Goal: Communication & Community: Answer question/provide support

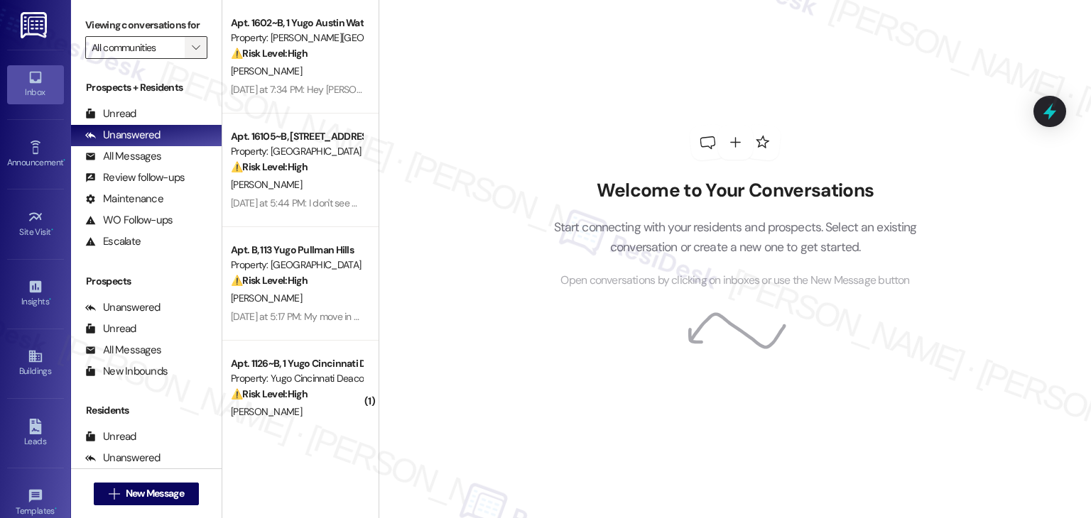
click at [192, 43] on icon "" at bounding box center [196, 47] width 8 height 11
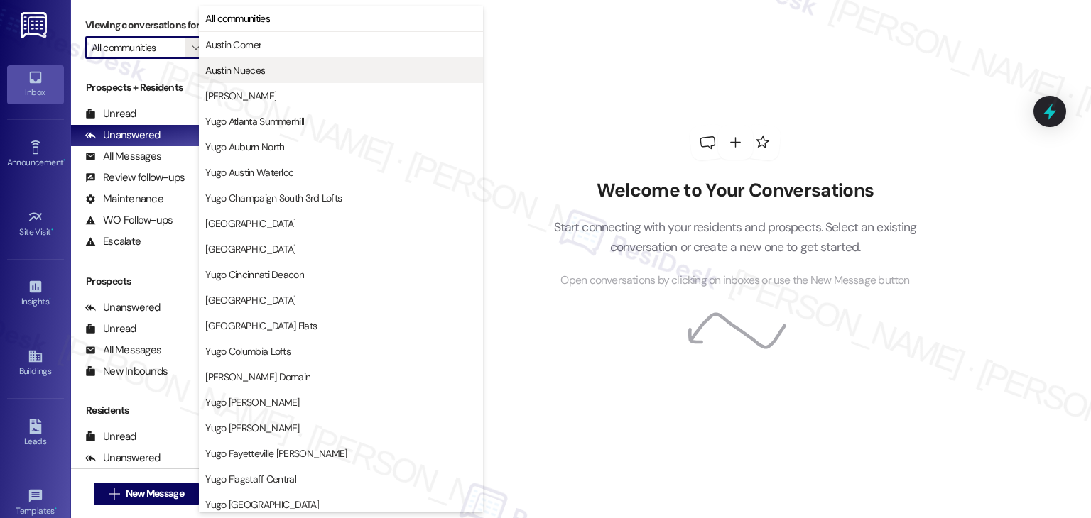
click at [236, 72] on span "Austin Nueces" at bounding box center [235, 70] width 60 height 14
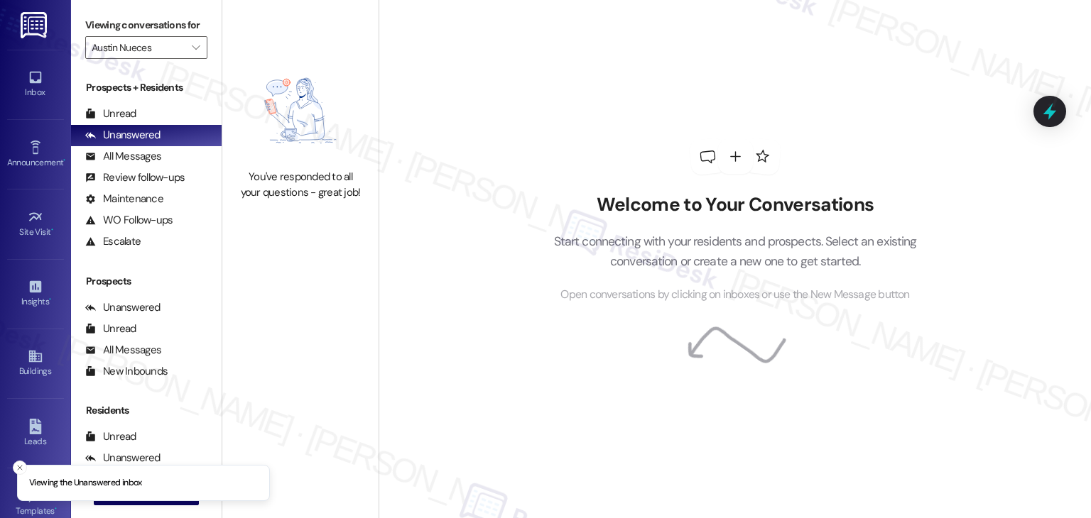
type input "Austin Nueces"
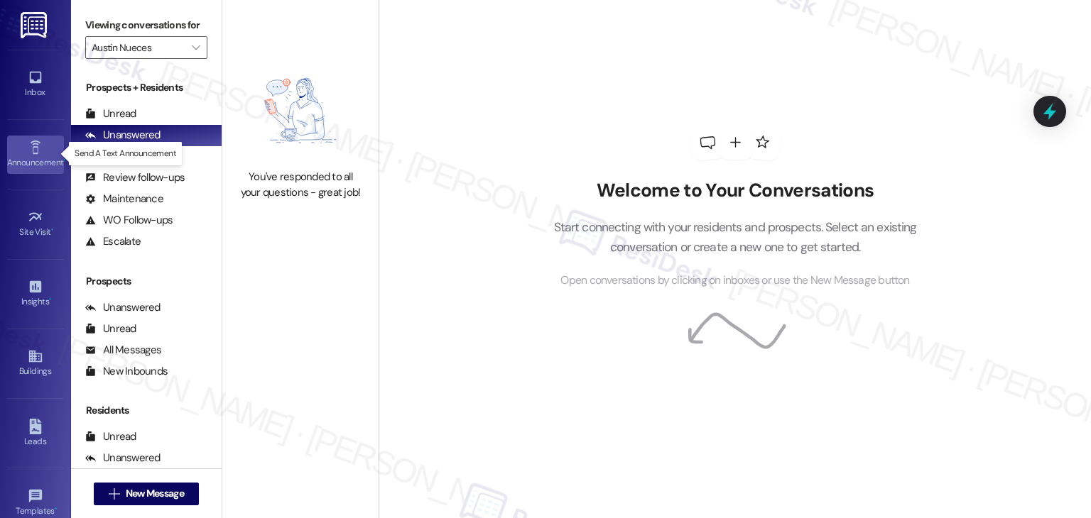
click at [32, 155] on div "Announcement •" at bounding box center [35, 162] width 71 height 14
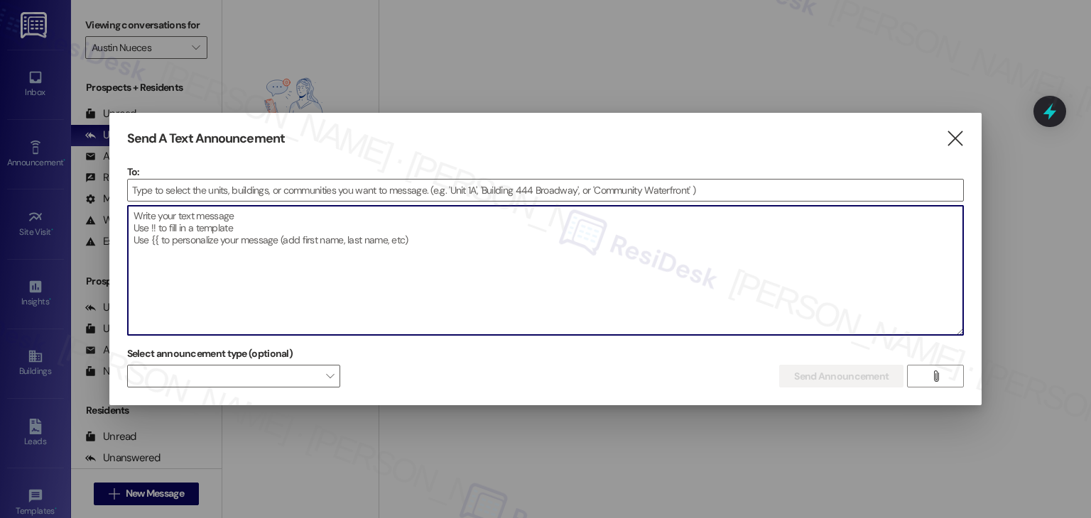
click at [217, 240] on textarea at bounding box center [546, 270] width 836 height 129
paste textarea "Hi [Community Name] residents, Just a quick heads up—there will be some filming…"
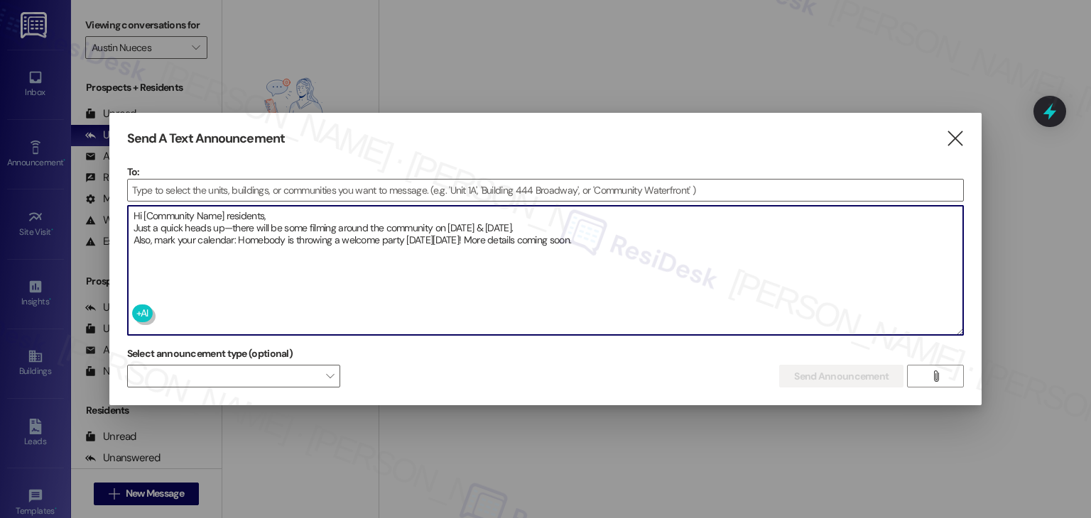
drag, startPoint x: 225, startPoint y: 214, endPoint x: 143, endPoint y: 218, distance: 82.4
click at [143, 218] on textarea "Hi [Community Name] residents, Just a quick heads up—there will be some filming…" at bounding box center [546, 270] width 836 height 129
type textarea "Hi Austin Nueces Residents, Just a quick heads up—there will be some filming ar…"
click at [148, 187] on input at bounding box center [546, 190] width 836 height 21
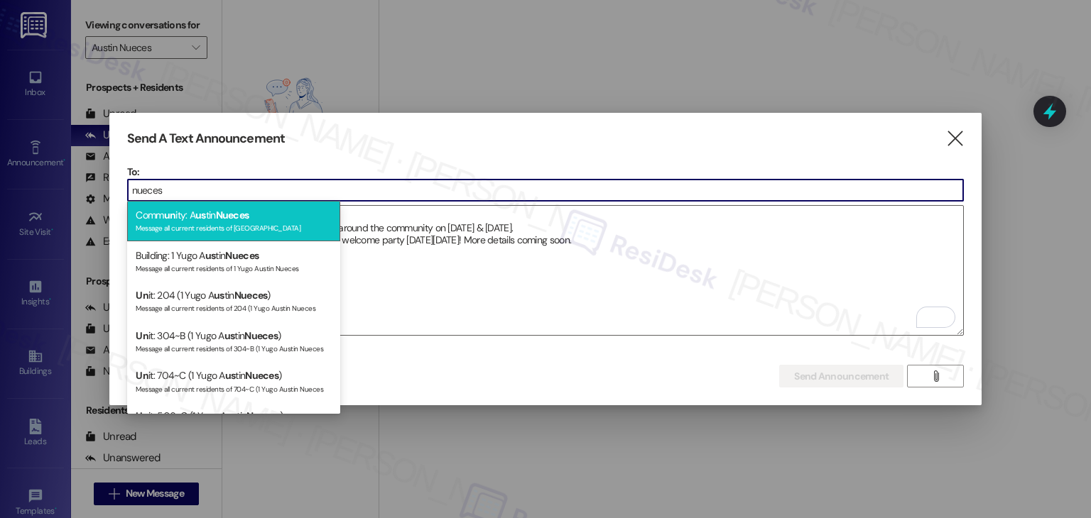
type input "nueces"
click at [233, 223] on div "Message all current residents of Austin Nueces" at bounding box center [234, 227] width 196 height 12
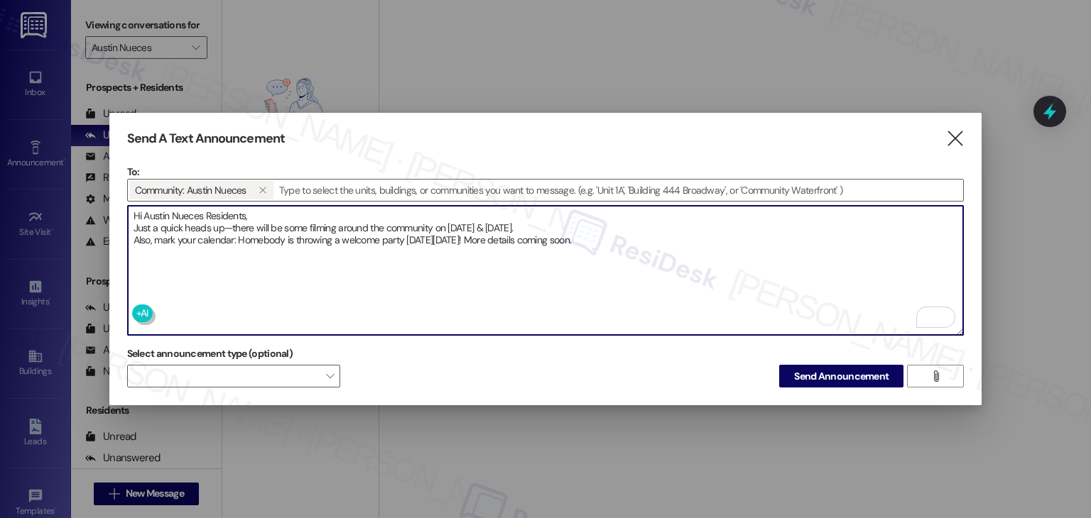
click at [268, 213] on textarea "Hi Austin Nueces Residents, Just a quick heads up—there will be some filming ar…" at bounding box center [546, 270] width 836 height 129
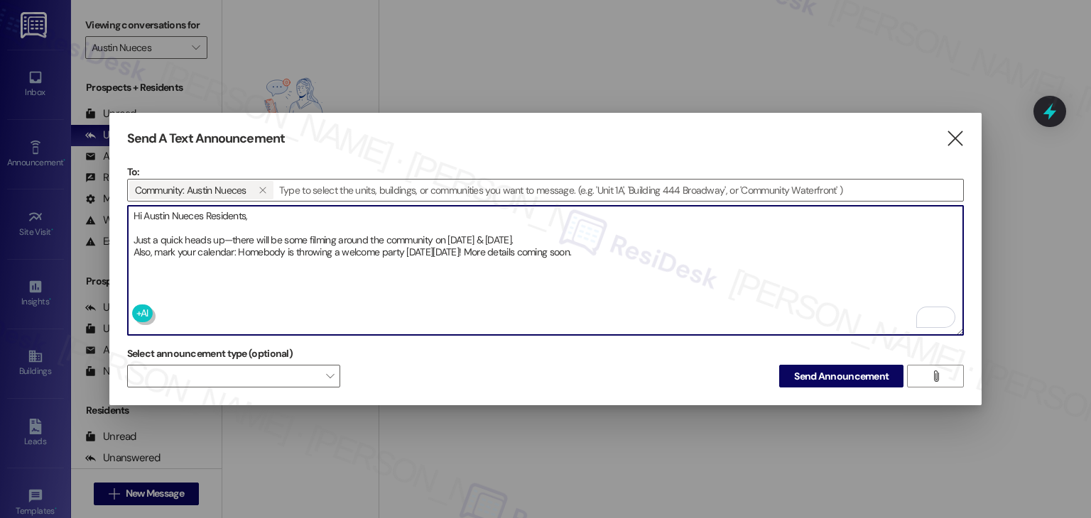
type textarea "Hi Austin Nueces Residents, Just a quick heads up—there will be some filming ar…"
click at [832, 372] on span "Send Announcement" at bounding box center [841, 376] width 94 height 15
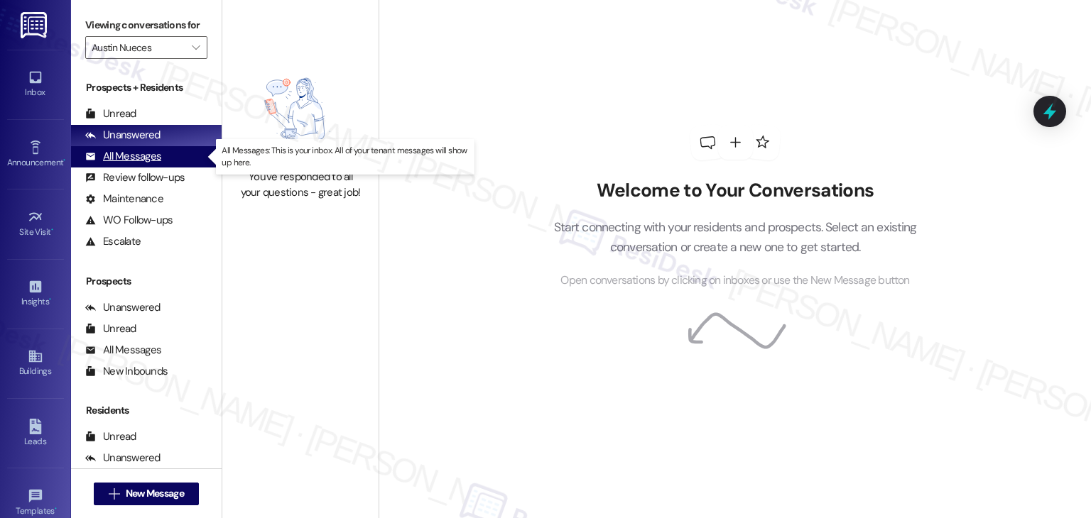
click at [144, 162] on div "All Messages" at bounding box center [123, 156] width 76 height 15
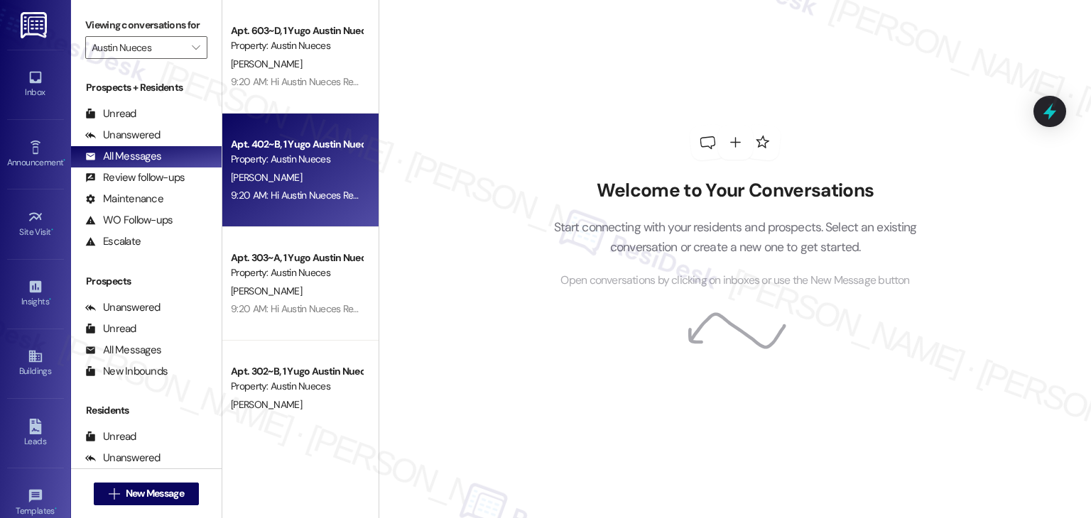
click at [322, 200] on div "9:20 AM: Hi Austin Nueces Residents, Just a quick heads up—there will be some f…" at bounding box center [719, 195] width 976 height 13
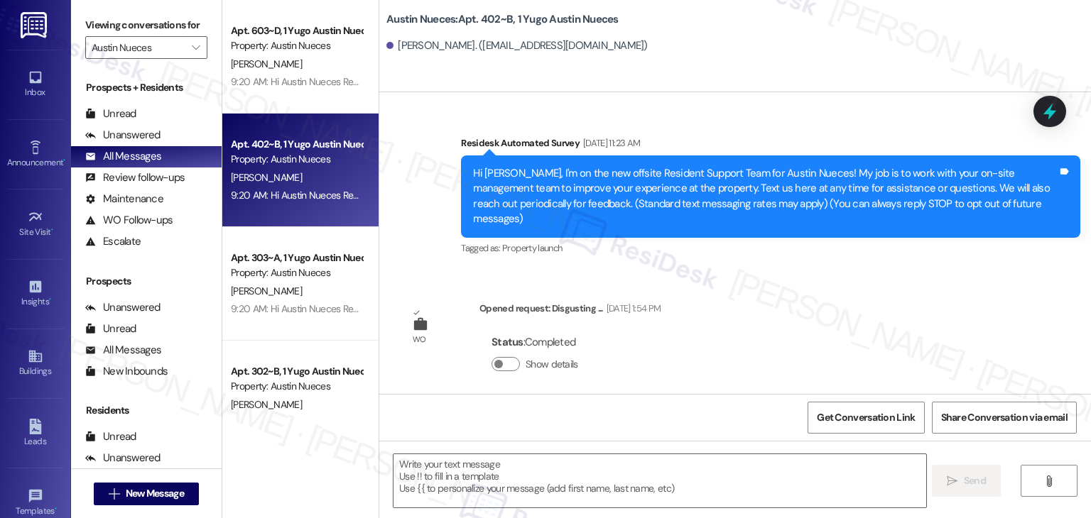
type textarea "Fetching suggested responses. Please feel free to read through the conversation…"
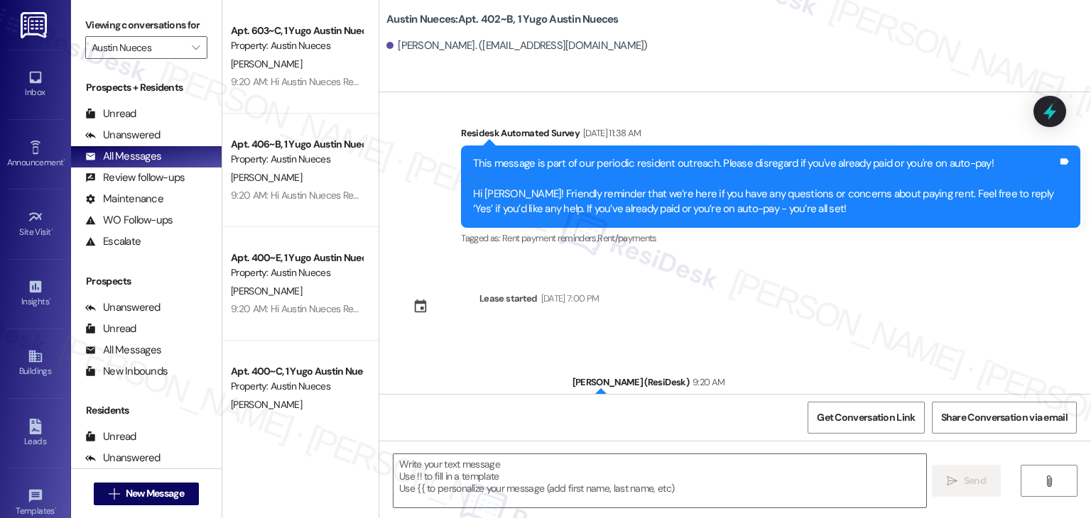
scroll to position [2687, 0]
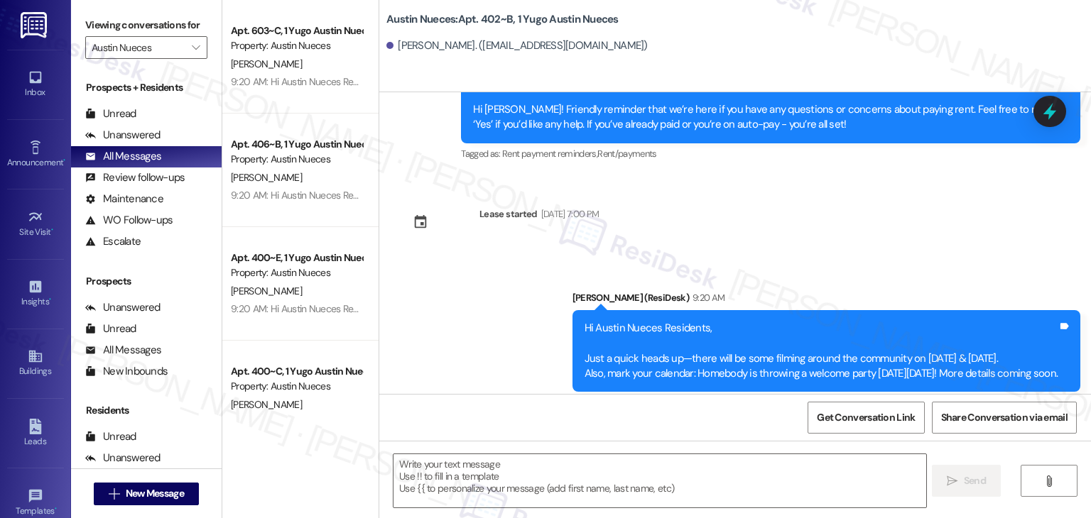
click at [968, 216] on div "Survey, sent via SMS Residesk Automated Survey Feb 19, 2025 at 11:23 AM Hi Anis…" at bounding box center [734, 243] width 711 height 302
click at [821, 192] on div "Survey, sent via SMS Residesk Automated Survey Feb 19, 2025 at 11:23 AM Hi Anis…" at bounding box center [734, 243] width 711 height 302
click at [33, 88] on div "Inbox" at bounding box center [35, 92] width 71 height 14
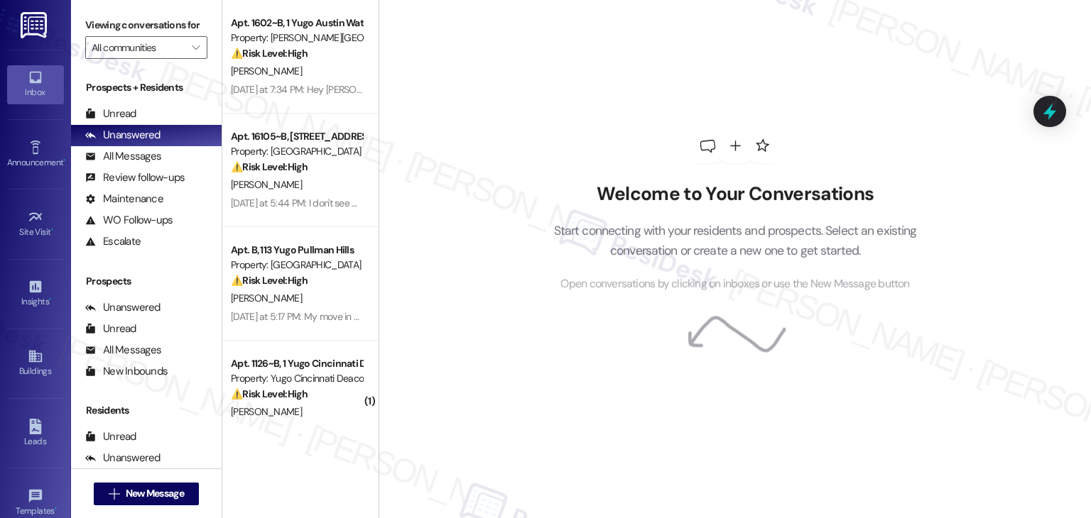
click at [548, 127] on div "Welcome to Your Conversations Start connecting with your residents and prospect…" at bounding box center [735, 211] width 426 height 415
click at [552, 108] on div "Welcome to Your Conversations Start connecting with your residents and prospect…" at bounding box center [735, 207] width 426 height 415
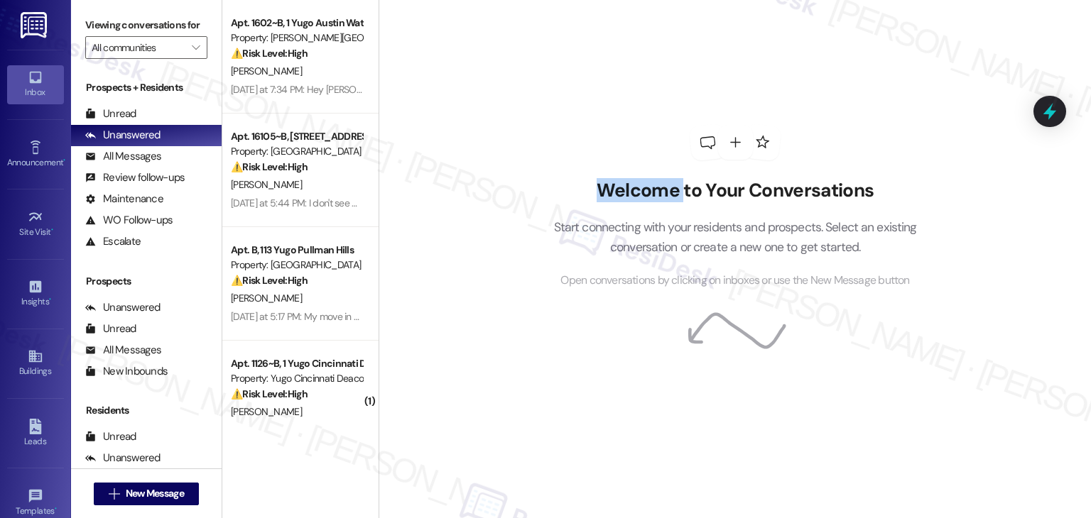
click at [552, 108] on div "Welcome to Your Conversations Start connecting with your residents and prospect…" at bounding box center [735, 207] width 426 height 415
click at [491, 222] on div "Welcome to Your Conversations Start connecting with your residents and prospect…" at bounding box center [734, 259] width 712 height 518
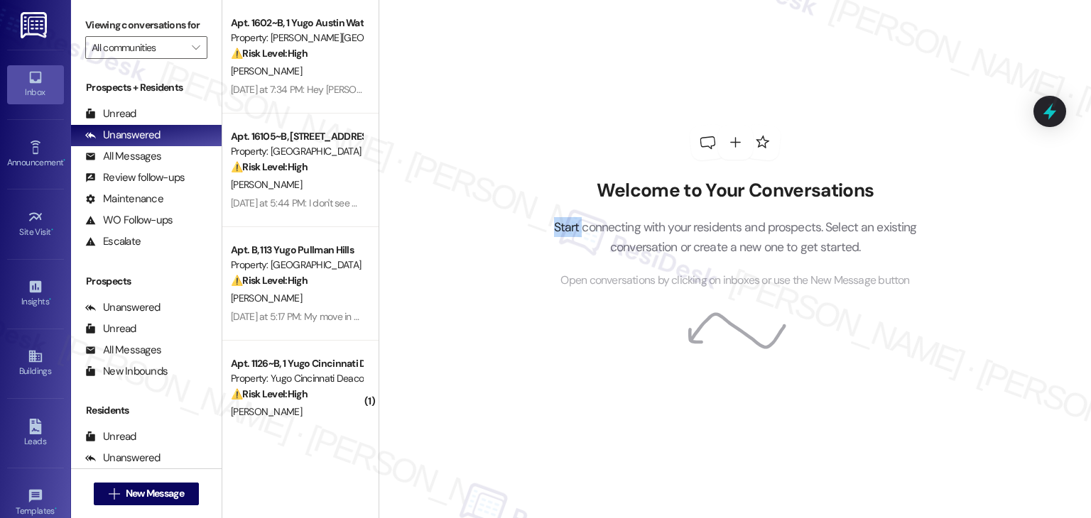
click at [491, 222] on div "Welcome to Your Conversations Start connecting with your residents and prospect…" at bounding box center [734, 259] width 712 height 518
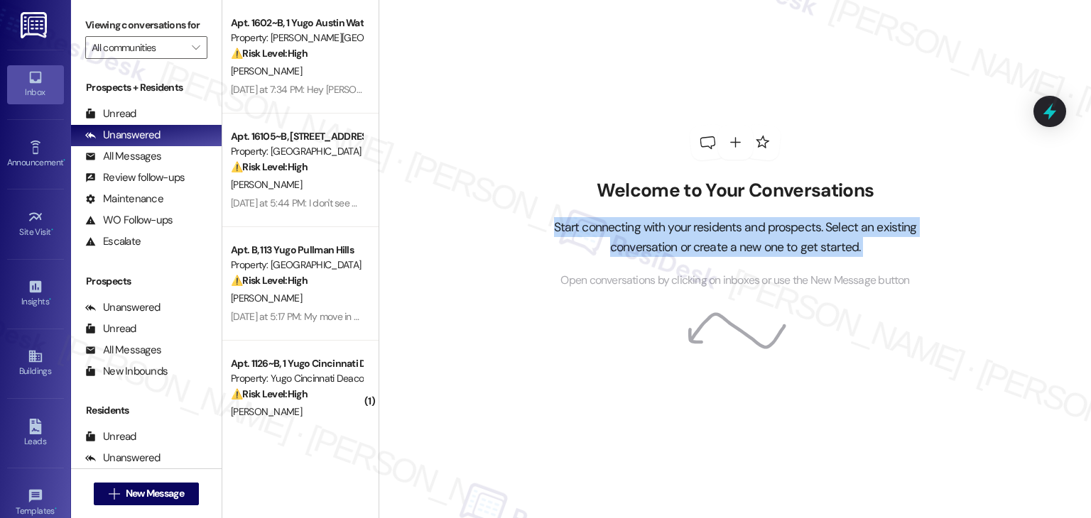
click at [491, 222] on div "Welcome to Your Conversations Start connecting with your residents and prospect…" at bounding box center [734, 259] width 712 height 518
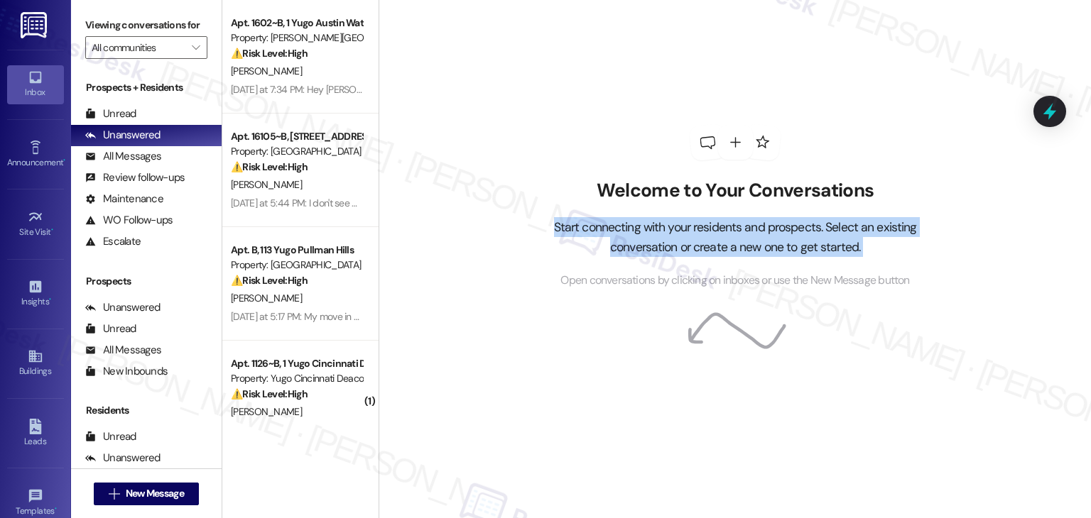
click at [491, 222] on div "Welcome to Your Conversations Start connecting with your residents and prospect…" at bounding box center [734, 259] width 712 height 518
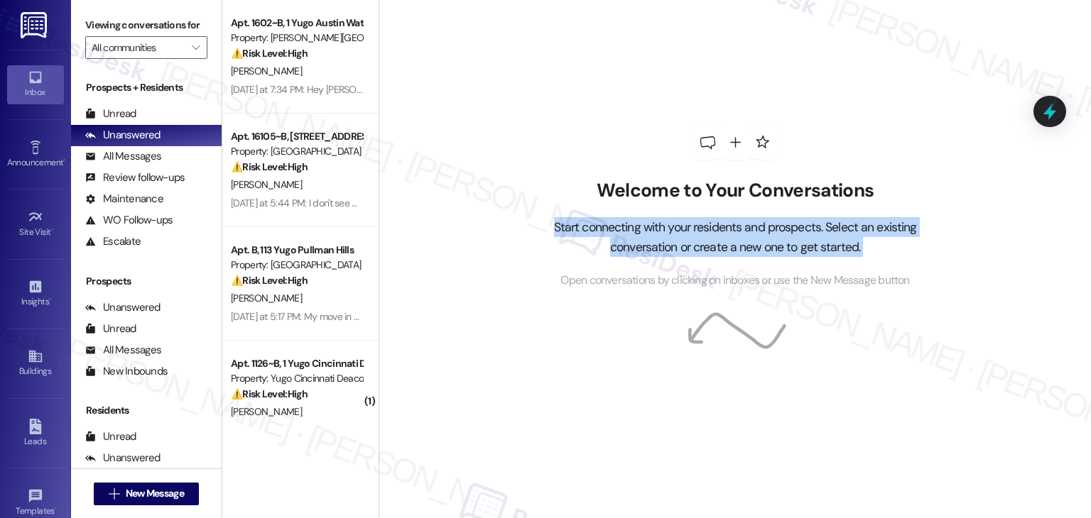
click at [491, 222] on div "Welcome to Your Conversations Start connecting with your residents and prospect…" at bounding box center [734, 259] width 712 height 518
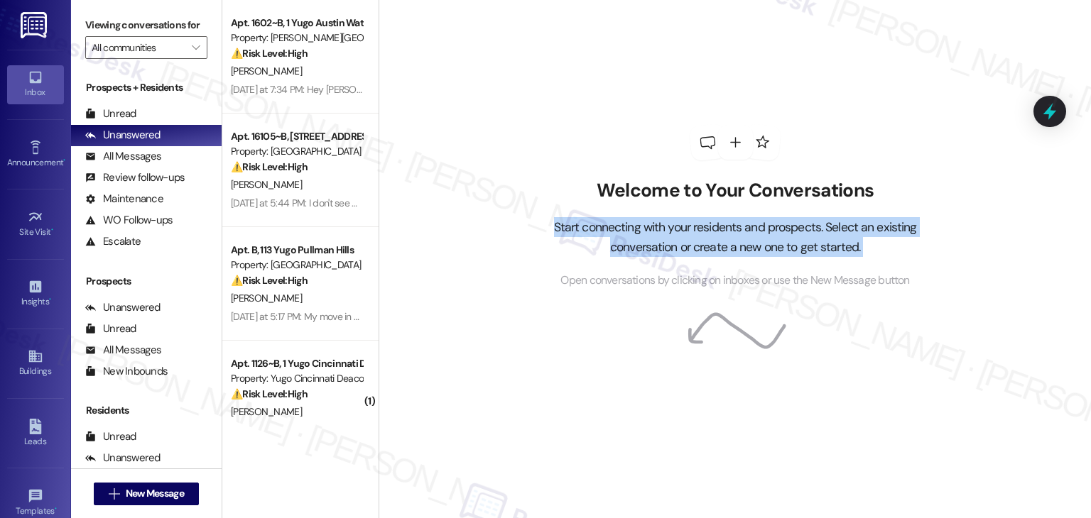
click at [491, 222] on div "Welcome to Your Conversations Start connecting with your residents and prospect…" at bounding box center [734, 259] width 712 height 518
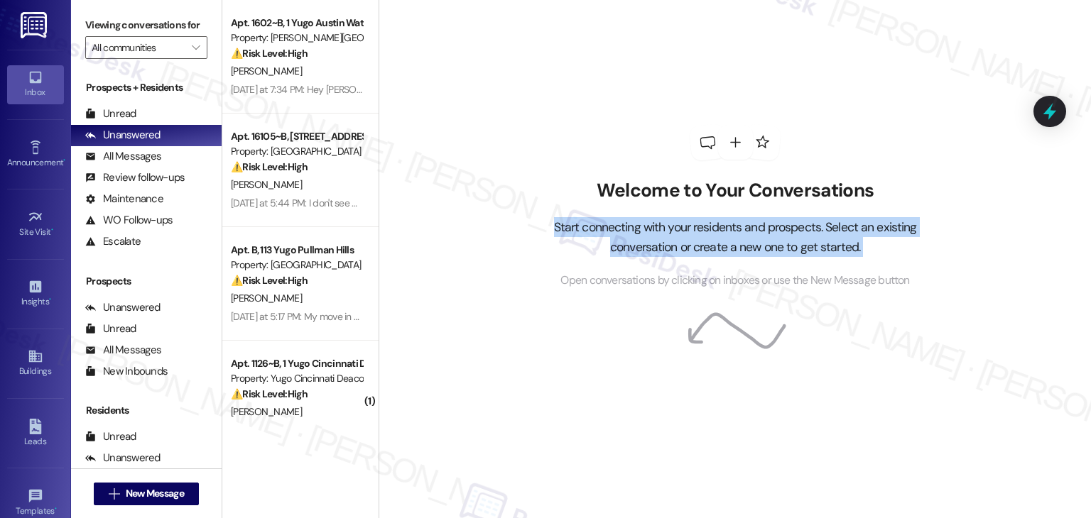
click at [491, 222] on div "Welcome to Your Conversations Start connecting with your residents and prospect…" at bounding box center [734, 259] width 712 height 518
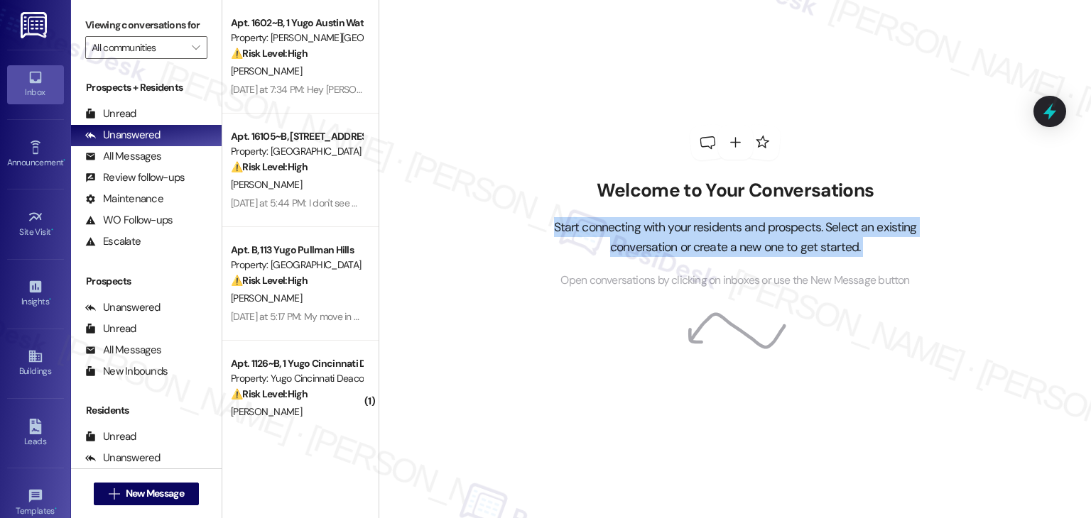
click at [491, 222] on div "Welcome to Your Conversations Start connecting with your residents and prospect…" at bounding box center [734, 259] width 712 height 518
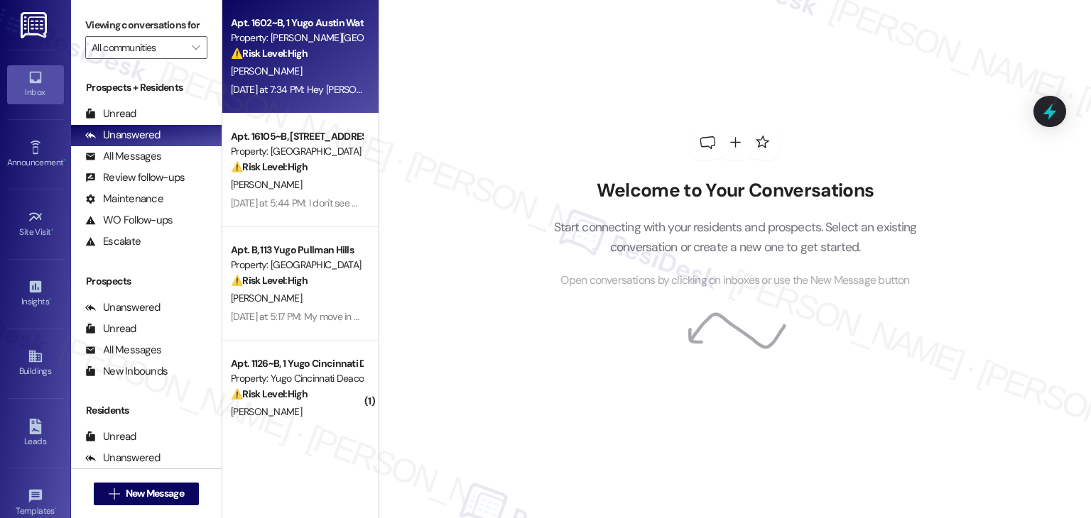
click at [305, 101] on div "Apt. 1602~B, 1 Yugo Austin Waterloo Property: Yugo Austin Waterloo ⚠️ Risk Leve…" at bounding box center [300, 57] width 156 height 114
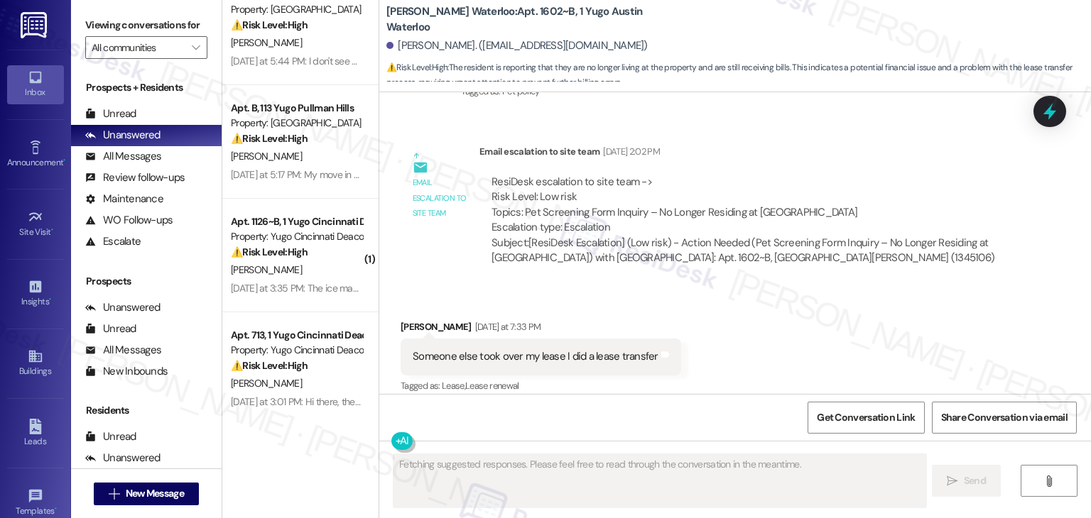
scroll to position [3527, 0]
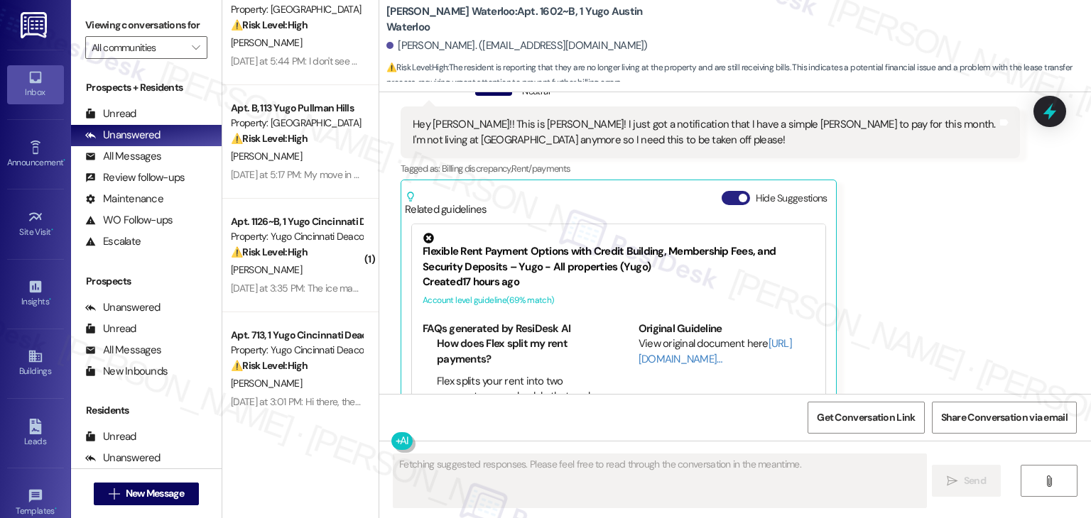
click at [721, 191] on button "Hide Suggestions" at bounding box center [735, 198] width 28 height 14
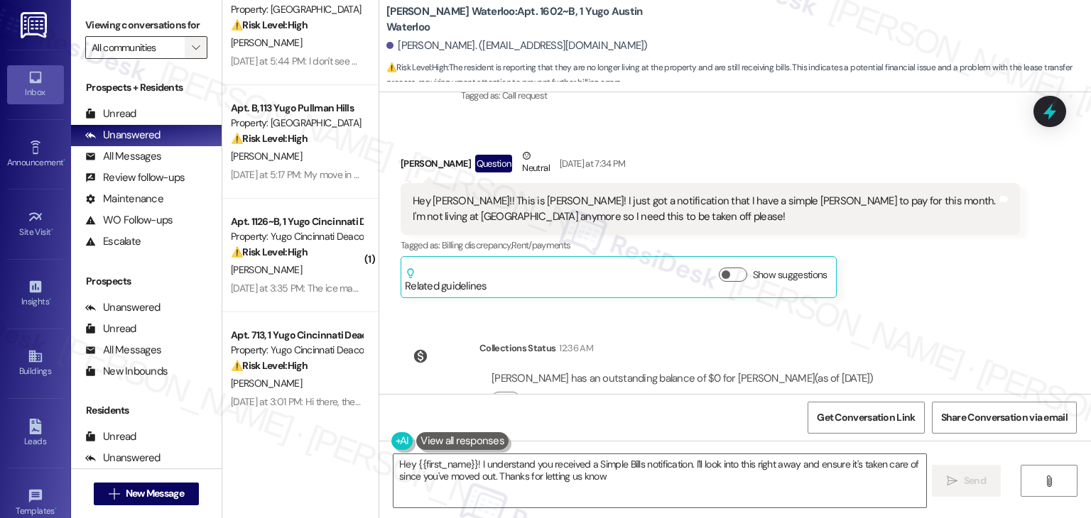
type textarea "Hey {{first_name}}! I understand you received a Simple Bills notification. I'll…"
click at [192, 46] on icon "" at bounding box center [196, 47] width 8 height 11
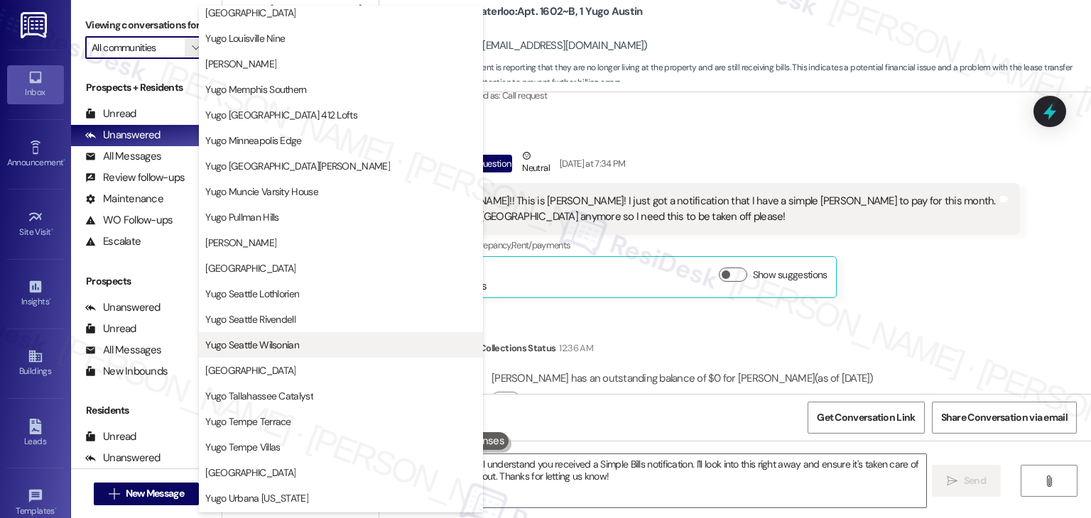
scroll to position [618, 0]
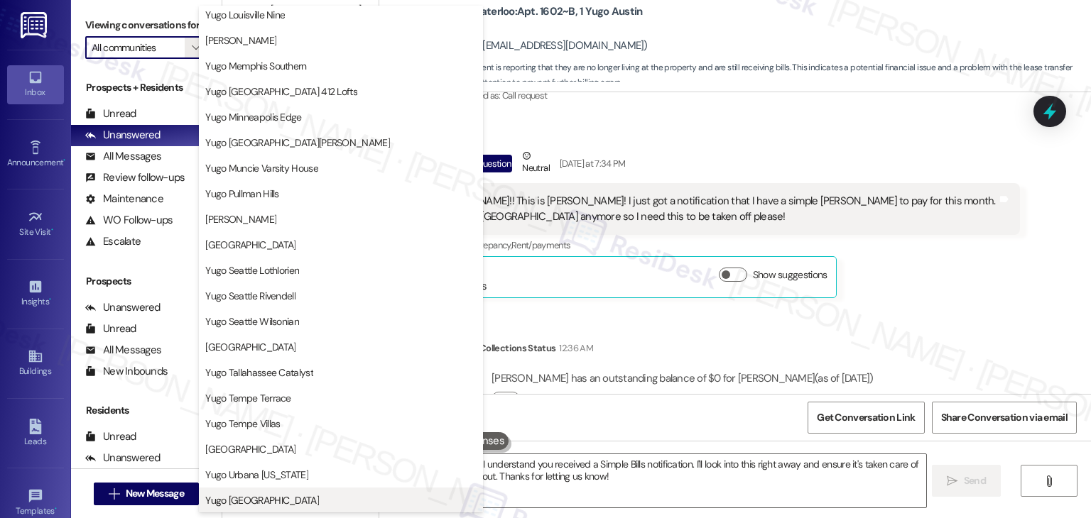
click at [297, 498] on span "Yugo West Lafayette River Market" at bounding box center [262, 500] width 114 height 14
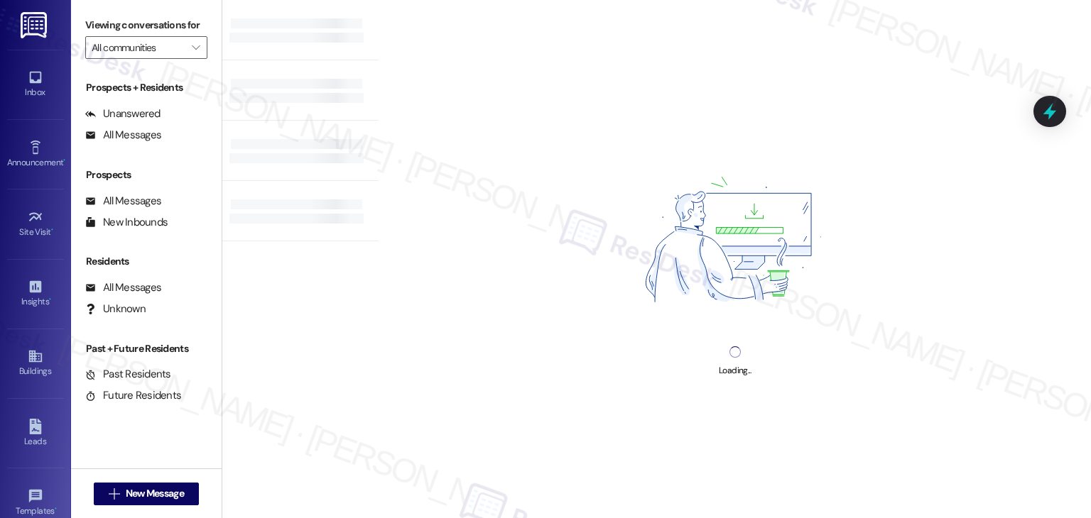
type input "Yugo West Lafayette River Market"
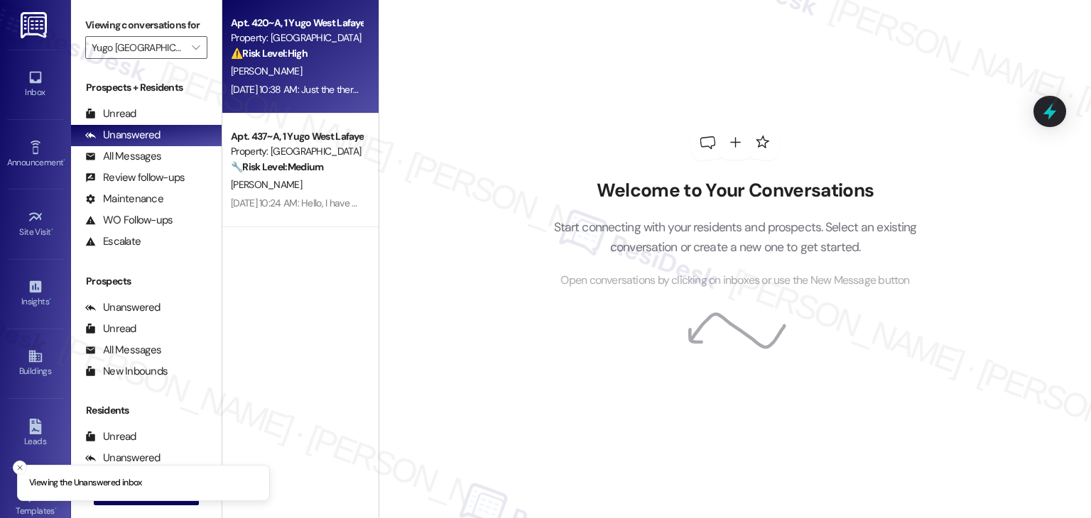
click at [278, 103] on div "Apt. 420~A, 1 Yugo West Lafayette River Market Property: Yugo West Lafayette Ri…" at bounding box center [300, 57] width 156 height 114
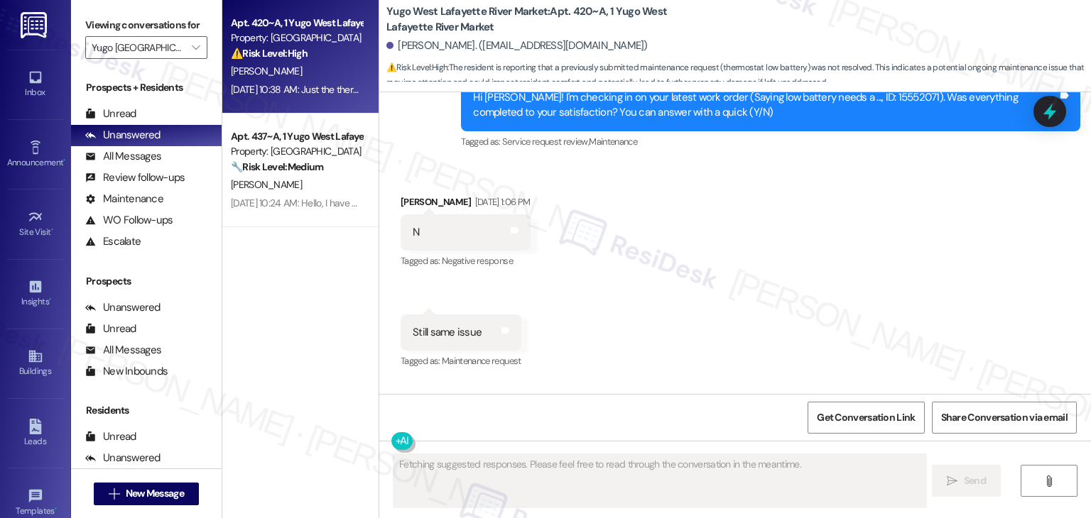
scroll to position [2670, 0]
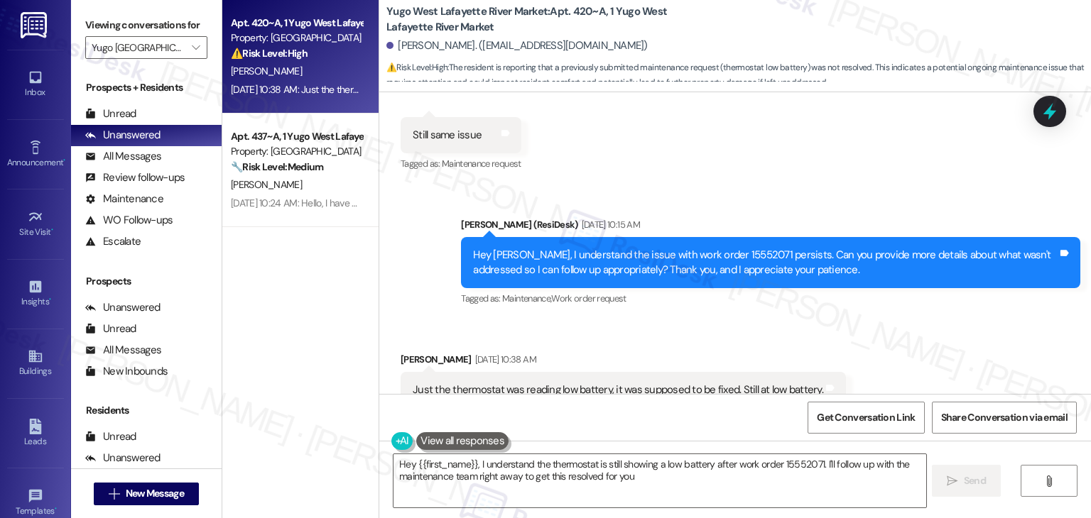
type textarea "Hey {{first_name}}, I understand the thermostat is still showing a low battery …"
click at [881, 320] on div "Received via SMS Evan Witte Aug 21, 2025 at 10:38 AM Just the thermostat was re…" at bounding box center [734, 380] width 711 height 120
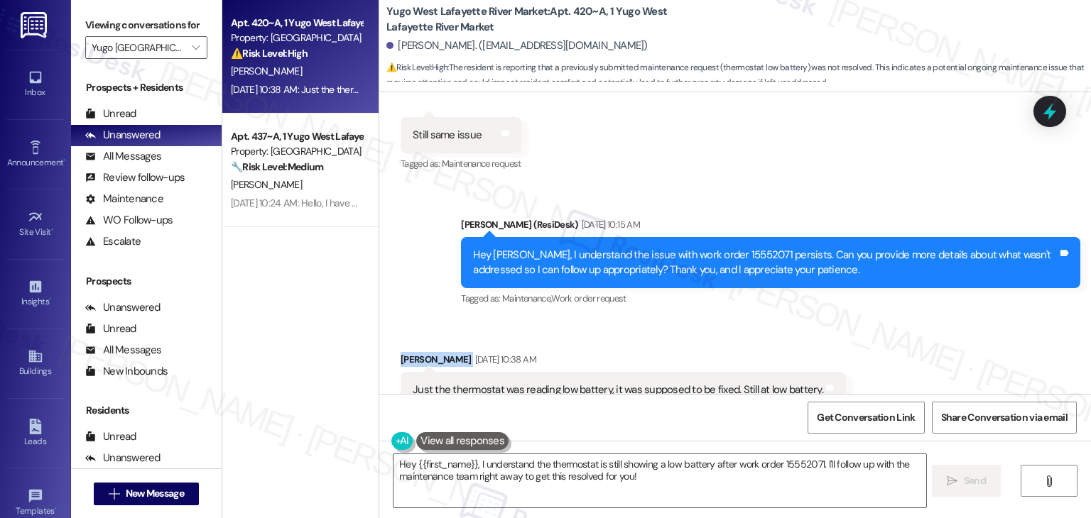
click at [881, 320] on div "Received via SMS Evan Witte Aug 21, 2025 at 10:38 AM Just the thermostat was re…" at bounding box center [734, 380] width 711 height 120
click at [1039, 106] on icon at bounding box center [1049, 111] width 24 height 24
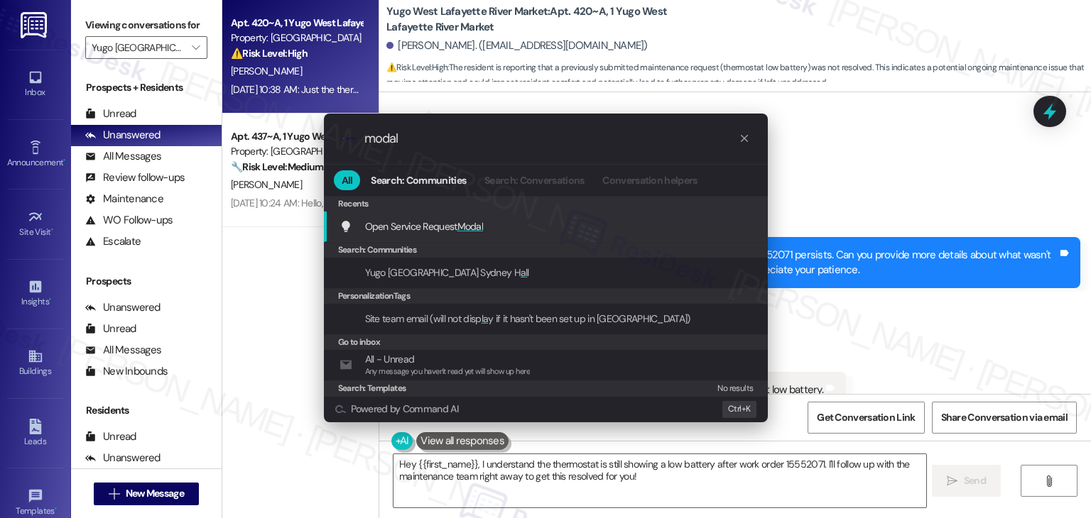
click at [471, 229] on span "Modal" at bounding box center [470, 226] width 26 height 13
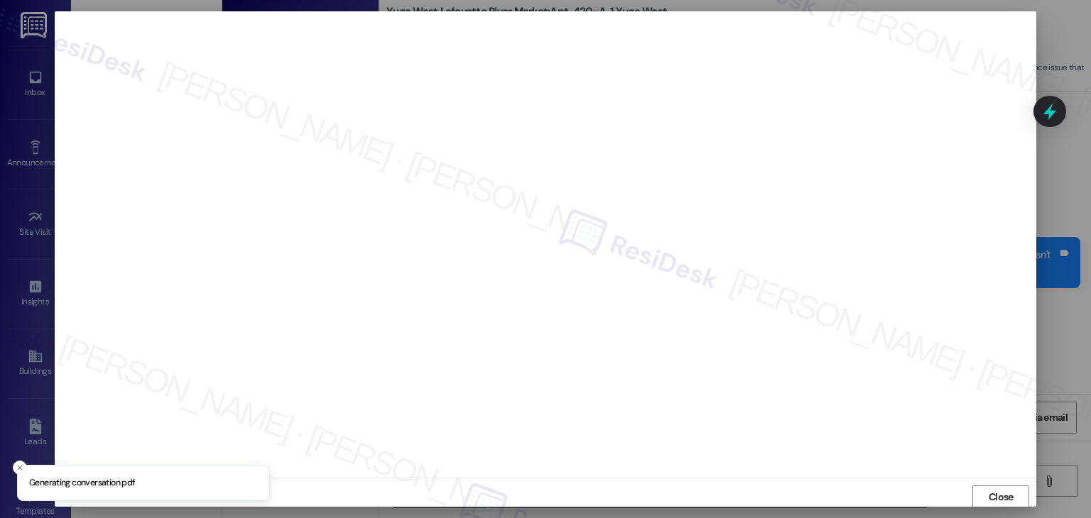
scroll to position [1, 0]
click at [981, 498] on button "Close" at bounding box center [1000, 496] width 57 height 23
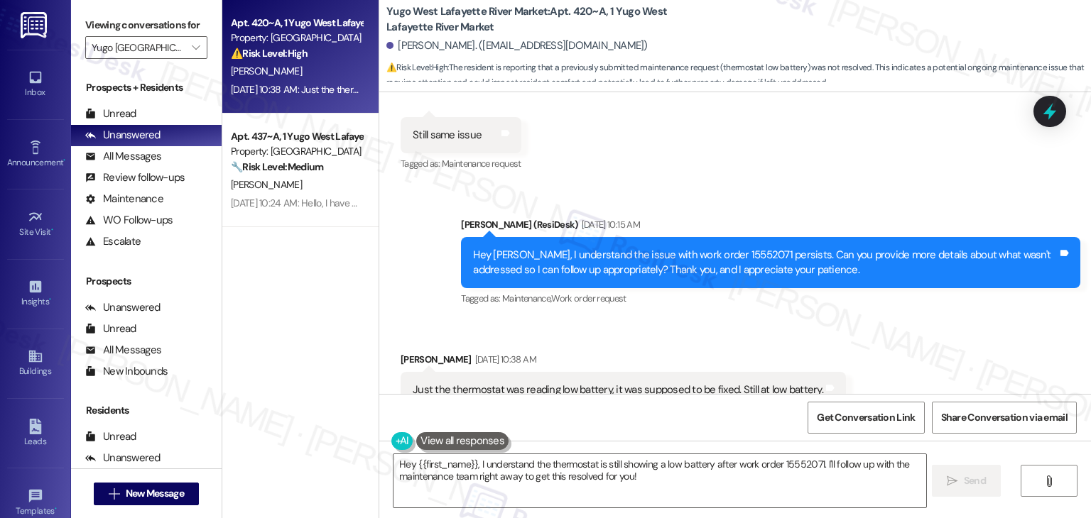
click at [577, 383] on div "Just the thermostat was reading low battery, it was supposed to be fixed. Still…" at bounding box center [618, 390] width 410 height 15
copy div "Just the thermostat was reading low battery, it was supposed to be fixed. Still…"
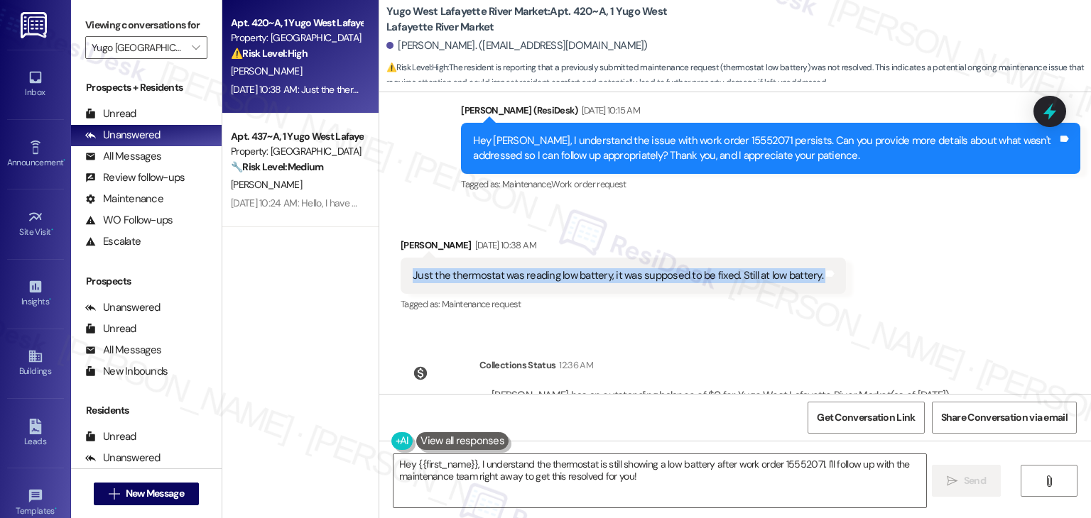
scroll to position [2802, 0]
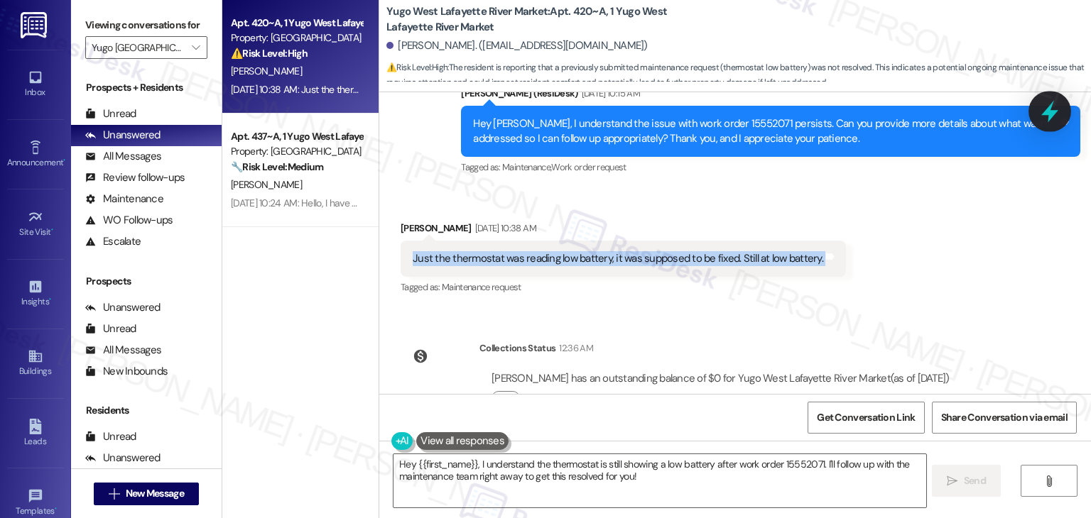
click at [1056, 111] on icon at bounding box center [1049, 112] width 17 height 22
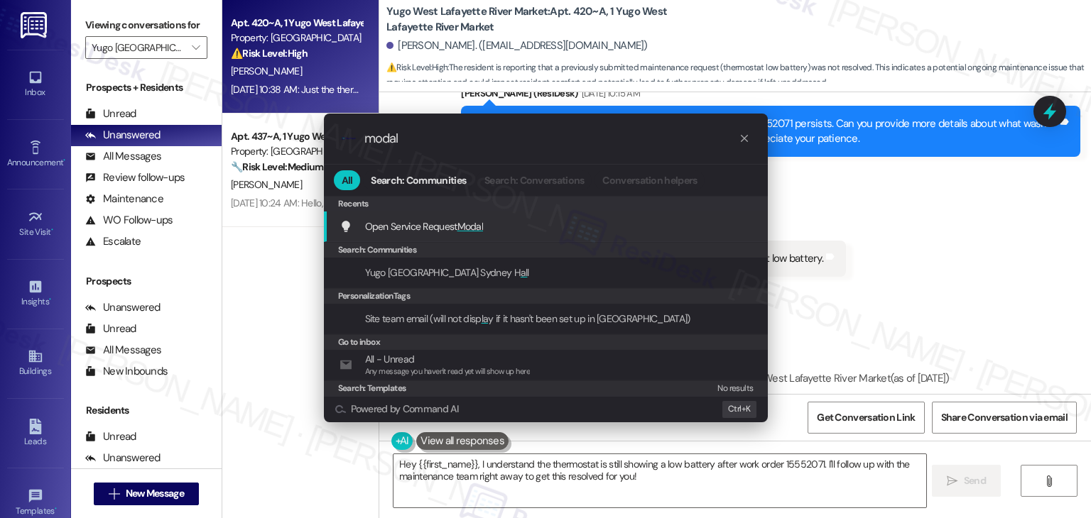
type input "modal"
click at [479, 226] on span "Modal" at bounding box center [470, 226] width 26 height 13
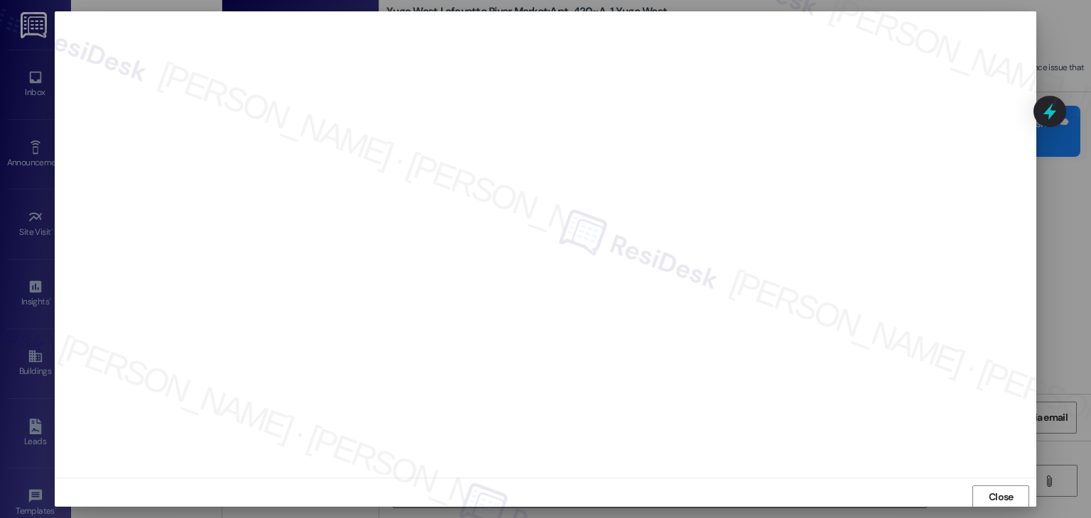
scroll to position [1, 0]
click at [990, 496] on span "Close" at bounding box center [1000, 496] width 25 height 15
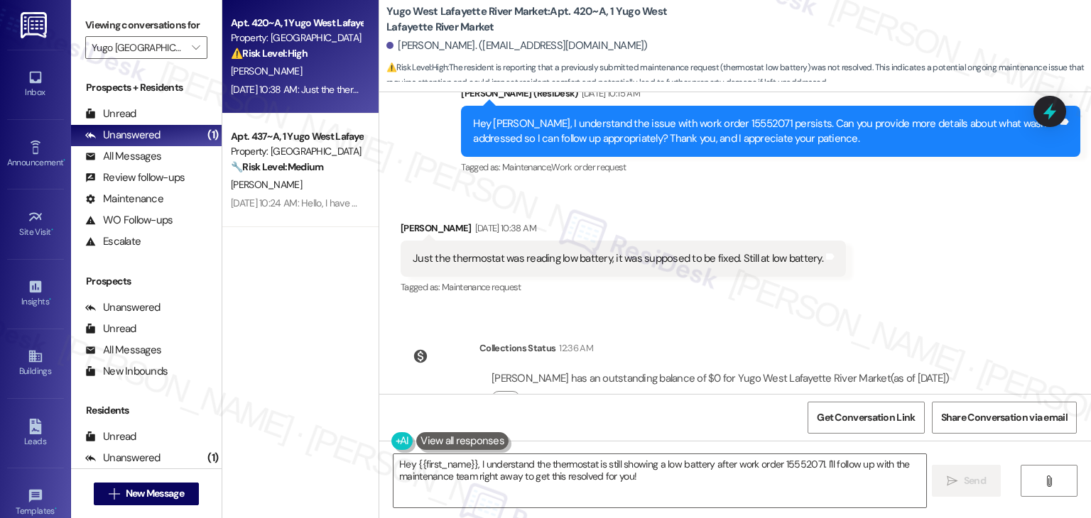
click at [630, 251] on div "Just the thermostat was reading low battery, it was supposed to be fixed. Still…" at bounding box center [618, 258] width 410 height 15
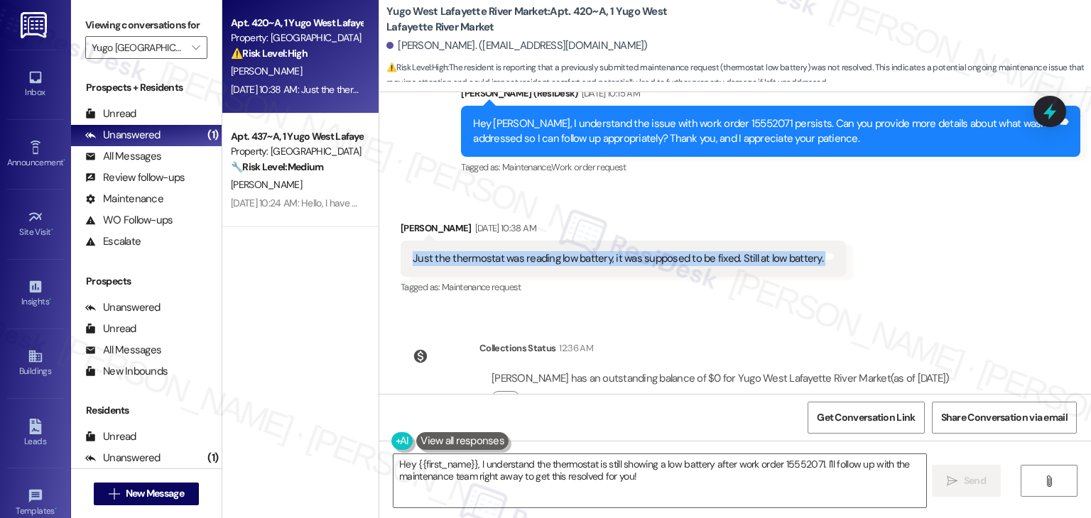
click at [630, 251] on div "Just the thermostat was reading low battery, it was supposed to be fixed. Still…" at bounding box center [618, 258] width 410 height 15
copy div "Just the thermostat was reading low battery, it was supposed to be fixed. Still…"
click at [557, 466] on textarea "Hey {{first_name}}, I understand the thermostat is still showing a low battery …" at bounding box center [659, 480] width 532 height 53
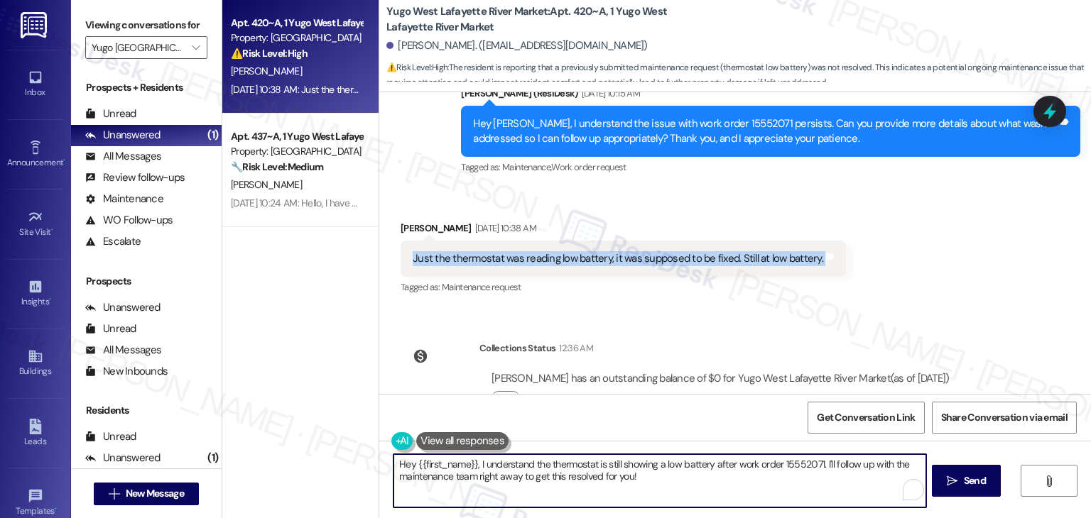
click at [557, 466] on textarea "Hey {{first_name}}, I understand the thermostat is still showing a low battery …" at bounding box center [659, 480] width 532 height 53
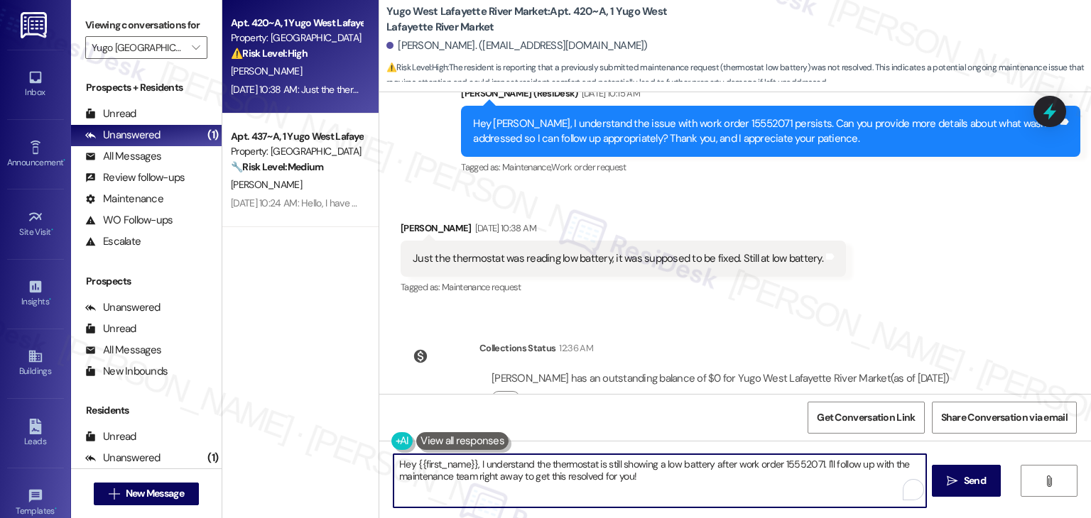
paste textarea "i Evan! Thanks for the update. I checked the notes, and it looks like the batte…"
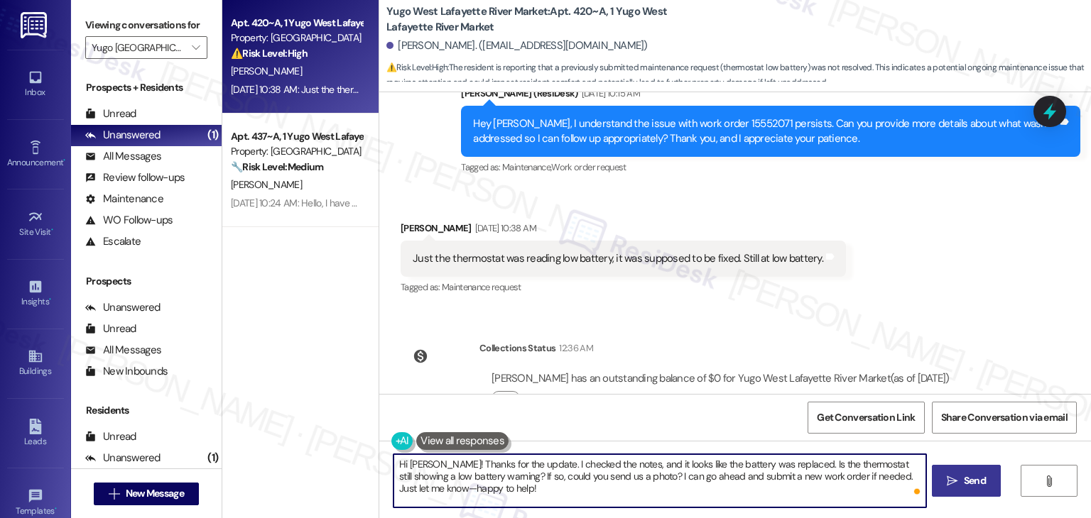
type textarea "Hi Evan! Thanks for the update. I checked the notes, and it looks like the batt…"
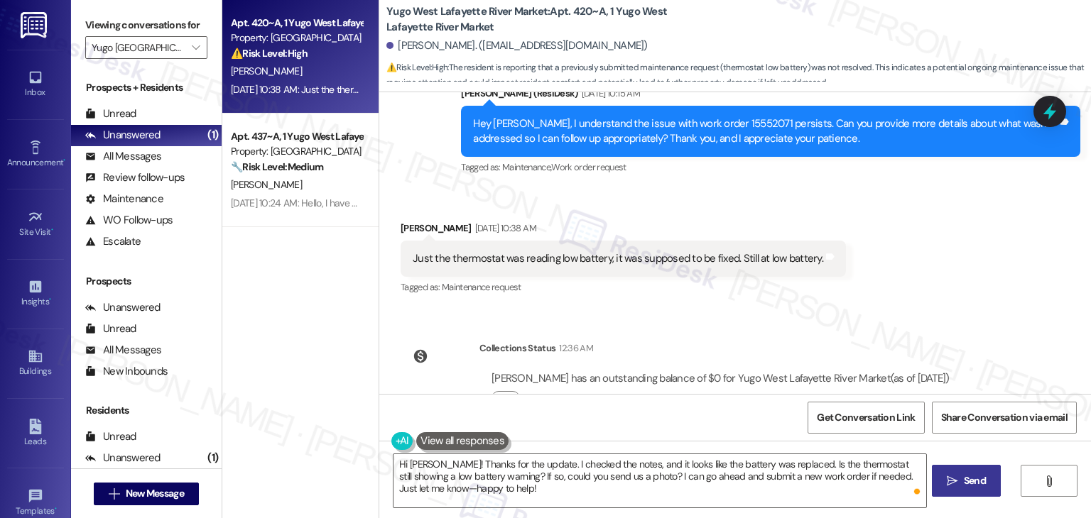
click at [956, 481] on icon "" at bounding box center [951, 481] width 11 height 11
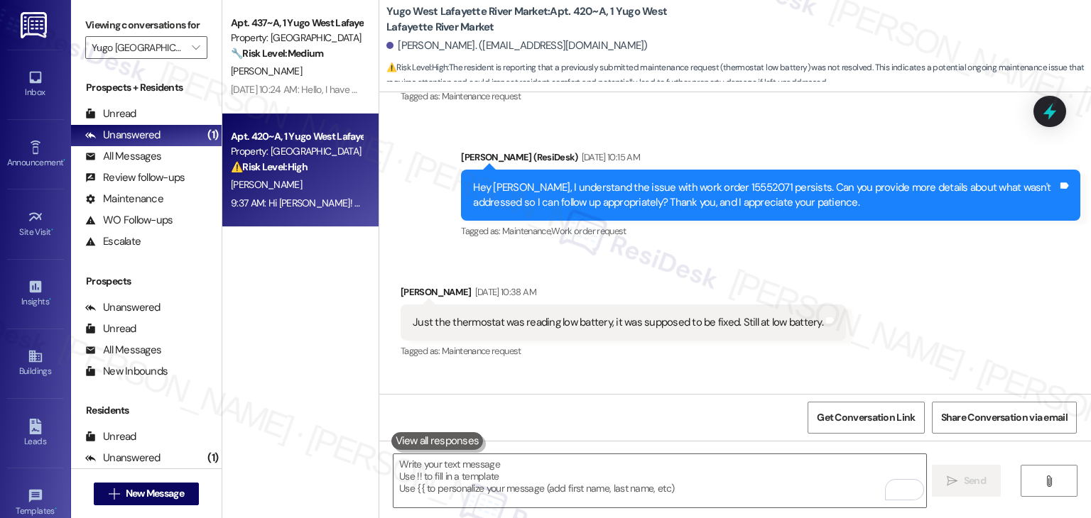
scroll to position [2931, 0]
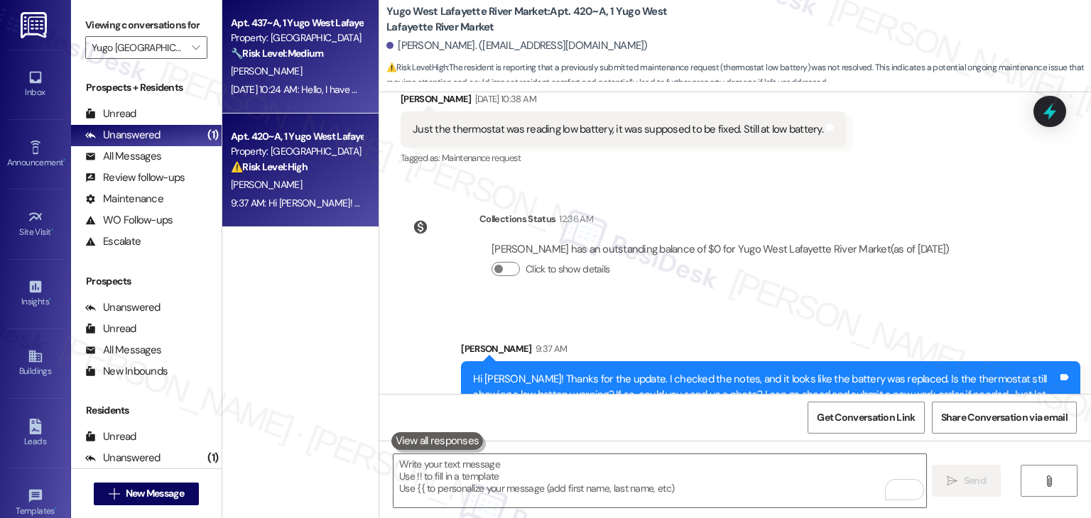
click at [298, 88] on div "Aug 22, 2025 at 10:24 AM: Hello, I have been helped and maintenance told me tha…" at bounding box center [506, 89] width 551 height 13
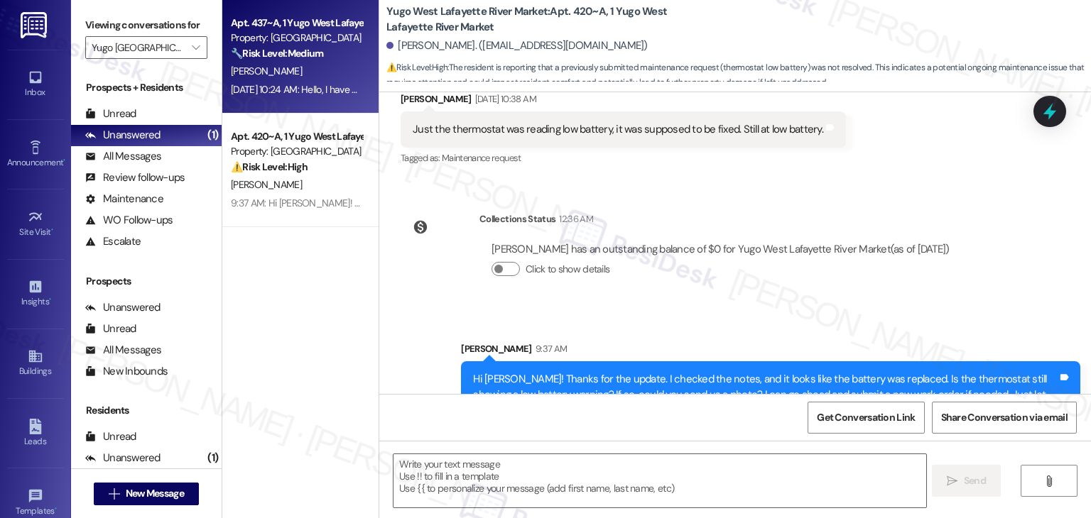
type textarea "Fetching suggested responses. Please feel free to read through the conversation…"
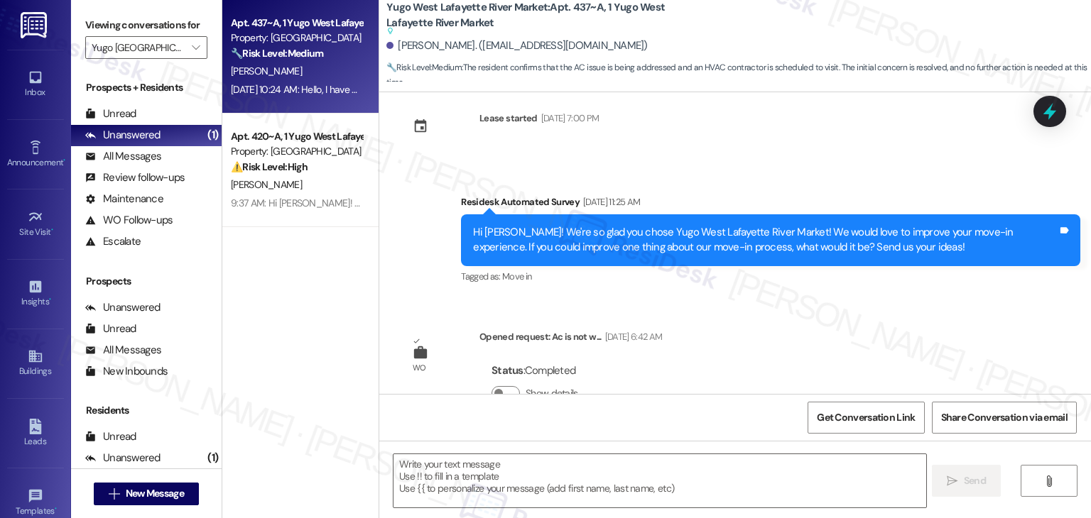
type textarea "Fetching suggested responses. Please feel free to read through the conversation…"
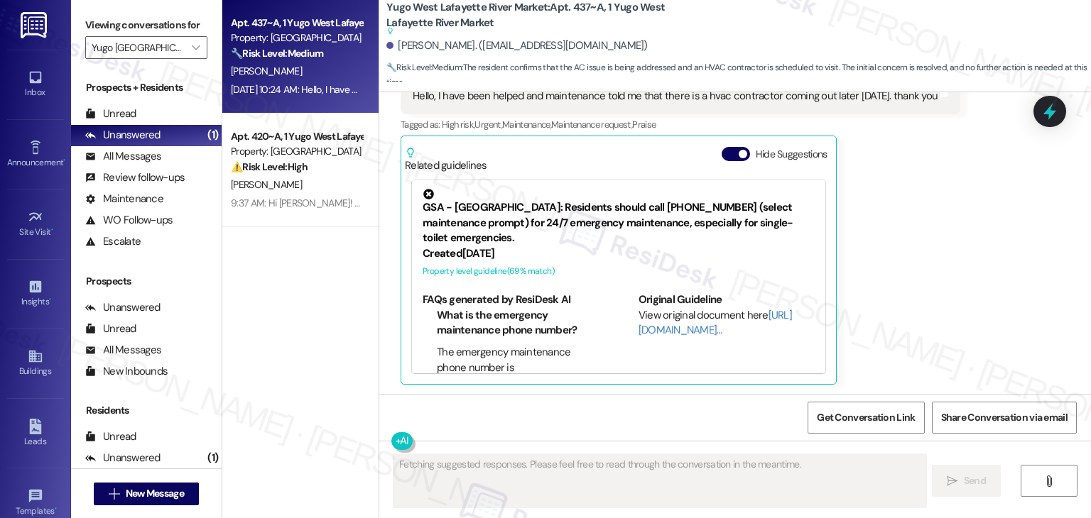
scroll to position [1224, 0]
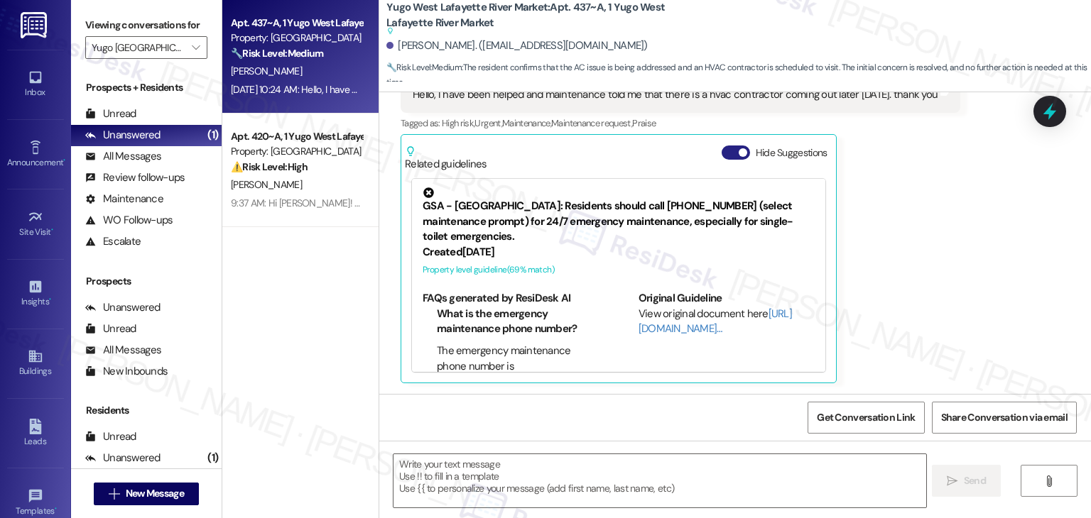
click at [726, 148] on button "Hide Suggestions" at bounding box center [735, 153] width 28 height 14
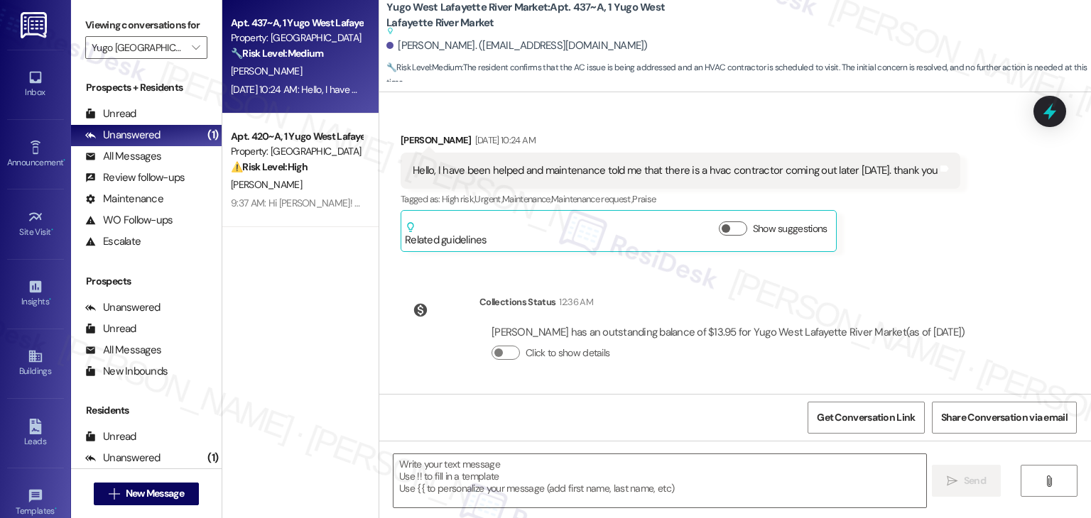
scroll to position [1147, 0]
click at [963, 255] on div "Received via SMS Ethan Rosbury Aug 22, 2025 at 10:24 AM Hello, I have been help…" at bounding box center [734, 183] width 711 height 162
click at [1022, 228] on div "Received via SMS Ethan Rosbury Aug 22, 2025 at 10:24 AM Hello, I have been help…" at bounding box center [734, 183] width 711 height 162
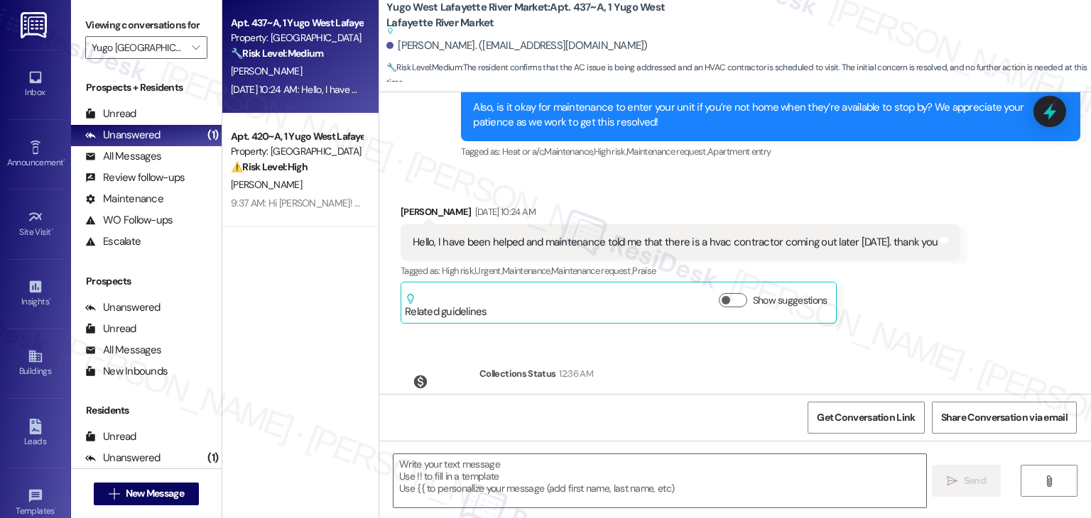
click at [991, 243] on div "Received via SMS Ethan Rosbury Aug 22, 2025 at 10:24 AM Hello, I have been help…" at bounding box center [734, 254] width 711 height 162
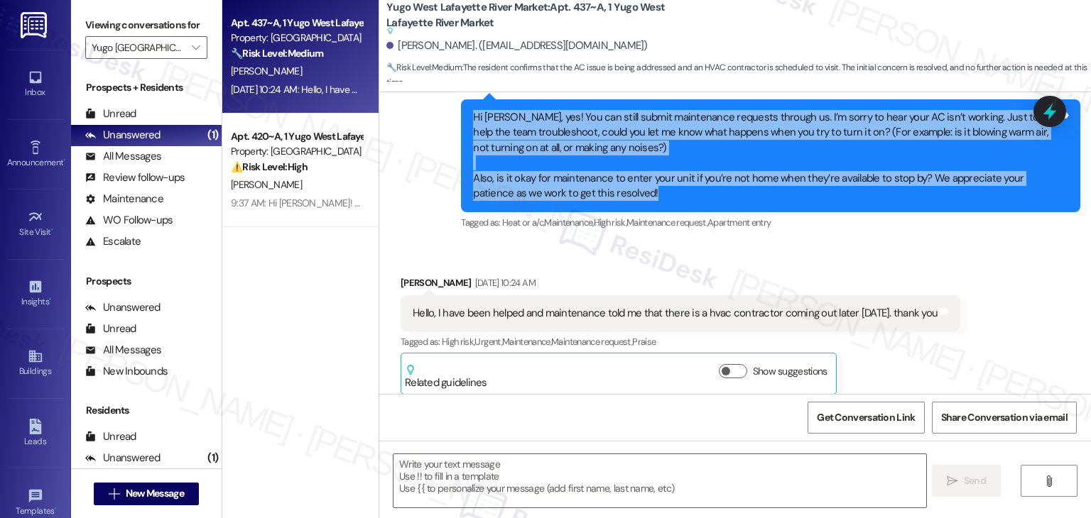
drag, startPoint x: 618, startPoint y: 194, endPoint x: 463, endPoint y: 116, distance: 173.0
click at [471, 116] on div "Hi Ethan, yes! You can still submit maintenance requests through us. I’m sorry …" at bounding box center [764, 156] width 587 height 92
copy div "Hi Ethan, yes! You can still submit maintenance requests through us. I’m sorry …"
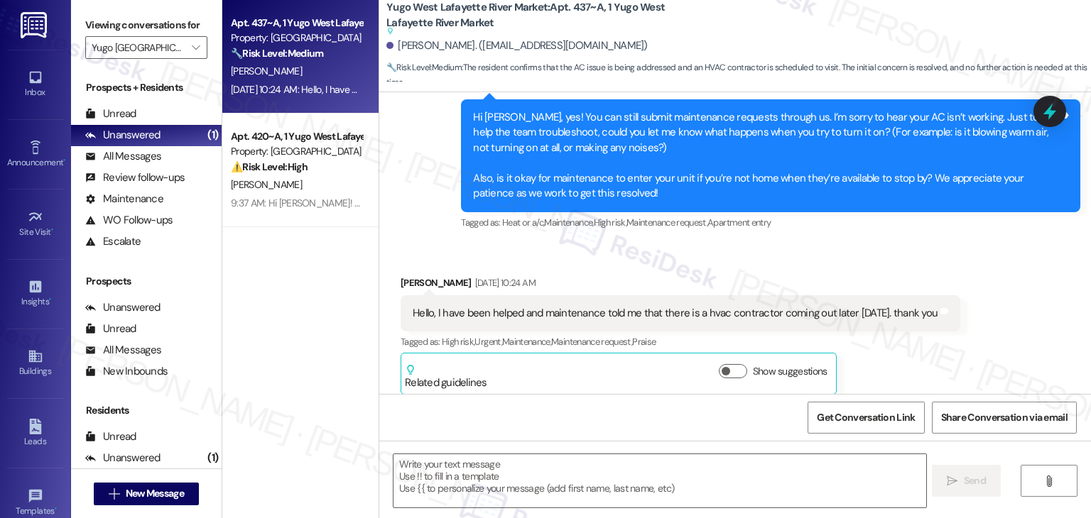
click at [590, 307] on div "Hello, I have been helped and maintenance told me that there is a hvac contract…" at bounding box center [675, 313] width 525 height 15
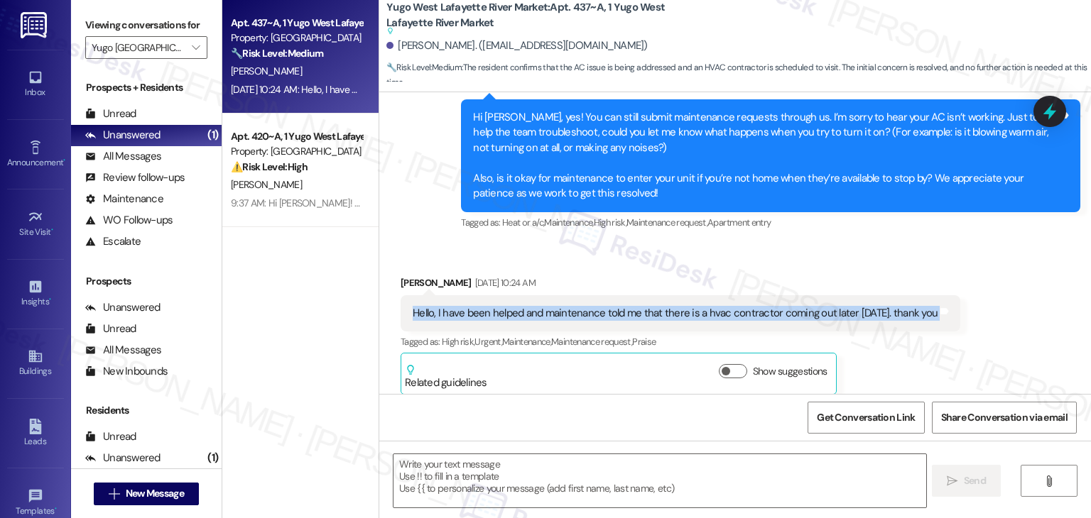
click at [590, 307] on div "Hello, I have been helped and maintenance told me that there is a hvac contract…" at bounding box center [675, 313] width 525 height 15
copy div "Hello, I have been helped and maintenance told me that there is a hvac contract…"
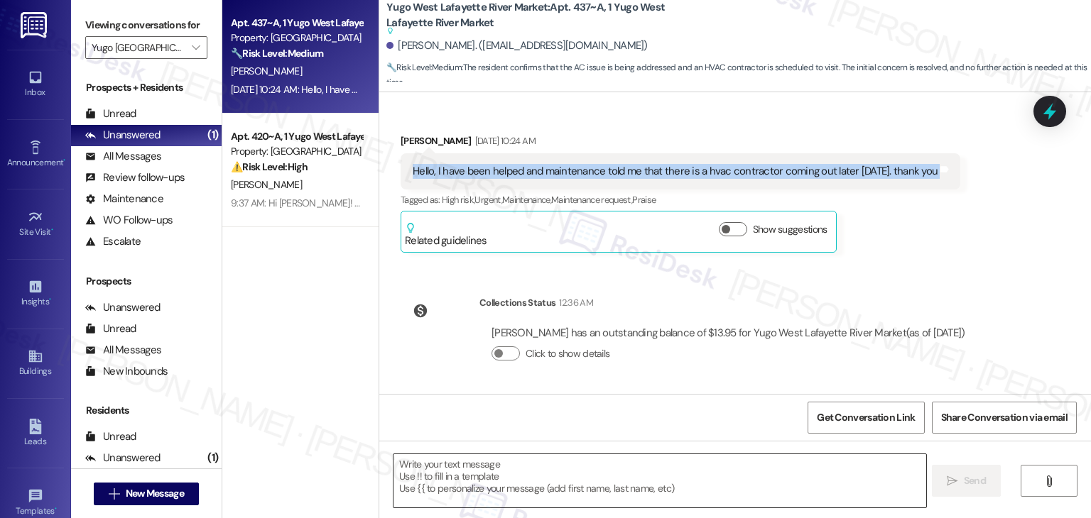
click at [522, 462] on textarea at bounding box center [659, 480] width 532 height 53
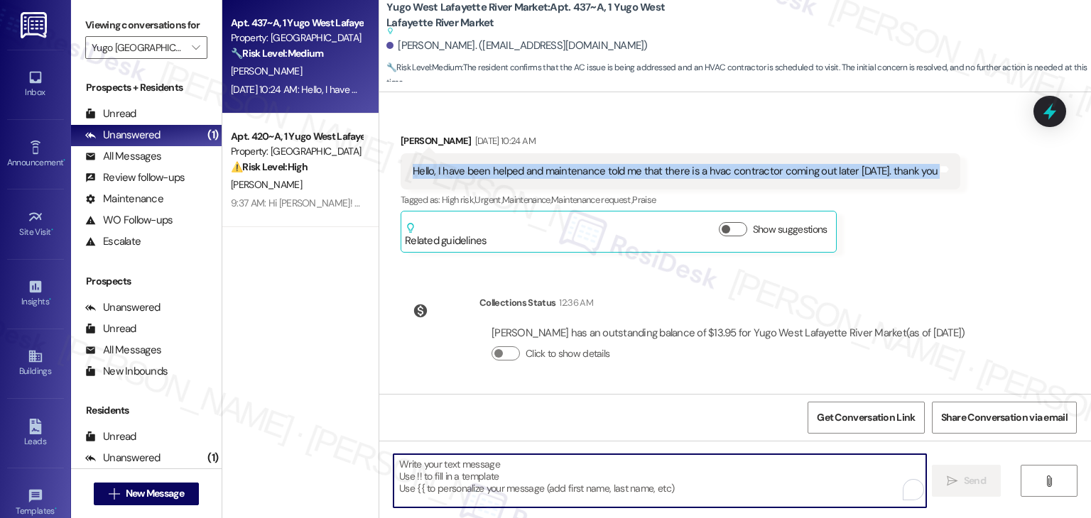
paste textarea "Thanks for the update, Ethan! I'm glad to hear maintenance was able to connect …"
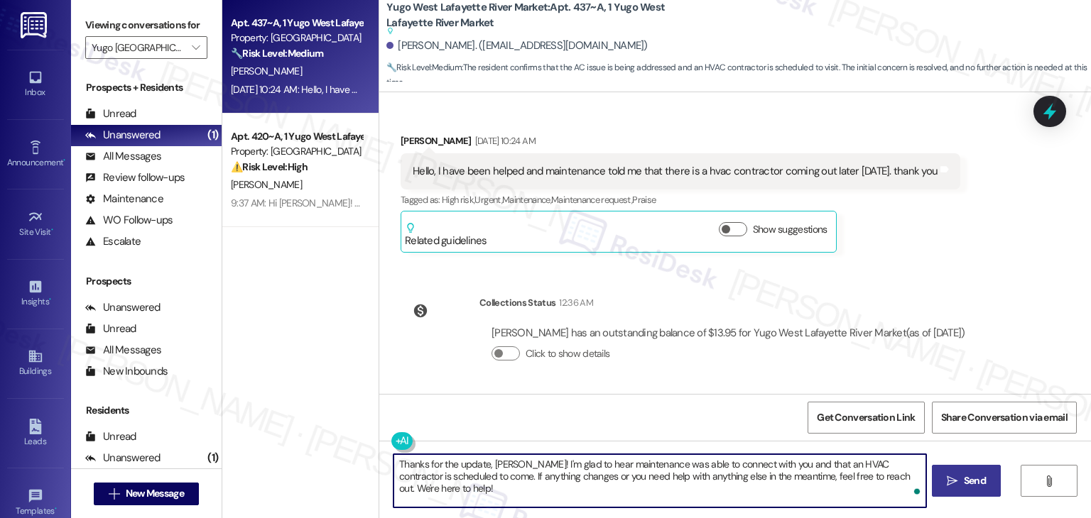
type textarea "Thanks for the update, Ethan! I'm glad to hear maintenance was able to connect …"
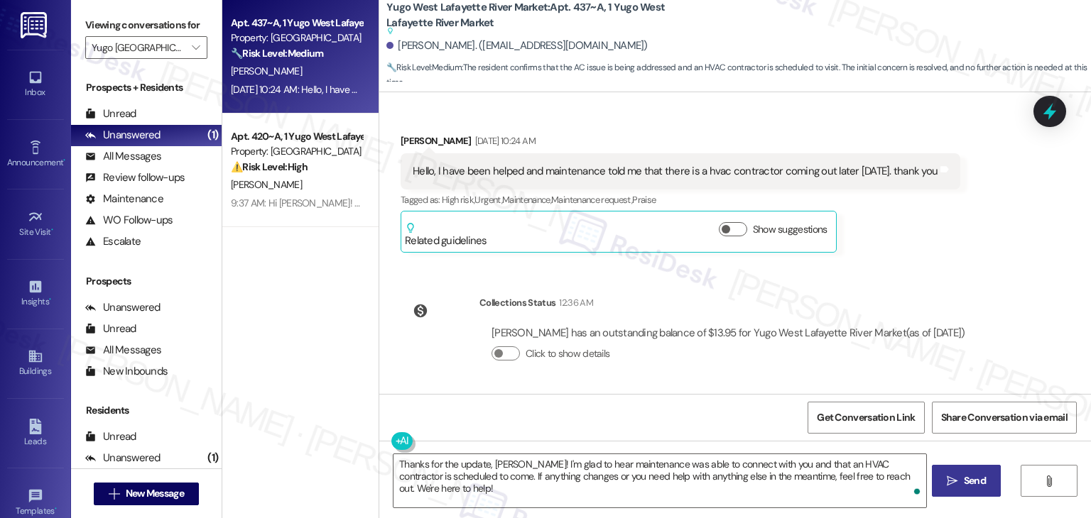
click at [971, 484] on span "Send" at bounding box center [974, 481] width 22 height 15
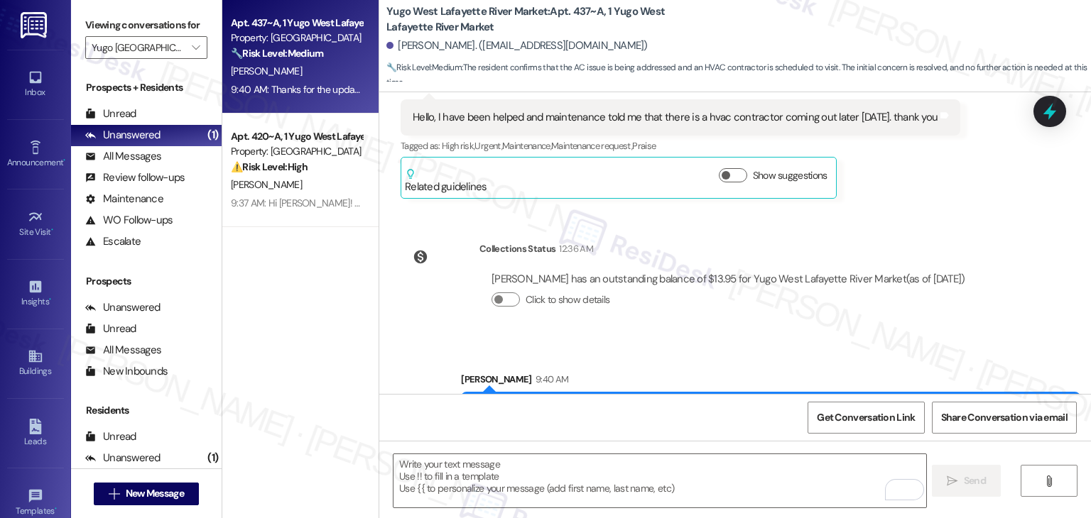
scroll to position [1261, 0]
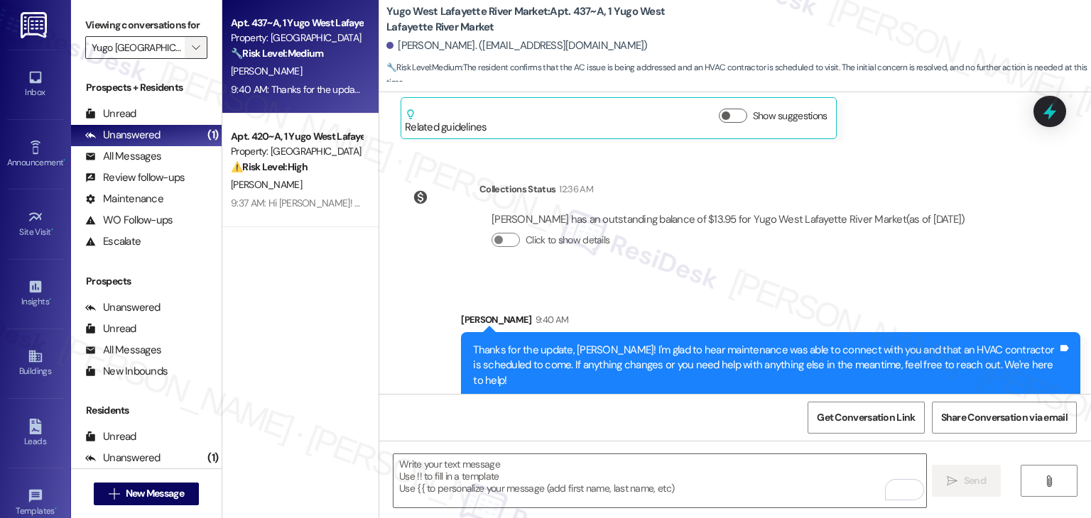
click at [192, 48] on icon "" at bounding box center [196, 47] width 8 height 11
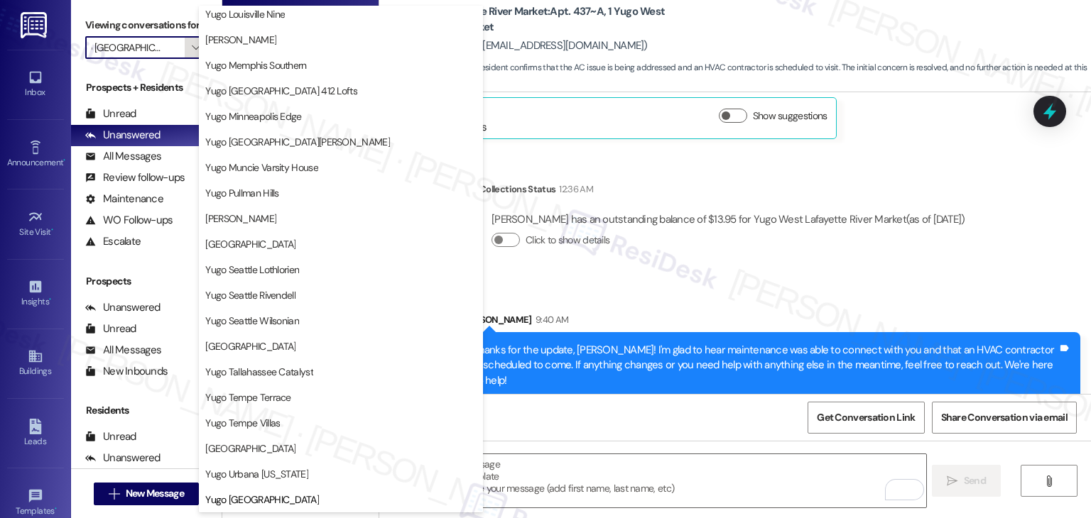
scroll to position [618, 0]
click at [283, 452] on span "Yugo Tucson Campus" at bounding box center [250, 449] width 90 height 14
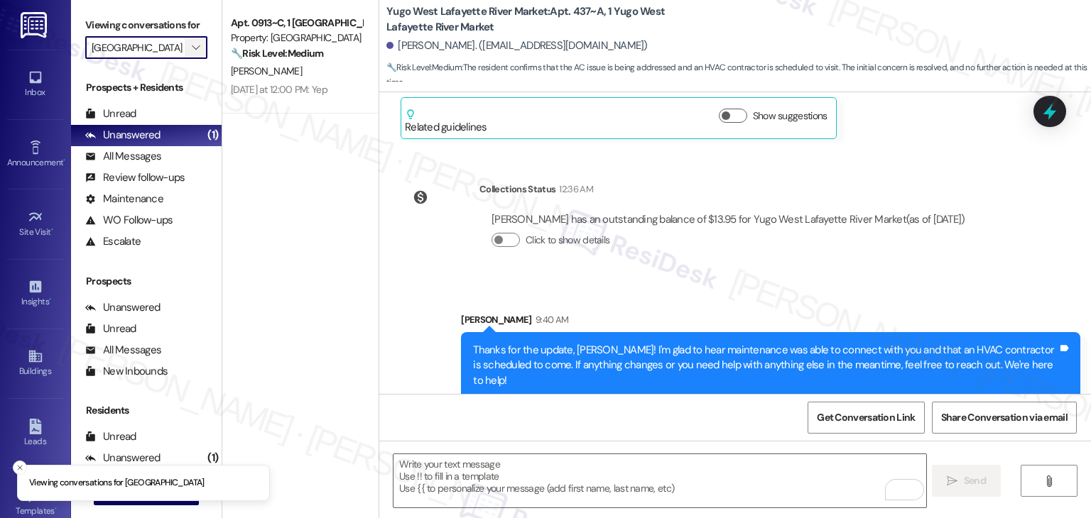
click at [189, 53] on span "" at bounding box center [195, 47] width 13 height 23
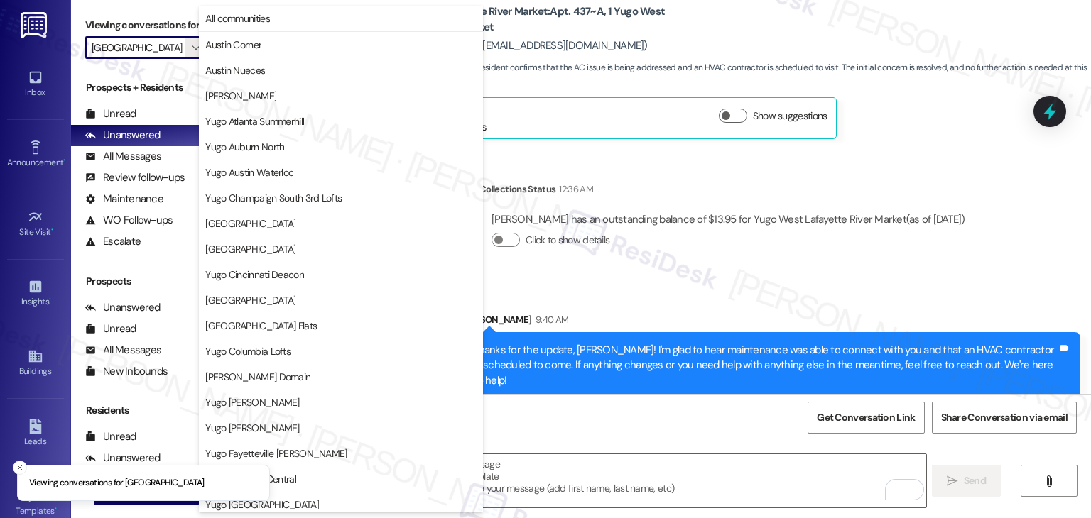
scroll to position [618, 0]
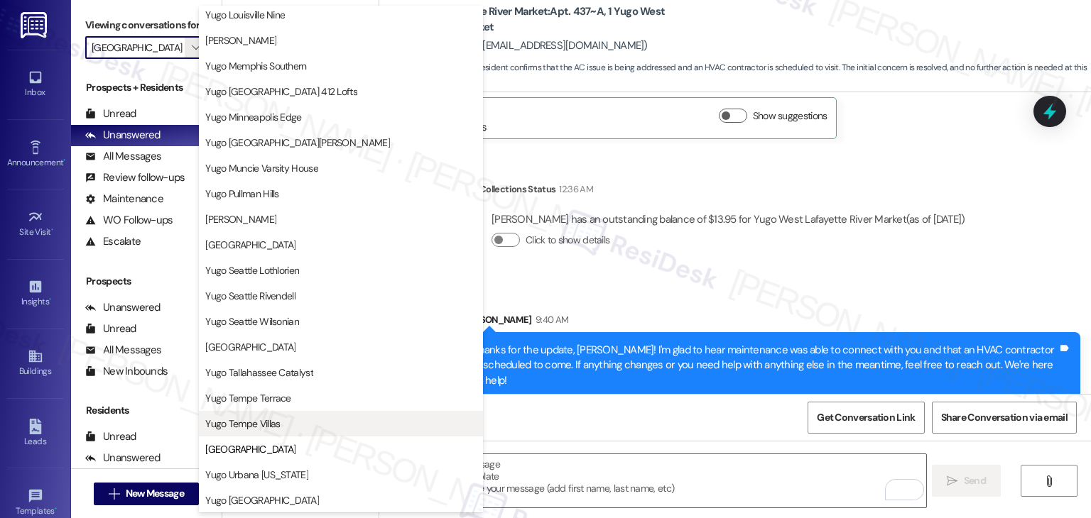
click at [284, 422] on span "Yugo Tempe Villas" at bounding box center [340, 424] width 271 height 14
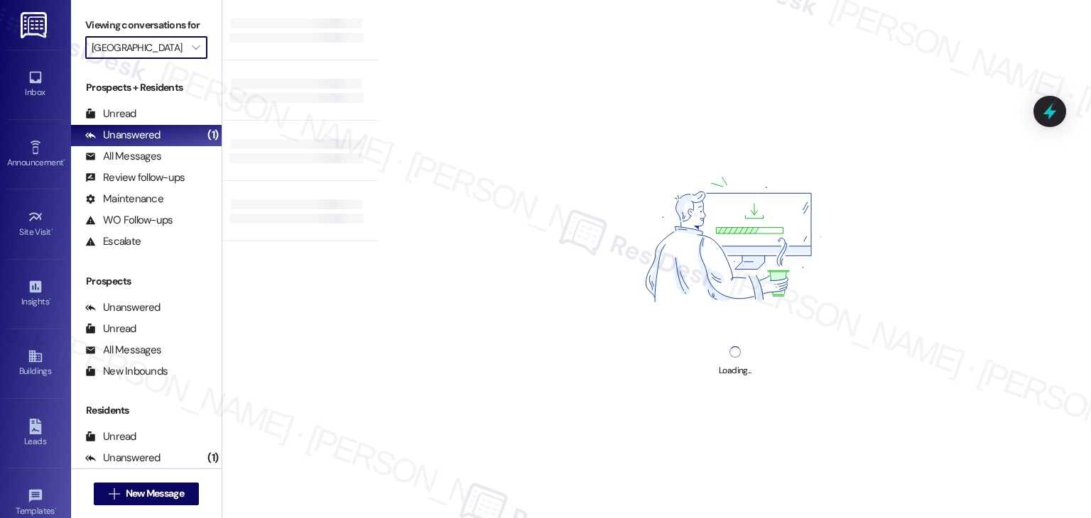
type input "Yugo Tempe Villas"
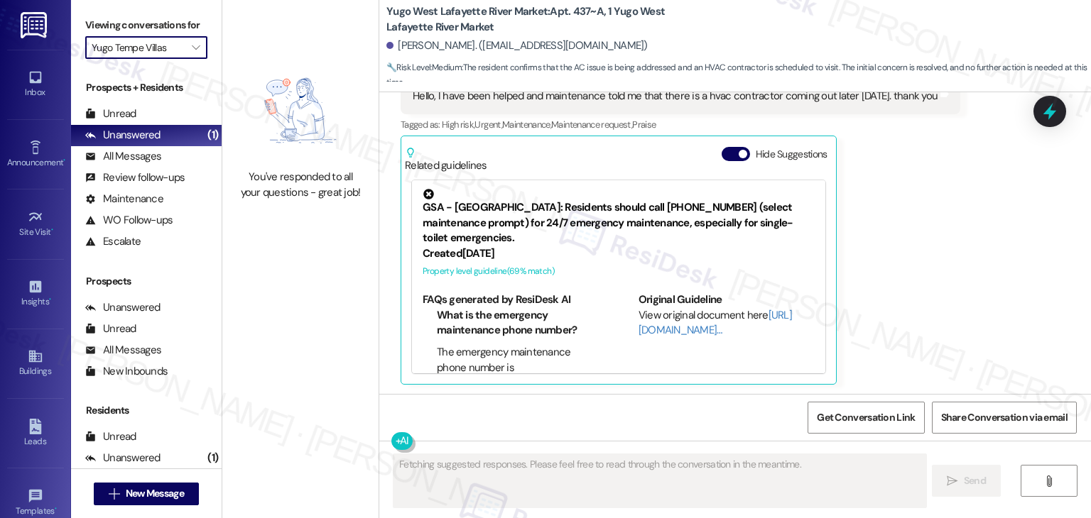
scroll to position [1224, 0]
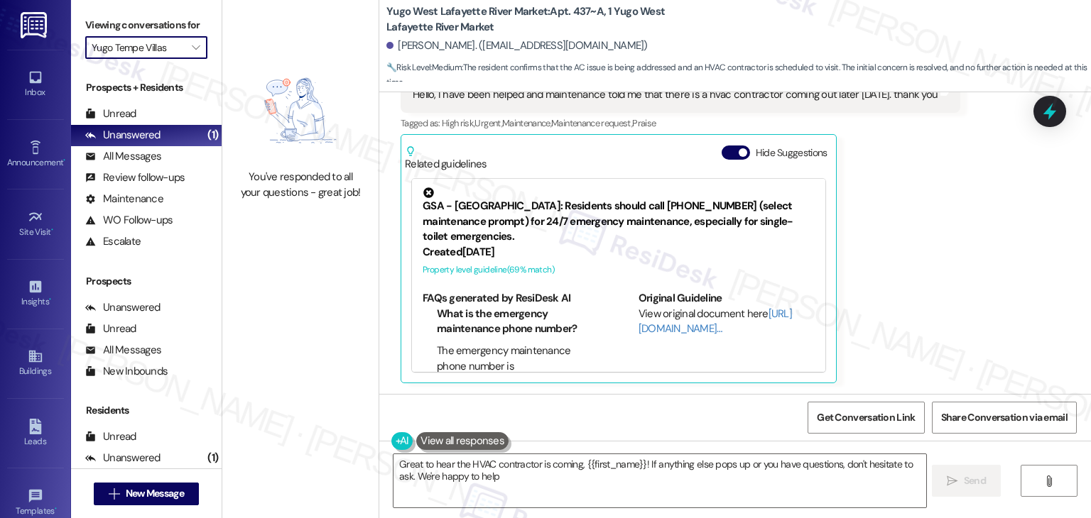
type textarea "Great to hear the HVAC contractor is coming, {{first_name}}! If anything else p…"
click at [929, 236] on div "Ethan Rosbury Aug 22, 2025 at 10:24 AM Hello, I have been helped and maintenanc…" at bounding box center [679, 220] width 559 height 327
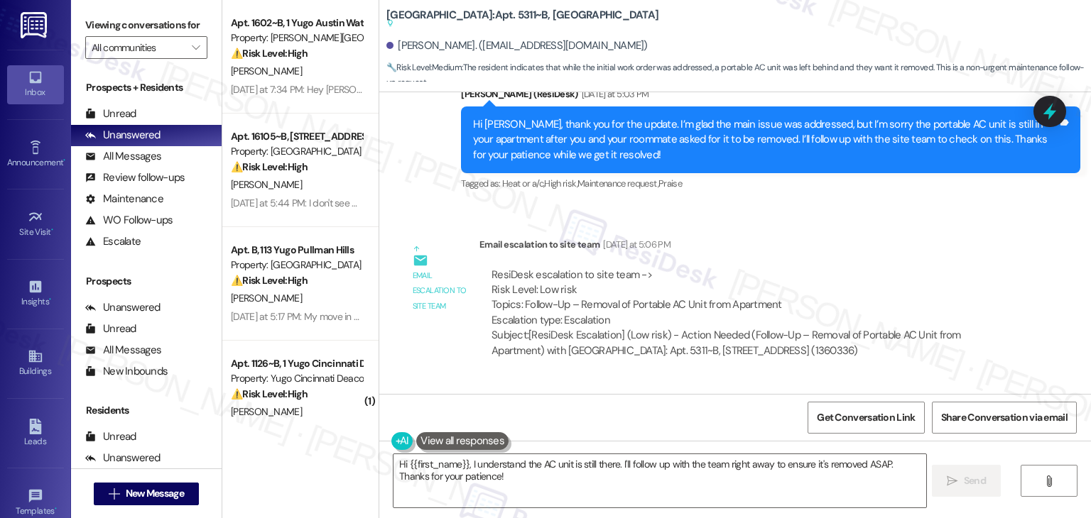
scroll to position [1818, 0]
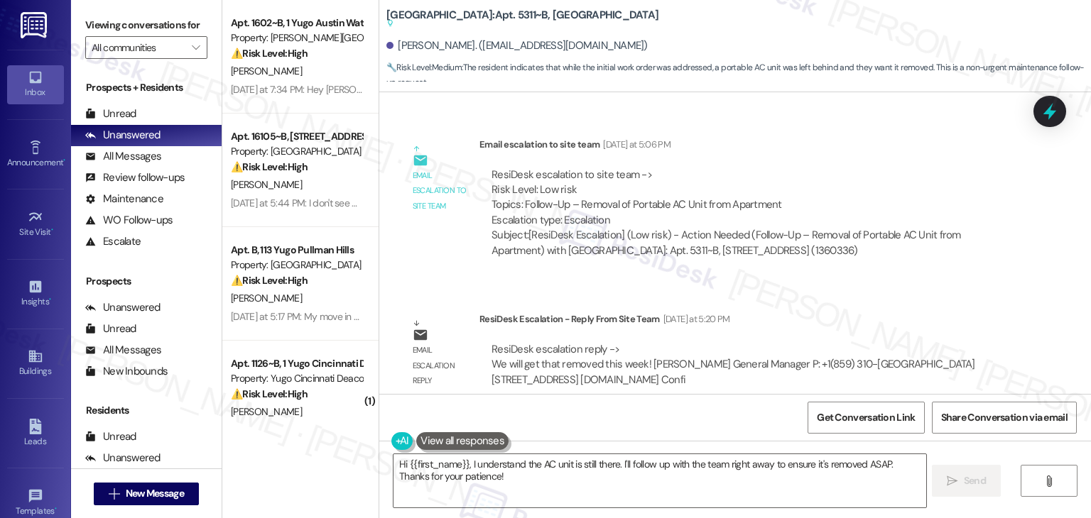
click at [989, 253] on div "Email escalation to site team Email escalation to site team Yesterday at 5:06 P…" at bounding box center [710, 202] width 640 height 153
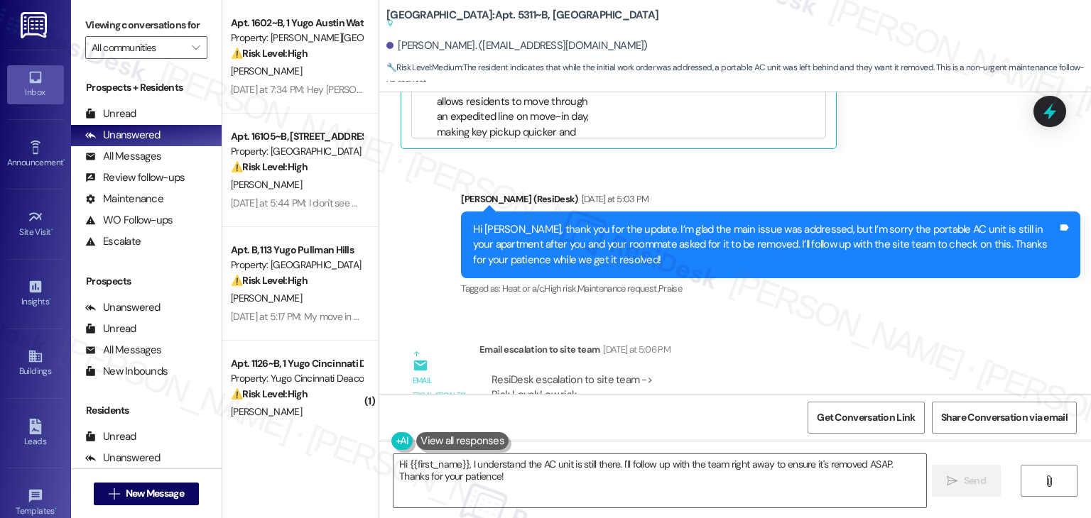
scroll to position [1605, 0]
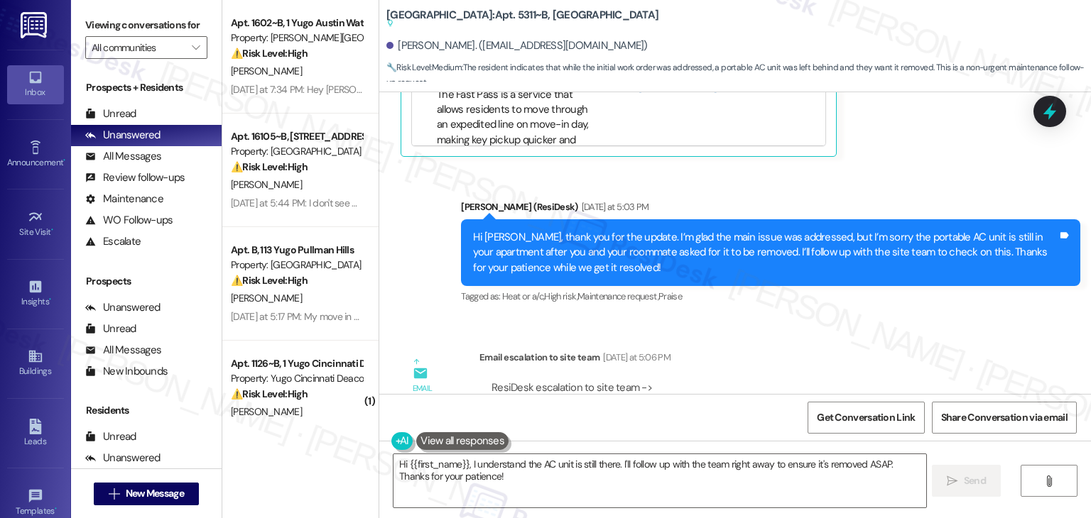
click at [589, 245] on div "Hi Alexandria, thank you for the update. I’m glad the main issue was addressed,…" at bounding box center [765, 252] width 584 height 45
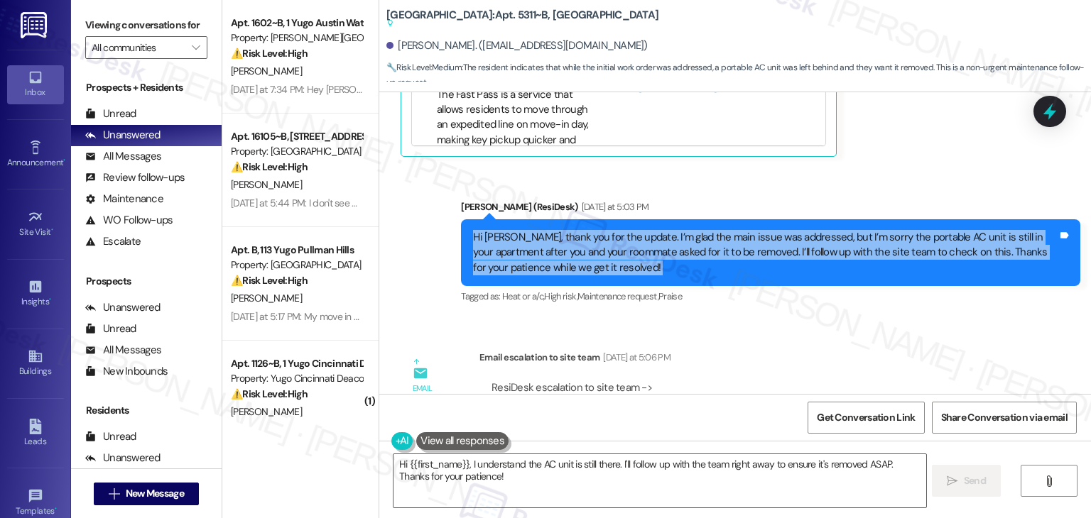
click at [589, 245] on div "Hi Alexandria, thank you for the update. I’m glad the main issue was addressed,…" at bounding box center [765, 252] width 584 height 45
copy div "Hi Alexandria, thank you for the update. I’m glad the main issue was addressed,…"
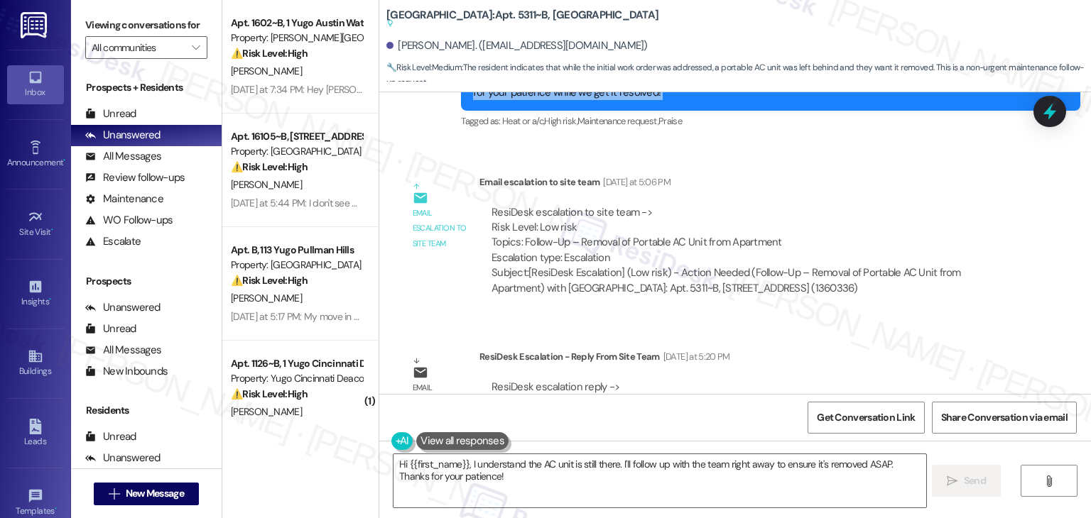
scroll to position [1818, 0]
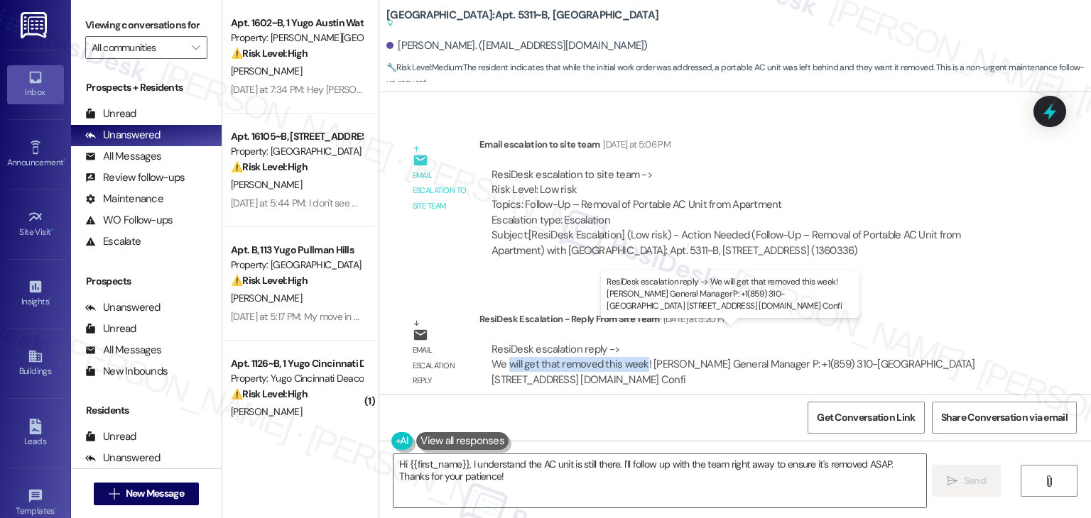
drag, startPoint x: 501, startPoint y: 346, endPoint x: 634, endPoint y: 353, distance: 132.9
click at [634, 353] on div "ResiDesk escalation reply -> We will get that removed this week! Peyton Wilder …" at bounding box center [733, 364] width 484 height 45
copy div "will get that removed this week"
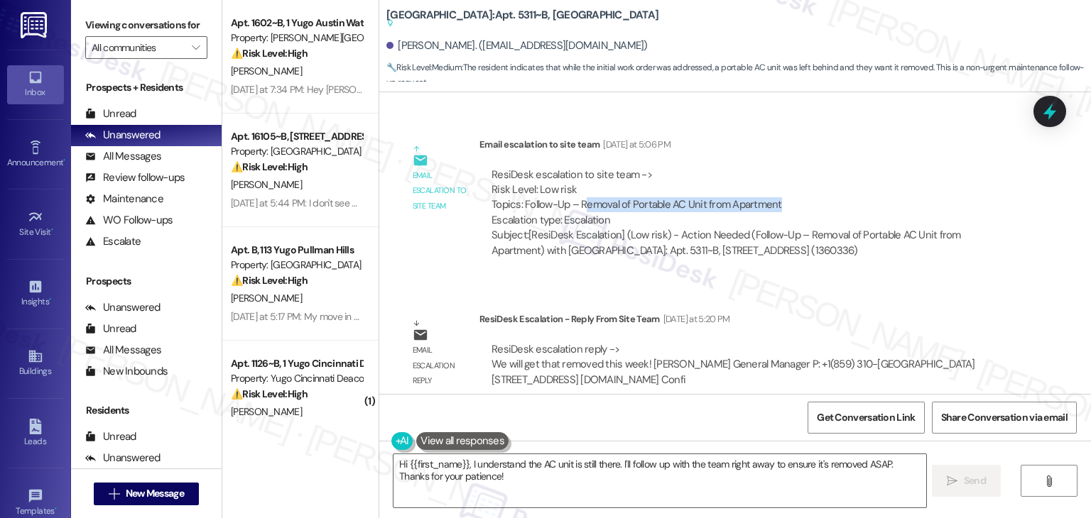
drag, startPoint x: 575, startPoint y: 190, endPoint x: 775, endPoint y: 187, distance: 200.2
click at [775, 187] on div "ResiDesk escalation to site team -> Risk Level: Low risk Topics: Follow-Up – Re…" at bounding box center [749, 198] width 516 height 61
copy div "emoval of Portable AC Unit from Apartment"
click at [591, 468] on textarea "Hi {{first_name}}, I understand the AC unit is still there. I'll follow up with…" at bounding box center [659, 480] width 532 height 53
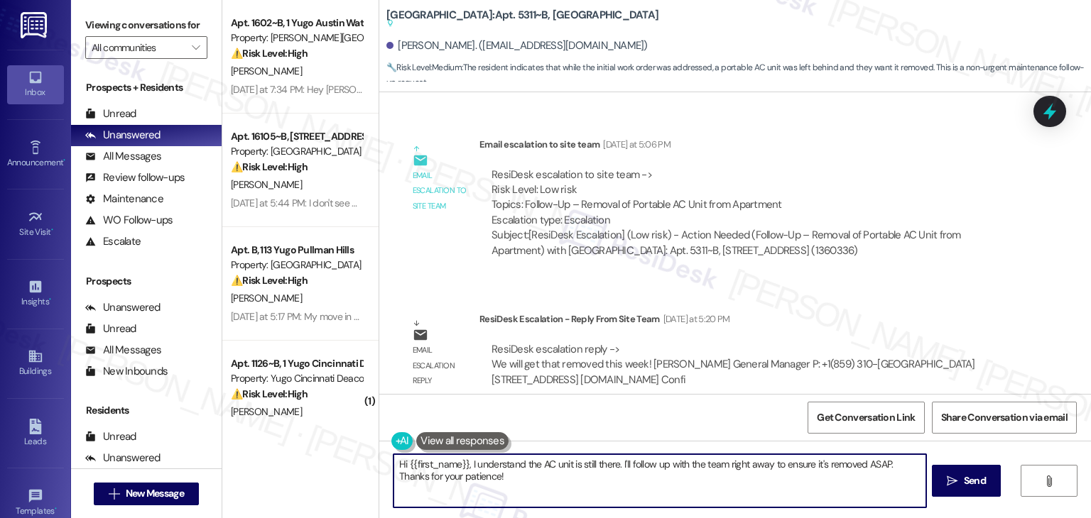
click at [591, 468] on textarea "Hi {{first_name}}, I understand the AC unit is still there. I'll follow up with…" at bounding box center [659, 480] width 532 height 53
paste textarea "Alexandria, I followed up with the site team about the portable AC unit, and th…"
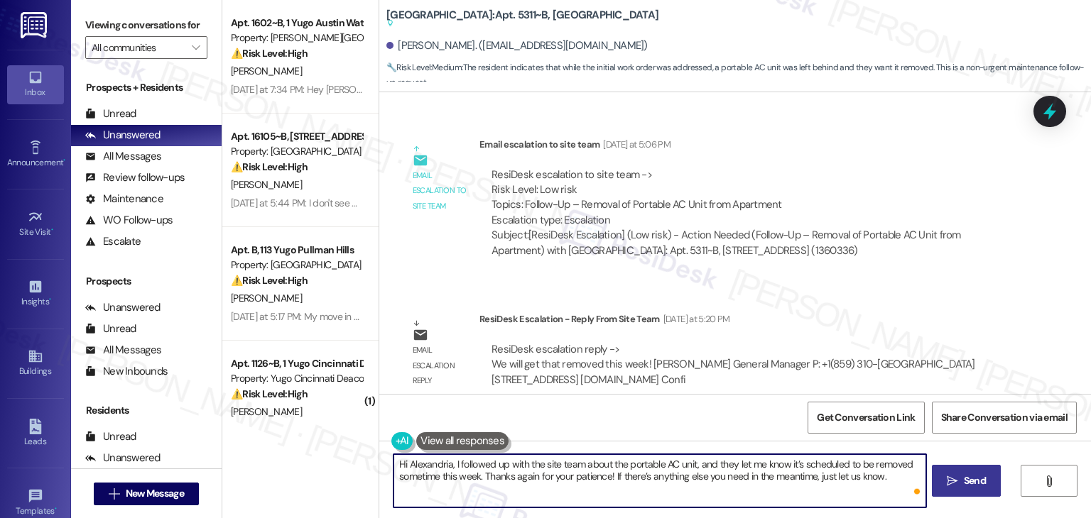
type textarea "Hi Alexandria, I followed up with the site team about the portable AC unit, and…"
click at [966, 485] on span "Send" at bounding box center [974, 481] width 22 height 15
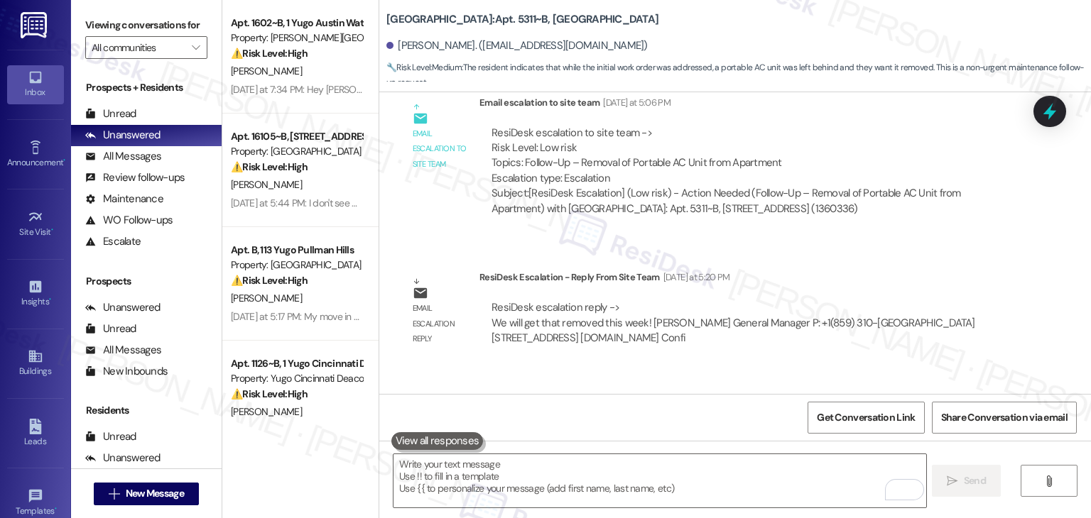
scroll to position [1735, 0]
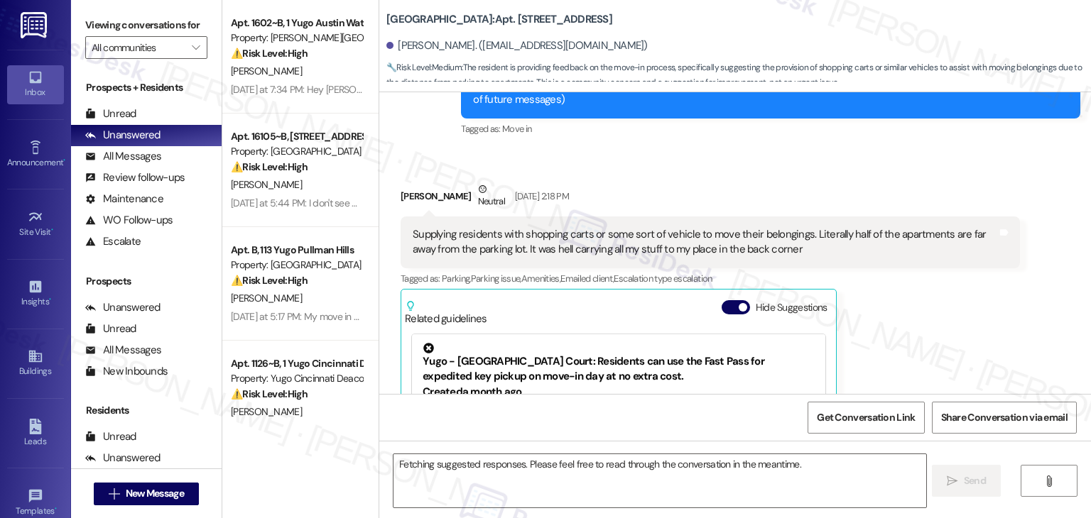
scroll to position [371, 0]
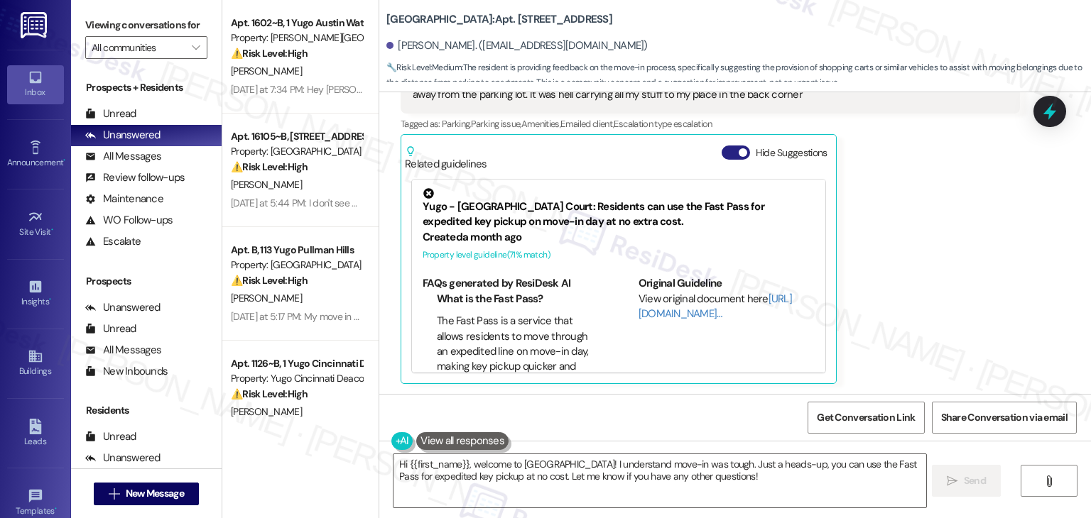
click at [721, 158] on button "Hide Suggestions" at bounding box center [735, 153] width 28 height 14
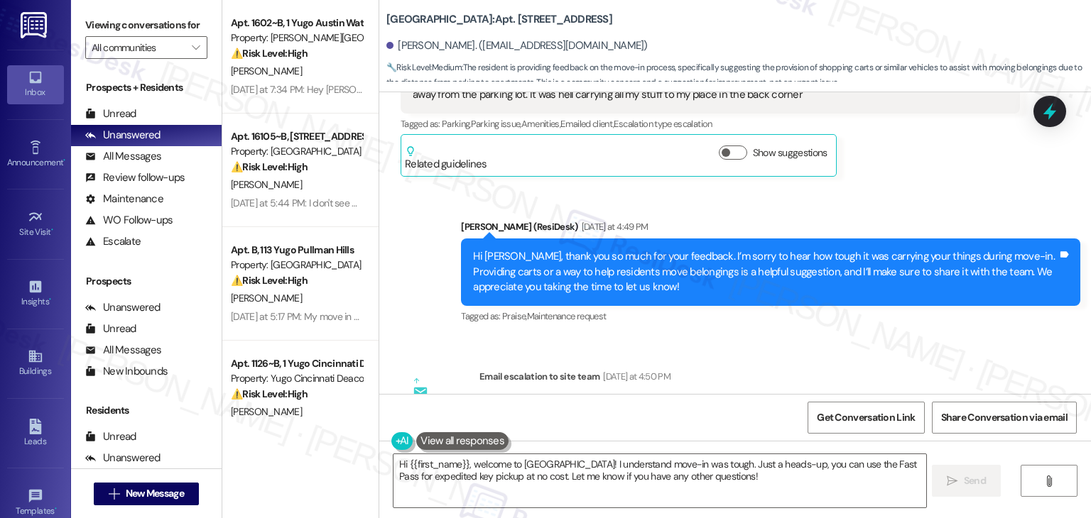
click at [892, 185] on div "Received via SMS Kacie Watkins Neutral Aug 22, 2025 at 2:18 PM Supplying reside…" at bounding box center [710, 101] width 640 height 171
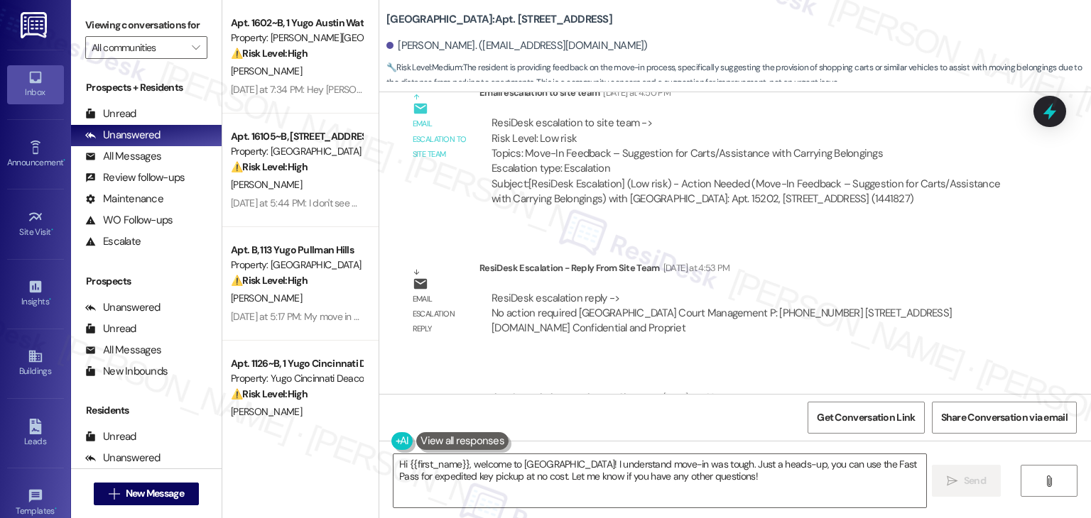
scroll to position [748, 0]
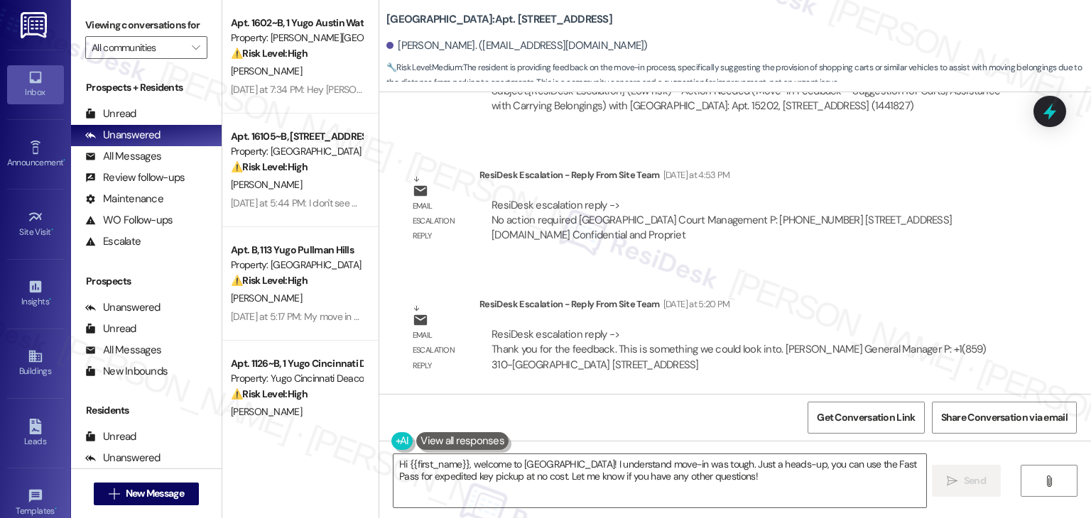
click at [649, 425] on div "Get Conversation Link Share Conversation via email" at bounding box center [734, 417] width 711 height 47
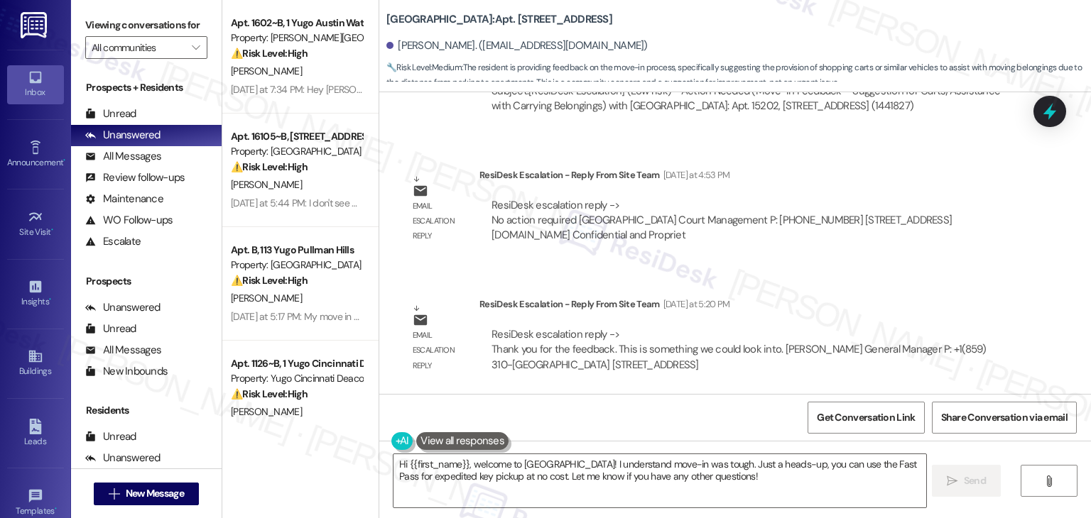
click at [649, 425] on div "Get Conversation Link Share Conversation via email" at bounding box center [734, 417] width 711 height 47
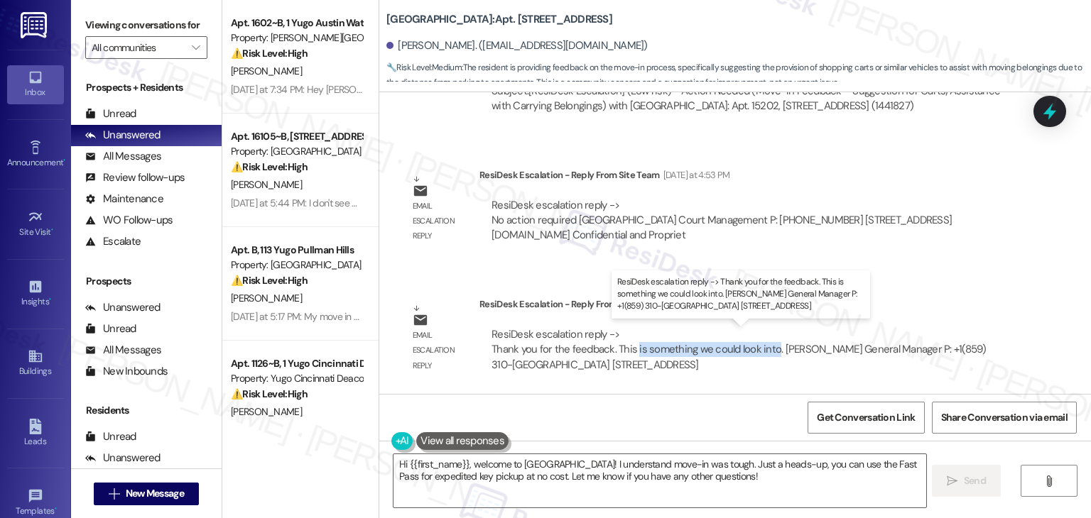
drag, startPoint x: 626, startPoint y: 348, endPoint x: 764, endPoint y: 344, distance: 137.8
click at [764, 344] on div "ResiDesk escalation reply -> Thank you for the feedback. This is something we c…" at bounding box center [738, 349] width 495 height 45
copy div "is something we could look into"
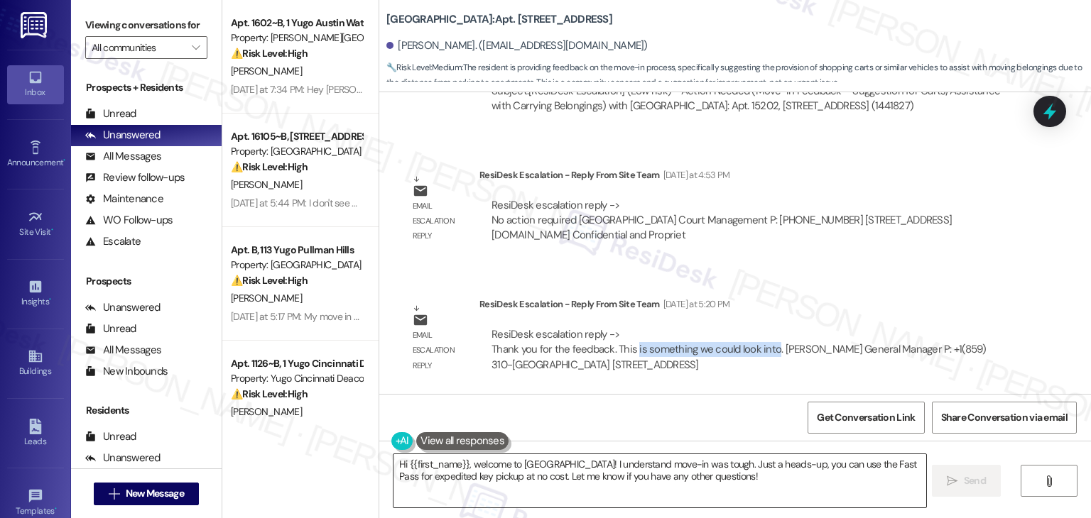
click at [579, 466] on textarea "Hi {{first_name}}, welcome to Yugo Lexington Campus Court! I understand move-in…" at bounding box center [659, 480] width 532 height 53
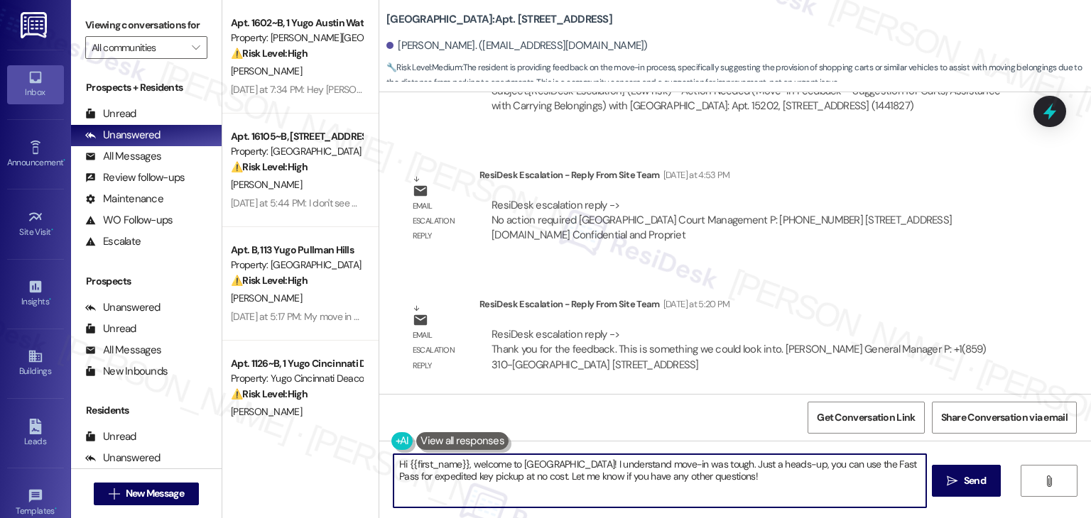
click at [579, 466] on textarea "Hi {{first_name}}, welcome to Yugo Lexington Campus Court! I understand move-in…" at bounding box center [659, 480] width 532 height 53
paste textarea "Kacie, I passed your suggestion about having carts available to help carry belo…"
type textarea "Hi Kacie, I passed your suggestion about having carts available to help carry b…"
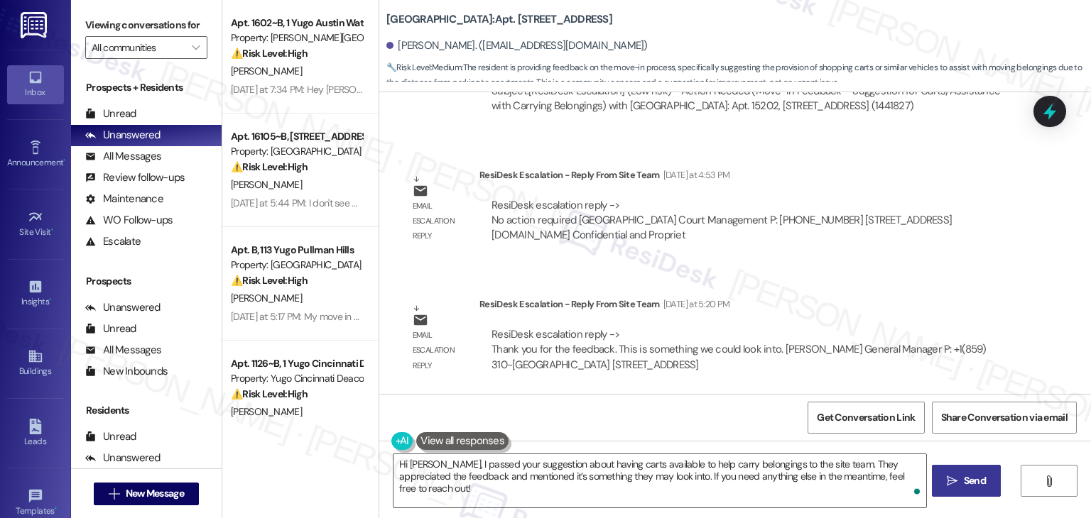
click at [976, 484] on span "Send" at bounding box center [974, 481] width 22 height 15
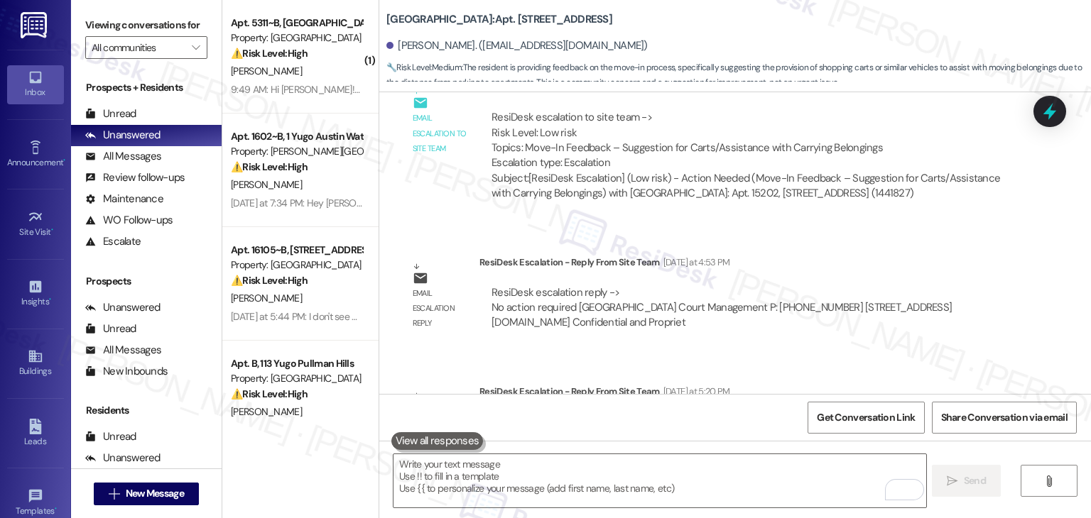
scroll to position [862, 0]
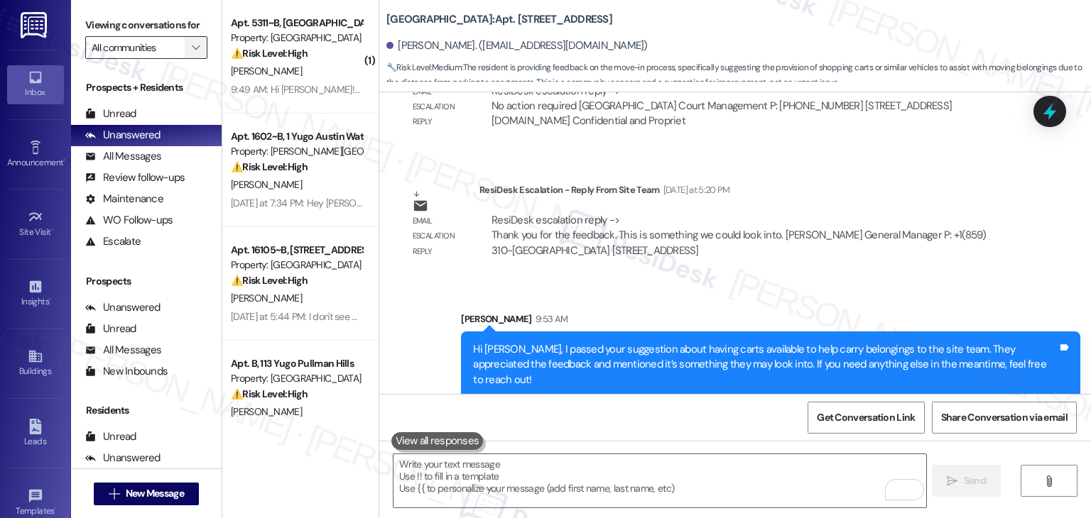
click at [192, 49] on icon "" at bounding box center [196, 47] width 8 height 11
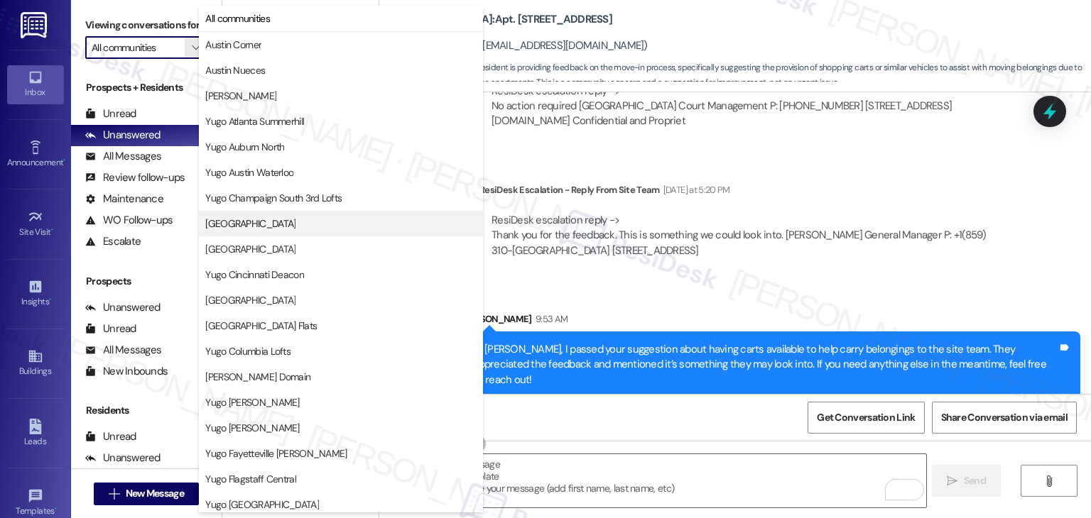
click at [287, 224] on span "Yugo Charleston Campus" at bounding box center [250, 224] width 90 height 14
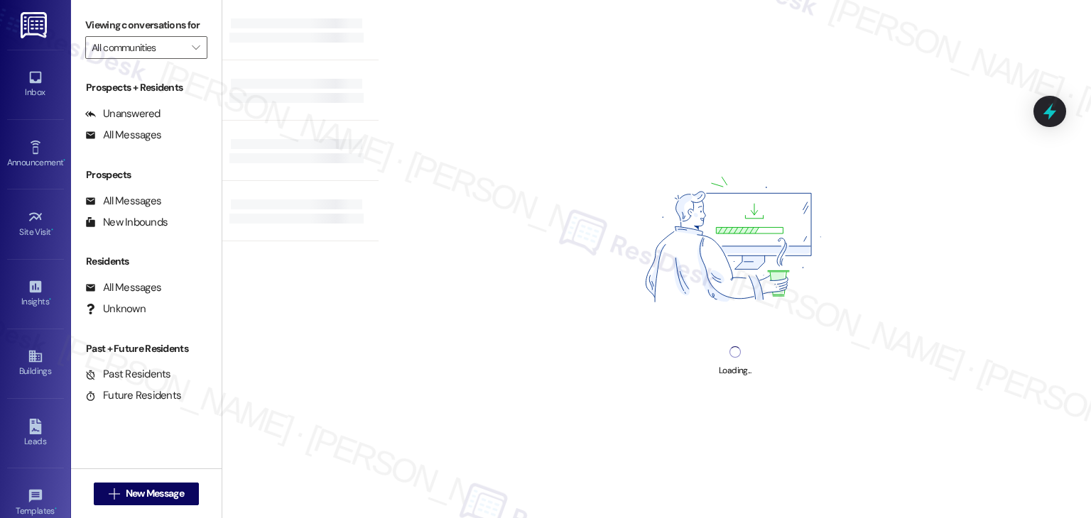
type input "Yugo Charleston Campus"
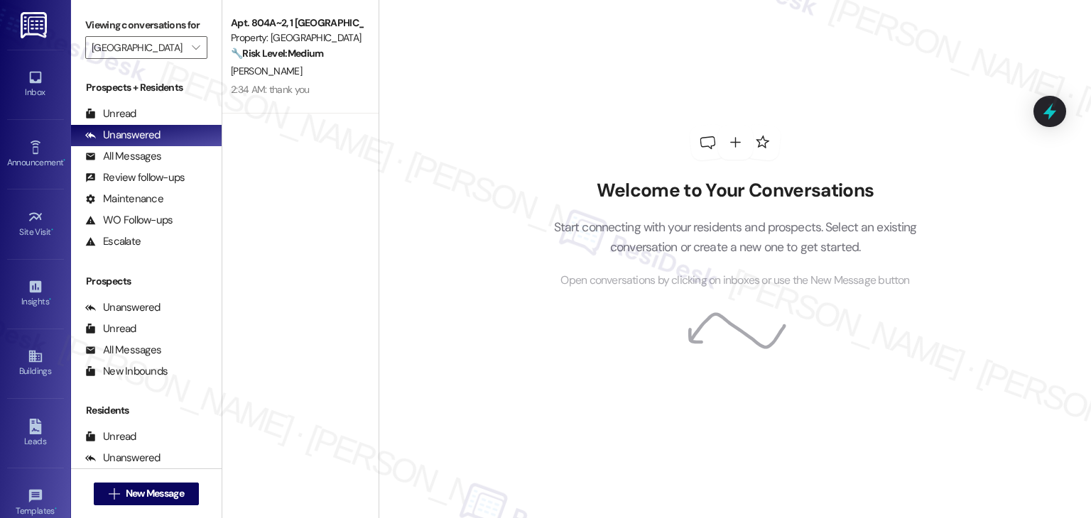
click at [440, 180] on div "Welcome to Your Conversations Start connecting with your residents and prospect…" at bounding box center [734, 259] width 712 height 518
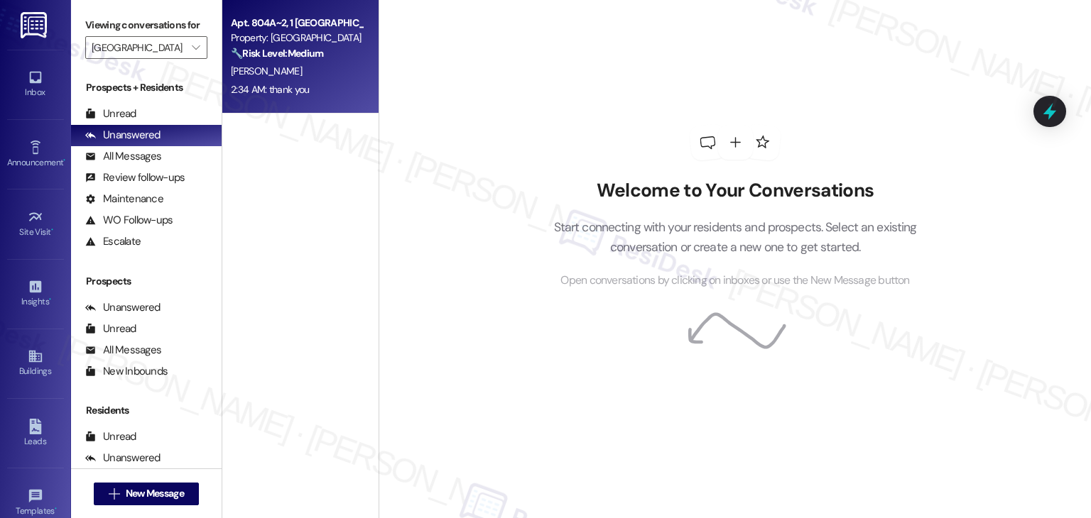
click at [326, 92] on div "2:34 AM: thank you 2:34 AM: thank you" at bounding box center [296, 90] width 134 height 18
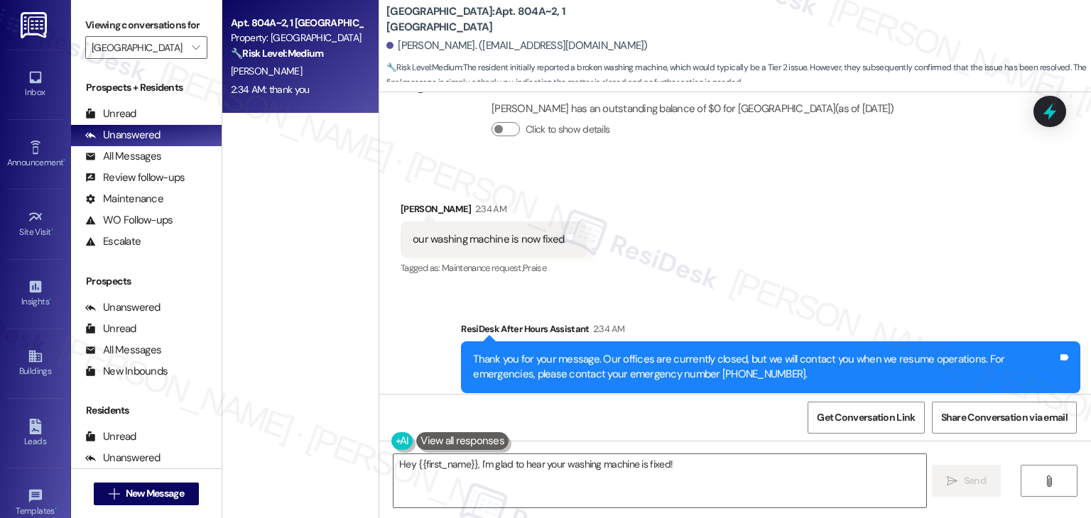
scroll to position [747, 0]
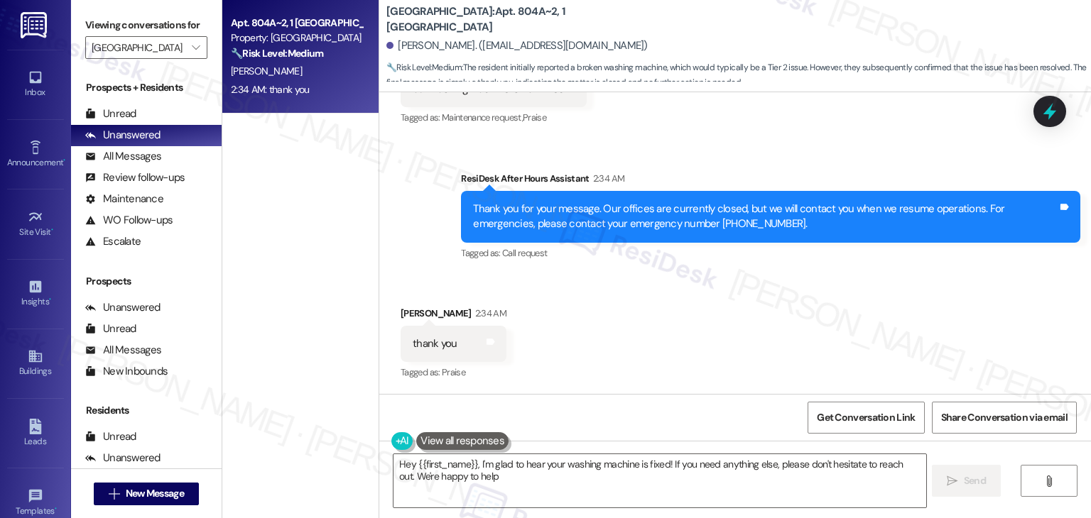
type textarea "Hey {{first_name}}, I'm glad to hear your washing machine is fixed! If you need…"
click at [645, 351] on div "Received via SMS Kiersten Feneley 2:34 AM thank you Tags and notes Tagged as: P…" at bounding box center [734, 334] width 711 height 120
click at [785, 477] on textarea "Hey {{first_name}}, I'm glad to hear your washing machine is fixed! If you need…" at bounding box center [659, 480] width 532 height 53
click at [961, 481] on span "Send" at bounding box center [975, 481] width 28 height 15
type textarea "Hey {{first_name}}, you're very welcome! Glad we could help get your washing ma…"
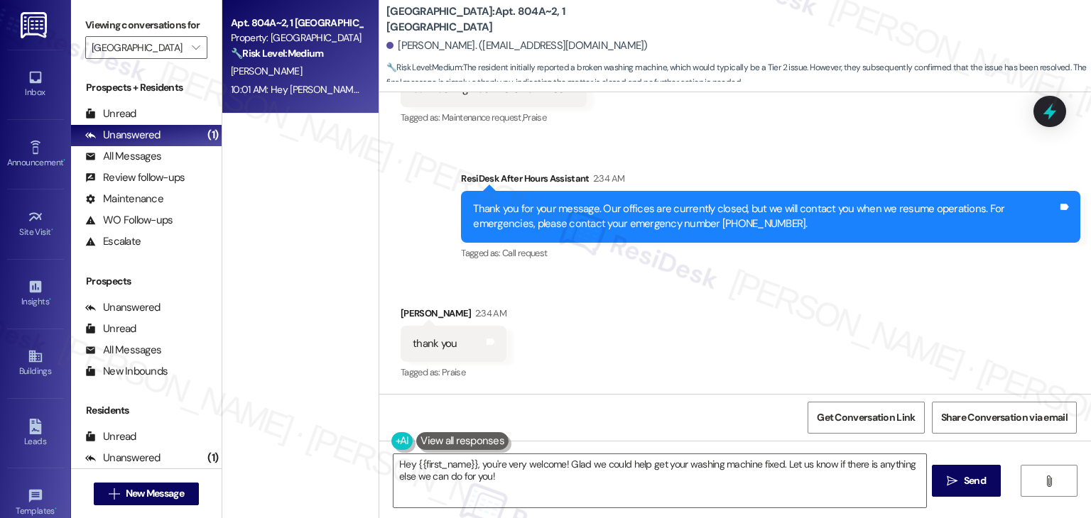
click at [758, 288] on div "Received via SMS Kiersten Feneley 2:34 AM thank you Tags and notes Tagged as: P…" at bounding box center [734, 334] width 711 height 120
click at [189, 49] on span "" at bounding box center [195, 47] width 13 height 23
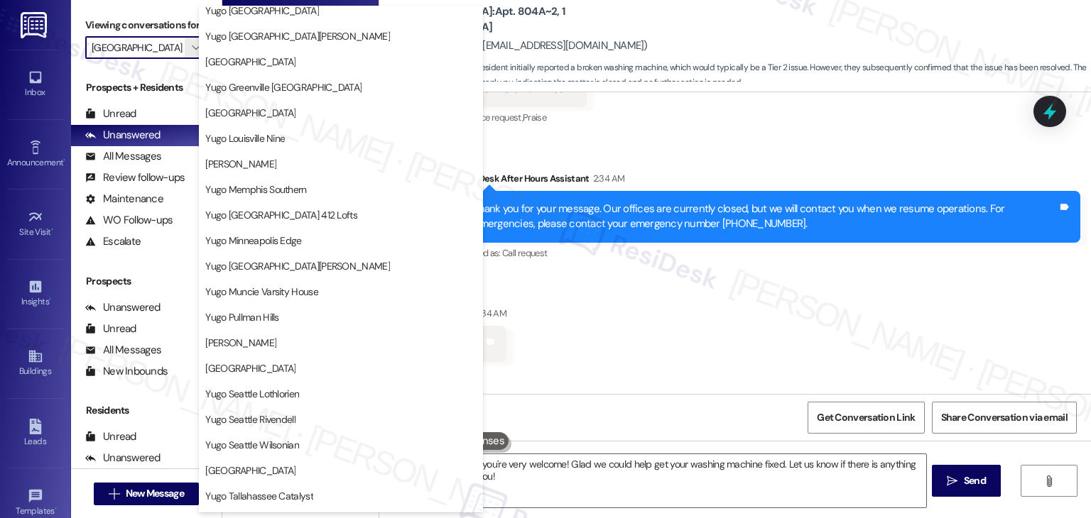
scroll to position [618, 0]
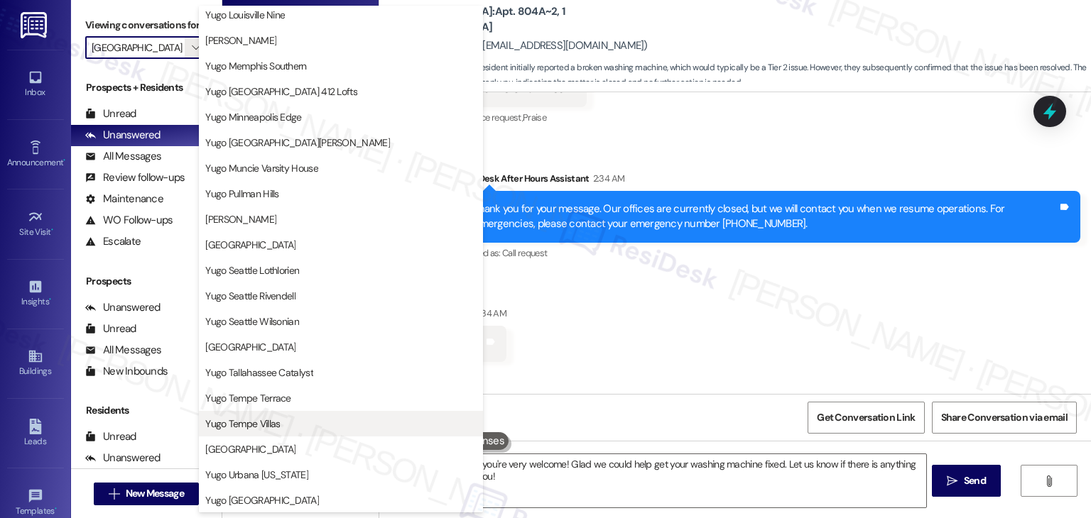
click at [275, 424] on span "Yugo Tempe Villas" at bounding box center [242, 424] width 75 height 14
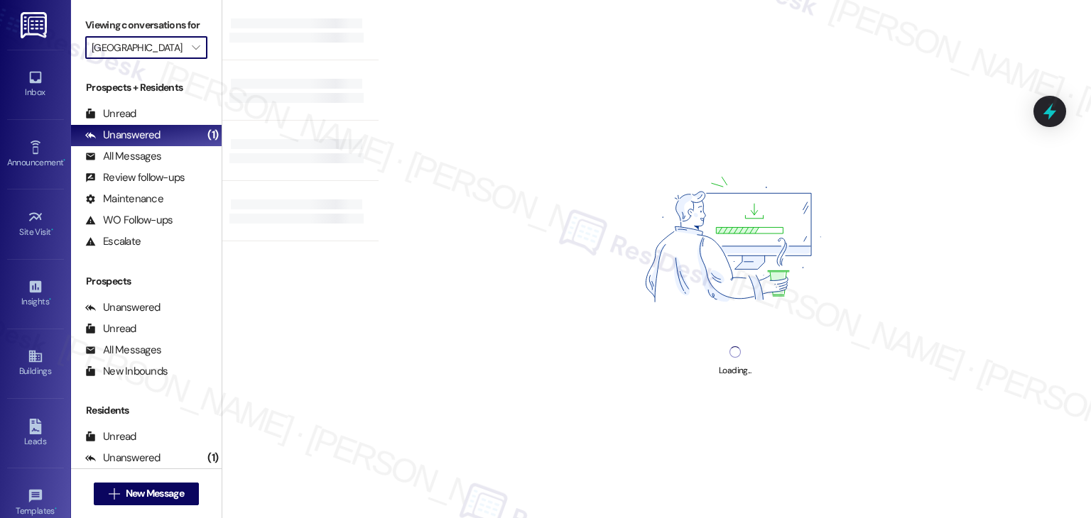
type input "Yugo Tempe Villas"
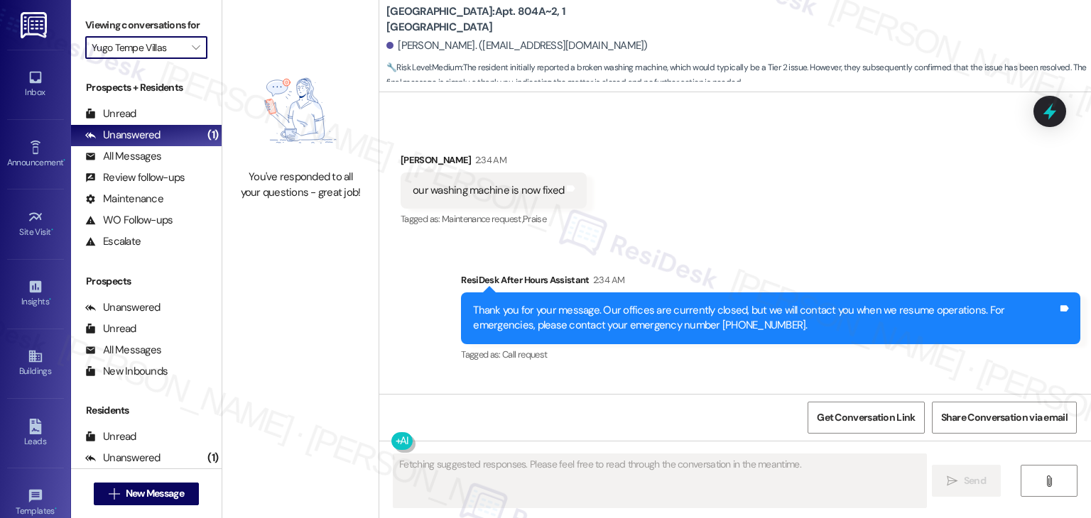
scroll to position [747, 0]
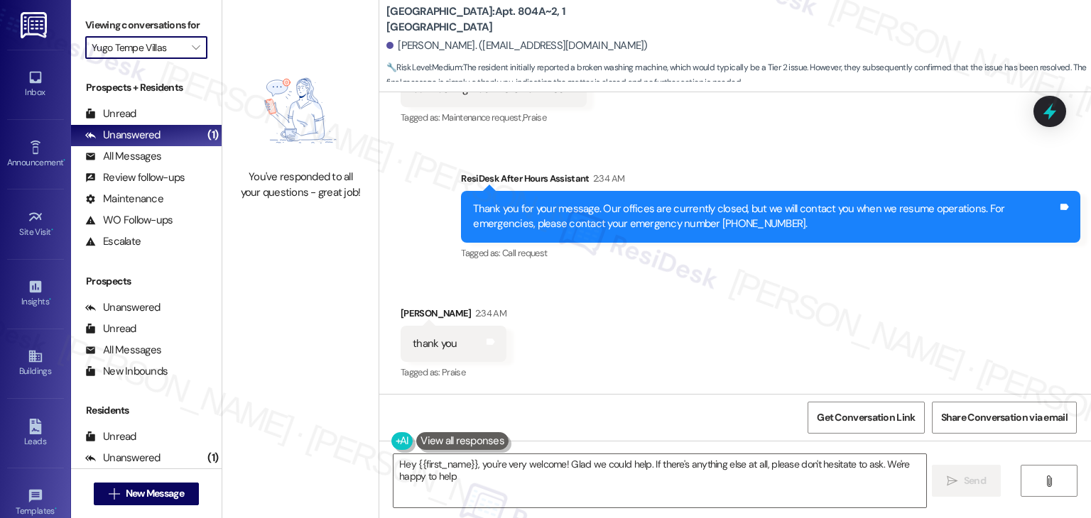
type textarea "Hey {{first_name}}, you're very welcome! Glad we could help. If there's anythin…"
click at [192, 48] on icon "" at bounding box center [196, 47] width 8 height 11
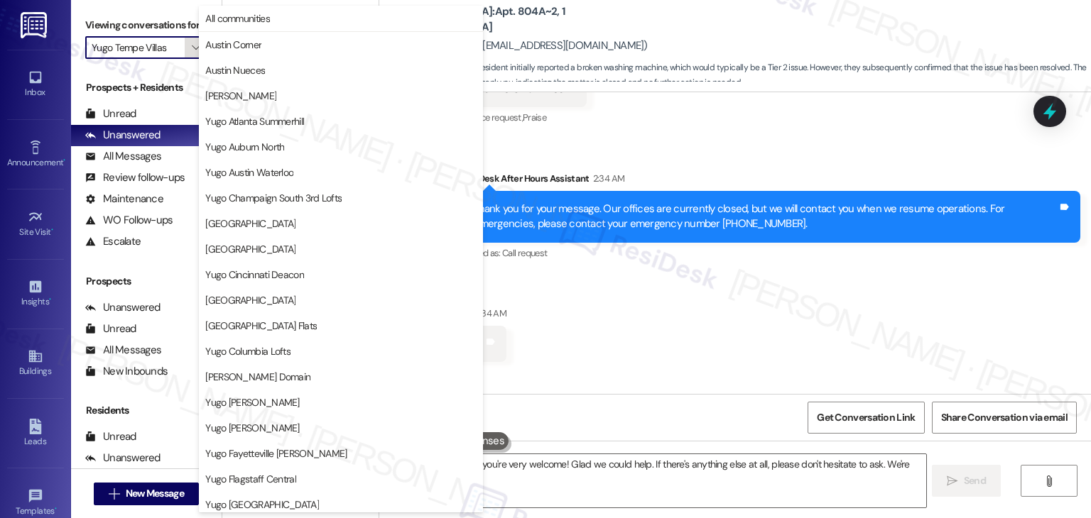
scroll to position [618, 0]
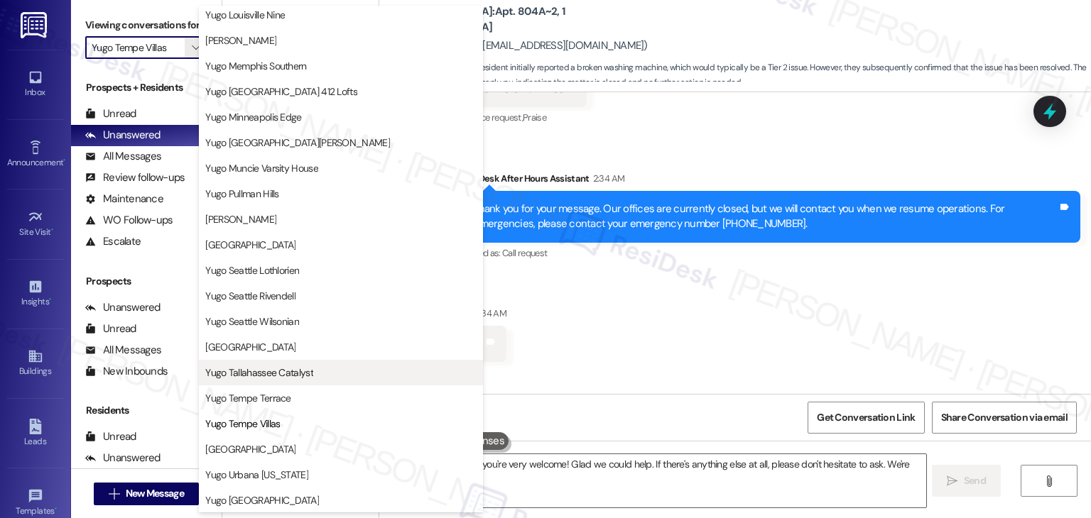
click at [278, 376] on span "Yugo Tallahassee Catalyst" at bounding box center [259, 373] width 108 height 14
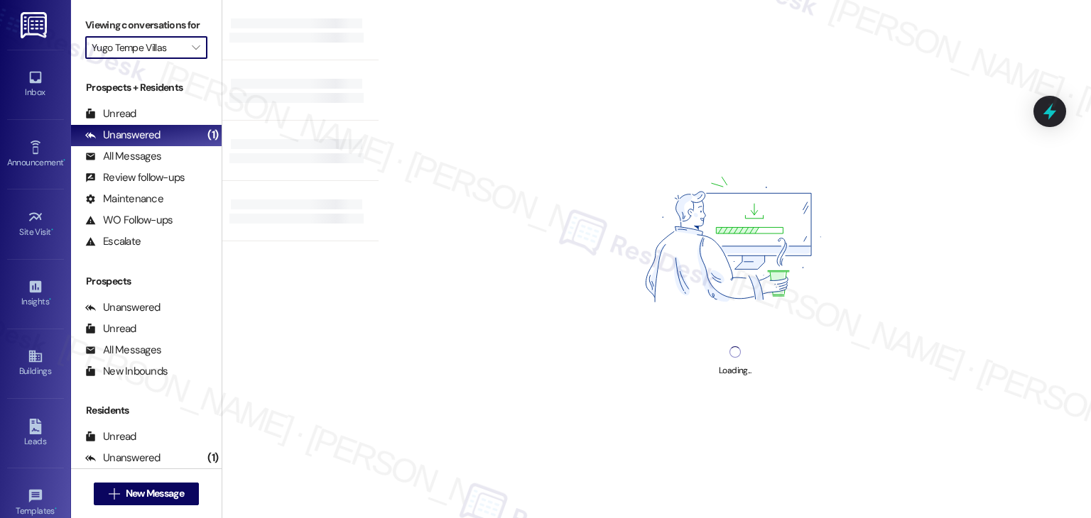
type input "Yugo Tallahassee Catalyst"
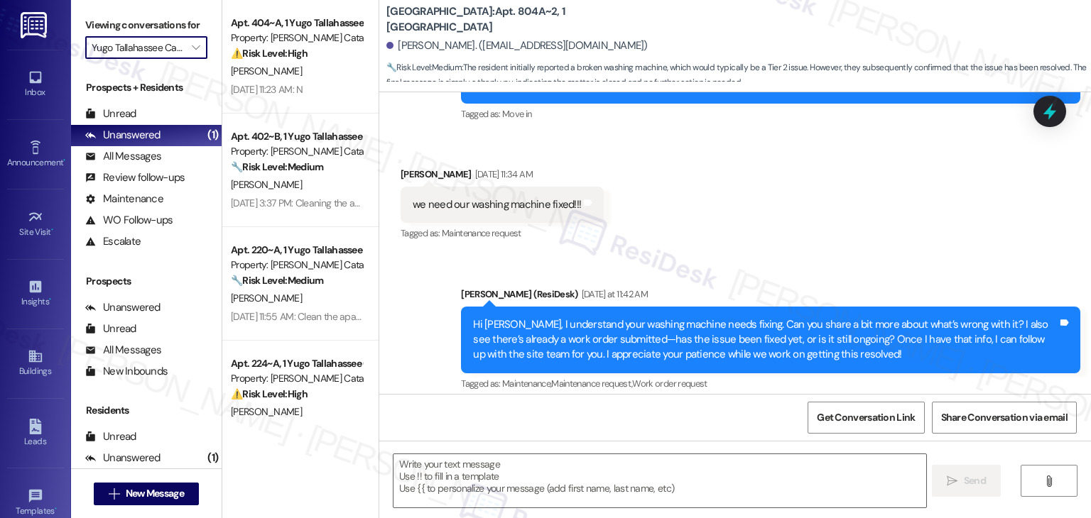
scroll to position [35, 0]
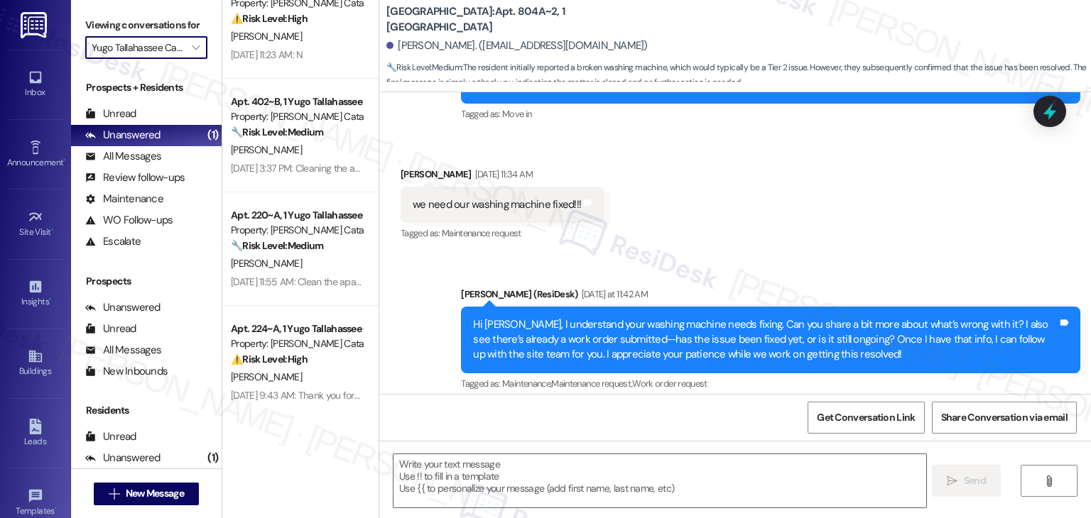
type textarea "Fetching suggested responses. Please feel free to read through the conversation…"
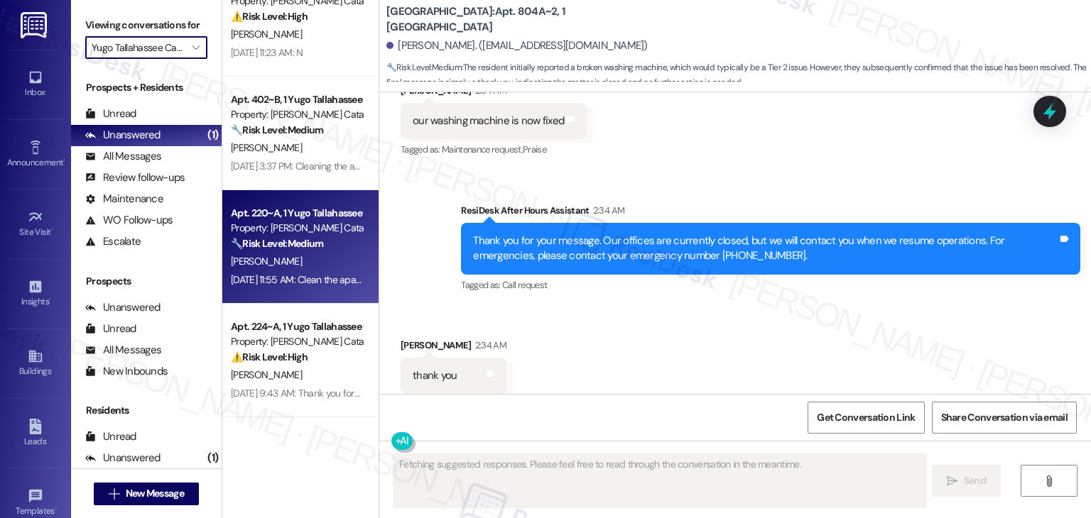
scroll to position [747, 0]
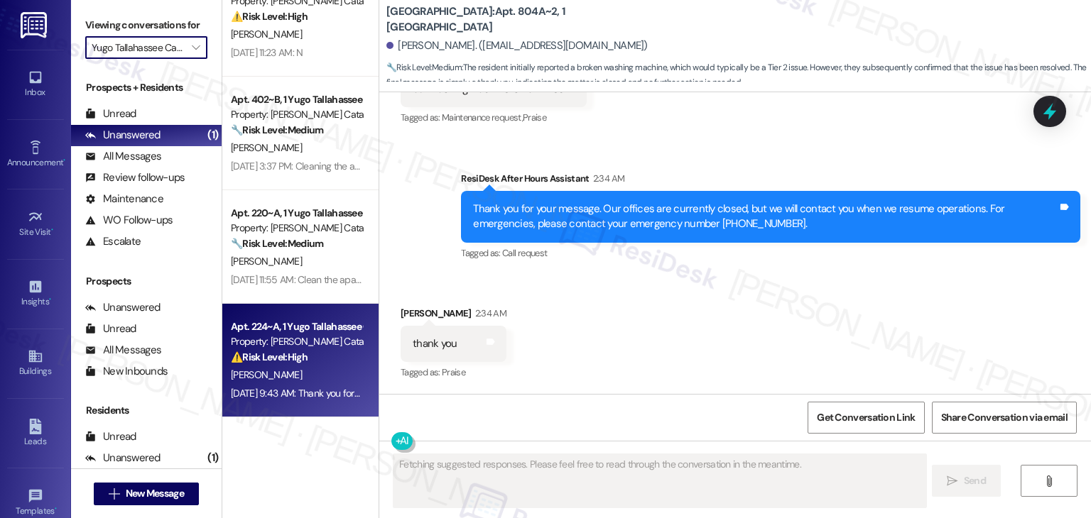
click at [312, 385] on div "Aug 21, 2025 at 9:43 AM: Thank you for your message. Our offices are currently …" at bounding box center [296, 394] width 134 height 18
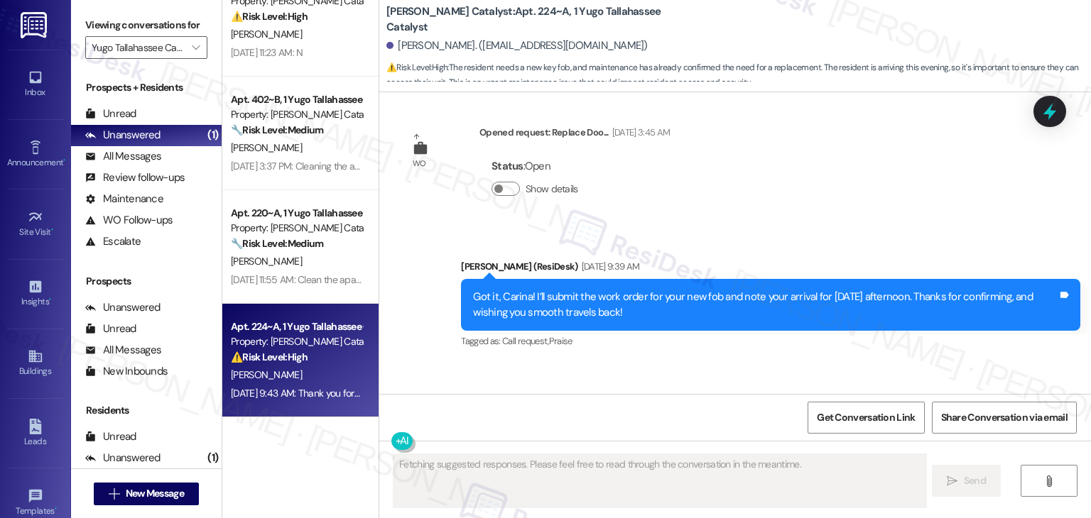
scroll to position [4075, 0]
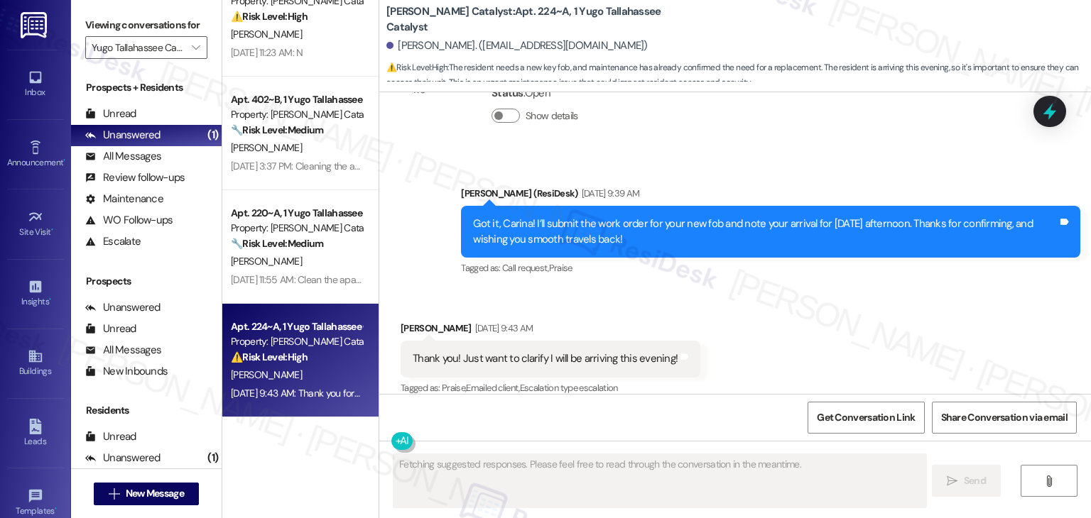
click at [798, 297] on div "Received via SMS Carina Delisio Aug 21, 2025 at 9:43 AM Thank you! Just want to…" at bounding box center [734, 349] width 711 height 120
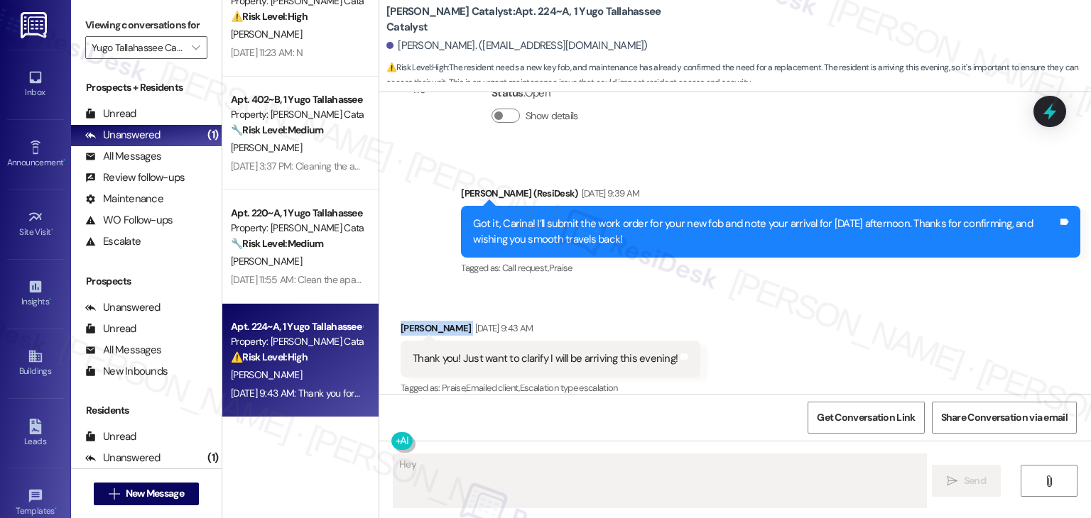
click at [798, 297] on div "Received via SMS Carina Delisio Aug 21, 2025 at 9:43 AM Thank you! Just want to…" at bounding box center [734, 349] width 711 height 120
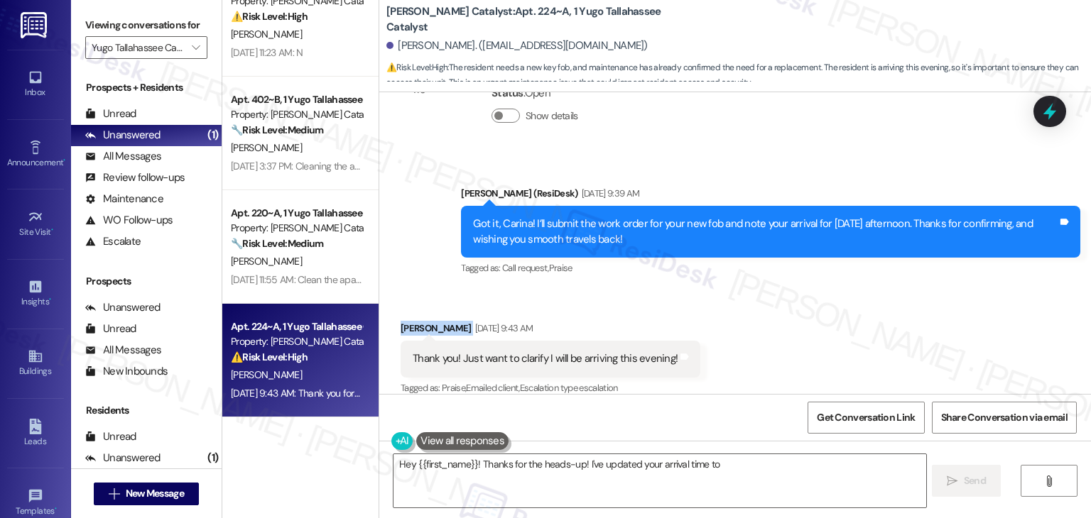
click at [798, 297] on div "Received via SMS Carina Delisio Aug 21, 2025 at 9:43 AM Thank you! Just want to…" at bounding box center [734, 349] width 711 height 120
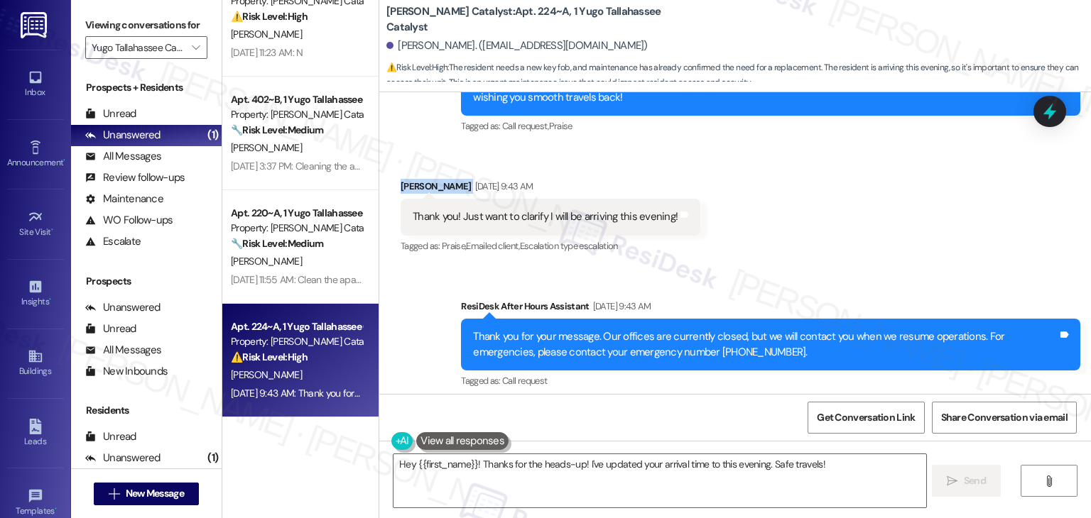
scroll to position [4385, 0]
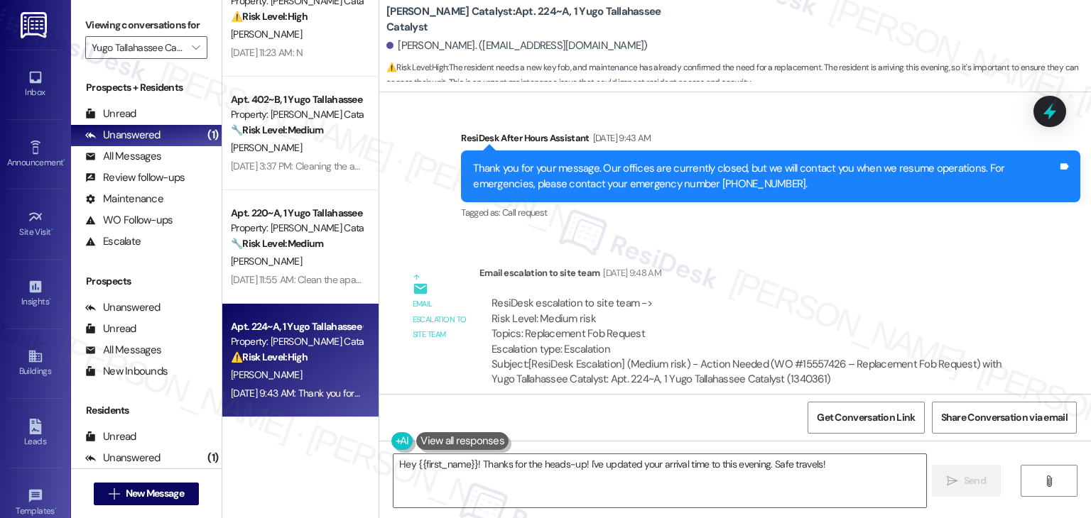
click at [812, 268] on div "Email escalation to site team Aug 21, 2025 at 9:48 AM" at bounding box center [749, 276] width 540 height 20
click at [823, 266] on div "Email escalation to site team Aug 21, 2025 at 9:48 AM" at bounding box center [749, 276] width 540 height 20
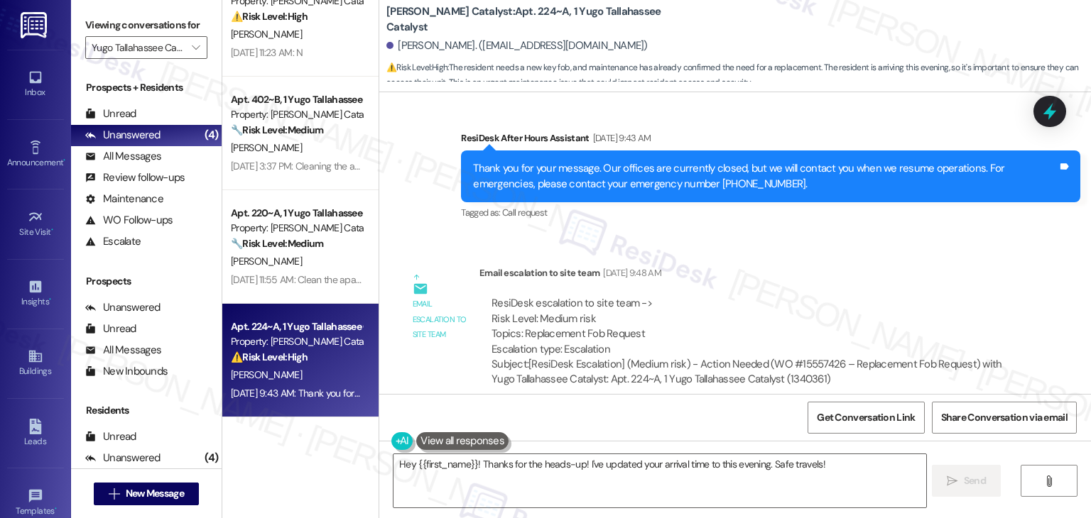
click at [813, 285] on div "ResiDesk escalation to site team -> Risk Level: Medium risk Topics: Replacement…" at bounding box center [749, 341] width 540 height 113
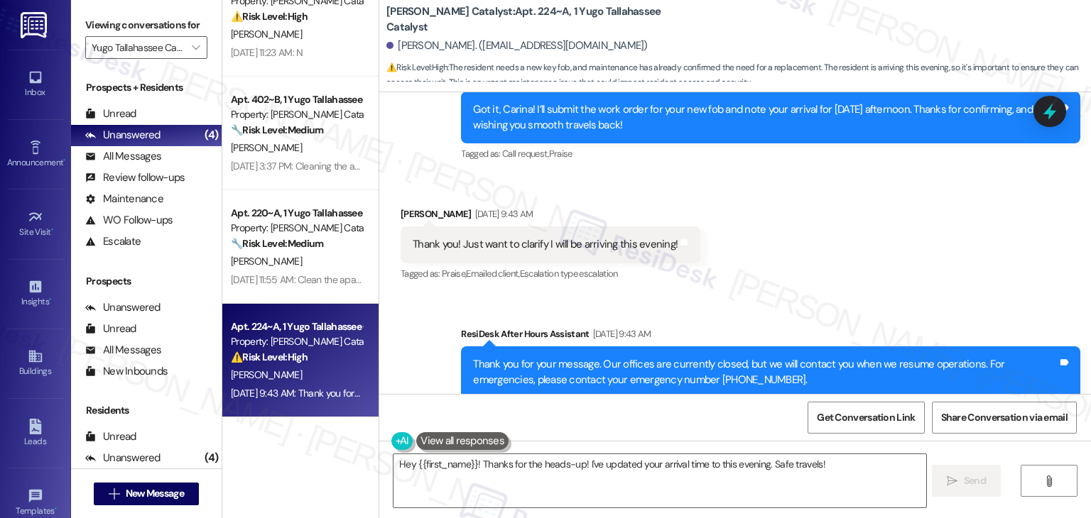
scroll to position [4173, 0]
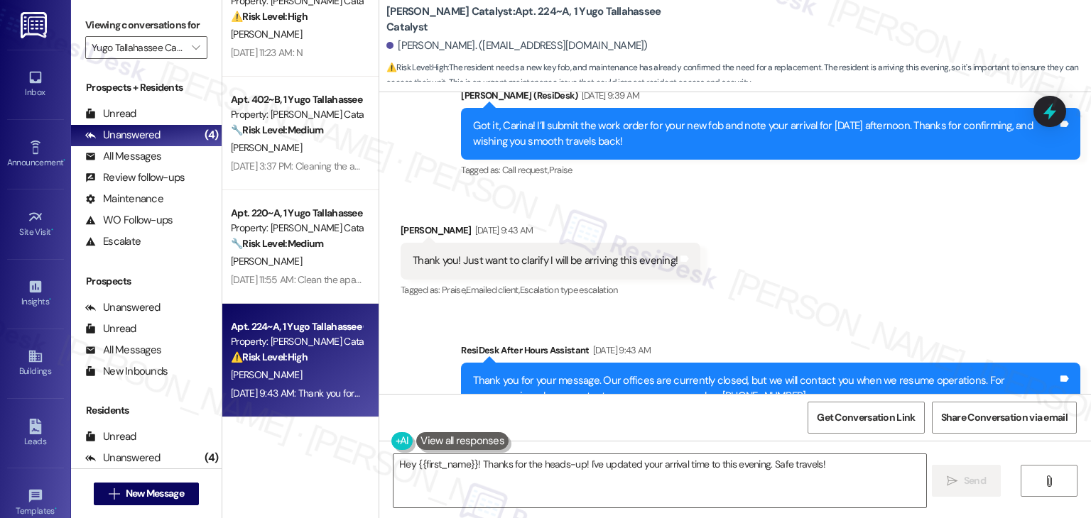
click at [836, 285] on div "Received via SMS Carina Delisio Aug 21, 2025 at 9:43 AM Thank you! Just want to…" at bounding box center [734, 251] width 711 height 120
click at [889, 481] on textarea "Hey {{first_name}}! Thanks for the heads-up! I've updated your arrival time to …" at bounding box center [659, 480] width 532 height 53
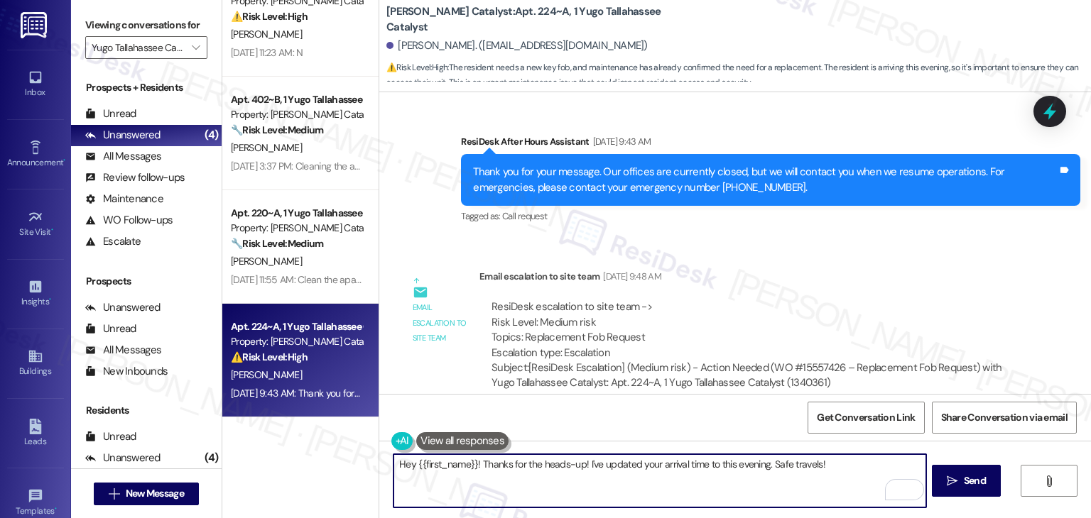
scroll to position [4385, 0]
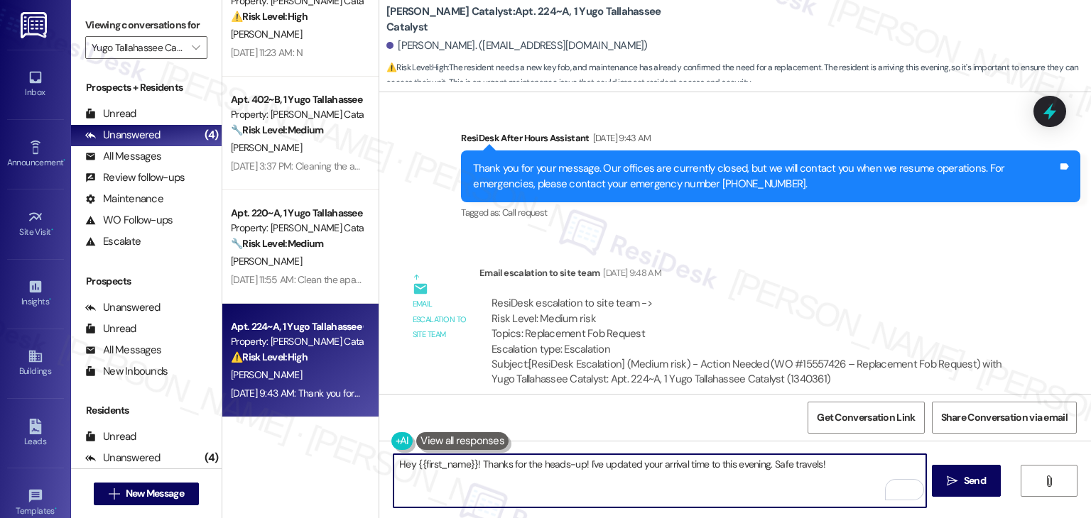
click at [635, 468] on textarea "Hey {{first_name}}! Thanks for the heads-up! I've updated your arrival time to …" at bounding box center [659, 480] width 532 height 53
paste textarea "NOT_ALLOWED"
click at [421, 464] on textarea "NOT_ALLOWED" at bounding box center [659, 480] width 532 height 53
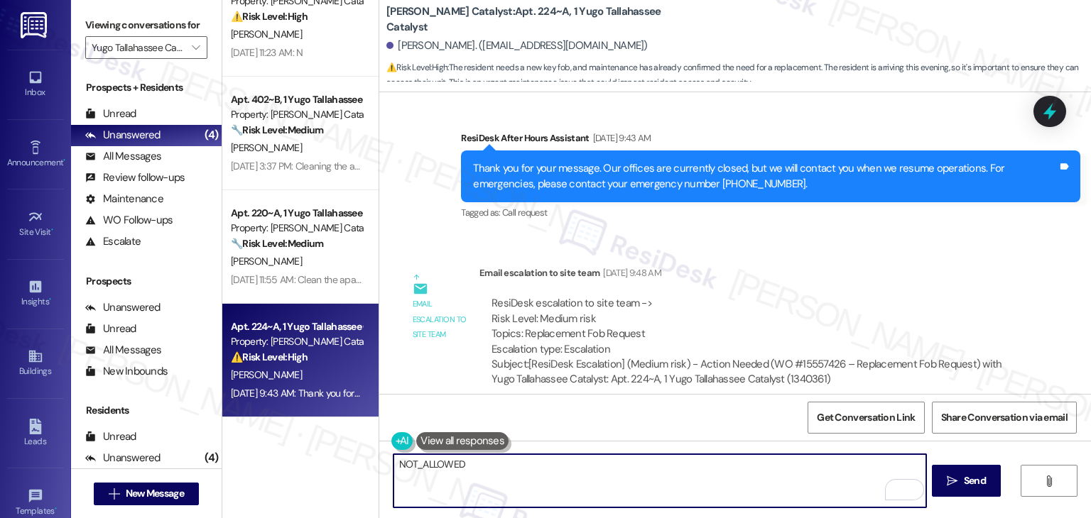
click at [421, 464] on textarea "NOT_ALLOWED" at bounding box center [659, 480] width 532 height 53
paste textarea "Hi {{first_name}}, hope you're having a wonderful day! Just wanted to follow up…"
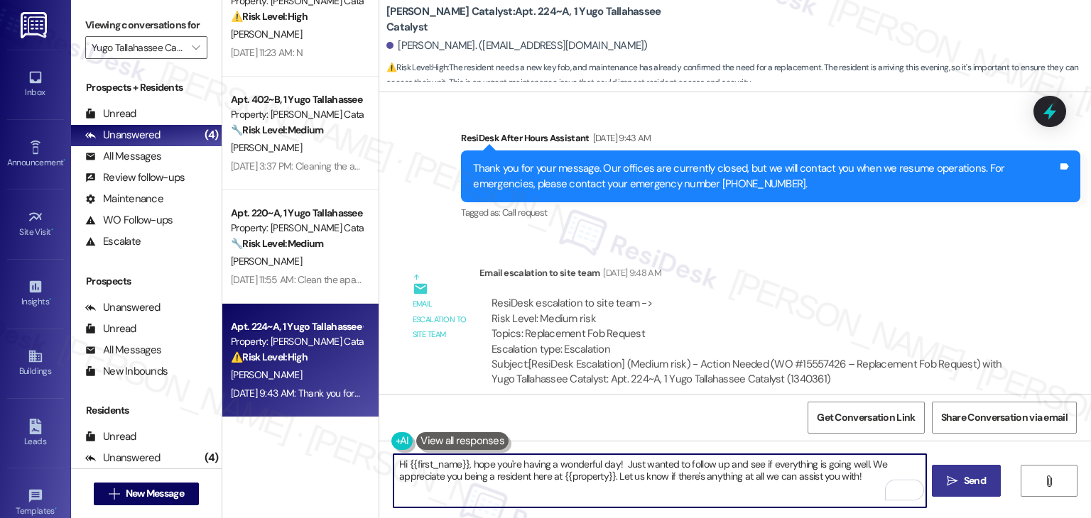
type textarea "Hi {{first_name}}, hope you're having a wonderful day! Just wanted to follow up…"
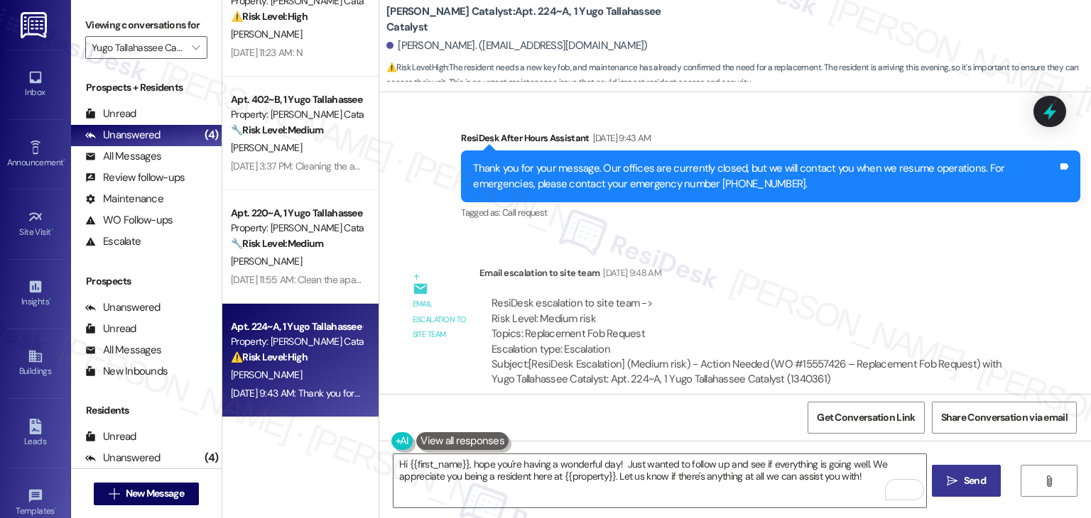
click at [965, 481] on span "Send" at bounding box center [974, 481] width 22 height 15
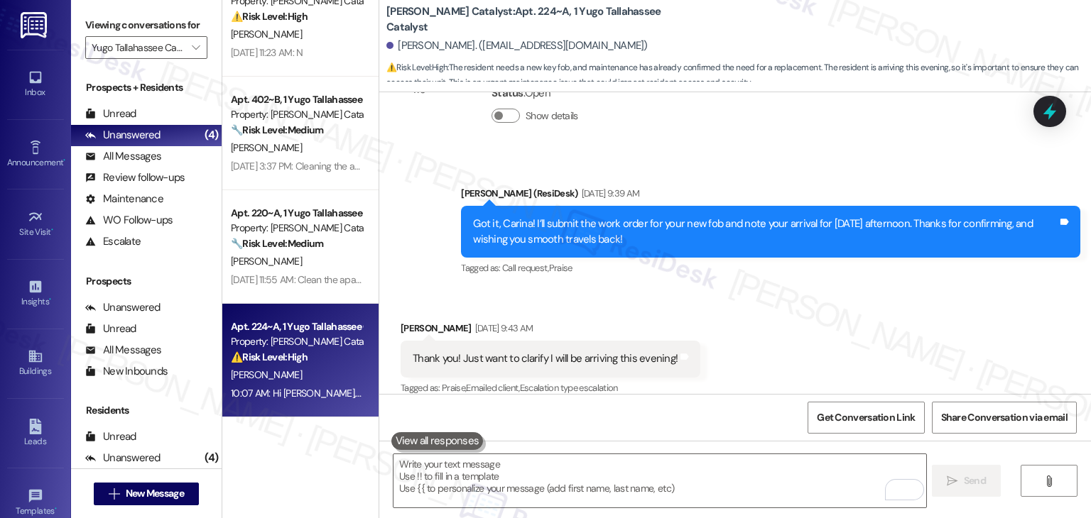
scroll to position [0, 0]
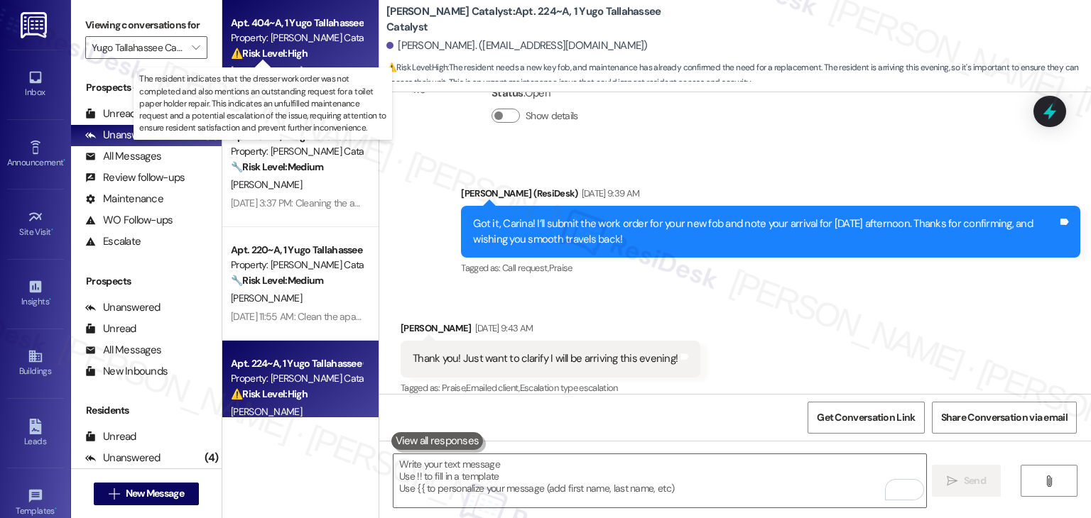
click at [288, 58] on strong "⚠️ Risk Level: High" at bounding box center [269, 53] width 77 height 13
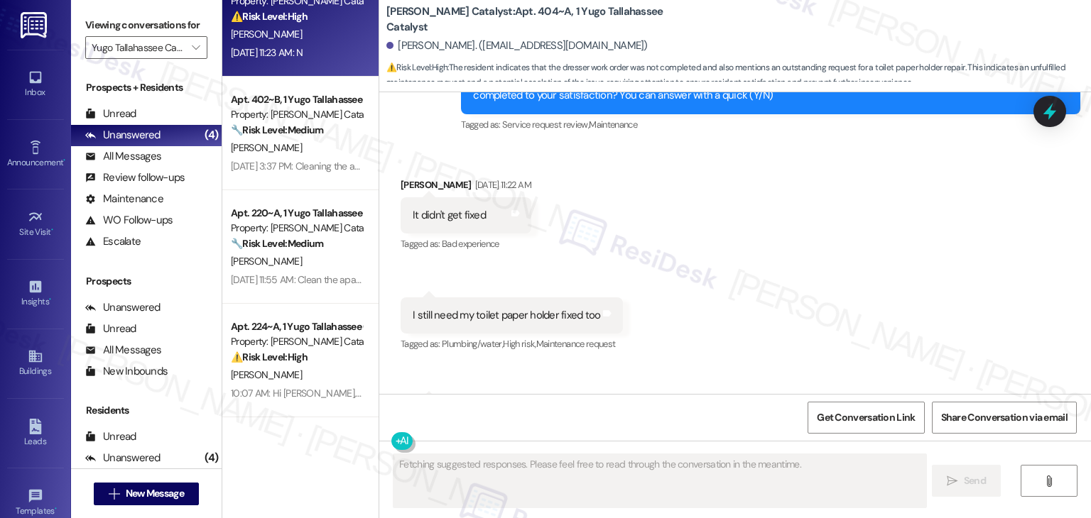
scroll to position [1321, 0]
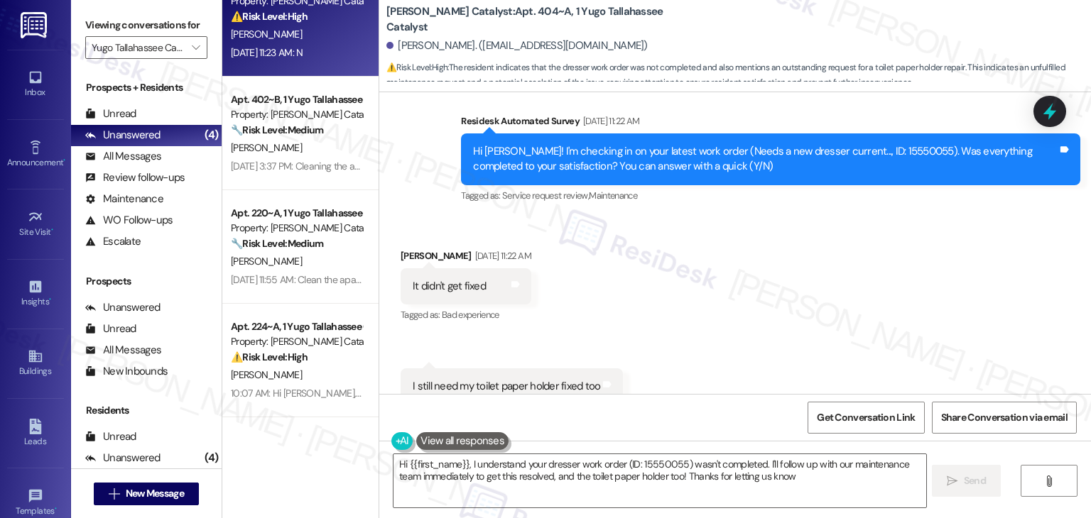
type textarea "Hi {{first_name}}, I understand your dresser work order (ID: 15550055) wasn't c…"
click at [1061, 103] on icon at bounding box center [1049, 111] width 24 height 24
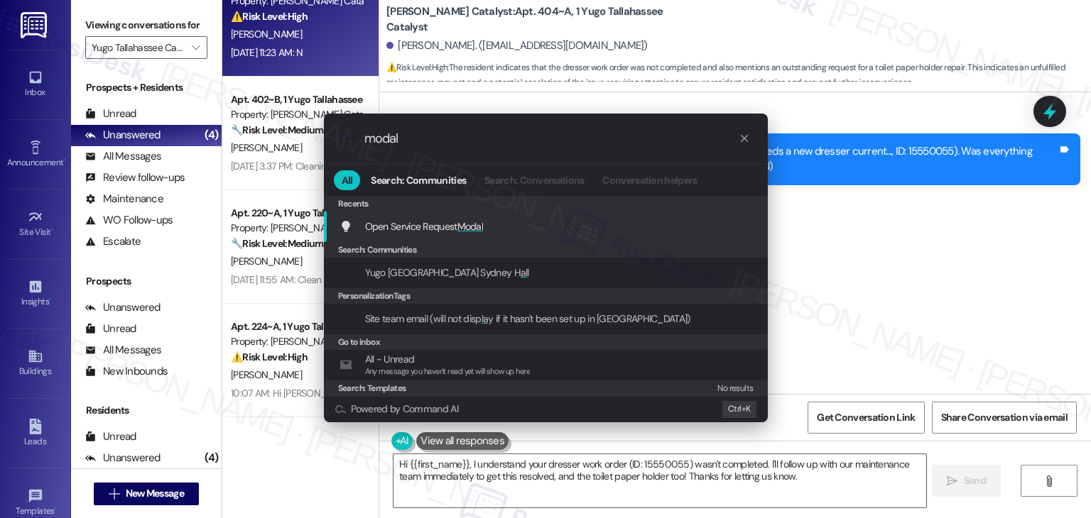
click at [449, 225] on span "Open Service Request Modal" at bounding box center [424, 226] width 119 height 13
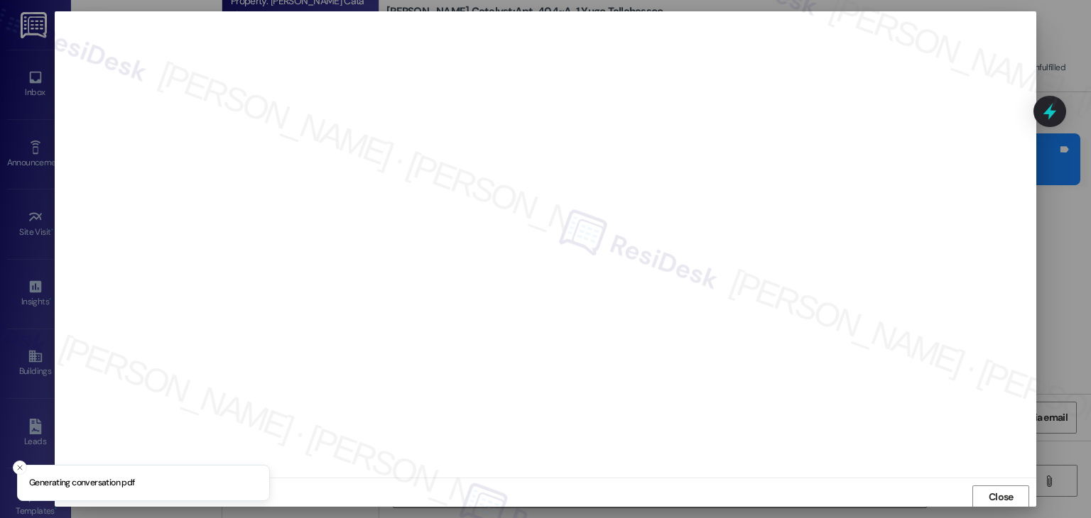
scroll to position [1, 0]
click at [980, 489] on button "Close" at bounding box center [1000, 496] width 57 height 23
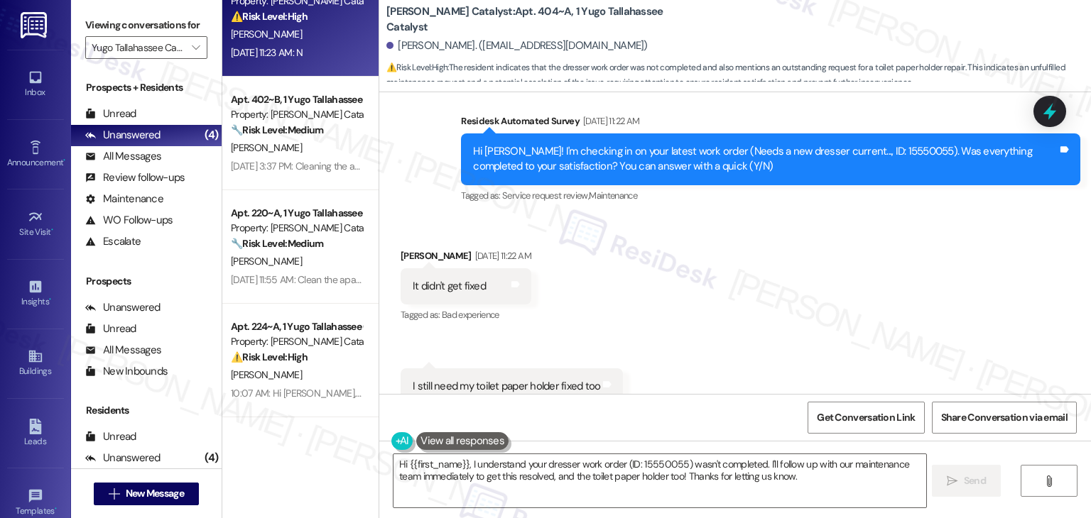
click at [677, 353] on div "Received via SMS Halle Colbert Aug 22, 2025 at 11:22 AM It didn't get fixed Tag…" at bounding box center [734, 377] width 711 height 320
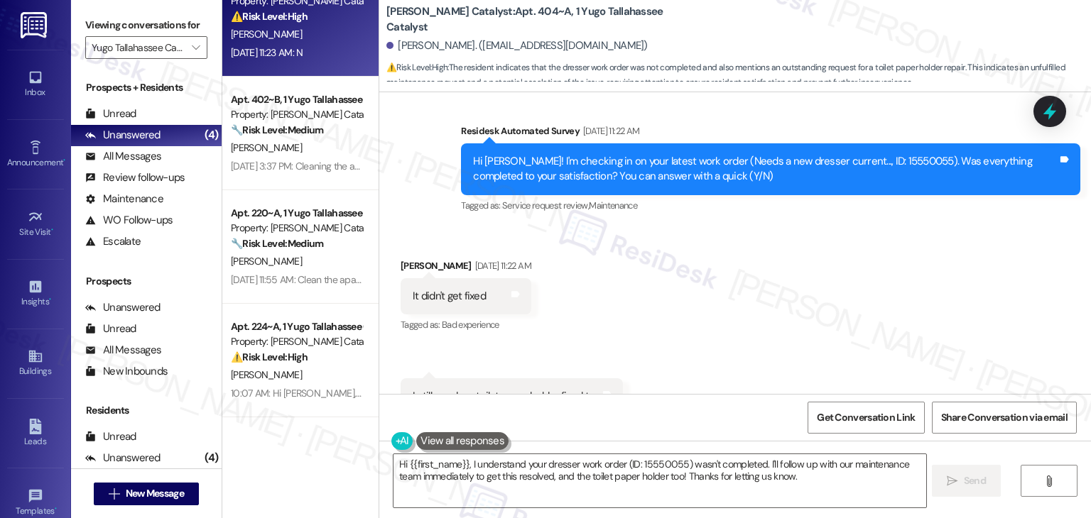
scroll to position [1310, 0]
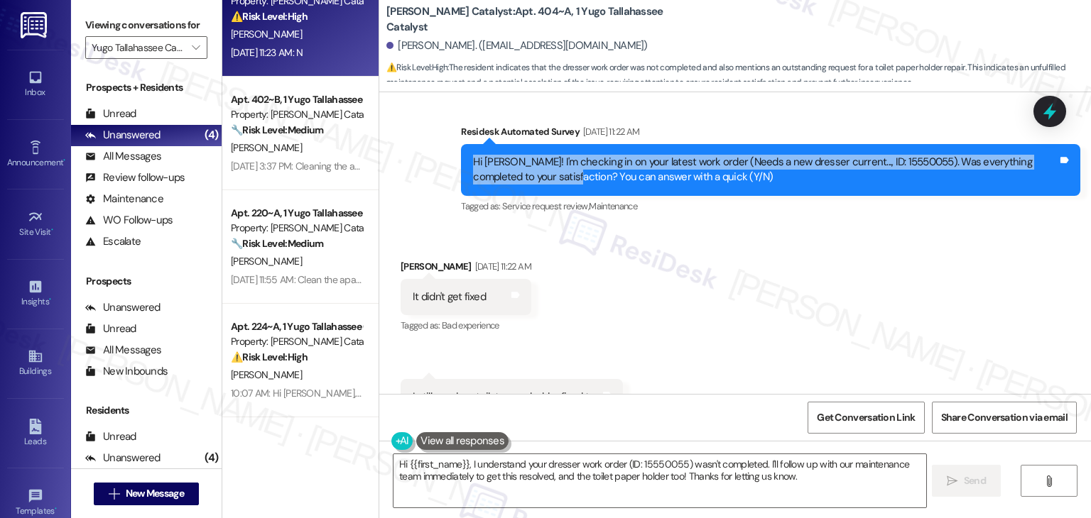
drag, startPoint x: 523, startPoint y: 180, endPoint x: 445, endPoint y: 159, distance: 80.1
click at [450, 159] on div "Survey, sent via SMS Residesk Automated Survey Aug 22, 2025 at 11:22 AM Hi Hall…" at bounding box center [770, 171] width 640 height 114
copy div "Hi Halle! I'm checking in on your latest work order (Needs a new dresser curren…"
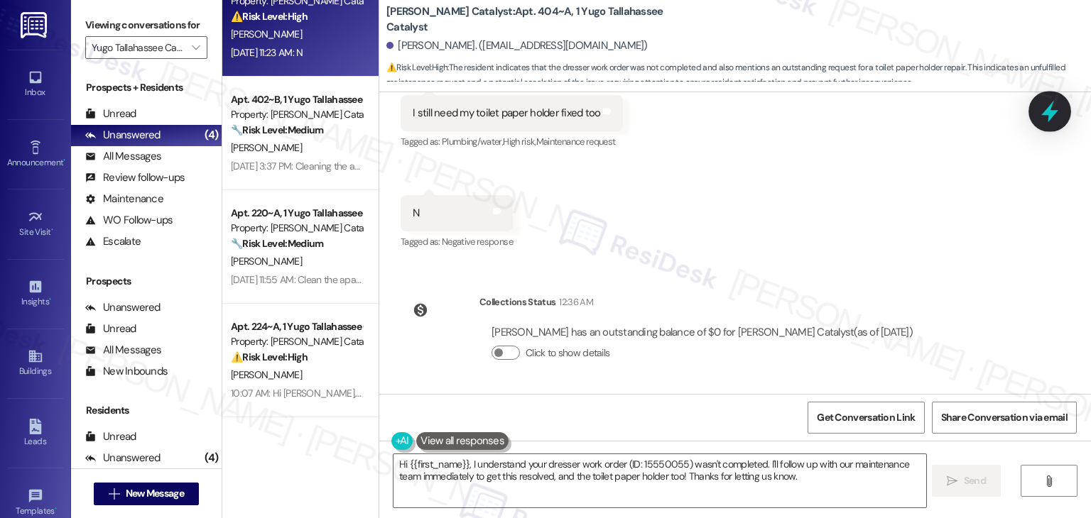
click at [1046, 103] on icon at bounding box center [1049, 111] width 24 height 24
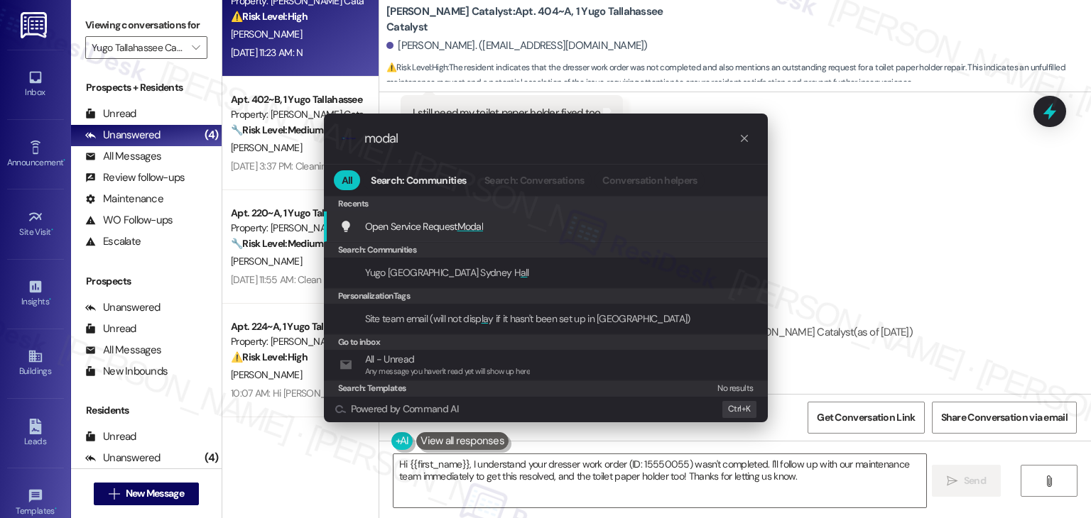
type input "modal"
click at [472, 234] on div "Open Service Request Modal Add shortcut" at bounding box center [546, 227] width 444 height 31
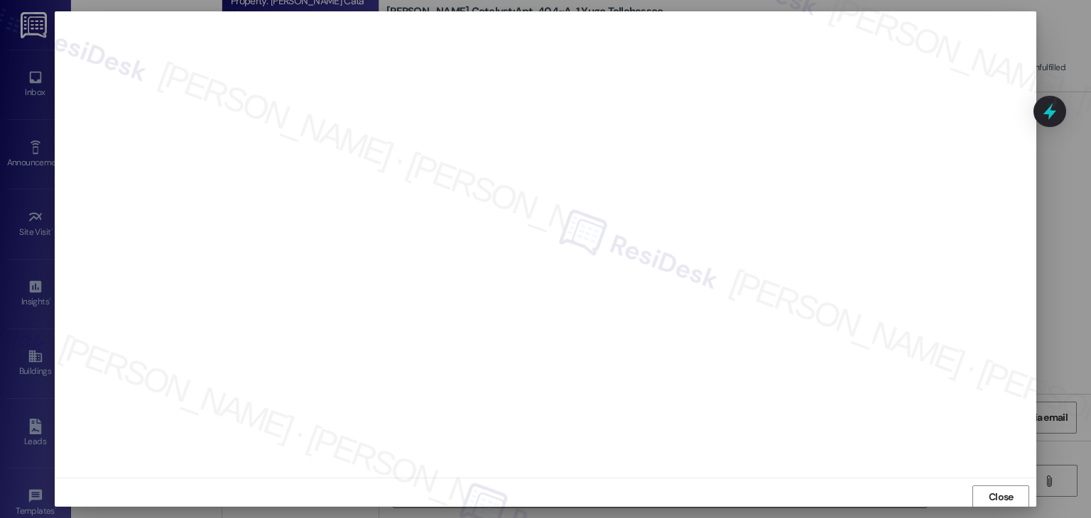
scroll to position [1, 0]
click at [1000, 498] on span "Close" at bounding box center [1000, 496] width 25 height 15
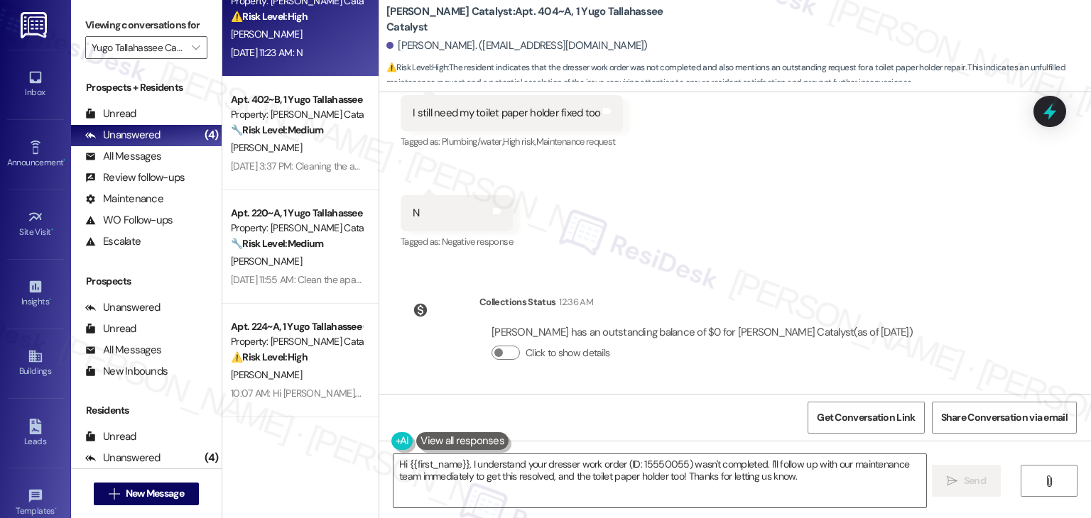
click at [510, 121] on div "I still need my toilet paper holder fixed too Tags and notes" at bounding box center [511, 113] width 222 height 36
copy div "I still need my toilet paper holder fixed too Tags and notes"
click at [664, 464] on textarea "Hi {{first_name}}, I understand your dresser work order (ID: 15550055) wasn't c…" at bounding box center [659, 480] width 532 height 53
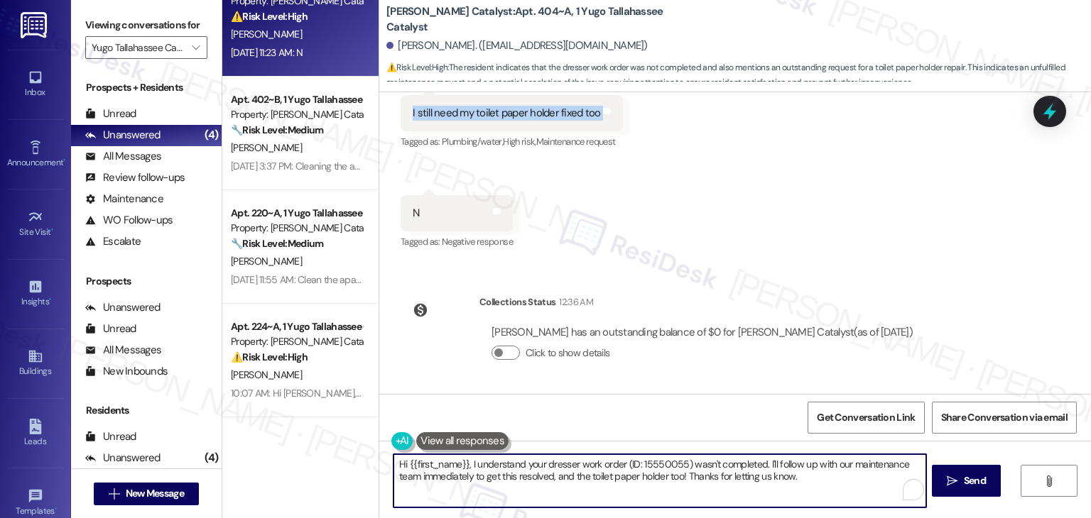
click at [664, 464] on textarea "Hi {{first_name}}, I understand your dresser work order (ID: 15550055) wasn't c…" at bounding box center [659, 480] width 532 height 53
paste textarea "Halle, thanks for the heads-up! I checked your current work order, and it only …"
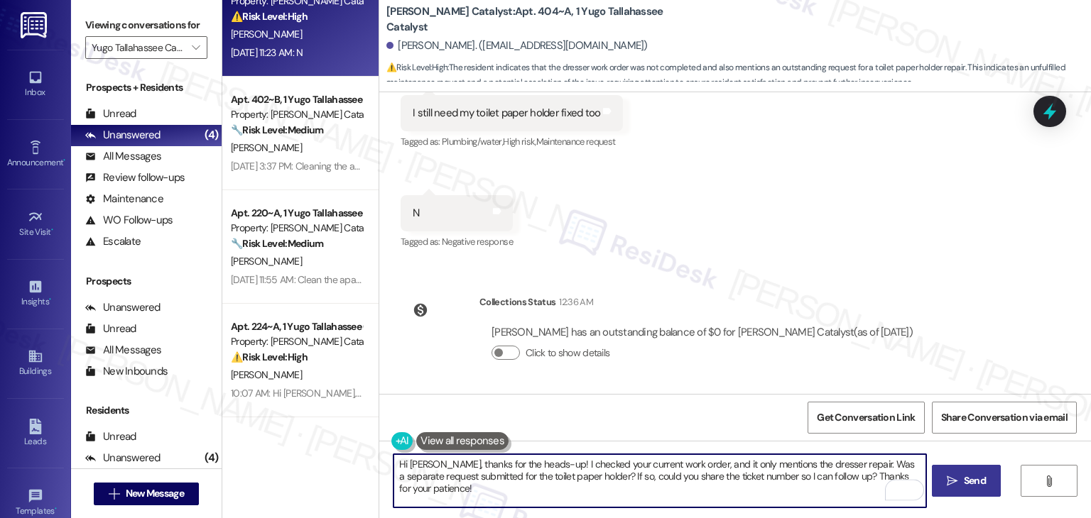
type textarea "Hi Halle, thanks for the heads-up! I checked your current work order, and it on…"
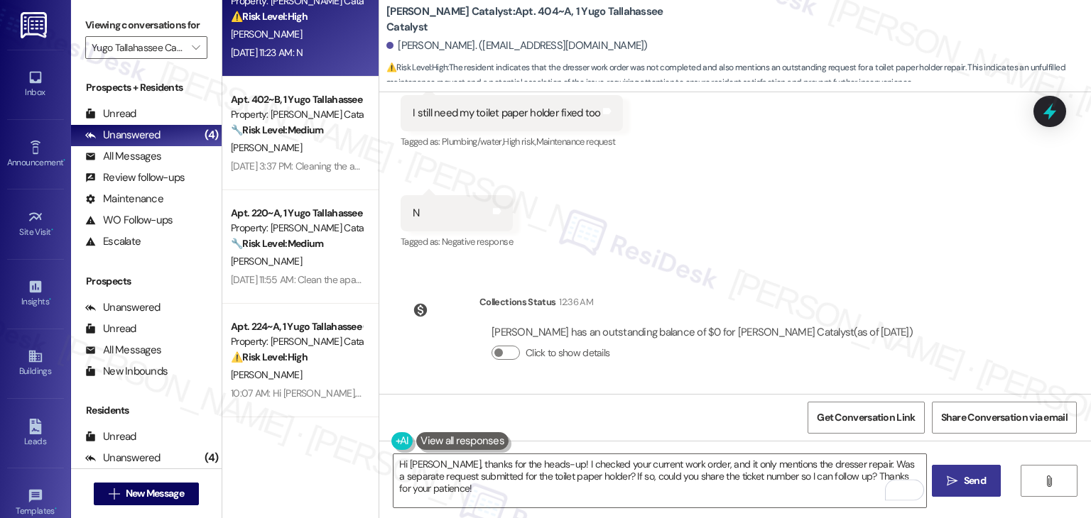
click at [976, 474] on span "Send" at bounding box center [974, 481] width 22 height 15
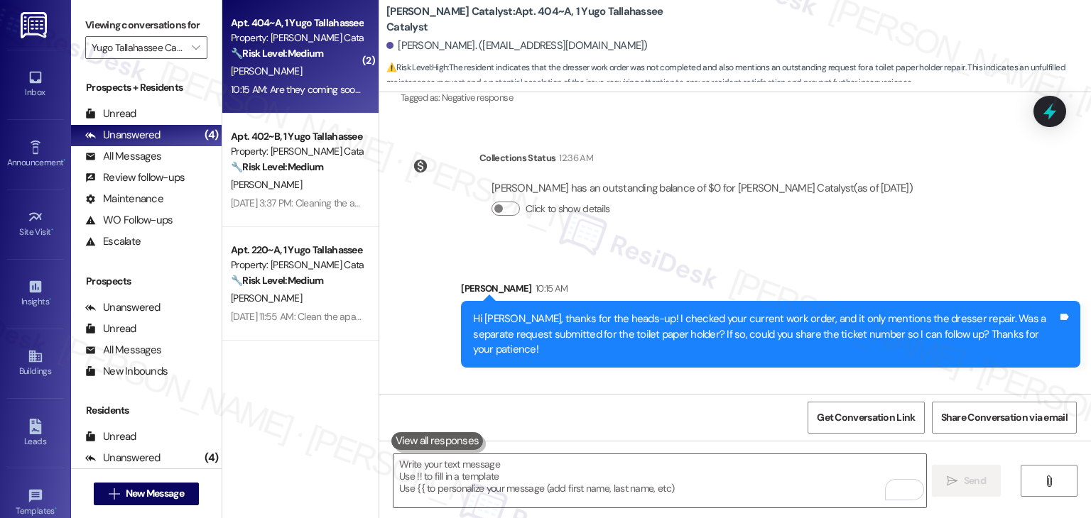
scroll to position [1806, 0]
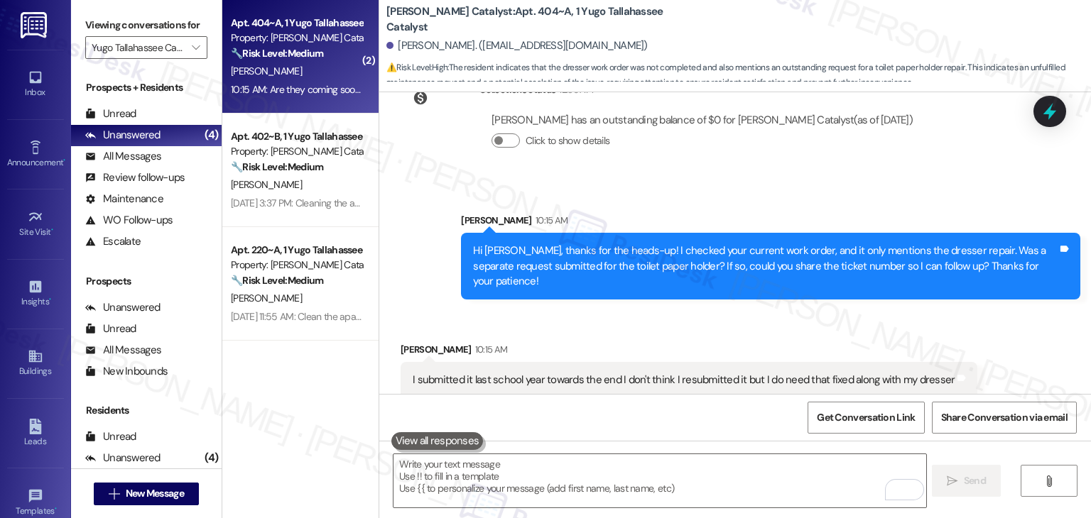
click at [631, 312] on div "Received via SMS Halle Colbert 10:15 AM I submitted it last school year towards…" at bounding box center [734, 409] width 711 height 198
click at [582, 420] on div "Get Conversation Link Share Conversation via email" at bounding box center [734, 417] width 711 height 47
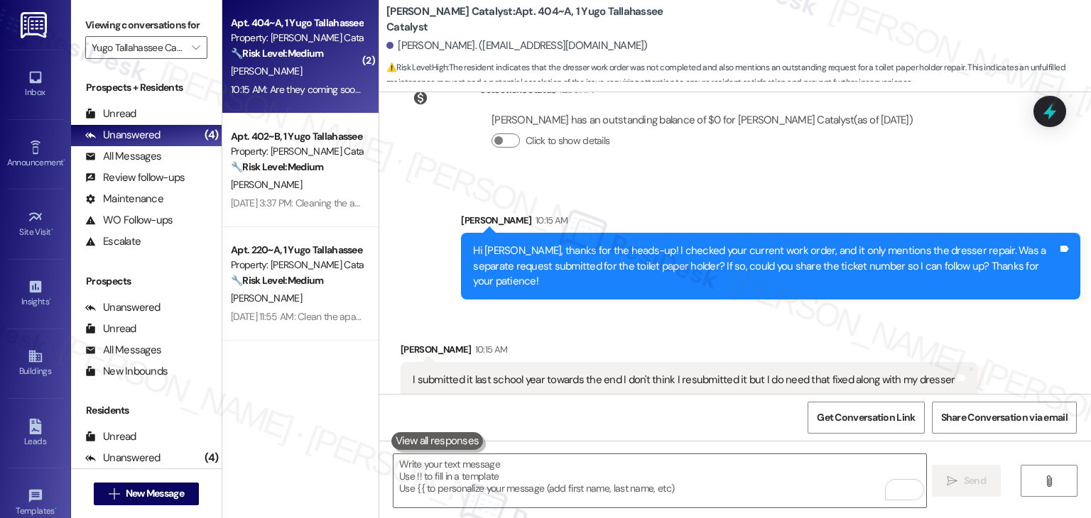
click at [582, 420] on div "Get Conversation Link Share Conversation via email" at bounding box center [734, 417] width 711 height 47
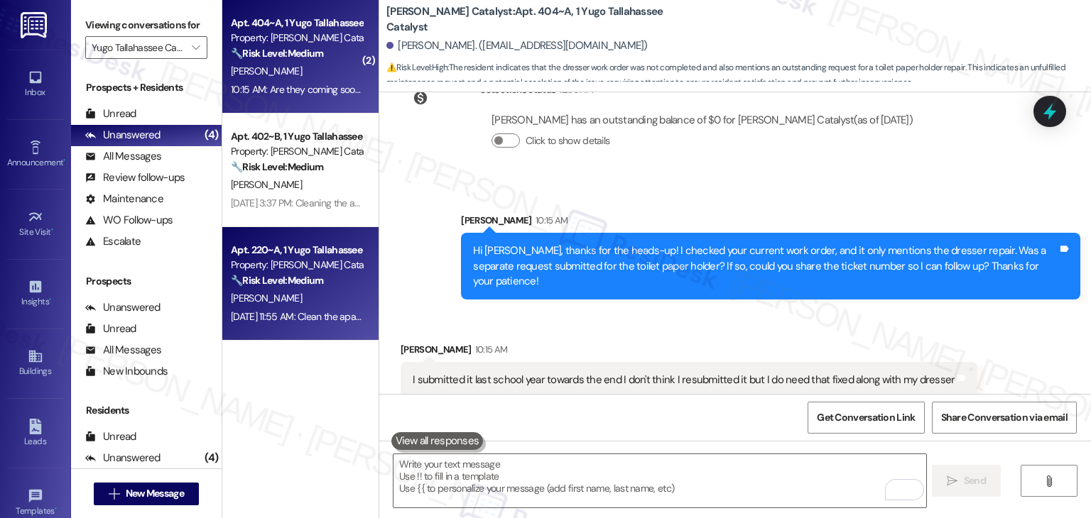
click at [313, 322] on div "Aug 22, 2025 at 11:55 AM: Clean the apartment beforehand lmao it was naaaaasty …" at bounding box center [380, 316] width 299 height 13
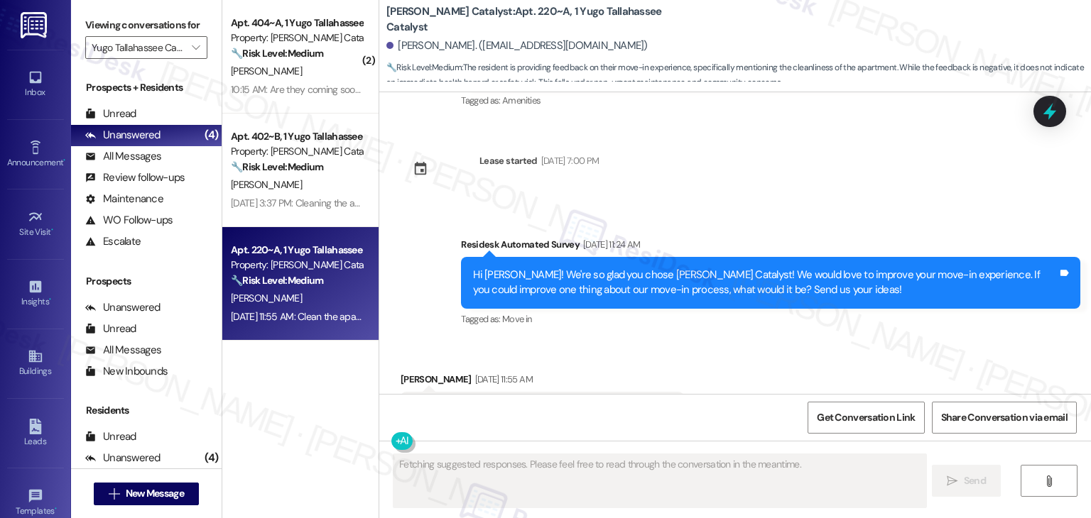
scroll to position [429, 0]
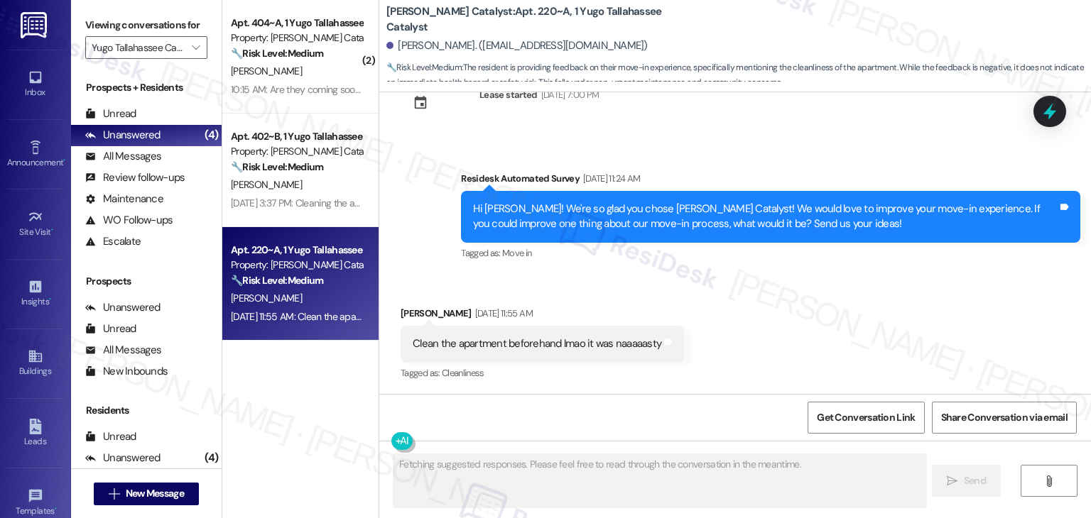
click at [738, 331] on div "Received via SMS Filipe Tiso Aug 22, 2025 at 11:55 AM Clean the apartment befor…" at bounding box center [734, 334] width 711 height 120
click at [739, 330] on div "Received via SMS Filipe Tiso Aug 22, 2025 at 11:55 AM Clean the apartment befor…" at bounding box center [734, 334] width 711 height 120
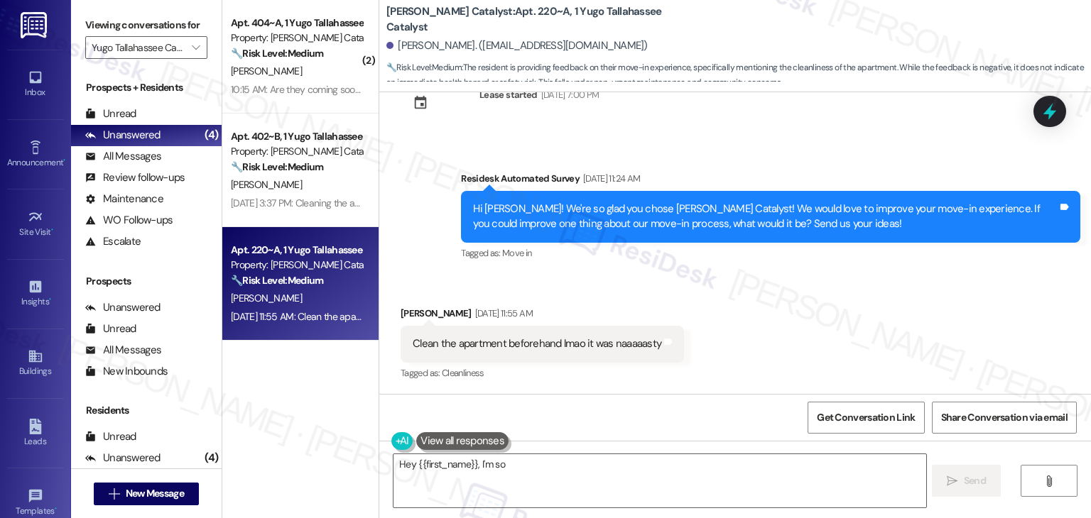
click at [738, 330] on div "Received via SMS Filipe Tiso Aug 22, 2025 at 11:55 AM Clean the apartment befor…" at bounding box center [734, 334] width 711 height 120
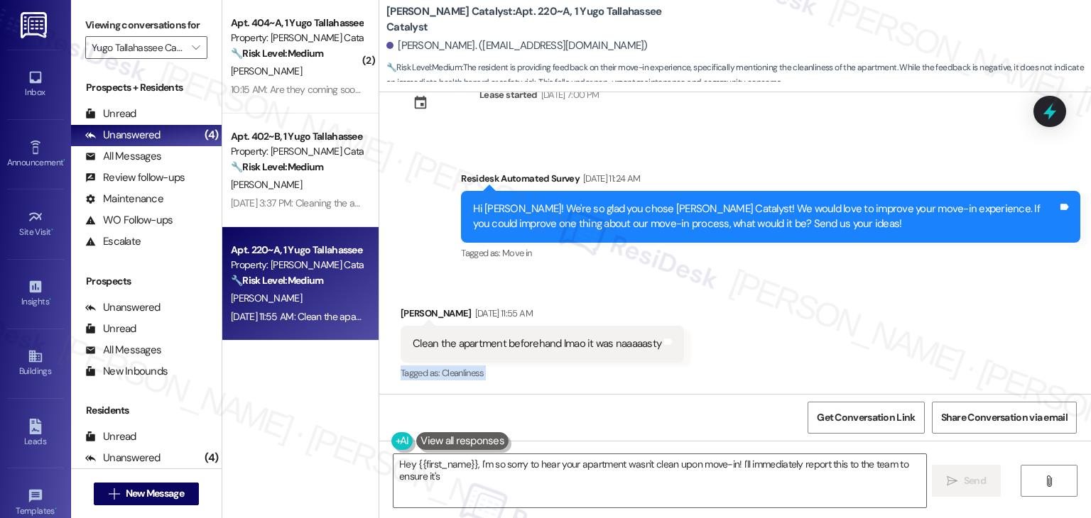
click at [738, 330] on div "Received via SMS Filipe Tiso Aug 22, 2025 at 11:55 AM Clean the apartment befor…" at bounding box center [734, 334] width 711 height 120
click at [832, 340] on div "Received via SMS Filipe Tiso Aug 22, 2025 at 11:55 AM Clean the apartment befor…" at bounding box center [734, 334] width 711 height 120
click at [817, 288] on div "Received via SMS Filipe Tiso Aug 22, 2025 at 11:55 AM Clean the apartment befor…" at bounding box center [734, 334] width 711 height 120
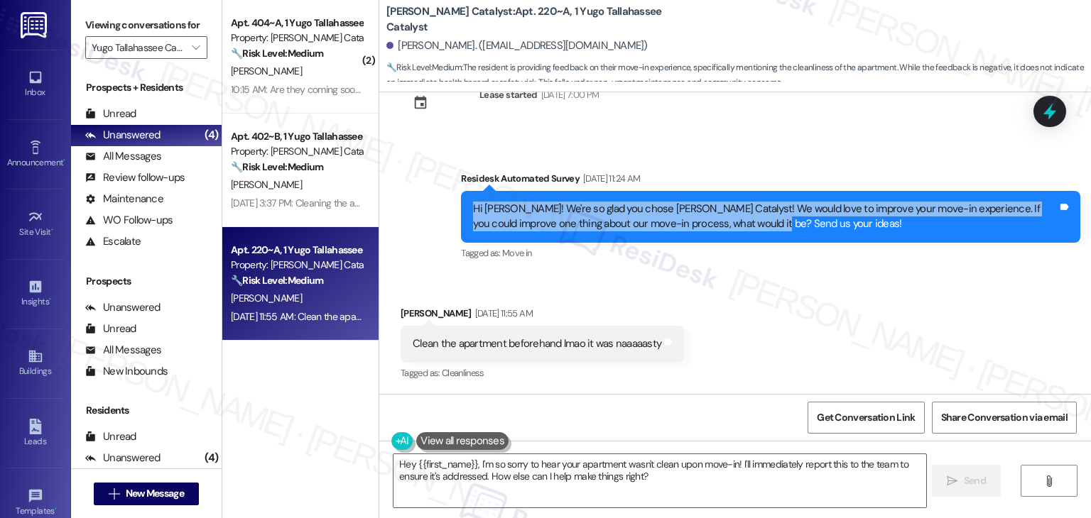
drag, startPoint x: 712, startPoint y: 222, endPoint x: 458, endPoint y: 211, distance: 254.4
click at [461, 211] on div "Hi Filipe! We're so glad you chose Yugo Tallahassee Catalyst! We would love to …" at bounding box center [770, 217] width 619 height 52
copy div "Hi Filipe! We're so glad you chose Yugo Tallahassee Catalyst! We would love to …"
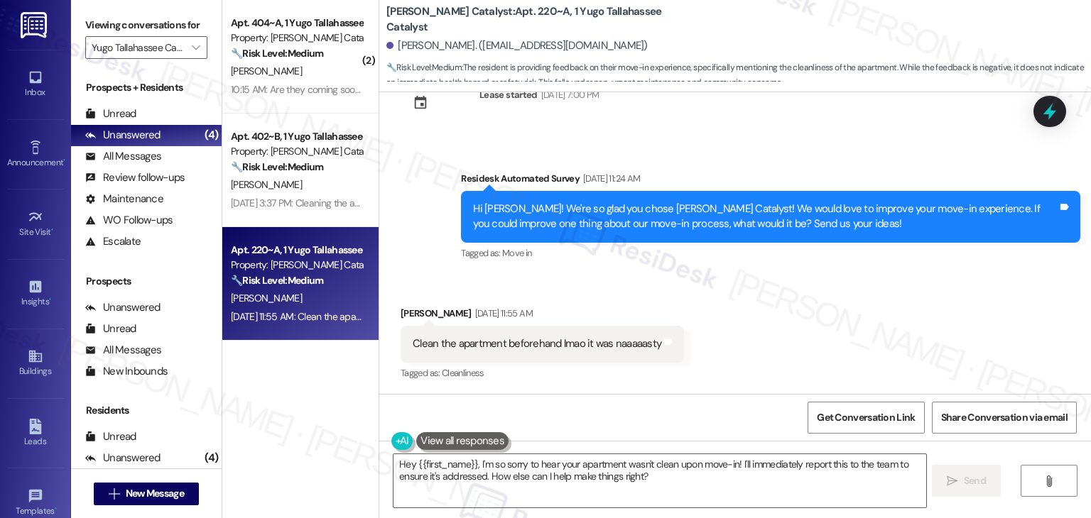
click at [713, 300] on div "Received via SMS Filipe Tiso Aug 22, 2025 at 11:55 AM Clean the apartment befor…" at bounding box center [734, 334] width 711 height 120
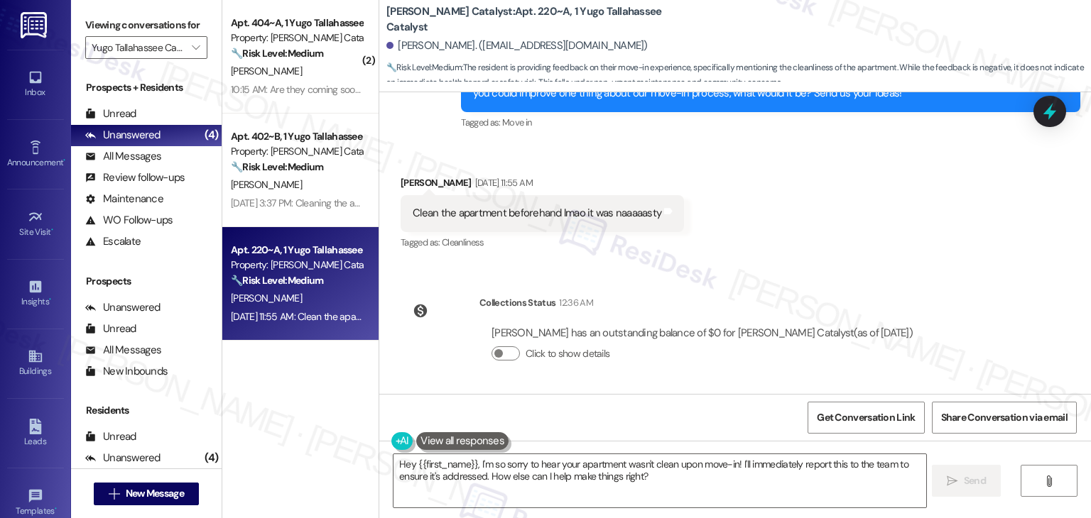
click at [560, 214] on div "Clean the apartment beforehand lmao it was naaaaasty" at bounding box center [537, 213] width 249 height 15
copy div "Clean the apartment beforehand lmao it was naaaaasty Tags and notes"
click at [830, 260] on div "Received via SMS Filipe Tiso Aug 22, 2025 at 11:55 AM Clean the apartment befor…" at bounding box center [734, 203] width 711 height 120
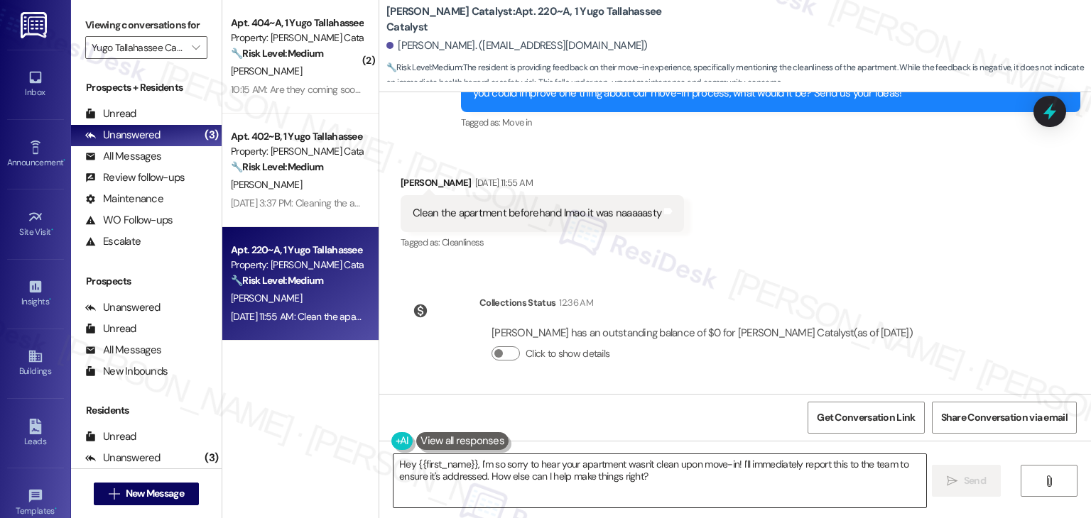
click at [642, 458] on textarea "Hey {{first_name}}, I'm so sorry to hear your apartment wasn't clean upon move-…" at bounding box center [659, 480] width 532 height 53
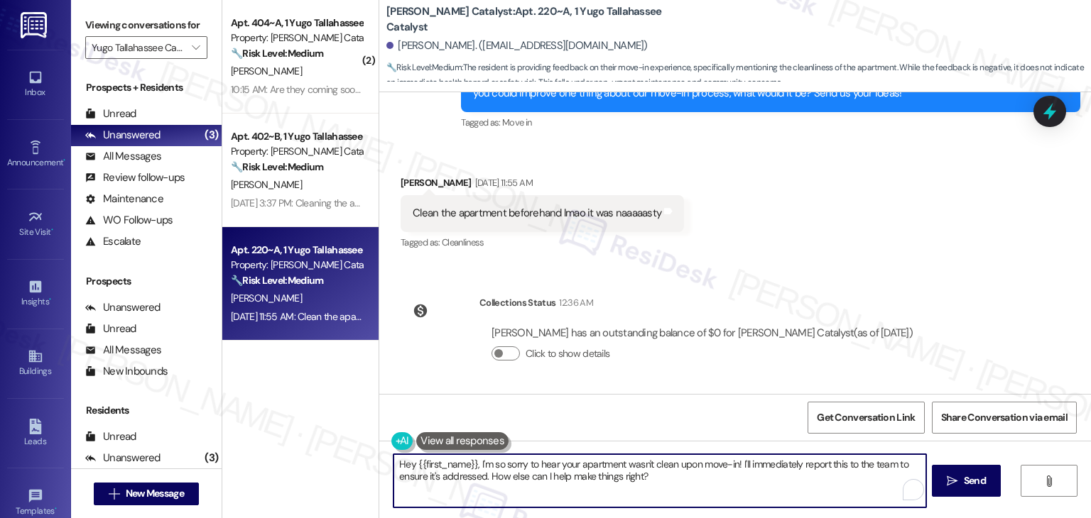
click at [642, 458] on textarea "Hey {{first_name}}, I'm so sorry to hear your apartment wasn't clean upon move-…" at bounding box center [659, 480] width 532 height 53
paste textarea "i Filipe, thanks for the feedback! We’re sorry to hear your apartment wasn’t cl…"
type textarea "Hi Filipe, thanks for the feedback! We’re sorry to hear your apartment wasn’t c…"
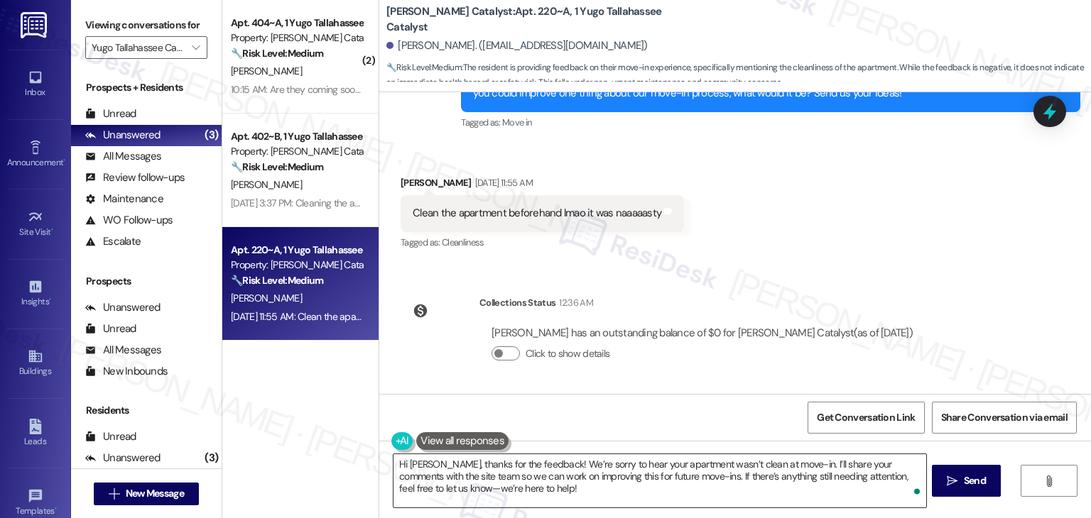
click at [753, 479] on textarea "Hi Filipe, thanks for the feedback! We’re sorry to hear your apartment wasn’t c…" at bounding box center [659, 480] width 532 height 53
click at [971, 479] on span "Send" at bounding box center [974, 481] width 22 height 15
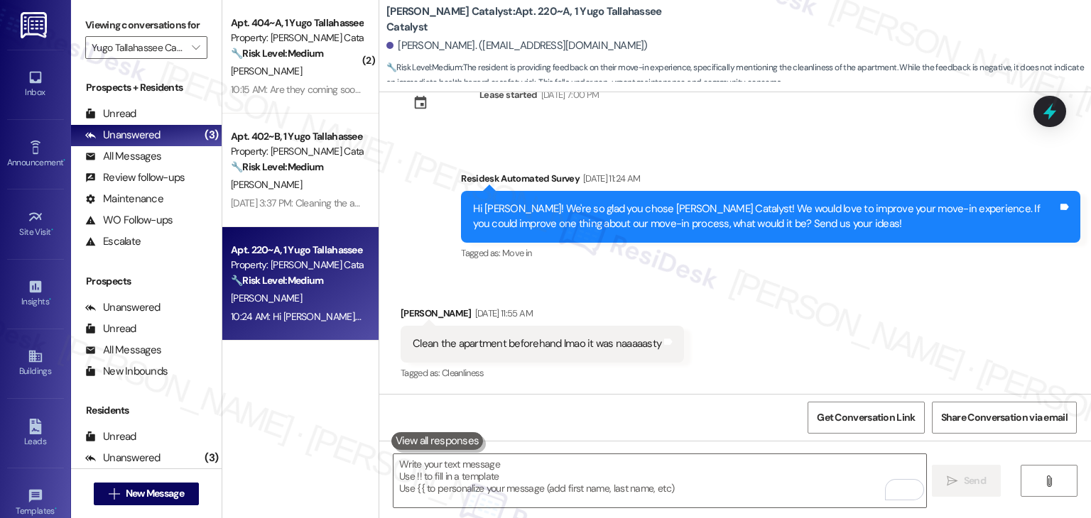
scroll to position [689, 0]
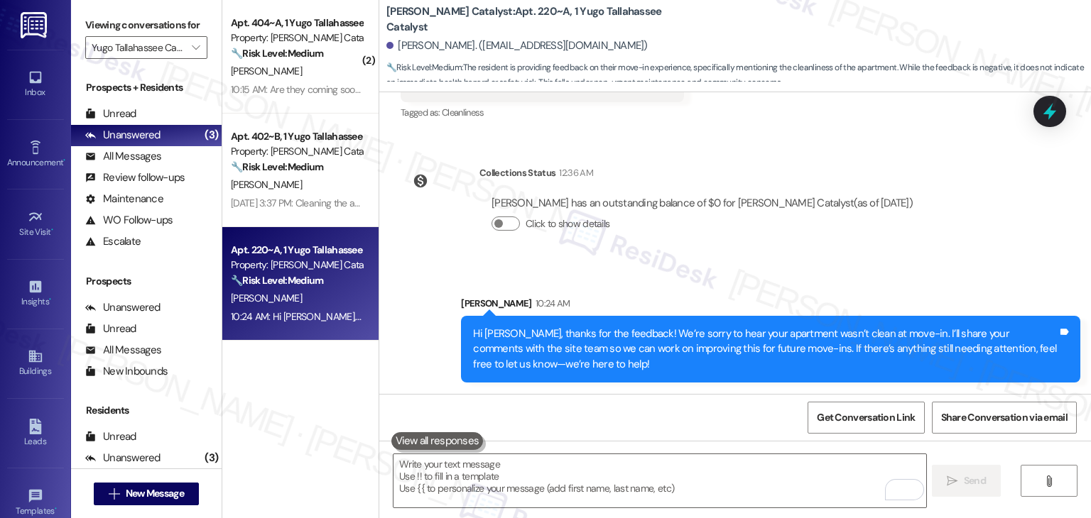
click at [430, 260] on div "Collections Status 12:36 AM Filipe Tiso has an outstanding balance of $0 for Yu…" at bounding box center [662, 209] width 545 height 109
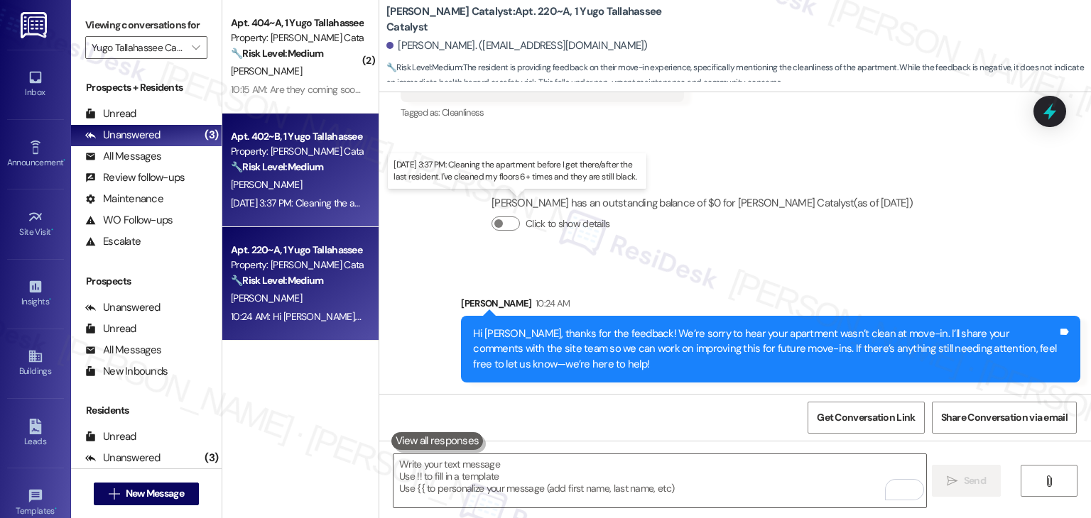
click at [280, 203] on div "Aug 22, 2025 at 3:37 PM: Cleaning the apartment before I get there/after the la…" at bounding box center [507, 203] width 553 height 13
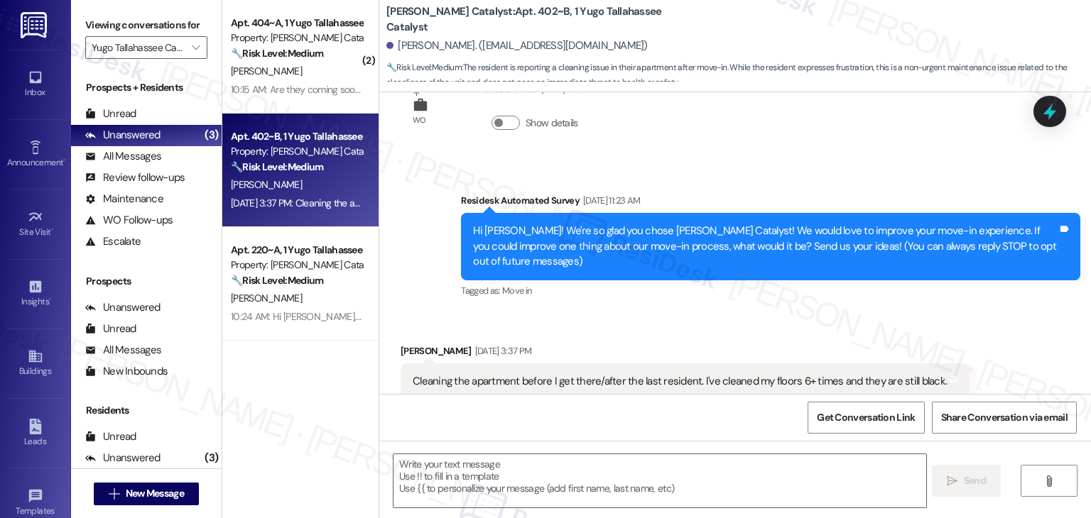
scroll to position [91, 0]
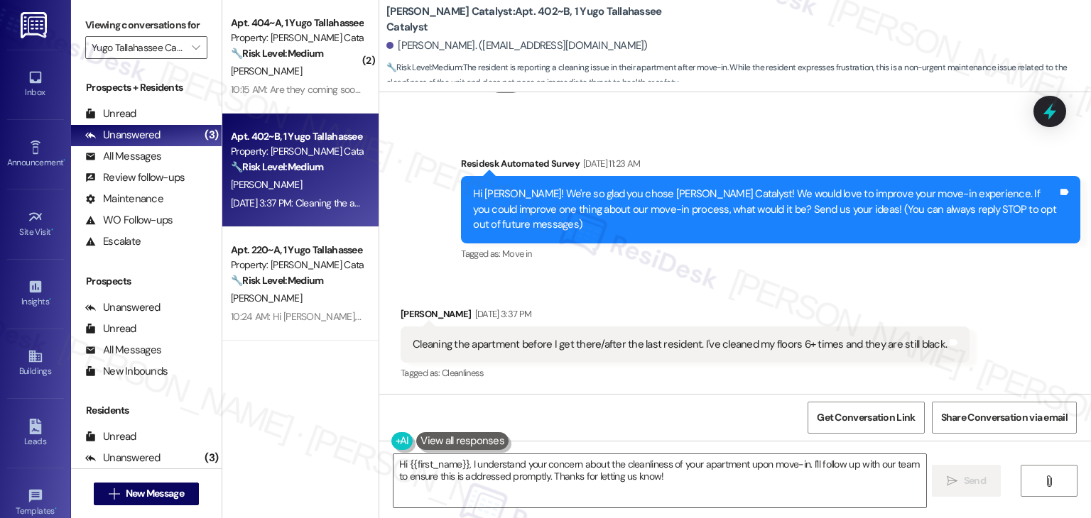
click at [642, 293] on div "Received via SMS Mckinney Finley Aug 22, 2025 at 3:37 PM Cleaning the apartment…" at bounding box center [734, 335] width 711 height 120
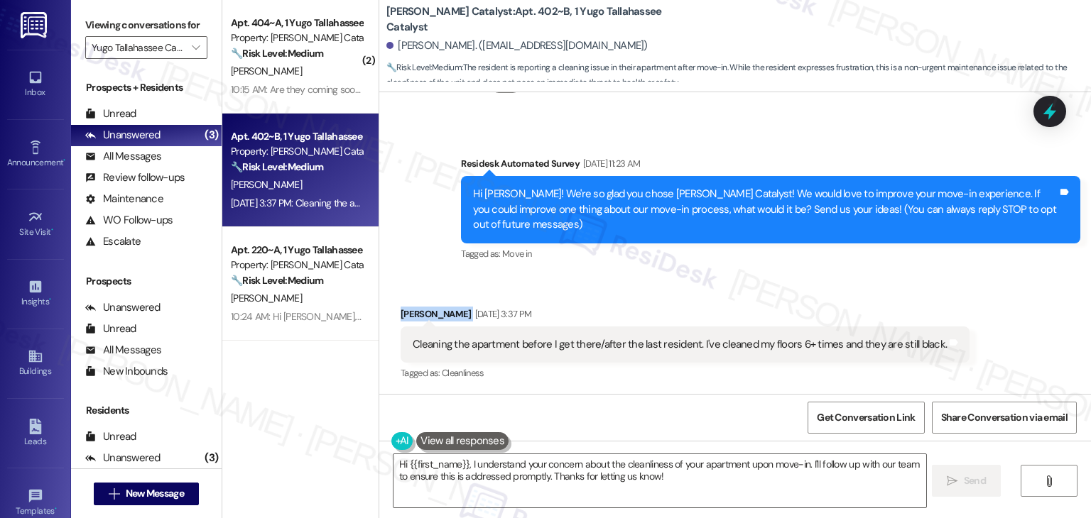
click at [642, 293] on div "Received via SMS Mckinney Finley Aug 22, 2025 at 3:37 PM Cleaning the apartment…" at bounding box center [734, 335] width 711 height 120
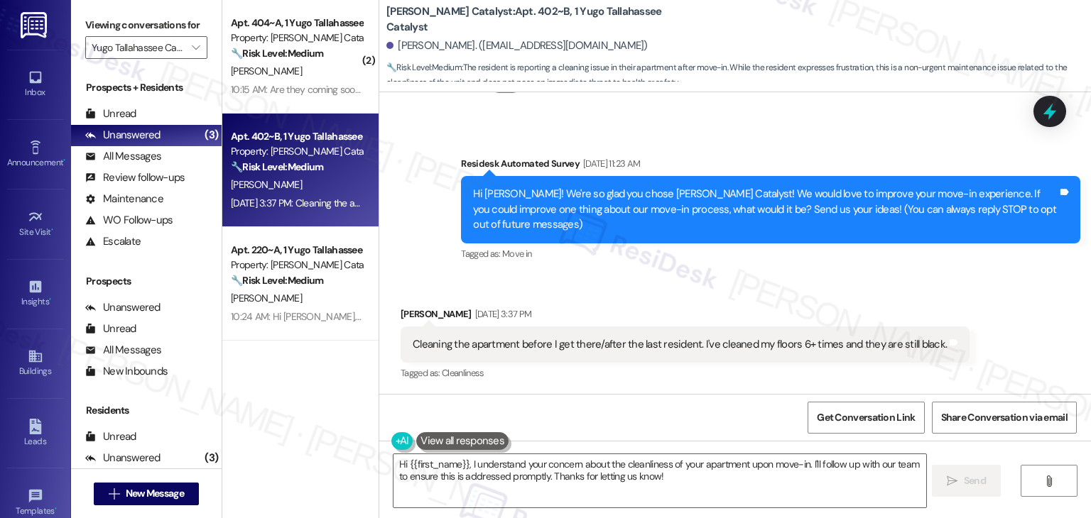
click at [642, 293] on div "Received via SMS Mckinney Finley Aug 22, 2025 at 3:37 PM Cleaning the apartment…" at bounding box center [734, 335] width 711 height 120
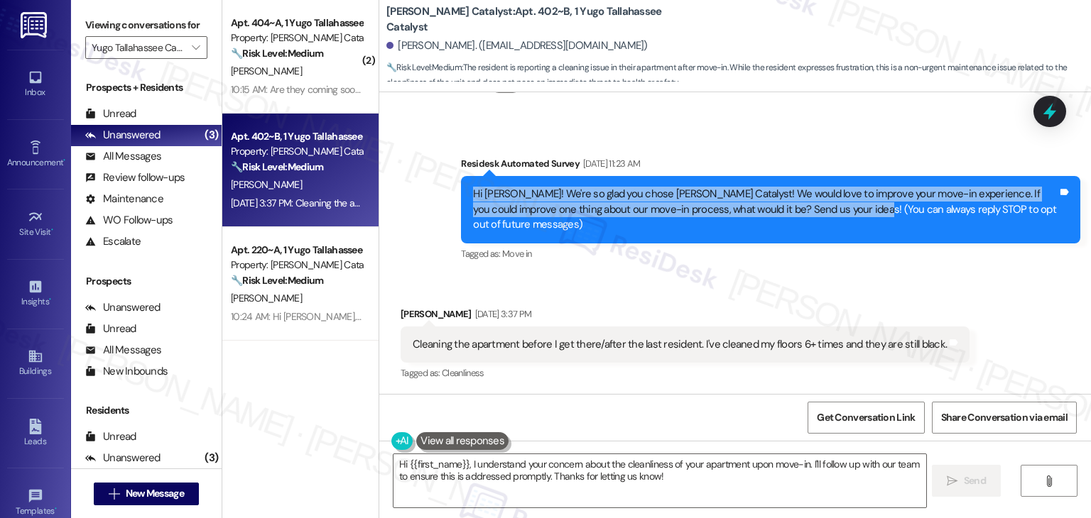
drag, startPoint x: 837, startPoint y: 211, endPoint x: 454, endPoint y: 185, distance: 383.6
click at [461, 185] on div "Hi Mckinney! We're so glad you chose Yugo Tallahassee Catalyst! We would love t…" at bounding box center [770, 209] width 619 height 67
copy div "Hi Mckinney! We're so glad you chose Yugo Tallahassee Catalyst! We would love t…"
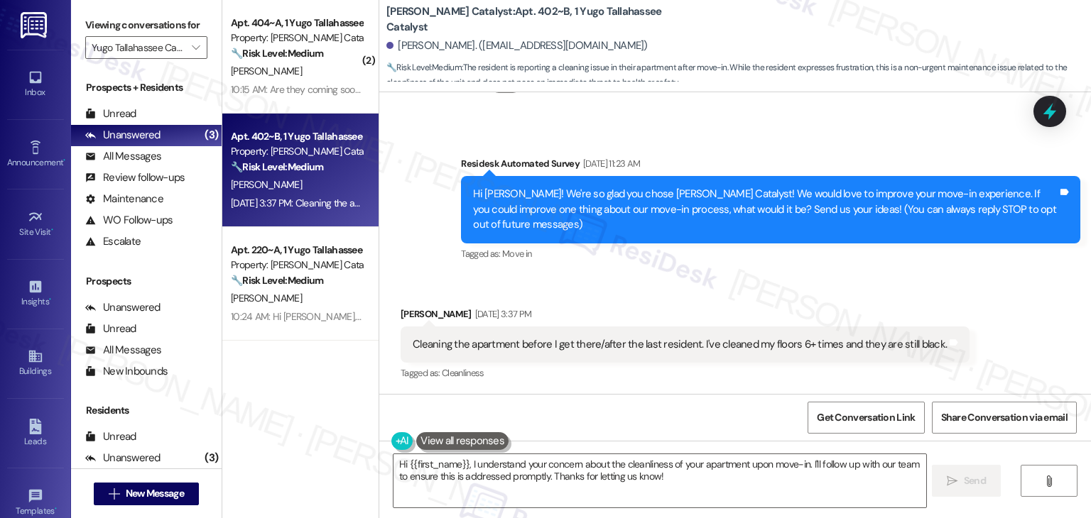
click at [571, 344] on div "Cleaning the apartment before I get there/after the last resident. I've cleaned…" at bounding box center [680, 344] width 534 height 15
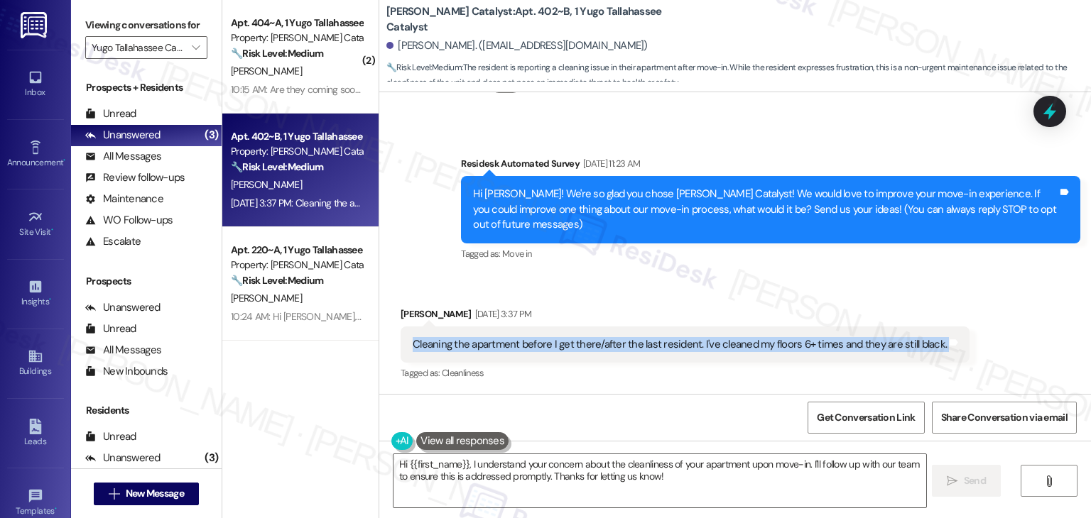
click at [571, 344] on div "Cleaning the apartment before I get there/after the last resident. I've cleaned…" at bounding box center [680, 344] width 534 height 15
copy div "Cleaning the apartment before I get there/after the last resident. I've cleaned…"
click at [1014, 359] on div "Received via SMS Mckinney Finley Aug 22, 2025 at 3:37 PM Cleaning the apartment…" at bounding box center [734, 335] width 711 height 120
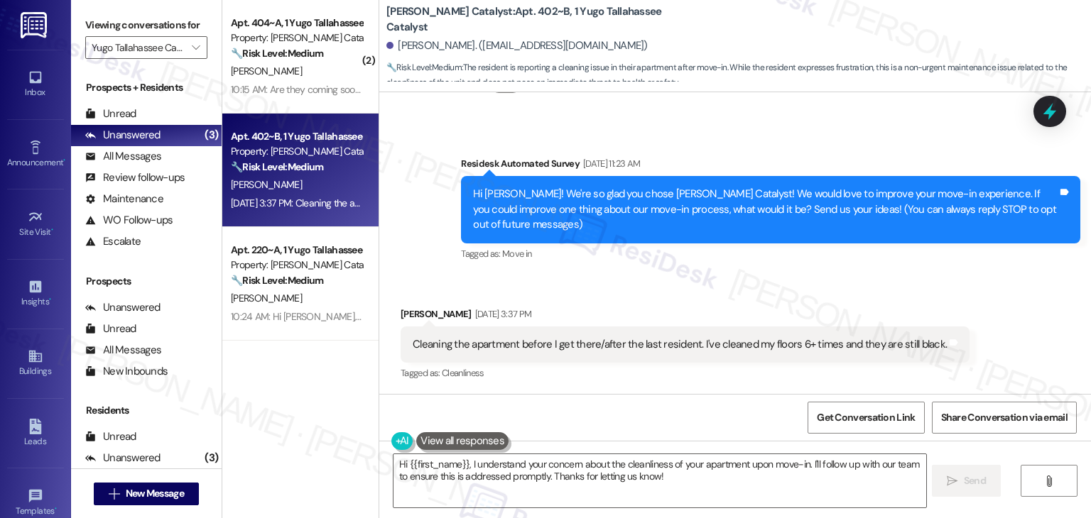
click at [976, 305] on div "Received via SMS Mckinney Finley Aug 22, 2025 at 3:37 PM Cleaning the apartment…" at bounding box center [734, 335] width 711 height 120
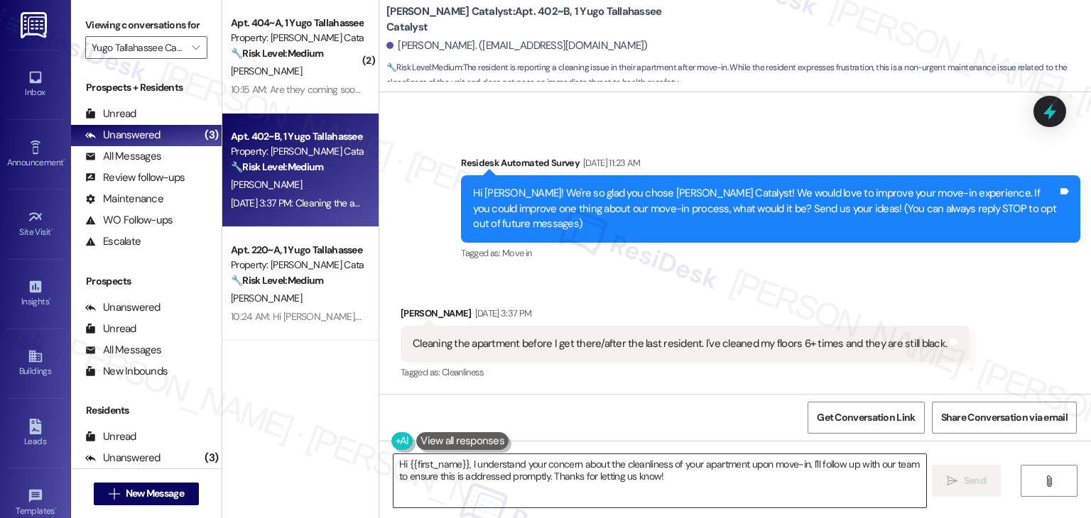
click at [638, 478] on textarea "Hi {{first_name}}, I understand your concern about the cleanliness of your apar…" at bounding box center [659, 480] width 532 height 53
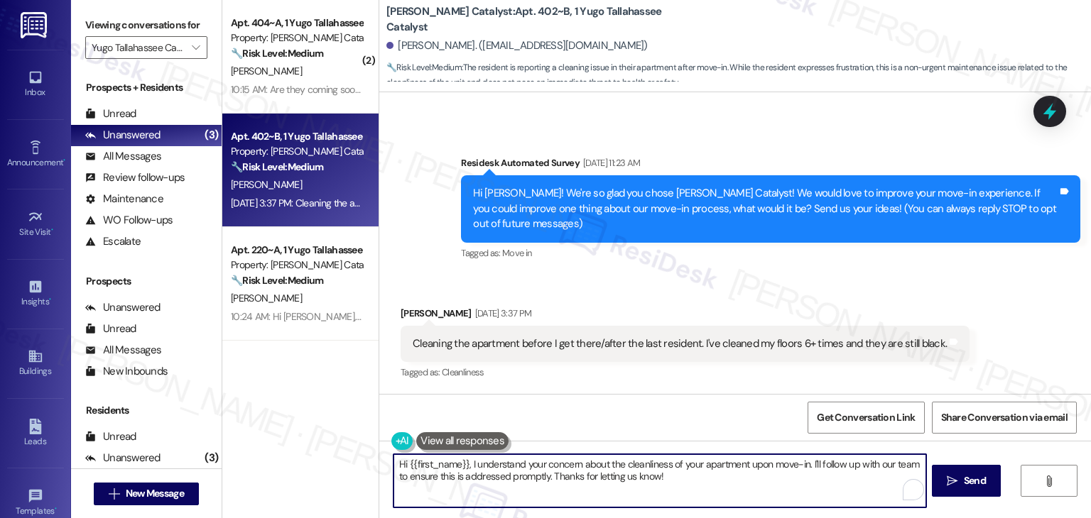
click at [638, 478] on textarea "Hi {{first_name}}, I understand your concern about the cleanliness of your apar…" at bounding box center [659, 480] width 532 height 53
paste textarea "Mckinney, thank you for sharing that! We’re sorry to hear about the condition o…"
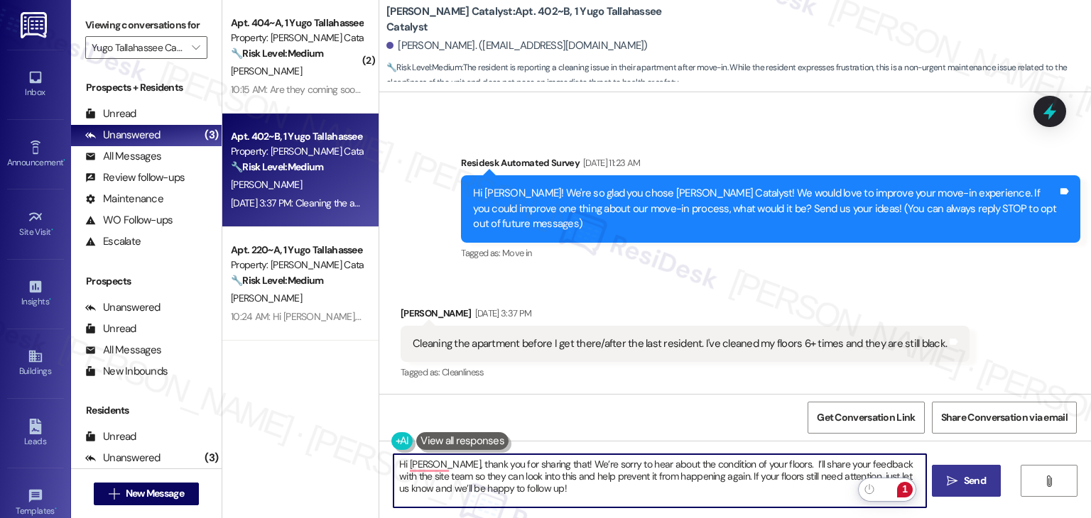
type textarea "Hi Mckinney, thank you for sharing that! We’re sorry to hear about the conditio…"
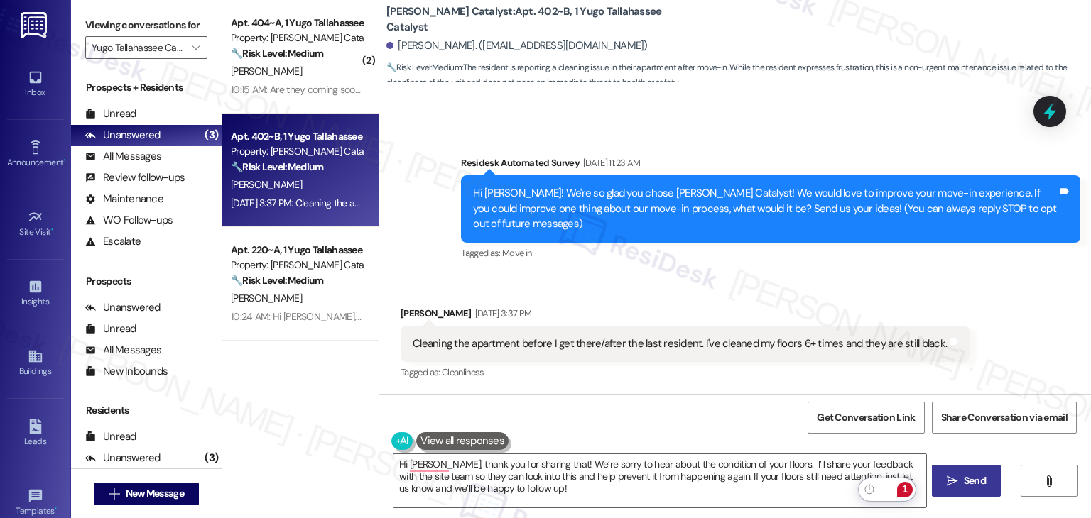
click at [966, 486] on span "Send" at bounding box center [974, 481] width 22 height 15
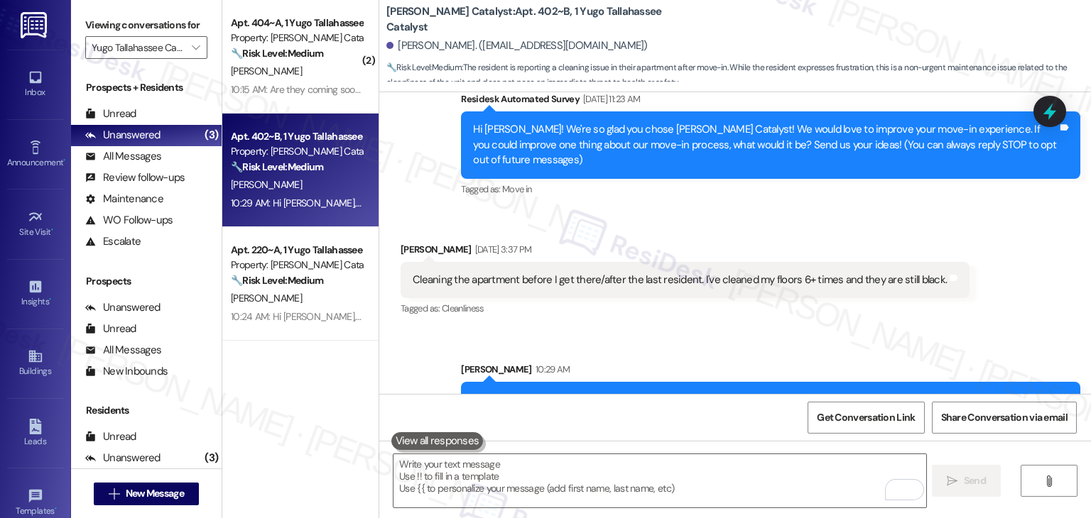
scroll to position [222, 0]
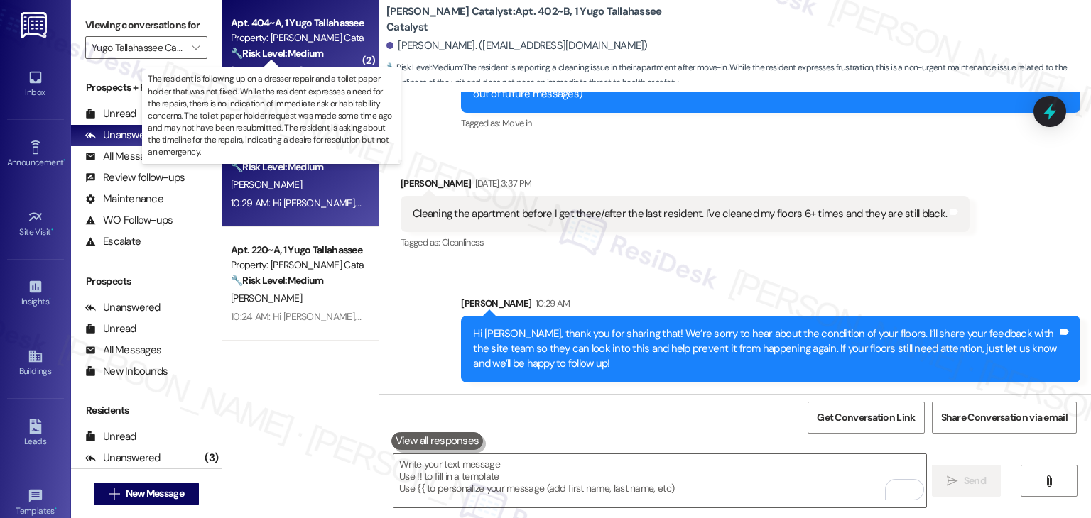
click at [263, 51] on strong "🔧 Risk Level: Medium" at bounding box center [277, 53] width 92 height 13
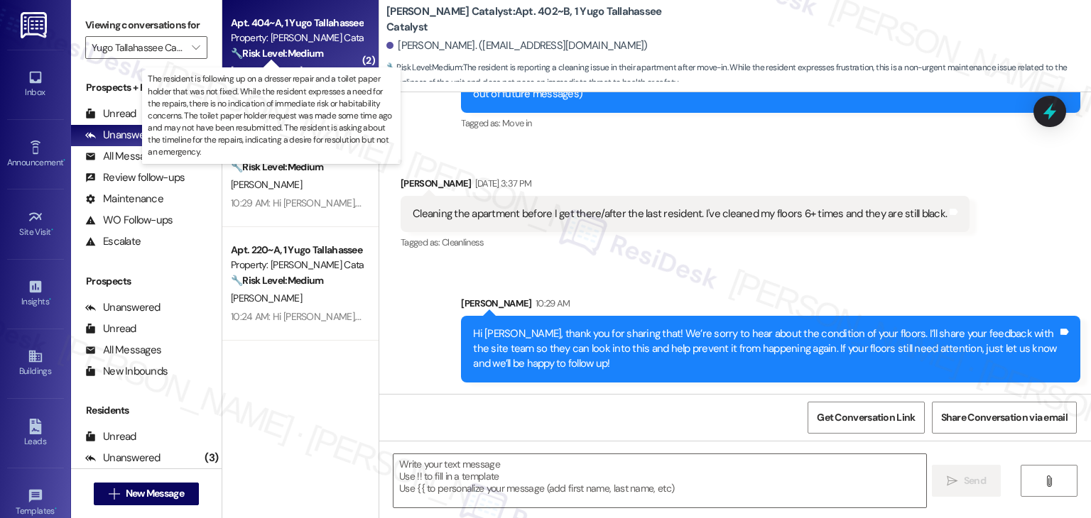
type textarea "Fetching suggested responses. Please feel free to read through the conversation…"
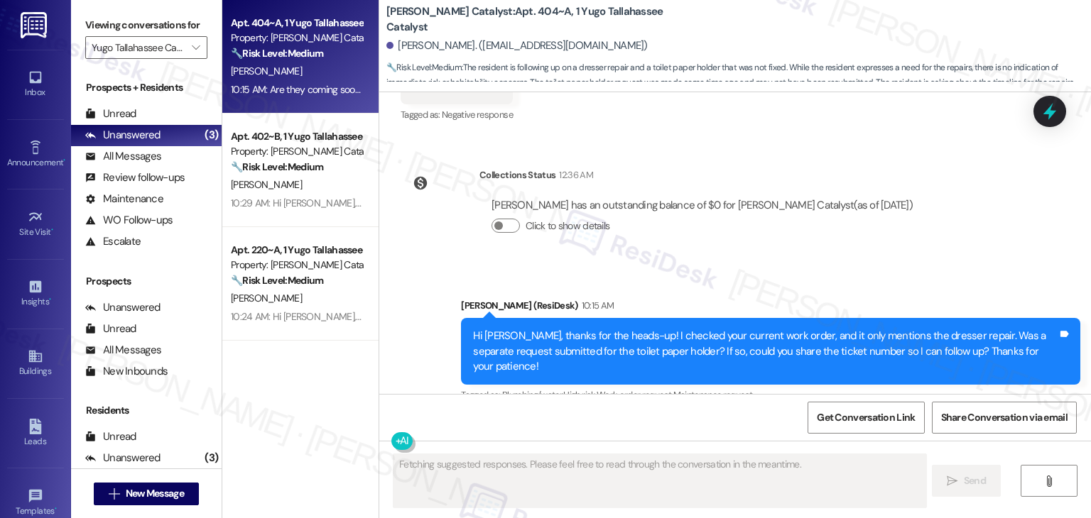
scroll to position [1948, 0]
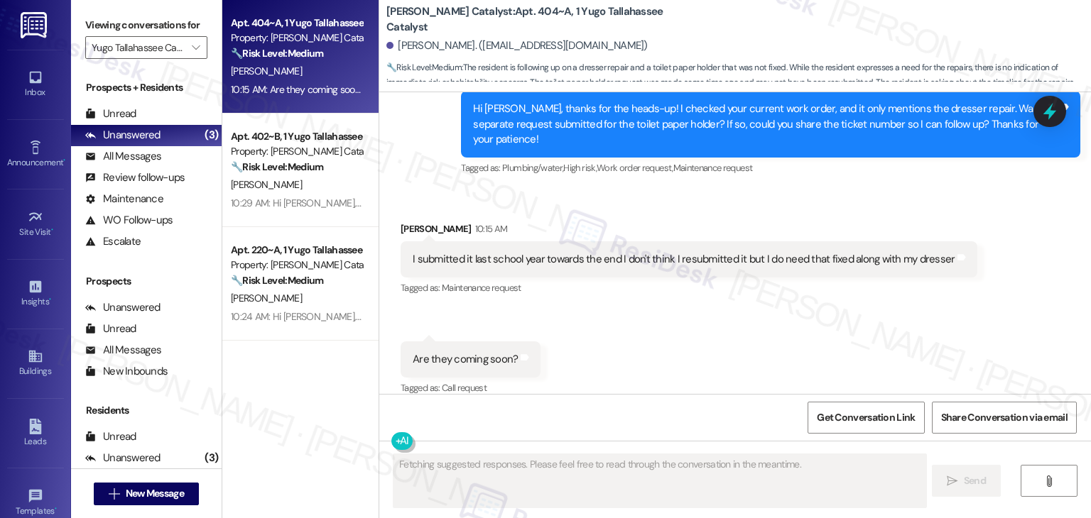
click at [707, 359] on div "Received via SMS Halle Colbert 10:15 AM I submitted it last school year towards…" at bounding box center [734, 300] width 711 height 220
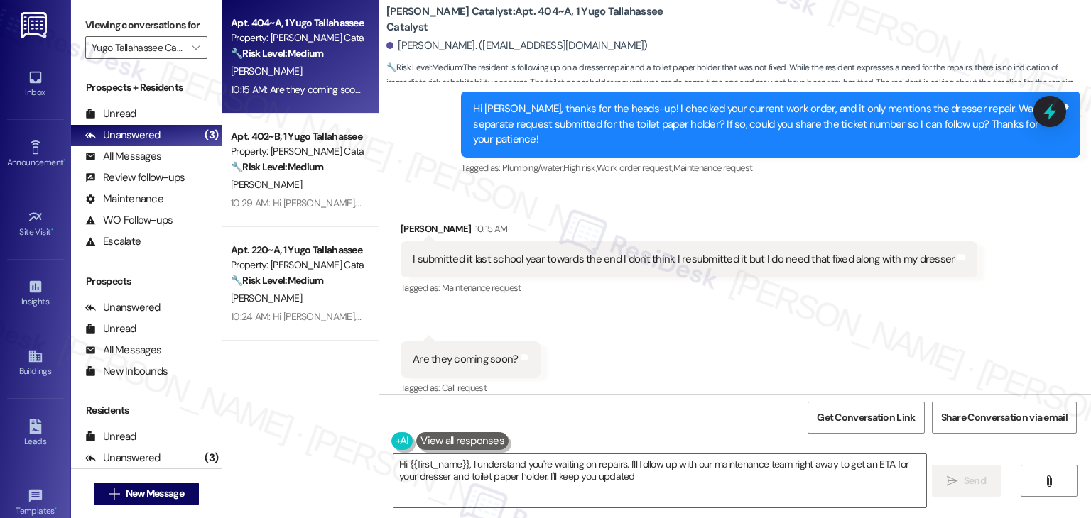
type textarea "Hi {{first_name}}, I understand you're waiting on repairs. I'll follow up with …"
click at [682, 347] on div "Received via SMS Halle Colbert 10:15 AM I submitted it last school year towards…" at bounding box center [734, 300] width 711 height 220
click at [670, 355] on div "Received via SMS Halle Colbert 10:15 AM I submitted it last school year towards…" at bounding box center [734, 300] width 711 height 220
click at [192, 48] on icon "" at bounding box center [196, 47] width 8 height 11
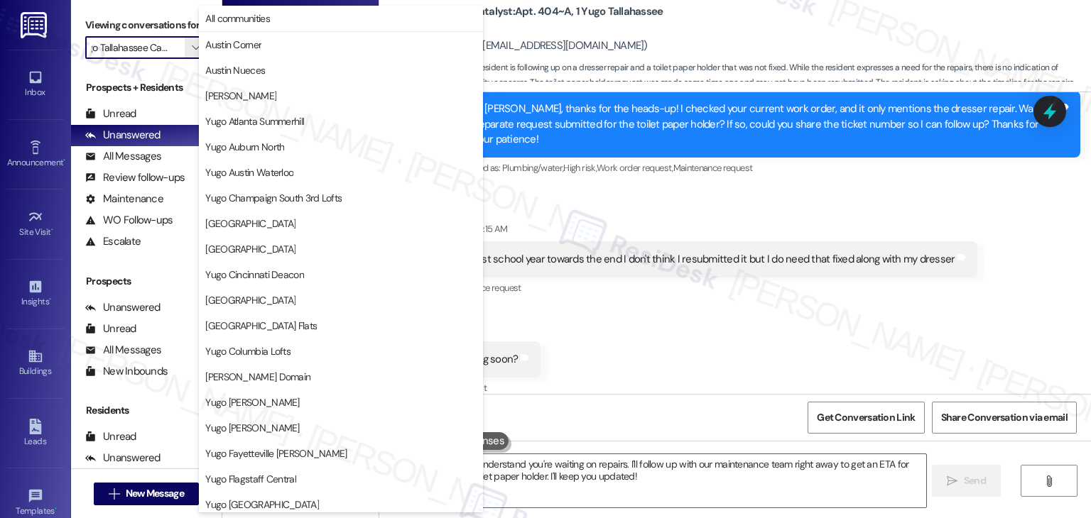
scroll to position [618, 0]
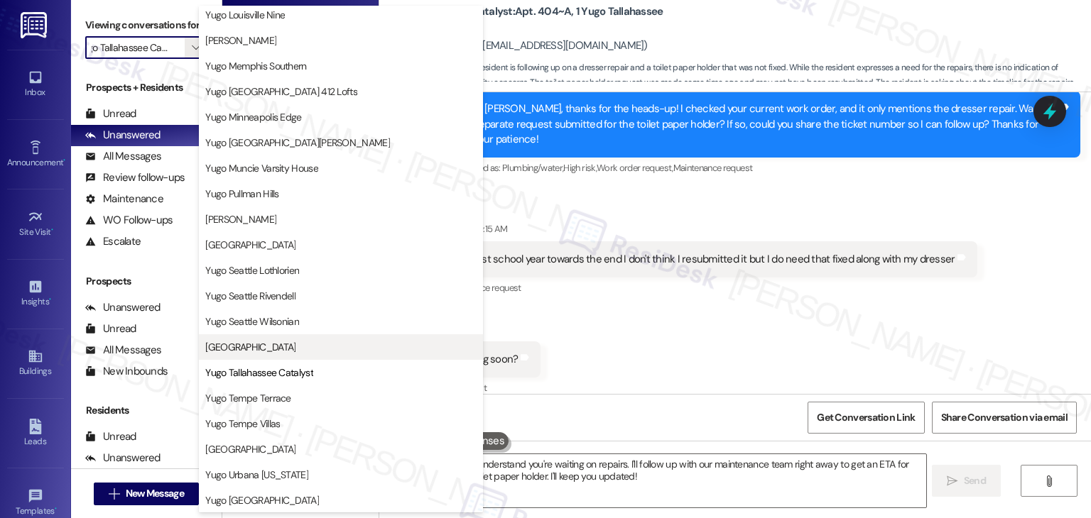
click at [293, 344] on span "[GEOGRAPHIC_DATA]" at bounding box center [250, 347] width 90 height 14
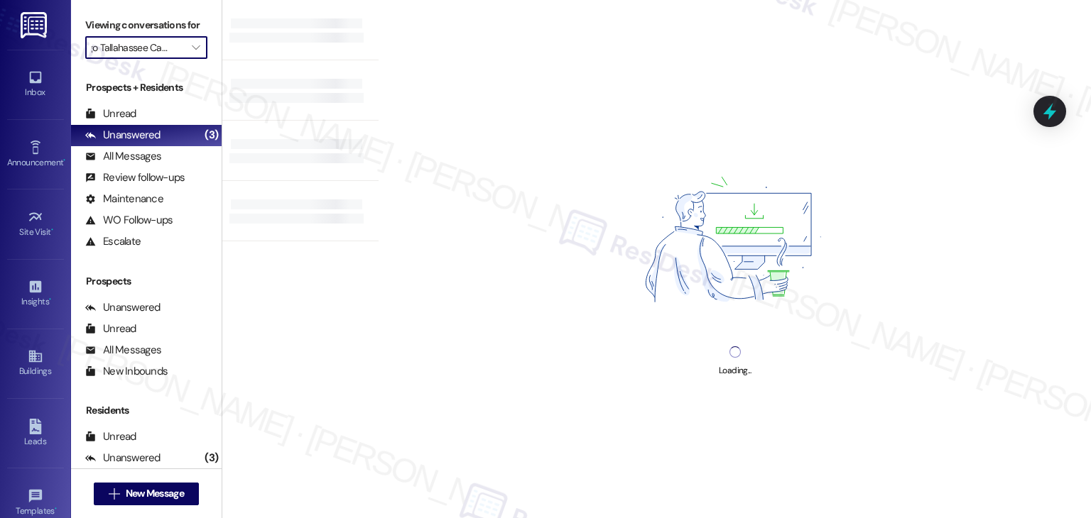
type input "[GEOGRAPHIC_DATA]"
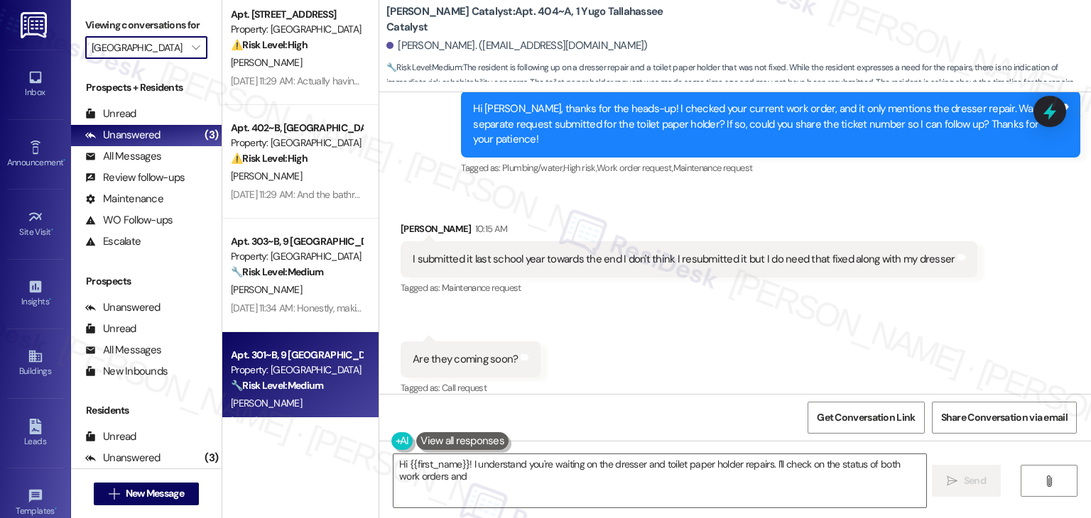
scroll to position [278, 0]
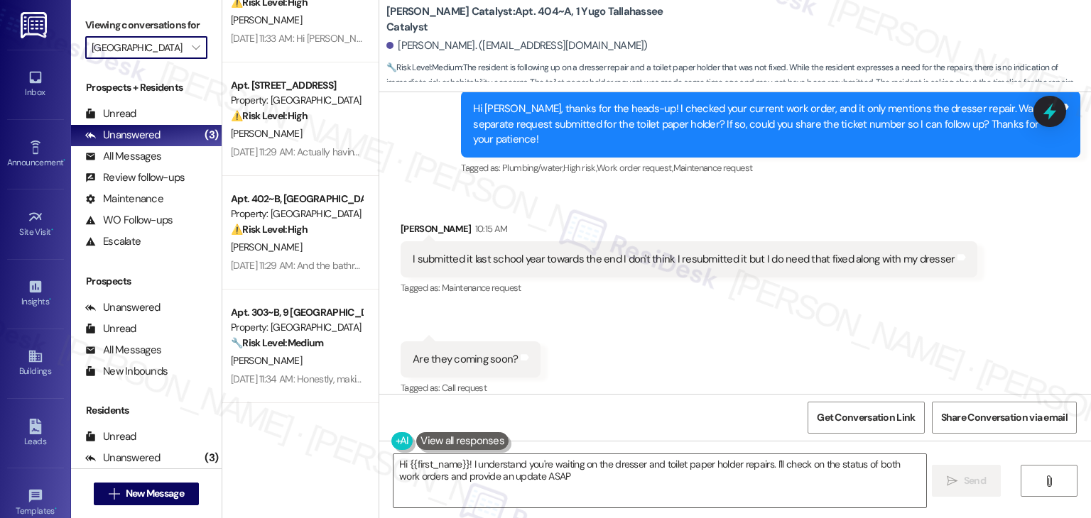
type textarea "Hi {{first_name}}! I understand you're waiting on the dresser and toilet paper …"
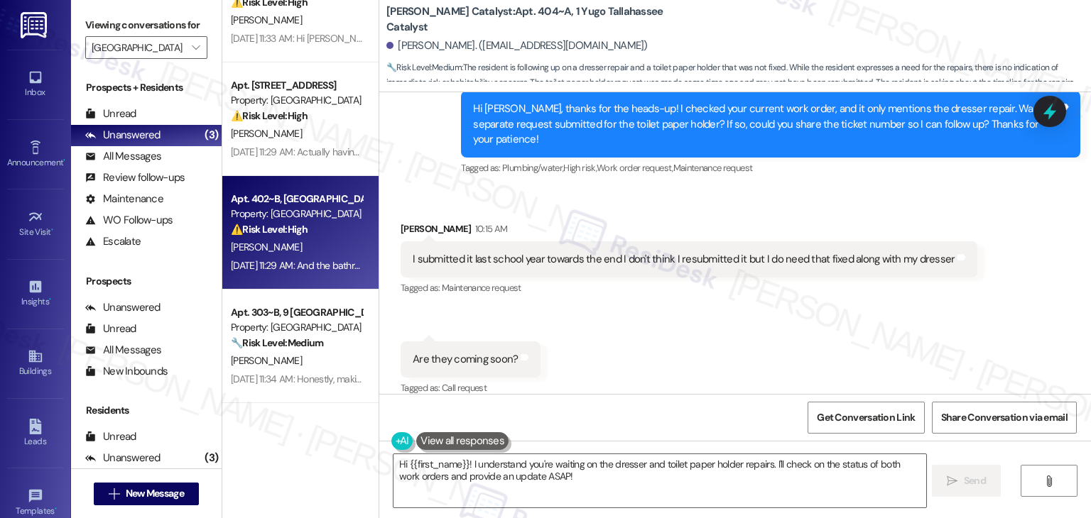
scroll to position [0, 0]
click at [290, 239] on div "D. Muirhead" at bounding box center [296, 248] width 134 height 18
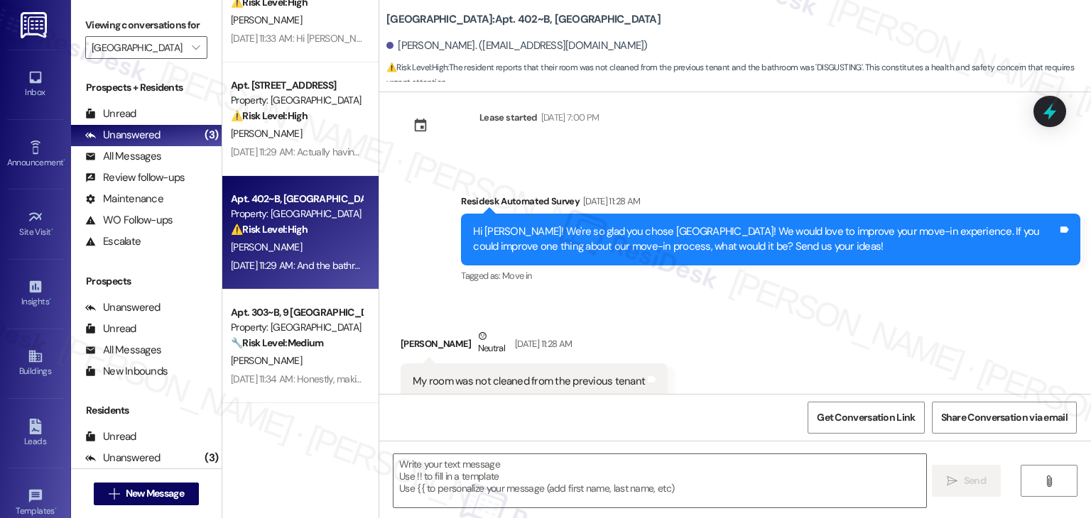
scroll to position [559, 0]
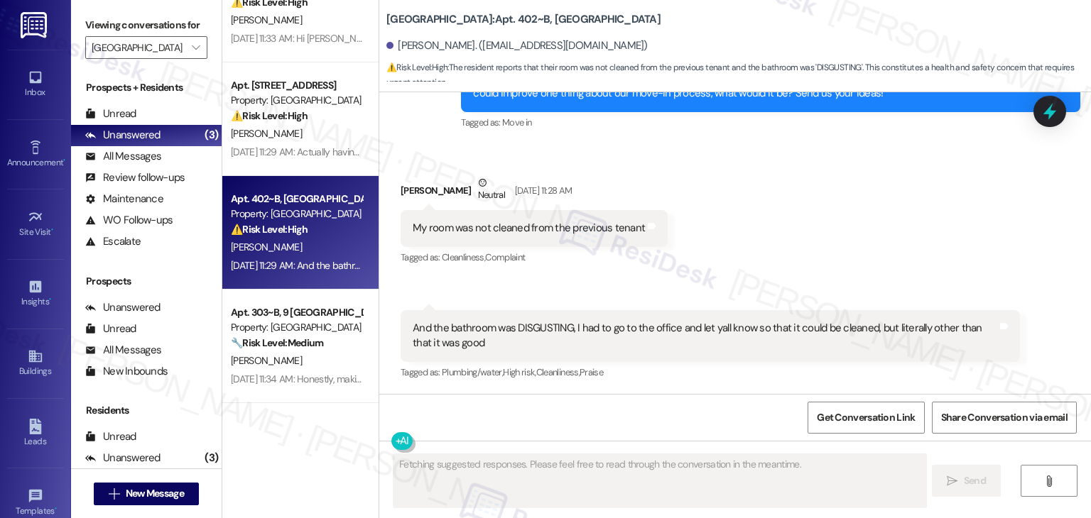
click at [856, 219] on div "Received via SMS Donald Muirhead Neutral Aug 21, 2025 at 11:28 AM My room was n…" at bounding box center [734, 268] width 711 height 250
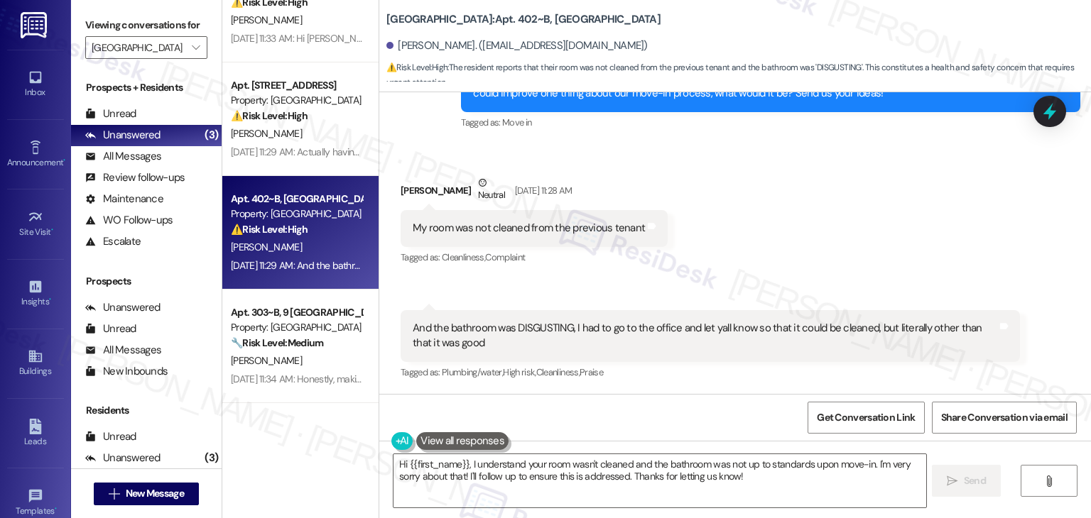
click at [853, 226] on div "Received via SMS Donald Muirhead Neutral Aug 21, 2025 at 11:28 AM My room was n…" at bounding box center [734, 268] width 711 height 250
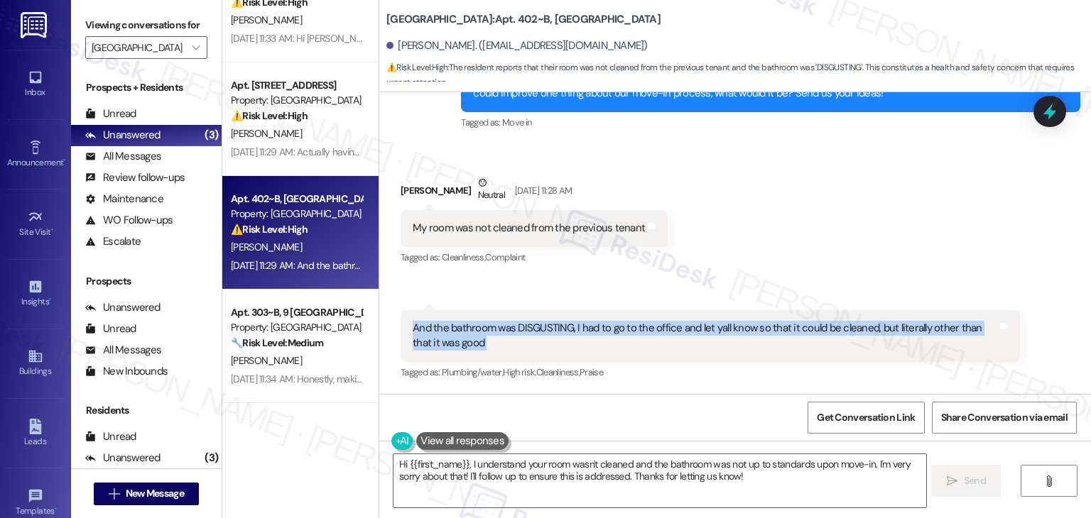
click at [853, 226] on div "Received via SMS Donald Muirhead Neutral Aug 21, 2025 at 11:28 AM My room was n…" at bounding box center [734, 268] width 711 height 250
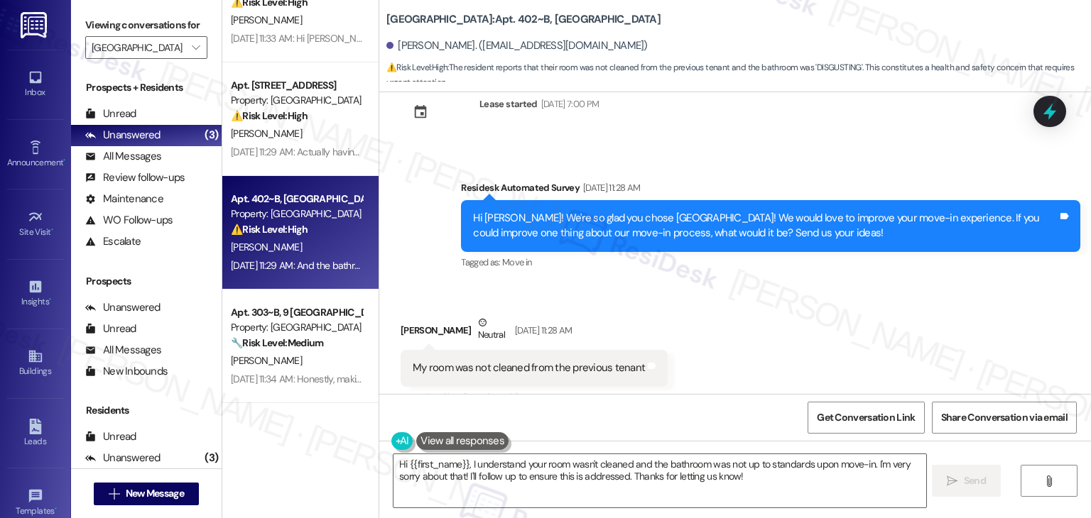
scroll to position [417, 0]
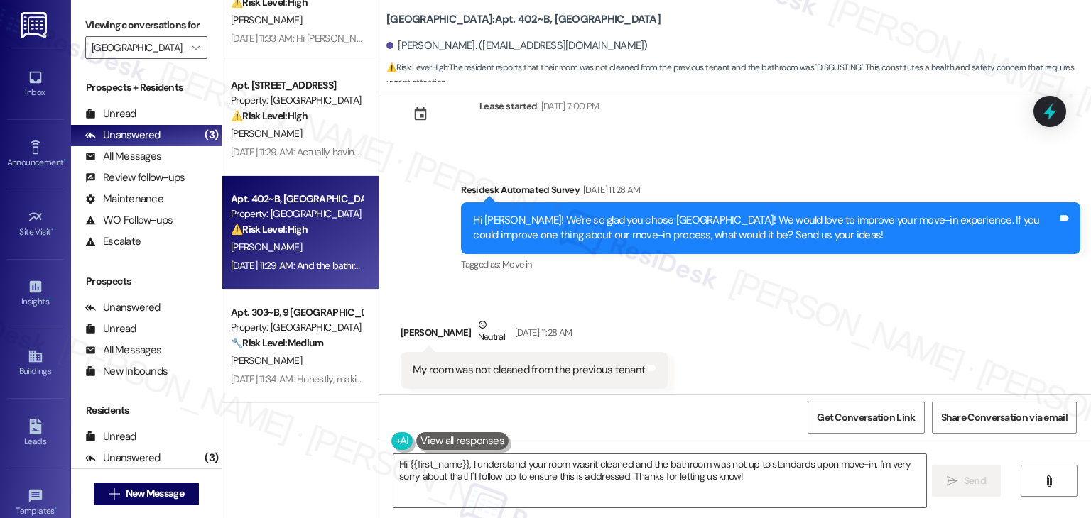
click at [760, 231] on div "Hi Donald! We're so glad you chose Yugo Starkville Campus Common! We would love…" at bounding box center [765, 228] width 584 height 31
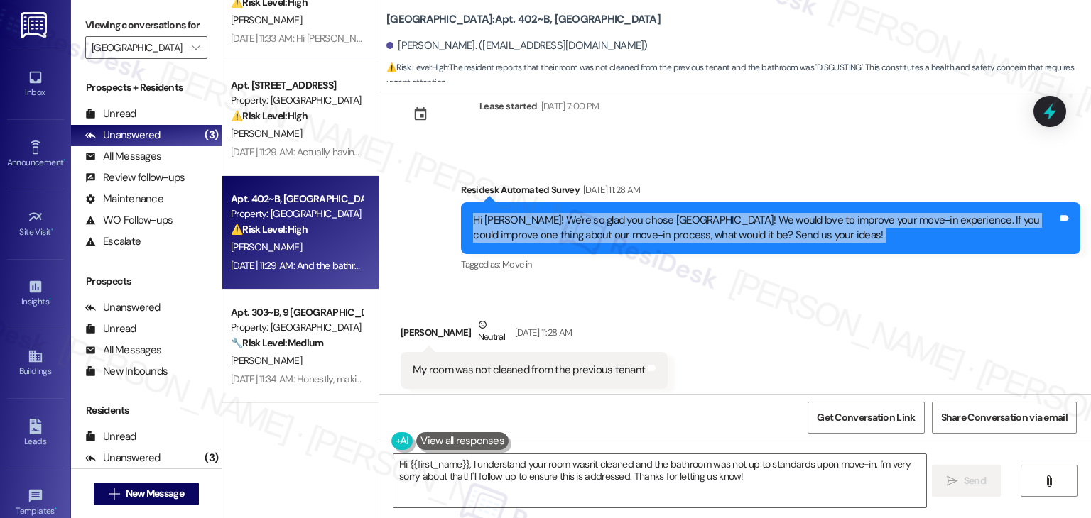
click at [760, 231] on div "Hi Donald! We're so glad you chose Yugo Starkville Campus Common! We would love…" at bounding box center [765, 228] width 584 height 31
copy div "Hi Donald! We're so glad you chose Yugo Starkville Campus Common! We would love…"
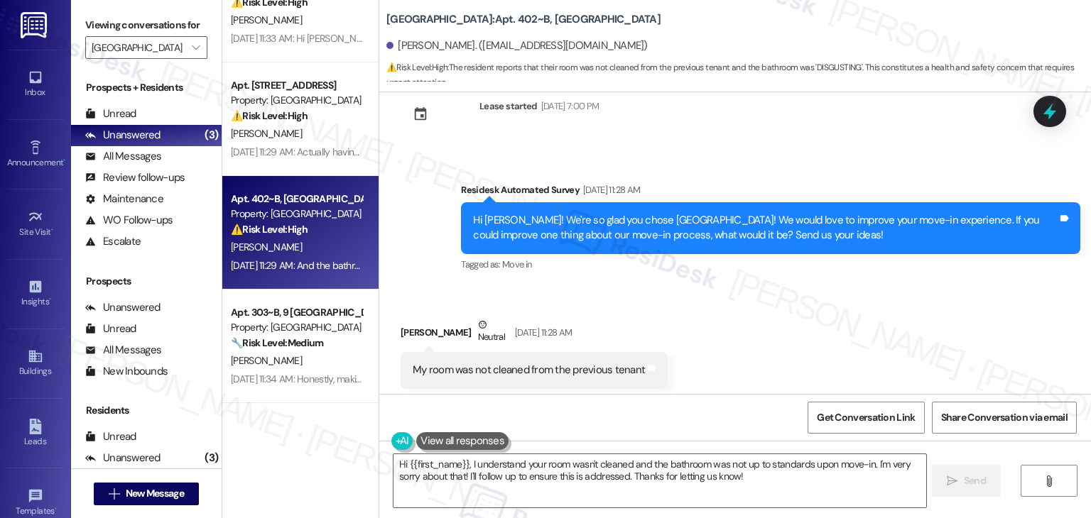
click at [501, 366] on div "My room was not cleaned from the previous tenant" at bounding box center [529, 370] width 232 height 15
copy div "My room was not cleaned from the previous tenant Tags and notes"
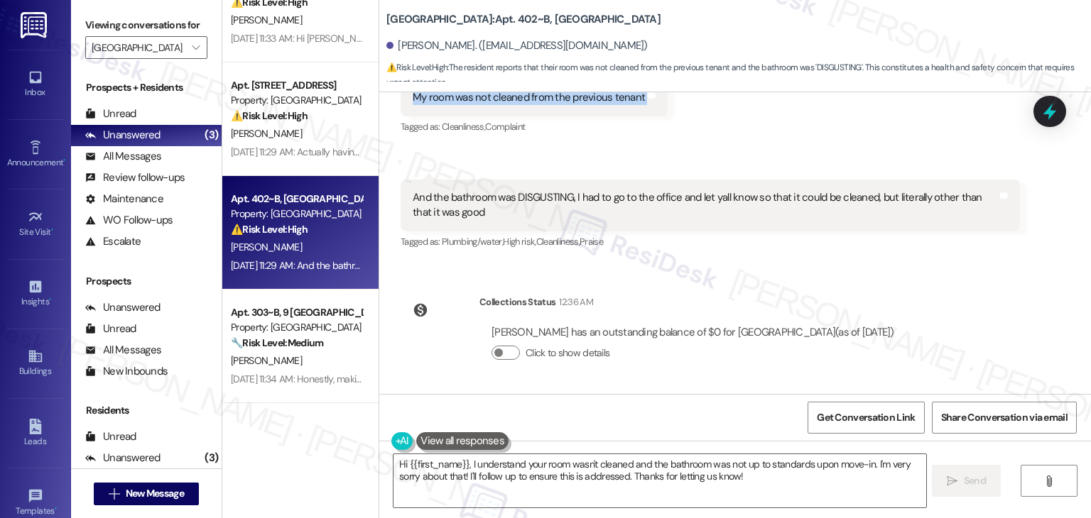
scroll to position [619, 0]
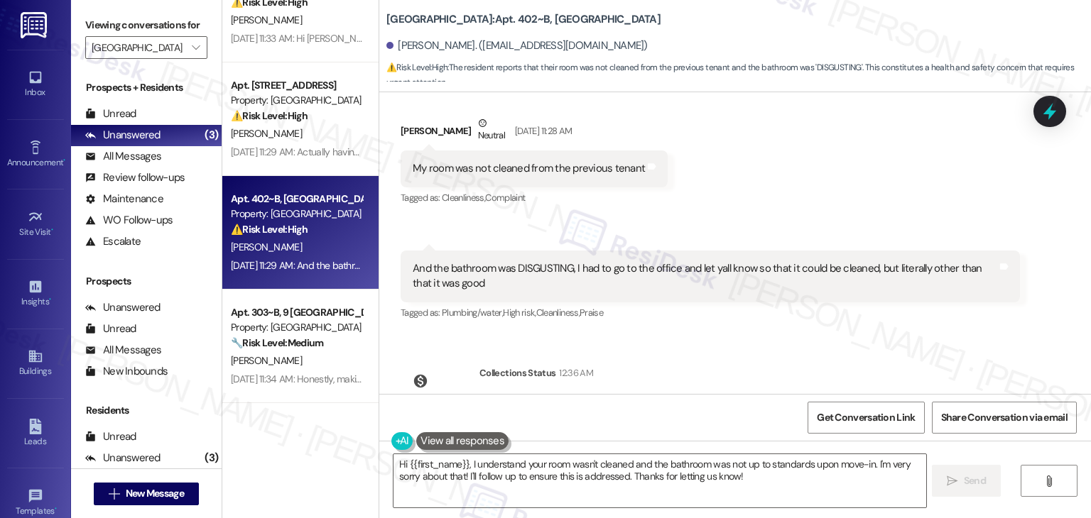
click at [516, 285] on div "And the bathroom was DISGUSTING, I had to go to the office and let yall know so…" at bounding box center [705, 276] width 584 height 31
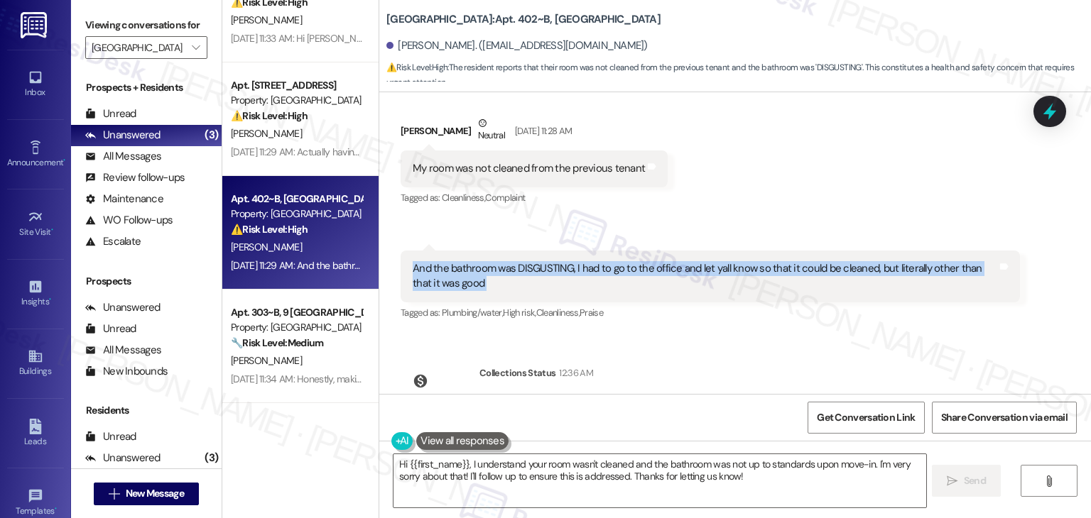
click at [516, 285] on div "And the bathroom was DISGUSTING, I had to go to the office and let yall know so…" at bounding box center [705, 276] width 584 height 31
copy div "And the bathroom was DISGUSTING, I had to go to the office and let yall know so…"
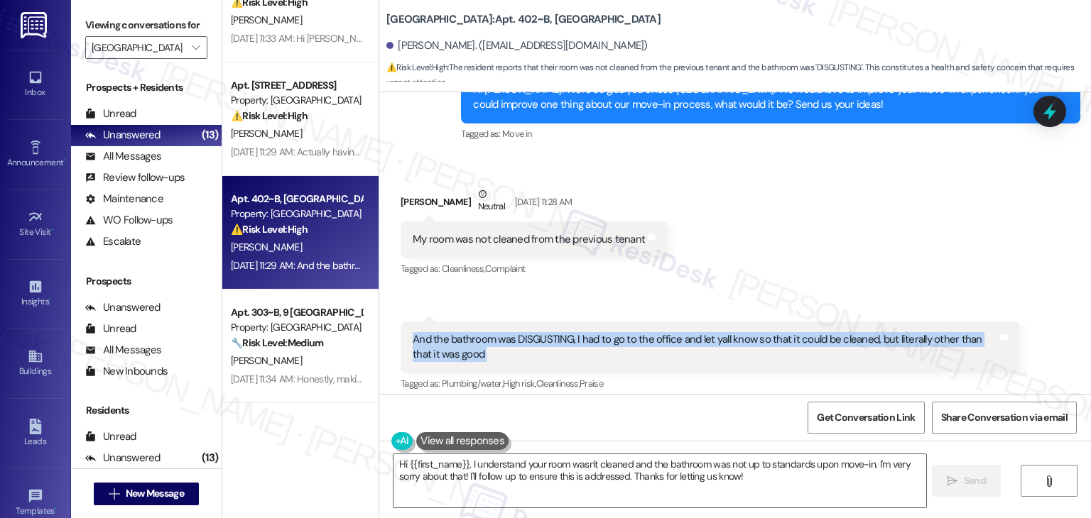
scroll to position [690, 0]
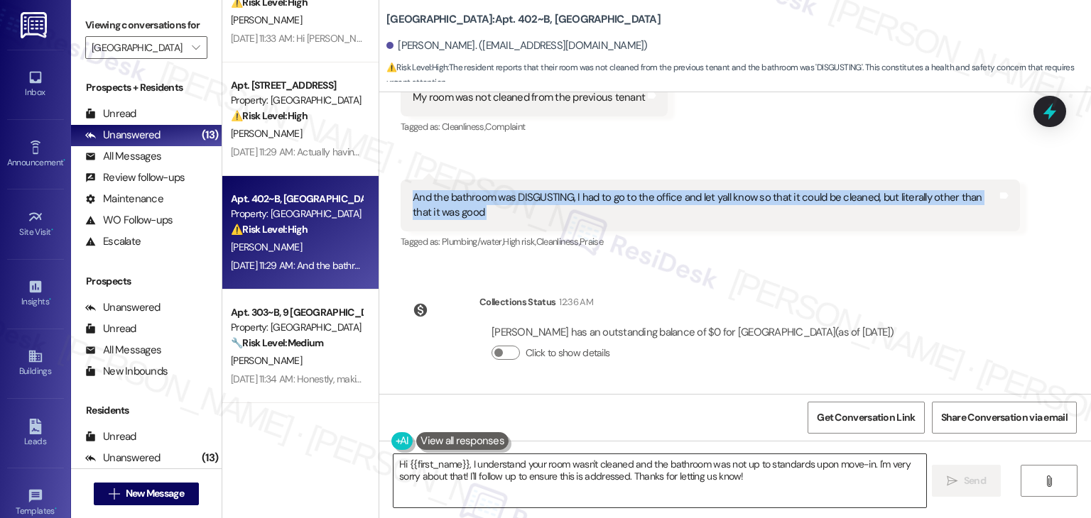
click at [645, 478] on textarea "Hi {{first_name}}, I understand your room wasn't cleaned and the bathroom was n…" at bounding box center [659, 480] width 532 height 53
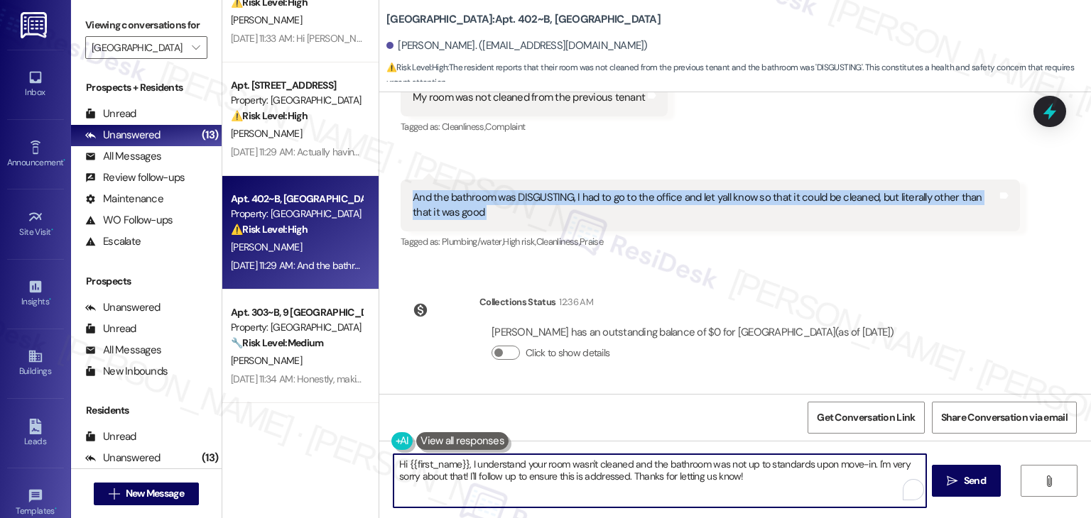
click at [645, 478] on textarea "Hi {{first_name}}, I understand your room wasn't cleaned and the bathroom was n…" at bounding box center [659, 480] width 532 height 53
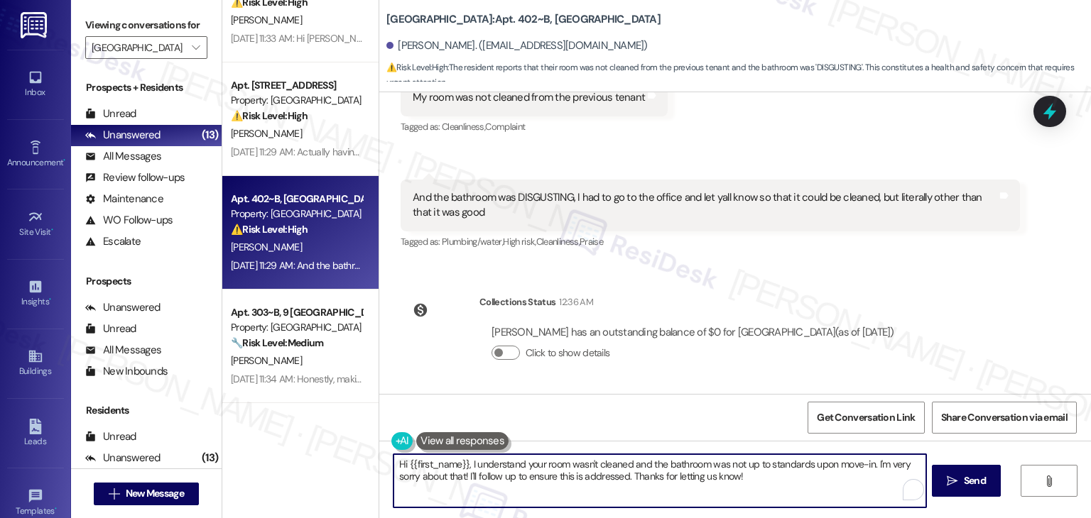
paste textarea "Donald, thank you for the honest feedback, and I'm sorry to hear your room and …"
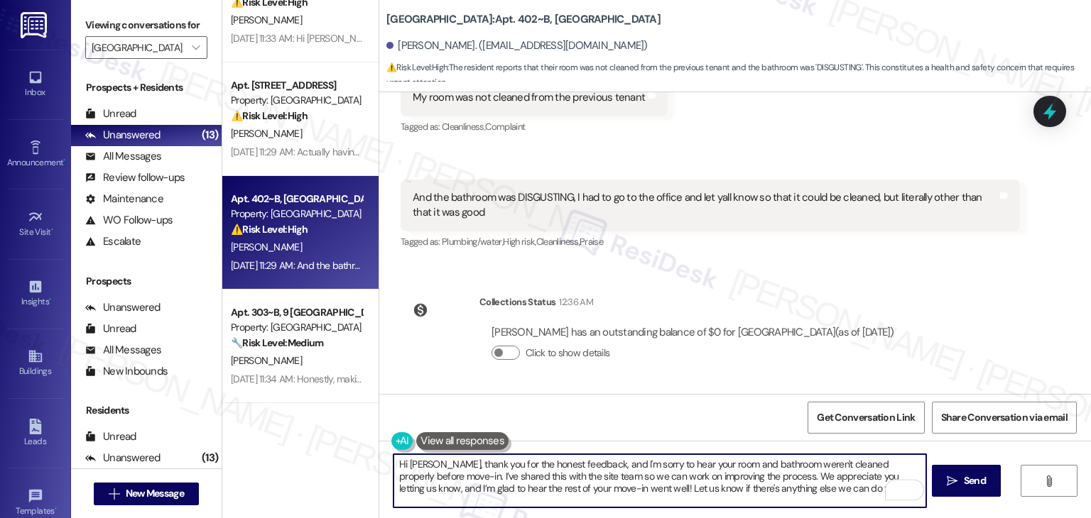
type textarea "Hi Donald, thank you for the honest feedback, and I'm sorry to hear your room a…"
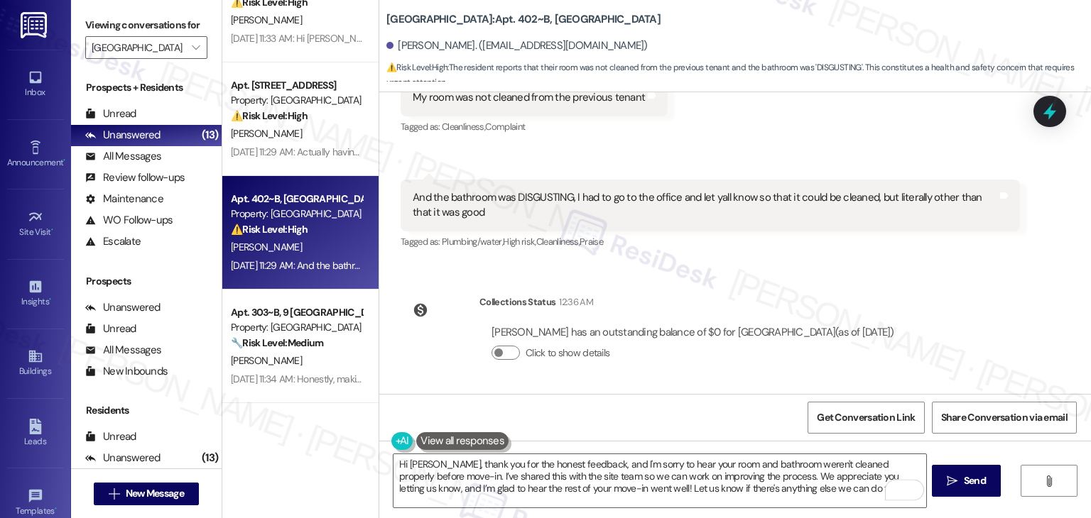
click at [682, 422] on div "Get Conversation Link Share Conversation via email" at bounding box center [734, 417] width 711 height 47
click at [822, 488] on textarea "Hi Donald, thank you for the honest feedback, and I'm sorry to hear your room a…" at bounding box center [659, 480] width 532 height 53
click at [738, 422] on div "Get Conversation Link Share Conversation via email" at bounding box center [734, 417] width 711 height 47
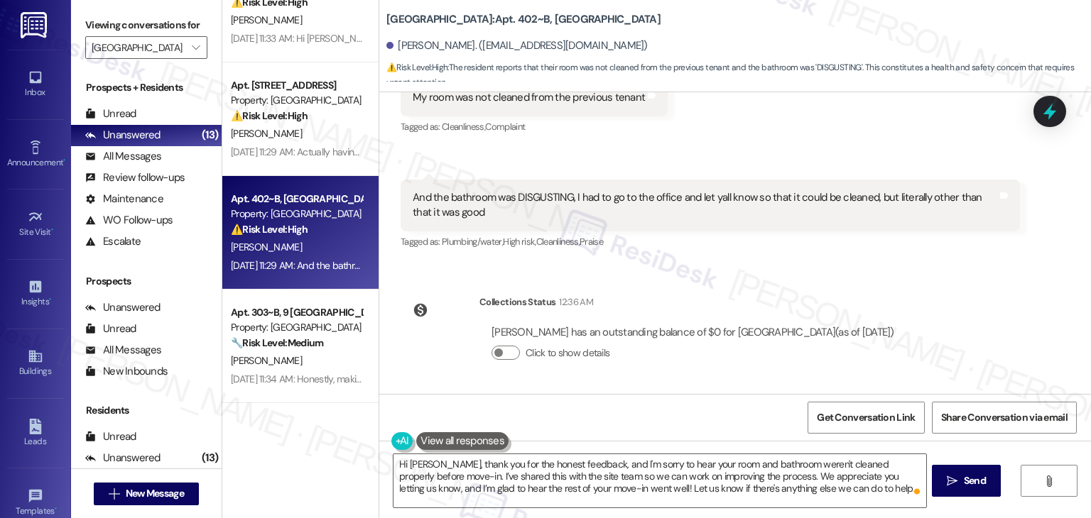
click at [738, 422] on div "Get Conversation Link Share Conversation via email" at bounding box center [734, 417] width 711 height 47
click at [983, 478] on span "Send" at bounding box center [974, 481] width 22 height 15
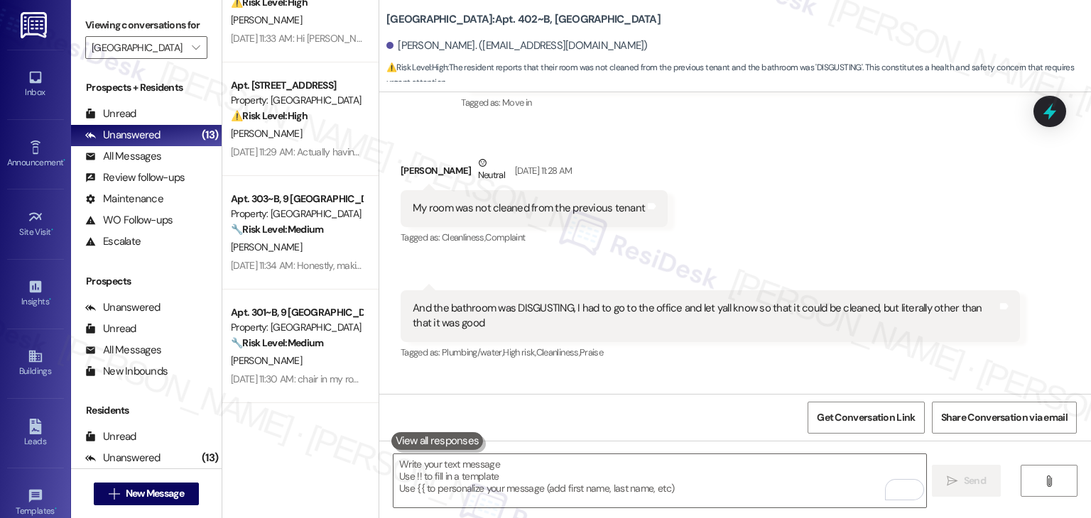
scroll to position [559, 0]
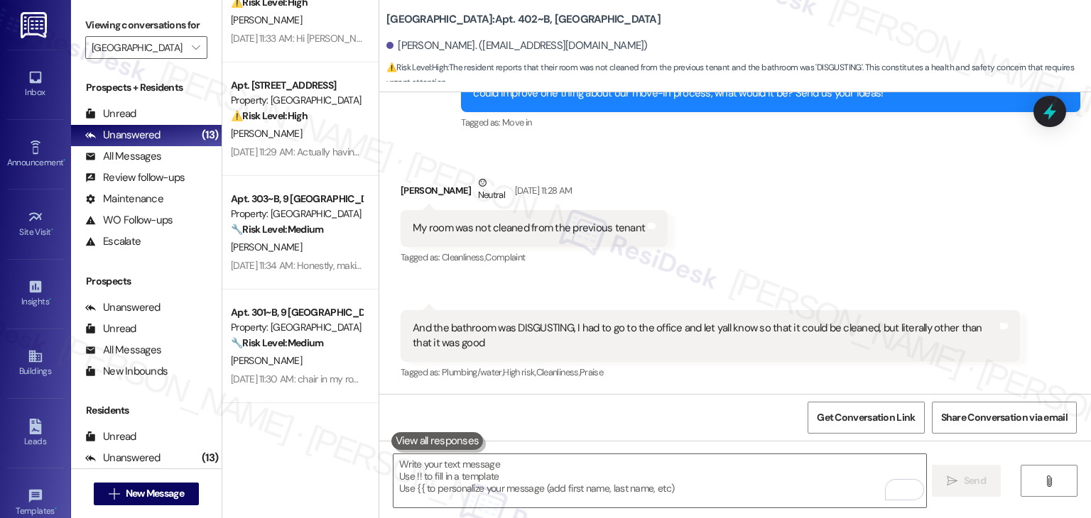
click at [758, 236] on div "Received via SMS Donald Muirhead Neutral Aug 21, 2025 at 11:28 AM My room was n…" at bounding box center [734, 268] width 711 height 250
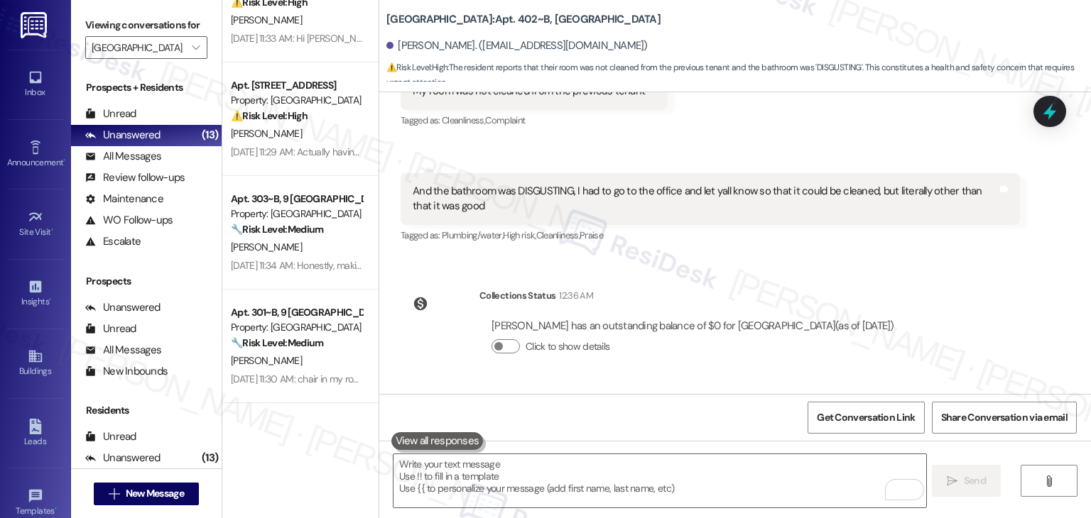
scroll to position [819, 0]
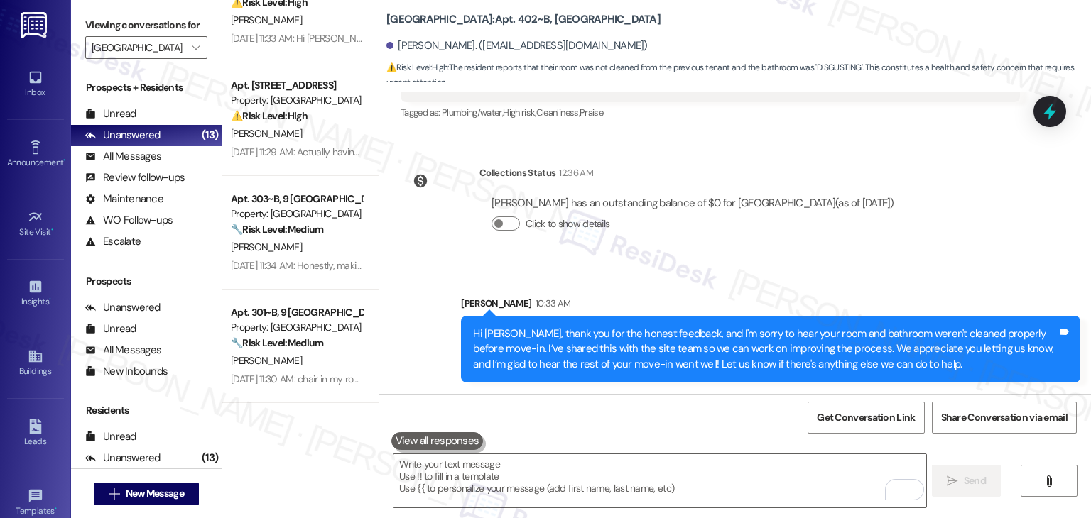
drag, startPoint x: 1051, startPoint y: 123, endPoint x: 838, endPoint y: 183, distance: 221.4
click at [1051, 123] on div at bounding box center [1049, 111] width 33 height 31
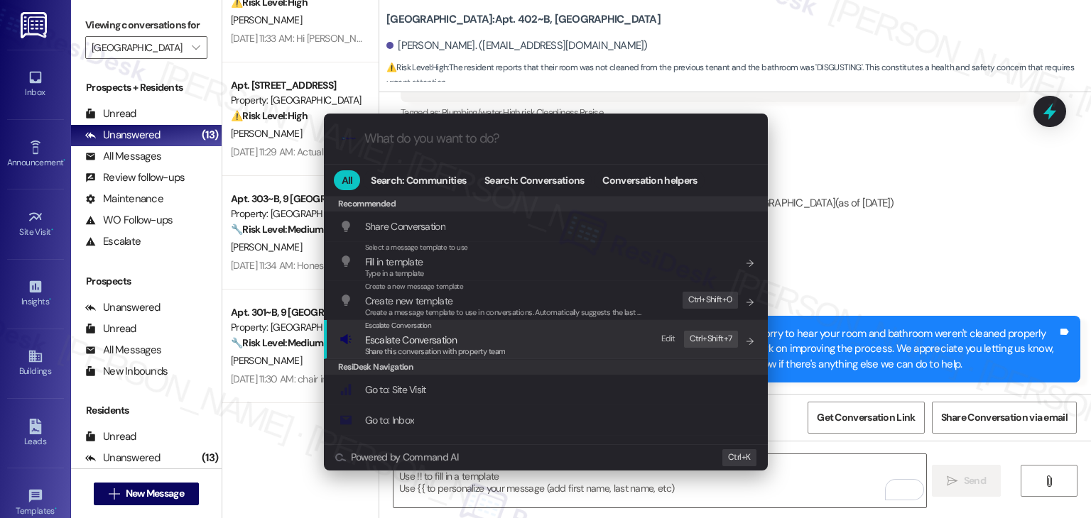
click at [424, 346] on div "Share this conversation with property team" at bounding box center [435, 352] width 141 height 13
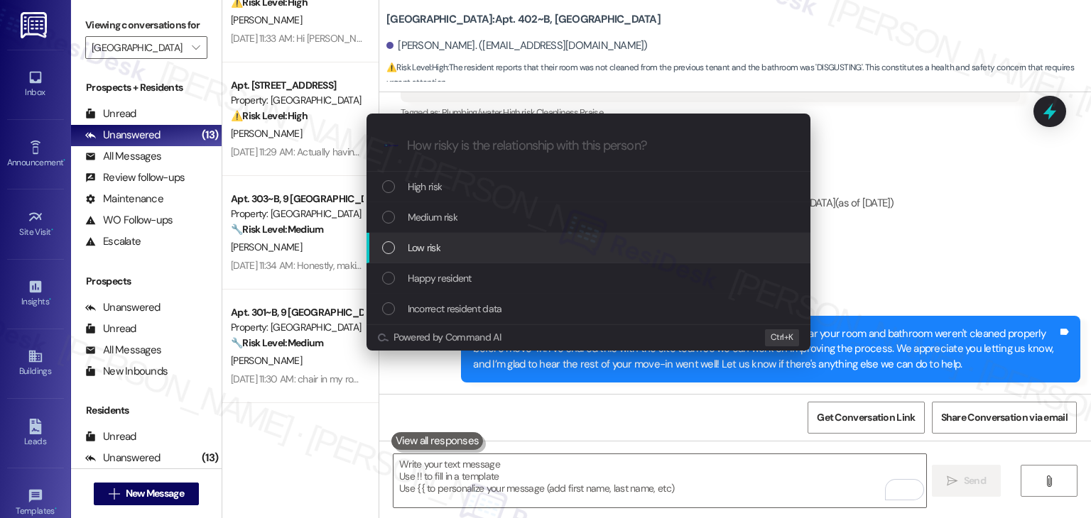
click at [388, 250] on div "List of options" at bounding box center [388, 247] width 13 height 13
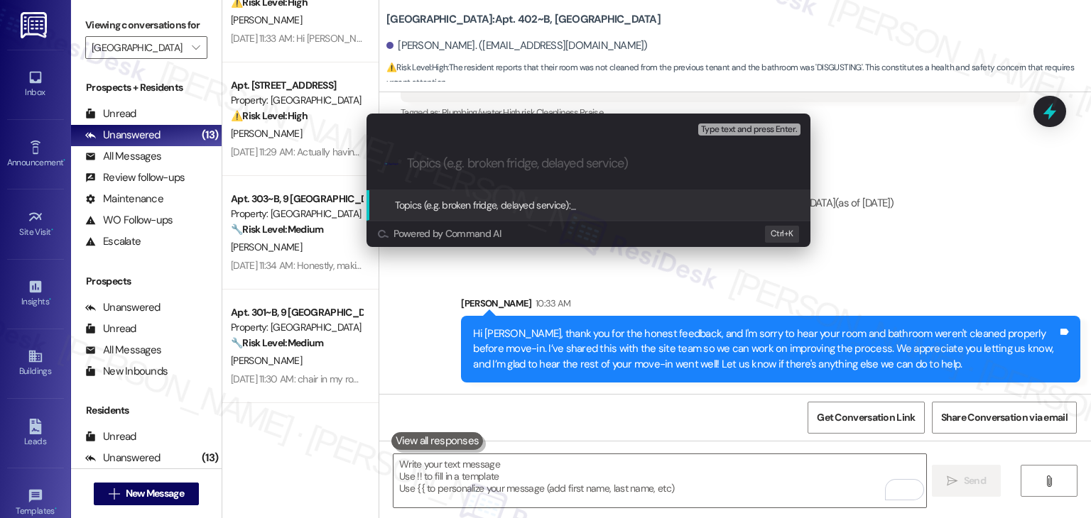
paste input "Move-In Concern: Room and Bathroom Not Cleaned Upon Arrival"
type input "Move-In Concern: Room and Bathroom Not Cleaned Upon Arrival"
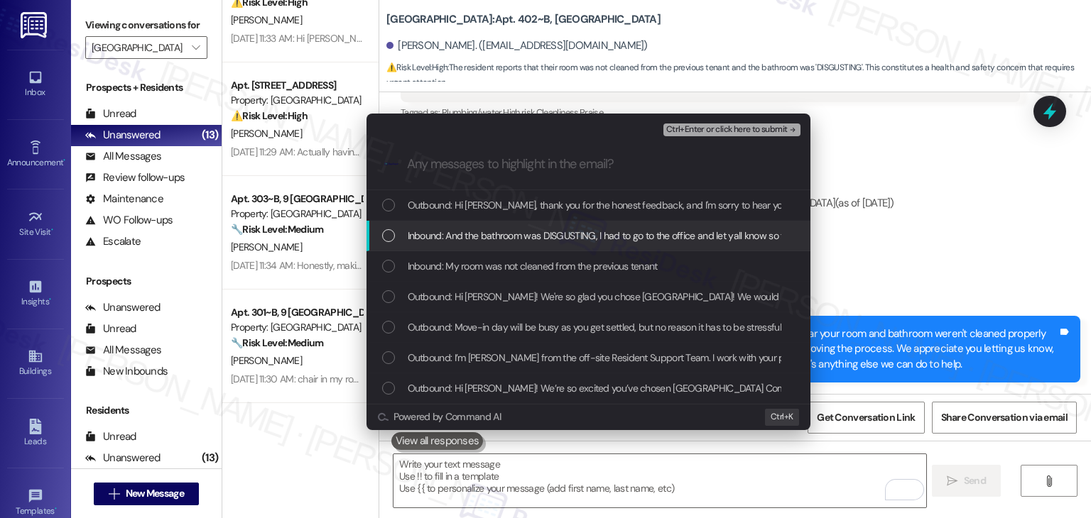
click at [382, 231] on div "List of options" at bounding box center [388, 235] width 13 height 13
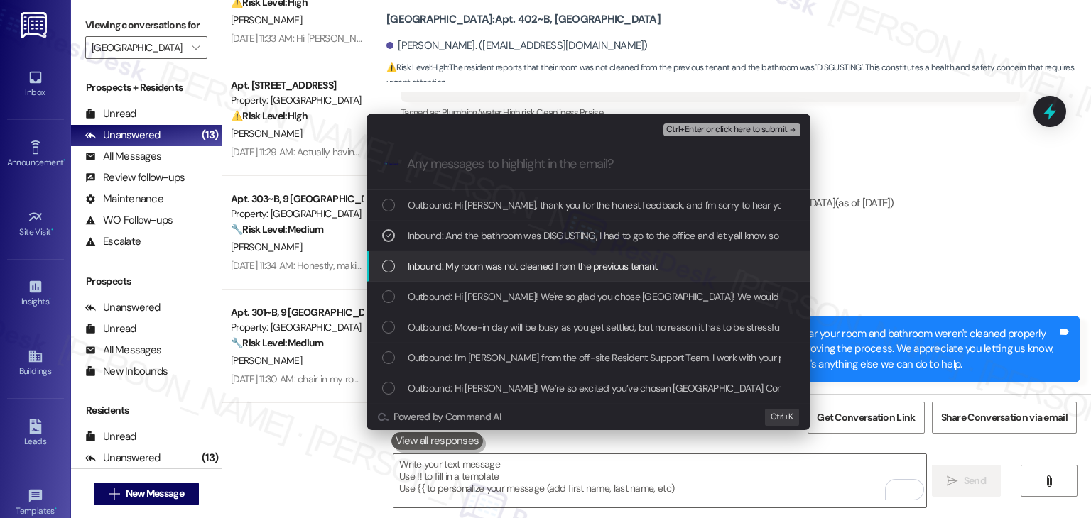
click at [386, 263] on div "List of options" at bounding box center [388, 266] width 13 height 13
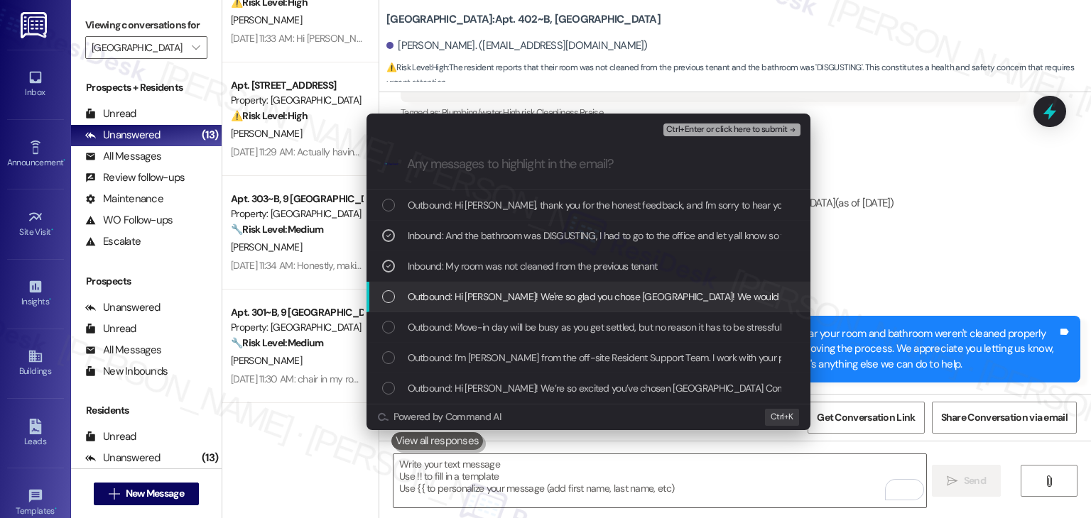
click at [387, 295] on div "List of options" at bounding box center [388, 296] width 13 height 13
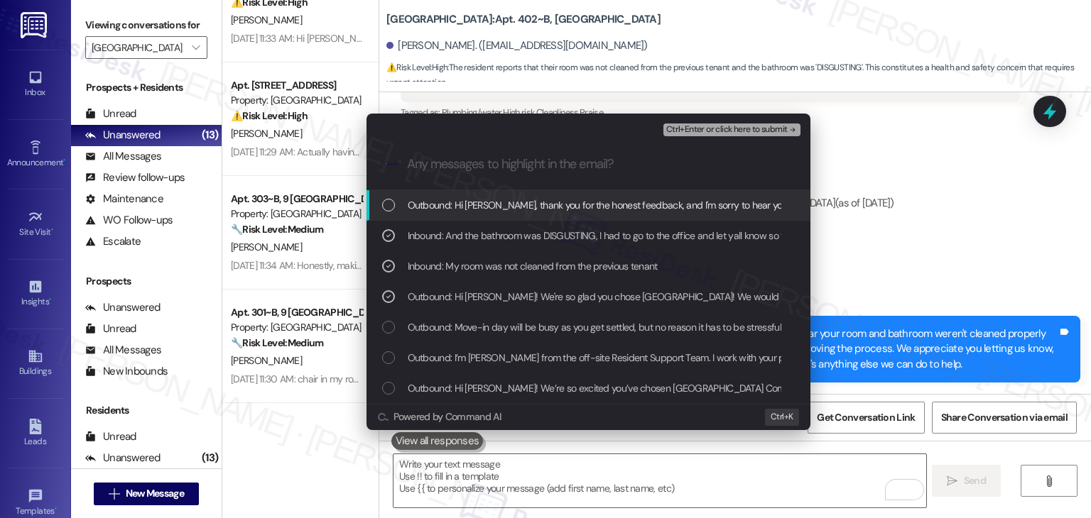
click at [733, 126] on span "Ctrl+Enter or click here to submit" at bounding box center [726, 130] width 121 height 10
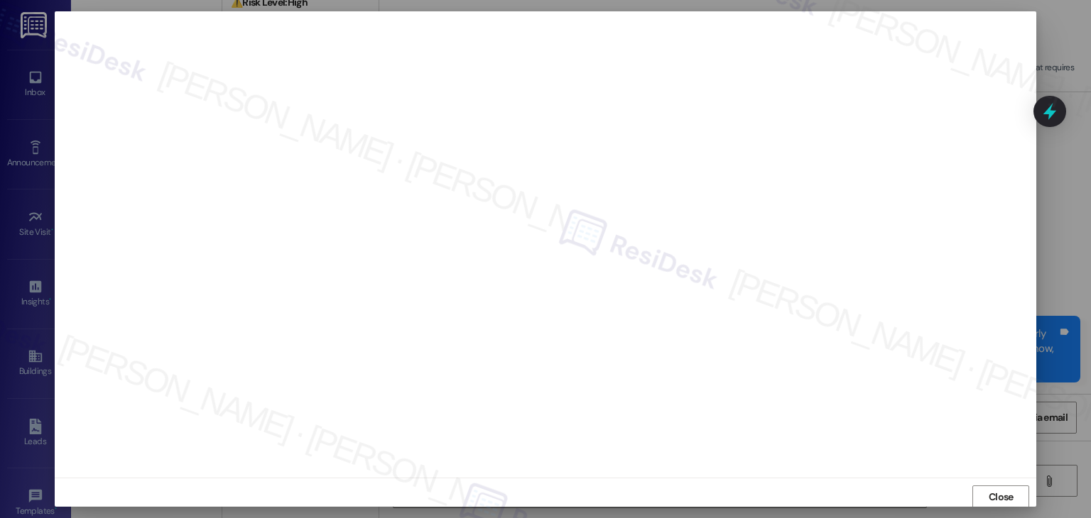
scroll to position [1, 0]
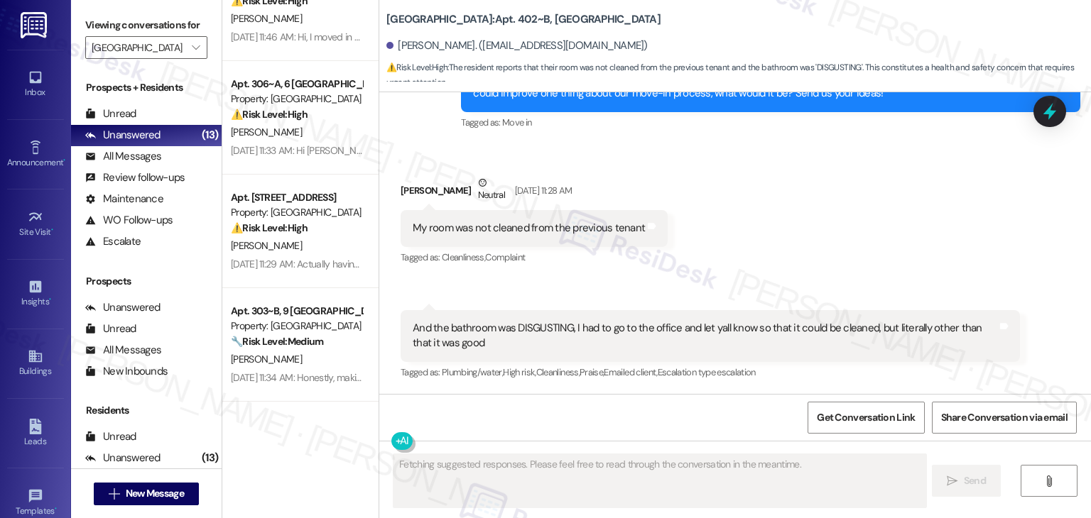
scroll to position [65, 0]
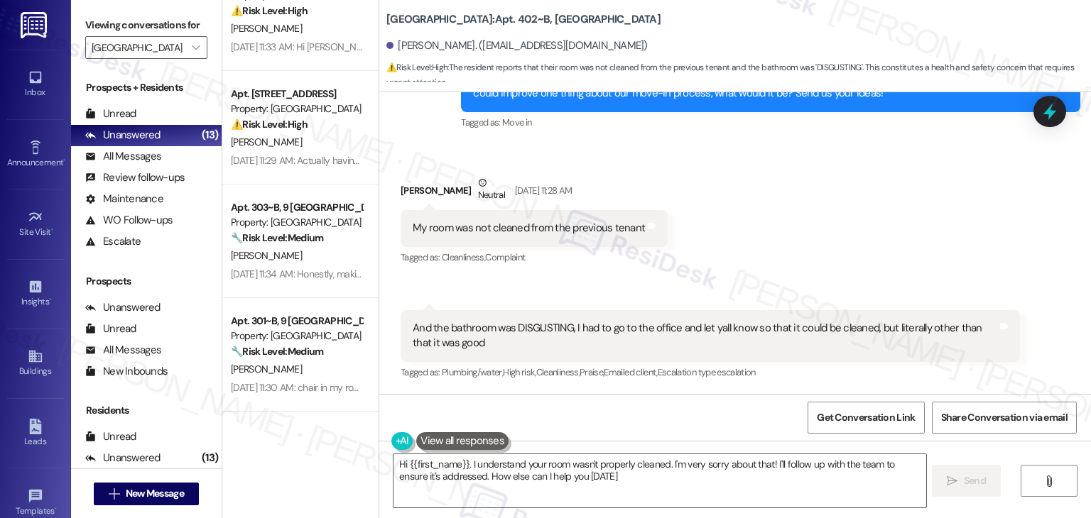
type textarea "Hi {{first_name}}, I understand your room wasn't properly cleaned. I'm very sor…"
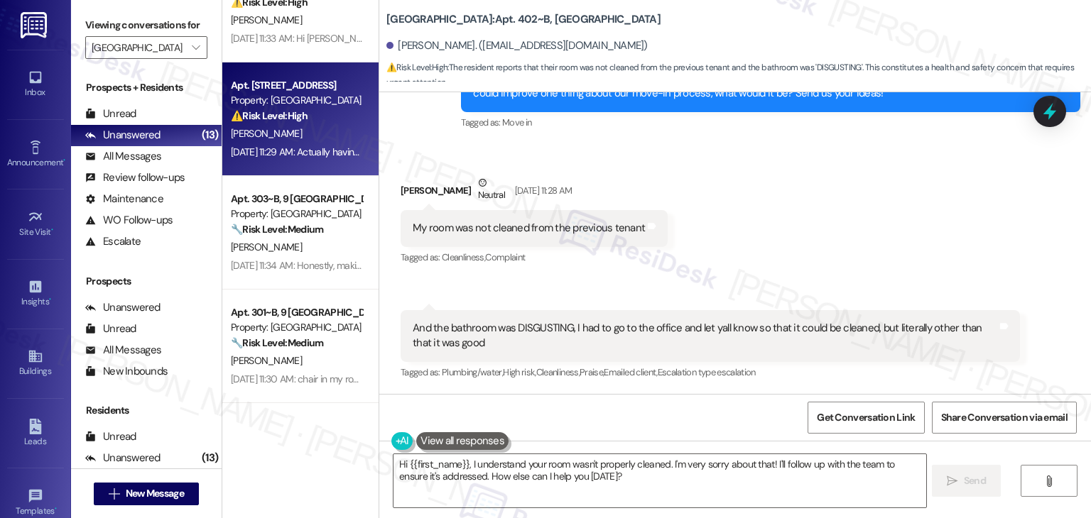
click at [290, 126] on div "[PERSON_NAME]" at bounding box center [296, 134] width 134 height 18
type textarea "Fetching suggested responses. Please feel free to read through the conversation…"
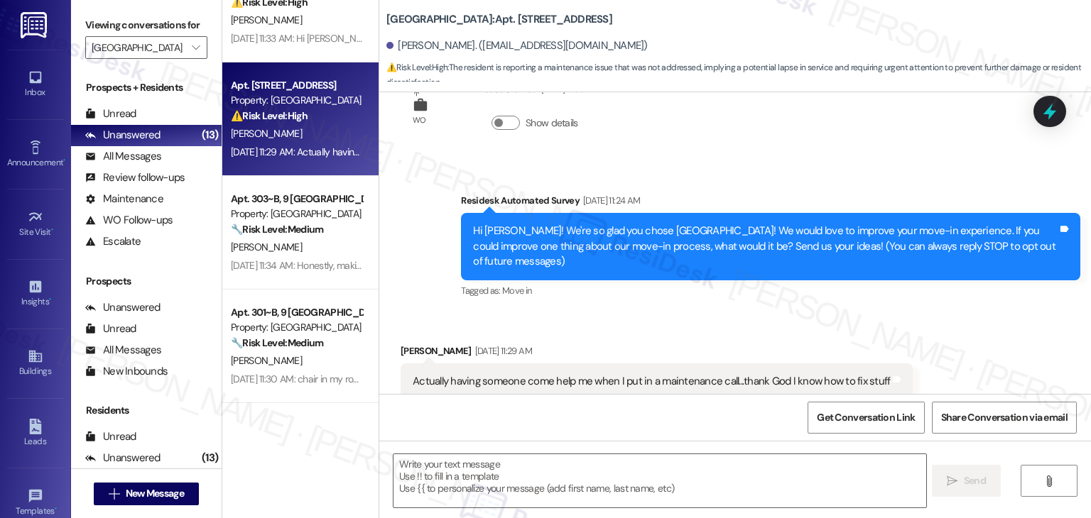
scroll to position [91, 0]
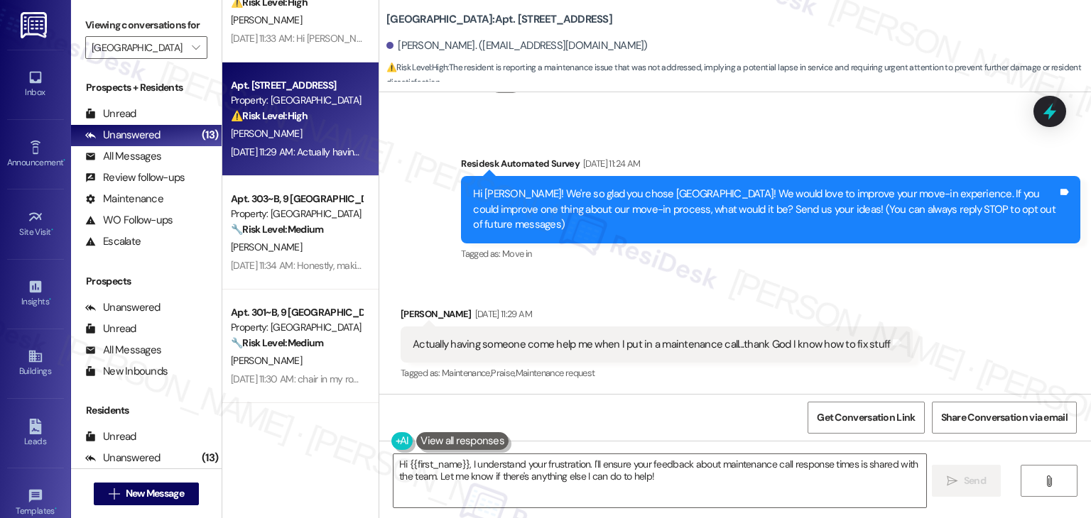
click at [667, 279] on div "Received via SMS [PERSON_NAME] [DATE] 11:29 AM Actually having someone come hel…" at bounding box center [734, 335] width 711 height 120
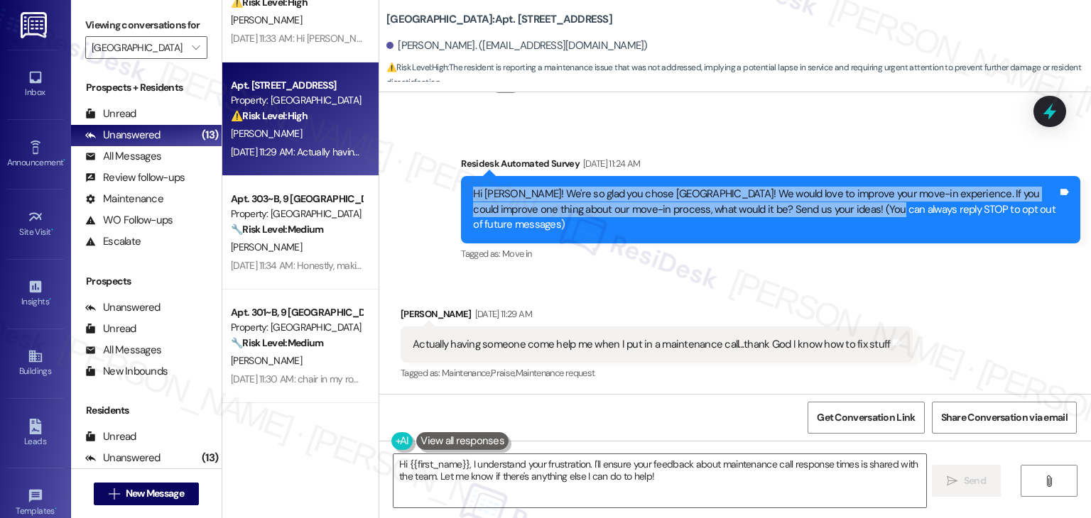
drag, startPoint x: 839, startPoint y: 211, endPoint x: 462, endPoint y: 191, distance: 377.5
click at [462, 191] on div "Hi [PERSON_NAME]! We're so glad you chose [GEOGRAPHIC_DATA]! We would love to i…" at bounding box center [770, 209] width 619 height 67
copy div "Hi [PERSON_NAME]! We're so glad you chose [GEOGRAPHIC_DATA]! We would love to i…"
click at [537, 344] on div "Actually having someone come help me when I put in a maintenance call...thank G…" at bounding box center [651, 344] width 477 height 15
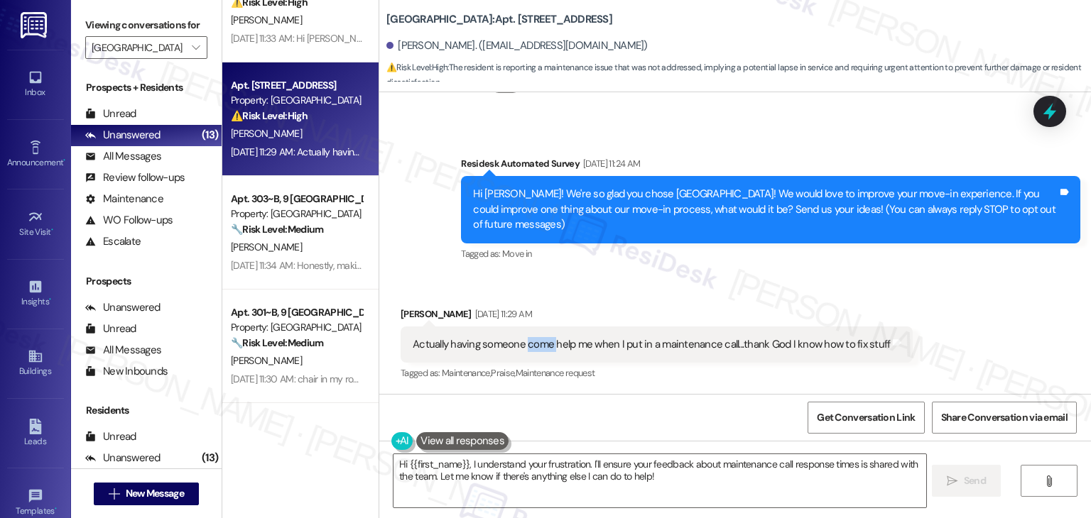
click at [537, 344] on div "Actually having someone come help me when I put in a maintenance call...thank G…" at bounding box center [651, 344] width 477 height 15
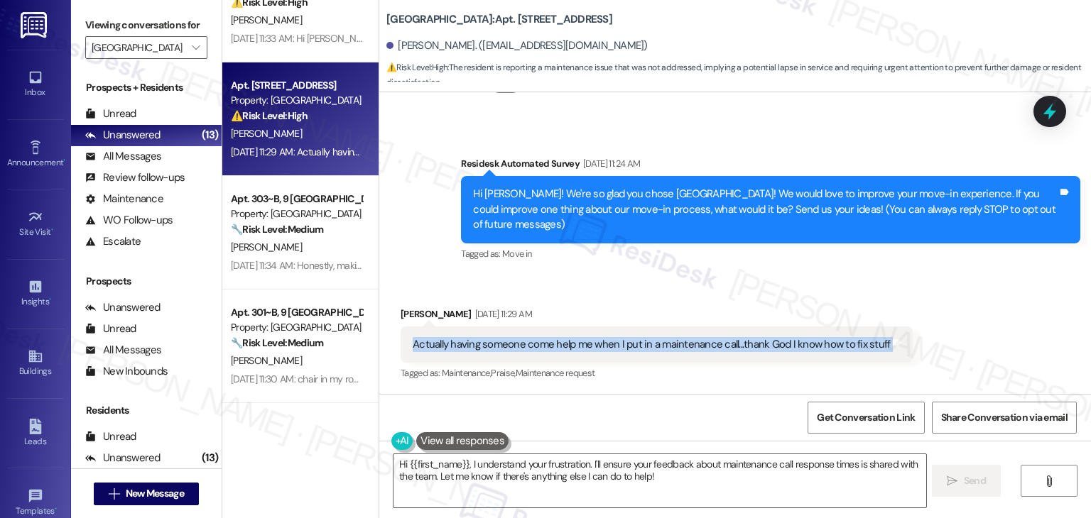
click at [537, 344] on div "Actually having someone come help me when I put in a maintenance call...thank G…" at bounding box center [651, 344] width 477 height 15
copy div "Actually having someone come help me when I put in a maintenance call...thank G…"
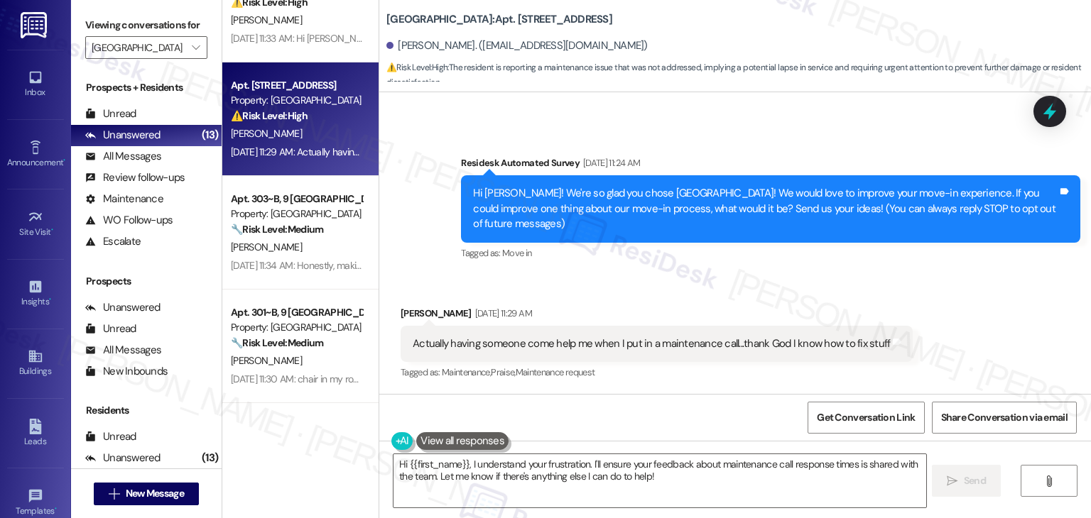
click at [937, 293] on div "Received via SMS [PERSON_NAME] [DATE] 11:29 AM Actually having someone come hel…" at bounding box center [734, 334] width 711 height 120
click at [846, 302] on div "Received via SMS [PERSON_NAME] [DATE] 11:29 AM Actually having someone come hel…" at bounding box center [656, 344] width 533 height 99
click at [846, 302] on div "Received via SMS Raven Kirk Aug 21, 2025 at 11:29 AM Actually having someone co…" at bounding box center [656, 344] width 533 height 99
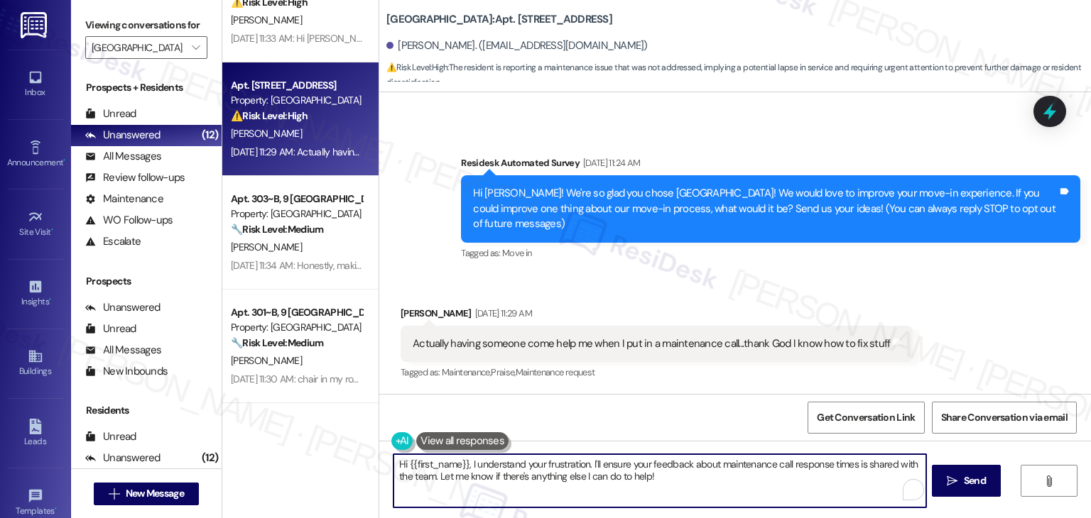
drag, startPoint x: 567, startPoint y: 459, endPoint x: 464, endPoint y: 458, distance: 102.2
click at [464, 458] on textarea "Hi {{first_name}}, I understand your frustration. I'll ensure your feedback abo…" at bounding box center [659, 480] width 532 height 53
paste textarea "thank you for the feedback!"
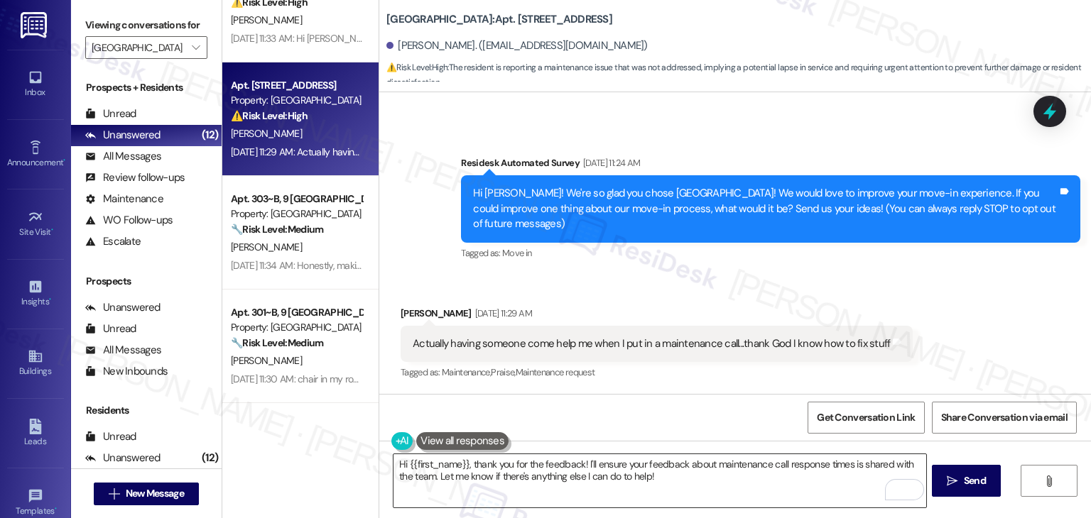
drag, startPoint x: 464, startPoint y: 484, endPoint x: 576, endPoint y: 494, distance: 112.0
click at [464, 484] on textarea "Hi {{first_name}}, thank you for the feedback! I'll ensure your feedback about …" at bounding box center [659, 480] width 532 height 53
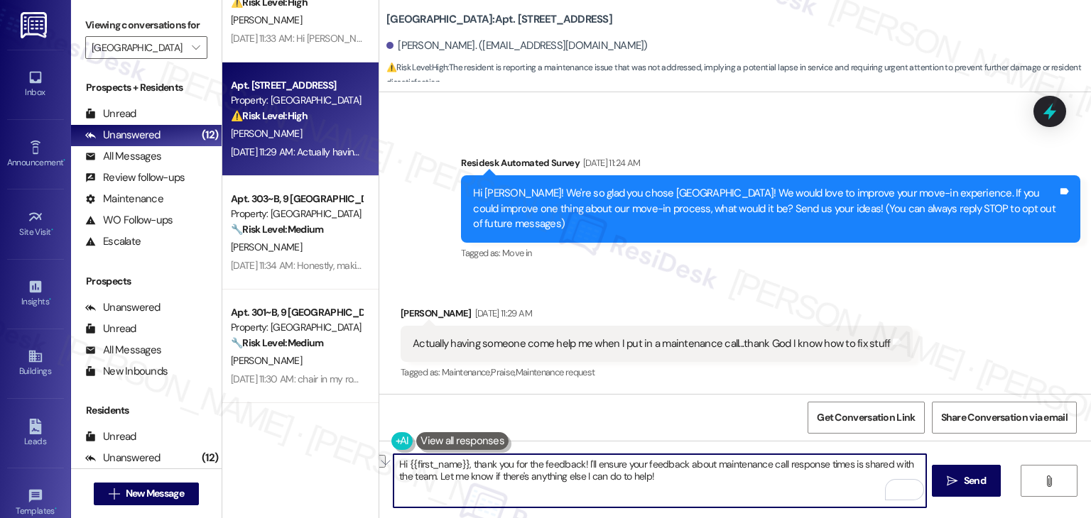
drag, startPoint x: 645, startPoint y: 476, endPoint x: 417, endPoint y: 476, distance: 227.9
click at [417, 476] on textarea "Hi {{first_name}}, thank you for the feedback! I'll ensure your feedback about …" at bounding box center [659, 480] width 532 height 53
paste textarea "us know if there's anything else we can assist you with!"
type textarea "Hi {{first_name}}, thank you for the feedback! I'll ensure your feedback about …"
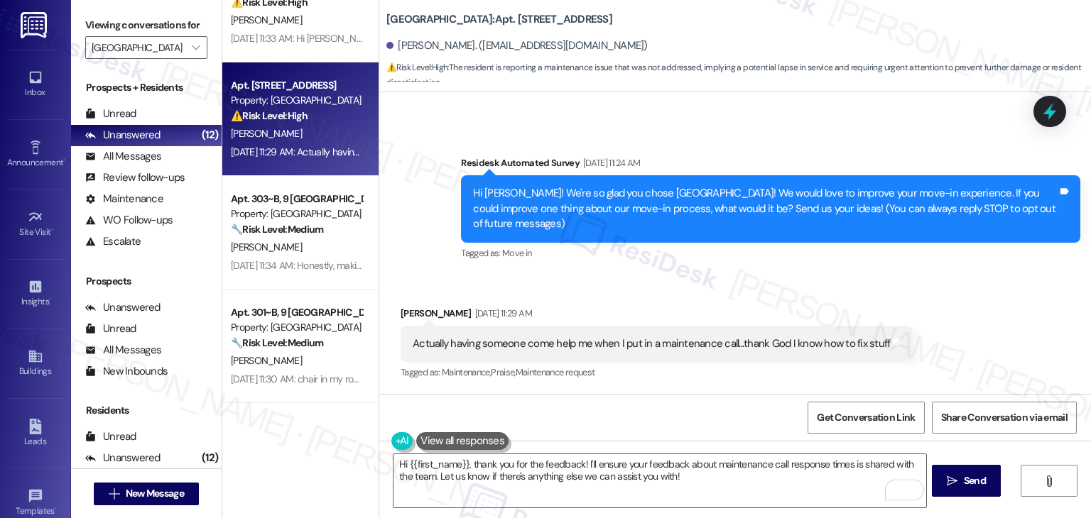
click at [716, 414] on div "Get Conversation Link Share Conversation via email" at bounding box center [734, 417] width 711 height 47
click at [961, 484] on span "Send" at bounding box center [975, 481] width 28 height 15
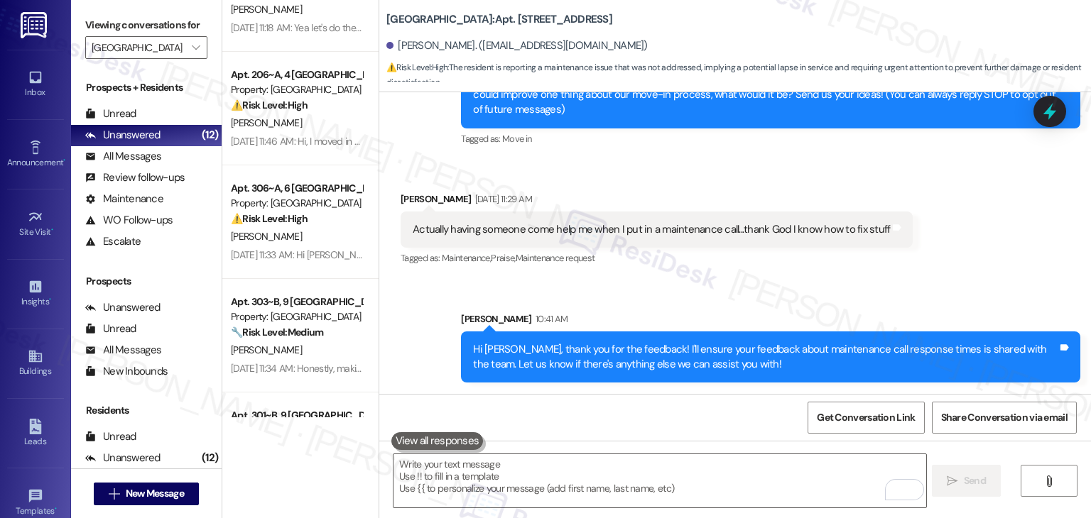
scroll to position [0, 0]
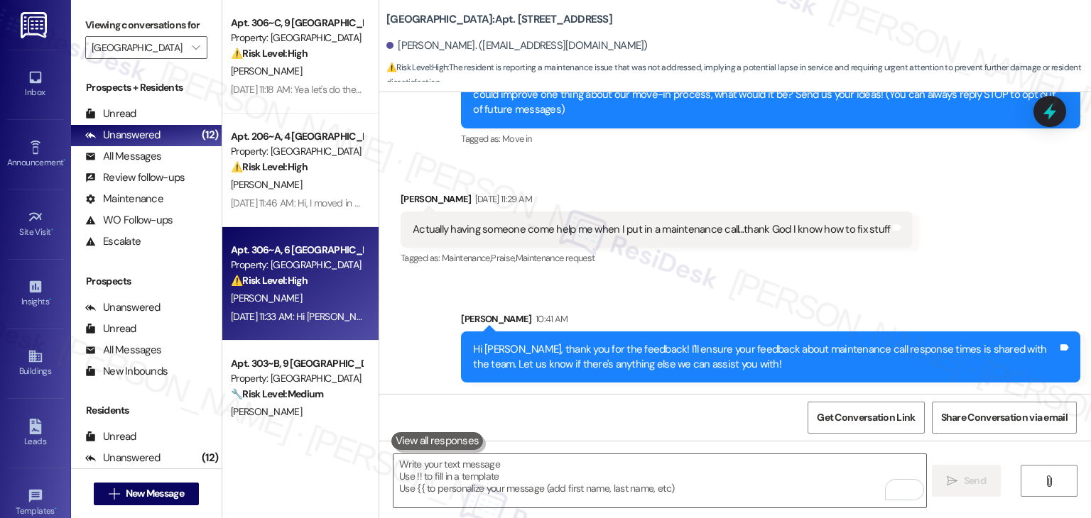
click at [286, 329] on div "Apt. 306~A, 6 Yugo Starkville Campus Common Property: Yugo Starkville Campus Co…" at bounding box center [300, 284] width 156 height 114
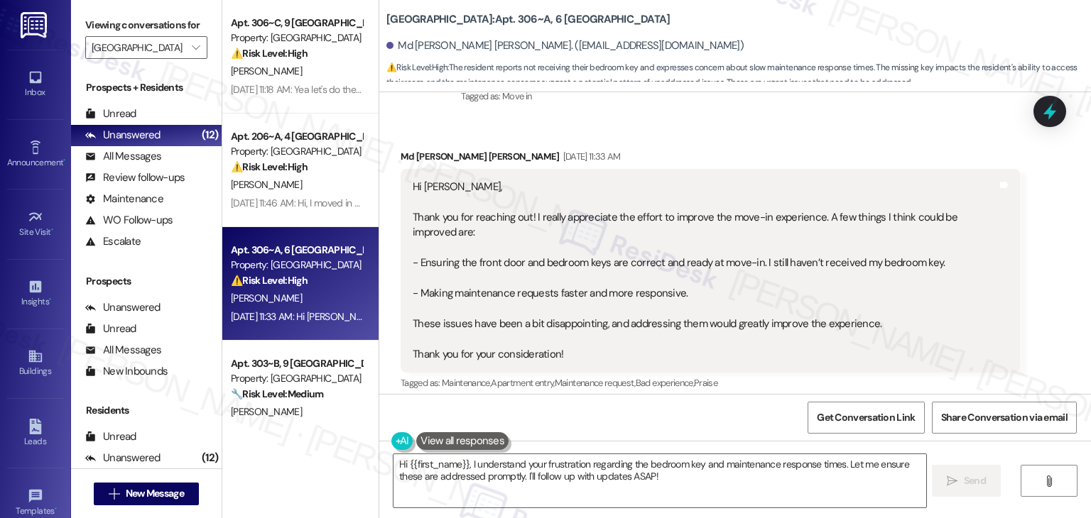
scroll to position [293, 0]
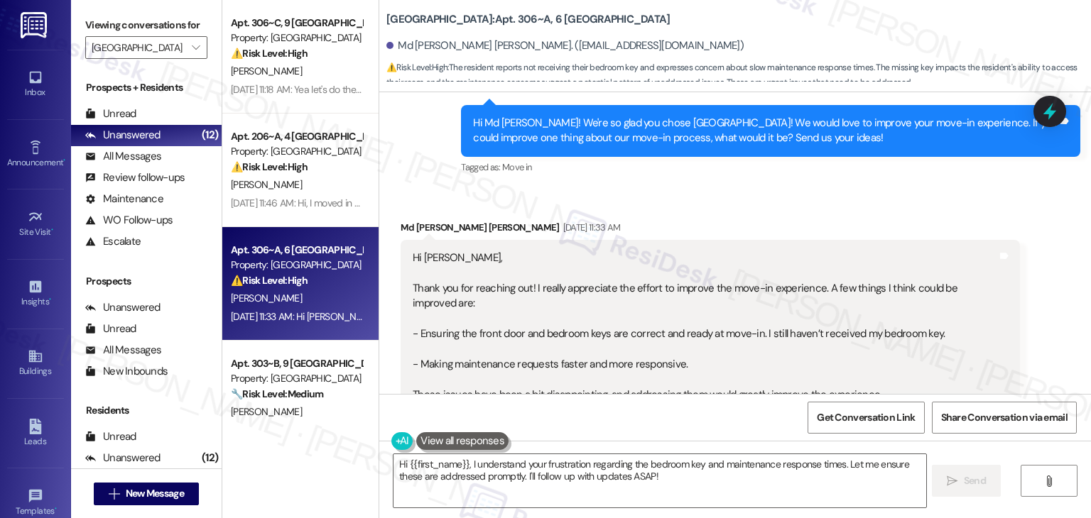
click at [550, 147] on div "Hi Md Ismail Hossain! We're so glad you chose Yugo Starkville Campus Common! We…" at bounding box center [770, 131] width 619 height 52
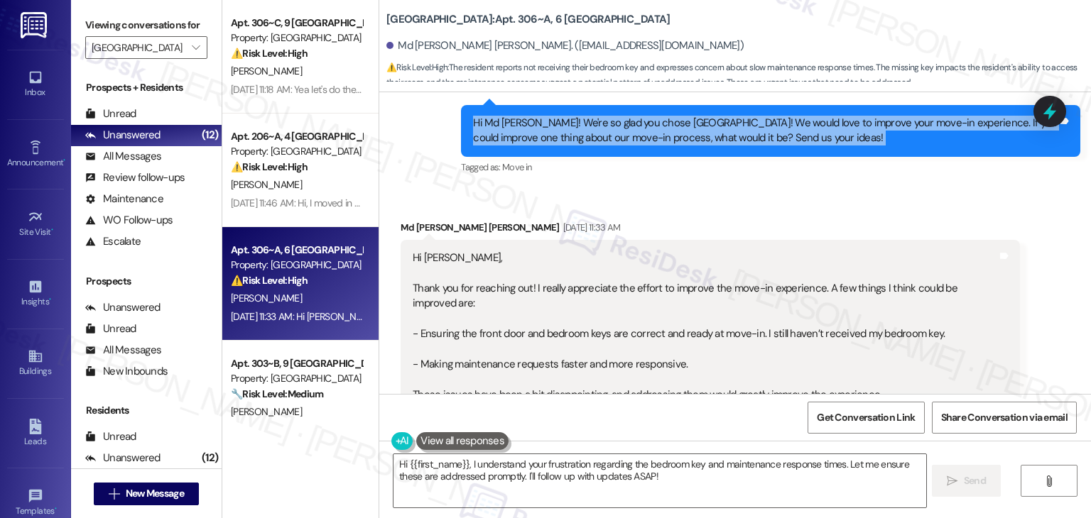
click at [550, 147] on div "Hi Md Ismail Hossain! We're so glad you chose Yugo Starkville Campus Common! We…" at bounding box center [770, 131] width 619 height 52
copy div "Hi Md Ismail Hossain! We're so glad you chose Yugo Starkville Campus Common! We…"
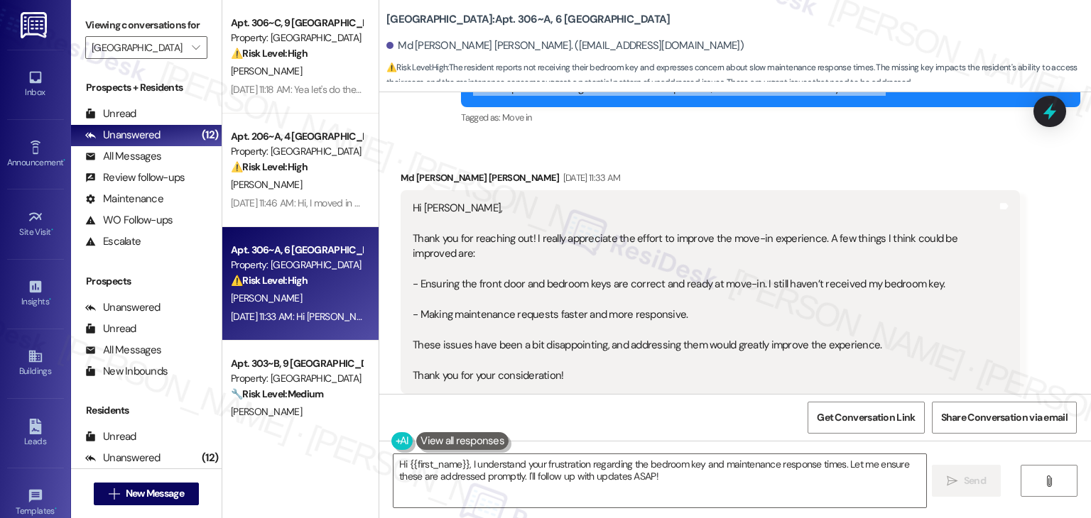
scroll to position [435, 0]
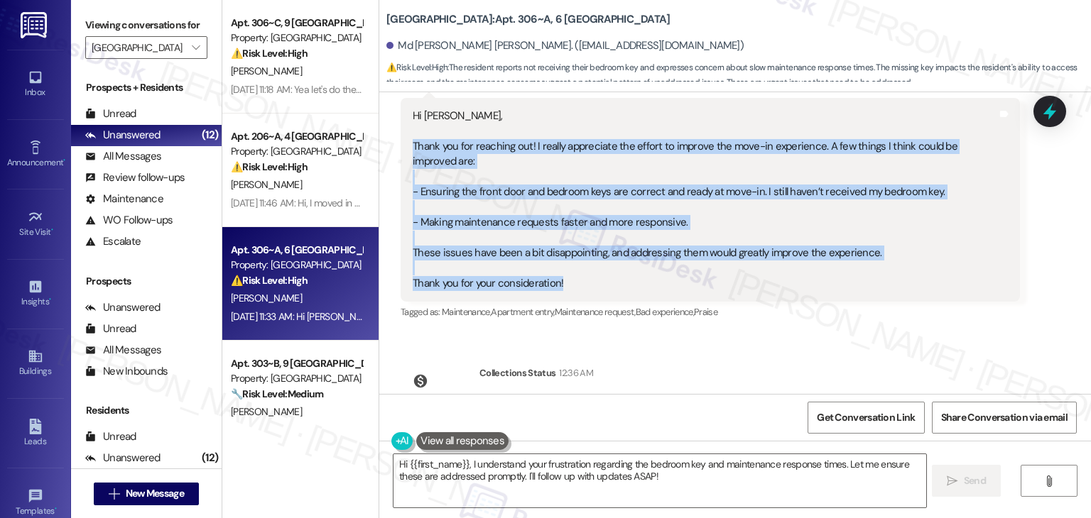
drag, startPoint x: 569, startPoint y: 283, endPoint x: 403, endPoint y: 143, distance: 217.1
click at [413, 143] on div "Hi Sarah, Thank you for reaching out! I really appreciate the effort to improve…" at bounding box center [705, 200] width 584 height 182
copy div "Thank you for reaching out! I really appreciate the effort to improve the move-…"
click at [577, 464] on textarea "Hi {{first_name}}, I understand your frustration regarding the bedroom key and …" at bounding box center [659, 480] width 532 height 53
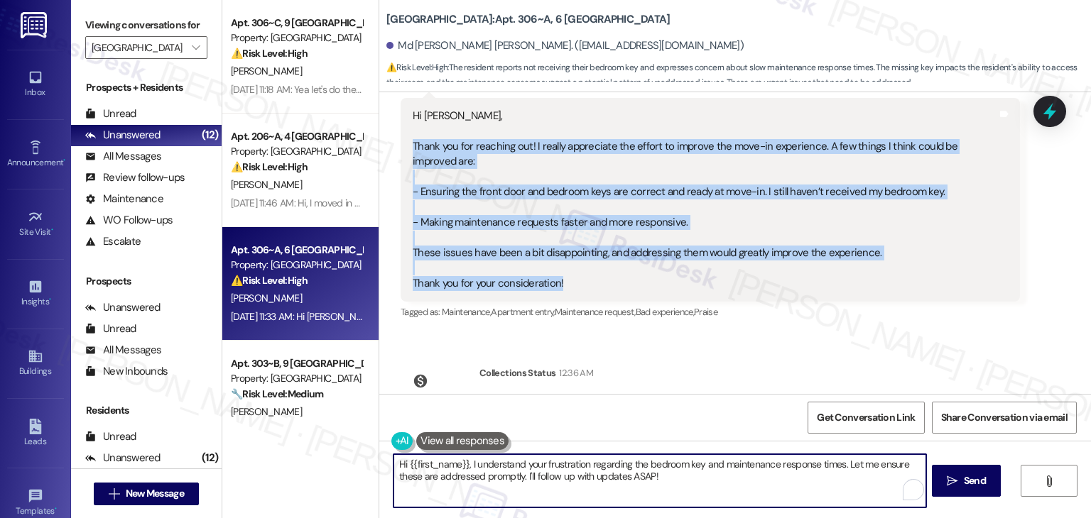
click at [577, 464] on textarea "Hi {{first_name}}, I understand your frustration regarding the bedroom key and …" at bounding box center [659, 480] width 532 height 53
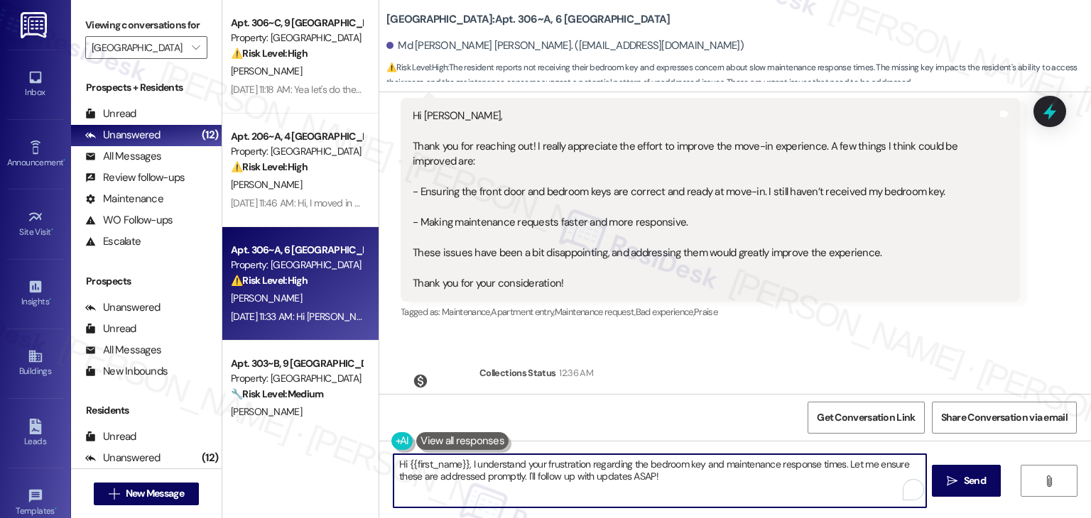
click at [577, 464] on textarea "Hi {{first_name}}, I understand your frustration regarding the bedroom key and …" at bounding box center [659, 480] width 532 height 53
paste textarea "Md Ismail Hossain, thank you so much for your thoughtful feedback! We appreciat…"
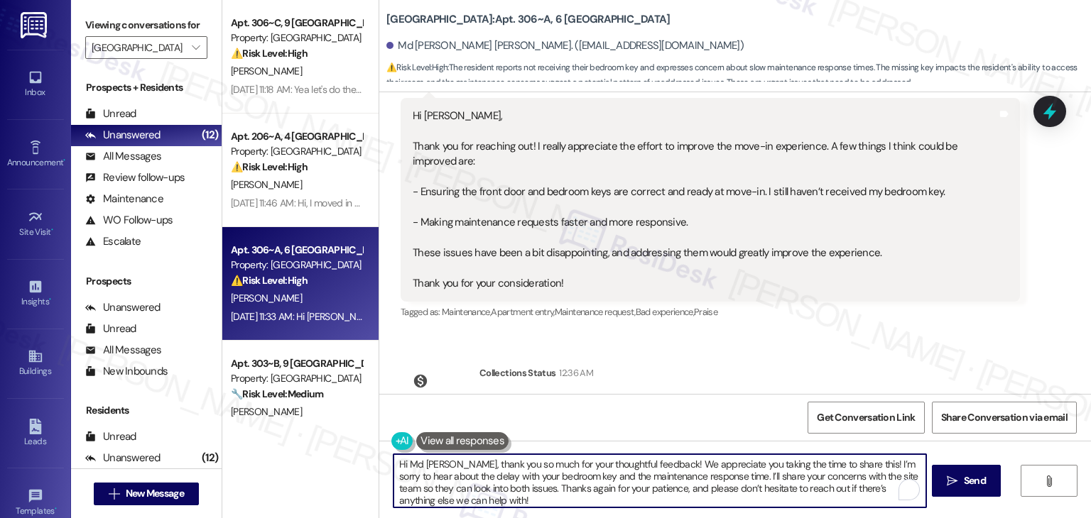
scroll to position [506, 0]
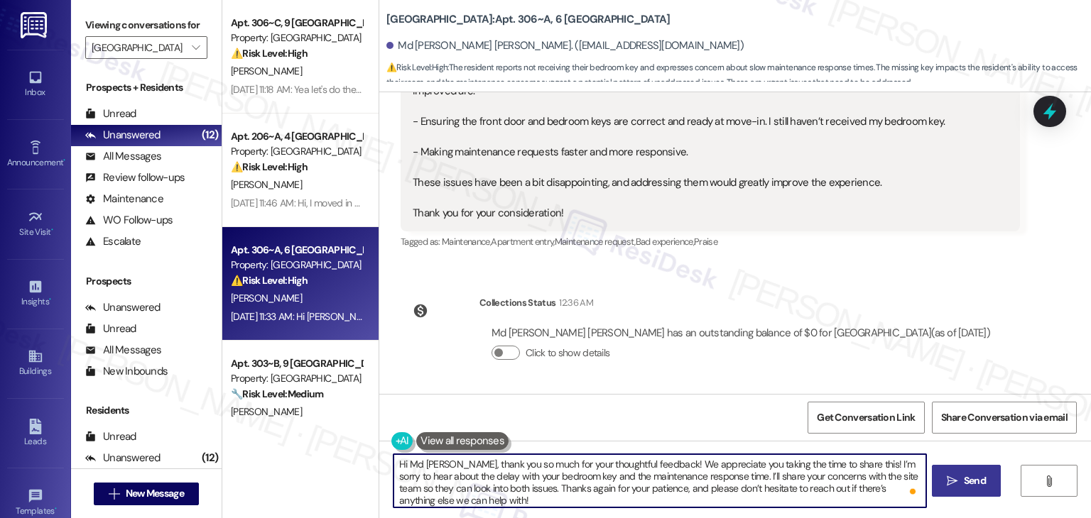
type textarea "Hi Md Ismail Hossain, thank you so much for your thoughtful feedback! We apprec…"
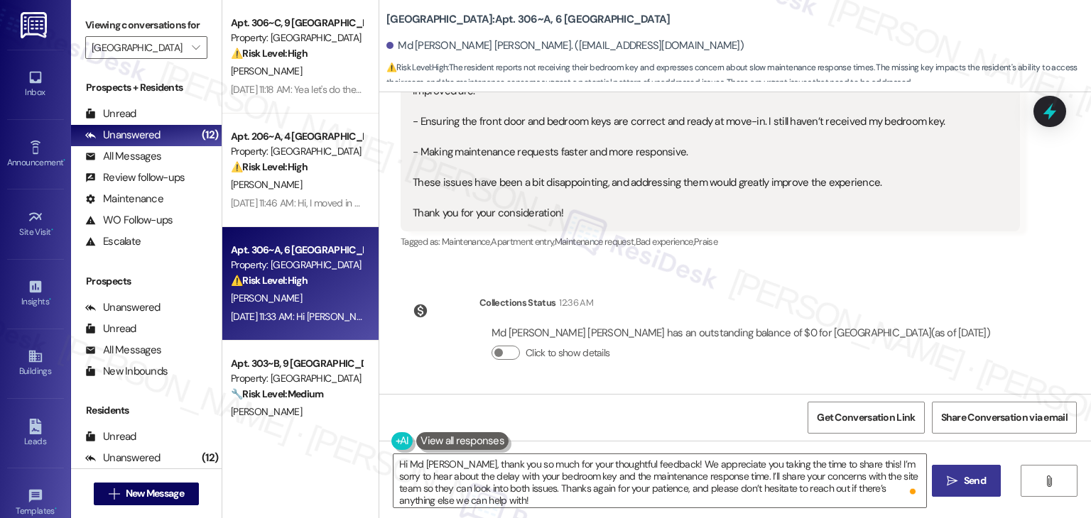
click at [968, 478] on span "Send" at bounding box center [974, 481] width 22 height 15
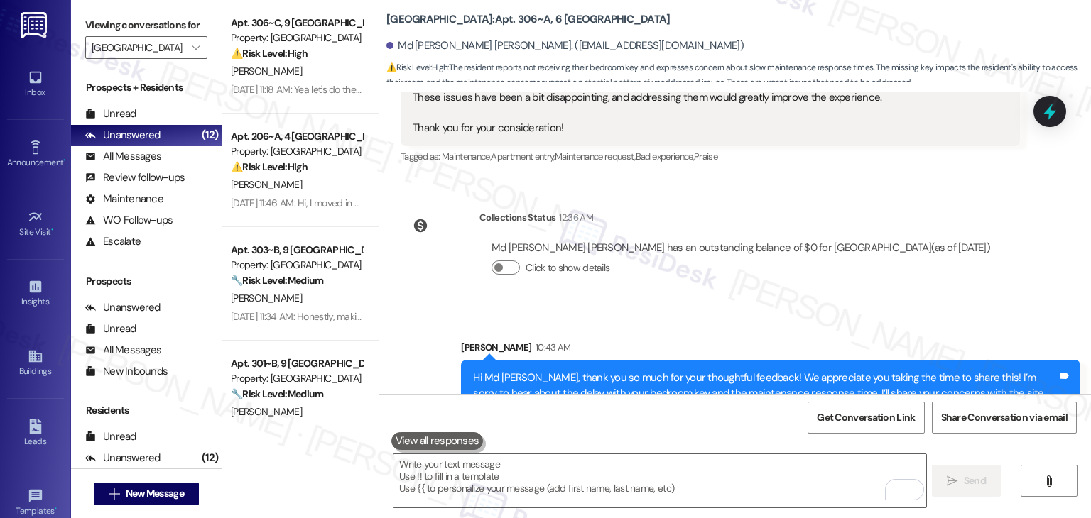
scroll to position [650, 0]
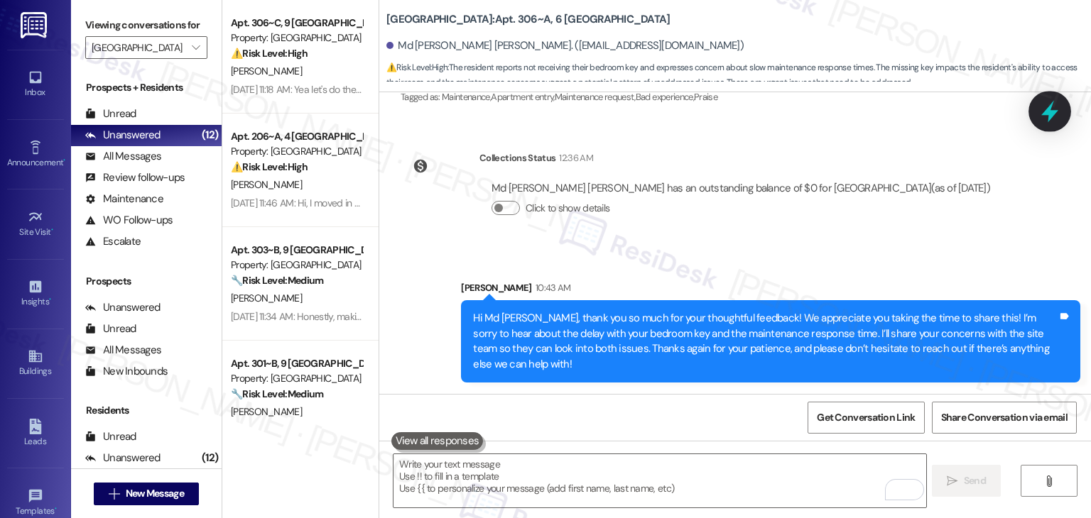
click at [1042, 111] on icon at bounding box center [1049, 111] width 24 height 24
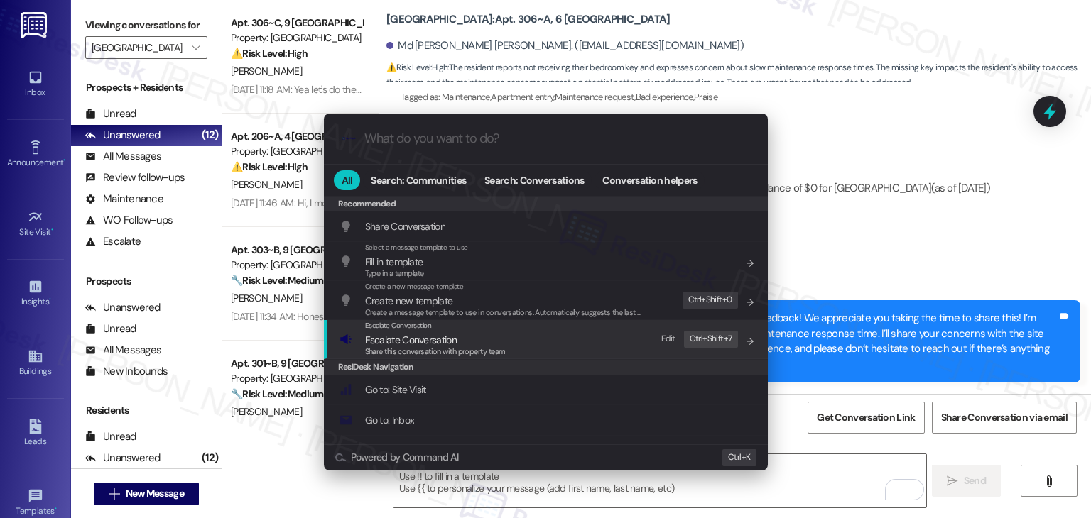
click at [452, 339] on span "Escalate Conversation" at bounding box center [411, 340] width 92 height 13
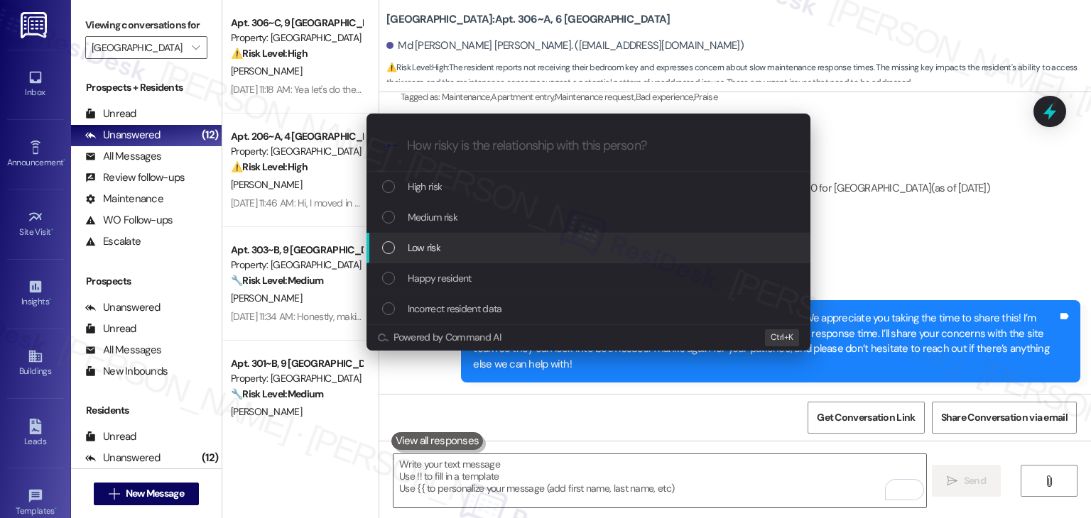
click at [386, 251] on div "List of options" at bounding box center [388, 247] width 13 height 13
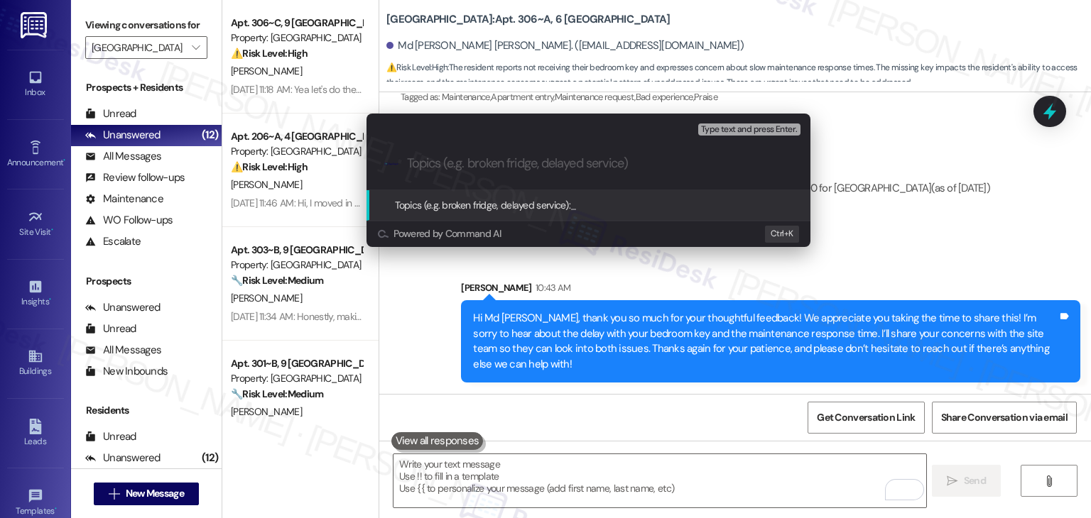
paste input "Move-In Concerns: Missing Bedroom Key & Maintenance Response Delays"
type input "Move-In Concerns: Missing Bedroom Key & Maintenance Response Delays"
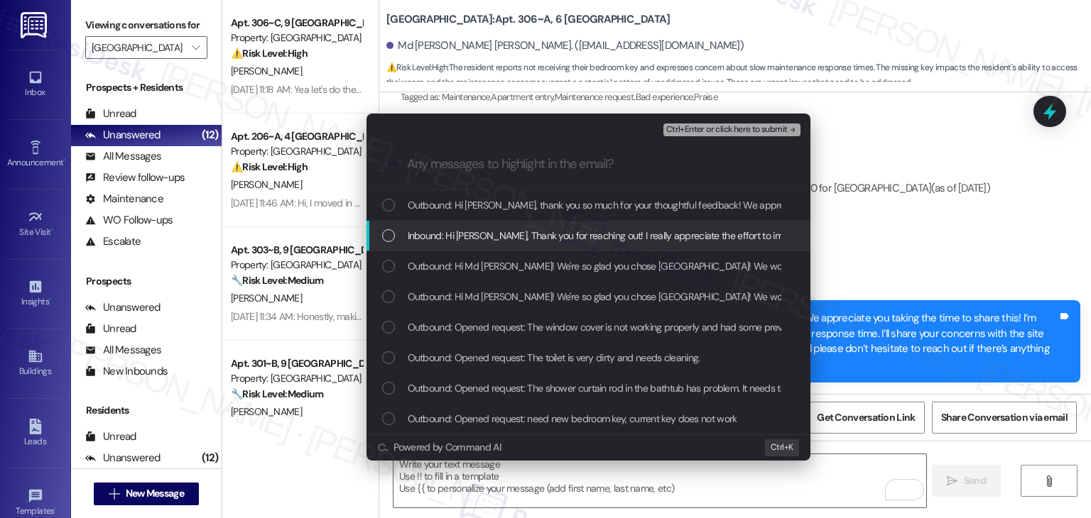
click at [388, 235] on div "List of options" at bounding box center [388, 235] width 13 height 13
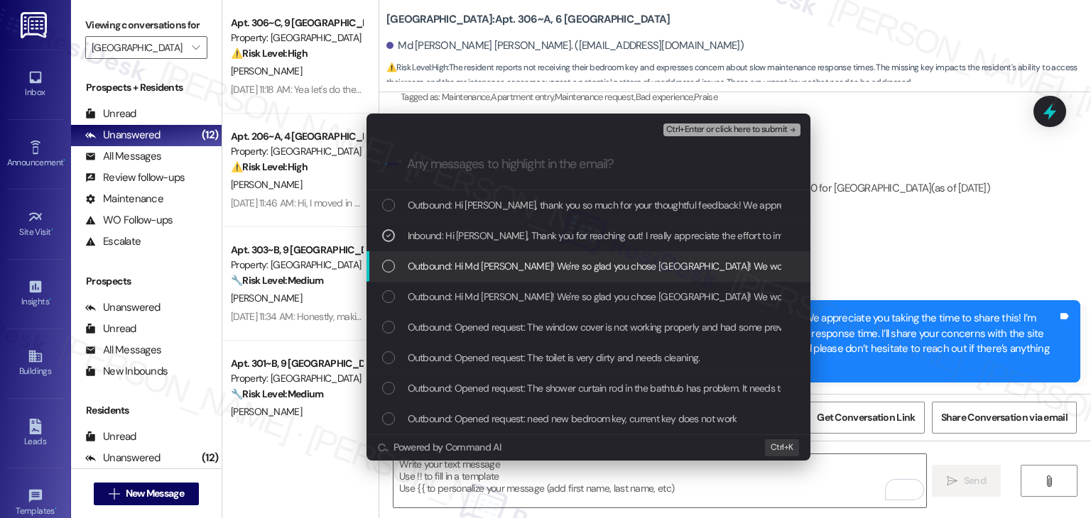
click at [393, 268] on div "List of options" at bounding box center [388, 266] width 13 height 13
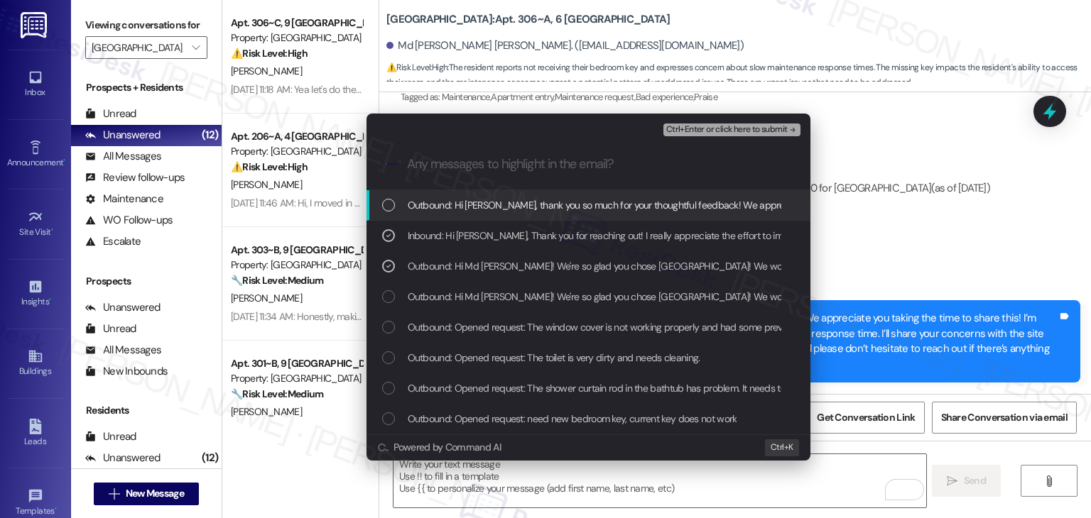
click at [706, 125] on span "Ctrl+Enter or click here to submit" at bounding box center [726, 130] width 121 height 10
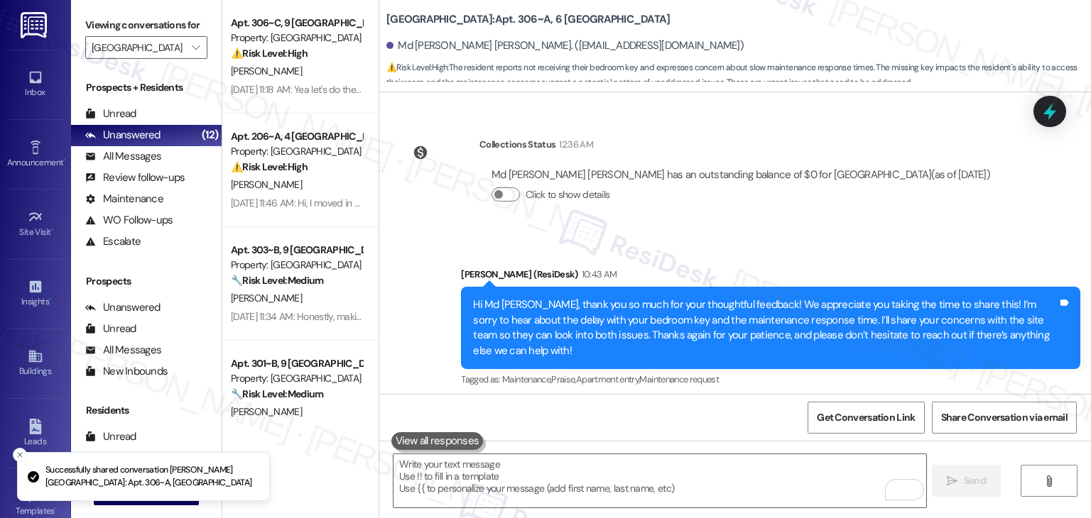
scroll to position [670, 0]
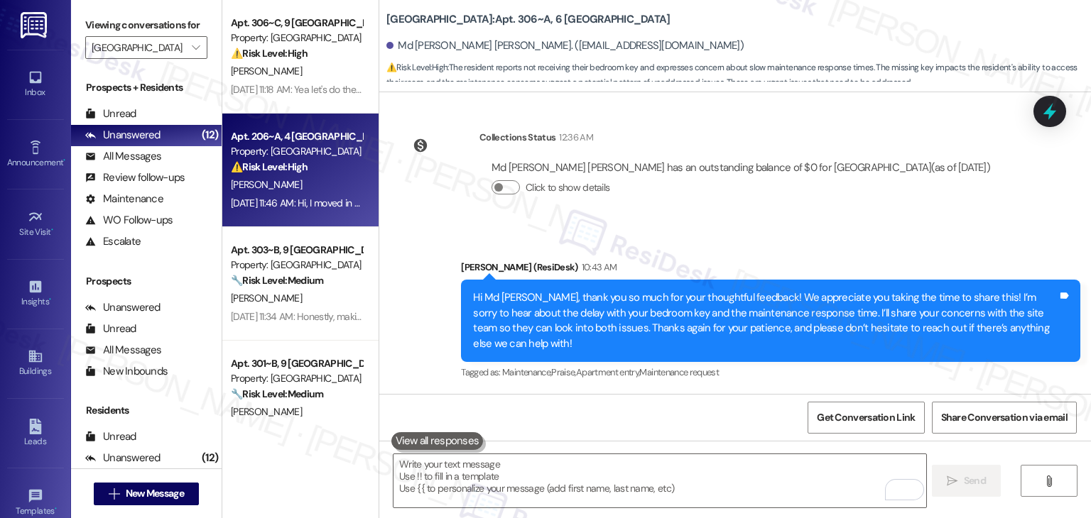
click at [317, 195] on div "Aug 21, 2025 at 11:46 AM: Hi, I moved in on 18th August around 2 pm and I could…" at bounding box center [296, 204] width 134 height 18
type textarea "Fetching suggested responses. Please feel free to read through the conversation…"
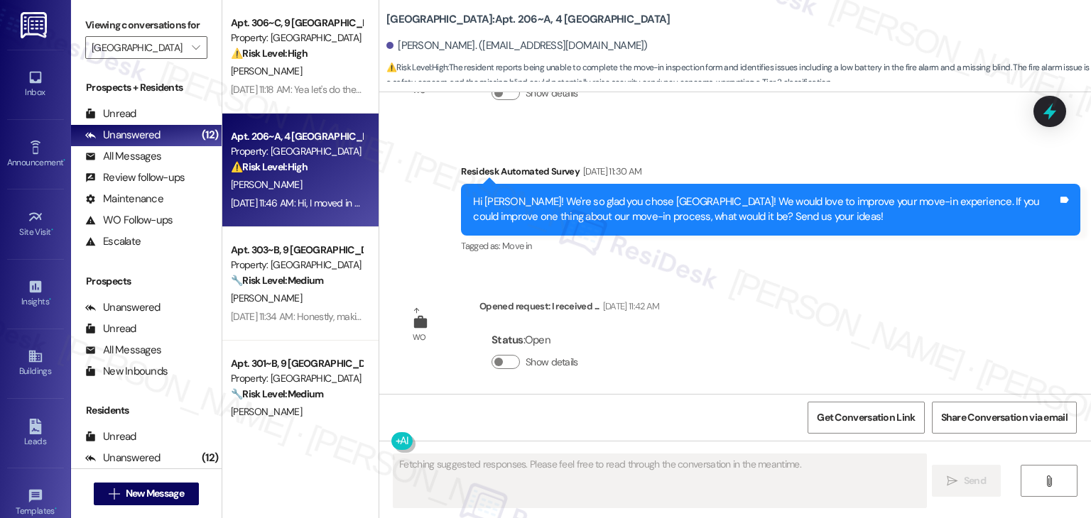
scroll to position [7091, 0]
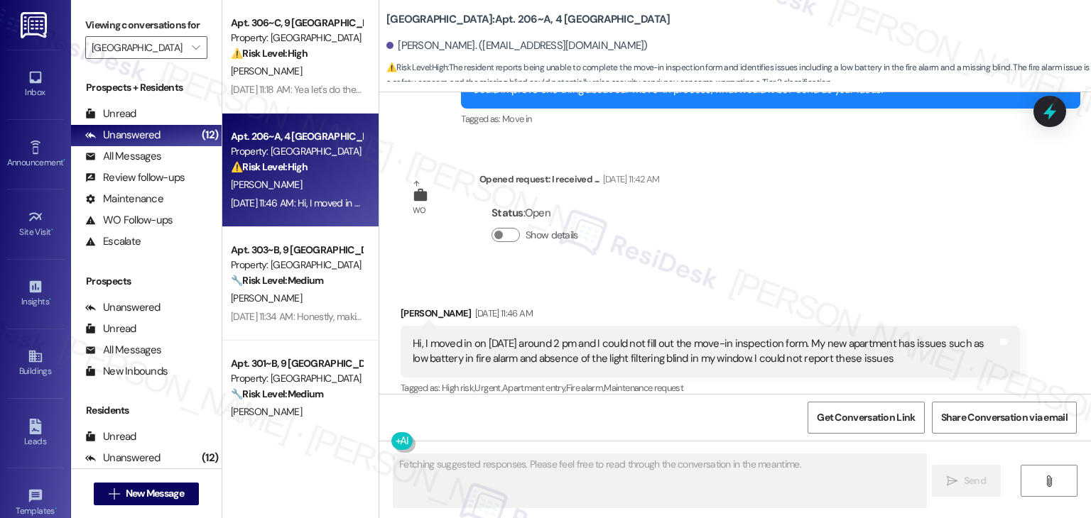
click at [801, 220] on div "Survey, sent via SMS Residesk Automated Survey Nov 13, 2024 at 11:38 AM Hi Rena…" at bounding box center [734, 243] width 711 height 302
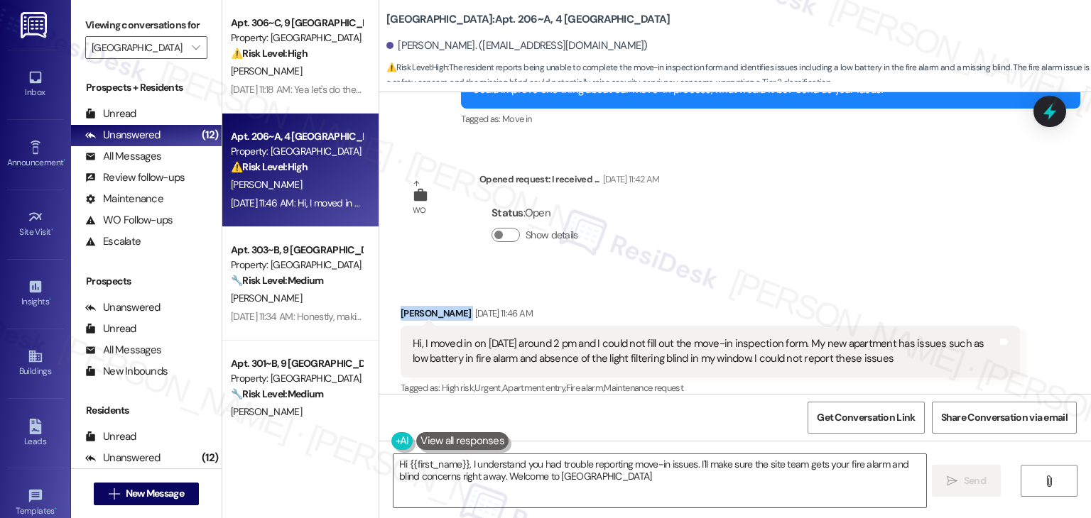
type textarea "Hi {{first_name}}, I understand you had trouble reporting move-in issues. I'll …"
click at [801, 221] on div "Survey, sent via SMS Residesk Automated Survey Nov 13, 2024 at 11:38 AM Hi Rena…" at bounding box center [734, 243] width 711 height 302
click at [808, 205] on div "Survey, sent via SMS Residesk Automated Survey Nov 13, 2024 at 11:38 AM Hi Rena…" at bounding box center [734, 243] width 711 height 302
click at [869, 251] on div "Survey, sent via SMS Residesk Automated Survey Nov 13, 2024 at 11:38 AM Hi Rena…" at bounding box center [734, 243] width 711 height 302
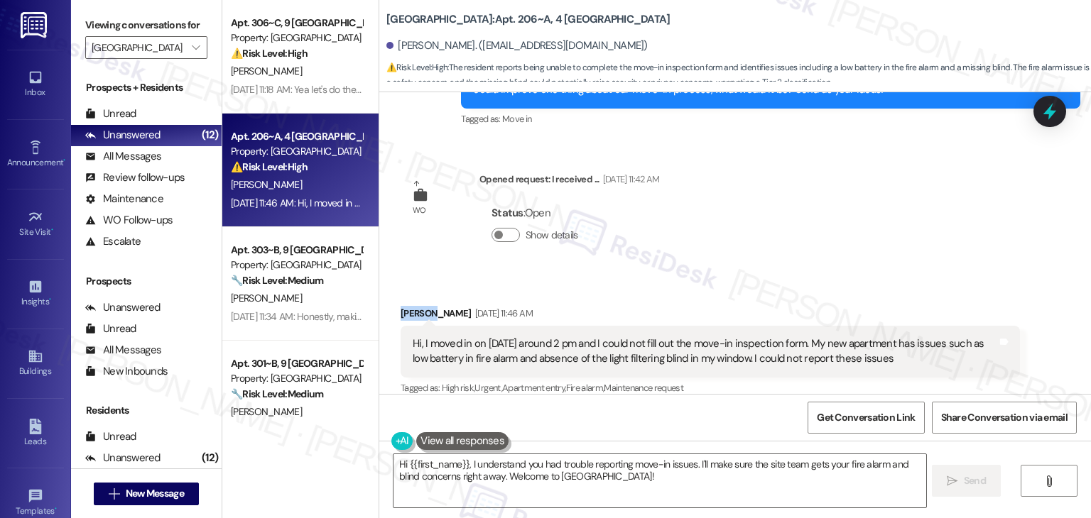
click at [869, 251] on div "Survey, sent via SMS Residesk Automated Survey Nov 13, 2024 at 11:38 AM Hi Rena…" at bounding box center [734, 243] width 711 height 302
click at [869, 225] on div "Survey, sent via SMS Residesk Automated Survey Nov 13, 2024 at 11:38 AM Hi Rena…" at bounding box center [734, 243] width 711 height 302
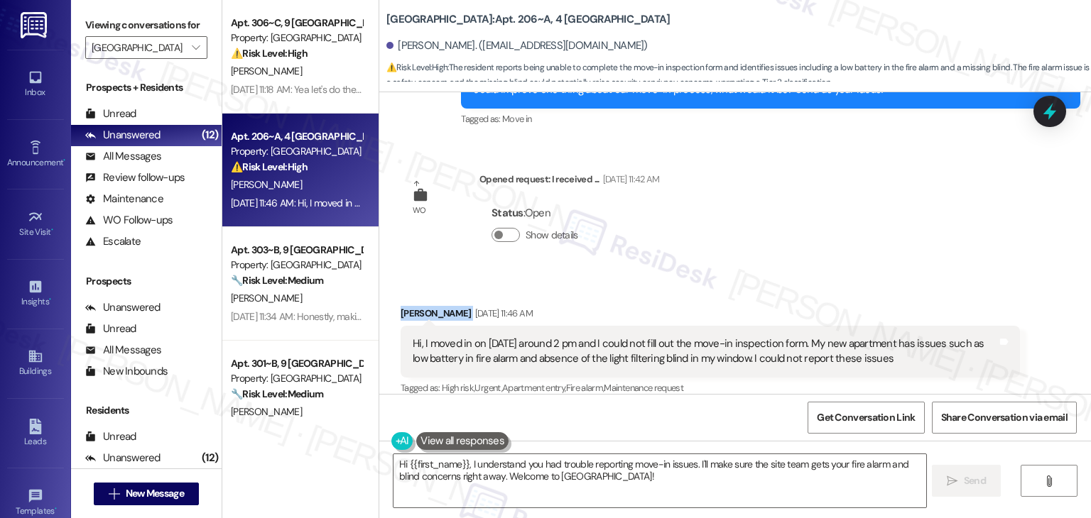
click at [869, 225] on div "Survey, sent via SMS Residesk Automated Survey Nov 13, 2024 at 11:38 AM Hi Rena…" at bounding box center [734, 243] width 711 height 302
click at [868, 226] on div "Survey, sent via SMS Residesk Automated Survey Nov 13, 2024 at 11:38 AM Hi Rena…" at bounding box center [734, 243] width 711 height 302
click at [745, 231] on div "Survey, sent via SMS Residesk Automated Survey Nov 13, 2024 at 11:38 AM Hi Rena…" at bounding box center [734, 243] width 711 height 302
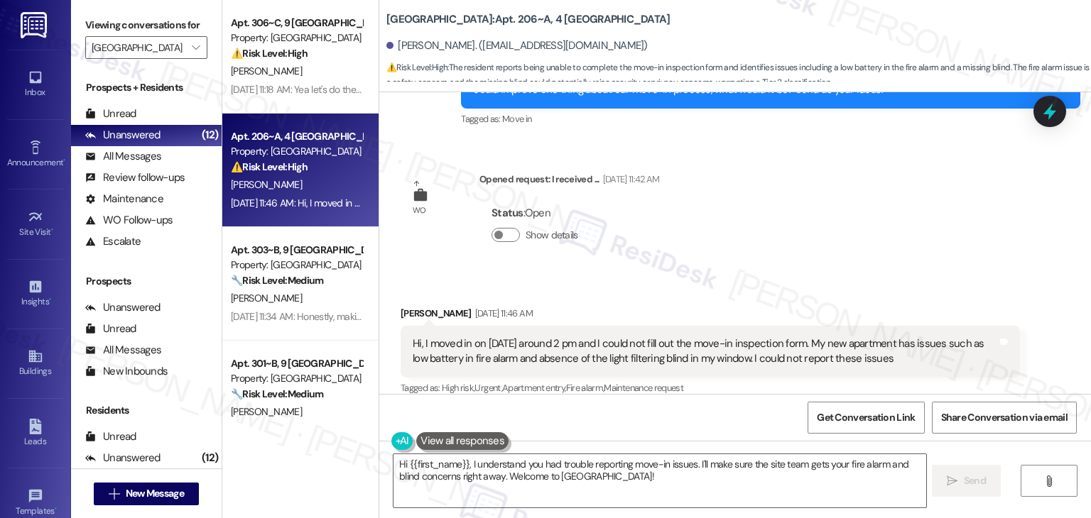
click at [745, 231] on div "Survey, sent via SMS Residesk Automated Survey Nov 13, 2024 at 11:38 AM Hi Rena…" at bounding box center [734, 243] width 711 height 302
click at [745, 232] on div "Survey, sent via SMS Residesk Automated Survey Nov 13, 2024 at 11:38 AM Hi Rena…" at bounding box center [734, 243] width 711 height 302
drag, startPoint x: 745, startPoint y: 232, endPoint x: 737, endPoint y: 226, distance: 9.7
click at [740, 229] on div "Survey, sent via SMS Residesk Automated Survey Nov 13, 2024 at 11:38 AM Hi Rena…" at bounding box center [734, 243] width 711 height 302
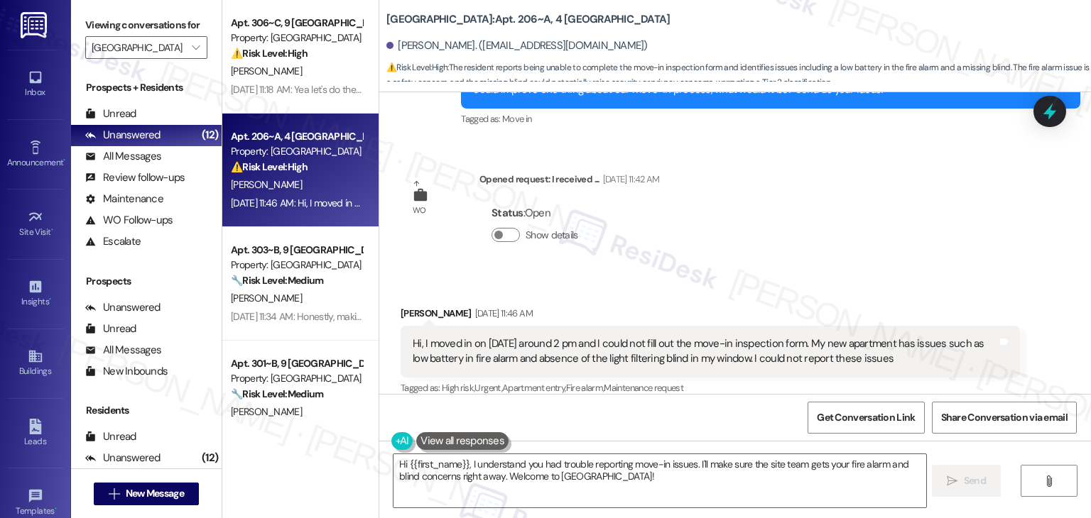
click at [736, 225] on div "Survey, sent via SMS Residesk Automated Survey Nov 13, 2024 at 11:38 AM Hi Rena…" at bounding box center [734, 243] width 711 height 302
click at [584, 337] on div "Hi, I moved in on 18th August around 2 pm and I could not fill out the move-in …" at bounding box center [705, 352] width 584 height 31
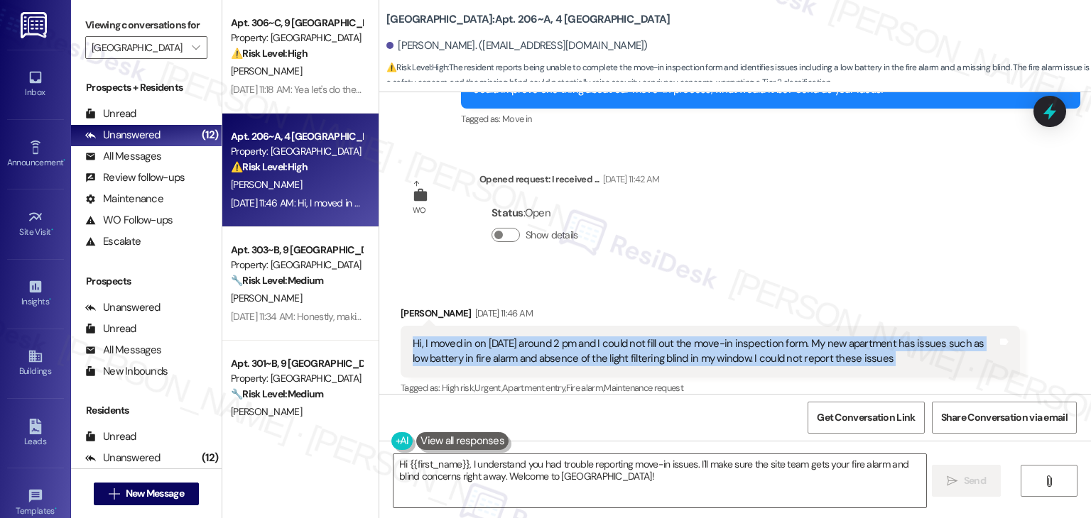
click at [584, 337] on div "Hi, I moved in on 18th August around 2 pm and I could not fill out the move-in …" at bounding box center [705, 352] width 584 height 31
copy div "Hi, I moved in on 18th August around 2 pm and I could not fill out the move-in …"
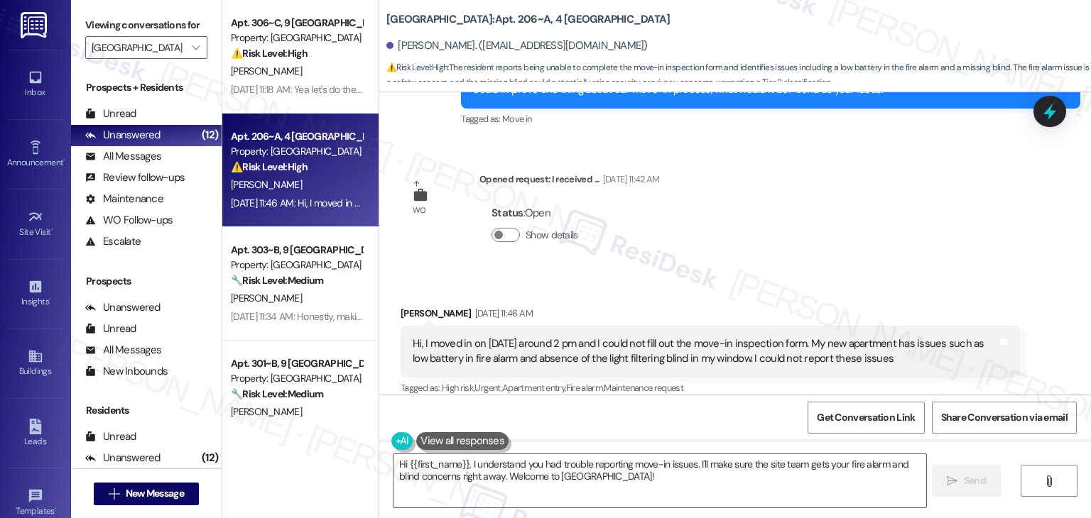
click at [406, 306] on div "Renato Naranjo Aug 21, 2025 at 11:46 AM" at bounding box center [709, 316] width 619 height 20
copy div "Renato"
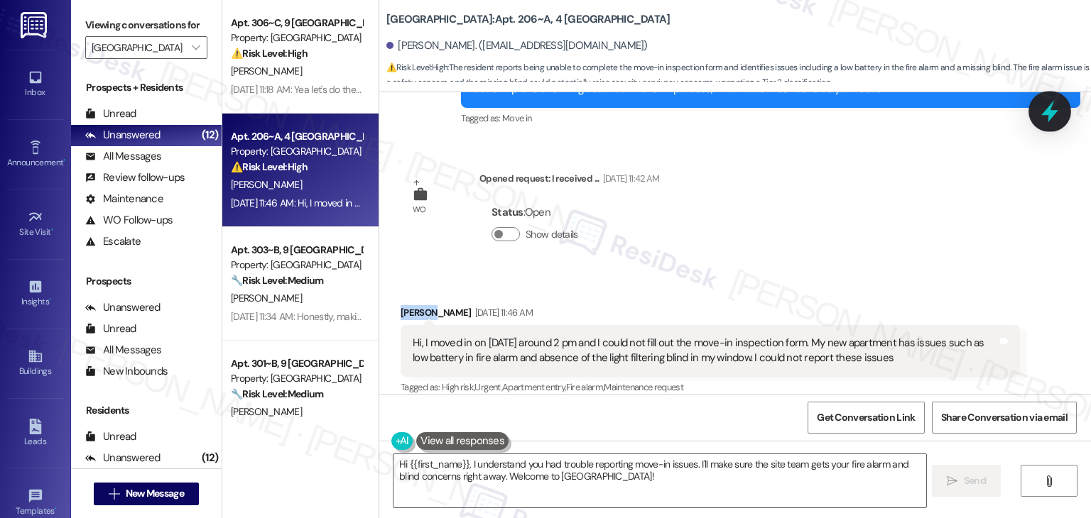
click at [1059, 122] on icon at bounding box center [1049, 111] width 24 height 24
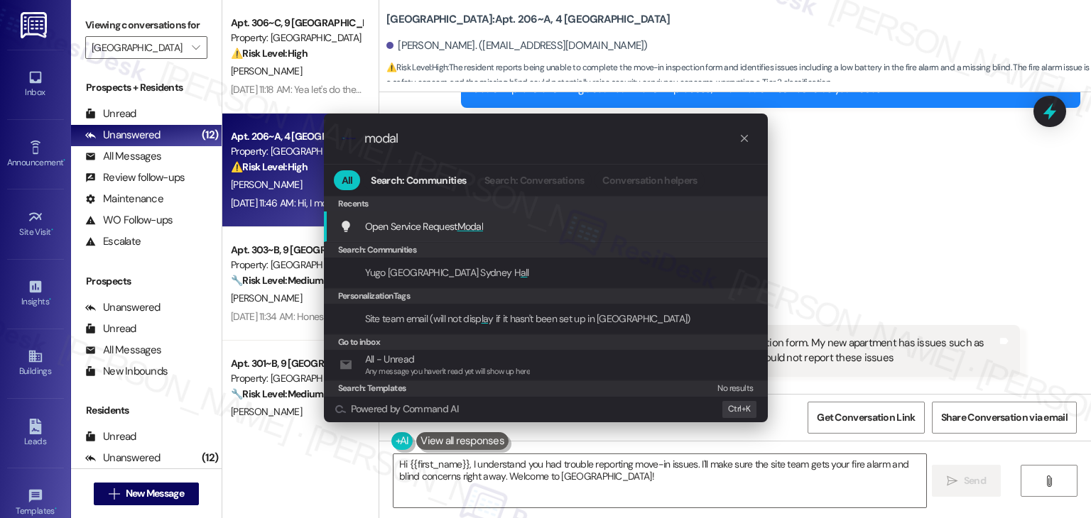
click at [500, 234] on div "Open Service Request Modal Add shortcut" at bounding box center [546, 227] width 444 height 31
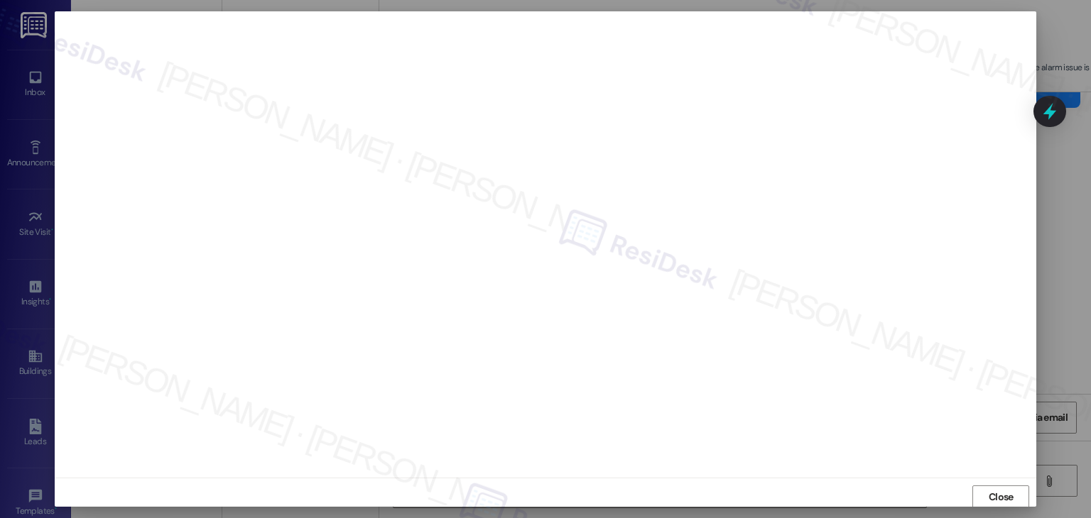
scroll to position [1, 0]
click at [991, 494] on span "Close" at bounding box center [1000, 496] width 25 height 15
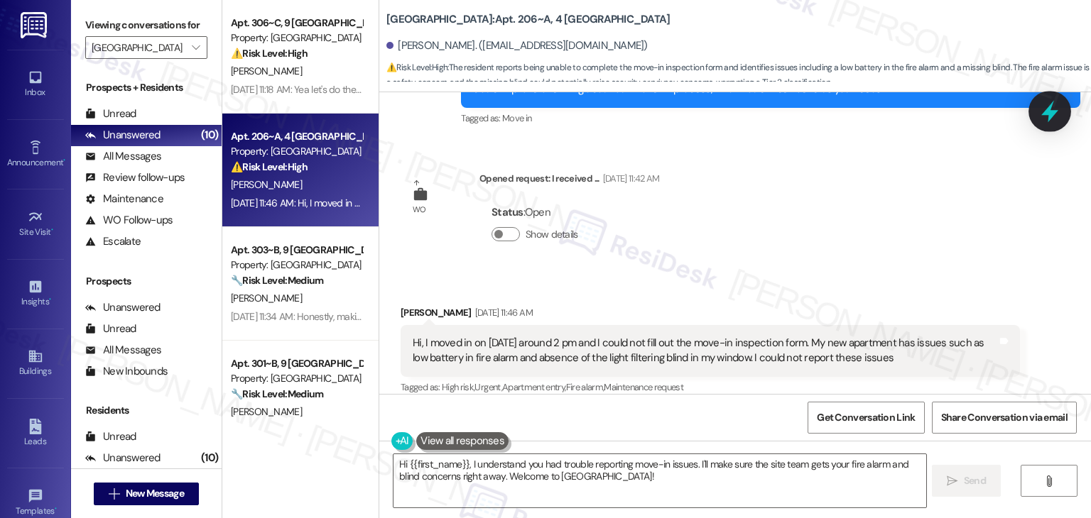
click at [1056, 110] on icon at bounding box center [1049, 111] width 24 height 24
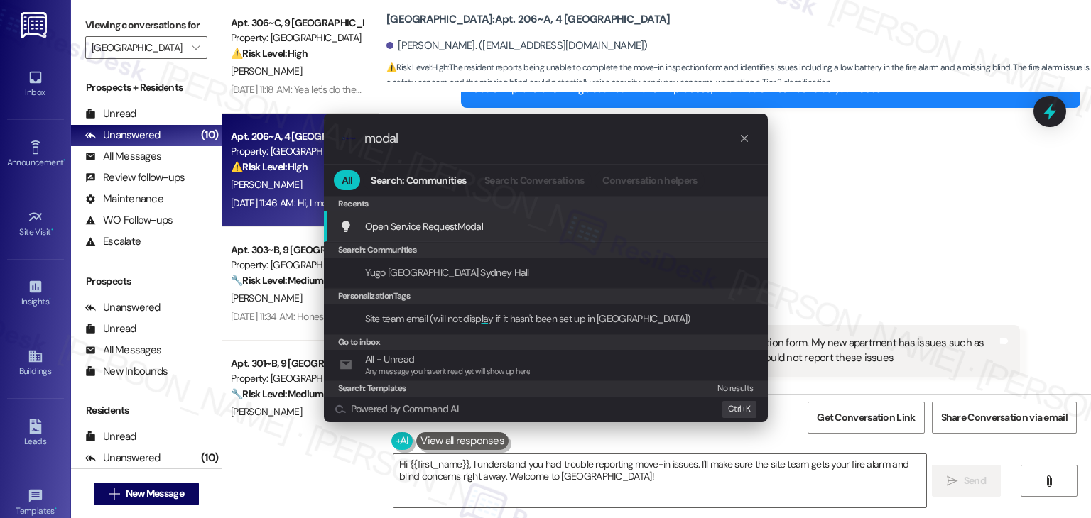
type input "modal"
click at [483, 223] on span "Modal" at bounding box center [470, 226] width 26 height 13
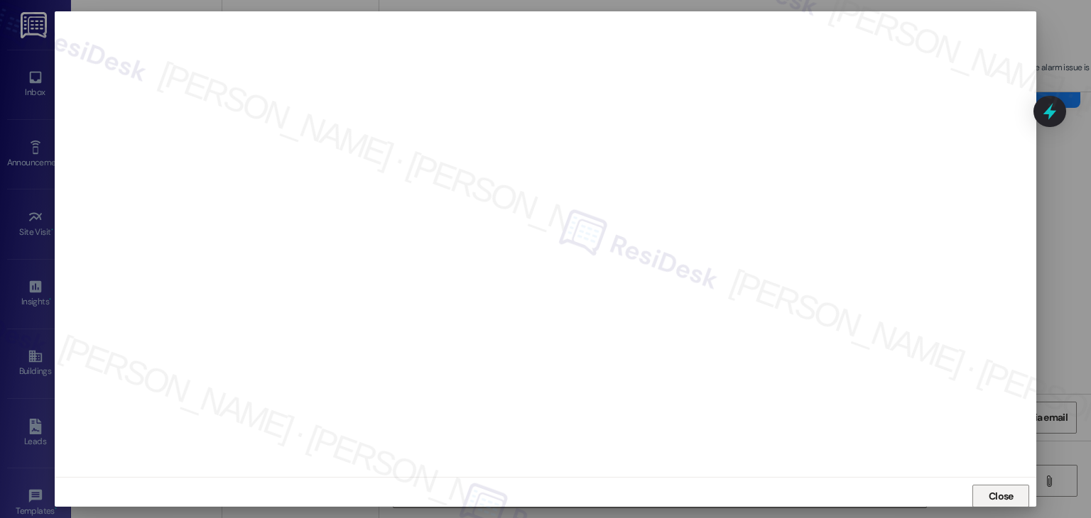
click at [981, 489] on button "Close" at bounding box center [1000, 496] width 57 height 23
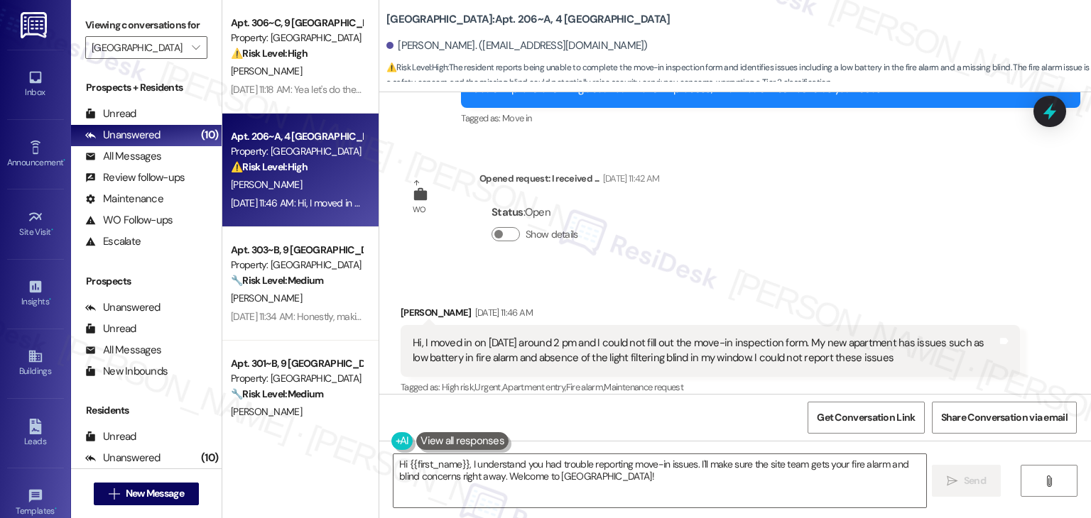
click at [670, 341] on div "Hi, I moved in on 18th August around 2 pm and I could not fill out the move-in …" at bounding box center [705, 351] width 584 height 31
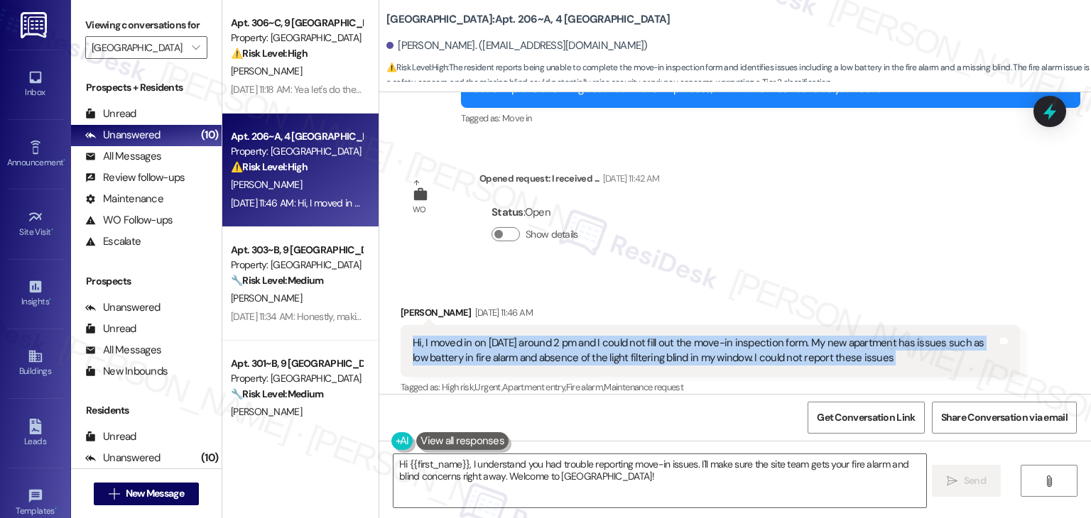
click at [670, 341] on div "Hi, I moved in on 18th August around 2 pm and I could not fill out the move-in …" at bounding box center [705, 351] width 584 height 31
copy div "Hi, I moved in on 18th August around 2 pm and I could not fill out the move-in …"
click at [690, 472] on textarea "Hi {{first_name}}, I understand you had trouble reporting move-in issues. I'll …" at bounding box center [659, 480] width 532 height 53
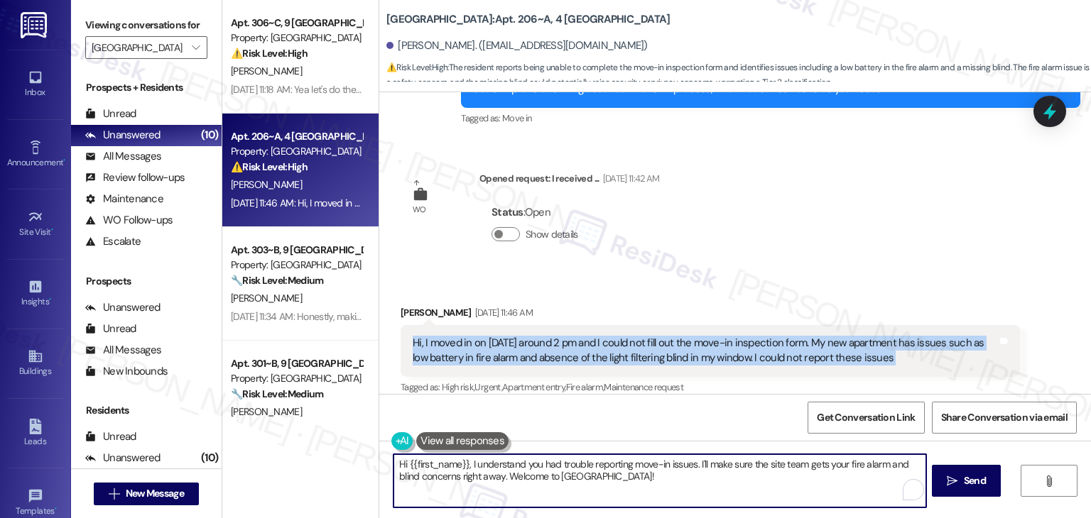
click at [690, 472] on textarea "Hi {{first_name}}, I understand you had trouble reporting move-in issues. I'll …" at bounding box center [659, 480] width 532 height 53
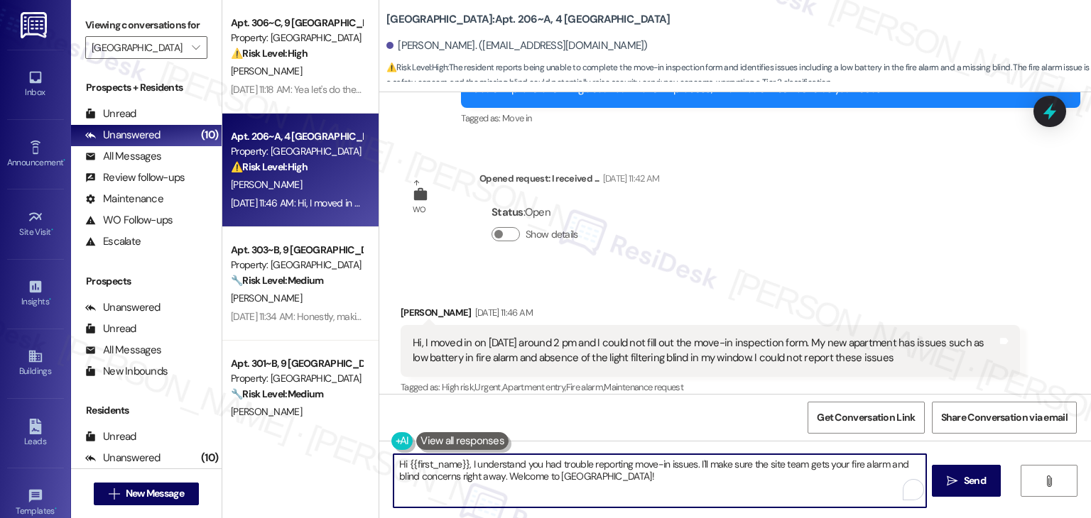
click at [690, 472] on textarea "Hi {{first_name}}, I understand you had trouble reporting move-in issues. I'll …" at bounding box center [659, 480] width 532 height 53
paste textarea "Renato, thank you for reporting this! I see there are already work orders submi…"
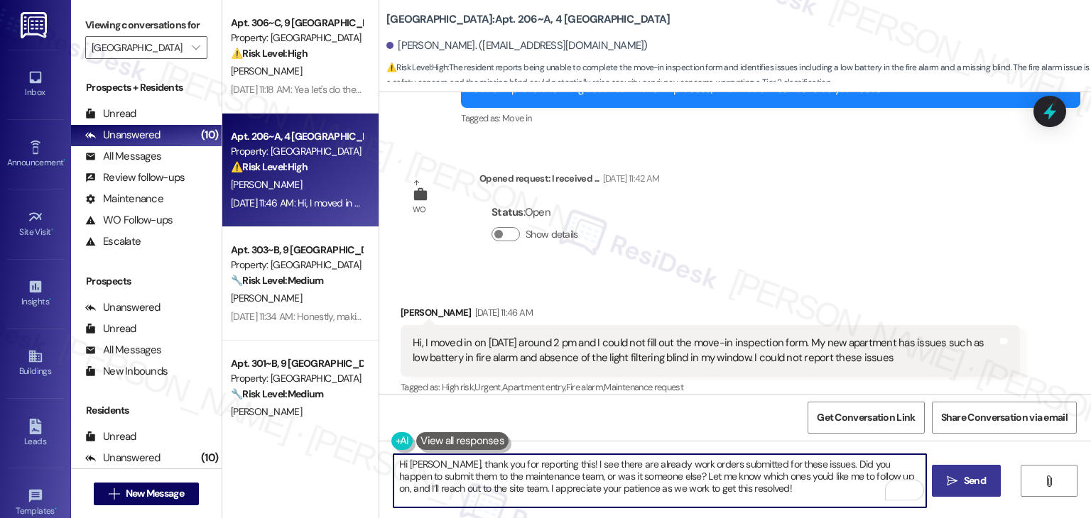
type textarea "Hi Renato, thank you for reporting this! I see there are already work orders su…"
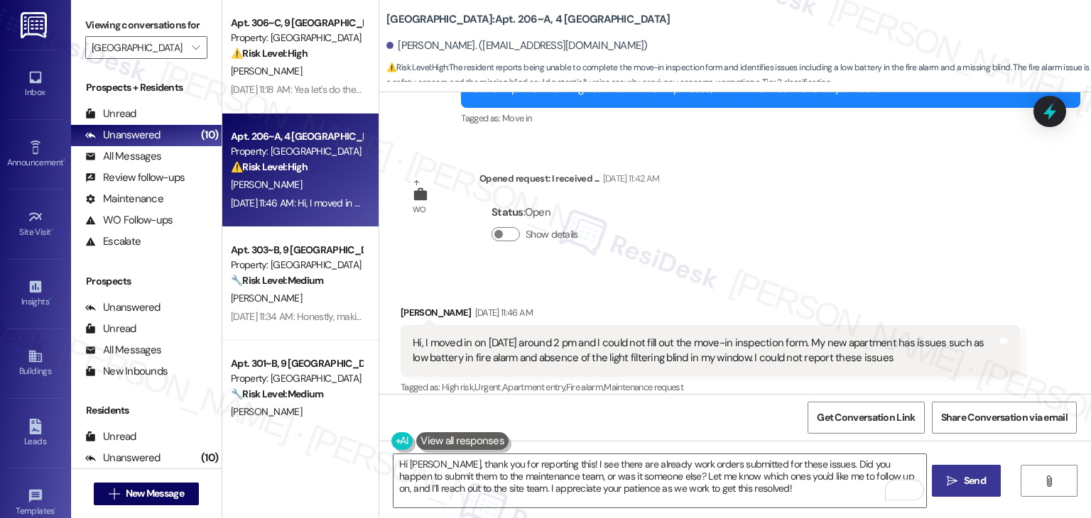
click at [985, 478] on span "Send" at bounding box center [975, 481] width 28 height 15
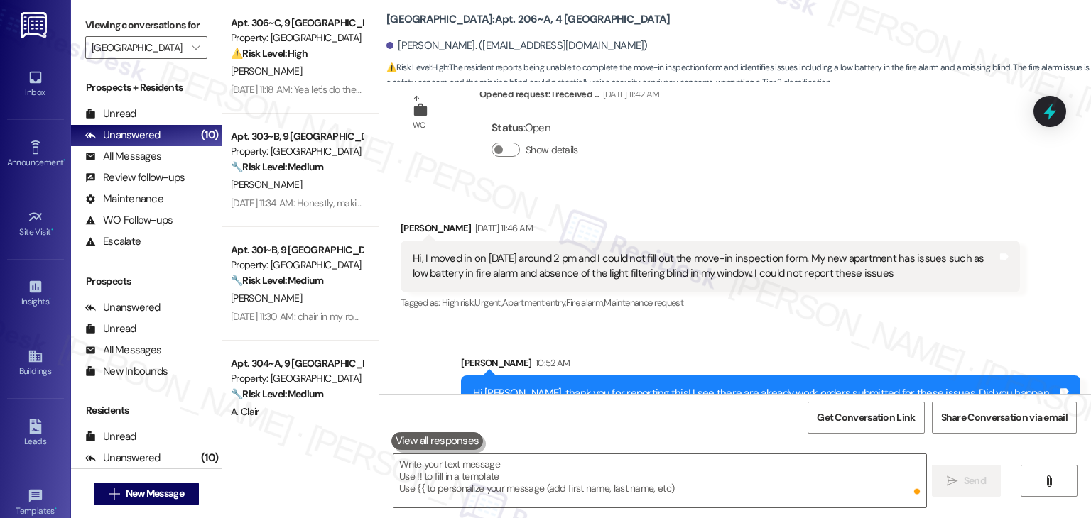
scroll to position [7221, 0]
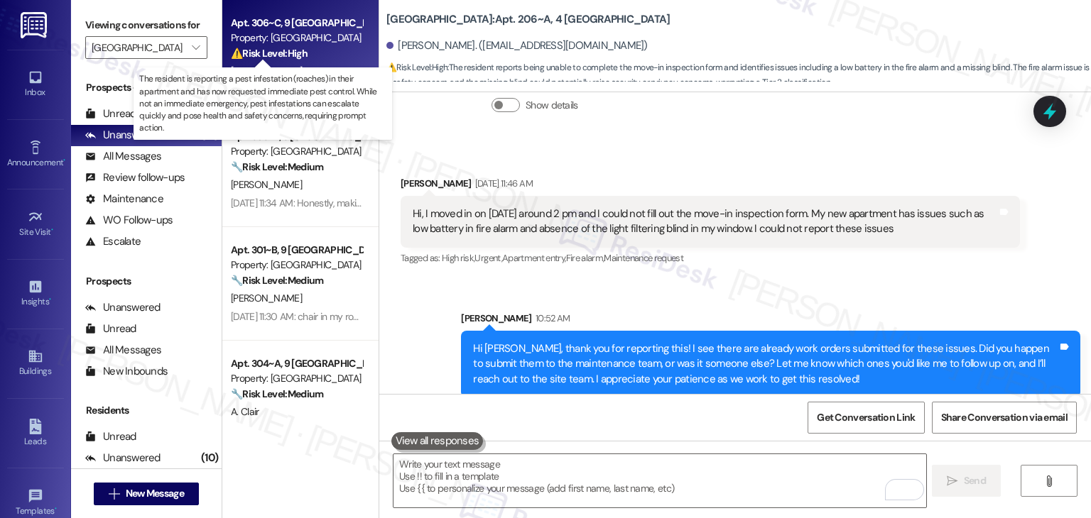
click at [284, 53] on strong "⚠️ Risk Level: High" at bounding box center [269, 53] width 77 height 13
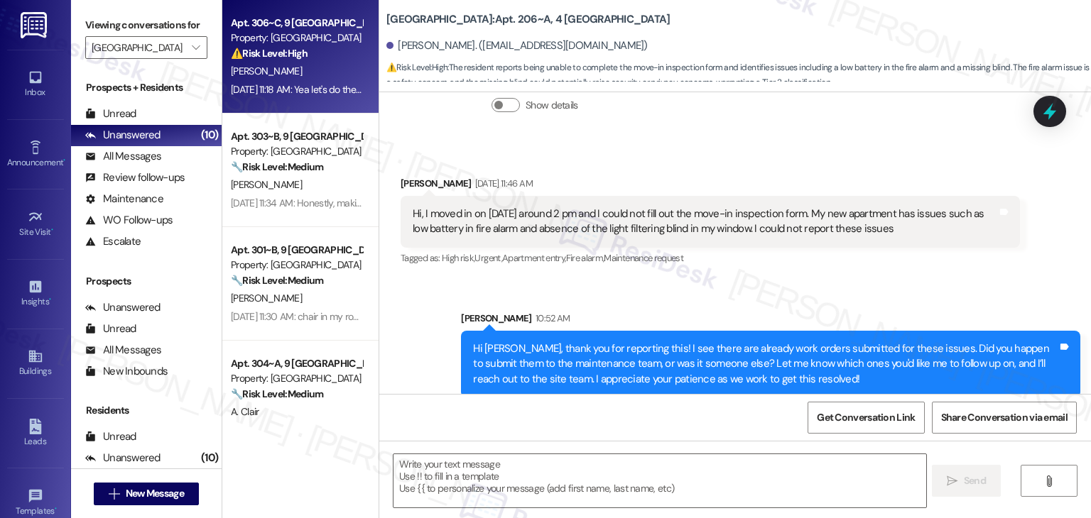
type textarea "Fetching suggested responses. Please feel free to read through the conversation…"
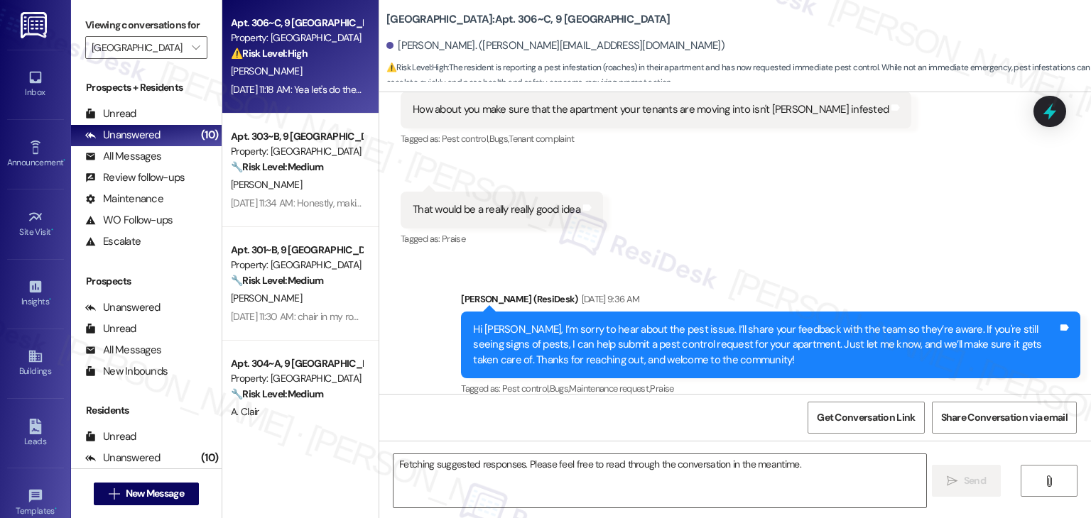
scroll to position [437, 0]
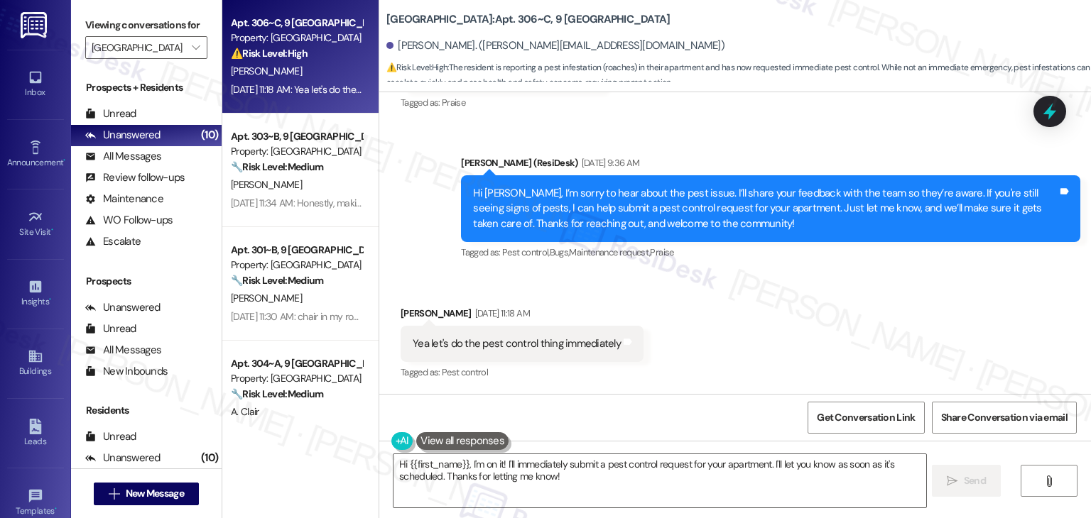
click at [735, 330] on div "Received via SMS Carter Jacobsen Aug 22, 2025 at 11:18 AM Yea let's do the pest…" at bounding box center [734, 334] width 711 height 120
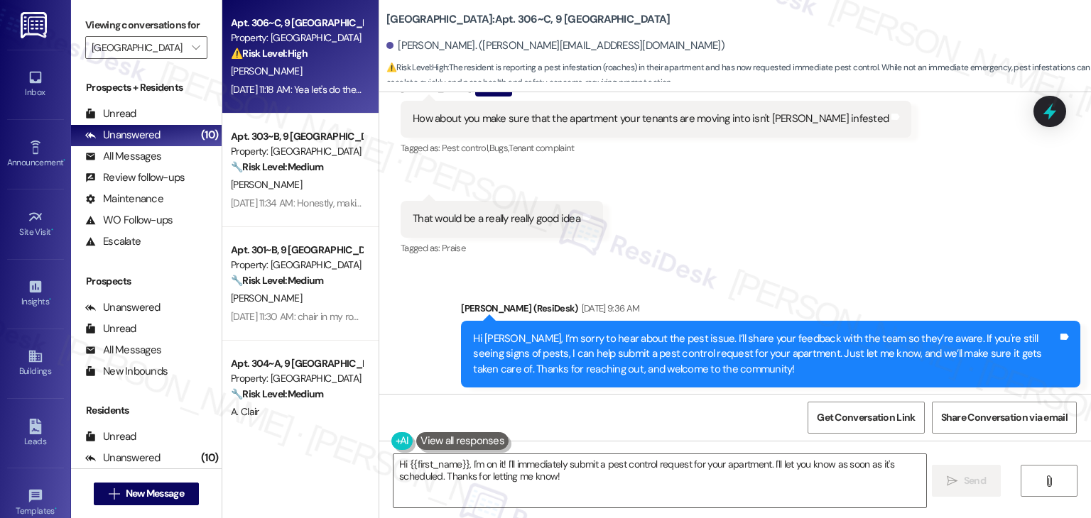
scroll to position [437, 0]
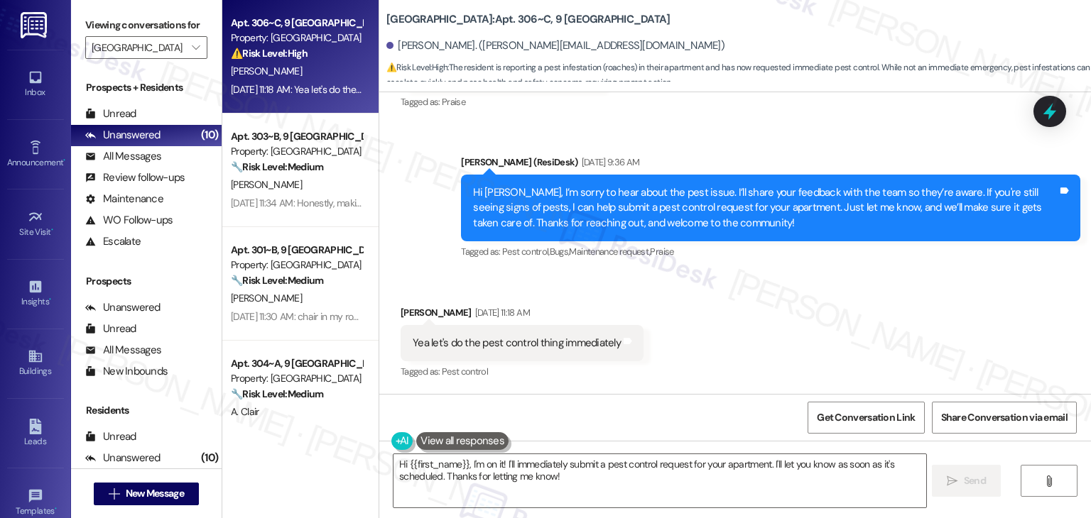
click at [604, 207] on div "Hi Carter, I’m sorry to hear about the pest issue. I’ll share your feedback wit…" at bounding box center [765, 207] width 584 height 45
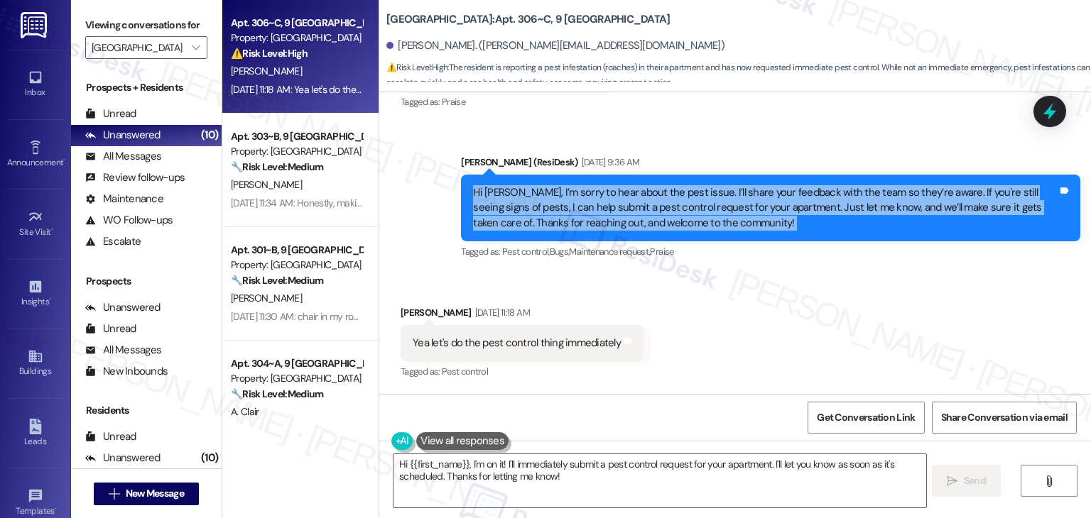
click at [604, 207] on div "Hi Carter, I’m sorry to hear about the pest issue. I’ll share your feedback wit…" at bounding box center [765, 207] width 584 height 45
copy div "Hi Carter, I’m sorry to hear about the pest issue. I’ll share your feedback wit…"
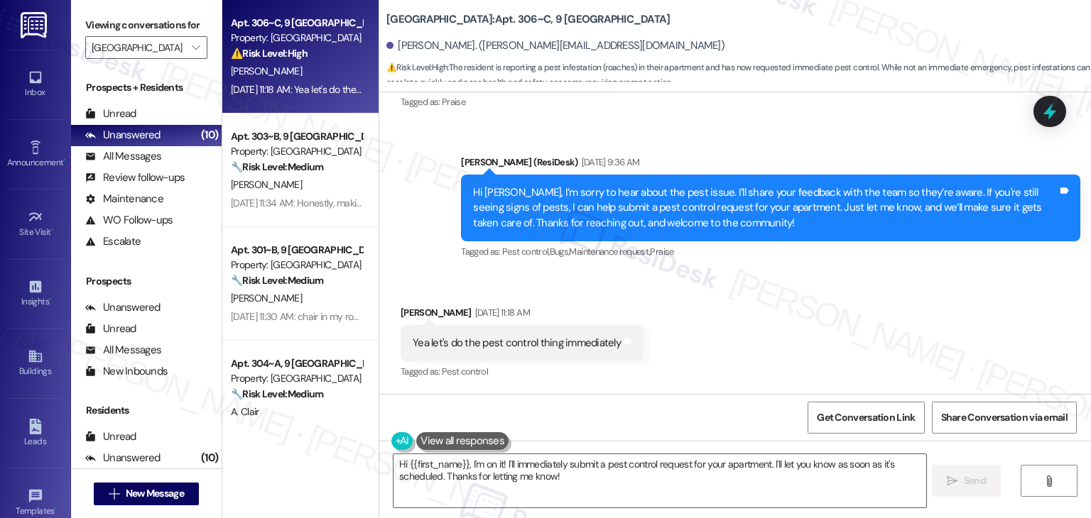
click at [533, 343] on div "Yea let's do the pest control thing immediately" at bounding box center [517, 343] width 208 height 15
copy div "Yea let's do the pest control thing immediately Tags and notes"
click at [758, 317] on div "Received via SMS Carter Jacobsen Aug 22, 2025 at 11:18 AM Yea let's do the pest…" at bounding box center [734, 333] width 711 height 120
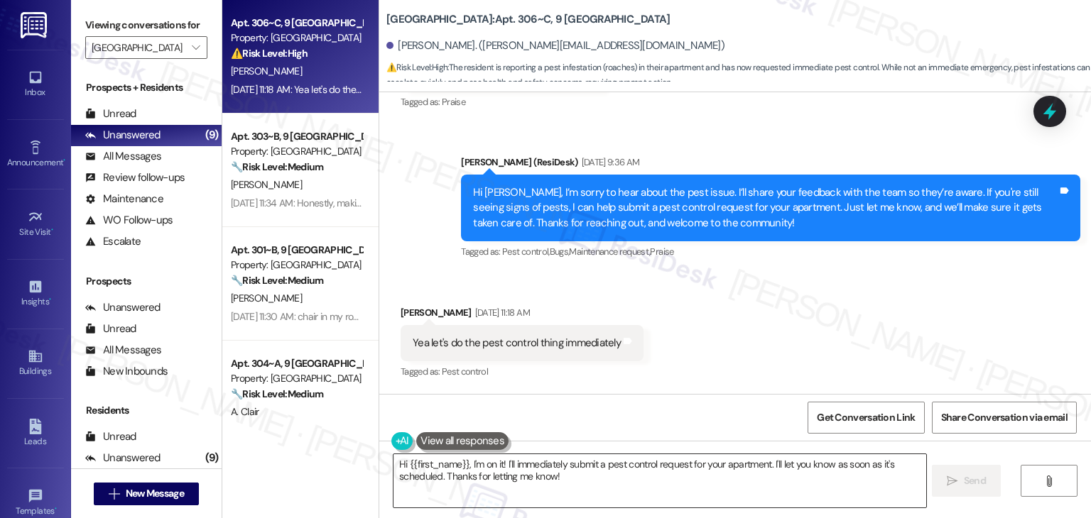
click at [639, 464] on textarea "Hi {{first_name}}, I'm on it! I'll immediately submit a pest control request fo…" at bounding box center [659, 480] width 532 height 53
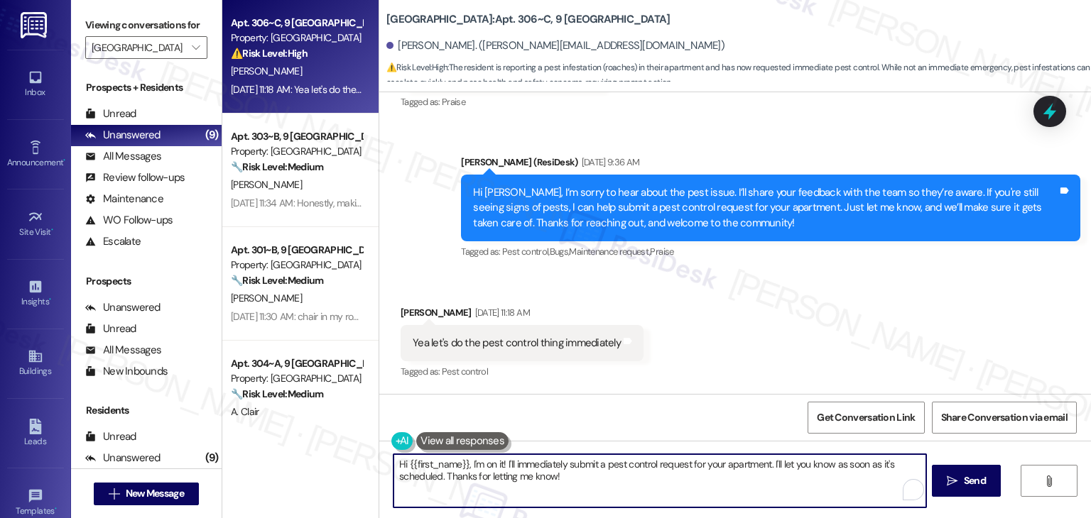
click at [639, 464] on textarea "Hi {{first_name}}, I'm on it! I'll immediately submit a pest control request fo…" at bounding box center [659, 480] width 532 height 53
paste textarea "Carter, thanks for confirming! I’ll help submit a pest control request for your…"
type textarea "Hi Carter, thanks for confirming! I’ll help submit a pest control request for y…"
click at [945, 344] on div "Received via SMS Carter Jacobsen Aug 22, 2025 at 11:18 AM Yea let's do the pest…" at bounding box center [734, 333] width 711 height 120
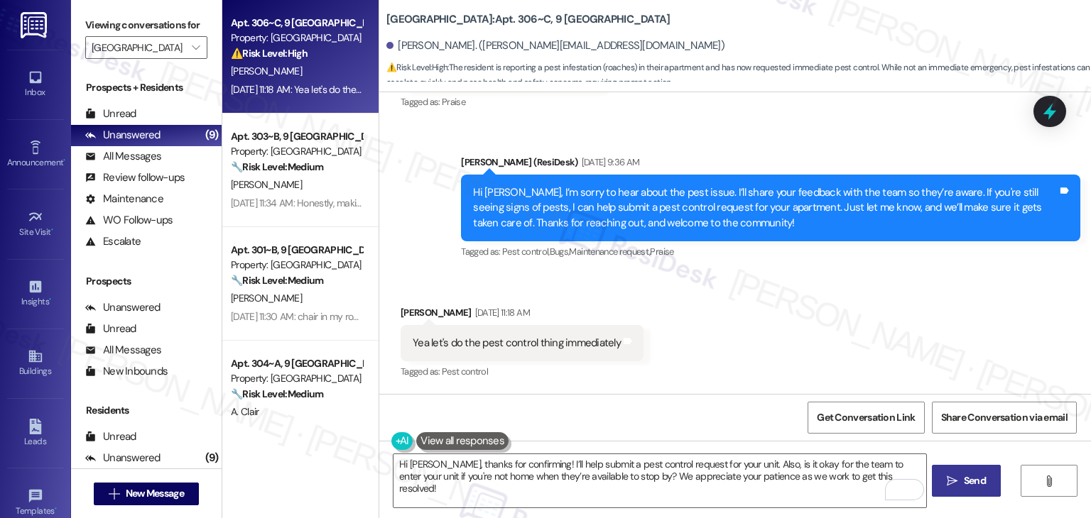
click at [979, 487] on span "Send" at bounding box center [974, 481] width 22 height 15
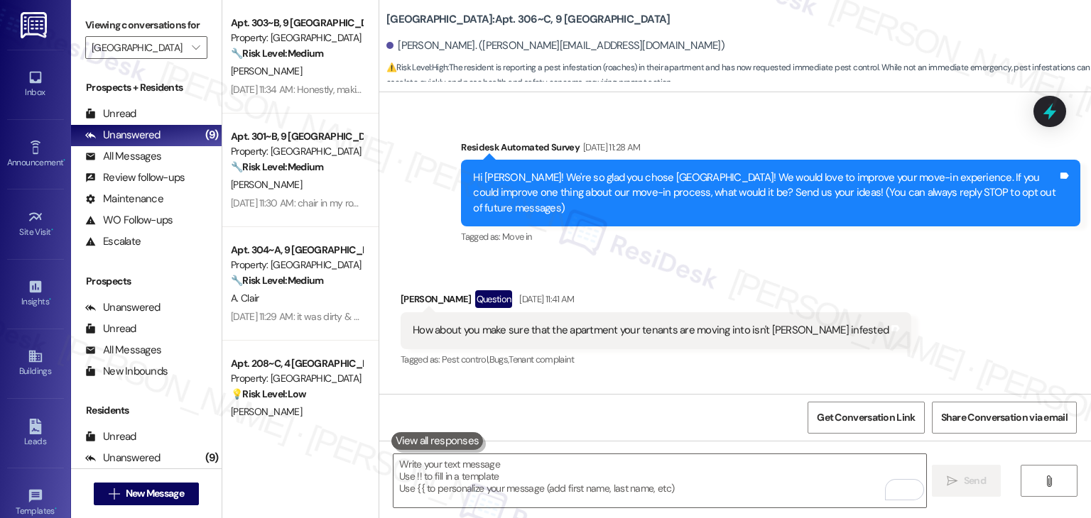
scroll to position [54, 0]
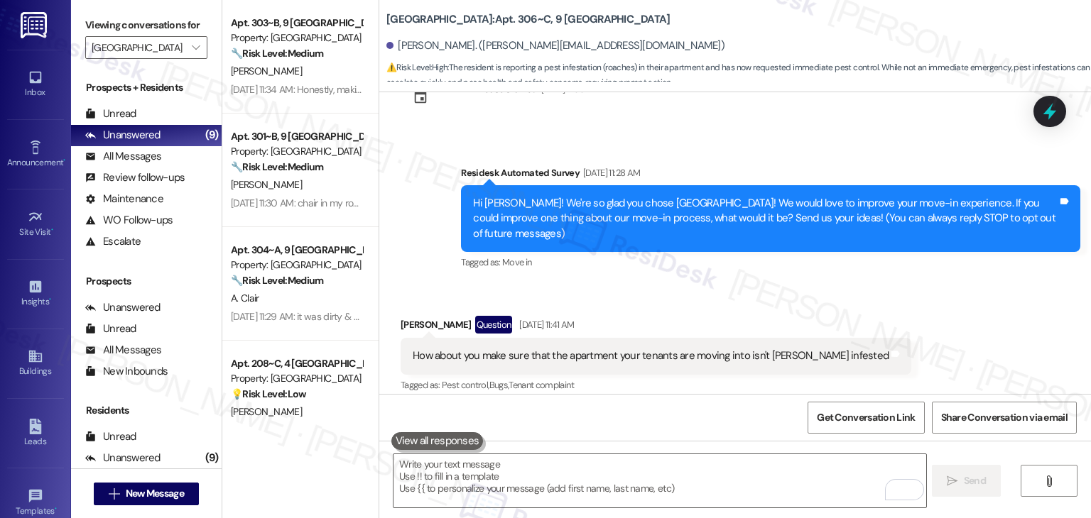
click at [900, 303] on div "Received via SMS Carter Jacobsen Question Aug 21, 2025 at 11:41 AM How about yo…" at bounding box center [734, 395] width 711 height 223
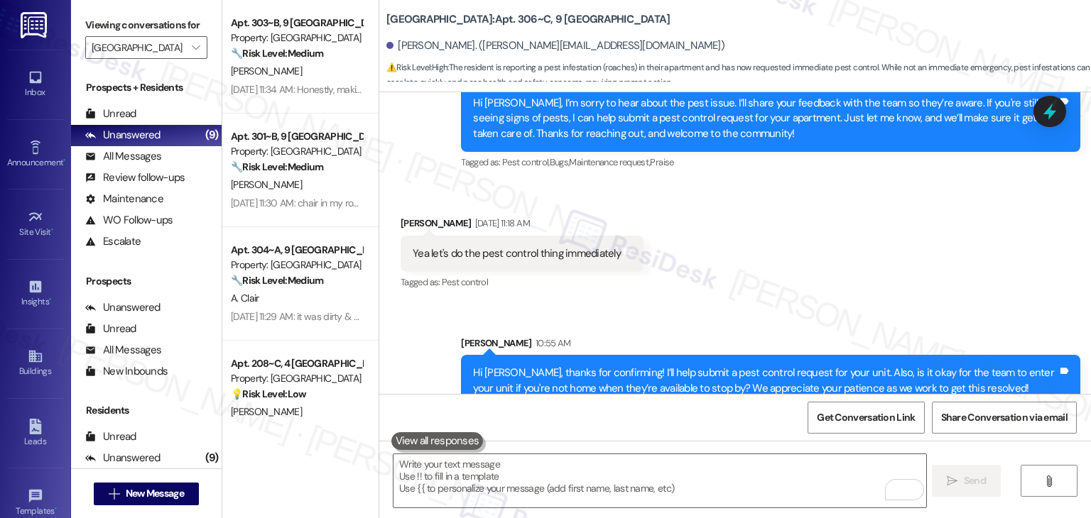
scroll to position [551, 0]
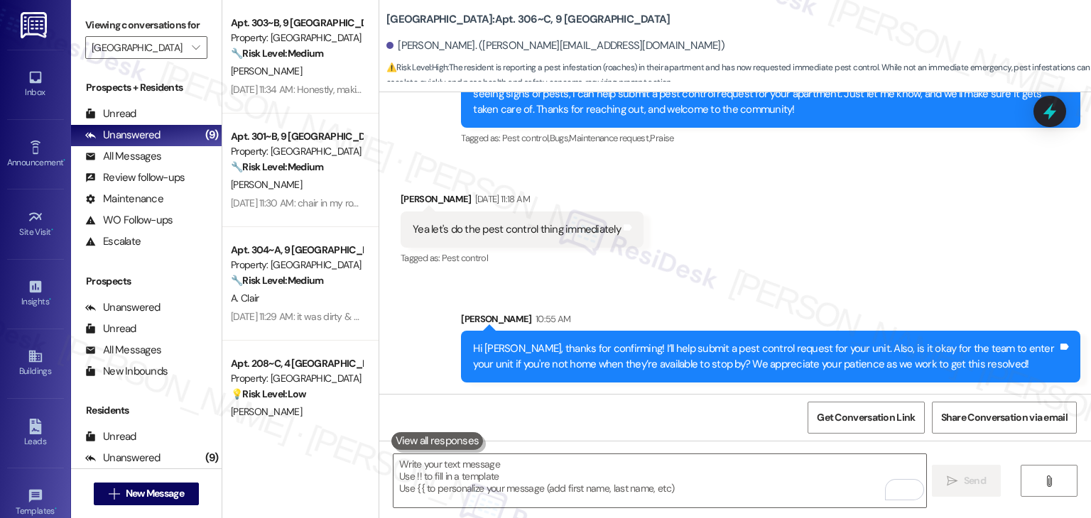
click at [912, 275] on div "Received via SMS Carter Jacobsen Aug 22, 2025 at 11:18 AM Yea let's do the pest…" at bounding box center [734, 220] width 711 height 120
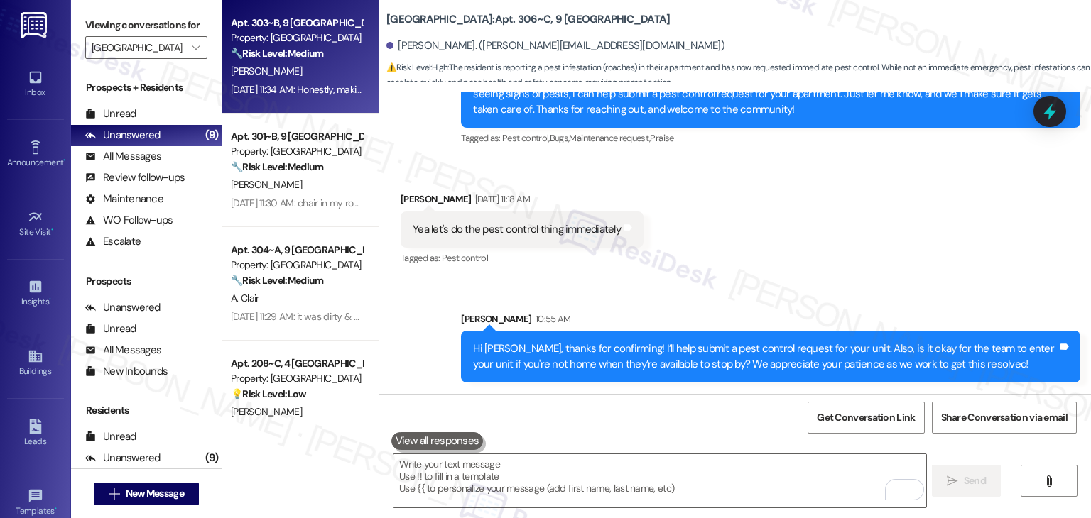
click at [304, 94] on div "Aug 21, 2025 at 11:34 AM: Honestly, making sure all the floors are free of debr…" at bounding box center [962, 89] width 1462 height 13
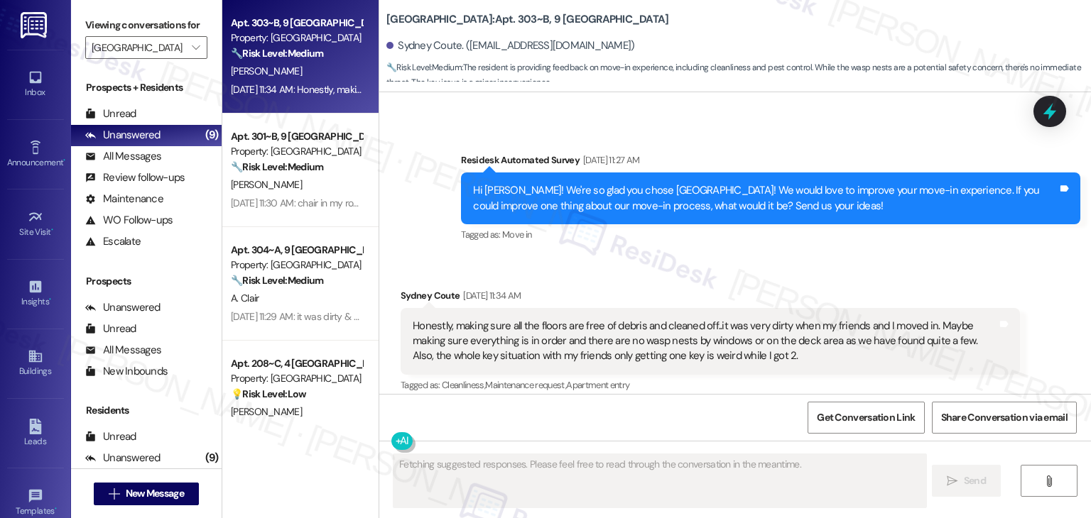
scroll to position [487, 0]
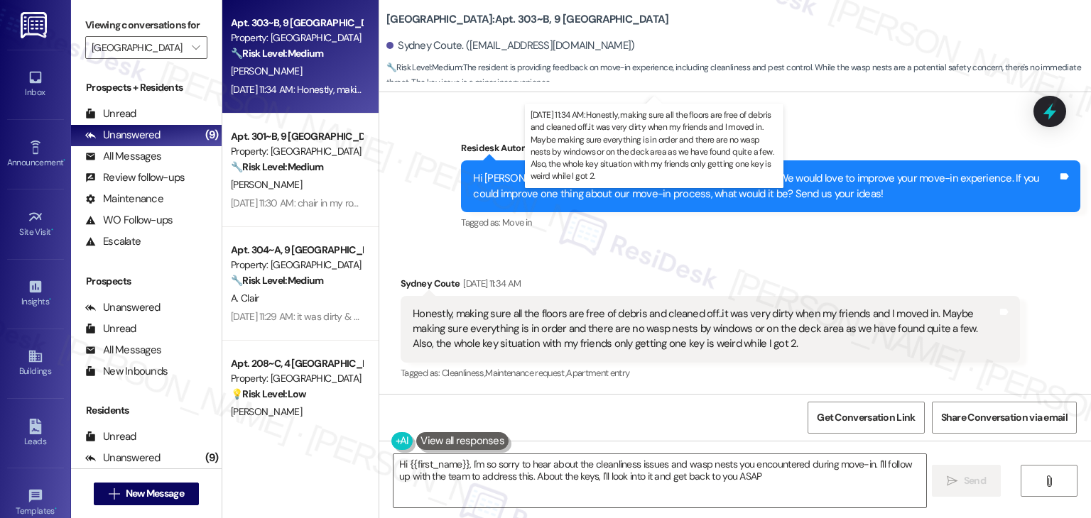
type textarea "Hi {{first_name}}, I'm so sorry to hear about the cleanliness issues and wasp n…"
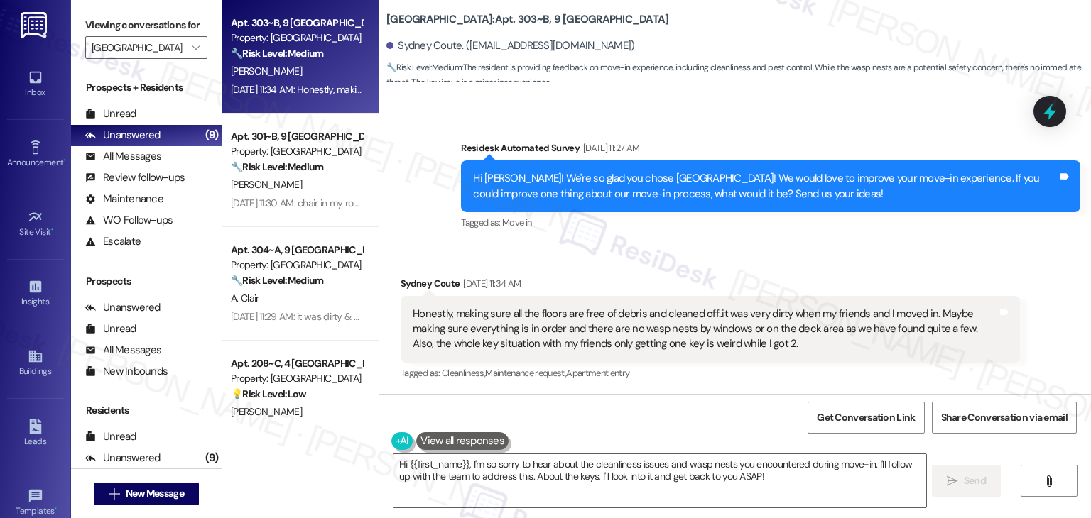
click at [761, 261] on div "Received via SMS Sydney Coute Aug 21, 2025 at 11:34 AM Honestly, making sure al…" at bounding box center [734, 319] width 711 height 151
click at [716, 271] on div "Received via SMS Sydney Coute Aug 21, 2025 at 11:34 AM Honestly, making sure al…" at bounding box center [710, 330] width 640 height 129
drag, startPoint x: 890, startPoint y: 191, endPoint x: 437, endPoint y: 184, distance: 453.0
click at [437, 184] on div "Survey, sent via SMS Residesk Automated Survey [DATE] 11:27 AM Hi Sydney! We're…" at bounding box center [734, 176] width 711 height 135
copy div "Hi [PERSON_NAME]! We're so glad you chose [GEOGRAPHIC_DATA]! We would love to i…"
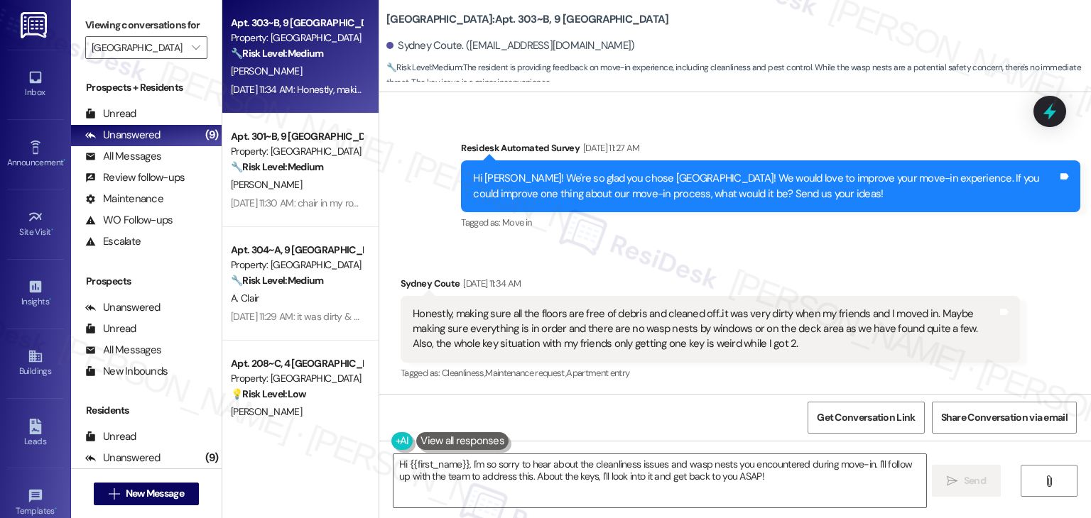
click at [566, 342] on div "Honestly, making sure all the floors are free of debris and cleaned off..it was…" at bounding box center [705, 329] width 584 height 45
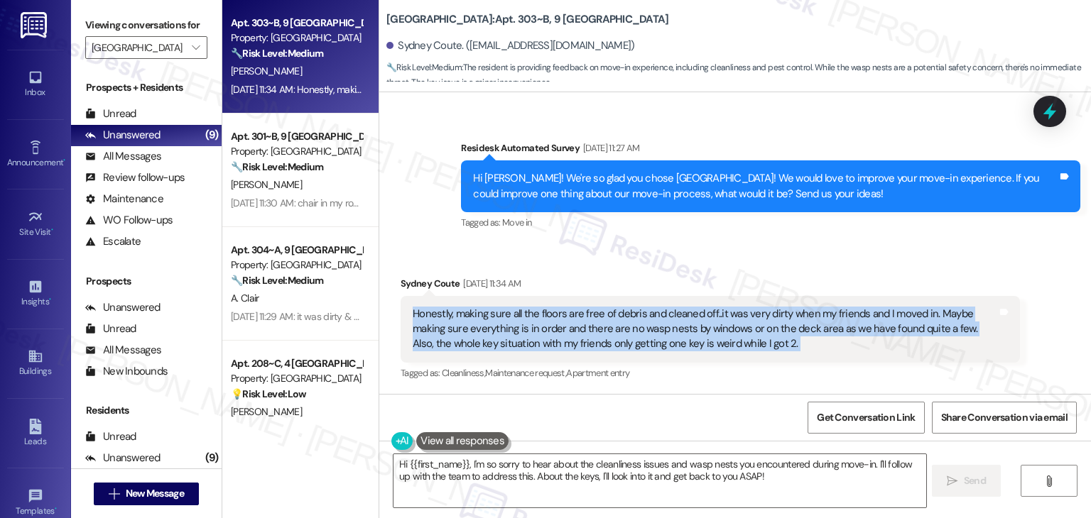
click at [566, 342] on div "Honestly, making sure all the floors are free of debris and cleaned off..it was…" at bounding box center [705, 329] width 584 height 45
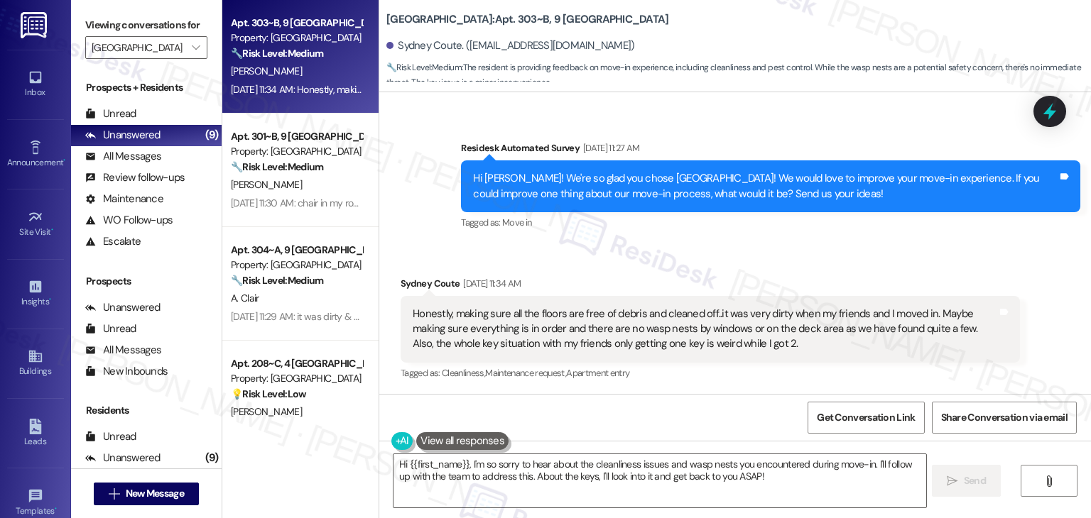
click at [826, 271] on div "Received via SMS Sydney Coute Aug 21, 2025 at 11:34 AM Honestly, making sure al…" at bounding box center [710, 330] width 640 height 129
click at [733, 405] on div "Get Conversation Link Share Conversation via email" at bounding box center [734, 417] width 711 height 47
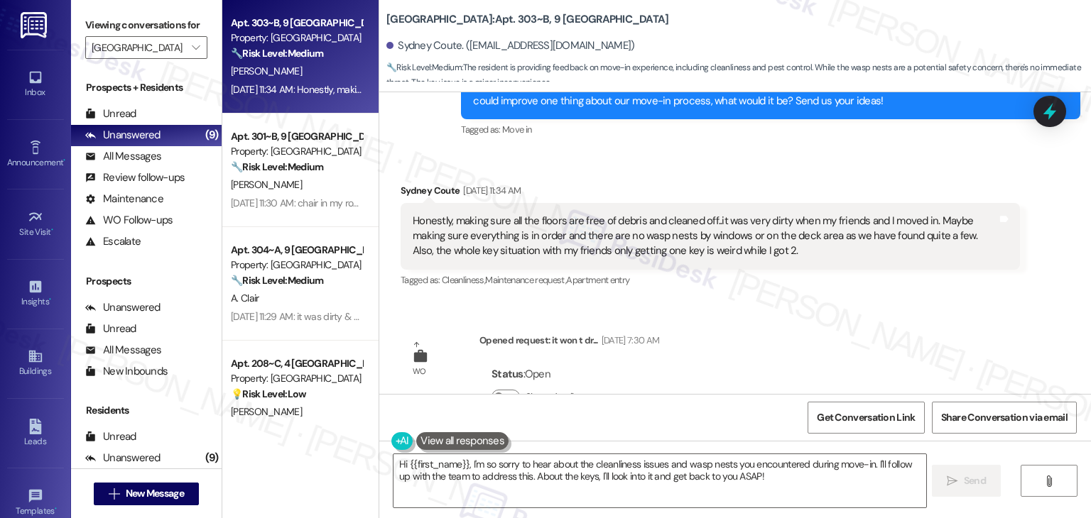
scroll to position [622, 0]
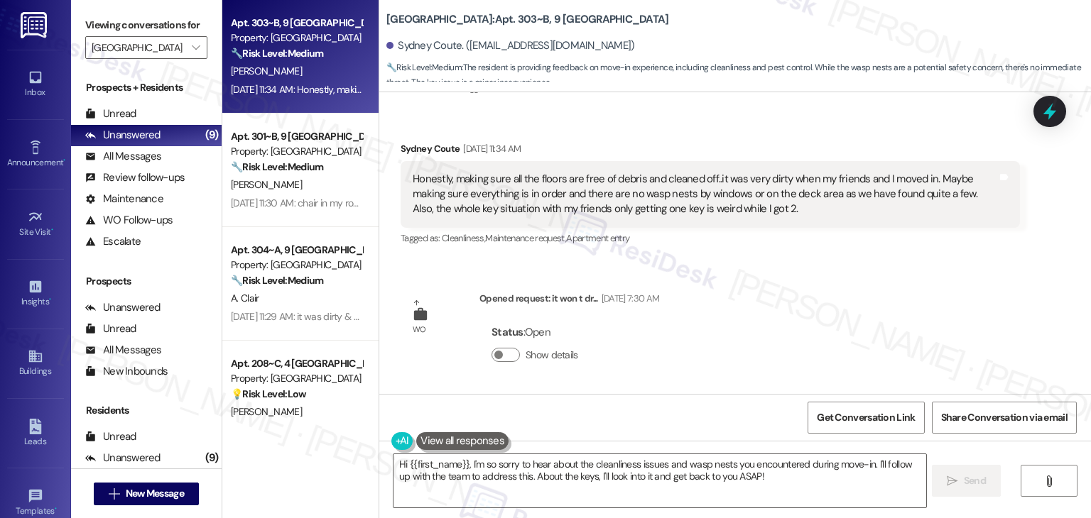
click at [800, 327] on div "Sent via SMS [PERSON_NAME] (ResiDesk) [DATE] 12:40 PM Hi [GEOGRAPHIC_DATA]! We’…" at bounding box center [734, 243] width 711 height 302
click at [800, 326] on div "Sent via SMS [PERSON_NAME] (ResiDesk) [DATE] 12:40 PM Hi [GEOGRAPHIC_DATA]! We’…" at bounding box center [734, 243] width 711 height 302
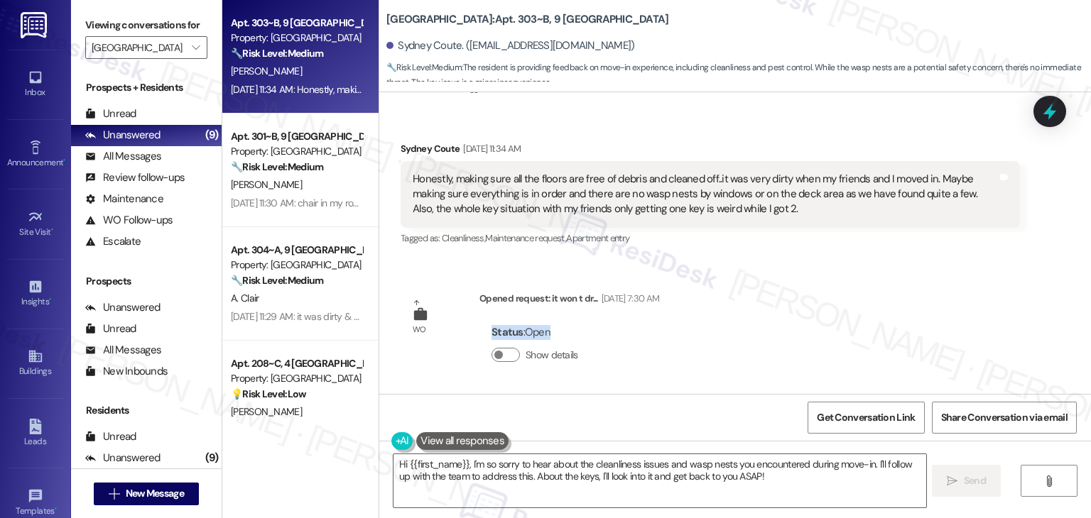
click at [800, 325] on div "Sent via SMS [PERSON_NAME] (ResiDesk) [DATE] 12:40 PM Hi [GEOGRAPHIC_DATA]! We’…" at bounding box center [734, 243] width 711 height 302
click at [795, 324] on div "Sent via SMS [PERSON_NAME] (ResiDesk) [DATE] 12:40 PM Hi [GEOGRAPHIC_DATA]! We’…" at bounding box center [734, 243] width 711 height 302
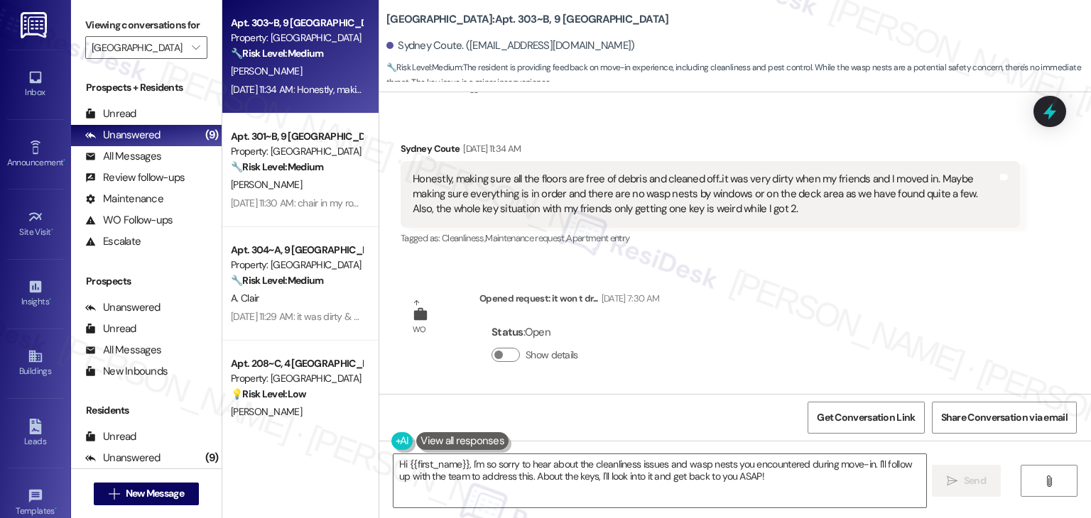
click at [794, 324] on div "Sent via SMS [PERSON_NAME] (ResiDesk) [DATE] 12:40 PM Hi [GEOGRAPHIC_DATA]! We’…" at bounding box center [734, 243] width 711 height 302
click at [794, 323] on div "Sent via SMS [PERSON_NAME] (ResiDesk) [DATE] 12:40 PM Hi [GEOGRAPHIC_DATA]! We’…" at bounding box center [734, 243] width 711 height 302
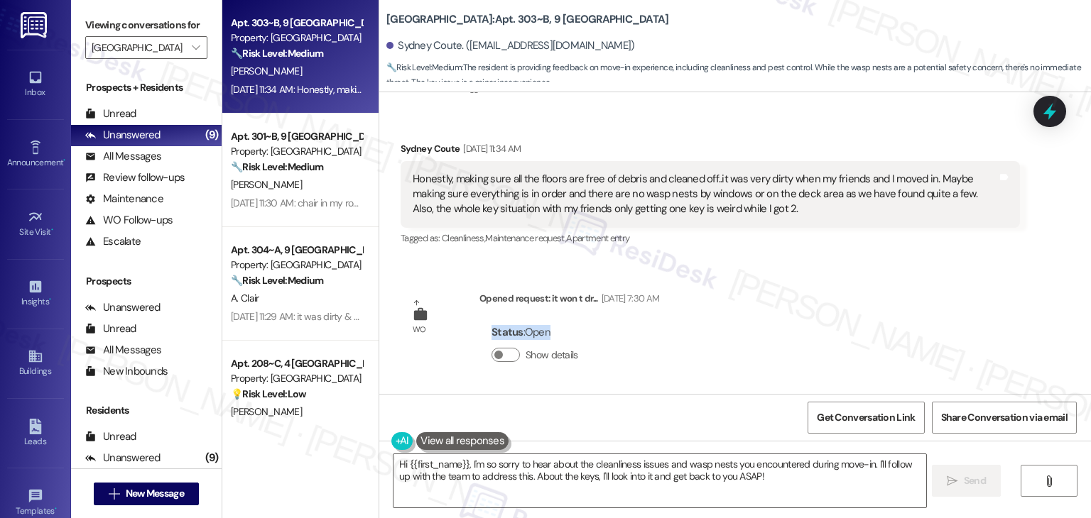
click at [794, 323] on div "Sent via SMS [PERSON_NAME] (ResiDesk) [DATE] 12:40 PM Hi [GEOGRAPHIC_DATA]! We’…" at bounding box center [734, 243] width 711 height 302
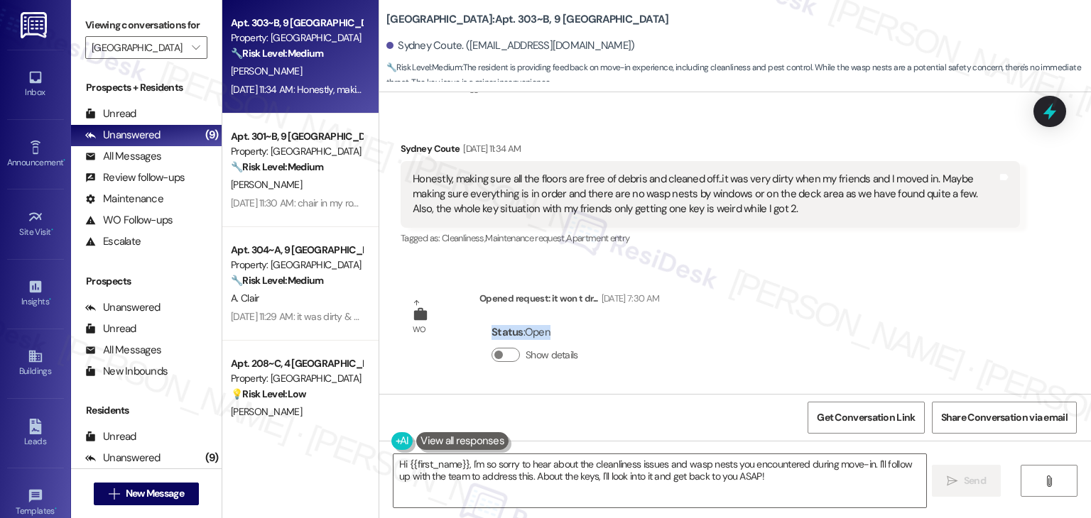
click at [794, 323] on div "Sent via SMS [PERSON_NAME] (ResiDesk) [DATE] 12:40 PM Hi [GEOGRAPHIC_DATA]! We’…" at bounding box center [734, 243] width 711 height 302
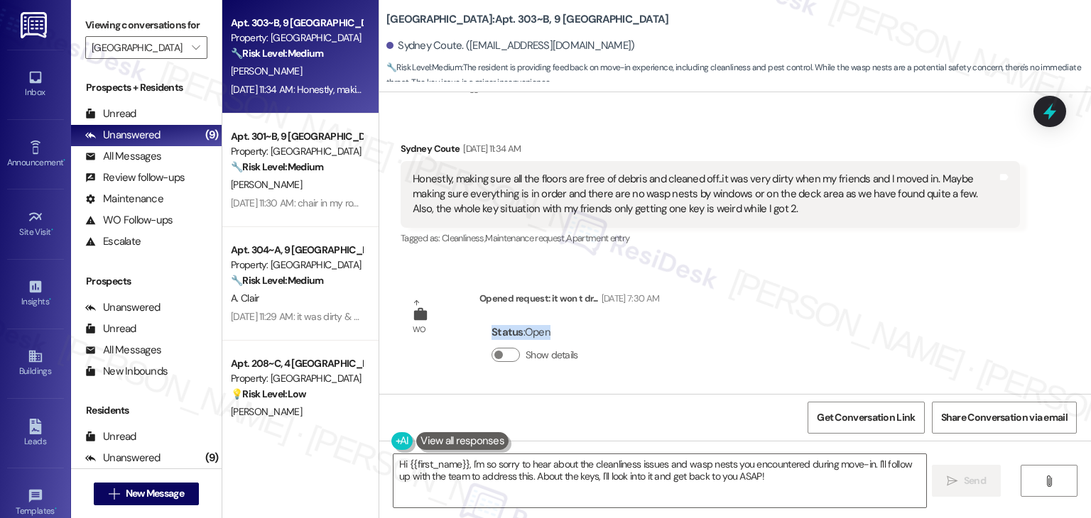
click at [792, 322] on div "Sent via SMS [PERSON_NAME] (ResiDesk) [DATE] 12:40 PM Hi [GEOGRAPHIC_DATA]! We’…" at bounding box center [734, 243] width 711 height 302
click at [768, 481] on textarea "Hi {{first_name}}, I'm so sorry to hear about the cleanliness issues and wasp n…" at bounding box center [659, 480] width 532 height 53
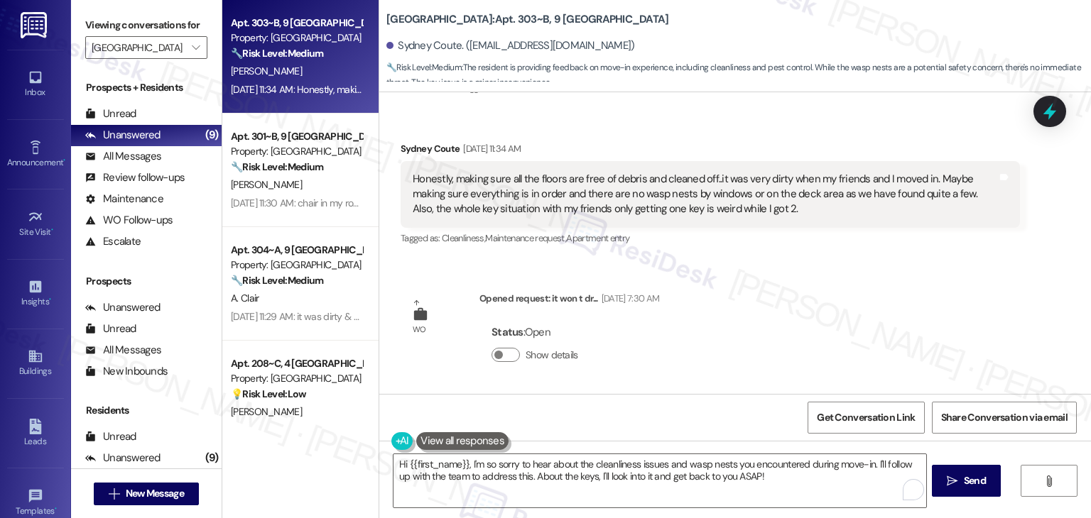
click at [736, 409] on div "Get Conversation Link Share Conversation via email" at bounding box center [734, 417] width 711 height 47
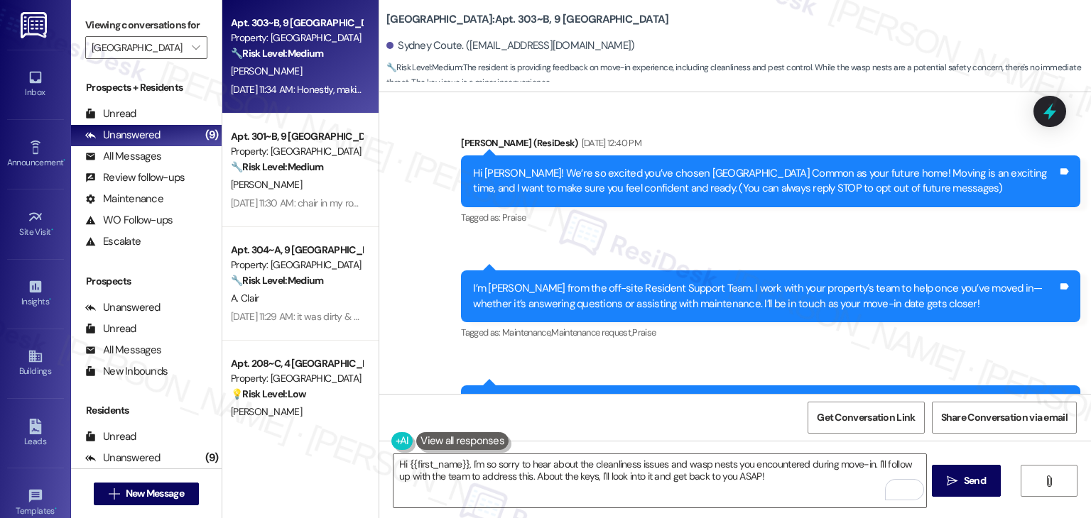
scroll to position [622, 0]
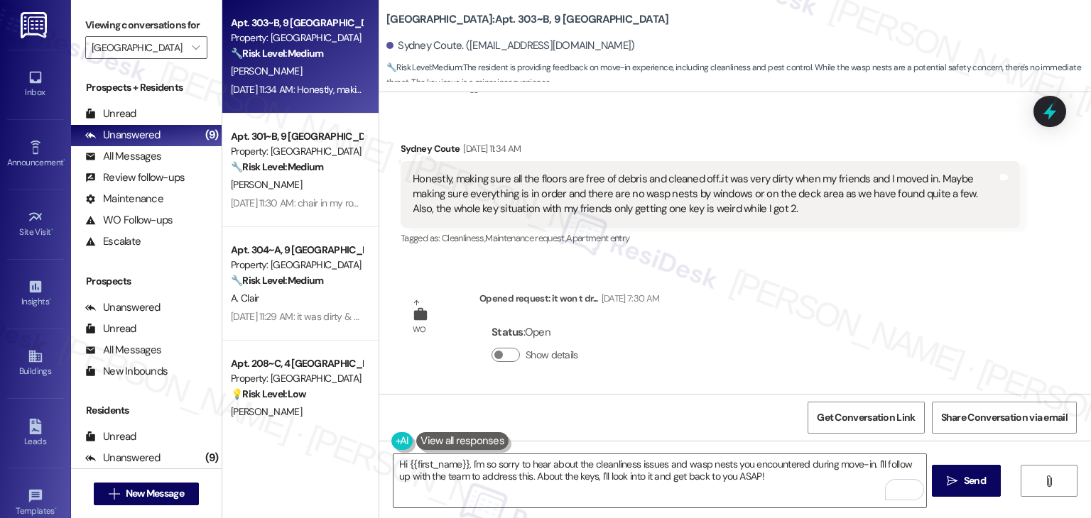
click at [597, 383] on div "WO Opened request: it won t dr... [DATE] 7:30 AM Status : Open Show details" at bounding box center [530, 336] width 280 height 113
click at [721, 367] on div "Sent via SMS [PERSON_NAME] (ResiDesk) [DATE] 12:40 PM Hi [GEOGRAPHIC_DATA]! We’…" at bounding box center [734, 243] width 711 height 302
click at [721, 366] on div "Sent via SMS [PERSON_NAME] (ResiDesk) [DATE] 12:40 PM Hi [GEOGRAPHIC_DATA]! We’…" at bounding box center [734, 243] width 711 height 302
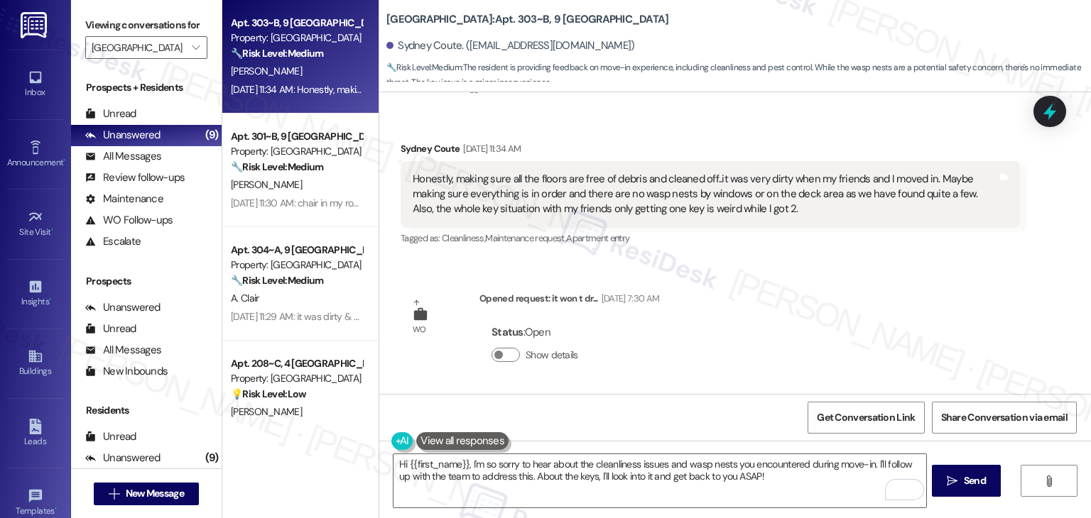
click at [721, 366] on div "Sent via SMS [PERSON_NAME] (ResiDesk) [DATE] 12:40 PM Hi [GEOGRAPHIC_DATA]! We’…" at bounding box center [734, 243] width 711 height 302
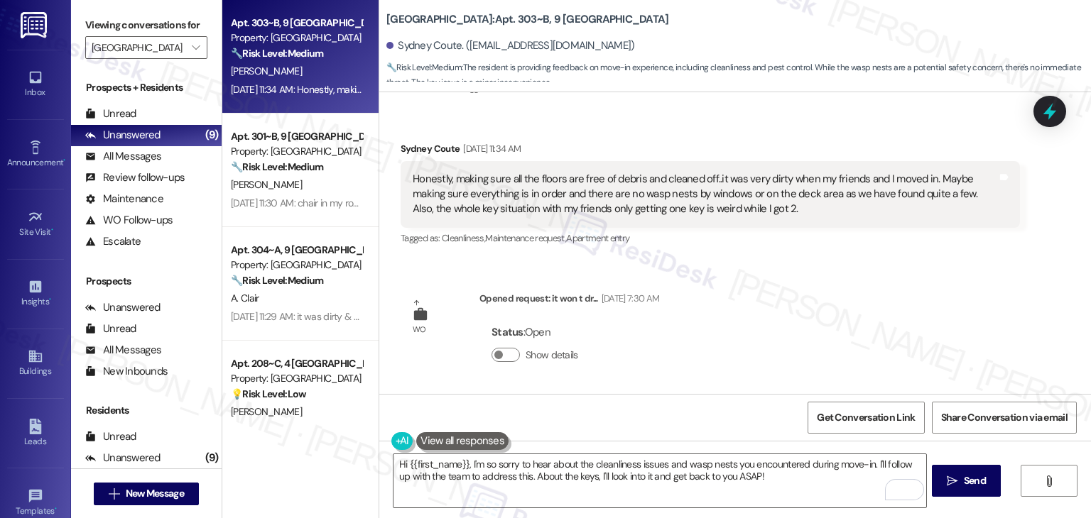
click at [721, 366] on div "Sent via SMS [PERSON_NAME] (ResiDesk) [DATE] 12:40 PM Hi [GEOGRAPHIC_DATA]! We’…" at bounding box center [734, 243] width 711 height 302
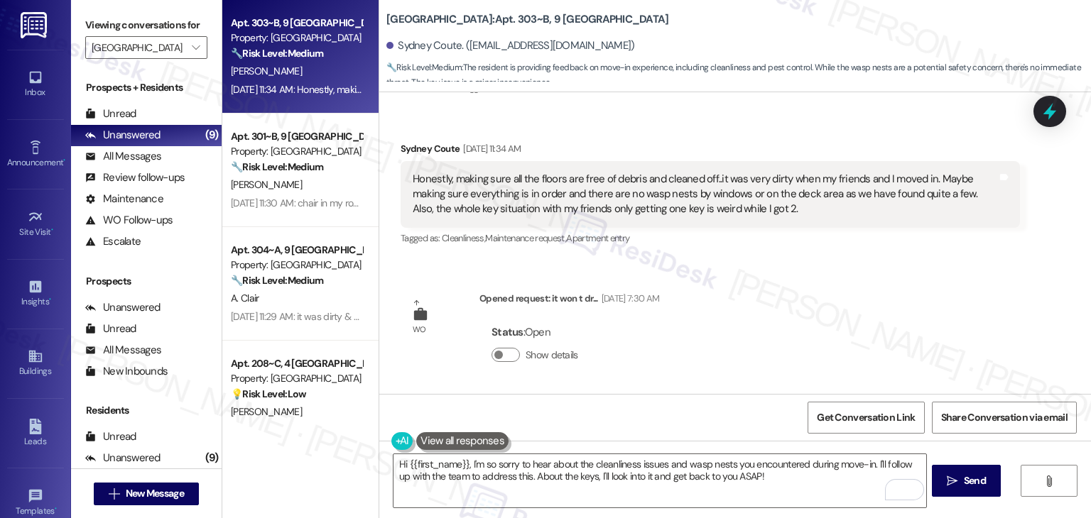
click at [721, 366] on div "Sent via SMS [PERSON_NAME] (ResiDesk) [DATE] 12:40 PM Hi [GEOGRAPHIC_DATA]! We’…" at bounding box center [734, 243] width 711 height 302
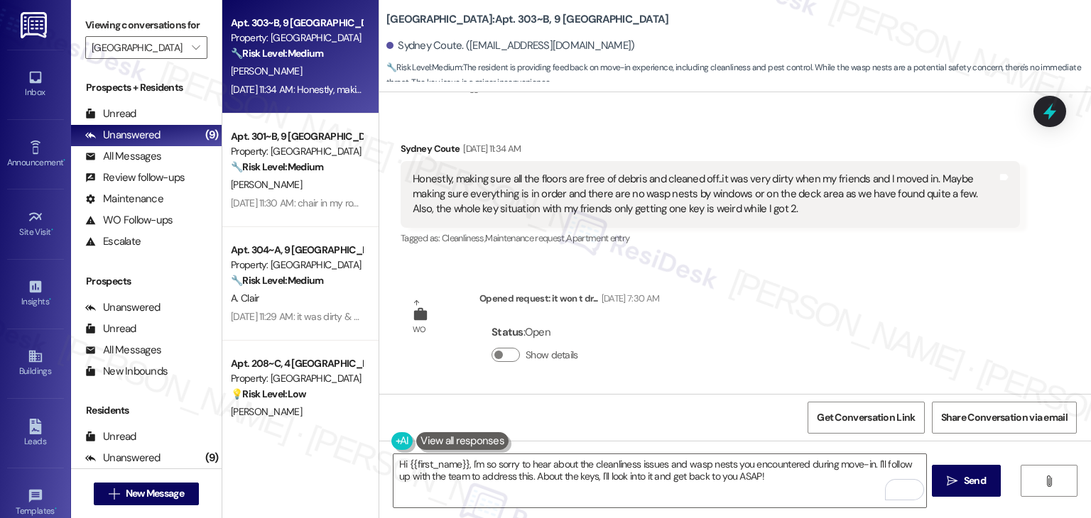
click at [721, 366] on div "Sent via SMS [PERSON_NAME] (ResiDesk) [DATE] 12:40 PM Hi [GEOGRAPHIC_DATA]! We’…" at bounding box center [734, 243] width 711 height 302
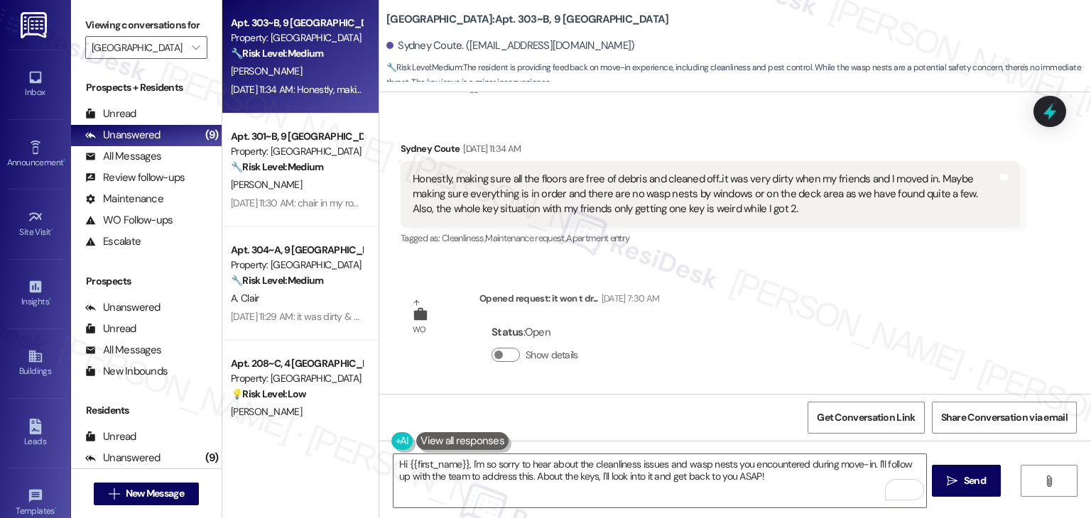
click at [721, 366] on div "Sent via SMS [PERSON_NAME] (ResiDesk) [DATE] 12:40 PM Hi [GEOGRAPHIC_DATA]! We’…" at bounding box center [734, 243] width 711 height 302
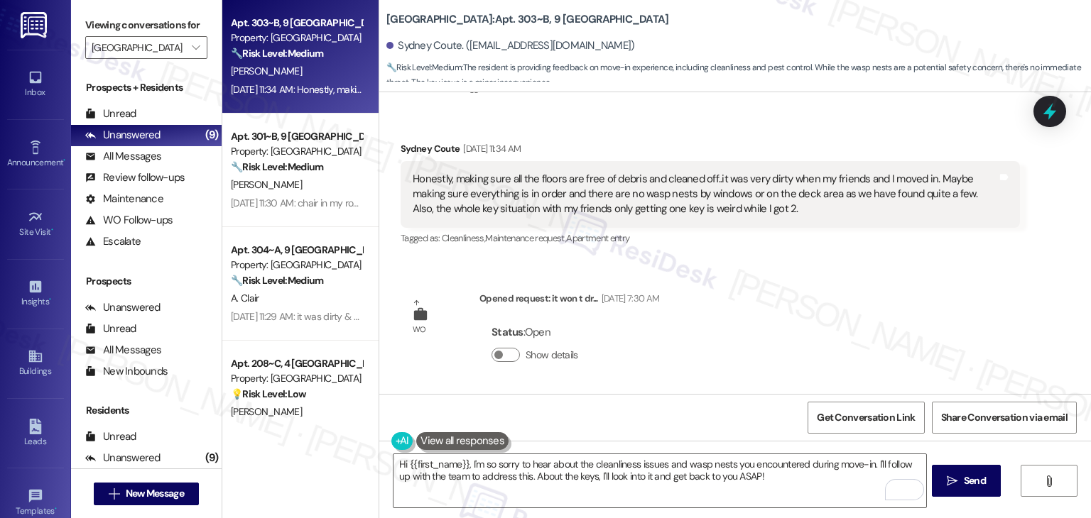
click at [721, 366] on div "Sent via SMS [PERSON_NAME] (ResiDesk) [DATE] 12:40 PM Hi [GEOGRAPHIC_DATA]! We’…" at bounding box center [734, 243] width 711 height 302
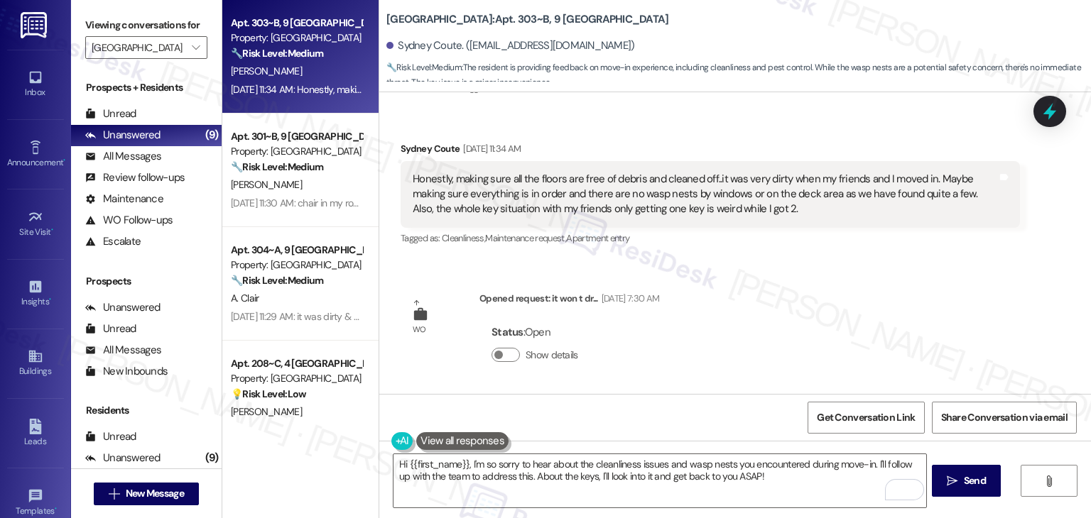
click at [721, 366] on div "Sent via SMS [PERSON_NAME] (ResiDesk) [DATE] 12:40 PM Hi [GEOGRAPHIC_DATA]! We’…" at bounding box center [734, 243] width 711 height 302
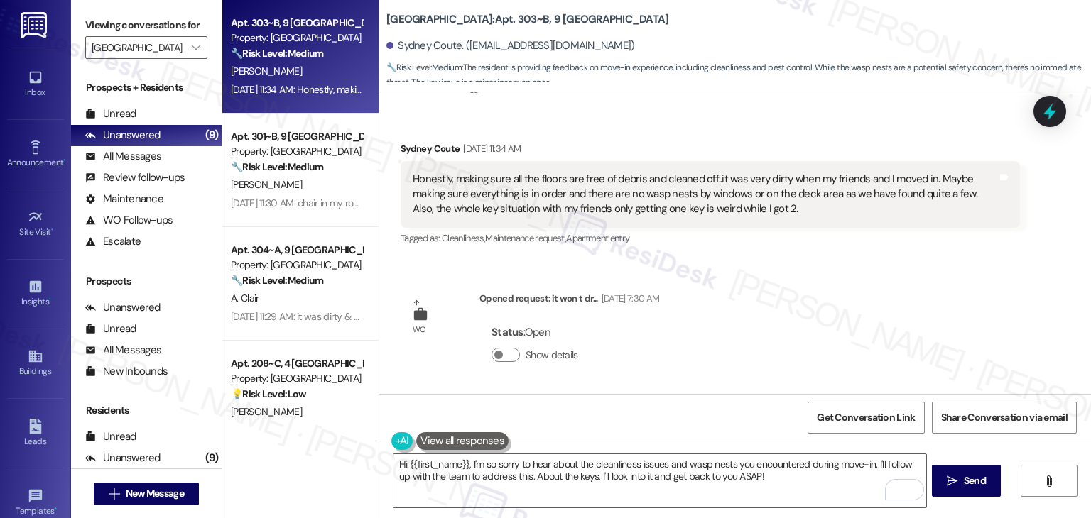
click at [721, 366] on div "Sent via SMS [PERSON_NAME] (ResiDesk) [DATE] 12:40 PM Hi [GEOGRAPHIC_DATA]! We’…" at bounding box center [734, 243] width 711 height 302
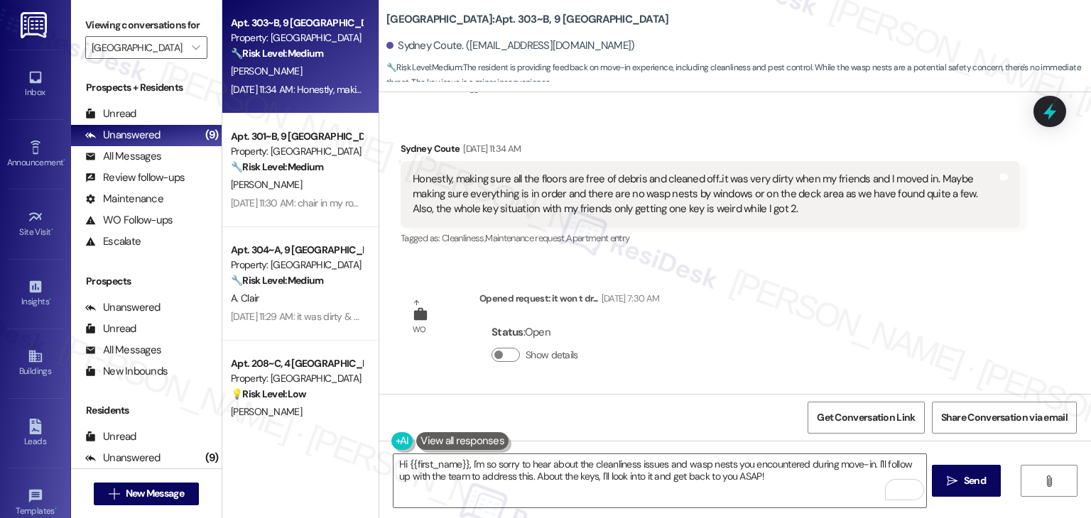
click at [721, 366] on div "Sent via SMS [PERSON_NAME] (ResiDesk) [DATE] 12:40 PM Hi [GEOGRAPHIC_DATA]! We’…" at bounding box center [734, 243] width 711 height 302
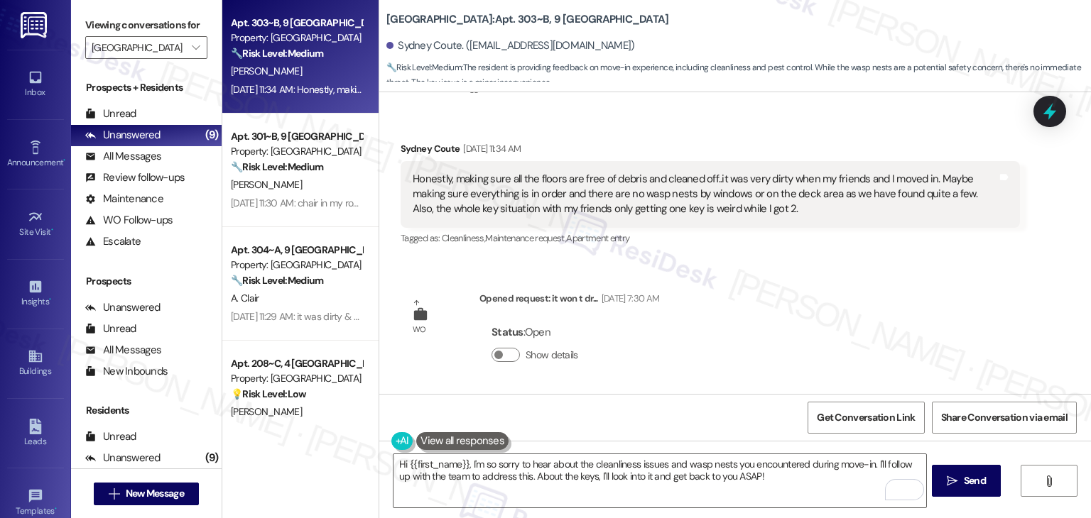
click at [721, 366] on div "Sent via SMS [PERSON_NAME] (ResiDesk) [DATE] 12:40 PM Hi [GEOGRAPHIC_DATA]! We’…" at bounding box center [734, 243] width 711 height 302
click at [713, 356] on div "Sent via SMS [PERSON_NAME] (ResiDesk) [DATE] 12:40 PM Hi [GEOGRAPHIC_DATA]! We’…" at bounding box center [734, 243] width 711 height 302
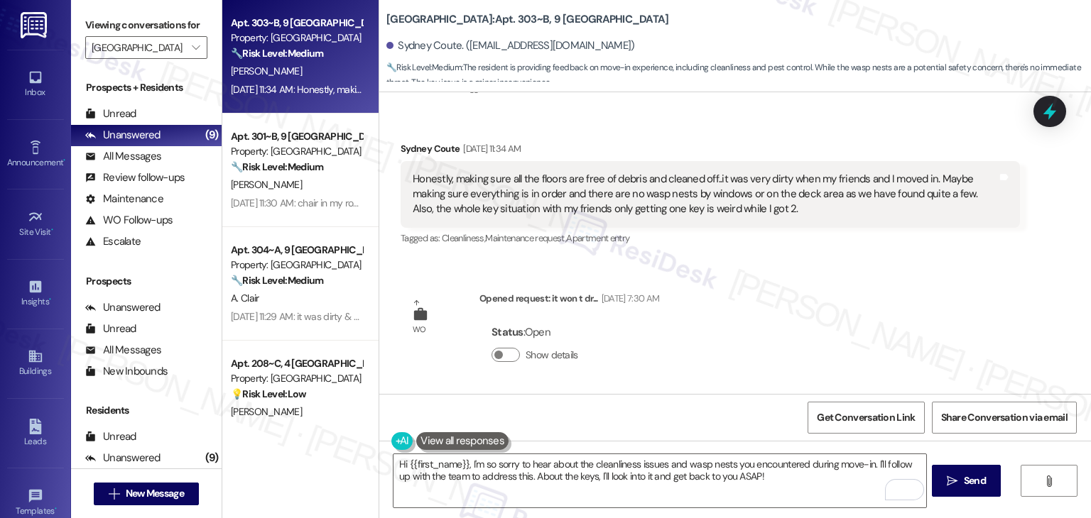
click at [713, 356] on div "Sent via SMS [PERSON_NAME] (ResiDesk) [DATE] 12:40 PM Hi [GEOGRAPHIC_DATA]! We’…" at bounding box center [734, 243] width 711 height 302
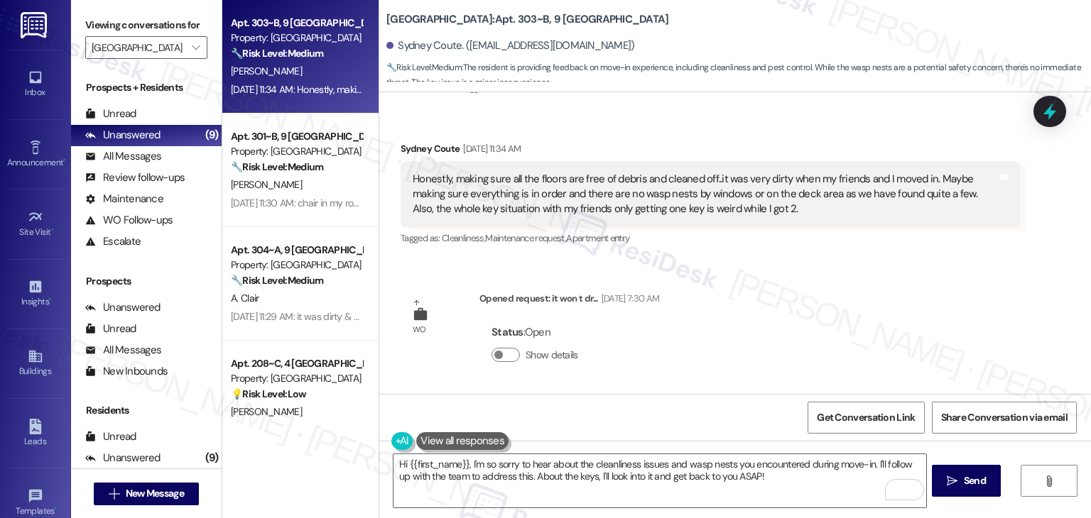
click at [713, 356] on div "Sent via SMS [PERSON_NAME] (ResiDesk) [DATE] 12:40 PM Hi [GEOGRAPHIC_DATA]! We’…" at bounding box center [734, 243] width 711 height 302
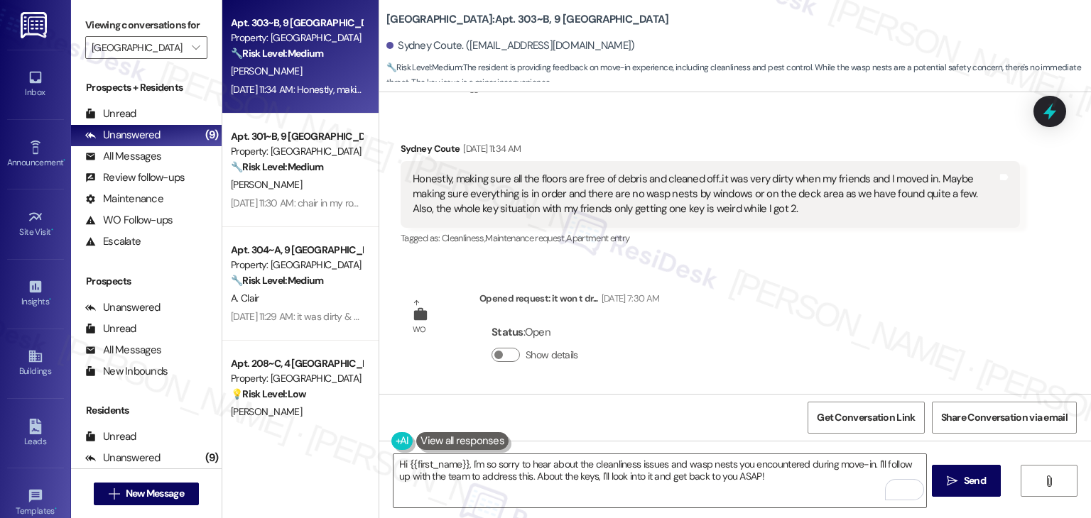
click at [713, 356] on div "Sent via SMS [PERSON_NAME] (ResiDesk) [DATE] 12:40 PM Hi [GEOGRAPHIC_DATA]! We’…" at bounding box center [734, 243] width 711 height 302
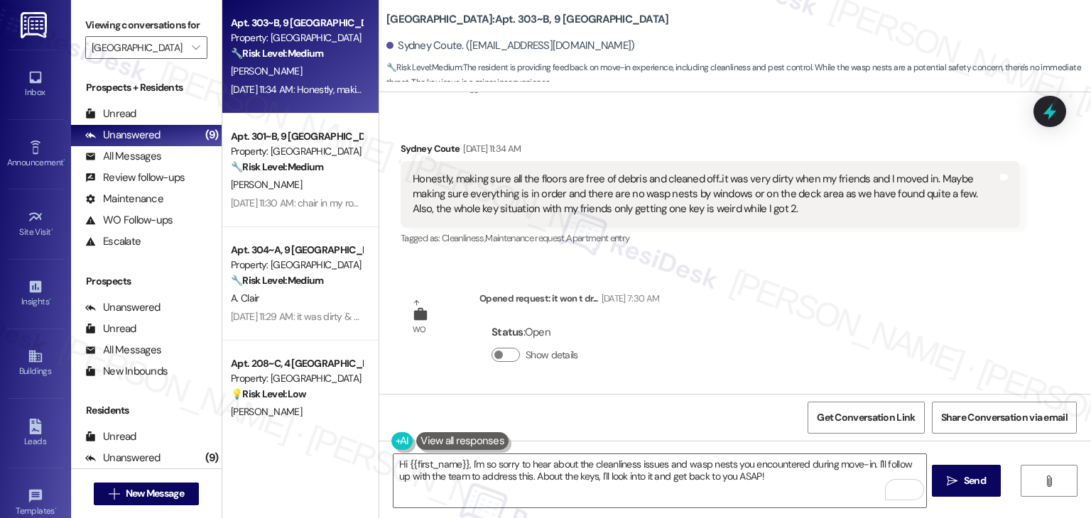
click at [713, 356] on div "Sent via SMS [PERSON_NAME] (ResiDesk) [DATE] 12:40 PM Hi [GEOGRAPHIC_DATA]! We’…" at bounding box center [734, 243] width 711 height 302
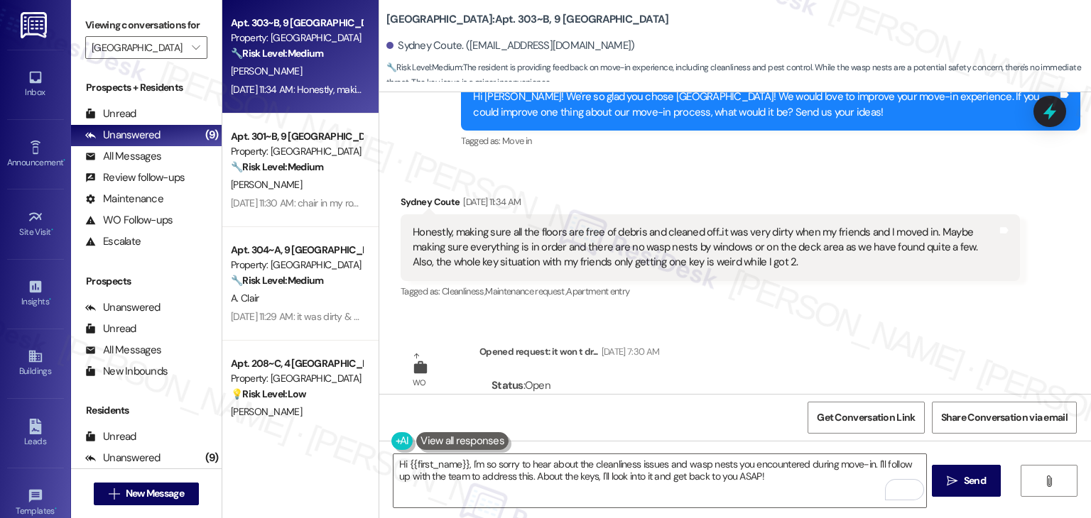
scroll to position [480, 0]
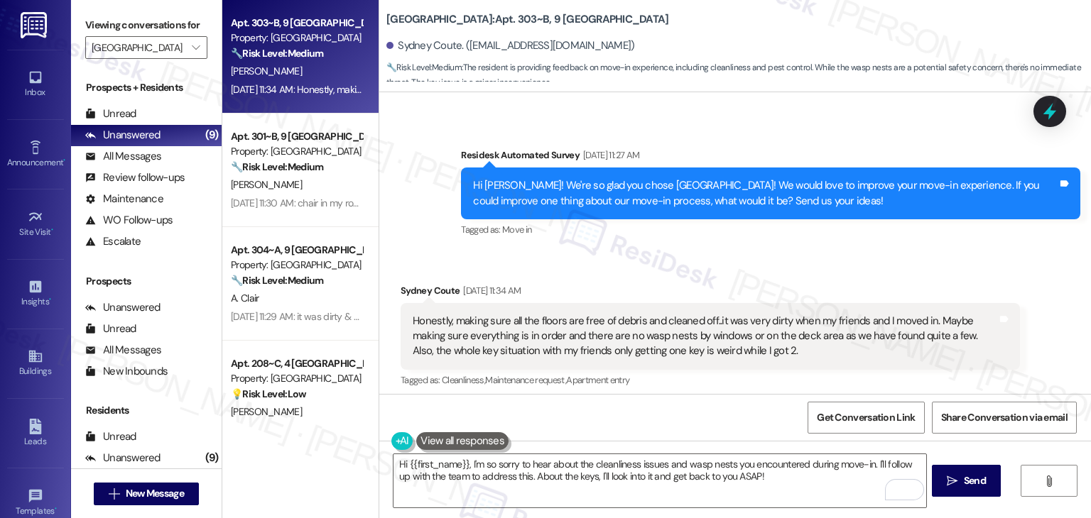
click at [725, 194] on div "Hi [PERSON_NAME]! We're so glad you chose [GEOGRAPHIC_DATA]! We would love to i…" at bounding box center [765, 193] width 584 height 31
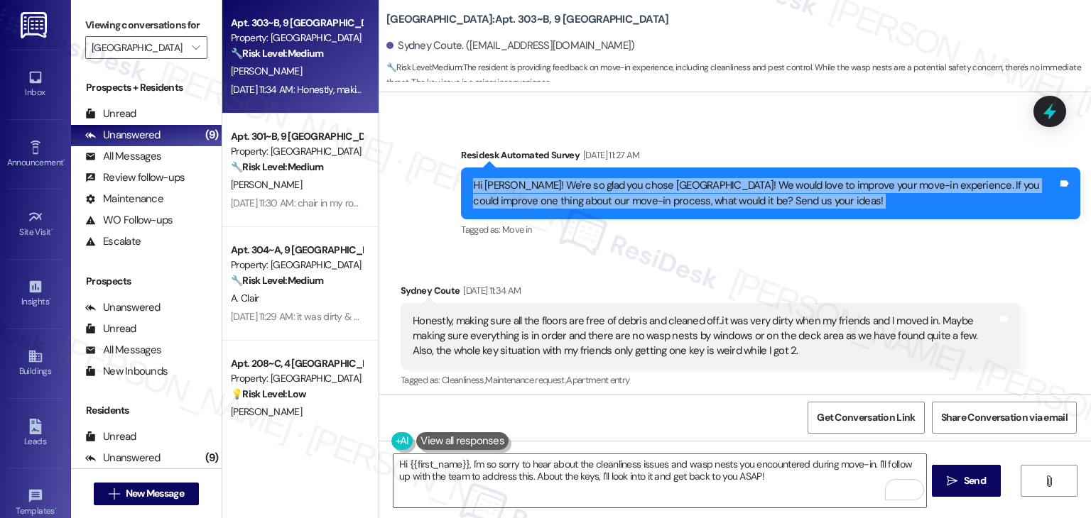
click at [725, 194] on div "Hi [PERSON_NAME]! We're so glad you chose [GEOGRAPHIC_DATA]! We would love to i…" at bounding box center [765, 193] width 584 height 31
copy div "Hi [PERSON_NAME]! We're so glad you chose [GEOGRAPHIC_DATA]! We would love to i…"
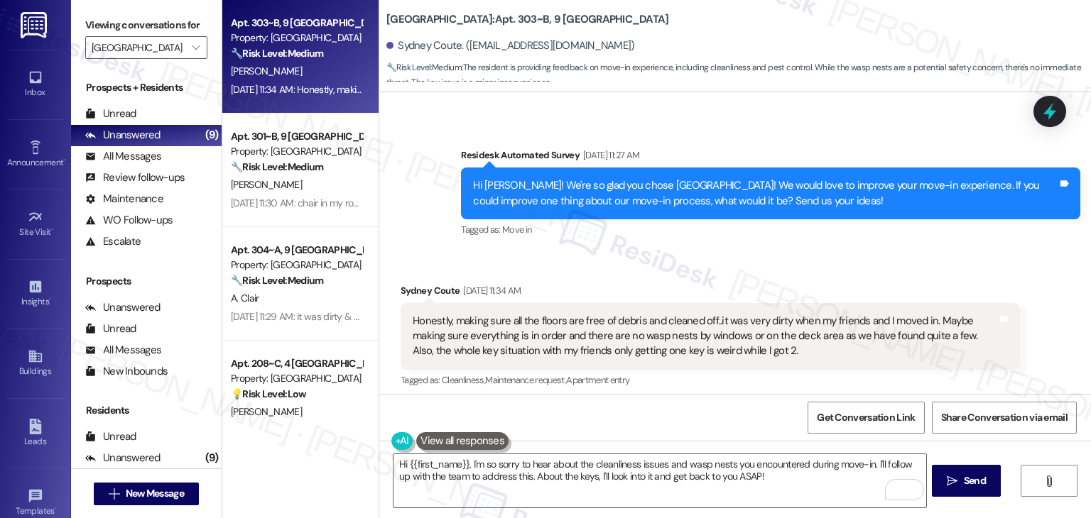
click at [451, 153] on div "Survey, sent via SMS Residesk Automated Survey [DATE] 11:27 AM Hi Sydney! We're…" at bounding box center [770, 194] width 640 height 114
click at [572, 190] on div "Hi [PERSON_NAME]! We're so glad you chose [GEOGRAPHIC_DATA]! We would love to i…" at bounding box center [765, 193] width 584 height 31
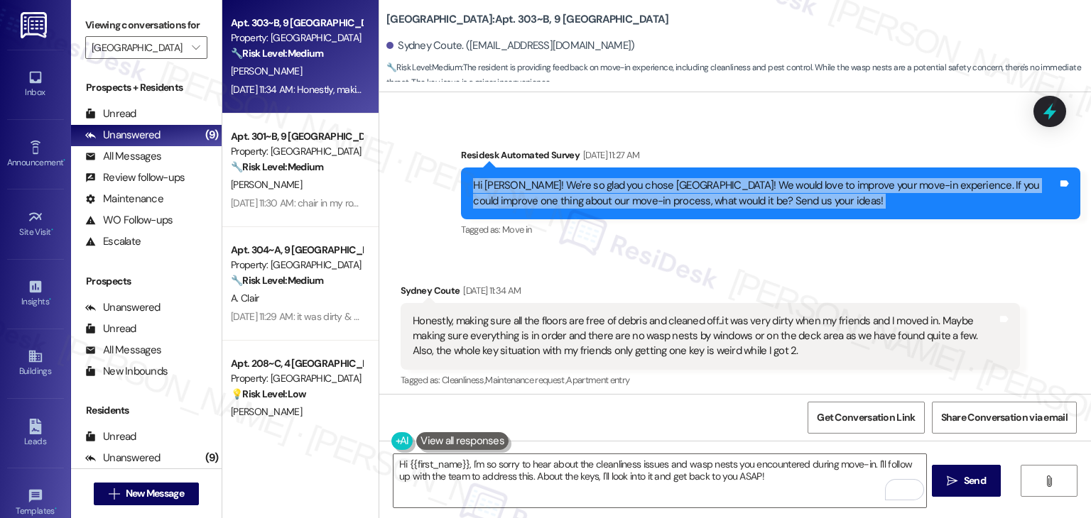
click at [572, 190] on div "Hi [PERSON_NAME]! We're so glad you chose [GEOGRAPHIC_DATA]! We would love to i…" at bounding box center [765, 193] width 584 height 31
copy div "Hi [PERSON_NAME]! We're so glad you chose [GEOGRAPHIC_DATA]! We would love to i…"
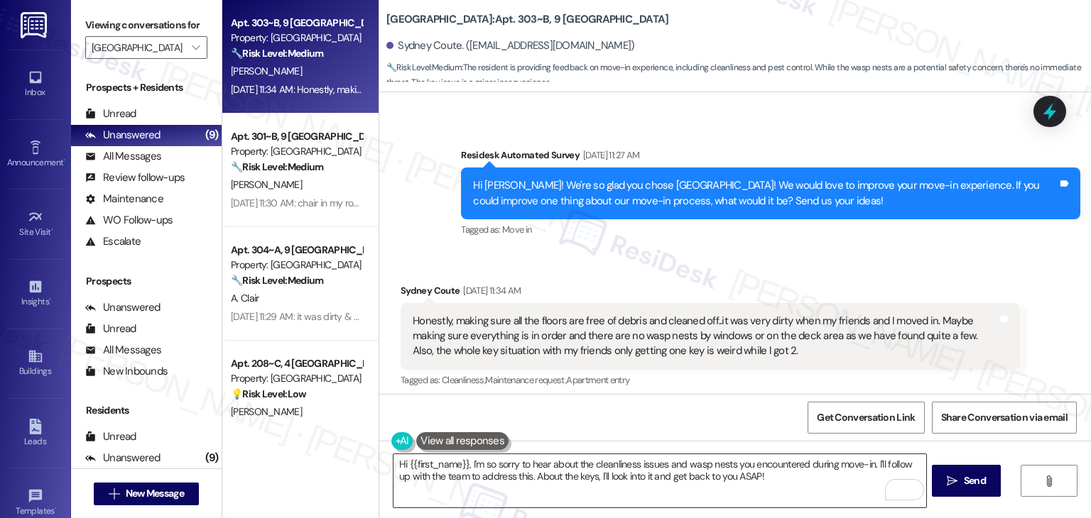
click at [552, 469] on textarea "Hi {{first_name}}, I'm so sorry to hear about the cleanliness issues and wasp n…" at bounding box center [659, 480] width 532 height 53
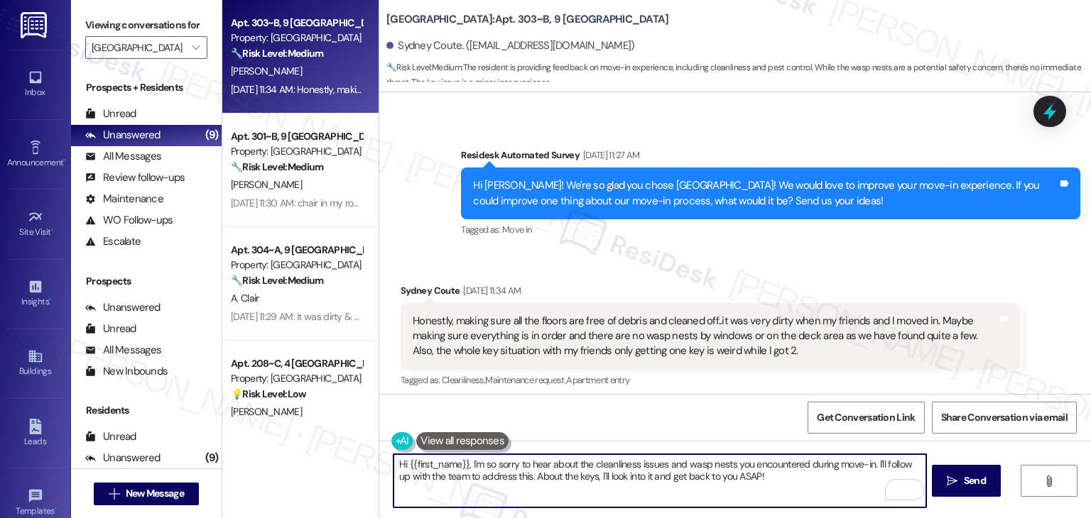
click at [552, 469] on textarea "Hi {{first_name}}, I'm so sorry to hear about the cleanliness issues and wasp n…" at bounding box center [659, 480] width 532 height 53
paste textarea "[GEOGRAPHIC_DATA], thank you so much for your thoughtful feedback! I’m sorry to…"
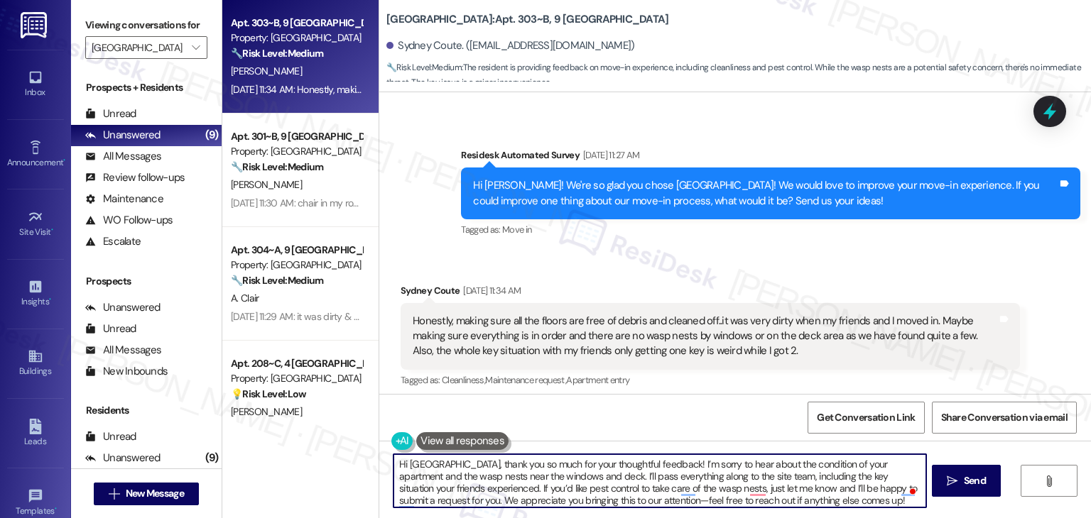
scroll to position [622, 0]
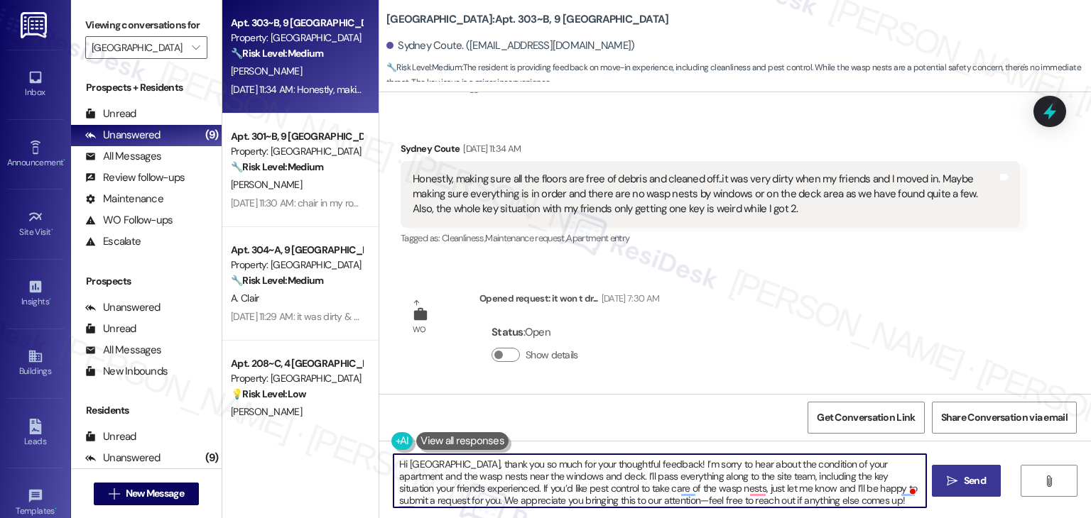
type textarea "Hi [GEOGRAPHIC_DATA], thank you so much for your thoughtful feedback! I’m sorry…"
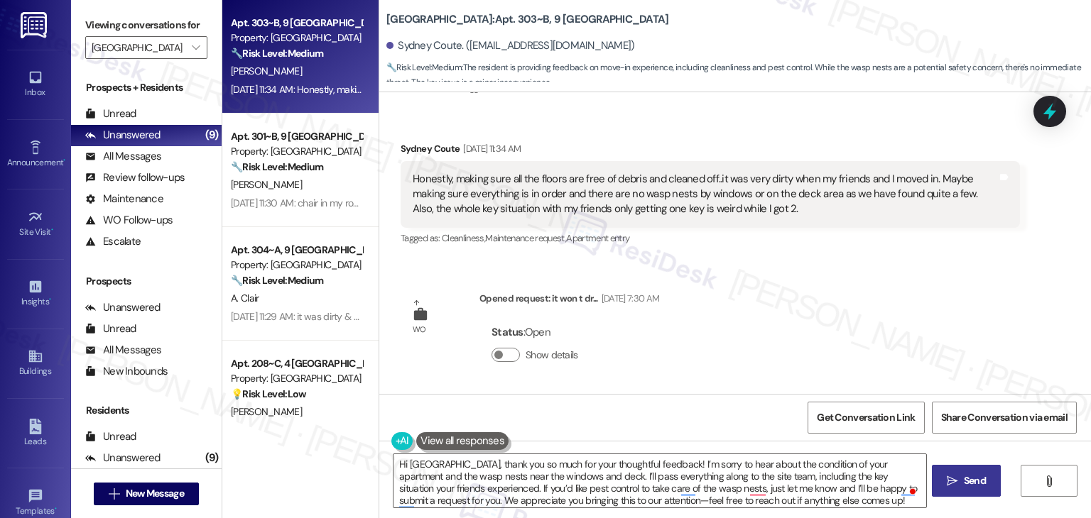
click at [963, 476] on span "Send" at bounding box center [974, 481] width 22 height 15
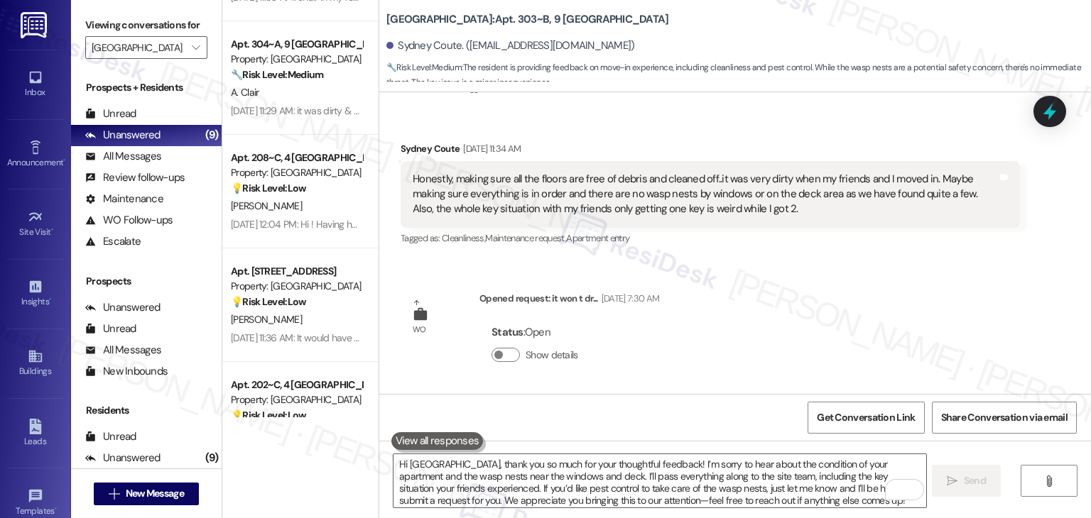
scroll to position [213, 0]
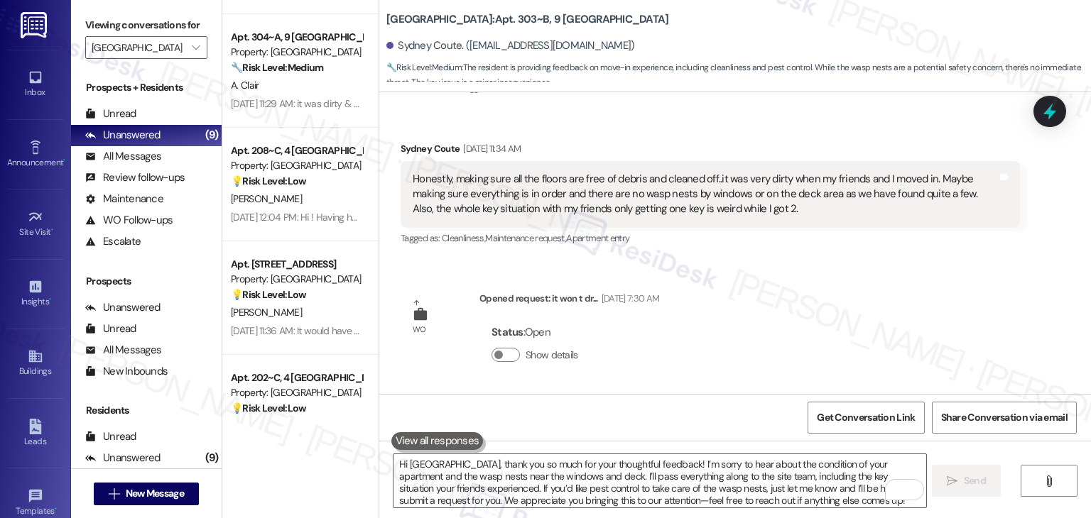
click at [296, 476] on div "Apt. 303~B, [GEOGRAPHIC_DATA] Property: [GEOGRAPHIC_DATA] Common 🔧 Risk Level: …" at bounding box center [300, 259] width 156 height 518
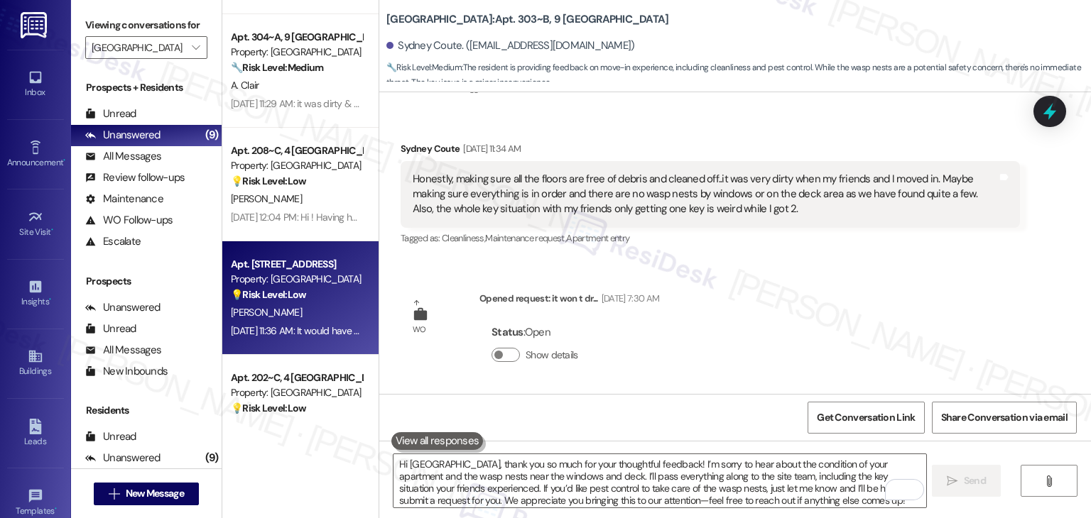
click at [313, 319] on div "[PERSON_NAME]" at bounding box center [296, 313] width 134 height 18
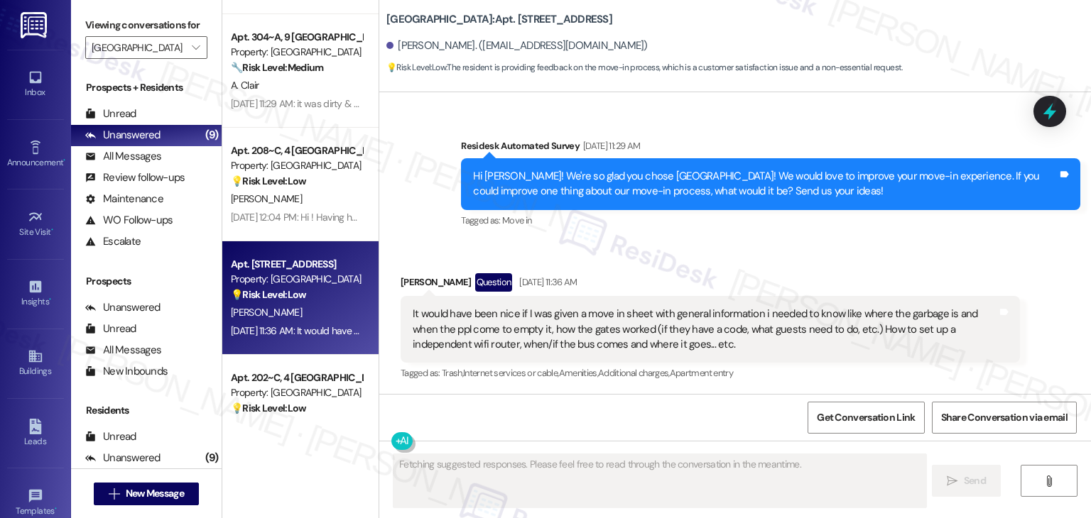
scroll to position [475, 0]
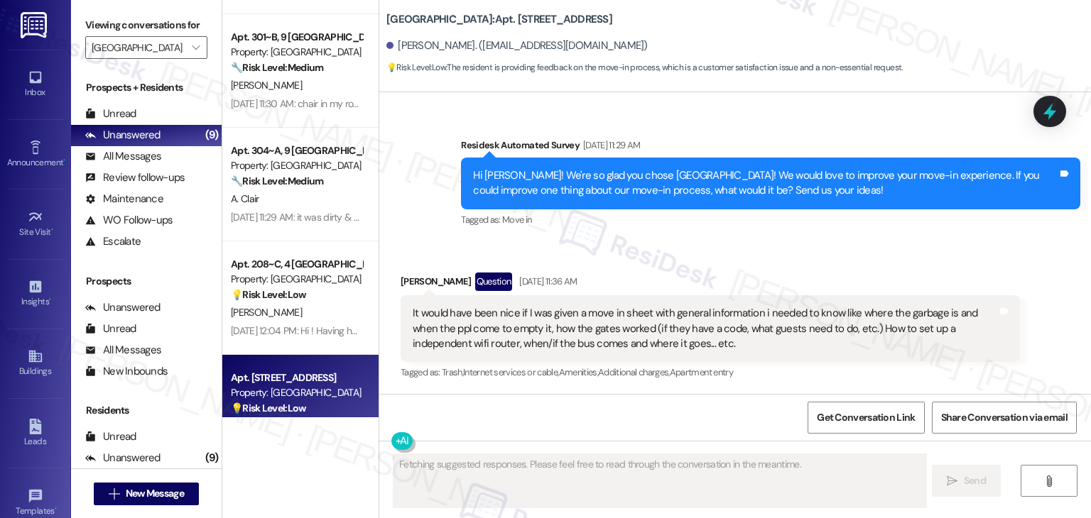
click at [763, 249] on div "Received via SMS [PERSON_NAME] Question [DATE] 11:36 AM It would have been nice…" at bounding box center [734, 317] width 711 height 153
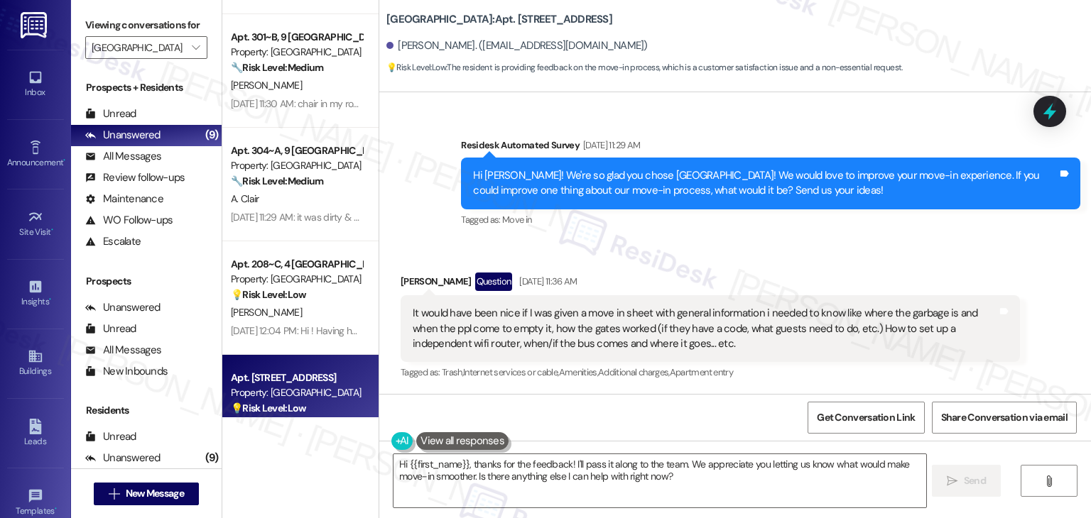
click at [759, 239] on div "Survey, sent via SMS Residesk Automated Survey [DATE] 11:29 AM Hi [PERSON_NAME]…" at bounding box center [770, 184] width 640 height 114
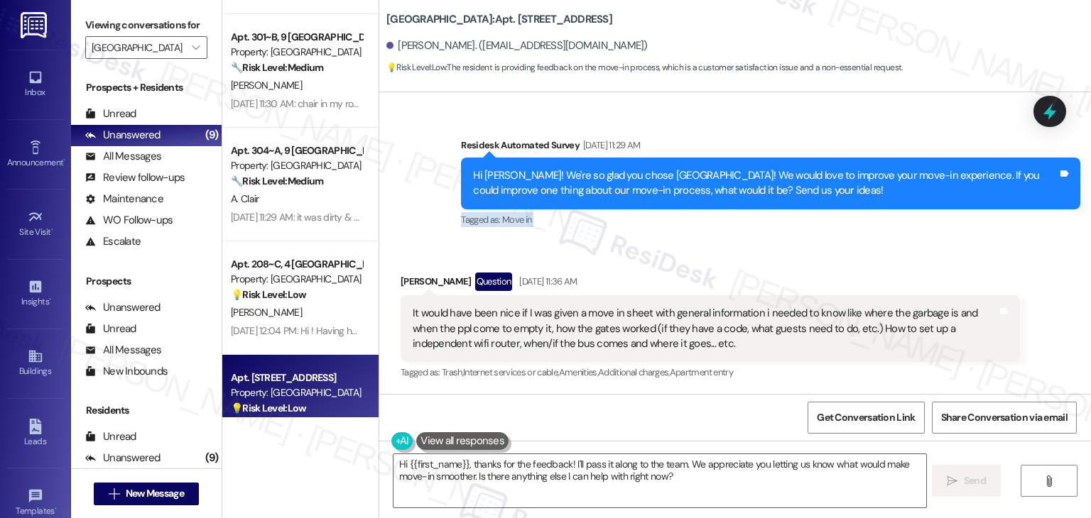
click at [759, 239] on div "Survey, sent via SMS Residesk Automated Survey [DATE] 11:29 AM Hi [PERSON_NAME]…" at bounding box center [770, 184] width 640 height 114
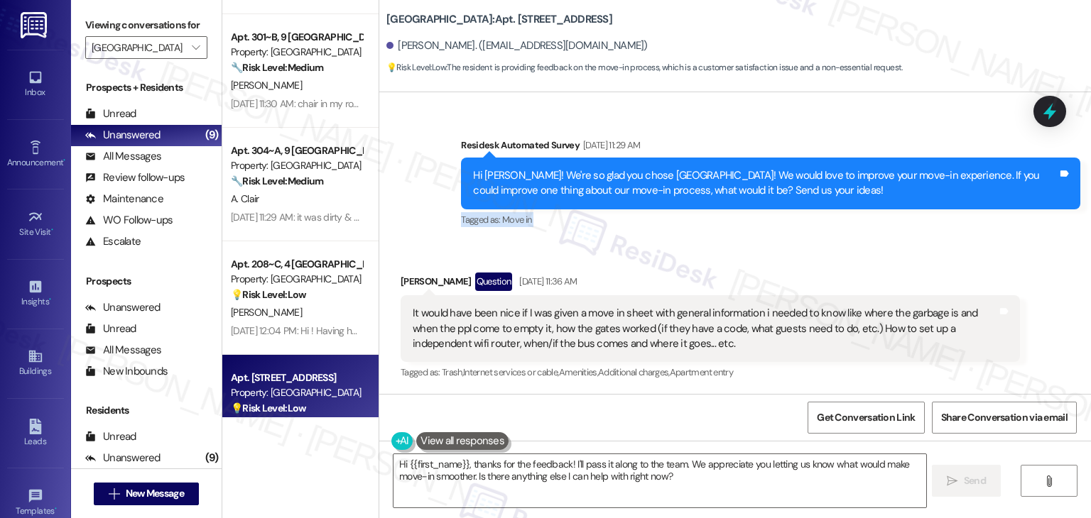
click at [759, 239] on div "Survey, sent via SMS Residesk Automated Survey [DATE] 11:29 AM Hi [PERSON_NAME]…" at bounding box center [770, 184] width 640 height 114
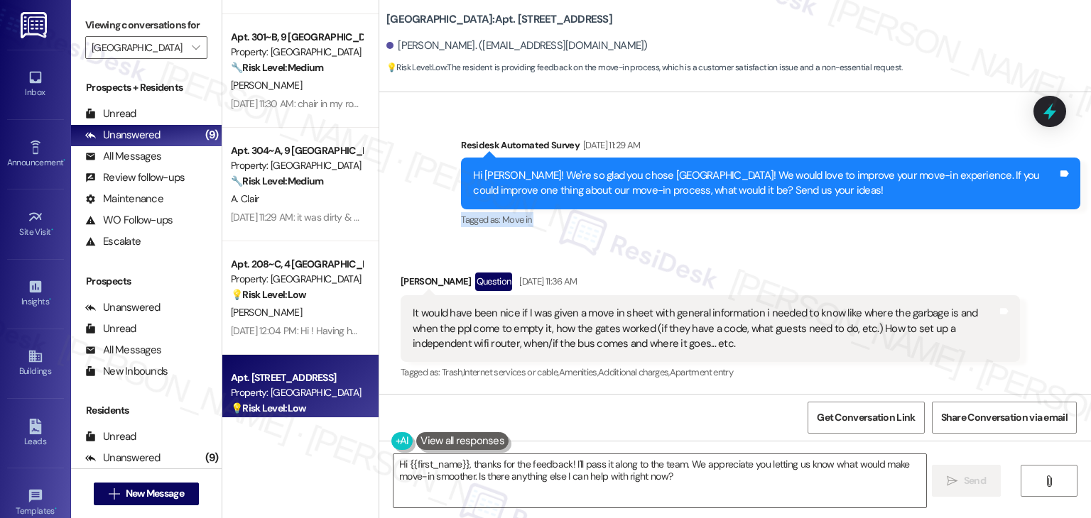
click at [759, 239] on div "Survey, sent via SMS Residesk Automated Survey [DATE] 11:29 AM Hi [PERSON_NAME]…" at bounding box center [770, 184] width 640 height 114
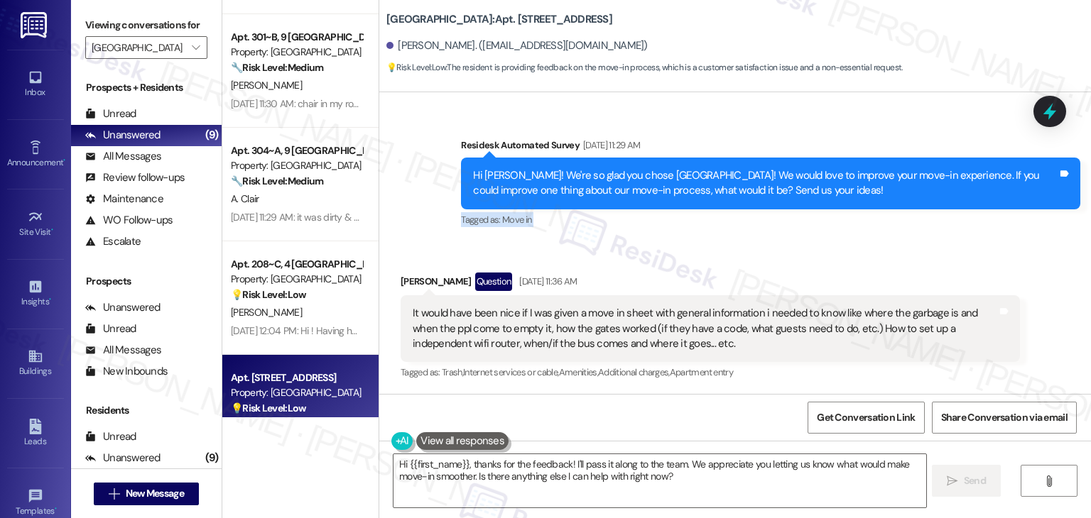
click at [759, 239] on div "Survey, sent via SMS Residesk Automated Survey [DATE] 11:29 AM Hi [PERSON_NAME]…" at bounding box center [770, 184] width 640 height 114
click at [785, 187] on div "Hi [PERSON_NAME]! We're so glad you chose [GEOGRAPHIC_DATA]! We would love to i…" at bounding box center [765, 183] width 584 height 31
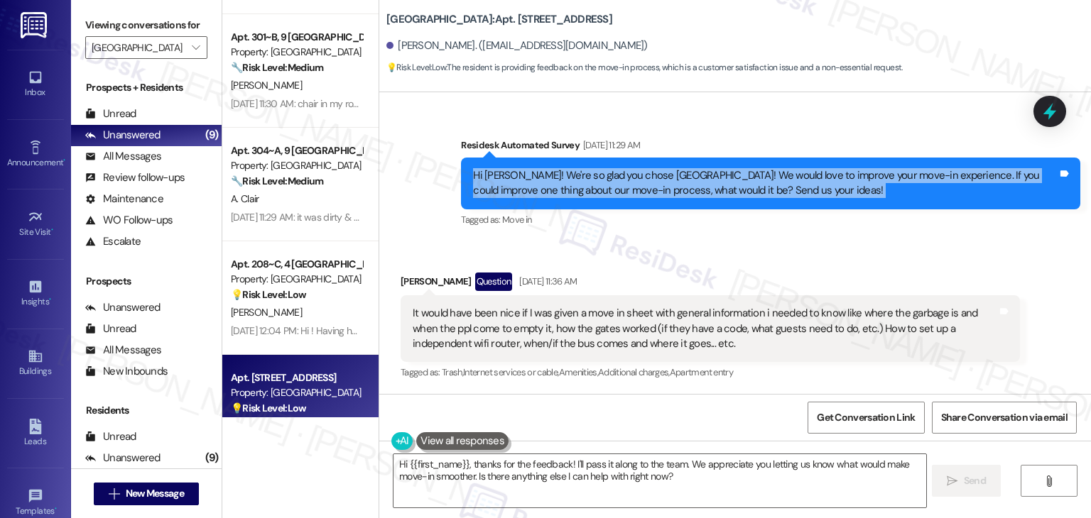
click at [785, 187] on div "Hi [PERSON_NAME]! We're so glad you chose [GEOGRAPHIC_DATA]! We would love to i…" at bounding box center [765, 183] width 584 height 31
copy div "Hi [PERSON_NAME]! We're so glad you chose [GEOGRAPHIC_DATA]! We would love to i…"
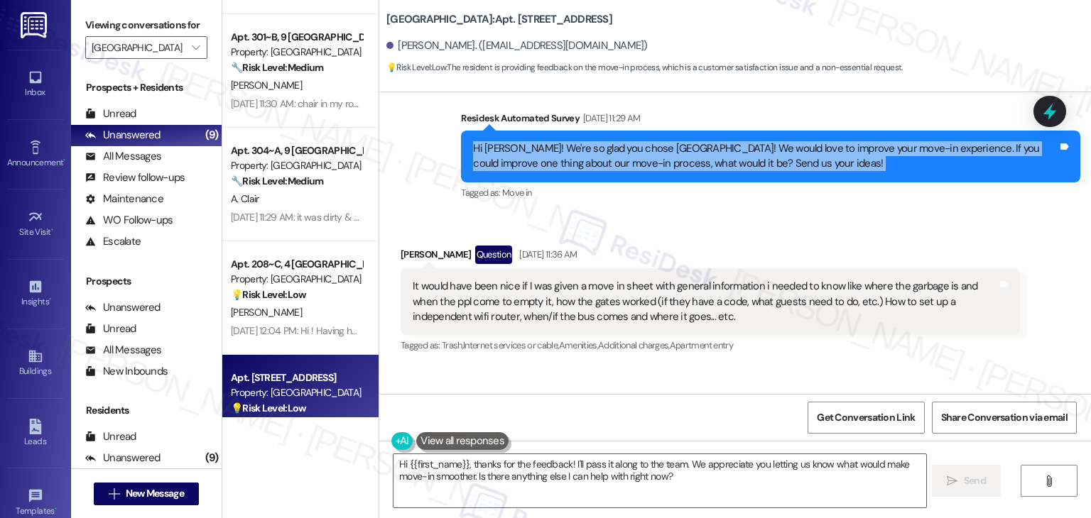
scroll to position [546, 0]
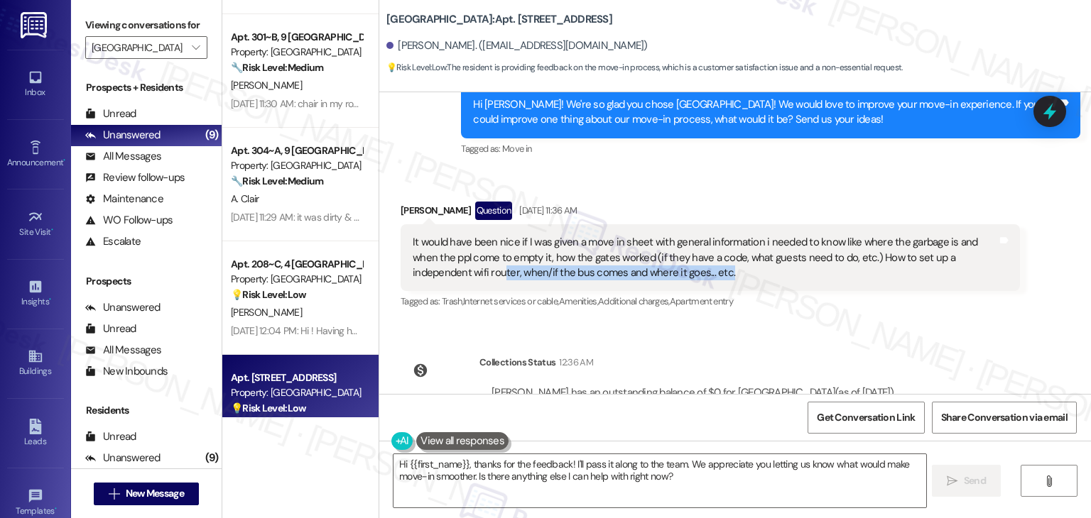
drag, startPoint x: 648, startPoint y: 346, endPoint x: 417, endPoint y: 271, distance: 243.6
click at [417, 271] on div "It would have been nice if I was given a move in sheet with general information…" at bounding box center [705, 257] width 584 height 45
click at [506, 261] on div "It would have been nice if I was given a move in sheet with general information…" at bounding box center [705, 257] width 584 height 45
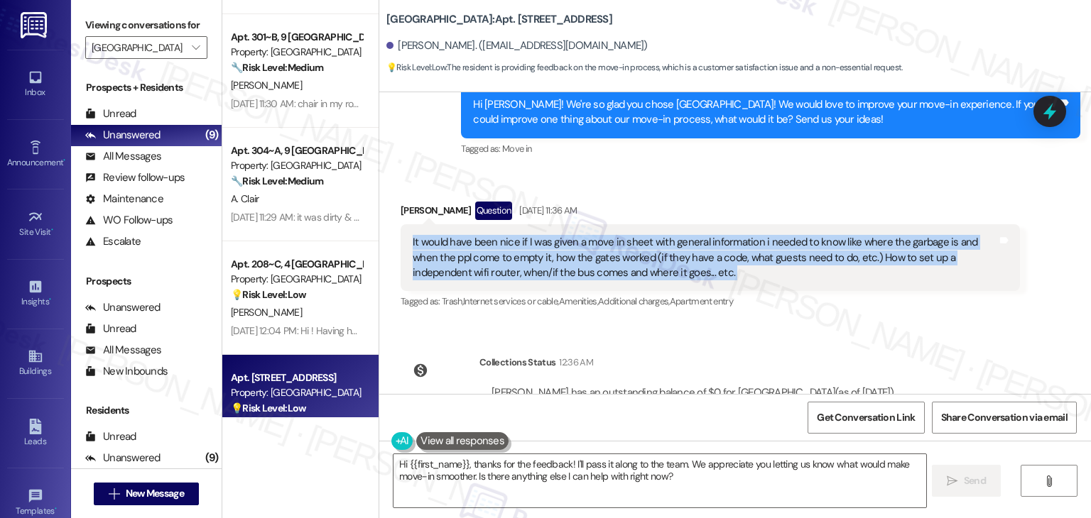
click at [506, 261] on div "It would have been nice if I was given a move in sheet with general information…" at bounding box center [705, 257] width 584 height 45
copy div "It would have been nice if I was given a move in sheet with general information…"
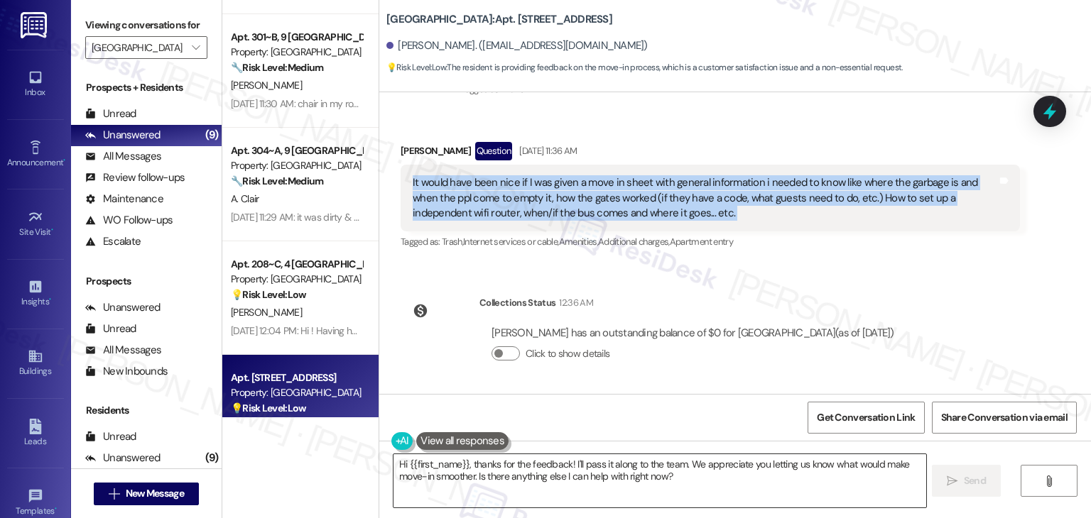
click at [552, 458] on textarea "Hi {{first_name}}, thanks for the feedback! I'll pass it along to the team. We …" at bounding box center [659, 480] width 532 height 53
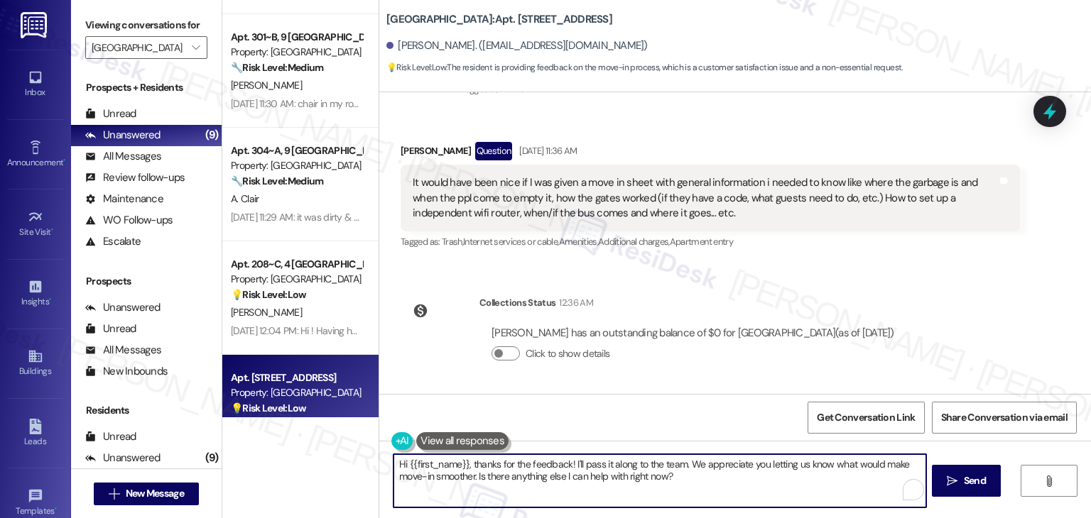
click at [552, 458] on textarea "Hi {{first_name}}, thanks for the feedback! I'll pass it along to the team. We …" at bounding box center [659, 480] width 532 height 53
paste textarea "[PERSON_NAME], thank you so much for your feedback! You brought up some helpful…"
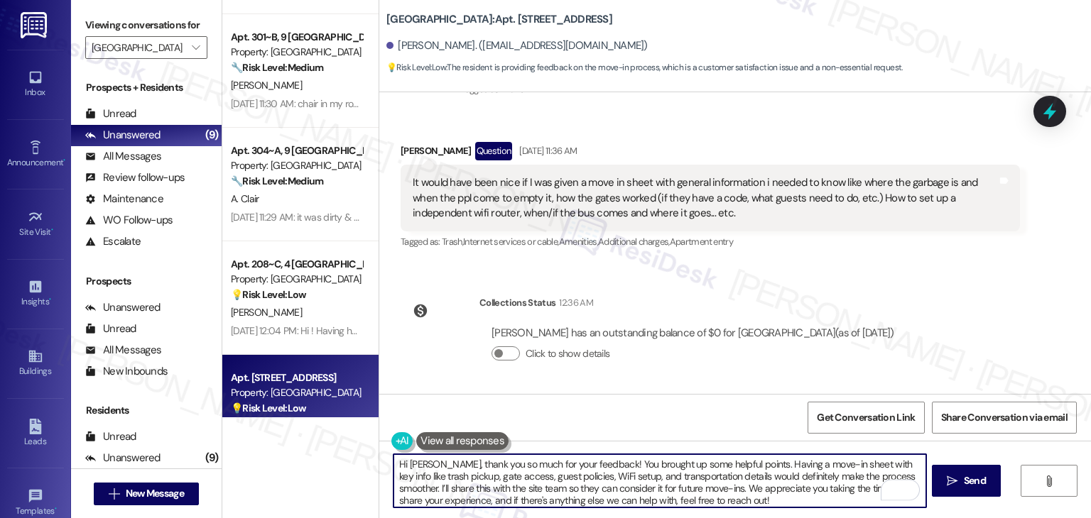
scroll to position [0, 0]
type textarea "Hi Jennie, thank you so much for your feedback! You brought up some helpful poi…"
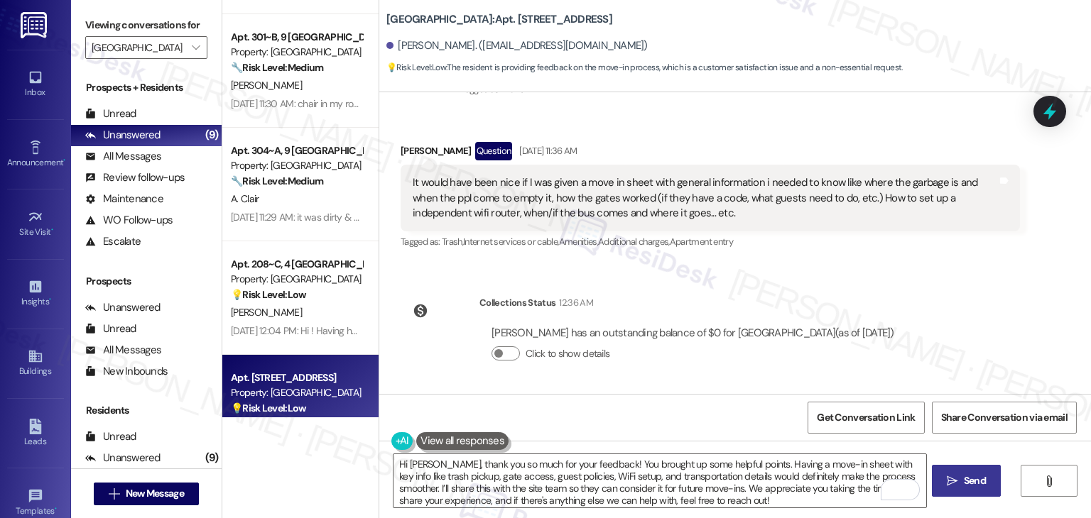
click at [953, 481] on icon "" at bounding box center [951, 481] width 11 height 11
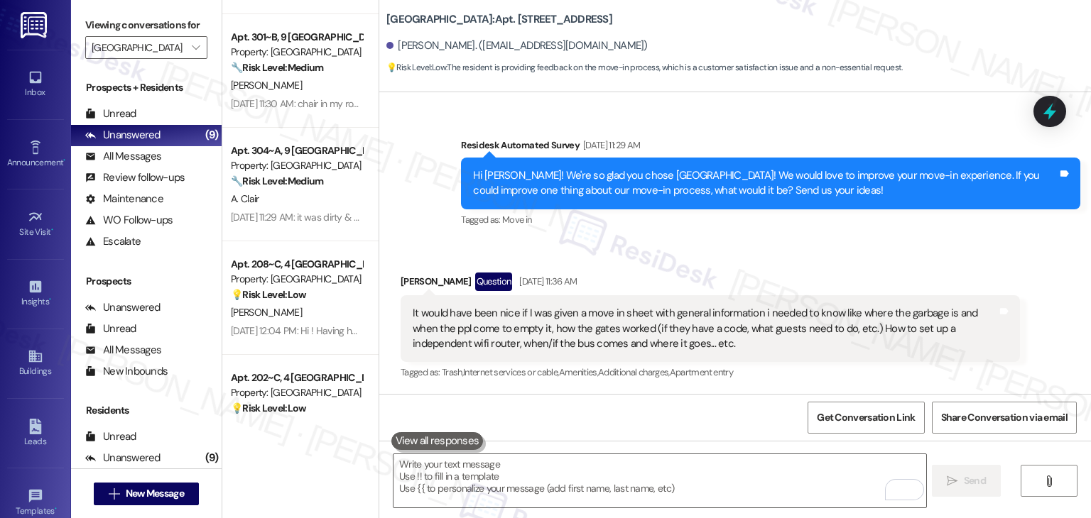
scroll to position [750, 0]
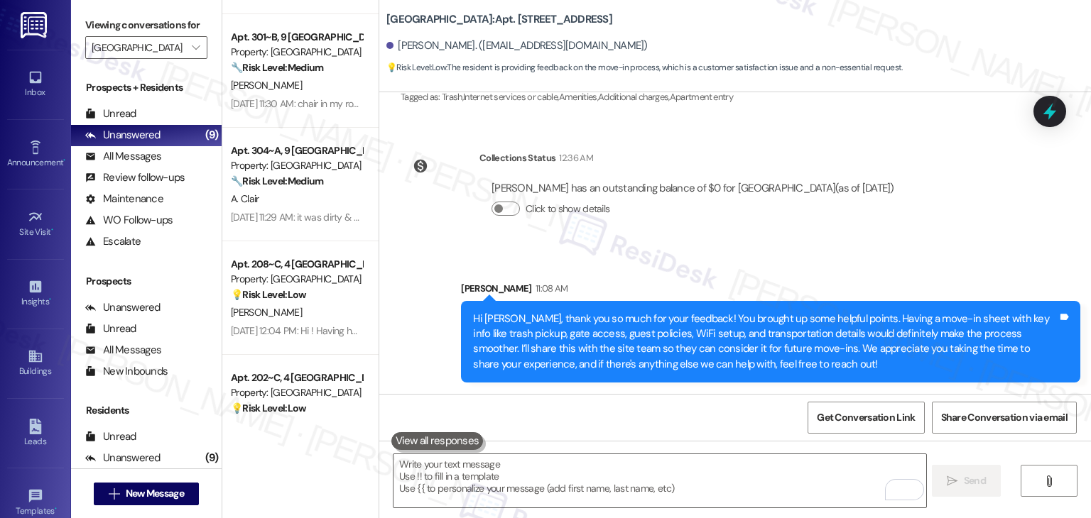
click at [1053, 109] on icon at bounding box center [1049, 111] width 18 height 18
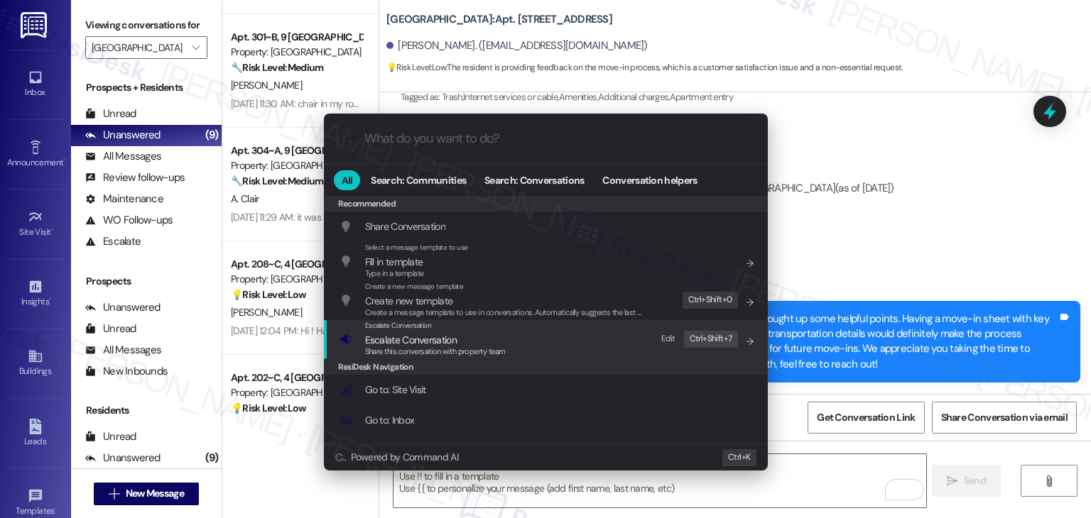
click at [436, 339] on span "Escalate Conversation" at bounding box center [411, 340] width 92 height 13
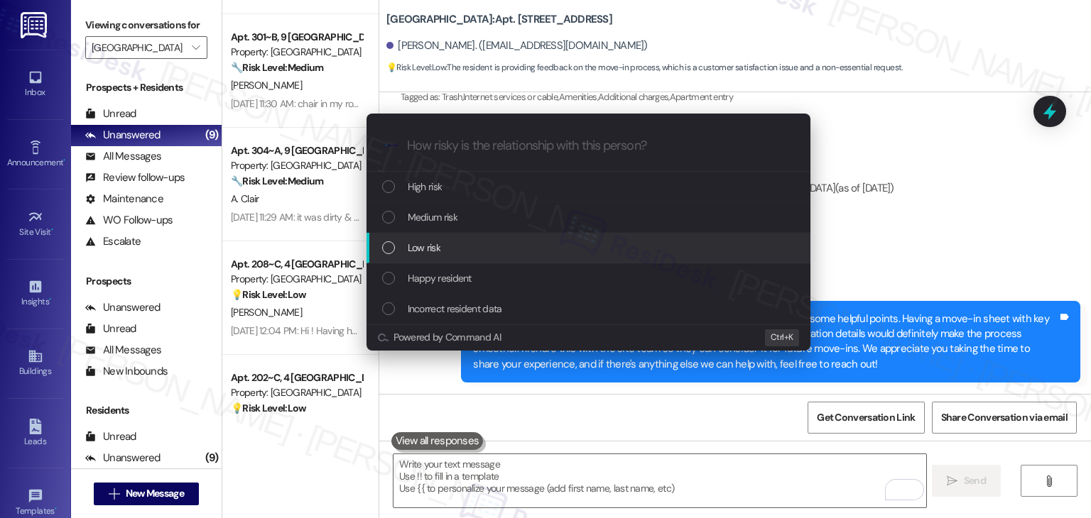
click at [391, 249] on div "List of options" at bounding box center [388, 247] width 13 height 13
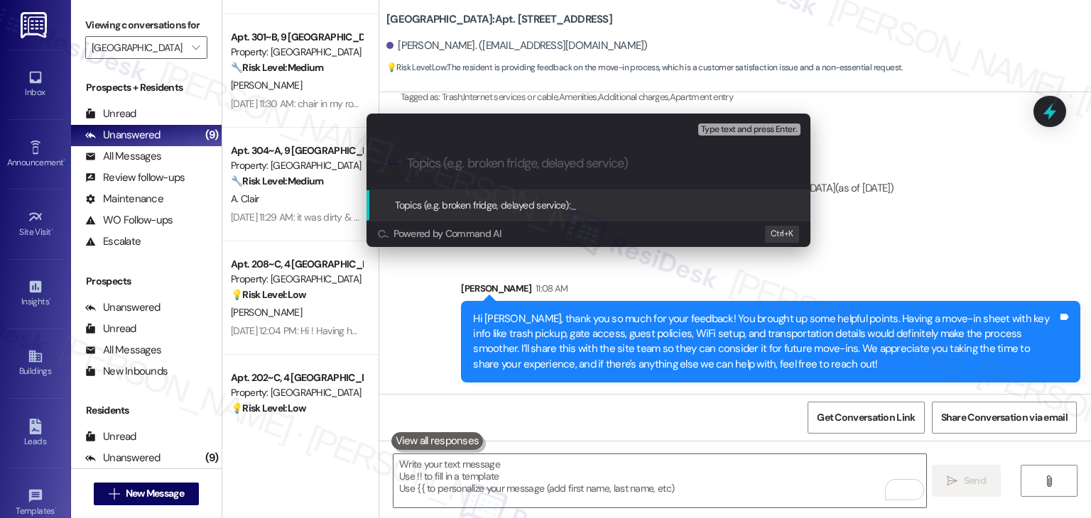
paste input "Move-In Feedback: Lack of Welcome Info Sheet & Community Details"
type input "Move-In Feedback: Lack of Welcome Info Sheet & Community Details"
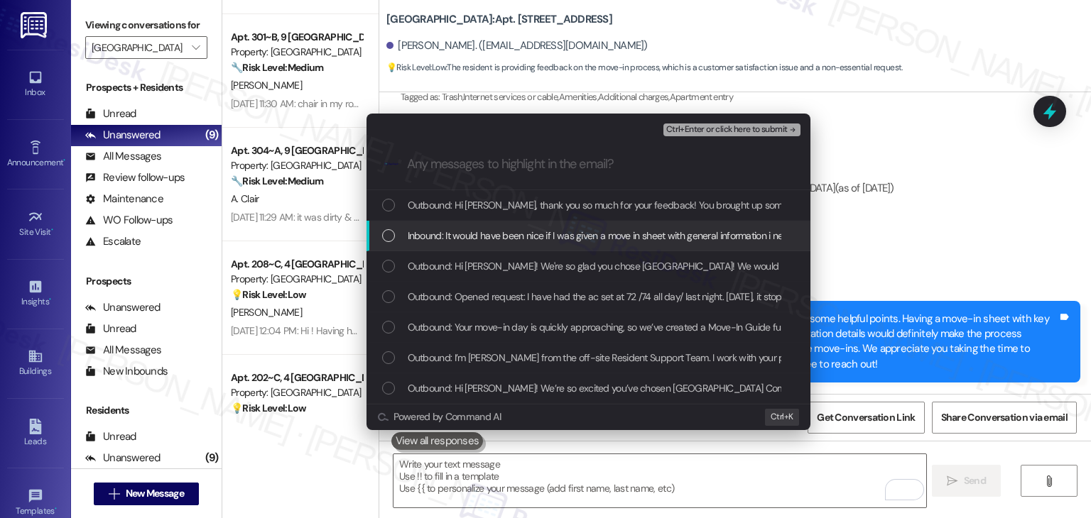
click at [387, 236] on div "List of options" at bounding box center [388, 235] width 13 height 13
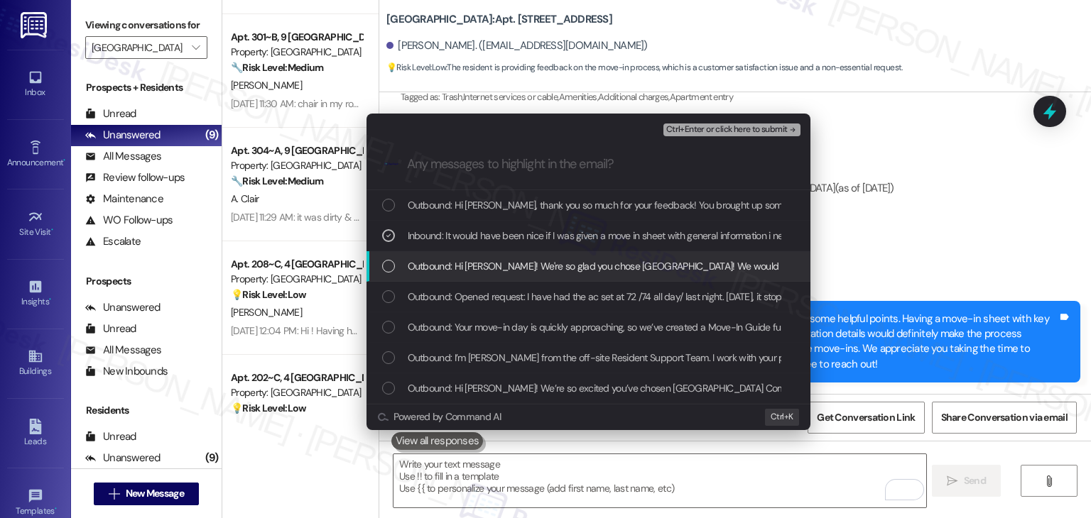
click at [388, 269] on div "List of options" at bounding box center [388, 266] width 13 height 13
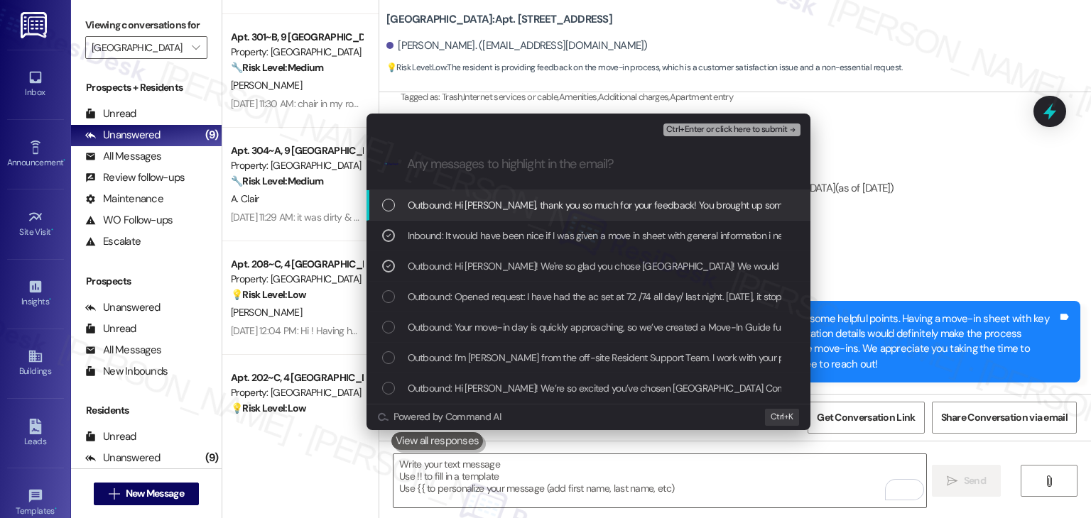
click at [731, 129] on span "Ctrl+Enter or click here to submit" at bounding box center [726, 130] width 121 height 10
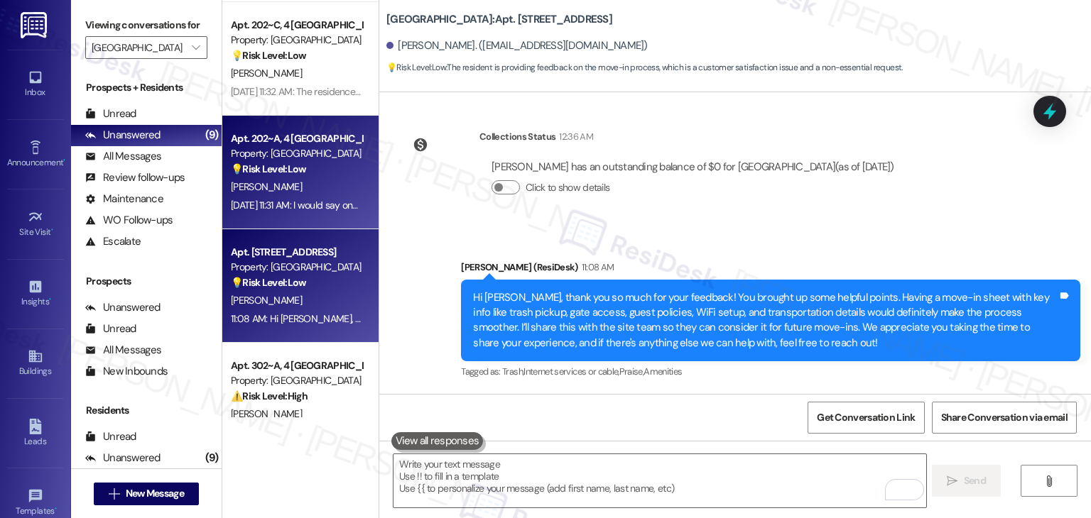
scroll to position [605, 0]
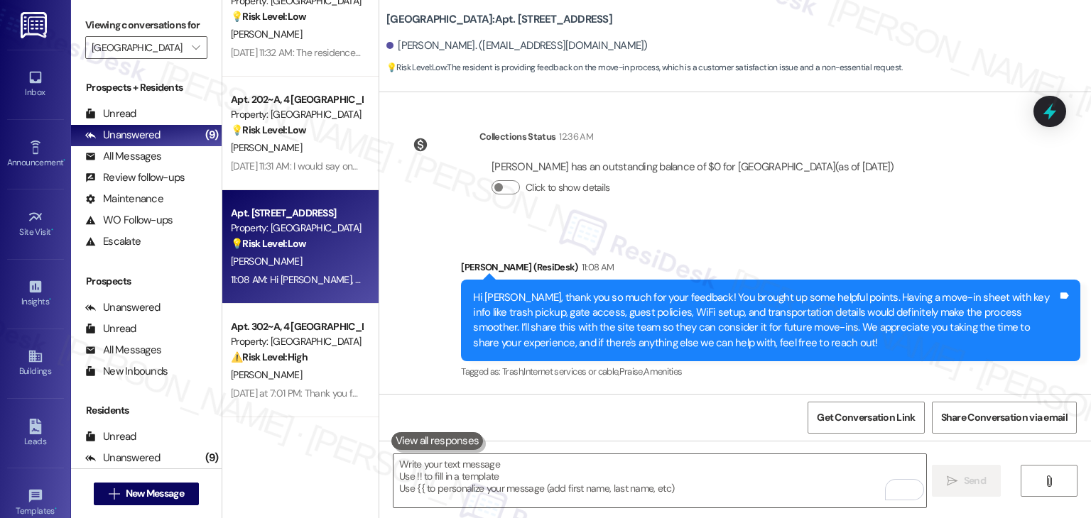
click at [295, 447] on div "Apt. 304~A, 9 Yugo Starkville Campus Common Property: Yugo Starkville Campus Co…" at bounding box center [300, 259] width 156 height 518
click at [835, 214] on div "Jennie Hamilton has an outstanding balance of $0 for Yugo Starkville Campus Com…" at bounding box center [692, 183] width 427 height 68
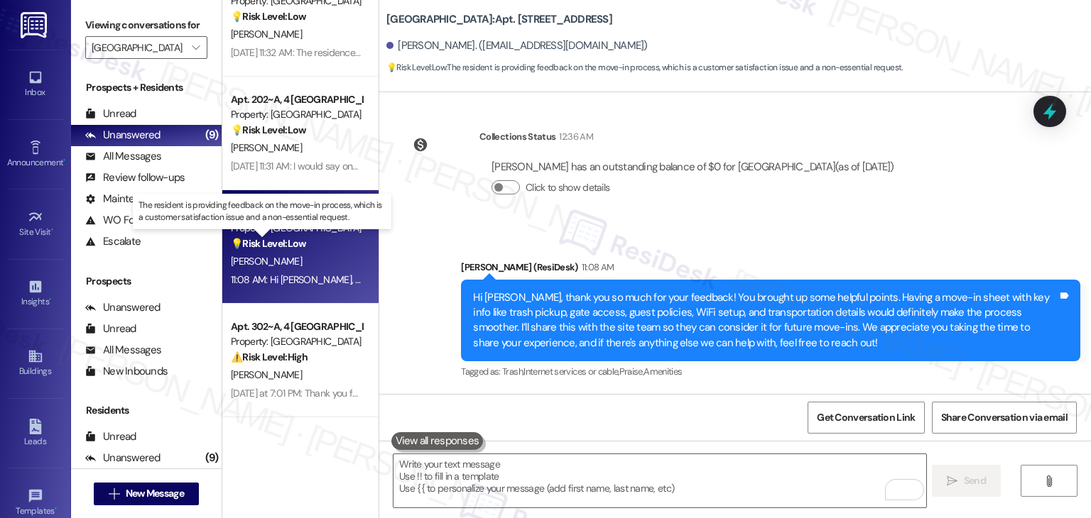
click at [293, 239] on strong "💡 Risk Level: Low" at bounding box center [268, 243] width 75 height 13
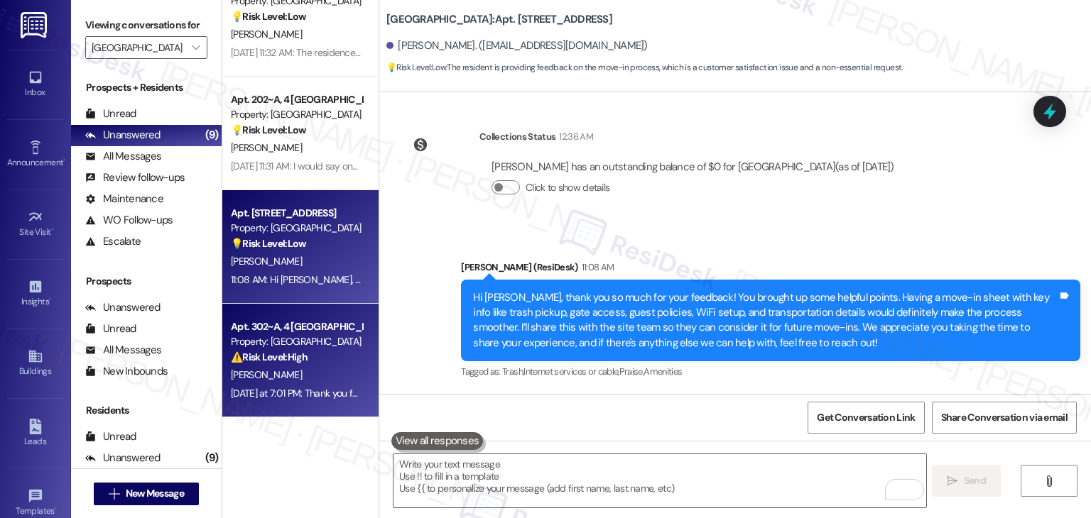
click at [307, 362] on div "⚠️ Risk Level: High The resident reports a malfunctioning toilet that has been …" at bounding box center [296, 357] width 131 height 15
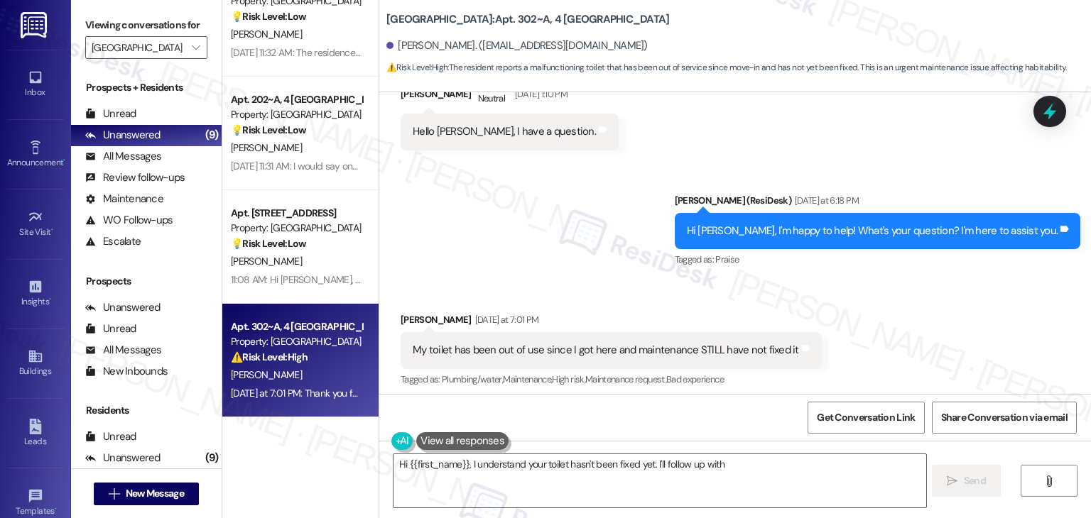
scroll to position [676, 0]
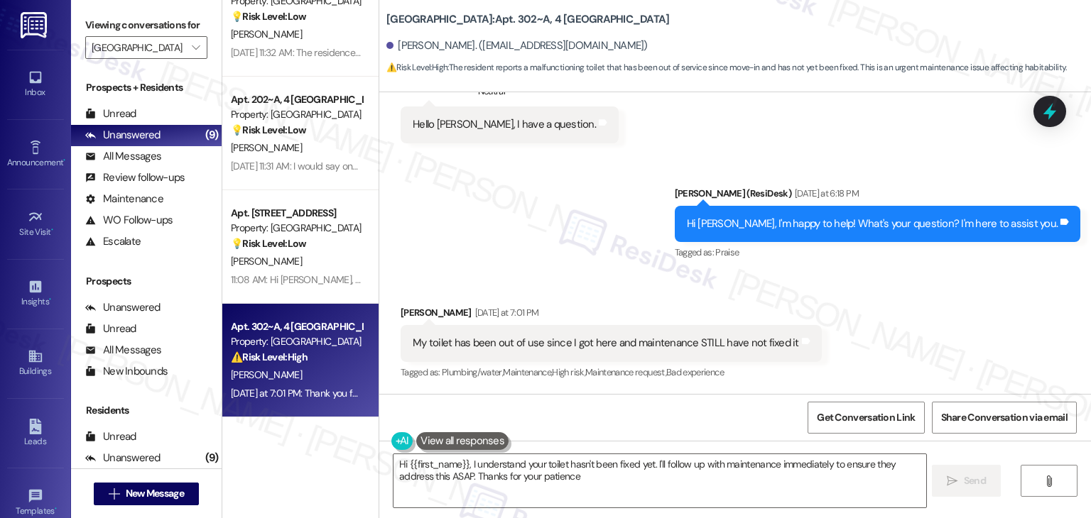
type textarea "Hi {{first_name}}, I understand your toilet hasn't been fixed yet. I'll follow …"
click at [837, 310] on div "Received via SMS Calyx Spencer Yesterday at 7:01 PM My toilet has been out of u…" at bounding box center [734, 333] width 711 height 120
click at [929, 304] on div "Received via SMS Calyx Spencer Yesterday at 7:01 PM My toilet has been out of u…" at bounding box center [734, 333] width 711 height 120
drag, startPoint x: 1051, startPoint y: 119, endPoint x: 1047, endPoint y: 128, distance: 9.2
click at [1051, 118] on icon at bounding box center [1049, 111] width 18 height 18
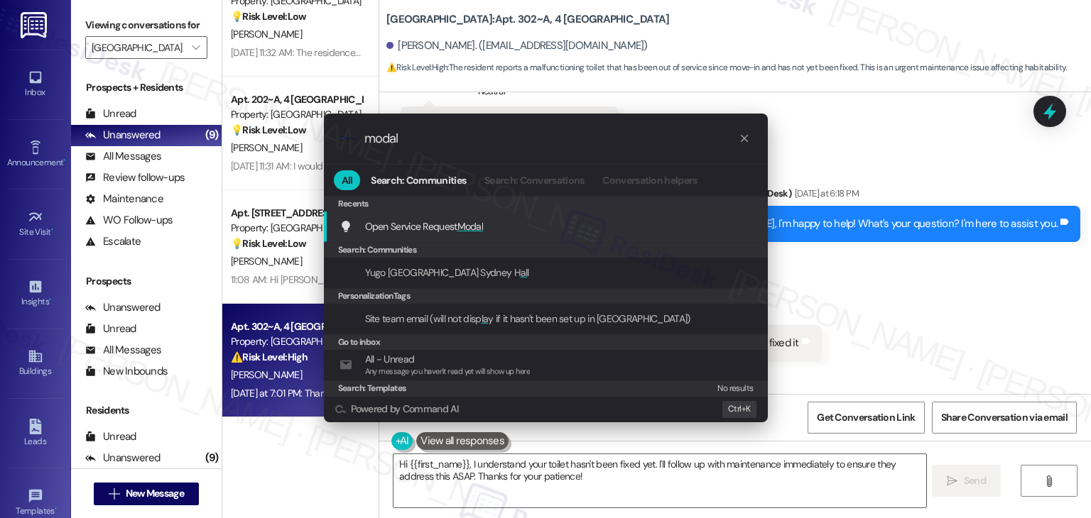
type input "modal"
click at [526, 222] on div "Open Service Request Modal Add shortcut" at bounding box center [546, 227] width 415 height 16
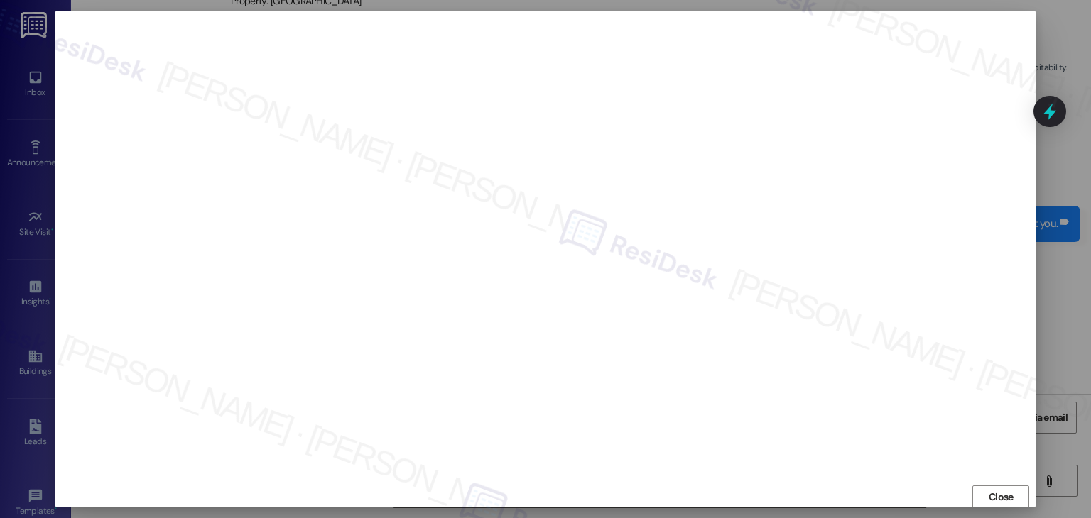
scroll to position [1, 0]
click at [995, 497] on span "Close" at bounding box center [1000, 496] width 25 height 15
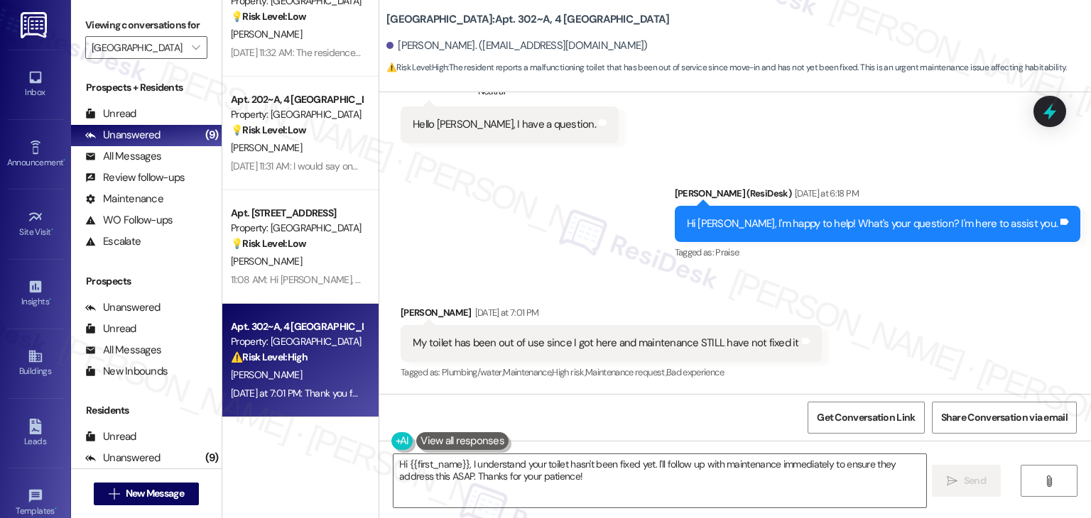
click at [533, 342] on div "My toilet has been out of use since I got here and maintenance STILL have not f…" at bounding box center [606, 343] width 386 height 15
click at [534, 342] on div "My toilet has been out of use since I got here and maintenance STILL have not f…" at bounding box center [606, 343] width 386 height 15
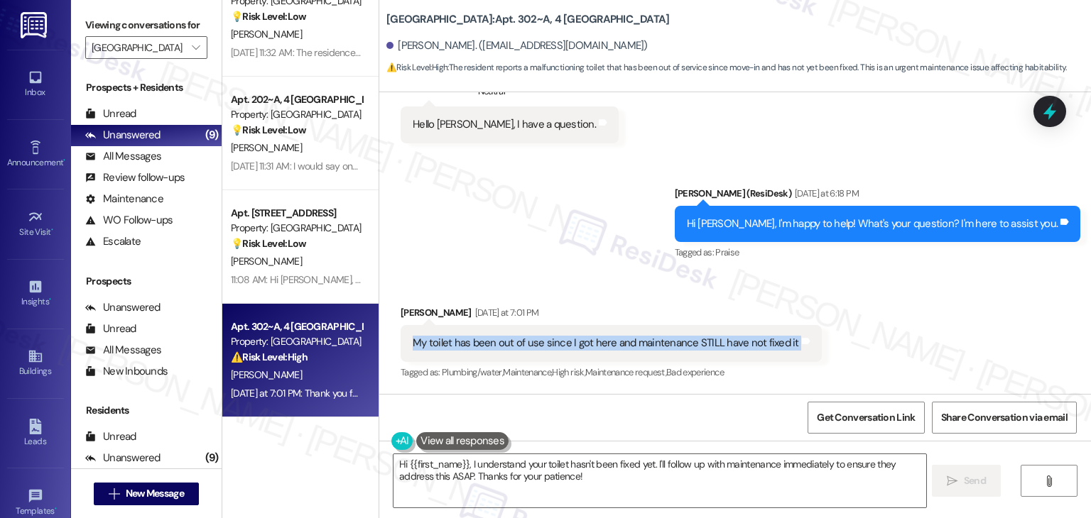
click at [534, 342] on div "My toilet has been out of use since I got here and maintenance STILL have not f…" at bounding box center [606, 343] width 386 height 15
copy div "My toilet has been out of use since I got here and maintenance STILL have not f…"
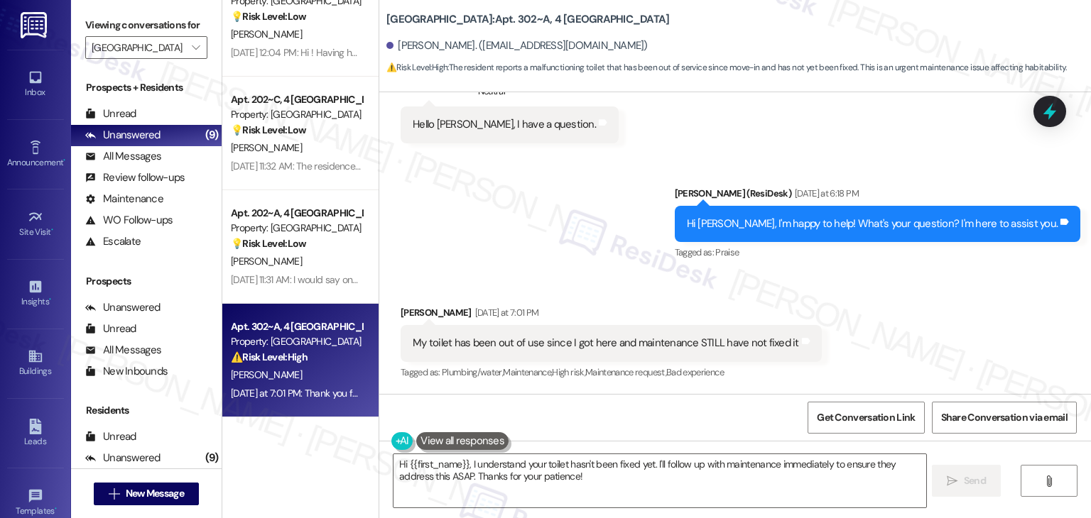
click at [408, 50] on div "[PERSON_NAME]. ([EMAIL_ADDRESS][DOMAIN_NAME])" at bounding box center [516, 45] width 261 height 15
copy div "Calyx"
click at [665, 472] on textarea "Hi {{first_name}}, I understand your toilet hasn't been fixed yet. I'll follow …" at bounding box center [659, 480] width 532 height 53
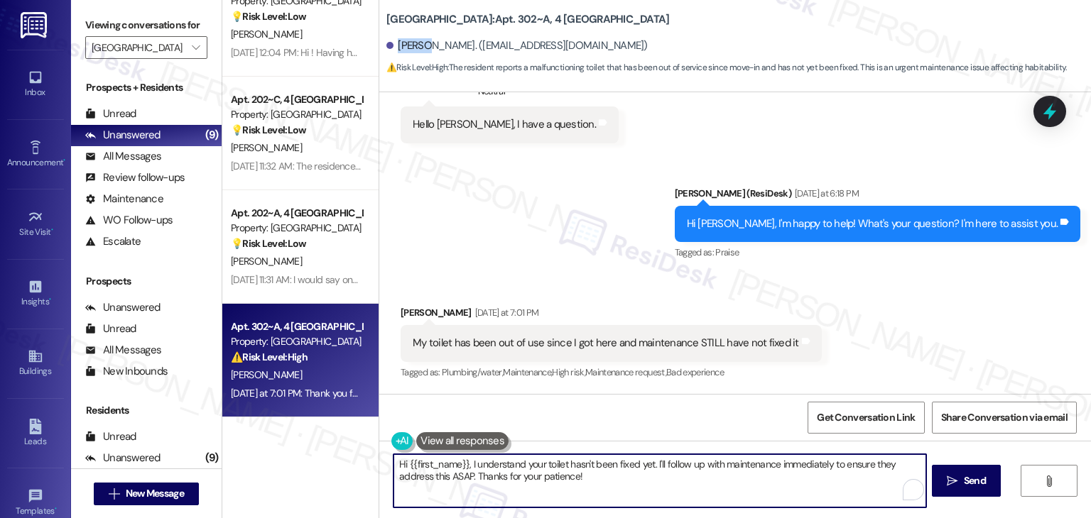
click at [665, 471] on textarea "Hi {{first_name}}, I understand your toilet hasn't been fixed yet. I'll follow …" at bounding box center [659, 480] width 532 height 53
paste textarea "Calyx, I’m sorry to hear your toilet still hasn’t been fixed. I’ll follow up wi…"
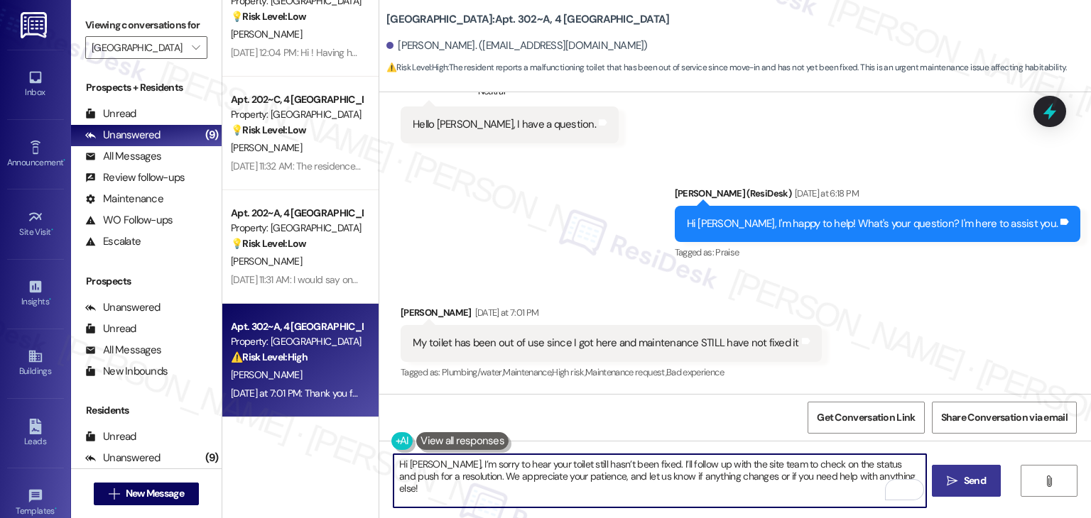
type textarea "Hi [PERSON_NAME], I’m sorry to hear your toilet still hasn’t been fixed. I’ll f…"
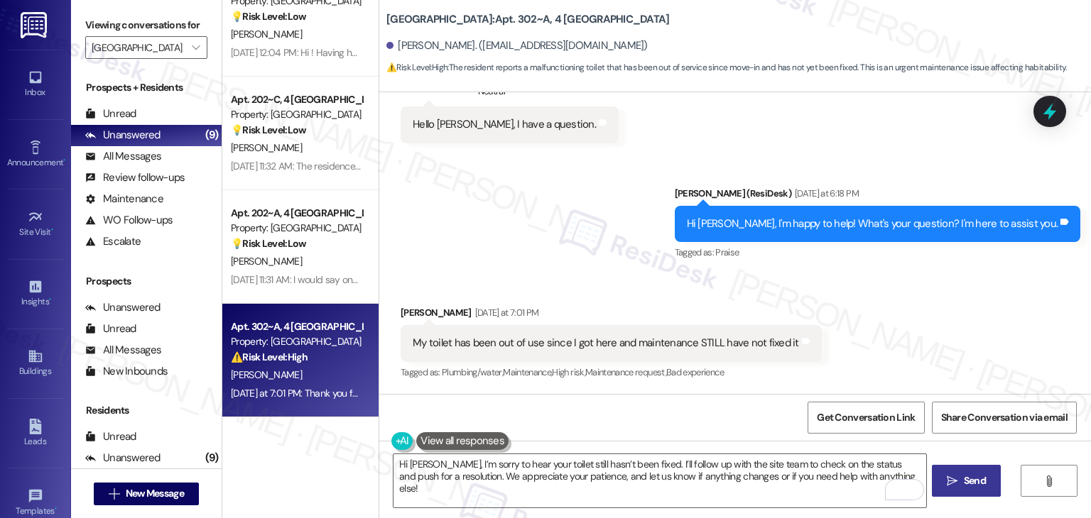
click at [966, 484] on span "Send" at bounding box center [974, 481] width 22 height 15
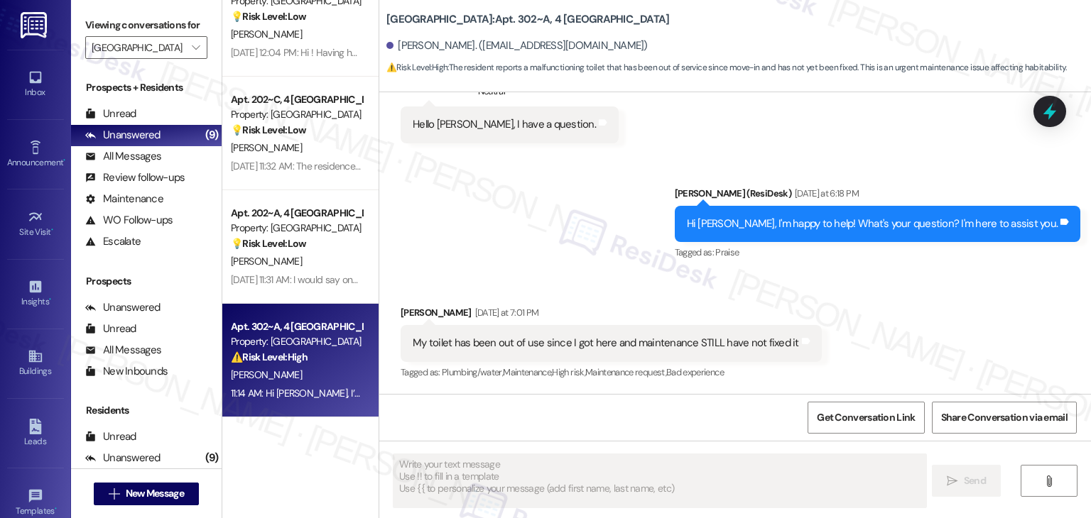
click at [505, 223] on div "Sent via SMS Sarah (ResiDesk) Yesterday at 6:18 PM Hi Calyx, I'm happy to help!…" at bounding box center [734, 214] width 711 height 120
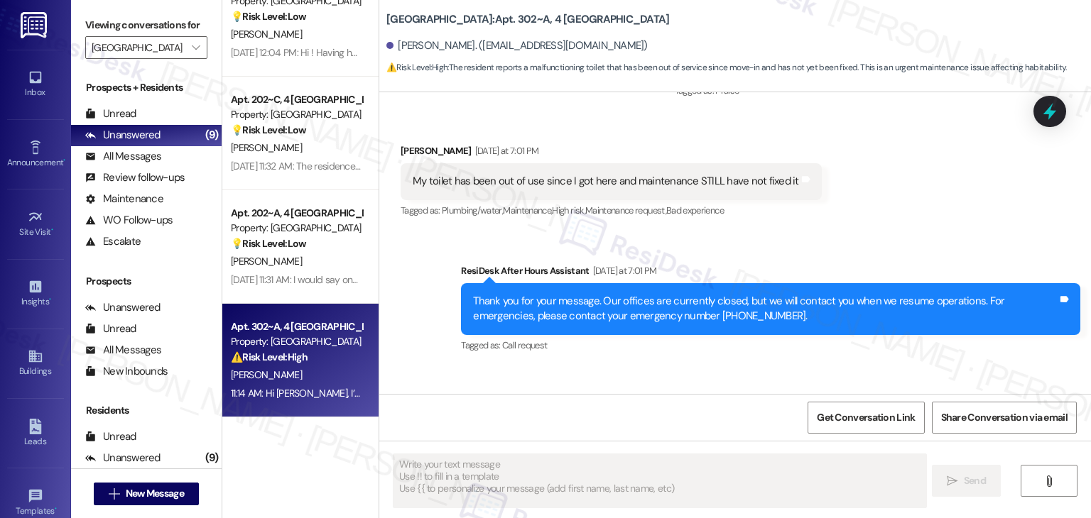
scroll to position [925, 0]
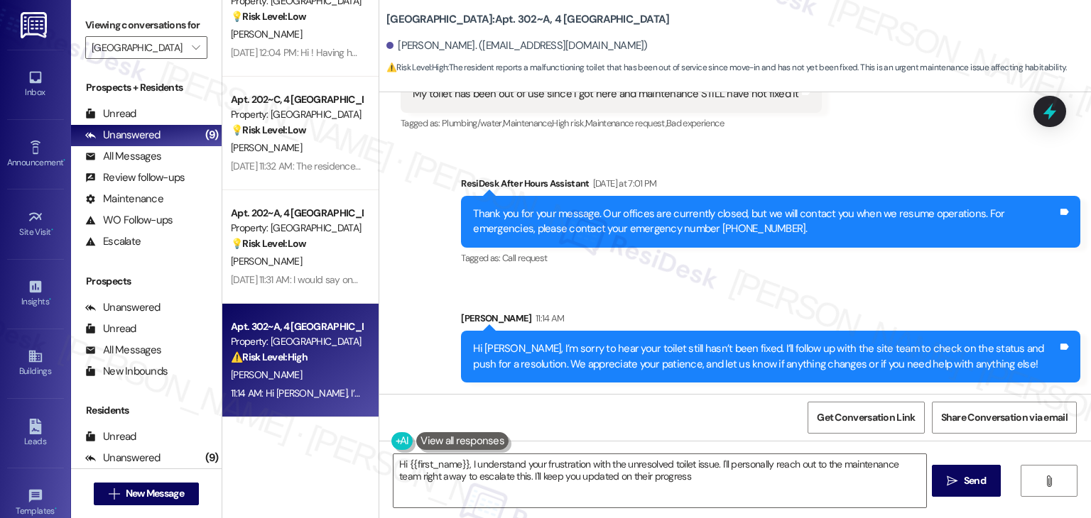
type textarea "Hi {{first_name}}, I understand your frustration with the unresolved toilet iss…"
drag, startPoint x: 1044, startPoint y: 110, endPoint x: 1039, endPoint y: 121, distance: 11.8
click at [1044, 111] on icon at bounding box center [1049, 111] width 18 height 18
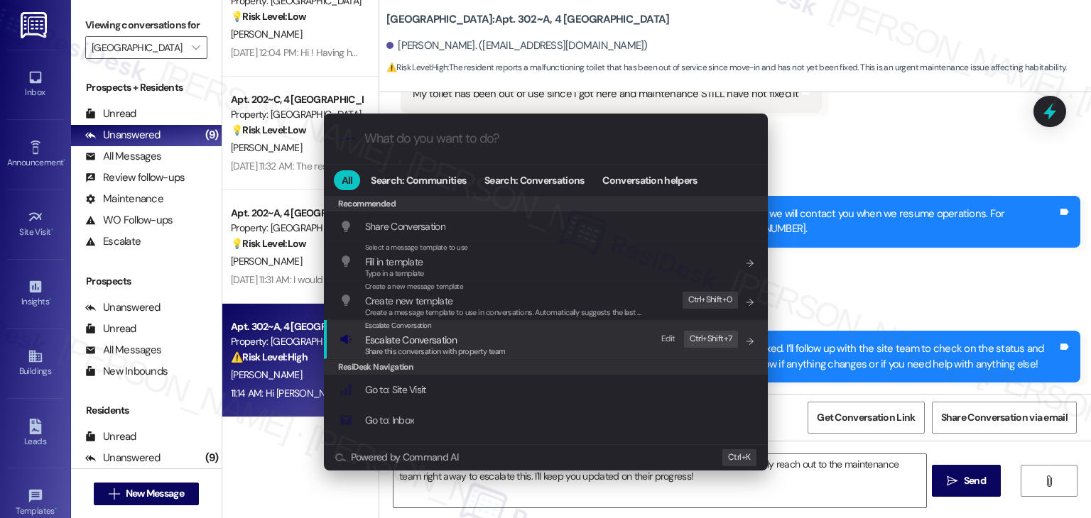
click at [460, 340] on span "Escalate Conversation" at bounding box center [435, 340] width 141 height 16
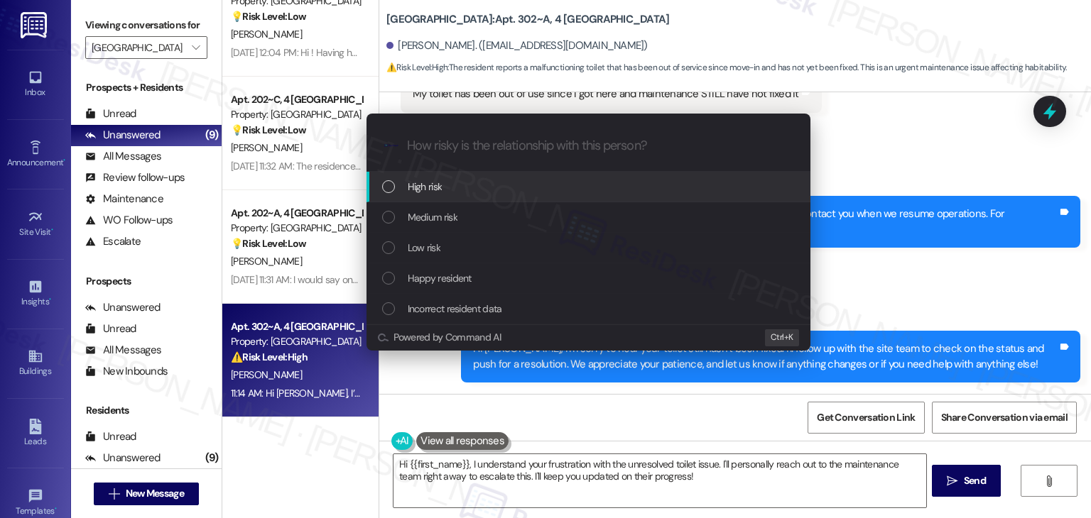
click at [385, 185] on div "List of options" at bounding box center [388, 186] width 13 height 13
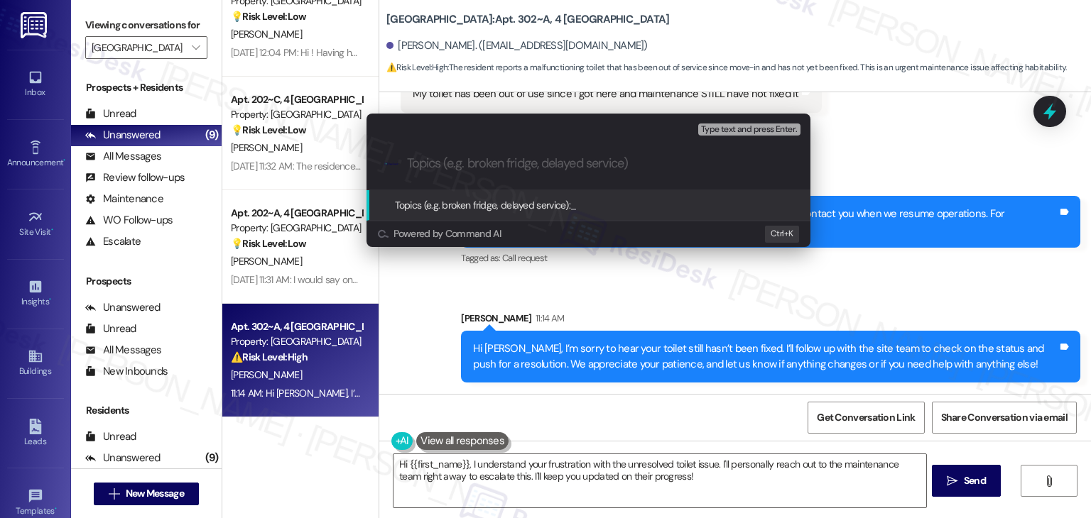
paste input "Unresolved Toilet Repair Since Move-In (WO #15555510)"
type input "Unresolved Toilet Repair Since Move-In (WO #15555510)"
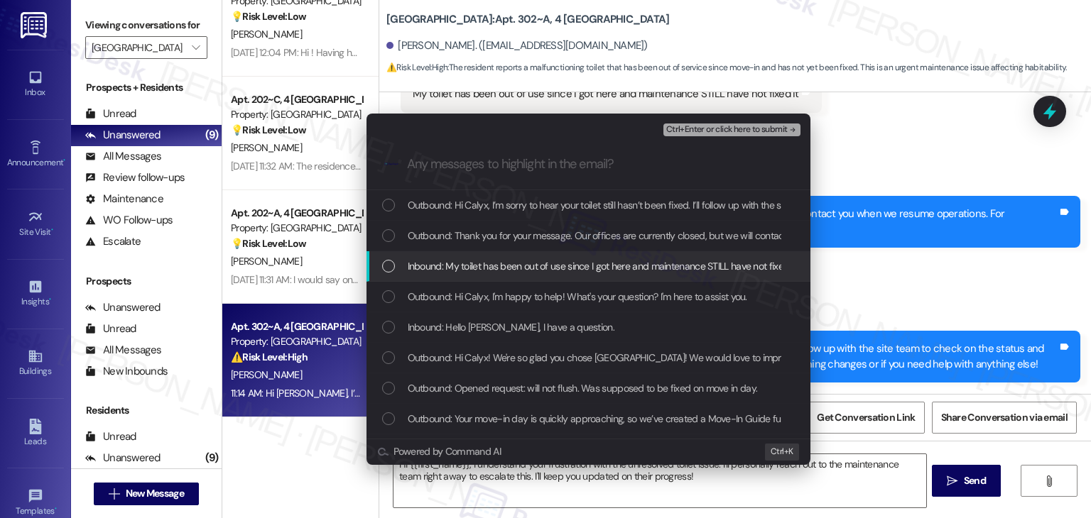
click at [392, 266] on div "List of options" at bounding box center [388, 266] width 13 height 13
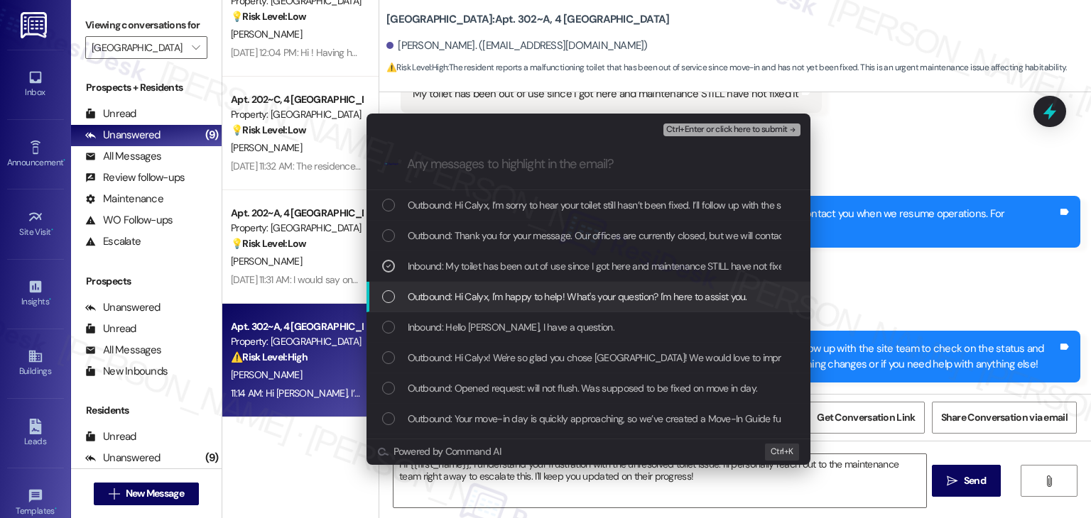
drag, startPoint x: 391, startPoint y: 292, endPoint x: 426, endPoint y: 305, distance: 37.7
click at [391, 293] on div "List of options" at bounding box center [388, 296] width 13 height 13
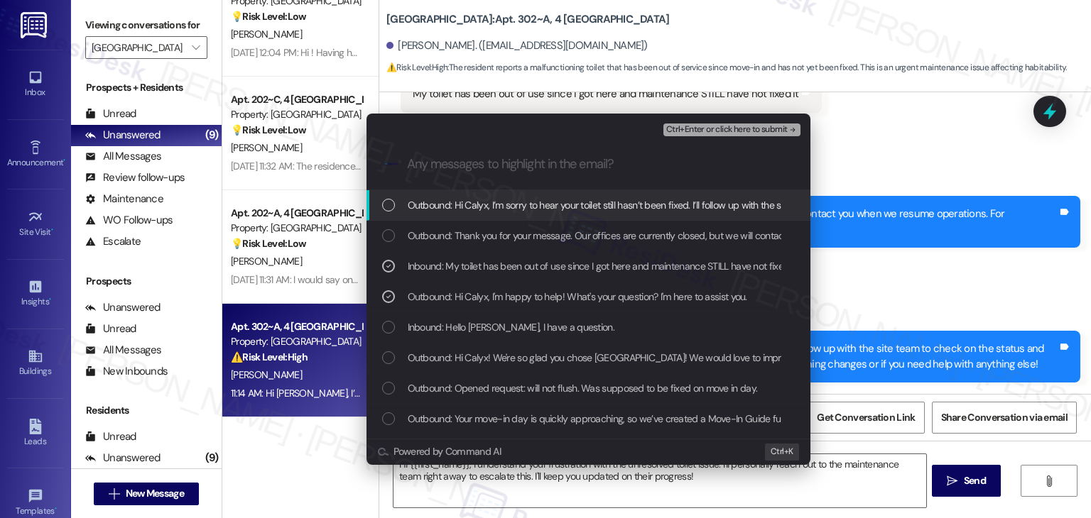
click at [749, 129] on span "Ctrl+Enter or click here to submit" at bounding box center [726, 130] width 121 height 10
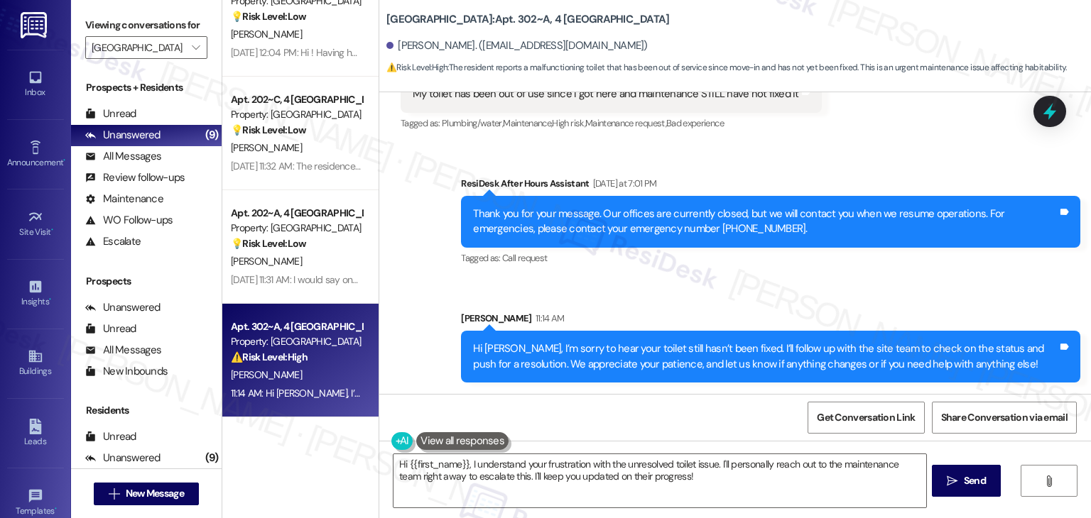
scroll to position [676, 0]
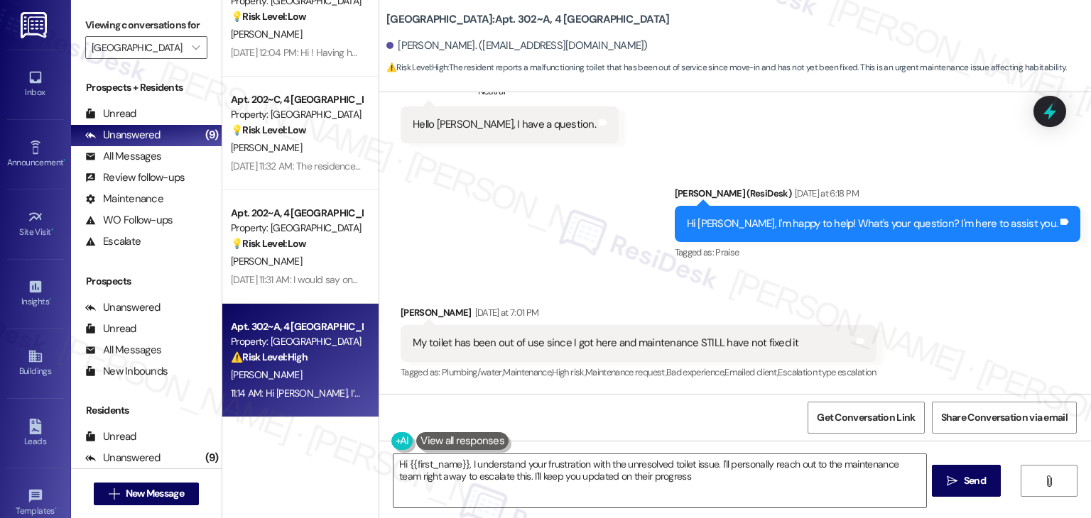
type textarea "Hi {{first_name}}, I understand your frustration with the unresolved toilet iss…"
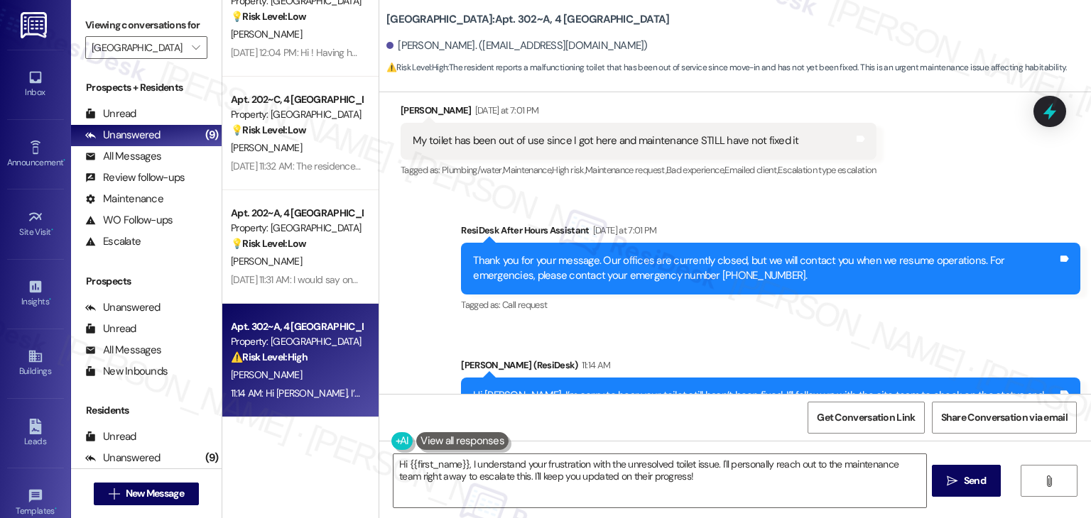
scroll to position [946, 0]
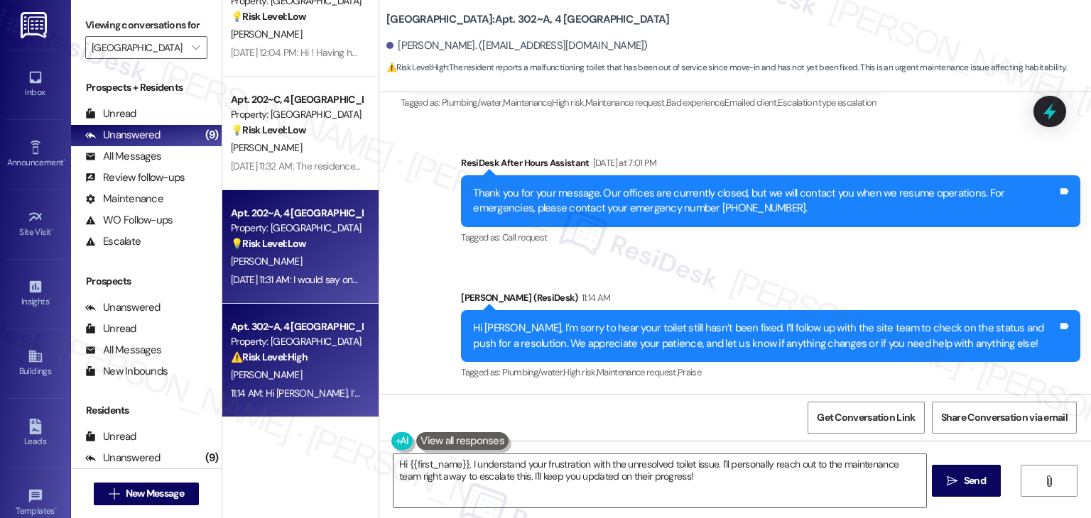
click at [290, 259] on div "W. Tracy" at bounding box center [296, 262] width 134 height 18
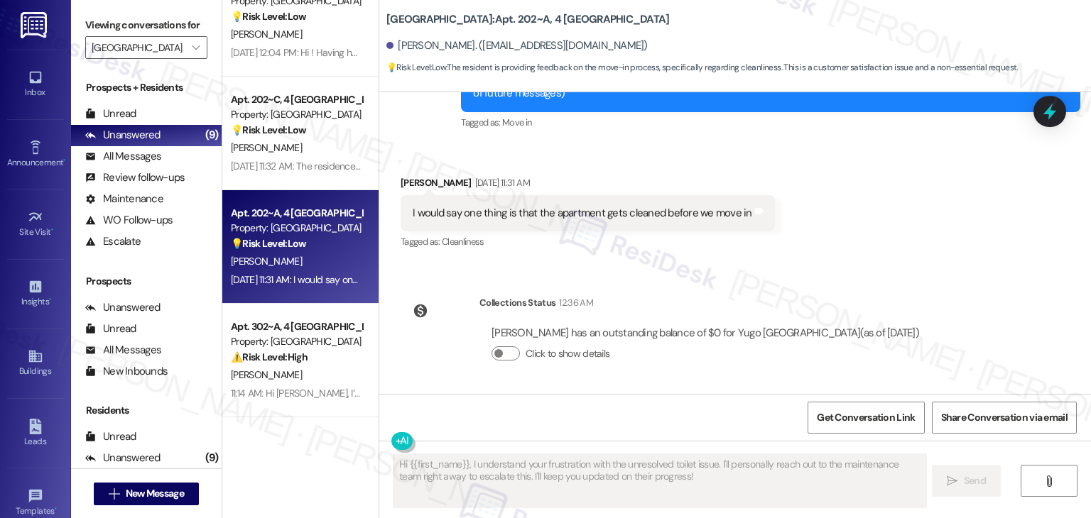
scroll to position [222, 0]
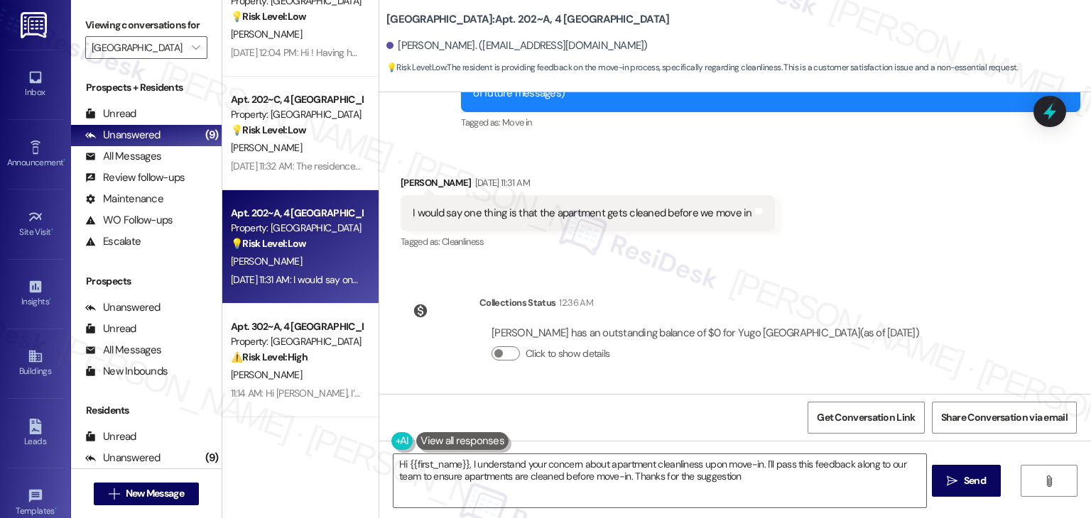
type textarea "Hi {{first_name}}, I understand your concern about apartment cleanliness upon m…"
click at [815, 249] on div "Received via SMS William Tracy Aug 21, 2025 at 11:31 AM I would say one thing i…" at bounding box center [734, 203] width 711 height 120
click at [829, 259] on div "Received via SMS William Tracy Aug 21, 2025 at 11:31 AM I would say one thing i…" at bounding box center [734, 203] width 711 height 120
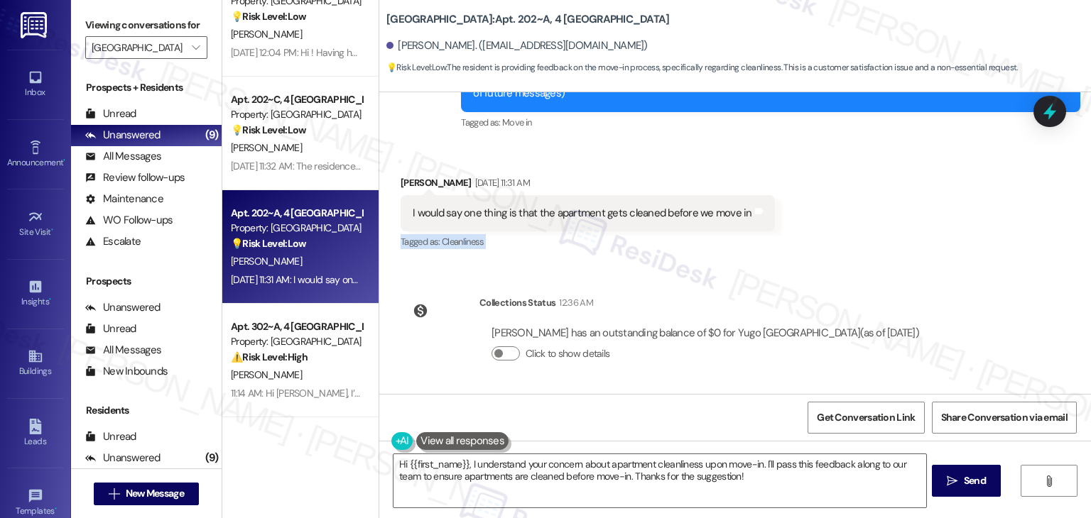
click at [829, 259] on div "Received via SMS William Tracy Aug 21, 2025 at 11:31 AM I would say one thing i…" at bounding box center [734, 203] width 711 height 120
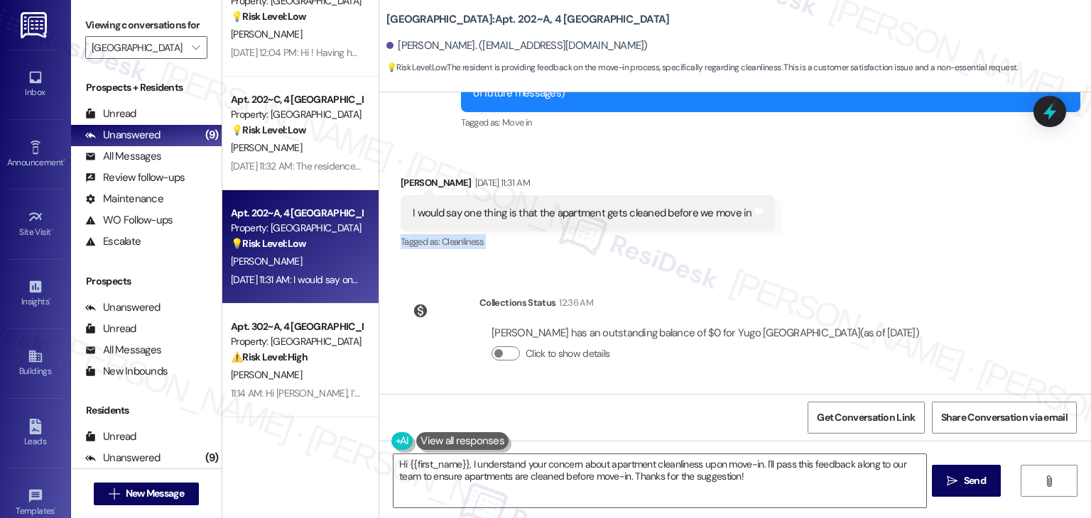
click at [829, 259] on div "Received via SMS William Tracy Aug 21, 2025 at 11:31 AM I would say one thing i…" at bounding box center [734, 203] width 711 height 120
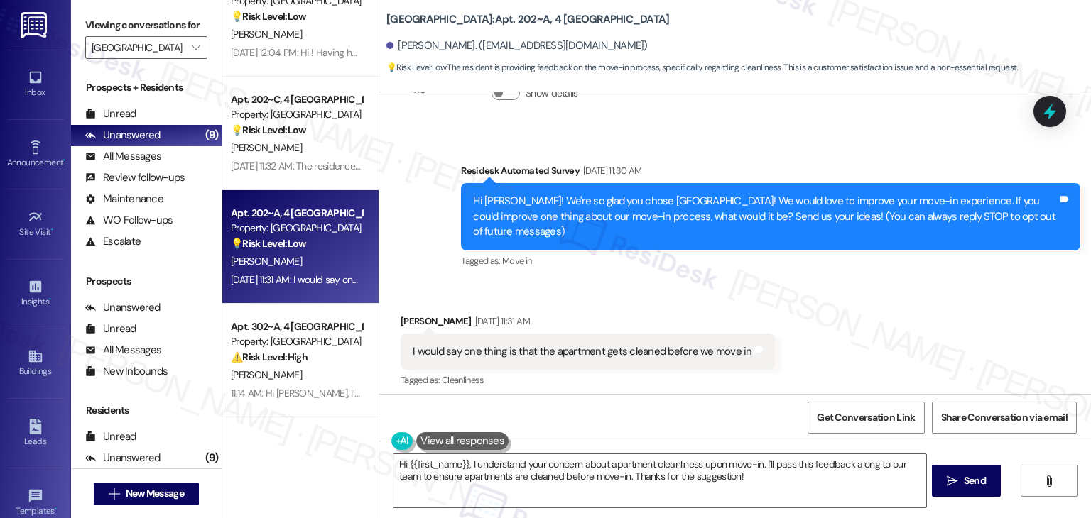
scroll to position [80, 0]
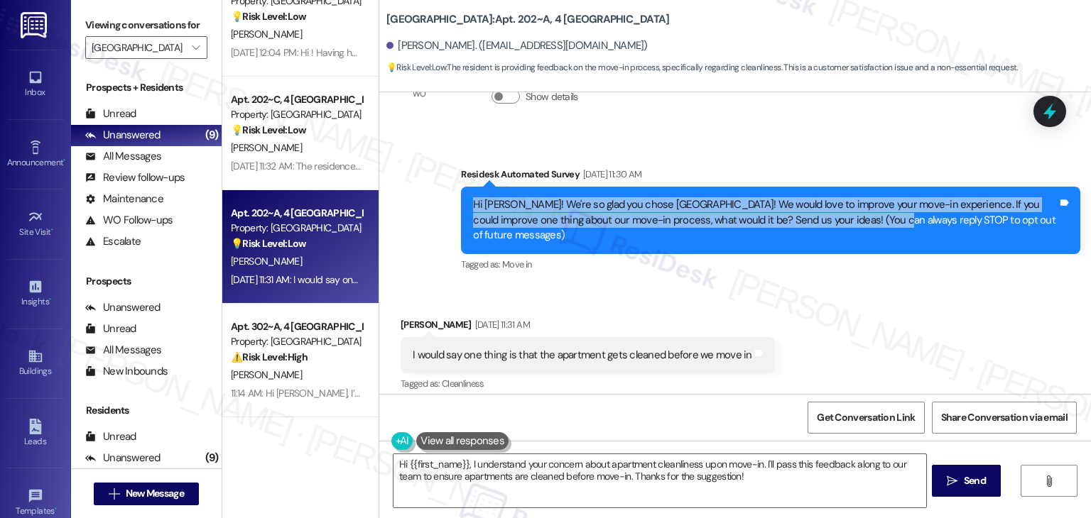
drag, startPoint x: 866, startPoint y: 218, endPoint x: 452, endPoint y: 202, distance: 415.0
click at [452, 202] on div "Survey, sent via SMS Residesk Automated Survey Aug 21, 2025 at 11:30 AM Hi Will…" at bounding box center [770, 220] width 640 height 129
copy div "Hi William! We're so glad you chose Yugo Starkville Campus Common! We would lov…"
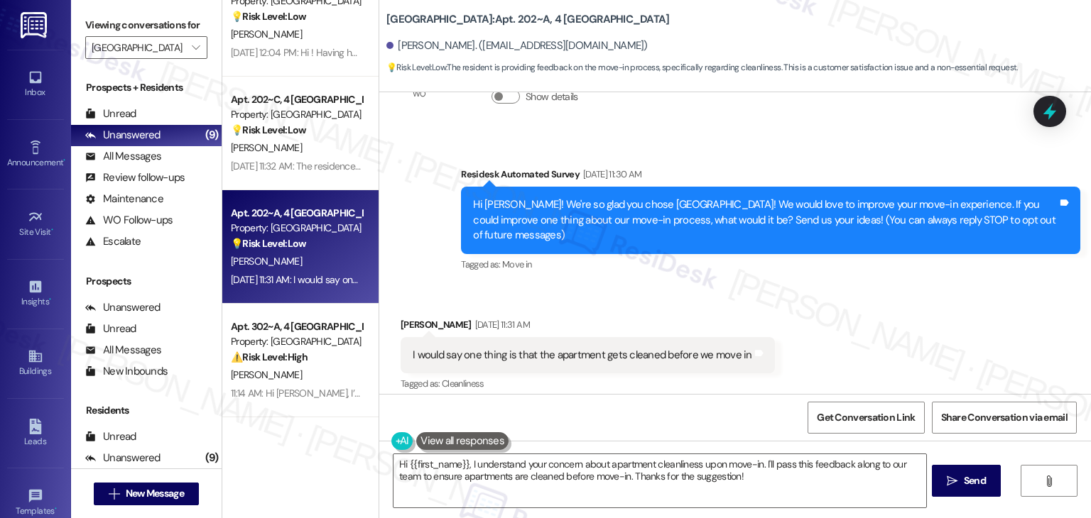
click at [471, 354] on div "I would say one thing is that the apartment gets cleaned before we move in" at bounding box center [582, 355] width 339 height 15
click at [471, 353] on div "I would say one thing is that the apartment gets cleaned before we move in" at bounding box center [582, 355] width 339 height 15
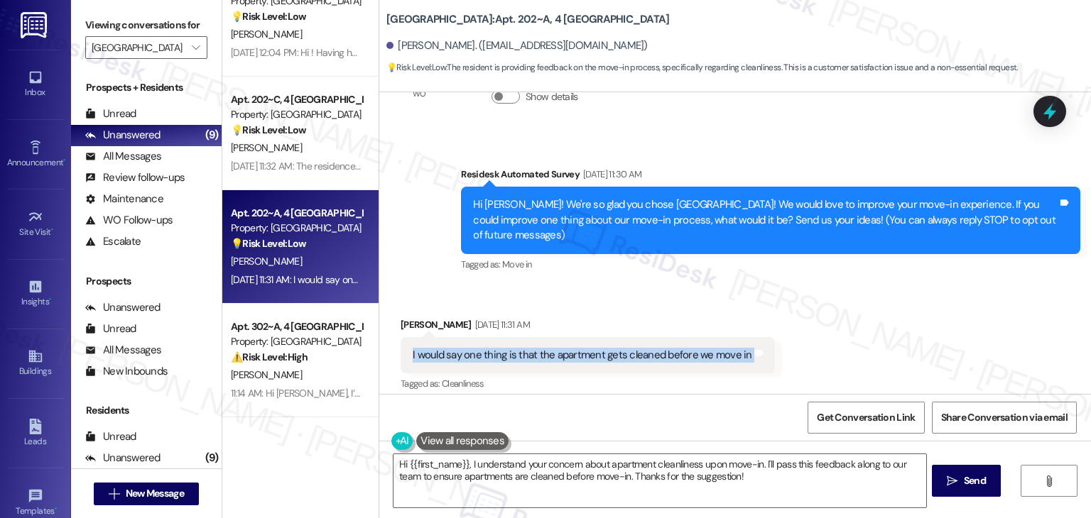
click at [471, 353] on div "I would say one thing is that the apartment gets cleaned before we move in" at bounding box center [582, 355] width 339 height 15
copy div "I would say one thing is that the apartment gets cleaned before we move in Tags…"
click at [630, 466] on textarea "Hi {{first_name}}, I understand your concern about apartment cleanliness upon m…" at bounding box center [659, 480] width 532 height 53
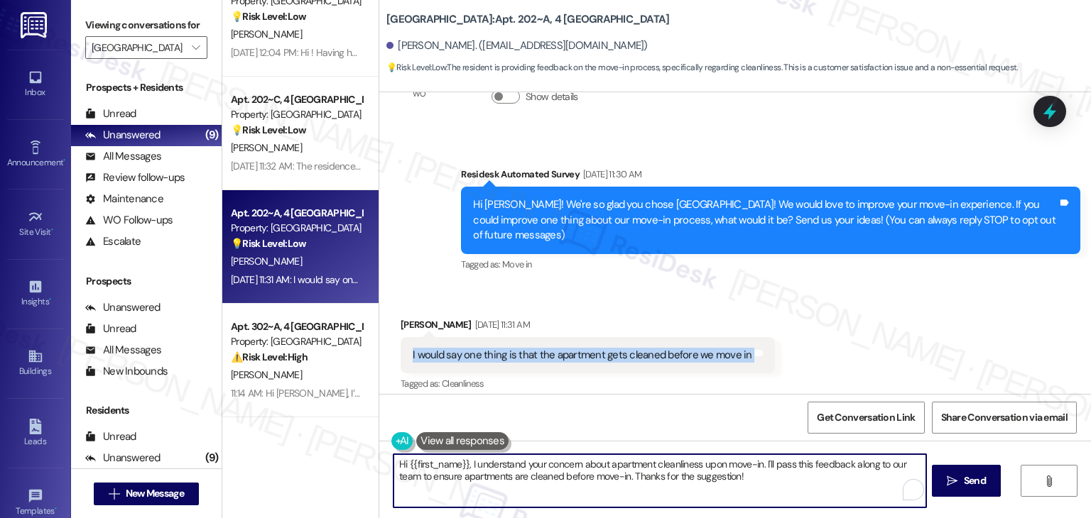
click at [630, 466] on textarea "Hi {{first_name}}, I understand your concern about apartment cleanliness upon m…" at bounding box center [659, 480] width 532 height 53
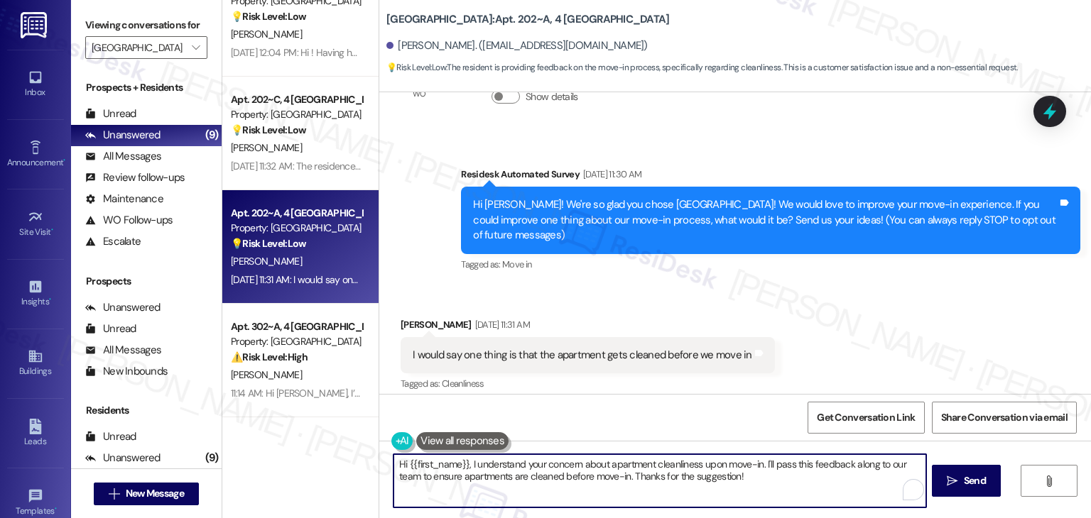
click at [630, 466] on textarea "Hi {{first_name}}, I understand your concern about apartment cleanliness upon m…" at bounding box center [659, 480] width 532 height 53
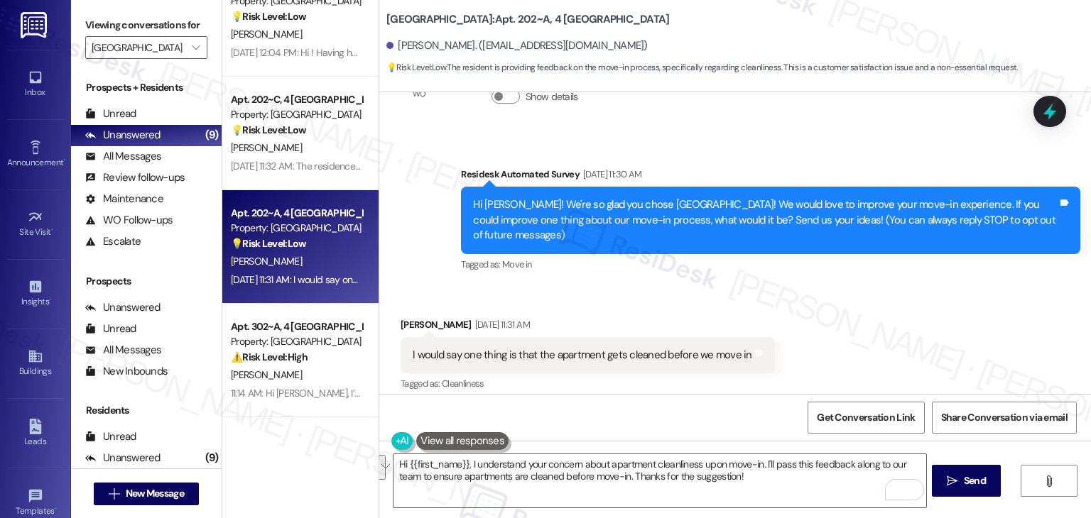
click at [684, 414] on div "Get Conversation Link Share Conversation via email" at bounding box center [734, 417] width 711 height 47
click at [694, 473] on textarea "Hi {{first_name}}, I understand your concern about apartment cleanliness upon m…" at bounding box center [659, 480] width 532 height 53
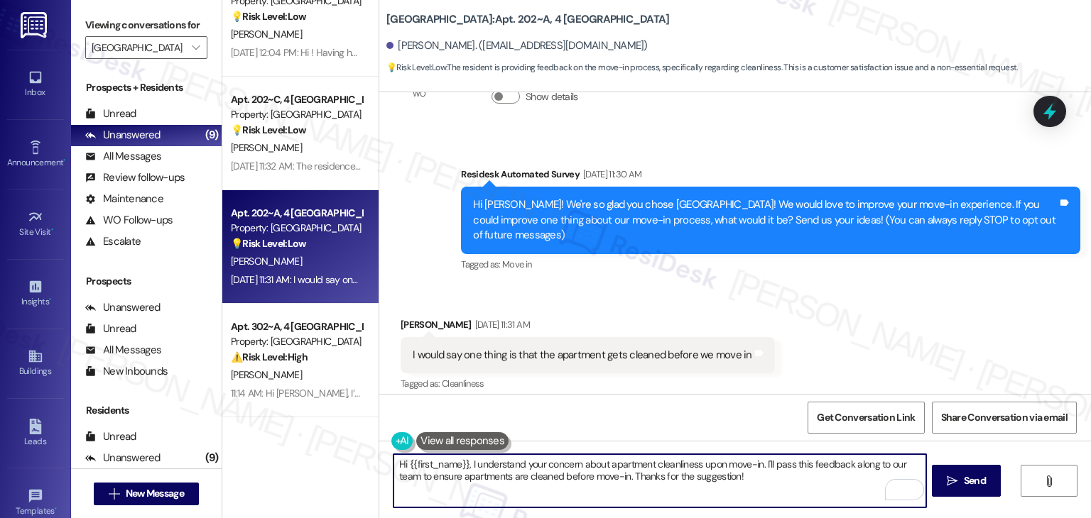
click at [694, 473] on textarea "Hi {{first_name}}, I understand your concern about apartment cleanliness upon m…" at bounding box center [659, 480] width 532 height 53
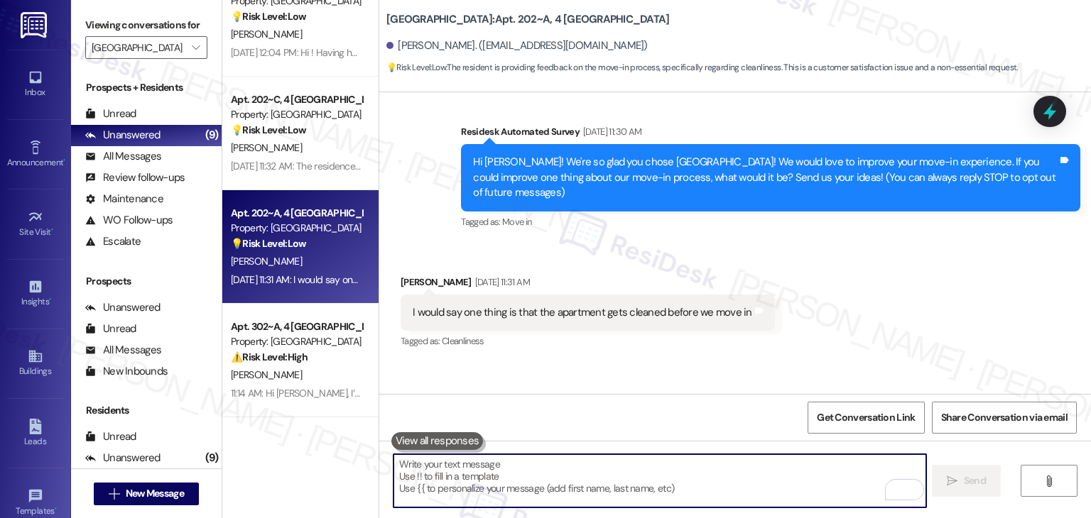
scroll to position [222, 0]
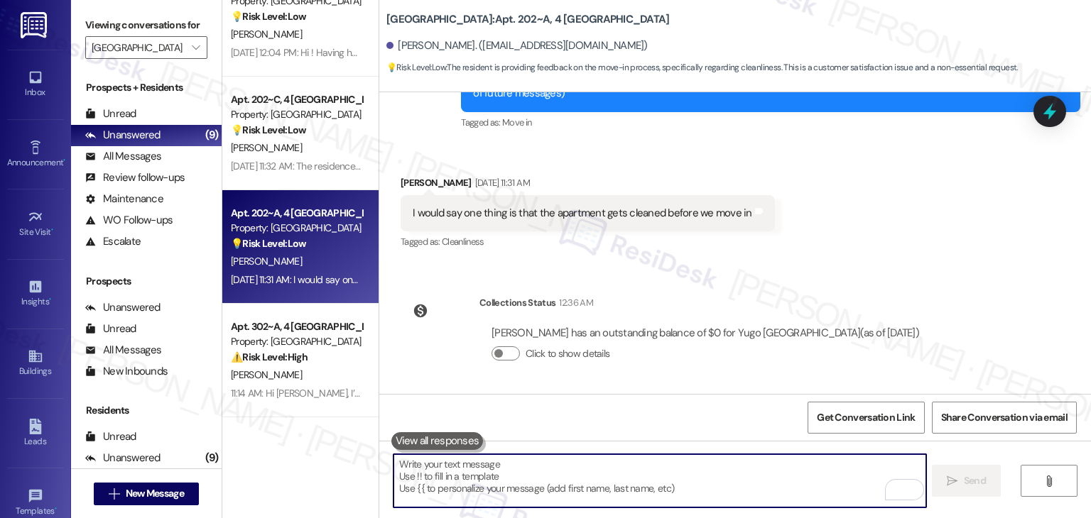
click at [574, 474] on textarea "To enrich screen reader interactions, please activate Accessibility in Grammarl…" at bounding box center [659, 480] width 532 height 53
paste textarea "Hi William, thank you for sharing your feedback! I’m sorry to hear your apartme…"
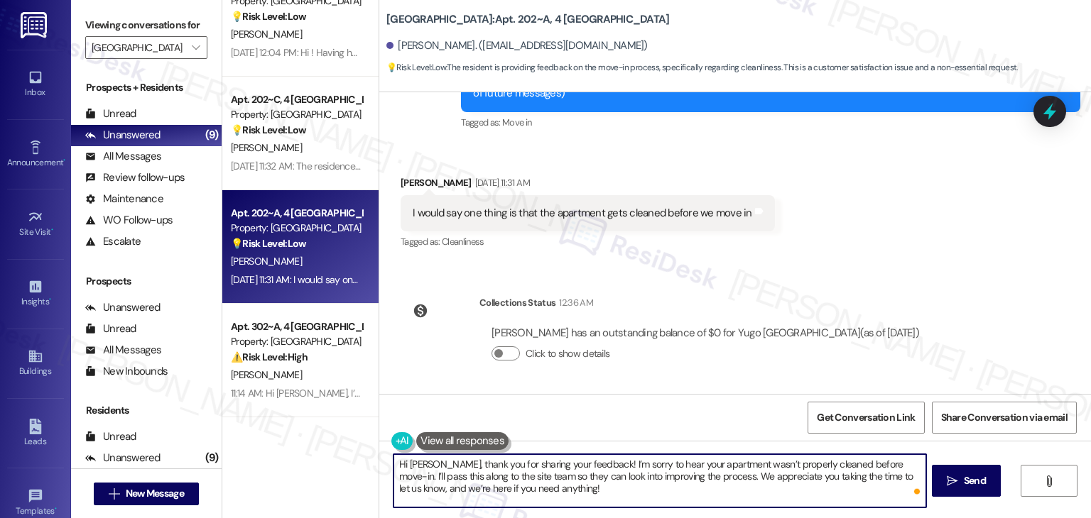
type textarea "Hi William, thank you for sharing your feedback! I’m sorry to hear your apartme…"
click at [616, 432] on div "Get Conversation Link Share Conversation via email" at bounding box center [734, 417] width 711 height 47
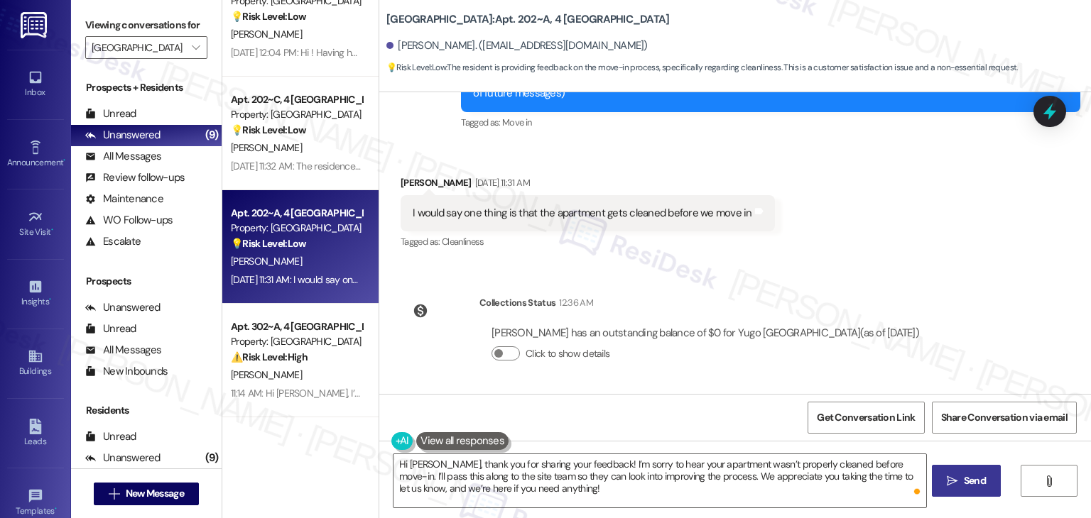
click at [961, 481] on span "Send" at bounding box center [975, 481] width 28 height 15
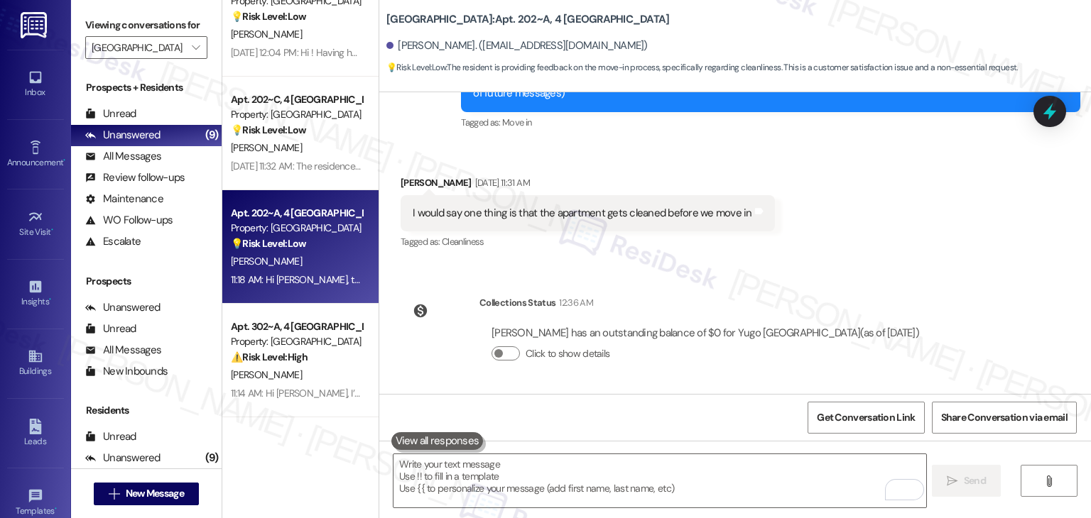
scroll to position [352, 0]
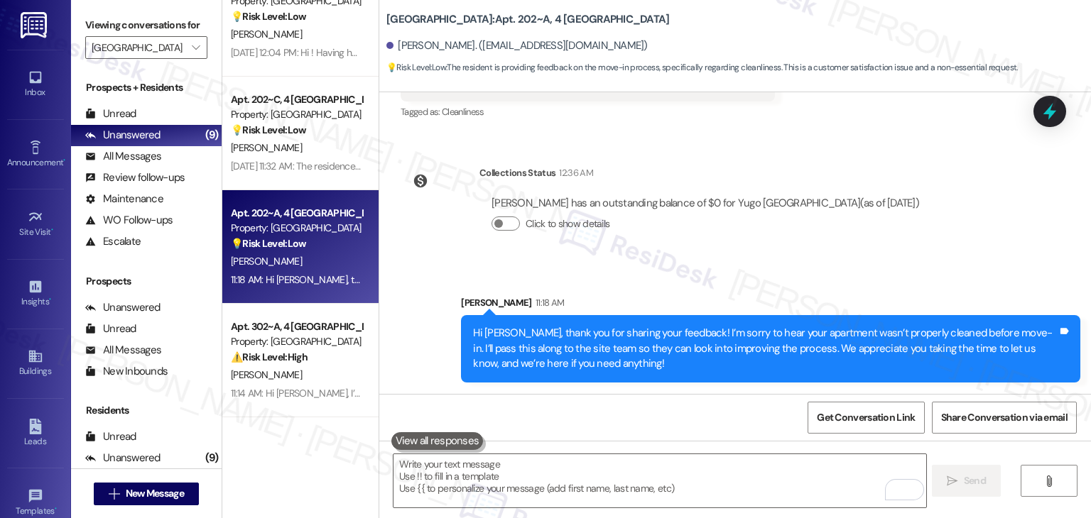
click at [1005, 270] on div "Sent via SMS Sarah 11:18 AM Hi William, thank you for sharing your feedback! I’…" at bounding box center [734, 327] width 711 height 129
click at [980, 275] on div "Sent via SMS Sarah 11:18 AM Hi William, thank you for sharing your feedback! I’…" at bounding box center [734, 327] width 711 height 129
click at [980, 276] on div "Sent via SMS Sarah 11:18 AM Hi William, thank you for sharing your feedback! I’…" at bounding box center [734, 327] width 711 height 129
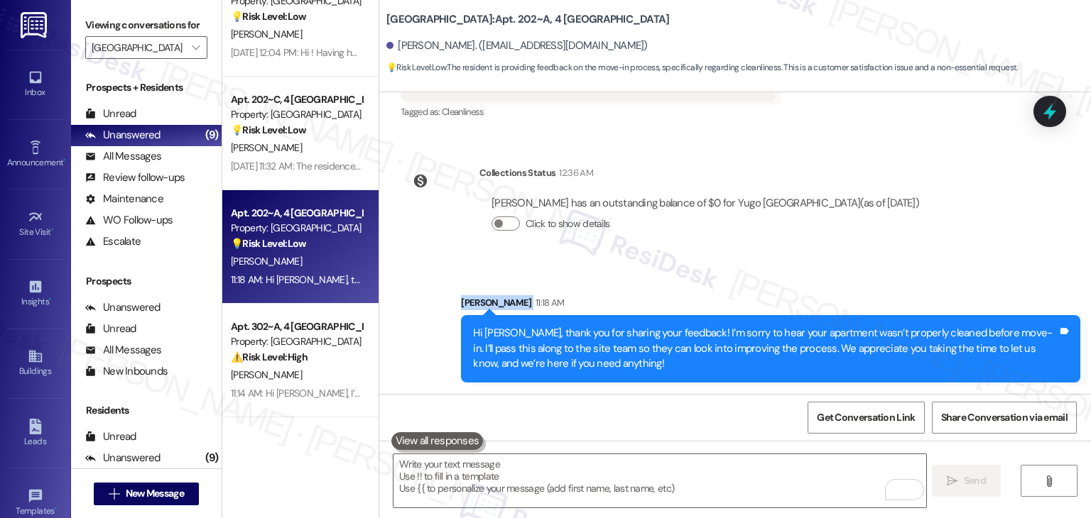
click at [980, 276] on div "Sent via SMS Sarah 11:18 AM Hi William, thank you for sharing your feedback! I’…" at bounding box center [734, 327] width 711 height 129
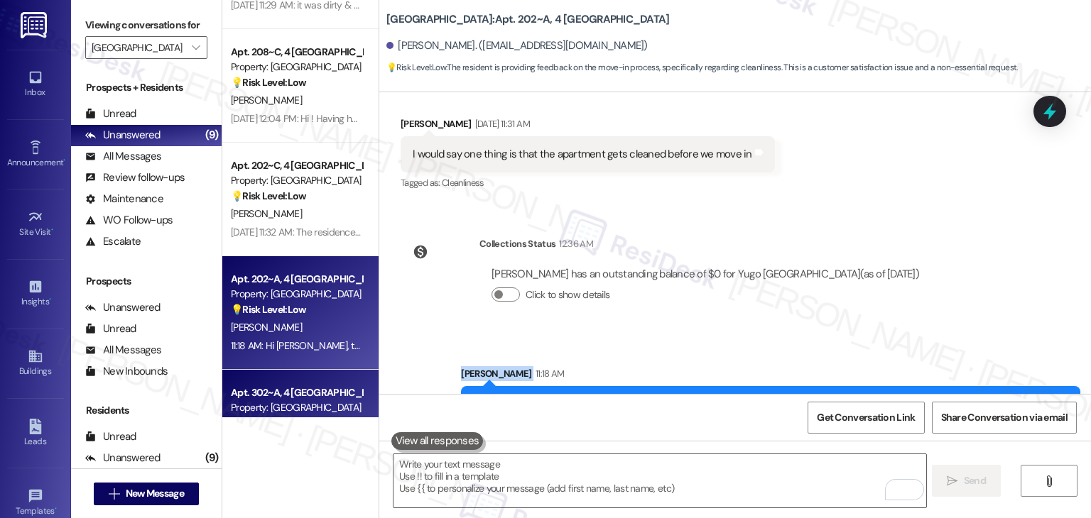
scroll to position [463, 0]
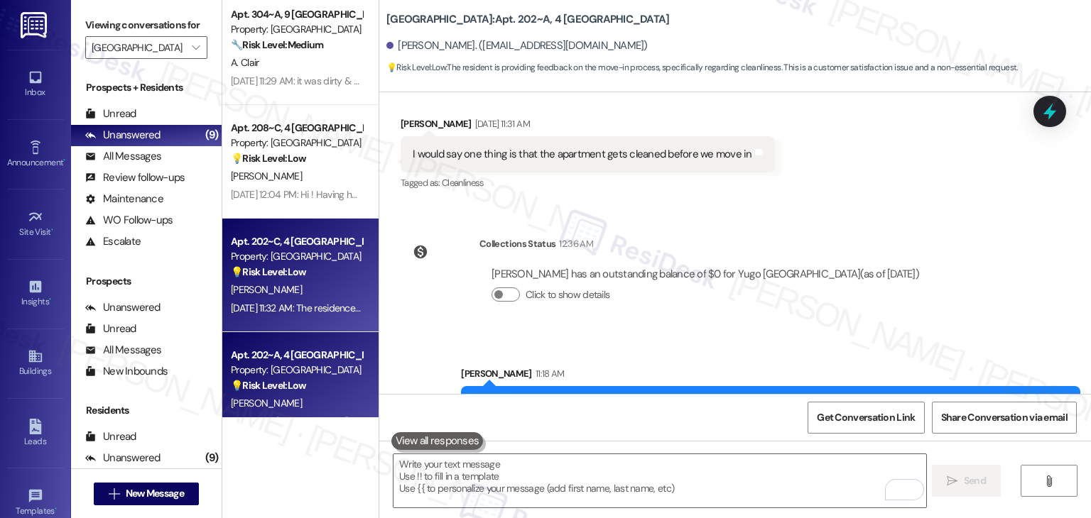
click at [300, 288] on div "A. Ballard" at bounding box center [296, 290] width 134 height 18
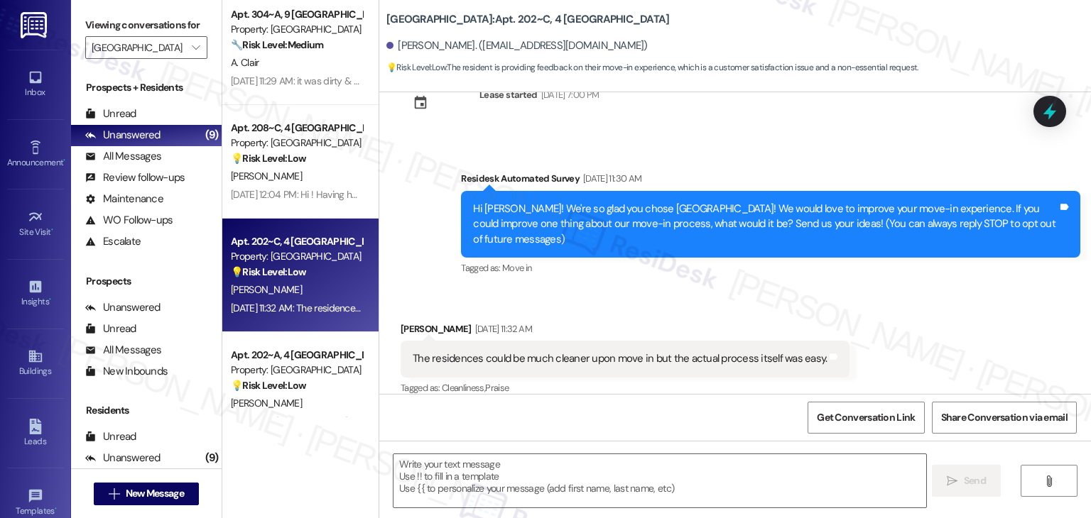
scroll to position [63, 0]
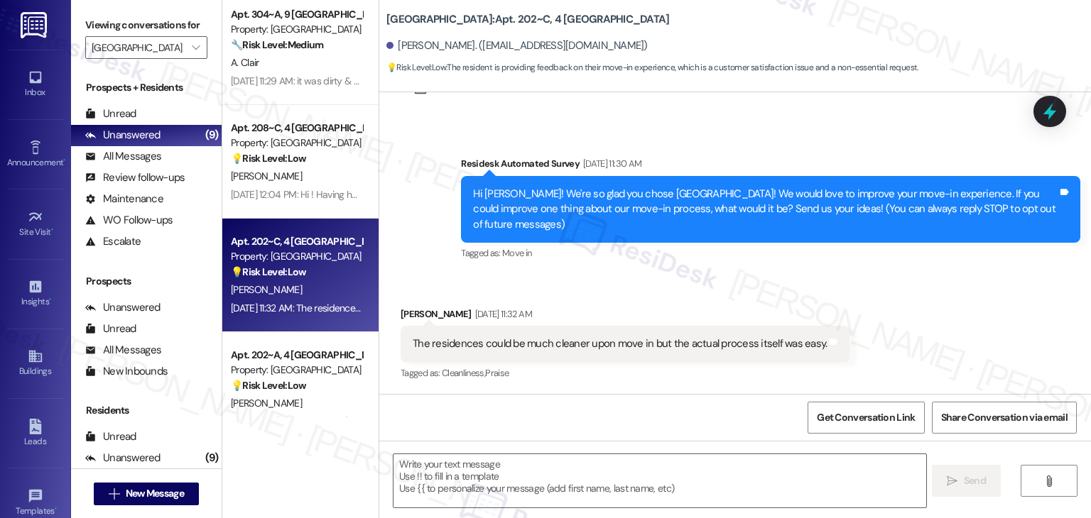
type textarea "Fetching suggested responses. Please feel free to read through the conversation…"
click at [948, 330] on div "Received via SMS Andrew Ballard Aug 21, 2025 at 11:32 AM The residences could b…" at bounding box center [734, 335] width 711 height 120
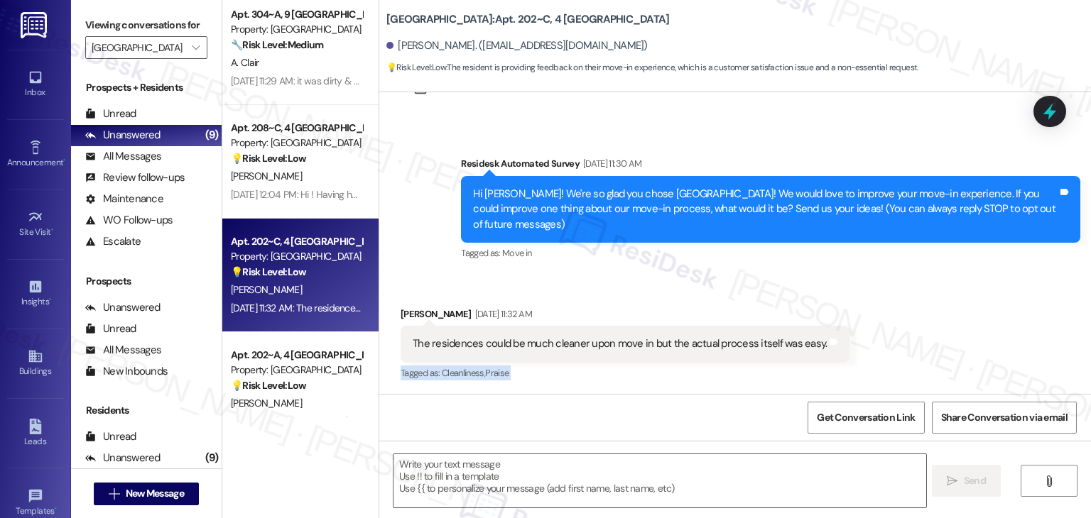
click at [948, 330] on div "Received via SMS Andrew Ballard Aug 21, 2025 at 11:32 AM The residences could b…" at bounding box center [734, 335] width 711 height 120
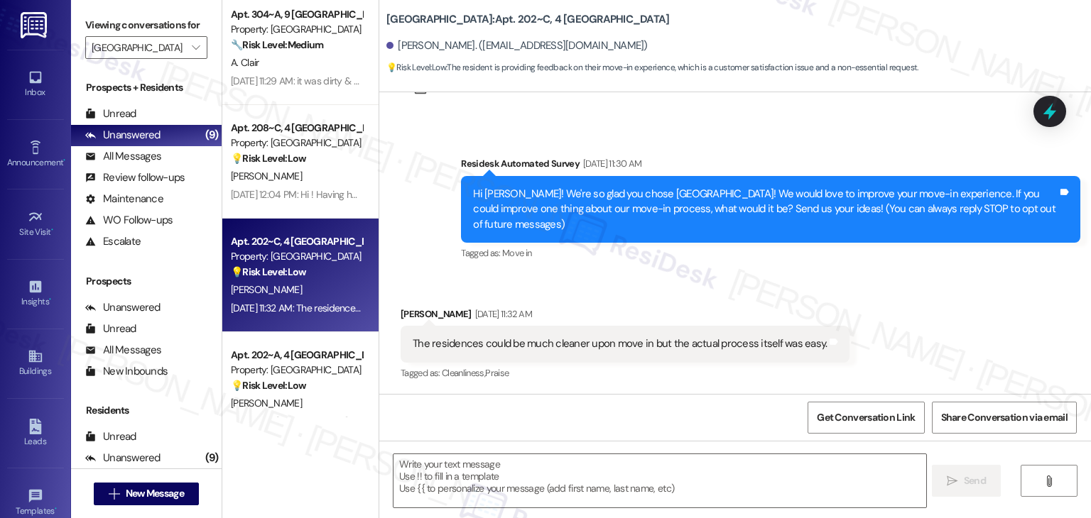
click at [948, 330] on div "Received via SMS Andrew Ballard Aug 21, 2025 at 11:32 AM The residences could b…" at bounding box center [734, 335] width 711 height 120
click at [948, 331] on div "Received via SMS Andrew Ballard Aug 21, 2025 at 11:32 AM The residences could b…" at bounding box center [734, 335] width 711 height 120
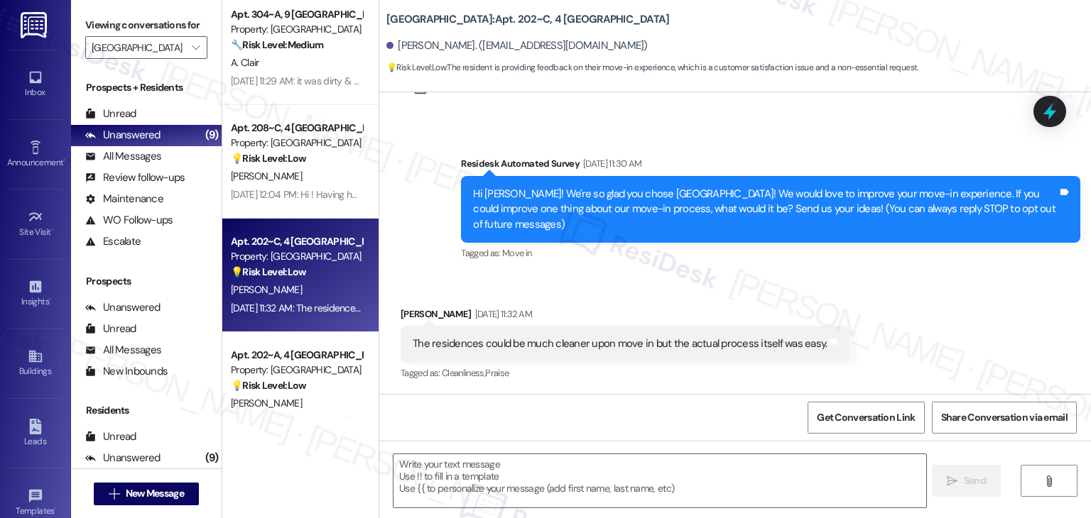
click at [948, 334] on div "Received via SMS Andrew Ballard Aug 21, 2025 at 11:32 AM The residences could b…" at bounding box center [734, 335] width 711 height 120
click at [934, 346] on div "Received via SMS Andrew Ballard Aug 21, 2025 at 11:32 AM The residences could b…" at bounding box center [734, 335] width 711 height 120
click at [929, 344] on div "Received via SMS Andrew Ballard Aug 21, 2025 at 11:32 AM The residences could b…" at bounding box center [734, 335] width 711 height 120
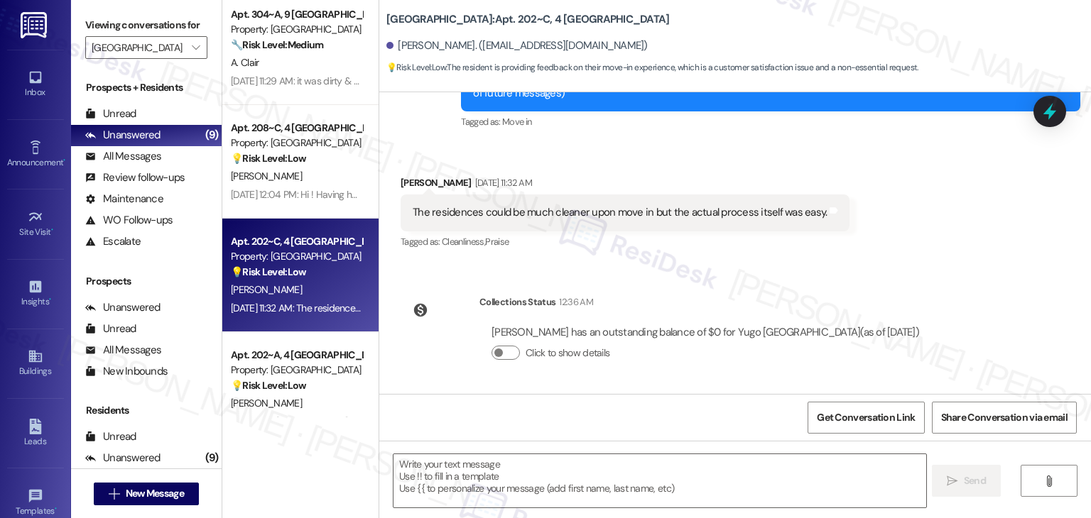
click at [949, 274] on div "Lease started Aug 13, 2025 at 7:00 PM Survey, sent via SMS Residesk Automated S…" at bounding box center [734, 243] width 711 height 302
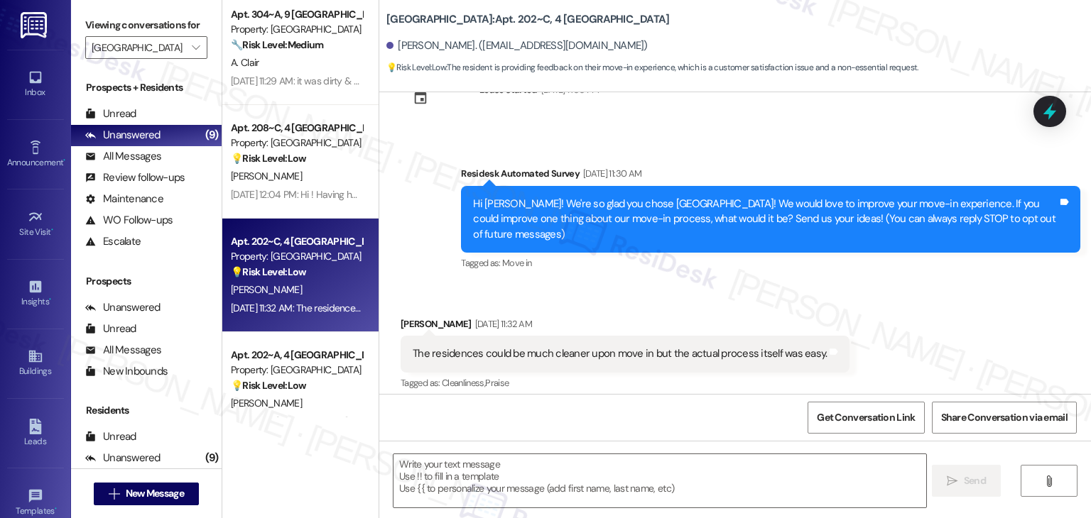
scroll to position [53, 0]
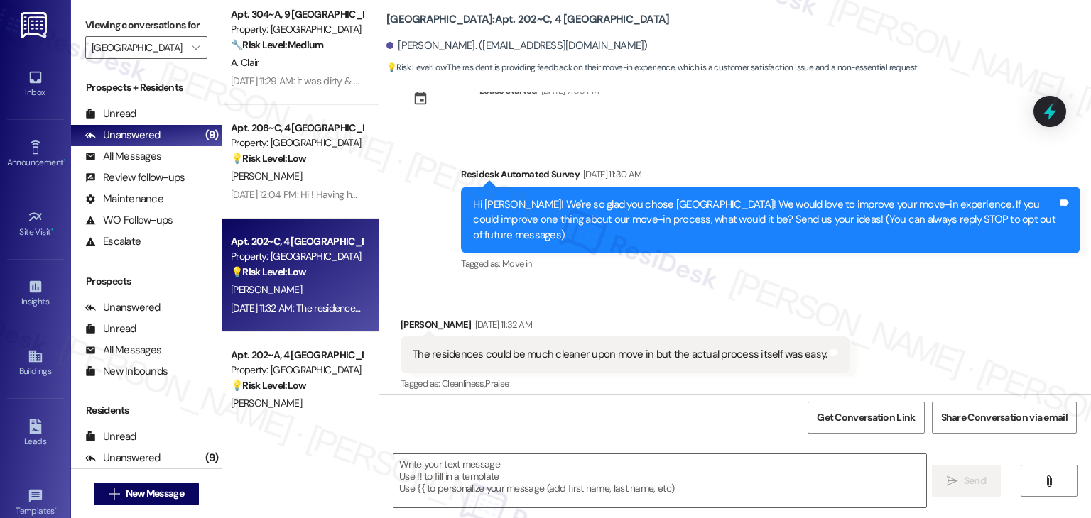
click at [917, 302] on div "Received via SMS Andrew Ballard Aug 21, 2025 at 11:32 AM The residences could b…" at bounding box center [734, 345] width 711 height 120
click at [902, 300] on div "Received via SMS Andrew Ballard Aug 21, 2025 at 11:32 AM The residences could b…" at bounding box center [734, 345] width 711 height 120
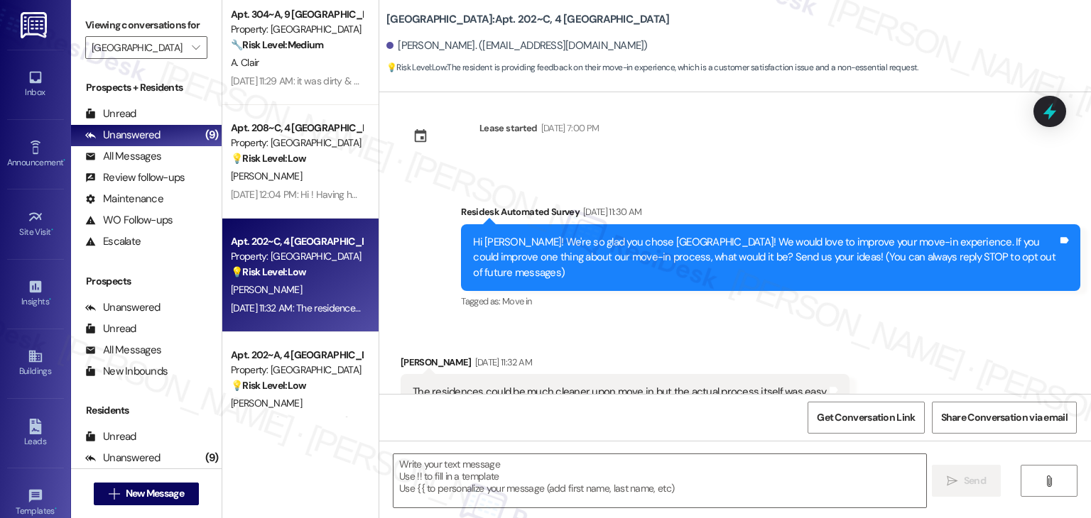
scroll to position [0, 0]
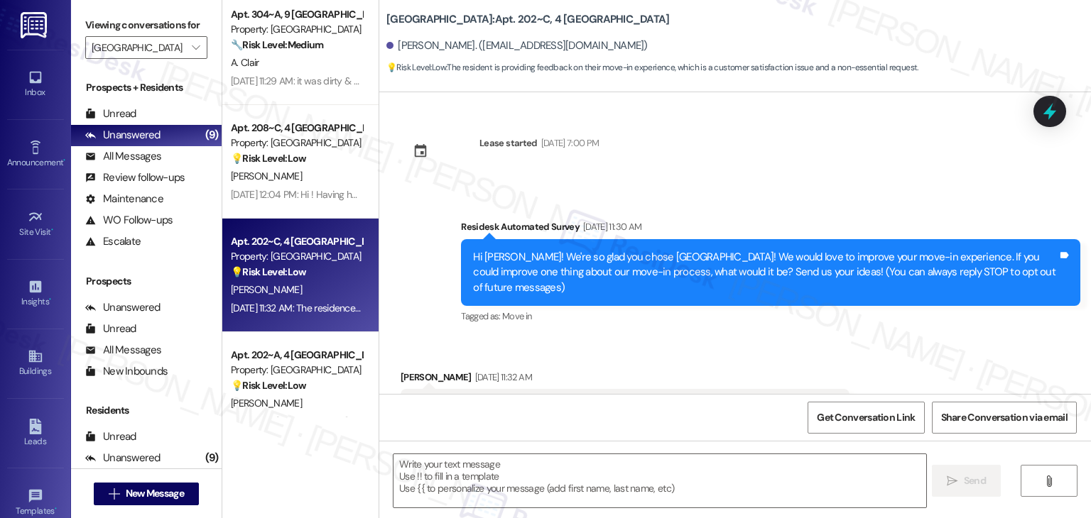
click at [869, 189] on div "Survey, sent via SMS Residesk Automated Survey Aug 21, 2025 at 11:30 AM Hi Andr…" at bounding box center [734, 262] width 711 height 151
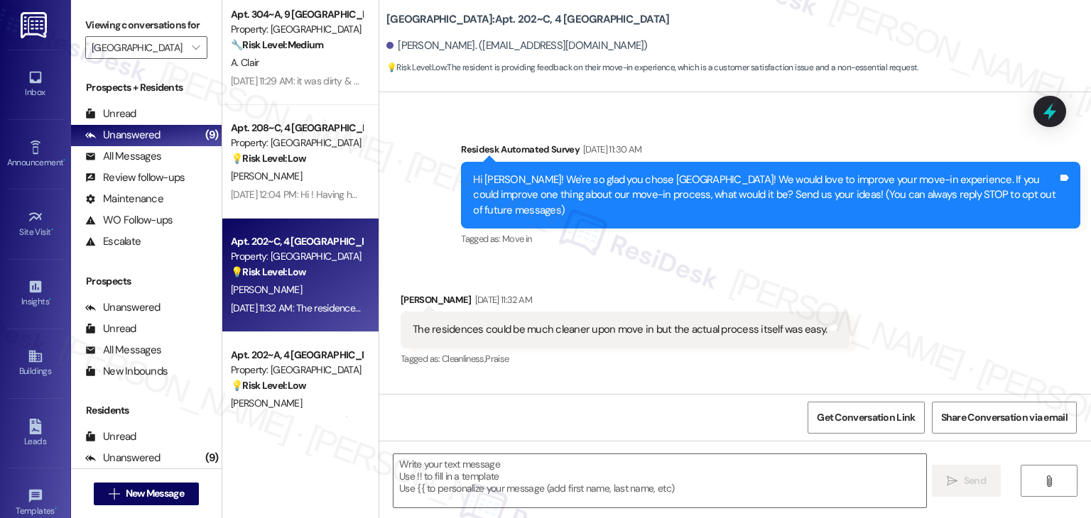
scroll to position [195, 0]
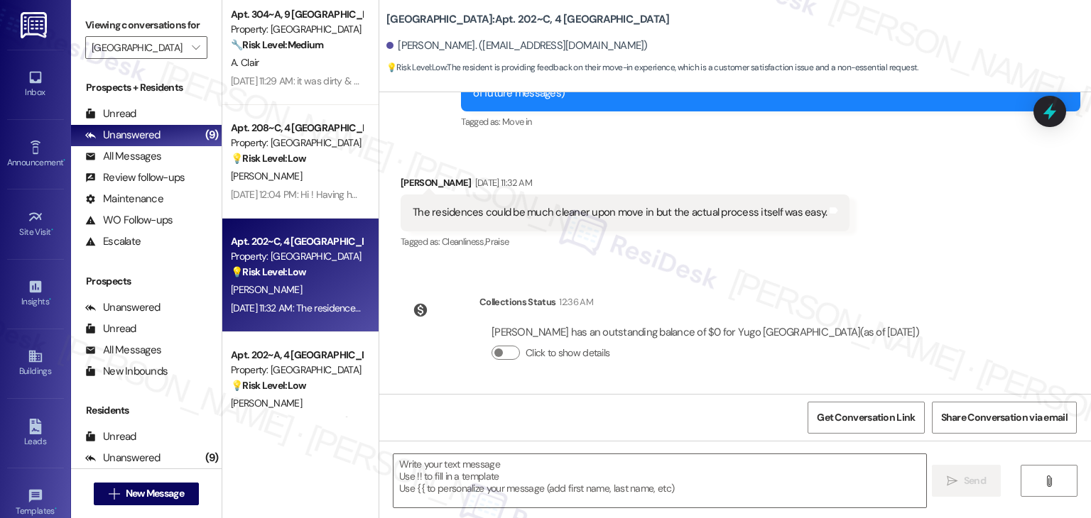
click at [865, 278] on div "Lease started Aug 13, 2025 at 7:00 PM Survey, sent via SMS Residesk Automated S…" at bounding box center [734, 243] width 711 height 302
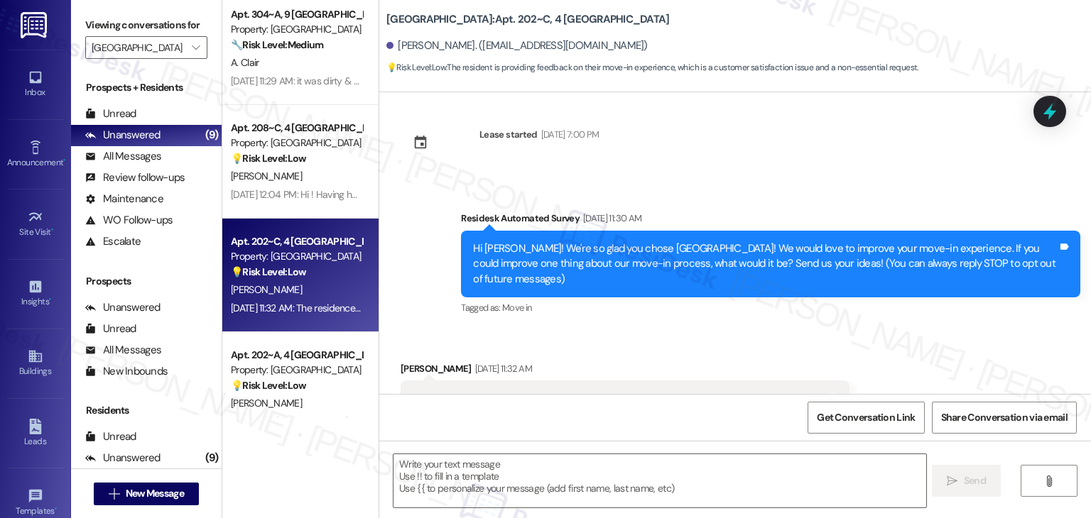
scroll to position [0, 0]
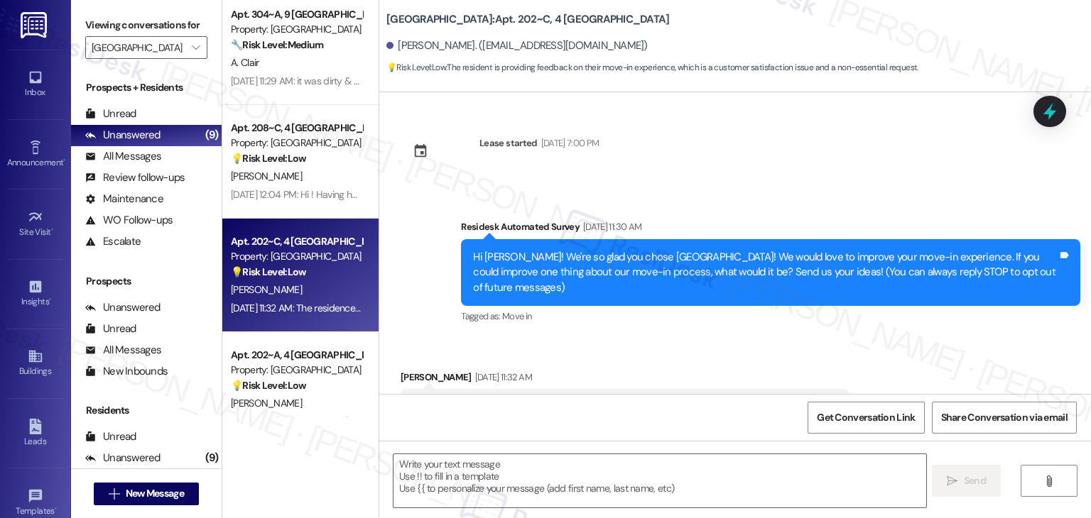
click at [898, 176] on div "Lease started Aug 13, 2025 at 7:00 PM Survey, sent via SMS Residesk Automated S…" at bounding box center [734, 243] width 711 height 302
click at [869, 336] on div "Survey, sent via SMS Residesk Automated Survey Aug 21, 2025 at 11:30 AM Hi Andr…" at bounding box center [770, 273] width 640 height 129
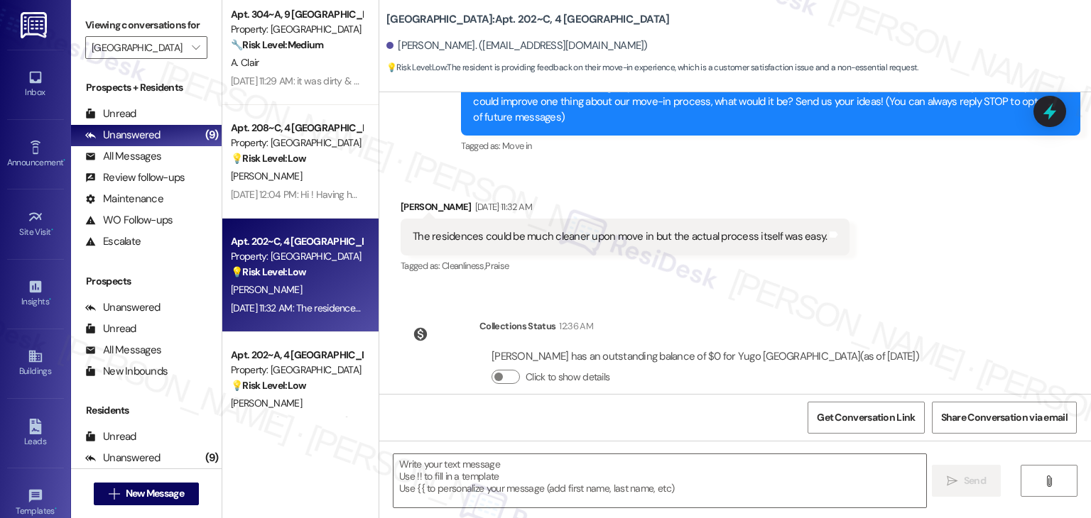
scroll to position [195, 0]
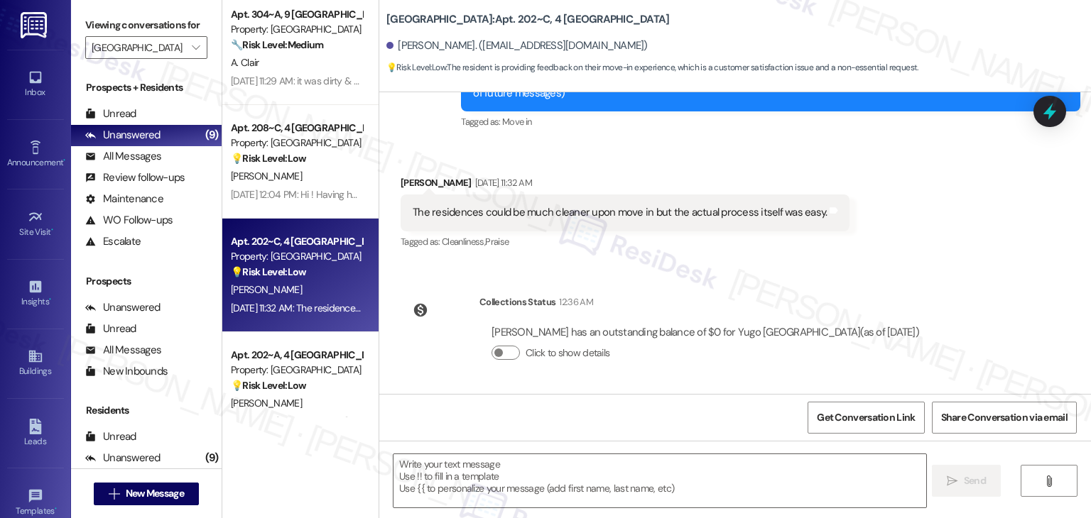
click at [900, 292] on div "Collections Status 12:36 AM Andrew Ballard has an outstanding balance of $0 for…" at bounding box center [666, 338] width 552 height 109
click at [898, 248] on div "Received via SMS Andrew Ballard Aug 21, 2025 at 11:32 AM The residences could b…" at bounding box center [734, 203] width 711 height 120
click at [899, 248] on div "Received via SMS Andrew Ballard Aug 21, 2025 at 11:32 AM The residences could b…" at bounding box center [734, 203] width 711 height 120
click at [899, 249] on div "Received via SMS Andrew Ballard Aug 21, 2025 at 11:32 AM The residences could b…" at bounding box center [734, 203] width 711 height 120
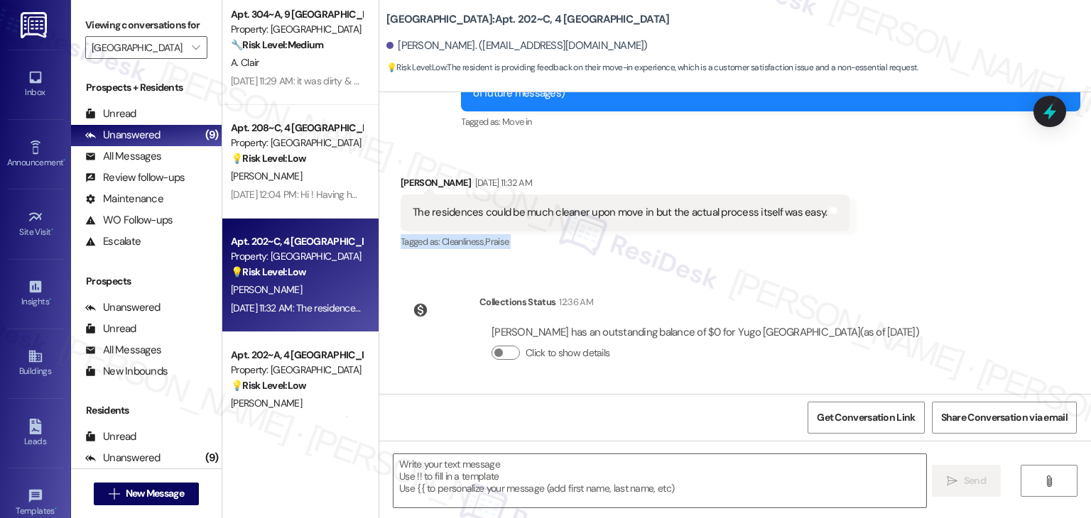
click at [899, 249] on div "Received via SMS Andrew Ballard Aug 21, 2025 at 11:32 AM The residences could b…" at bounding box center [734, 203] width 711 height 120
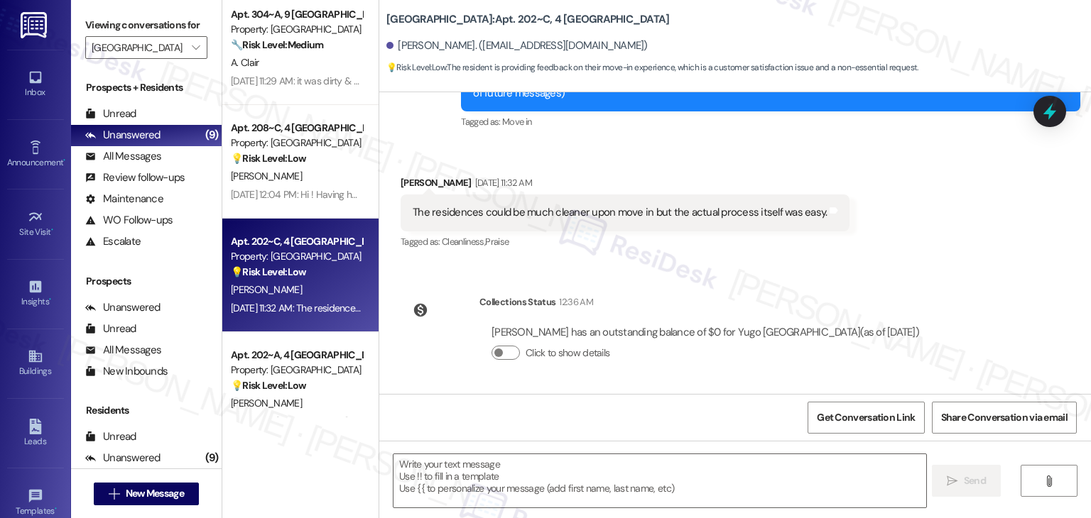
click at [899, 249] on div "Received via SMS Andrew Ballard Aug 21, 2025 at 11:32 AM The residences could b…" at bounding box center [734, 203] width 711 height 120
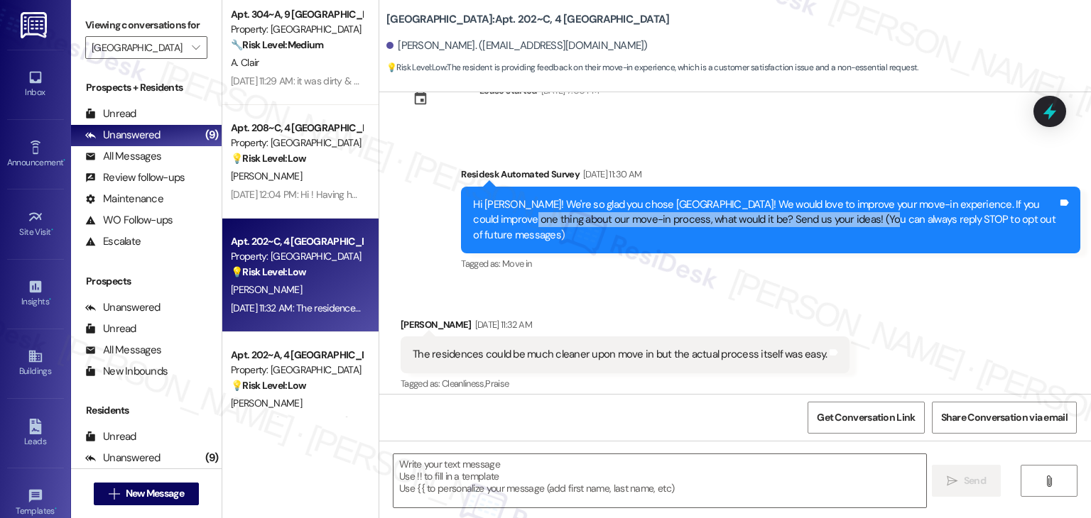
drag, startPoint x: 863, startPoint y: 219, endPoint x: 503, endPoint y: 219, distance: 360.7
click at [503, 219] on div "Hi Andrew! We're so glad you chose Yugo Starkville Campus Common! We would love…" at bounding box center [765, 219] width 584 height 45
click at [504, 218] on div "Hi Andrew! We're so glad you chose Yugo Starkville Campus Common! We would love…" at bounding box center [765, 219] width 584 height 45
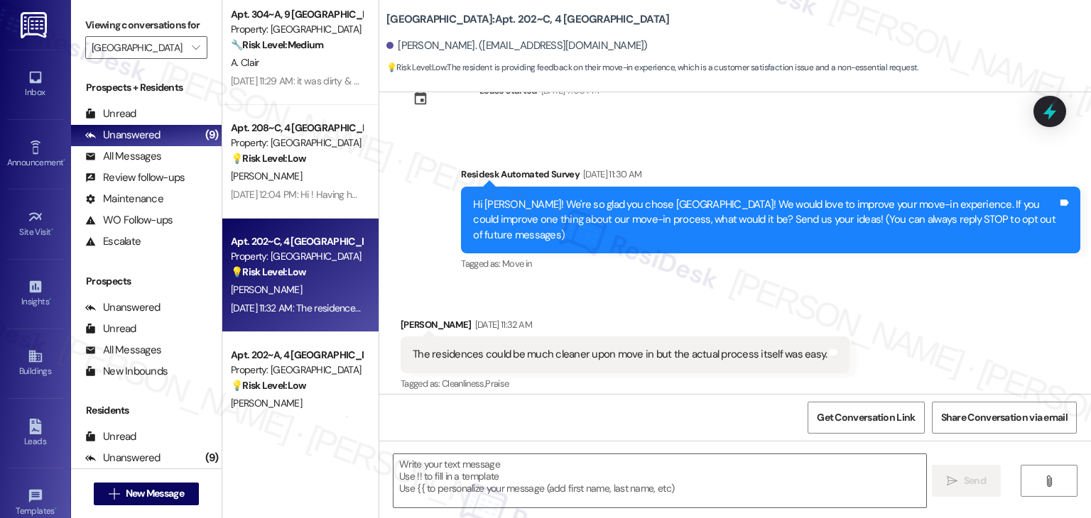
click at [828, 226] on div "Hi Andrew! We're so glad you chose Yugo Starkville Campus Common! We would love…" at bounding box center [765, 219] width 584 height 45
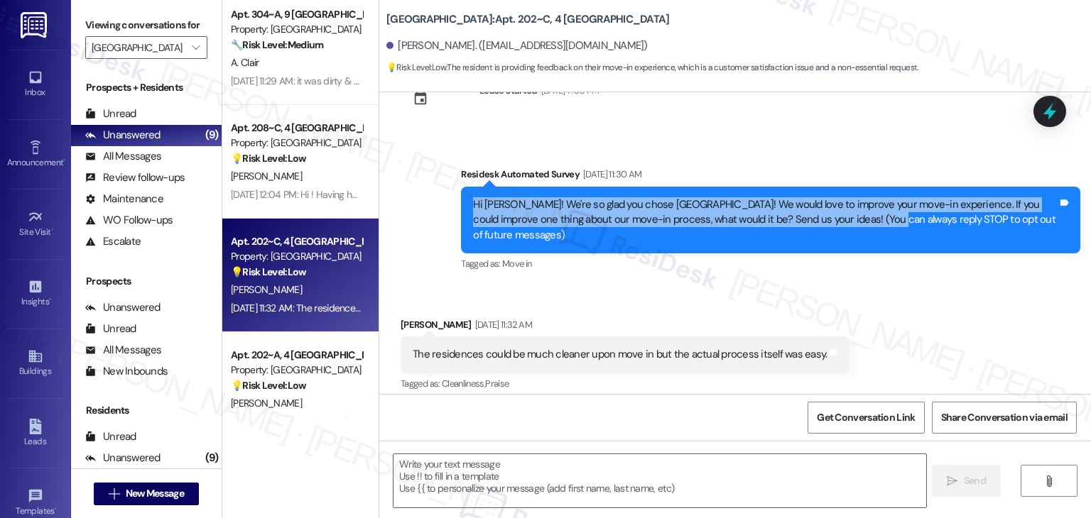
drag, startPoint x: 866, startPoint y: 219, endPoint x: 447, endPoint y: 209, distance: 419.0
click at [450, 209] on div "Survey, sent via SMS Residesk Automated Survey Aug 21, 2025 at 11:30 AM Hi Andr…" at bounding box center [770, 220] width 640 height 129
copy div "Hi Andrew! We're so glad you chose Yugo Starkville Campus Common! We would love…"
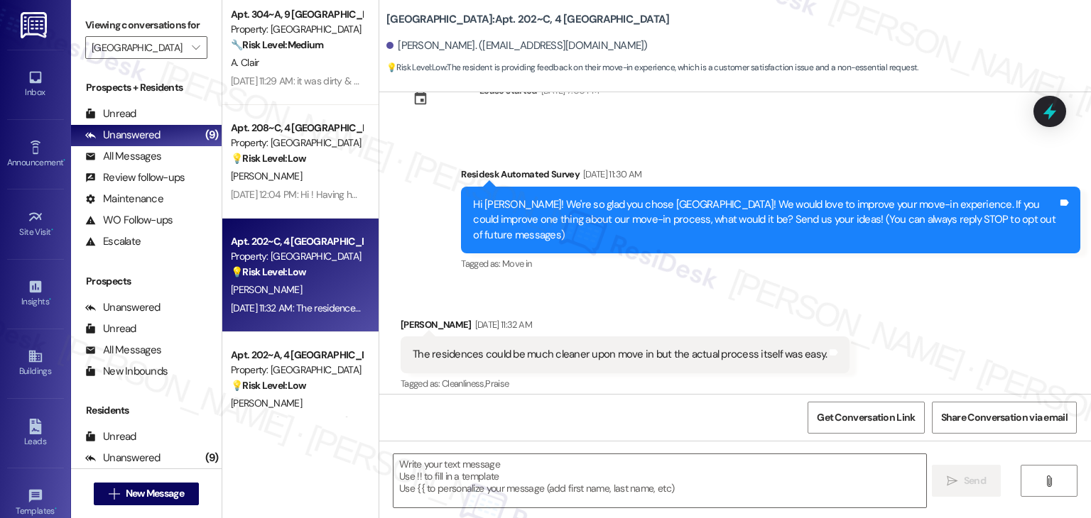
click at [611, 356] on div "The residences could be much cleaner upon move in but the actual process itself…" at bounding box center [620, 354] width 414 height 15
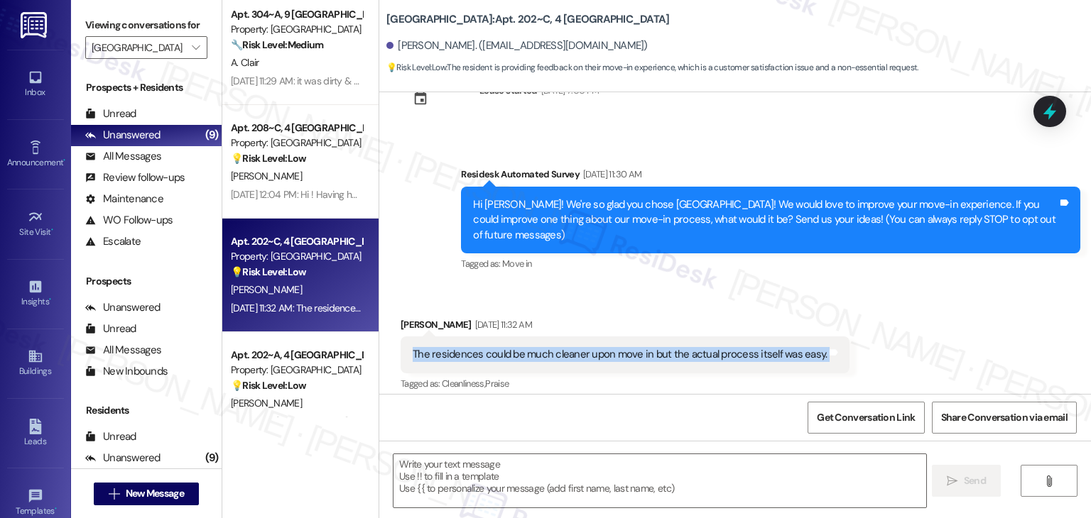
click at [612, 356] on div "The residences could be much cleaner upon move in but the actual process itself…" at bounding box center [620, 354] width 414 height 15
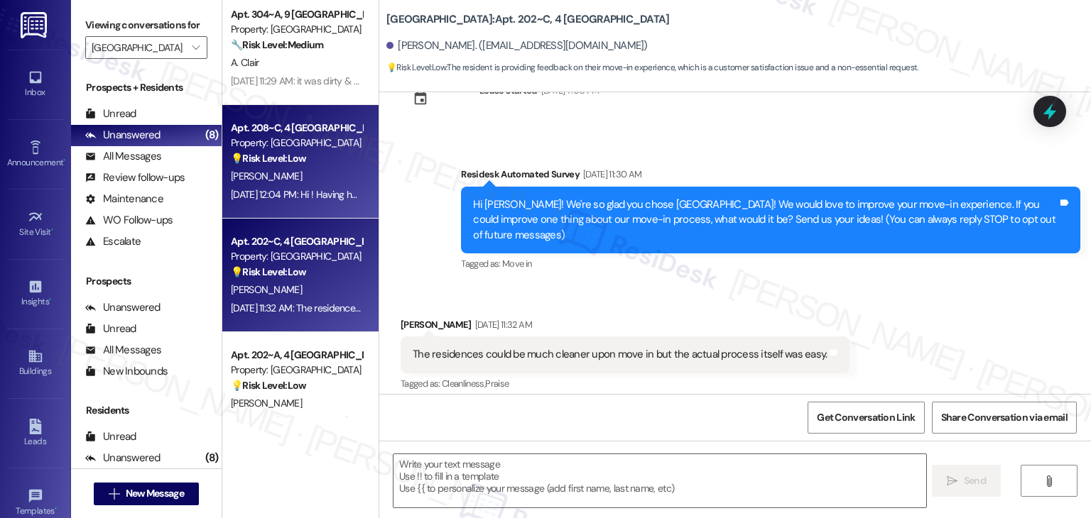
click at [310, 186] on div "Aug 21, 2025 at 12:04 PM: Hi ! Having helpers to help students/residents move i…" at bounding box center [296, 195] width 134 height 18
click at [317, 262] on div "Property: Yugo Starkville Campus Common" at bounding box center [296, 256] width 131 height 15
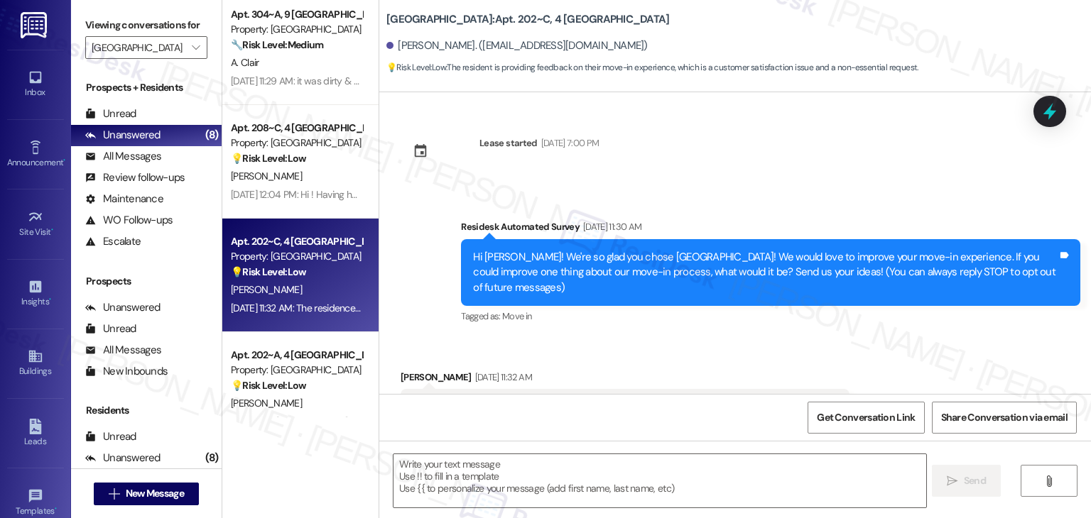
scroll to position [63, 0]
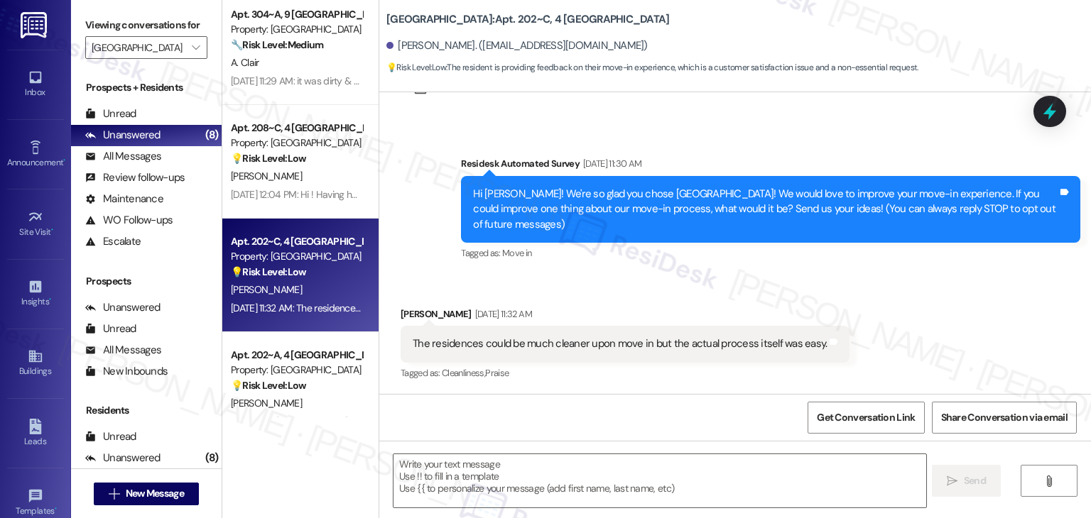
type textarea "Fetching suggested responses. Please feel free to read through the conversation…"
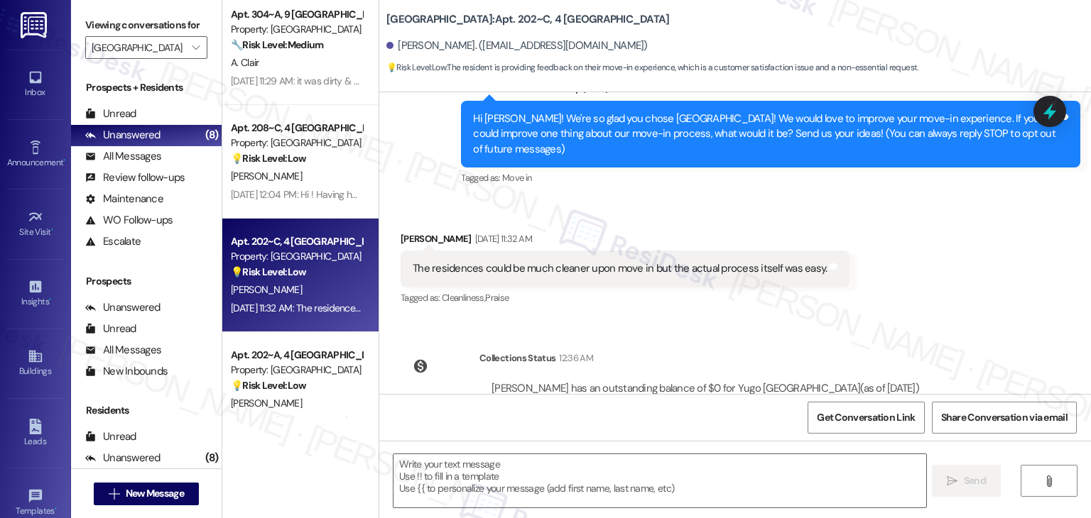
scroll to position [195, 0]
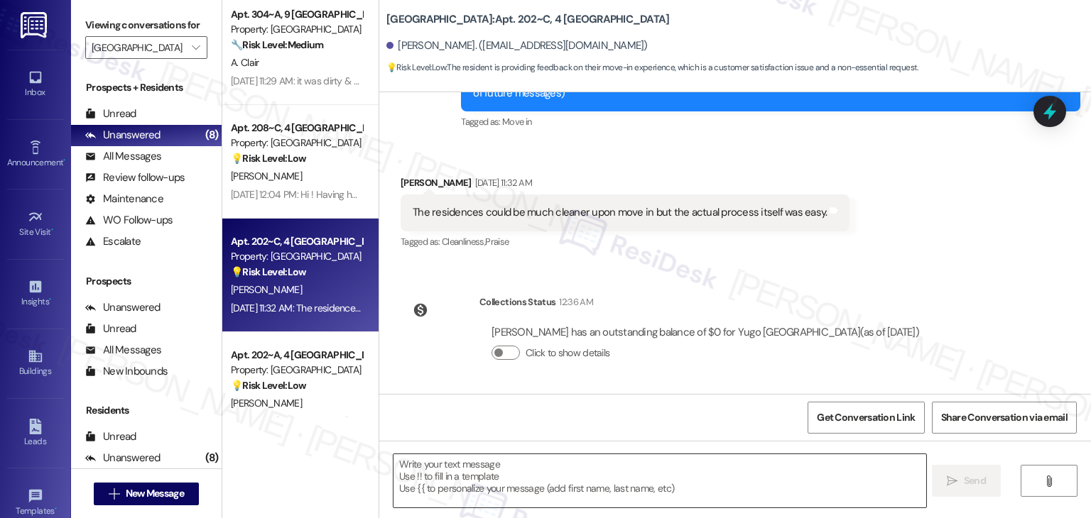
click at [535, 457] on textarea at bounding box center [659, 480] width 532 height 53
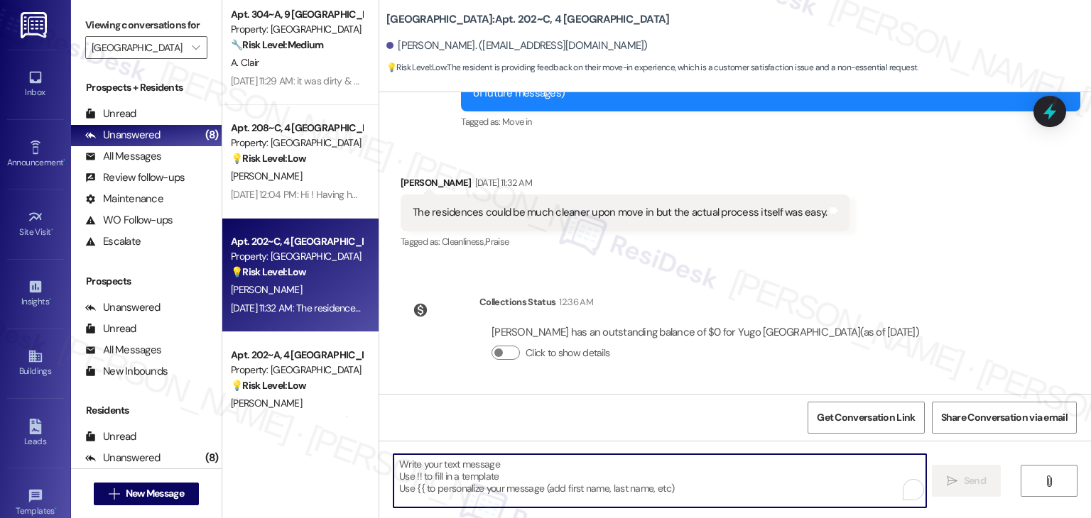
paste textarea "Hi Andrew, thanks so much for your feedback! I’m sorry to hear the apartment wa…"
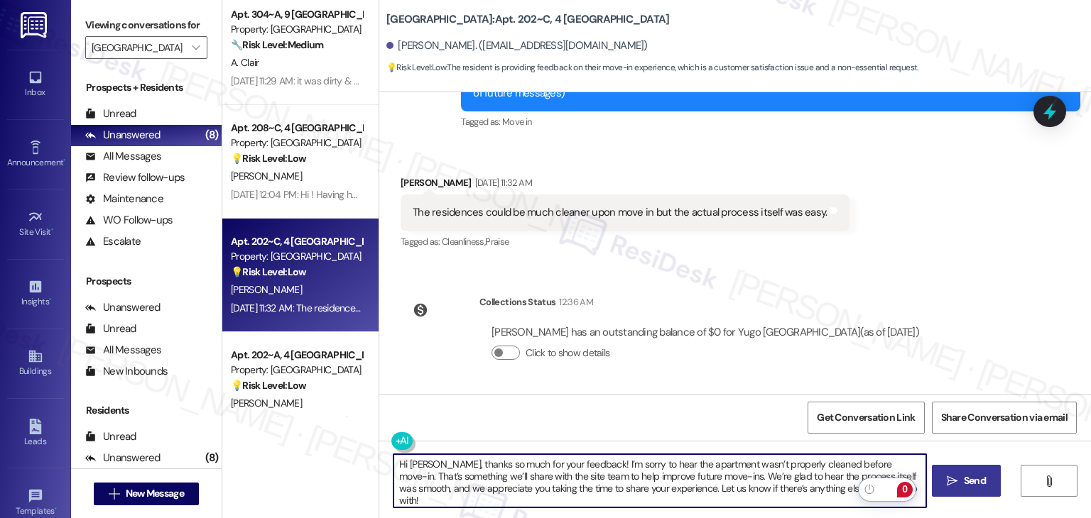
type textarea "Hi Andrew, thanks so much for your feedback! I’m sorry to hear the apartment wa…"
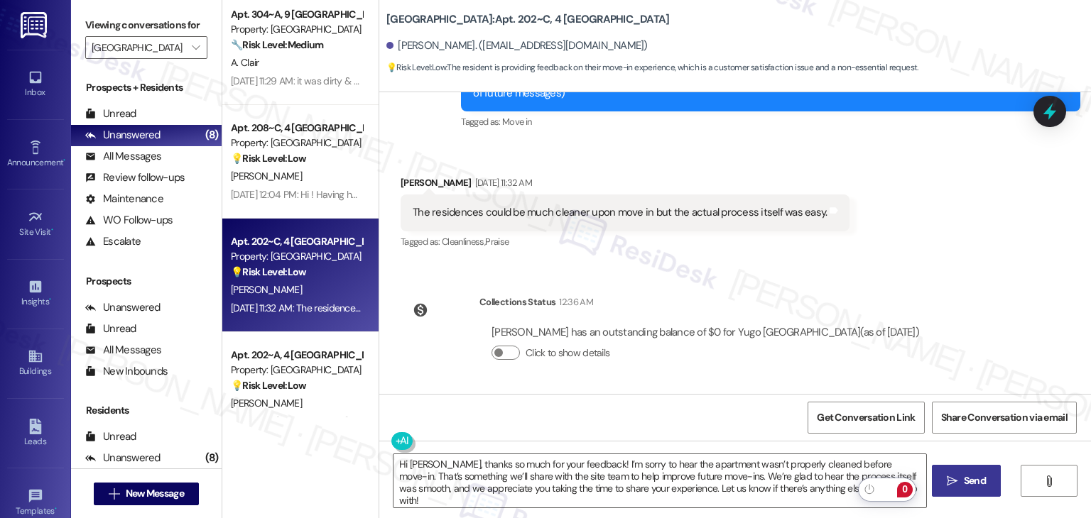
click at [963, 486] on span "Send" at bounding box center [974, 481] width 22 height 15
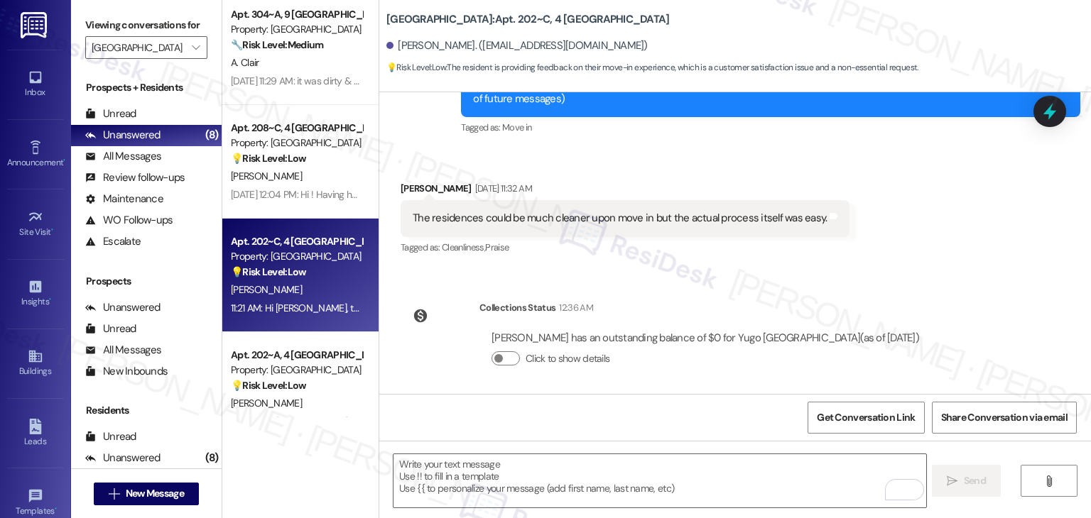
scroll to position [324, 0]
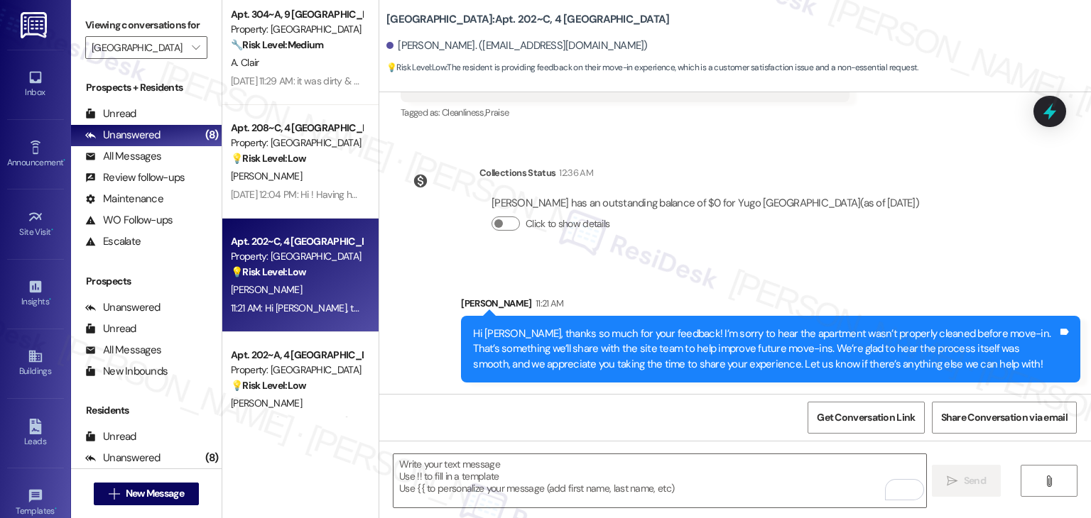
click at [400, 363] on div "Sent via SMS Sarah 11:21 AM Hi Andrew, thanks so much for your feedback! I’m so…" at bounding box center [734, 328] width 711 height 129
click at [518, 435] on div "Get Conversation Link Share Conversation via email" at bounding box center [734, 417] width 711 height 47
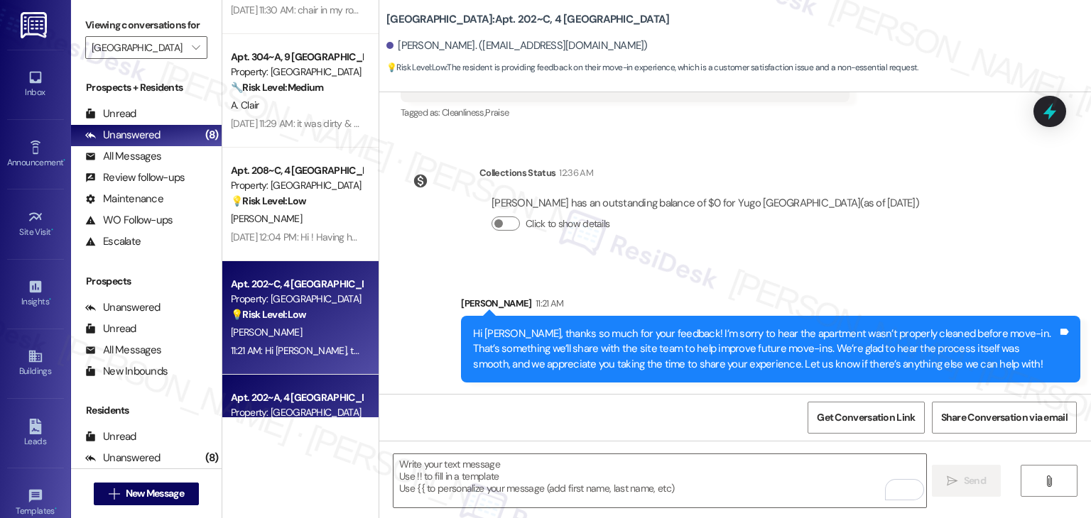
scroll to position [349, 0]
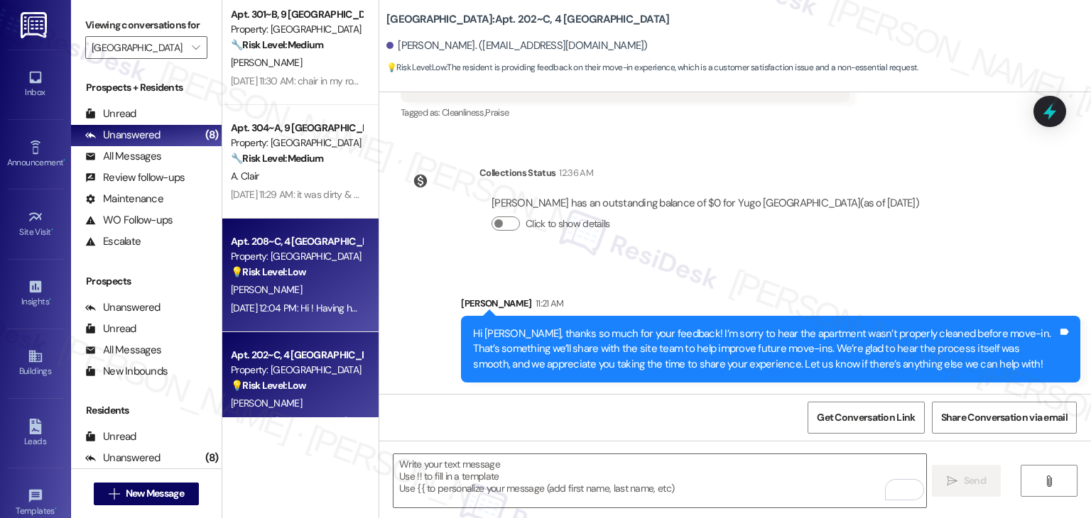
click at [307, 322] on div "Apt. 208~C, 4 Yugo Starkville Campus Common Property: Yugo Starkville Campus Co…" at bounding box center [300, 276] width 156 height 114
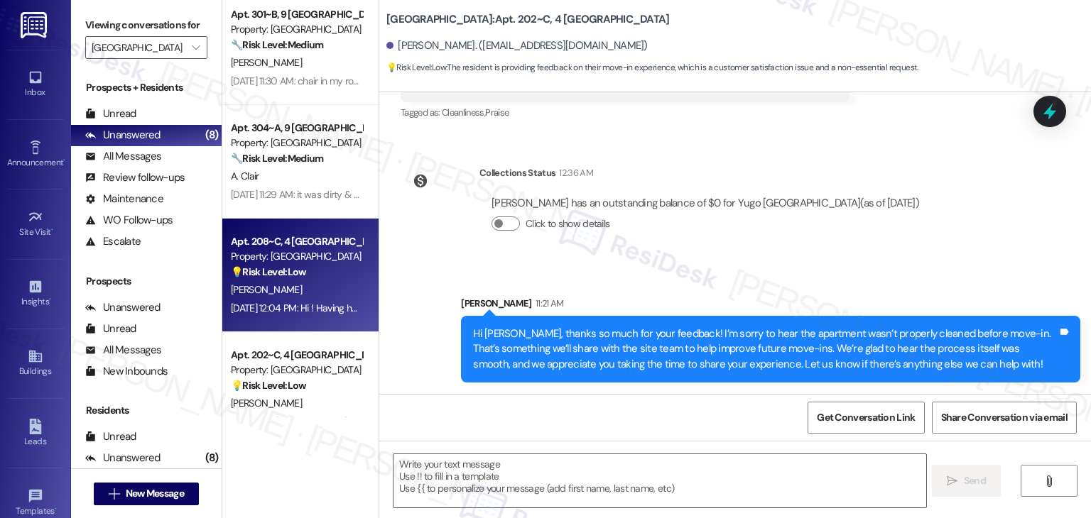
type textarea "Fetching suggested responses. Please feel free to read through the conversation…"
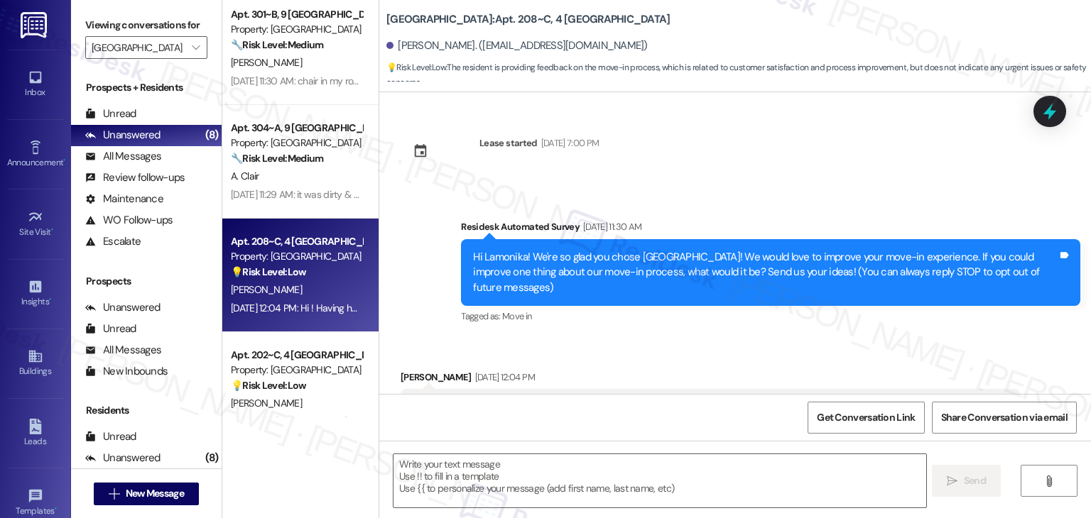
scroll to position [79, 0]
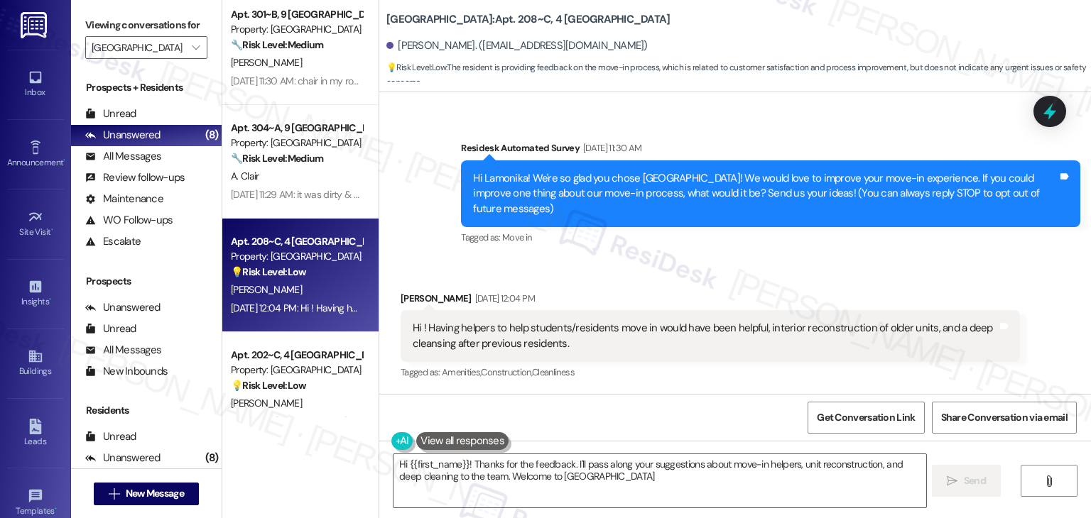
type textarea "Hi {{first_name}}! Thanks for the feedback. I'll pass along your suggestions ab…"
click at [711, 413] on div "Get Conversation Link Share Conversation via email" at bounding box center [734, 417] width 711 height 47
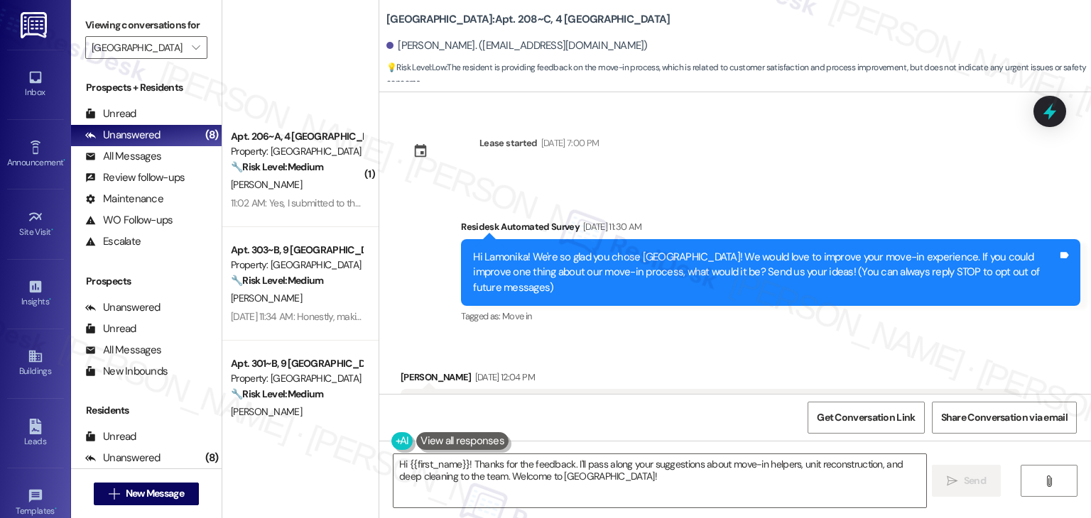
scroll to position [79, 0]
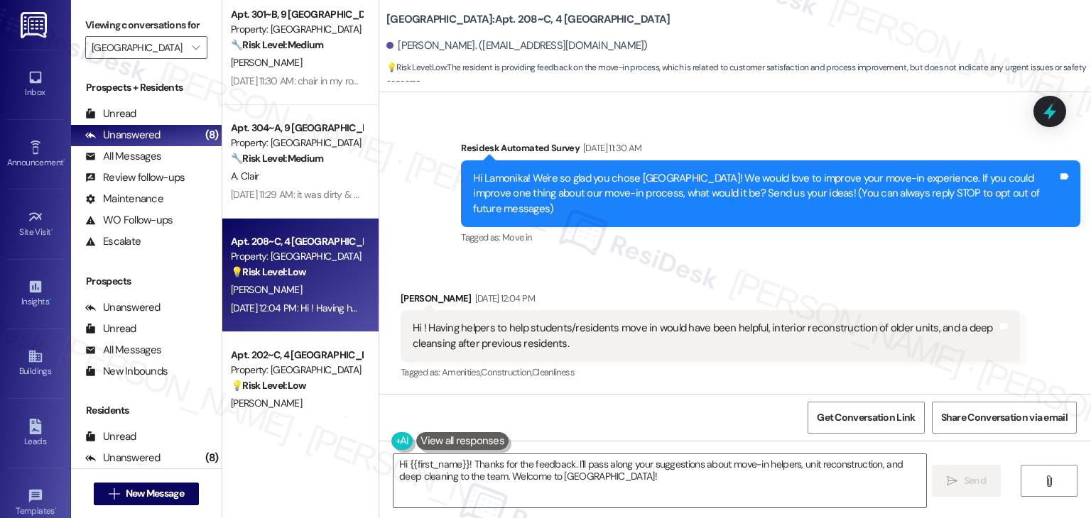
click at [716, 410] on div "Get Conversation Link Share Conversation via email" at bounding box center [734, 417] width 711 height 47
click at [716, 413] on div "Get Conversation Link Share Conversation via email" at bounding box center [734, 417] width 711 height 47
click at [714, 410] on div "Get Conversation Link Share Conversation via email" at bounding box center [734, 417] width 711 height 47
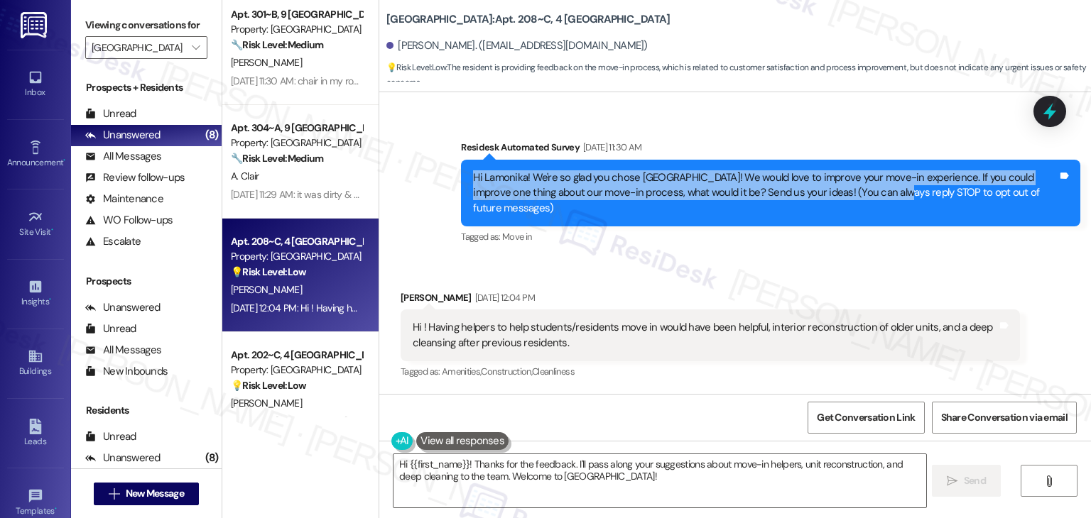
drag, startPoint x: 855, startPoint y: 192, endPoint x: 432, endPoint y: 182, distance: 423.3
click at [432, 182] on div "Survey, sent via SMS Residesk Automated Survey [DATE] 11:30 AM Hi Lamonika! We'…" at bounding box center [734, 183] width 711 height 151
copy div "Hi Lamonika! We're so glad you chose [GEOGRAPHIC_DATA]! We would love to improv…"
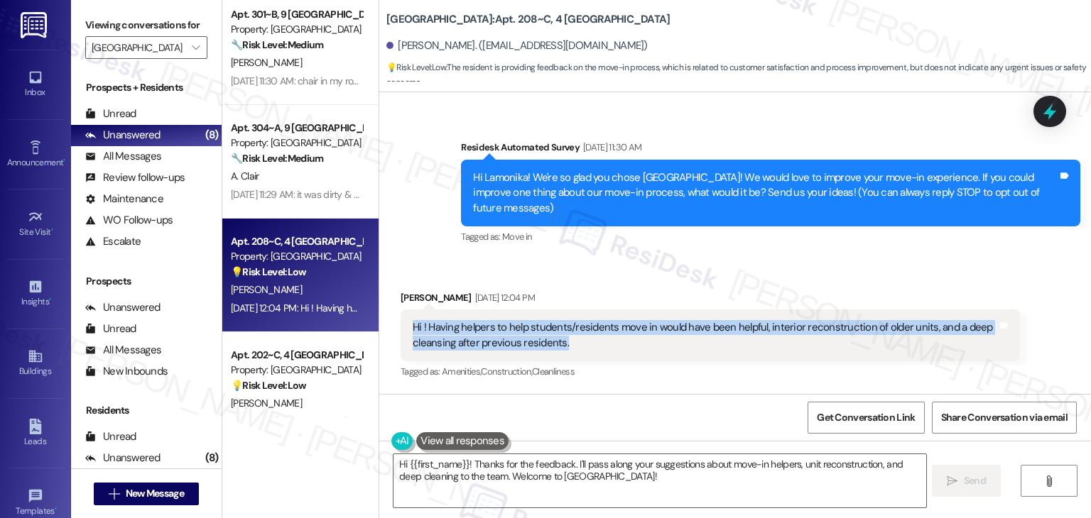
drag, startPoint x: 568, startPoint y: 351, endPoint x: 399, endPoint y: 324, distance: 171.0
click at [400, 324] on div "Hi ! Having helpers to help students/residents move in would have been helpful,…" at bounding box center [709, 336] width 619 height 52
copy div "Hi ! Having helpers to help students/residents move in would have been helpful,…"
click at [654, 470] on textarea "Hi {{first_name}}! Thanks for the feedback. I'll pass along your suggestions ab…" at bounding box center [659, 480] width 532 height 53
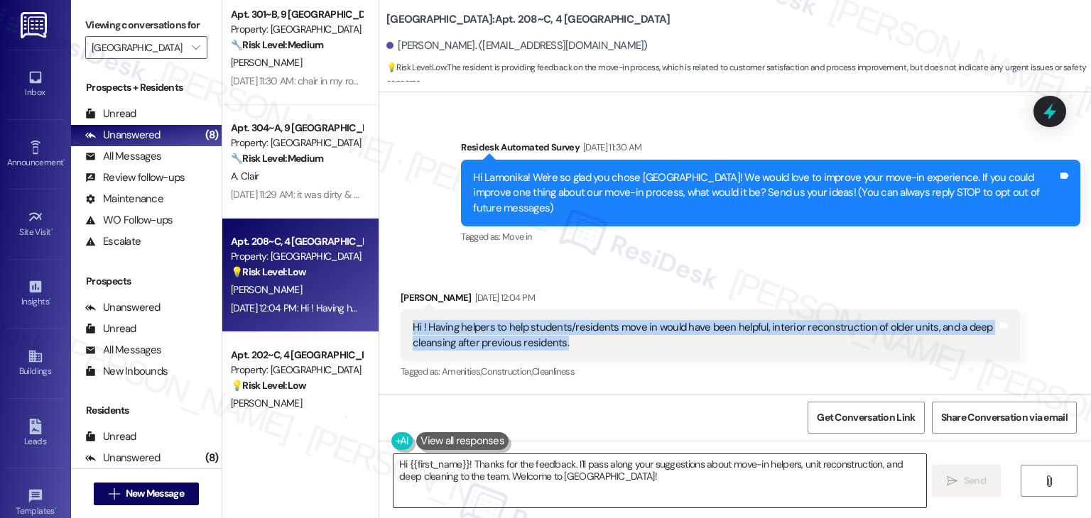
click at [654, 470] on textarea "Hi {{first_name}}! Thanks for the feedback. I'll pass along your suggestions ab…" at bounding box center [659, 480] width 532 height 53
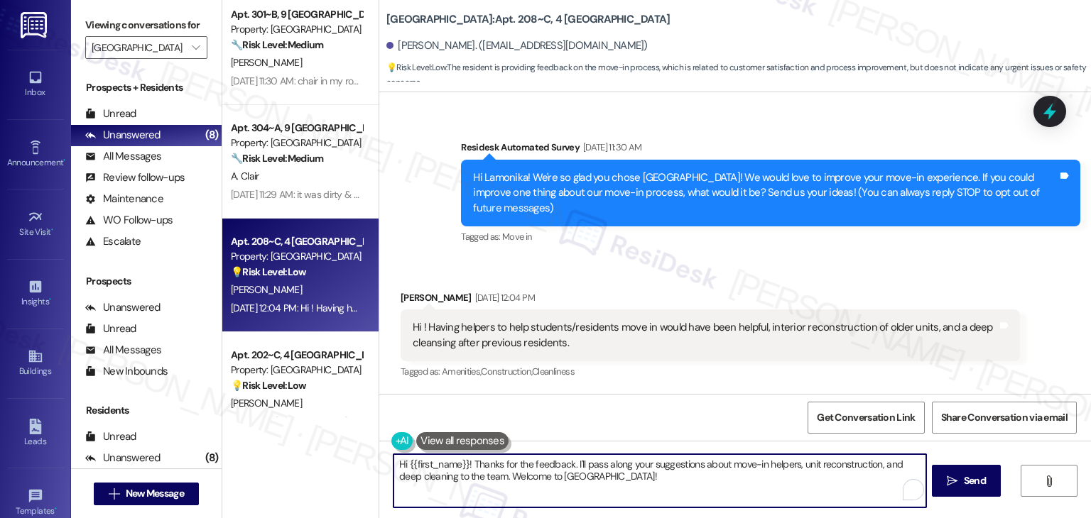
paste textarea "Lamonika, thank you so much for your thoughtful feedback! Having move-in helper…"
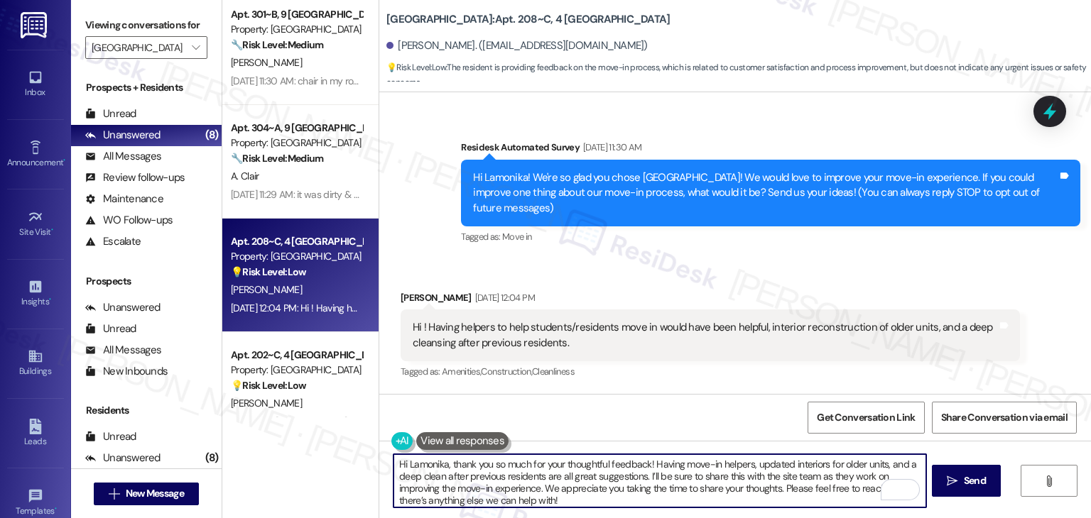
type textarea "Hi Lamonika, thank you so much for your thoughtful feedback! Having move-in hel…"
click at [688, 422] on div "Get Conversation Link Share Conversation via email" at bounding box center [734, 417] width 711 height 47
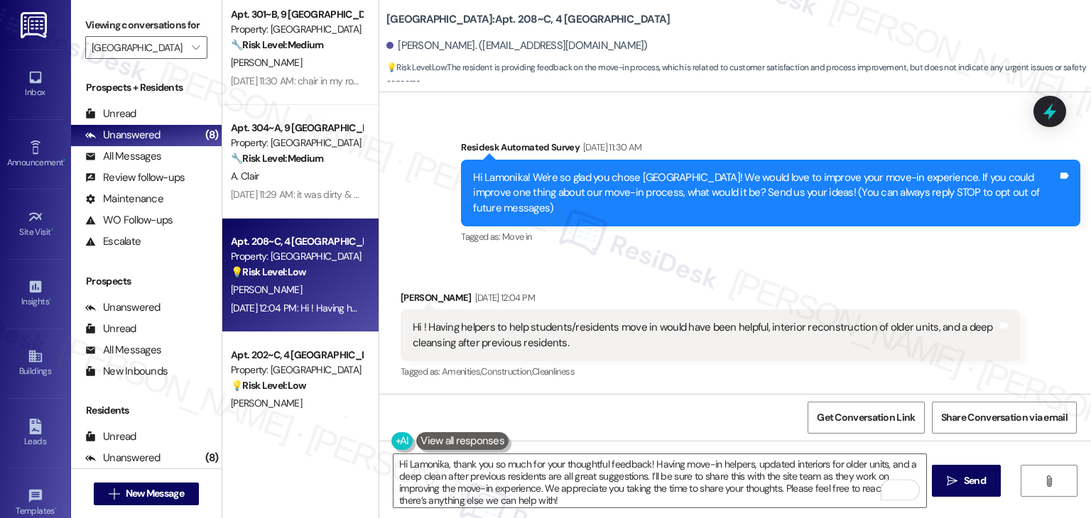
click at [688, 422] on div "Get Conversation Link Share Conversation via email" at bounding box center [734, 417] width 711 height 47
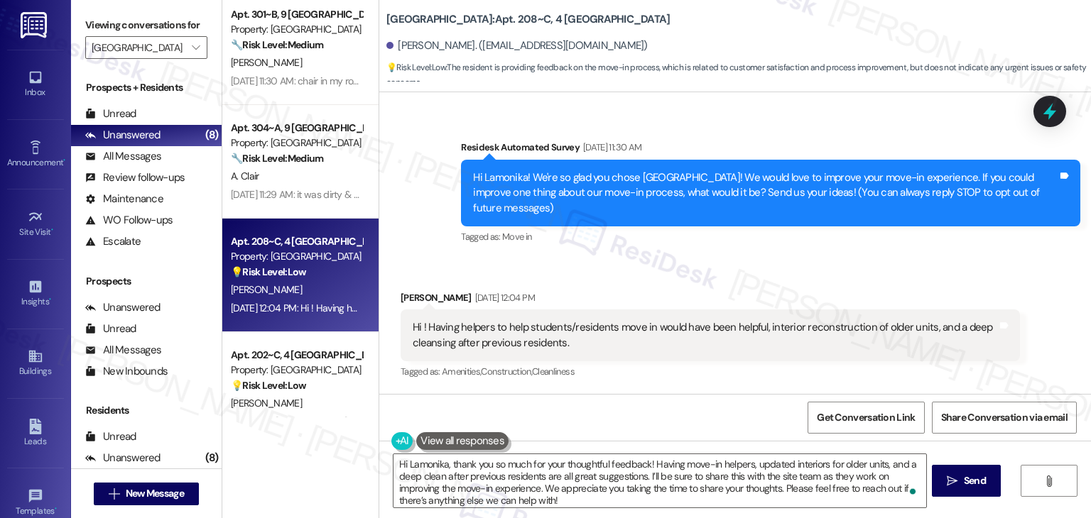
click at [688, 422] on div "Get Conversation Link Share Conversation via email" at bounding box center [734, 417] width 711 height 47
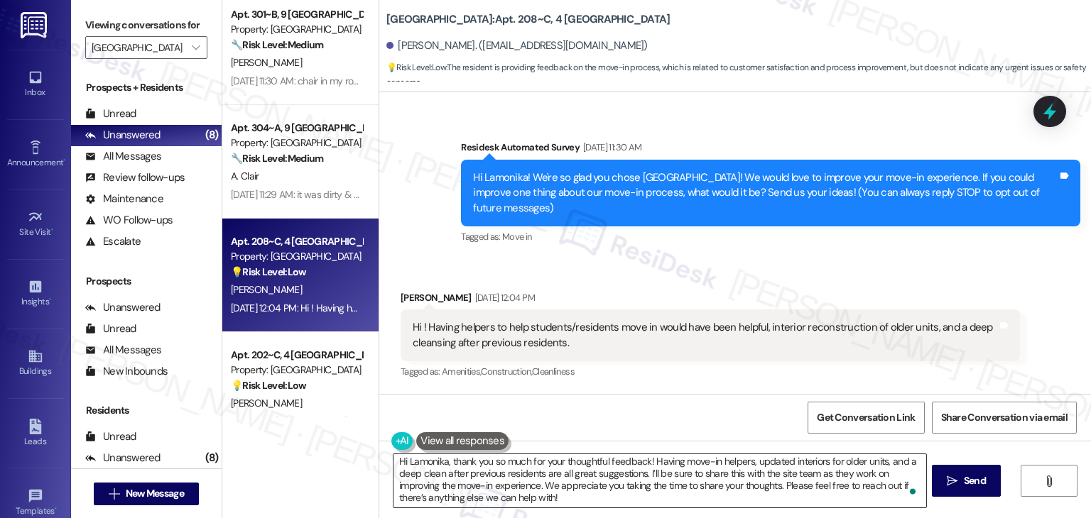
scroll to position [0, 0]
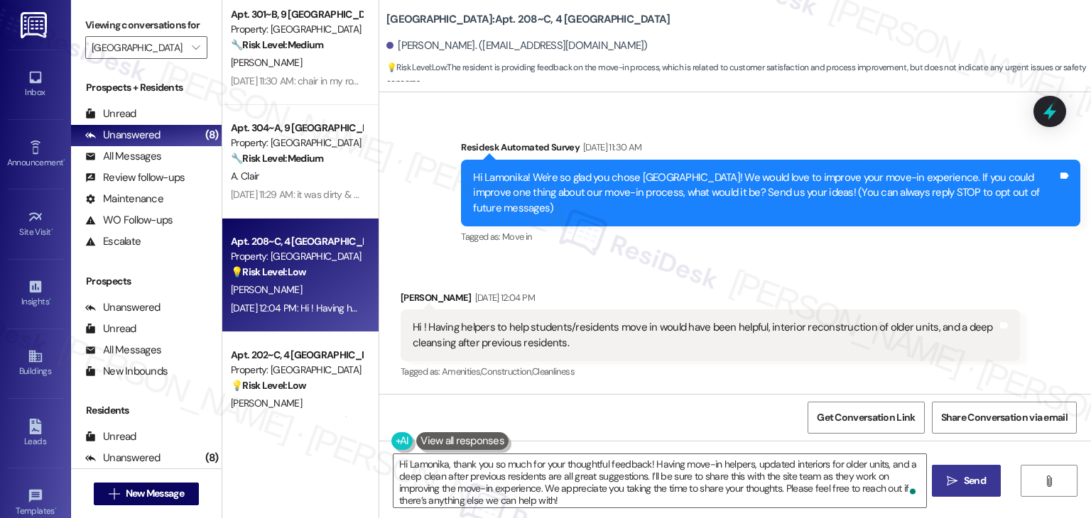
click at [965, 484] on span "Send" at bounding box center [974, 481] width 22 height 15
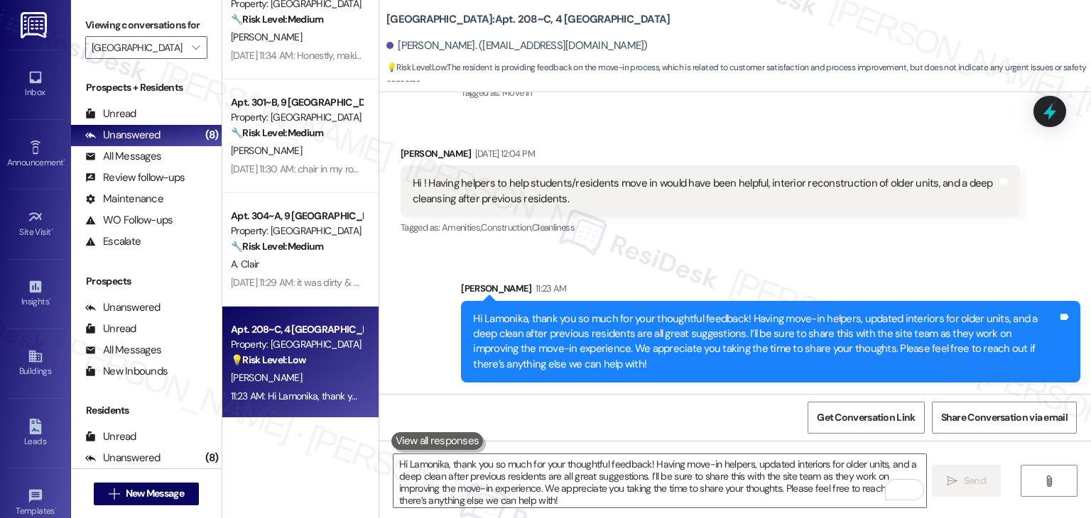
scroll to position [207, 0]
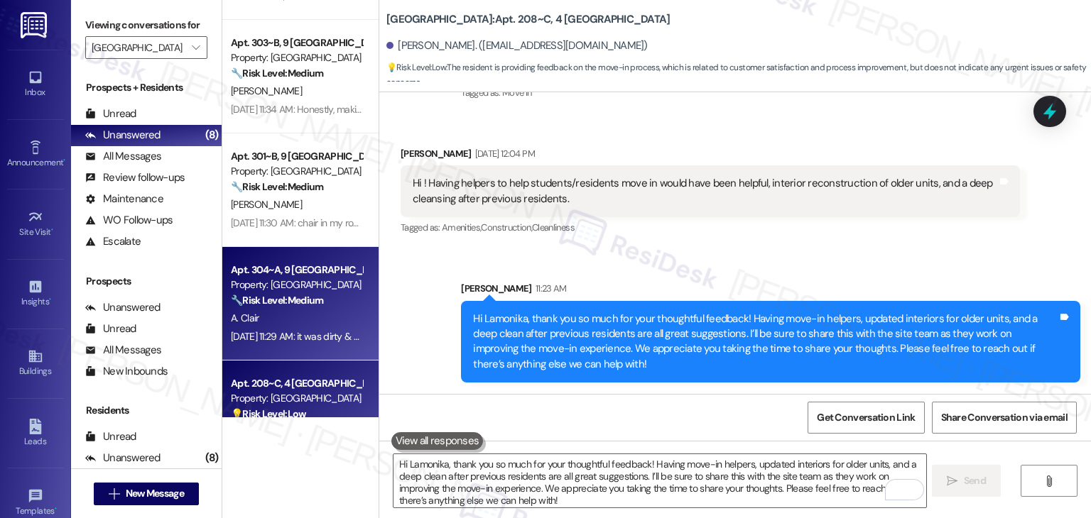
click at [318, 338] on div "[DATE] 11:29 AM: it was dirty & nasty & stinky [DATE] 11:29 AM: it was dirty & …" at bounding box center [345, 336] width 228 height 13
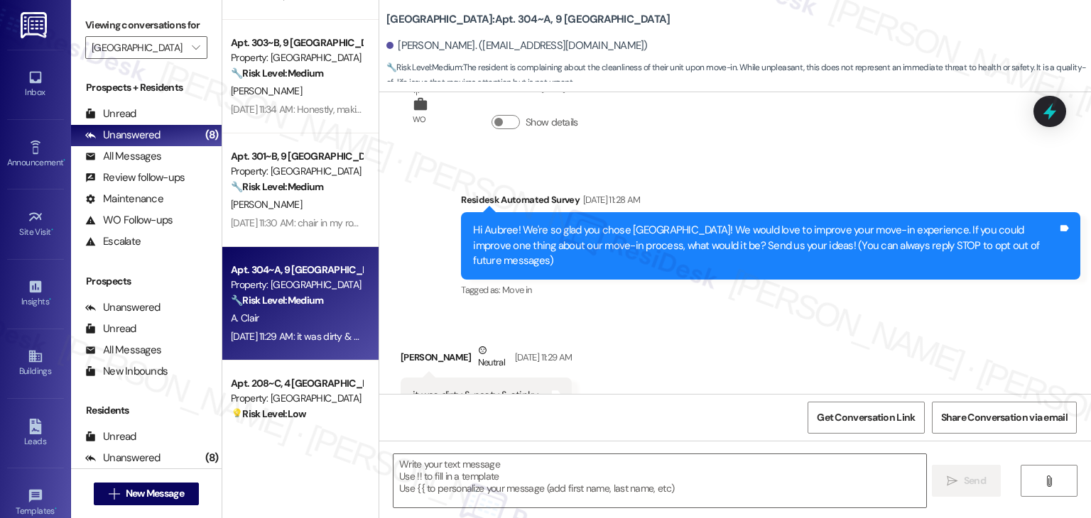
scroll to position [107, 0]
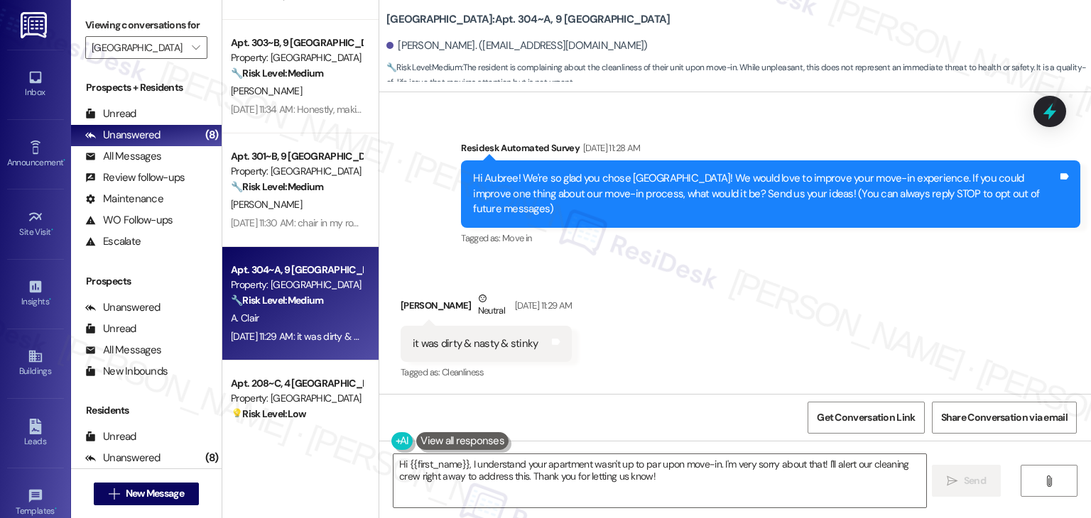
click at [647, 346] on div "Received via SMS [PERSON_NAME] Neutral [DATE] 11:29 AM it was dirty & nasty & s…" at bounding box center [734, 326] width 711 height 135
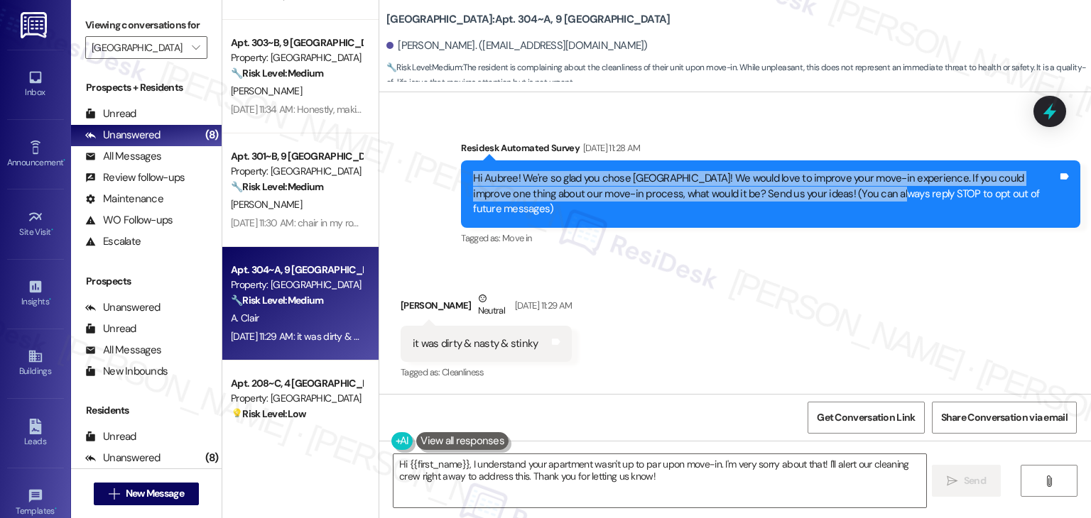
drag, startPoint x: 865, startPoint y: 196, endPoint x: 455, endPoint y: 185, distance: 409.8
click at [461, 185] on div "Hi Aubree! We're so glad you chose [GEOGRAPHIC_DATA]! We would love to improve …" at bounding box center [770, 193] width 619 height 67
copy div "Hi Aubree! We're so glad you chose [GEOGRAPHIC_DATA]! We would love to improve …"
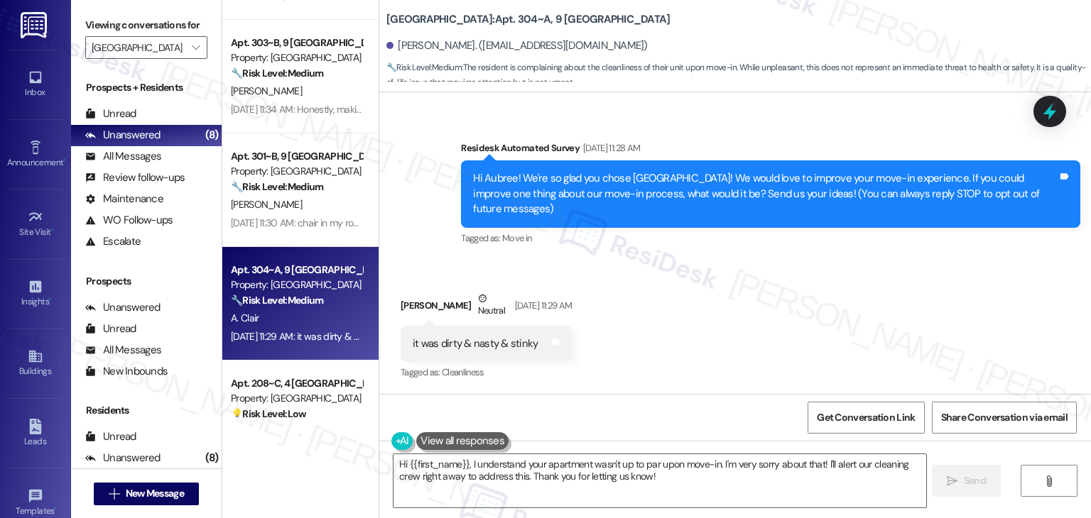
click at [497, 342] on div "it was dirty & nasty & stinky" at bounding box center [475, 344] width 125 height 15
copy div "it was dirty & nasty & stinky Tags and notes"
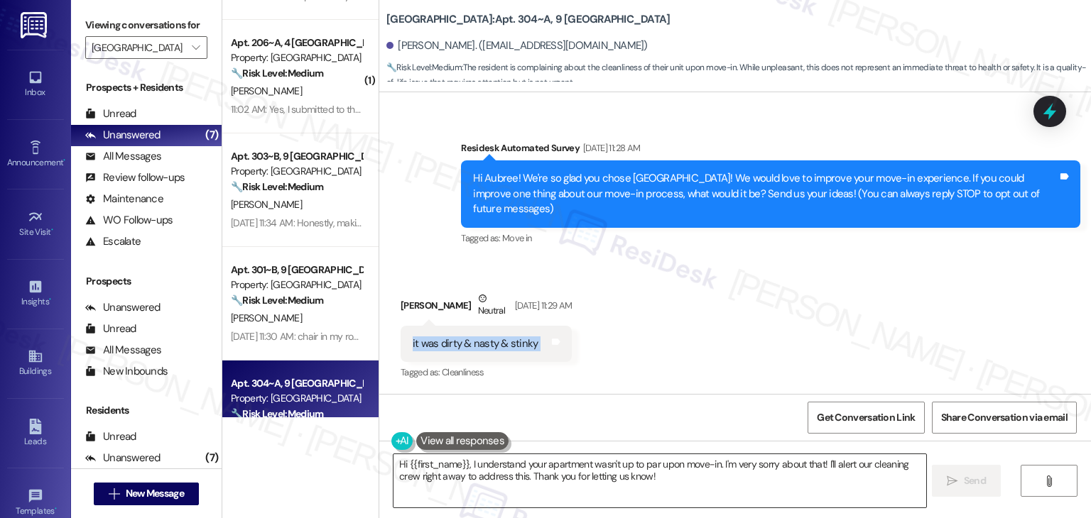
click at [568, 471] on textarea "Hi {{first_name}}, I understand your apartment wasn't up to par upon move-in. I…" at bounding box center [659, 480] width 532 height 53
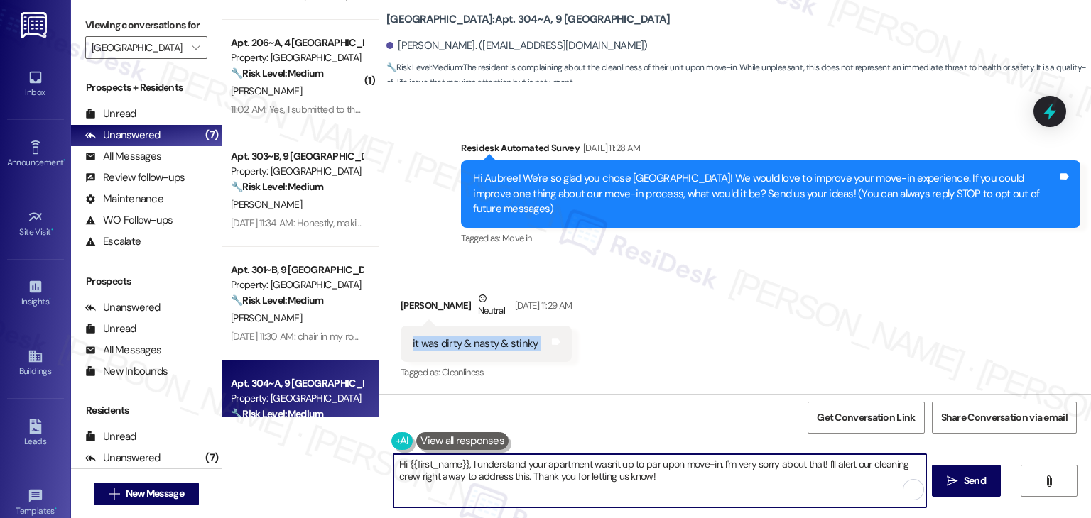
click at [568, 471] on textarea "Hi {{first_name}}, I understand your apartment wasn't up to par upon move-in. I…" at bounding box center [659, 480] width 532 height 53
paste textarea "Aubree, I’m sorry to hear your apartment wasn’t clean at move-in. I’ll share yo…"
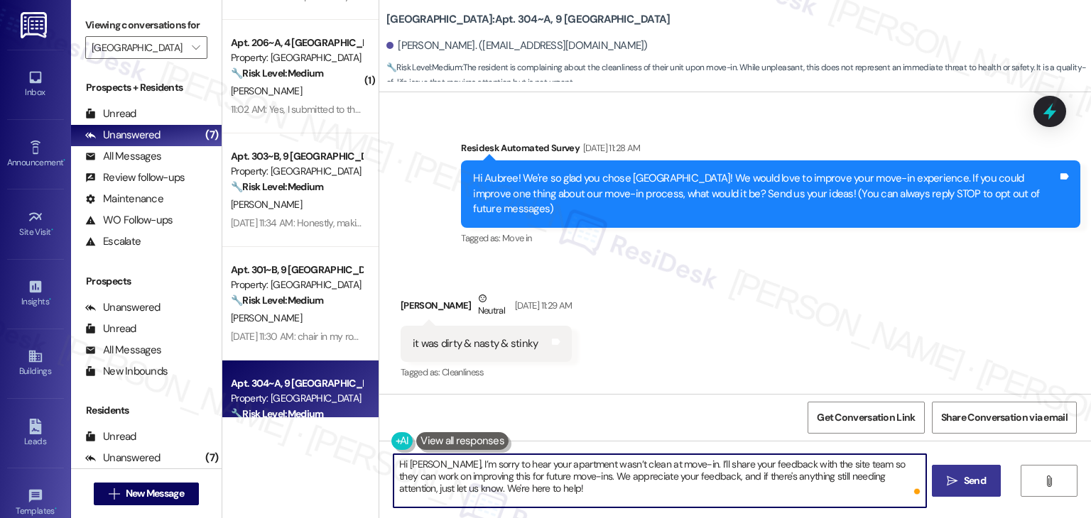
type textarea "Hi [PERSON_NAME], I’m sorry to hear your apartment wasn’t clean at move-in. I’l…"
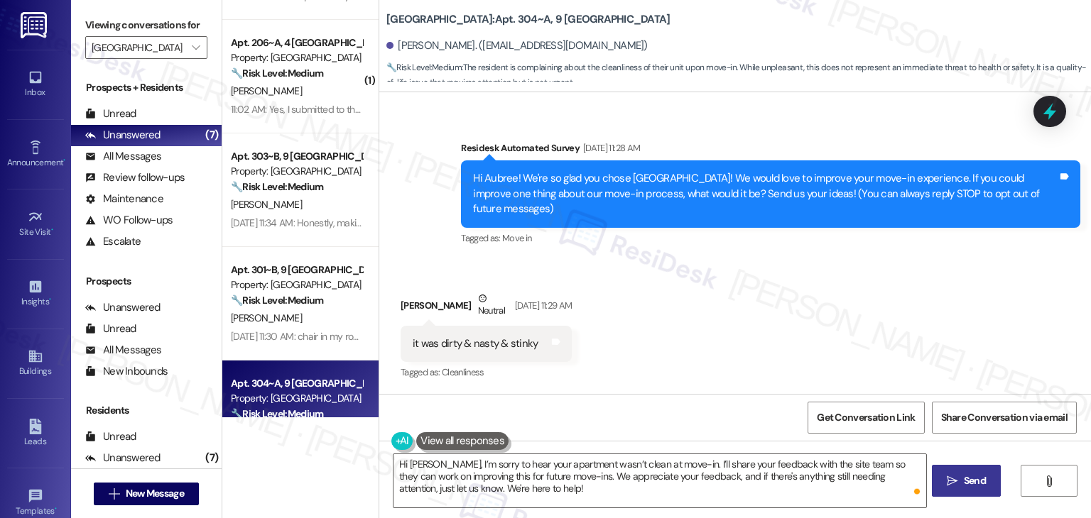
click at [966, 480] on span "Send" at bounding box center [974, 481] width 22 height 15
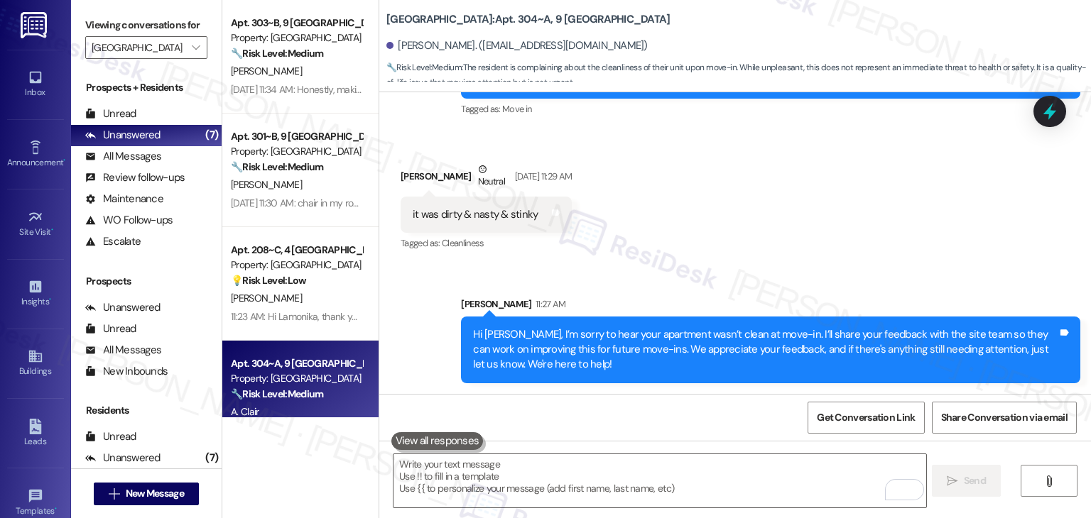
scroll to position [307, 0]
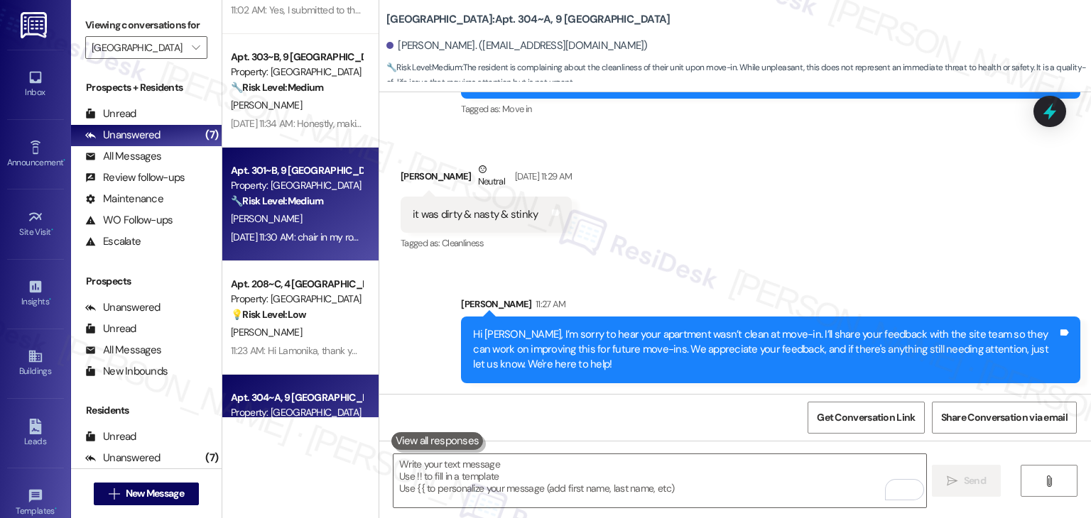
click at [330, 244] on div "[DATE] 11:30 AM: chair in my room [DATE] 11:30 AM: chair in my room" at bounding box center [296, 238] width 134 height 18
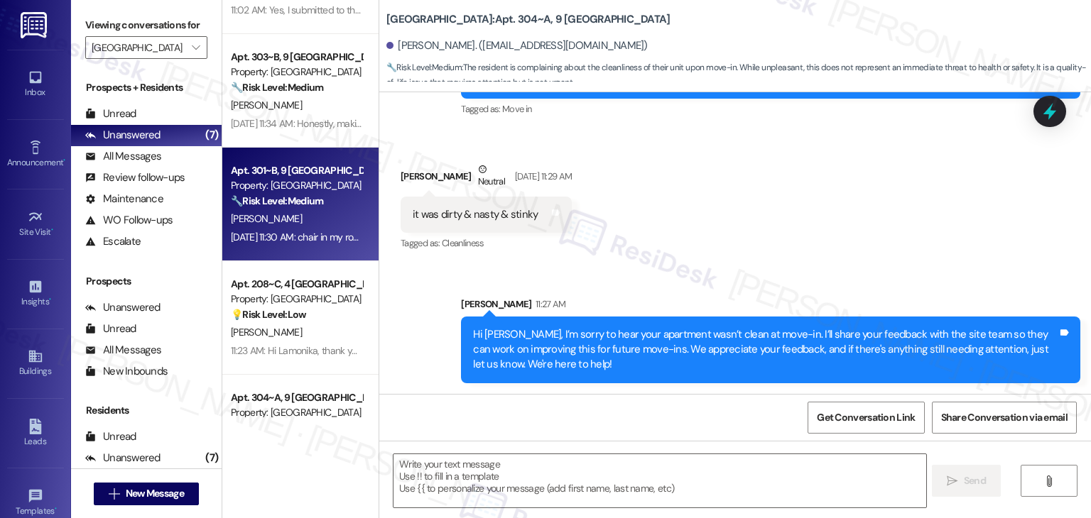
type textarea "Fetching suggested responses. Please feel free to read through the conversation…"
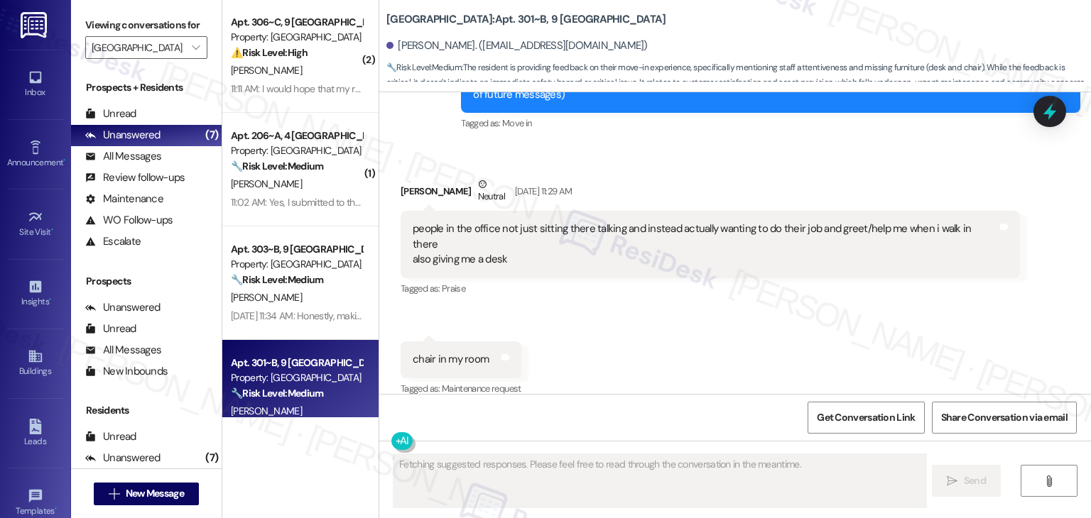
scroll to position [94, 0]
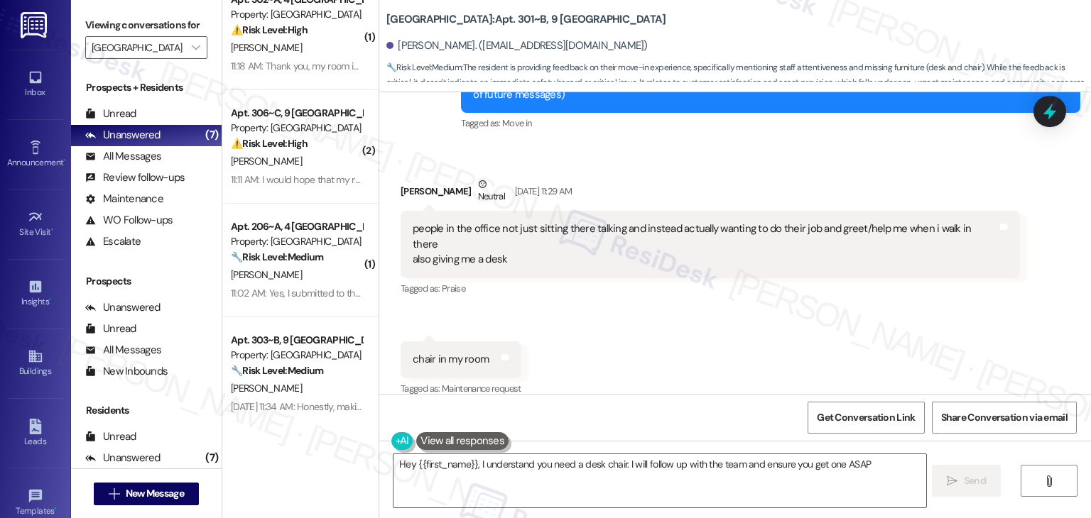
type textarea "Hey {{first_name}}, I understand you need a desk chair. I will follow up with t…"
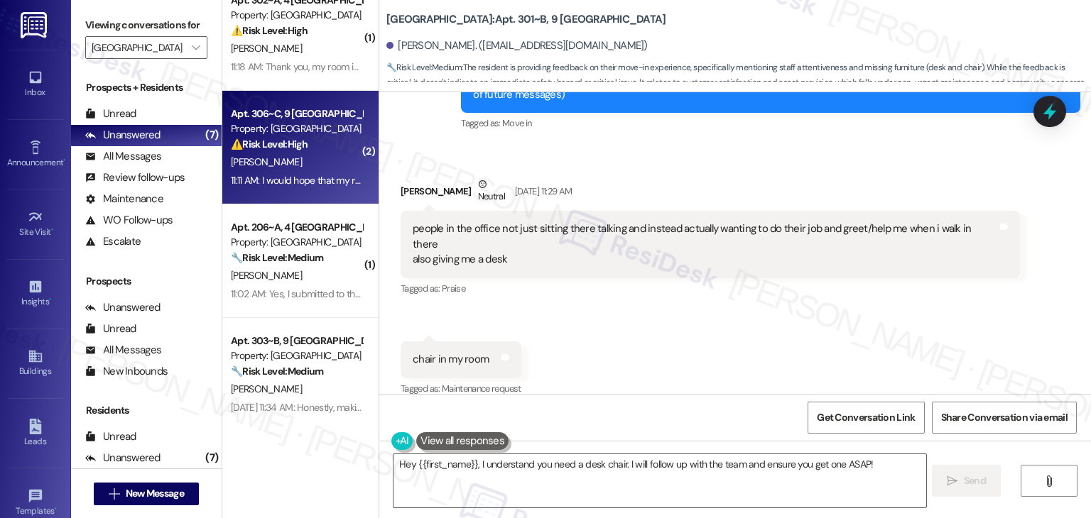
click at [314, 185] on div "11:11 AM: I would hope that my roommates and k don't get charged for this, give…" at bounding box center [515, 180] width 569 height 13
type textarea "Fetching suggested responses. Please feel free to read through the conversation…"
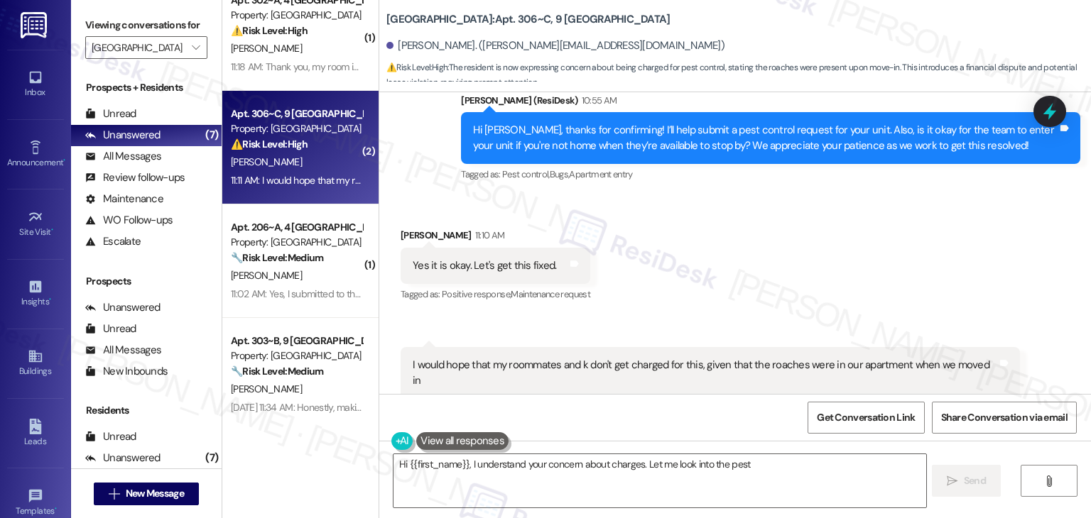
scroll to position [792, 0]
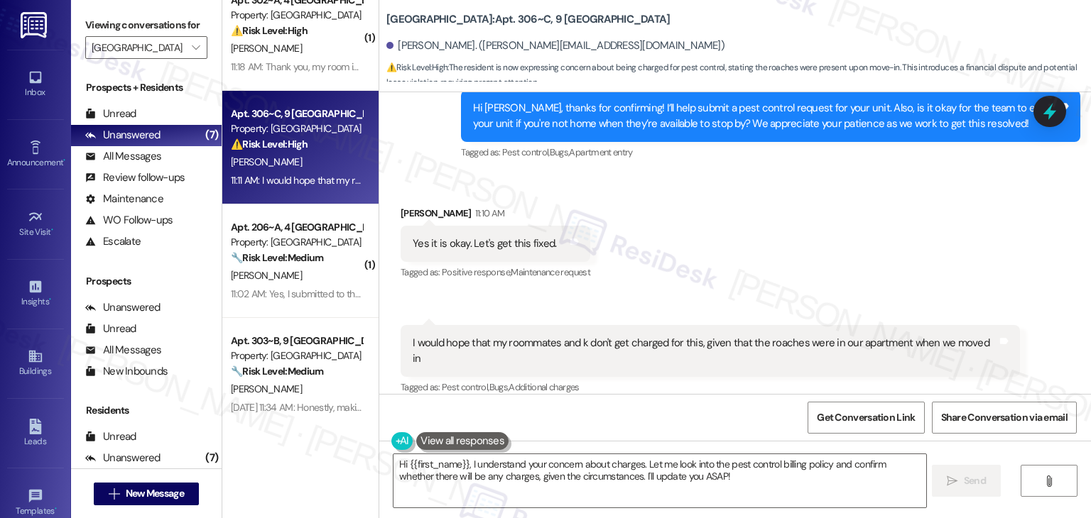
click at [665, 129] on div "Hi [PERSON_NAME], thanks for confirming! I’ll help submit a pest control reques…" at bounding box center [765, 116] width 584 height 31
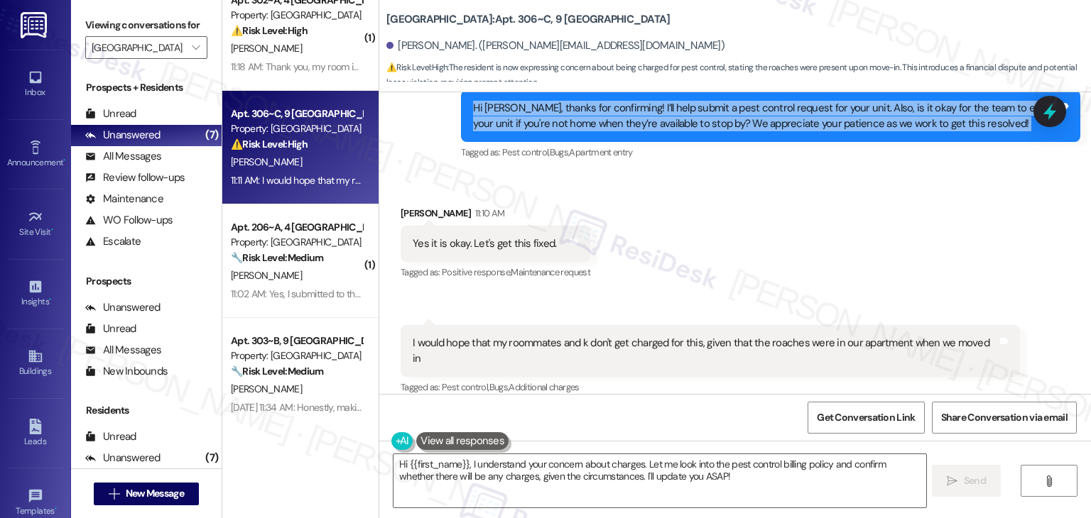
click at [665, 129] on div "Hi [PERSON_NAME], thanks for confirming! I’ll help submit a pest control reques…" at bounding box center [765, 116] width 584 height 31
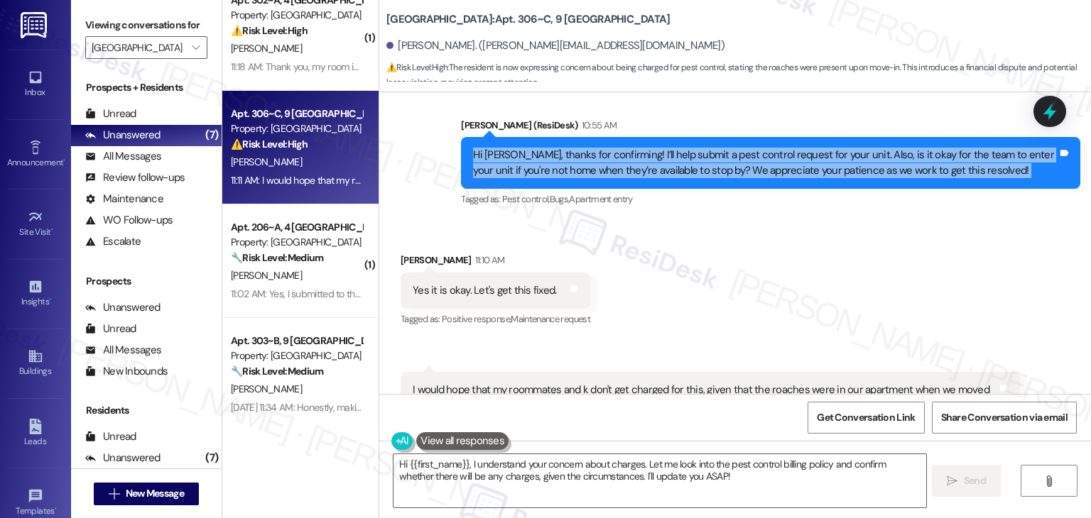
scroll to position [721, 0]
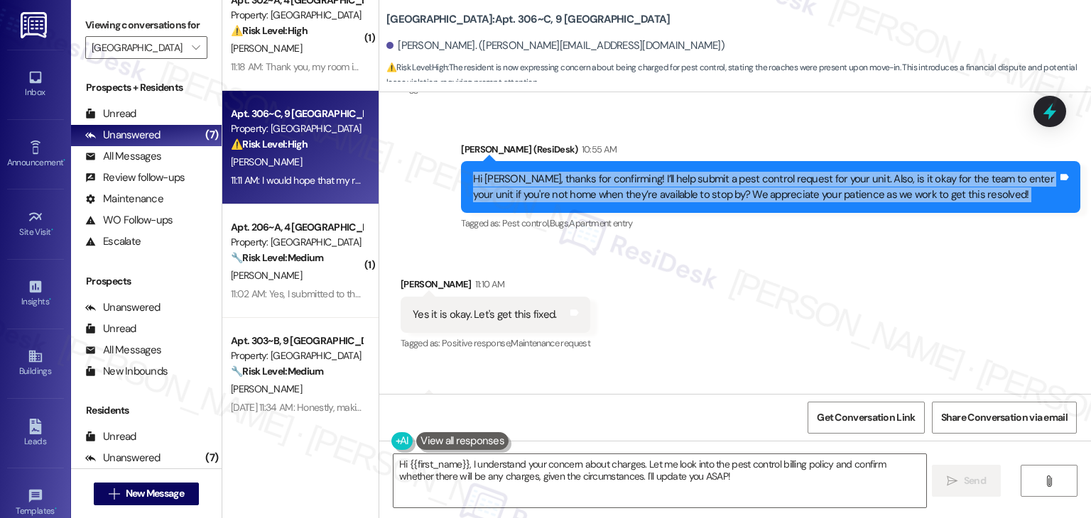
copy div "Hi [PERSON_NAME], thanks for confirming! I’ll help submit a pest control reques…"
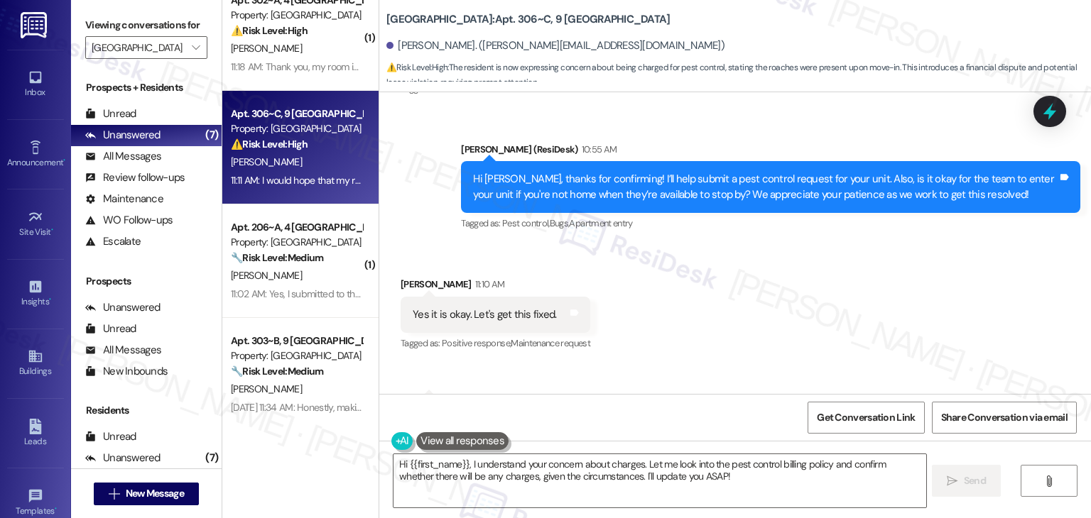
click at [487, 313] on div "Yes it is okay. Let's get this fixed." at bounding box center [484, 314] width 143 height 15
copy div "Yes it is okay. Let's get this fixed. Tags and notes"
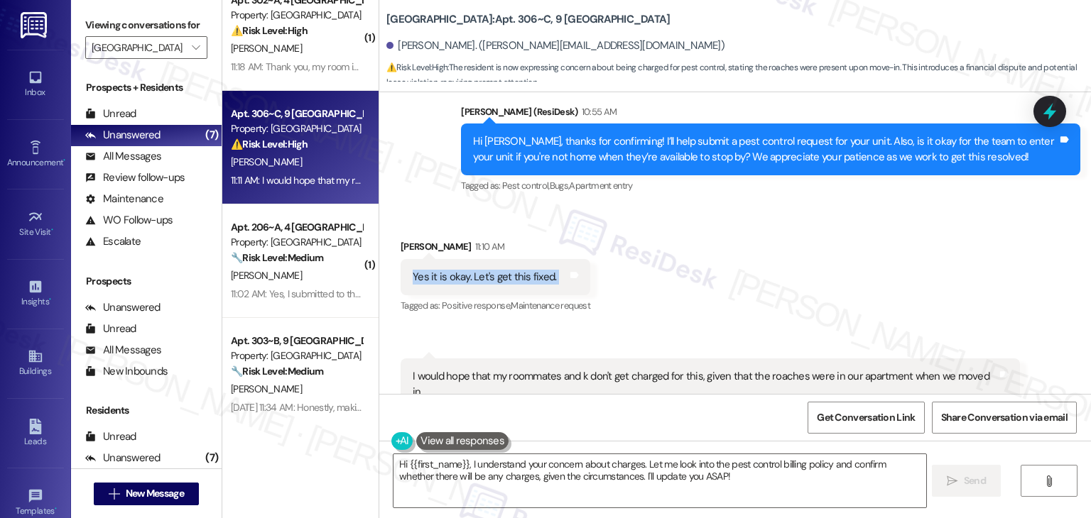
scroll to position [792, 0]
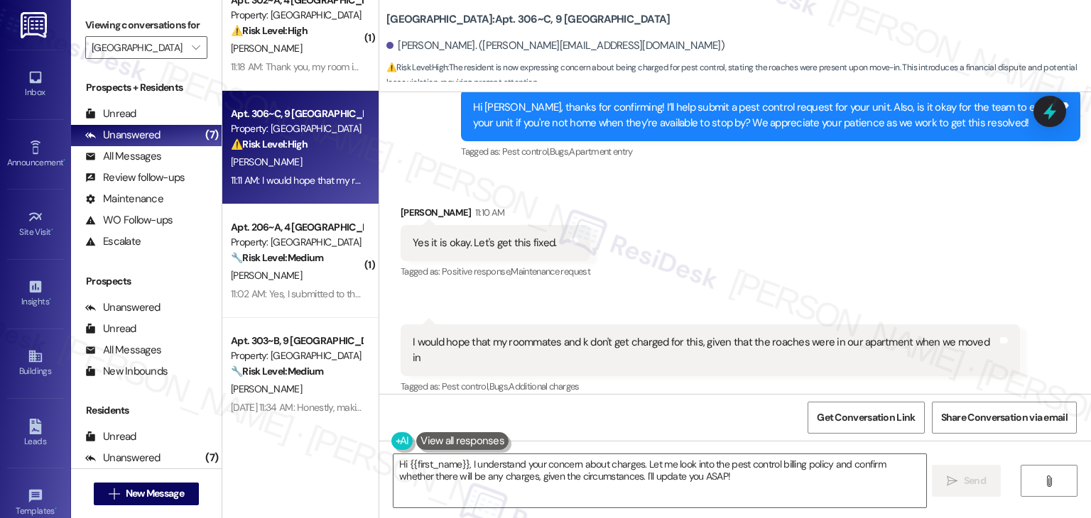
click at [455, 346] on div "I would hope that my roommates and k don't get charged for this, given that the…" at bounding box center [705, 350] width 584 height 31
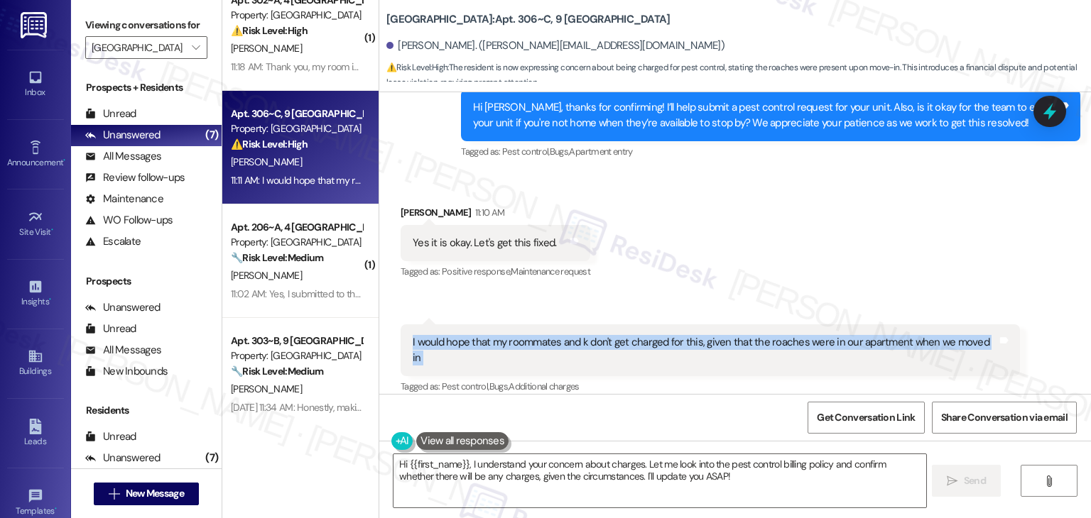
click at [455, 348] on div "I would hope that my roommates and k don't get charged for this, given that the…" at bounding box center [705, 350] width 584 height 31
copy div "I would hope that my roommates and k don't get charged for this, given that the…"
click at [608, 462] on textarea "Hi {{first_name}}, I understand your concern about charges. Let me look into th…" at bounding box center [659, 480] width 532 height 53
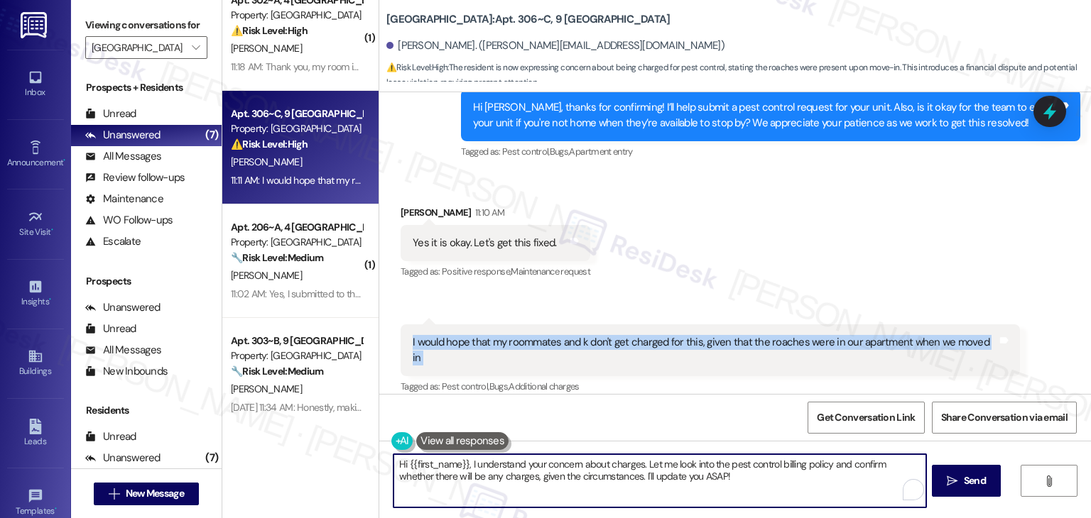
click at [608, 462] on textarea "Hi {{first_name}}, I understand your concern about charges. Let me look into th…" at bounding box center [659, 480] width 532 height 53
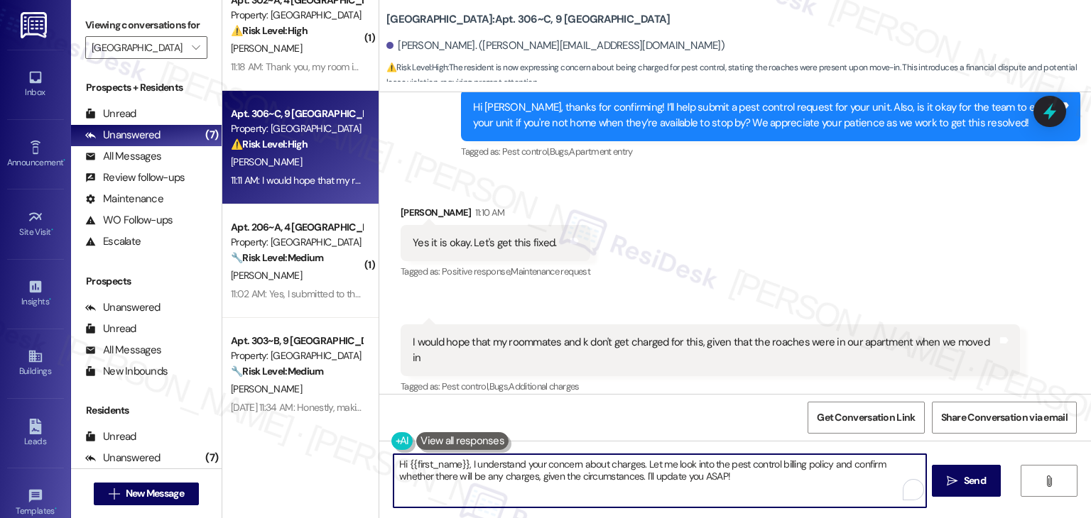
paste textarea "Carter, thank you for confirming entry. I understand your concern about the roa…"
type textarea "Hi Carter, thank you for confirming entry. I understand your concern about the …"
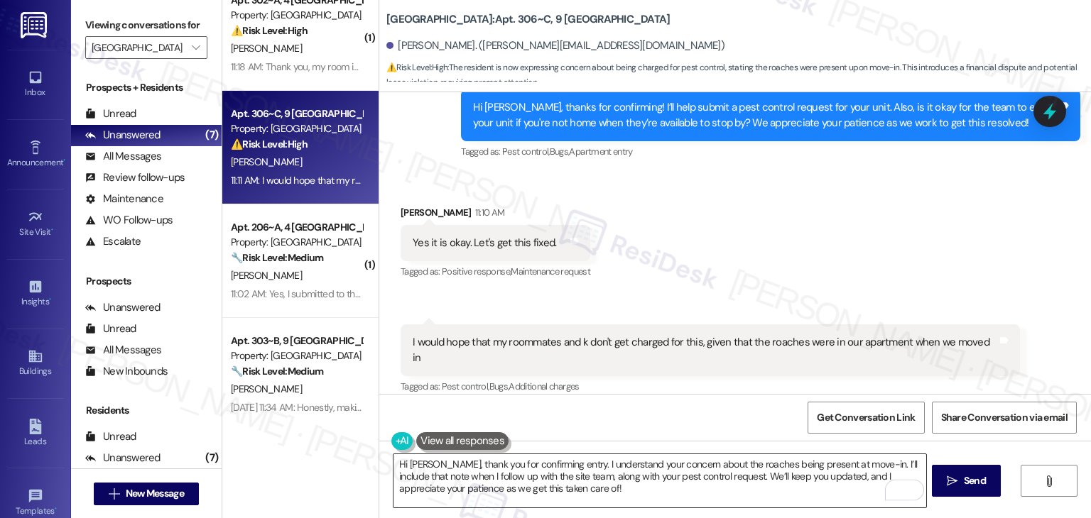
click at [684, 473] on textarea "Hi Carter, thank you for confirming entry. I understand your concern about the …" at bounding box center [659, 480] width 532 height 53
click at [966, 492] on button " Send" at bounding box center [966, 481] width 69 height 32
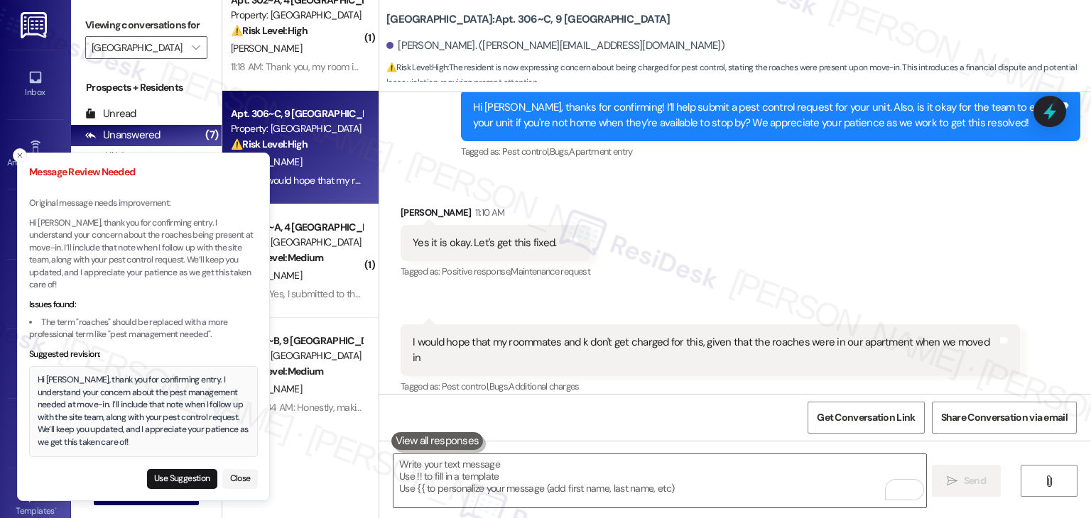
click at [199, 413] on div "Hi Carter, thank you for confirming entry. I understand your concern about the …" at bounding box center [144, 411] width 212 height 75
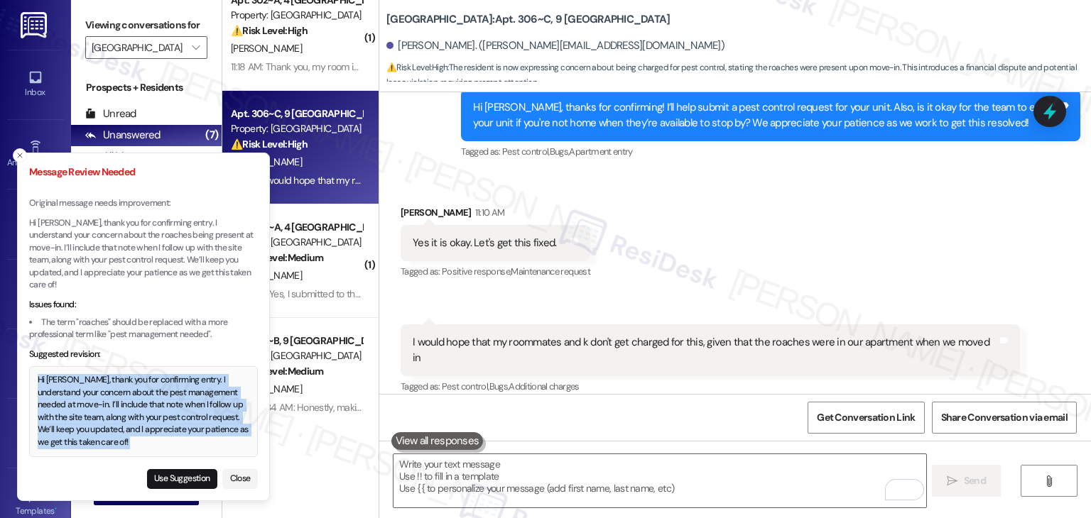
click at [199, 413] on div "Hi Carter, thank you for confirming entry. I understand your concern about the …" at bounding box center [144, 411] width 212 height 75
copy div "Hi Carter, thank you for confirming entry. I understand your concern about the …"
click at [238, 479] on button "Close" at bounding box center [240, 479] width 36 height 20
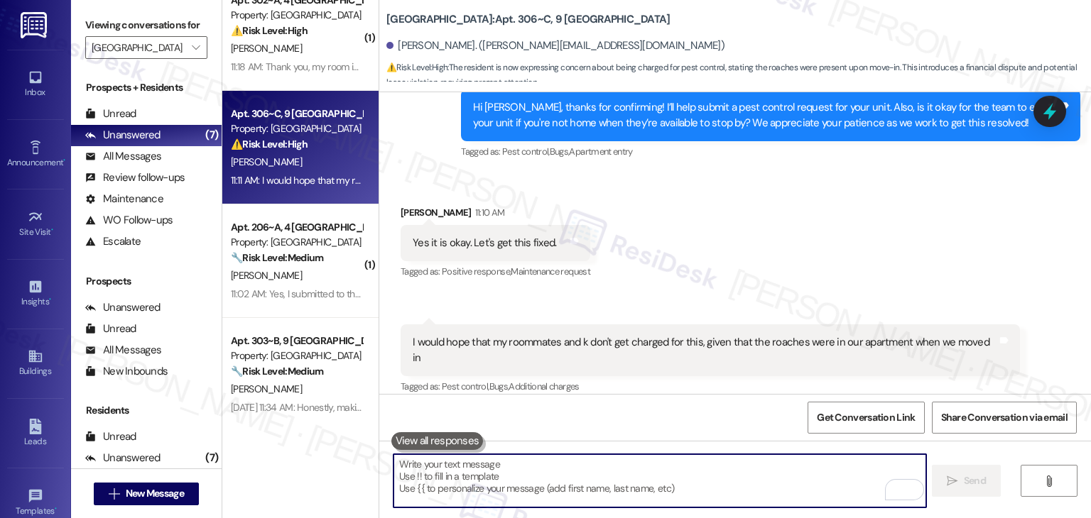
click at [453, 479] on textarea "To enrich screen reader interactions, please activate Accessibility in Grammarl…" at bounding box center [659, 480] width 532 height 53
paste textarea "Hi Carter, thank you for confirming entry. I understand your concern about the …"
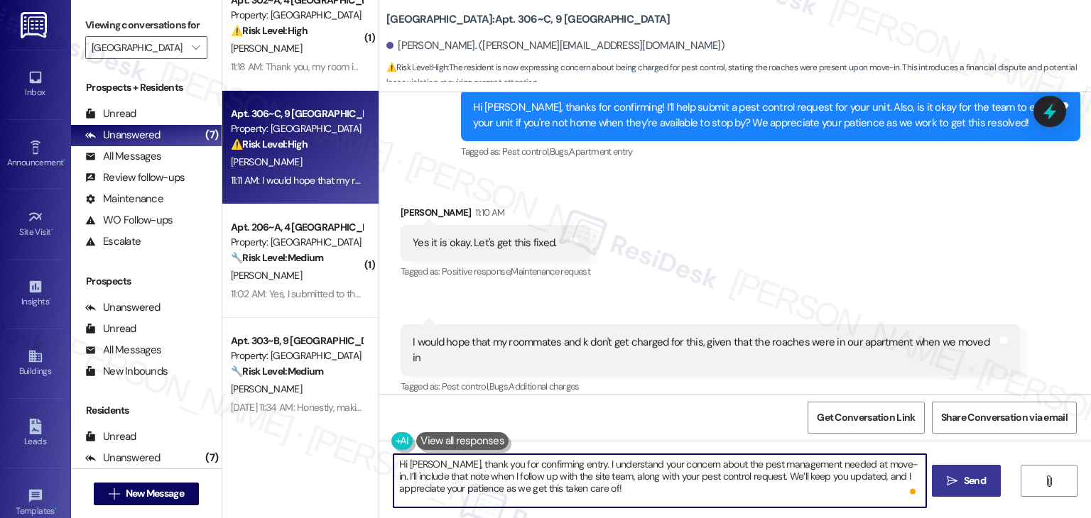
type textarea "Hi Carter, thank you for confirming entry. I understand your concern about the …"
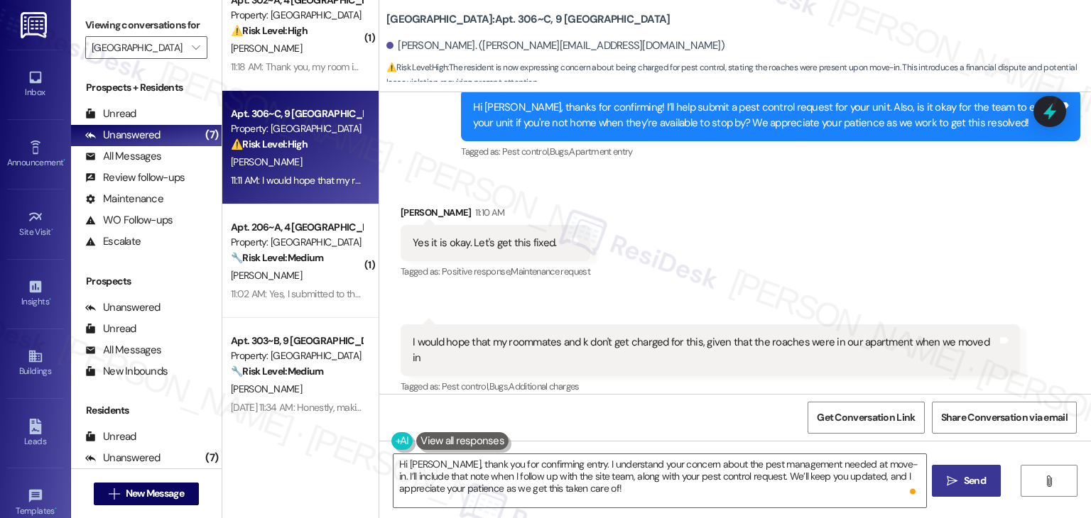
click at [961, 480] on span "Send" at bounding box center [975, 481] width 28 height 15
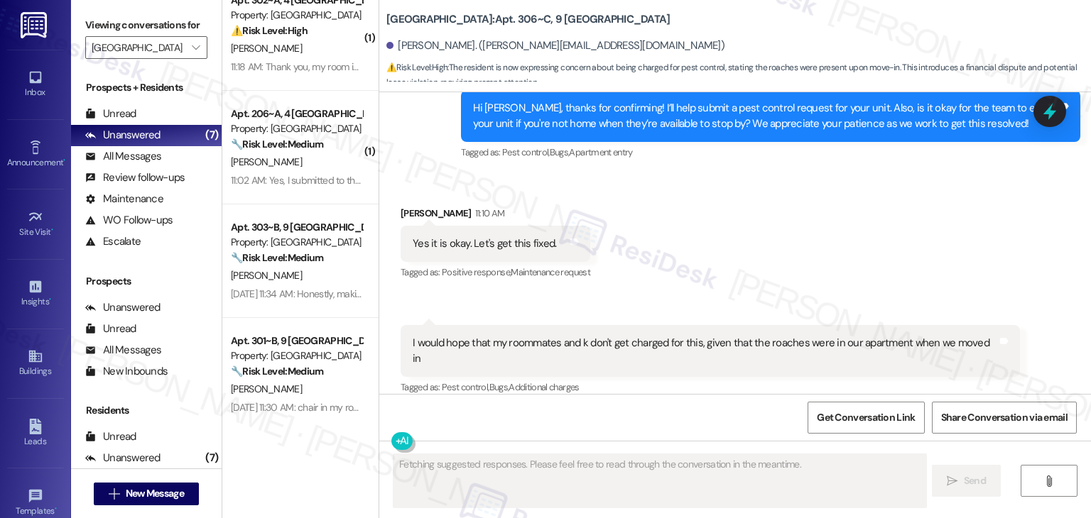
scroll to position [921, 0]
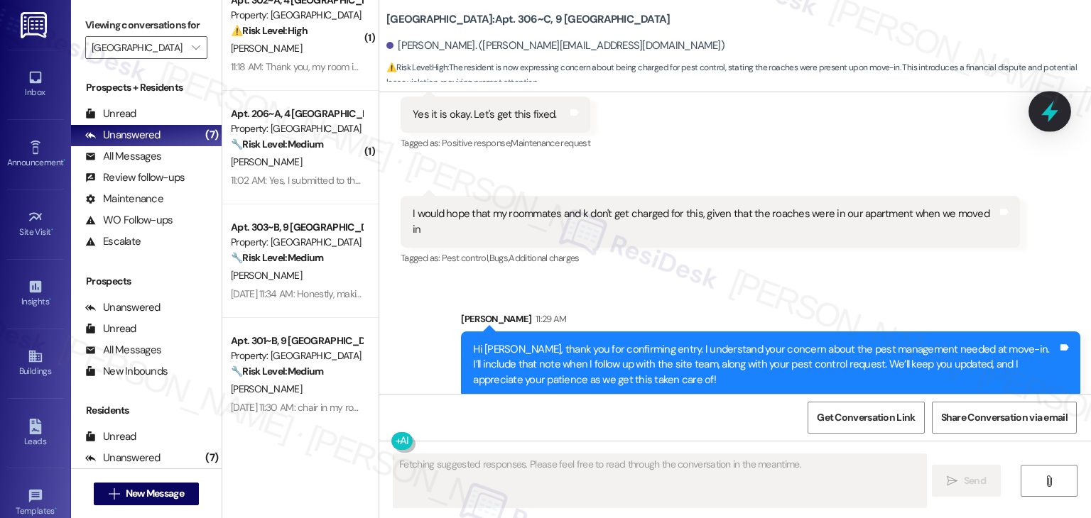
click at [1047, 114] on icon at bounding box center [1049, 112] width 17 height 22
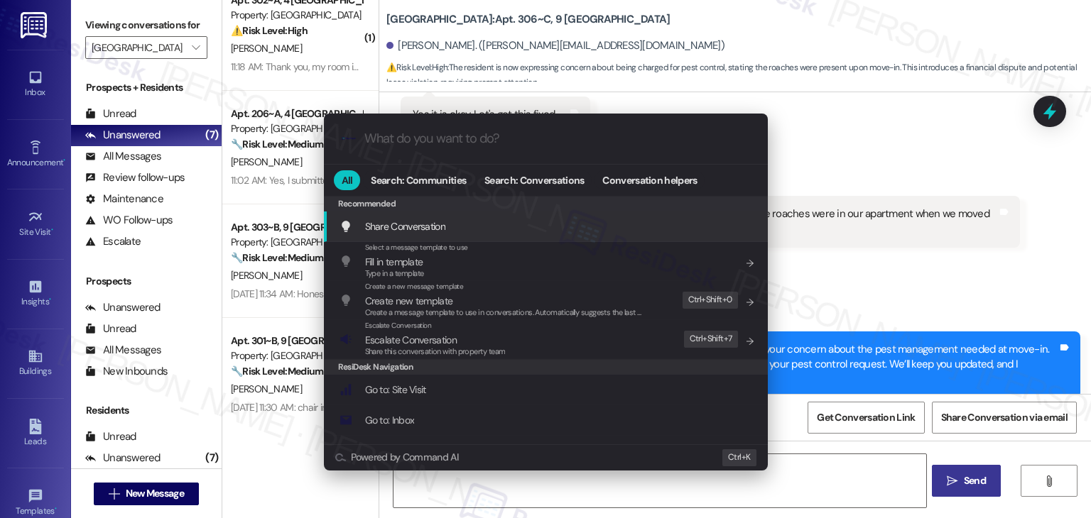
type textarea "Hi {{first_name}}, I understand your concern"
type input "m"
type textarea "Hi {{first_name}}, I understand your concern about"
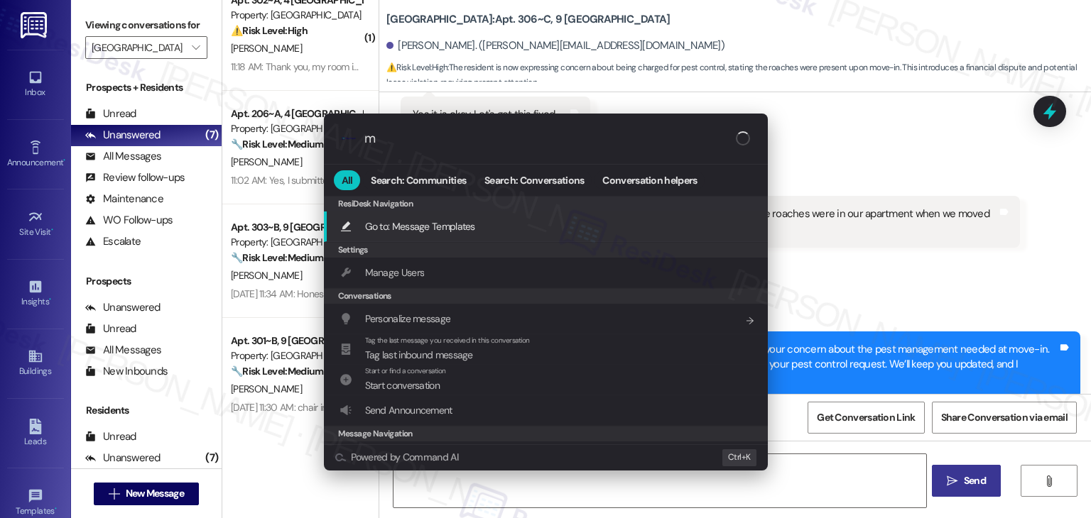
type input "mo"
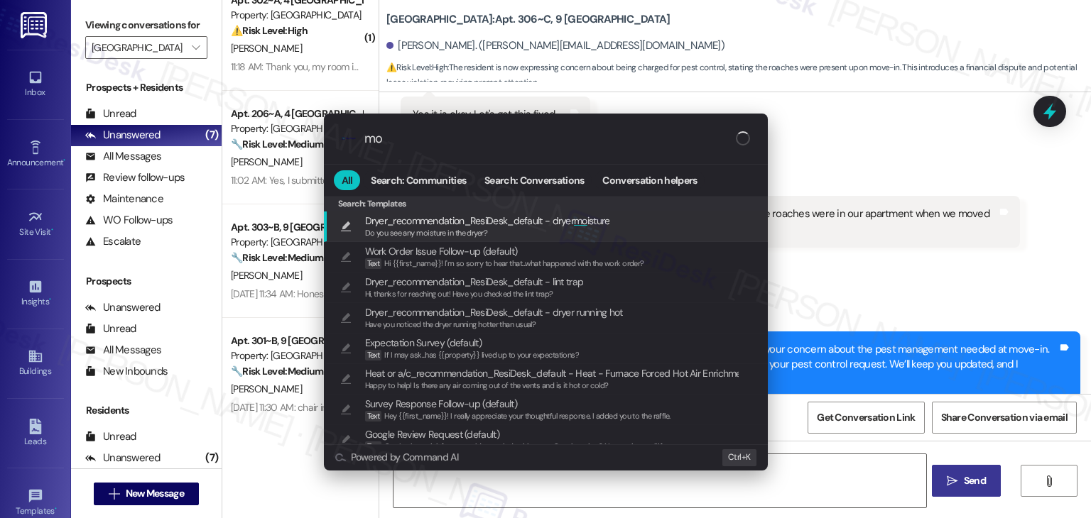
type textarea "Hi {{first_name}}, I understand your concern about charges"
type input "mod"
type textarea "Hi {{first_name}}, I understand your concern about charges for"
type input "moda"
type textarea "Hi {{first_name}}, I understand your concern about charges for"
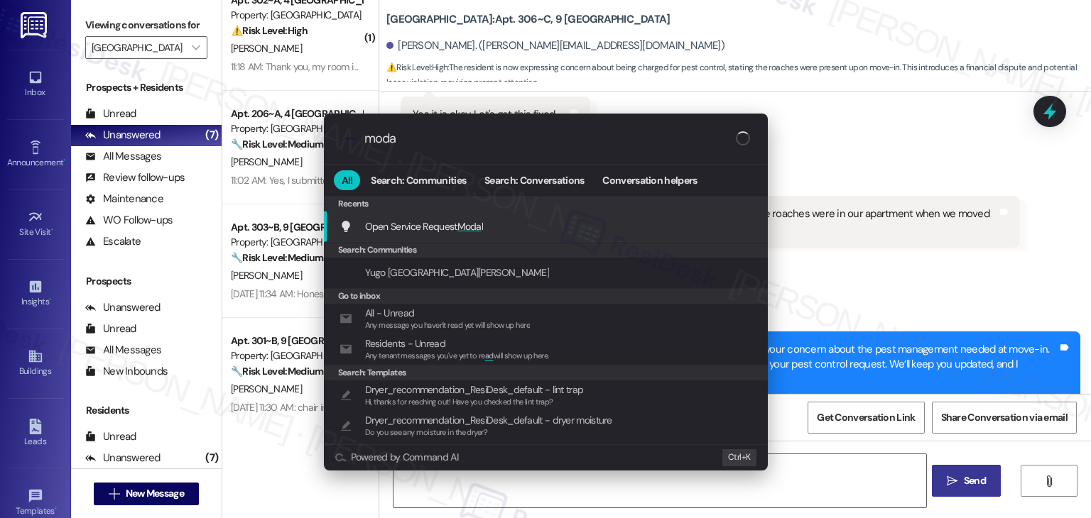
type input "modal"
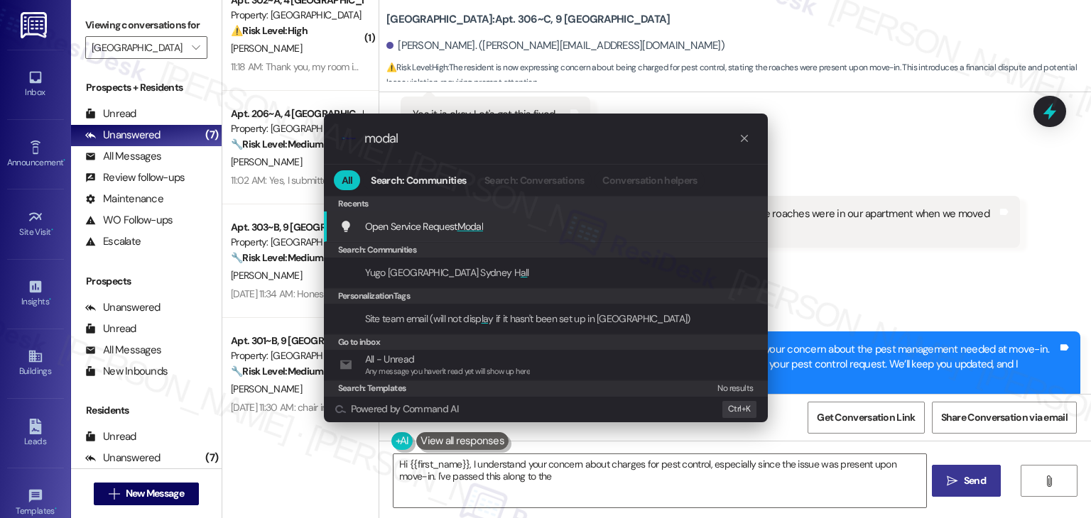
type textarea "Hi {{first_name}}, I understand your concern about charges for pest control, es…"
type input "modal"
click at [477, 231] on span "Modal" at bounding box center [470, 226] width 26 height 13
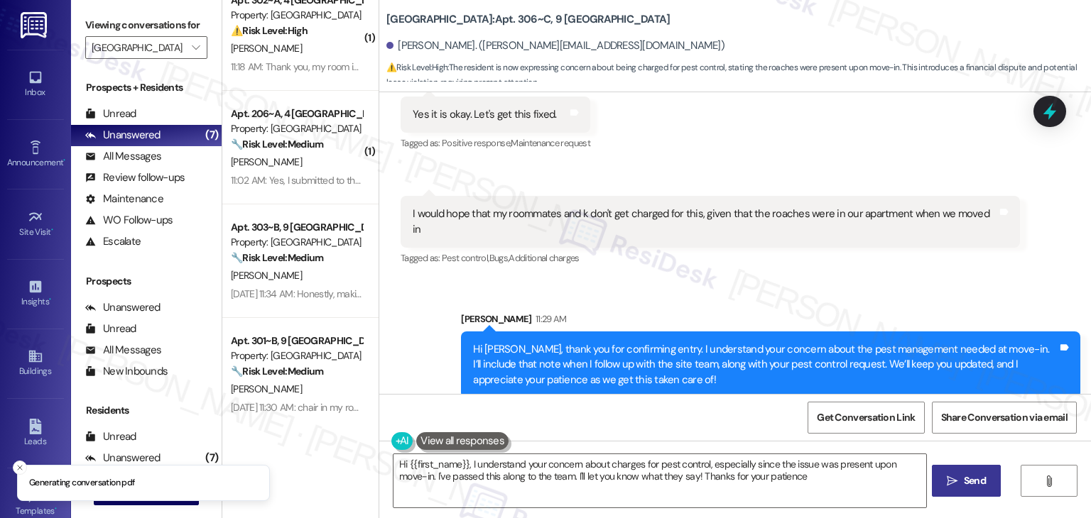
type textarea "Hi {{first_name}}, I understand your concern about charges for pest control, es…"
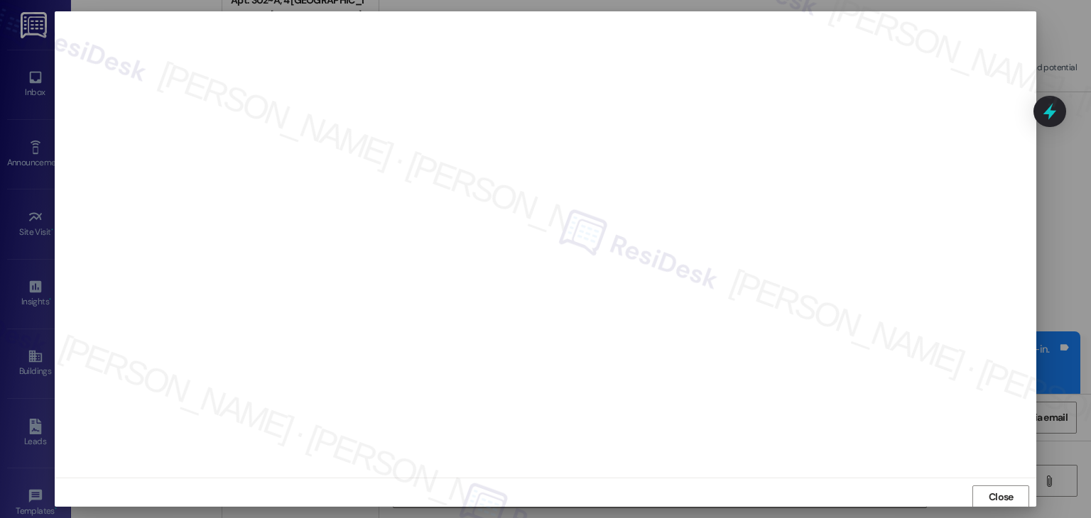
scroll to position [1, 0]
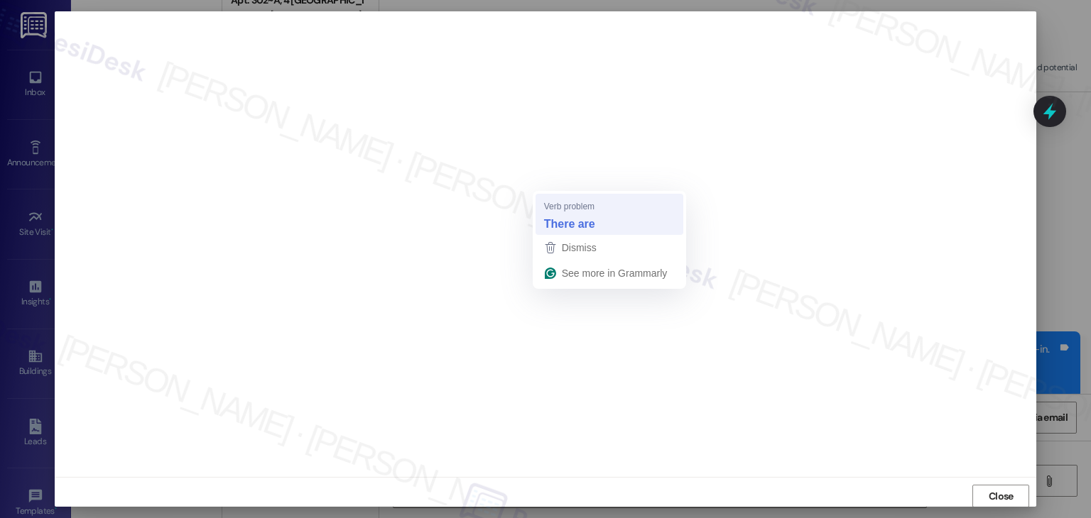
click at [568, 227] on strong "There are" at bounding box center [569, 224] width 51 height 16
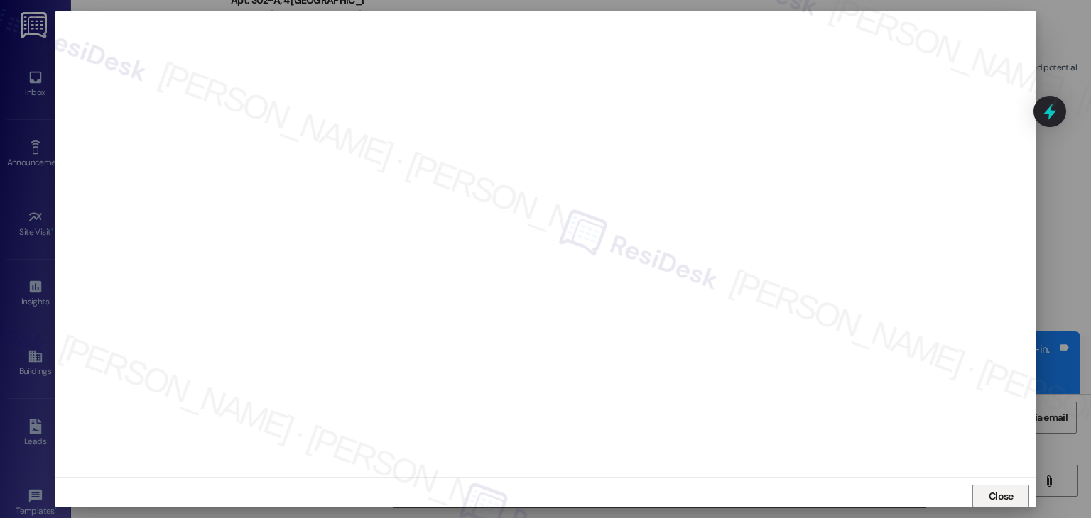
click at [1001, 499] on span "Close" at bounding box center [1000, 496] width 25 height 15
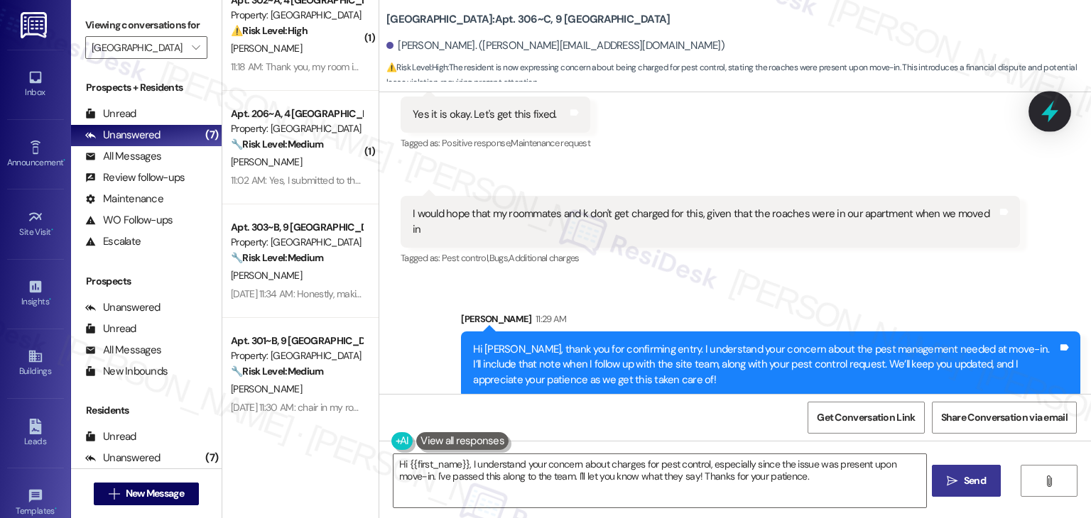
click at [1047, 116] on icon at bounding box center [1049, 111] width 24 height 24
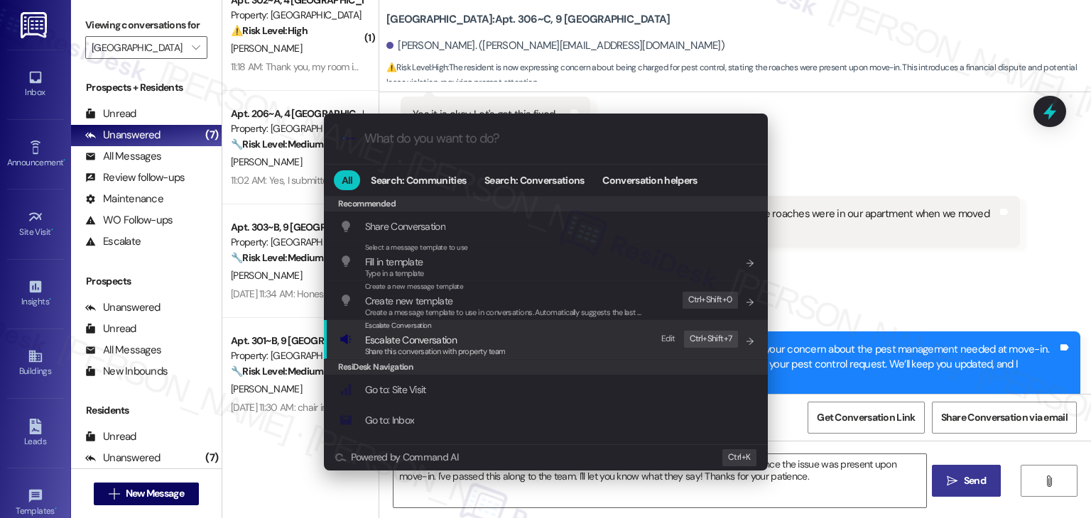
click at [491, 350] on span "Share this conversation with property team" at bounding box center [435, 351] width 141 height 10
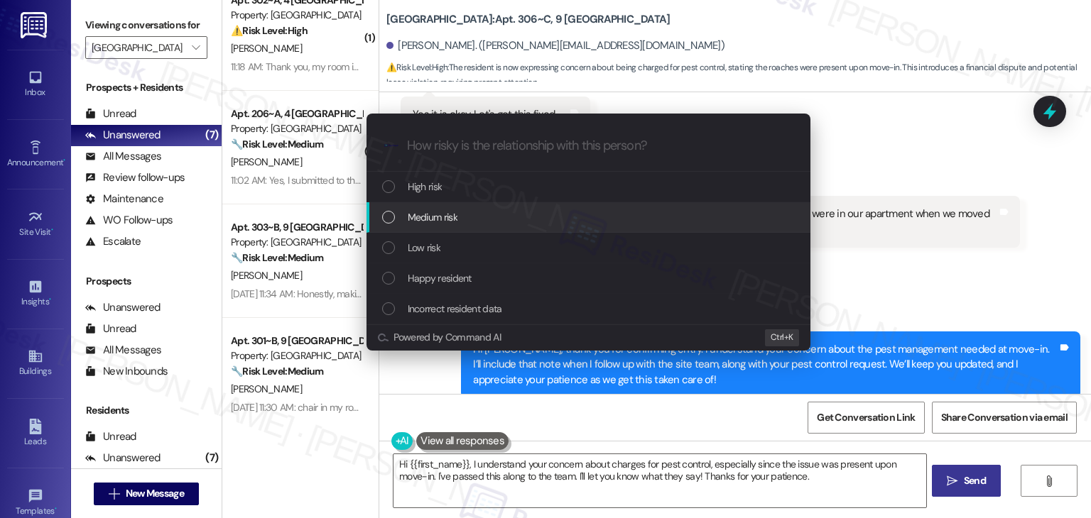
click at [389, 218] on div "List of options" at bounding box center [388, 217] width 13 height 13
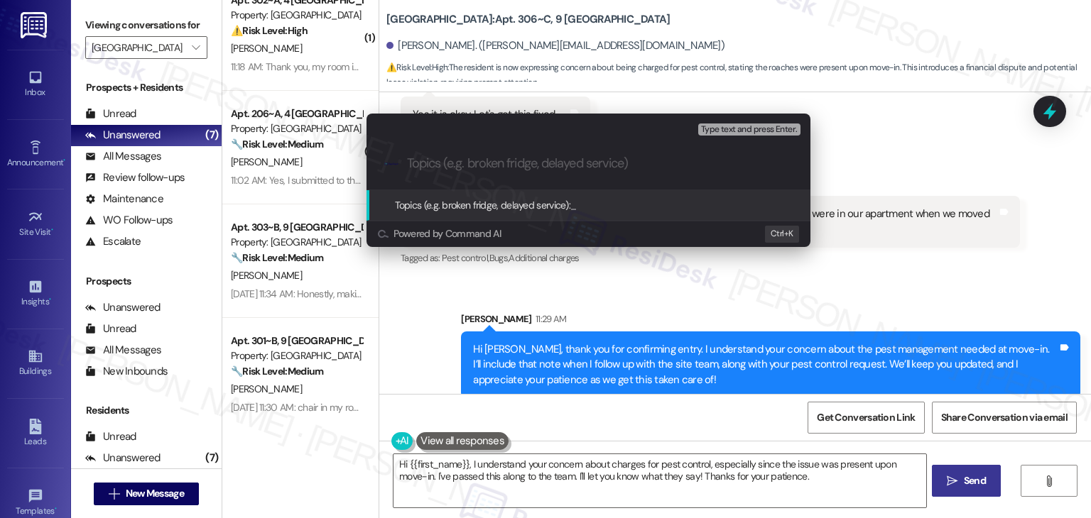
paste input "Pest Control Request – WO #15560792"
type input "Pest Control Request – WO #15560792"
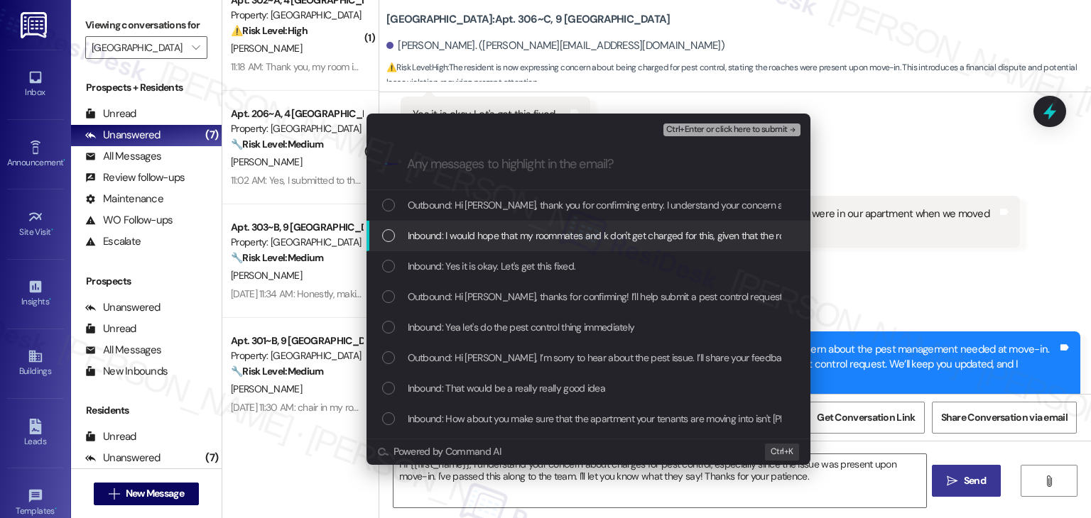
click at [396, 236] on div "Inbound: I would hope that my roommates and k don't get charged for this, given…" at bounding box center [589, 236] width 415 height 16
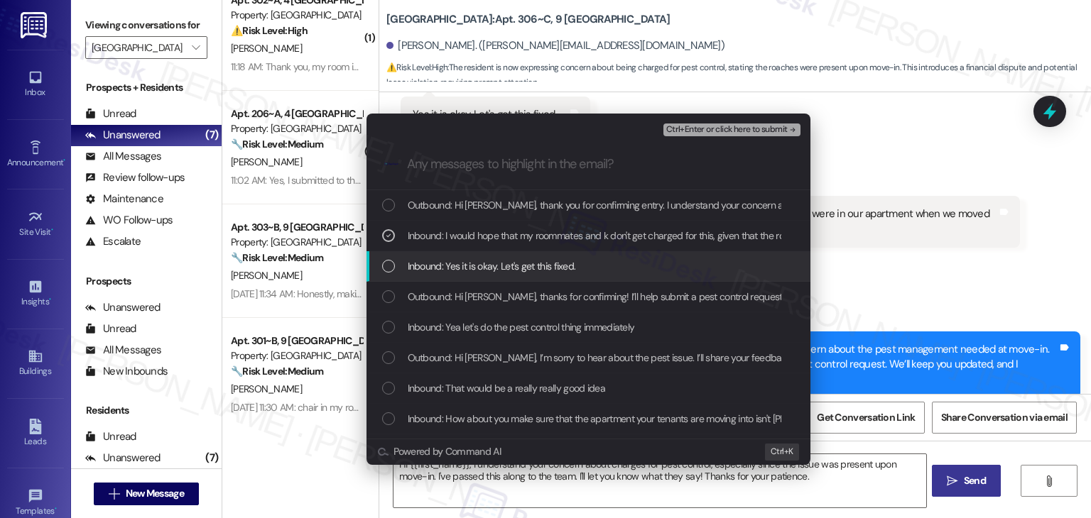
click at [395, 263] on div "Inbound: Yes it is okay. Let's get this fixed." at bounding box center [589, 266] width 415 height 16
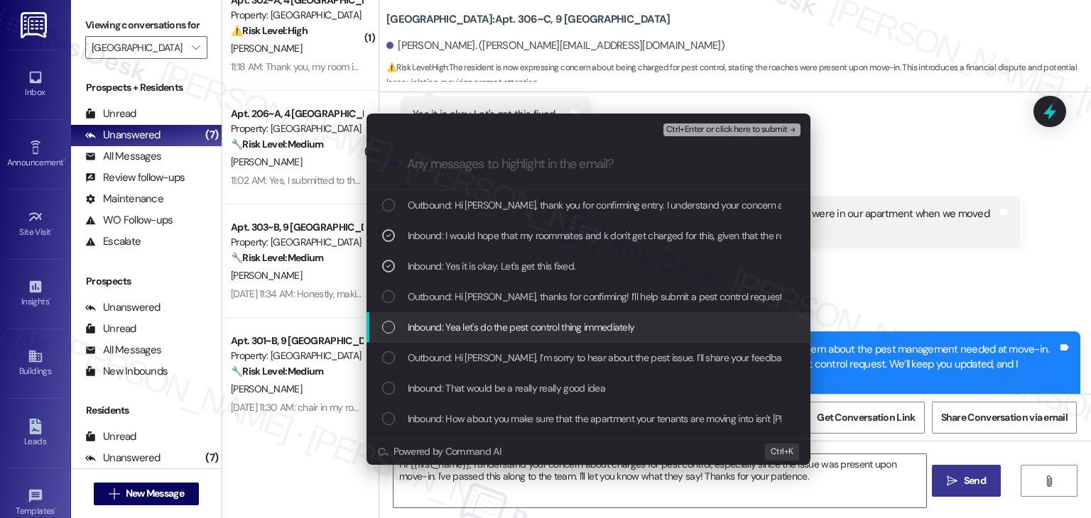
click at [391, 322] on div "List of options" at bounding box center [388, 327] width 13 height 13
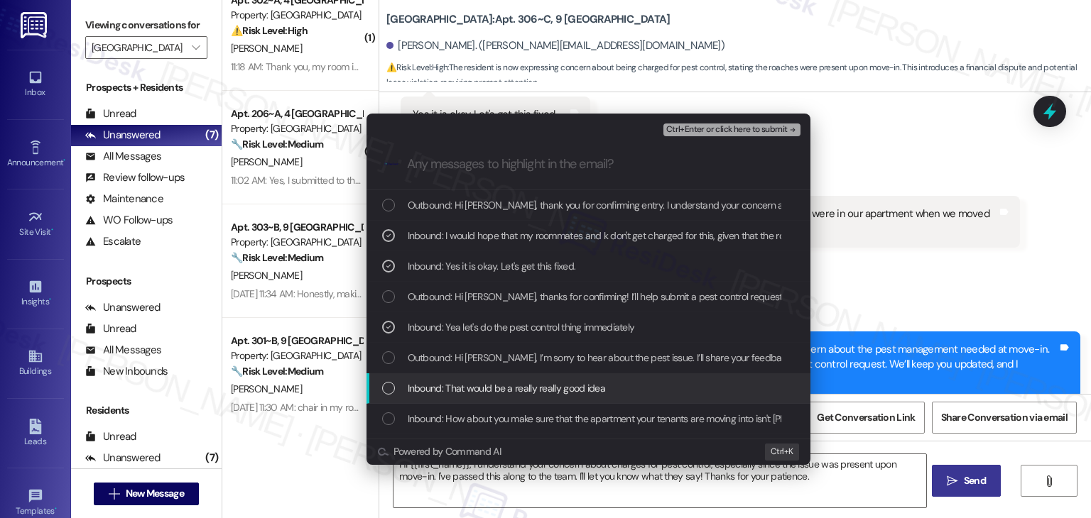
click at [393, 378] on div "Inbound: That would be a really really good idea" at bounding box center [588, 388] width 444 height 31
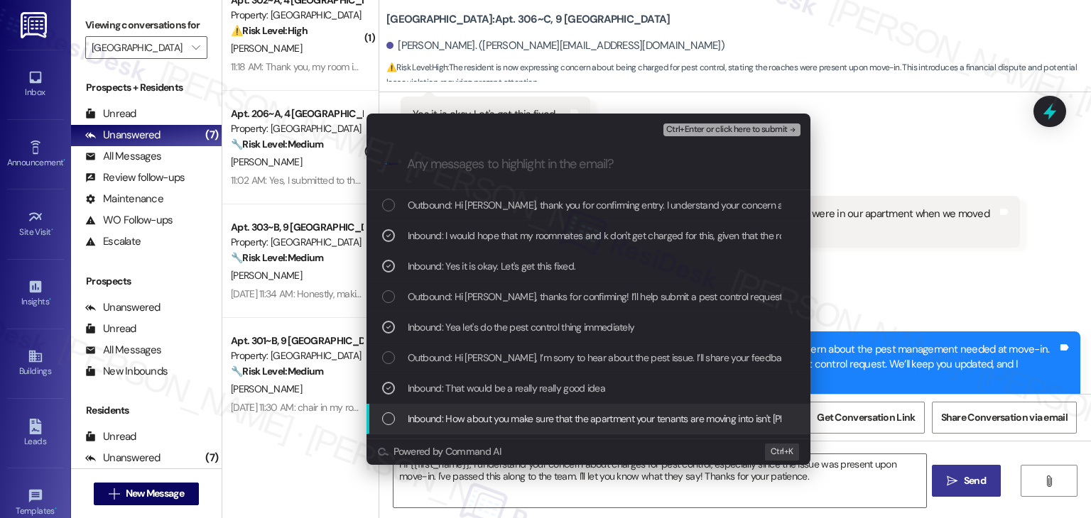
click at [399, 413] on div "Inbound: How about you make sure that the apartment your tenants are moving int…" at bounding box center [589, 419] width 415 height 16
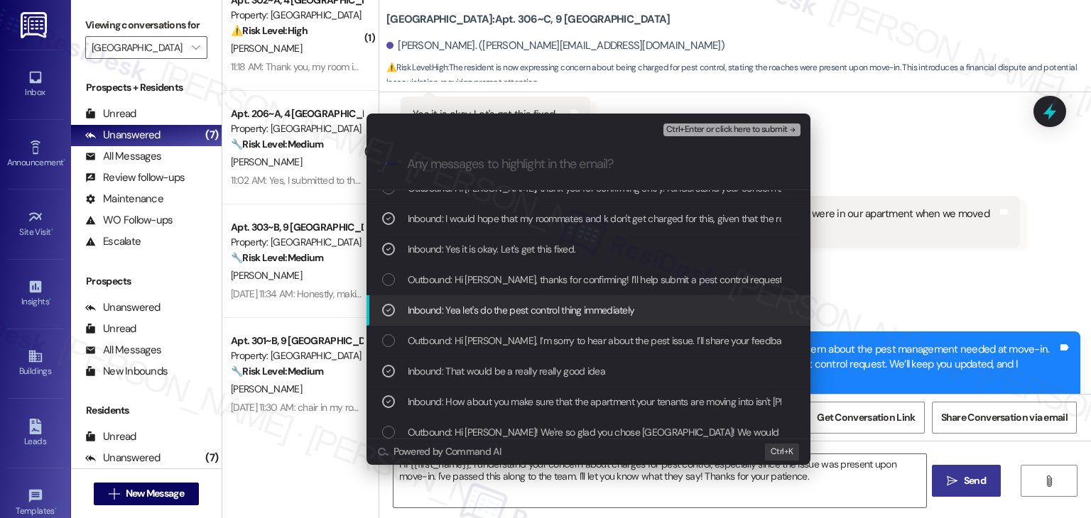
scroll to position [26, 0]
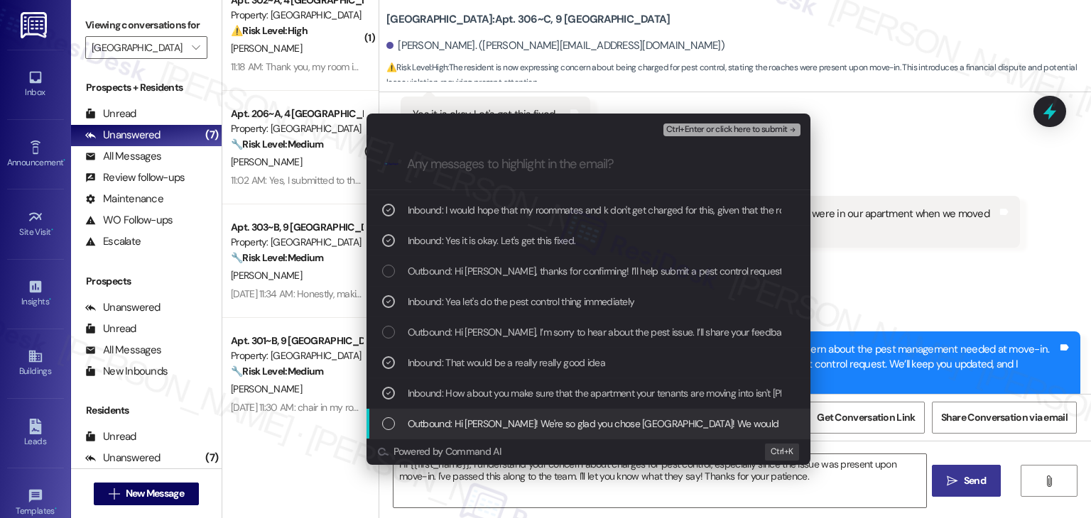
click at [388, 427] on div "List of options" at bounding box center [388, 423] width 13 height 13
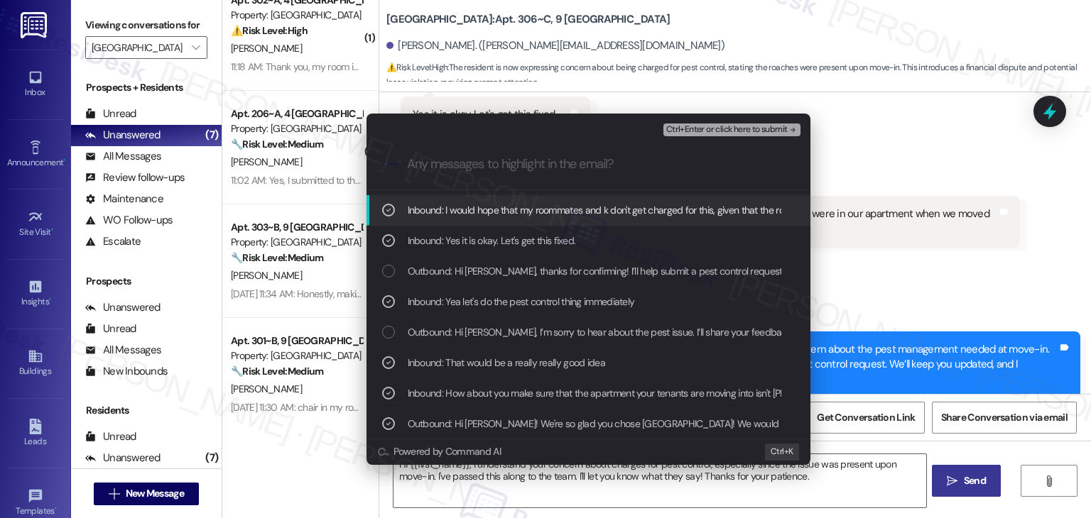
click at [761, 125] on span "Ctrl+Enter or click here to submit" at bounding box center [726, 130] width 121 height 10
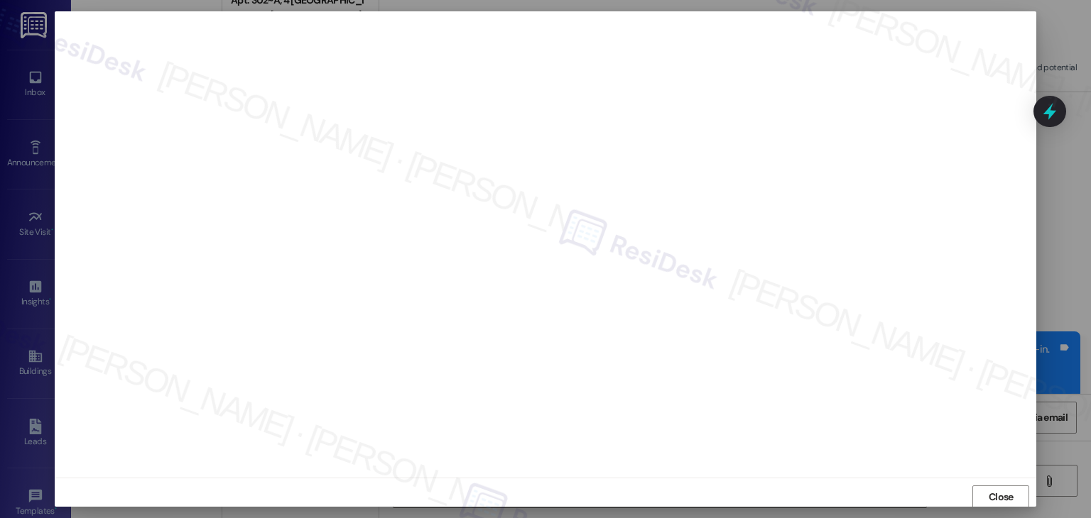
scroll to position [1, 0]
click at [1011, 495] on span "Close" at bounding box center [1000, 496] width 31 height 15
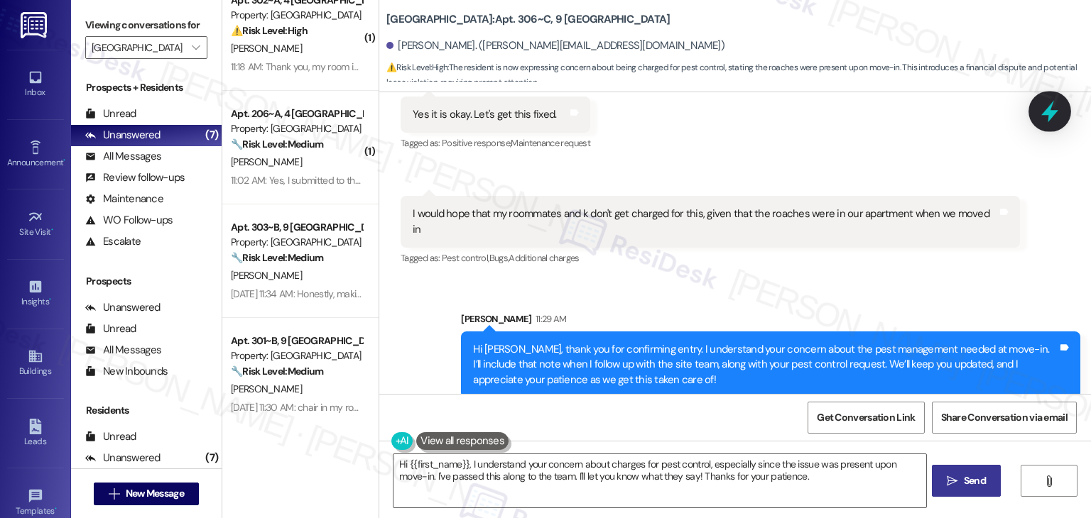
click at [1051, 111] on icon at bounding box center [1049, 112] width 17 height 22
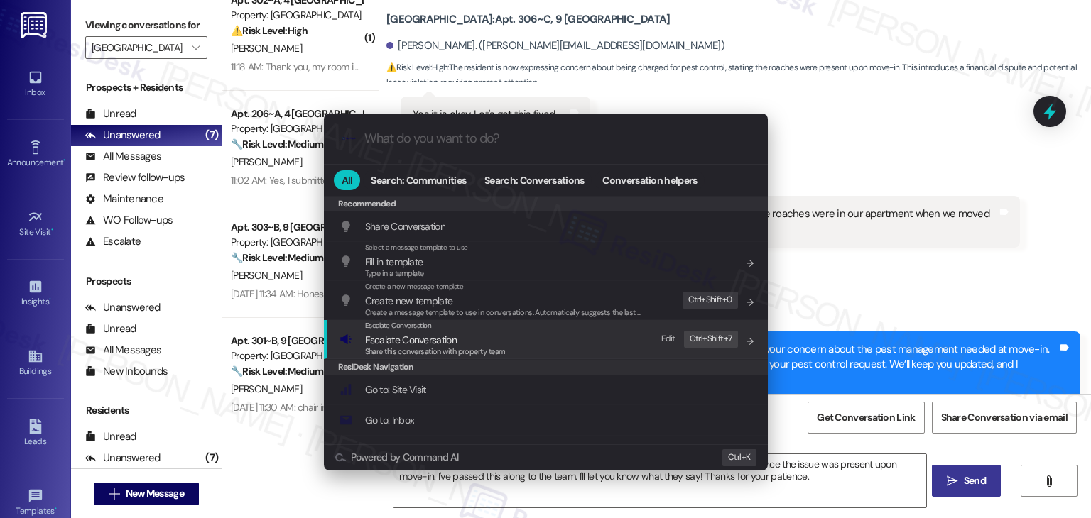
click at [437, 349] on span "Share this conversation with property team" at bounding box center [435, 351] width 141 height 10
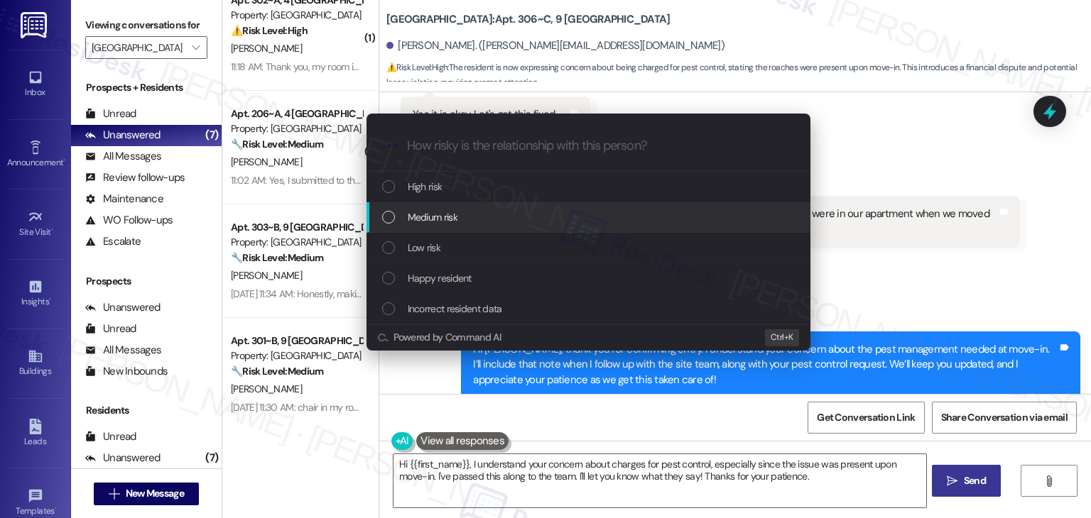
click at [386, 217] on div "List of options" at bounding box center [388, 217] width 13 height 13
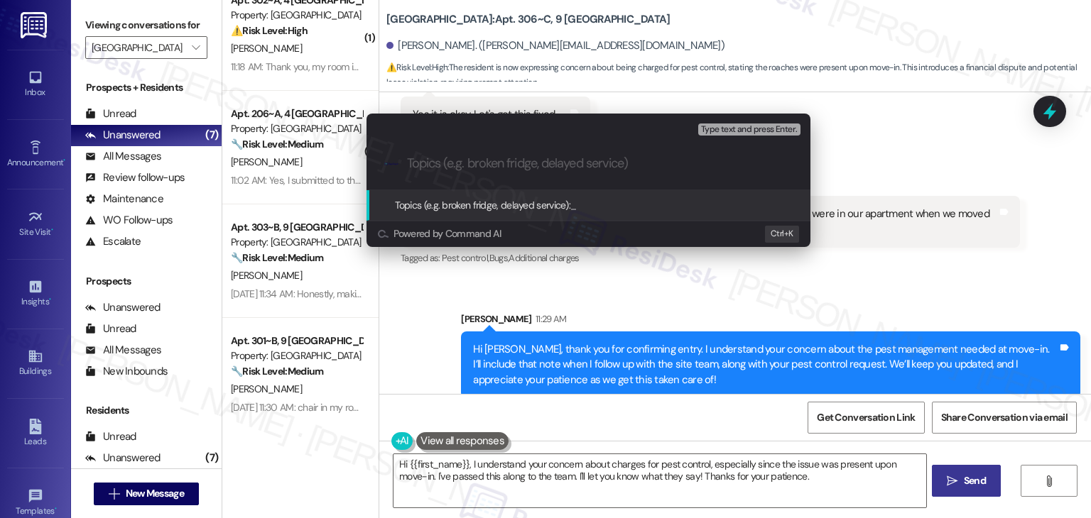
paste input "Pest Control Request – WO #15560792"
type input "Pest Control Request – WO #15560792"
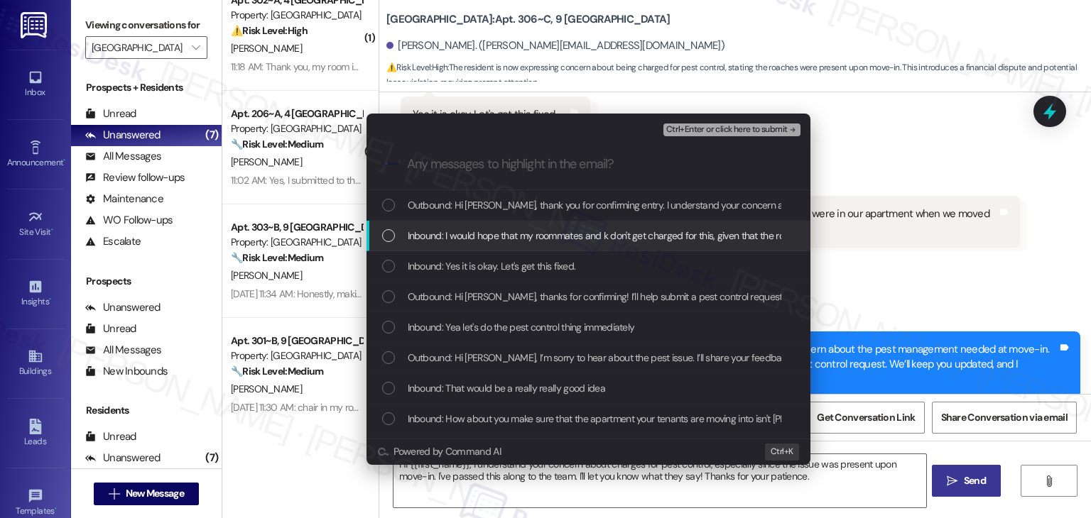
click at [393, 232] on div "List of options" at bounding box center [388, 235] width 13 height 13
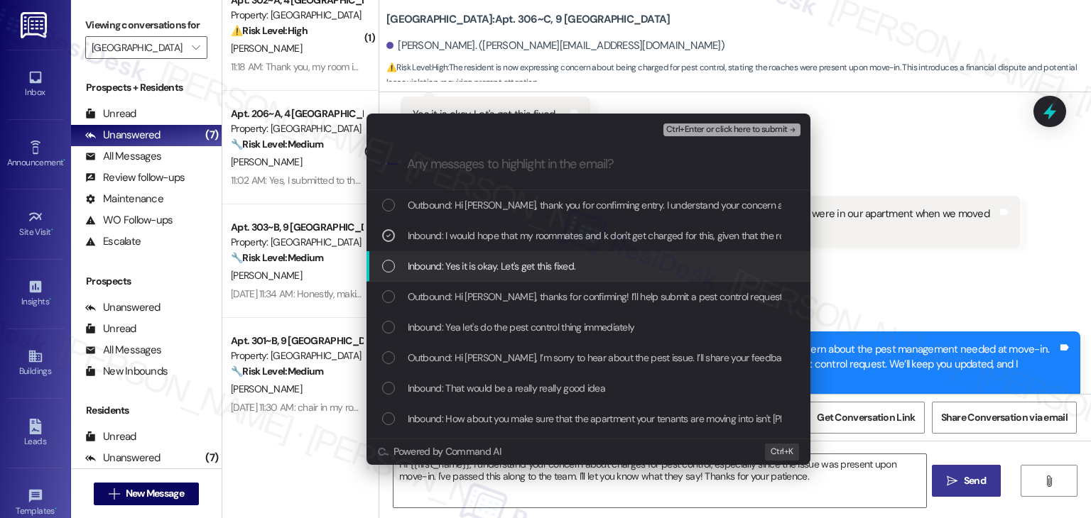
click at [390, 262] on div "List of options" at bounding box center [388, 266] width 13 height 13
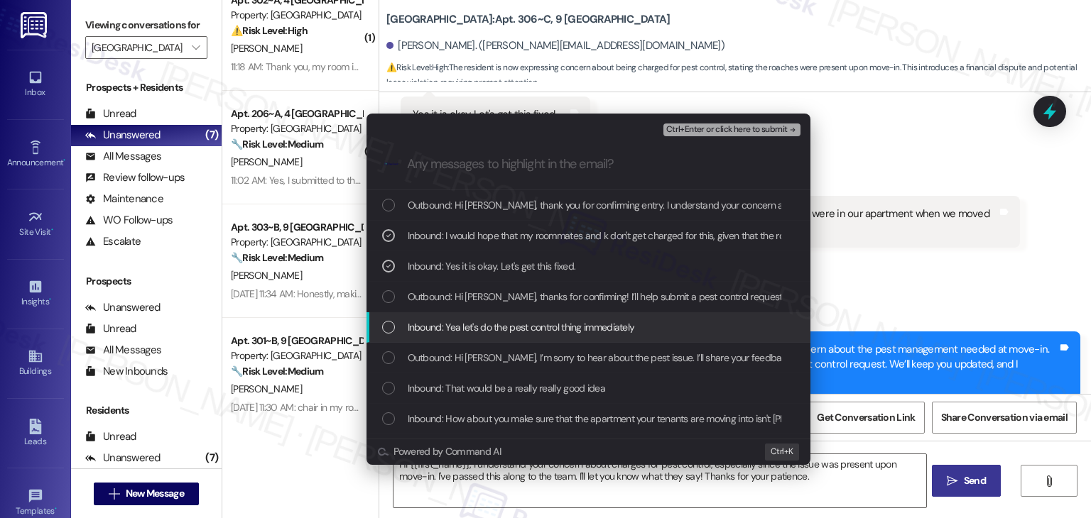
click at [389, 327] on div "List of options" at bounding box center [388, 327] width 13 height 13
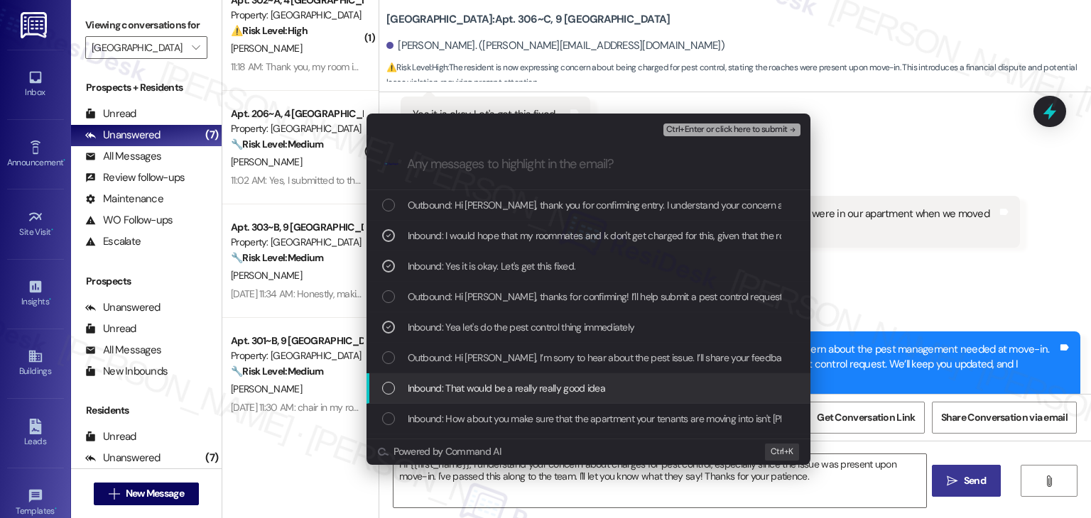
click at [388, 387] on div "List of options" at bounding box center [388, 388] width 13 height 13
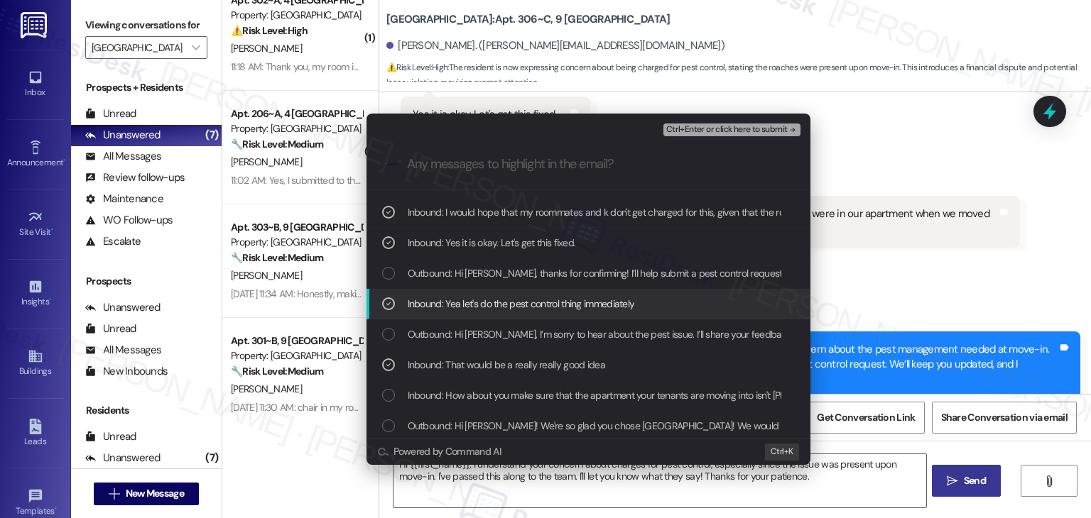
scroll to position [26, 0]
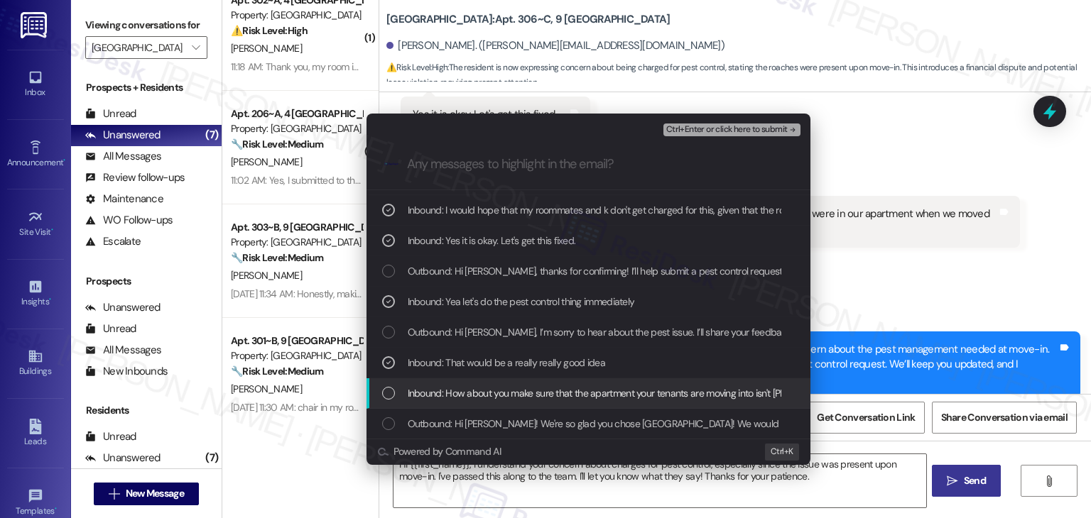
click at [392, 392] on div "List of options" at bounding box center [388, 393] width 13 height 13
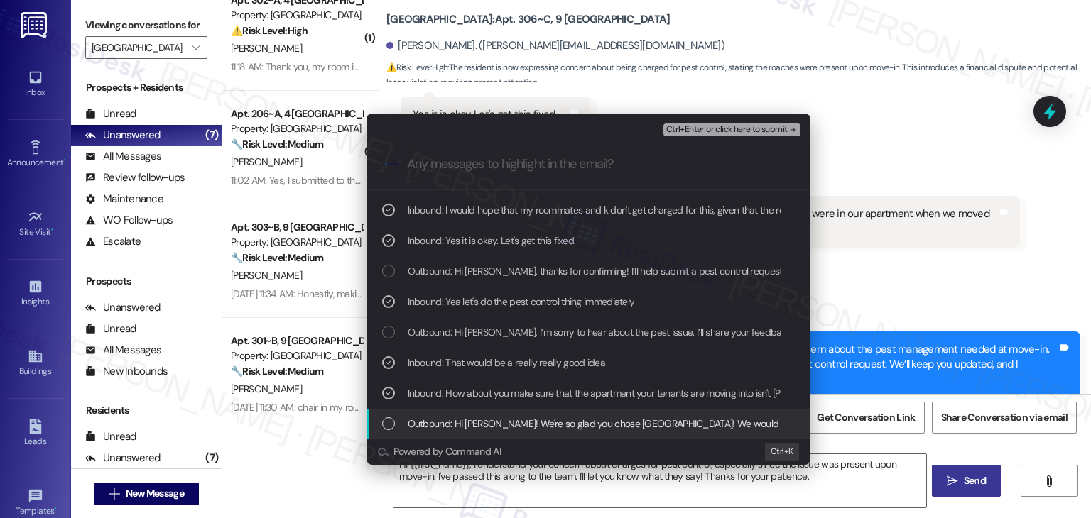
click at [389, 423] on div "List of options" at bounding box center [388, 423] width 13 height 13
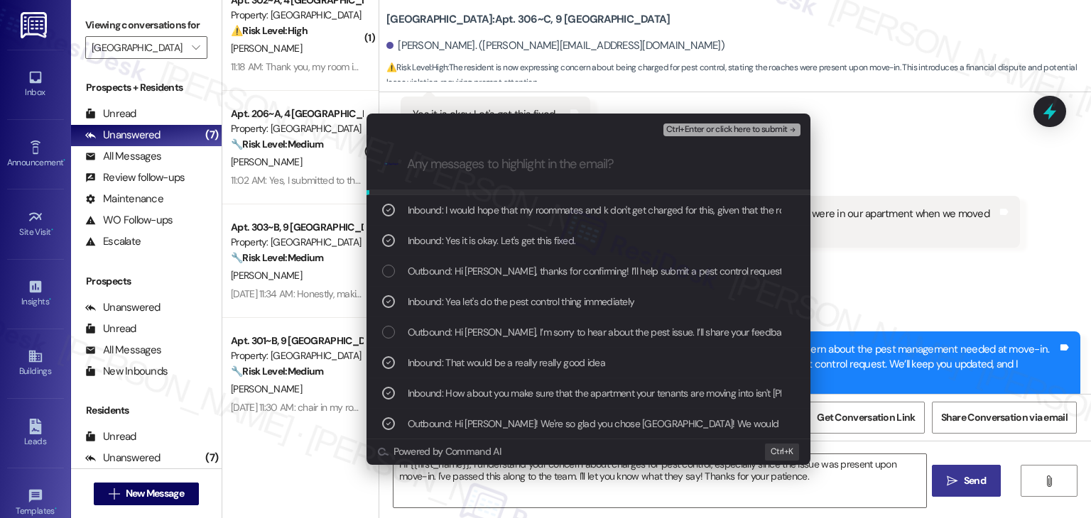
click at [753, 128] on span "Ctrl+Enter or click here to submit" at bounding box center [726, 130] width 121 height 10
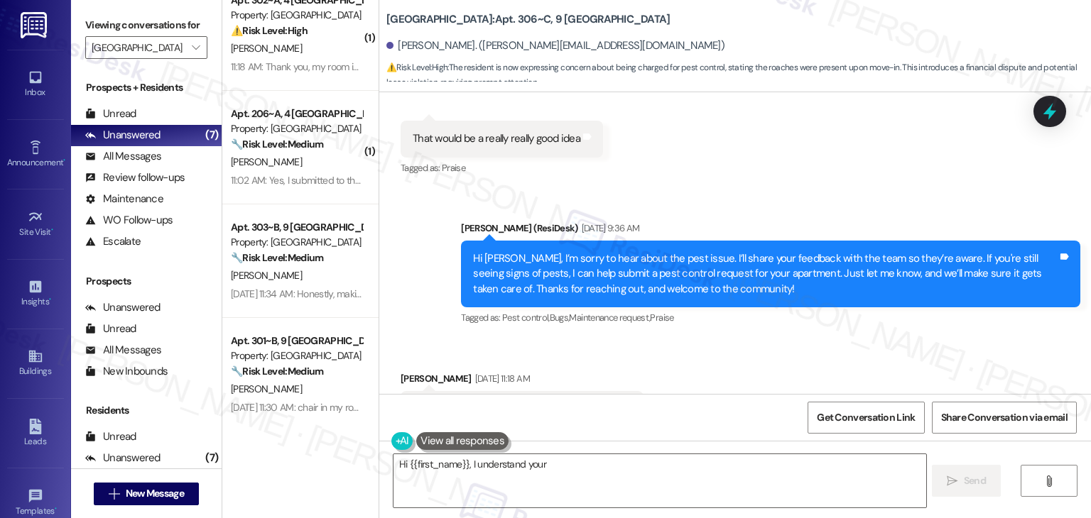
scroll to position [792, 0]
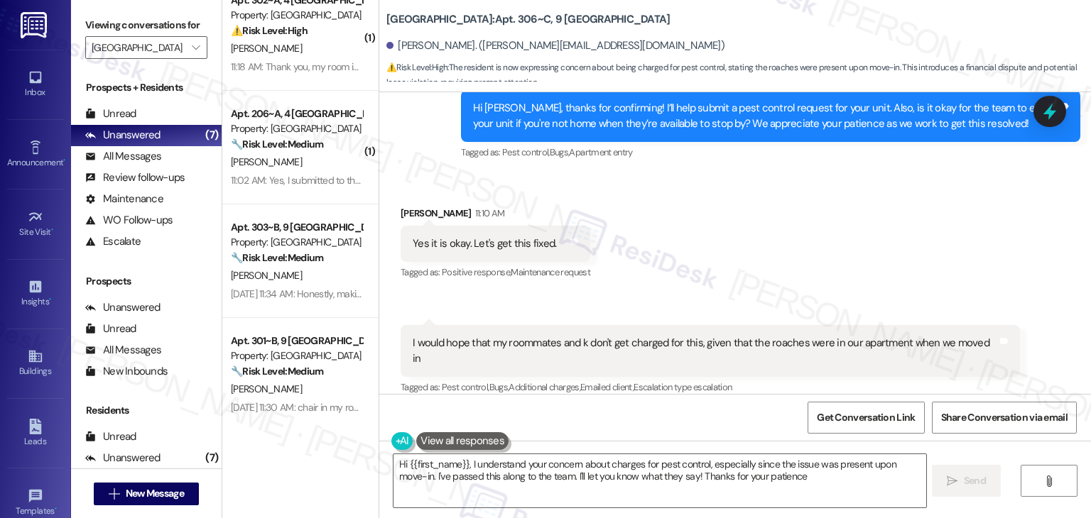
type textarea "Hi {{first_name}}, I understand your concern about charges for pest control, es…"
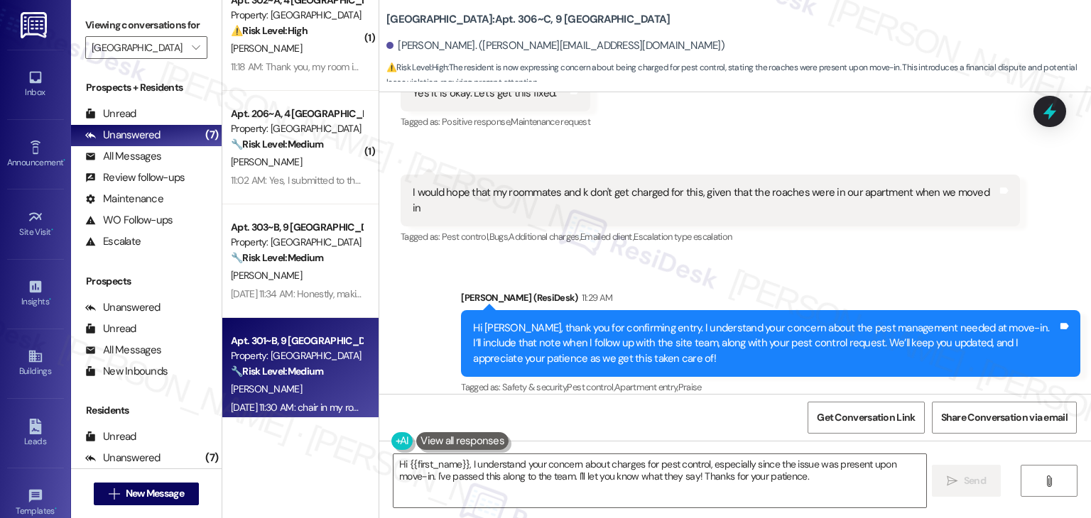
scroll to position [37, 0]
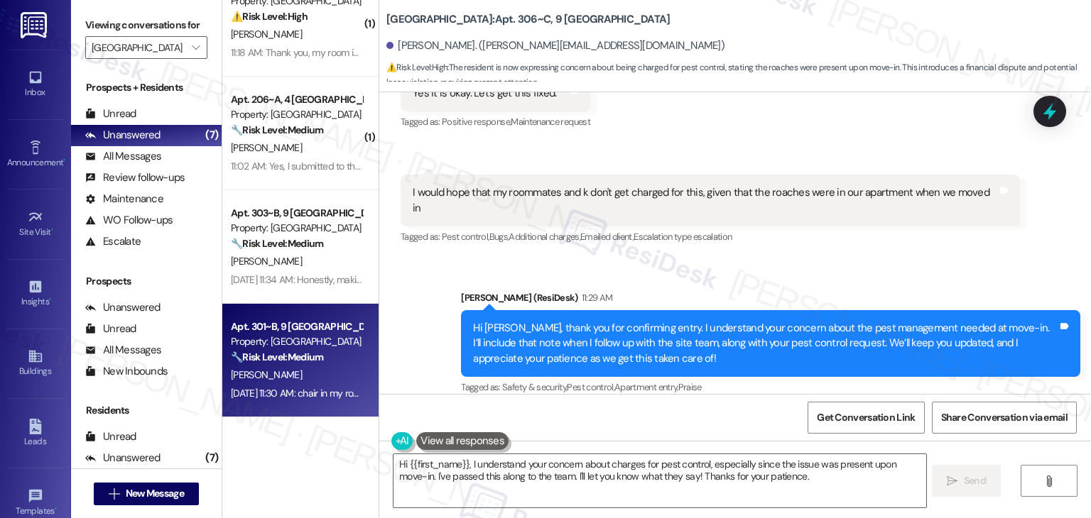
click at [289, 402] on div "Aug 21, 2025 at 11:30 AM: chair in my room Aug 21, 2025 at 11:30 AM: chair in m…" at bounding box center [296, 394] width 134 height 18
type textarea "Hi {{first_name}}, I understand your concern about charges for pest control, es…"
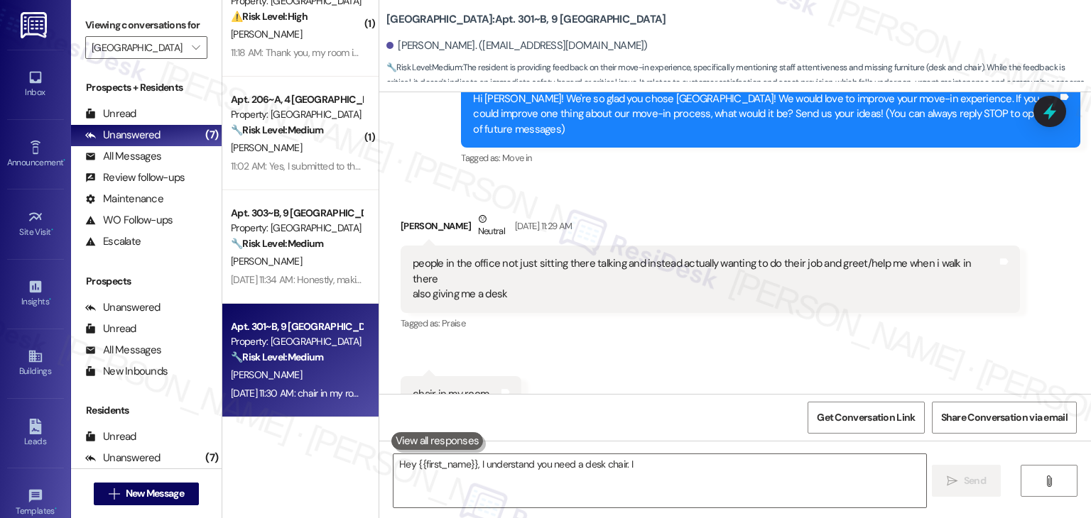
scroll to position [193, 0]
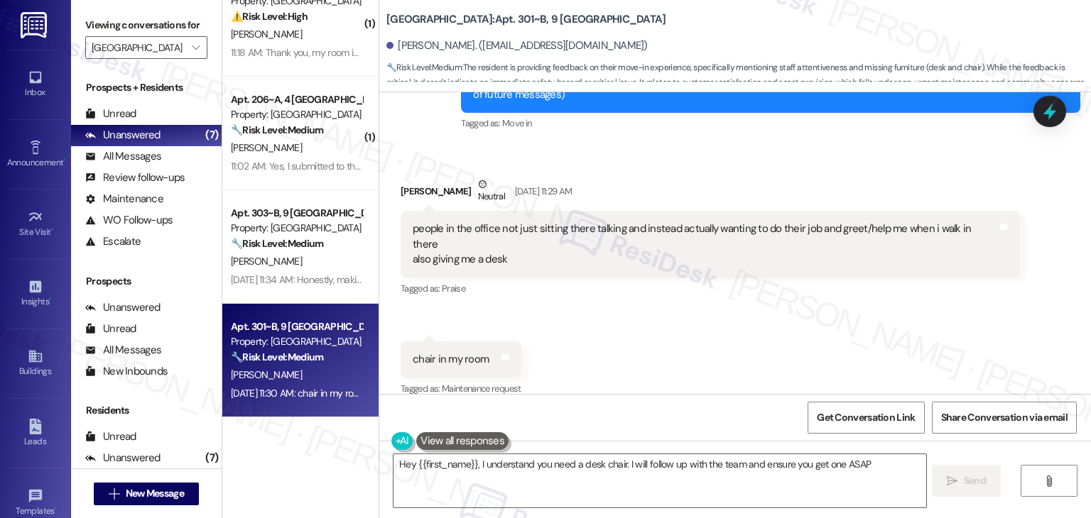
type textarea "Hey {{first_name}}, I understand you need a desk chair. I will follow up with t…"
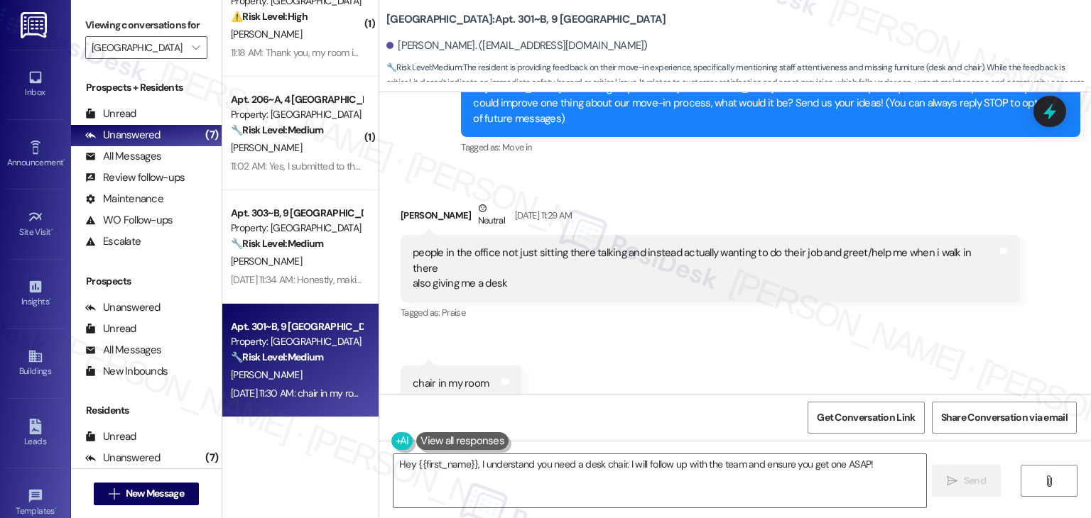
scroll to position [194, 0]
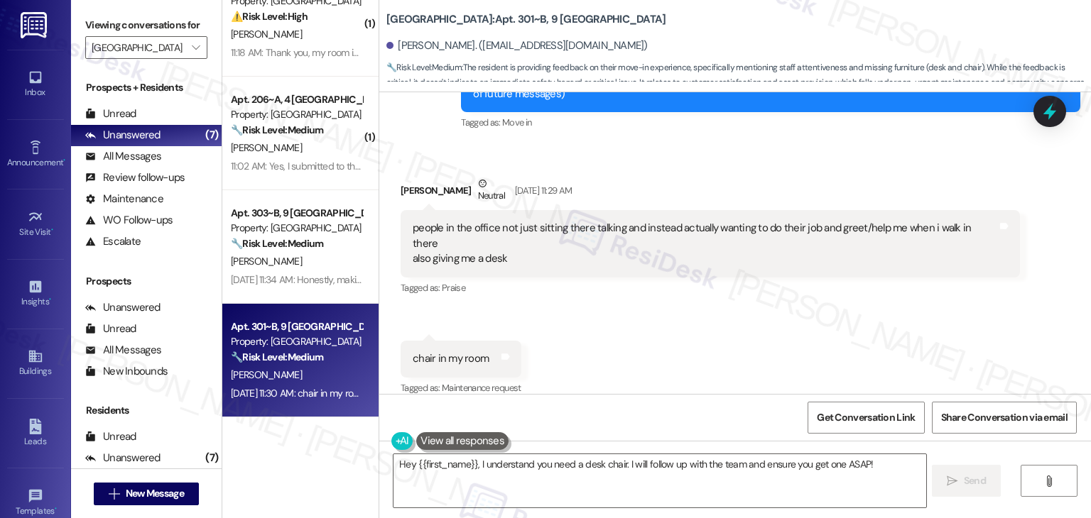
click at [653, 327] on div "Received via SMS Morgan Taylor Neutral Aug 21, 2025 at 11:29 AM people in the o…" at bounding box center [734, 276] width 711 height 265
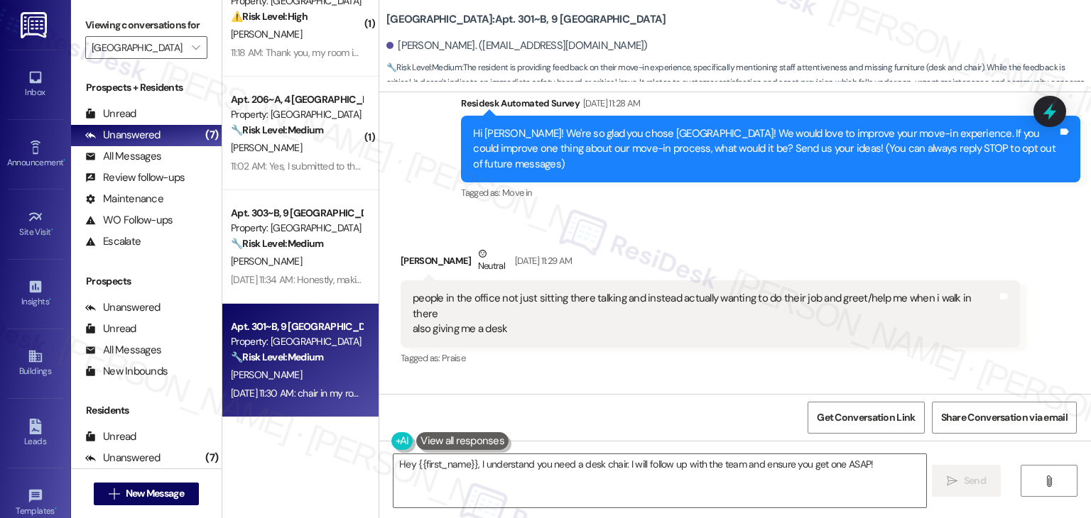
click at [775, 214] on div "Received via SMS Morgan Taylor Neutral Aug 21, 2025 at 11:29 AM people in the o…" at bounding box center [734, 346] width 711 height 265
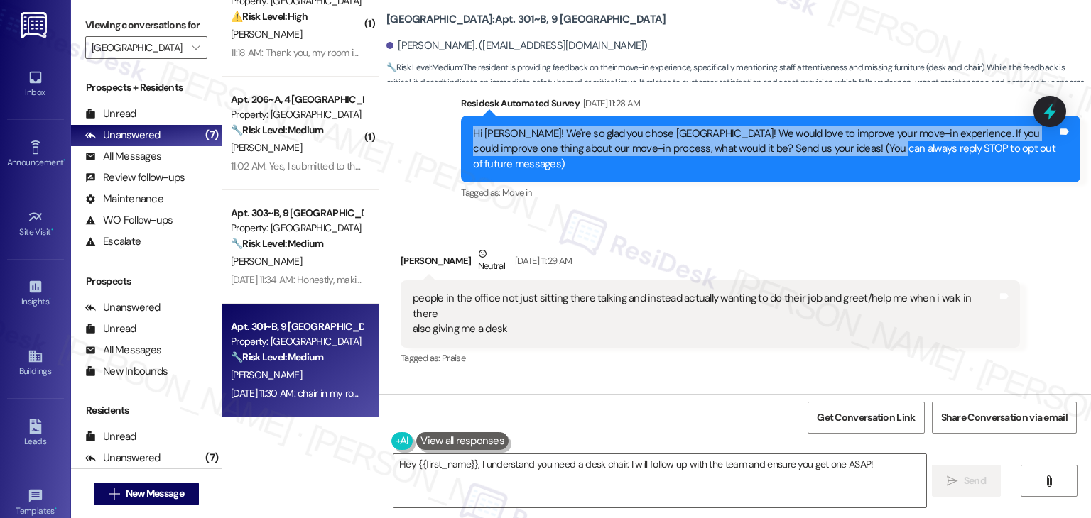
drag, startPoint x: 866, startPoint y: 146, endPoint x: 466, endPoint y: 130, distance: 400.8
click at [473, 130] on div "Hi Morgan! We're so glad you chose Yugo Starkville Campus Common! We would love…" at bounding box center [765, 148] width 584 height 45
copy div "Hi Morgan! We're so glad you chose Yugo Starkville Campus Common! We would love…"
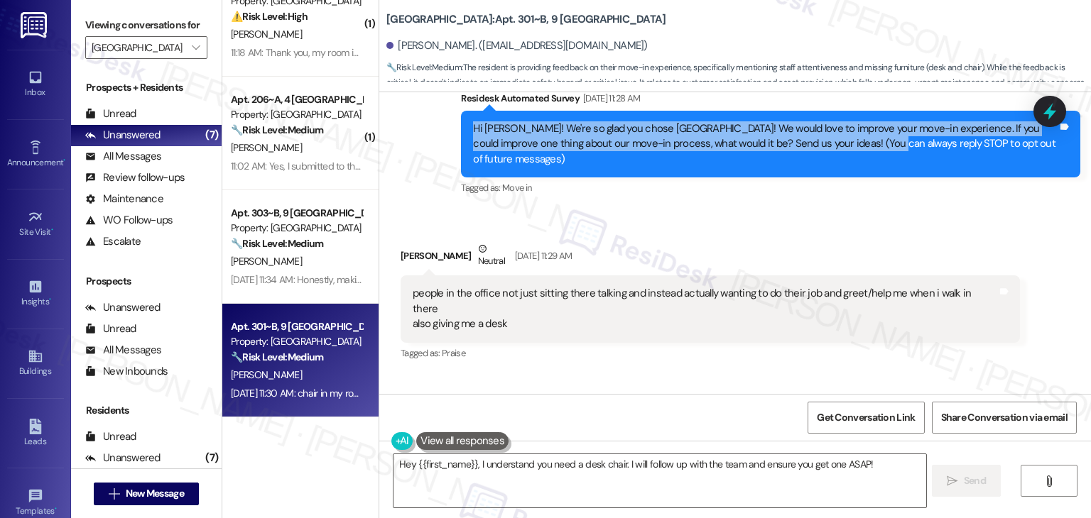
scroll to position [194, 0]
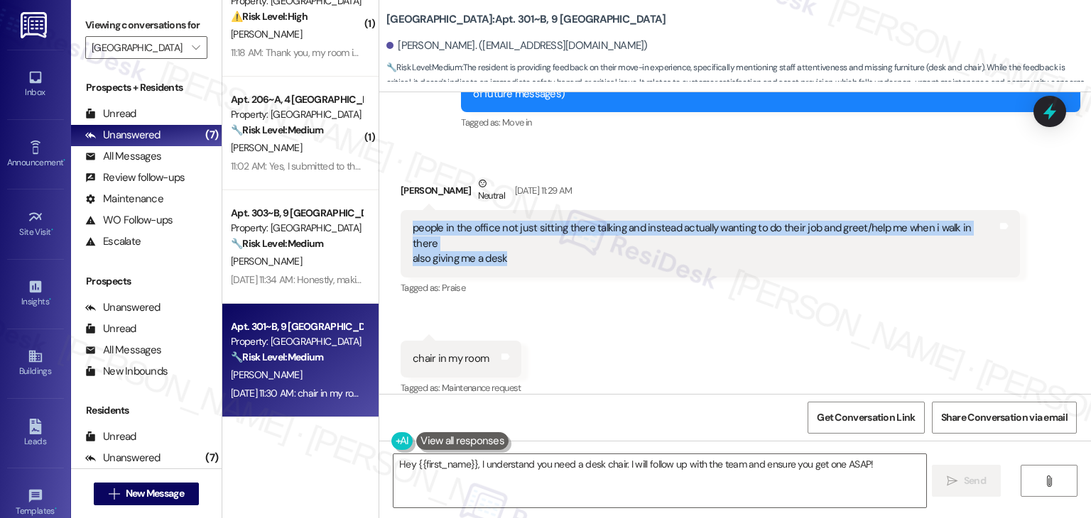
drag, startPoint x: 509, startPoint y: 244, endPoint x: 395, endPoint y: 232, distance: 114.2
click at [400, 232] on div "people in the office not just sitting there talking and instead actually wantin…" at bounding box center [709, 243] width 619 height 67
copy div "people in the office not just sitting there talking and instead actually wantin…"
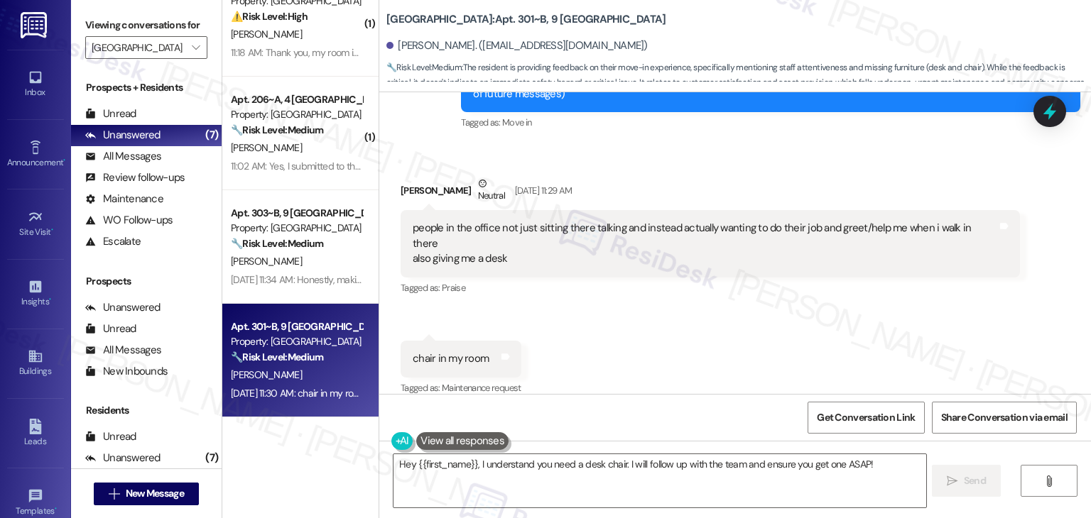
click at [416, 351] on div "chair in my room" at bounding box center [451, 358] width 76 height 15
click at [1045, 109] on icon at bounding box center [1049, 111] width 24 height 24
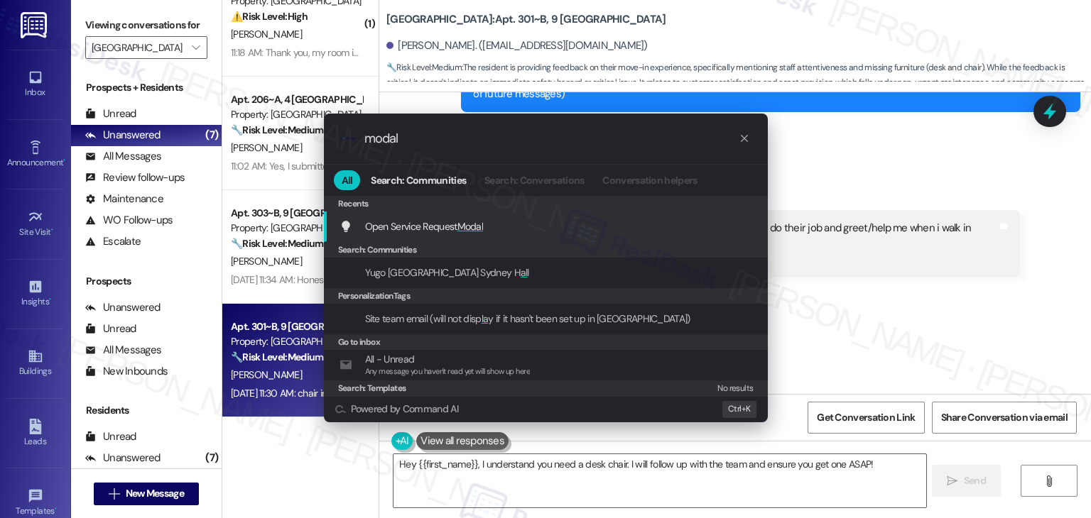
type input "modal"
click at [477, 234] on span "Open Service Request Modal" at bounding box center [424, 227] width 119 height 16
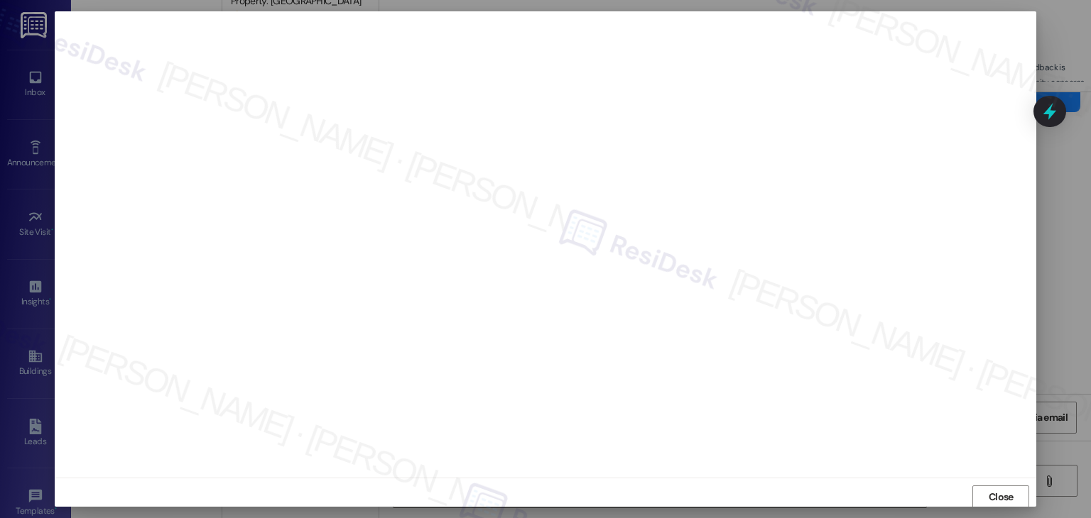
scroll to position [1, 0]
click at [1013, 497] on span "Close" at bounding box center [1000, 496] width 31 height 15
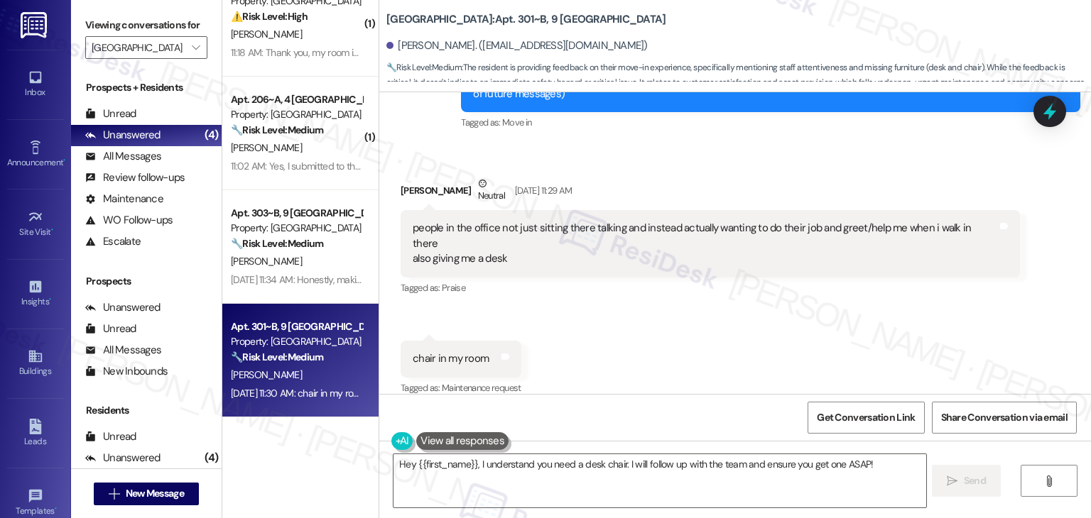
click at [819, 174] on div "Received via SMS Morgan Taylor Neutral Aug 21, 2025 at 11:29 AM people in the o…" at bounding box center [710, 237] width 640 height 144
click at [819, 176] on div "Morgan Taylor Neutral Aug 21, 2025 at 11:29 AM" at bounding box center [709, 193] width 619 height 35
click at [733, 456] on textarea "Hey {{first_name}}, I understand you need a desk chair. I will follow up with t…" at bounding box center [659, 480] width 532 height 53
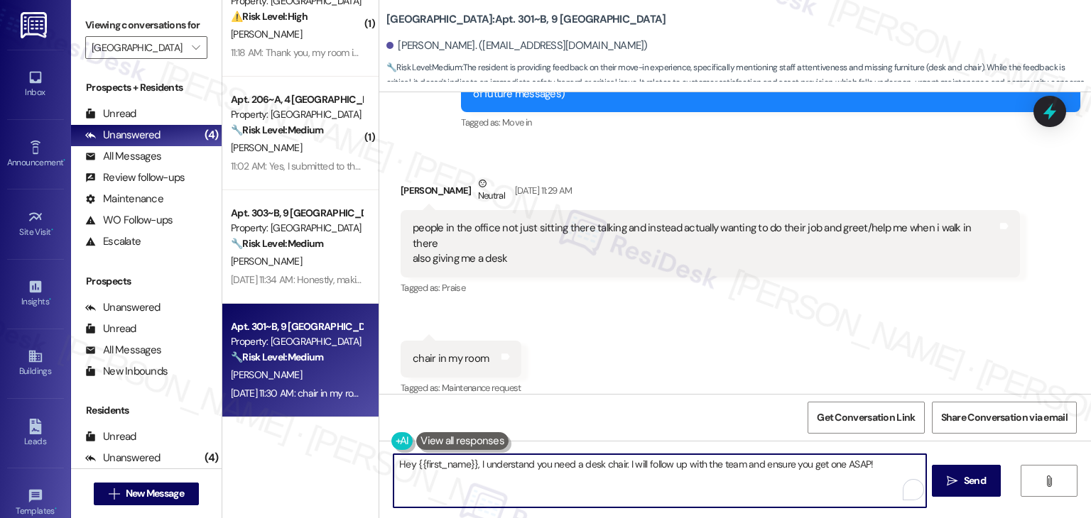
click at [731, 454] on textarea "Hey {{first_name}}, I understand you need a desk chair. I will follow up with t…" at bounding box center [659, 480] width 532 height 53
click at [732, 463] on textarea "Hey {{first_name}}, I understand you need a desk chair. I will follow up with t…" at bounding box center [659, 480] width 532 height 53
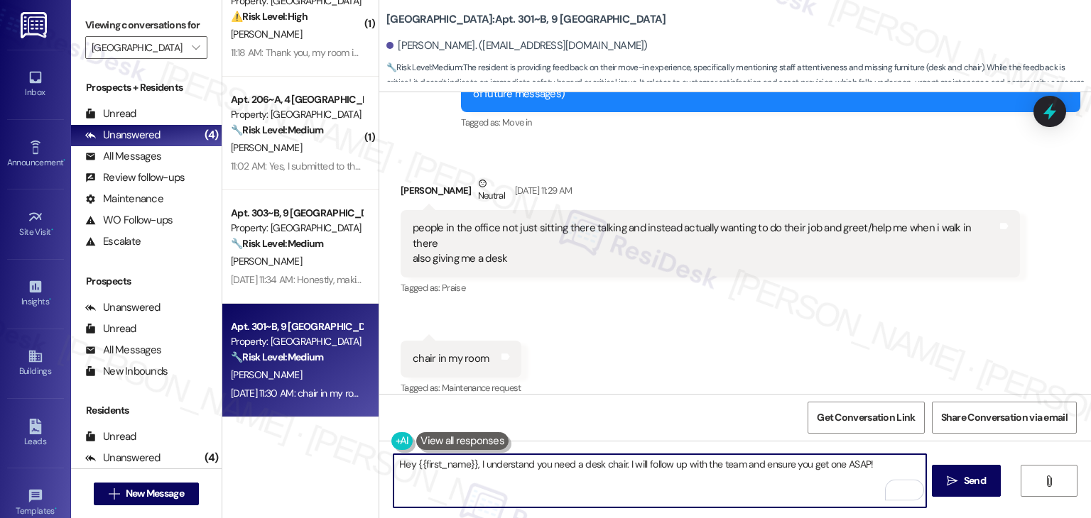
click at [732, 463] on textarea "Hey {{first_name}}, I understand you need a desk chair. I will follow up with t…" at bounding box center [659, 480] width 532 height 53
paste textarea "i Morgan, thank you for sharing your feedback. I’m sorry you didn’t feel welcom…"
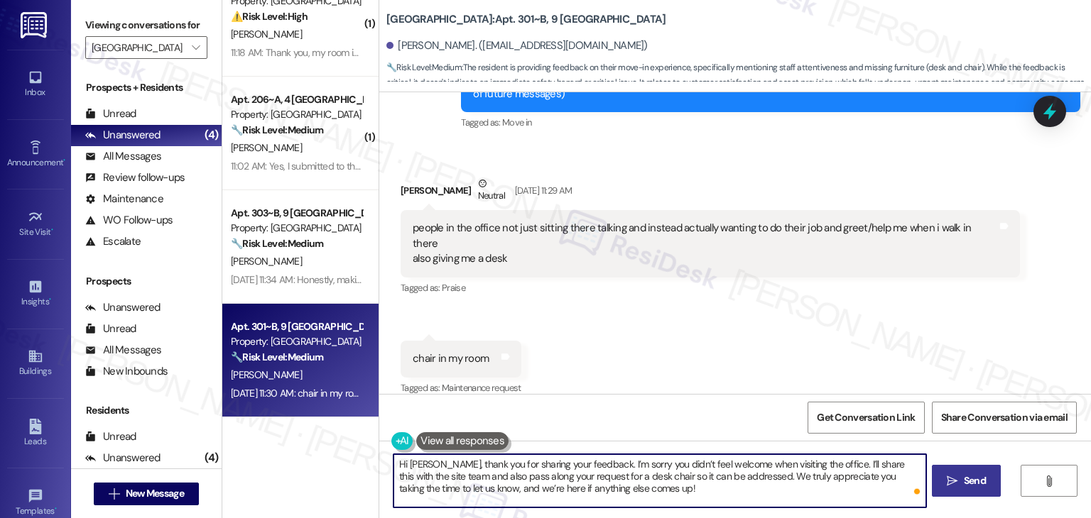
type textarea "Hi Morgan, thank you for sharing your feedback. I’m sorry you didn’t feel welco…"
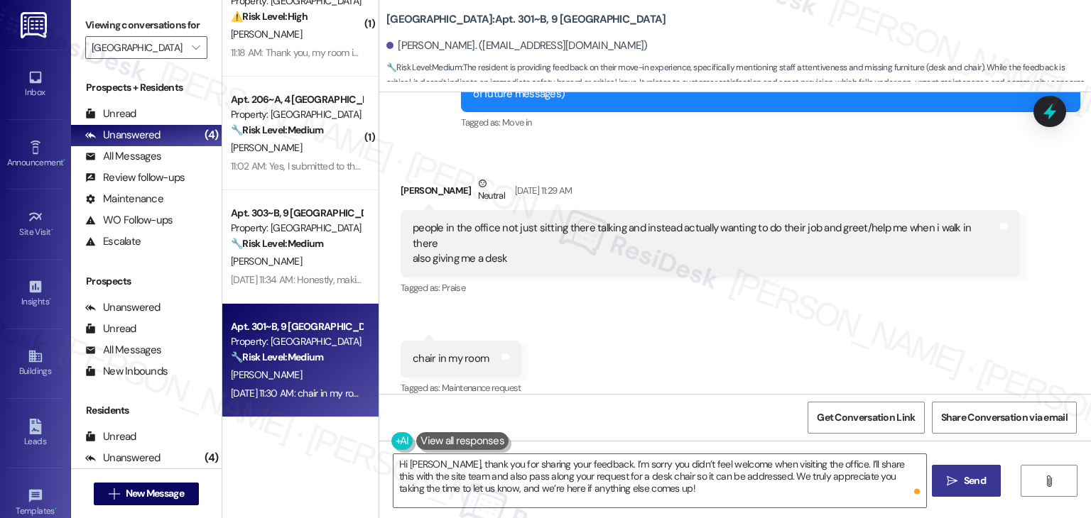
click at [973, 484] on span "Send" at bounding box center [974, 481] width 22 height 15
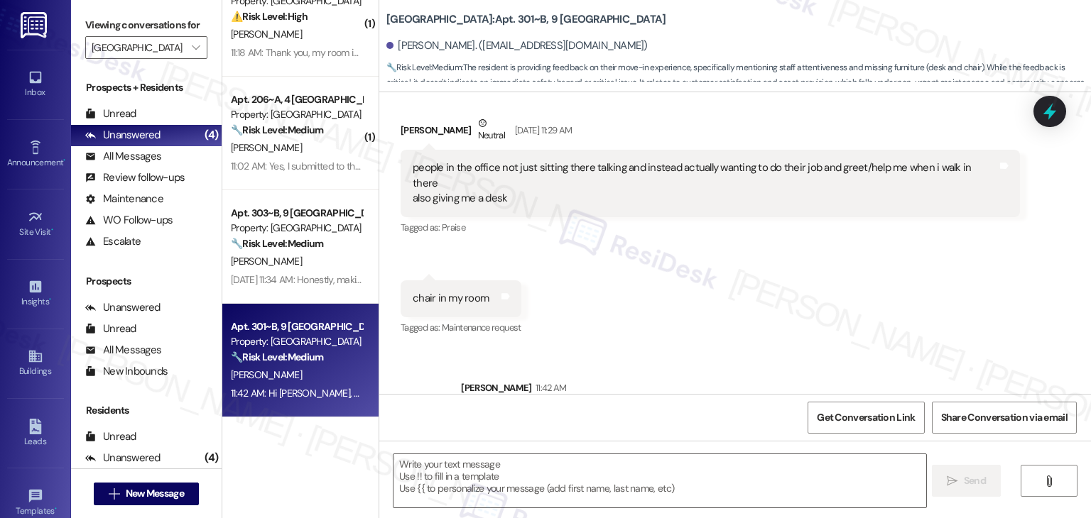
scroll to position [324, 0]
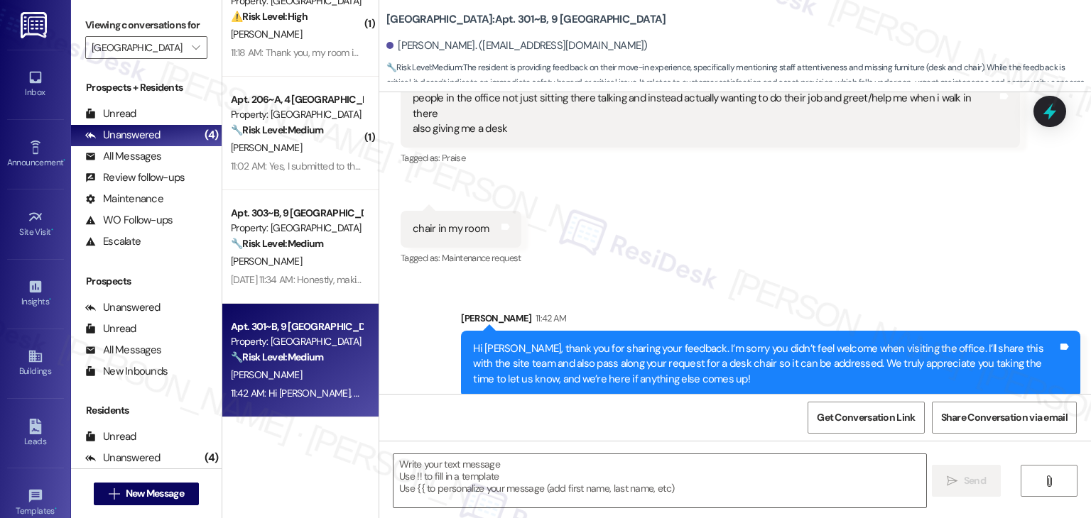
click at [801, 239] on div "Received via SMS Morgan Taylor Neutral Aug 21, 2025 at 11:29 AM people in the o…" at bounding box center [734, 146] width 711 height 265
drag, startPoint x: 1048, startPoint y: 108, endPoint x: 902, endPoint y: 214, distance: 179.9
click at [1048, 108] on icon at bounding box center [1049, 111] width 13 height 17
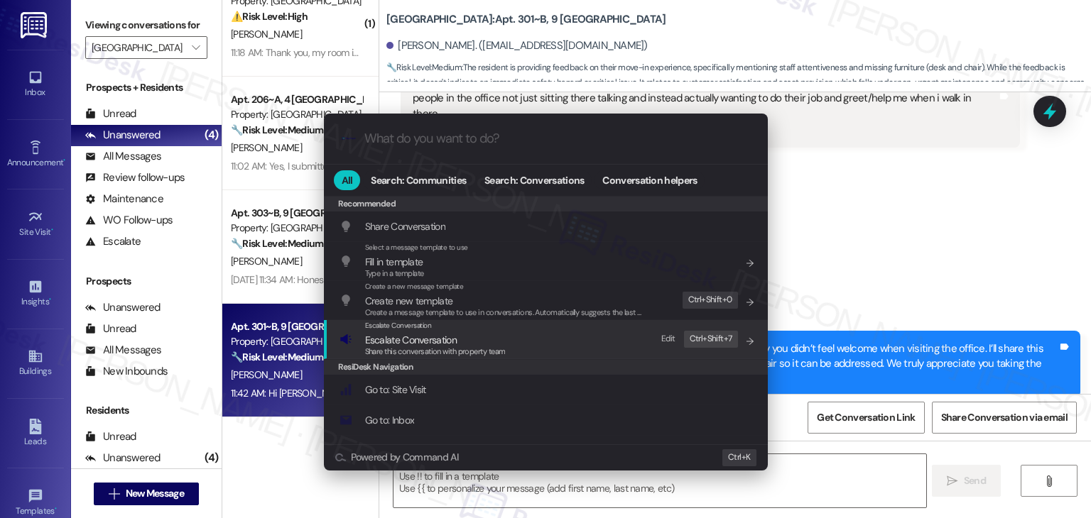
click at [420, 339] on span "Escalate Conversation" at bounding box center [411, 340] width 92 height 13
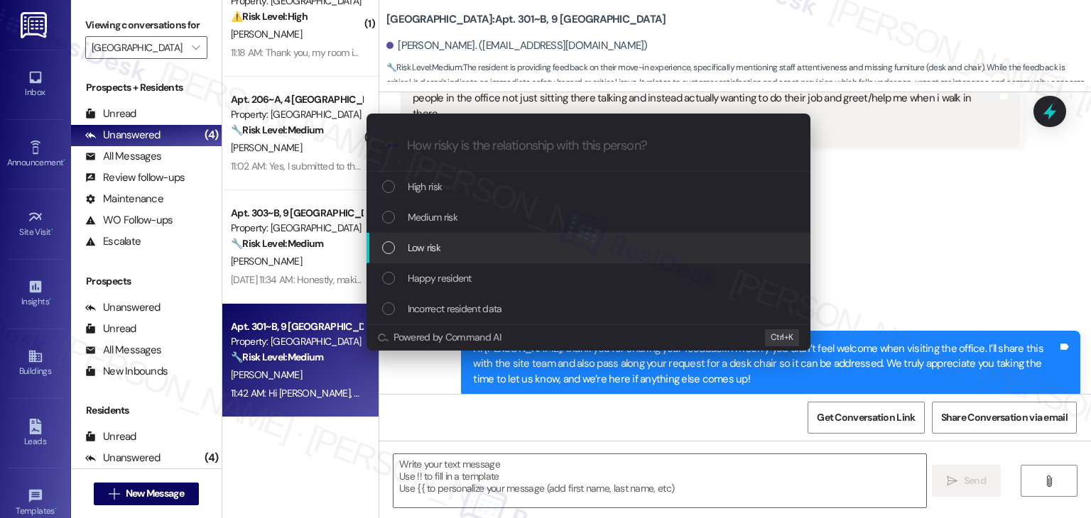
click at [388, 255] on div "Low risk" at bounding box center [589, 248] width 415 height 16
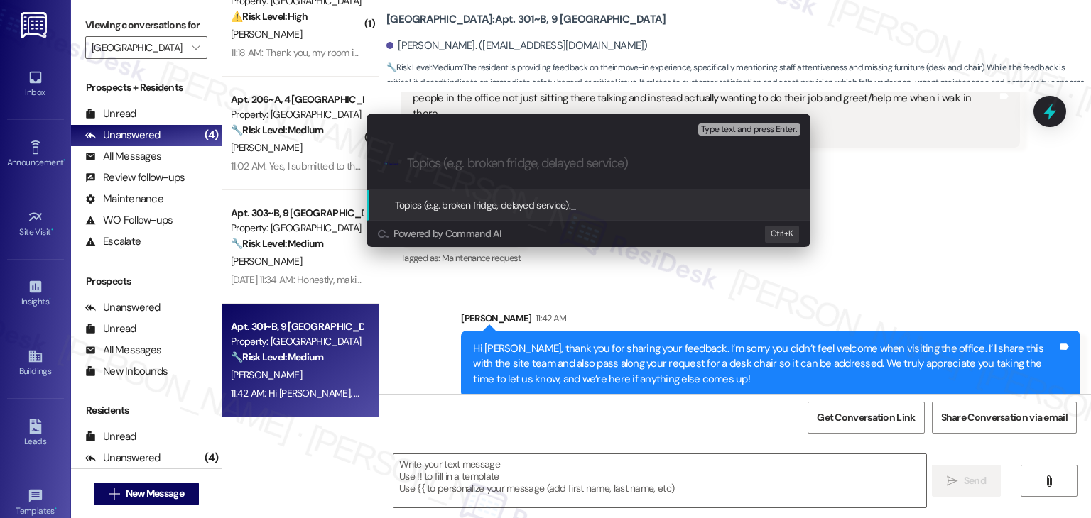
paste input "Resident Feedback: Office Experience & Missing Desk Chair"
type input "Resident Feedback: Office Experience & Missing Desk Chair"
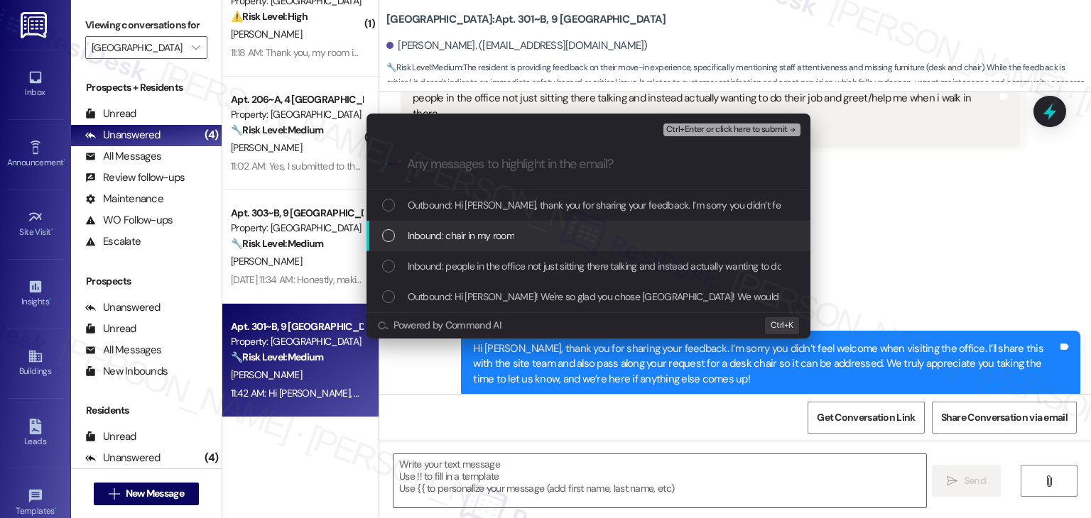
click at [386, 239] on div "List of options" at bounding box center [388, 235] width 13 height 13
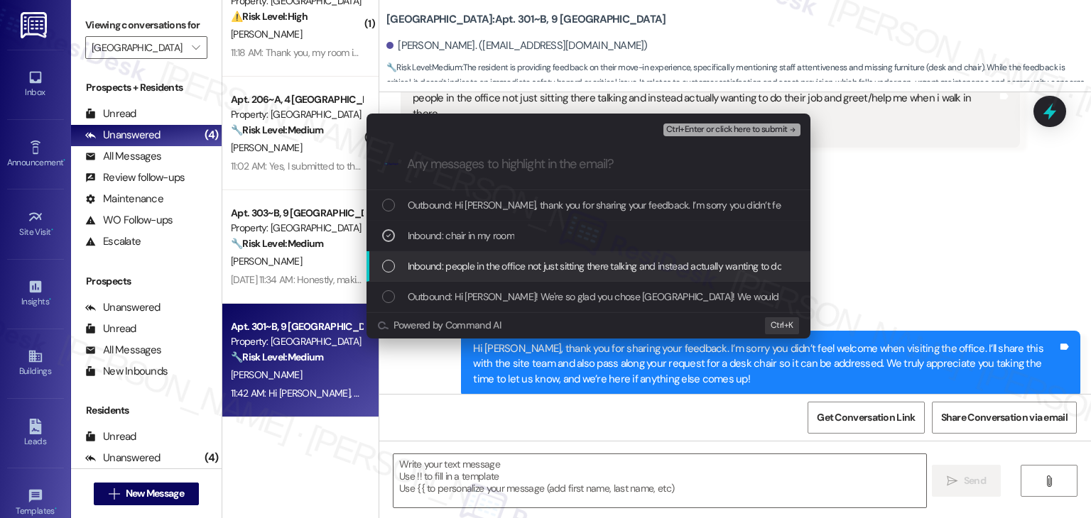
click at [391, 270] on div "List of options" at bounding box center [388, 266] width 13 height 13
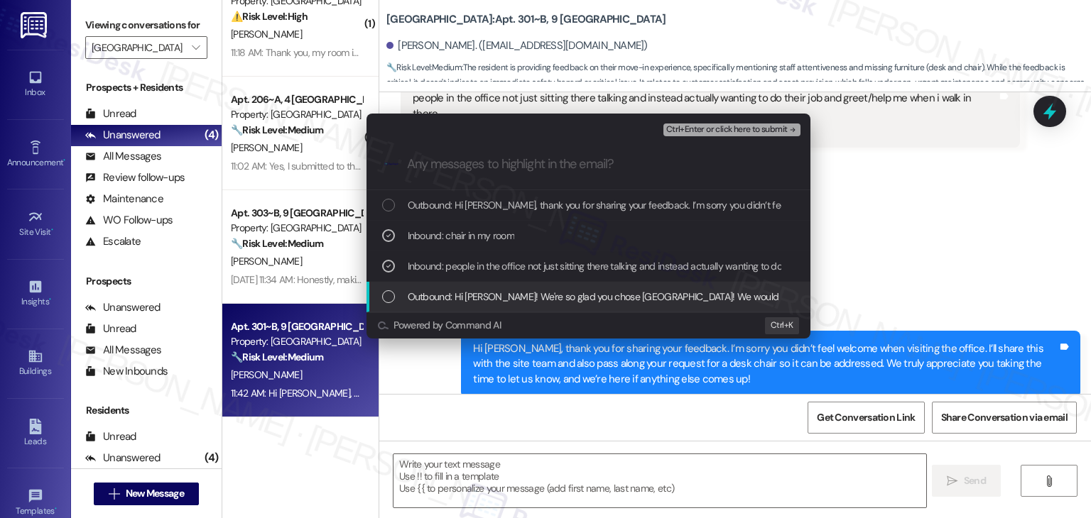
click at [391, 296] on div "List of options" at bounding box center [388, 296] width 13 height 13
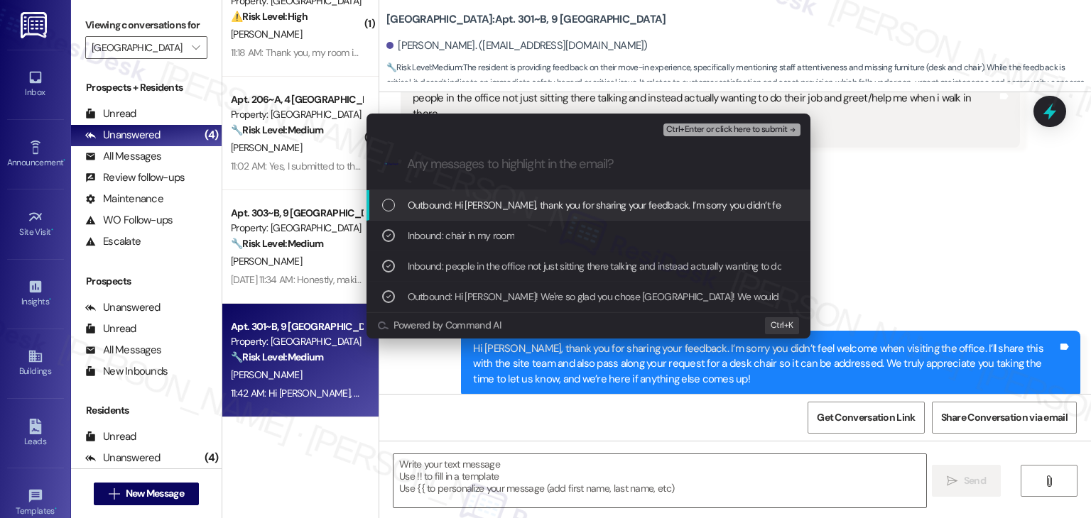
click at [710, 129] on span "Ctrl+Enter or click here to submit" at bounding box center [726, 130] width 121 height 10
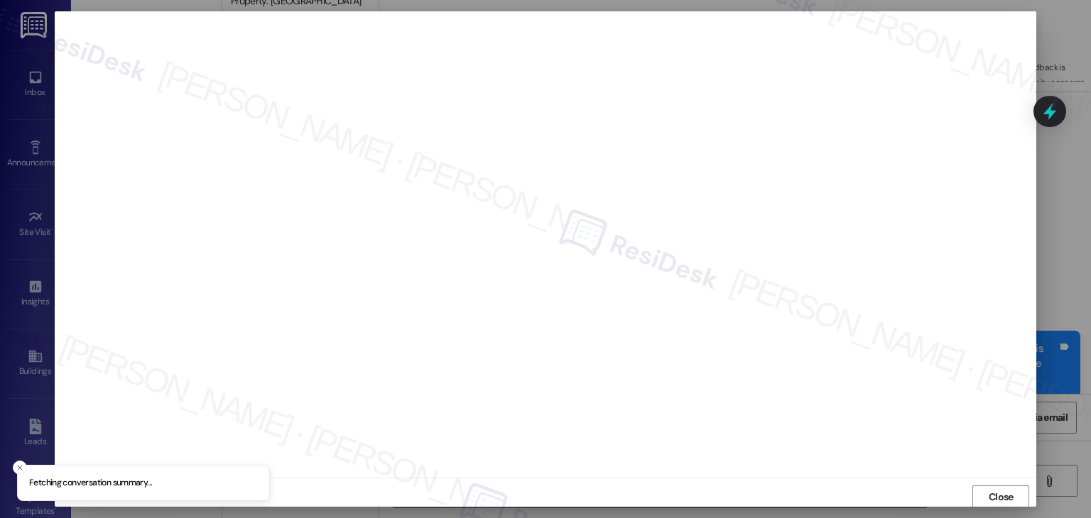
scroll to position [1, 0]
drag, startPoint x: 1000, startPoint y: 501, endPoint x: 992, endPoint y: 501, distance: 7.8
click at [1000, 501] on span "Close" at bounding box center [1000, 496] width 25 height 15
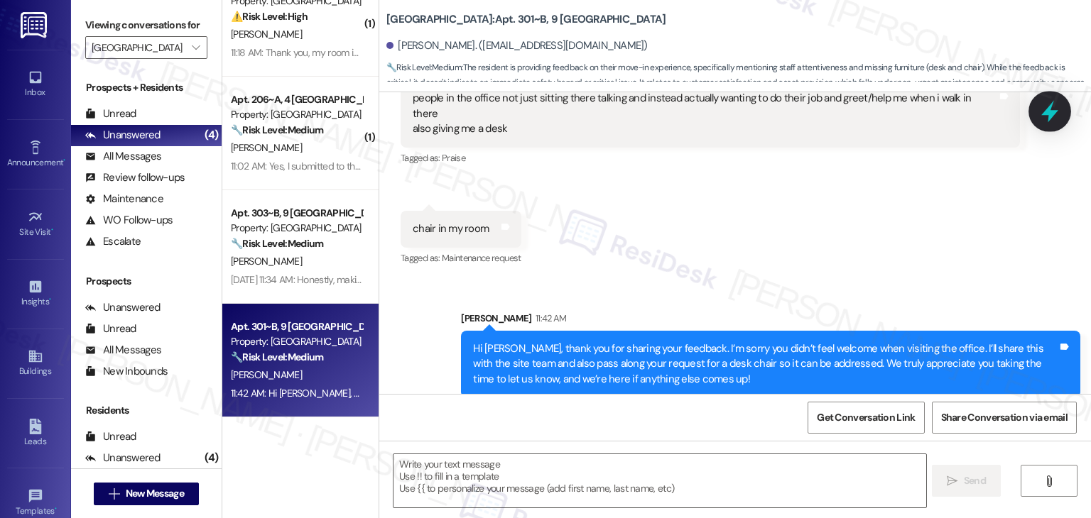
click at [1049, 120] on icon at bounding box center [1049, 112] width 17 height 22
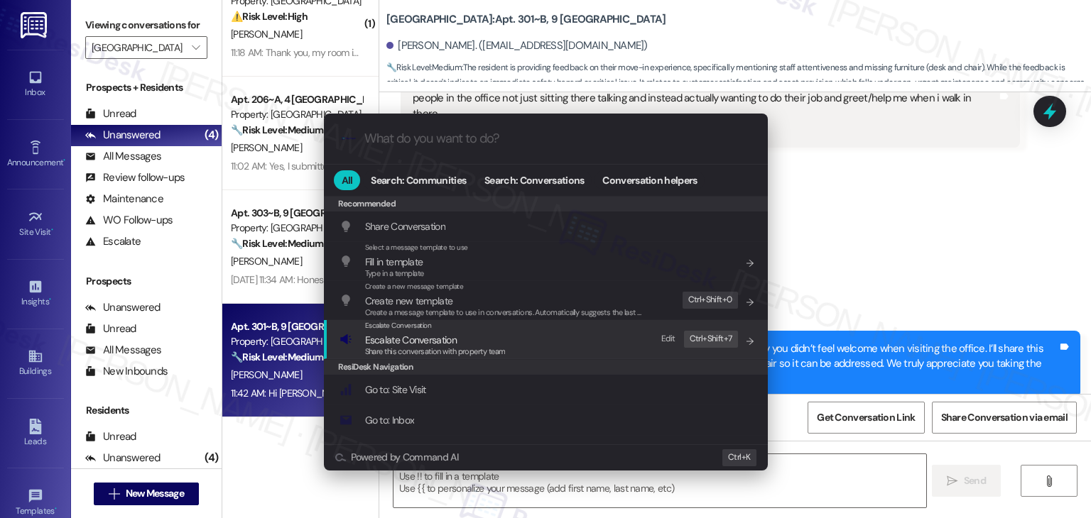
click at [449, 354] on span "Share this conversation with property team" at bounding box center [435, 351] width 141 height 10
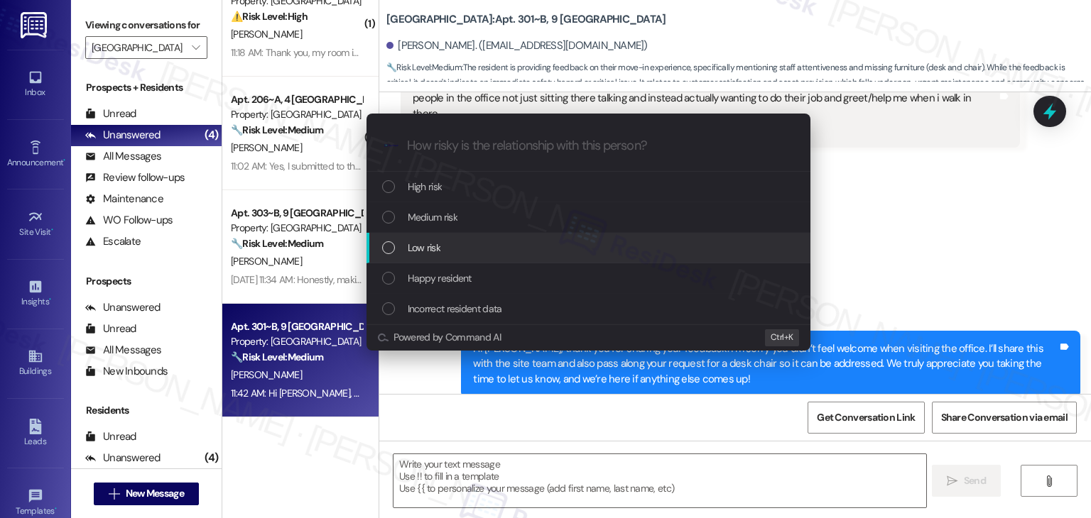
click at [392, 249] on div "List of options" at bounding box center [388, 247] width 13 height 13
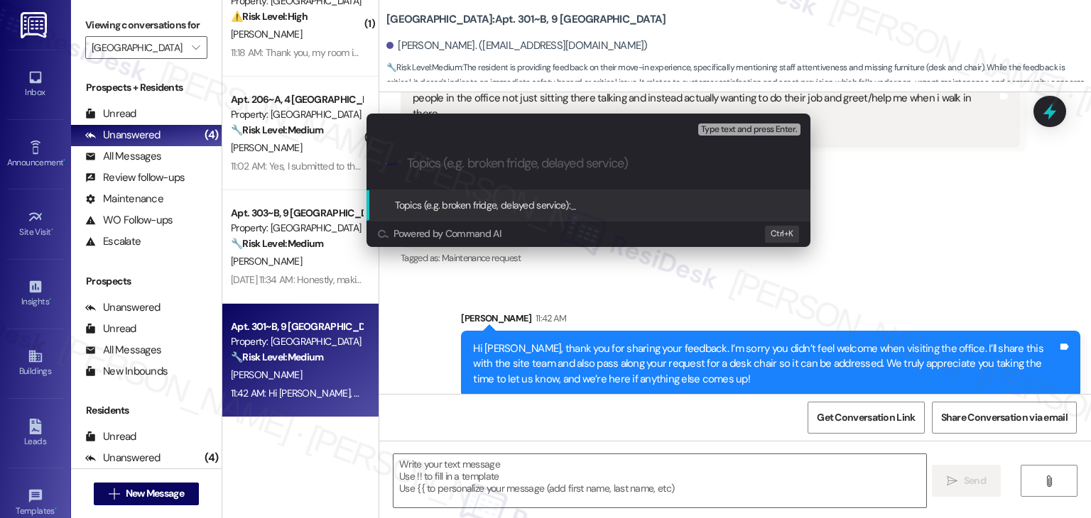
paste input "Resident Feedback: Office Experience & Missing Desk Chair"
type input "Resident Feedback: Office Experience & Missing Desk Chair"
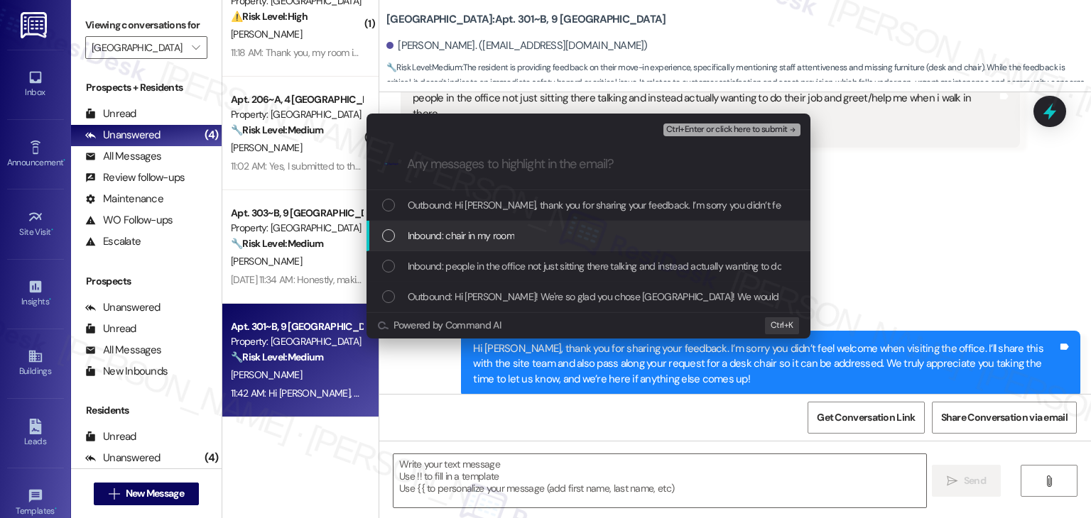
click at [395, 229] on div "Inbound: chair in my room" at bounding box center [589, 236] width 415 height 16
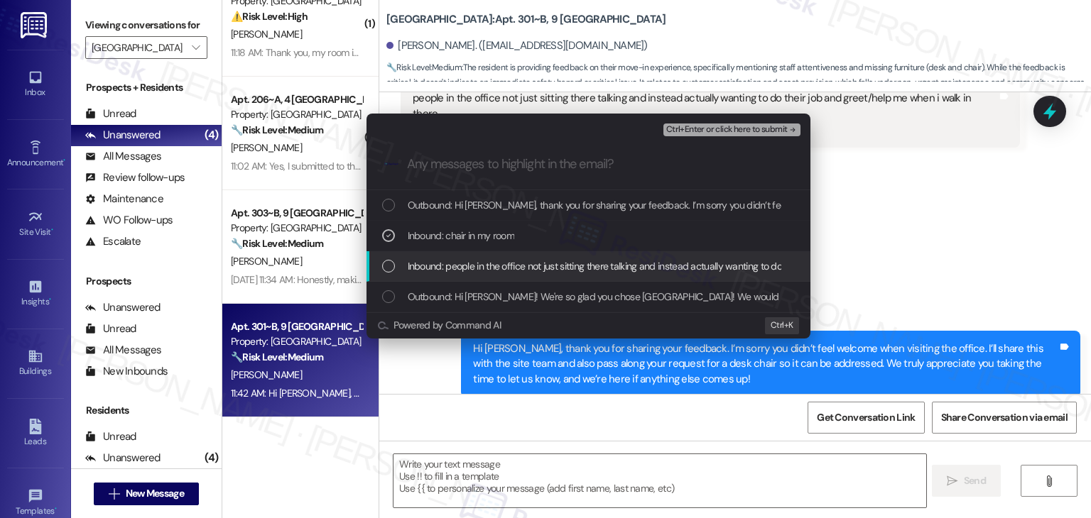
click at [392, 268] on div "List of options" at bounding box center [388, 266] width 13 height 13
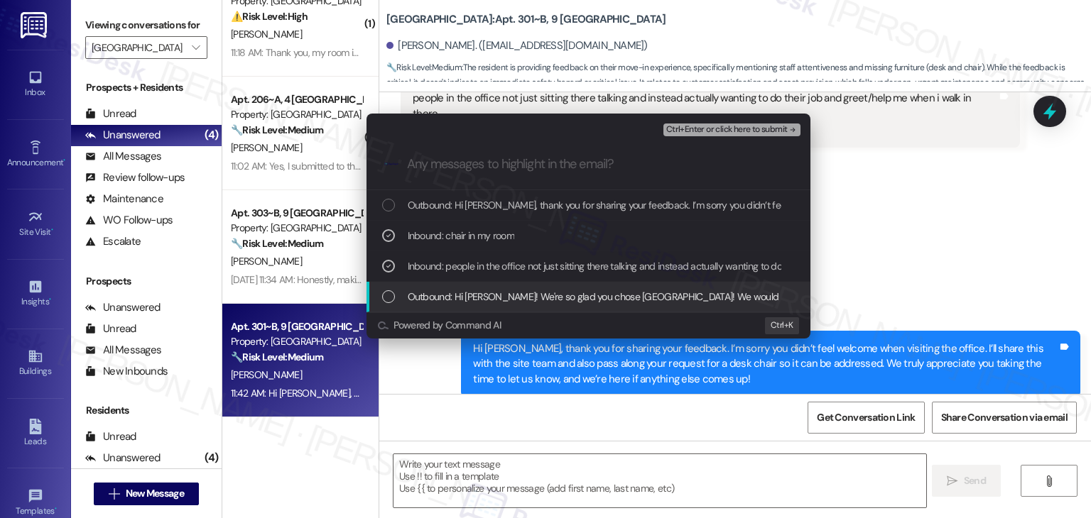
click at [396, 299] on div "Outbound: Hi Morgan! We're so glad you chose Yugo Starkville Campus Common! We …" at bounding box center [589, 297] width 415 height 16
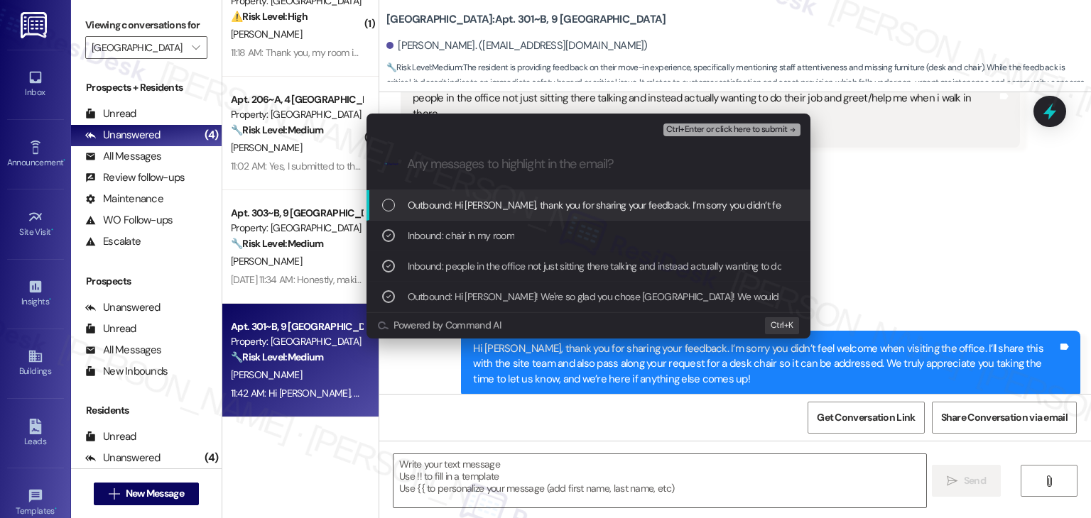
click at [721, 131] on span "Ctrl+Enter or click here to submit" at bounding box center [726, 130] width 121 height 10
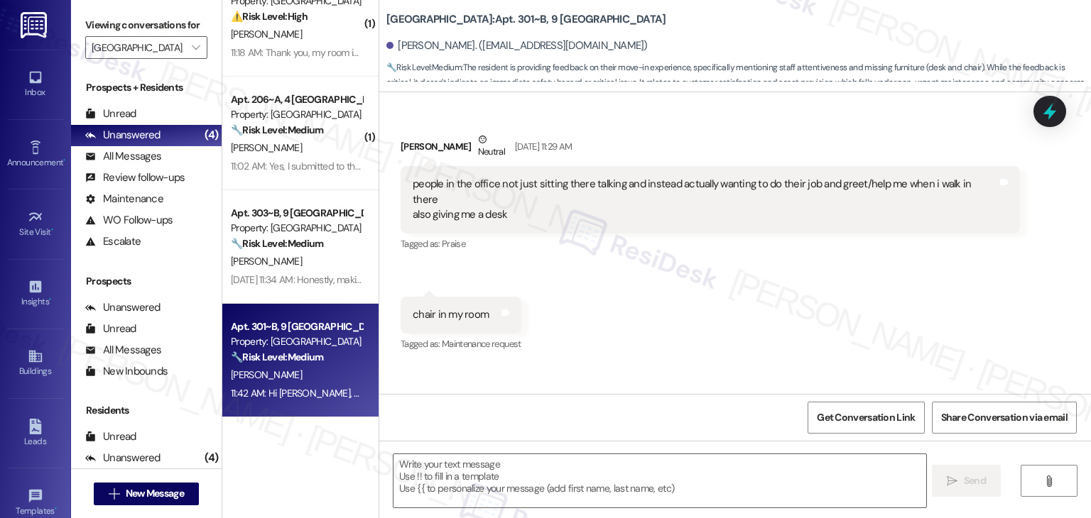
scroll to position [193, 0]
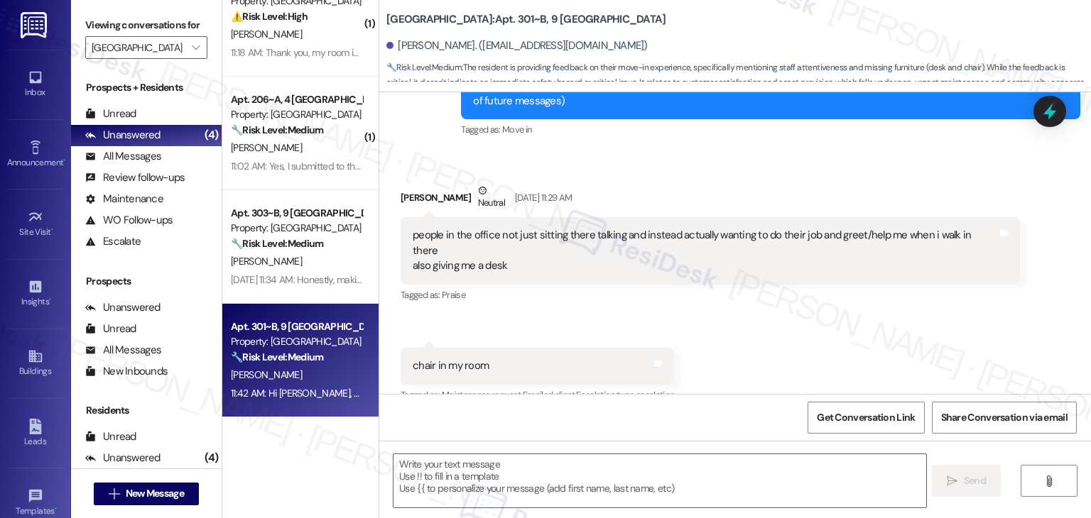
type textarea "Fetching suggested responses. Please feel free to read through the conversation…"
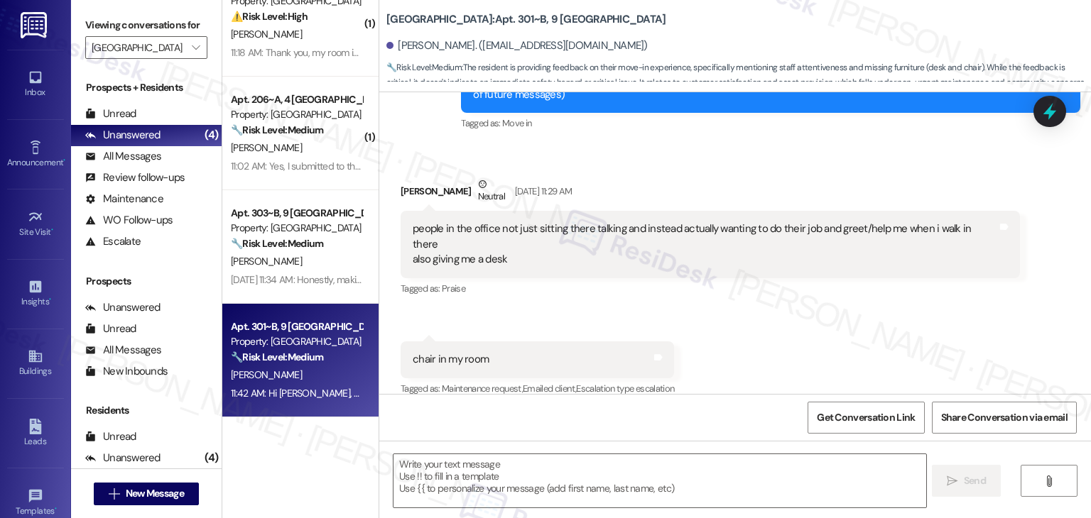
scroll to position [0, 0]
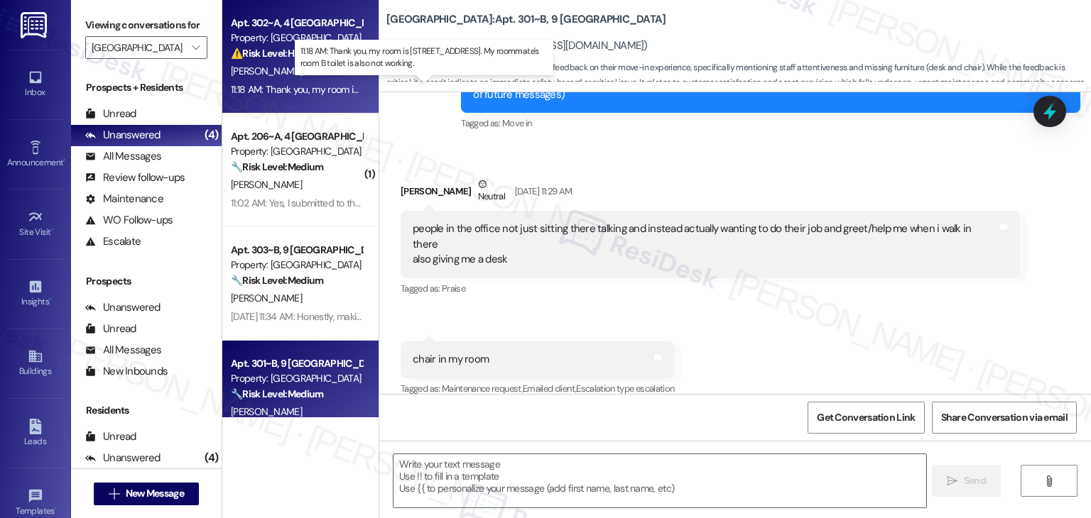
click at [293, 89] on div "11:18 AM: Thank you, my room is 2102 A , building 2. My roommate's room B toile…" at bounding box center [435, 89] width 409 height 13
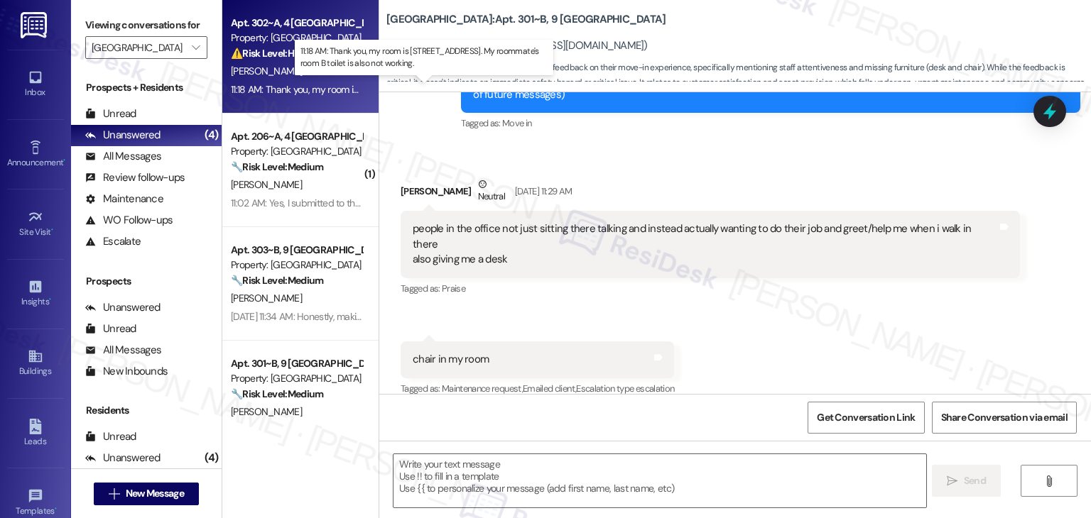
type textarea "Fetching suggested responses. Please feel free to read through the conversation…"
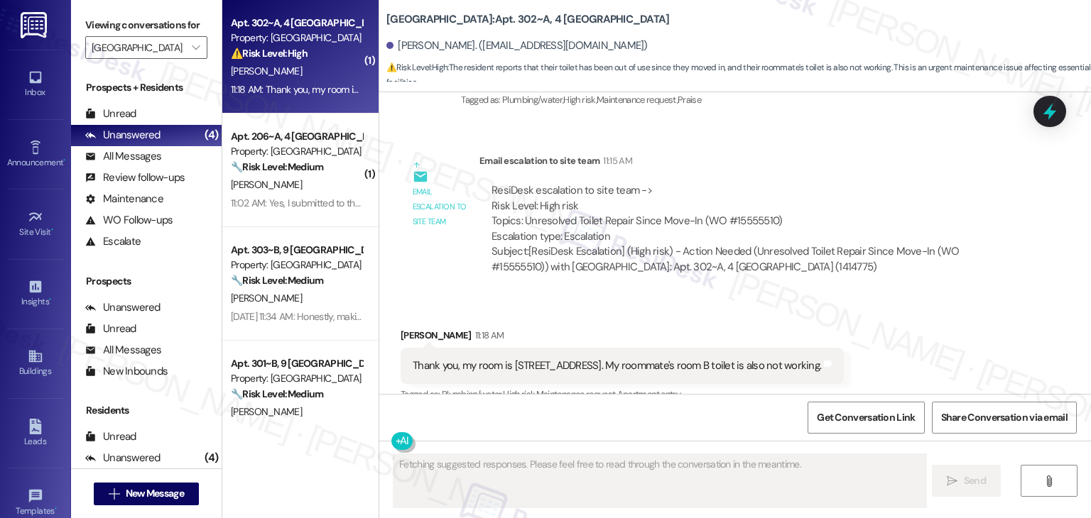
scroll to position [1240, 0]
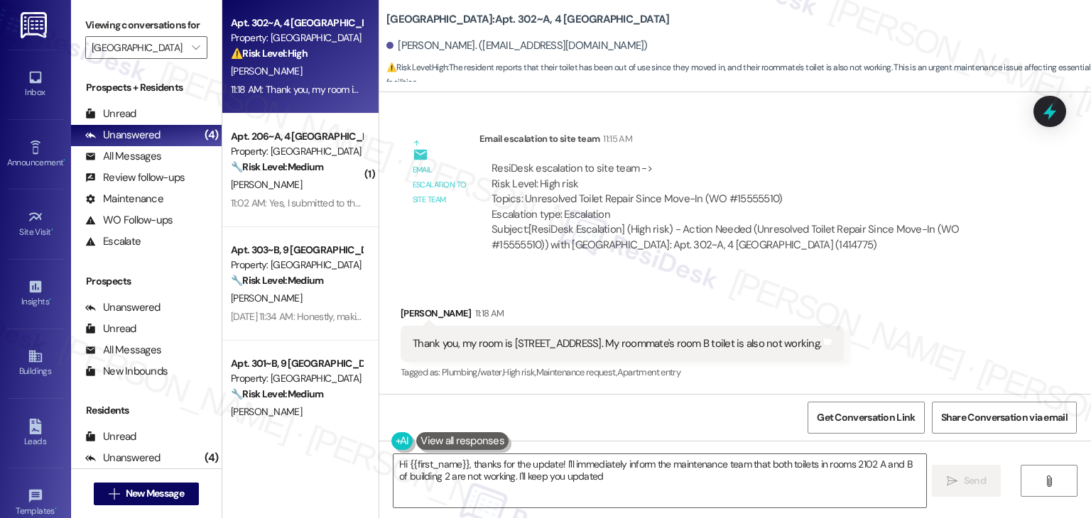
type textarea "Hi {{first_name}}, thanks for the update! I'll immediately inform the maintenan…"
click at [1052, 112] on icon at bounding box center [1049, 112] width 17 height 22
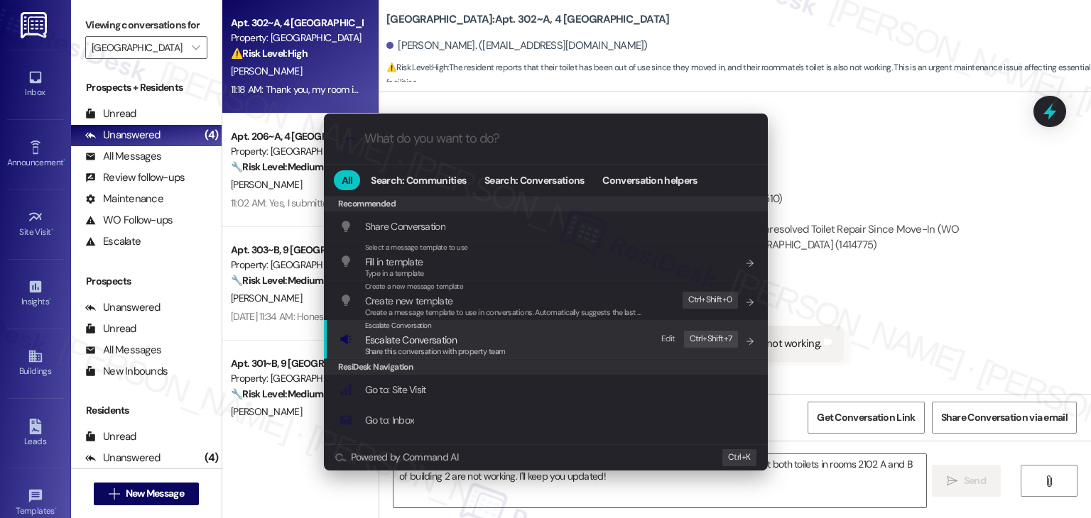
click at [454, 337] on span "Escalate Conversation" at bounding box center [411, 340] width 92 height 13
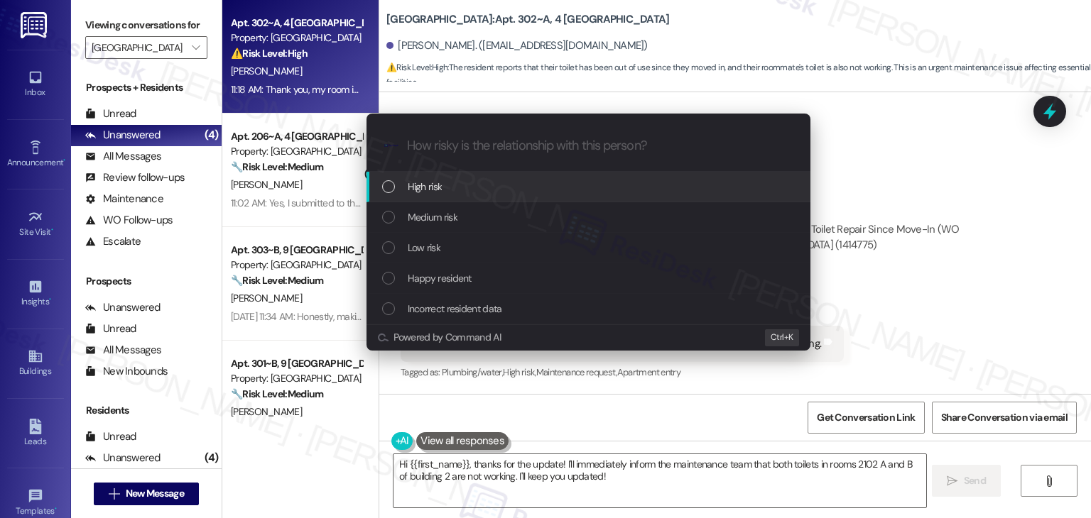
click at [907, 146] on div "Escalate Conversation How risky is the relationship with this person? Topics (e…" at bounding box center [545, 259] width 1091 height 518
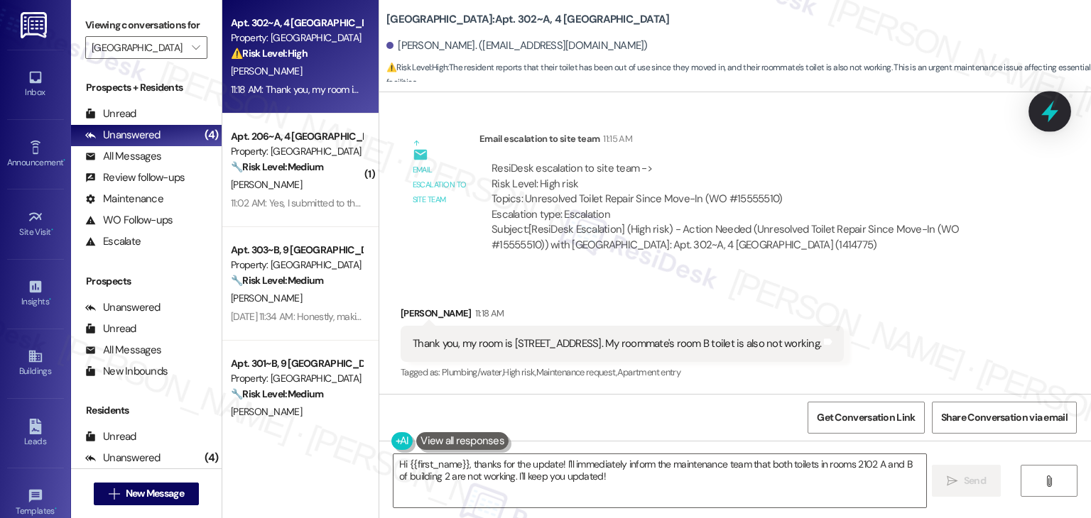
click at [1054, 106] on icon at bounding box center [1049, 111] width 24 height 24
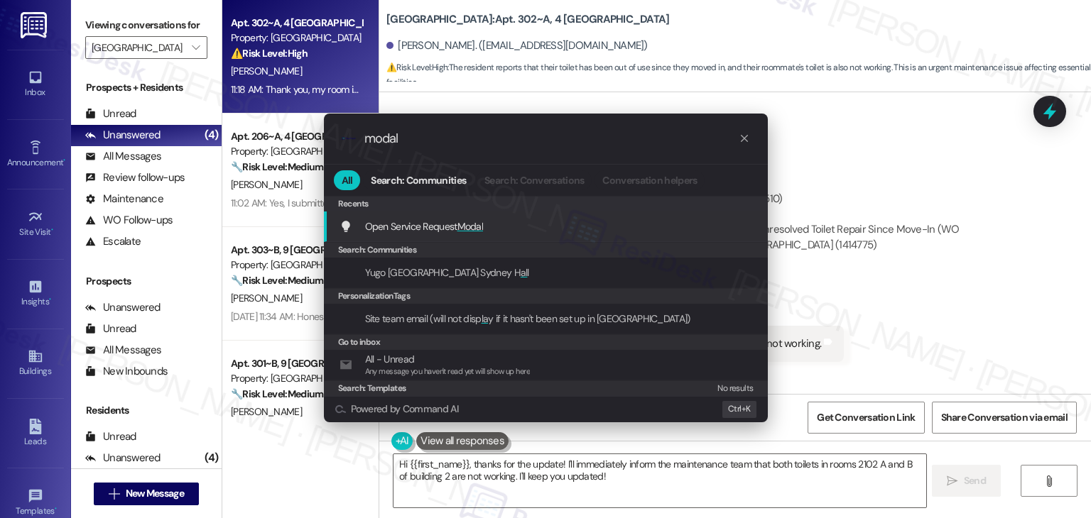
click at [486, 228] on div "Open Service Request Modal Add shortcut" at bounding box center [546, 227] width 415 height 16
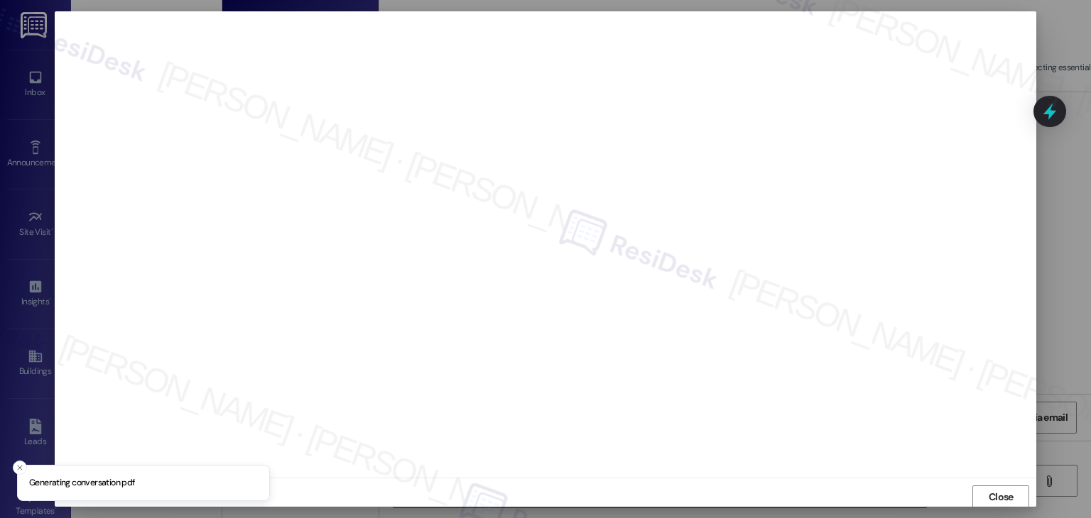
scroll to position [1, 0]
click at [1000, 494] on span "Close" at bounding box center [1000, 496] width 25 height 15
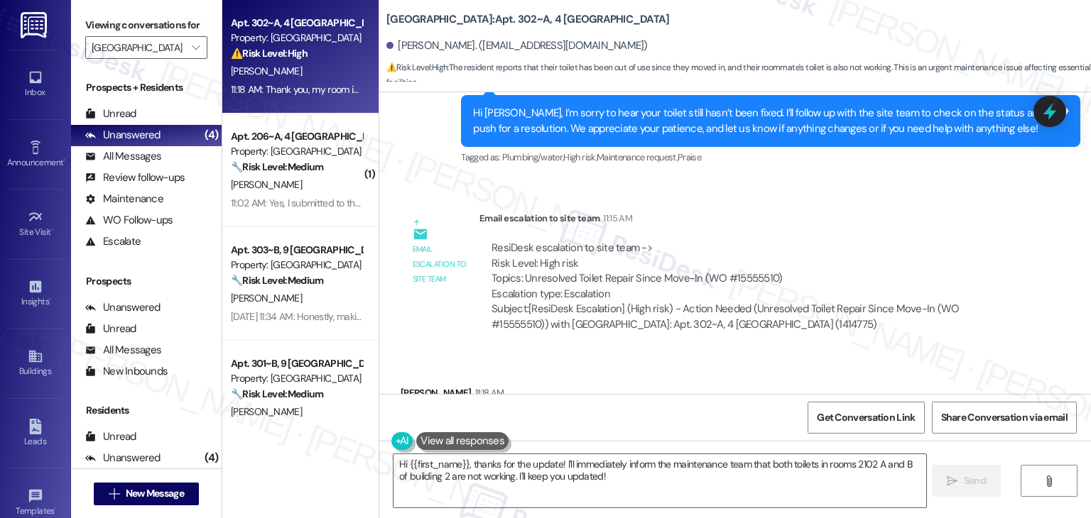
scroll to position [1098, 0]
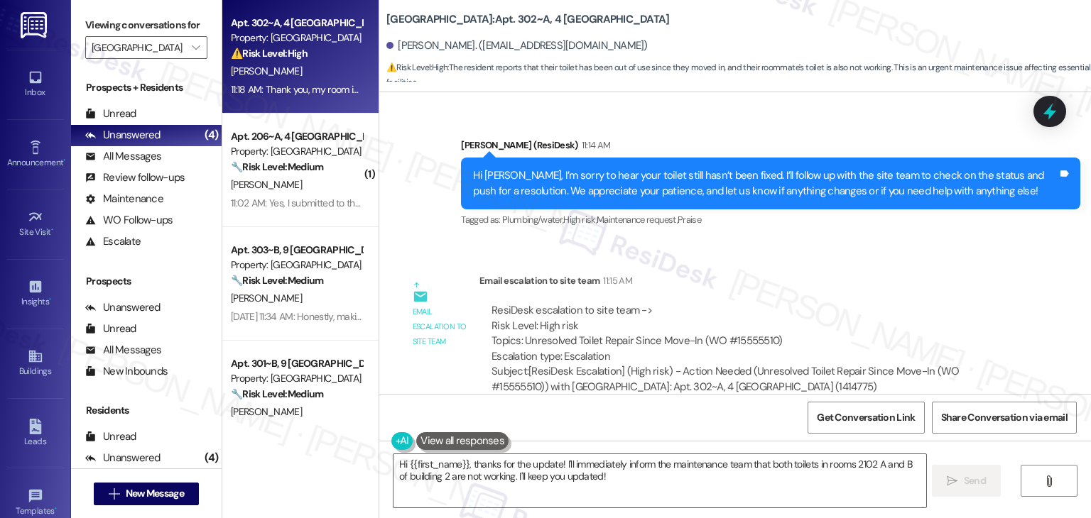
click at [658, 182] on div "Hi [PERSON_NAME], I’m sorry to hear your toilet still hasn’t been fixed. I’ll f…" at bounding box center [765, 183] width 584 height 31
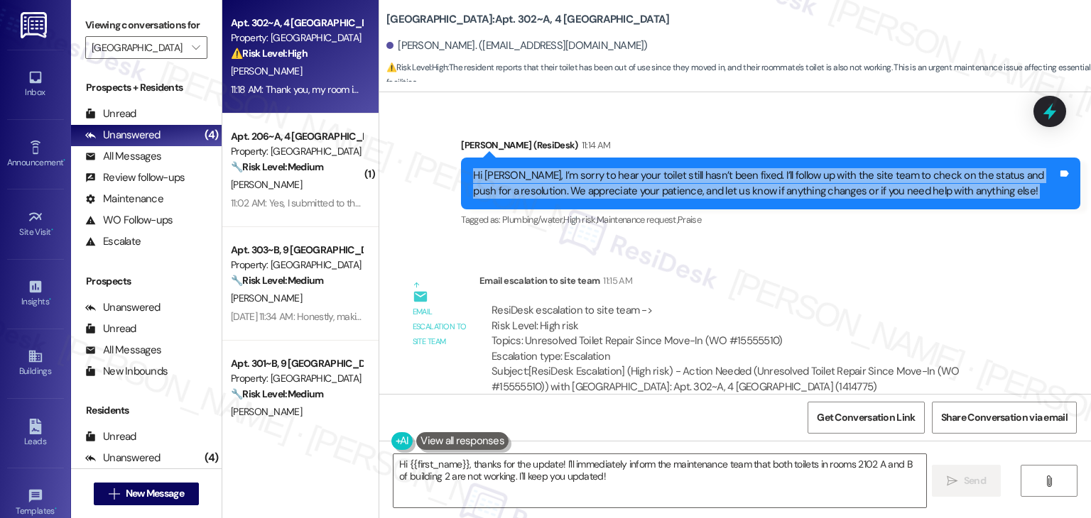
click at [658, 182] on div "Hi [PERSON_NAME], I’m sorry to hear your toilet still hasn’t been fixed. I’ll f…" at bounding box center [765, 183] width 584 height 31
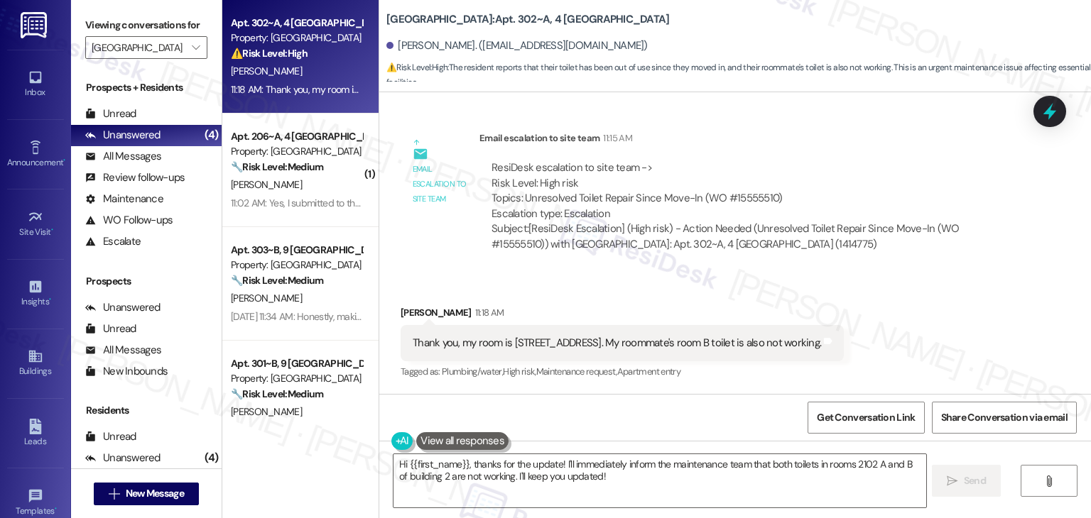
click at [506, 346] on div "Thank you, my room is [STREET_ADDRESS]. My roommate's room B toilet is also not…" at bounding box center [617, 343] width 408 height 15
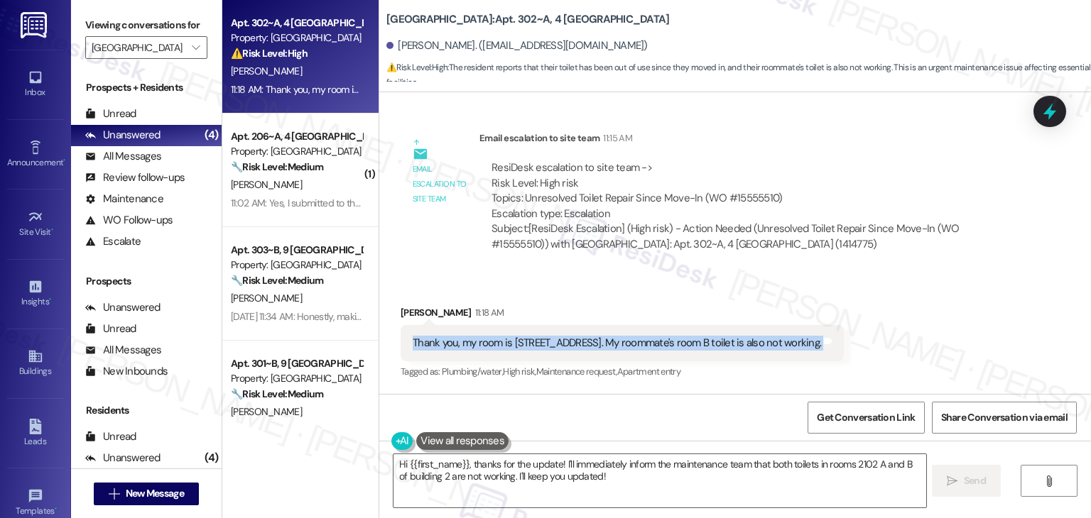
click at [506, 346] on div "Thank you, my room is [STREET_ADDRESS]. My roommate's room B toilet is also not…" at bounding box center [617, 343] width 408 height 15
click at [1050, 112] on icon at bounding box center [1049, 112] width 17 height 22
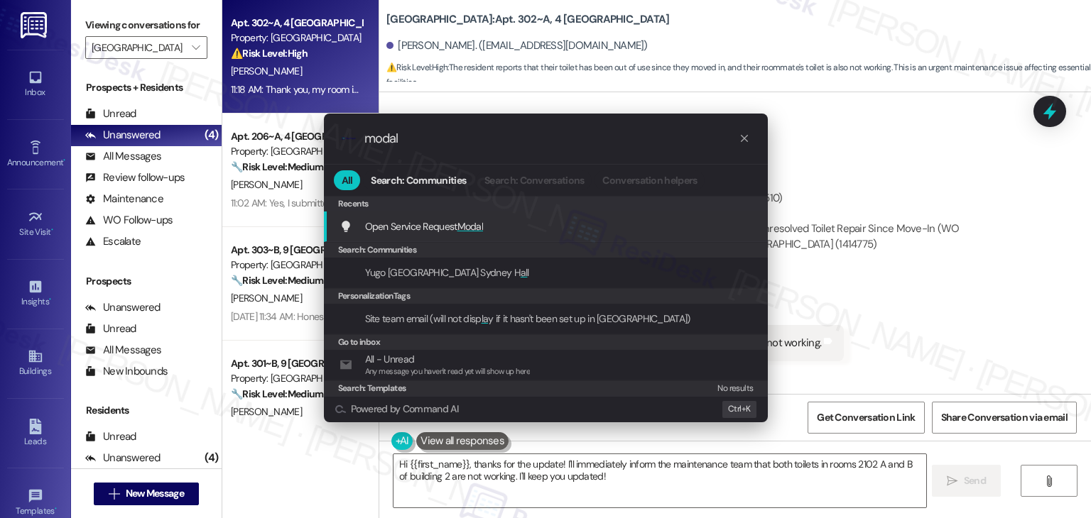
type input "modal"
click at [495, 227] on div "Open Service Request Modal Add shortcut" at bounding box center [546, 227] width 415 height 16
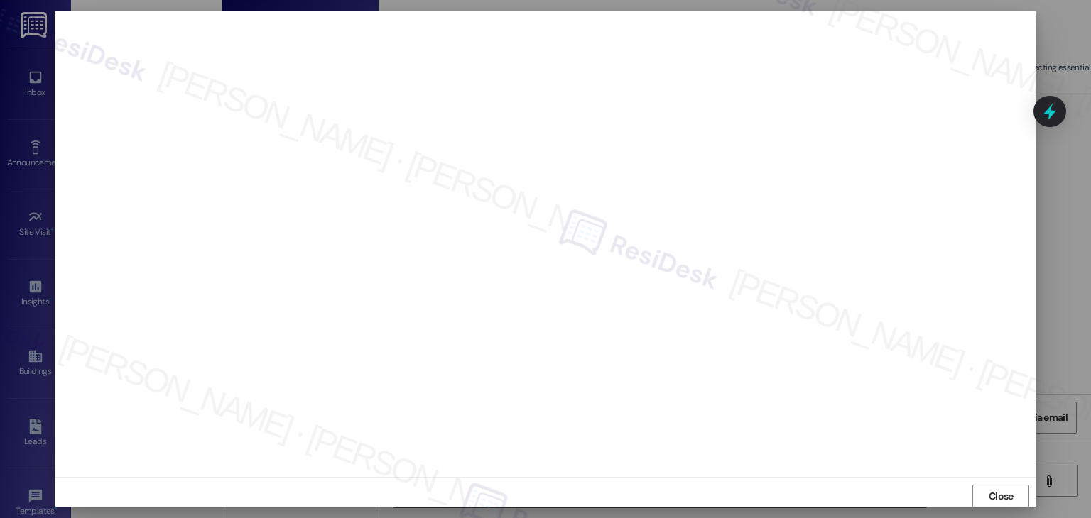
scroll to position [9, 0]
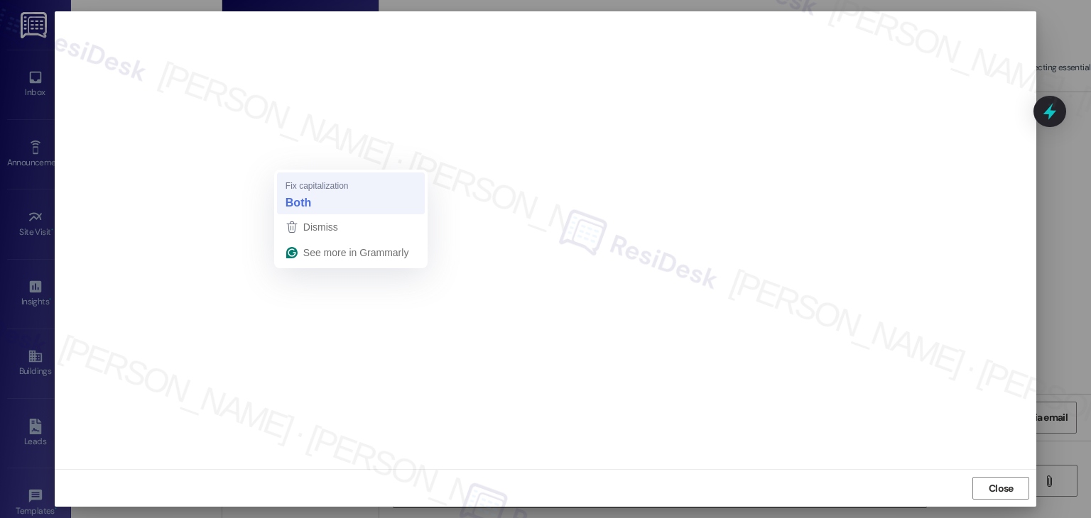
click at [302, 202] on strong "Both" at bounding box center [298, 203] width 26 height 16
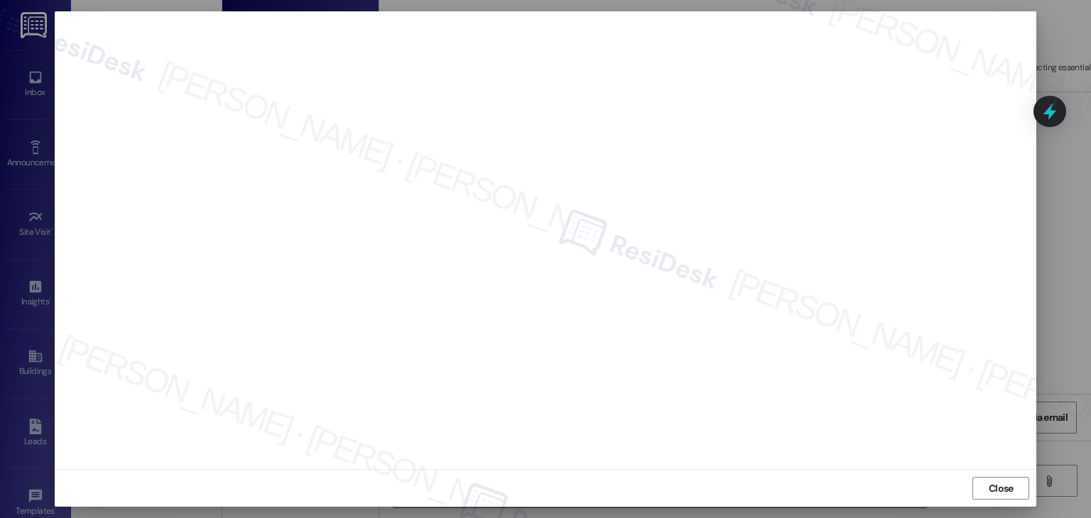
scroll to position [7, 0]
click at [993, 489] on span "Close" at bounding box center [1000, 490] width 25 height 15
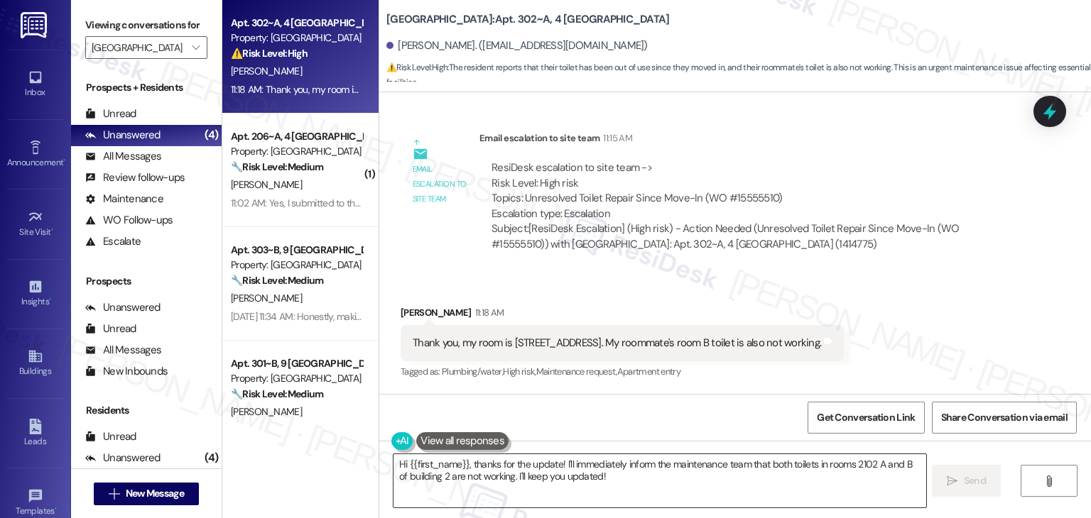
click at [533, 472] on textarea "Hi {{first_name}}, thanks for the update! I'll immediately inform the maintenan…" at bounding box center [659, 480] width 532 height 53
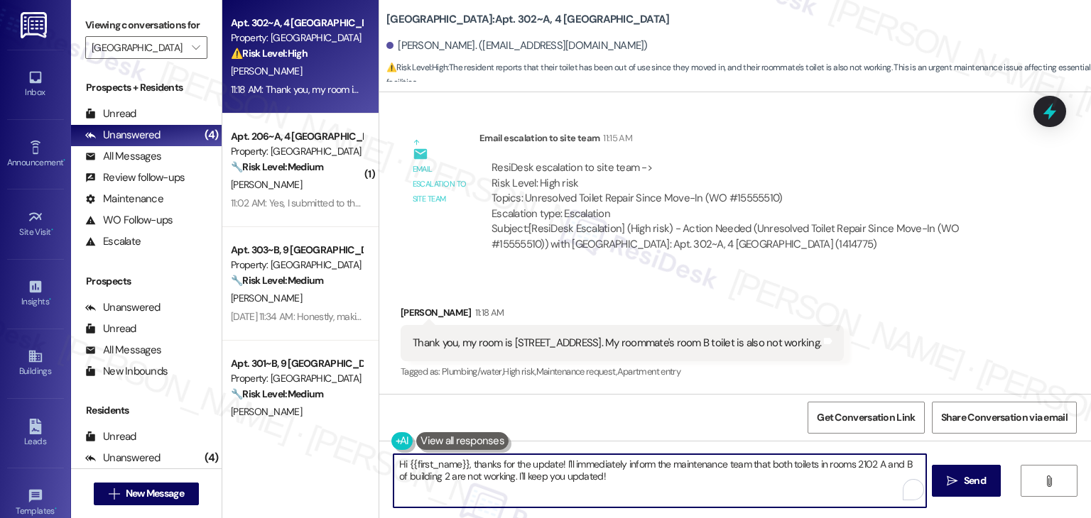
click at [533, 473] on textarea "Hi {{first_name}}, thanks for the update! I'll immediately inform the maintenan…" at bounding box center [659, 480] width 532 height 53
paste textarea "Calyx, thank you for sharing those details. I’ll let the site team know that bo…"
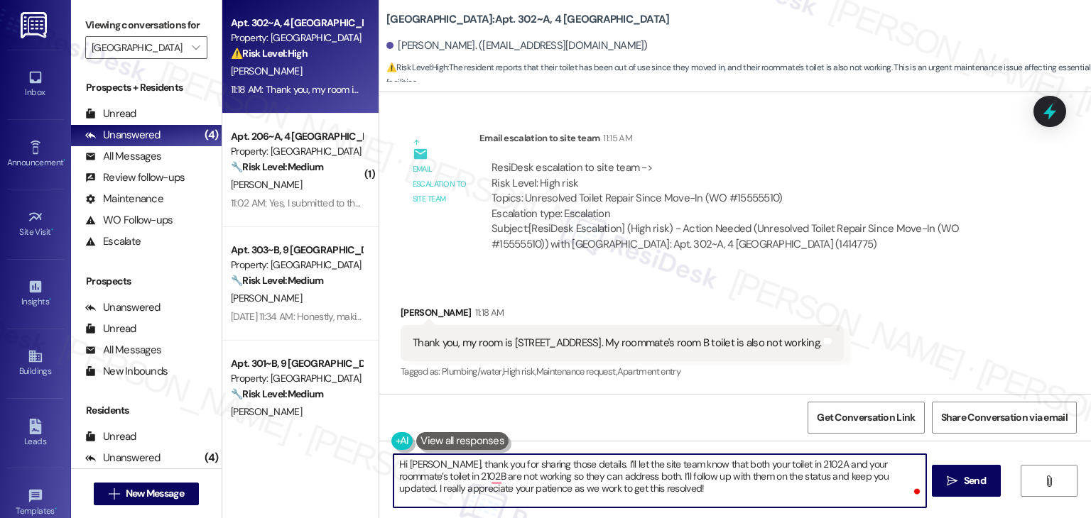
click at [849, 476] on textarea "Hi Calyx, thank you for sharing those details. I’ll let the site team know that…" at bounding box center [659, 480] width 532 height 53
type textarea "Hi [PERSON_NAME], thank you for sharing those details. I’ll let the site team k…"
click at [961, 477] on span "Send" at bounding box center [975, 481] width 28 height 15
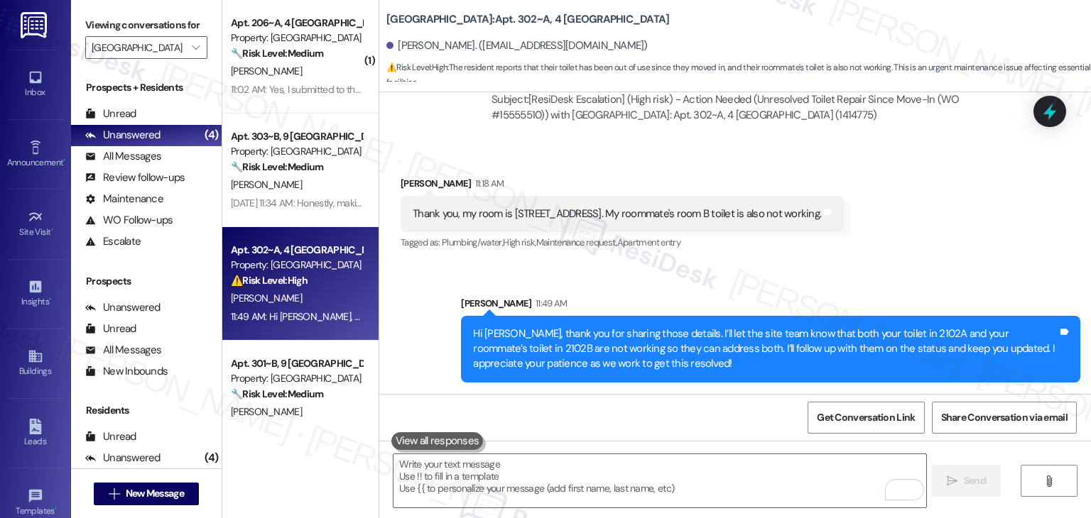
scroll to position [37, 0]
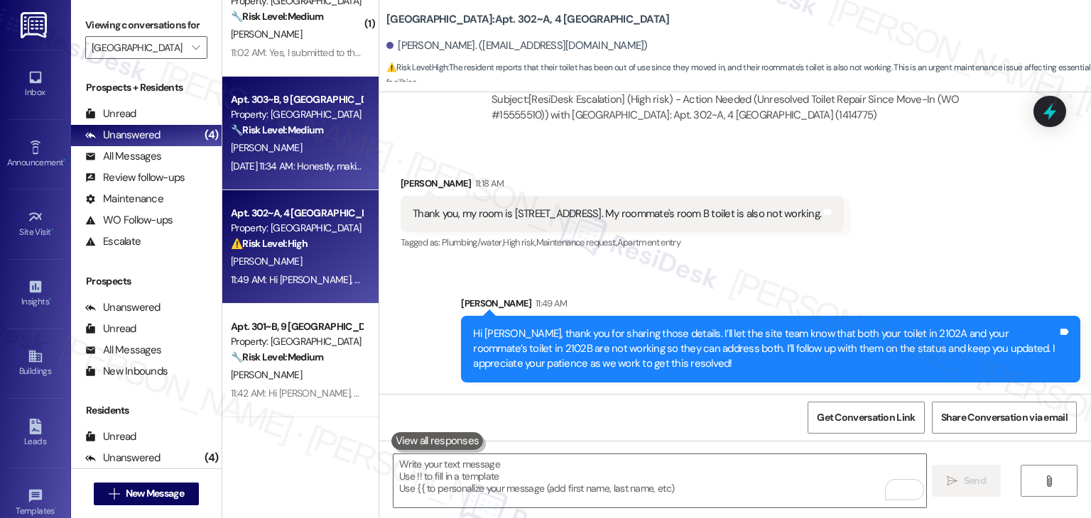
click at [272, 124] on strong "🔧 Risk Level: Medium" at bounding box center [277, 130] width 92 height 13
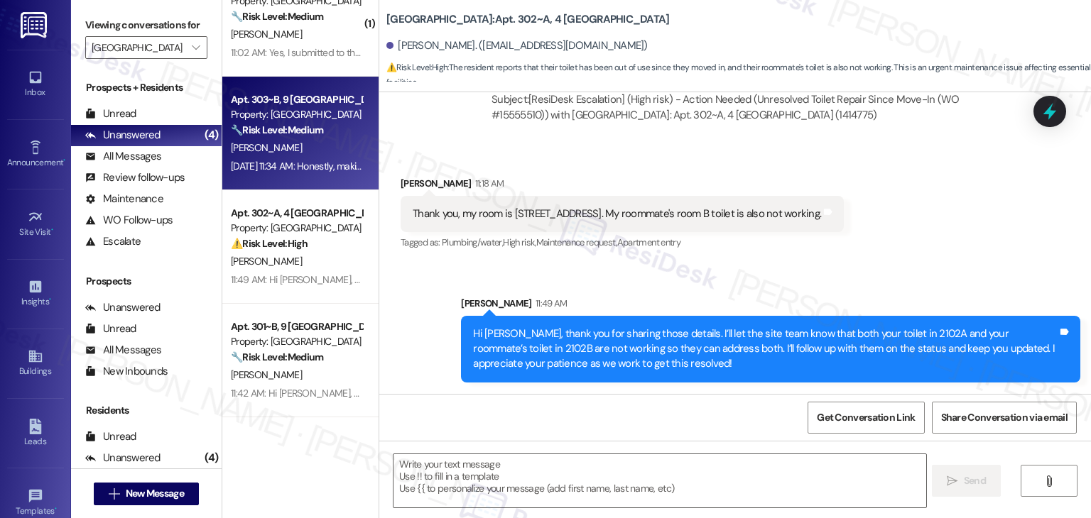
type textarea "Fetching suggested responses. Please feel free to read through the conversation…"
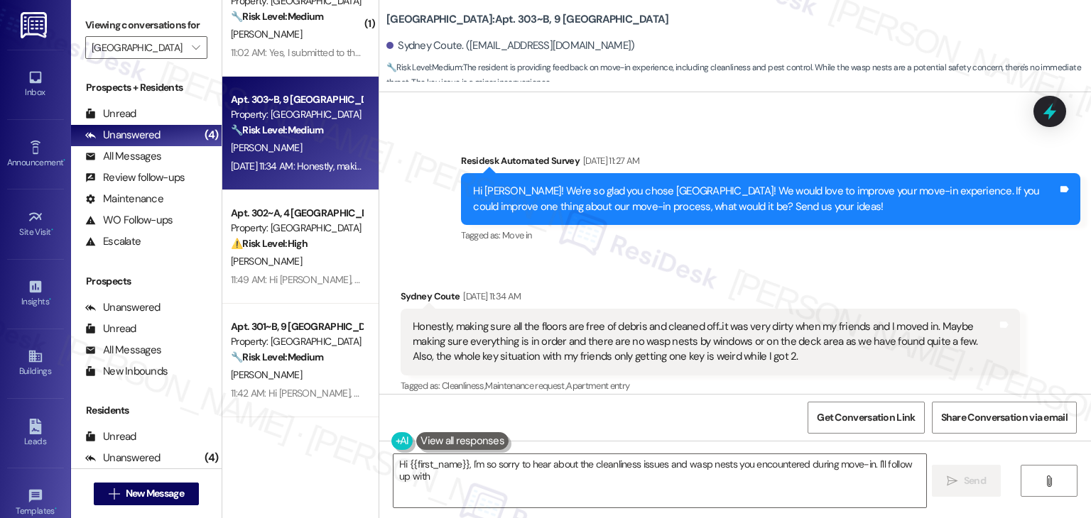
scroll to position [487, 0]
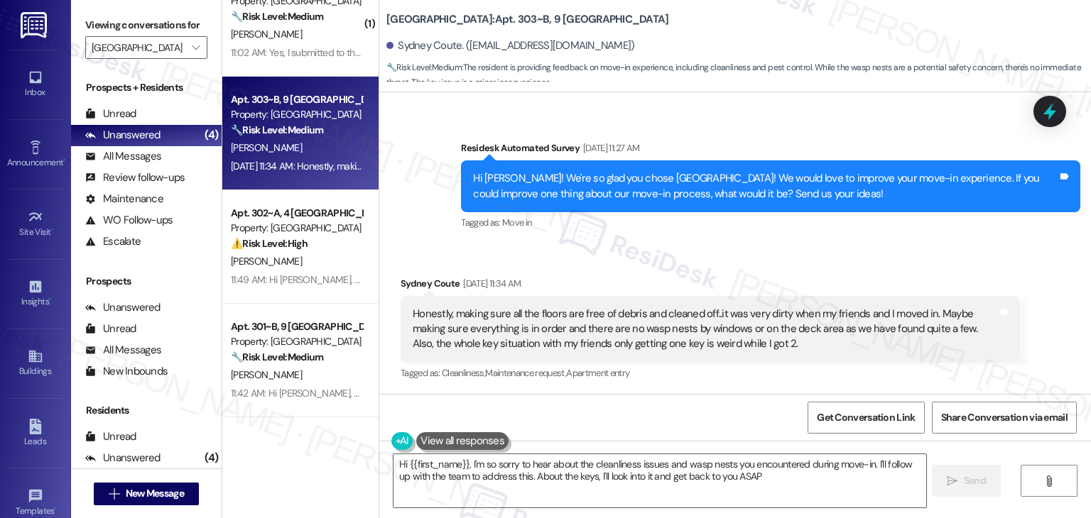
type textarea "Hi {{first_name}}, I'm so sorry to hear about the cleanliness issues and wasp n…"
click at [719, 242] on div "Survey, sent via SMS Residesk Automated Survey Aug 21, 2025 at 11:27 AM Hi Sydn…" at bounding box center [770, 187] width 640 height 114
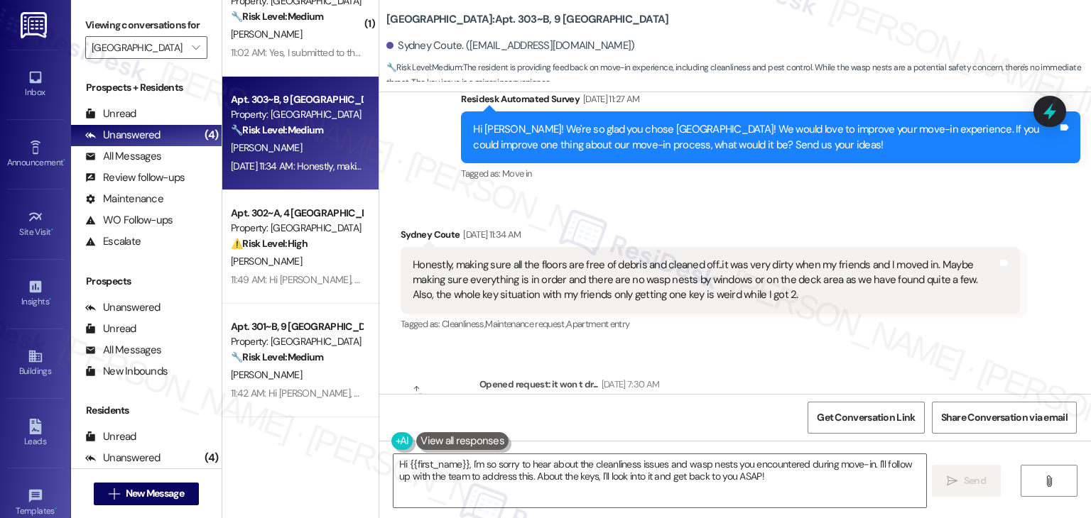
scroll to position [622, 0]
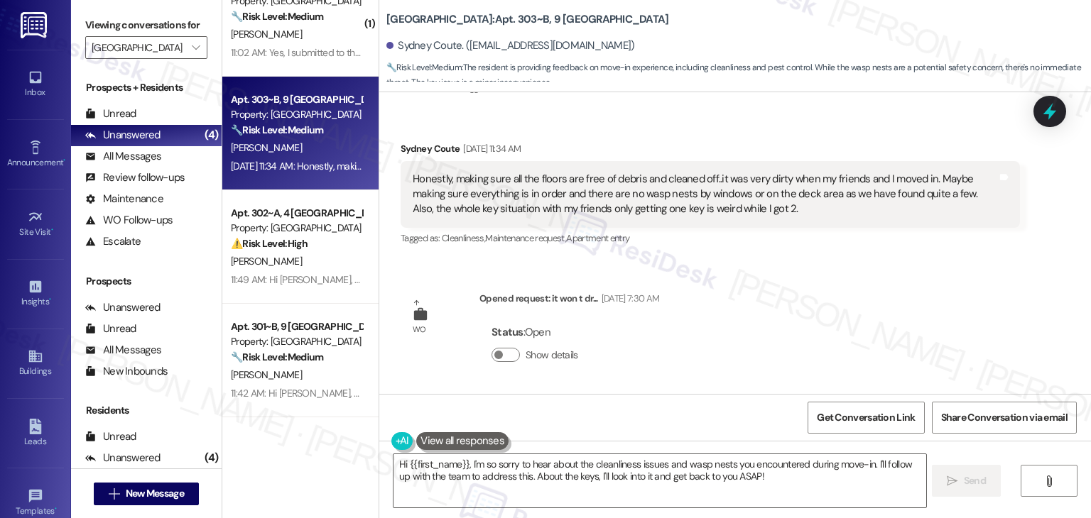
click at [476, 192] on div "Honestly, making sure all the floors are free of debris and cleaned off..it was…" at bounding box center [705, 194] width 584 height 45
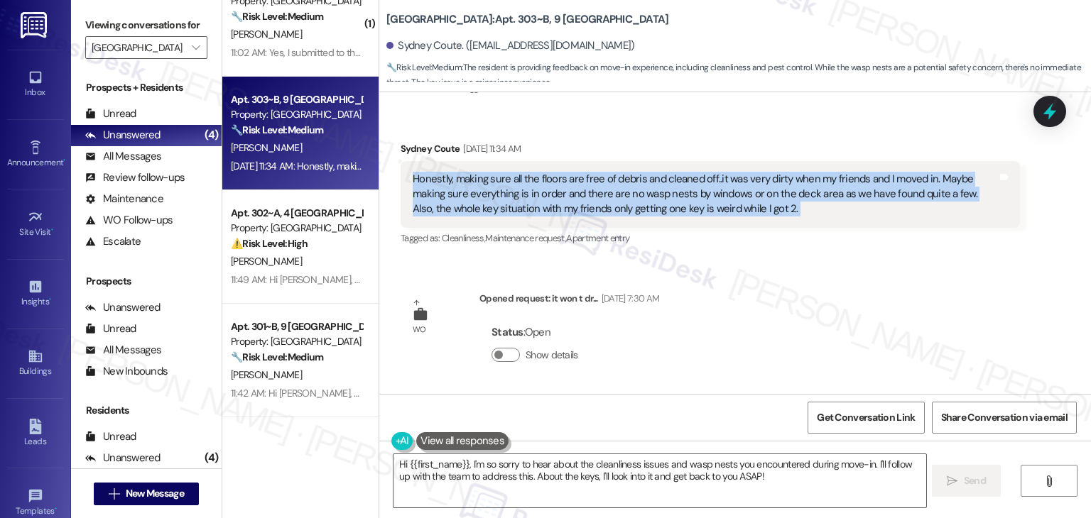
click at [476, 192] on div "Honestly, making sure all the floors are free of debris and cleaned off..it was…" at bounding box center [705, 194] width 584 height 45
copy div "Honestly, making sure all the floors are free of debris and cleaned off..it was…"
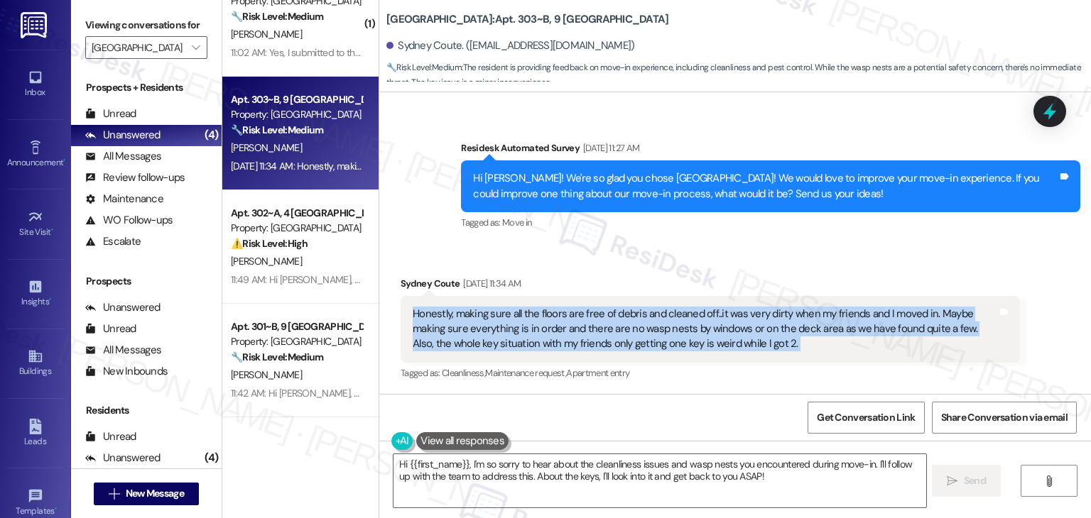
scroll to position [480, 0]
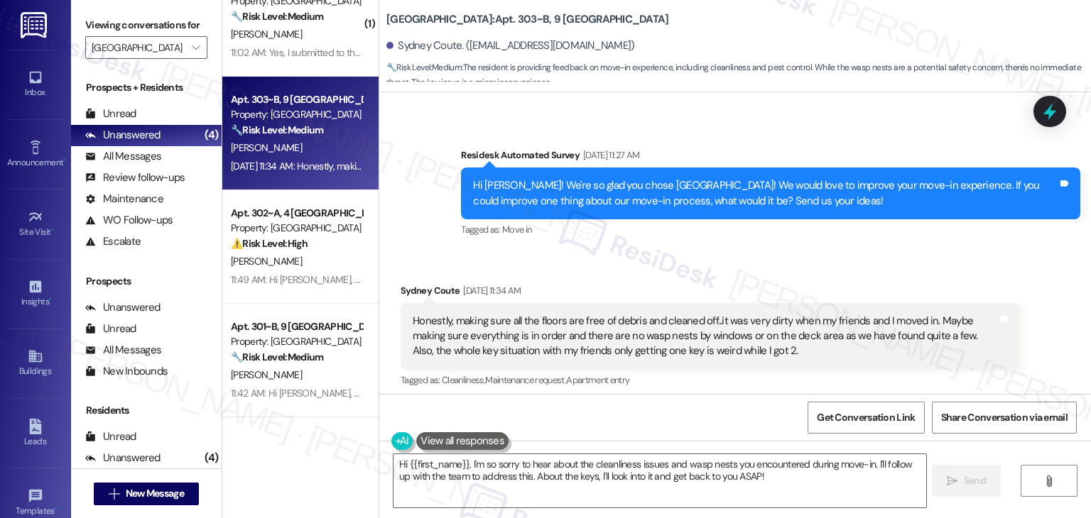
click at [782, 199] on div "Hi [PERSON_NAME]! We're so glad you chose [GEOGRAPHIC_DATA]! We would love to i…" at bounding box center [765, 193] width 584 height 31
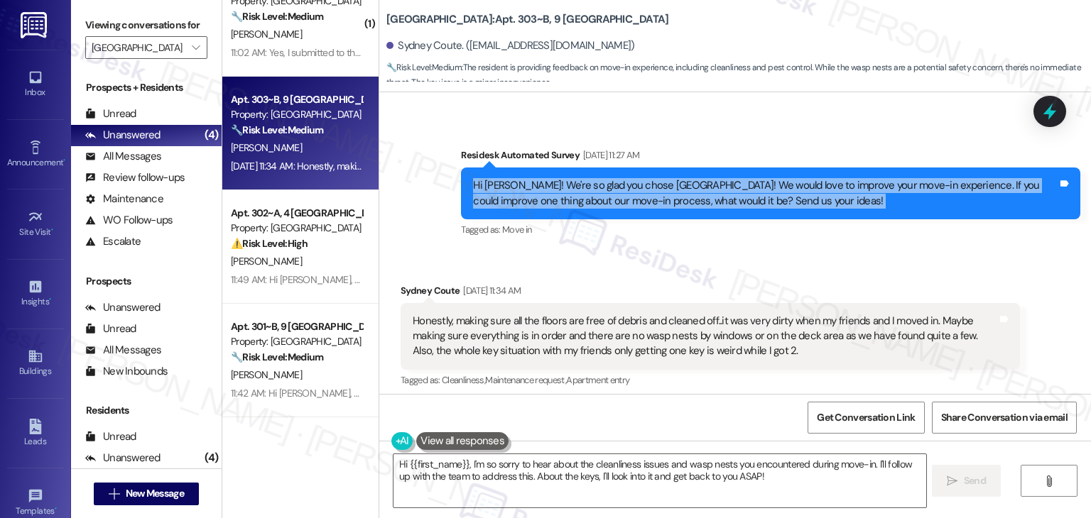
click at [782, 199] on div "Hi [PERSON_NAME]! We're so glad you chose [GEOGRAPHIC_DATA]! We would love to i…" at bounding box center [765, 193] width 584 height 31
copy div "Hi [PERSON_NAME]! We're so glad you chose [GEOGRAPHIC_DATA]! We would love to i…"
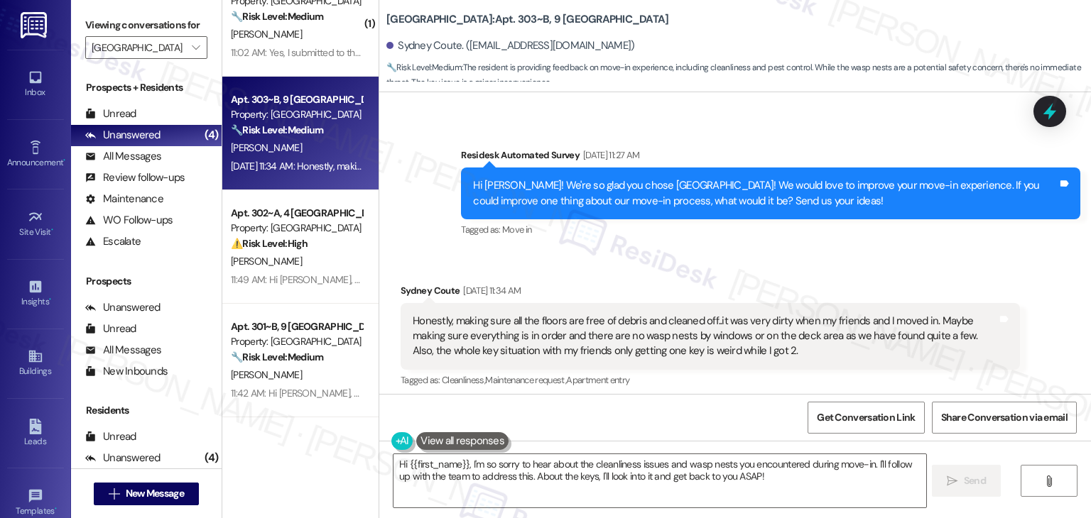
click at [616, 324] on div "Honestly, making sure all the floors are free of debris and cleaned off..it was…" at bounding box center [705, 336] width 584 height 45
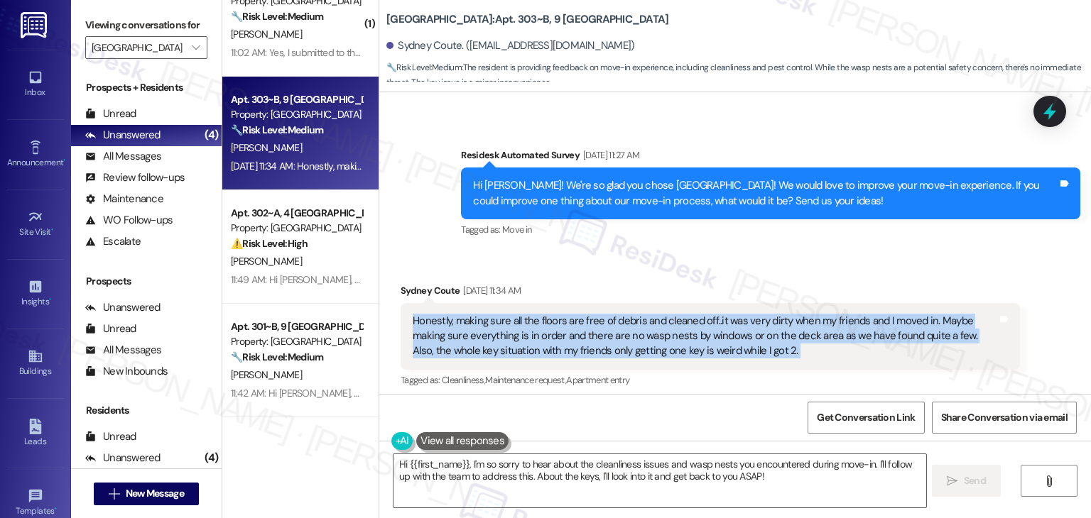
click at [616, 324] on div "Honestly, making sure all the floors are free of debris and cleaned off..it was…" at bounding box center [705, 336] width 584 height 45
copy div "Honestly, making sure all the floors are free of debris and cleaned off..it was…"
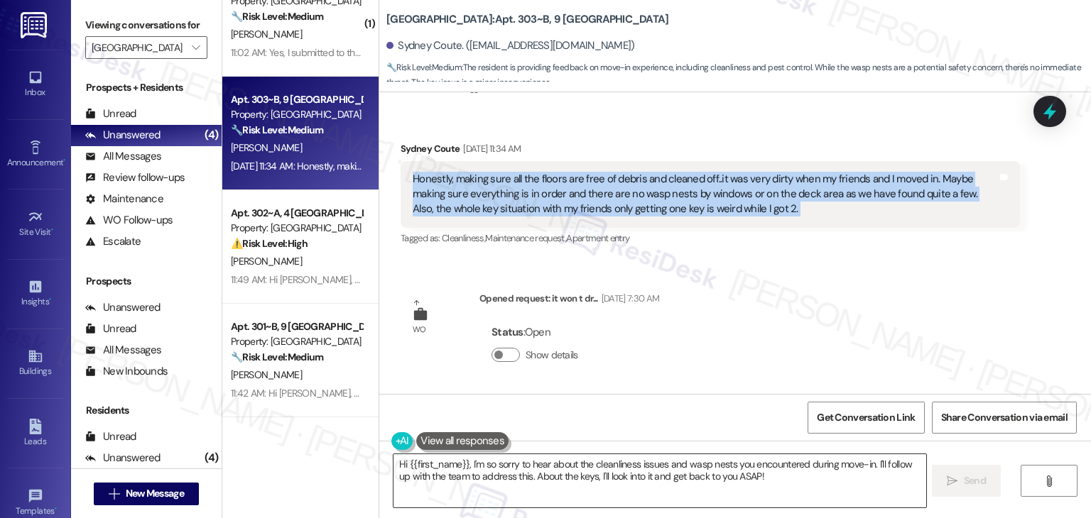
click at [646, 468] on textarea "Hi {{first_name}}, I'm so sorry to hear about the cleanliness issues and wasp n…" at bounding box center [659, 480] width 532 height 53
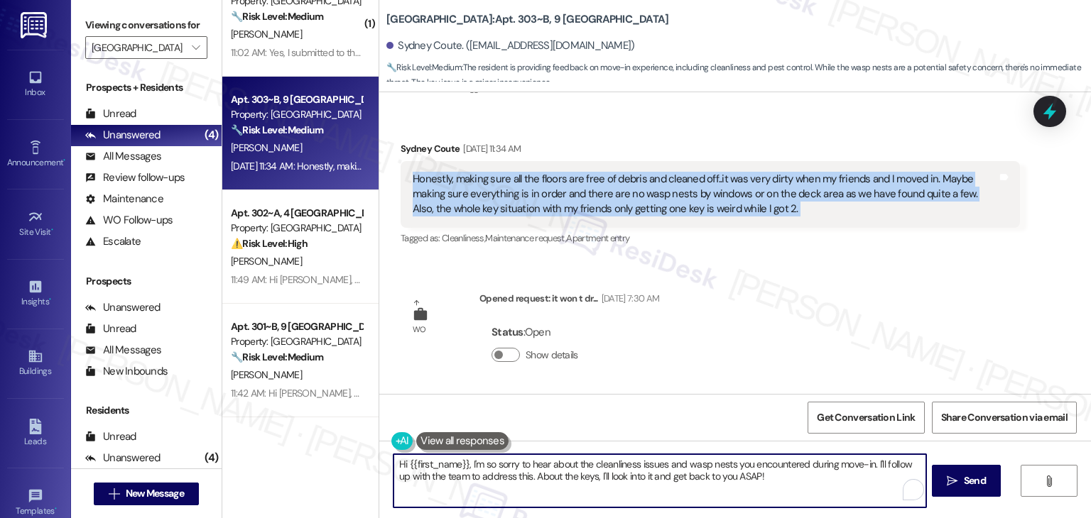
click at [646, 468] on textarea "Hi {{first_name}}, I'm so sorry to hear about the cleanliness issues and wasp n…" at bounding box center [659, 480] width 532 height 53
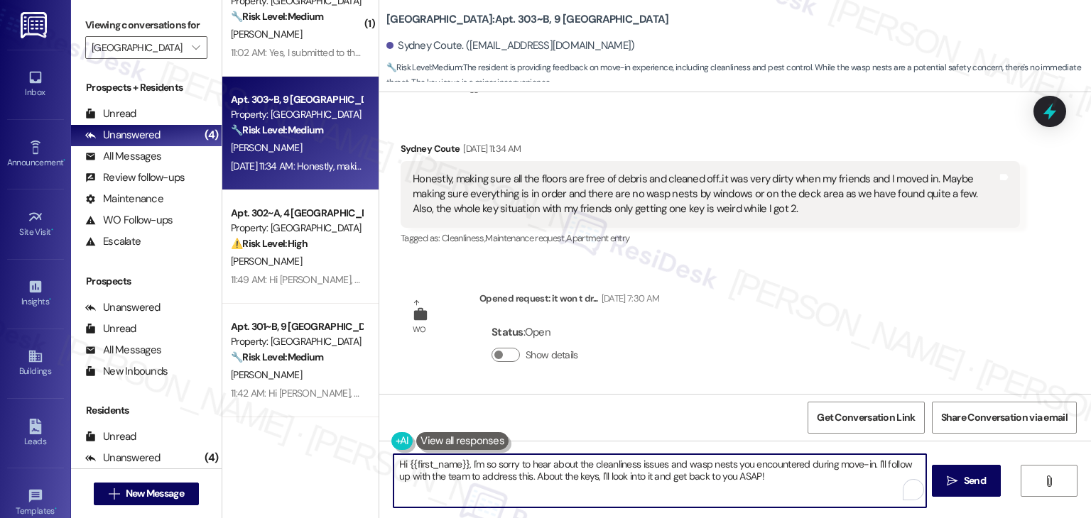
click at [646, 468] on textarea "Hi {{first_name}}, I'm so sorry to hear about the cleanliness issues and wasp n…" at bounding box center [659, 480] width 532 height 53
paste textarea "[GEOGRAPHIC_DATA], thank you so much for your thoughtful feedback! I’m sorry to…"
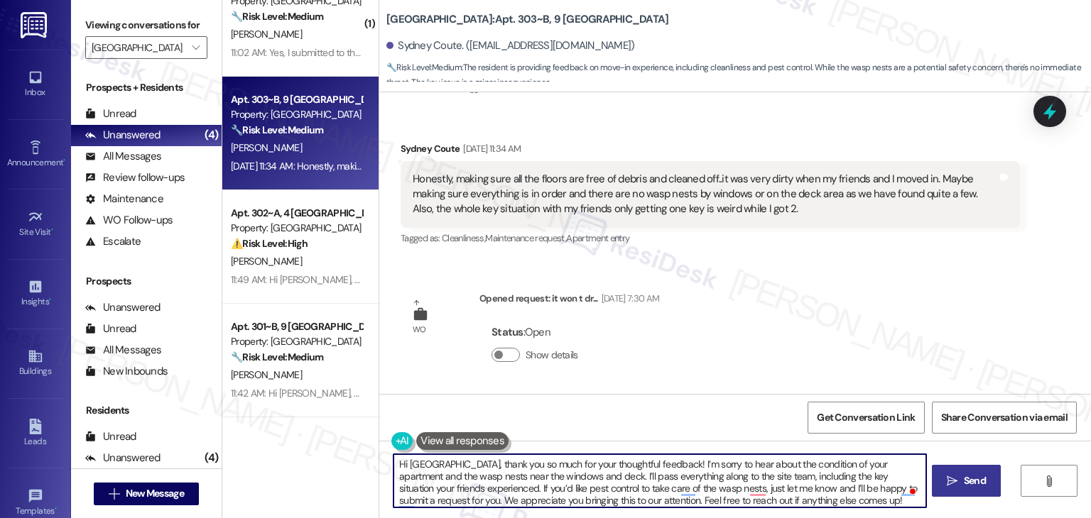
type textarea "Hi [GEOGRAPHIC_DATA], thank you so much for your thoughtful feedback! I’m sorry…"
click at [965, 481] on span "Send" at bounding box center [974, 481] width 22 height 15
click at [457, 469] on textarea "Hi [GEOGRAPHIC_DATA], thank you so much for your thoughtful feedback! I’m sorry…" at bounding box center [659, 480] width 532 height 53
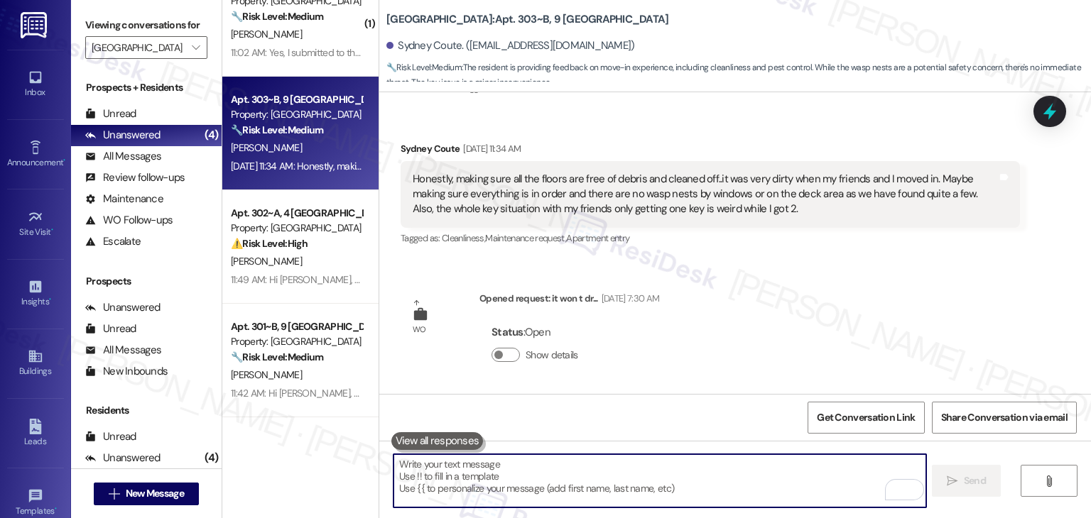
paste textarea "Hi [GEOGRAPHIC_DATA], thank you so much for your thoughtful feedback! I’m sorry…"
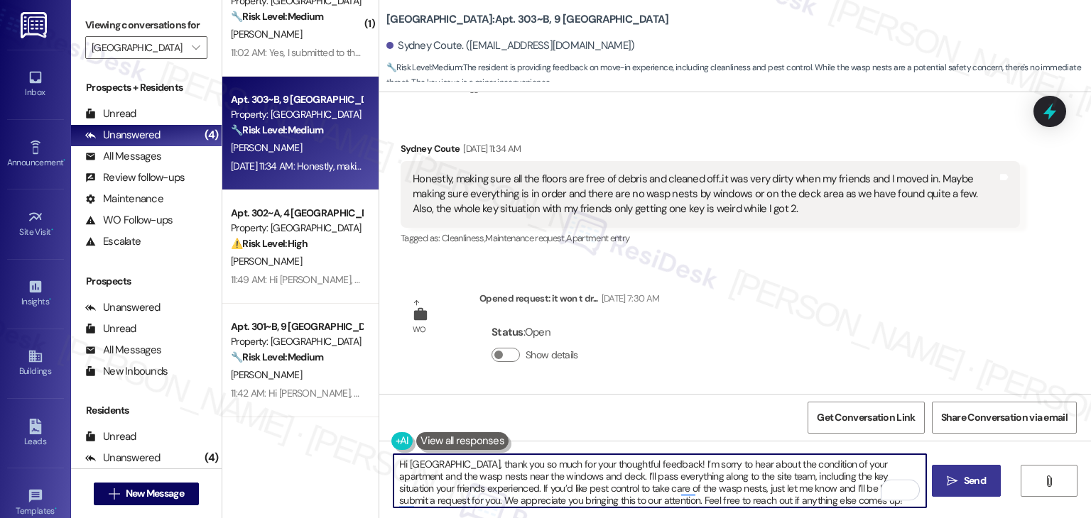
type textarea "Hi [GEOGRAPHIC_DATA], thank you so much for your thoughtful feedback! I’m sorry…"
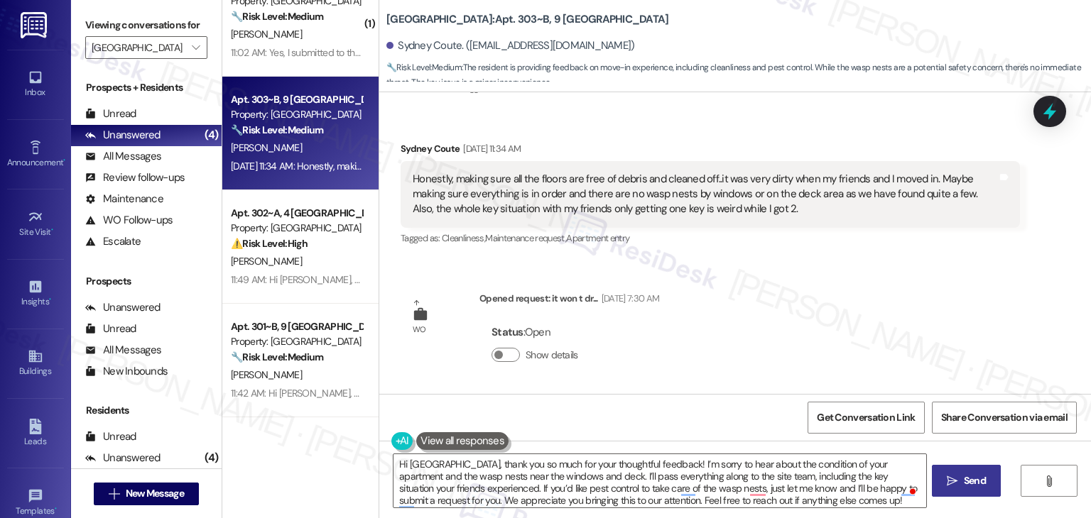
click at [950, 484] on icon "" at bounding box center [951, 481] width 11 height 11
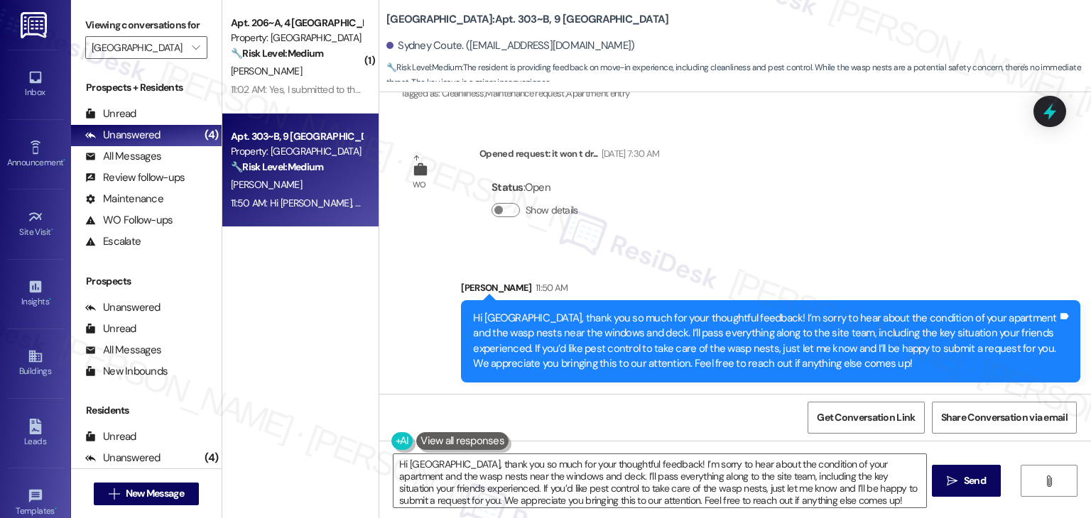
scroll to position [0, 0]
click at [1056, 117] on icon at bounding box center [1049, 111] width 24 height 24
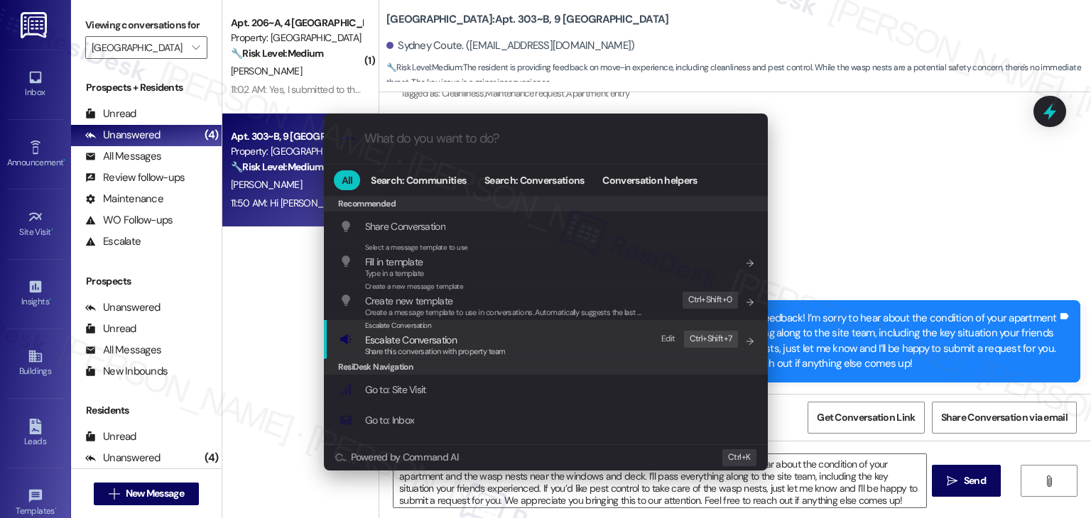
click at [505, 353] on span "Share this conversation with property team" at bounding box center [435, 351] width 141 height 10
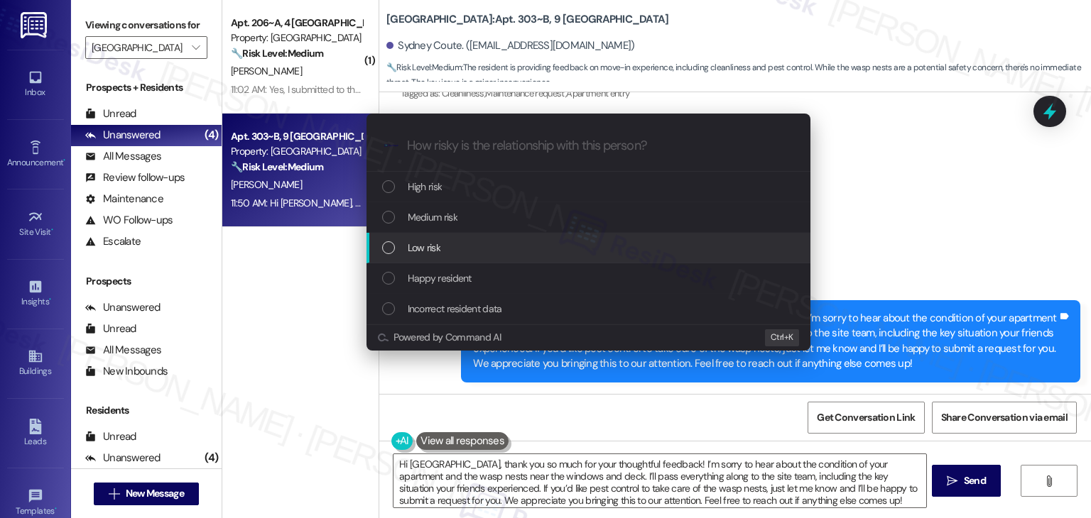
click at [388, 249] on div "List of options" at bounding box center [388, 247] width 13 height 13
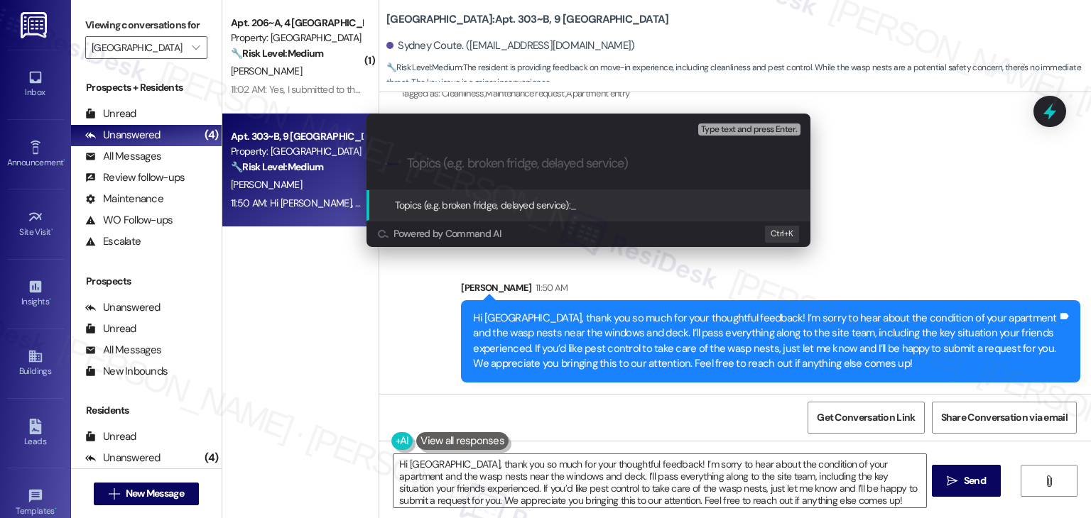
paste input "Move-In Feedback: Apartment Cleanliness, Wasp Nests & Key Concerns"
type input "Move-In Feedback: Apartment Cleanliness, Wasp Nests & Key Concerns"
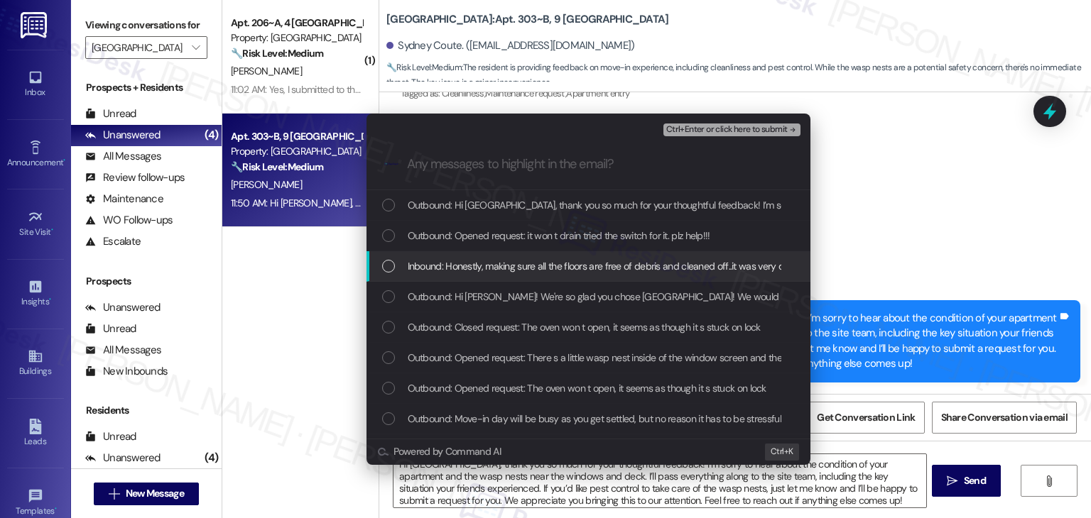
click at [388, 261] on div "List of options" at bounding box center [388, 266] width 13 height 13
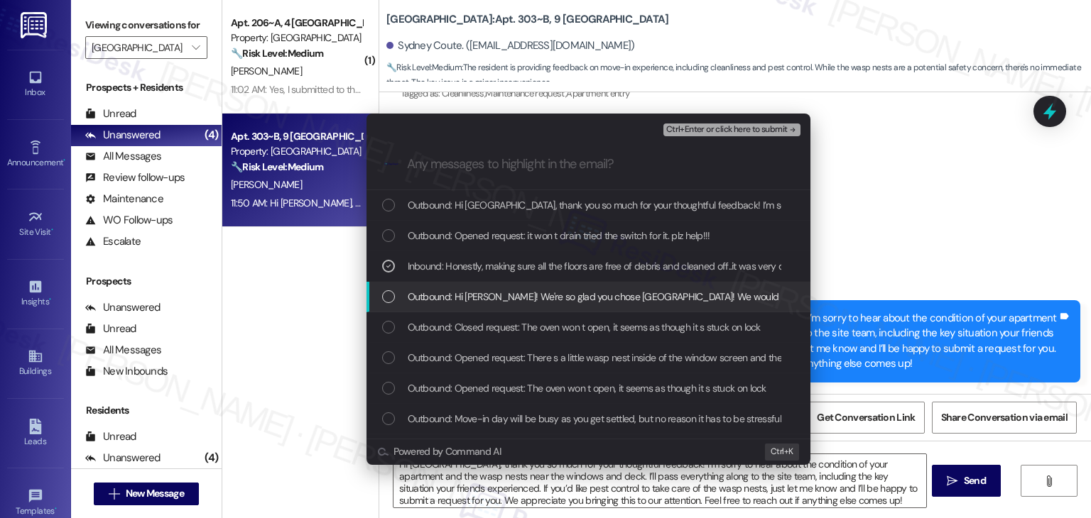
click at [391, 292] on div "List of options" at bounding box center [388, 296] width 13 height 13
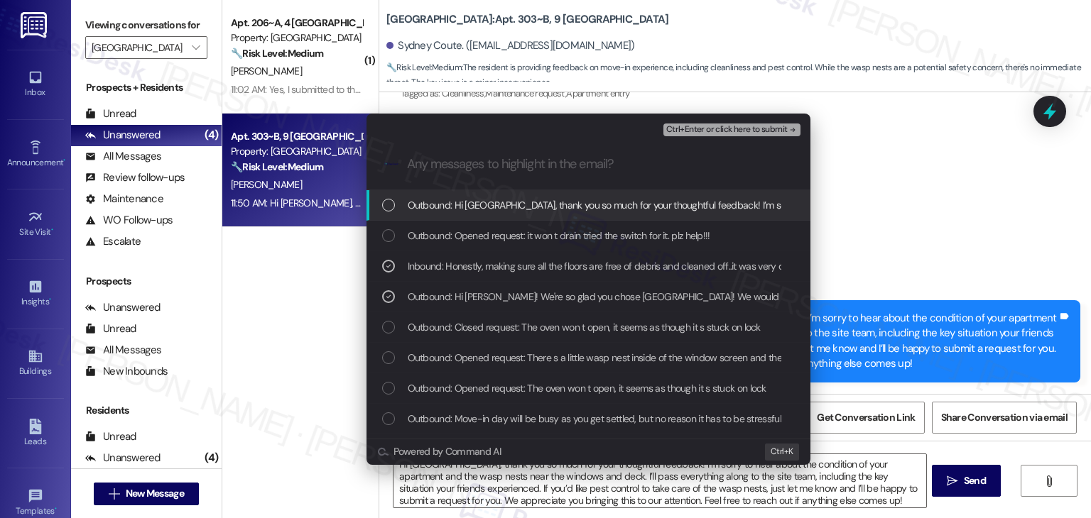
click at [728, 126] on span "Ctrl+Enter or click here to submit" at bounding box center [726, 130] width 121 height 10
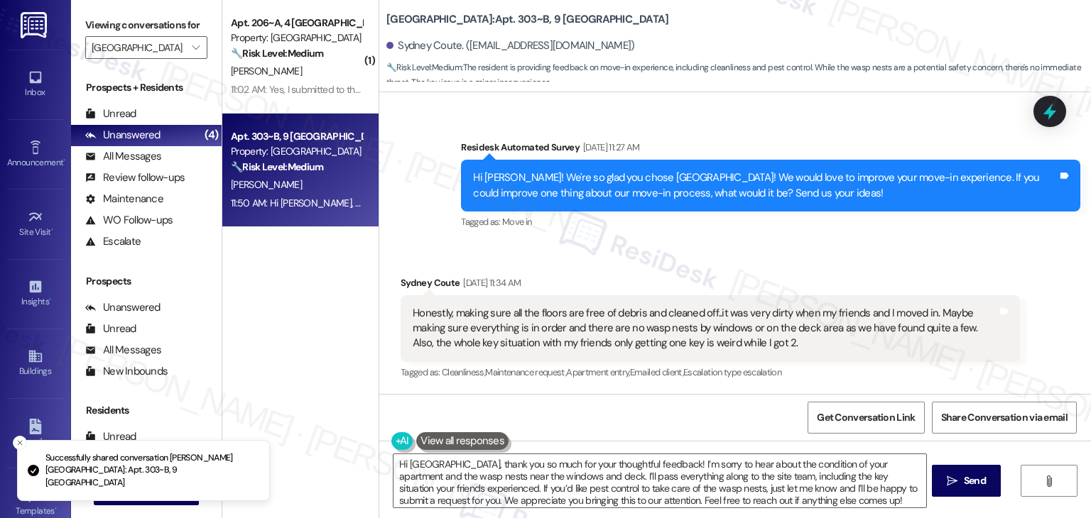
scroll to position [487, 0]
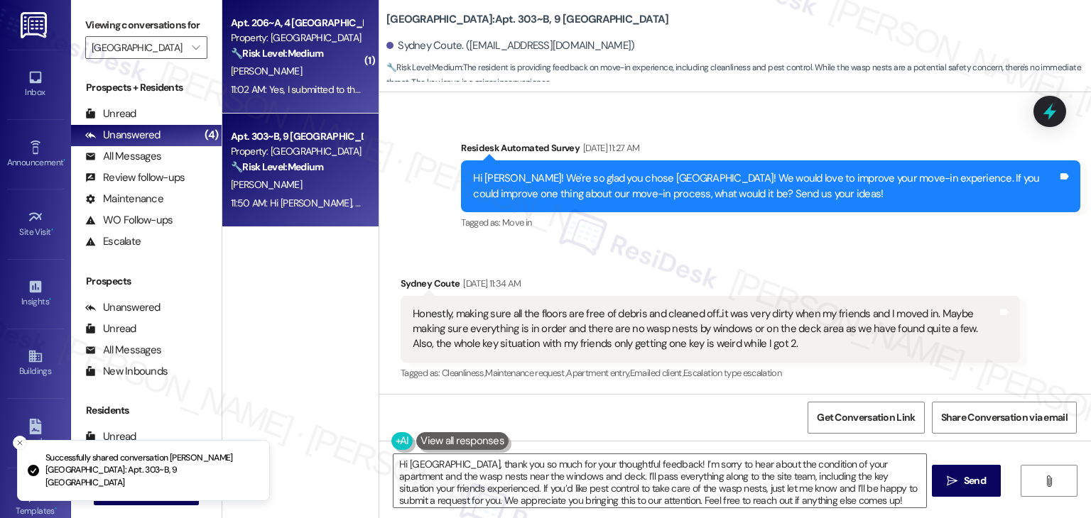
click at [290, 95] on div "11:02 AM: Yes, I submitted to the maintenance team. But I have not receive any …" at bounding box center [913, 89] width 1365 height 13
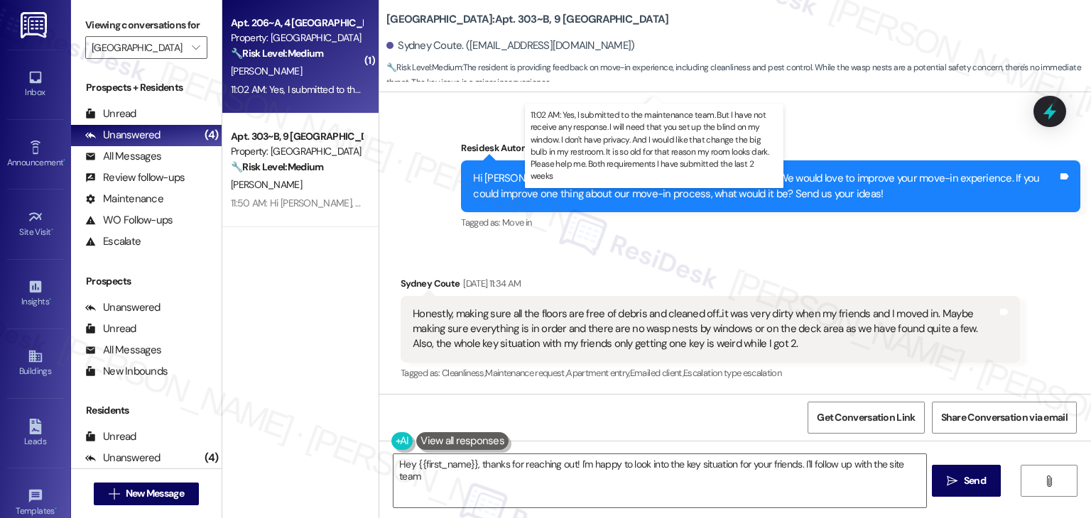
type textarea "Hey {{first_name}}, thanks for reaching out! I'm happy to look into the key sit…"
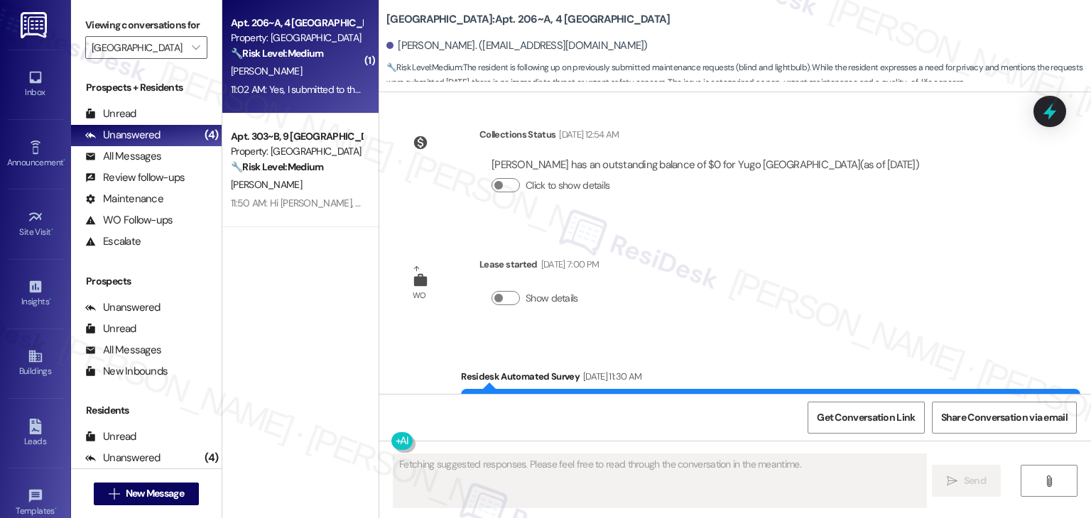
scroll to position [7655, 0]
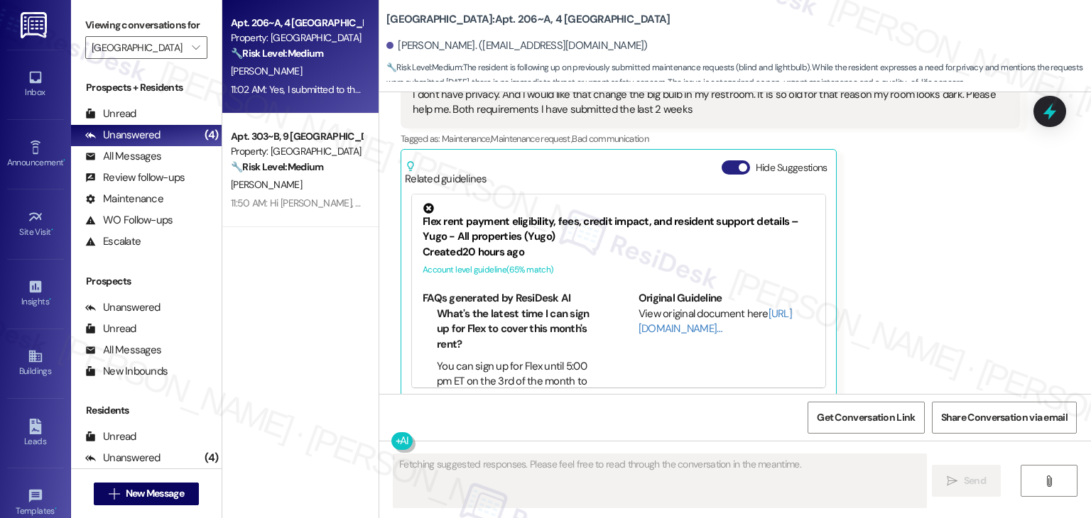
click at [728, 160] on button "Hide Suggestions" at bounding box center [735, 167] width 28 height 14
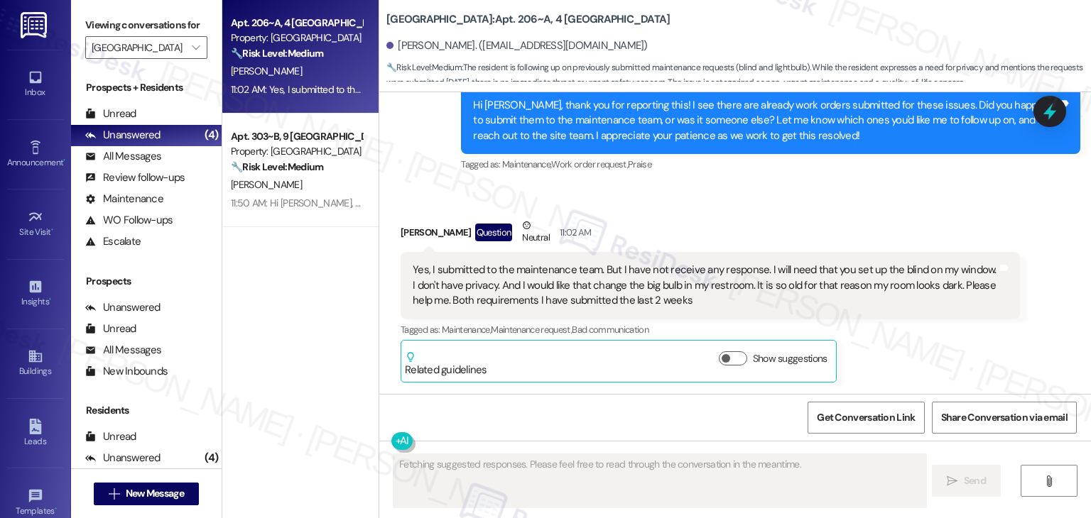
scroll to position [7449, 0]
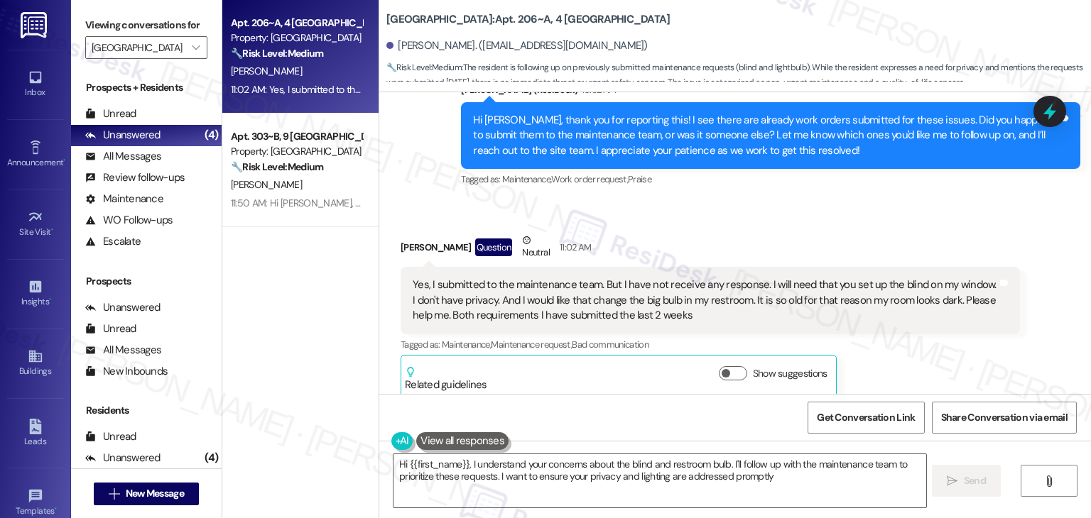
type textarea "Hi {{first_name}}, I understand your concerns about the blind and restroom bulb…"
click at [703, 185] on div "Sent via SMS Sarah (ResiDesk) 10:52 AM Hi Renato, thank you for reporting this!…" at bounding box center [770, 136] width 640 height 129
click at [697, 116] on div "Hi Renato, thank you for reporting this! I see there are already work orders su…" at bounding box center [765, 135] width 584 height 45
click at [696, 116] on div "Hi Renato, thank you for reporting this! I see there are already work orders su…" at bounding box center [765, 135] width 584 height 45
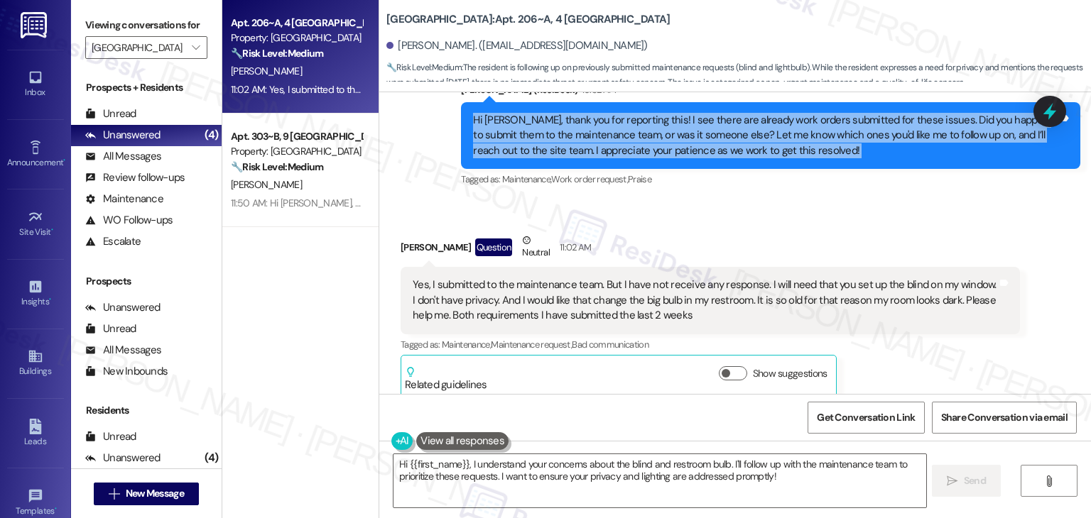
click at [696, 116] on div "Hi Renato, thank you for reporting this! I see there are already work orders su…" at bounding box center [765, 135] width 584 height 45
copy div "Hi Renato, thank you for reporting this! I see there are already work orders su…"
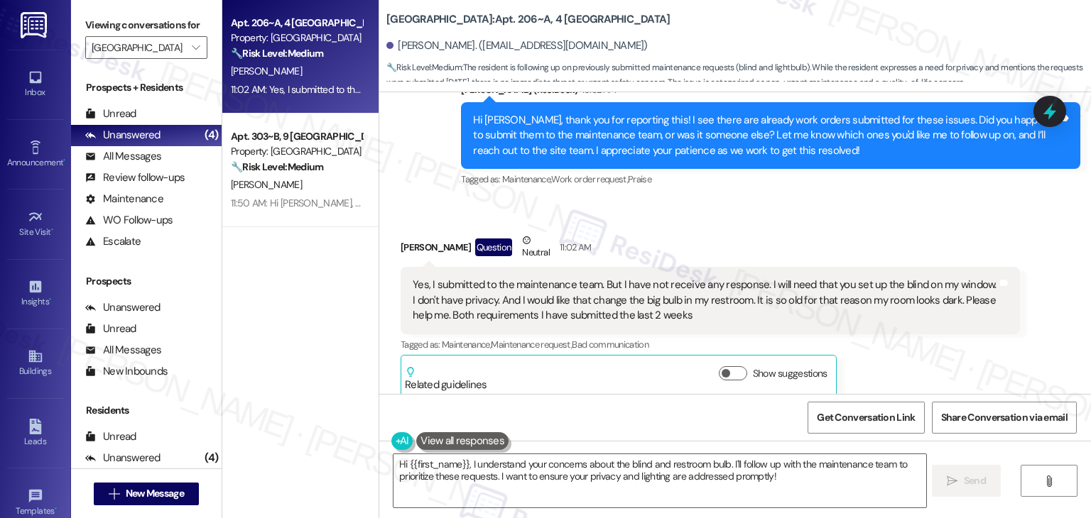
click at [608, 295] on div "Yes, I submitted to the maintenance team. But I have not receive any response. …" at bounding box center [705, 300] width 584 height 45
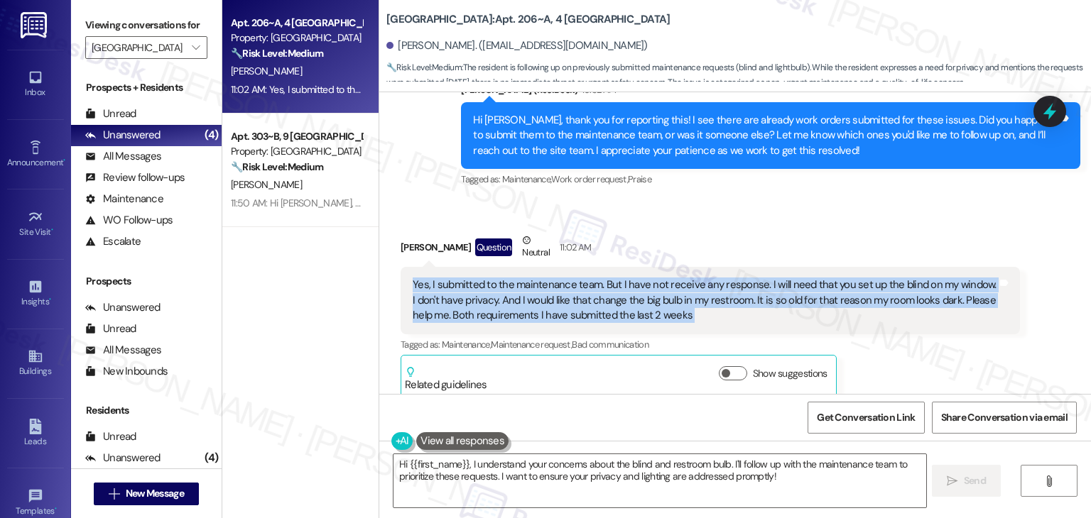
click at [608, 295] on div "Yes, I submitted to the maintenance team. But I have not receive any response. …" at bounding box center [705, 300] width 584 height 45
copy div "Yes, I submitted to the maintenance team. But I have not receive any response. …"
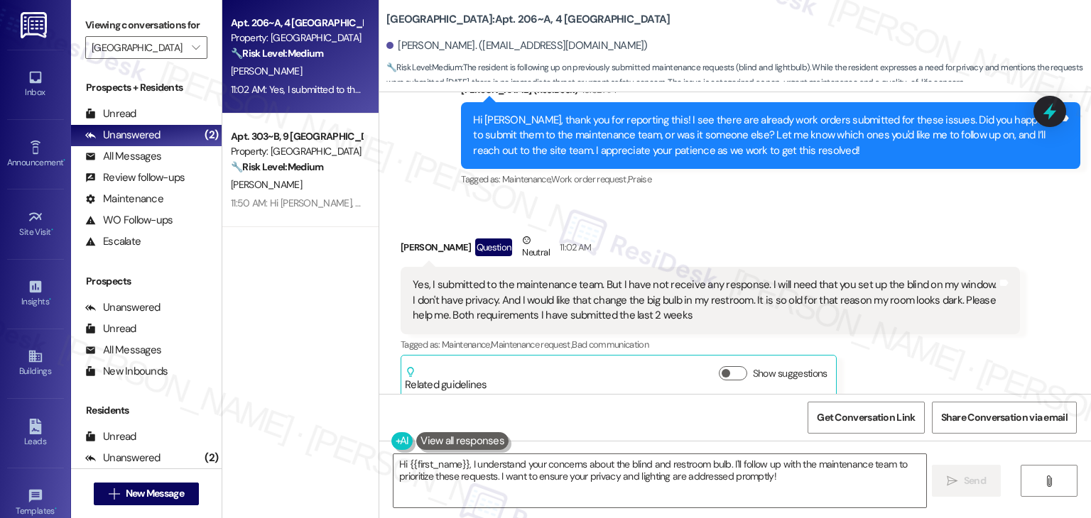
click at [966, 233] on div "Renato Naranjo Question Neutral 11:02 AM" at bounding box center [709, 250] width 619 height 35
click at [1052, 114] on icon at bounding box center [1049, 112] width 17 height 22
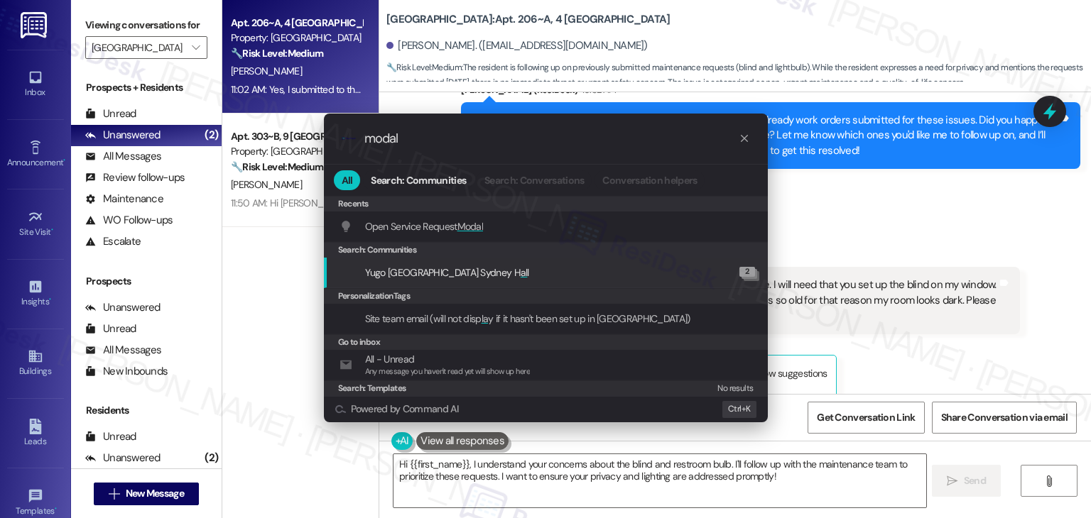
type input "modal"
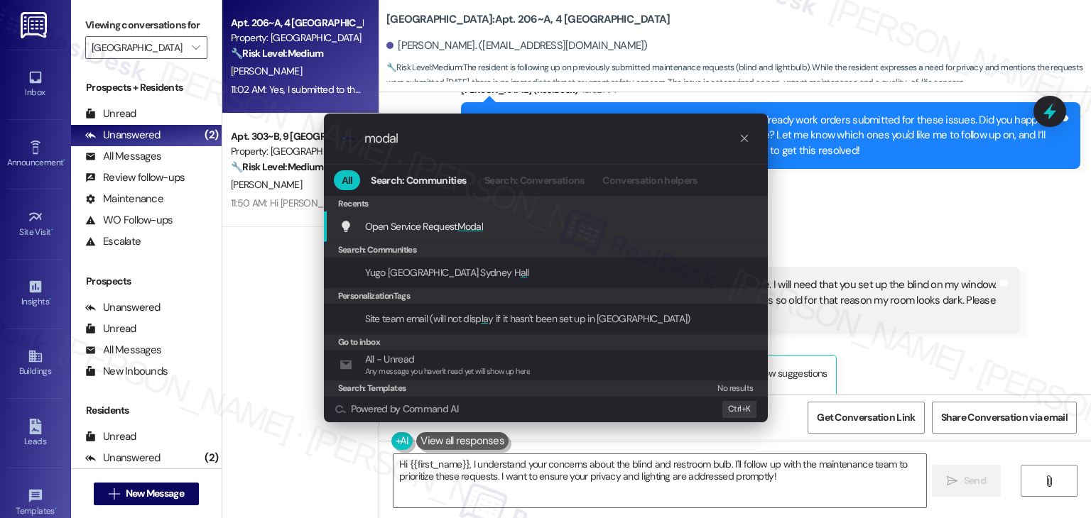
click at [486, 221] on div "Open Service Request Modal Add shortcut" at bounding box center [546, 227] width 415 height 16
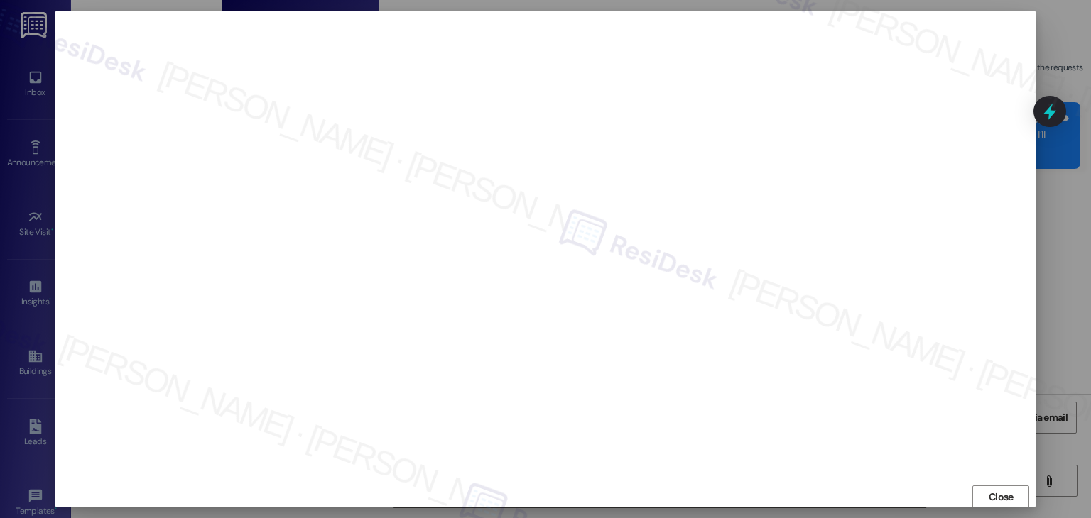
scroll to position [1, 0]
click at [1002, 490] on span "Close" at bounding box center [1000, 496] width 25 height 15
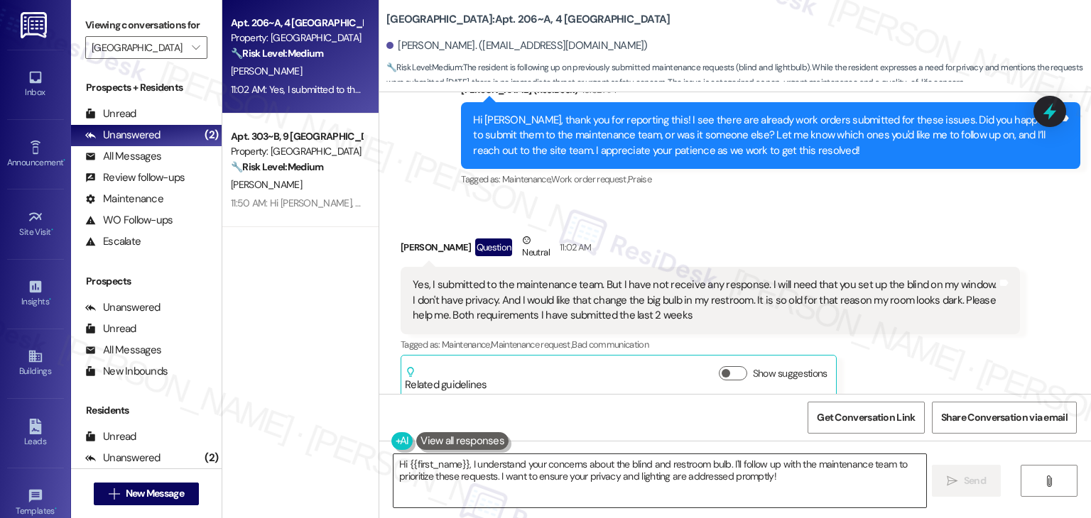
click at [648, 468] on textarea "Hi {{first_name}}, I understand your concerns about the blind and restroom bulb…" at bounding box center [659, 480] width 532 height 53
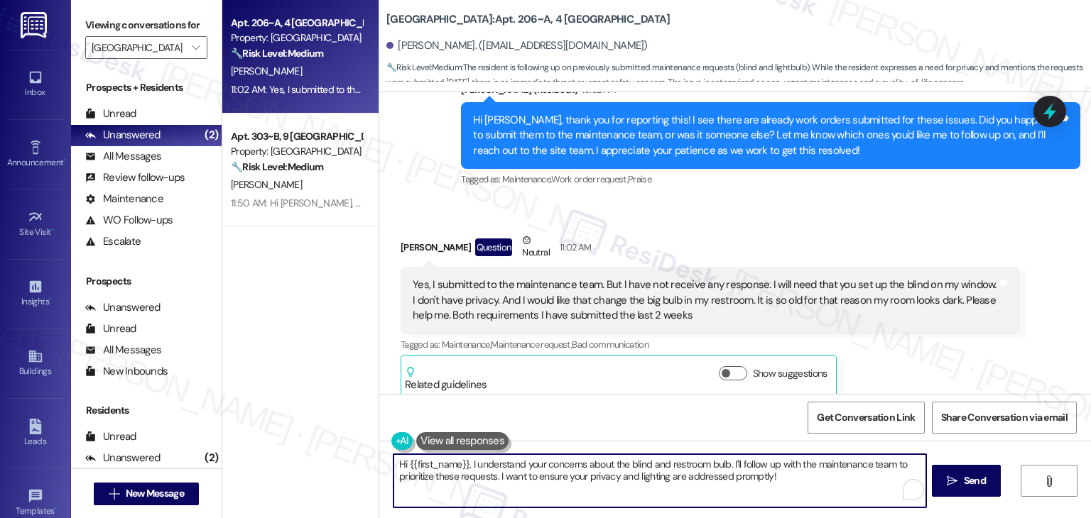
click at [648, 468] on textarea "Hi {{first_name}}, I understand your concerns about the blind and restroom bulb…" at bounding box center [659, 480] width 532 height 53
paste textarea "Renato, thanks for the details. I understand how important it is to have privac…"
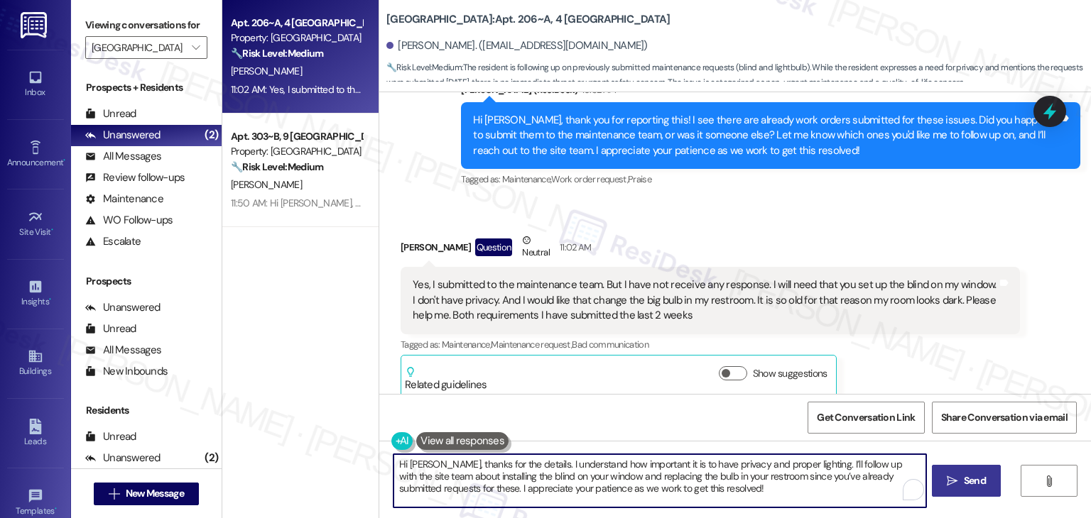
type textarea "Hi Renato, thanks for the details. I understand how important it is to have pri…"
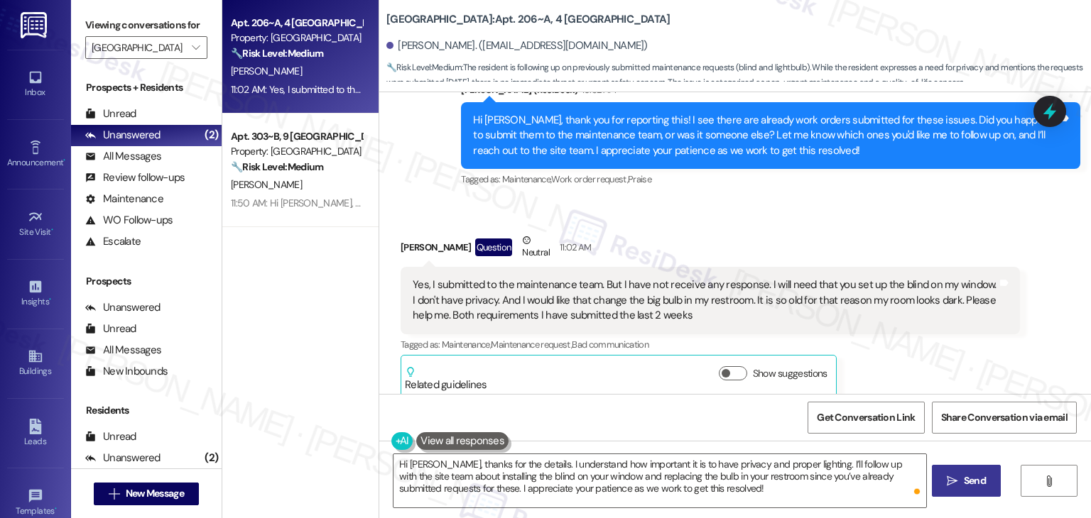
click at [964, 487] on span "Send" at bounding box center [974, 481] width 22 height 15
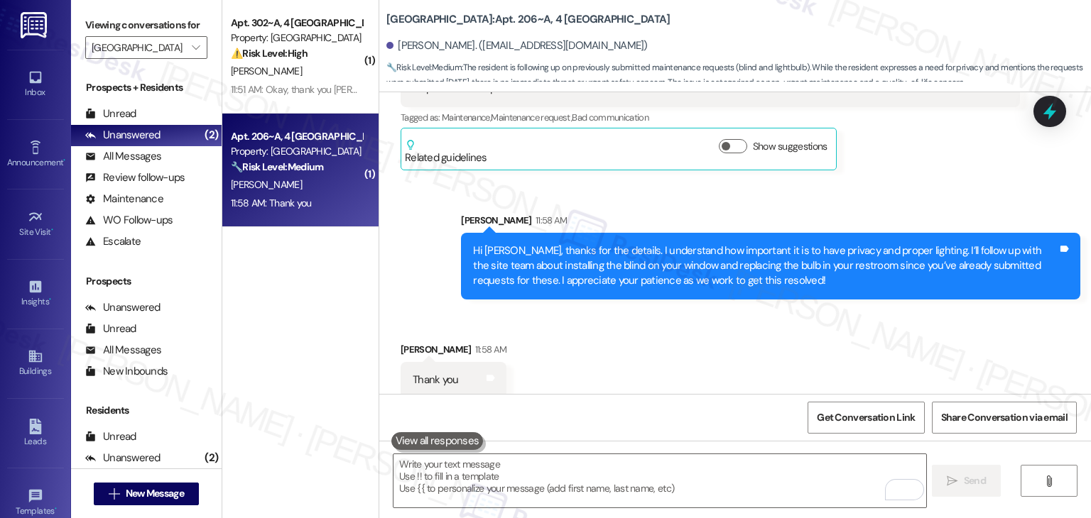
scroll to position [7677, 0]
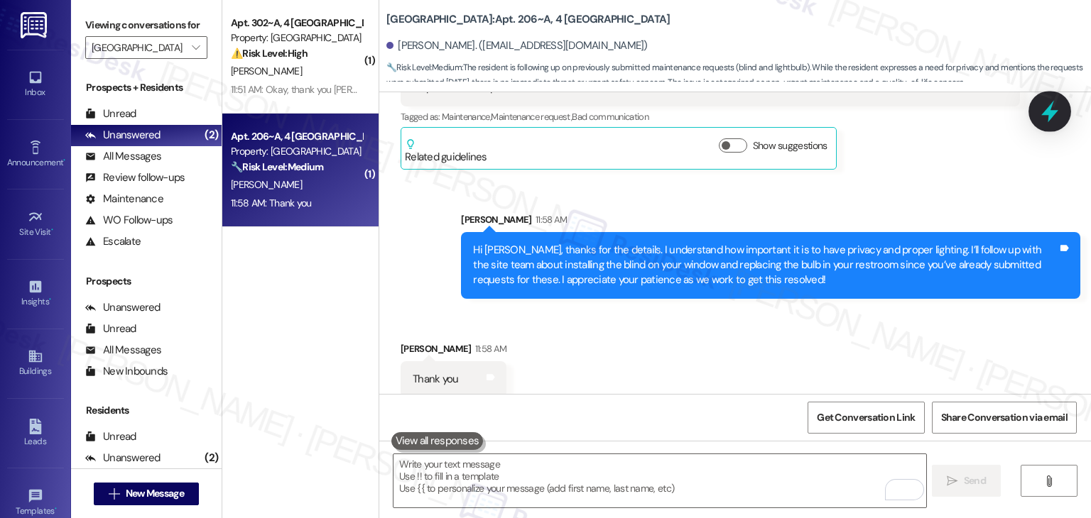
click at [1049, 116] on icon at bounding box center [1049, 112] width 17 height 22
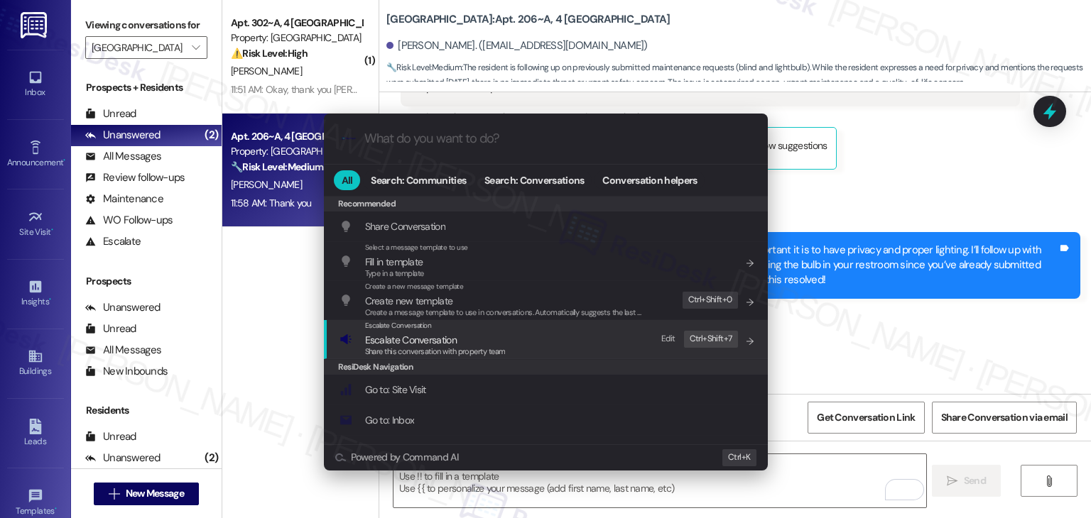
click at [420, 339] on span "Escalate Conversation" at bounding box center [411, 340] width 92 height 13
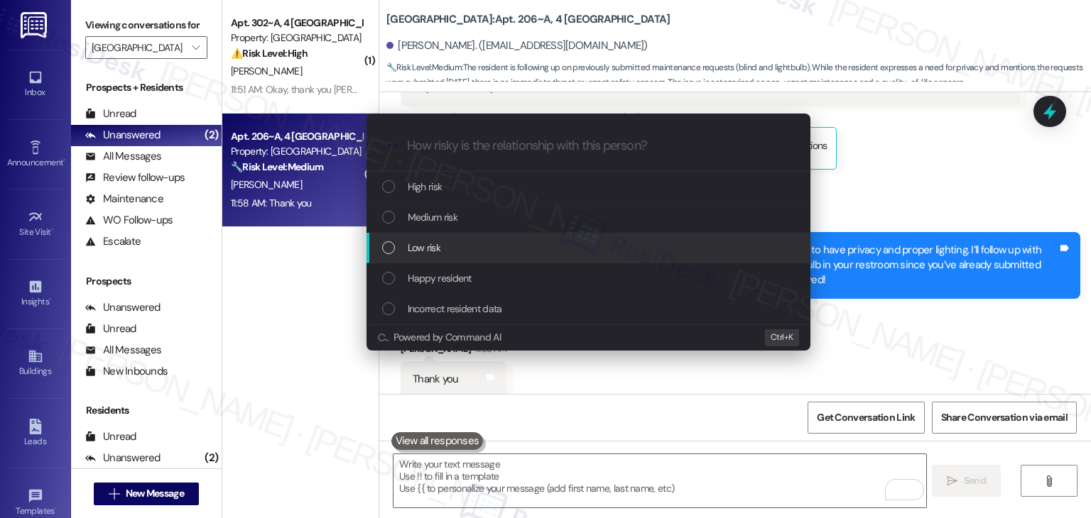
click at [387, 257] on div "Low risk" at bounding box center [588, 248] width 444 height 31
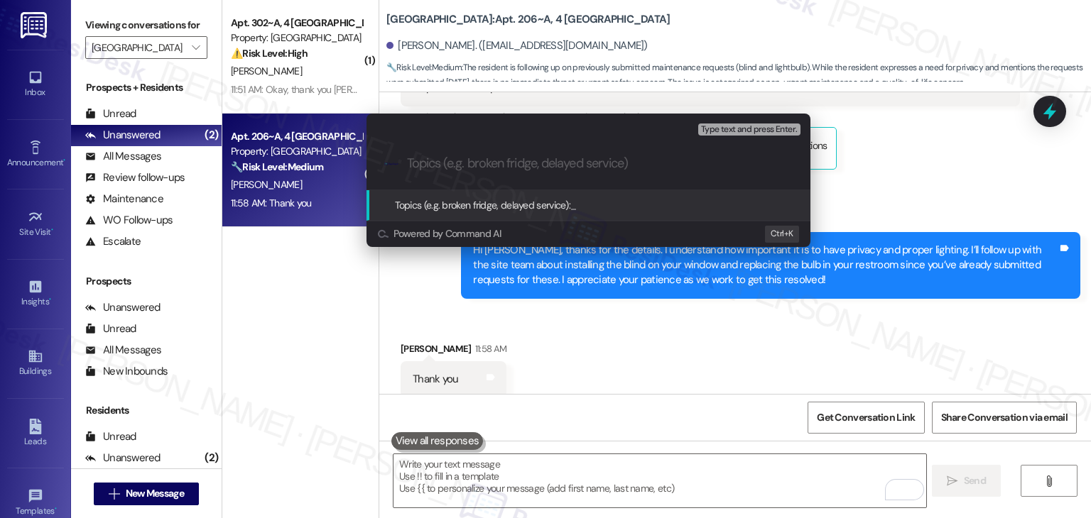
drag, startPoint x: 815, startPoint y: 327, endPoint x: 860, endPoint y: 297, distance: 53.8
click at [816, 327] on div "Escalate Conversation Low risk Topics (e.g. broken fridge, delayed service) Any…" at bounding box center [545, 259] width 1091 height 518
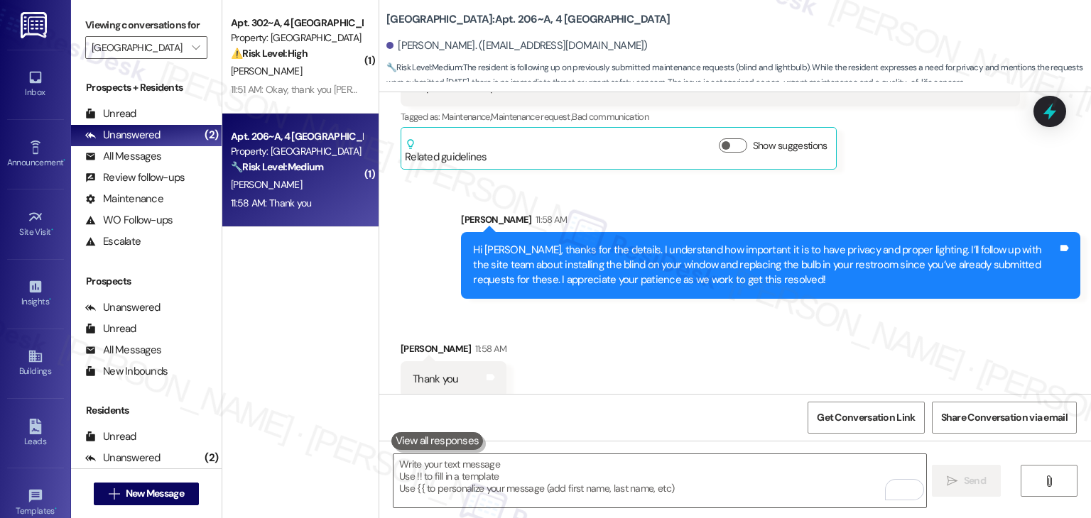
drag, startPoint x: 1048, startPoint y: 102, endPoint x: 1032, endPoint y: 111, distance: 19.1
click at [1049, 102] on icon at bounding box center [1049, 111] width 18 height 18
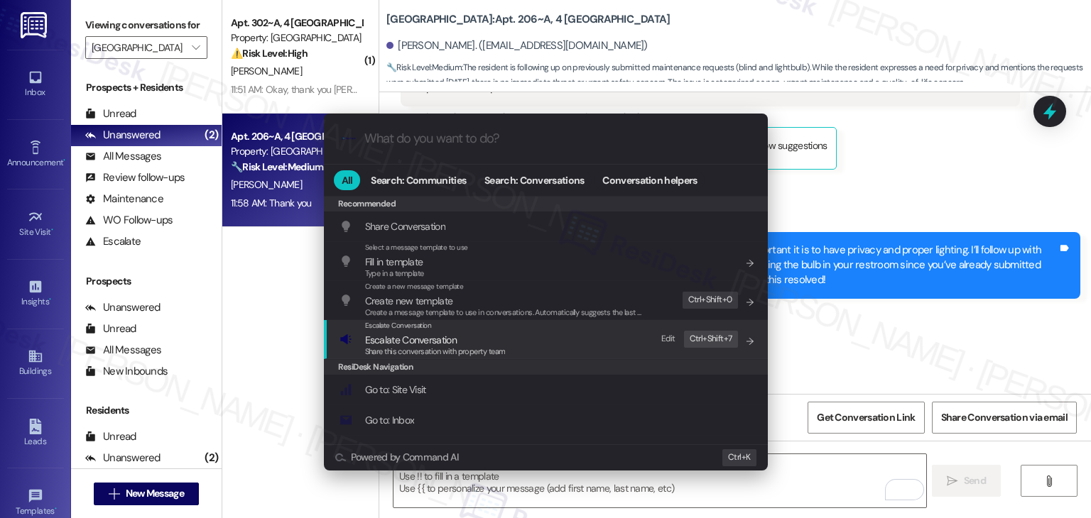
click at [395, 346] on span "Share this conversation with property team" at bounding box center [435, 351] width 141 height 10
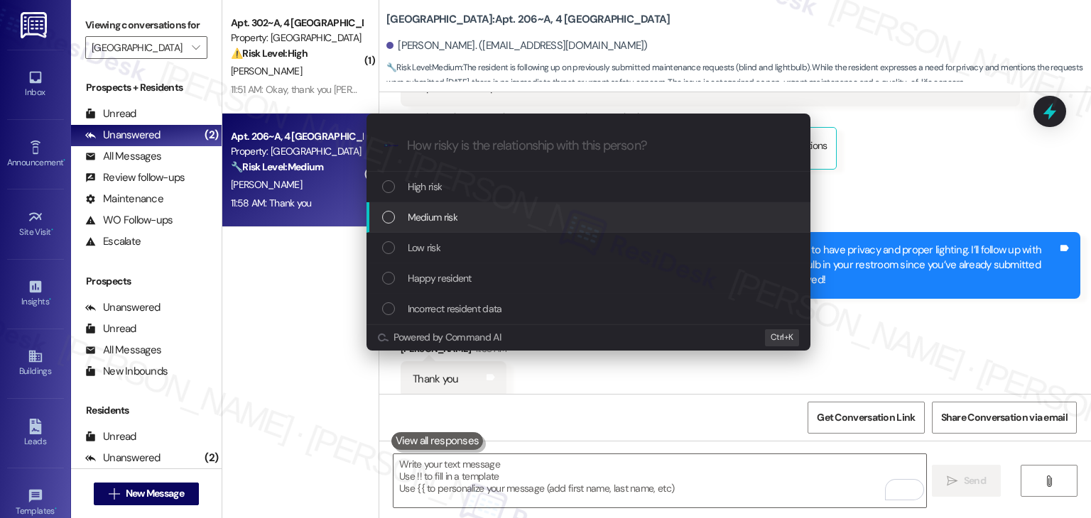
click at [393, 215] on div "List of options" at bounding box center [388, 217] width 13 height 13
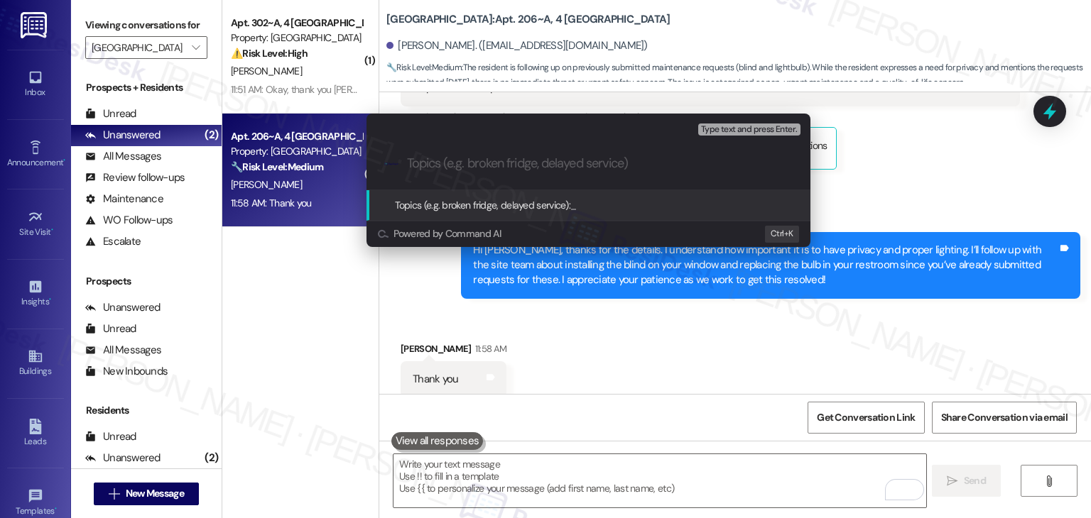
paste input "Window Blinds & Bathroom Lightbulb (WO #15558133 & #15555496)"
type input "Window Blinds & Bathroom Lightbulb (WO #15558133 & #15555496)"
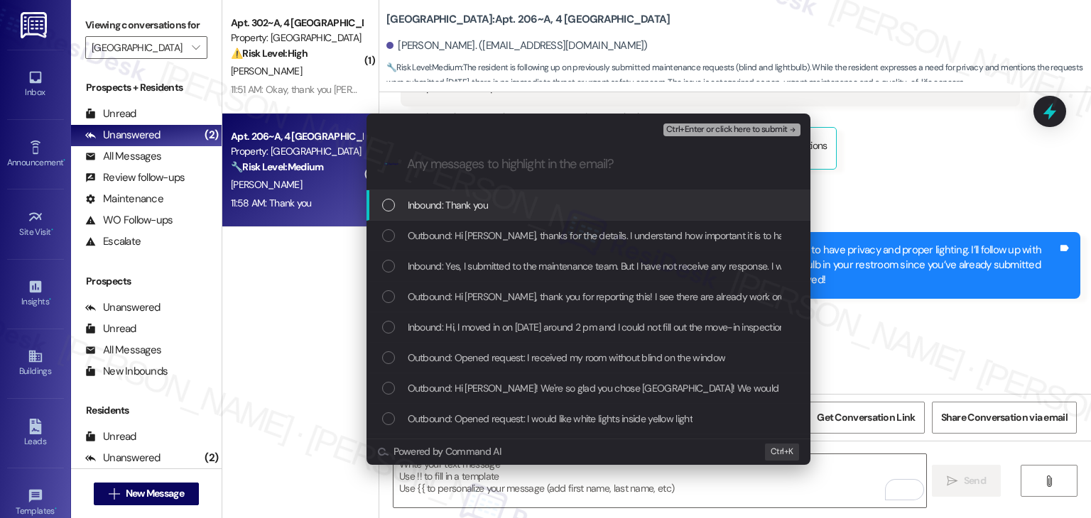
click at [386, 205] on div "List of options" at bounding box center [388, 205] width 13 height 13
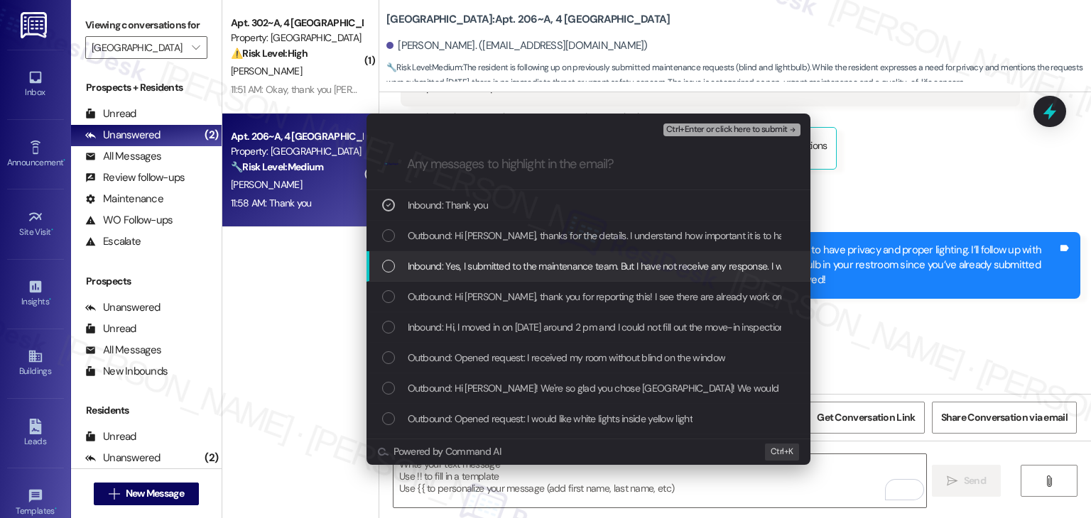
click at [386, 274] on div "Inbound: Yes, I submitted to the maintenance team. But I have not receive any r…" at bounding box center [588, 266] width 444 height 31
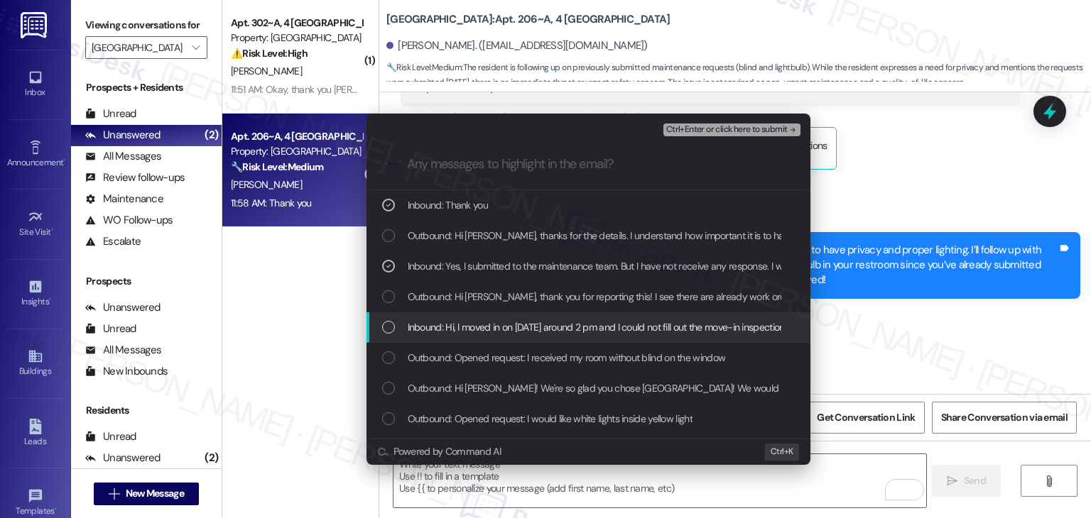
click at [385, 322] on div "List of options" at bounding box center [388, 327] width 13 height 13
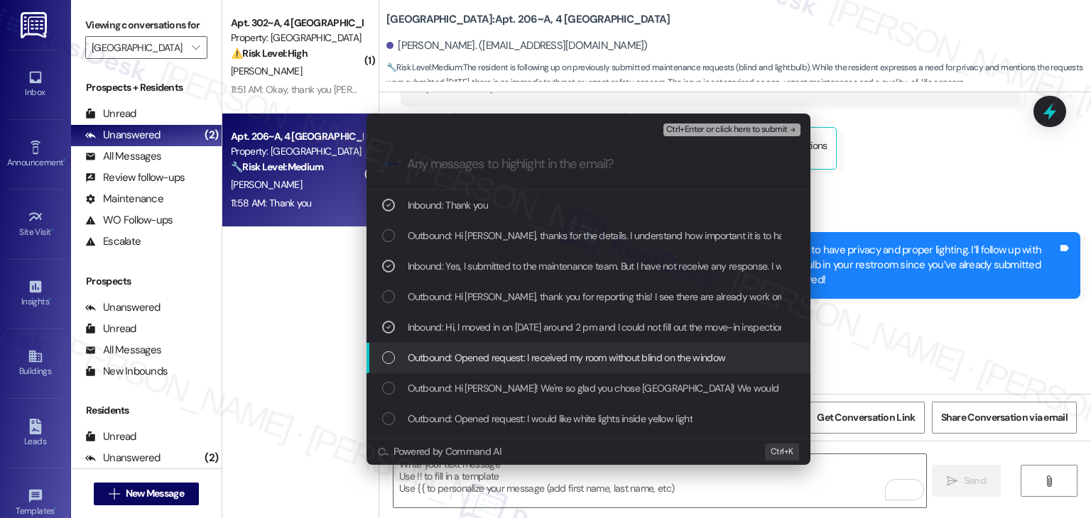
click at [389, 354] on div "List of options" at bounding box center [388, 357] width 13 height 13
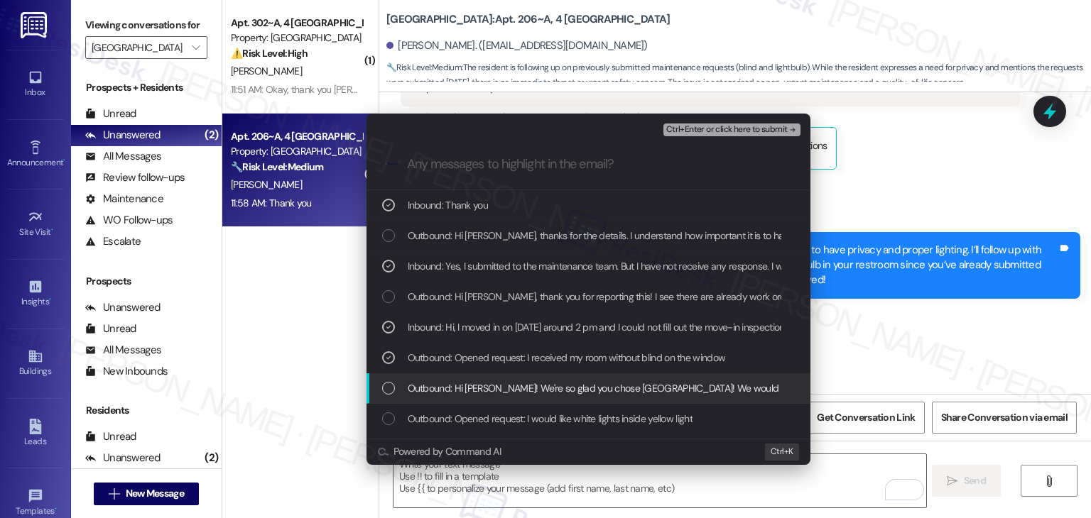
click at [392, 388] on div "List of options" at bounding box center [388, 388] width 13 height 13
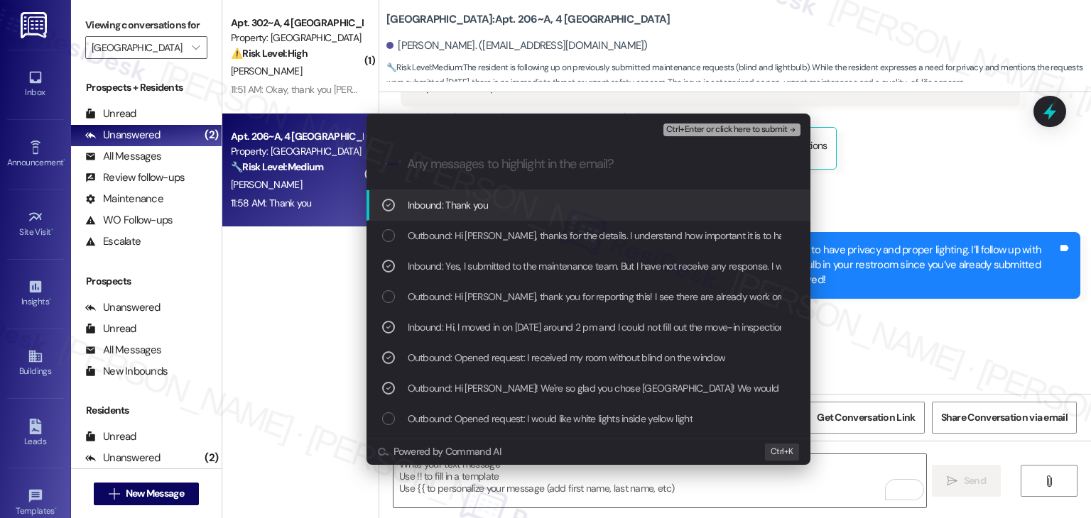
click at [730, 128] on span "Ctrl+Enter or click here to submit" at bounding box center [726, 130] width 121 height 10
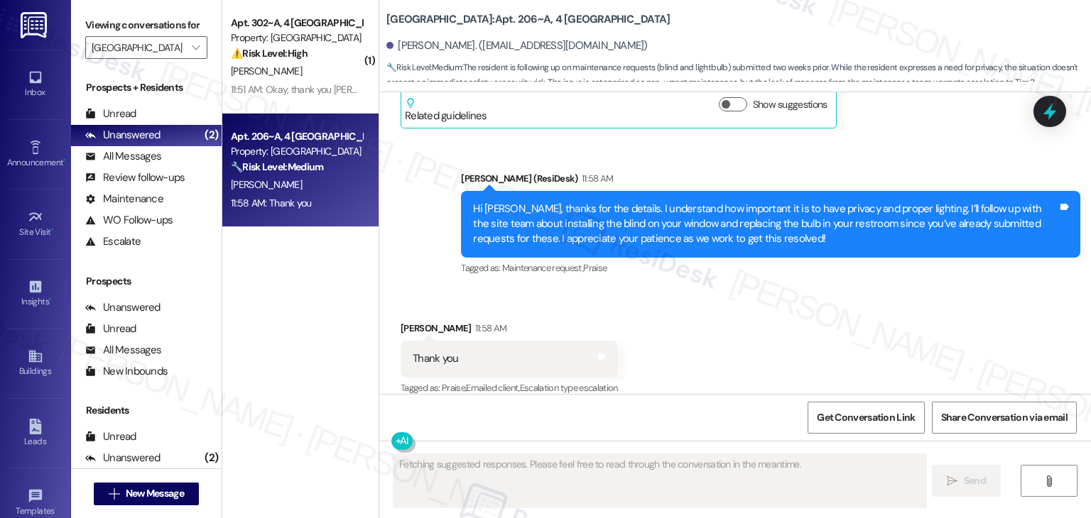
scroll to position [7719, 0]
click at [882, 305] on div "Received via SMS Renato Naranjo 11:58 AM Thank you Tags and notes Tagged as: Pr…" at bounding box center [734, 348] width 711 height 120
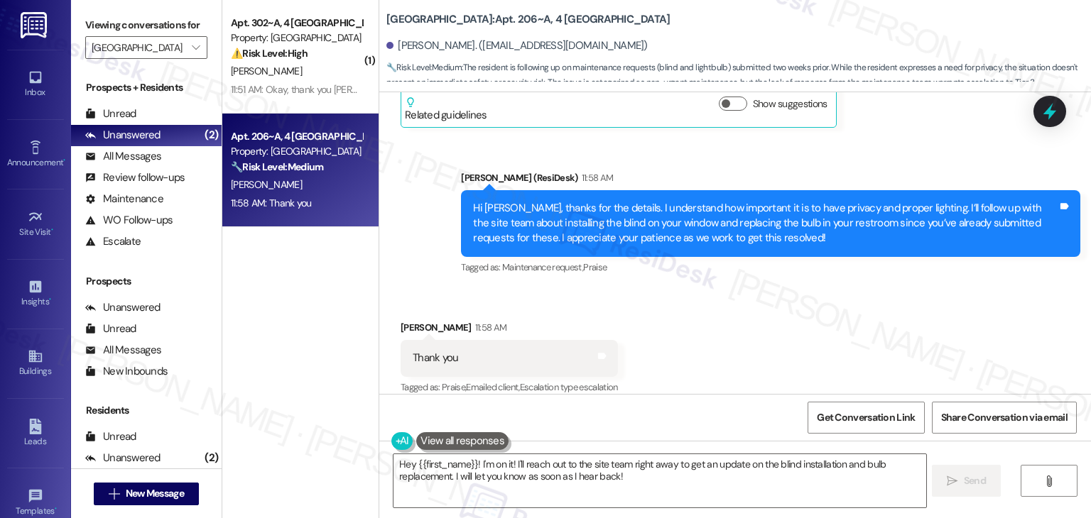
click at [537, 418] on div "Get Conversation Link Share Conversation via email" at bounding box center [734, 417] width 711 height 47
click at [507, 474] on textarea "Hey {{first_name}}! I'm on it! I'll reach out to the site team right away to ge…" at bounding box center [659, 480] width 532 height 53
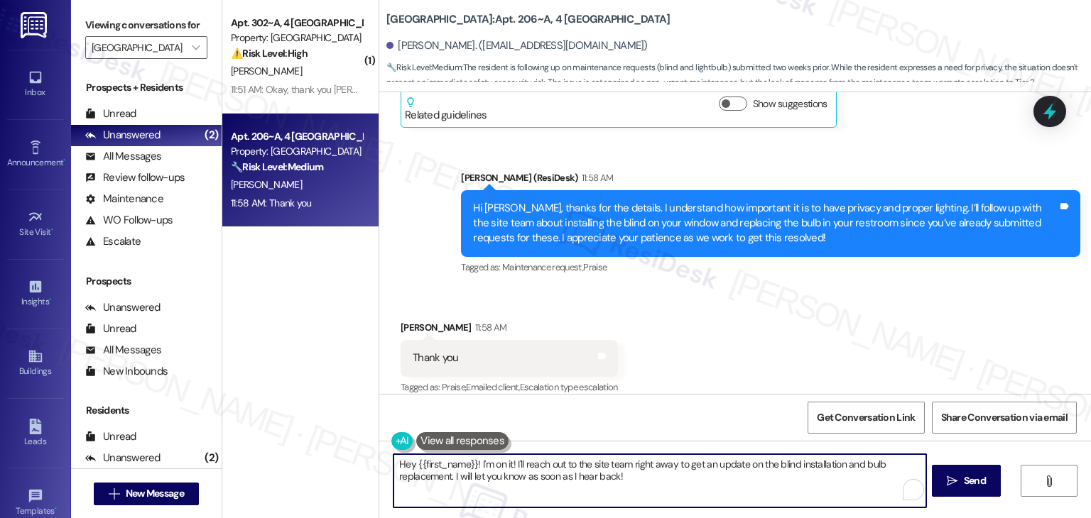
click at [507, 474] on textarea "Hey {{first_name}}! I'm on it! I'll reach out to the site team right away to ge…" at bounding box center [659, 480] width 532 height 53
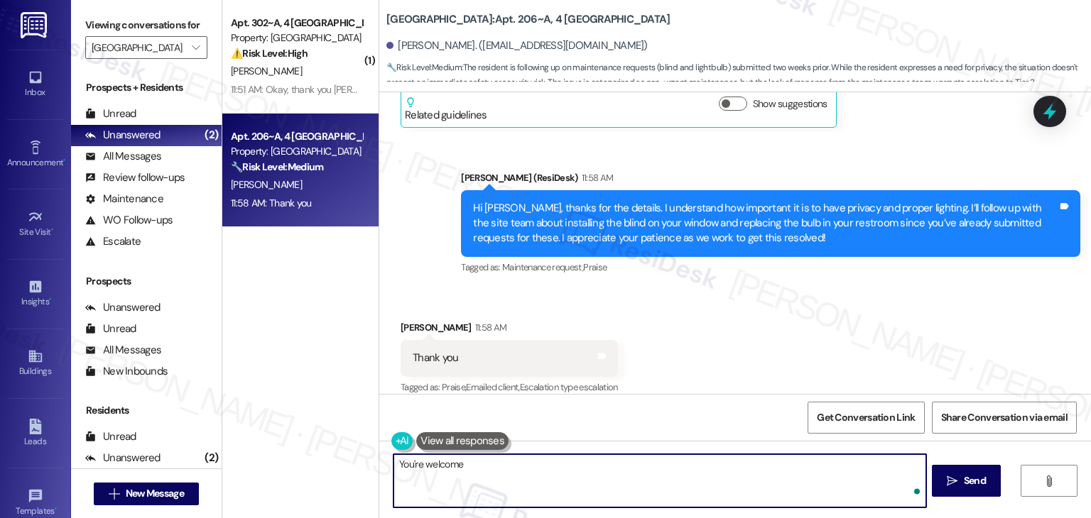
type textarea "You're welcome!"
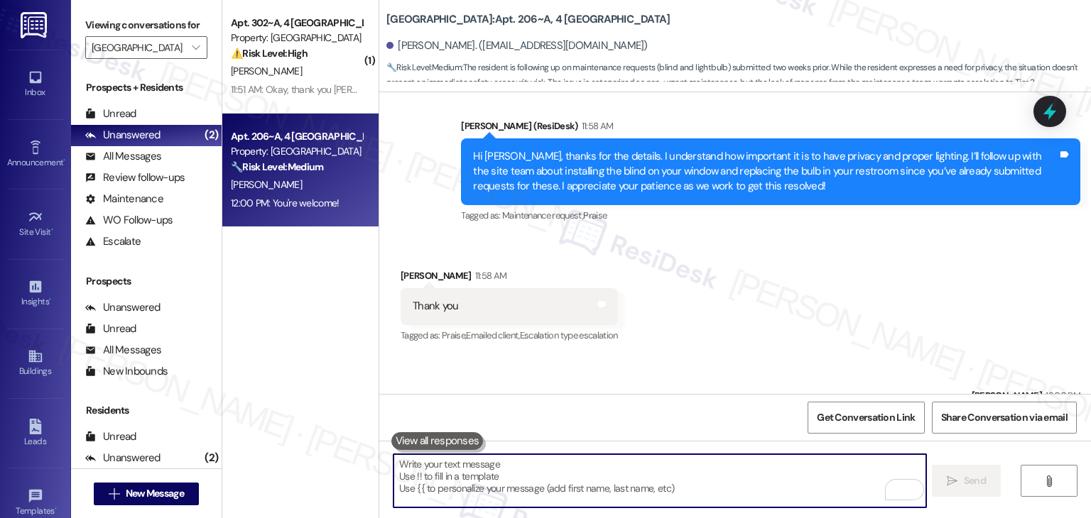
scroll to position [7818, 0]
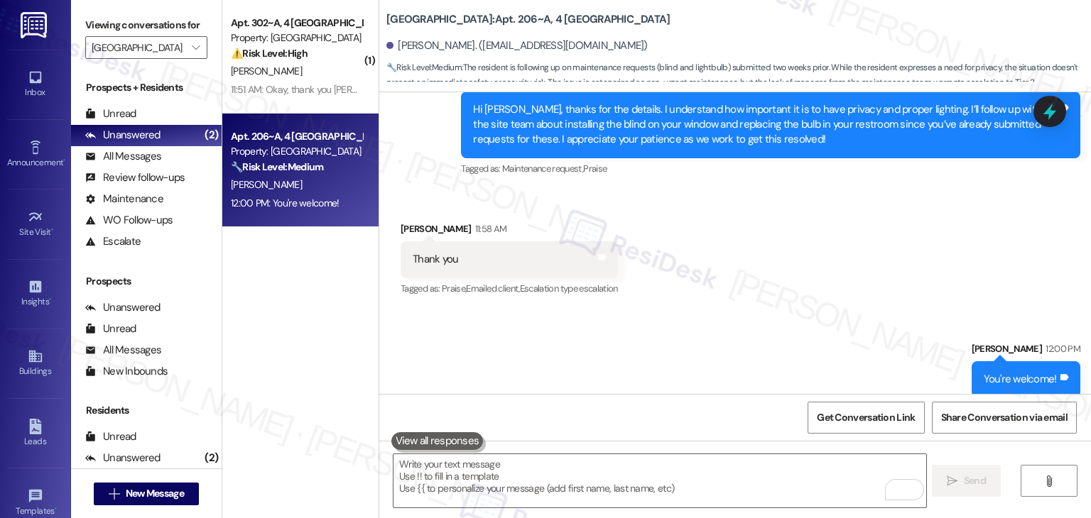
click at [733, 344] on div "Sent via SMS Sarah 12:00 PM You're welcome! Tags and notes" at bounding box center [734, 359] width 711 height 99
click at [331, 340] on div "( 1 ) Apt. 302~A, 4 Yugo Starkville Campus Common Property: Yugo Starkville Cam…" at bounding box center [300, 208] width 156 height 417
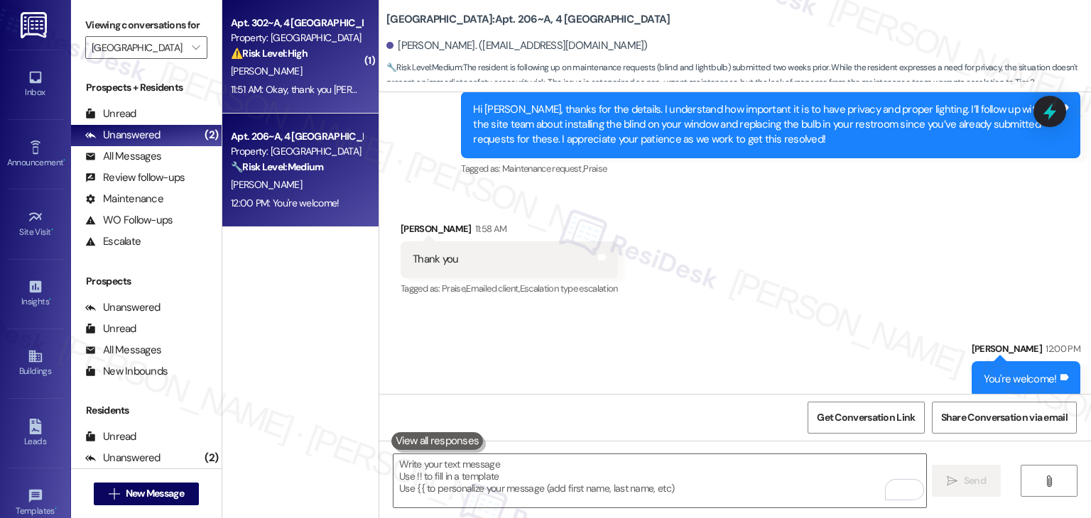
click at [322, 99] on div "Apt. 302~A, 4 Yugo Starkville Campus Common Property: Yugo Starkville Campus Co…" at bounding box center [300, 57] width 156 height 114
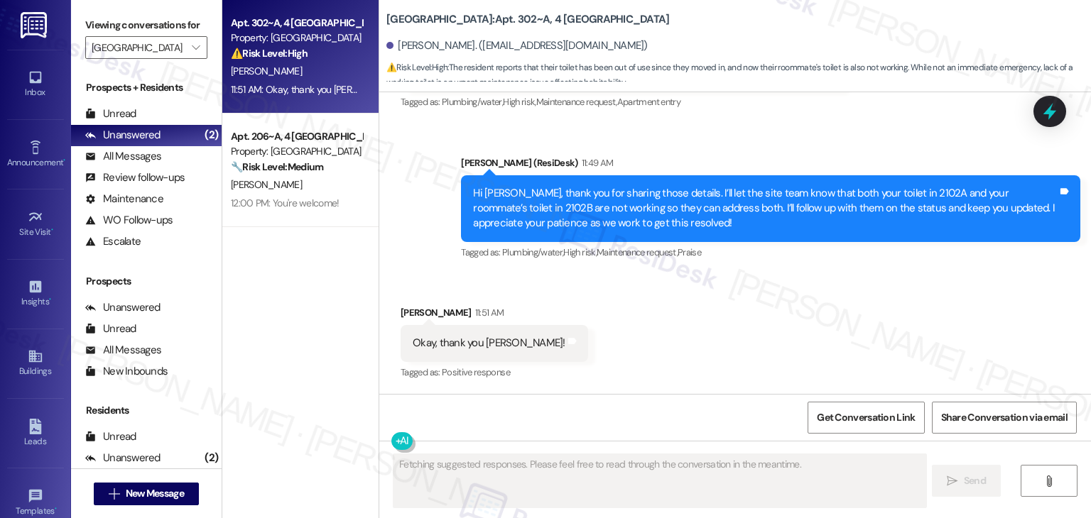
scroll to position [1511, 0]
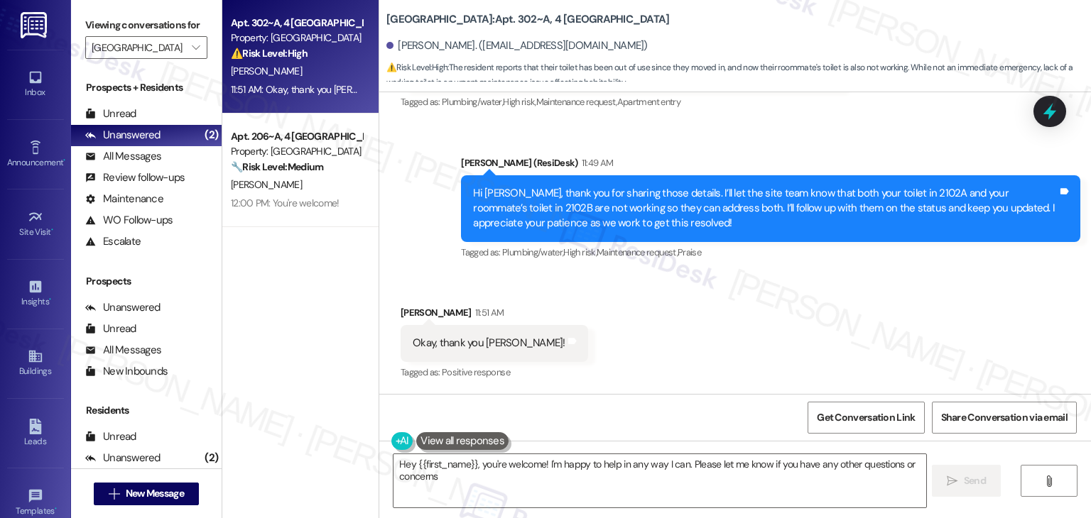
type textarea "Hey {{first_name}}, you're welcome! I'm happy to help in any way I can. Please …"
click at [624, 355] on div "Received via SMS Calyx Spencer 11:51 AM Okay, thank you Sarah! Tags and notes T…" at bounding box center [734, 333] width 711 height 120
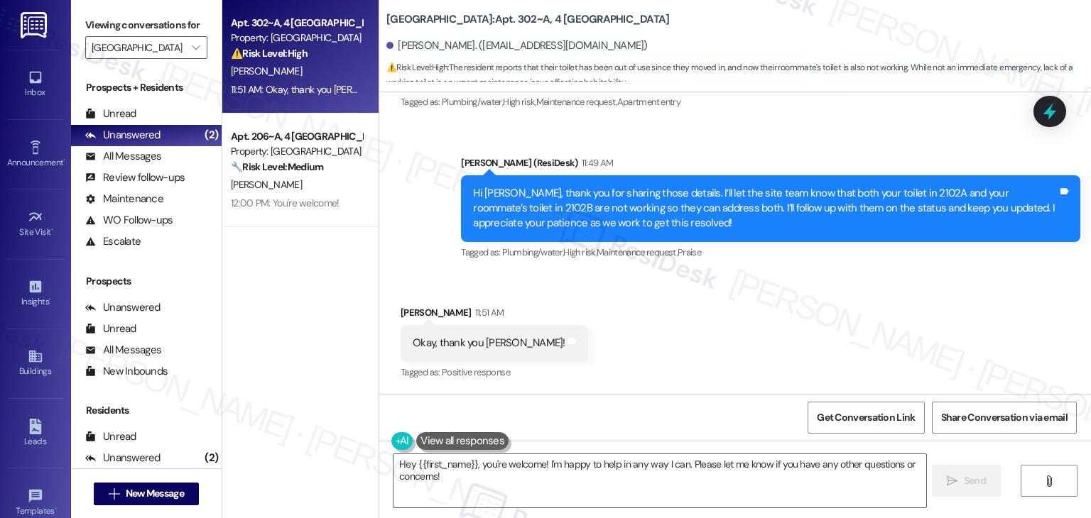
click at [624, 355] on div "Received via SMS Calyx Spencer 11:51 AM Okay, thank you Sarah! Tags and notes T…" at bounding box center [734, 333] width 711 height 120
click at [624, 356] on div "Received via SMS Calyx Spencer 11:51 AM Okay, thank you Sarah! Tags and notes T…" at bounding box center [734, 333] width 711 height 120
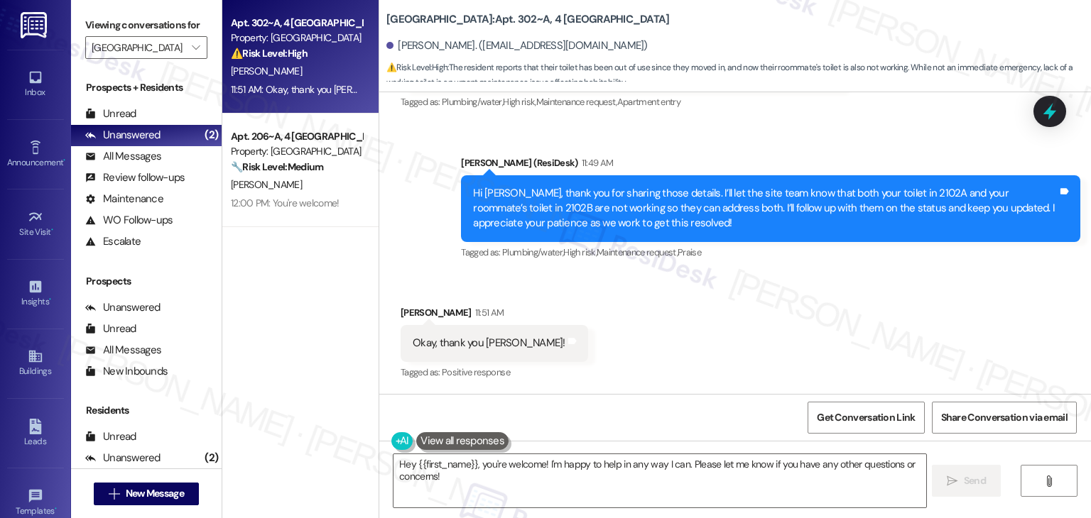
click at [624, 356] on div "Received via SMS Calyx Spencer 11:51 AM Okay, thank you Sarah! Tags and notes T…" at bounding box center [734, 333] width 711 height 120
click at [682, 322] on div "Received via SMS Calyx Spencer 11:51 AM Okay, thank you Sarah! Tags and notes T…" at bounding box center [734, 333] width 711 height 120
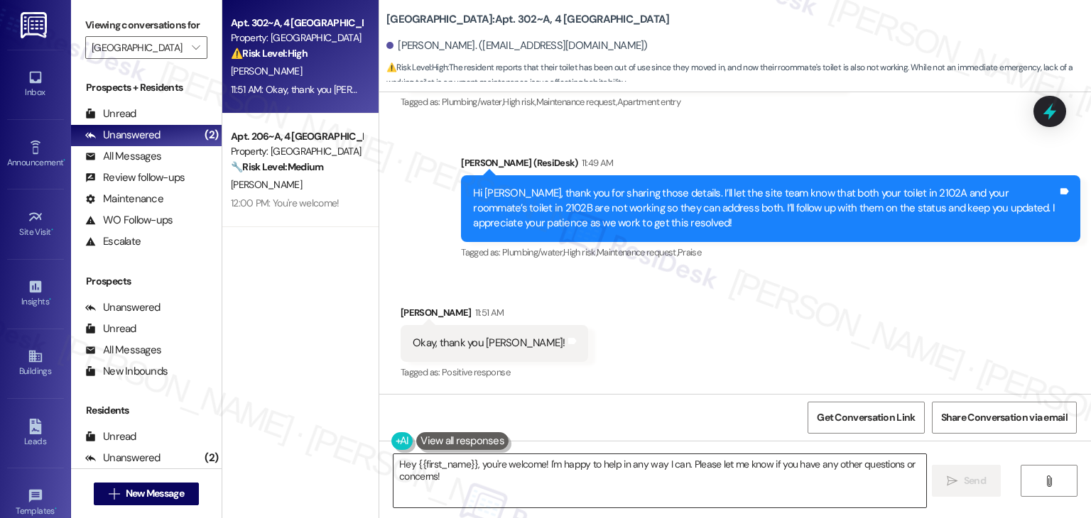
click at [843, 486] on textarea "Hey {{first_name}}, you're welcome! I'm happy to help in any way I can. Please …" at bounding box center [659, 480] width 532 height 53
click at [961, 486] on span "Send" at bounding box center [975, 481] width 28 height 15
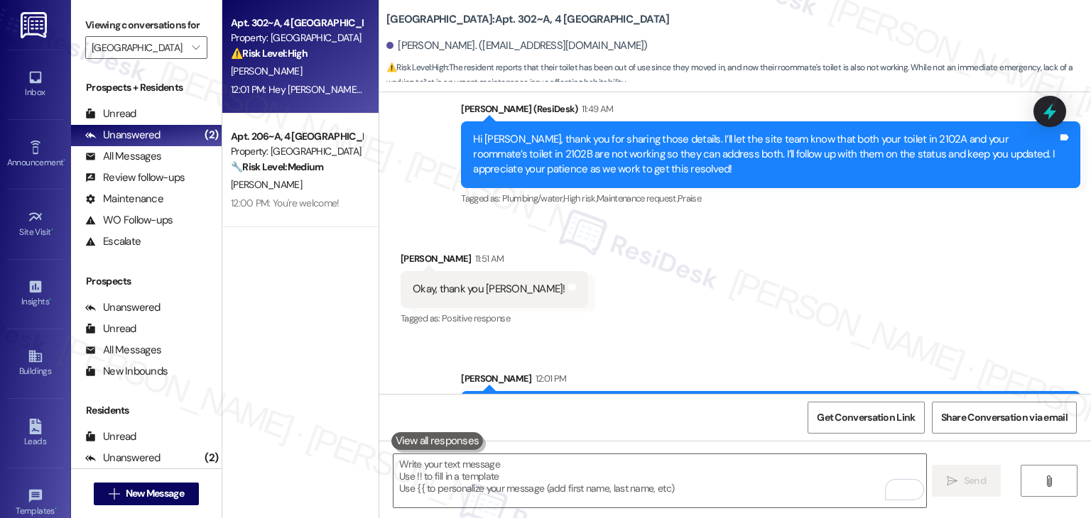
scroll to position [1610, 0]
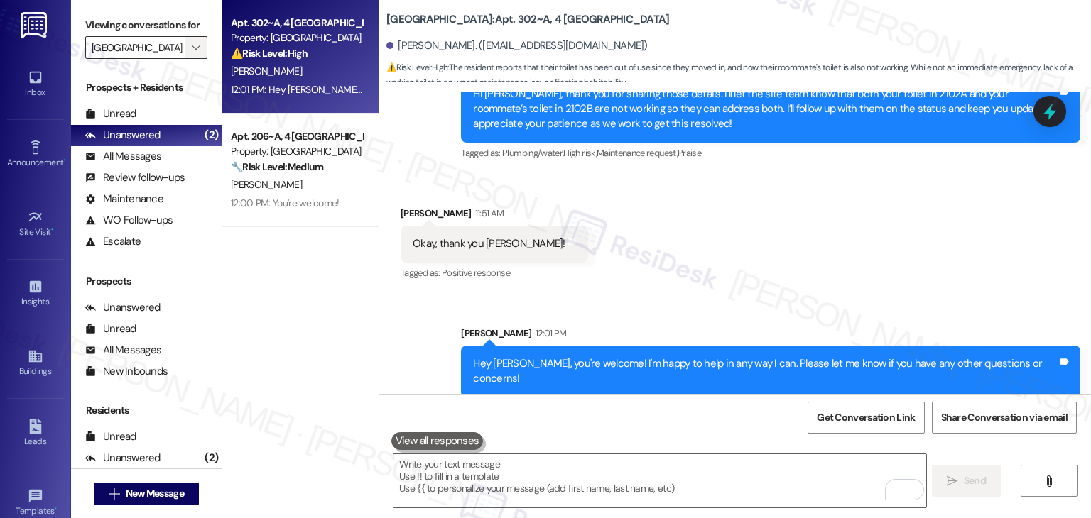
click at [189, 40] on span "" at bounding box center [195, 47] width 13 height 23
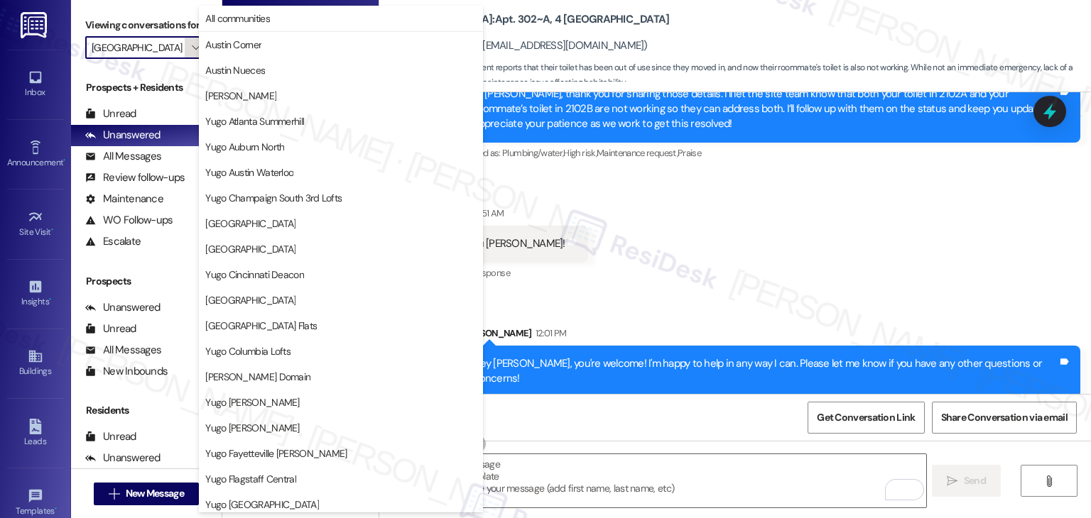
scroll to position [618, 0]
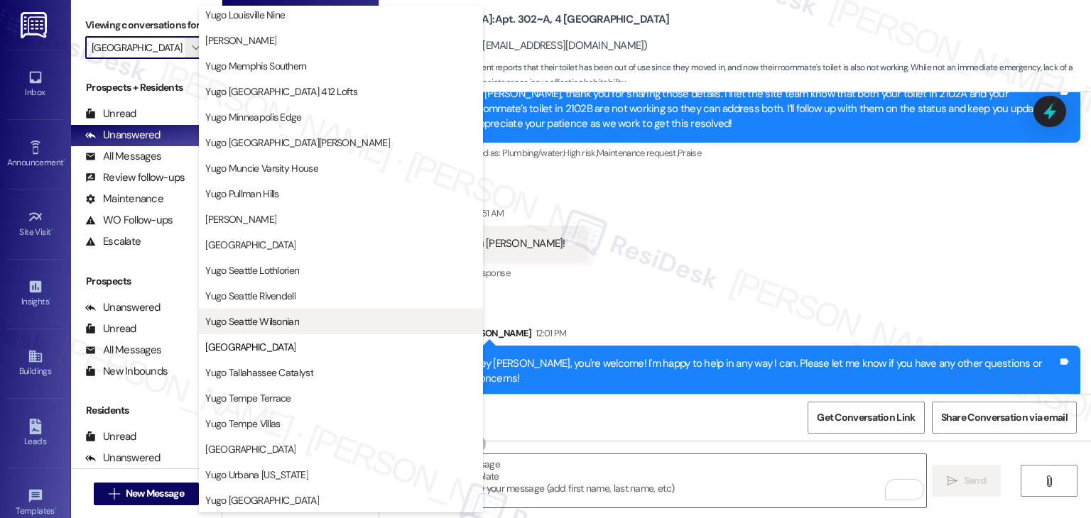
click at [268, 327] on span "Yugo Seattle Wilsonian" at bounding box center [252, 322] width 94 height 14
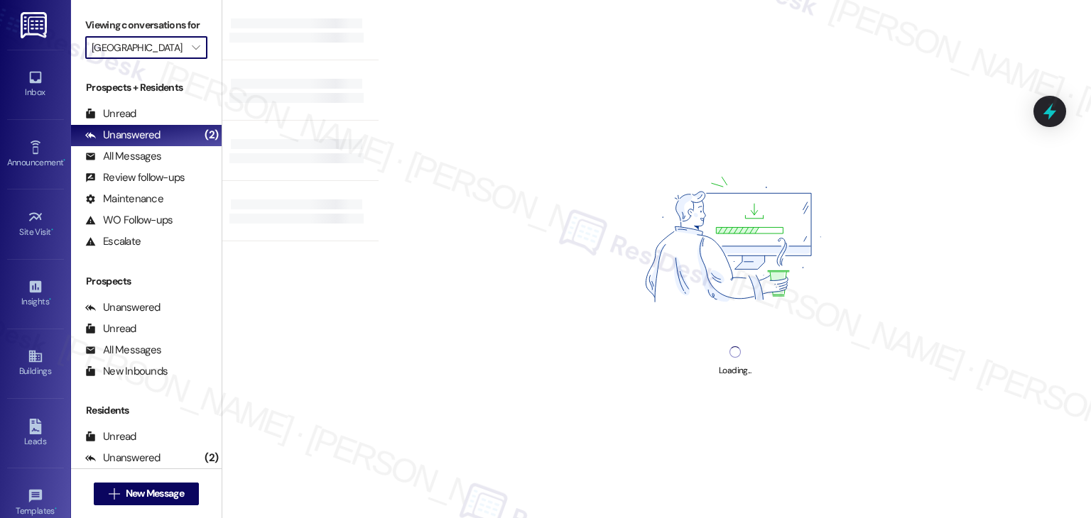
type input "Yugo Seattle Wilsonian"
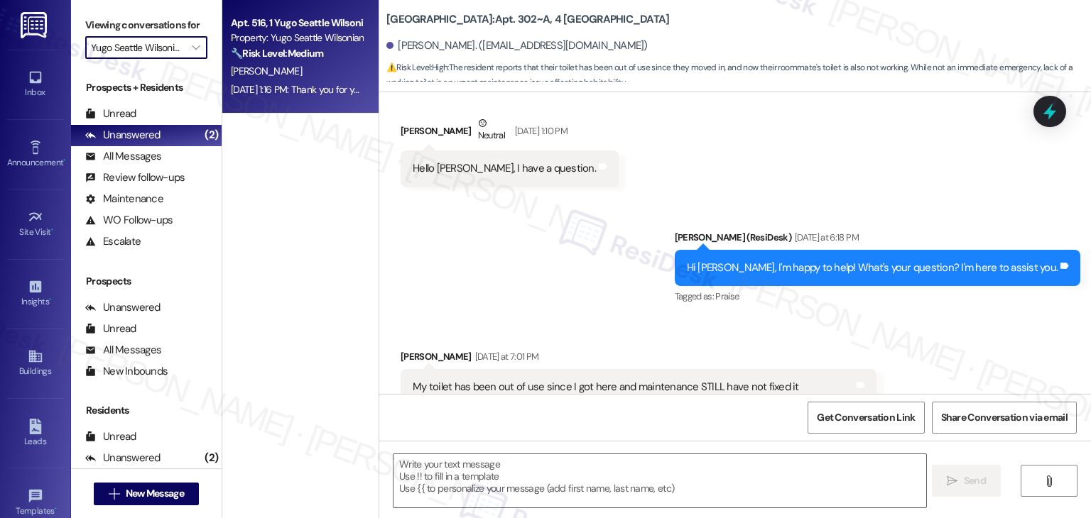
type textarea "Fetching suggested responses. Please feel free to read through the conversation…"
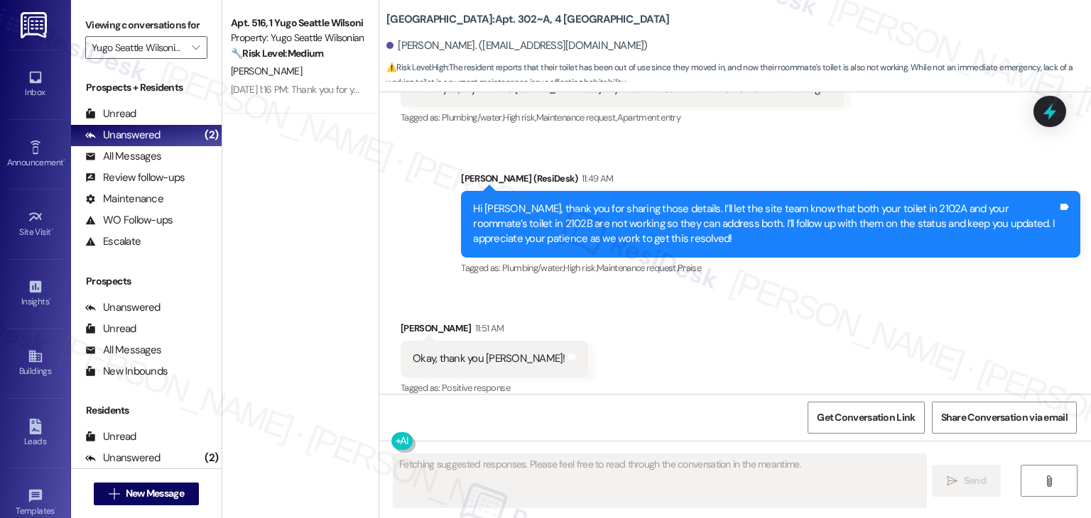
scroll to position [1511, 0]
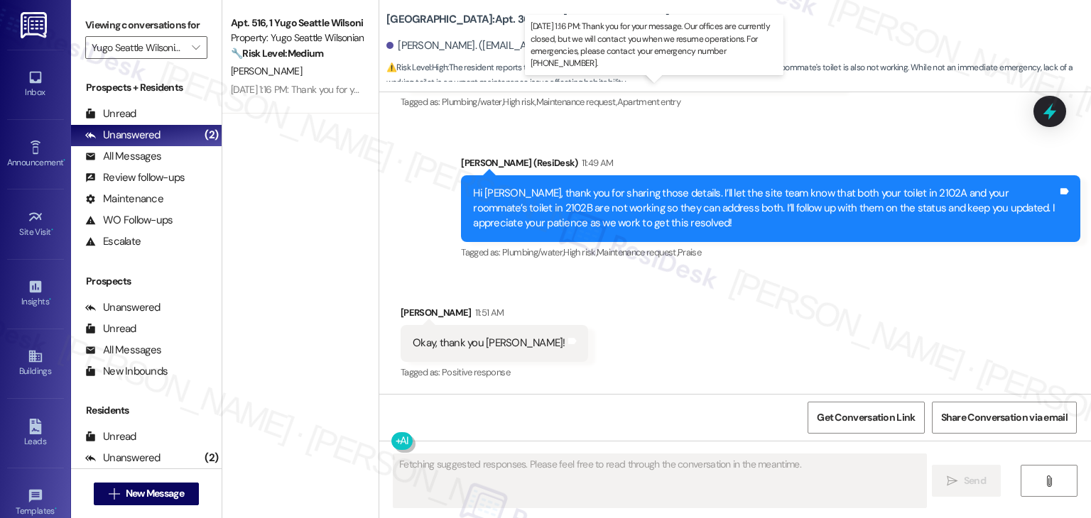
click at [261, 89] on div "Aug 23, 2025 at 1:16 PM: Thank you for your message. Our offices are currently …" at bounding box center [658, 89] width 854 height 13
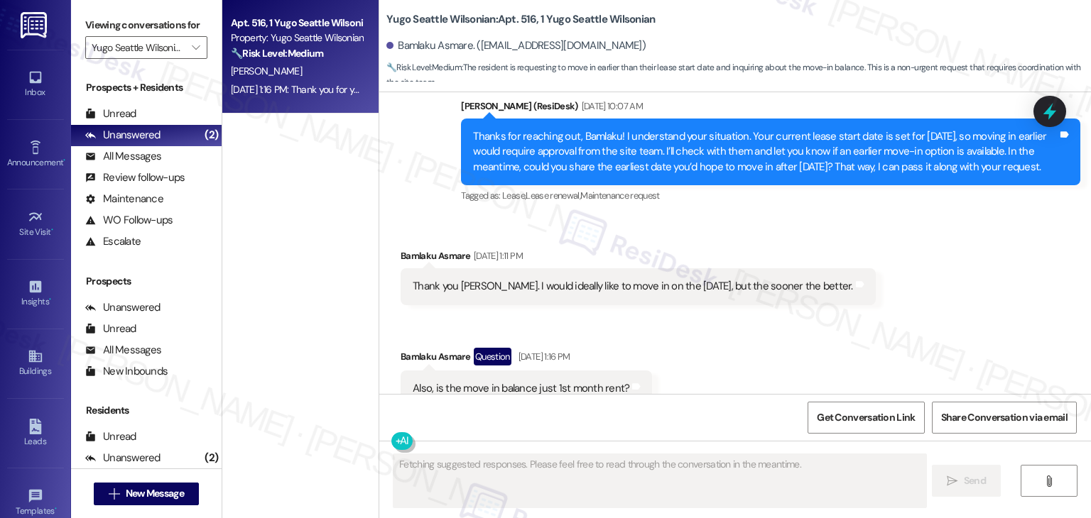
scroll to position [873, 0]
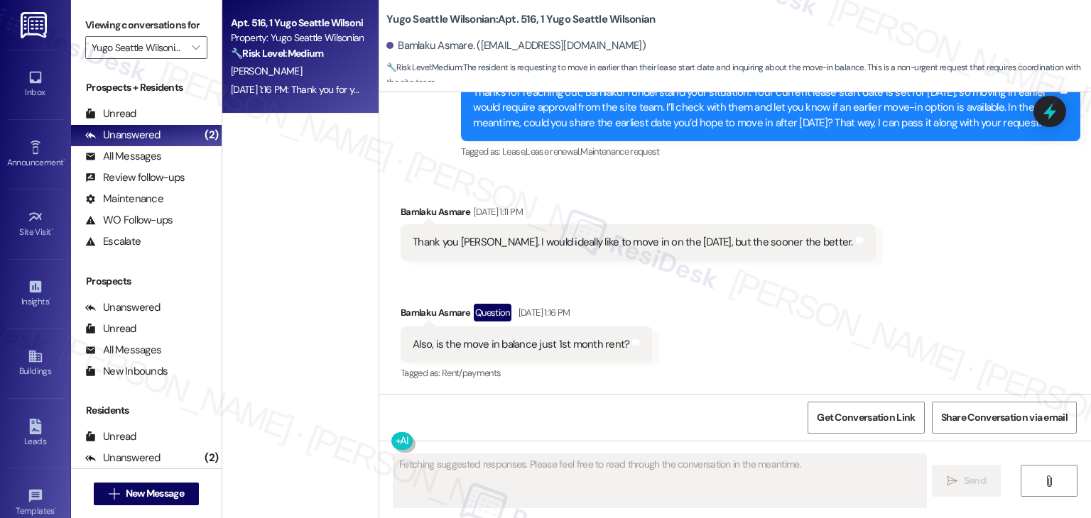
click at [760, 309] on div "Received via SMS Bamlaku Asmare Aug 21, 2025 at 1:11 PM Thank you Sarah. I woul…" at bounding box center [734, 284] width 711 height 222
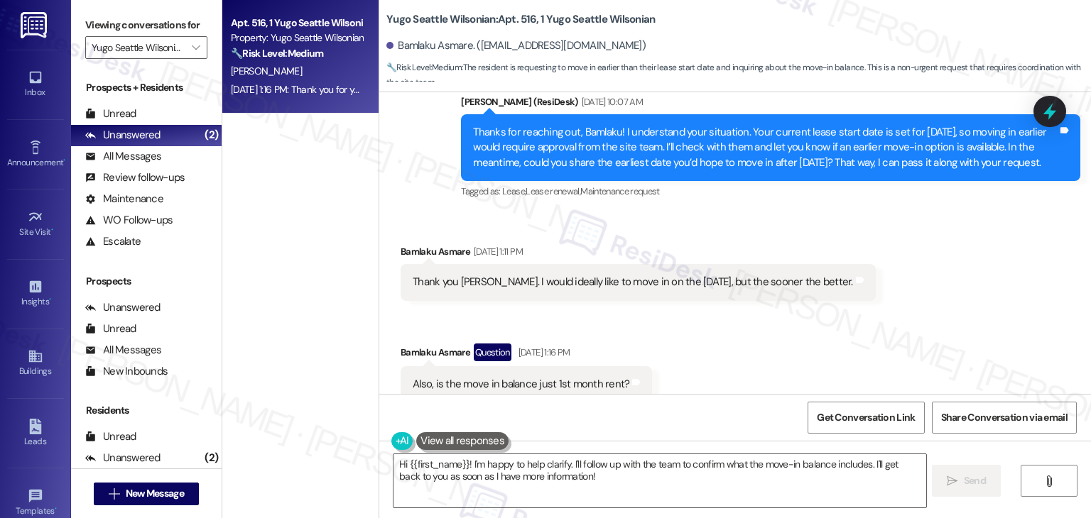
scroll to position [809, 0]
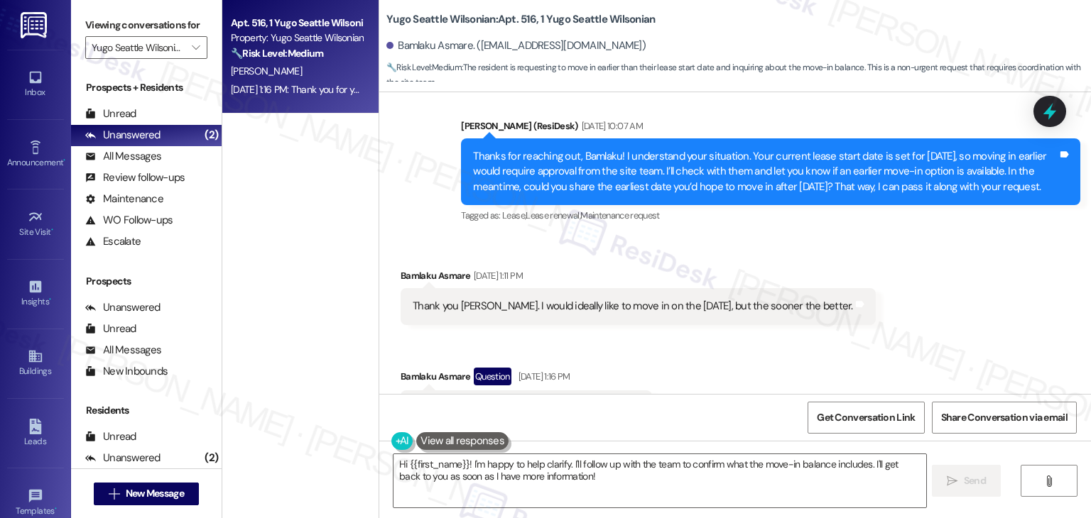
click at [733, 197] on div "Thanks for reaching out, Bamlaku! I understand your situation. Your current lea…" at bounding box center [770, 171] width 619 height 67
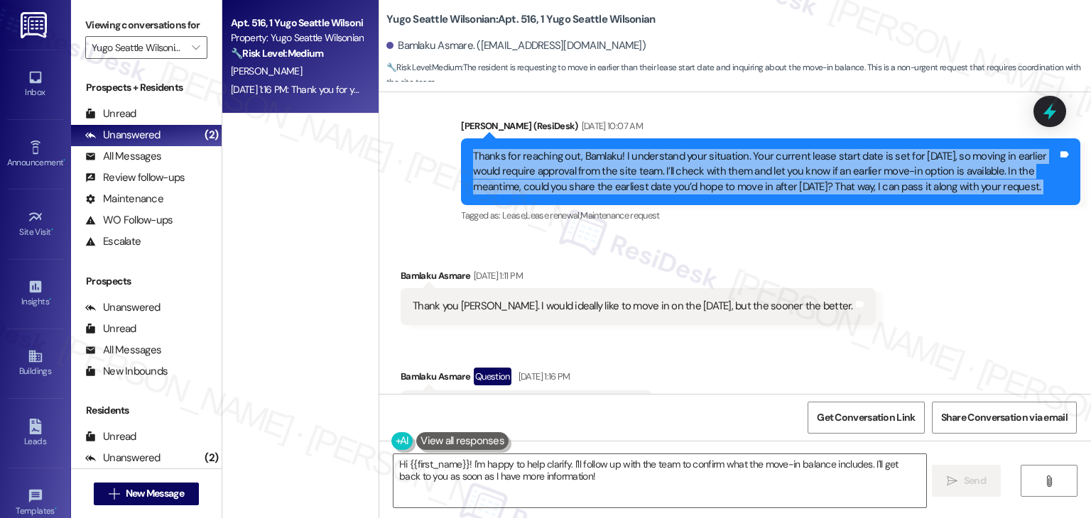
click at [733, 197] on div "Thanks for reaching out, Bamlaku! I understand your situation. Your current lea…" at bounding box center [770, 171] width 619 height 67
copy div "Thanks for reaching out, Bamlaku! I understand your situation. Your current lea…"
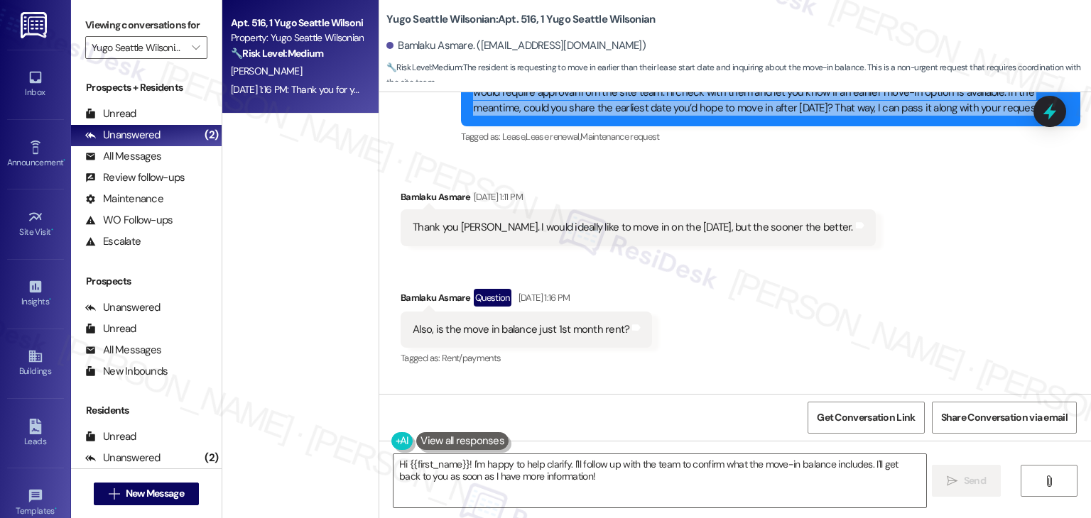
scroll to position [951, 0]
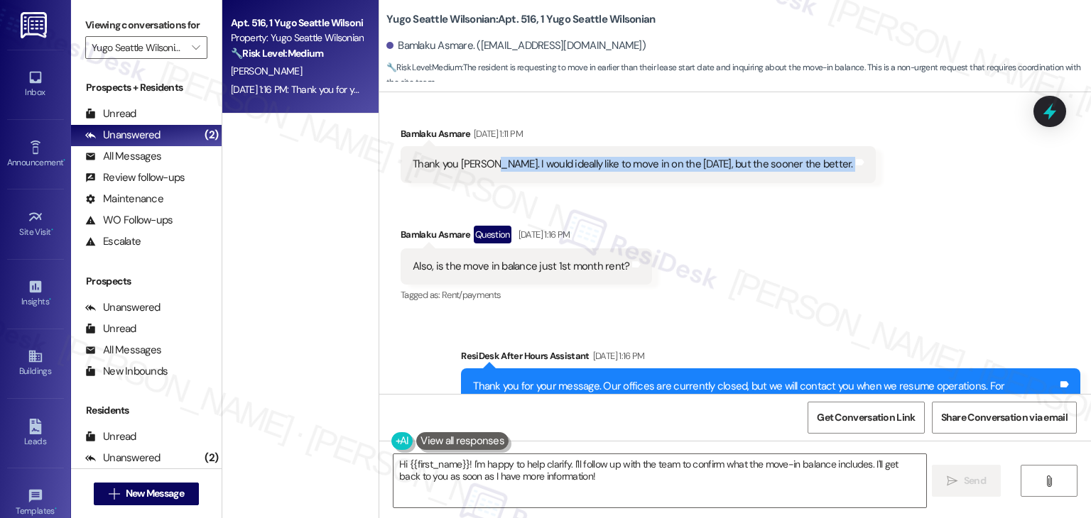
drag, startPoint x: 480, startPoint y: 164, endPoint x: 845, endPoint y: 166, distance: 364.9
click at [845, 166] on div "Thank you Sarah. I would ideally like to move in on the 1st of September, but t…" at bounding box center [637, 164] width 475 height 36
copy div "I would ideally like to move in on the 1st of September, but the sooner the bet…"
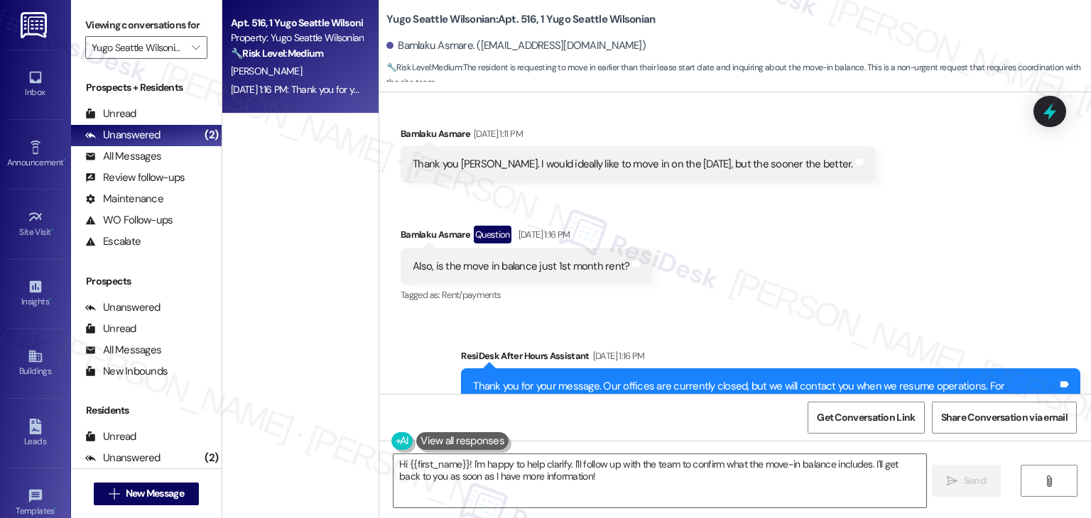
click at [577, 263] on div "Also, is the move in balance just 1st month rent?" at bounding box center [521, 266] width 217 height 15
copy div "Also, is the move in balance just 1st month rent? Tags and notes"
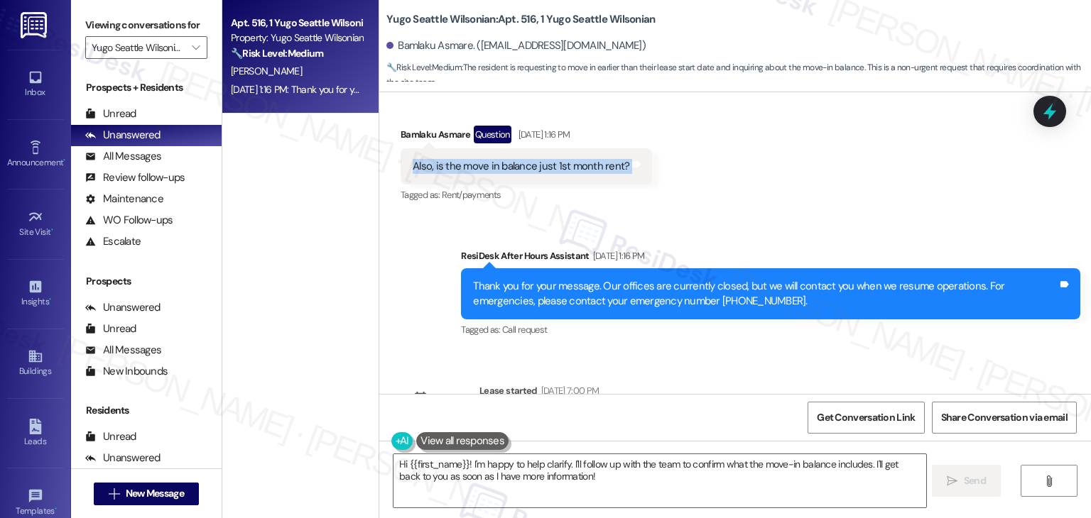
scroll to position [1092, 0]
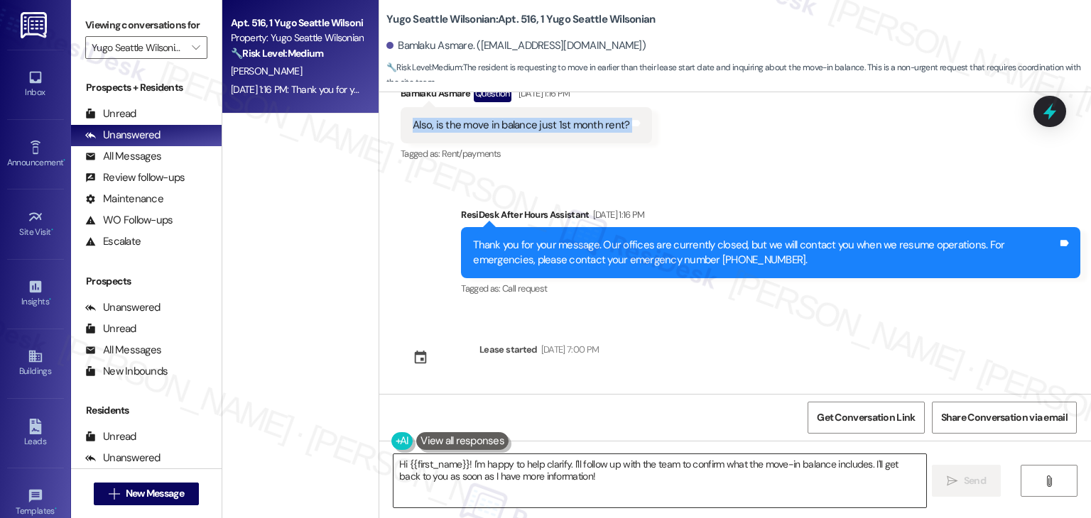
click at [540, 474] on textarea "Hi {{first_name}}! I'm happy to help clarify. I'll follow up with the team to c…" at bounding box center [659, 480] width 532 height 53
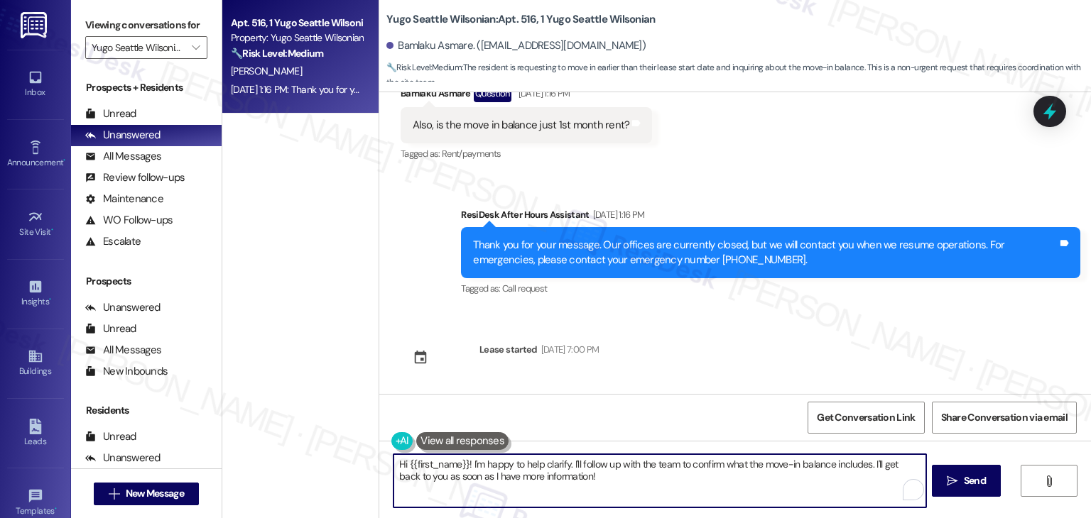
click at [540, 474] on textarea "Hi {{first_name}}! I'm happy to help clarify. I'll follow up with the team to c…" at bounding box center [659, 480] width 532 height 53
paste textarea "Bamlaku, thanks for letting me know! I’ll share your request with the site team…"
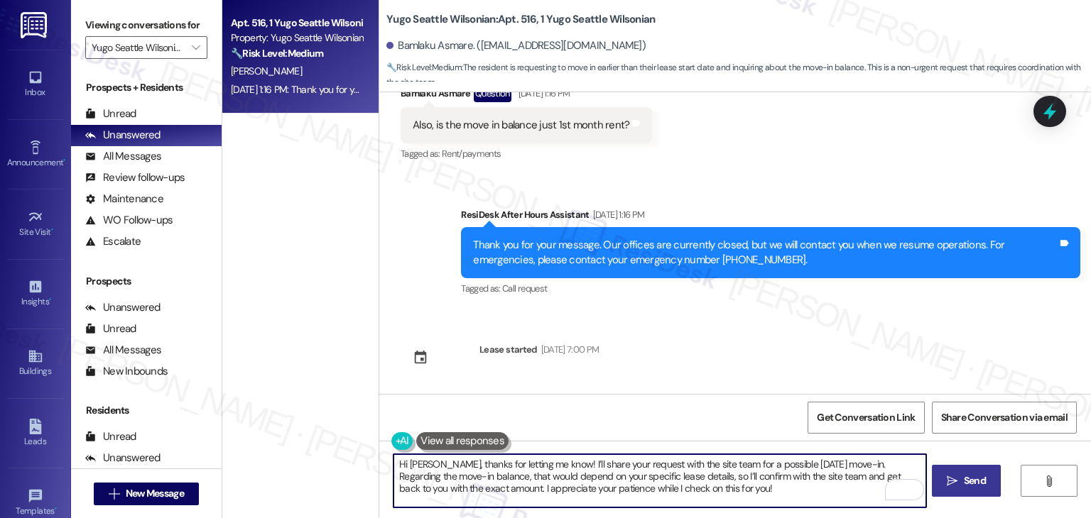
type textarea "Hi Bamlaku, thanks for letting me know! I’ll share your request with the site t…"
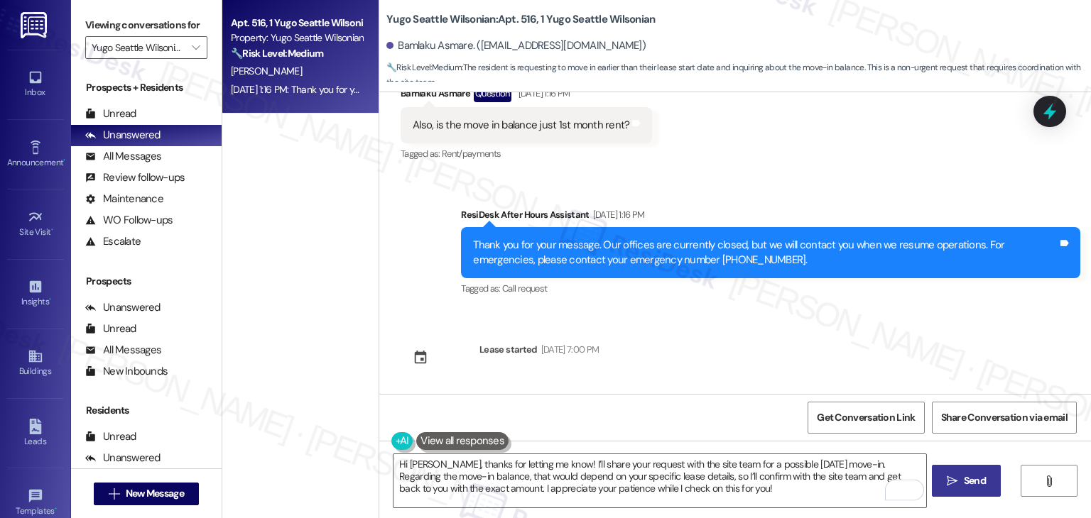
click at [964, 480] on span "Send" at bounding box center [974, 481] width 22 height 15
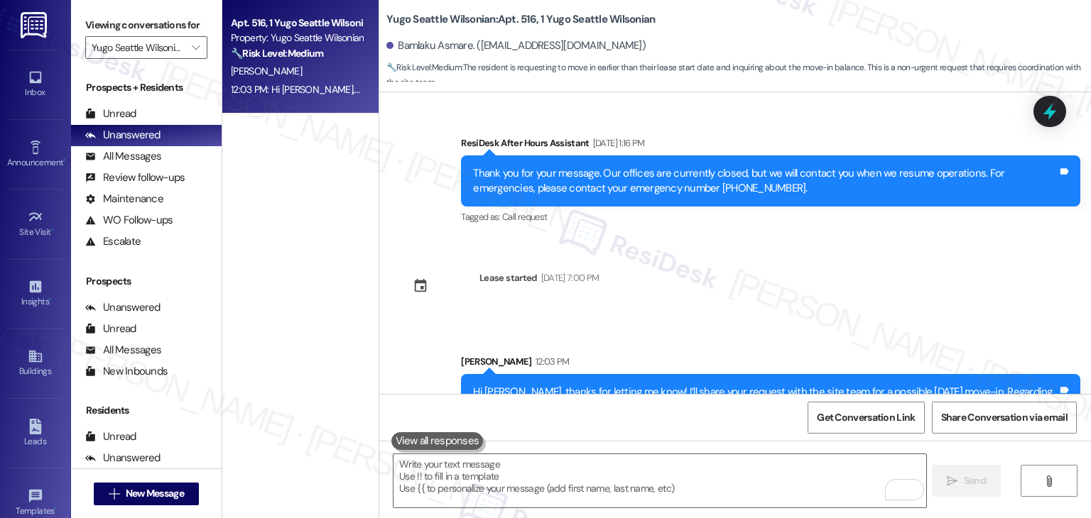
scroll to position [1221, 0]
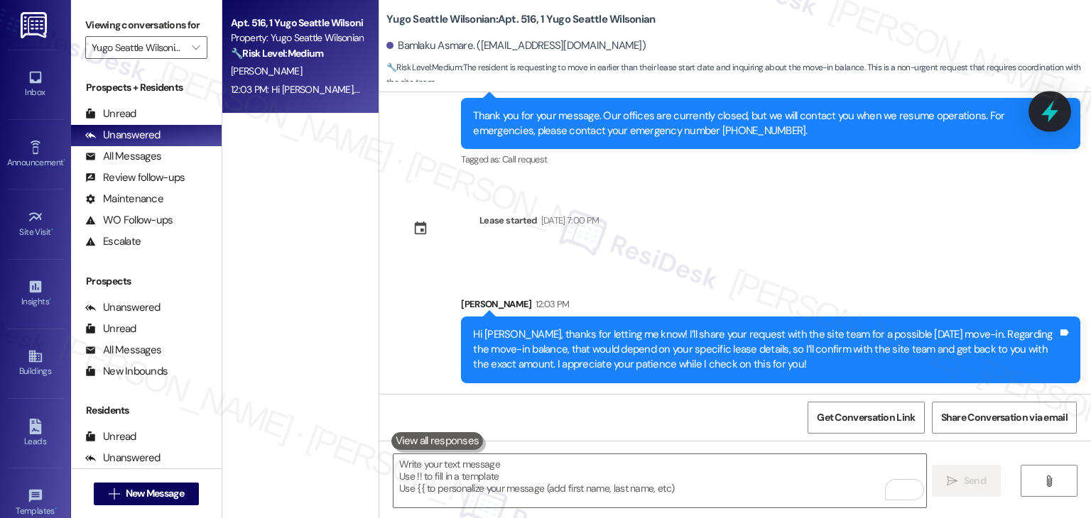
click at [1051, 106] on icon at bounding box center [1049, 112] width 17 height 22
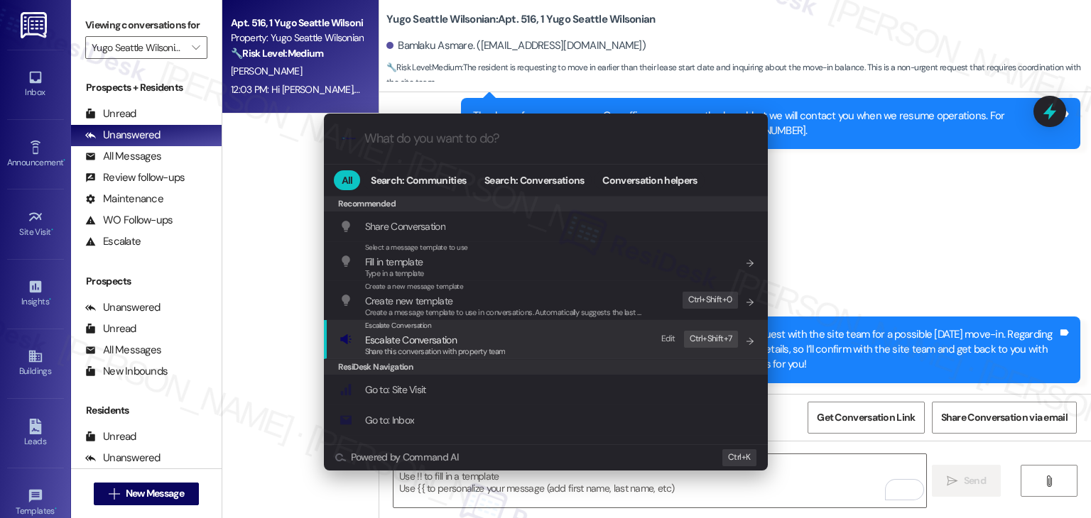
click at [417, 344] on span "Escalate Conversation" at bounding box center [411, 340] width 92 height 13
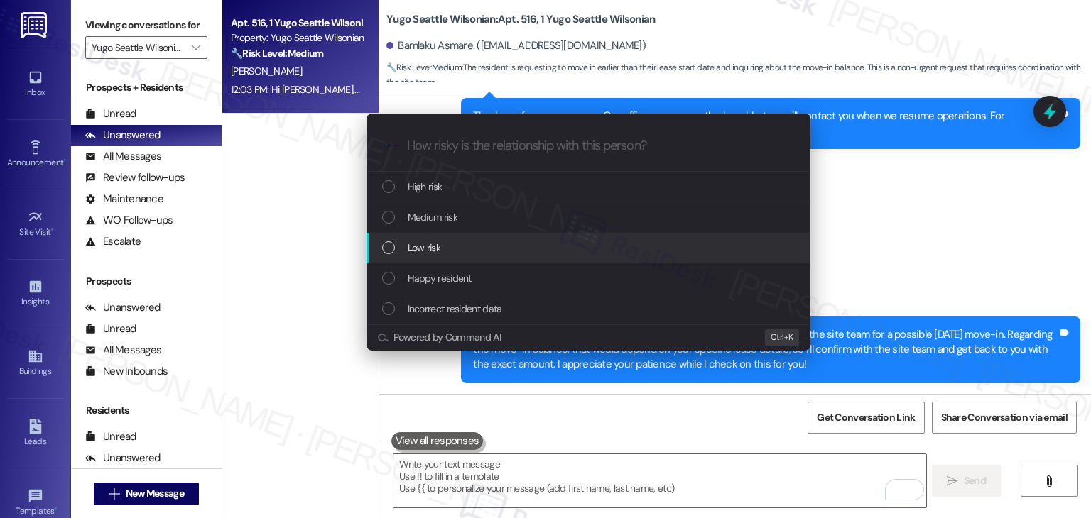
click at [389, 251] on div "List of options" at bounding box center [388, 247] width 13 height 13
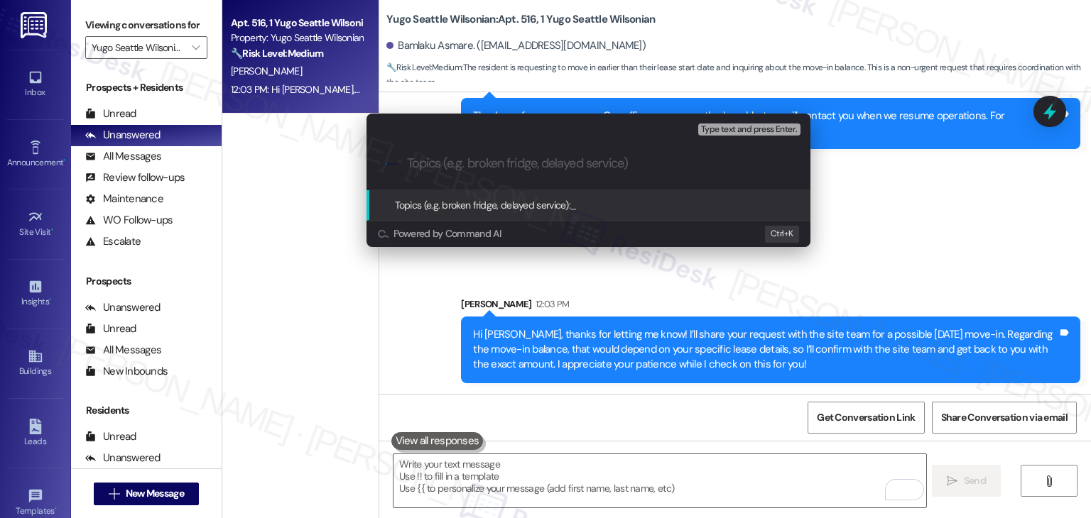
paste input "Early Move-In Request & Move-In Balance Inquiry"
type input "Early Move-In Request & Move-In Balance Inquiry"
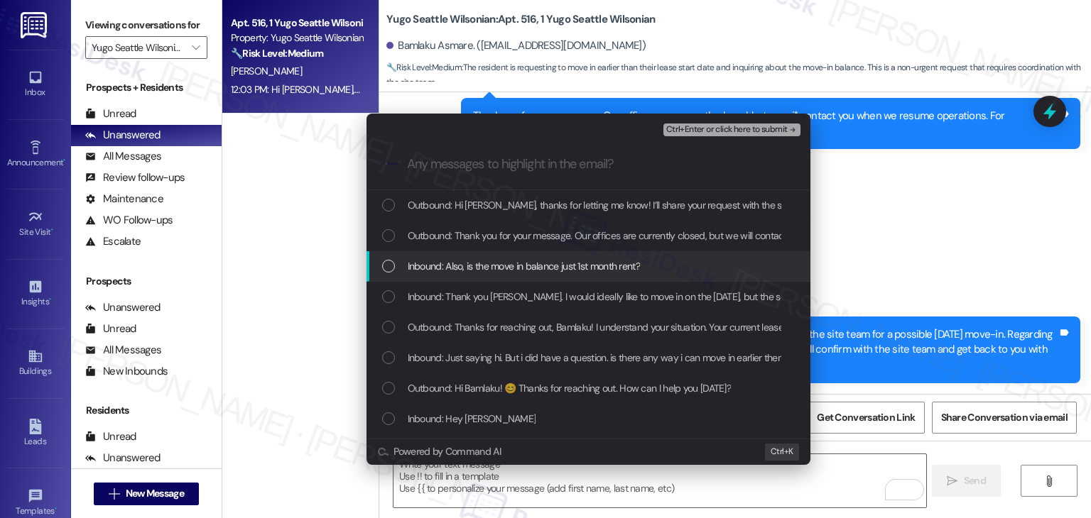
click at [387, 263] on div "List of options" at bounding box center [388, 266] width 13 height 13
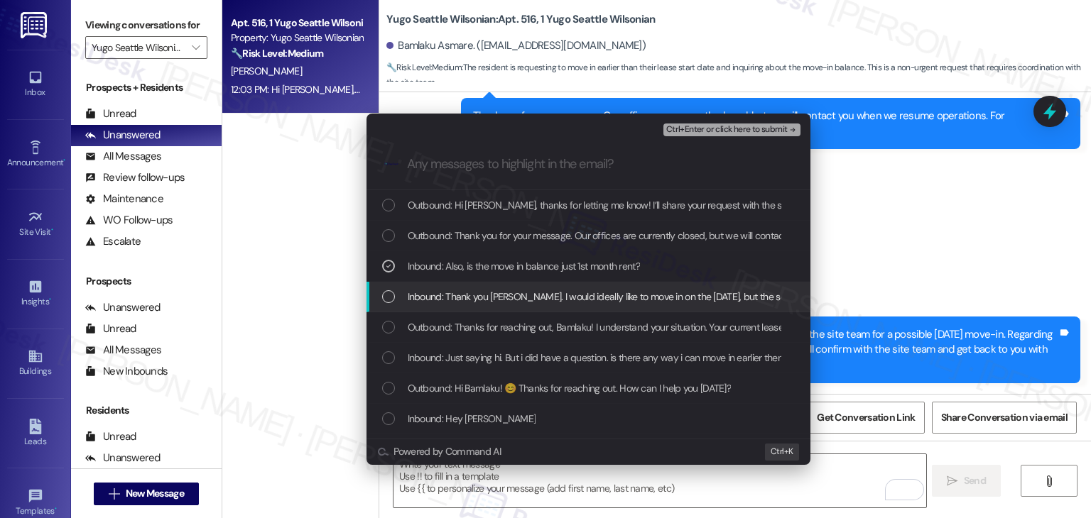
click at [389, 289] on div "Inbound: Thank you Sarah. I would ideally like to move in on the 1st of Septemb…" at bounding box center [589, 297] width 415 height 16
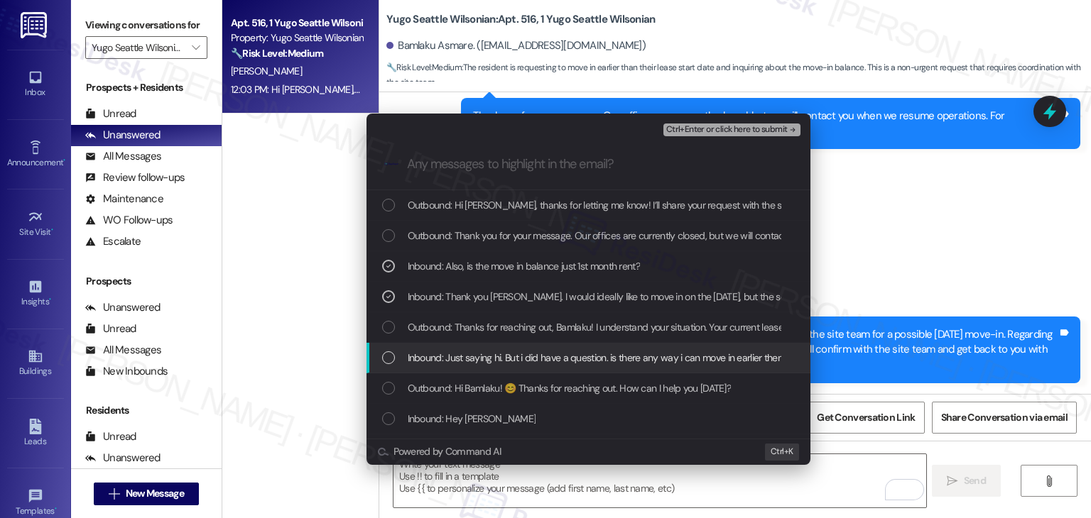
click at [382, 350] on div "Inbound: Just saying hi. But i did have a question. is there any way i can move…" at bounding box center [589, 358] width 415 height 16
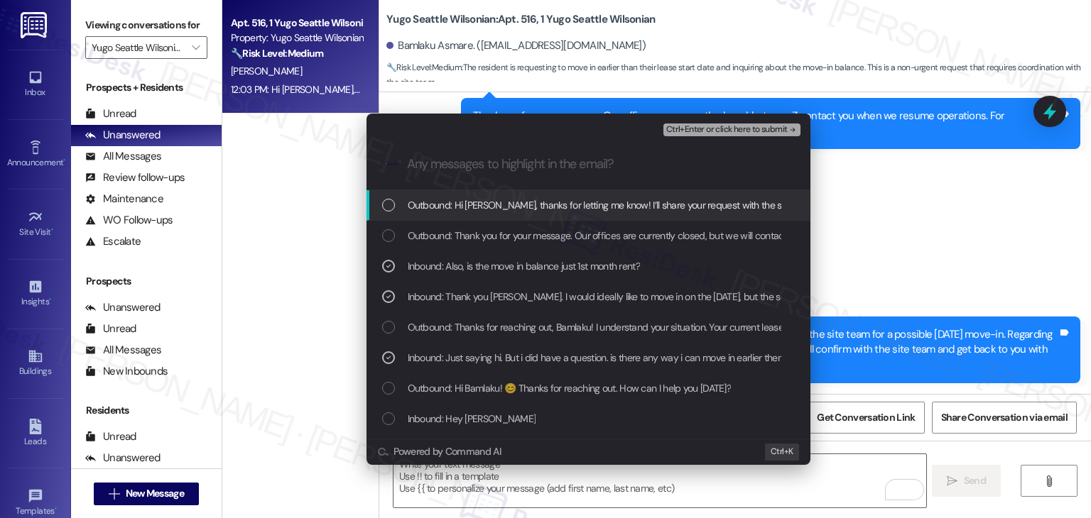
click at [707, 132] on span "Ctrl+Enter or click here to submit" at bounding box center [726, 130] width 121 height 10
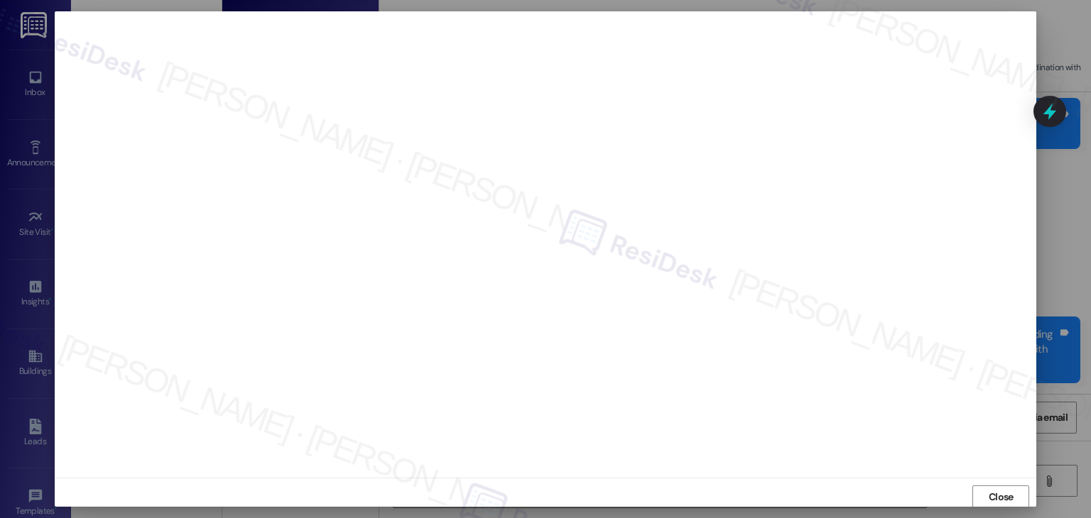
scroll to position [1, 0]
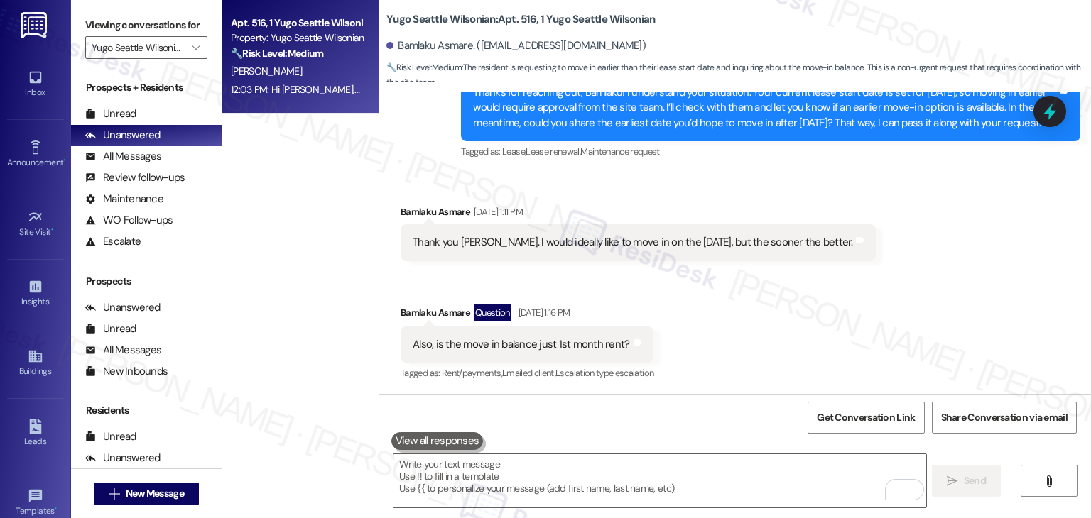
scroll to position [1228, 0]
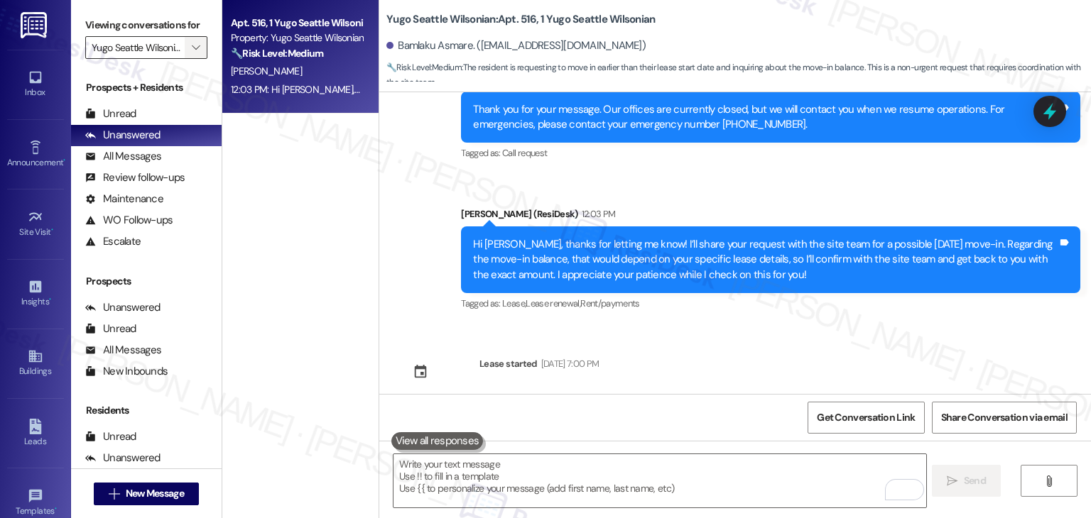
click at [192, 53] on icon "" at bounding box center [196, 47] width 8 height 11
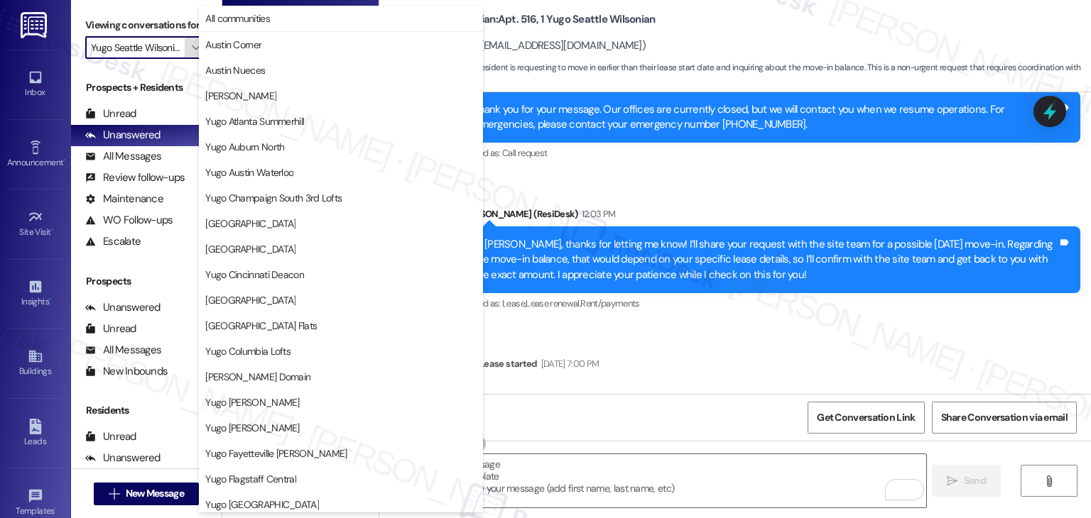
scroll to position [618, 0]
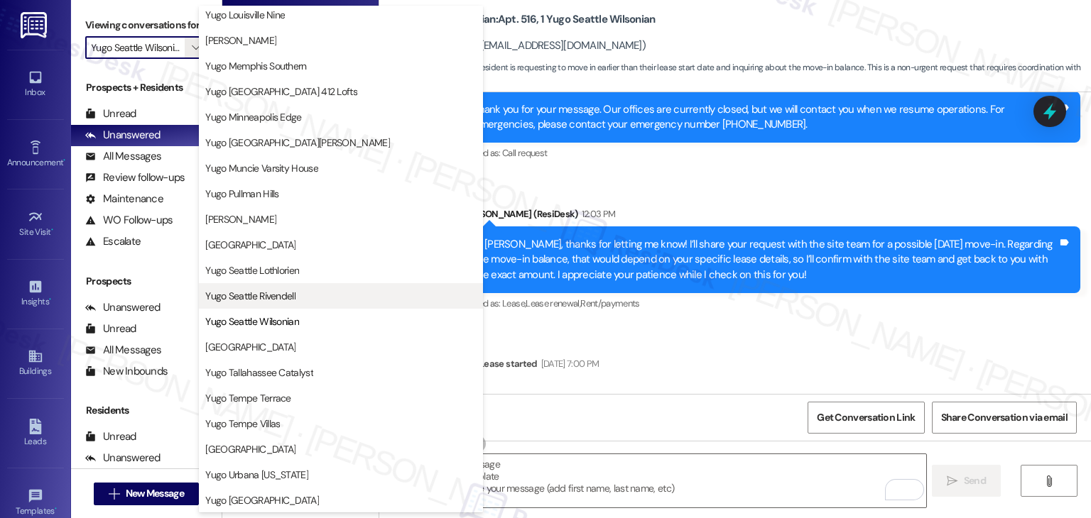
click at [264, 291] on span "Yugo Seattle Rivendell" at bounding box center [250, 296] width 90 height 14
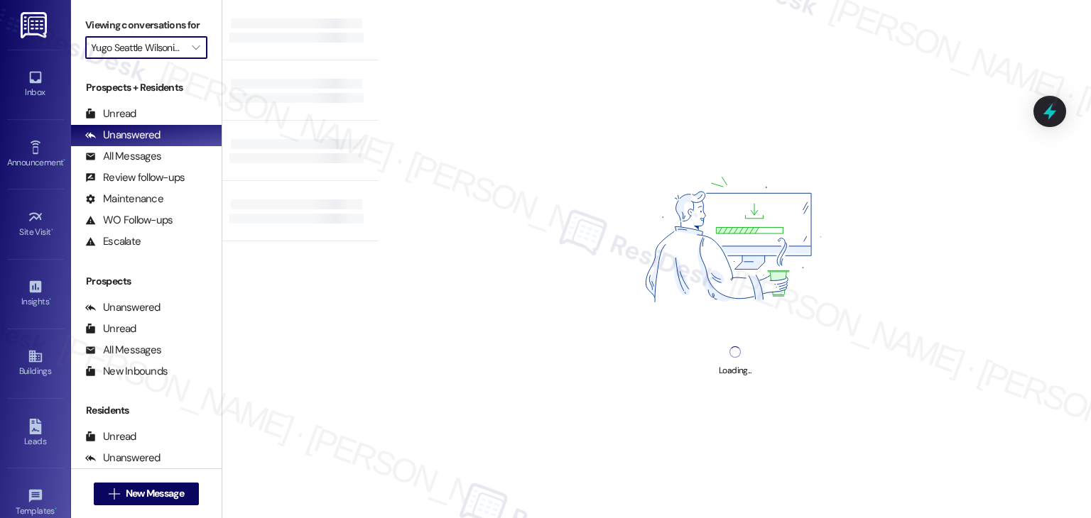
type input "Yugo Seattle Rivendell"
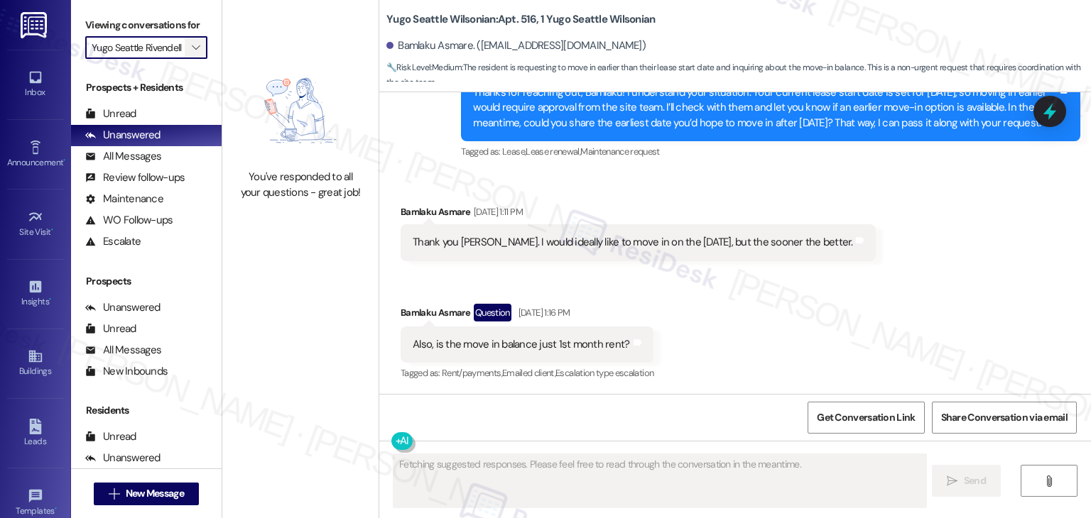
click at [192, 45] on span "" at bounding box center [195, 47] width 13 height 23
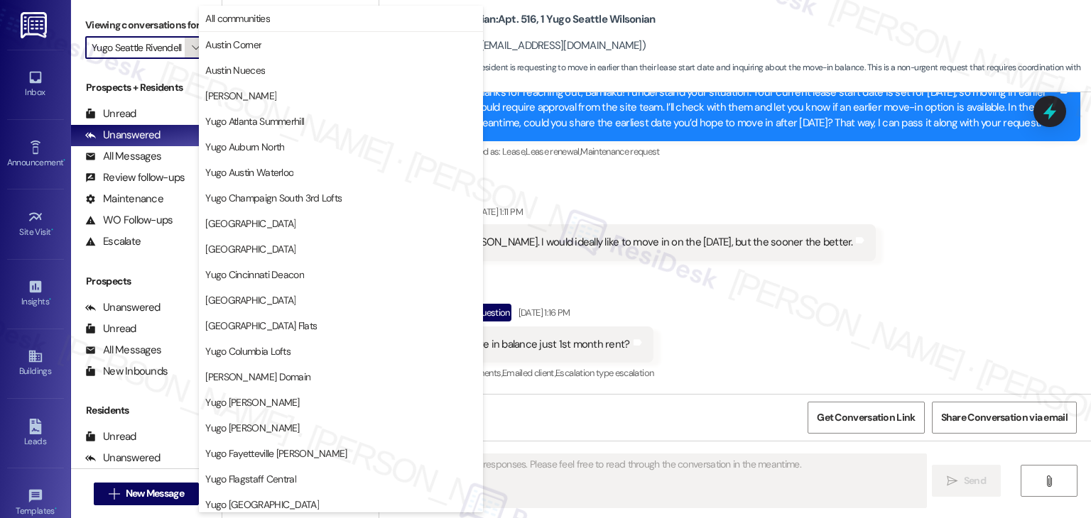
scroll to position [618, 0]
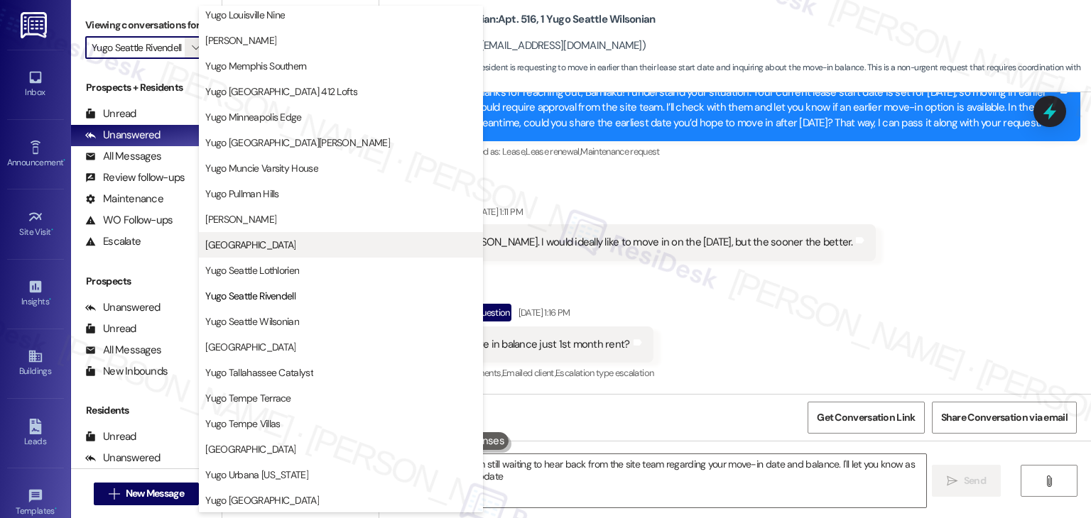
type textarea "Hi {{first_name}}! I'm still waiting to hear back from the site team regarding …"
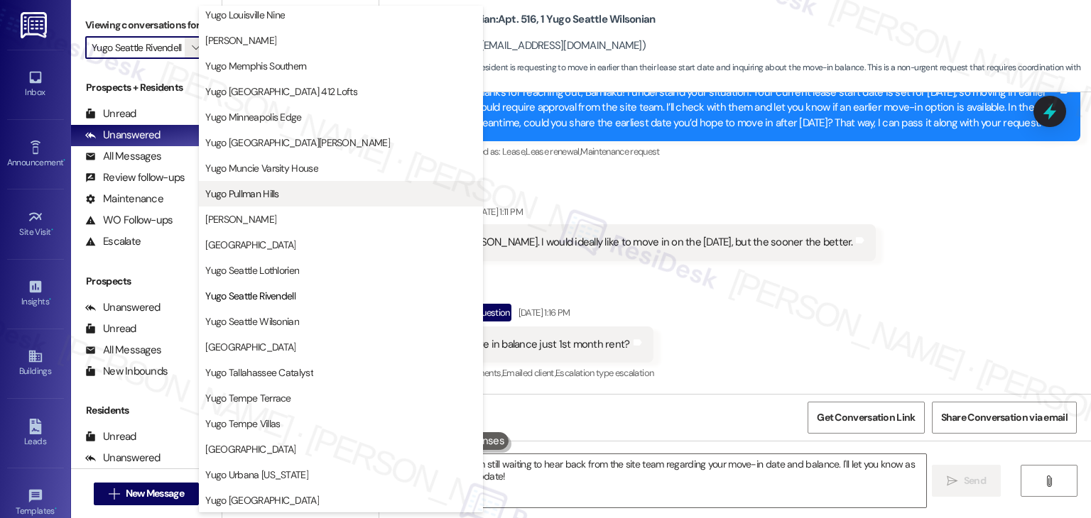
click at [250, 191] on span "Yugo Pullman Hills" at bounding box center [241, 194] width 73 height 14
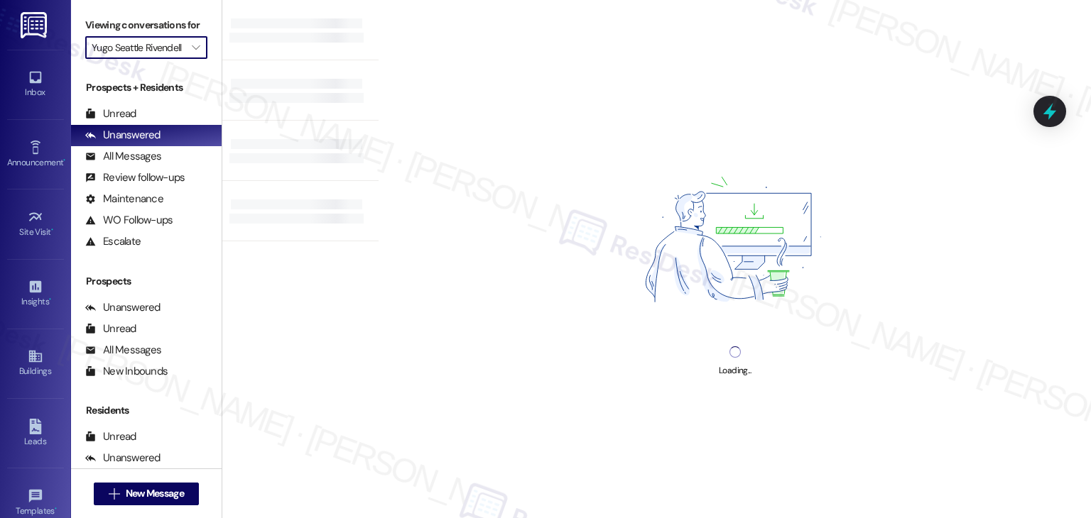
type input "Yugo Pullman Hills"
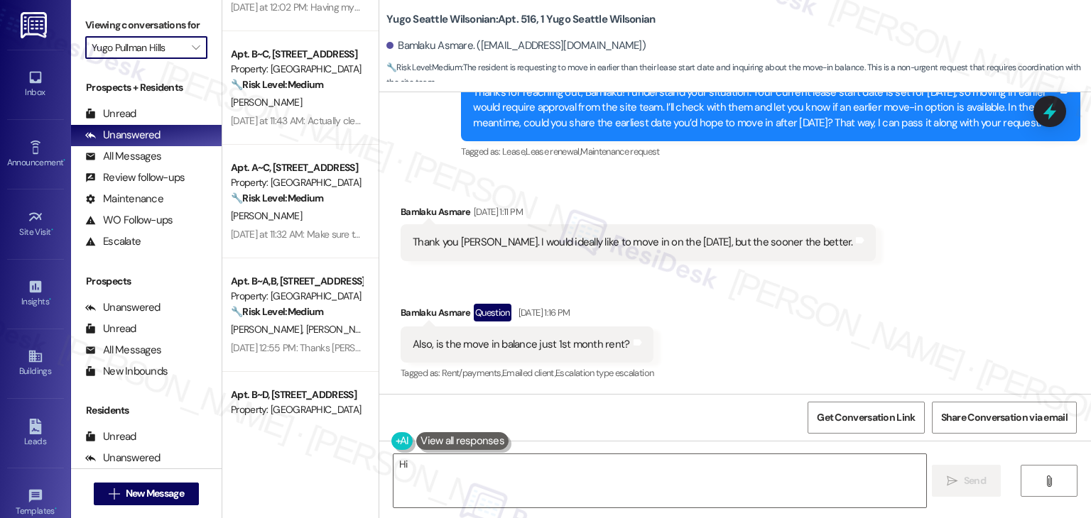
scroll to position [378, 0]
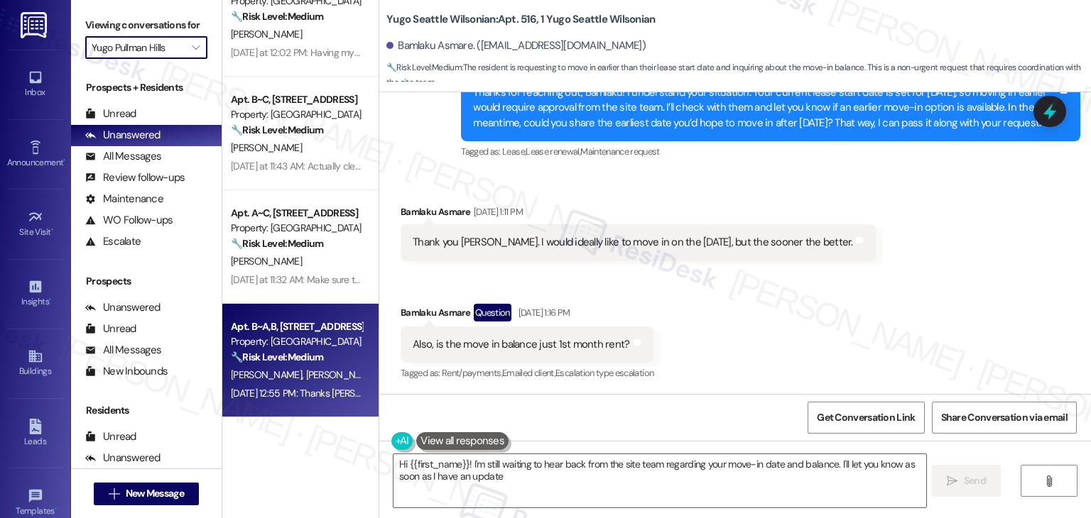
type textarea "Hi {{first_name}}! I'm still waiting to hear back from the site team regarding …"
click at [317, 343] on div "Property: [GEOGRAPHIC_DATA]" at bounding box center [296, 341] width 131 height 15
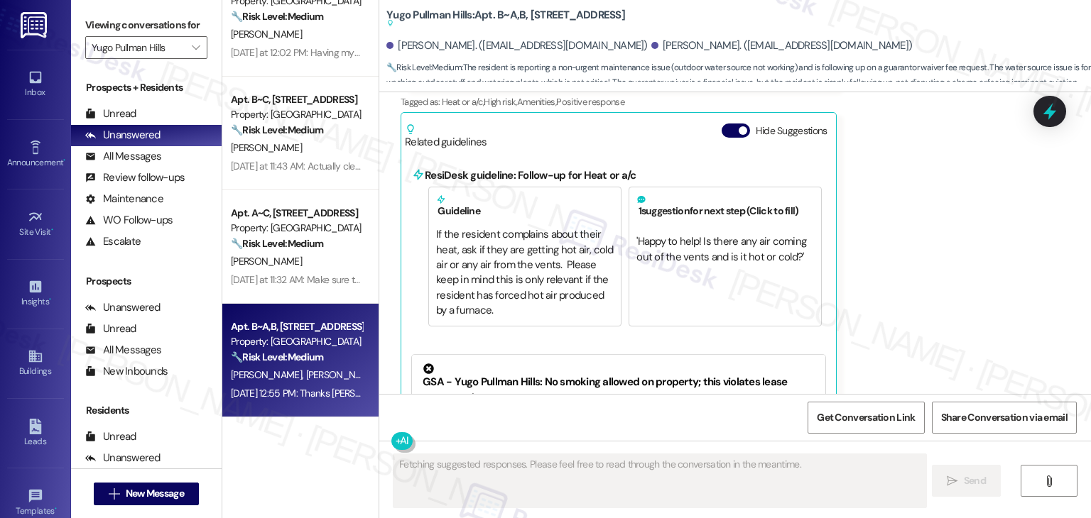
scroll to position [6410, 0]
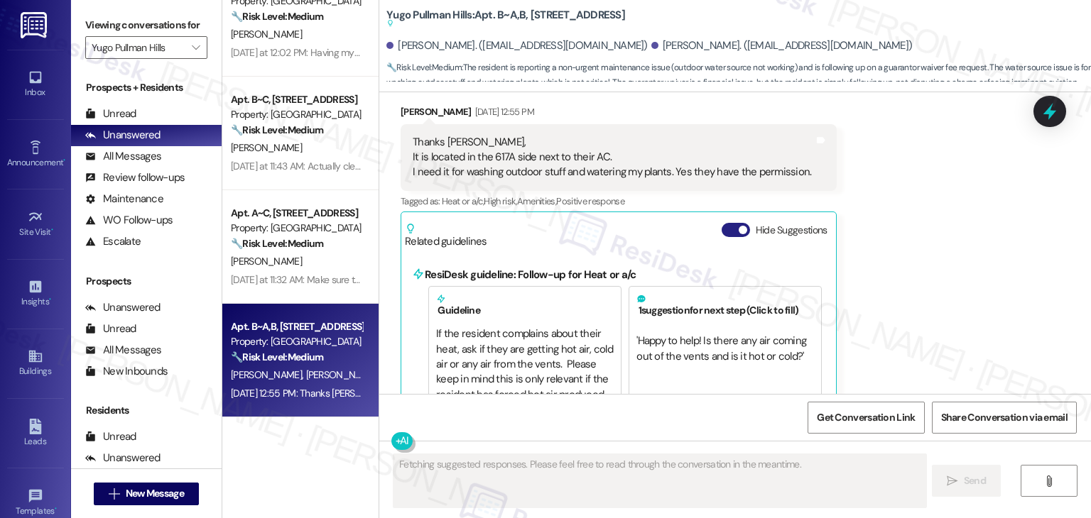
click at [721, 223] on button "Hide Suggestions" at bounding box center [735, 230] width 28 height 14
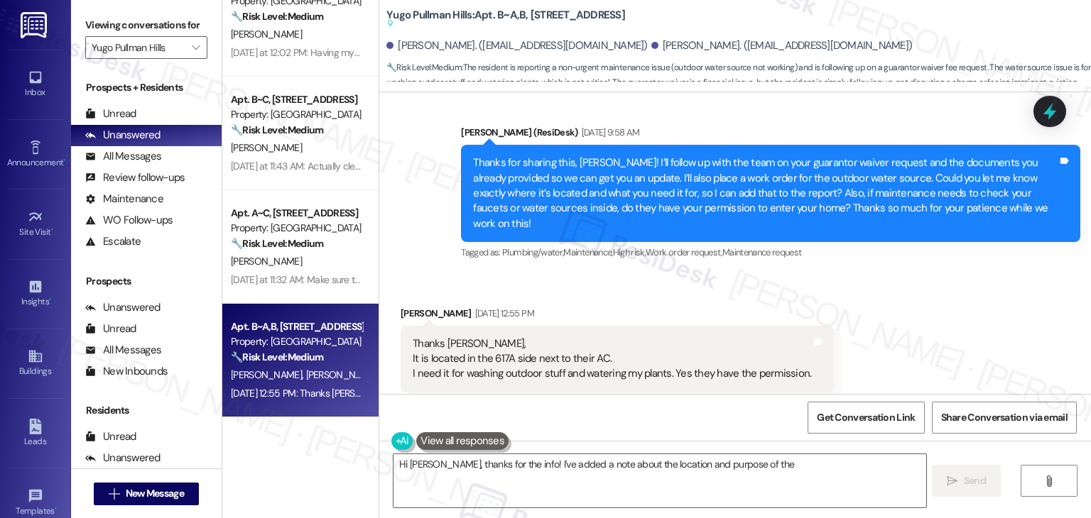
scroll to position [6137, 0]
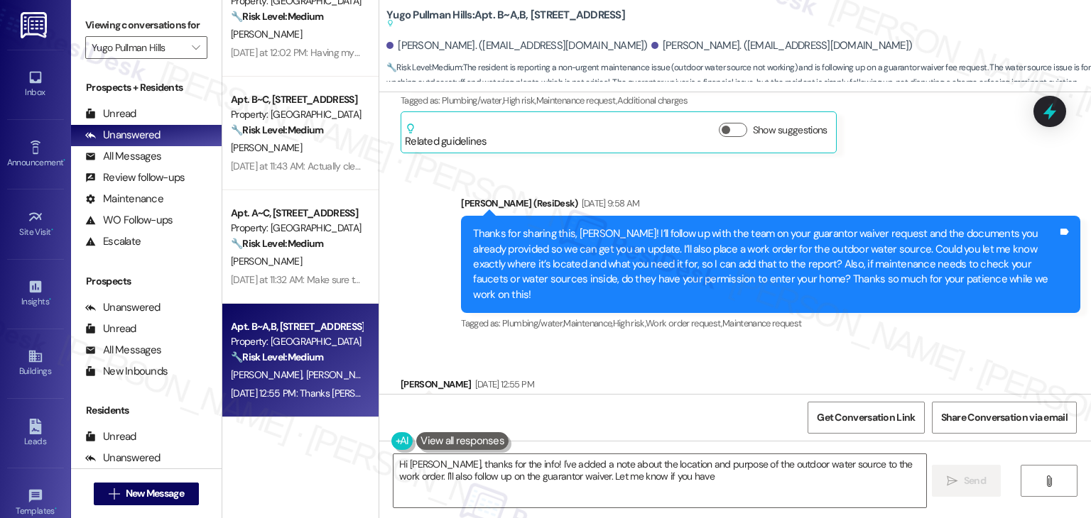
click at [878, 345] on div "Received via SMS [PERSON_NAME] [DATE] 12:55 PM Thanks [PERSON_NAME], It is loca…" at bounding box center [734, 441] width 711 height 192
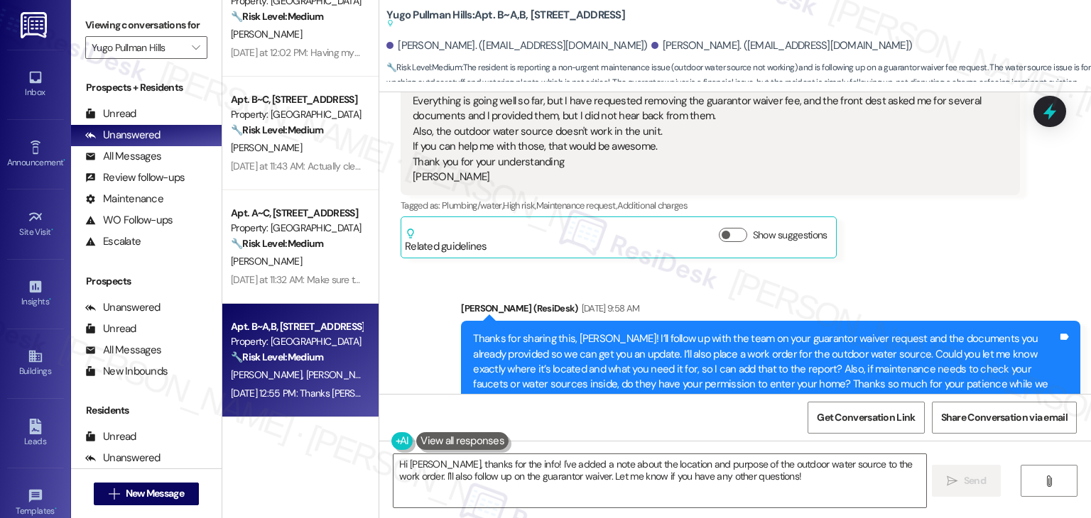
scroll to position [5924, 0]
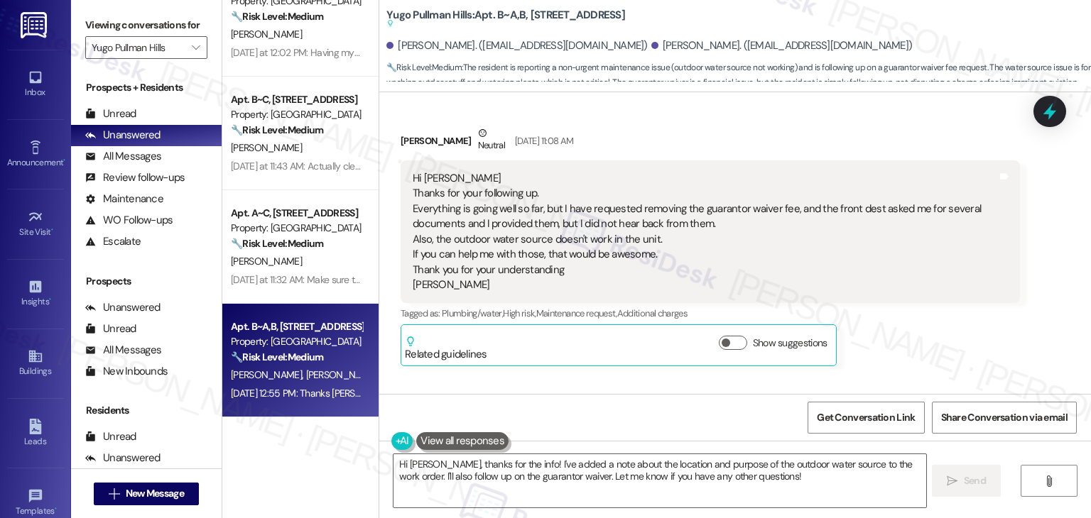
click at [866, 317] on div "[PERSON_NAME] Neutral [DATE] 11:08 AM Hi [PERSON_NAME] Thanks for your followin…" at bounding box center [709, 246] width 619 height 241
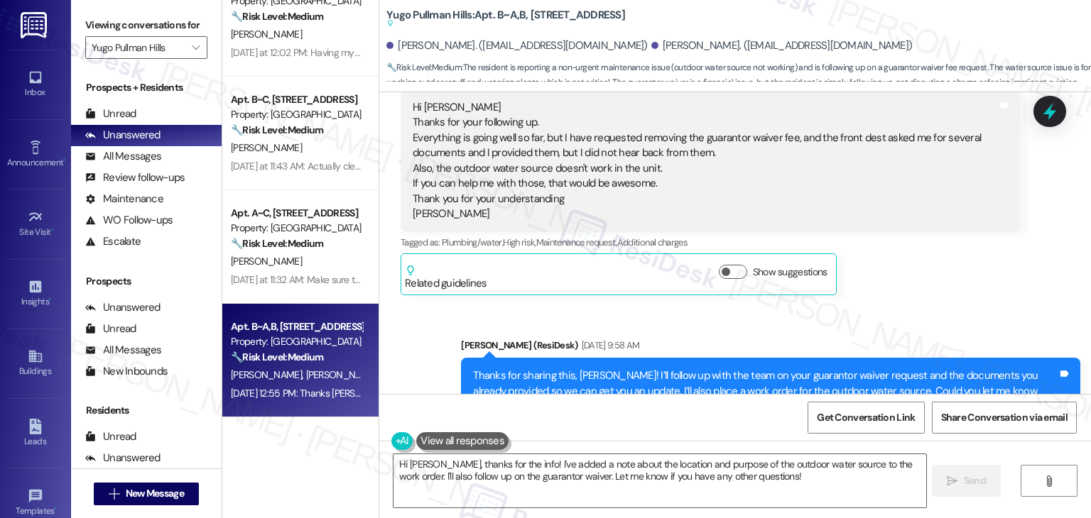
scroll to position [6066, 0]
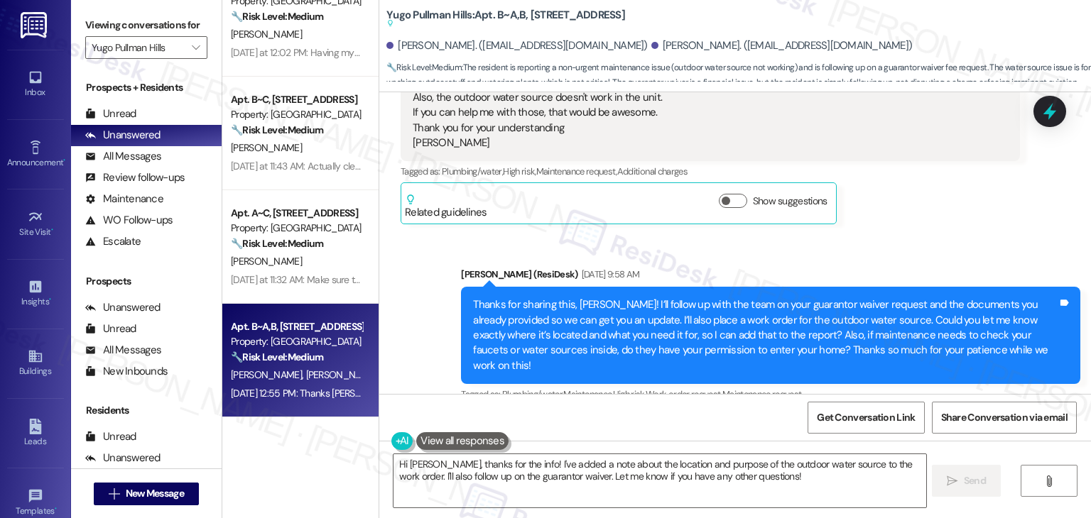
click at [750, 297] on div "Thanks for sharing this, [PERSON_NAME]! I’ll follow up with the team on your gu…" at bounding box center [765, 335] width 584 height 76
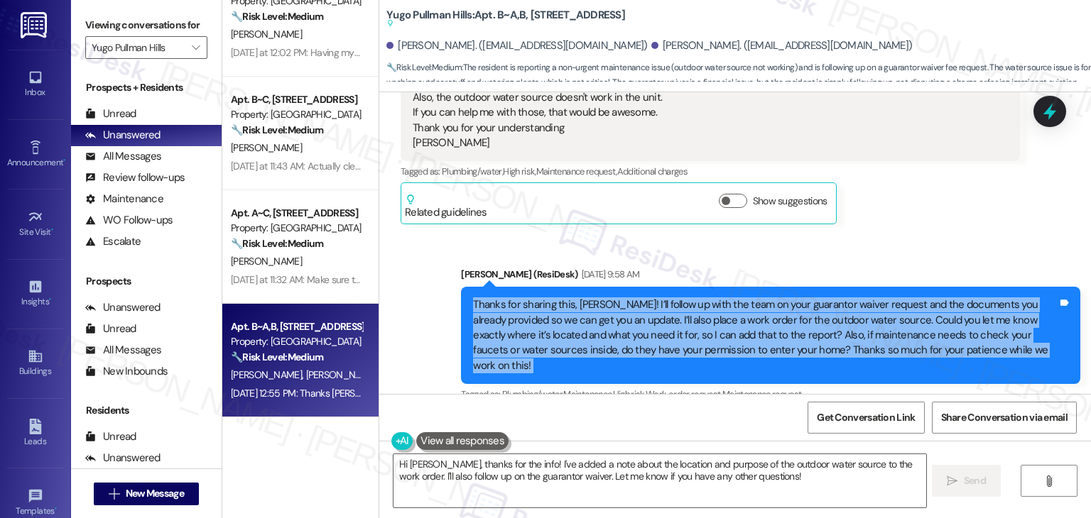
click at [750, 297] on div "Thanks for sharing this, [PERSON_NAME]! I’ll follow up with the team on your gu…" at bounding box center [765, 335] width 584 height 76
copy div "Thanks for sharing this, [PERSON_NAME]! I’ll follow up with the team on your gu…"
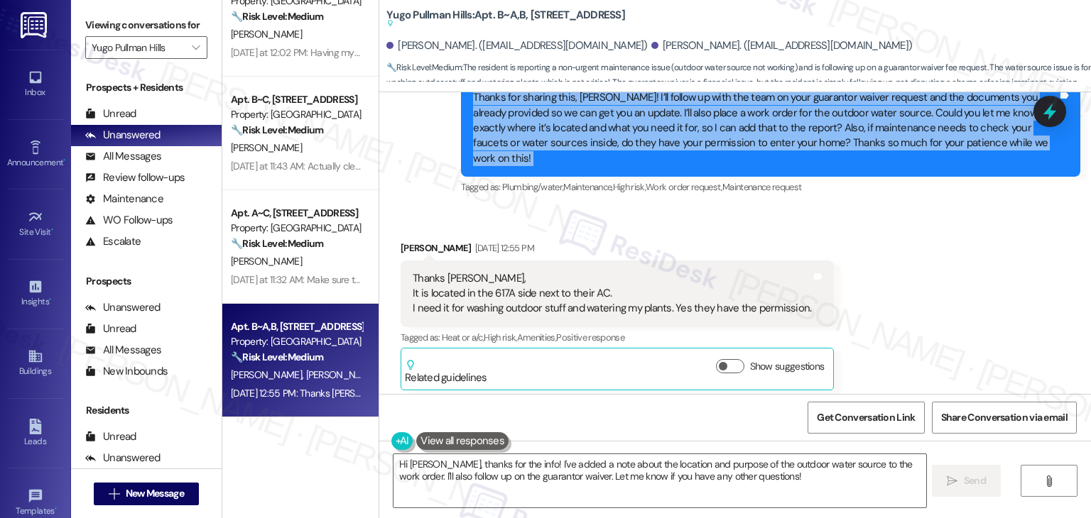
scroll to position [6279, 0]
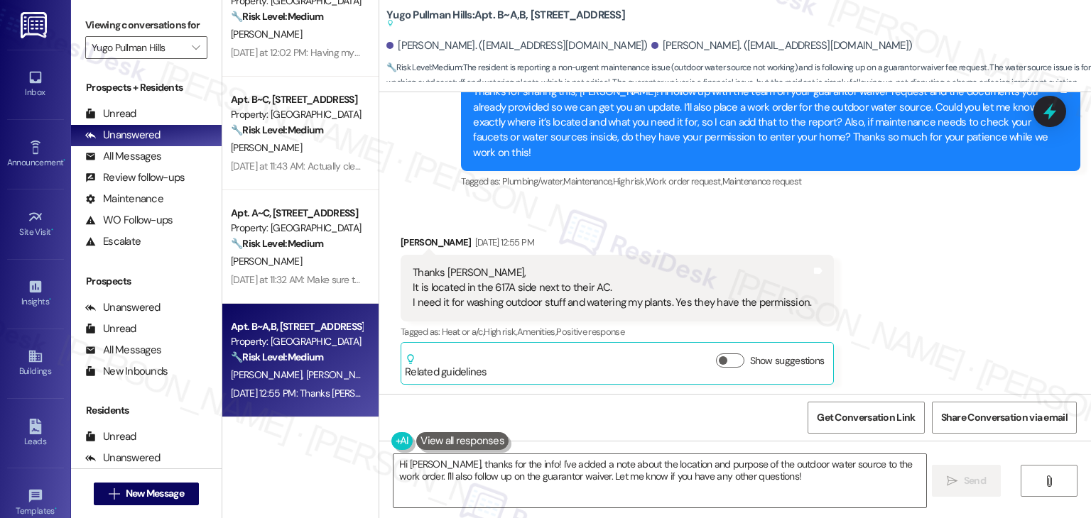
click at [638, 266] on div "Thanks [PERSON_NAME], It is located in the 617A side next to their AC. I need i…" at bounding box center [612, 288] width 398 height 45
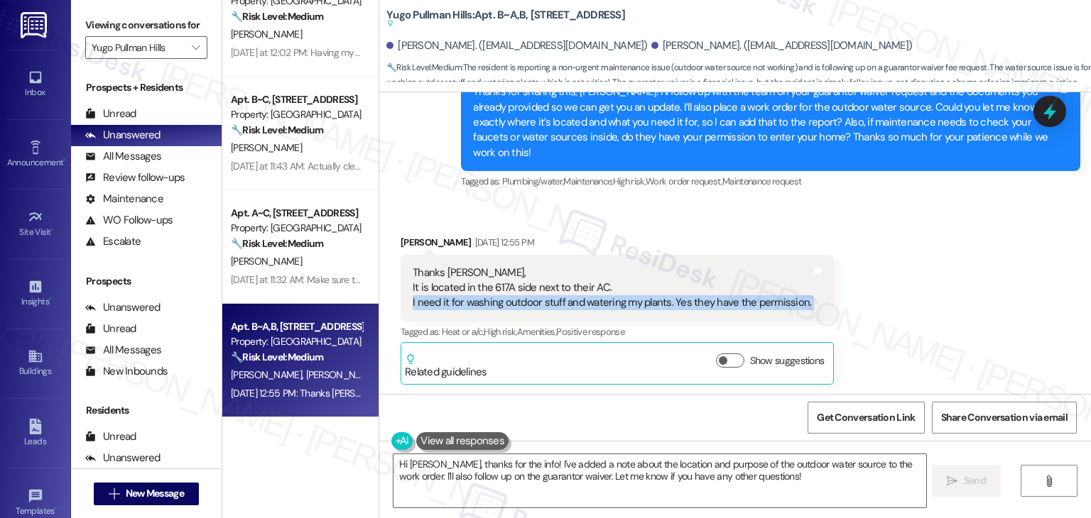
click at [638, 266] on div "Thanks [PERSON_NAME], It is located in the 617A side next to their AC. I need i…" at bounding box center [612, 288] width 398 height 45
click at [476, 266] on div "Thanks [PERSON_NAME], It is located in the 617A side next to their AC. I need i…" at bounding box center [612, 288] width 398 height 45
drag, startPoint x: 402, startPoint y: 225, endPoint x: 799, endPoint y: 246, distance: 397.5
click at [799, 255] on div "Thanks [PERSON_NAME], It is located in the 617A side next to their AC. I need i…" at bounding box center [616, 288] width 433 height 67
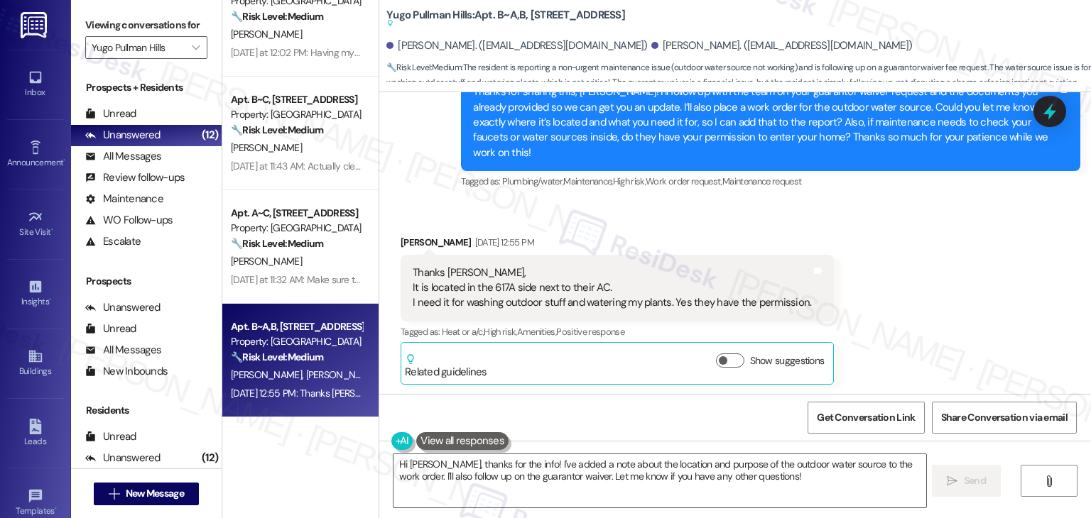
click at [908, 295] on div "Received via SMS [PERSON_NAME] [DATE] 12:55 PM Thanks [PERSON_NAME], It is loca…" at bounding box center [734, 299] width 711 height 192
click at [905, 286] on div "Received via SMS [PERSON_NAME] [DATE] 12:55 PM Thanks [PERSON_NAME], It is loca…" at bounding box center [734, 299] width 711 height 192
click at [904, 286] on div "Received via SMS Mohammed Almutairi Aug 21, 2025 at 12:55 PM Thanks Sarah, It i…" at bounding box center [734, 299] width 711 height 192
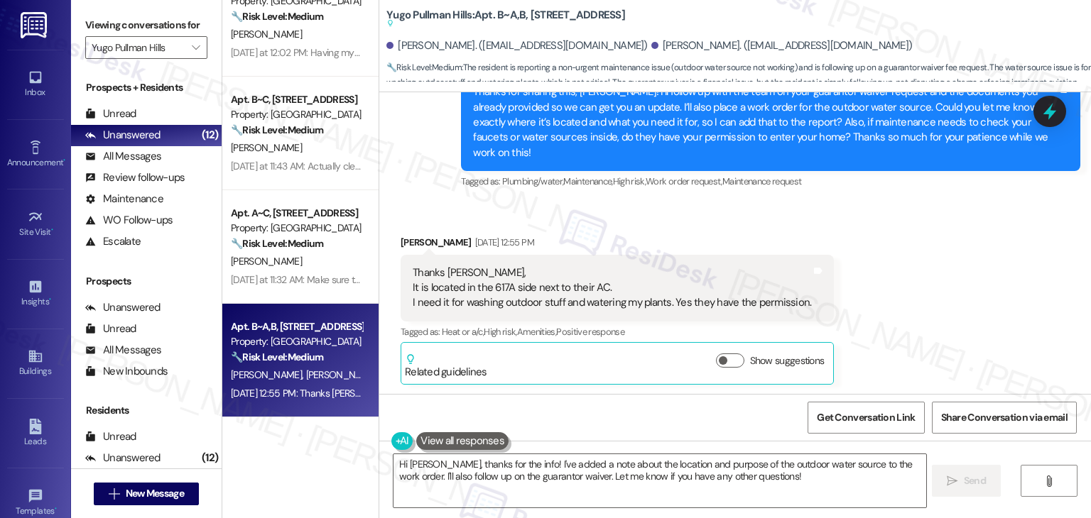
click at [904, 286] on div "Received via SMS Mohammed Almutairi Aug 21, 2025 at 12:55 PM Thanks Sarah, It i…" at bounding box center [734, 299] width 711 height 192
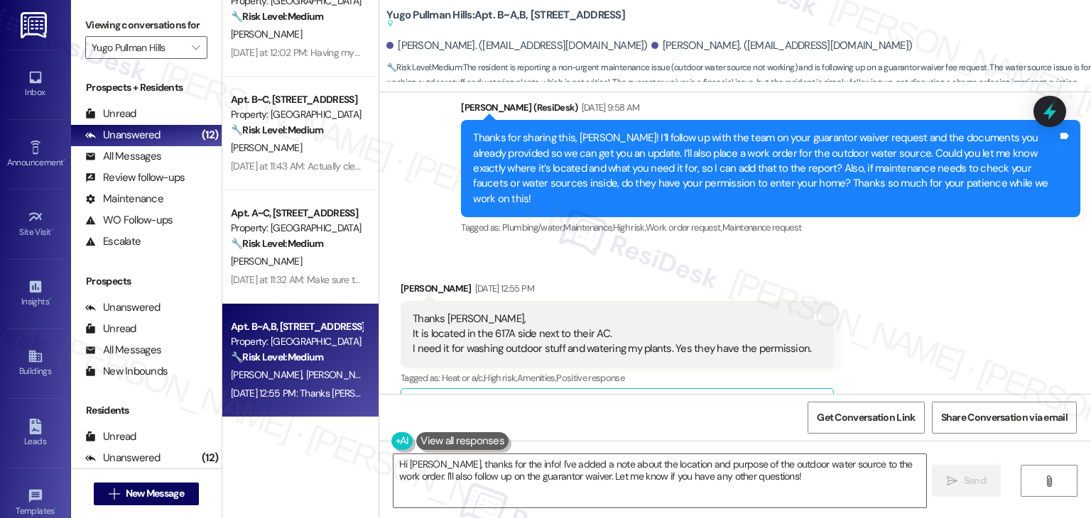
scroll to position [6350, 0]
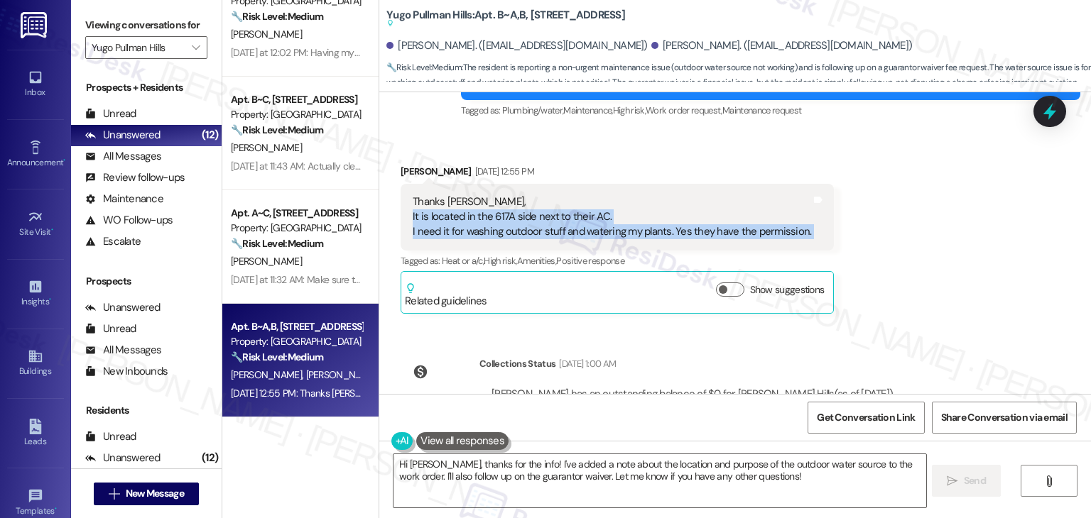
drag, startPoint x: 400, startPoint y: 158, endPoint x: 807, endPoint y: 164, distance: 406.9
click at [807, 184] on div "Thanks Sarah, It is located in the 617A side next to their AC. I need it for wa…" at bounding box center [616, 217] width 433 height 67
copy div "It is located in the 617A side next to their AC. I need it for washing outdoor …"
click at [635, 472] on textarea "Hi Mohammed, thanks for the info! I've added a note about the location and purp…" at bounding box center [659, 480] width 532 height 53
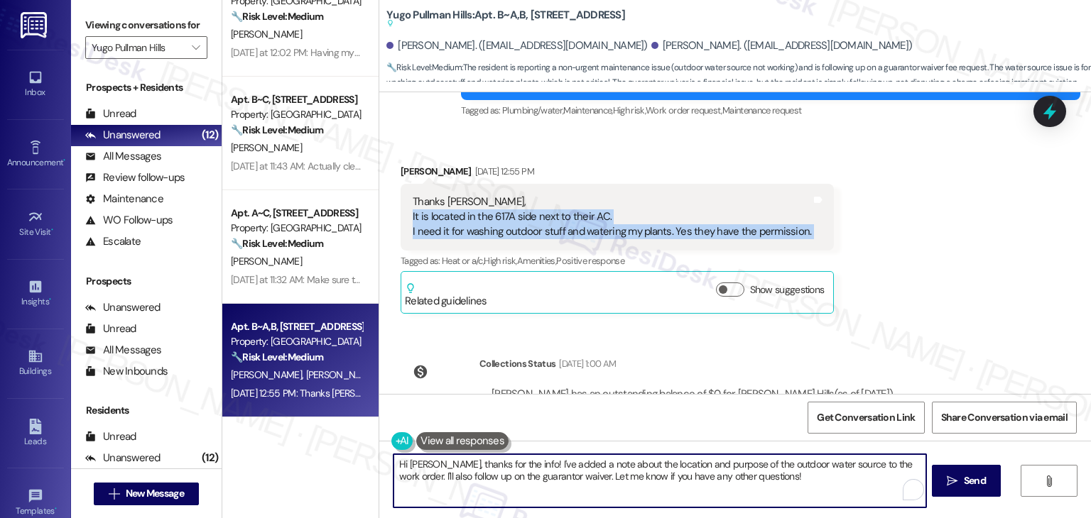
click at [635, 472] on textarea "Hi Mohammed, thanks for the info! I've added a note about the location and purp…" at bounding box center [659, 480] width 532 height 53
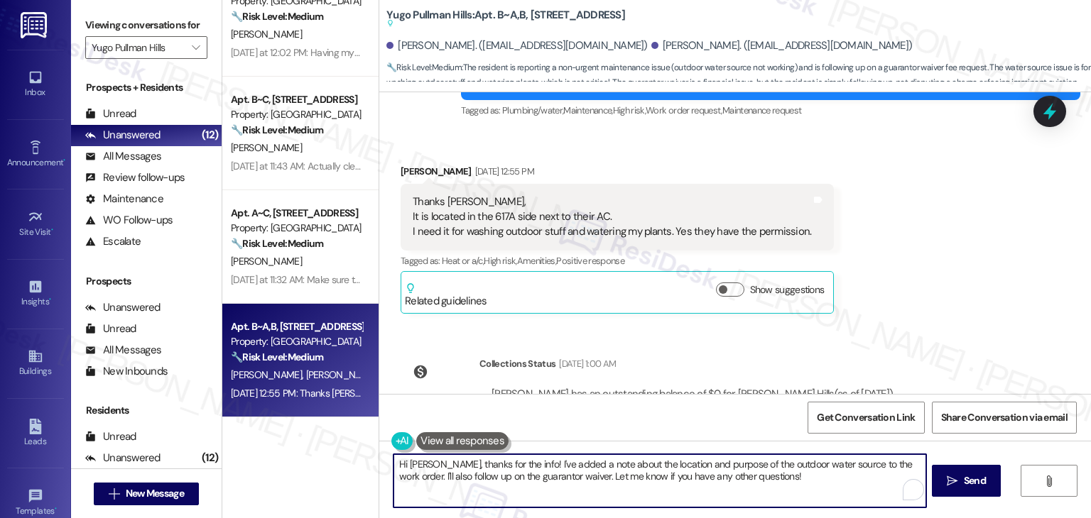
paste textarea "you for those details! I’ll include the location (617A side by the AC) and your…"
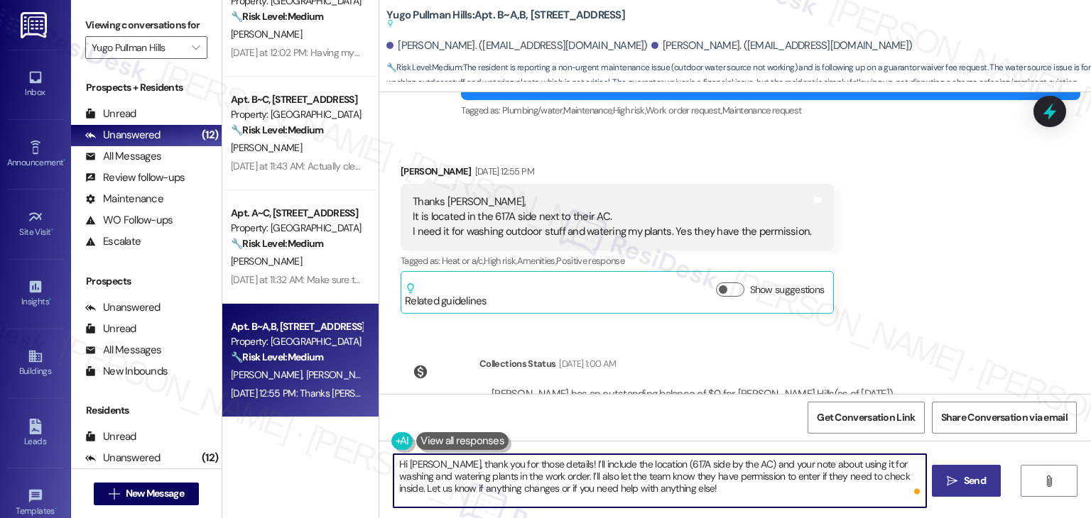
type textarea "Hi Mohammed, thank you for those details! I’ll include the location (617A side …"
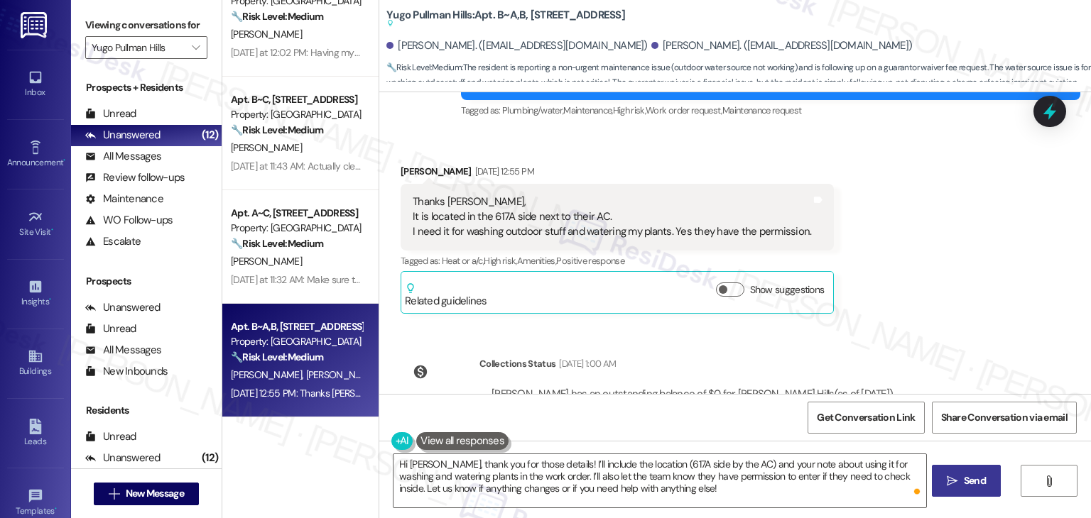
click at [966, 486] on span "Send" at bounding box center [974, 481] width 22 height 15
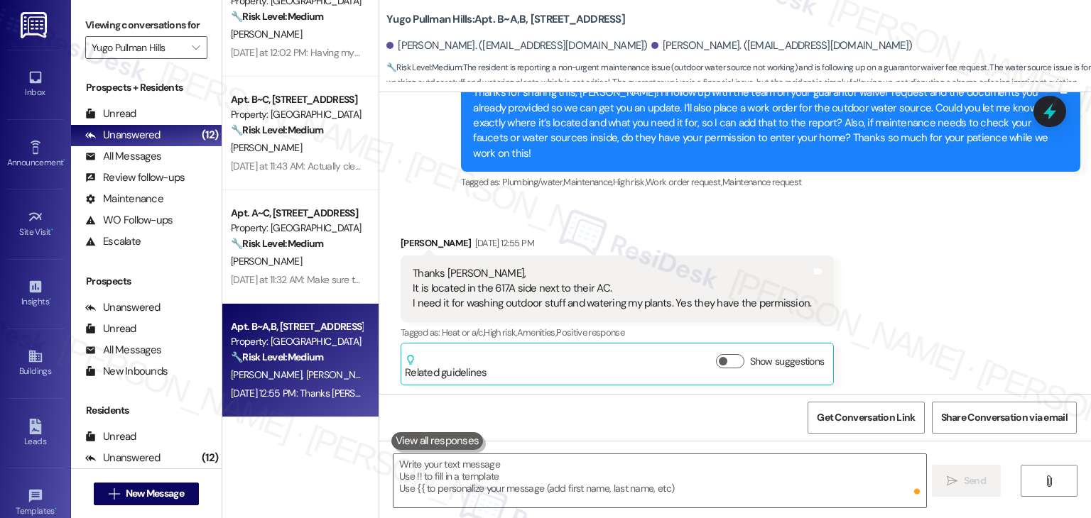
scroll to position [6219, 0]
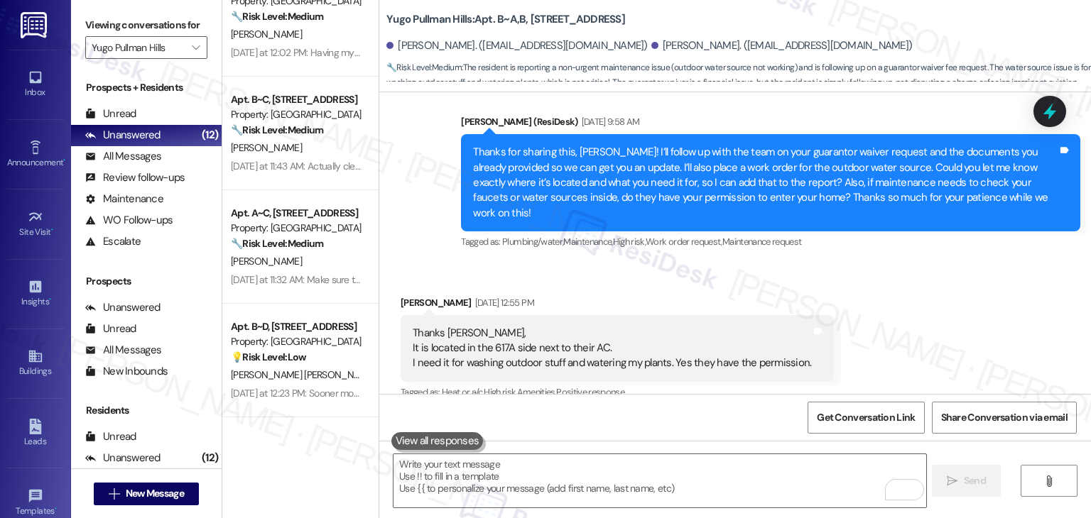
click at [933, 268] on div "Received via SMS Mohammed Almutairi Aug 21, 2025 at 12:55 PM Thanks Sarah, It i…" at bounding box center [734, 359] width 711 height 192
click at [929, 263] on div "Received via SMS Mohammed Almutairi Aug 21, 2025 at 12:55 PM Thanks Sarah, It i…" at bounding box center [734, 359] width 711 height 192
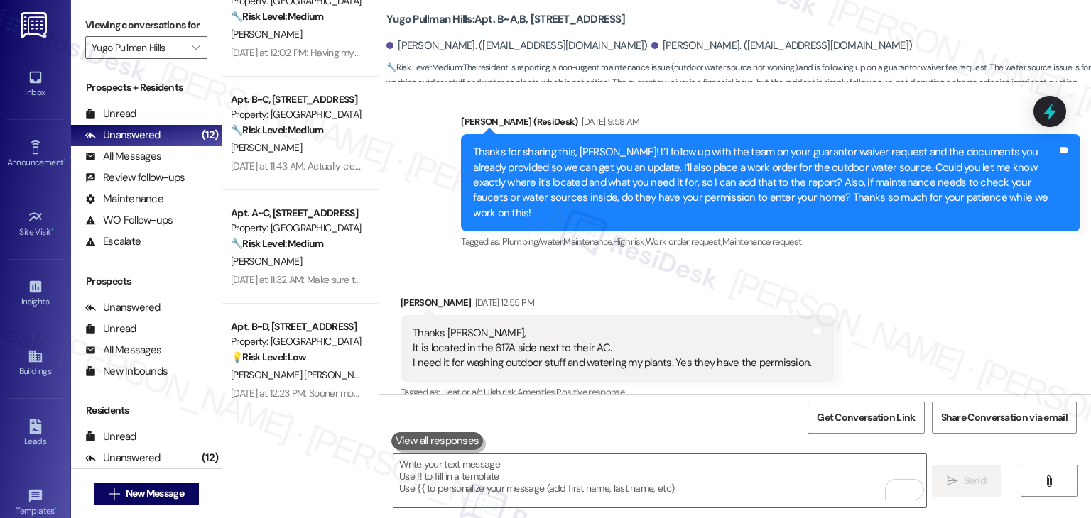
click at [929, 263] on div "Received via SMS Mohammed Almutairi Aug 21, 2025 at 12:55 PM Thanks Sarah, It i…" at bounding box center [734, 359] width 711 height 192
click at [949, 263] on div "Received via SMS Mohammed Almutairi Aug 21, 2025 at 12:55 PM Thanks Sarah, It i…" at bounding box center [734, 359] width 711 height 192
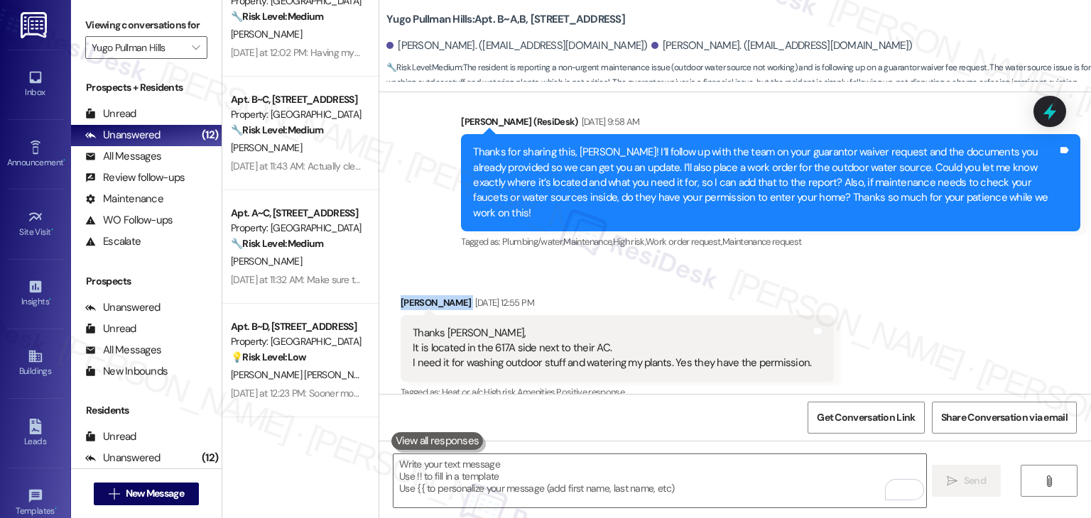
click at [949, 263] on div "Received via SMS Mohammed Almutairi Aug 21, 2025 at 12:55 PM Thanks Sarah, It i…" at bounding box center [734, 359] width 711 height 192
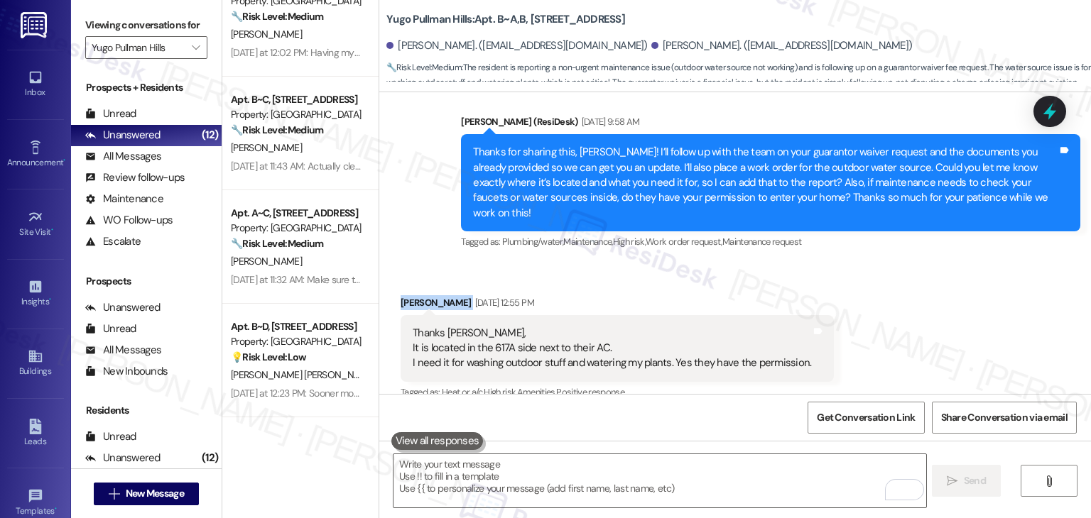
click at [949, 263] on div "Received via SMS Mohammed Almutairi Aug 21, 2025 at 12:55 PM Thanks Sarah, It i…" at bounding box center [734, 359] width 711 height 192
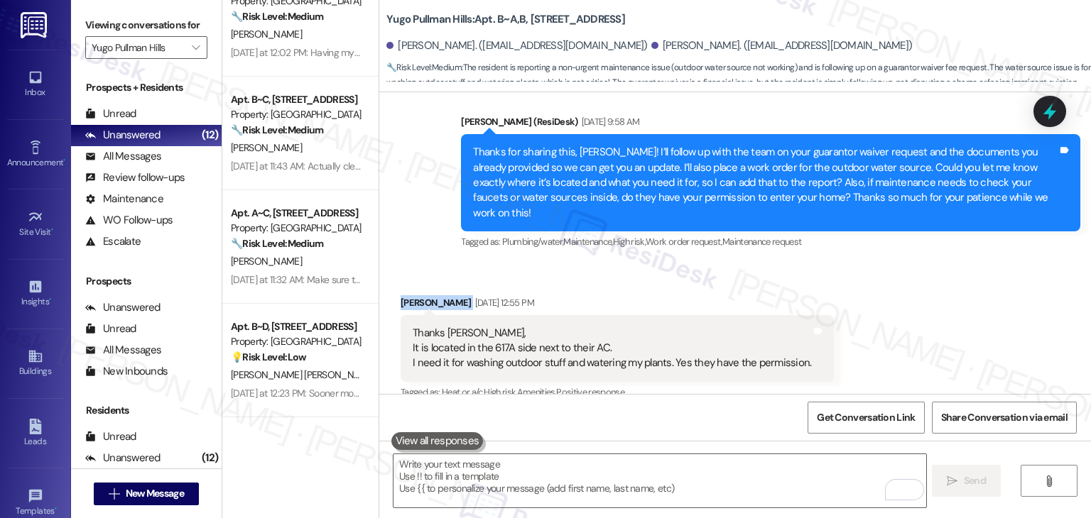
click at [949, 263] on div "Received via SMS Mohammed Almutairi Aug 21, 2025 at 12:55 PM Thanks Sarah, It i…" at bounding box center [734, 359] width 711 height 192
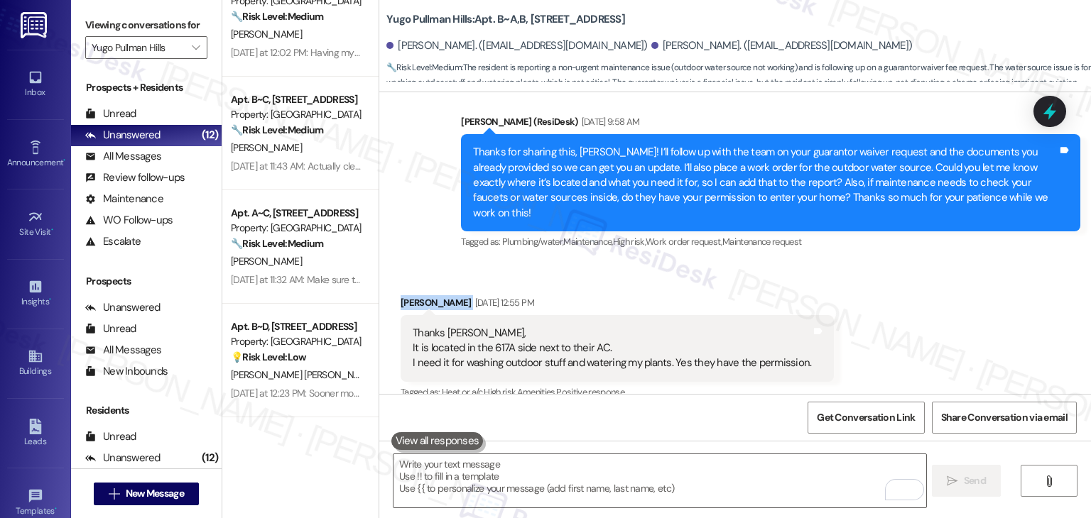
click at [949, 263] on div "Received via SMS Mohammed Almutairi Aug 21, 2025 at 12:55 PM Thanks Sarah, It i…" at bounding box center [734, 359] width 711 height 192
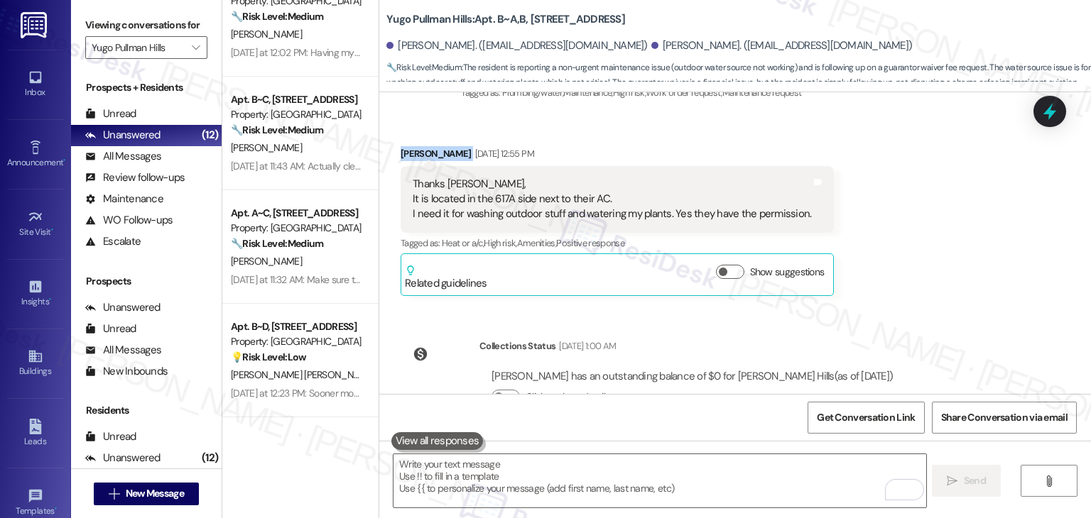
scroll to position [6479, 0]
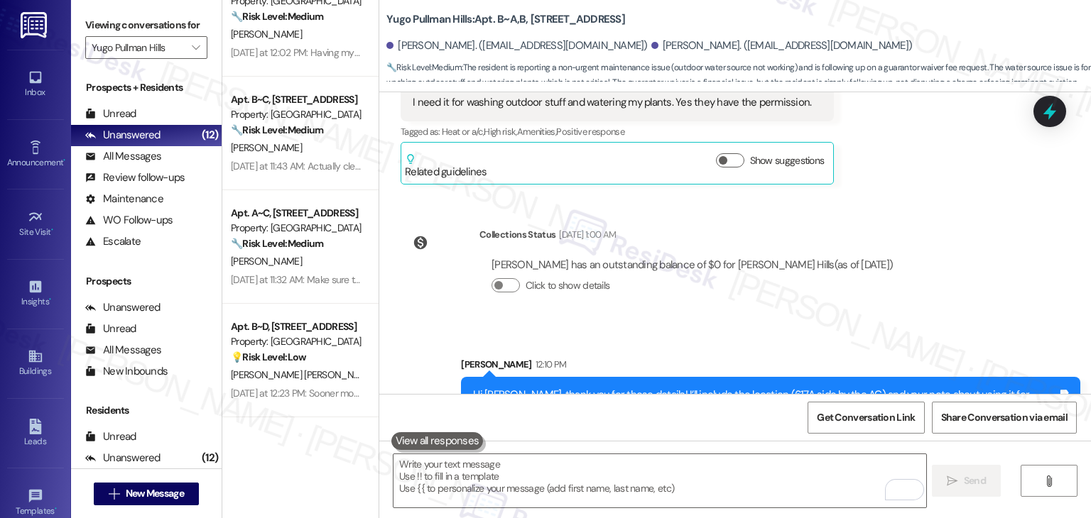
click at [966, 236] on div "Survey, sent via SMS Residesk Automated Survey Nov 06, 2024 at 11:22 AM Hi Rawa…" at bounding box center [734, 243] width 711 height 302
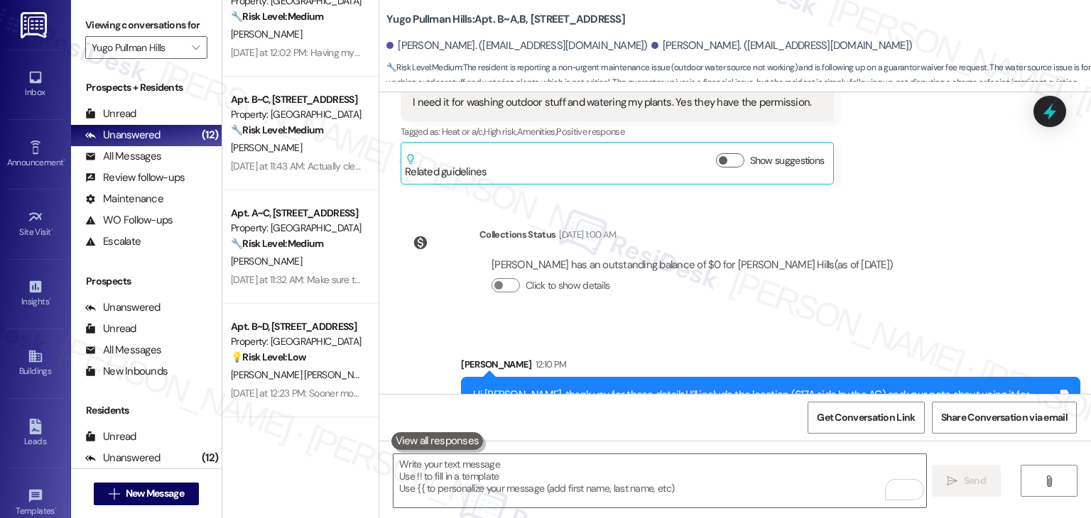
click at [995, 251] on div "Survey, sent via SMS Residesk Automated Survey Nov 06, 2024 at 11:22 AM Hi Rawa…" at bounding box center [734, 243] width 711 height 302
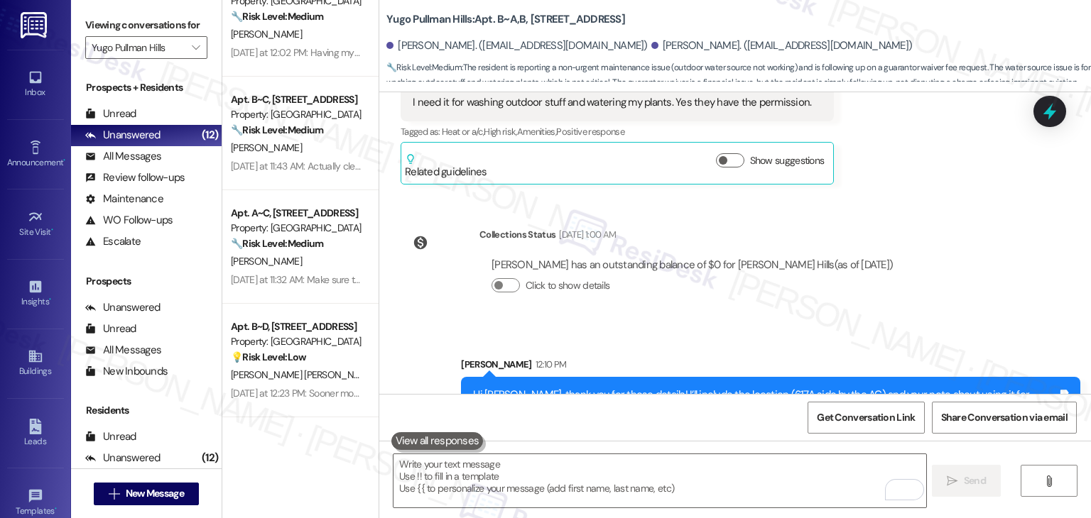
click at [995, 251] on div "Survey, sent via SMS Residesk Automated Survey Nov 06, 2024 at 11:22 AM Hi Rawa…" at bounding box center [734, 243] width 711 height 302
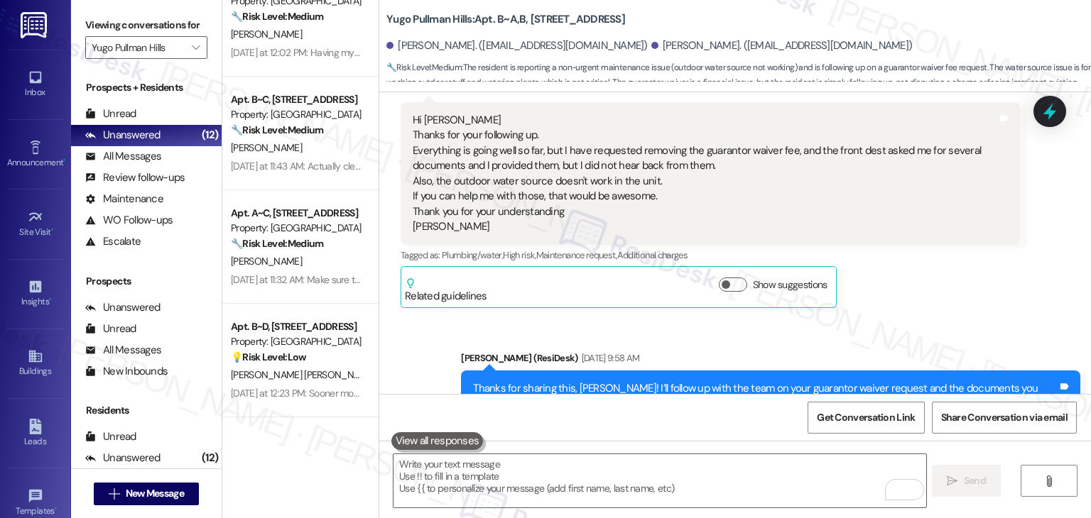
scroll to position [5911, 0]
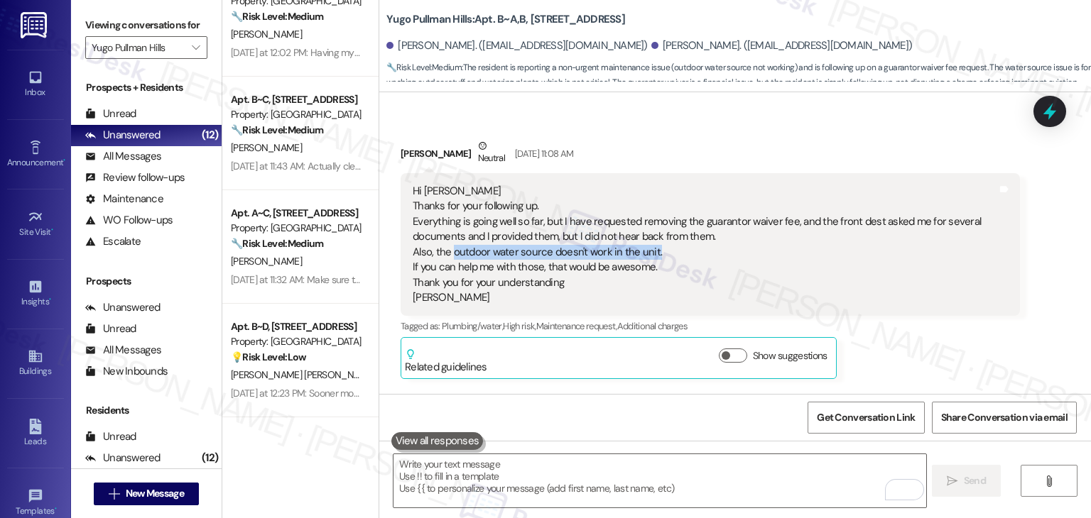
drag, startPoint x: 445, startPoint y: 202, endPoint x: 650, endPoint y: 201, distance: 204.5
click at [650, 201] on div "Hi Sarah Thanks for your following up. Everything is going well so far, but I h…" at bounding box center [705, 244] width 584 height 121
copy div "outdoor water source doesn't work in the unit."
click at [900, 323] on div "Mohammed Almutairi Neutral Aug 20, 2025 at 11:08 AM Hi Sarah Thanks for your fo…" at bounding box center [709, 258] width 619 height 241
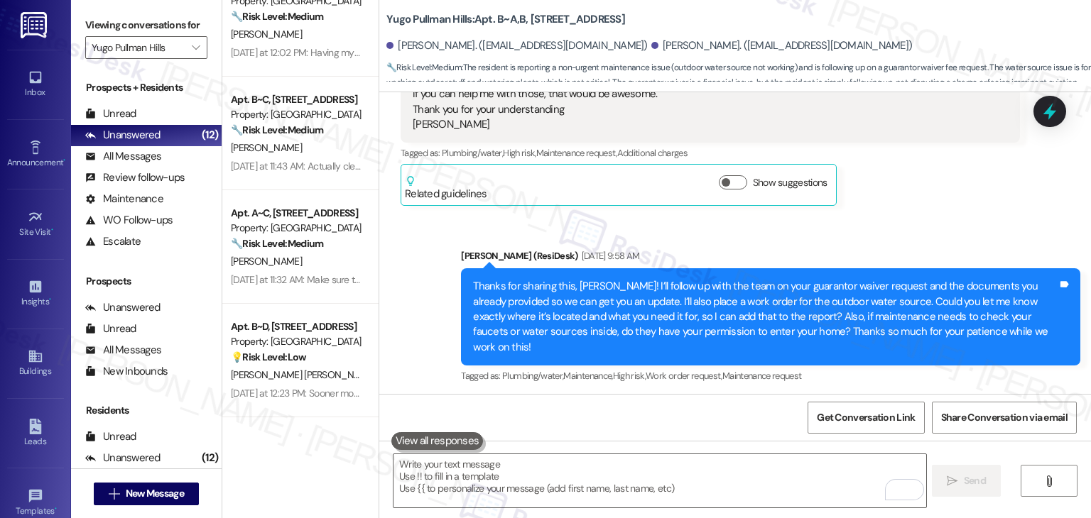
scroll to position [6337, 0]
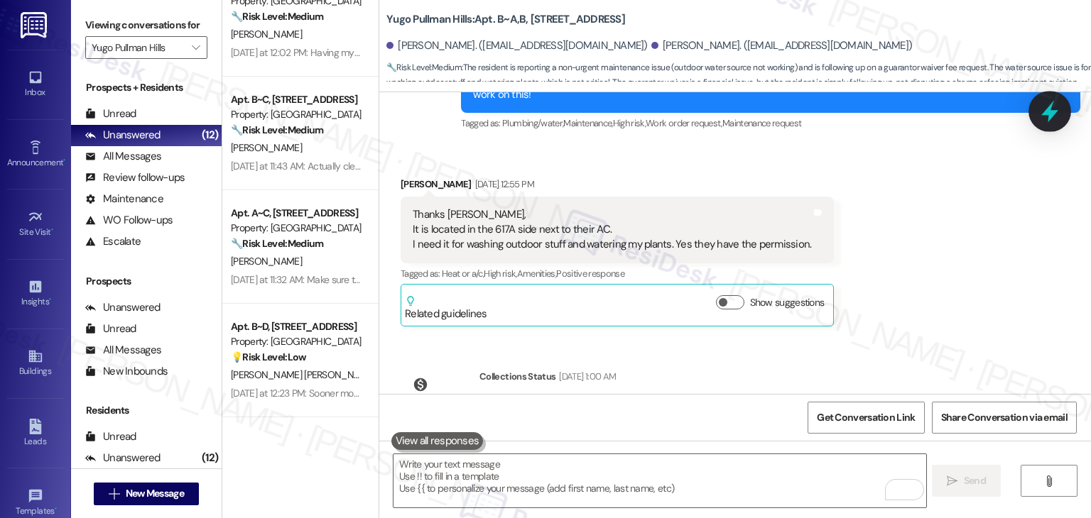
click at [1058, 109] on icon at bounding box center [1049, 111] width 24 height 24
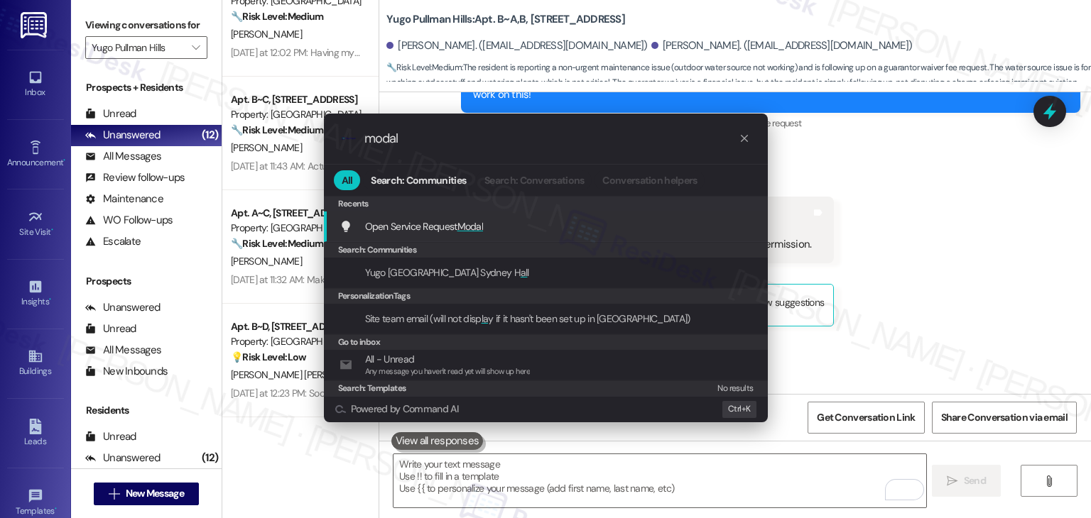
click at [463, 228] on span "Modal" at bounding box center [470, 226] width 26 height 13
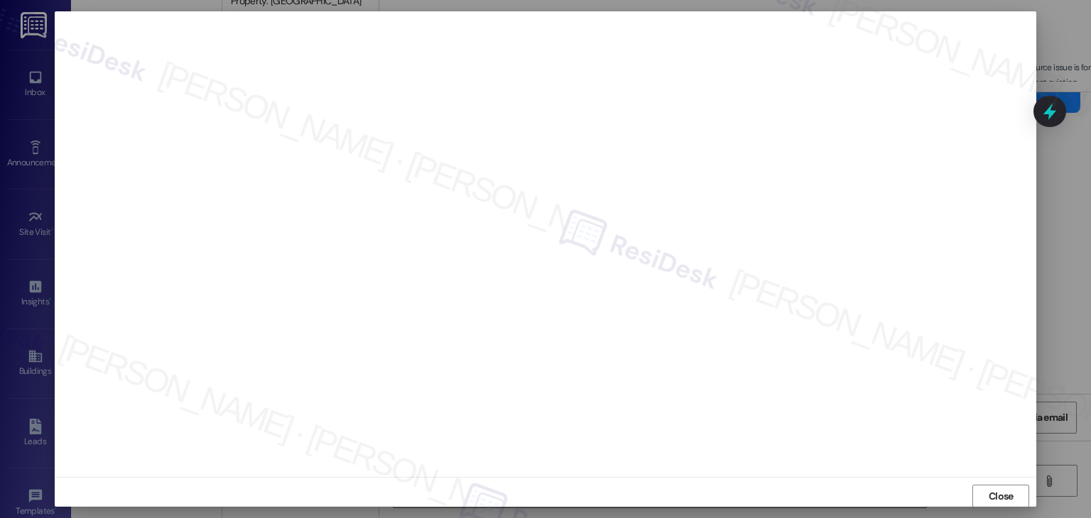
scroll to position [0, 0]
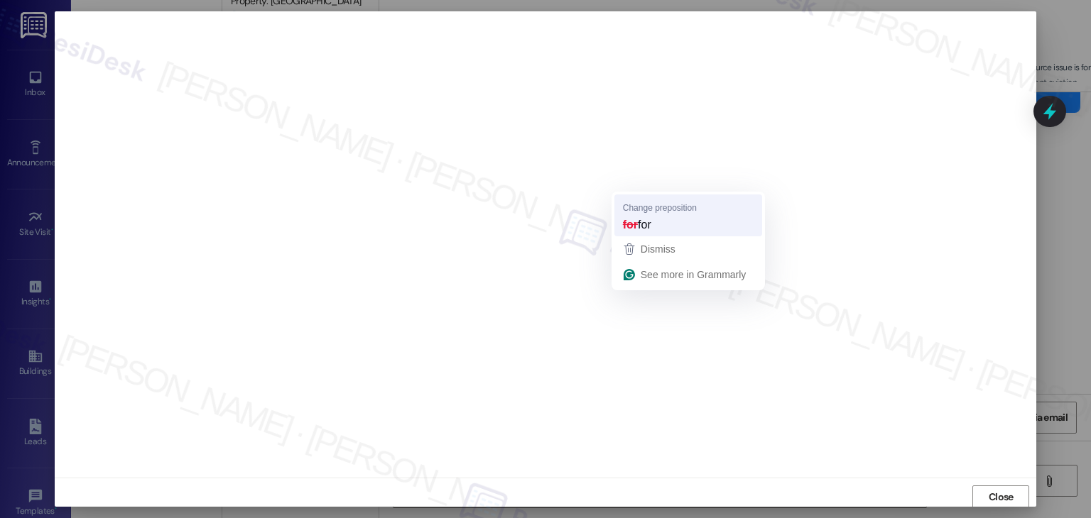
click at [638, 223] on strong "for" at bounding box center [630, 225] width 15 height 16
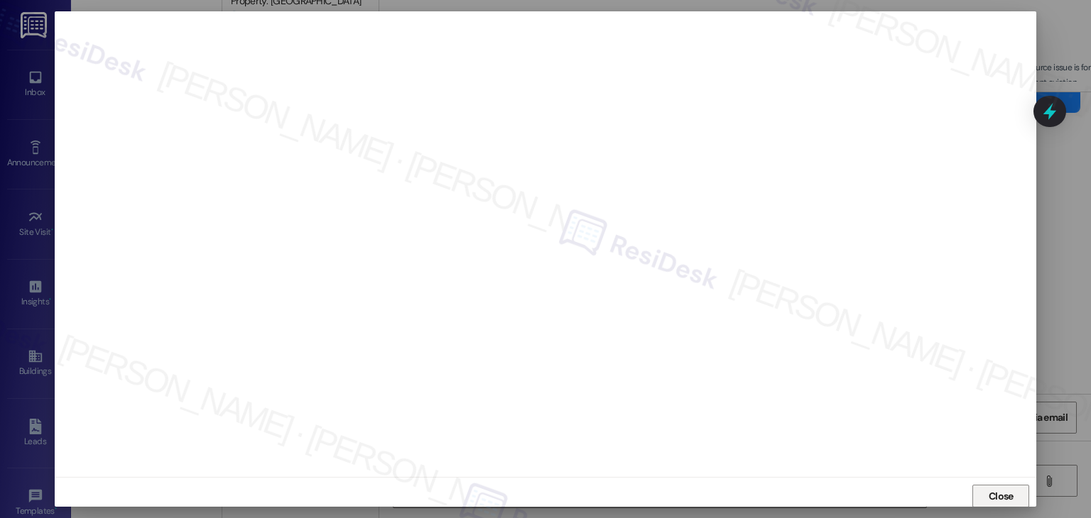
click at [996, 498] on span "Close" at bounding box center [1000, 496] width 25 height 15
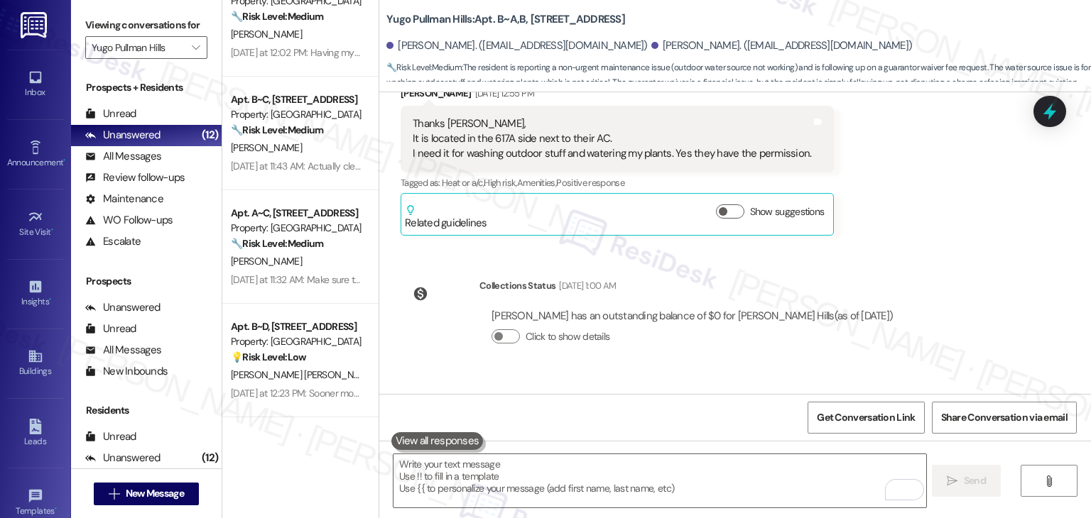
scroll to position [6479, 0]
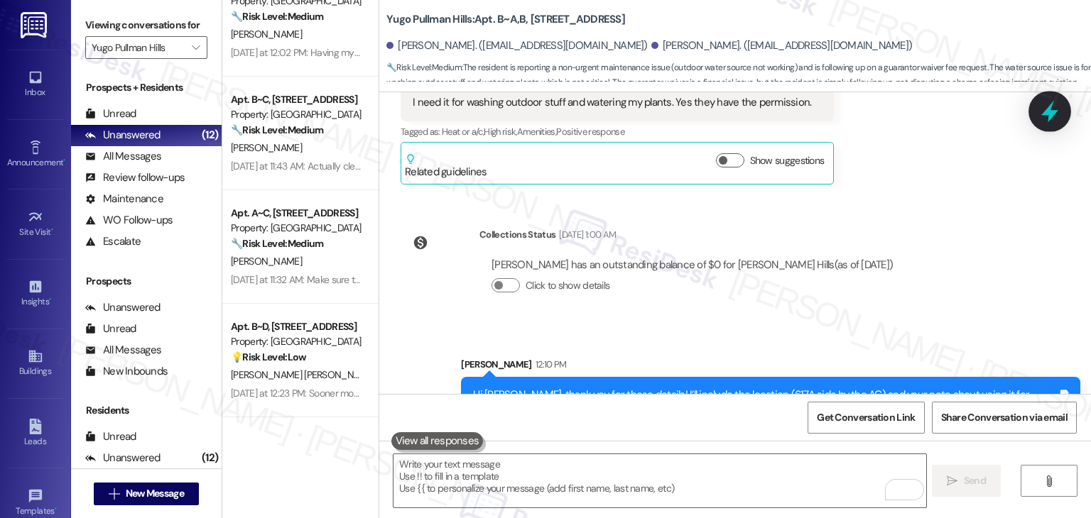
click at [1044, 112] on icon at bounding box center [1049, 112] width 17 height 22
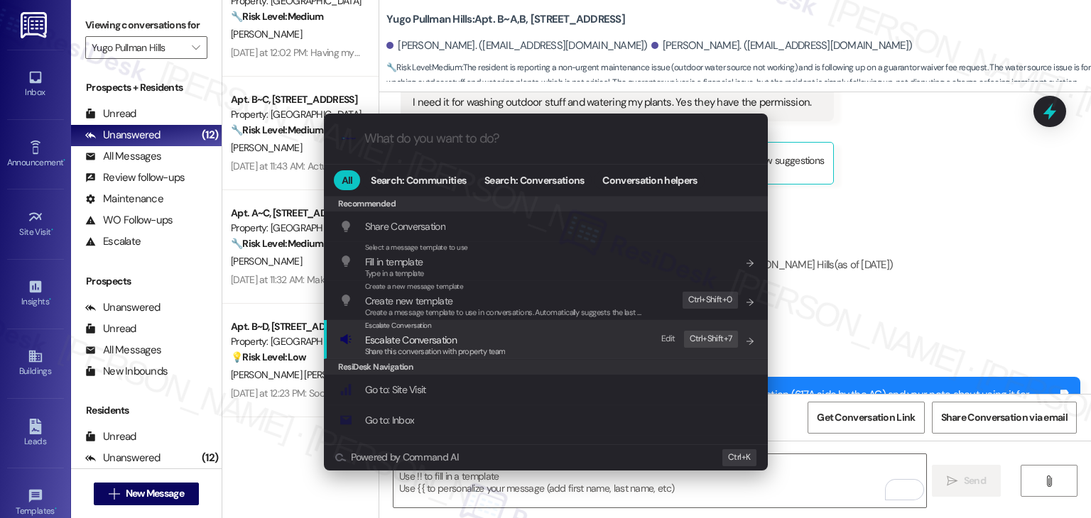
click at [454, 346] on div "Share this conversation with property team" at bounding box center [435, 352] width 141 height 13
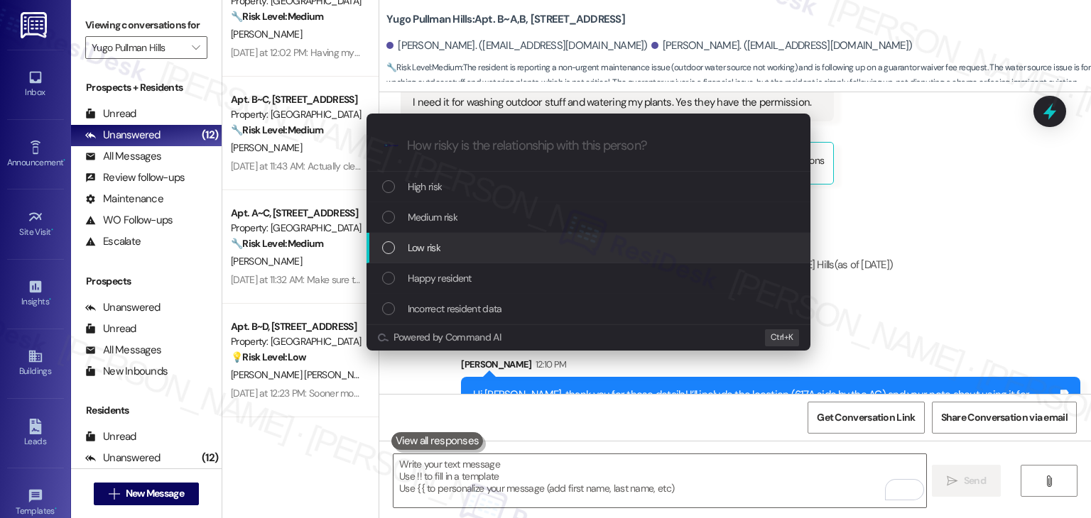
click at [388, 248] on div "List of options" at bounding box center [388, 247] width 13 height 13
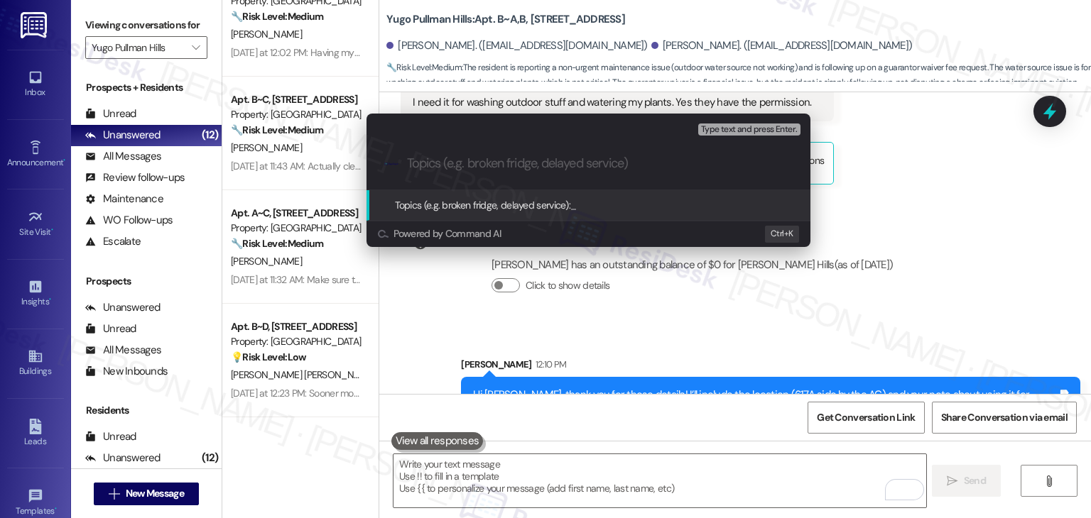
paste input "Work Order Follow-Up: Outdoor Water Source Request (WO #15560838)"
drag, startPoint x: 514, startPoint y: 165, endPoint x: 352, endPoint y: 167, distance: 161.9
click at [352, 167] on div "Escalate Conversation Low risk Topics (e.g. broken fridge, delayed service) Any…" at bounding box center [588, 180] width 479 height 162
type input "Outdoor Water Source Request (WO #15560838)"
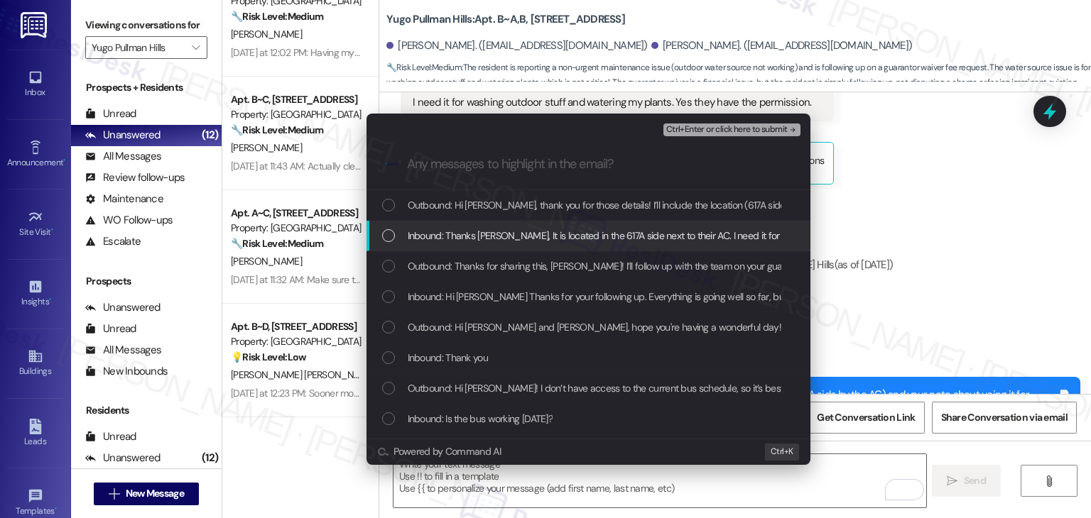
click at [395, 236] on div "Inbound: Thanks Sarah, It is located in the 617A side next to their AC. I need …" at bounding box center [589, 236] width 415 height 16
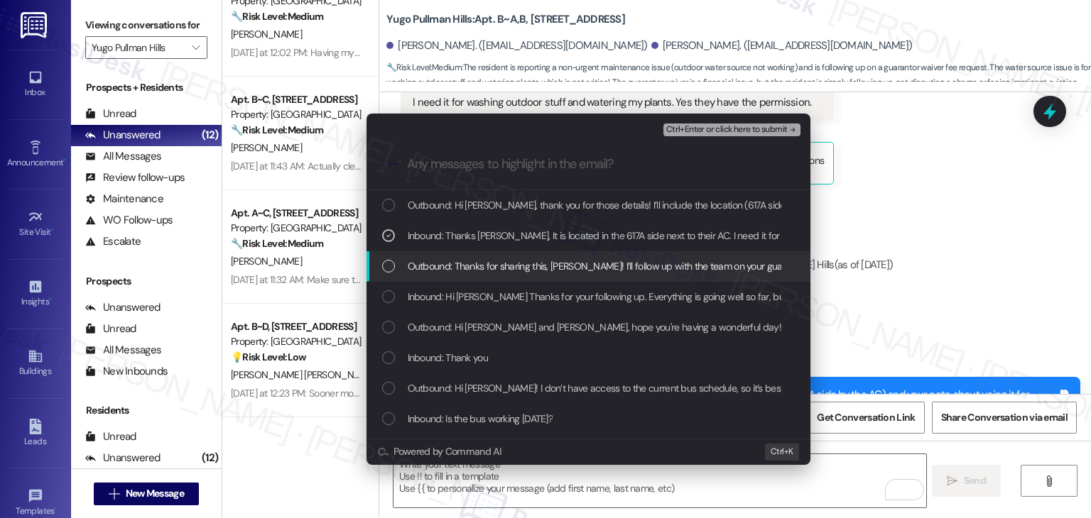
click at [900, 271] on div "Escalate Conversation Low risk Outdoor Water Source Request (WO #15560838) Inbo…" at bounding box center [545, 259] width 1091 height 518
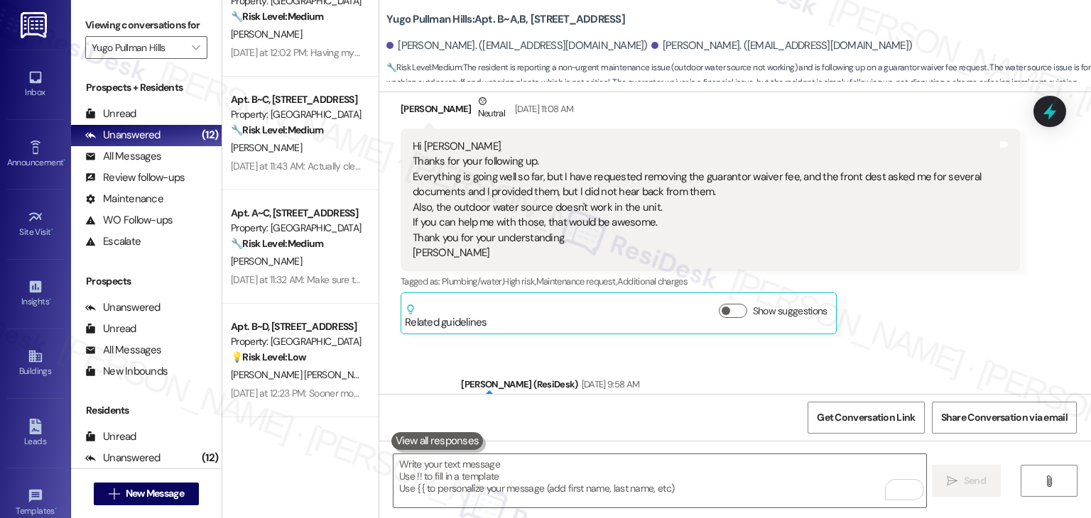
scroll to position [5911, 0]
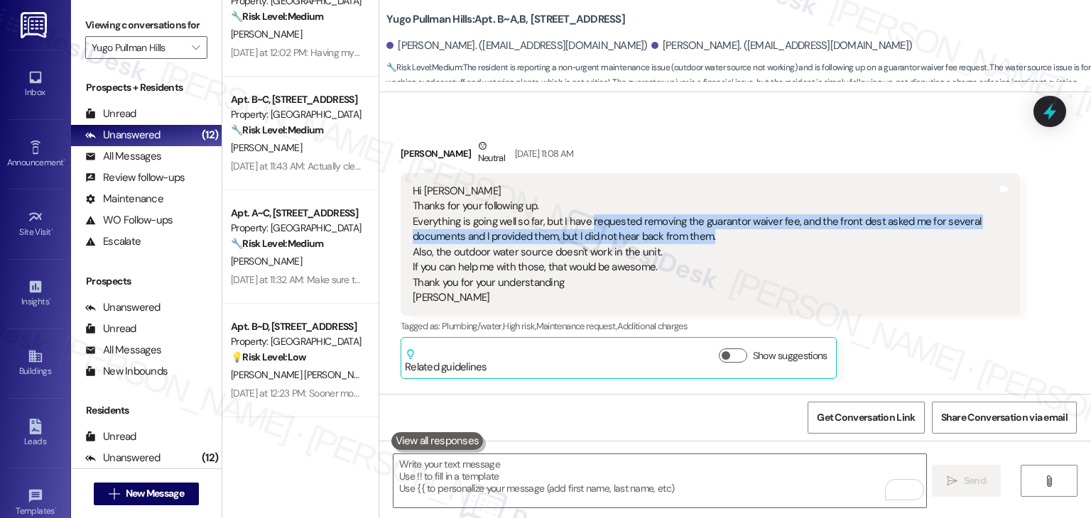
drag, startPoint x: 579, startPoint y: 171, endPoint x: 722, endPoint y: 188, distance: 143.7
click at [722, 188] on div "Hi Sarah Thanks for your following up. Everything is going well so far, but I h…" at bounding box center [705, 244] width 584 height 121
copy div "requested removing the guarantor waiver fee, and the front dest asked me for se…"
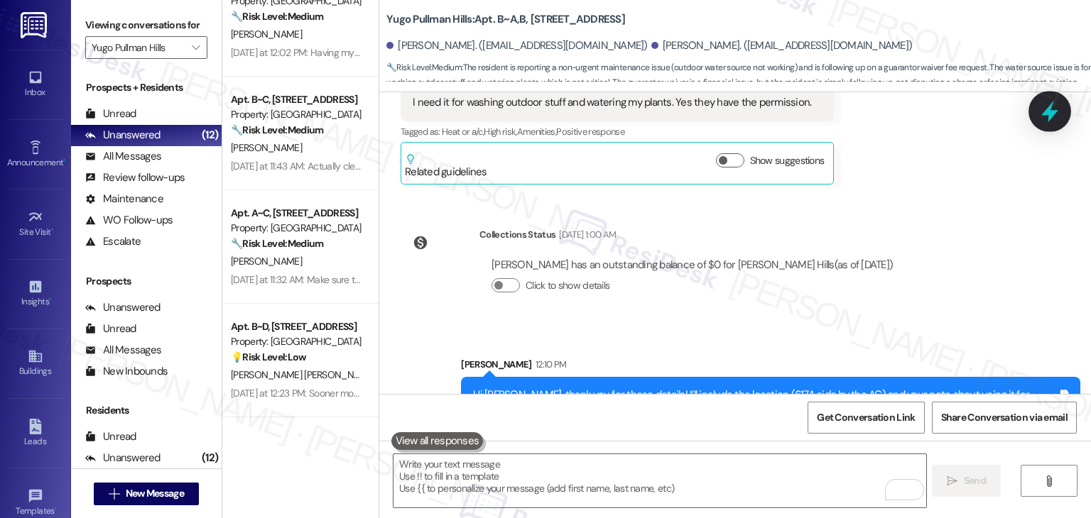
click at [1053, 110] on icon at bounding box center [1049, 111] width 24 height 24
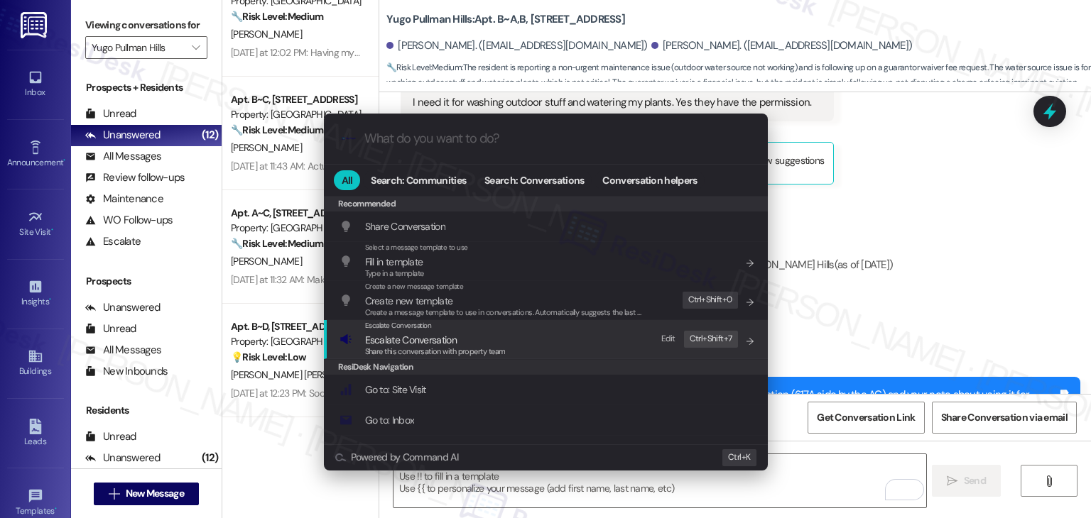
click at [456, 350] on span "Share this conversation with property team" at bounding box center [435, 351] width 141 height 10
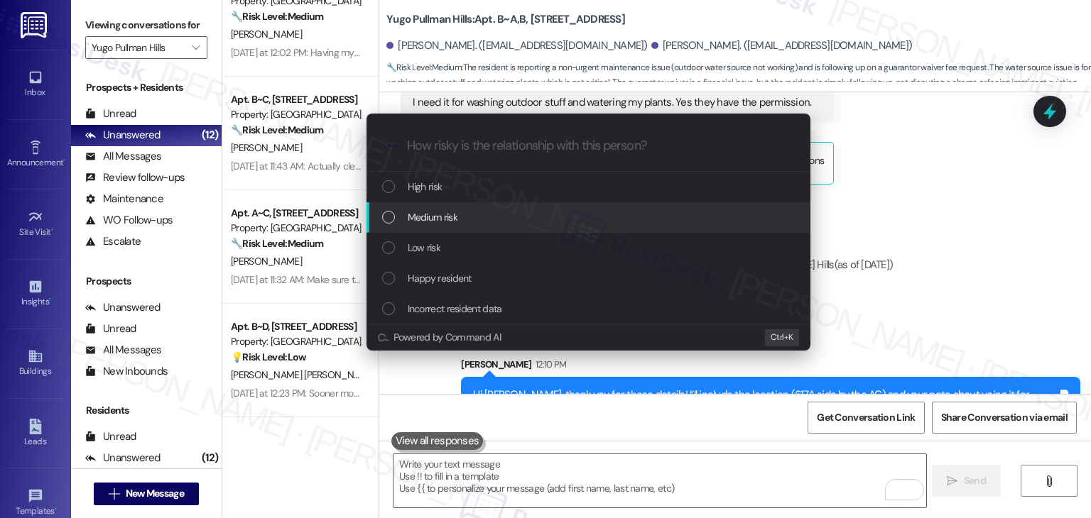
click at [389, 218] on div "List of options" at bounding box center [388, 217] width 13 height 13
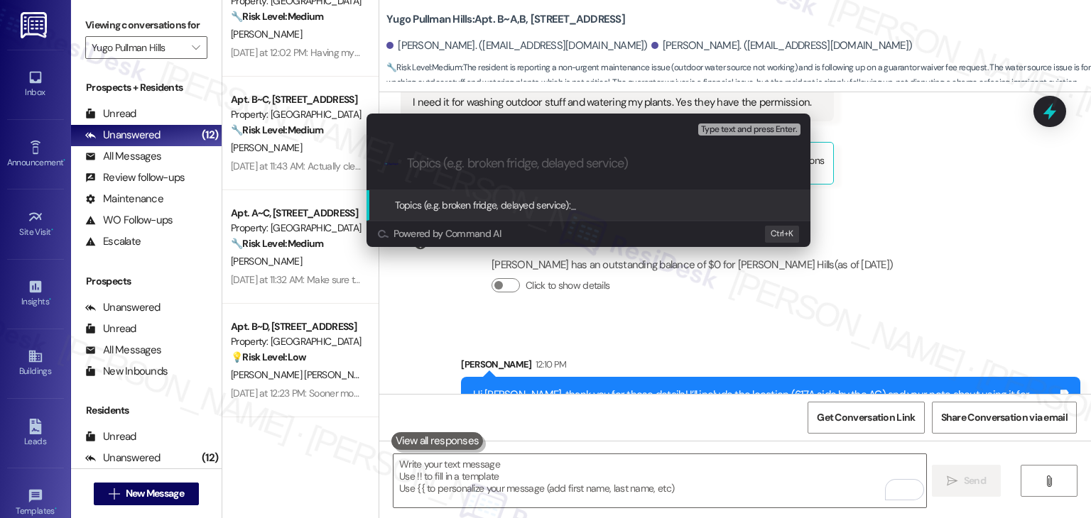
click at [1001, 197] on div "Escalate Conversation Medium risk Topics (e.g. broken fridge, delayed service) …" at bounding box center [545, 259] width 1091 height 518
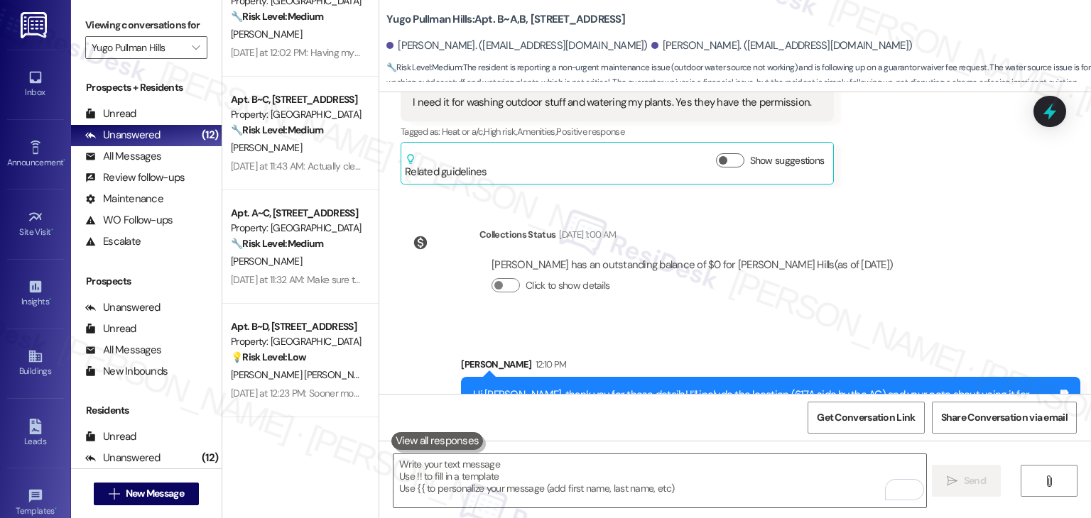
click at [1047, 114] on icon at bounding box center [1049, 111] width 13 height 17
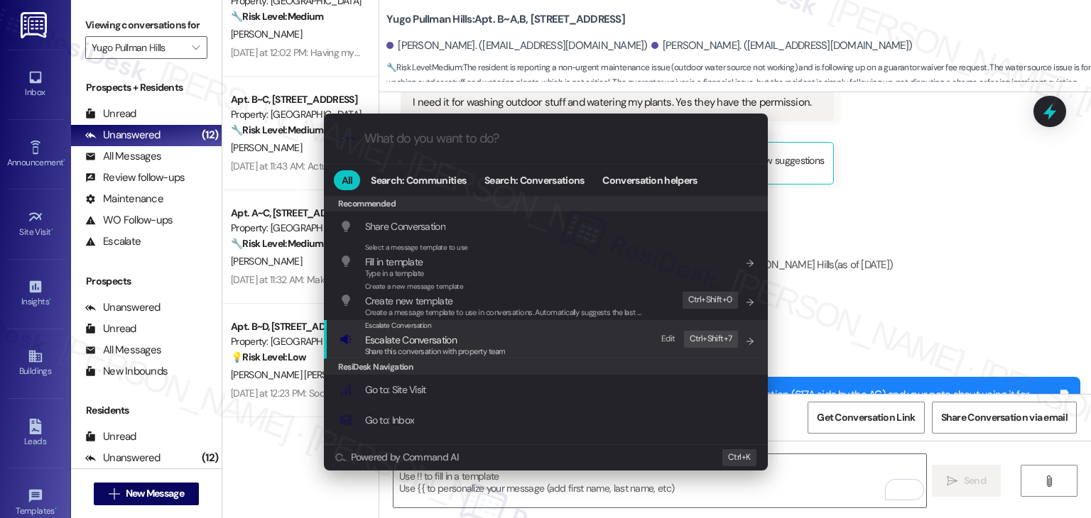
click at [457, 342] on span "Escalate Conversation" at bounding box center [435, 340] width 141 height 16
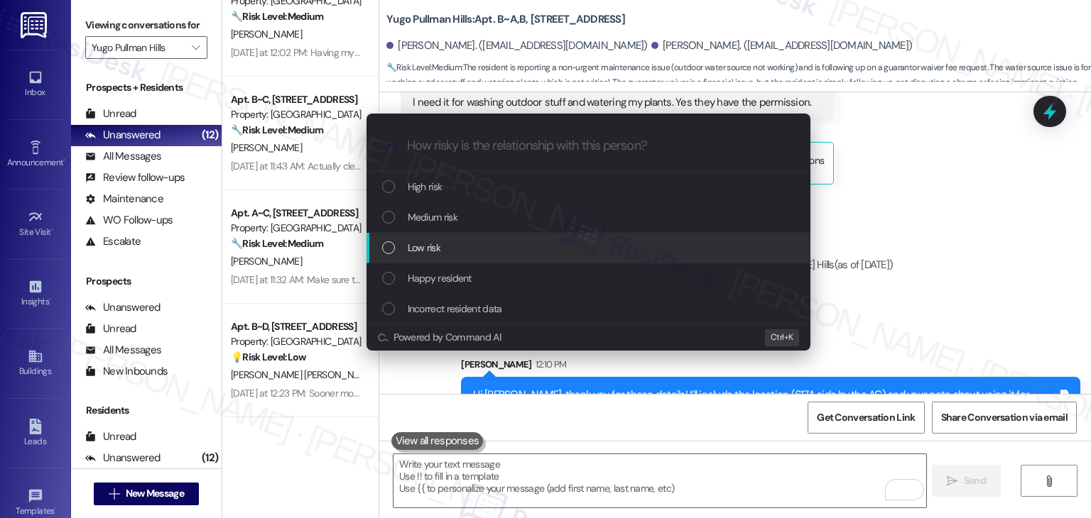
click at [398, 246] on div "Low risk" at bounding box center [589, 248] width 415 height 16
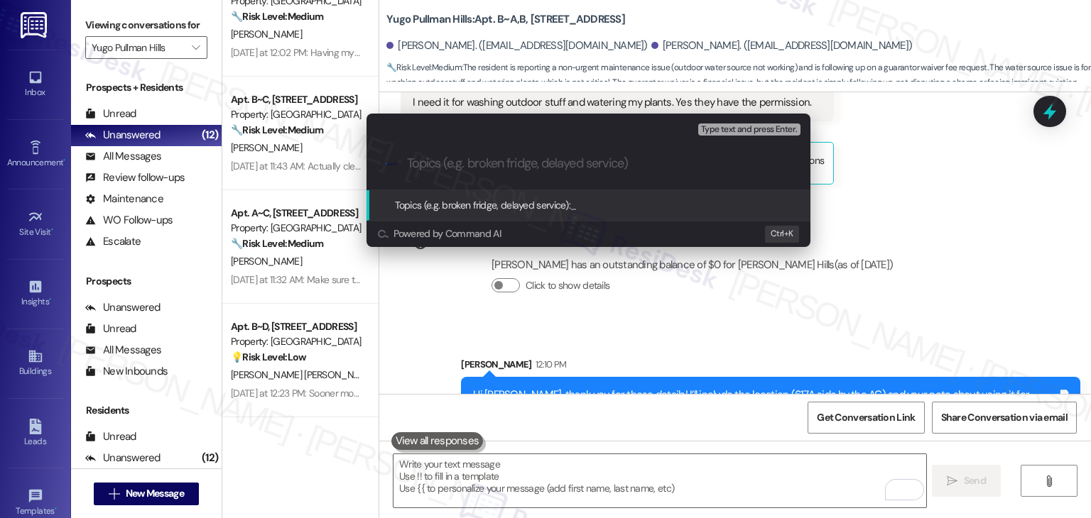
paste input "Guarantor Waiver Fee Request & Outdoor Water Source (WO #15560838)"
type input "Guarantor Waiver Fee Request & Outdoor Water Source (WO #15560838)"
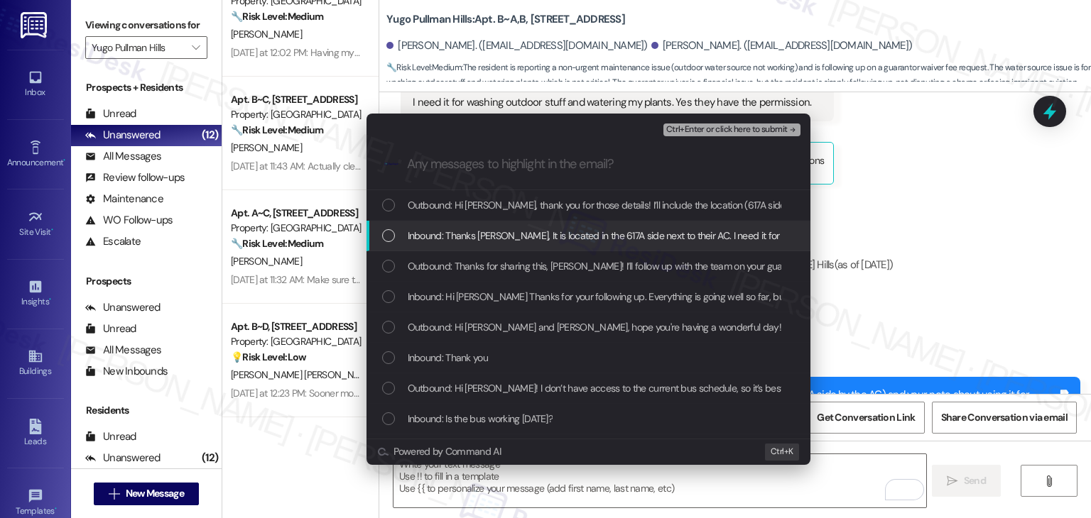
click at [388, 237] on div "List of options" at bounding box center [388, 235] width 13 height 13
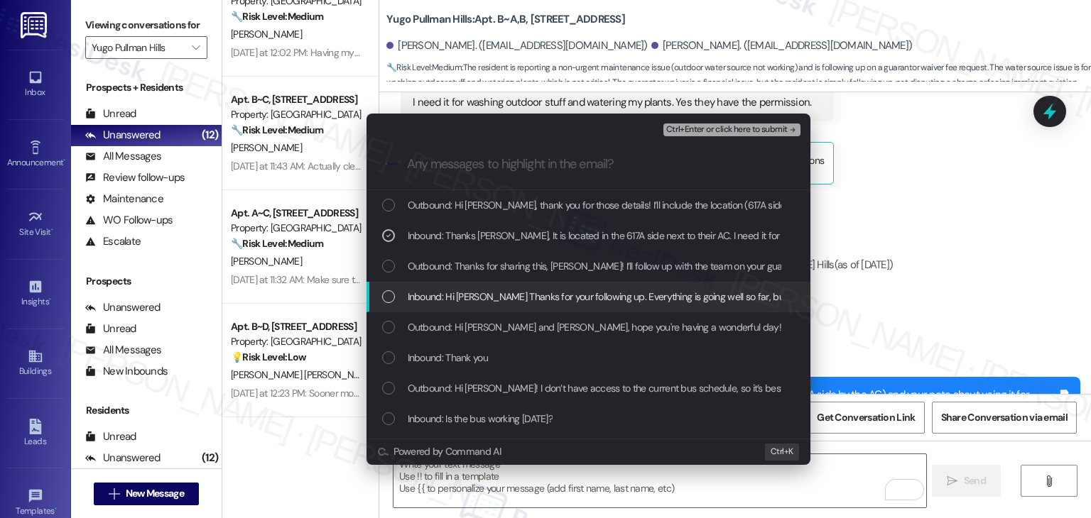
click at [387, 294] on div "List of options" at bounding box center [388, 296] width 13 height 13
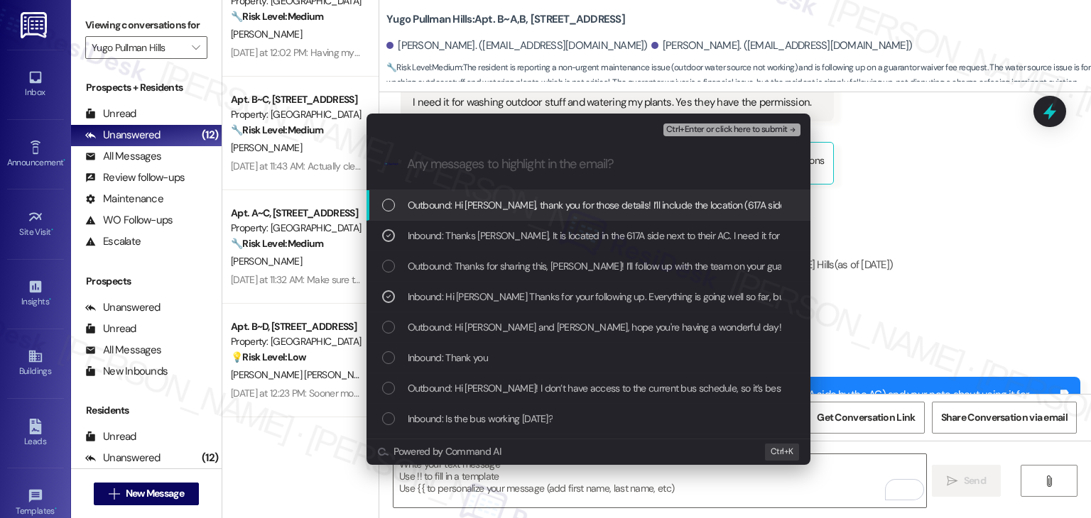
click at [701, 129] on span "Ctrl+Enter or click here to submit" at bounding box center [726, 130] width 121 height 10
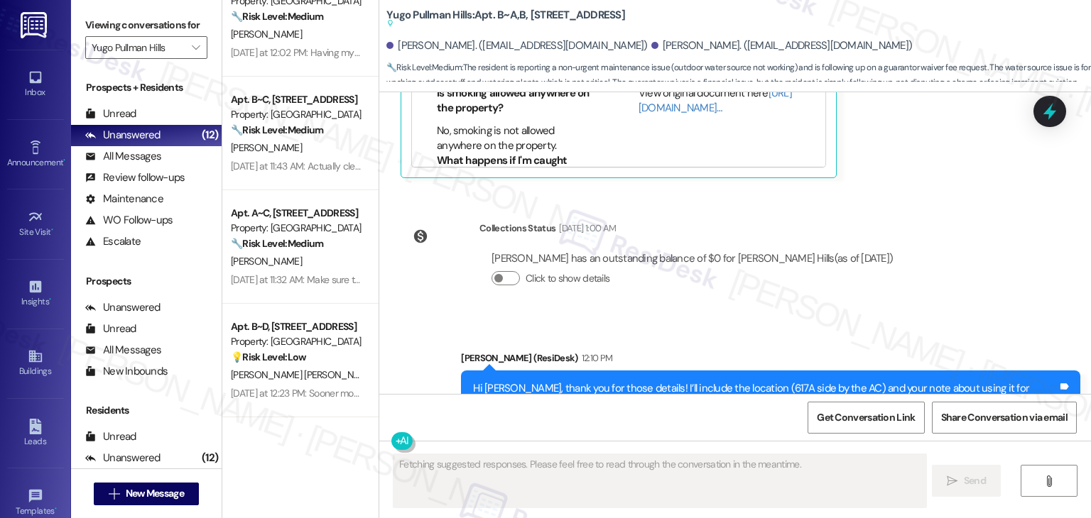
scroll to position [6904, 0]
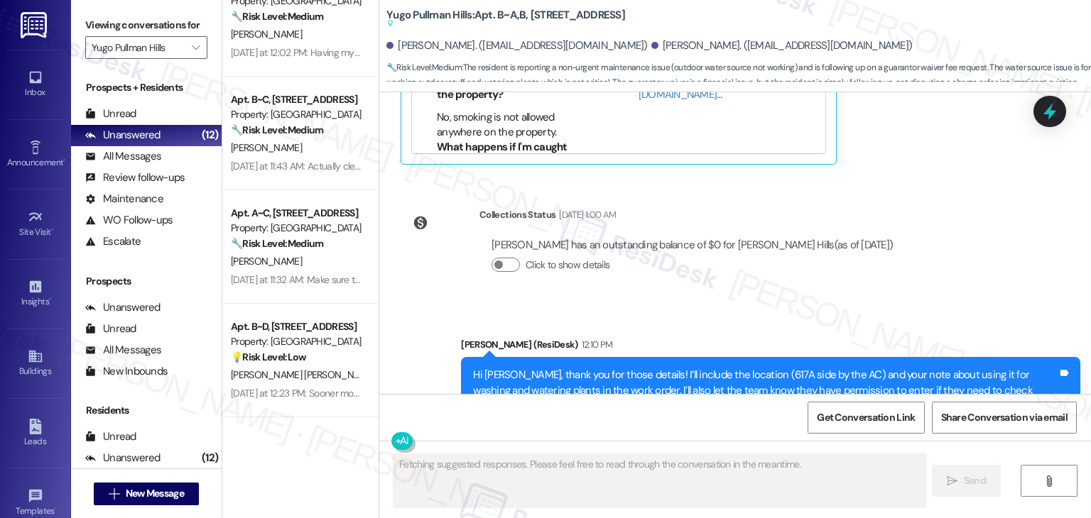
click at [951, 305] on div "Sent via SMS Sarah (ResiDesk) 12:10 PM Hi Mohammed, thank you for those details…" at bounding box center [734, 380] width 711 height 151
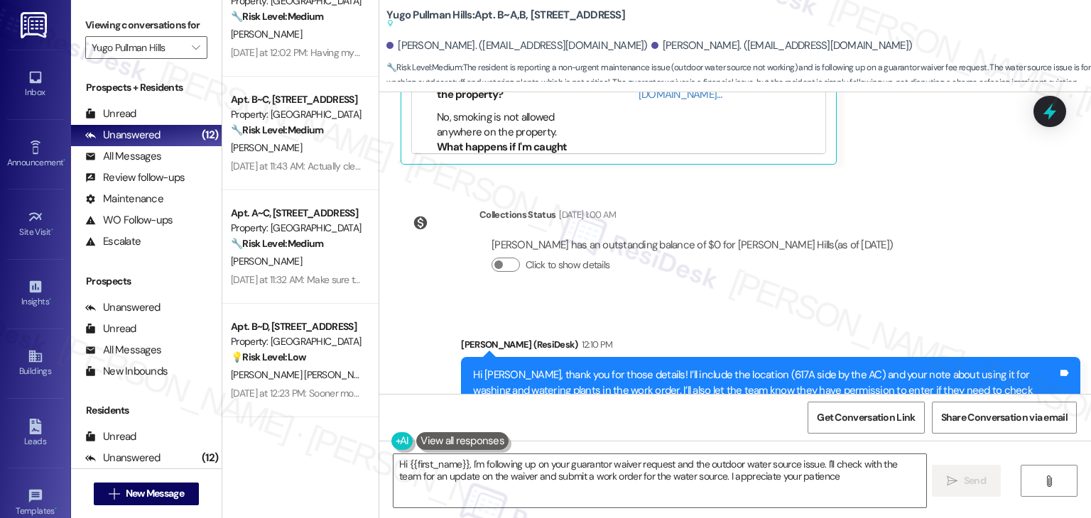
type textarea "Hi {{first_name}}, I'm following up on your guarantor waiver request and the ou…"
click at [713, 241] on div "Collections Status Aug 24, 2025 at 1:00 AM Mohammed Almutairi has an outstandin…" at bounding box center [652, 251] width 525 height 109
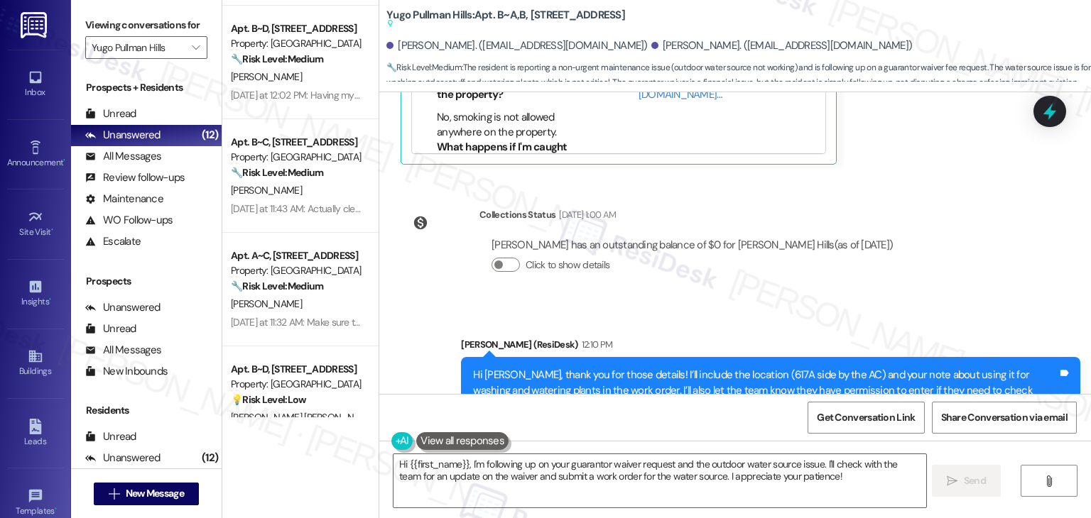
scroll to position [0, 0]
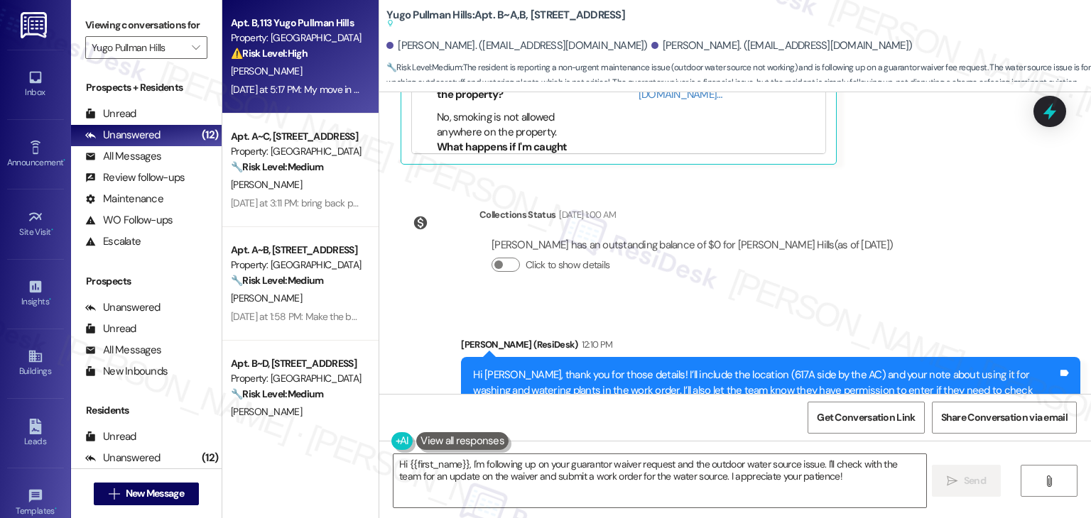
click at [284, 100] on div "Apt. B, 113 Yugo Pullman Hills Property: Yugo Pullman Hills ⚠️ Risk Level: High…" at bounding box center [300, 57] width 156 height 114
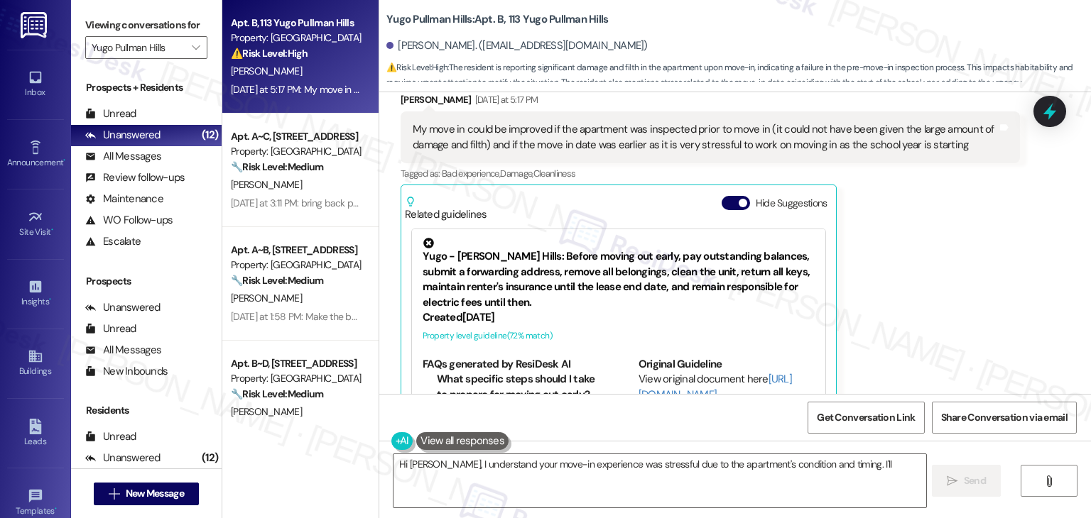
scroll to position [312, 0]
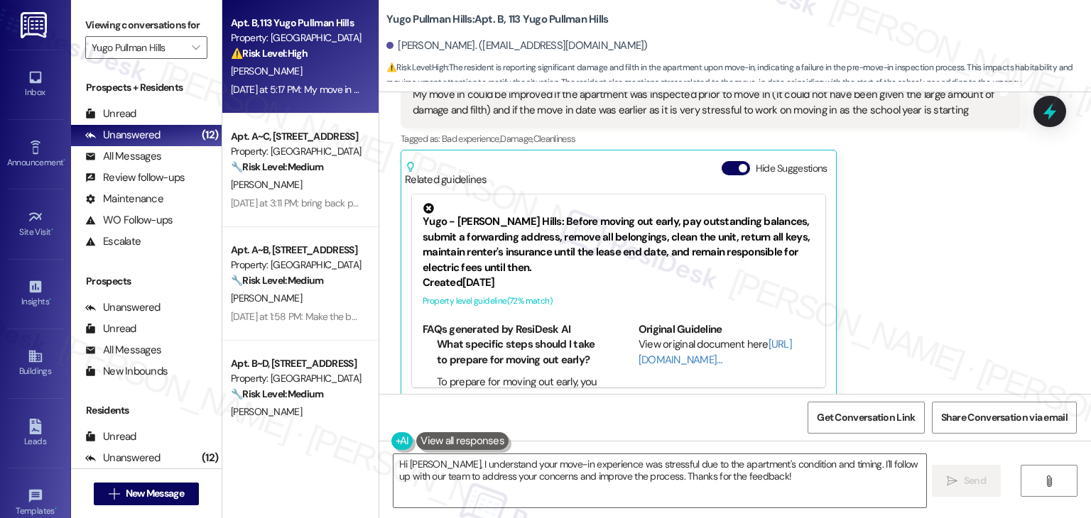
click at [712, 154] on div "Related guidelines Hide Suggestions" at bounding box center [618, 170] width 427 height 33
click at [724, 161] on button "Hide Suggestions" at bounding box center [735, 168] width 28 height 14
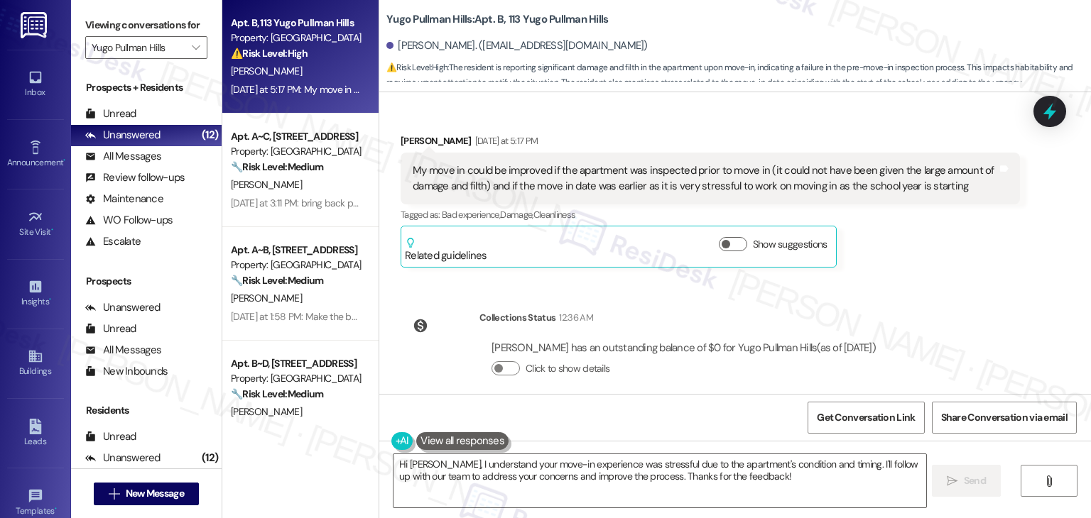
click at [909, 243] on div "Evan Pierce Yesterday at 5:17 PM My move in could be improved if the apartment …" at bounding box center [709, 200] width 619 height 135
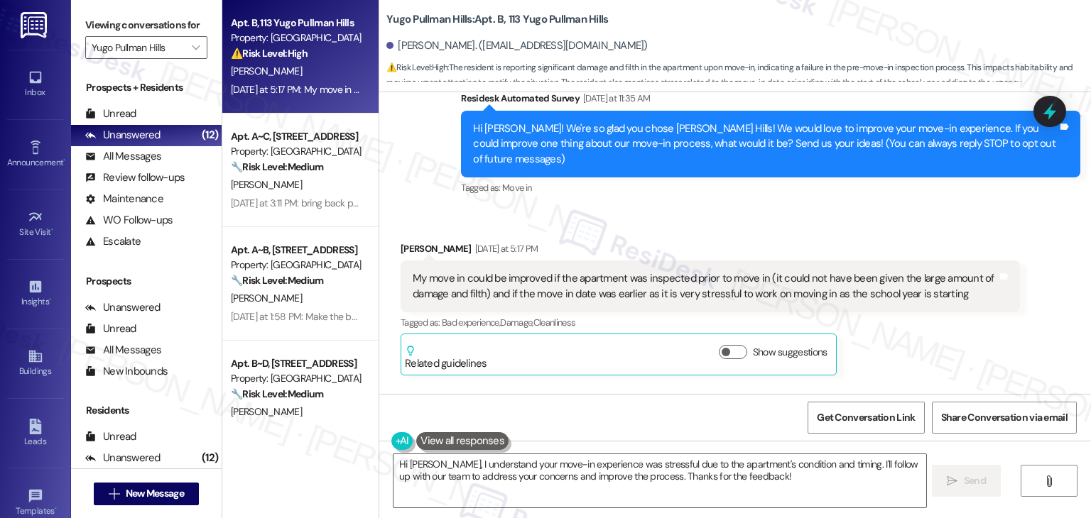
scroll to position [94, 0]
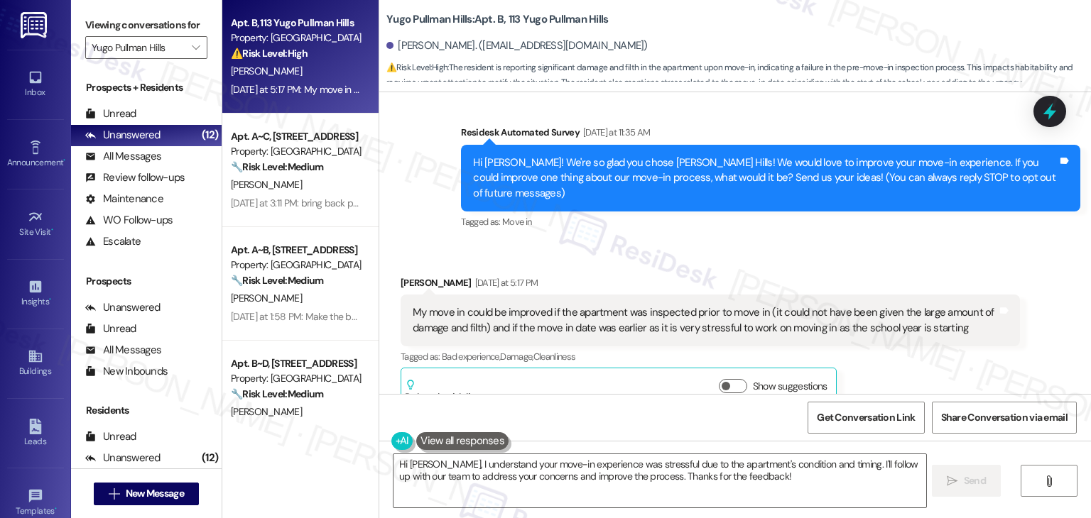
click at [906, 244] on div "Received via SMS Evan Pierce Yesterday at 5:17 PM My move in could be improved …" at bounding box center [734, 333] width 711 height 178
click at [874, 265] on div "Received via SMS Evan Pierce Yesterday at 5:17 PM My move in could be improved …" at bounding box center [710, 343] width 640 height 156
click at [716, 244] on div "Received via SMS Evan Pierce Yesterday at 5:17 PM My move in could be improved …" at bounding box center [734, 333] width 711 height 178
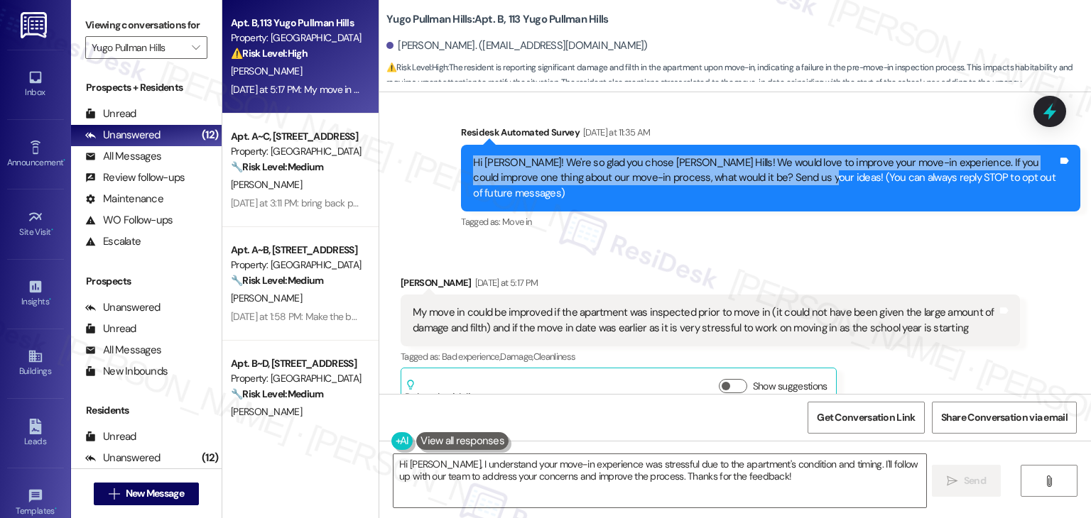
drag, startPoint x: 781, startPoint y: 180, endPoint x: 459, endPoint y: 169, distance: 321.8
click at [461, 169] on div "Hi Evan! We're so glad you chose Yugo Pullman Hills! We would love to improve y…" at bounding box center [770, 178] width 619 height 67
copy div "Hi Evan! We're so glad you chose Yugo Pullman Hills! We would love to improve y…"
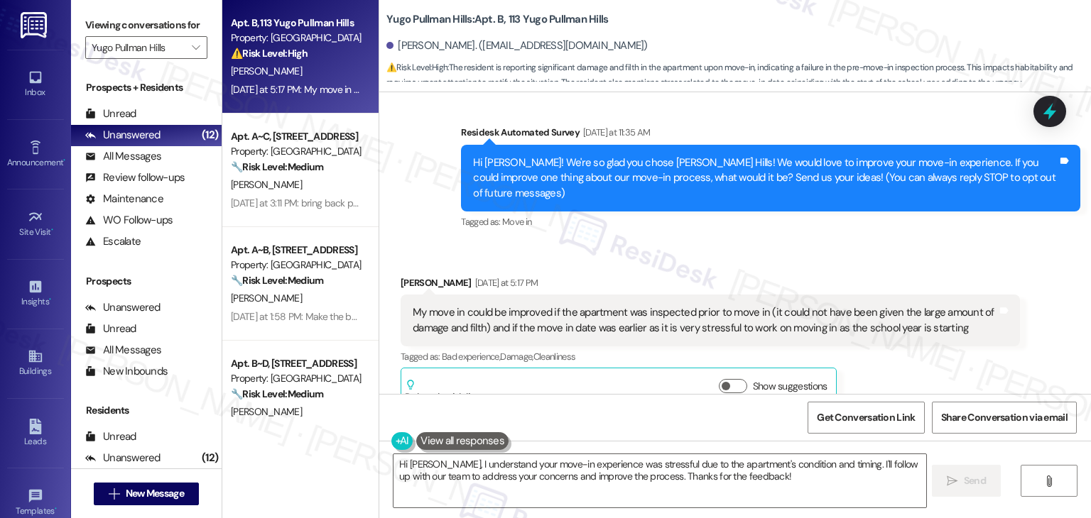
click at [943, 375] on div "Evan Pierce Yesterday at 5:17 PM My move in could be improved if the apartment …" at bounding box center [709, 342] width 619 height 135
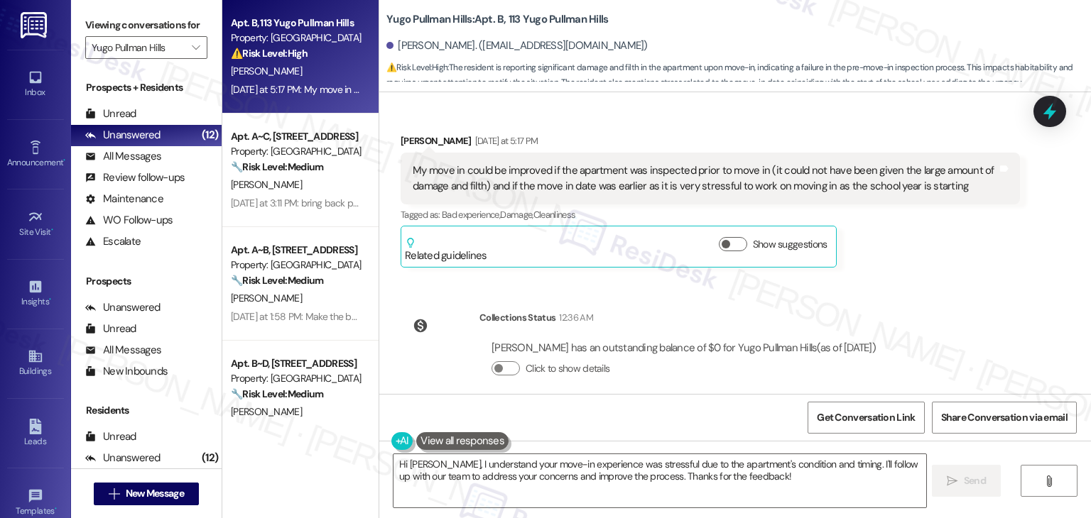
scroll to position [165, 0]
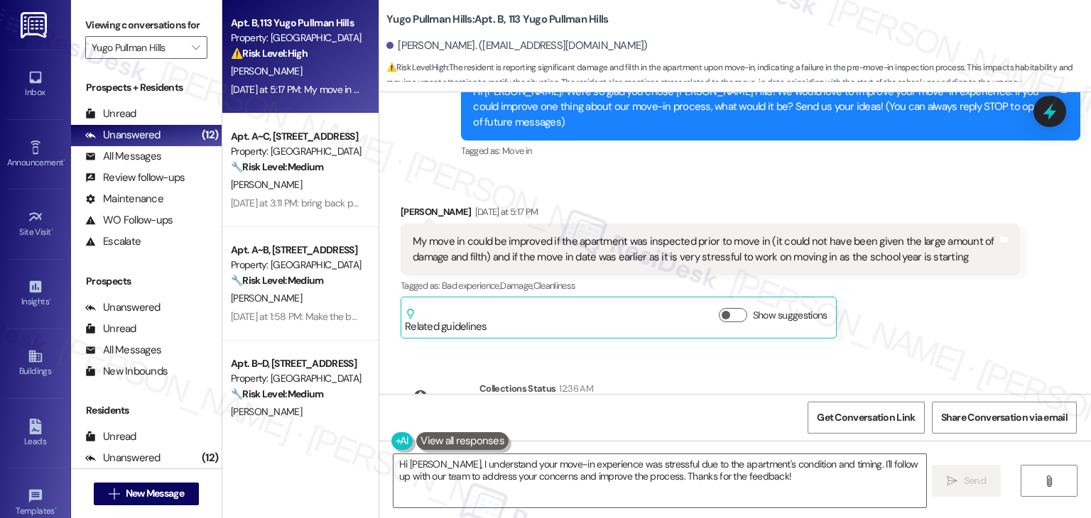
click at [765, 249] on div "My move in could be improved if the apartment was inspected prior to move in (i…" at bounding box center [705, 249] width 584 height 31
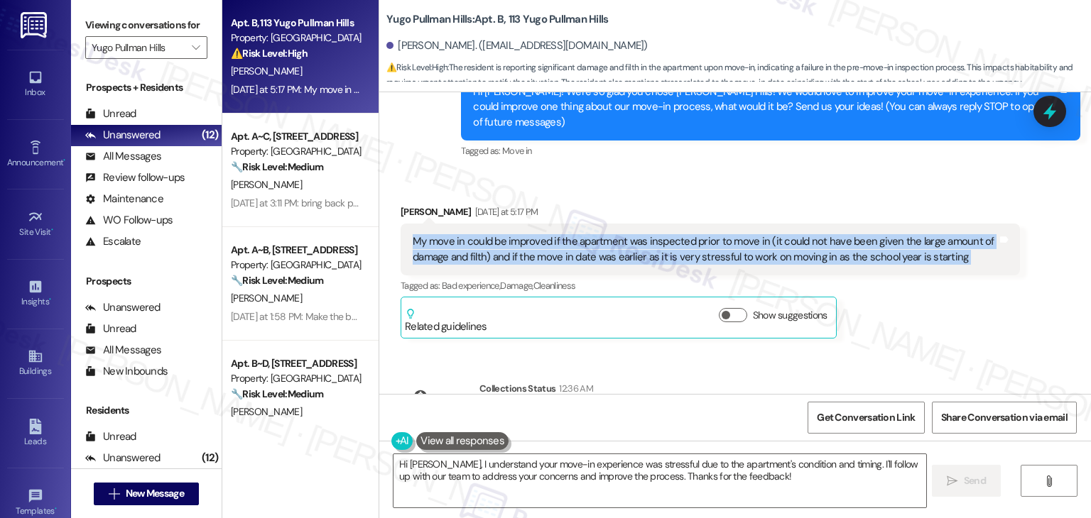
click at [765, 249] on div "My move in could be improved if the apartment was inspected prior to move in (i…" at bounding box center [705, 249] width 584 height 31
copy div "My move in could be improved if the apartment was inspected prior to move in (i…"
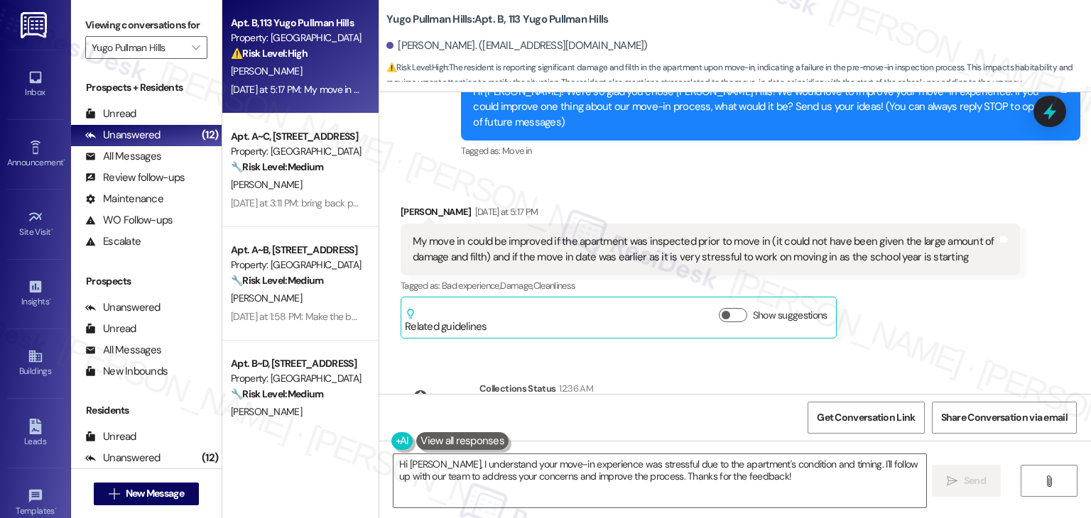
click at [924, 322] on div "Evan Pierce Yesterday at 5:17 PM My move in could be improved if the apartment …" at bounding box center [709, 271] width 619 height 135
click at [912, 316] on div "Evan Pierce Yesterday at 5:17 PM My move in could be improved if the apartment …" at bounding box center [709, 271] width 619 height 135
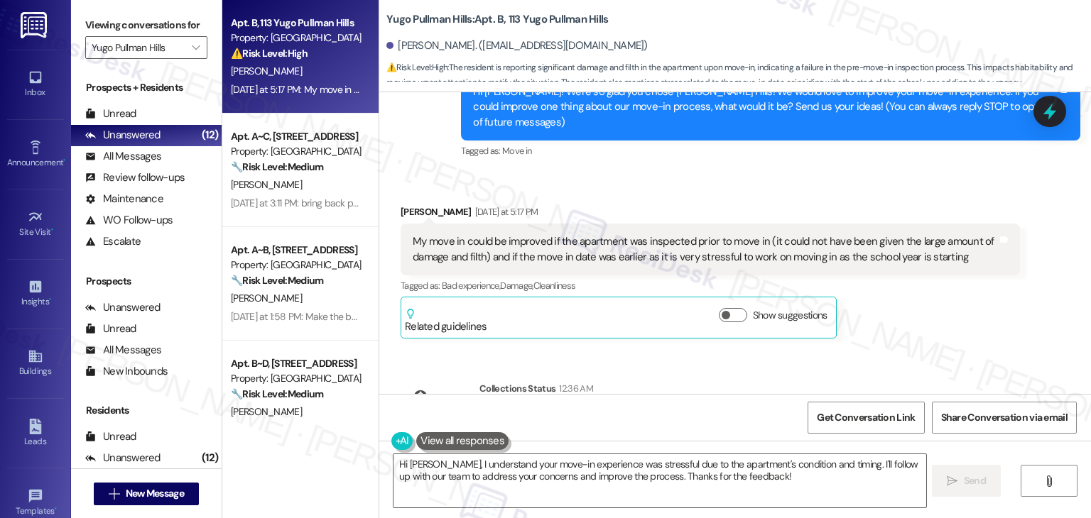
click at [912, 316] on div "Evan Pierce Yesterday at 5:17 PM My move in could be improved if the apartment …" at bounding box center [709, 271] width 619 height 135
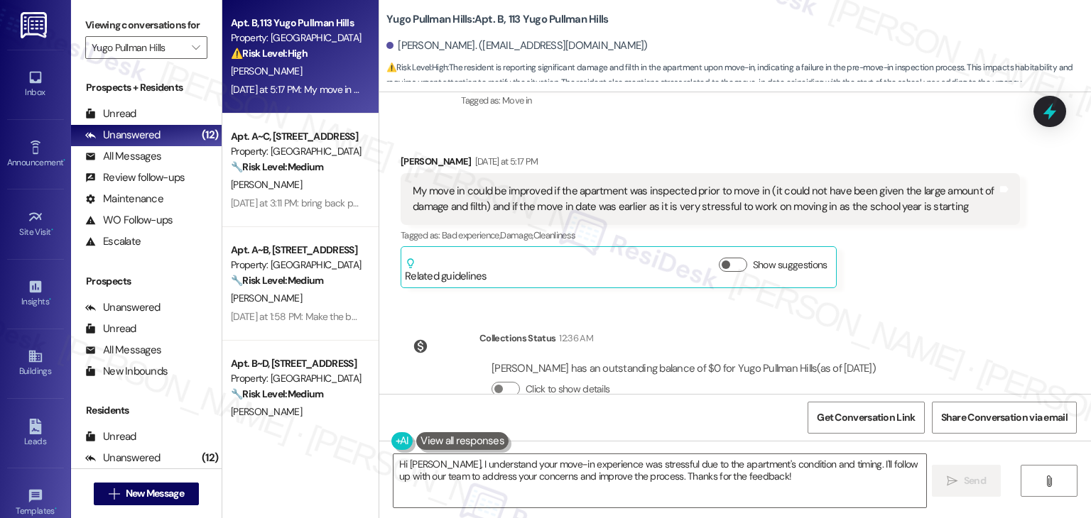
scroll to position [236, 0]
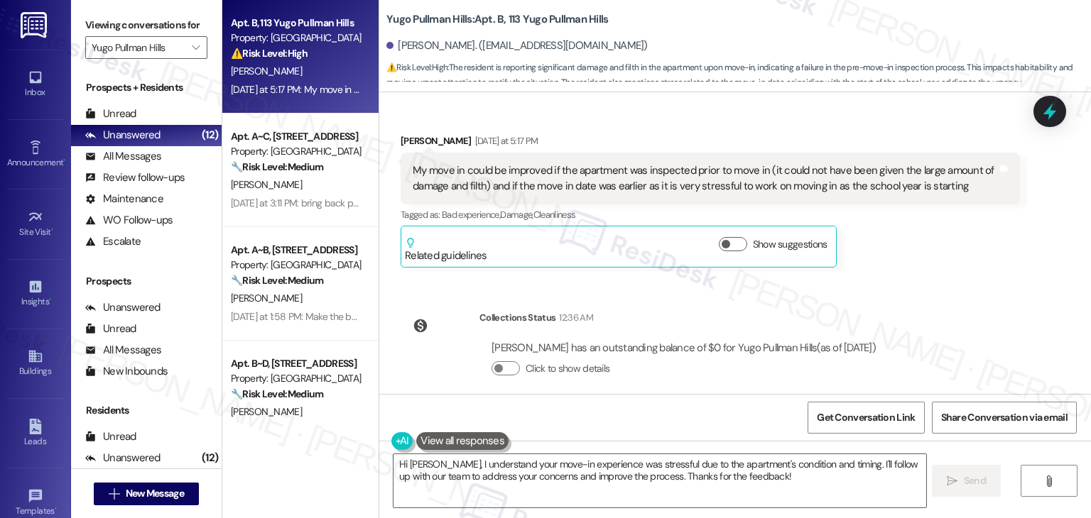
click at [909, 271] on div "Lease started Aug 15, 2025 at 7:00 PM Survey, sent via SMS Residesk Automated S…" at bounding box center [734, 243] width 711 height 302
click at [910, 244] on div "Evan Pierce Yesterday at 5:17 PM My move in could be improved if the apartment …" at bounding box center [709, 200] width 619 height 135
click at [672, 458] on textarea "Hi Evan, I understand your move-in experience was stressful due to the apartmen…" at bounding box center [659, 480] width 532 height 53
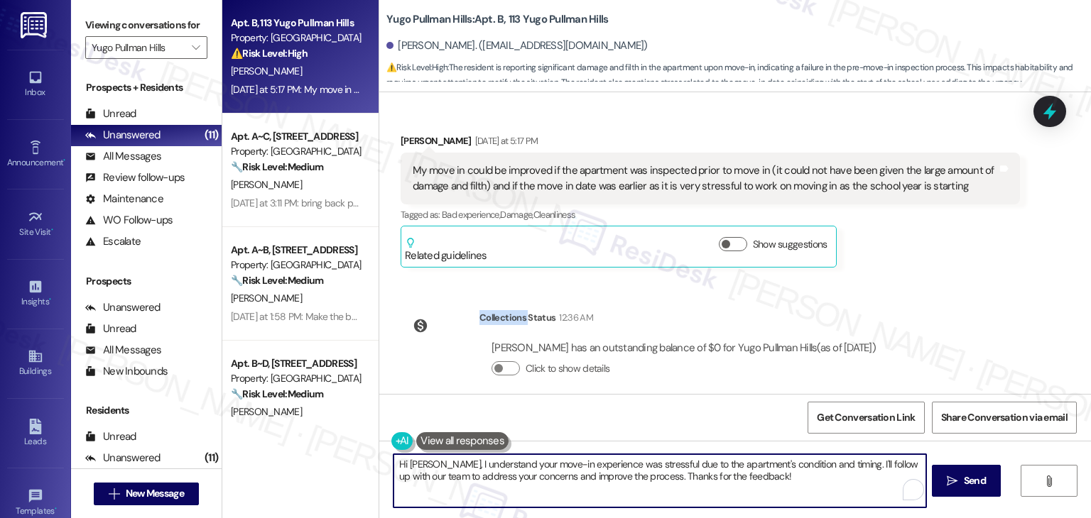
click at [672, 458] on textarea "Hi Evan, I understand your move-in experience was stressful due to the apartmen…" at bounding box center [659, 480] width 532 height 53
paste textarea "thank you so much for your feedback. I’m sorry to hear about the condition of y…"
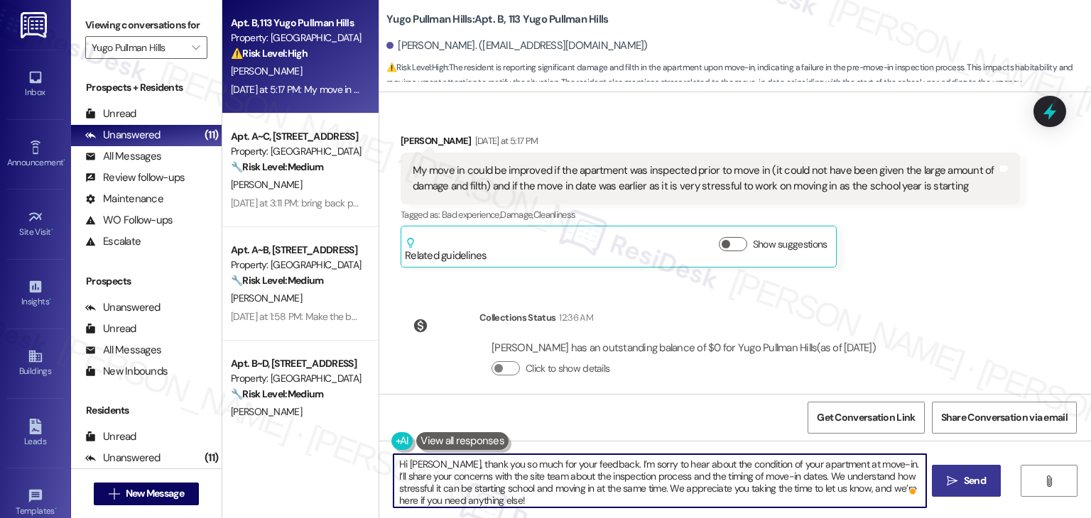
type textarea "Hi Evan, thank you so much for your feedback. I’m sorry to hear about the condi…"
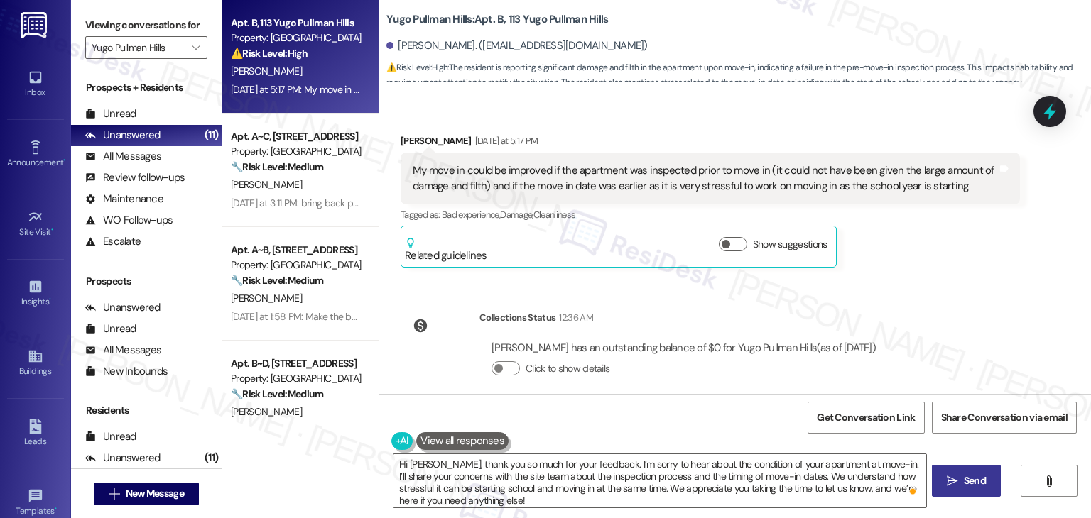
click at [961, 481] on span "Send" at bounding box center [975, 481] width 28 height 15
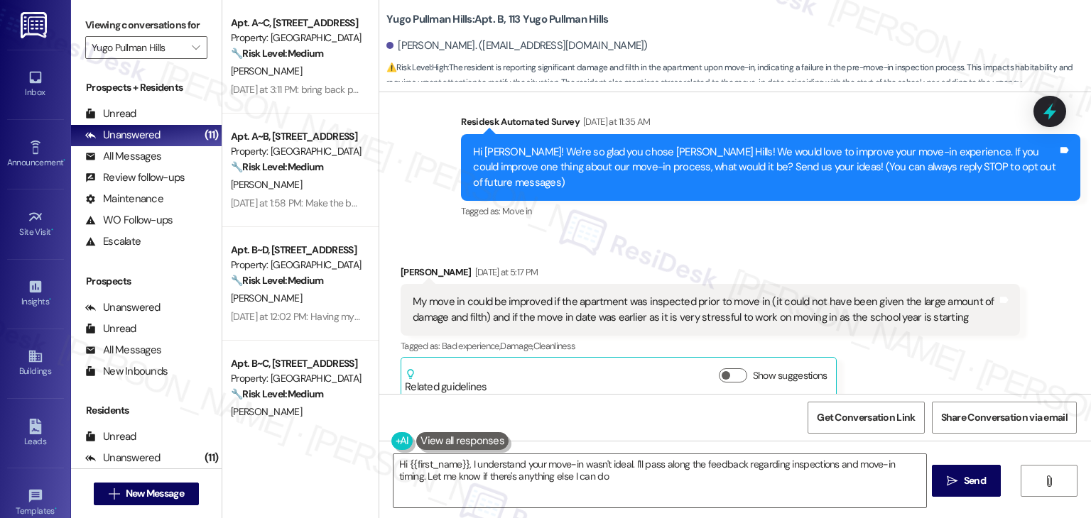
scroll to position [381, 0]
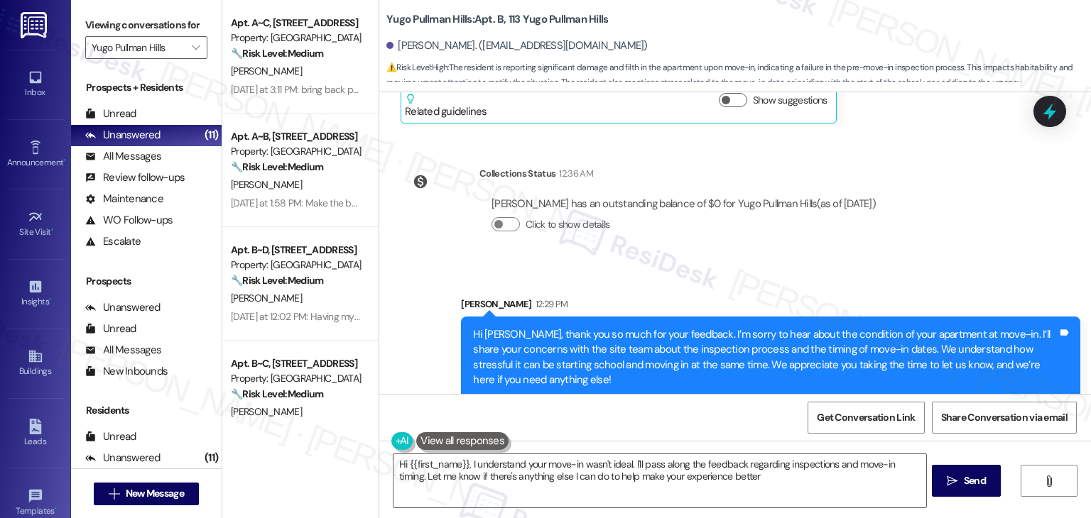
type textarea "Hi {{first_name}}, I understand your move-in wasn't ideal. I'll pass along the …"
click at [1046, 119] on icon at bounding box center [1049, 111] width 24 height 24
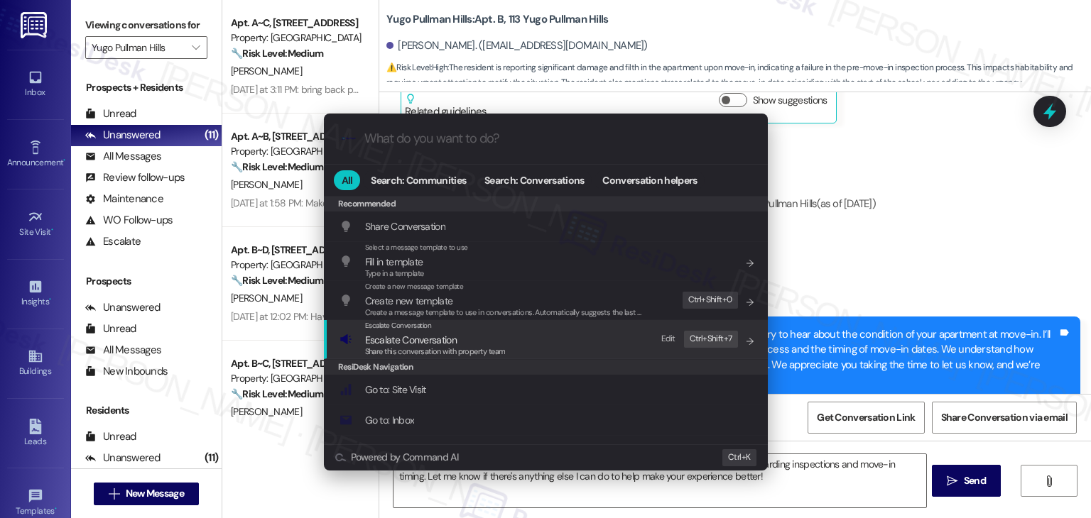
click at [410, 349] on span "Share this conversation with property team" at bounding box center [435, 351] width 141 height 10
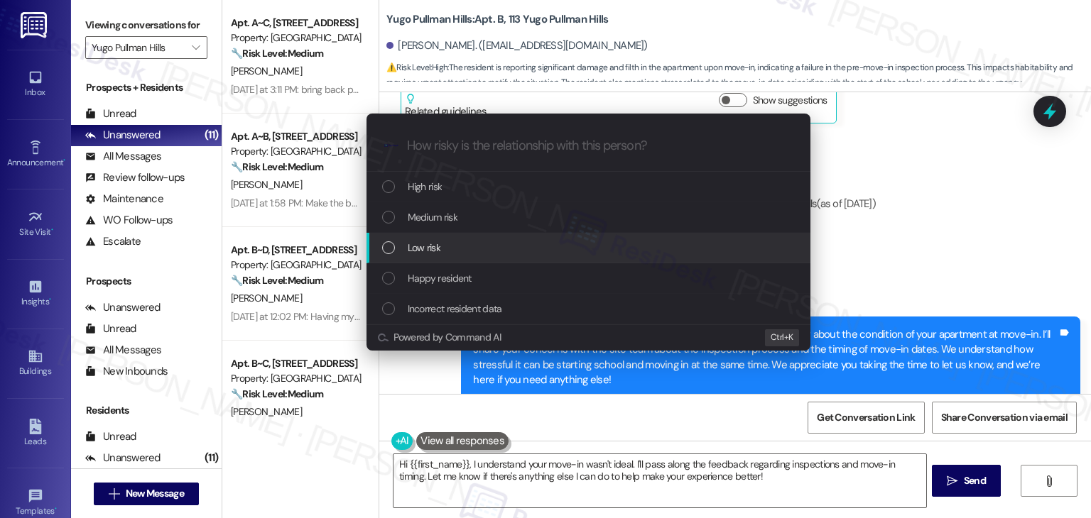
click at [388, 252] on div "List of options" at bounding box center [388, 247] width 13 height 13
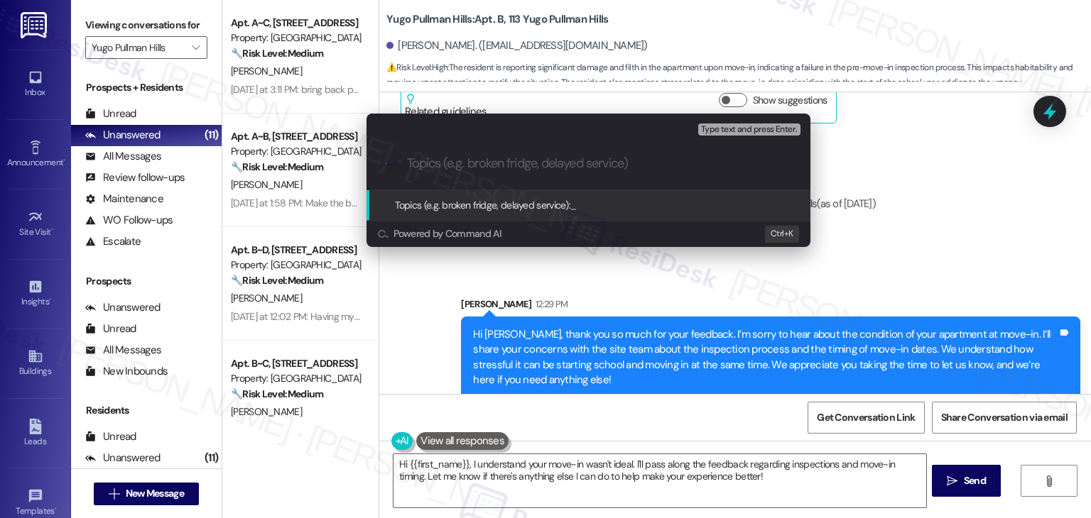
paste input "Move-In Feedback: Apartment Condition & Timing of Move-In"
type input "Move-In Feedback: Apartment Condition & Timing of Move-In"
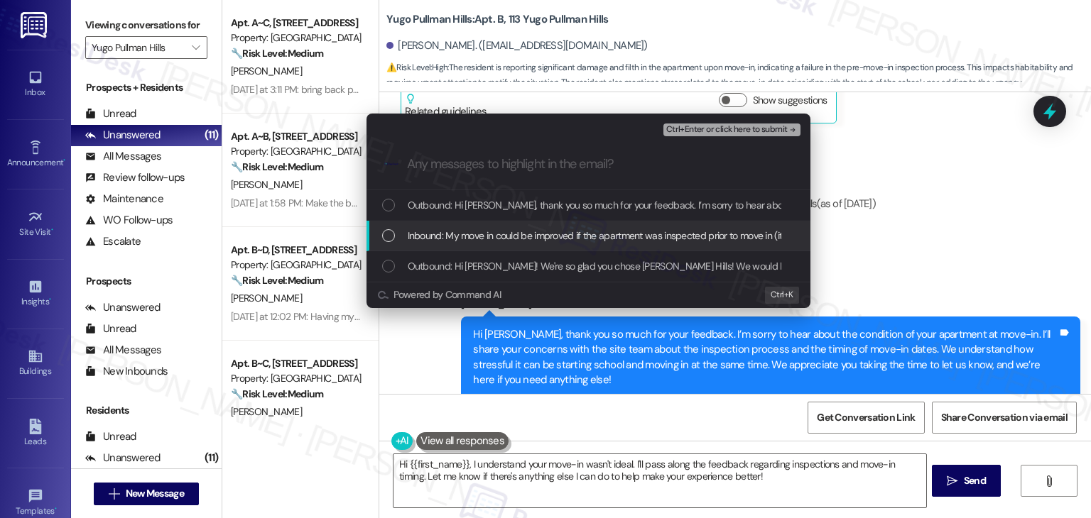
click at [388, 228] on div "Inbound: My move in could be improved if the apartment was inspected prior to m…" at bounding box center [589, 236] width 415 height 16
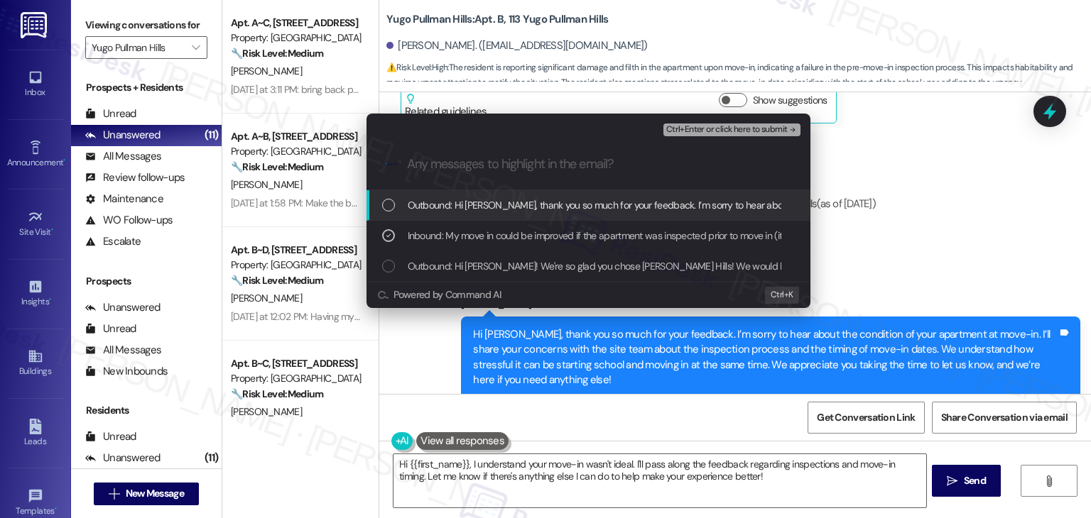
click at [750, 131] on span "Ctrl+Enter or click here to submit" at bounding box center [726, 130] width 121 height 10
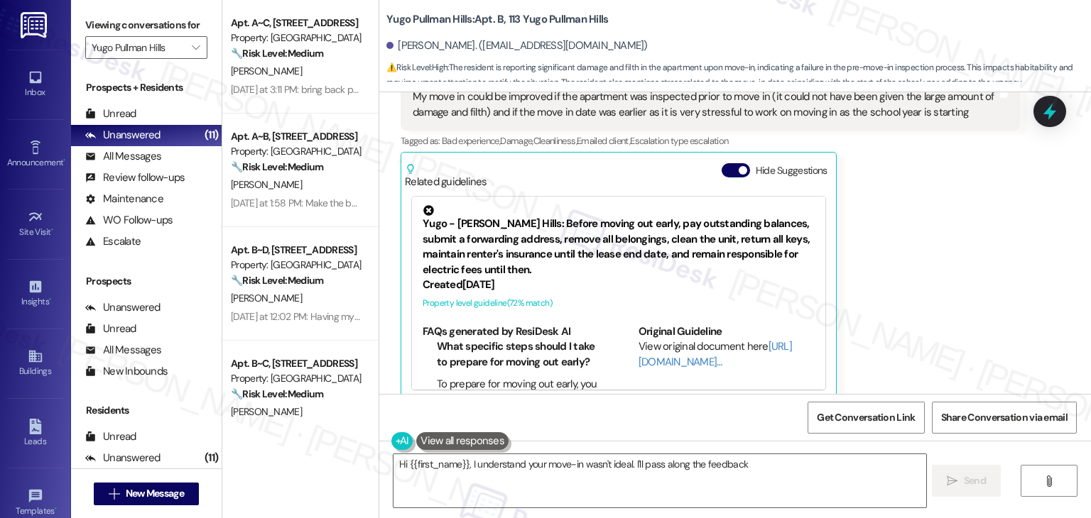
scroll to position [312, 0]
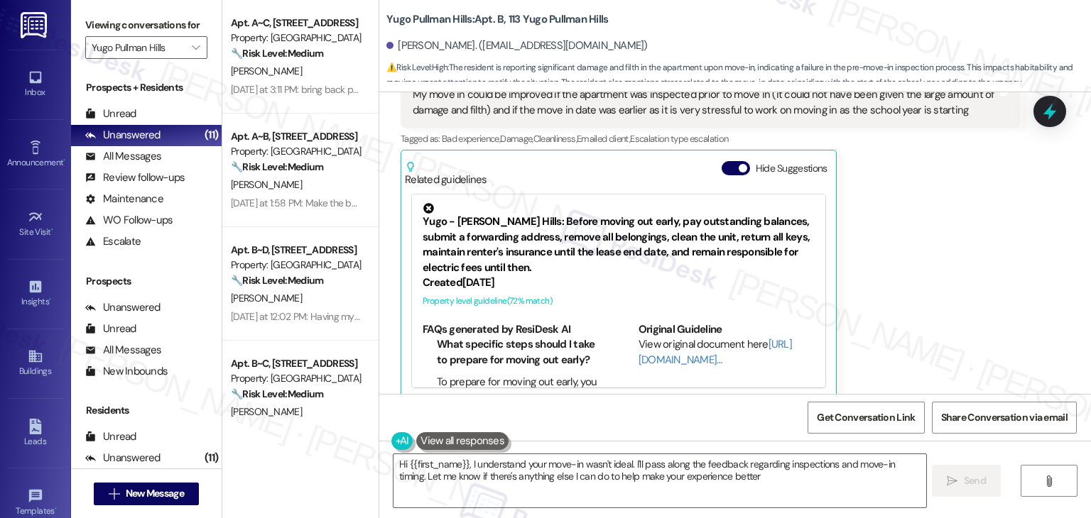
type textarea "Hi {{first_name}}, I understand your move-in wasn't ideal. I'll pass along the …"
click at [738, 164] on span "button" at bounding box center [742, 168] width 9 height 9
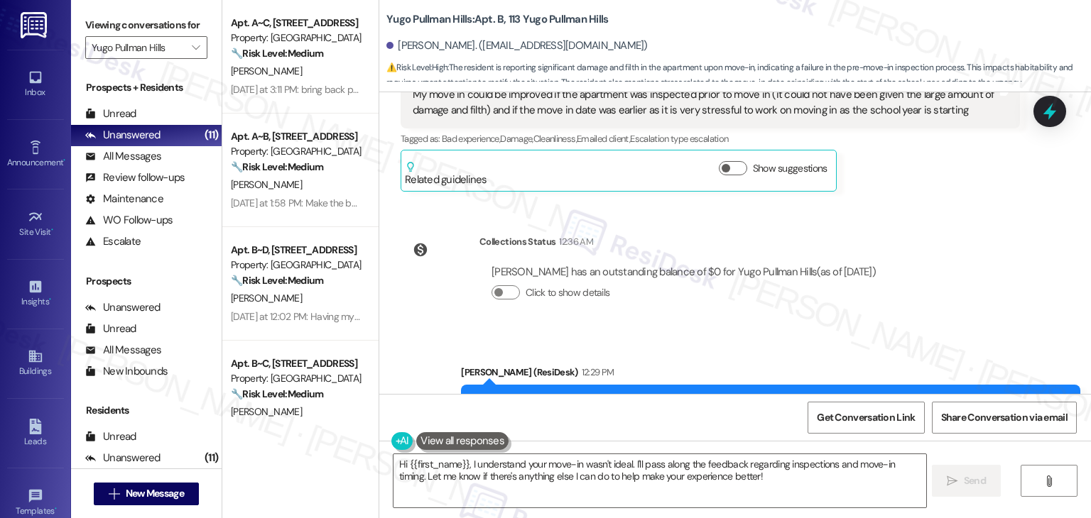
click at [934, 306] on div "Lease started Aug 15, 2025 at 7:00 PM Survey, sent via SMS Residesk Automated S…" at bounding box center [734, 243] width 711 height 302
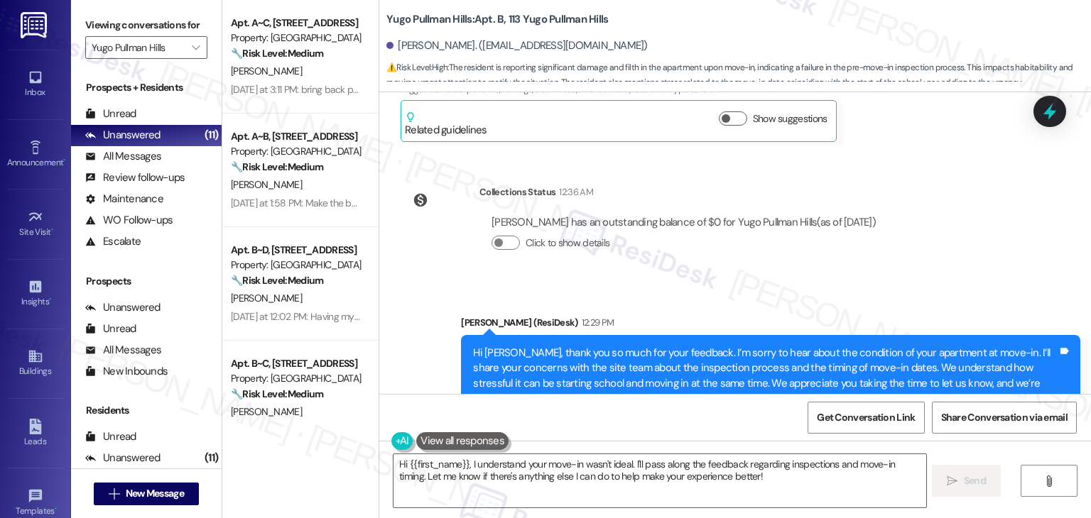
scroll to position [402, 0]
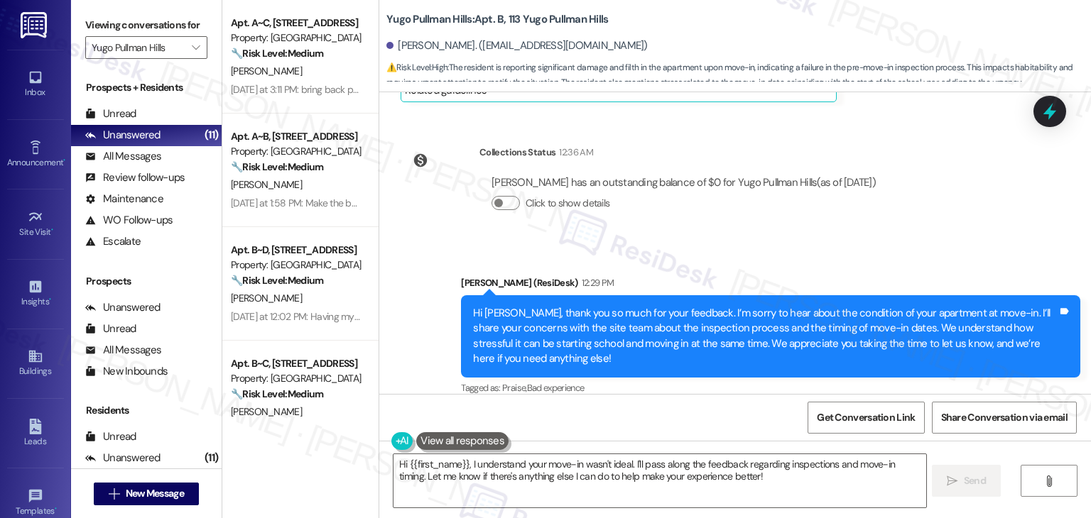
click at [960, 218] on div "Lease started Aug 15, 2025 at 7:00 PM Survey, sent via SMS Residesk Automated S…" at bounding box center [734, 243] width 711 height 302
click at [968, 205] on div "Lease started Aug 15, 2025 at 7:00 PM Survey, sent via SMS Residesk Automated S…" at bounding box center [734, 243] width 711 height 302
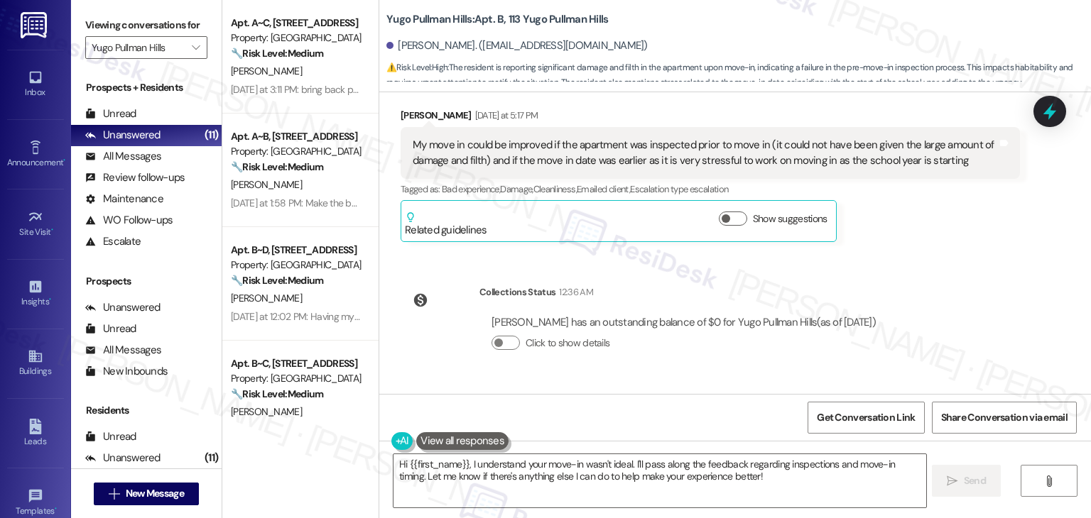
scroll to position [260, 0]
click at [918, 226] on div "Evan Pierce Yesterday at 5:17 PM My move in could be improved if the apartment …" at bounding box center [709, 177] width 619 height 135
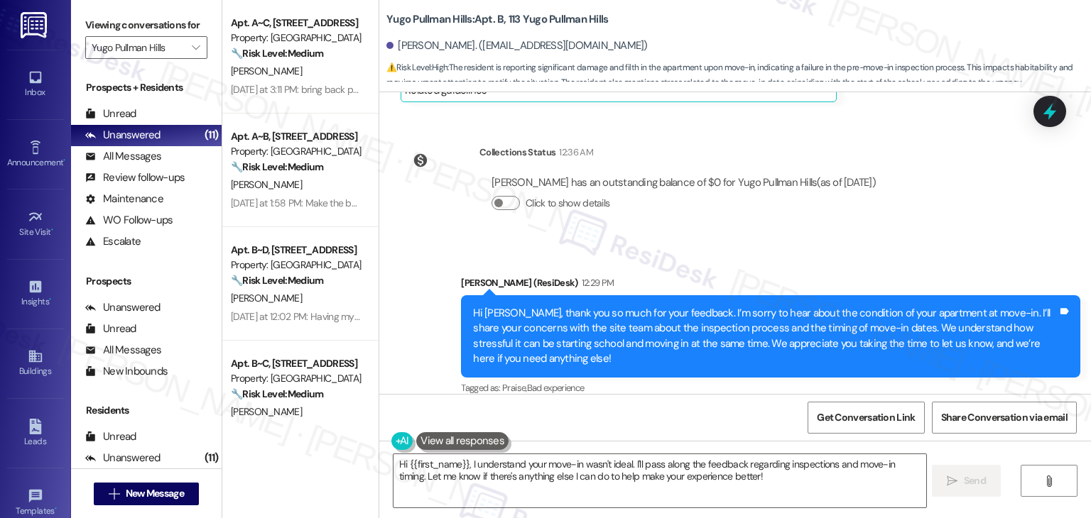
click at [918, 226] on div "Lease started Aug 15, 2025 at 7:00 PM Survey, sent via SMS Residesk Automated S…" at bounding box center [734, 243] width 711 height 302
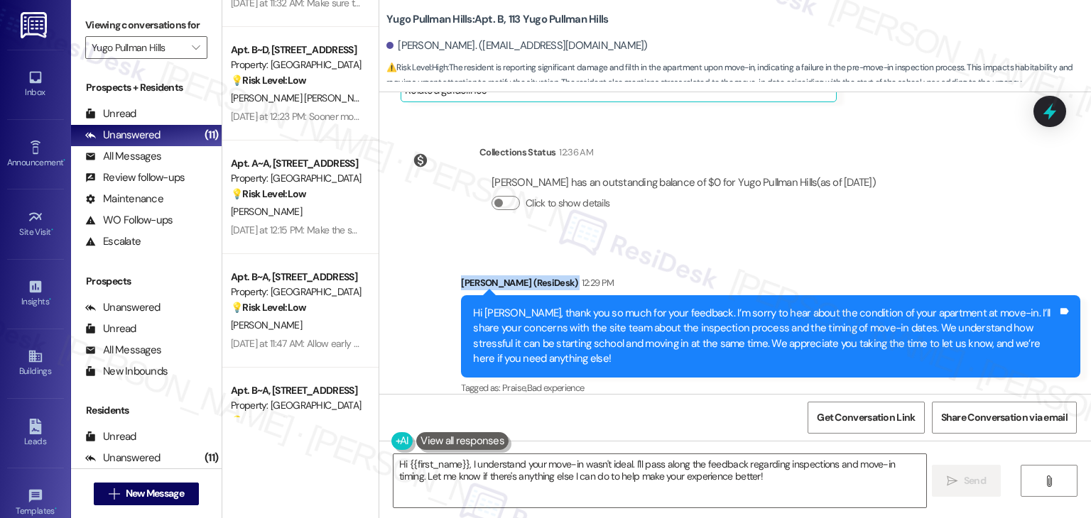
scroll to position [832, 0]
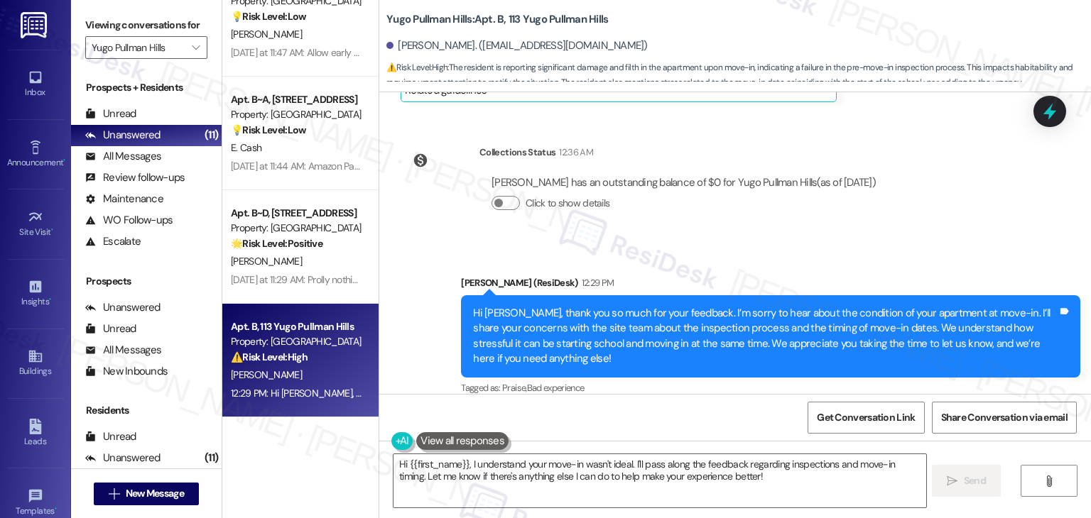
click at [281, 432] on div "Apt. B~D, 204 Yugo Pullman Hills Property: Yugo Pullman Hills 💡 Risk Level: Low…" at bounding box center [300, 259] width 156 height 518
click at [281, 462] on div "Apt. B~D, 204 Yugo Pullman Hills Property: Yugo Pullman Hills 💡 Risk Level: Low…" at bounding box center [300, 259] width 156 height 518
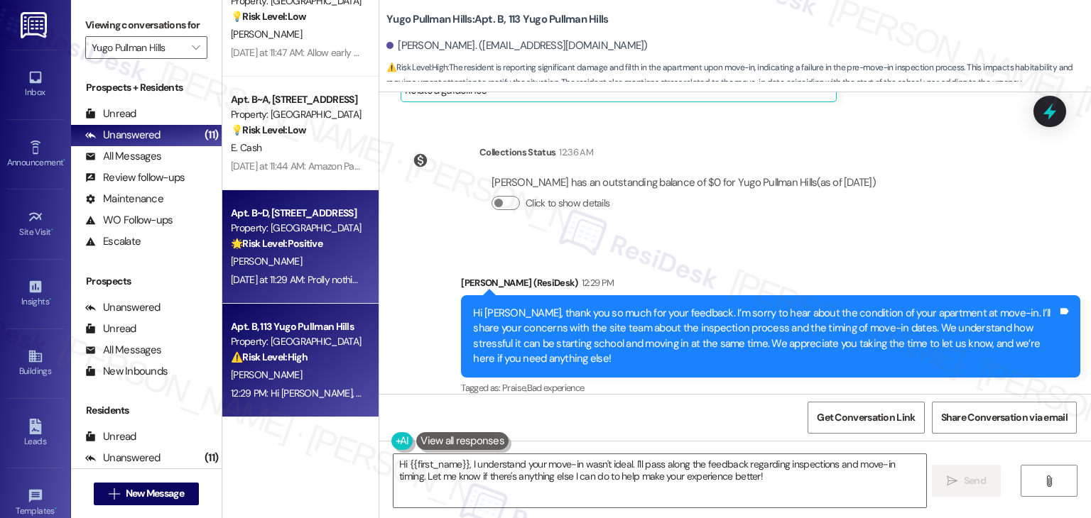
click at [298, 273] on div "Yesterday at 11:29 AM: Prolly nothin. It was pretty smooth for me Yesterday at …" at bounding box center [353, 279] width 245 height 13
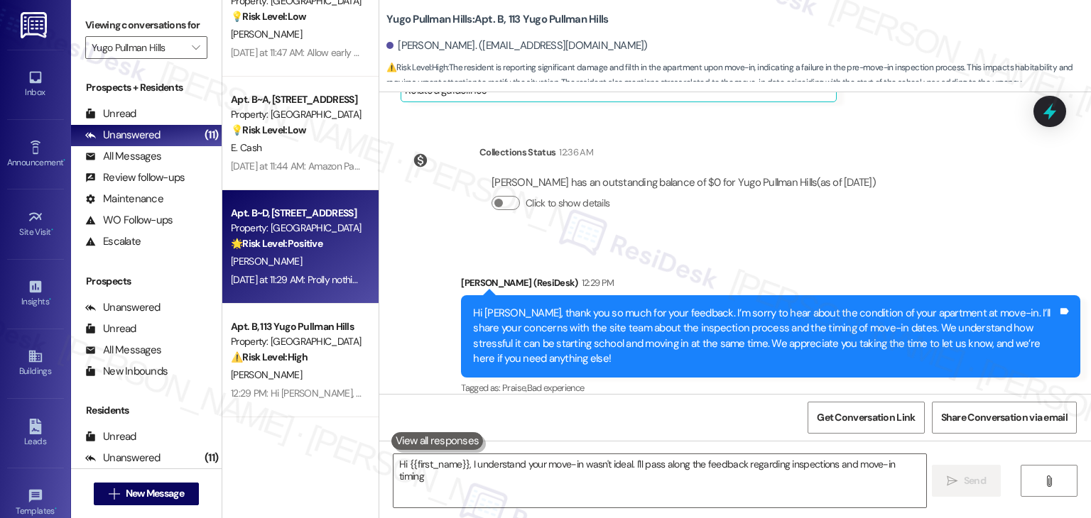
type textarea "Hi {{first_name}}, I understand your move-in wasn't ideal. I'll pass along the …"
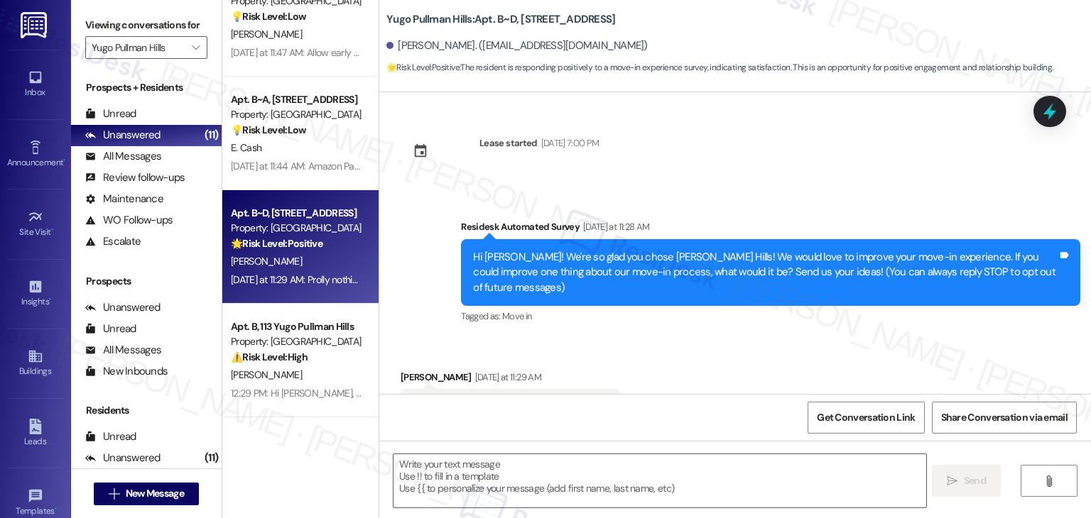
scroll to position [48, 0]
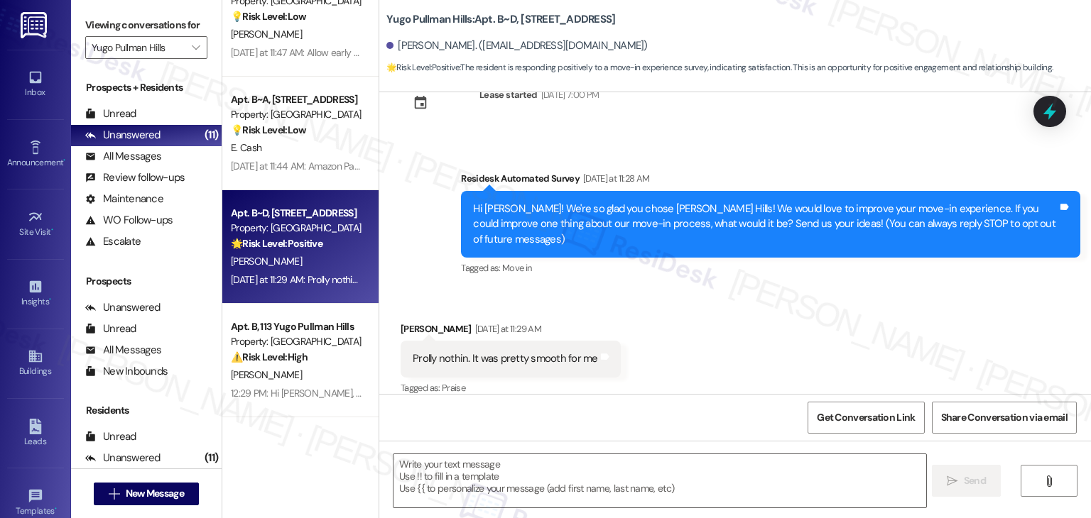
type textarea "Fetching suggested responses. Please feel free to read through the conversation…"
click at [793, 336] on div "Received via SMS Brendon Keizur Yesterday at 11:29 AM Prolly nothin. It was pre…" at bounding box center [734, 350] width 711 height 120
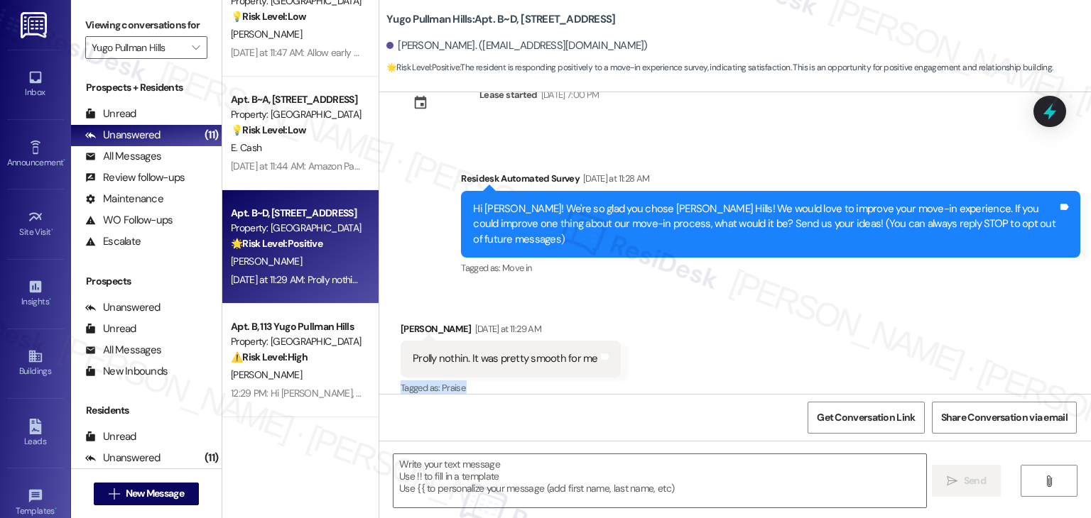
click at [793, 336] on div "Received via SMS Brendon Keizur Yesterday at 11:29 AM Prolly nothin. It was pre…" at bounding box center [734, 350] width 711 height 120
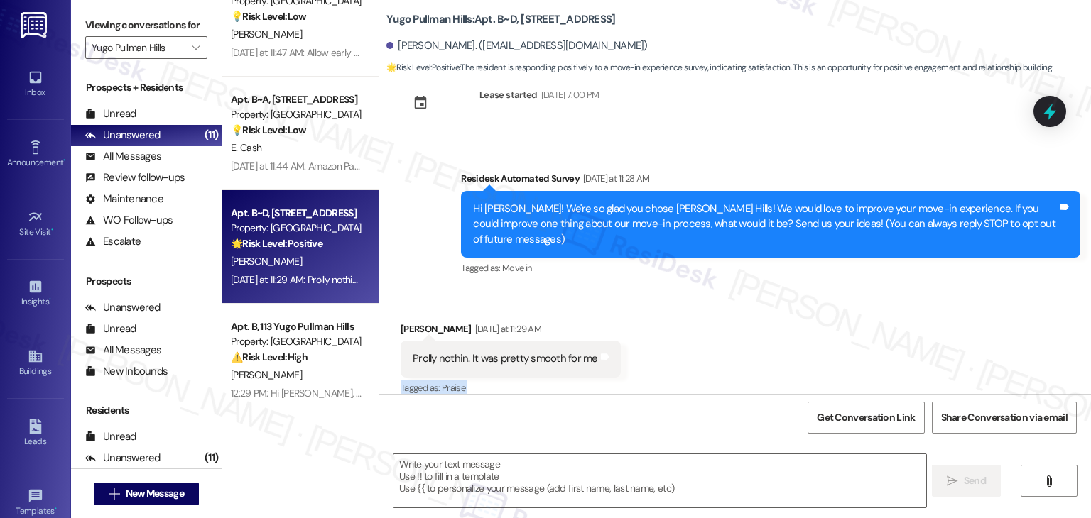
click at [793, 336] on div "Received via SMS Brendon Keizur Yesterday at 11:29 AM Prolly nothin. It was pre…" at bounding box center [734, 350] width 711 height 120
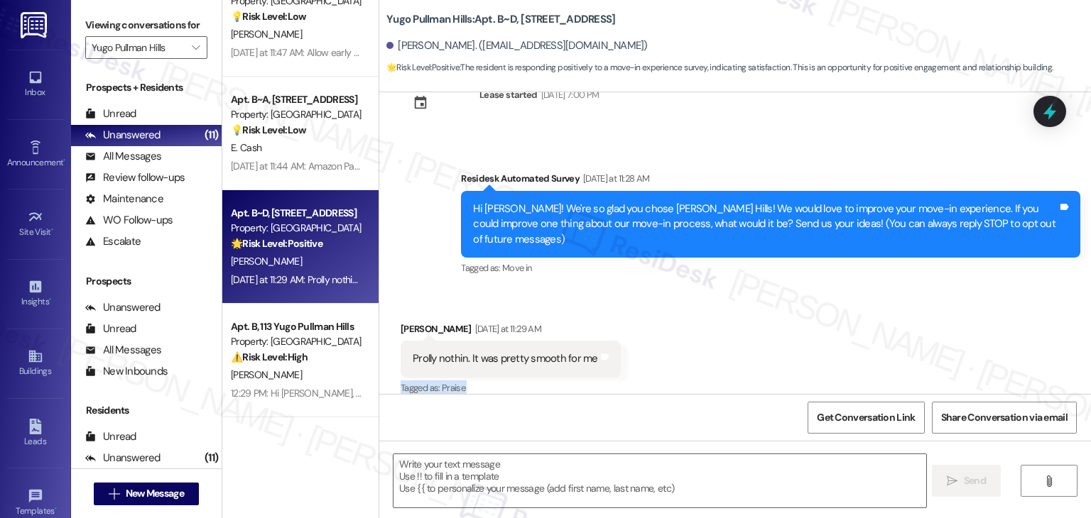
click at [793, 336] on div "Received via SMS Brendon Keizur Yesterday at 11:29 AM Prolly nothin. It was pre…" at bounding box center [734, 350] width 711 height 120
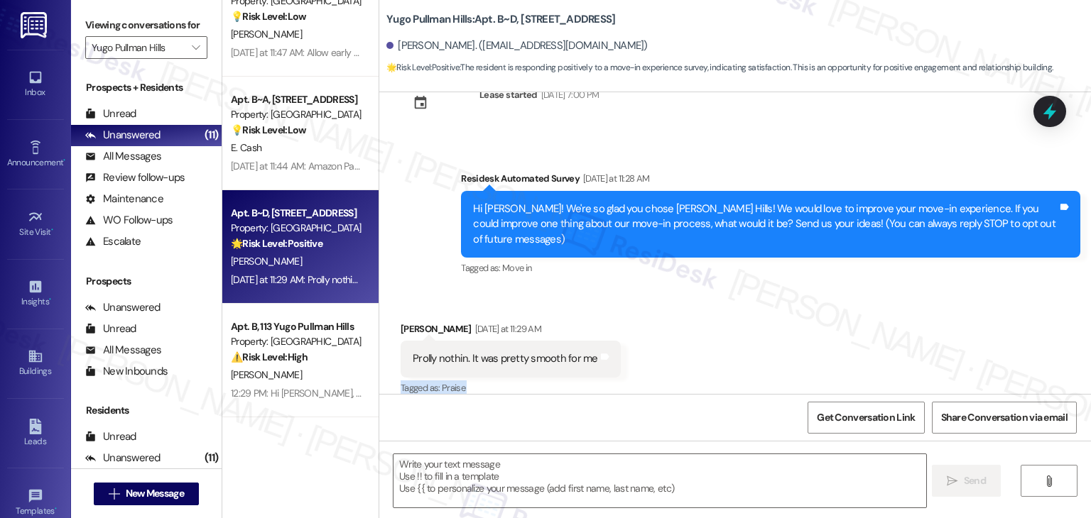
click at [793, 336] on div "Received via SMS Brendon Keizur Yesterday at 11:29 AM Prolly nothin. It was pre…" at bounding box center [734, 350] width 711 height 120
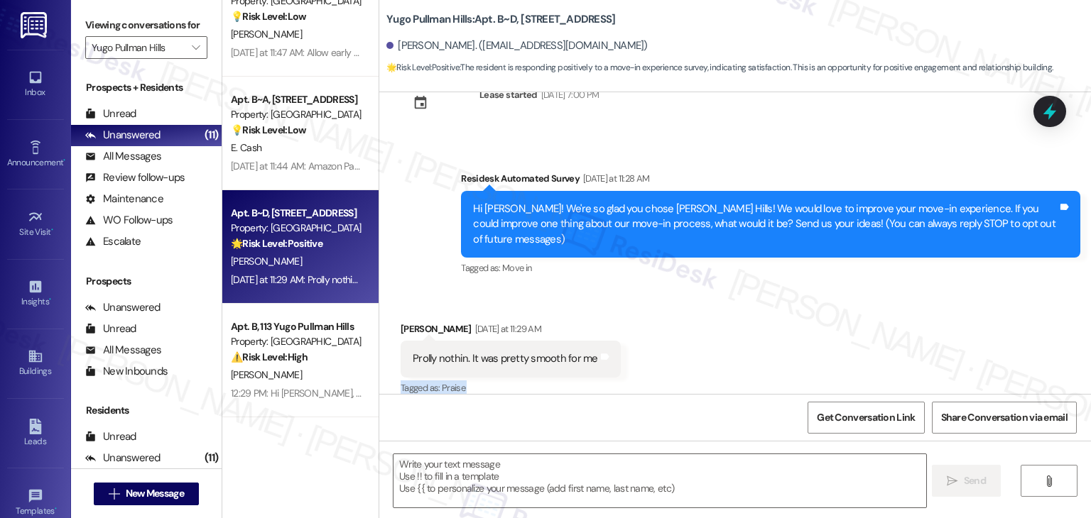
click at [793, 336] on div "Received via SMS Brendon Keizur Yesterday at 11:29 AM Prolly nothin. It was pre…" at bounding box center [734, 350] width 711 height 120
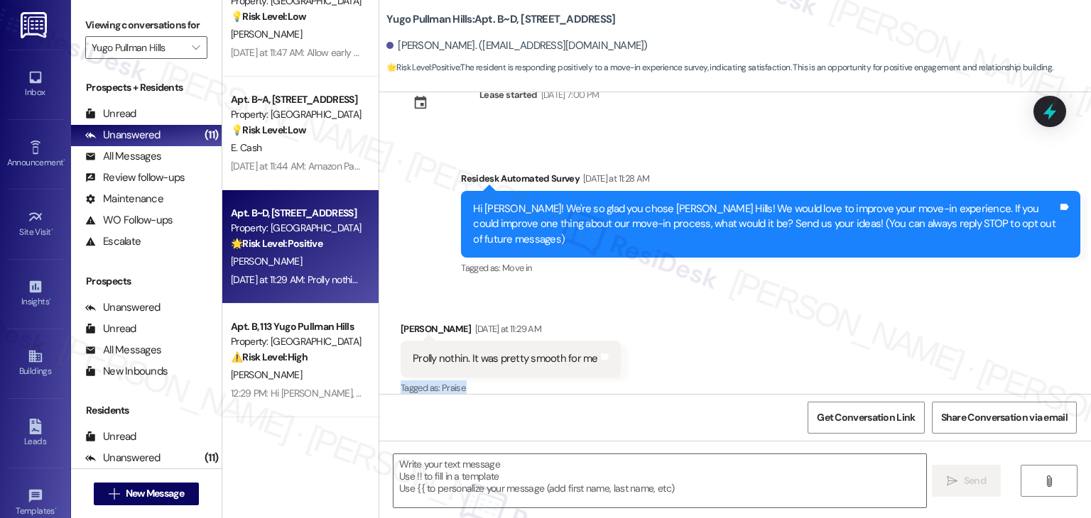
click at [793, 336] on div "Received via SMS Brendon Keizur Yesterday at 11:29 AM Prolly nothin. It was pre…" at bounding box center [734, 350] width 711 height 120
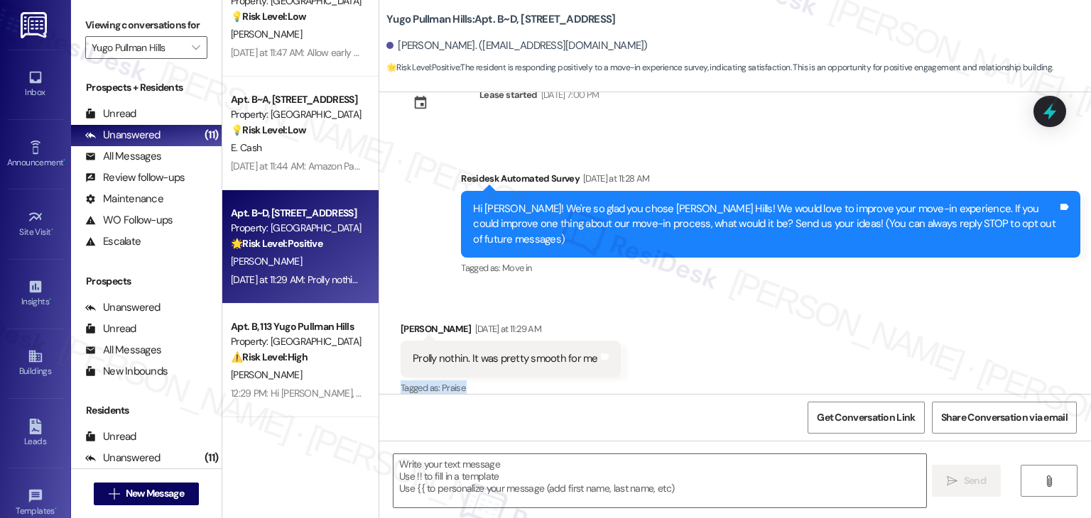
click at [793, 336] on div "Received via SMS Brendon Keizur Yesterday at 11:29 AM Prolly nothin. It was pre…" at bounding box center [734, 350] width 711 height 120
click at [591, 217] on div "Hi [PERSON_NAME]! We're so glad you chose [PERSON_NAME] Hills! We would love to…" at bounding box center [765, 224] width 584 height 45
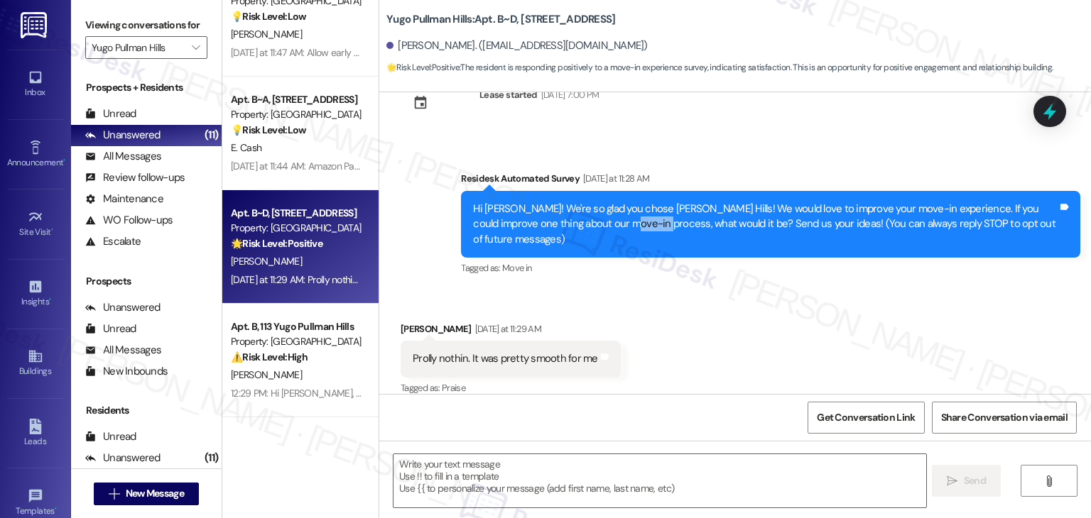
click at [591, 217] on div "Hi [PERSON_NAME]! We're so glad you chose [PERSON_NAME] Hills! We would love to…" at bounding box center [765, 224] width 584 height 45
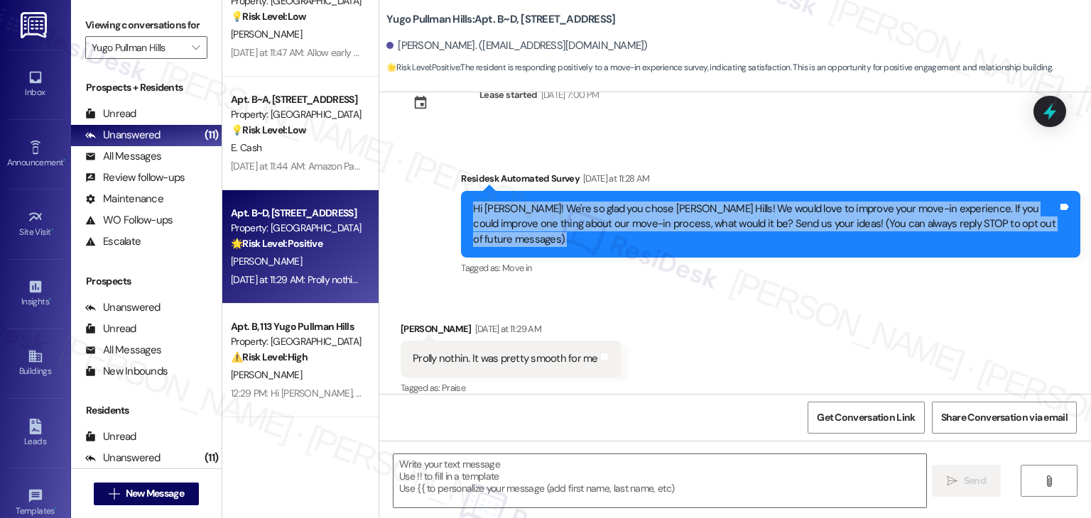
click at [591, 217] on div "Hi [PERSON_NAME]! We're so glad you chose [PERSON_NAME] Hills! We would love to…" at bounding box center [765, 224] width 584 height 45
copy div "Hi Brendon! We're so glad you chose Yugo Pullman Hills! We would love to improv…"
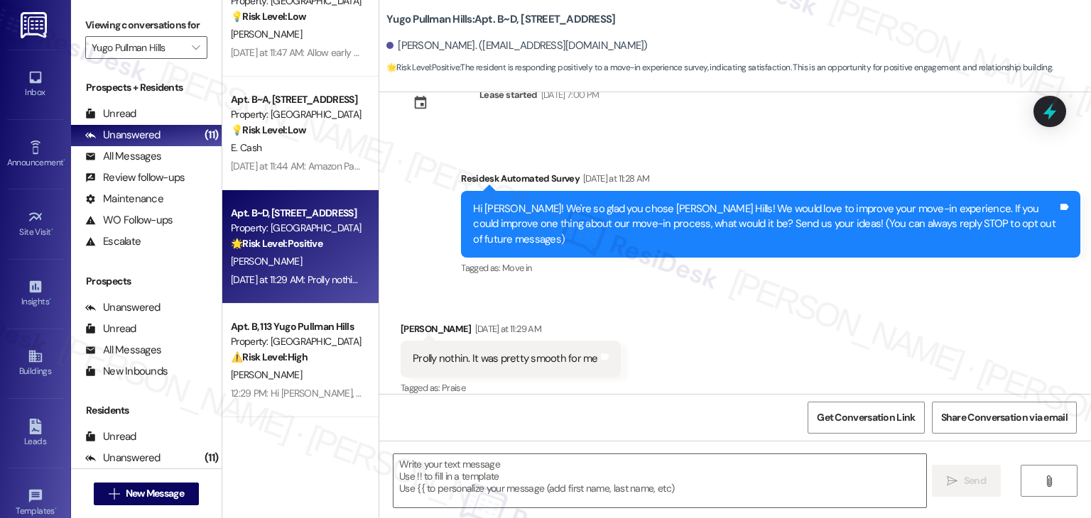
click at [443, 351] on div "Prolly nothin. It was pretty smooth for me" at bounding box center [505, 358] width 185 height 15
copy div "Prolly nothin. It was pretty smooth for me Tags and notes"
click at [919, 326] on div "Received via SMS Brendon Keizur Yesterday at 11:29 AM Prolly nothin. It was pre…" at bounding box center [734, 350] width 711 height 120
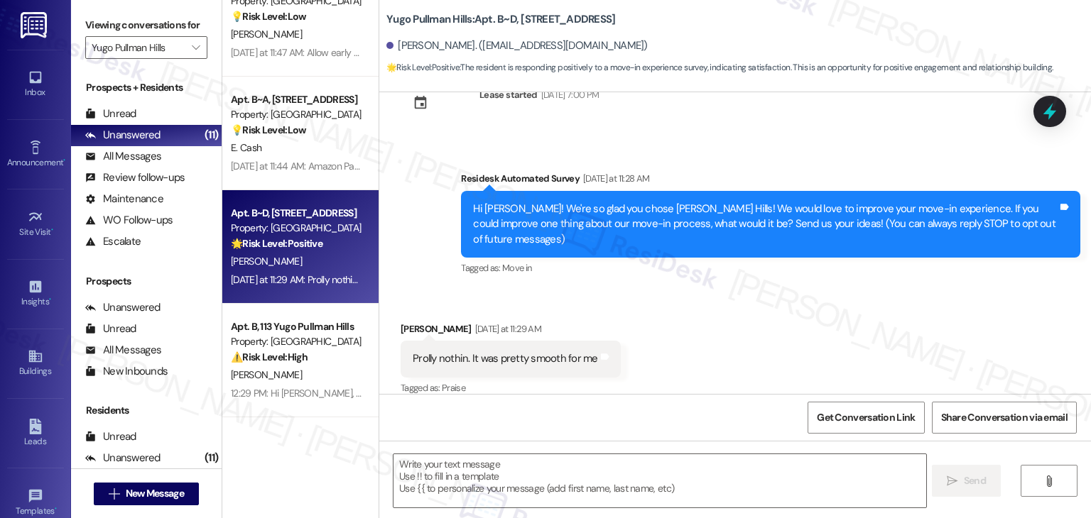
scroll to position [179, 0]
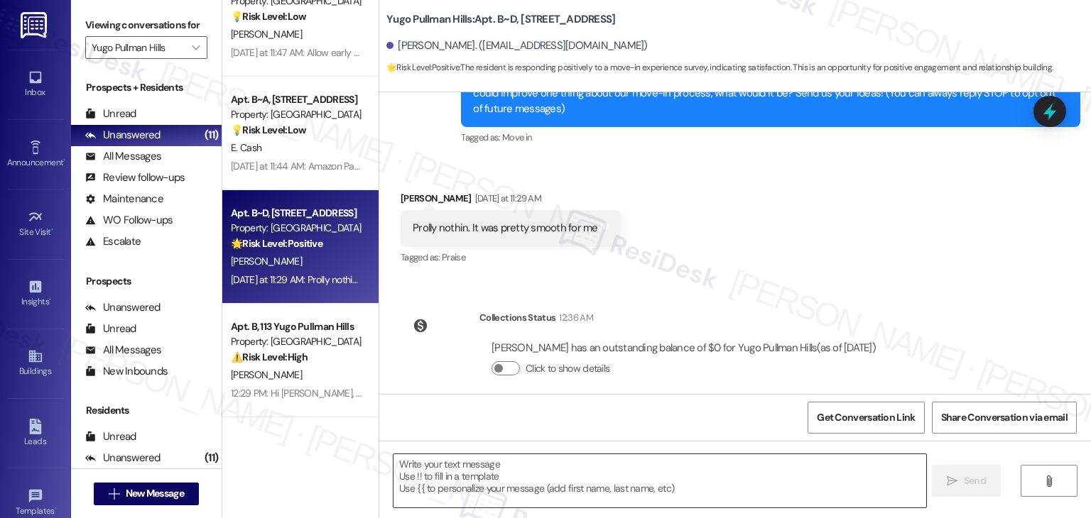
click at [711, 488] on textarea at bounding box center [659, 480] width 532 height 53
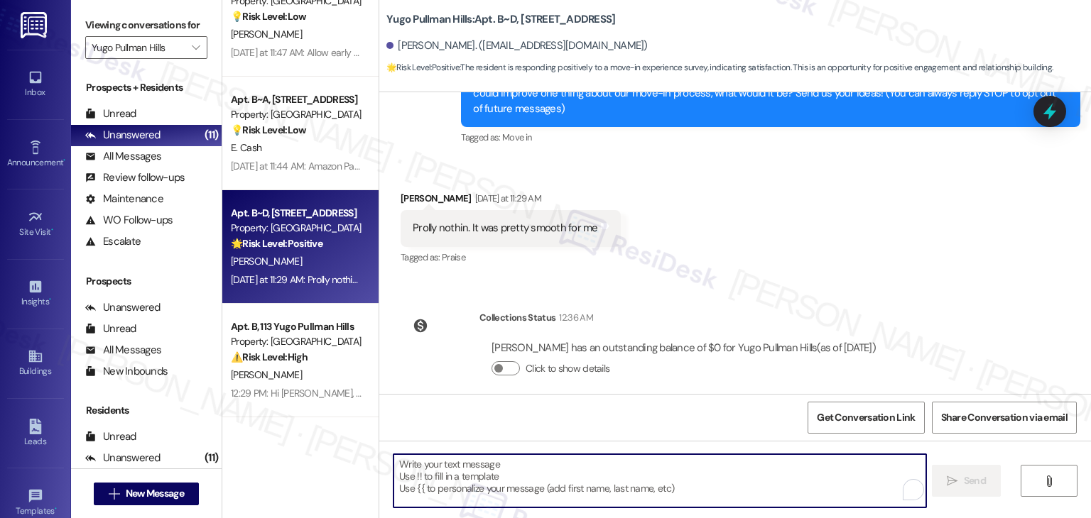
paste textarea "Hi [PERSON_NAME], that’s great to hear—thanks so much for sharing! We’re glad y…"
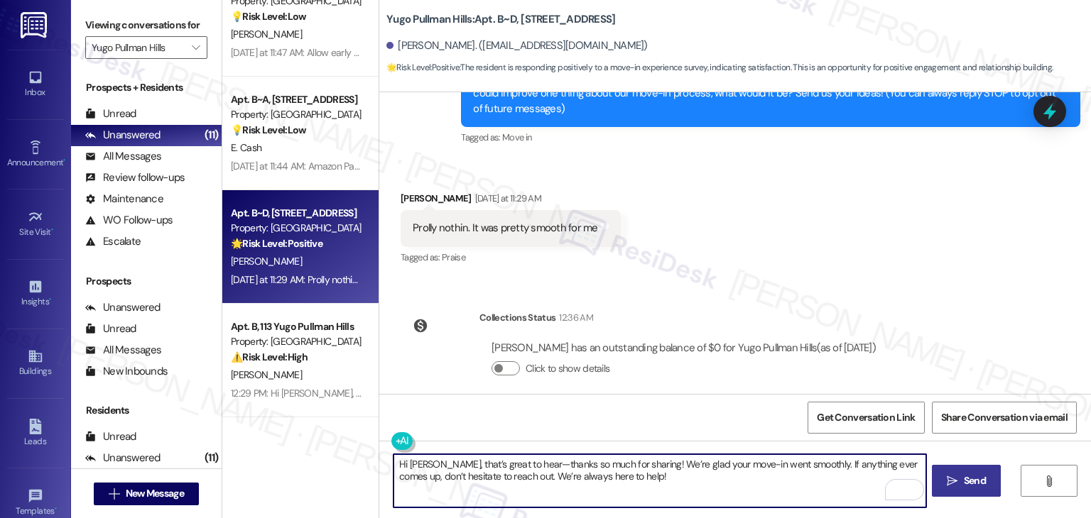
type textarea "Hi [PERSON_NAME], that’s great to hear—thanks so much for sharing! We’re glad y…"
click at [951, 486] on icon "" at bounding box center [951, 481] width 11 height 11
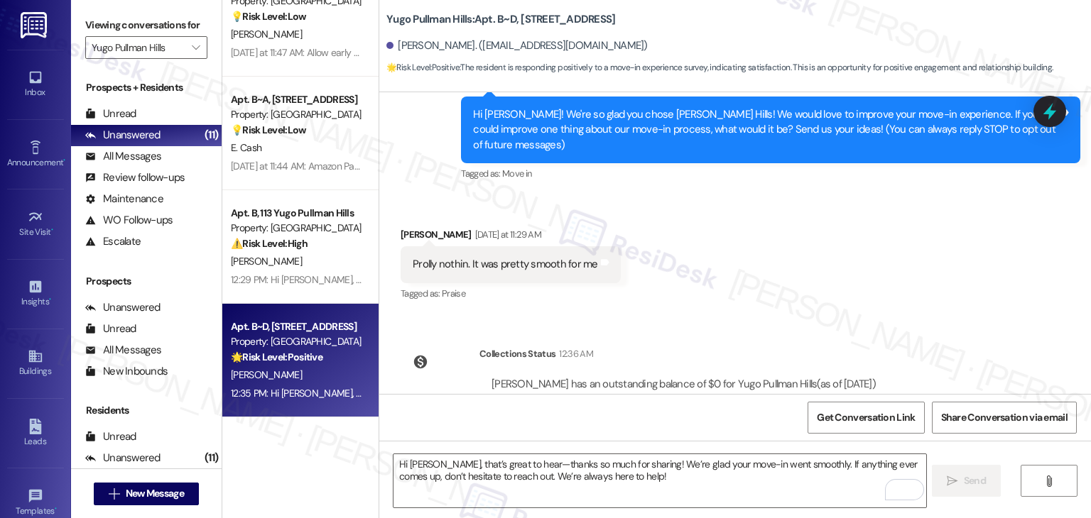
scroll to position [293, 0]
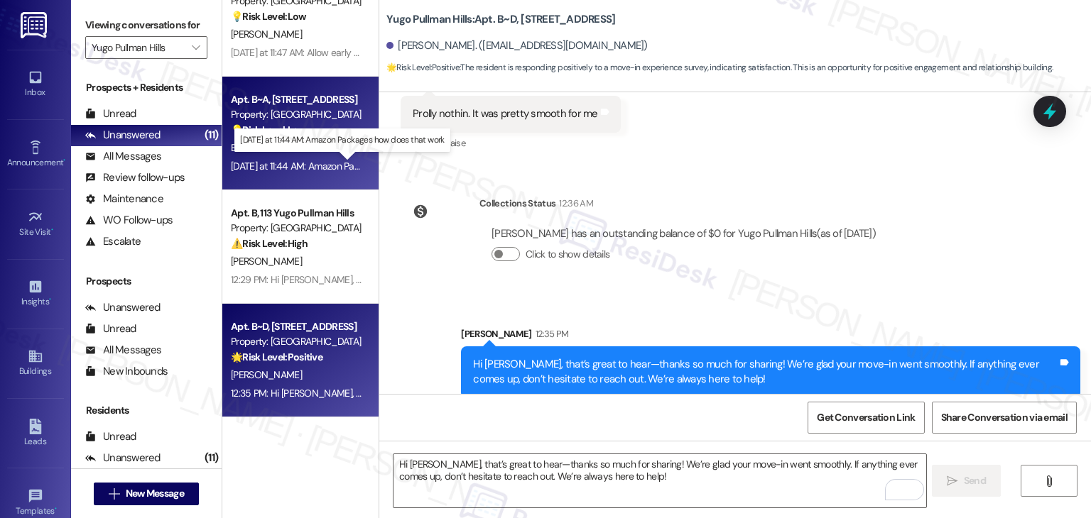
click at [291, 168] on div "[DATE] at 11:44 AM: Amazon Packages how does that work [DATE] at 11:44 AM: Amaz…" at bounding box center [349, 166] width 237 height 13
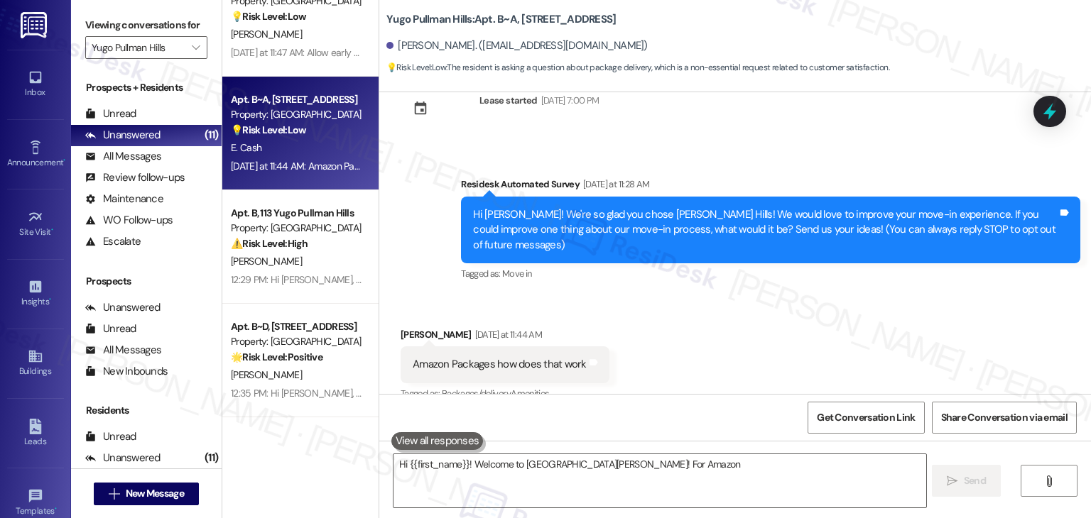
scroll to position [48, 0]
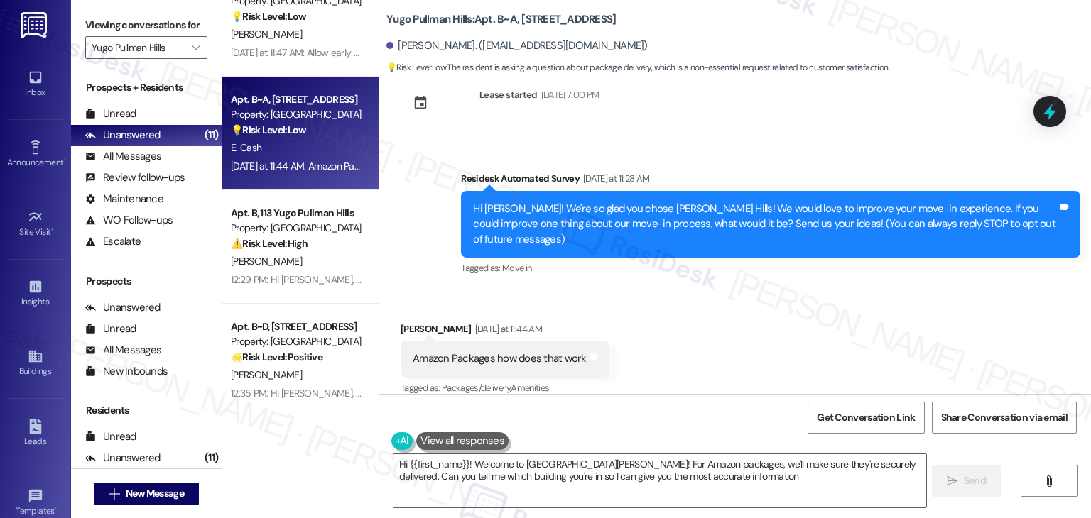
type textarea "Hi {{first_name}}! Welcome to [GEOGRAPHIC_DATA][PERSON_NAME]! For Amazon packag…"
click at [738, 344] on div "Received via SMS [PERSON_NAME] [DATE] at 11:44 AM Amazon Packages how does that…" at bounding box center [734, 350] width 711 height 120
click at [738, 346] on div "Received via SMS [PERSON_NAME] [DATE] at 11:44 AM Amazon Packages how does that…" at bounding box center [734, 350] width 711 height 120
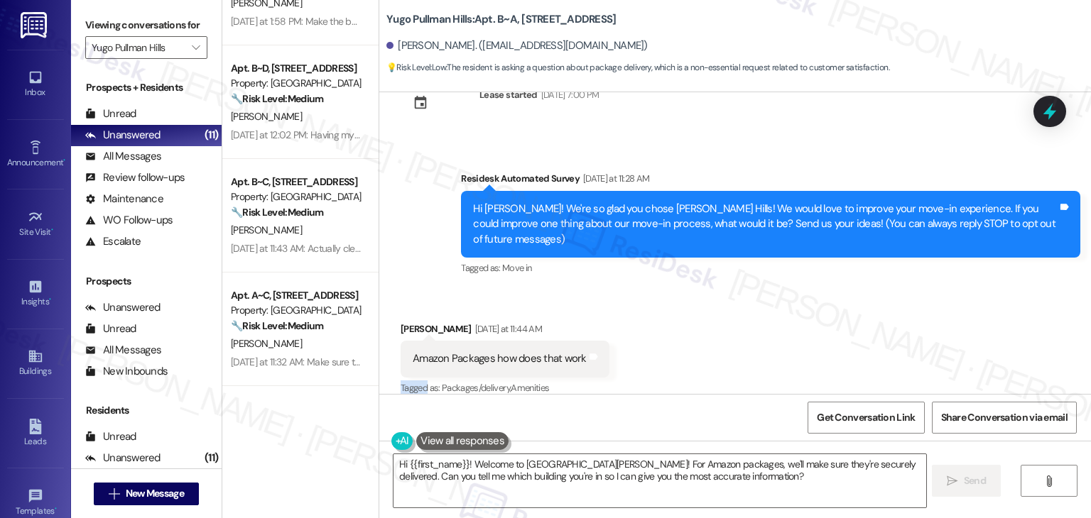
scroll to position [0, 0]
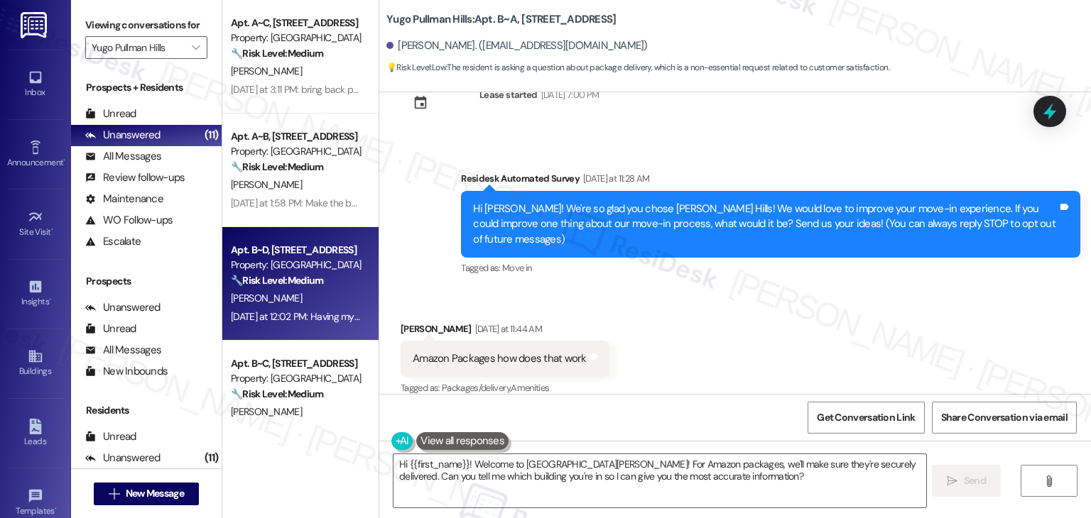
click at [271, 275] on strong "🔧 Risk Level: Medium" at bounding box center [277, 280] width 92 height 13
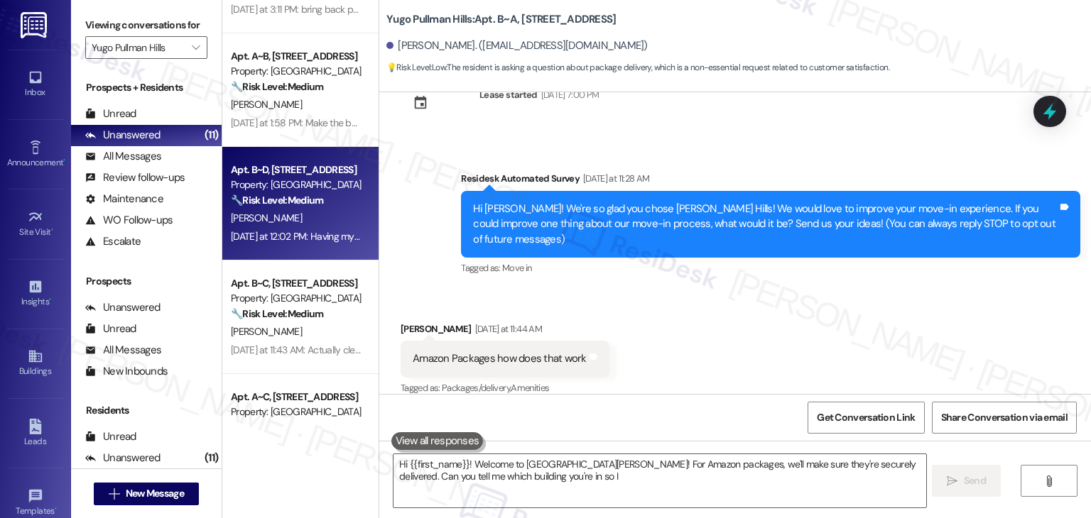
type textarea "Hi {{first_name}}! Welcome to [GEOGRAPHIC_DATA][PERSON_NAME]! For Amazon packag…"
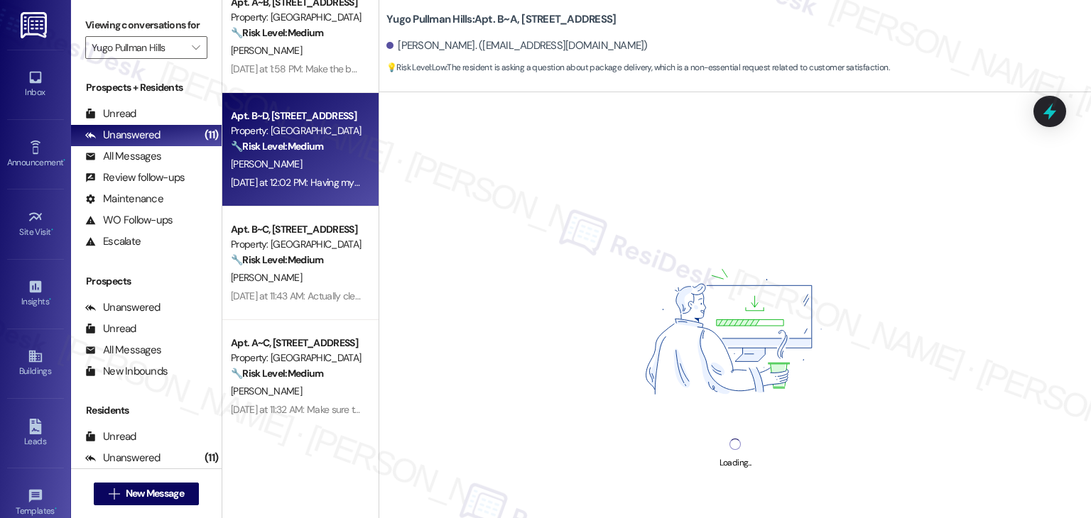
scroll to position [142, 0]
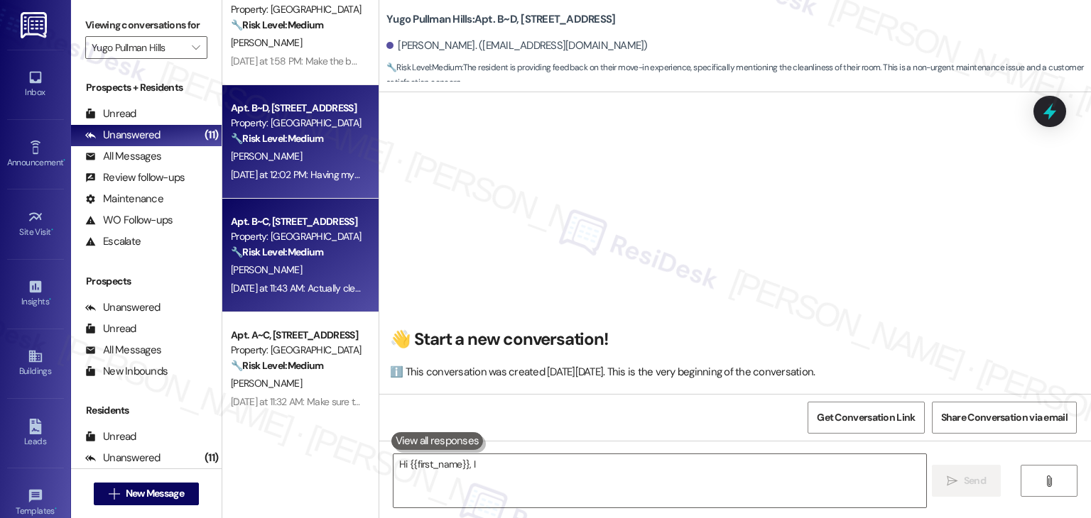
click at [271, 248] on strong "🔧 Risk Level: Medium" at bounding box center [277, 252] width 92 height 13
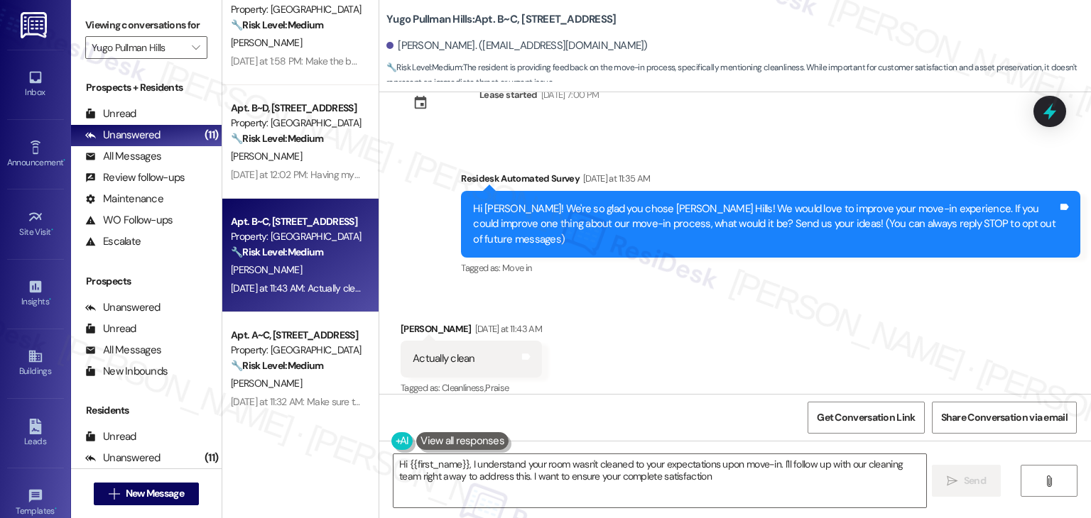
type textarea "Hi {{first_name}}, I understand your room wasn't cleaned to your expectations u…"
click at [405, 239] on div "Survey, sent via SMS Residesk Automated Survey [DATE] at 11:35 AM Hi [PERSON_NA…" at bounding box center [734, 214] width 711 height 151
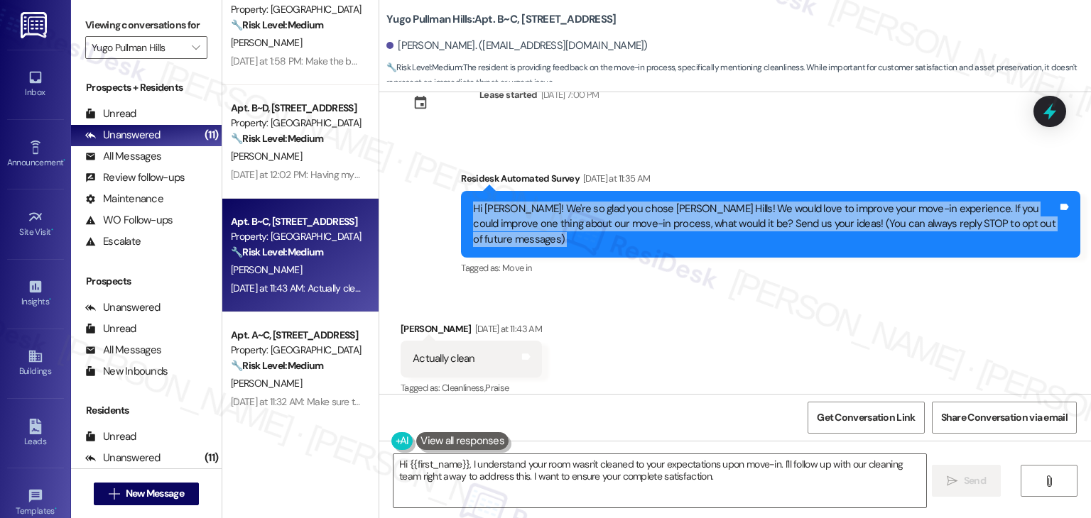
click at [405, 239] on div "Survey, sent via SMS Residesk Automated Survey [DATE] at 11:35 AM Hi [PERSON_NA…" at bounding box center [734, 214] width 711 height 151
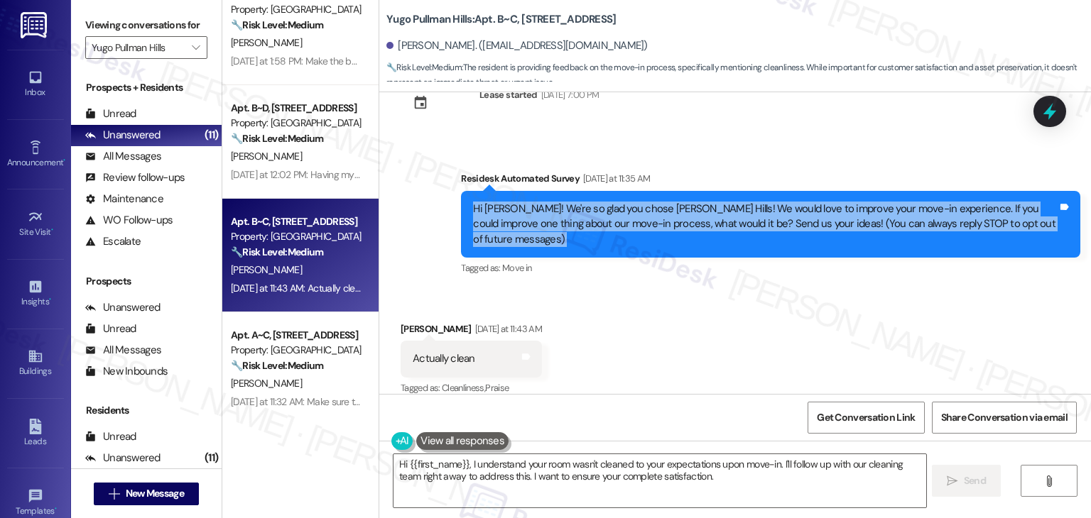
click at [405, 239] on div "Survey, sent via SMS Residesk Automated Survey [DATE] at 11:35 AM Hi [PERSON_NA…" at bounding box center [734, 214] width 711 height 151
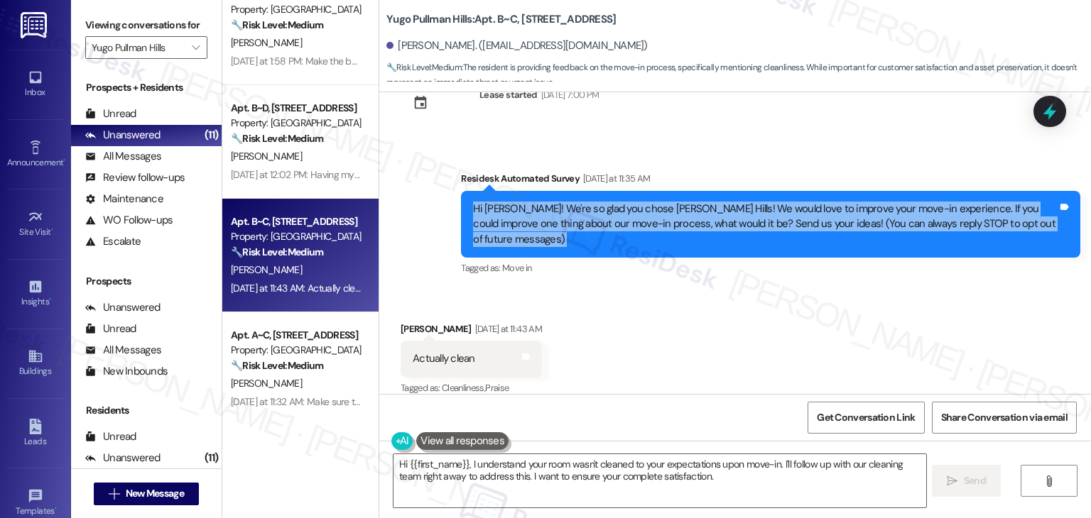
click at [405, 239] on div "Survey, sent via SMS Residesk Automated Survey [DATE] at 11:35 AM Hi [PERSON_NA…" at bounding box center [734, 214] width 711 height 151
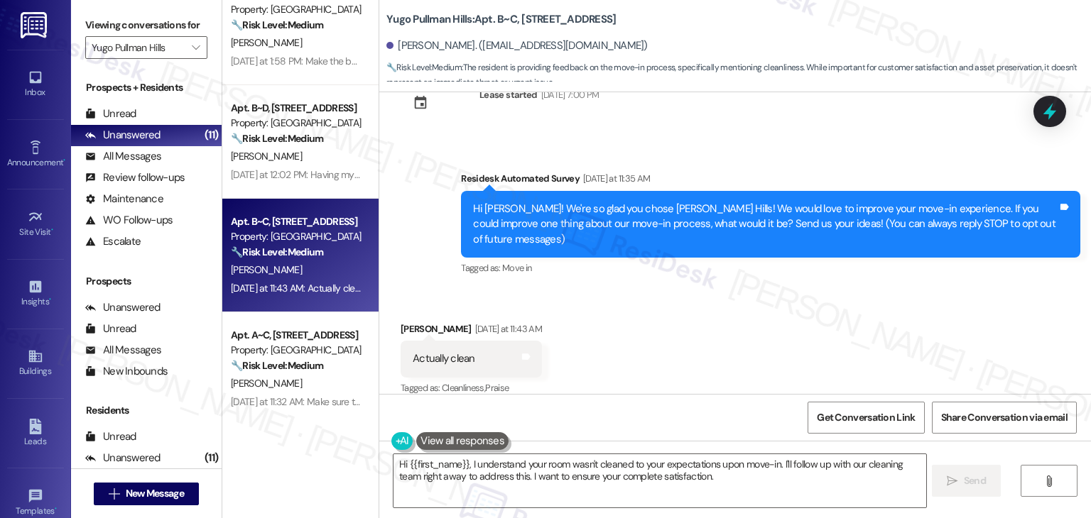
click at [635, 292] on div "Received via SMS [PERSON_NAME] [DATE] at 11:43 AM Actually clean Tags and notes…" at bounding box center [734, 350] width 711 height 120
click at [721, 321] on div "Received via SMS [PERSON_NAME] [DATE] at 11:43 AM Actually clean Tags and notes…" at bounding box center [734, 350] width 711 height 120
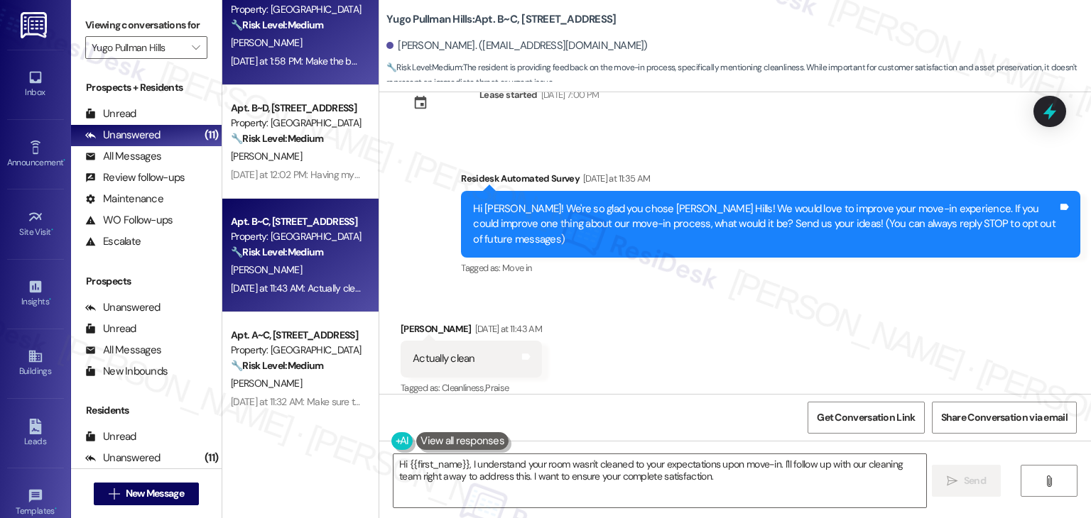
click at [281, 71] on div "Apt. A~B, [STREET_ADDRESS] Property: Yugo Pullman Hills 🔧 Risk Level: Medium Th…" at bounding box center [300, 29] width 156 height 114
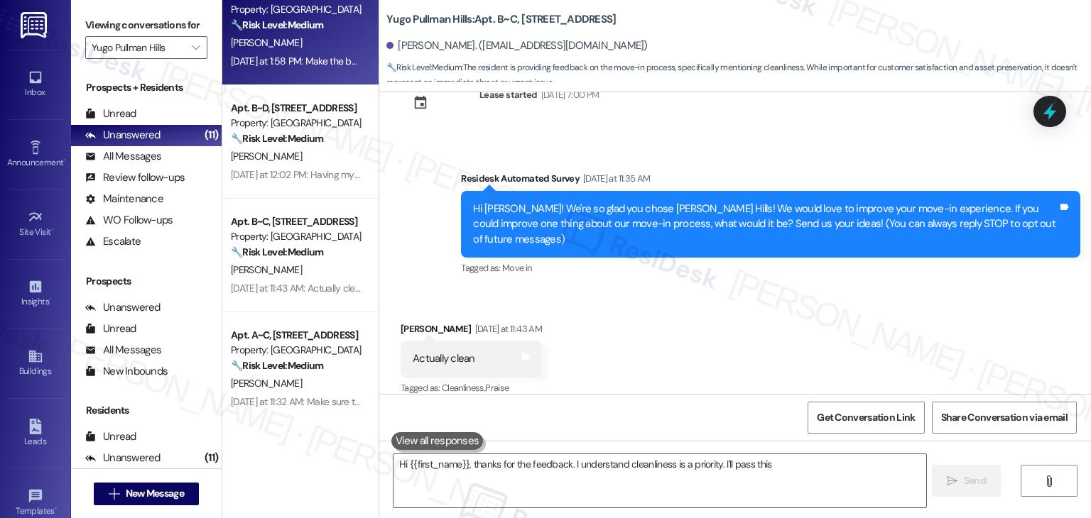
type textarea "Hi {{first_name}}, thanks for the feedback. I understand cleanliness is a prior…"
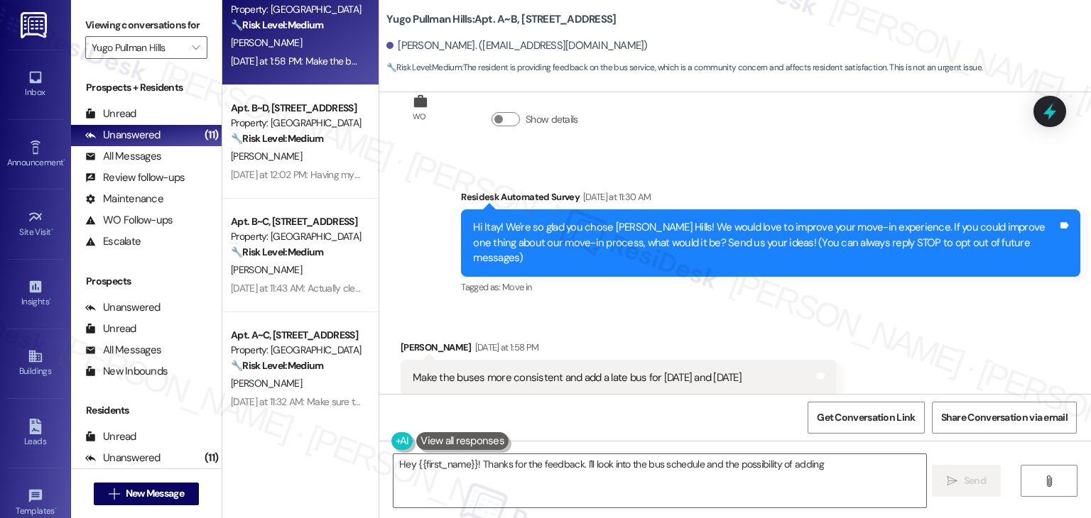
scroll to position [325, 0]
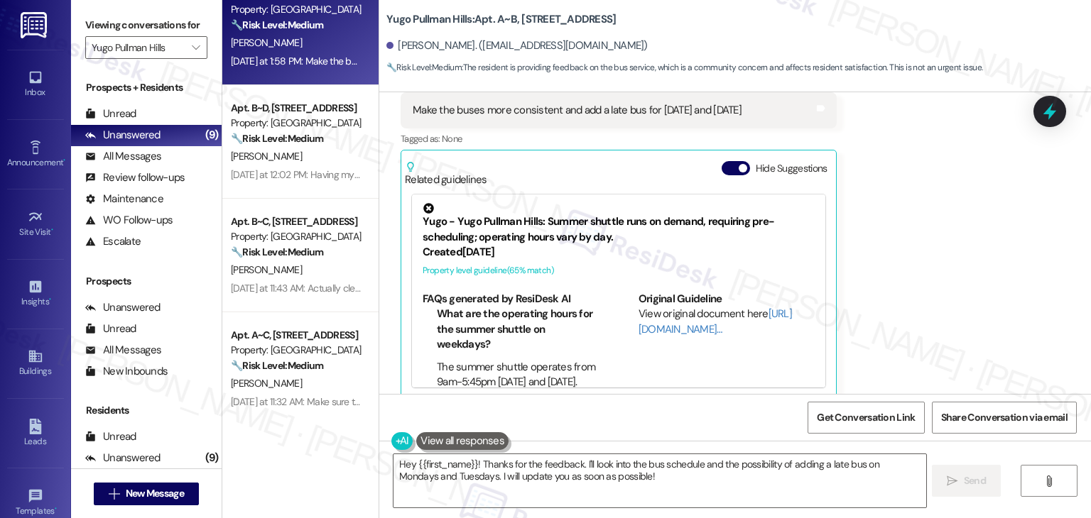
click at [728, 154] on div "Related guidelines Hide Suggestions" at bounding box center [618, 170] width 427 height 33
click at [721, 161] on button "Hide Suggestions" at bounding box center [735, 168] width 28 height 14
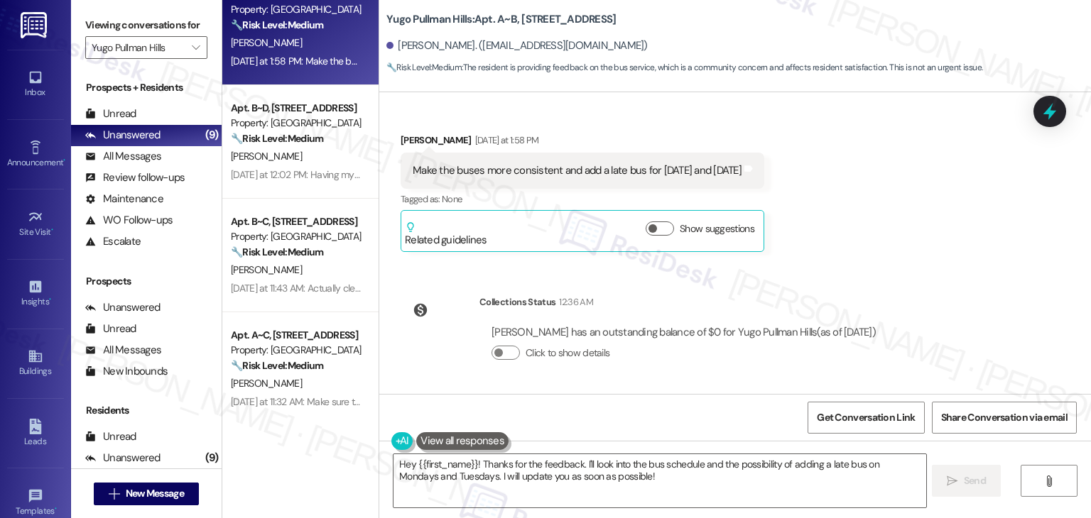
scroll to position [249, 0]
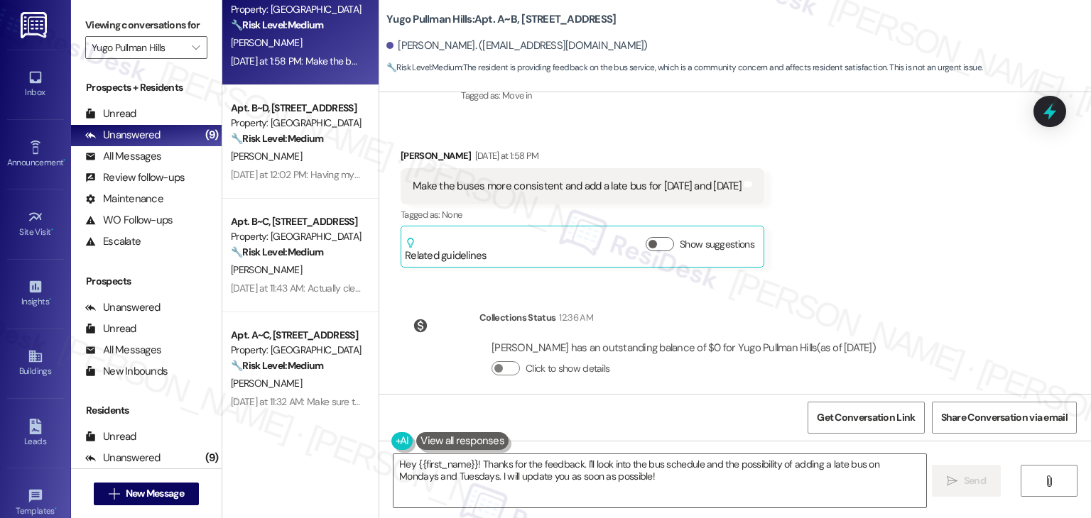
click at [858, 278] on div "WO Lease started [DATE] 7:00 PM Show details Survey, sent via SMS Residesk Auto…" at bounding box center [734, 243] width 711 height 302
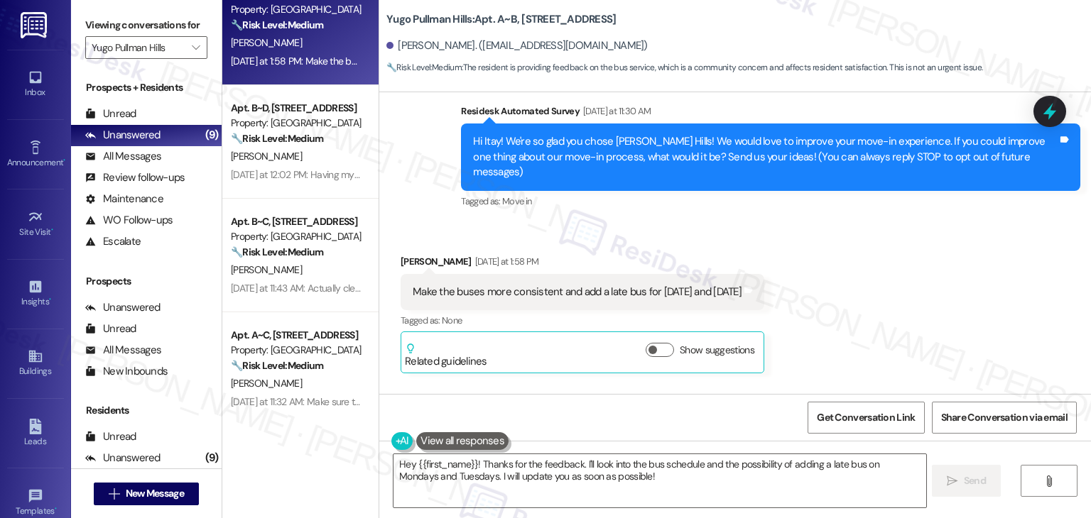
scroll to position [178, 0]
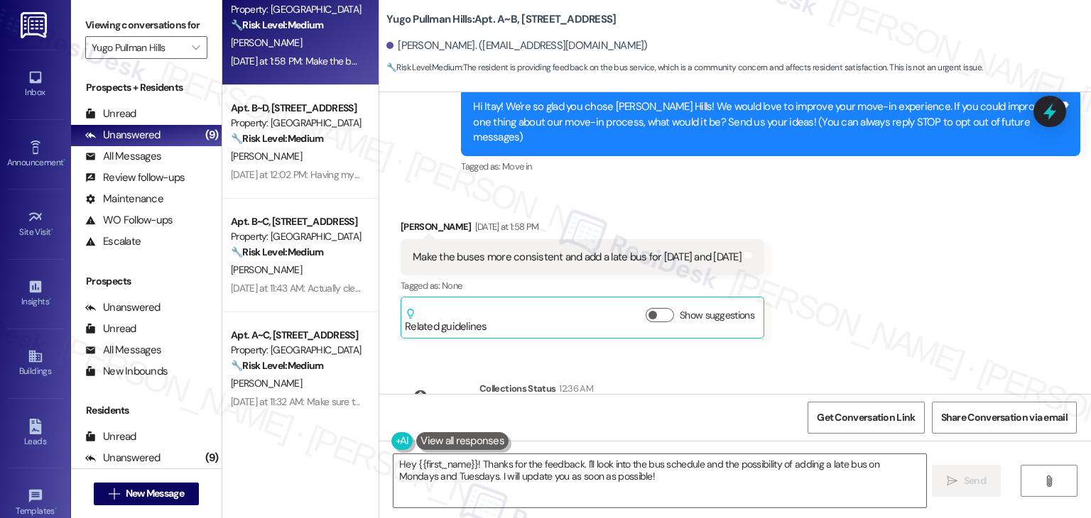
click at [855, 268] on div "Received via SMS [PERSON_NAME] [DATE] at 1:58 PM Make the buses more consistent…" at bounding box center [734, 268] width 711 height 162
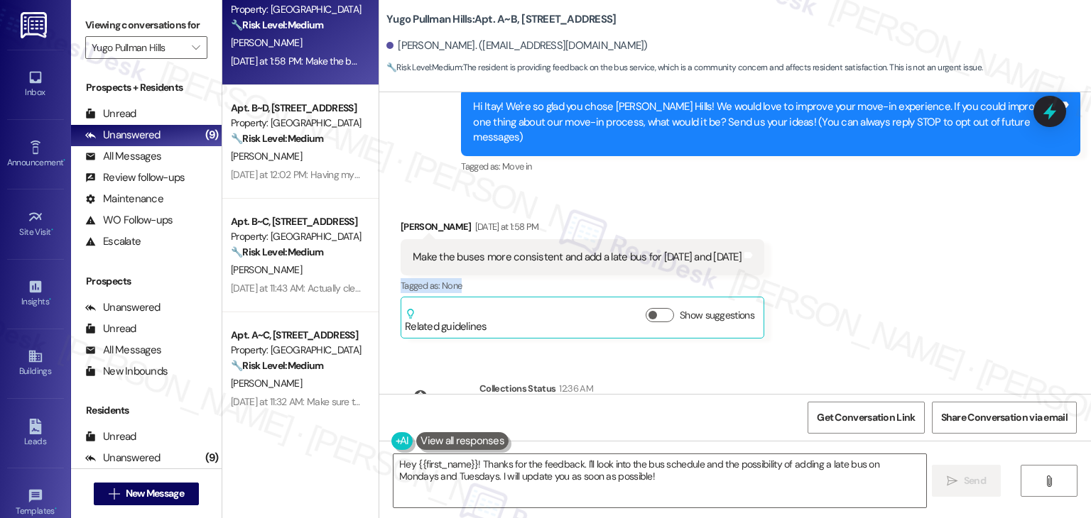
click at [855, 268] on div "Received via SMS [PERSON_NAME] [DATE] at 1:58 PM Make the buses more consistent…" at bounding box center [734, 268] width 711 height 162
click at [844, 261] on div "Received via SMS [PERSON_NAME] [DATE] at 1:58 PM Make the buses more consistent…" at bounding box center [734, 268] width 711 height 162
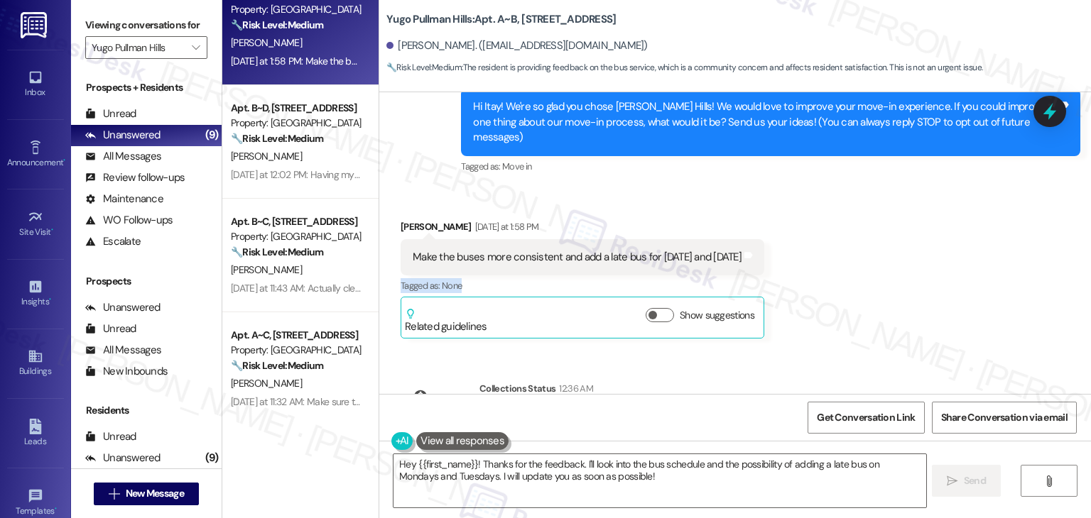
click at [844, 261] on div "Received via SMS [PERSON_NAME] [DATE] at 1:58 PM Make the buses more consistent…" at bounding box center [734, 268] width 711 height 162
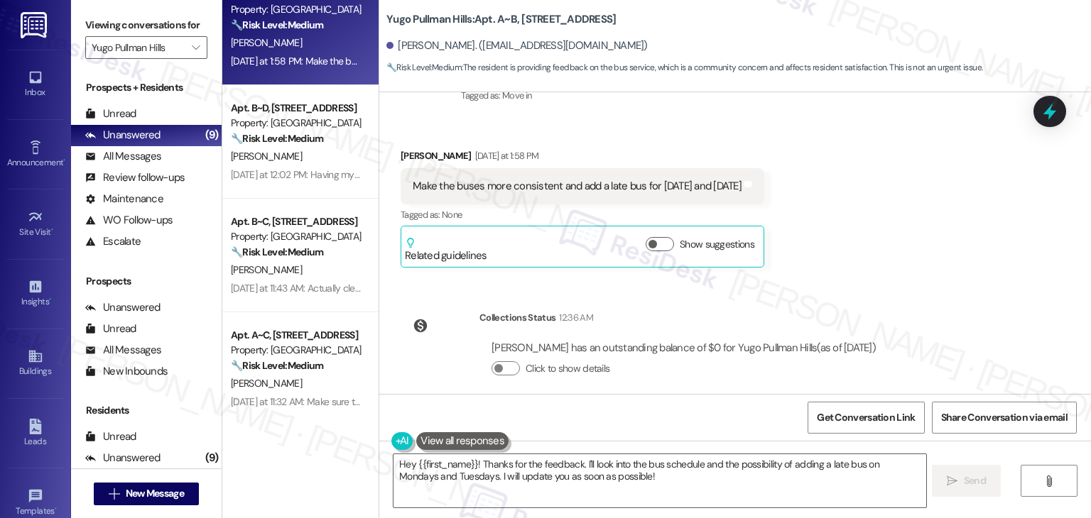
click at [841, 252] on div "Received via SMS [PERSON_NAME] [DATE] at 1:58 PM Make the buses more consistent…" at bounding box center [734, 197] width 711 height 162
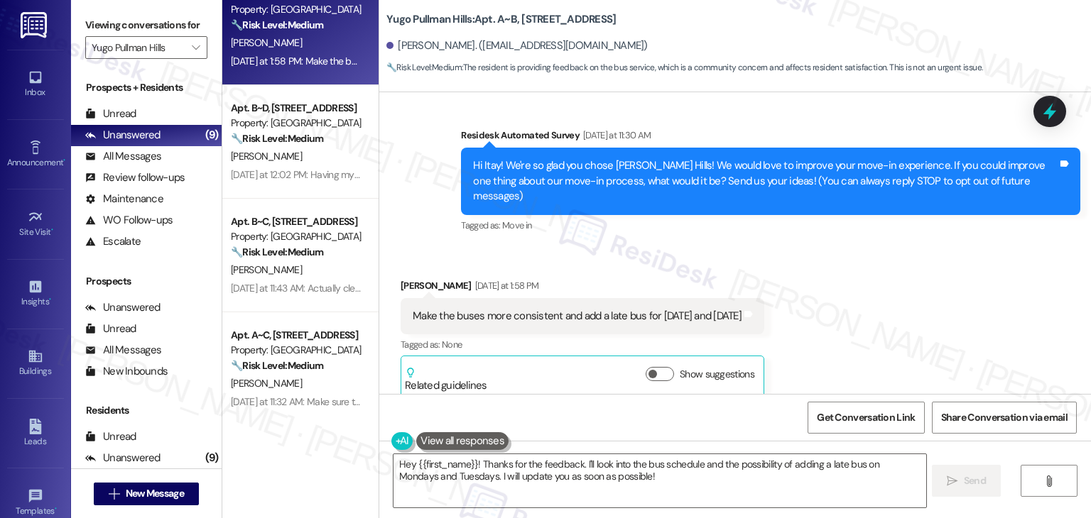
scroll to position [107, 0]
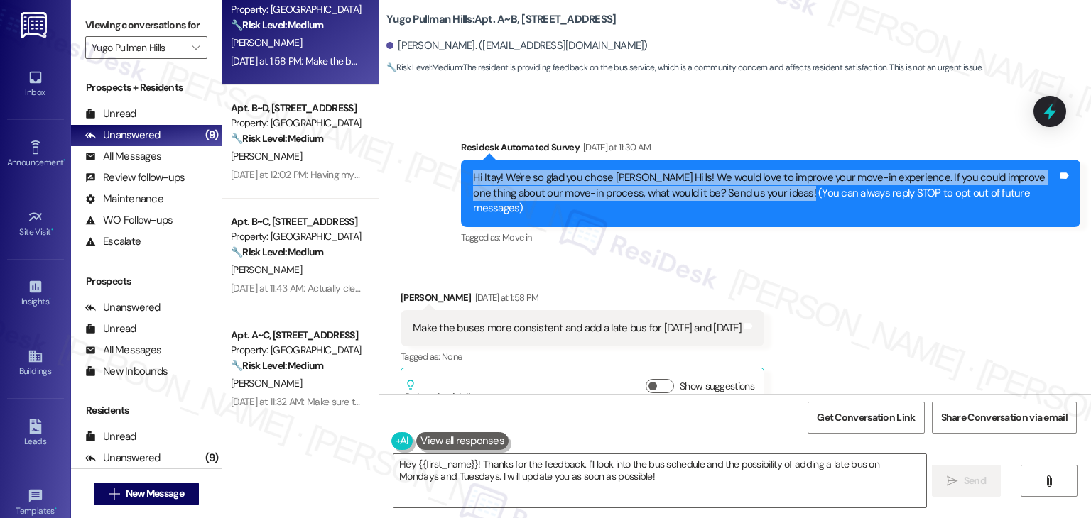
drag, startPoint x: 757, startPoint y: 194, endPoint x: 443, endPoint y: 180, distance: 314.1
click at [450, 180] on div "Survey, sent via SMS Residesk Automated Survey [DATE] at 11:30 AM Hi Itay! We'r…" at bounding box center [770, 193] width 640 height 129
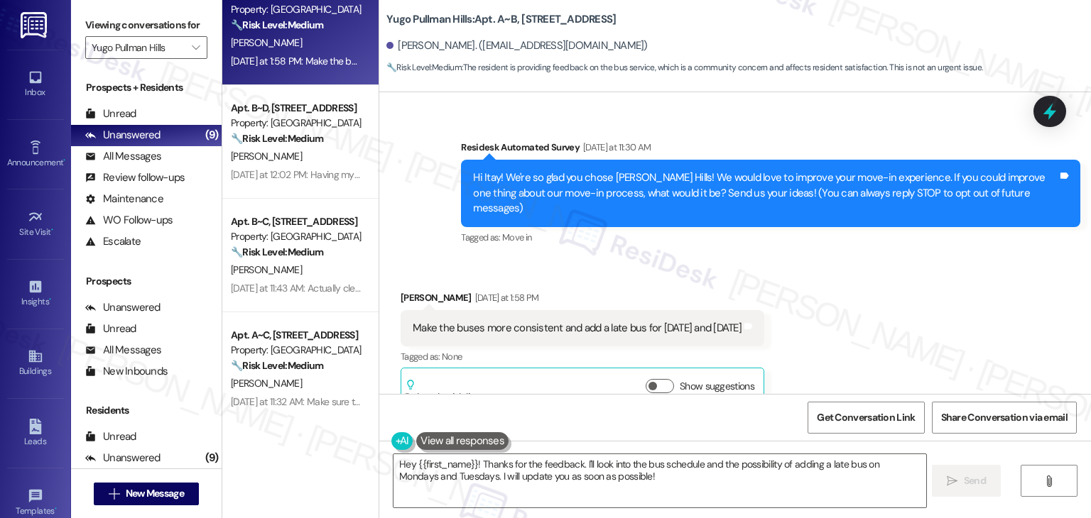
click at [841, 283] on div "Received via SMS [PERSON_NAME] [DATE] at 1:58 PM Make the buses more consistent…" at bounding box center [734, 339] width 711 height 162
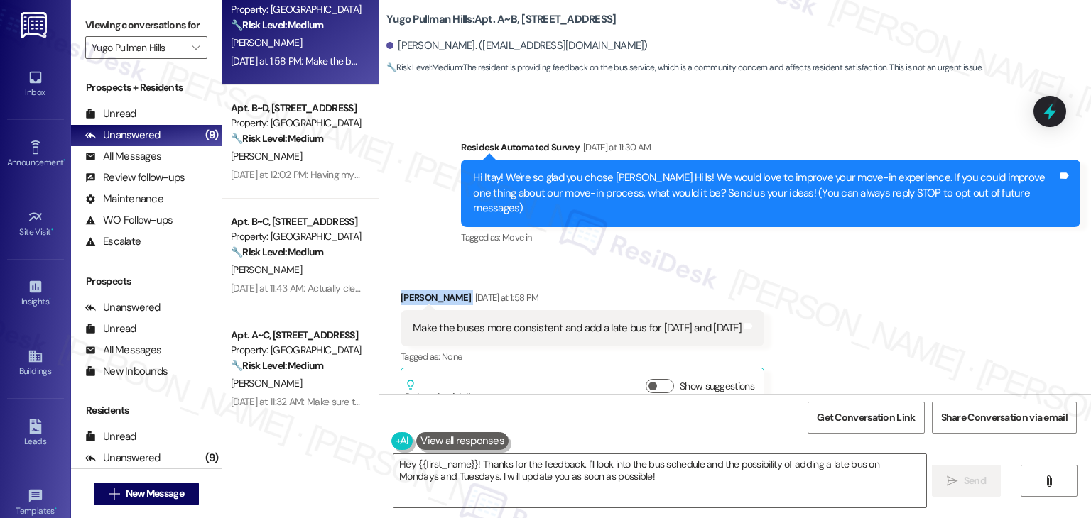
click at [841, 283] on div "Received via SMS [PERSON_NAME] [DATE] at 1:58 PM Make the buses more consistent…" at bounding box center [734, 339] width 711 height 162
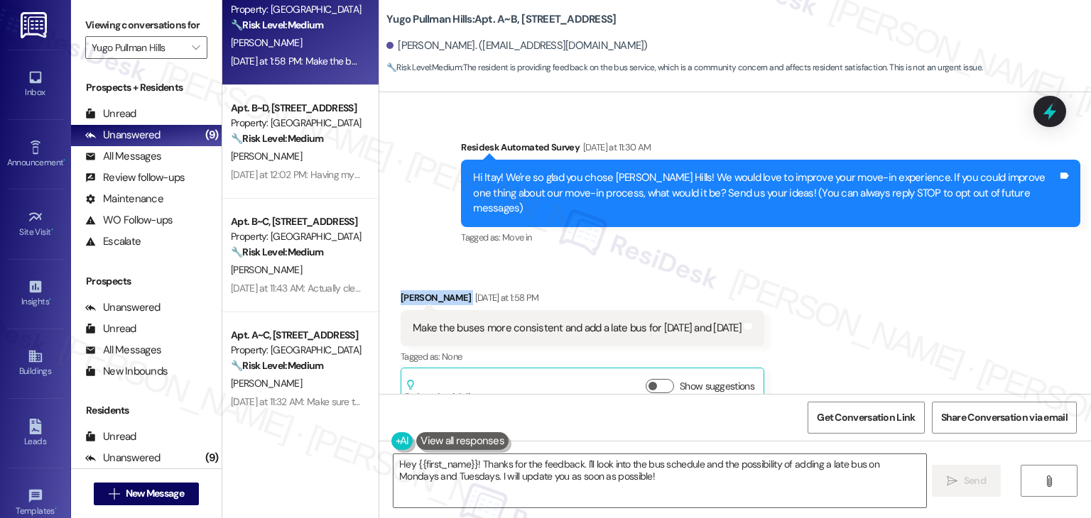
click at [841, 283] on div "Received via SMS [PERSON_NAME] [DATE] at 1:58 PM Make the buses more consistent…" at bounding box center [734, 339] width 711 height 162
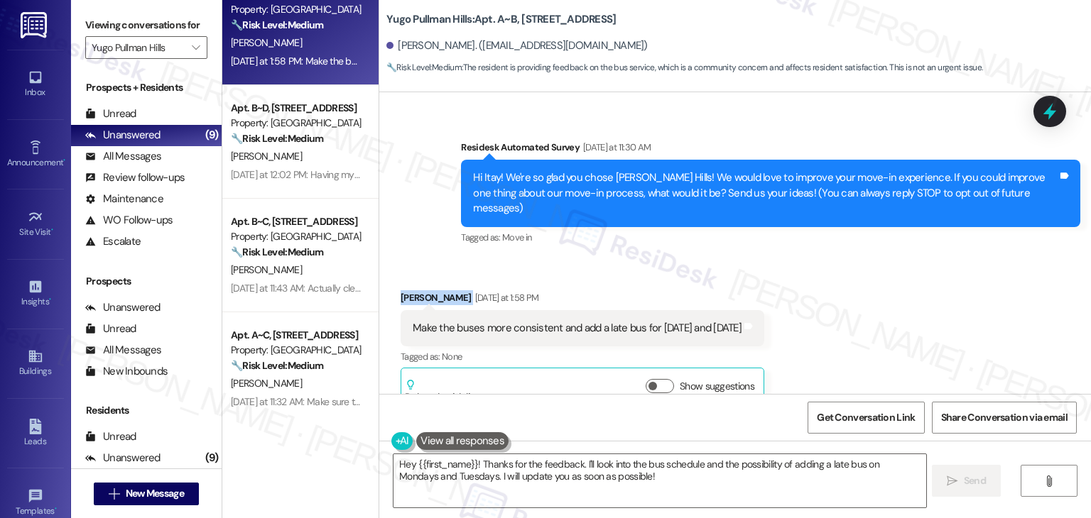
click at [841, 265] on div "Received via SMS [PERSON_NAME] [DATE] at 1:58 PM Make the buses more consistent…" at bounding box center [734, 339] width 711 height 162
click at [841, 264] on div "Received via SMS [PERSON_NAME] [DATE] at 1:58 PM Make the buses more consistent…" at bounding box center [734, 339] width 711 height 162
click at [838, 259] on div "Received via SMS [PERSON_NAME] [DATE] at 1:58 PM Make the buses more consistent…" at bounding box center [734, 339] width 711 height 162
click at [758, 258] on div "Received via SMS [PERSON_NAME] [DATE] at 1:58 PM Make the buses more consistent…" at bounding box center [734, 339] width 711 height 162
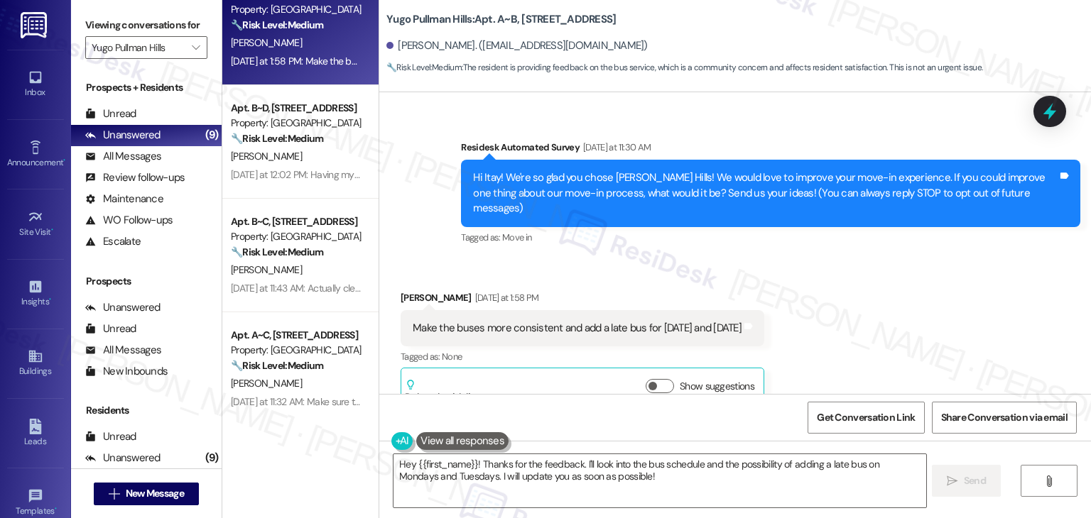
click at [755, 194] on div "Hi Itay! We're so glad you chose [PERSON_NAME] Hills! We would love to improve …" at bounding box center [765, 192] width 584 height 45
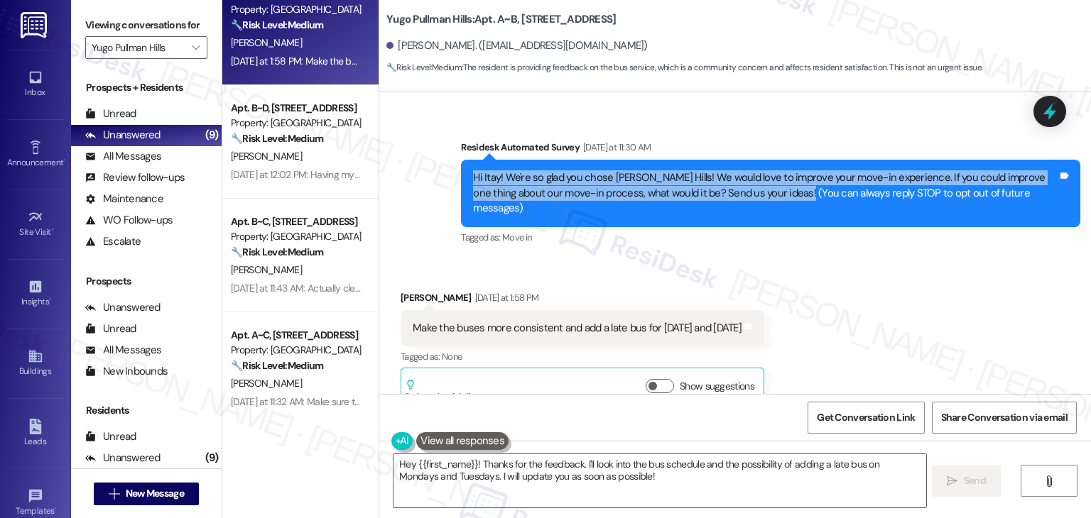
drag, startPoint x: 758, startPoint y: 197, endPoint x: 449, endPoint y: 177, distance: 310.2
click at [450, 177] on div "Survey, sent via SMS Residesk Automated Survey [DATE] at 11:30 AM Hi Itay! We'r…" at bounding box center [770, 193] width 640 height 129
copy div "Hi Itay! We're so glad you chose [PERSON_NAME] Hills! We would love to improve …"
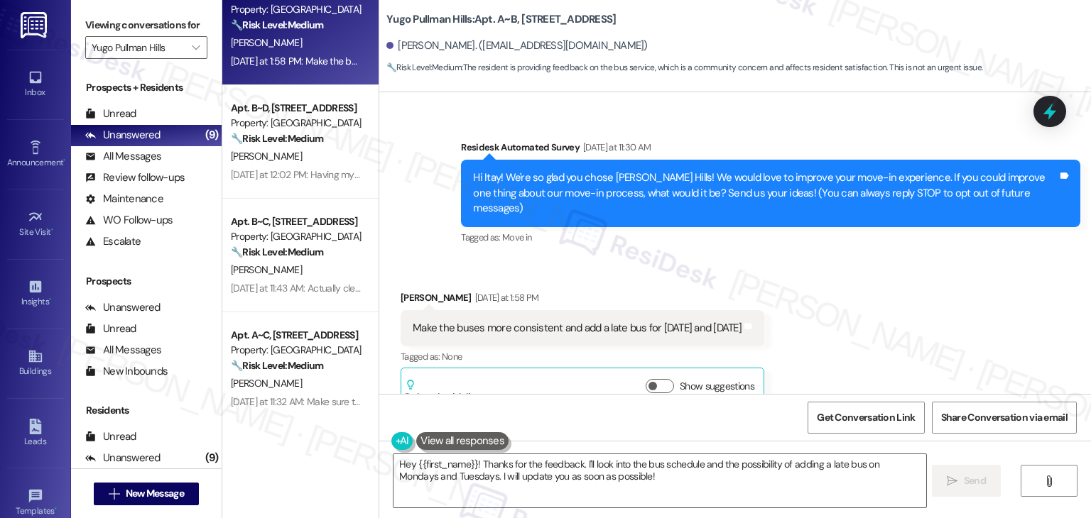
click at [541, 321] on div "Make the buses more consistent and add a late bus for [DATE] and [DATE]" at bounding box center [577, 328] width 329 height 15
copy div "Make the buses more consistent and add a late bus for [DATE] and [DATE] Tags an…"
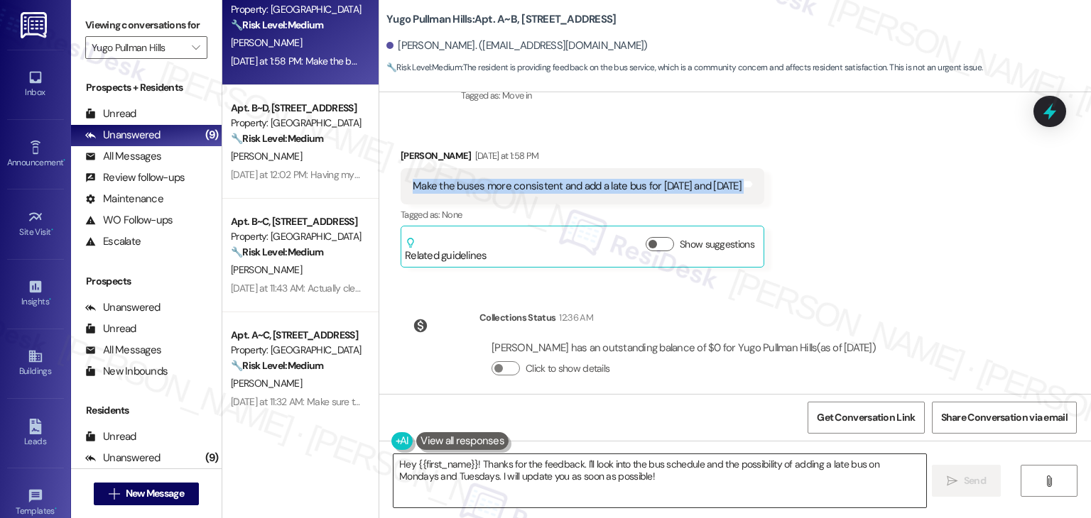
click at [526, 481] on textarea "Hey {{first_name}}! Thanks for the feedback. I'll look into the bus schedule an…" at bounding box center [659, 480] width 532 height 53
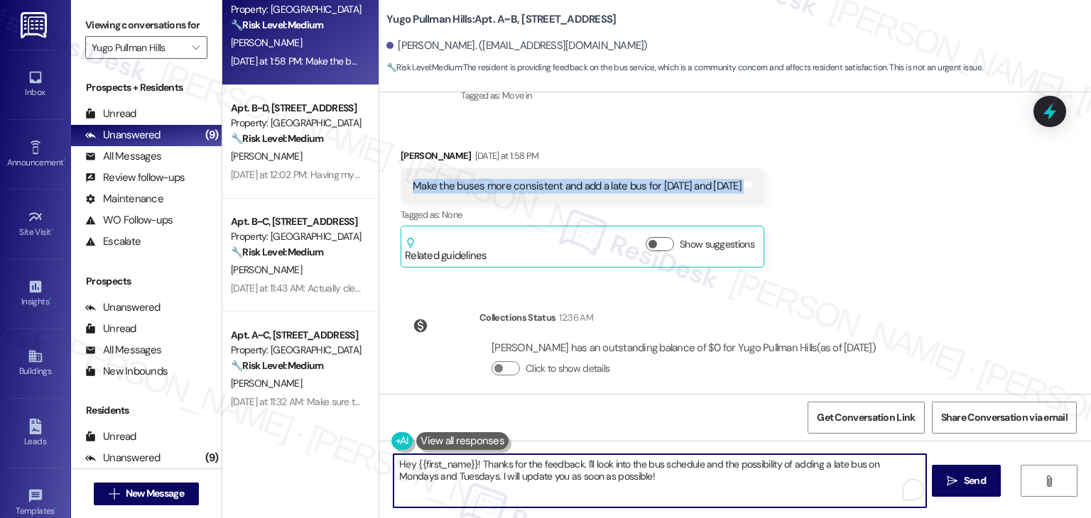
click at [526, 481] on textarea "Hey {{first_name}}! Thanks for the feedback. I'll look into the bus schedule an…" at bounding box center [659, 480] width 532 height 53
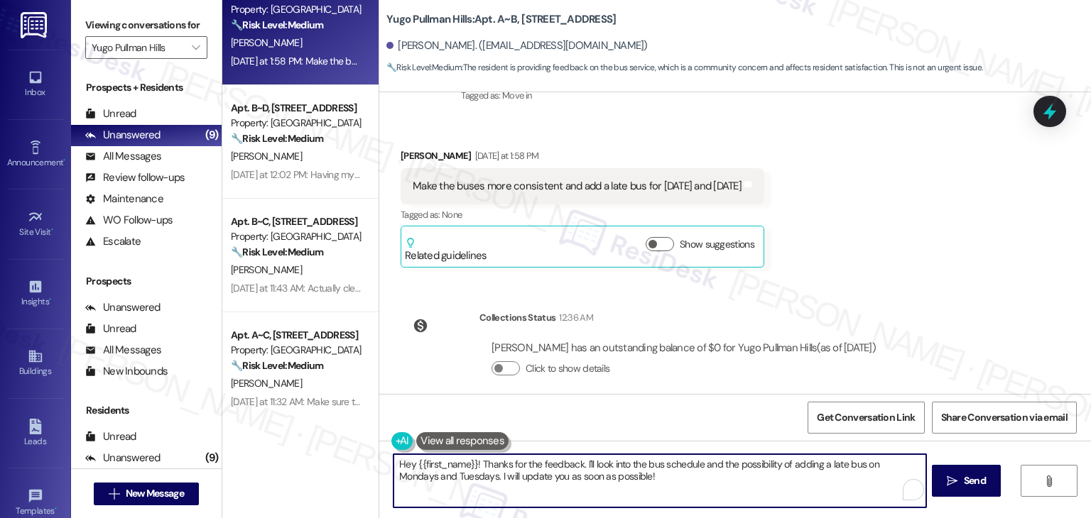
click at [525, 477] on textarea "Hey {{first_name}}! Thanks for the feedback. I'll look into the bus schedule an…" at bounding box center [659, 480] width 532 height 53
click at [525, 479] on textarea "Hey {{first_name}}! Thanks for the feedback. I'll look into the bus schedule an…" at bounding box center [659, 480] width 532 height 53
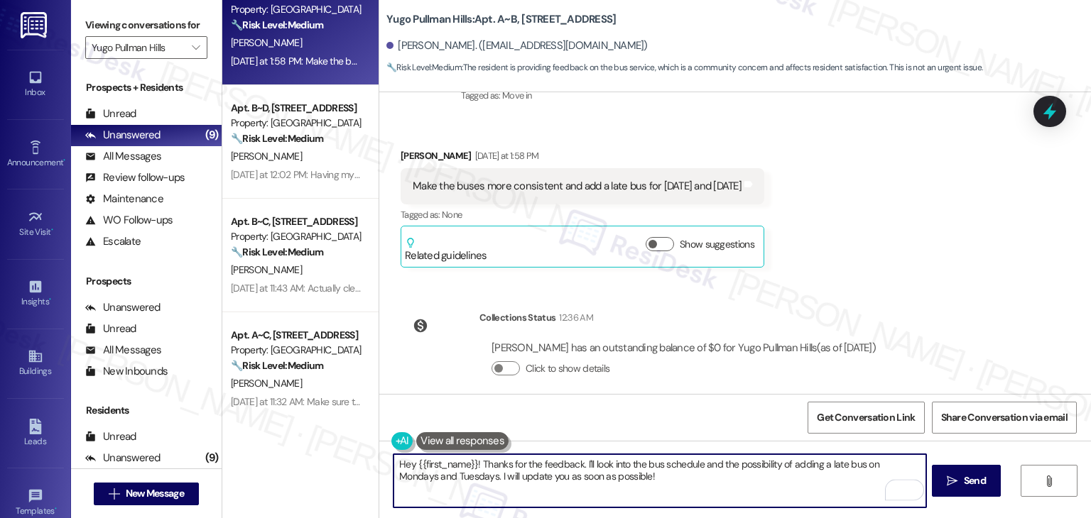
click at [525, 479] on textarea "Hey {{first_name}}! Thanks for the feedback. I'll look into the bus schedule an…" at bounding box center [659, 480] width 532 height 53
paste textarea "i Itay, thank you for your feedback! A more consistent bus schedule and adding …"
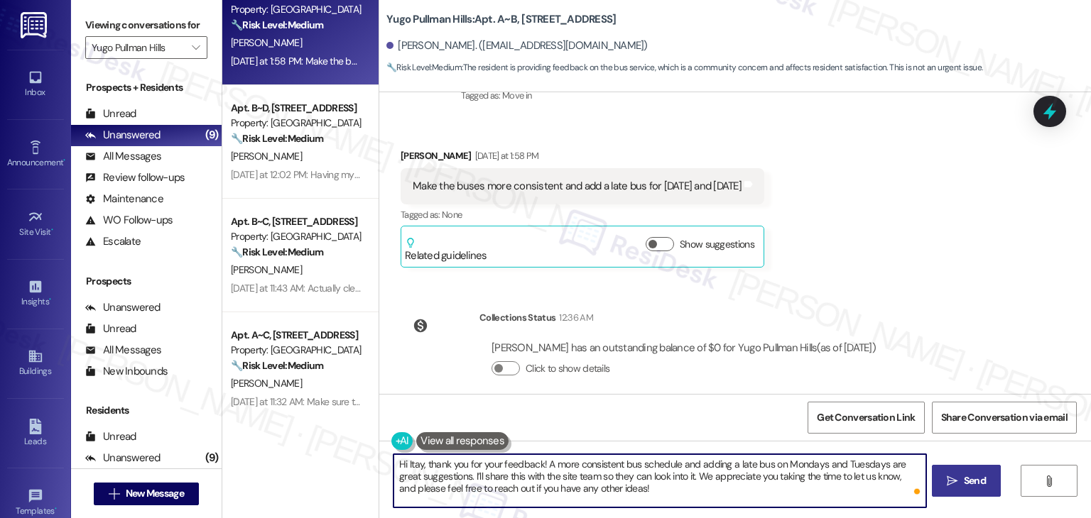
click at [972, 481] on span "Send" at bounding box center [974, 481] width 22 height 15
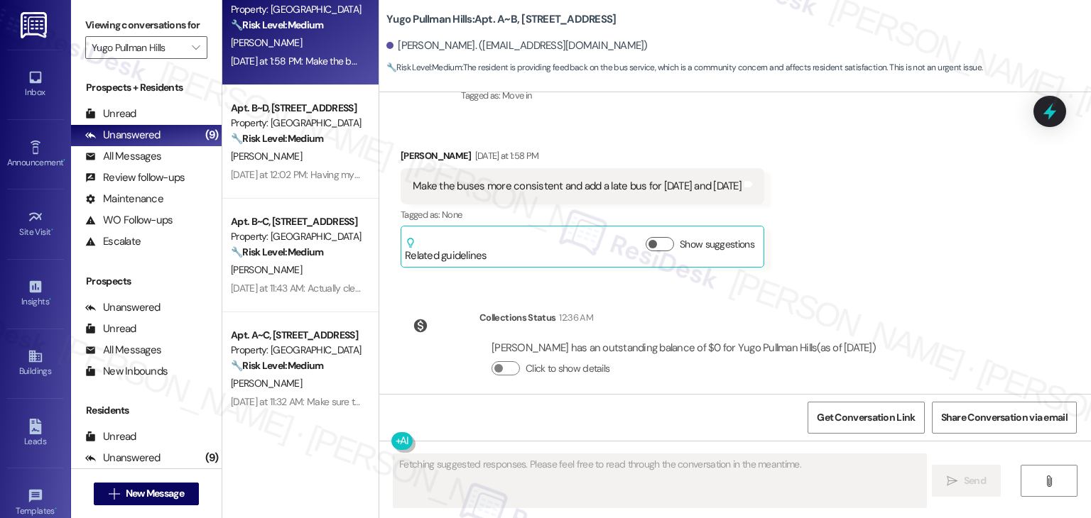
scroll to position [118, 0]
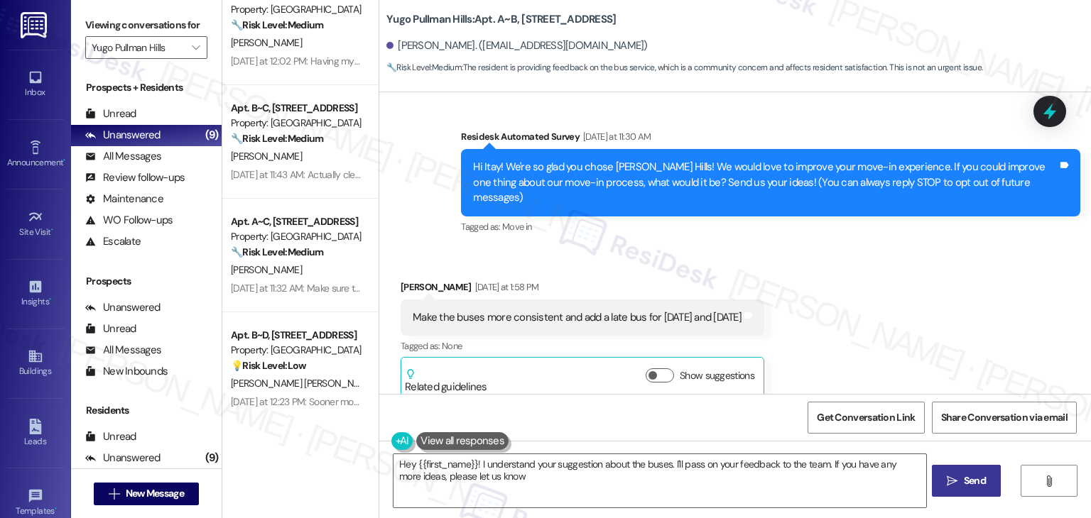
type textarea "Hey {{first_name}}! I understand your suggestion about the buses. I'll pass on …"
click at [941, 293] on div "Received via SMS [PERSON_NAME] [DATE] at 1:58 PM Make the buses more consistent…" at bounding box center [734, 329] width 711 height 162
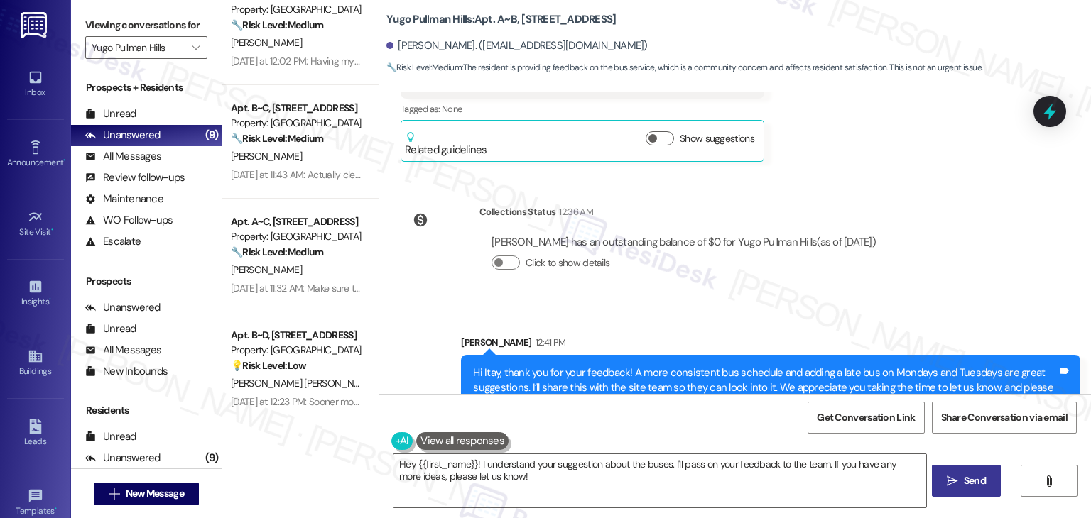
scroll to position [378, 0]
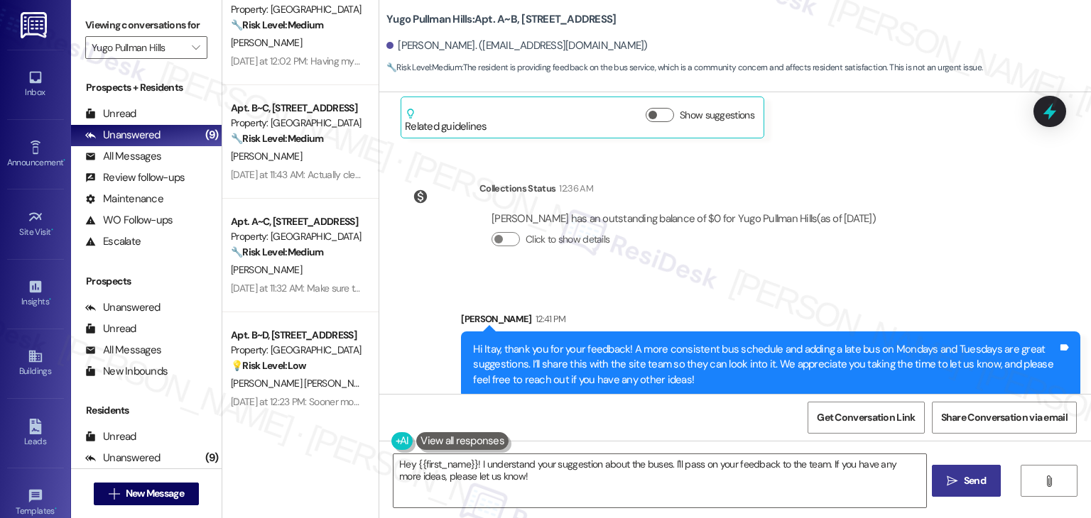
click at [943, 237] on div "WO Lease started [DATE] 7:00 PM Show details Survey, sent via SMS Residesk Auto…" at bounding box center [734, 243] width 711 height 302
click at [943, 238] on div "WO Lease started [DATE] 7:00 PM Show details Survey, sent via SMS Residesk Auto…" at bounding box center [734, 243] width 711 height 302
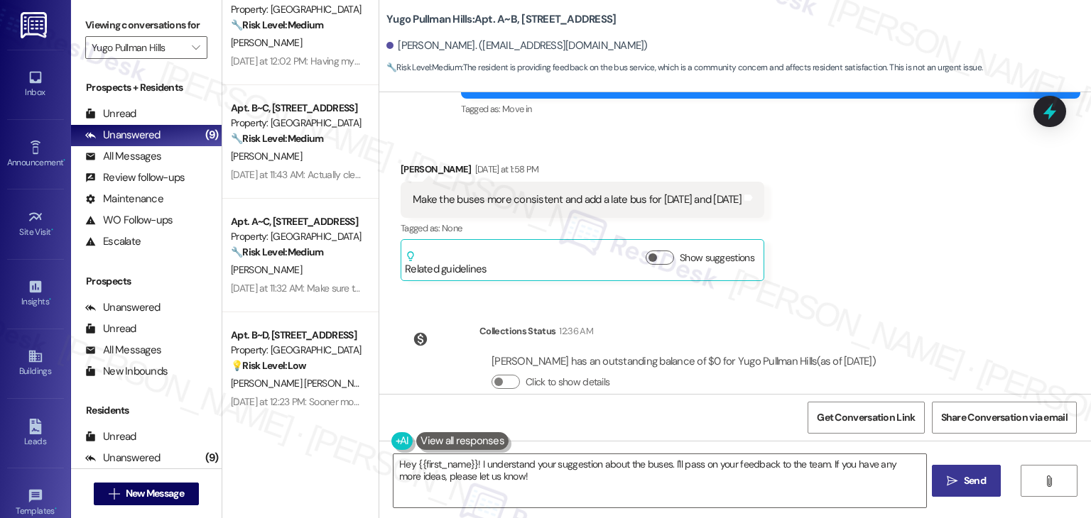
scroll to position [165, 0]
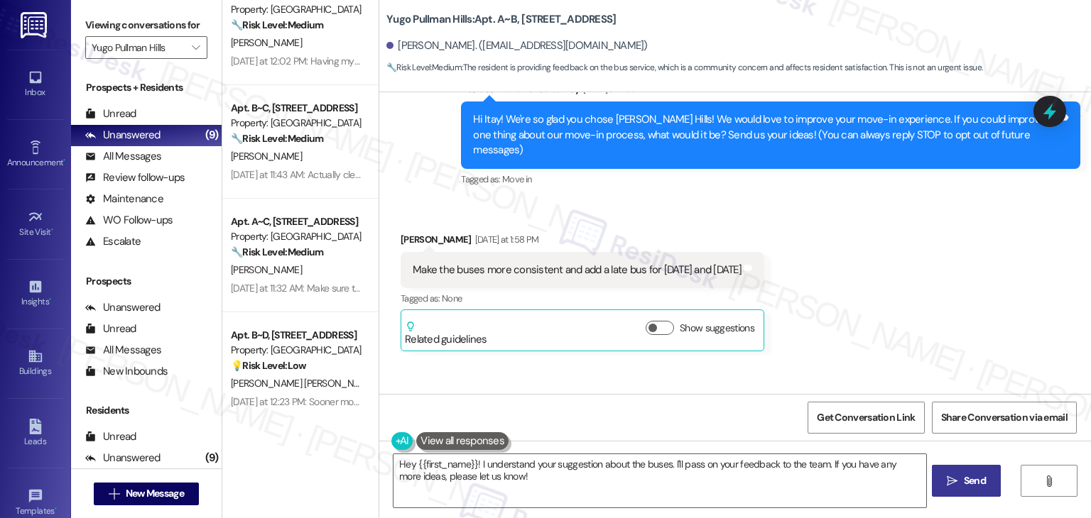
click at [940, 247] on div "Received via SMS [PERSON_NAME] [DATE] at 1:58 PM Make the buses more consistent…" at bounding box center [734, 281] width 711 height 162
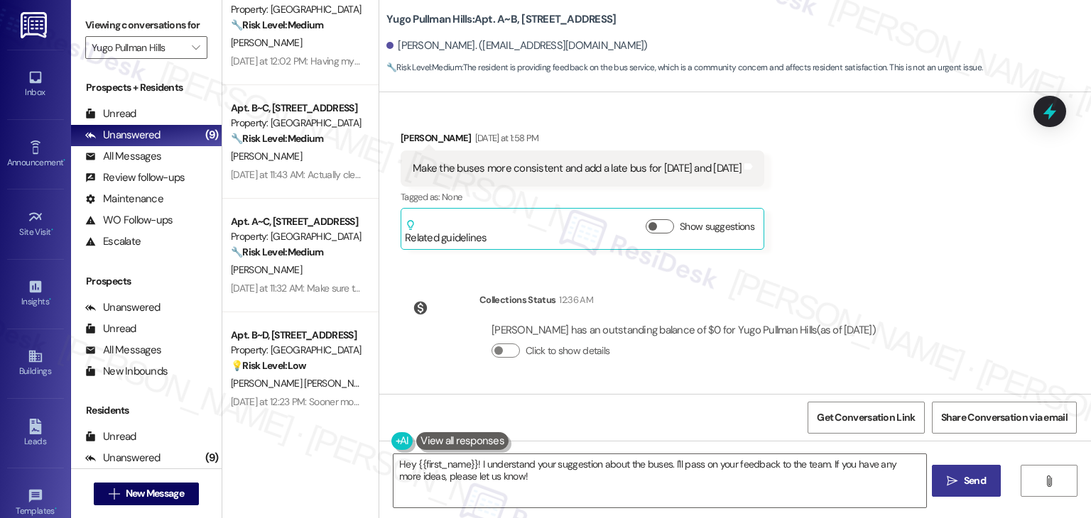
scroll to position [378, 0]
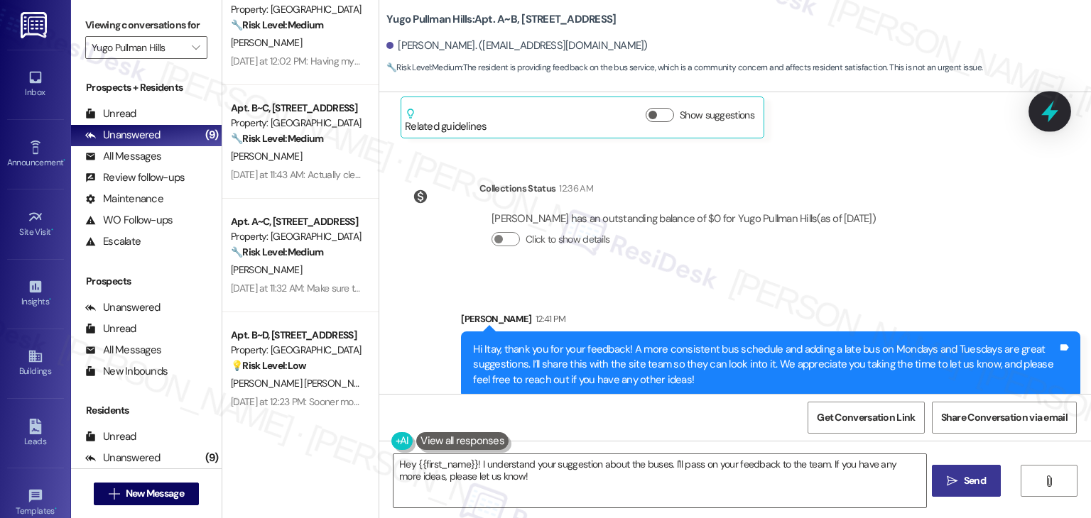
click at [1049, 103] on icon at bounding box center [1049, 111] width 24 height 24
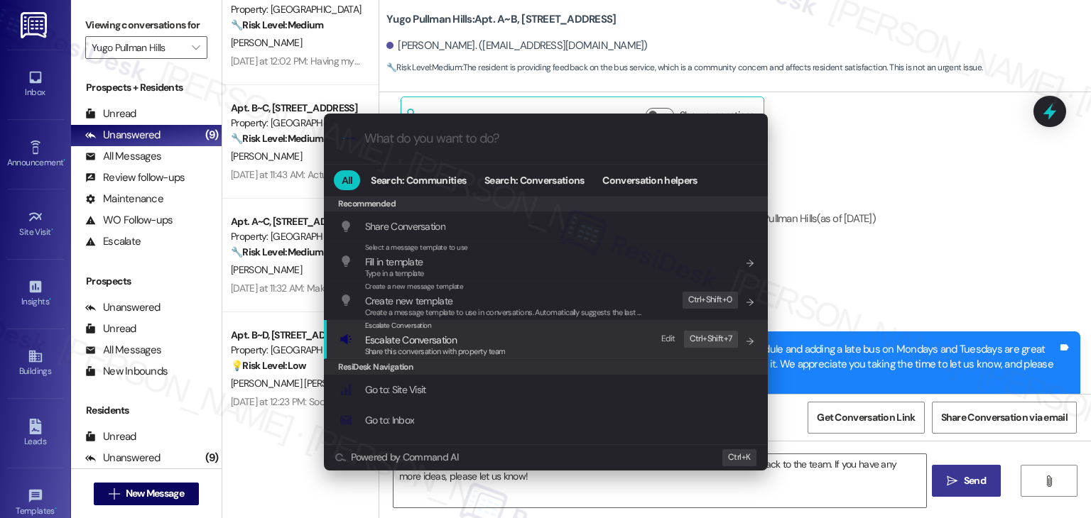
click at [445, 347] on span "Share this conversation with property team" at bounding box center [435, 351] width 141 height 10
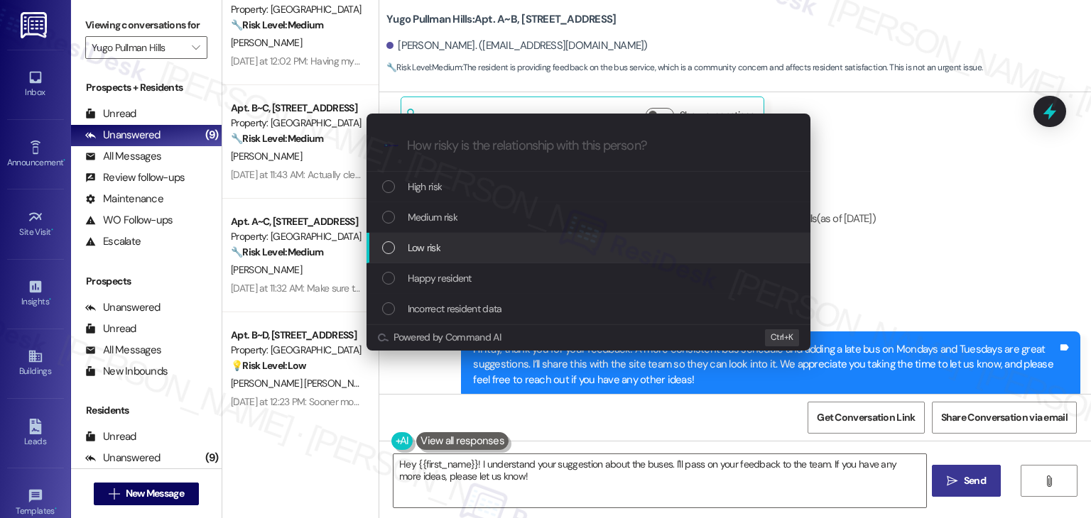
click at [382, 249] on div "List of options" at bounding box center [388, 247] width 13 height 13
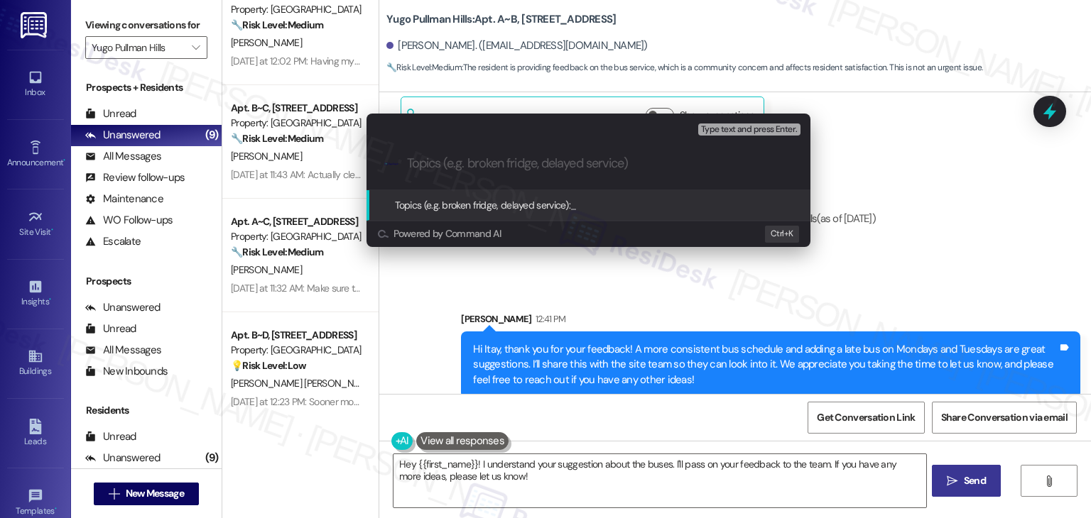
click at [460, 163] on input "Topics (e.g. broken fridge, delayed service)" at bounding box center [600, 163] width 386 height 15
paste input "Resident Feedback: Bus Schedule Consistency & Late Service Request"
type input "Resident Feedback: Bus Schedule Consistency & Late Service Request"
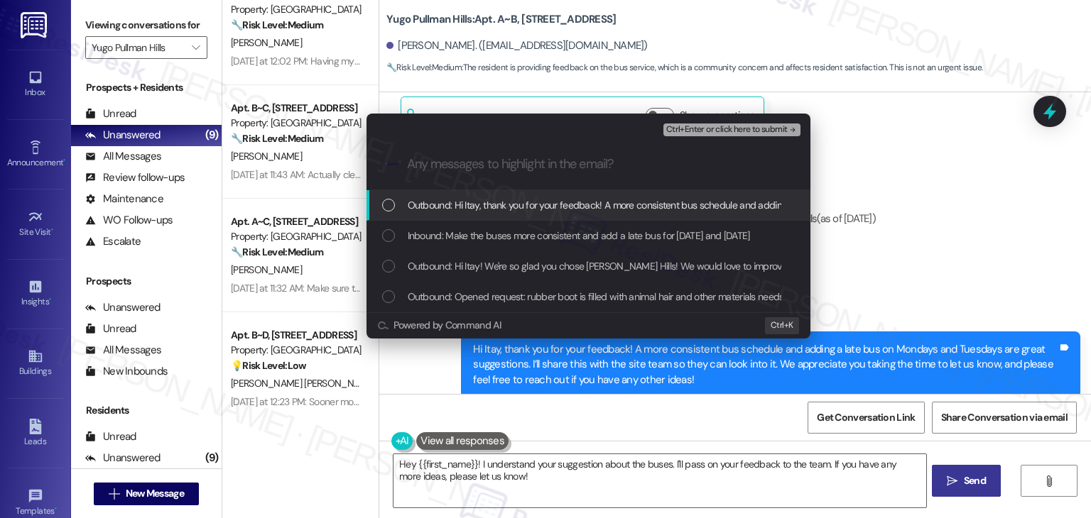
scroll to position [0, 0]
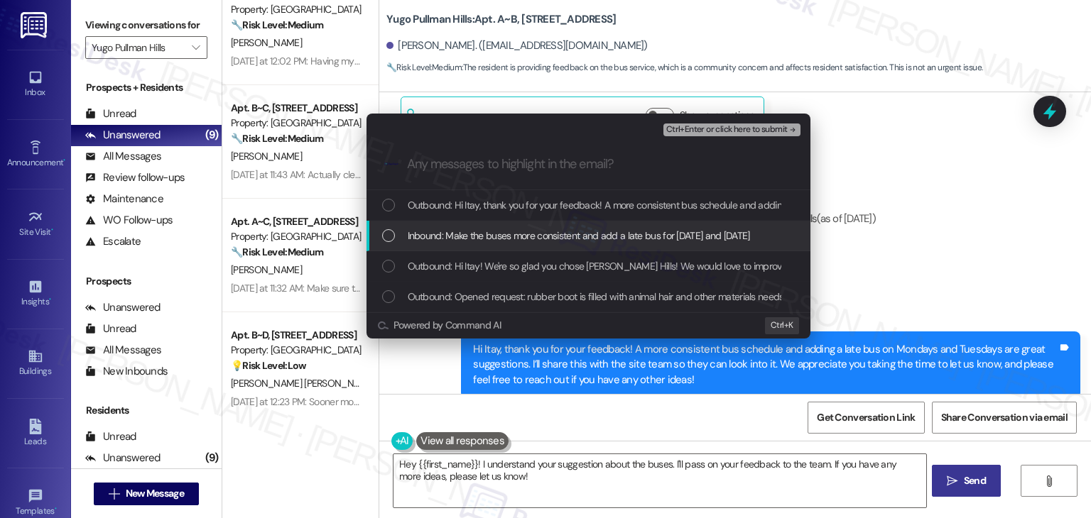
click at [389, 236] on div "List of options" at bounding box center [388, 235] width 13 height 13
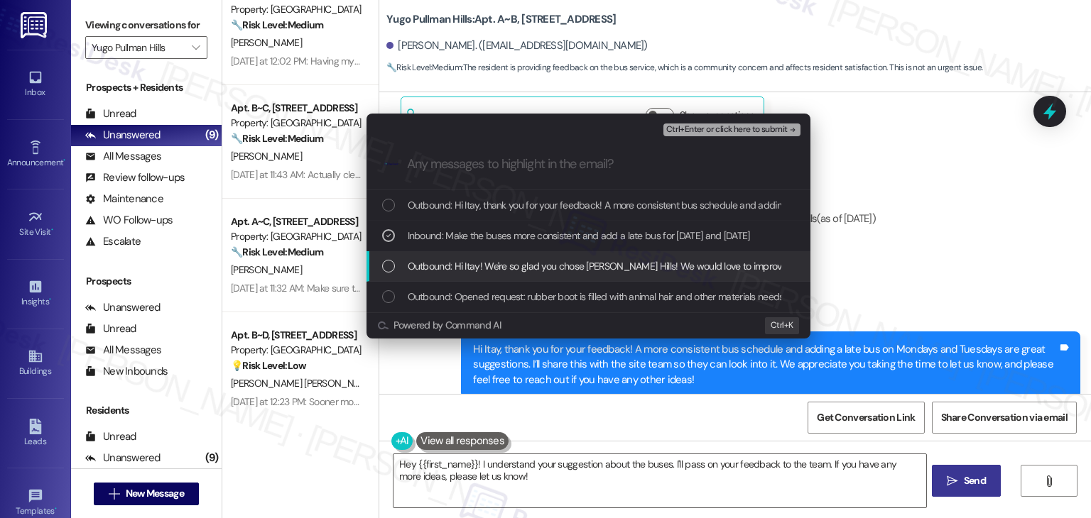
click at [383, 262] on div "List of options" at bounding box center [388, 266] width 13 height 13
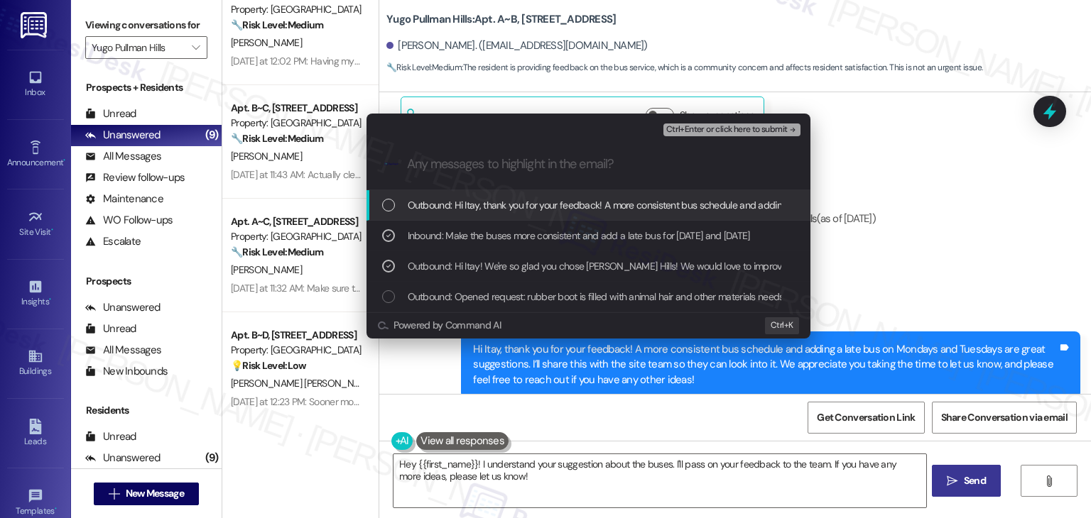
click at [748, 131] on span "Ctrl+Enter or click here to submit" at bounding box center [726, 130] width 121 height 10
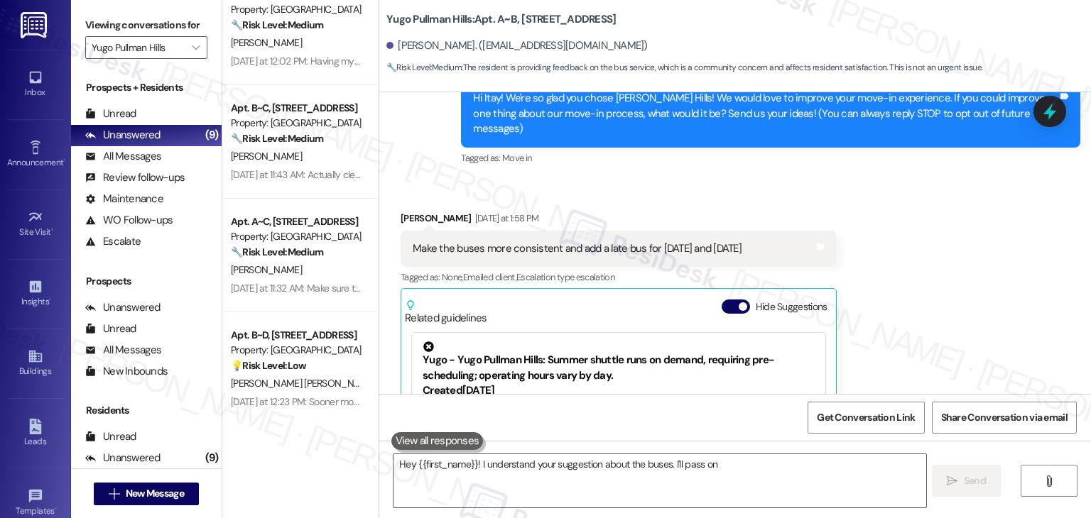
scroll to position [325, 0]
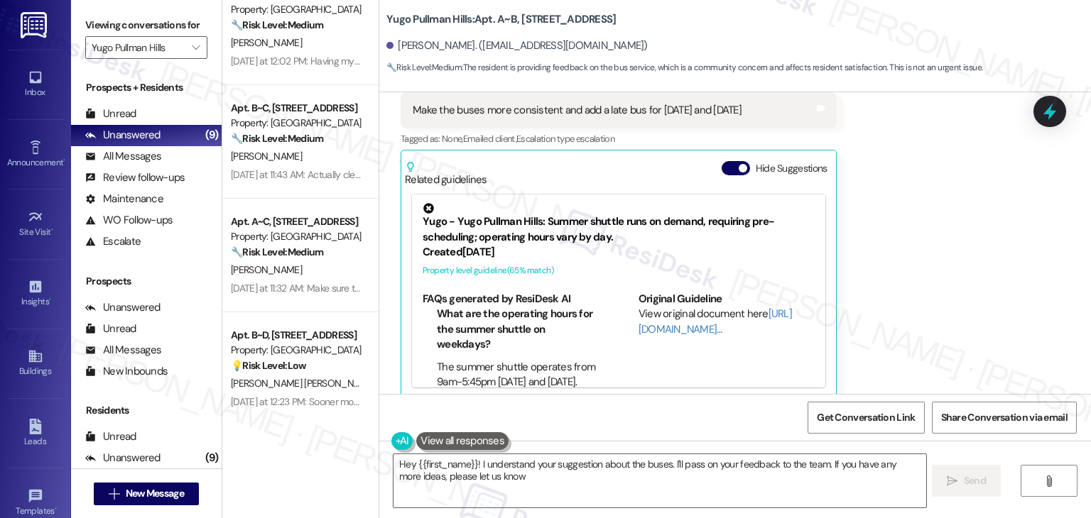
type textarea "Hey {{first_name}}! I understand your suggestion about the buses. I'll pass on …"
click at [928, 313] on div "Received via SMS [PERSON_NAME] [DATE] at 1:58 PM Make the buses more consistent…" at bounding box center [734, 224] width 711 height 369
click at [721, 161] on button "Hide Suggestions" at bounding box center [735, 168] width 28 height 14
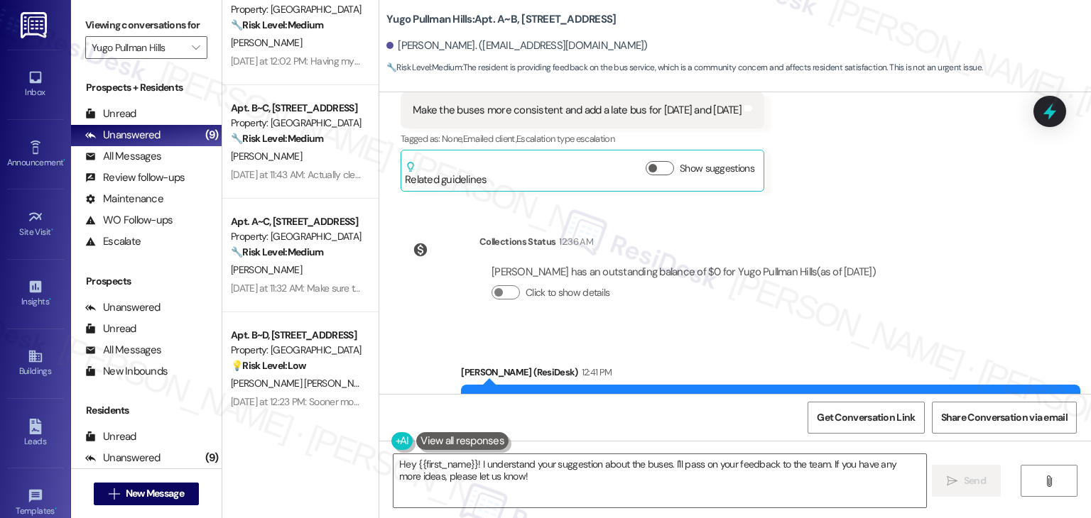
click at [971, 298] on div "WO Lease started [DATE] 7:00 PM Show details Survey, sent via SMS Residesk Auto…" at bounding box center [734, 243] width 711 height 302
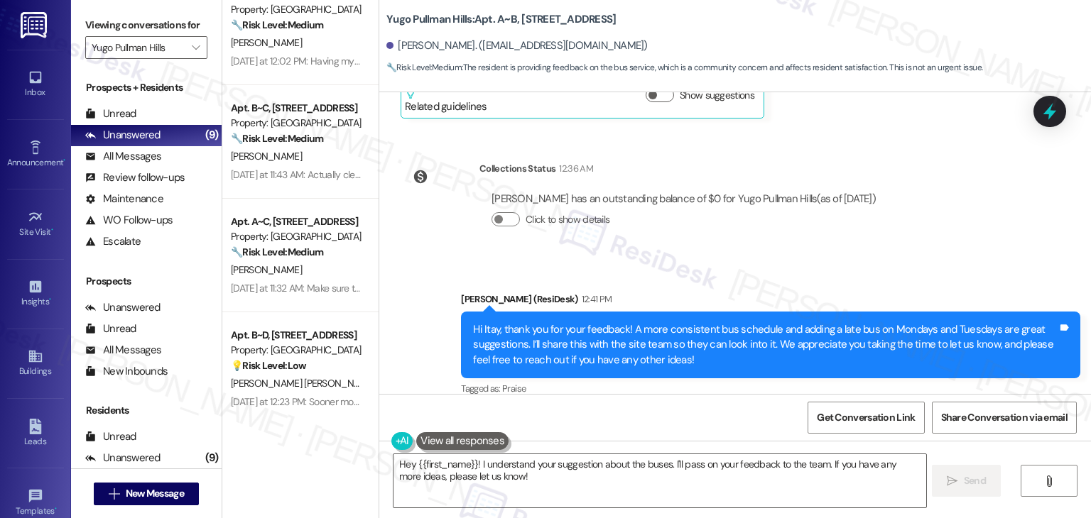
scroll to position [400, 0]
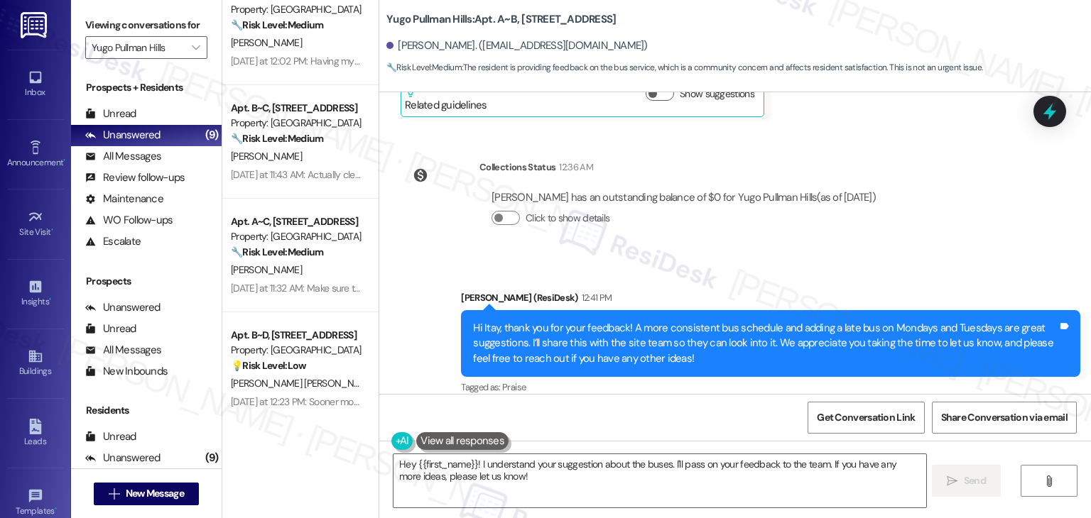
click at [974, 258] on div "Sent via SMS [PERSON_NAME] (ResiDesk) 12:41 PM Hi Itay, thank you for your feed…" at bounding box center [734, 333] width 711 height 151
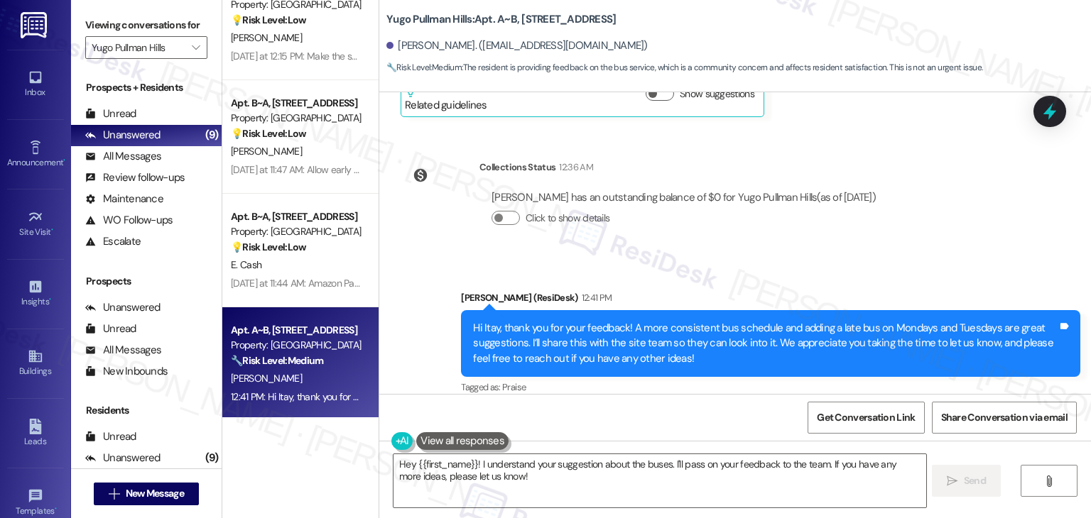
scroll to position [605, 0]
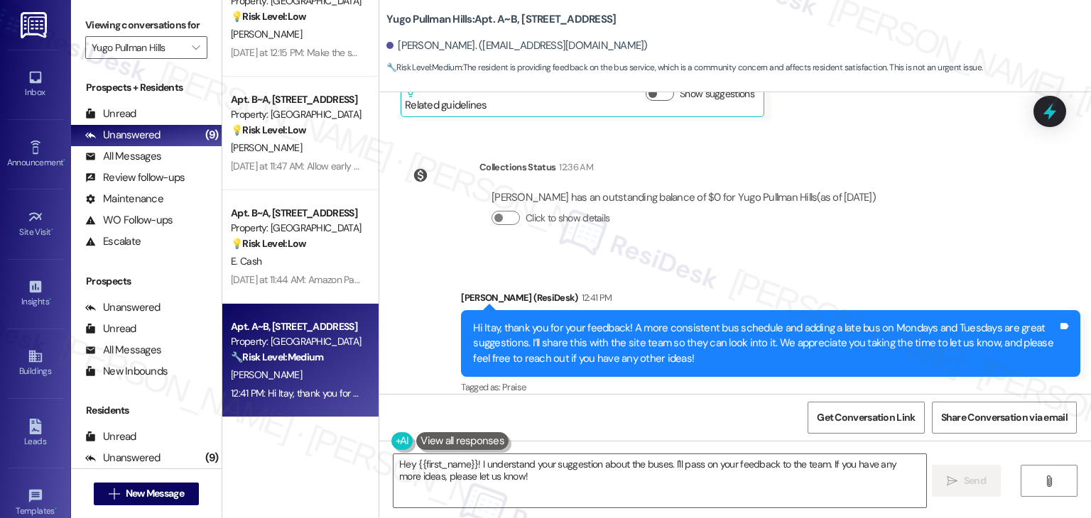
click at [275, 464] on div "Apt. A~C, [GEOGRAPHIC_DATA] Property: [GEOGRAPHIC_DATA] 🔧 Risk Level: Medium Th…" at bounding box center [300, 259] width 156 height 518
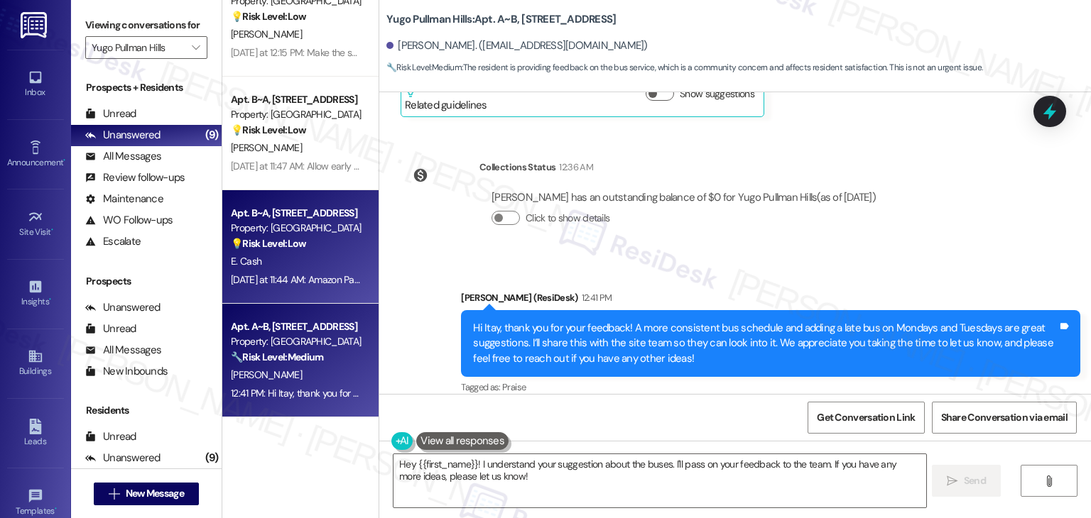
click at [293, 288] on div "[DATE] at 11:44 AM: Amazon Packages how does that work [DATE] at 11:44 AM: Amaz…" at bounding box center [296, 280] width 134 height 18
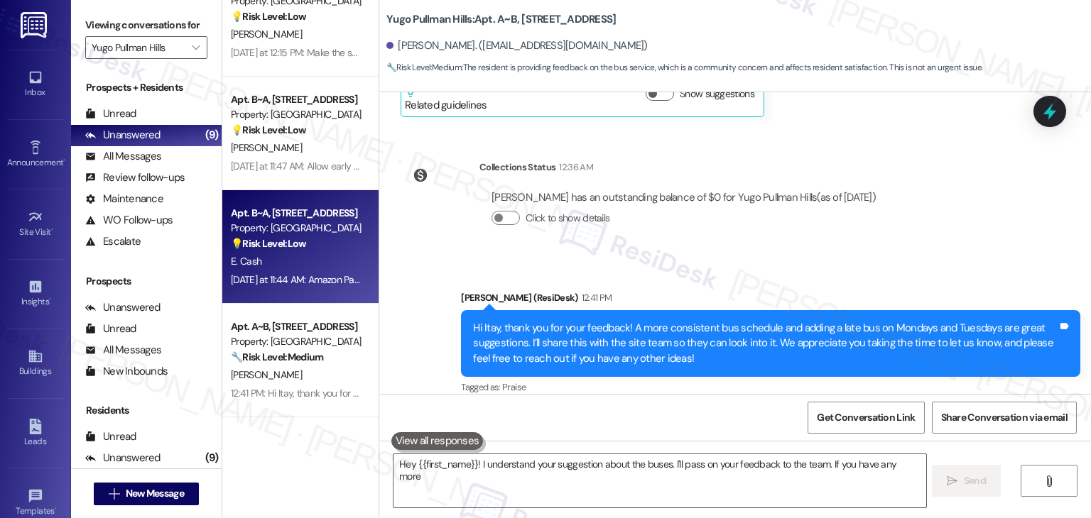
type textarea "Hey {{first_name}}! I understand your suggestion about the buses. I'll pass on …"
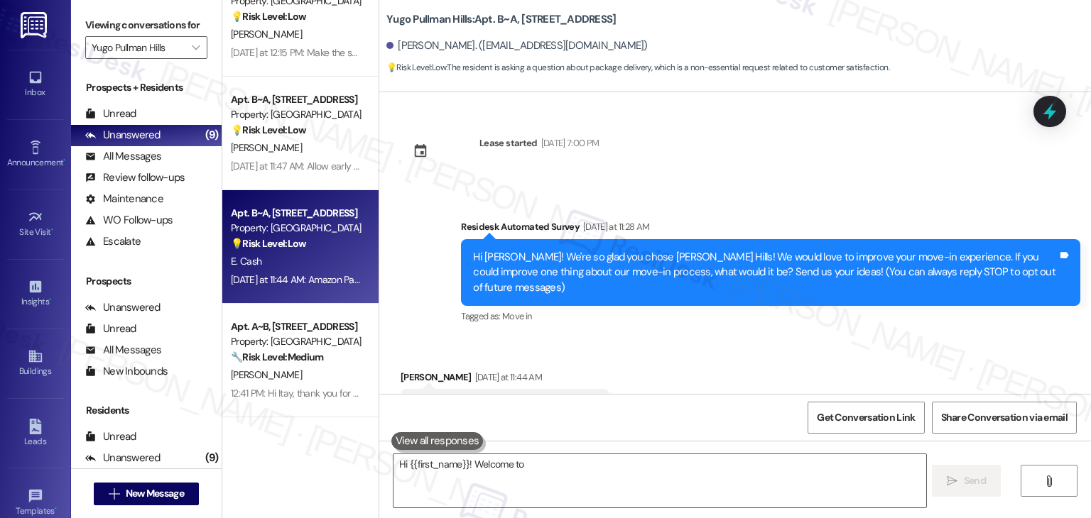
scroll to position [48, 0]
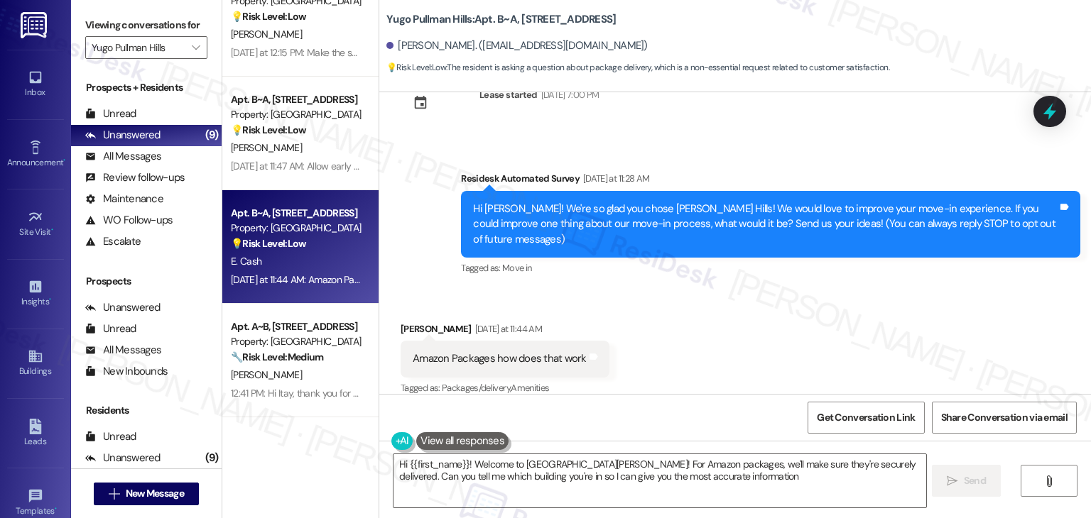
type textarea "Hi {{first_name}}! Welcome to [GEOGRAPHIC_DATA][PERSON_NAME]! For Amazon packag…"
click at [776, 333] on div "Received via SMS [PERSON_NAME] [DATE] at 11:44 AM Amazon Packages how does that…" at bounding box center [734, 350] width 711 height 120
click at [723, 316] on div "Received via SMS [PERSON_NAME] [DATE] at 11:44 AM Amazon Packages how does that…" at bounding box center [734, 350] width 711 height 120
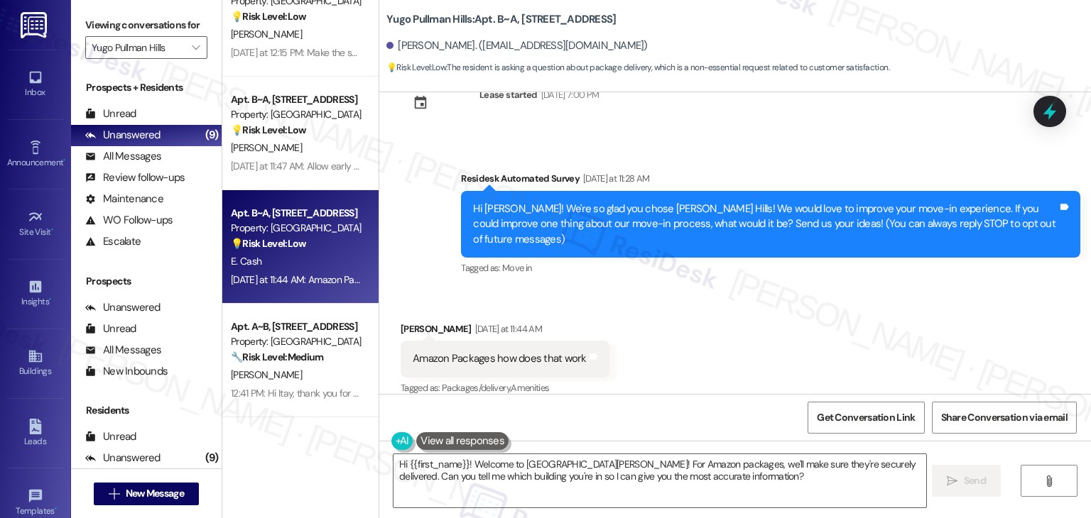
click at [722, 316] on div "Received via SMS [PERSON_NAME] [DATE] at 11:44 AM Amazon Packages how does that…" at bounding box center [734, 350] width 711 height 120
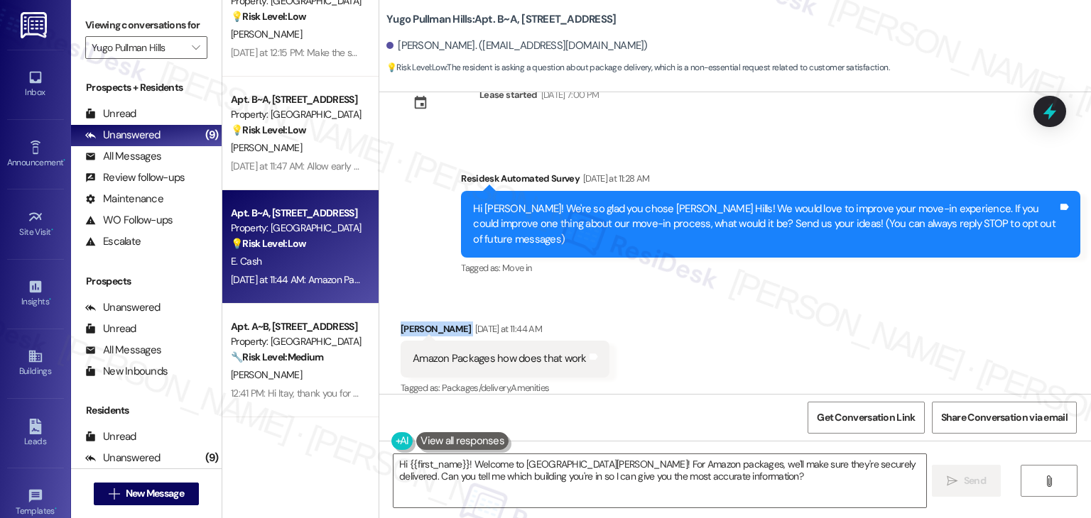
click at [722, 316] on div "Received via SMS [PERSON_NAME] [DATE] at 11:44 AM Amazon Packages how does that…" at bounding box center [734, 350] width 711 height 120
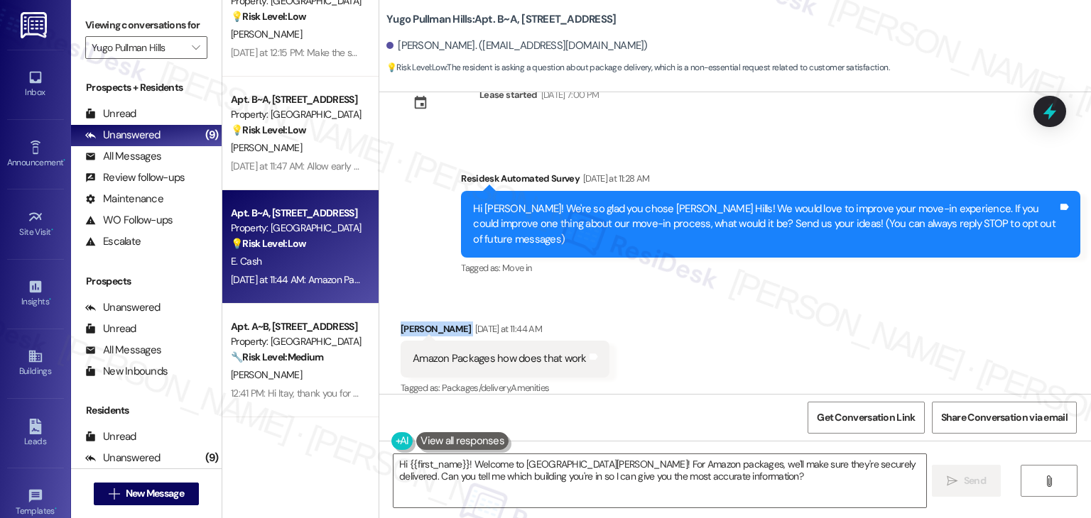
click at [722, 316] on div "Received via SMS [PERSON_NAME] [DATE] at 11:44 AM Amazon Packages how does that…" at bounding box center [734, 350] width 711 height 120
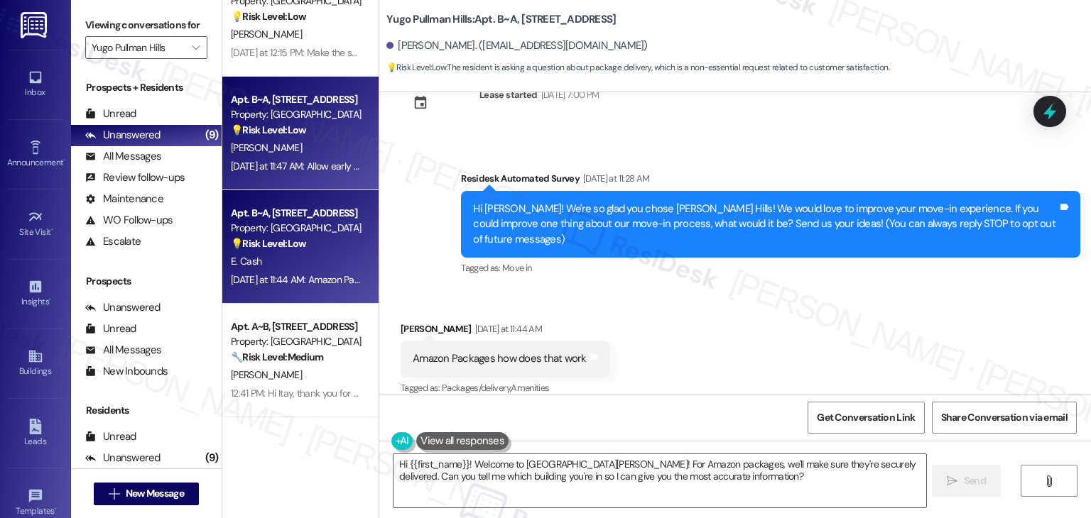
click at [289, 175] on div "Apt. B~A, [GEOGRAPHIC_DATA] Property: Yugo Pullman Hills 💡 Risk Level: Low The …" at bounding box center [300, 134] width 156 height 114
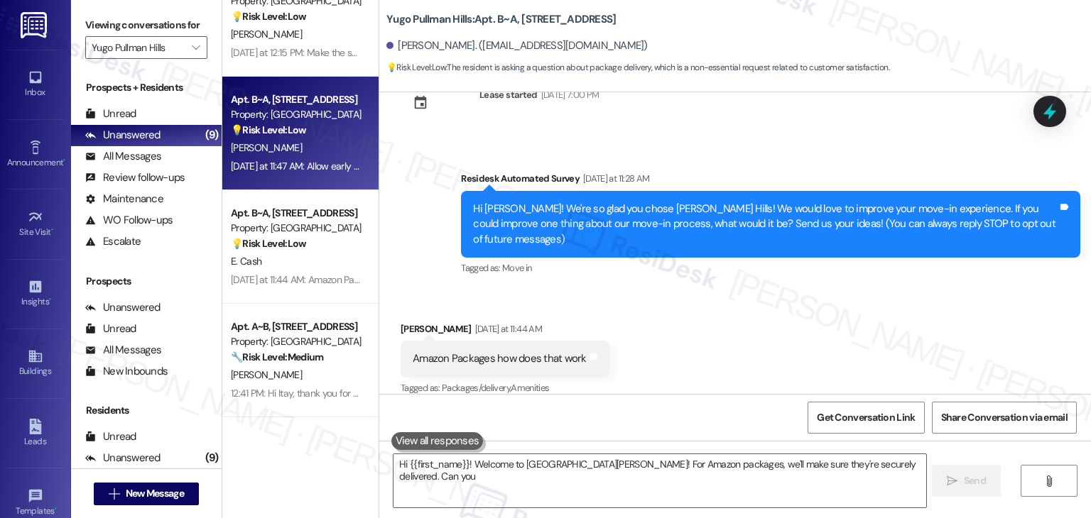
type textarea "Hi {{first_name}}! Welcome to [GEOGRAPHIC_DATA][PERSON_NAME]! For Amazon packag…"
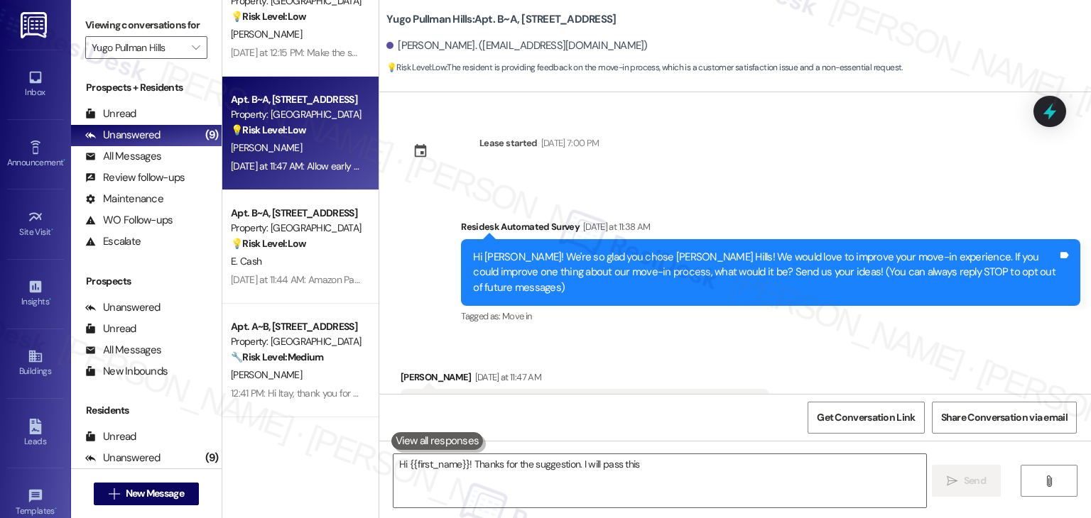
scroll to position [63, 0]
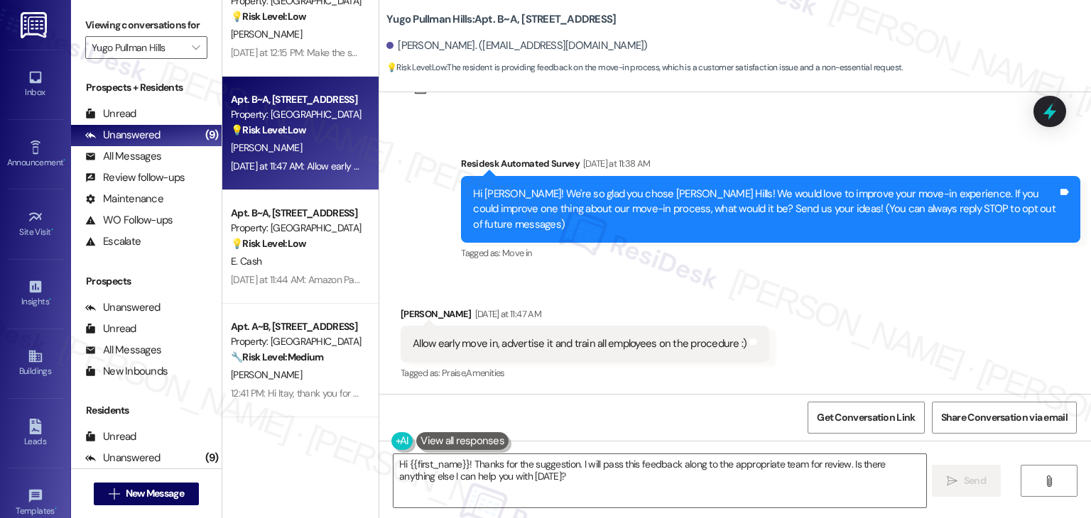
click at [882, 320] on div "Received via SMS [PERSON_NAME] [DATE] at 11:47 AM Allow early move in, advertis…" at bounding box center [734, 335] width 711 height 120
click at [882, 321] on div "Received via SMS [PERSON_NAME] [DATE] at 11:47 AM Allow early move in, advertis…" at bounding box center [734, 335] width 711 height 120
click at [882, 320] on div "Received via SMS [PERSON_NAME] [DATE] at 11:47 AM Allow early move in, advertis…" at bounding box center [734, 335] width 711 height 120
click at [880, 303] on div "Received via SMS [PERSON_NAME] [DATE] at 11:47 AM Allow early move in, advertis…" at bounding box center [734, 335] width 711 height 120
click at [883, 307] on div "Received via SMS [PERSON_NAME] [DATE] at 11:47 AM Allow early move in, advertis…" at bounding box center [734, 335] width 711 height 120
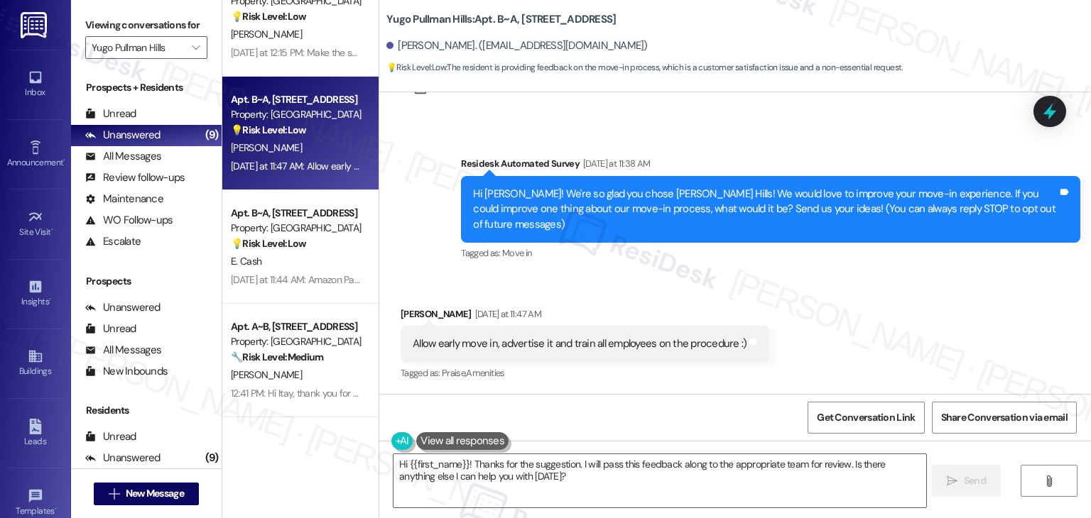
click at [882, 300] on div "Received via SMS [PERSON_NAME] [DATE] at 11:47 AM Allow early move in, advertis…" at bounding box center [734, 335] width 711 height 120
click at [882, 299] on div "Received via SMS [PERSON_NAME] [DATE] at 11:47 AM Allow early move in, advertis…" at bounding box center [734, 335] width 711 height 120
click at [880, 297] on div "Received via SMS [PERSON_NAME] [DATE] at 11:47 AM Allow early move in, advertis…" at bounding box center [734, 335] width 711 height 120
click at [861, 283] on div "Received via SMS [PERSON_NAME] [DATE] at 11:47 AM Allow early move in, advertis…" at bounding box center [734, 335] width 711 height 120
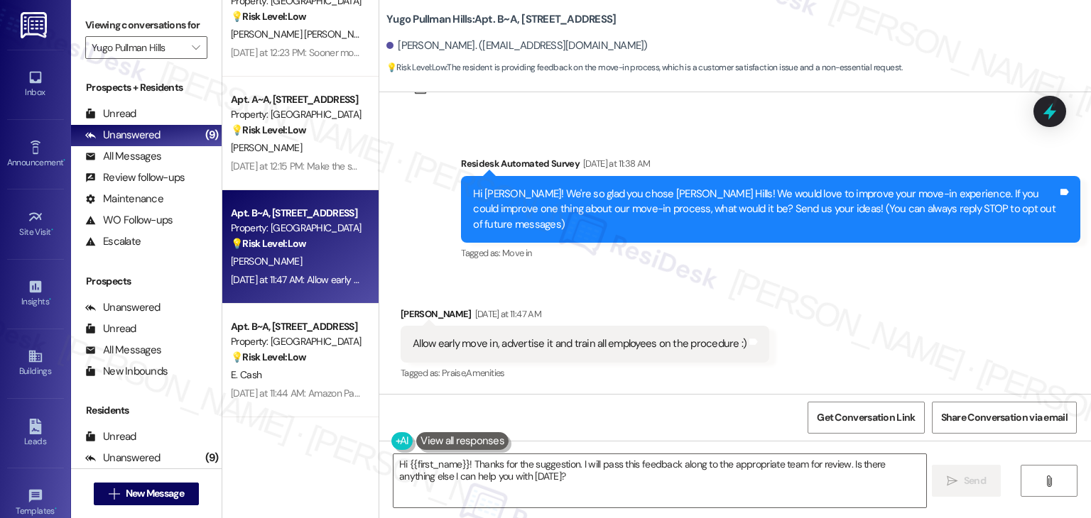
click at [892, 334] on div "Received via SMS [PERSON_NAME] [DATE] at 11:47 AM Allow early move in, advertis…" at bounding box center [734, 335] width 711 height 120
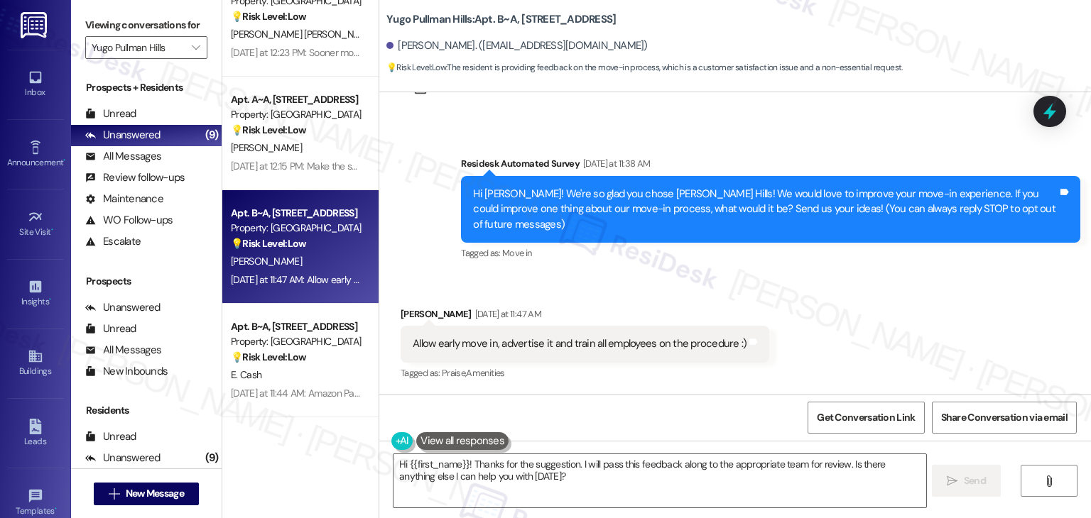
click at [892, 334] on div "Received via SMS [PERSON_NAME] [DATE] at 11:47 AM Allow early move in, advertis…" at bounding box center [734, 335] width 711 height 120
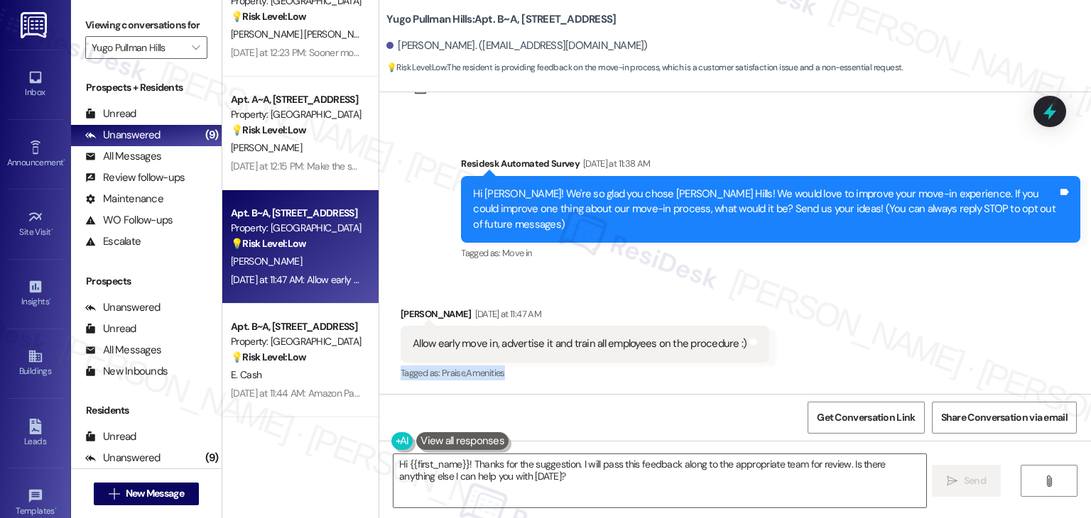
click at [892, 334] on div "Received via SMS [PERSON_NAME] [DATE] at 11:47 AM Allow early move in, advertis…" at bounding box center [734, 335] width 711 height 120
click at [892, 333] on div "Received via SMS [PERSON_NAME] [DATE] at 11:47 AM Allow early move in, advertis…" at bounding box center [734, 335] width 711 height 120
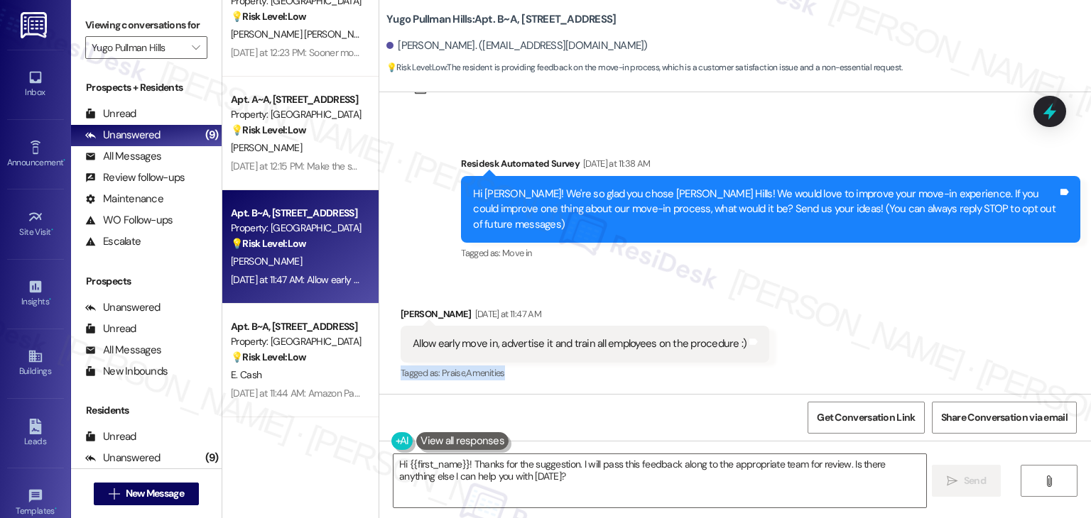
click at [892, 333] on div "Received via SMS [PERSON_NAME] [DATE] at 11:47 AM Allow early move in, advertis…" at bounding box center [734, 335] width 711 height 120
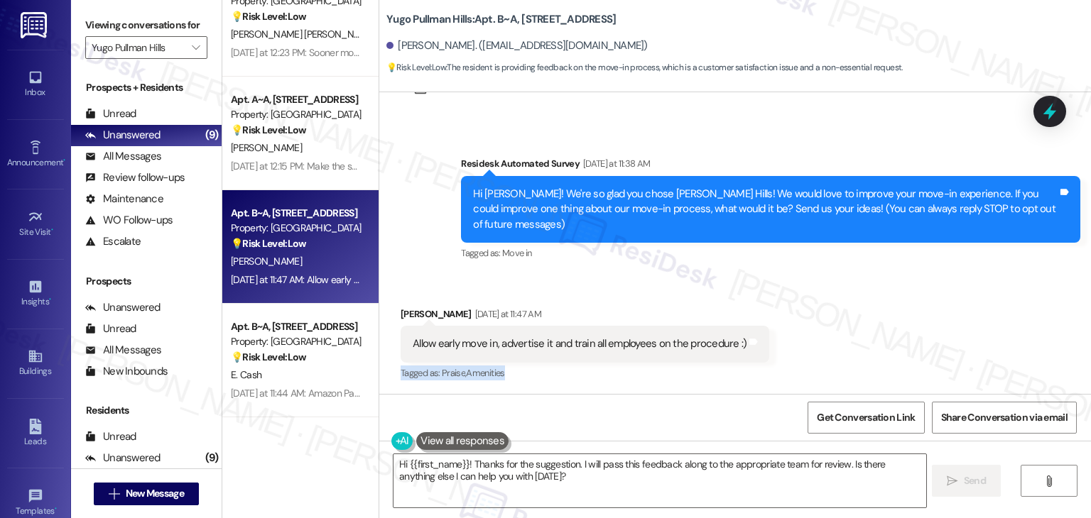
click at [892, 333] on div "Received via SMS [PERSON_NAME] [DATE] at 11:47 AM Allow early move in, advertis…" at bounding box center [734, 335] width 711 height 120
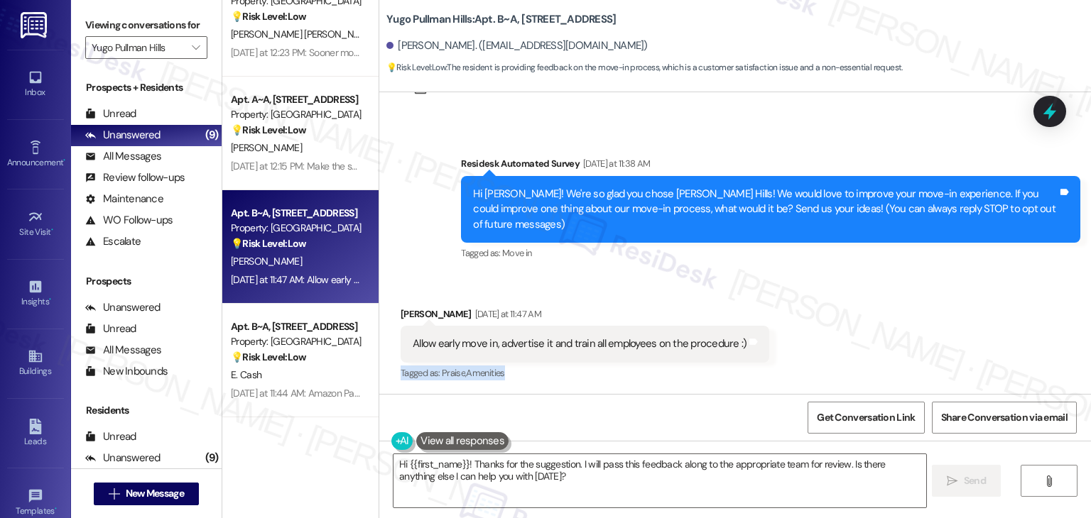
click at [892, 333] on div "Received via SMS [PERSON_NAME] [DATE] at 11:47 AM Allow early move in, advertis…" at bounding box center [734, 335] width 711 height 120
click at [892, 334] on div "Received via SMS [PERSON_NAME] [DATE] at 11:47 AM Allow early move in, advertis…" at bounding box center [734, 335] width 711 height 120
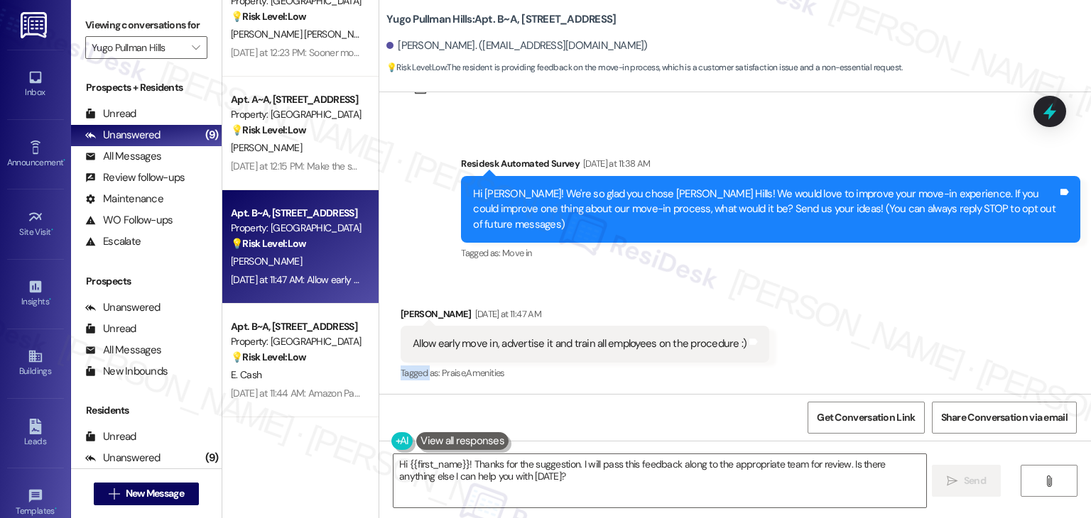
click at [892, 334] on div "Received via SMS [PERSON_NAME] [DATE] at 11:47 AM Allow early move in, advertis…" at bounding box center [734, 335] width 711 height 120
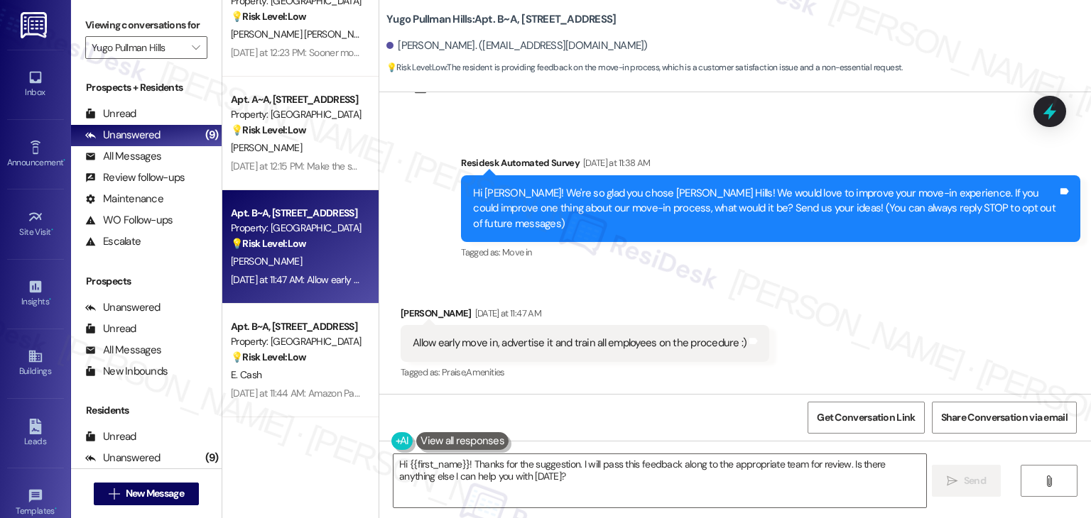
click at [886, 339] on div "Received via SMS [PERSON_NAME] [DATE] at 11:47 AM Allow early move in, advertis…" at bounding box center [734, 334] width 711 height 120
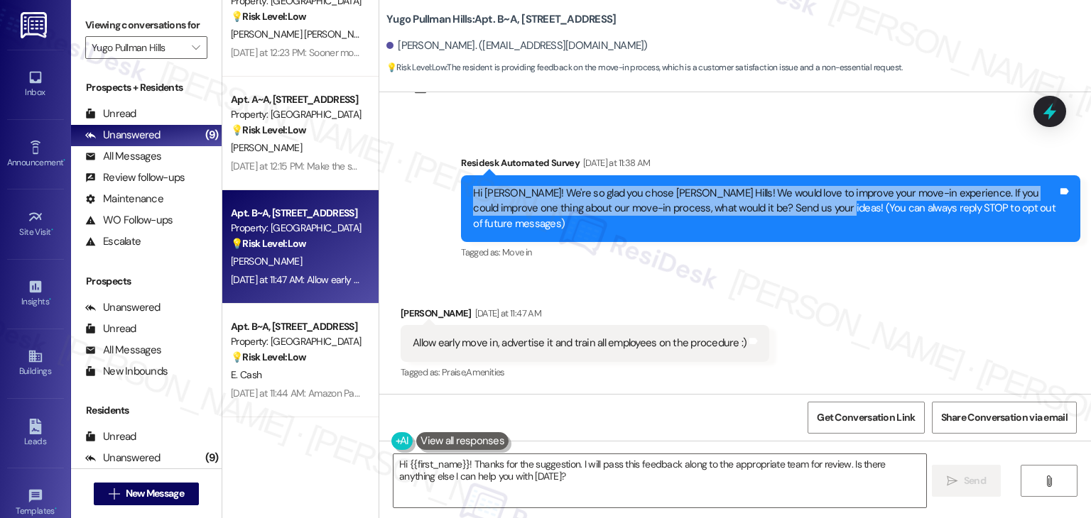
drag, startPoint x: 799, startPoint y: 209, endPoint x: 447, endPoint y: 200, distance: 352.3
click at [450, 200] on div "Survey, sent via SMS Residesk Automated Survey [DATE] at 11:38 AM Hi [PERSON_NA…" at bounding box center [770, 209] width 640 height 129
copy div "Hi [PERSON_NAME]! We're so glad you chose [PERSON_NAME] Hills! We would love to…"
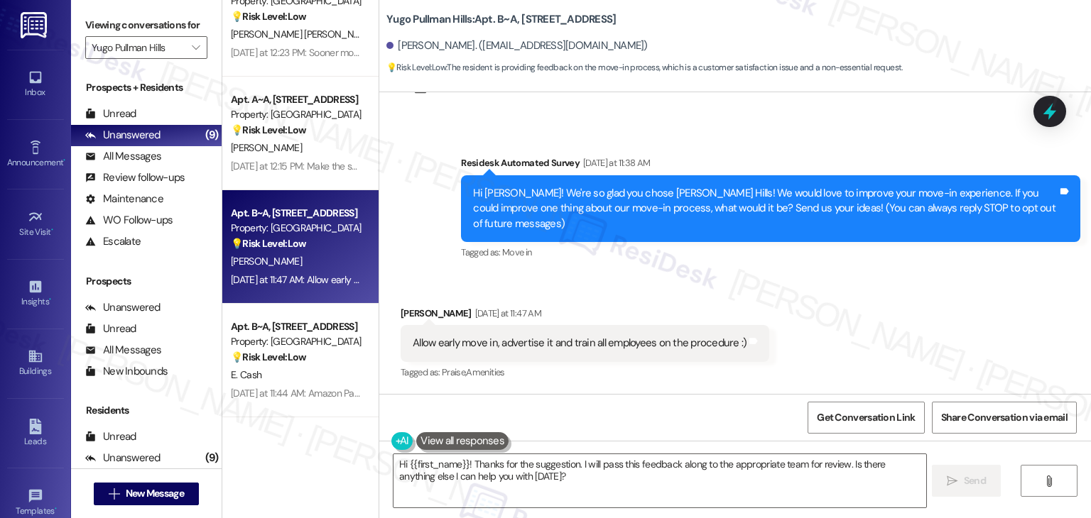
click at [545, 348] on div "Allow early move in, advertise it and train all employees on the procedure :)" at bounding box center [580, 343] width 334 height 15
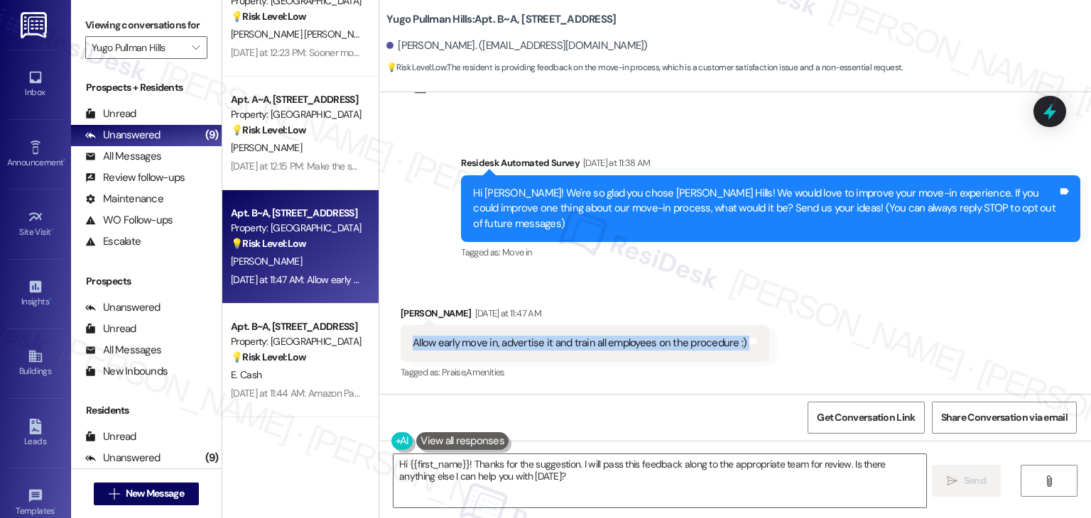
click at [545, 348] on div "Allow early move in, advertise it and train all employees on the procedure :)" at bounding box center [580, 343] width 334 height 15
copy div "Allow early move in, advertise it and train all employees on the procedure :) T…"
click at [523, 465] on textarea "Hi {{first_name}}! Thanks for the suggestion. I will pass this feedback along t…" at bounding box center [659, 480] width 532 height 53
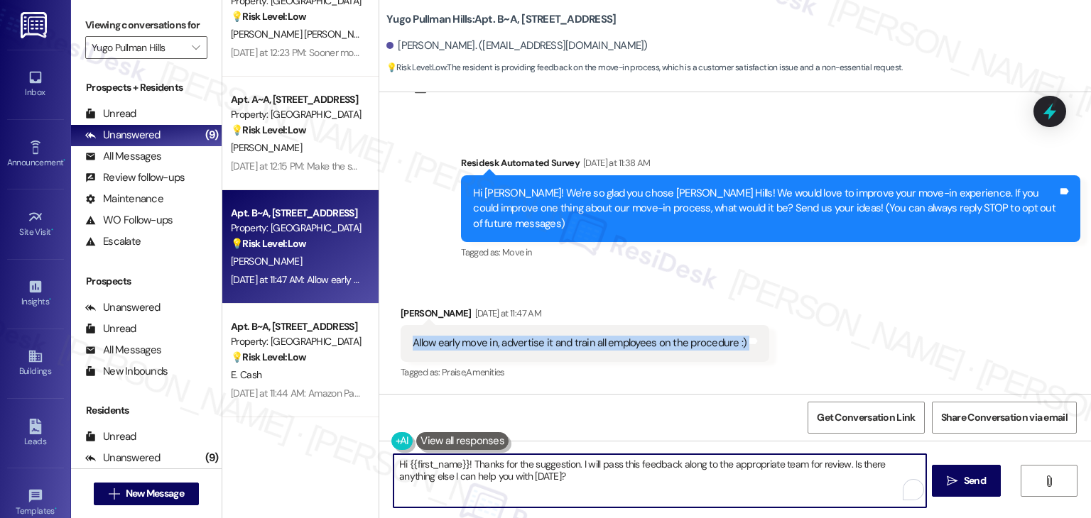
click at [523, 465] on textarea "Hi {{first_name}}! Thanks for the suggestion. I will pass this feedback along t…" at bounding box center [659, 480] width 532 height 53
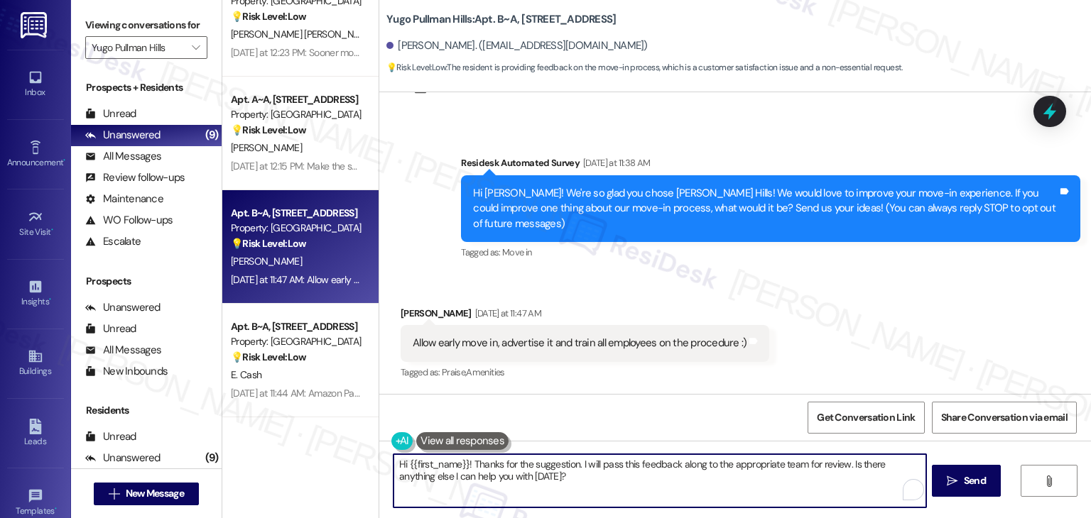
paste textarea "[PERSON_NAME], thank you for your thoughtful feedback! Allowing and advertising…"
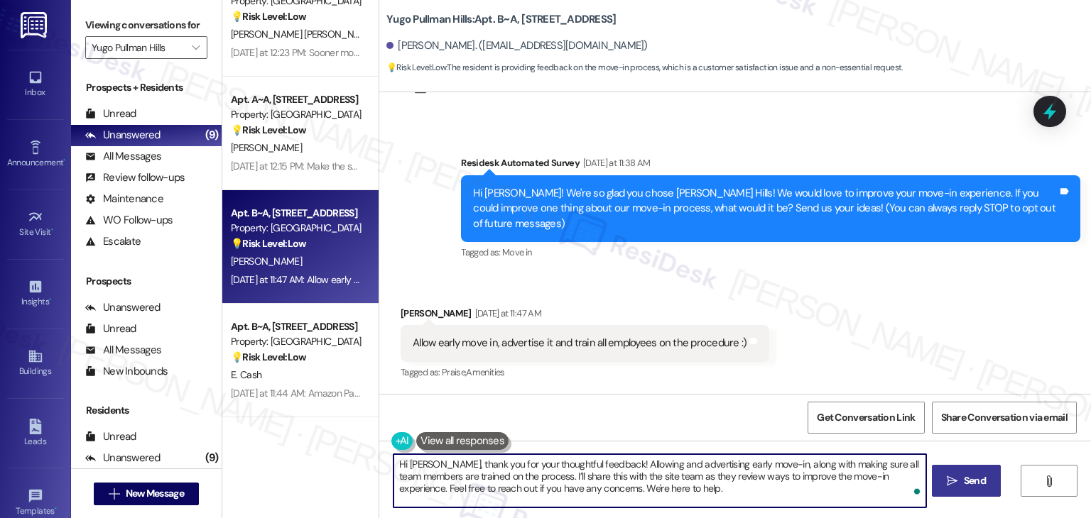
type textarea "Hi [PERSON_NAME], thank you for your thoughtful feedback! Allowing and advertis…"
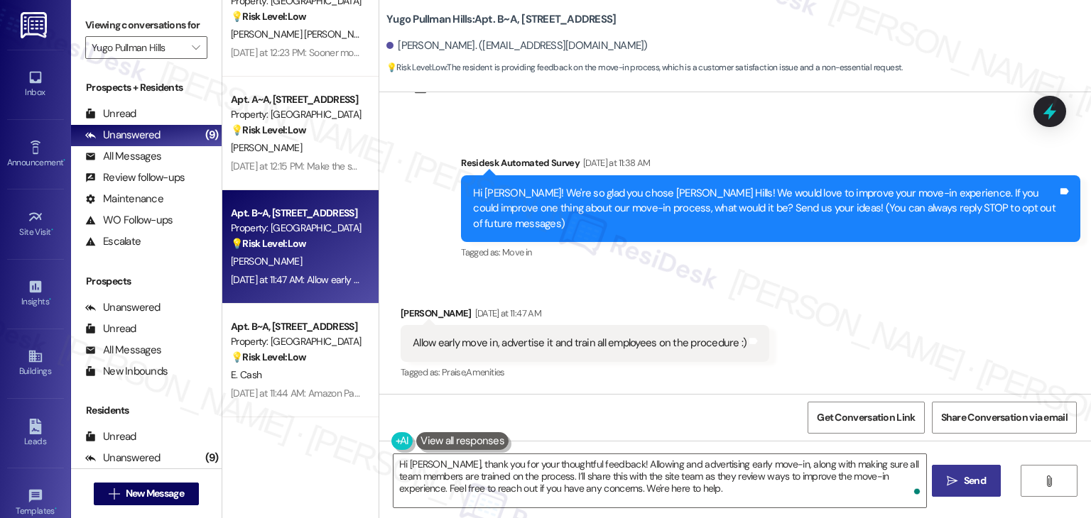
click at [964, 474] on span "Send" at bounding box center [974, 481] width 22 height 15
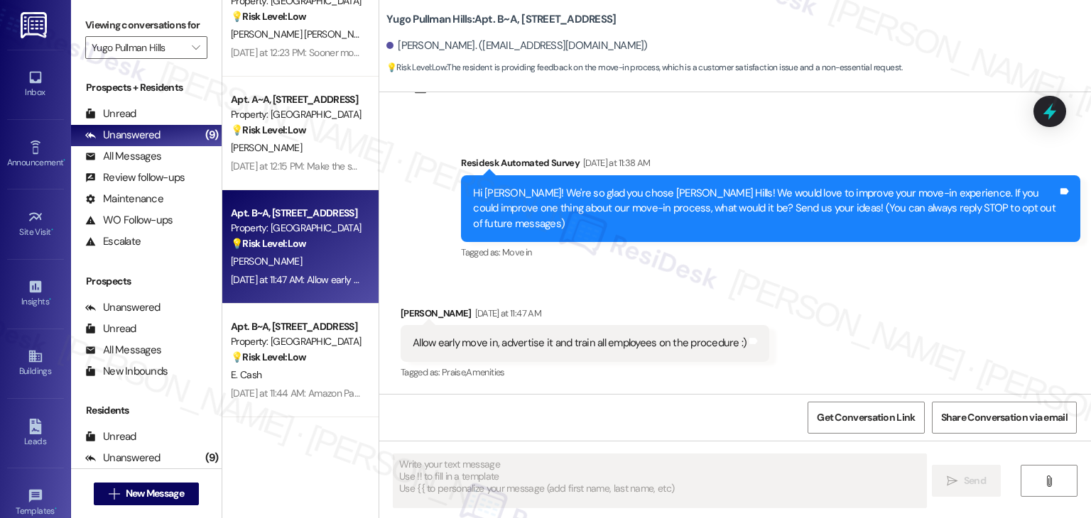
scroll to position [63, 0]
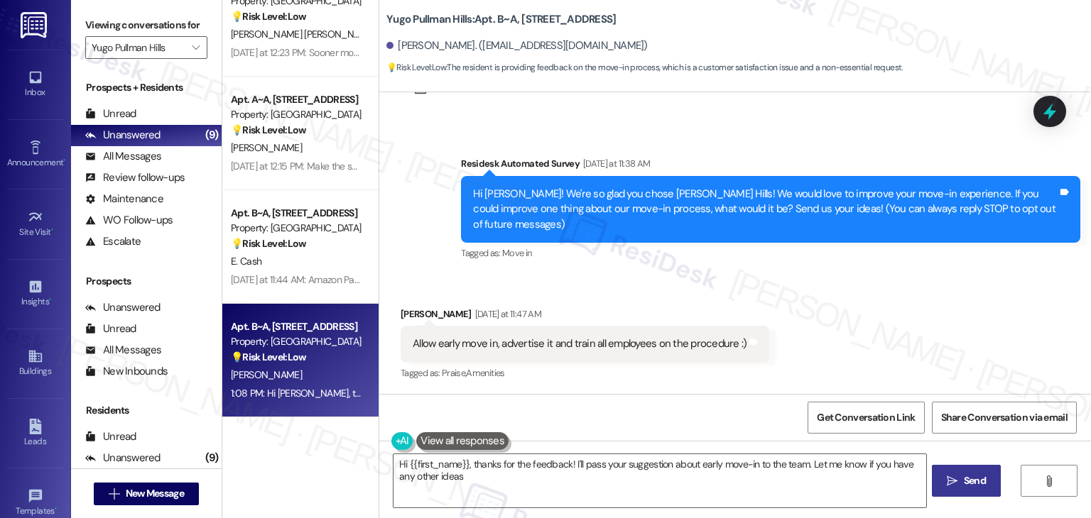
type textarea "Hi {{first_name}}, thanks for the feedback! I'll pass your suggestion about ear…"
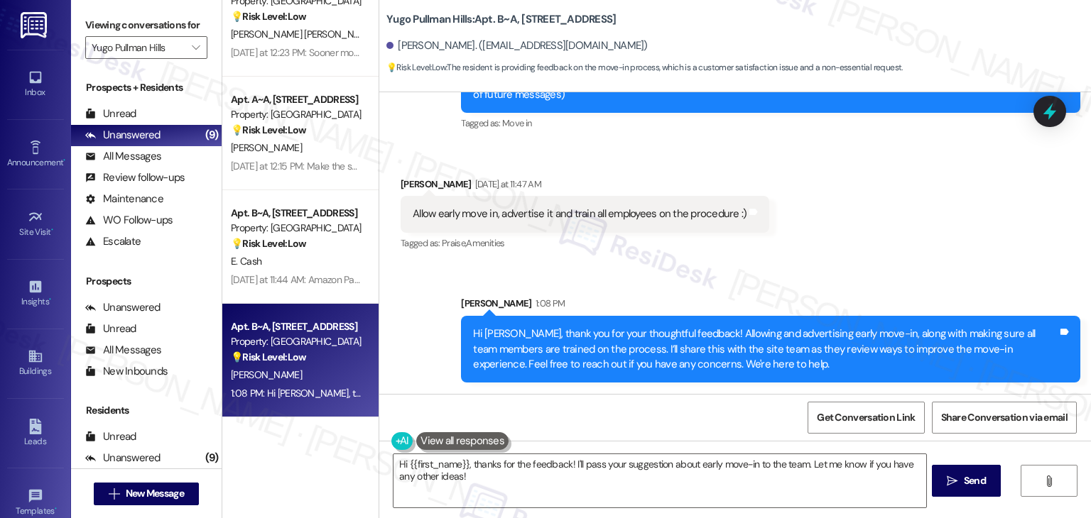
click at [943, 269] on div "Sent via SMS [PERSON_NAME] 1:08 PM Hi [PERSON_NAME], thank you for your thought…" at bounding box center [734, 328] width 711 height 129
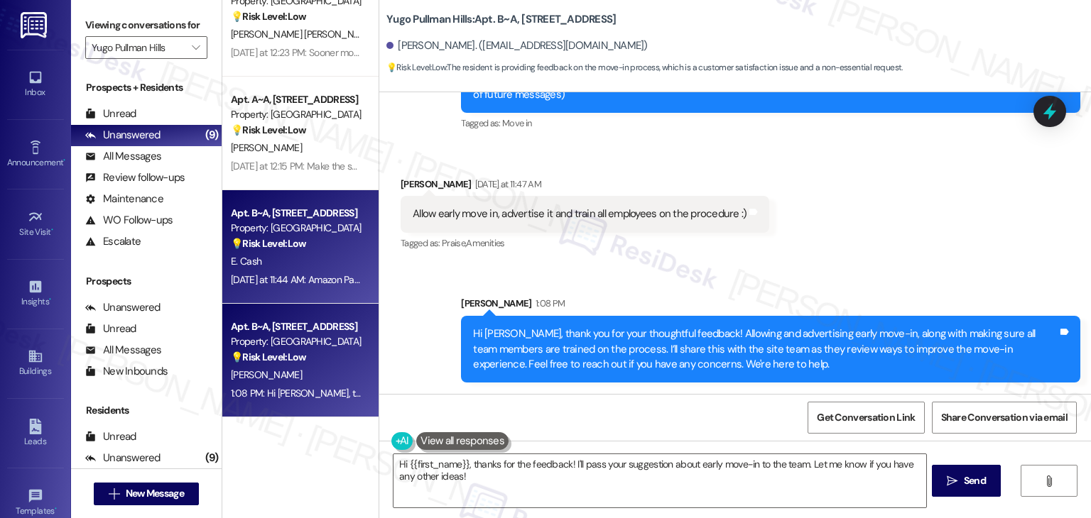
click at [324, 285] on div "[DATE] at 11:44 AM: Amazon Packages how does that work [DATE] at 11:44 AM: Amaz…" at bounding box center [349, 279] width 237 height 13
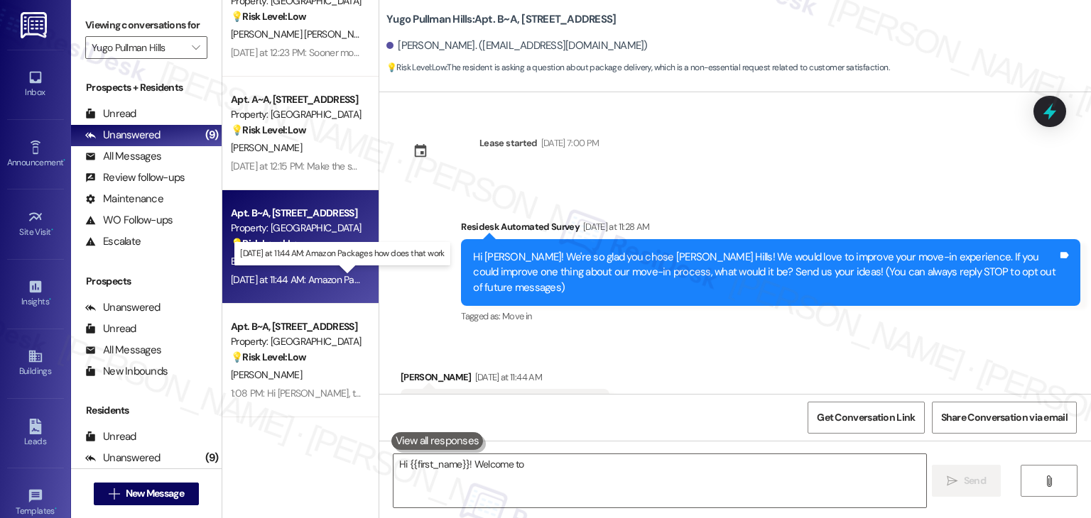
scroll to position [48, 0]
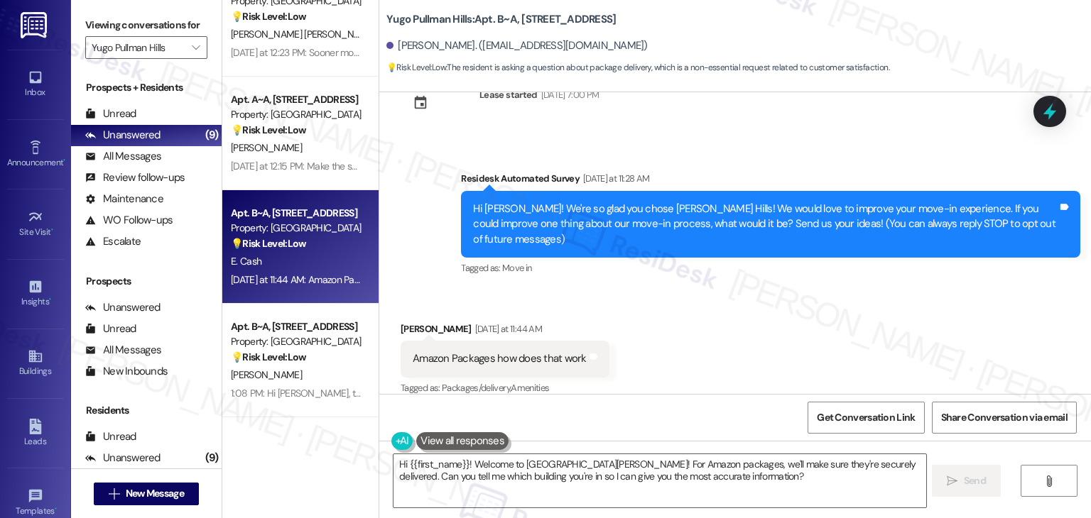
click at [695, 349] on div "Received via SMS [PERSON_NAME] [DATE] at 11:44 AM Amazon Packages how does that…" at bounding box center [734, 350] width 711 height 120
click at [780, 229] on div "Hi [PERSON_NAME]! We're so glad you chose [PERSON_NAME] Hills! We would love to…" at bounding box center [765, 224] width 584 height 45
click at [525, 351] on div "Amazon Packages how does that work" at bounding box center [500, 358] width 174 height 15
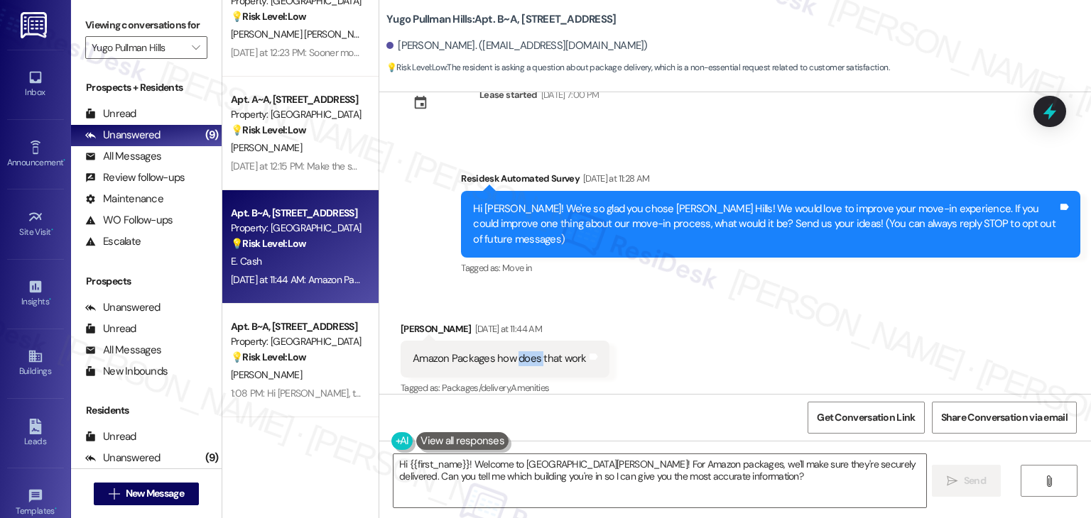
click at [525, 351] on div "Amazon Packages how does that work" at bounding box center [500, 358] width 174 height 15
copy div "Amazon Packages how does that work Tags and notes"
click at [708, 339] on div "Received via SMS [PERSON_NAME] [DATE] at 11:44 AM Amazon Packages how does that…" at bounding box center [734, 350] width 711 height 120
click at [508, 351] on div "Amazon Packages how does that work" at bounding box center [500, 358] width 174 height 15
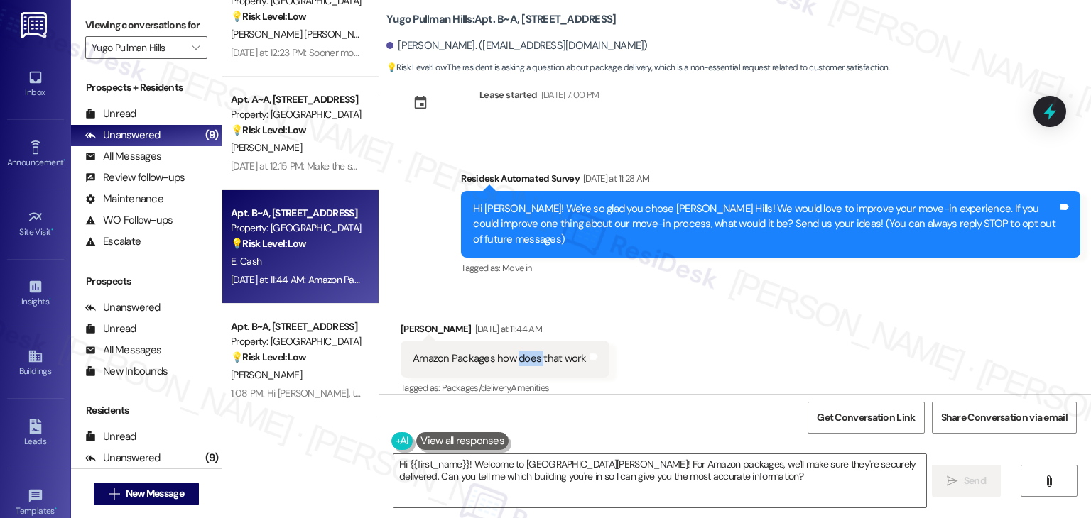
click at [508, 351] on div "Amazon Packages how does that work" at bounding box center [500, 358] width 174 height 15
copy div "Amazon Packages how does that work Tags and notes"
click at [403, 322] on div "[PERSON_NAME] [DATE] at 11:44 AM" at bounding box center [504, 332] width 209 height 20
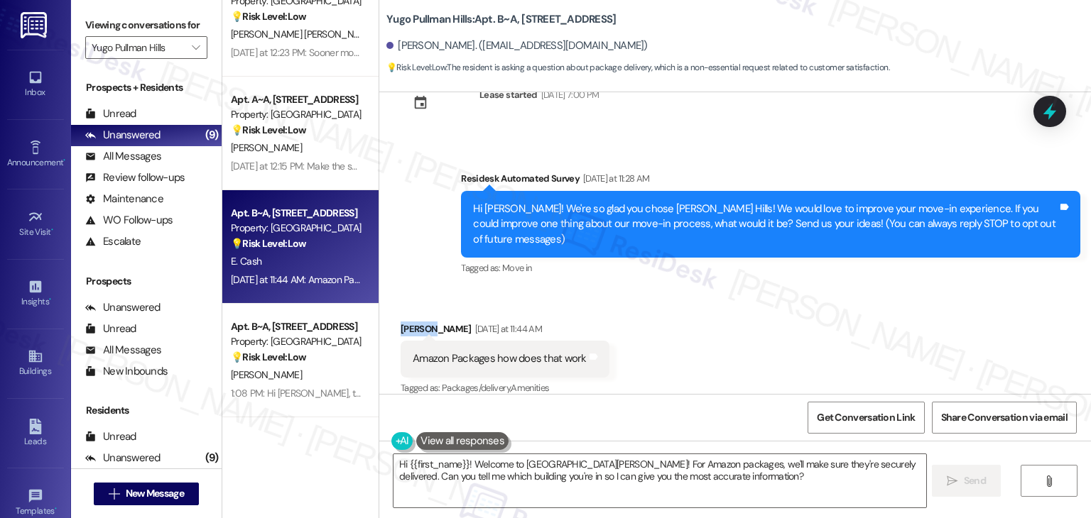
copy div "[PERSON_NAME]"
click at [539, 484] on textarea "Hi {{first_name}}! Welcome to [GEOGRAPHIC_DATA][PERSON_NAME]! For Amazon packag…" at bounding box center [659, 480] width 532 height 53
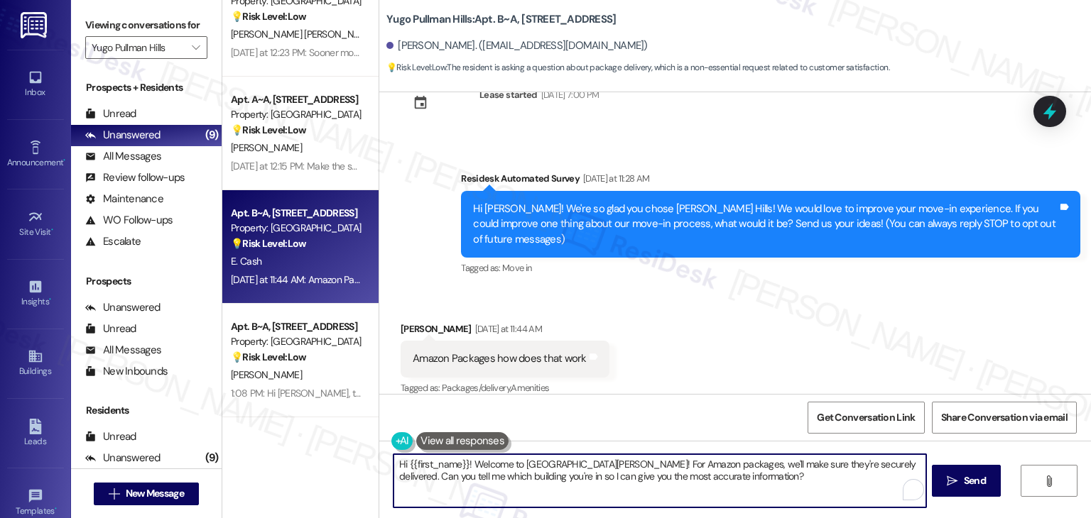
paste textarea "[PERSON_NAME]! Great question—thanks for reaching out. Package handling can var…"
type textarea "Hi [PERSON_NAME]! Great question—thanks for reaching out. Package handling can …"
click at [640, 366] on div "Received via SMS [PERSON_NAME] [DATE] at 11:44 AM Amazon Packages how does that…" at bounding box center [734, 350] width 711 height 120
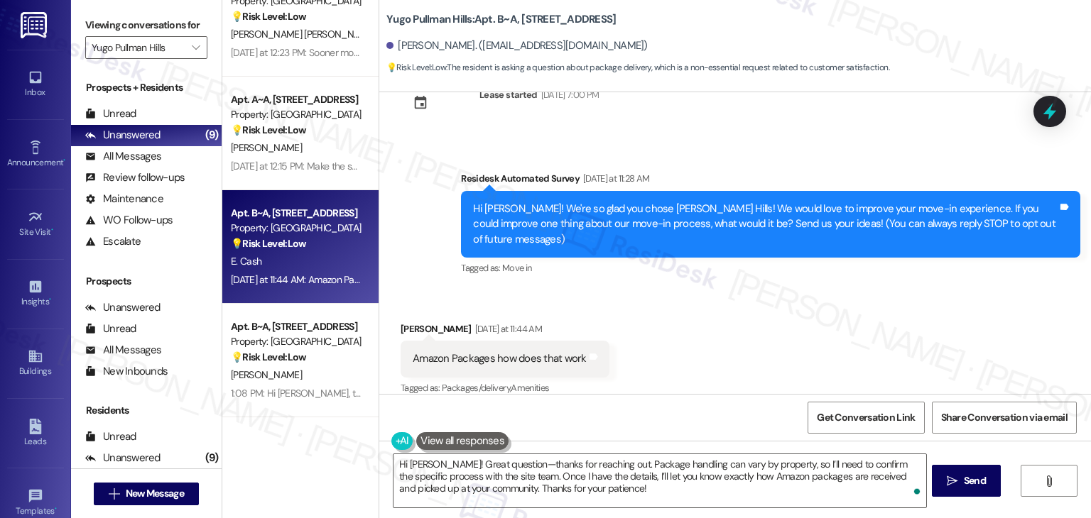
click at [656, 347] on div "Received via SMS [PERSON_NAME] [DATE] at 11:44 AM Amazon Packages how does that…" at bounding box center [734, 350] width 711 height 120
click at [659, 368] on div "Received via SMS [PERSON_NAME] [DATE] at 11:44 AM Amazon Packages how does that…" at bounding box center [734, 350] width 711 height 120
click at [666, 339] on div "Received via SMS [PERSON_NAME] [DATE] at 11:44 AM Amazon Packages how does that…" at bounding box center [734, 350] width 711 height 120
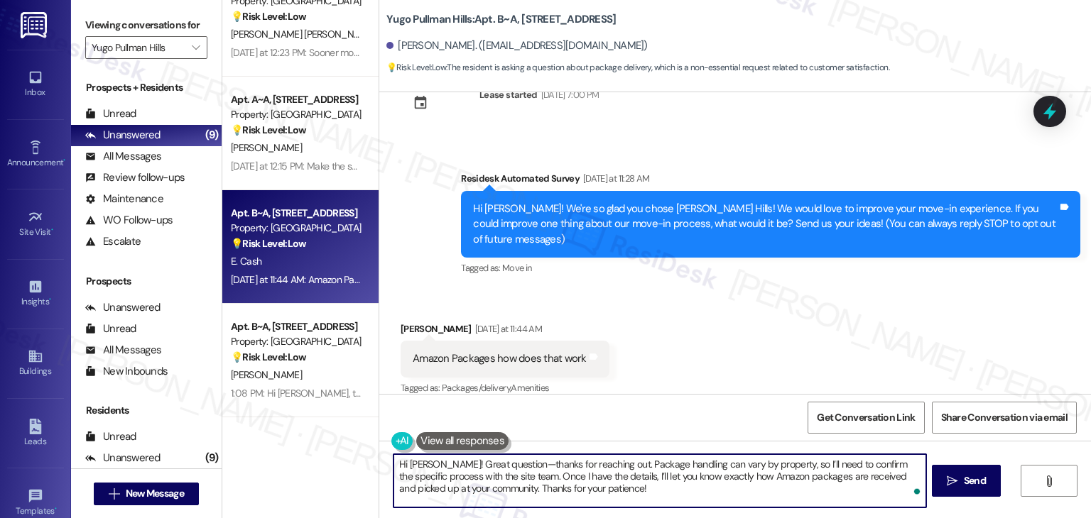
click at [593, 487] on textarea "Hi [PERSON_NAME]! Great question—thanks for reaching out. Package handling can …" at bounding box center [659, 480] width 532 height 53
click at [630, 373] on div "Received via SMS [PERSON_NAME] [DATE] at 11:44 AM Amazon Packages how does that…" at bounding box center [734, 350] width 711 height 120
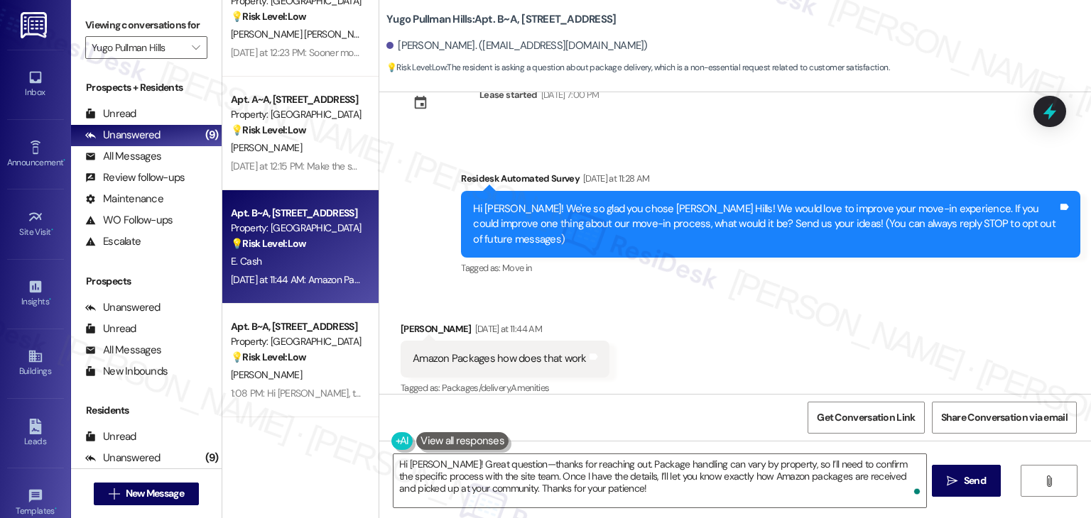
click at [630, 373] on div "Received via SMS [PERSON_NAME] [DATE] at 11:44 AM Amazon Packages how does that…" at bounding box center [734, 350] width 711 height 120
click at [633, 417] on div "Get Conversation Link Share Conversation via email" at bounding box center [734, 417] width 711 height 47
click at [642, 361] on div "Received via SMS [PERSON_NAME] [DATE] at 11:44 AM Amazon Packages how does that…" at bounding box center [734, 350] width 711 height 120
click at [641, 403] on div "Get Conversation Link Share Conversation via email" at bounding box center [734, 417] width 711 height 47
click at [645, 361] on div "Received via SMS [PERSON_NAME] [DATE] at 11:44 AM Amazon Packages how does that…" at bounding box center [734, 350] width 711 height 120
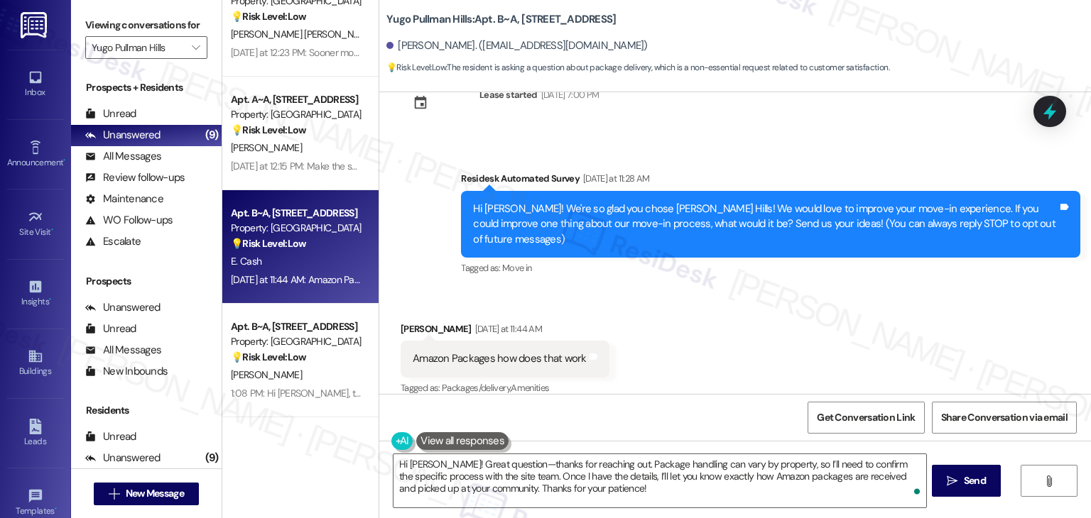
click at [645, 361] on div "Received via SMS [PERSON_NAME] [DATE] at 11:44 AM Amazon Packages how does that…" at bounding box center [734, 350] width 711 height 120
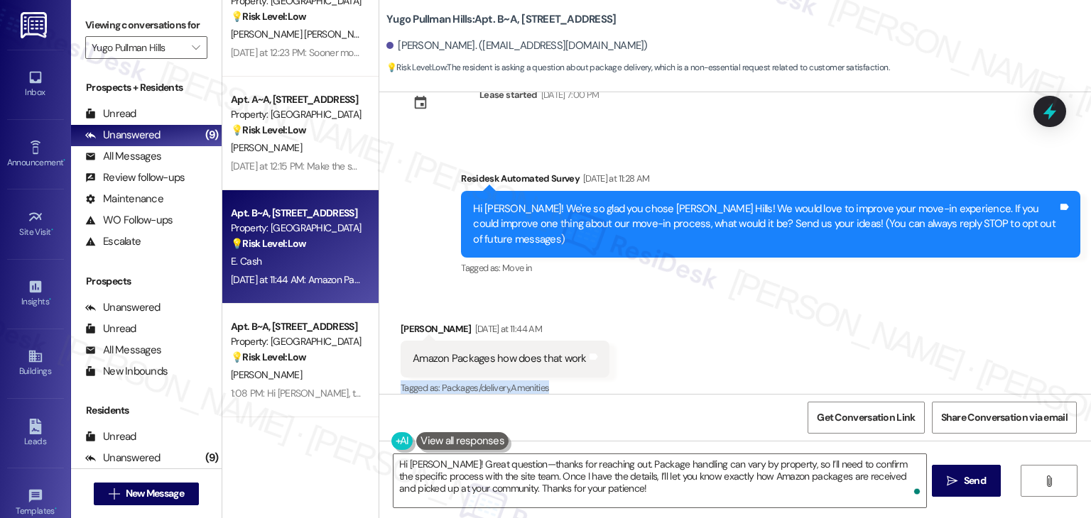
click at [645, 361] on div "Received via SMS [PERSON_NAME] [DATE] at 11:44 AM Amazon Packages how does that…" at bounding box center [734, 350] width 711 height 120
click at [648, 424] on div "Get Conversation Link Share Conversation via email" at bounding box center [734, 417] width 711 height 47
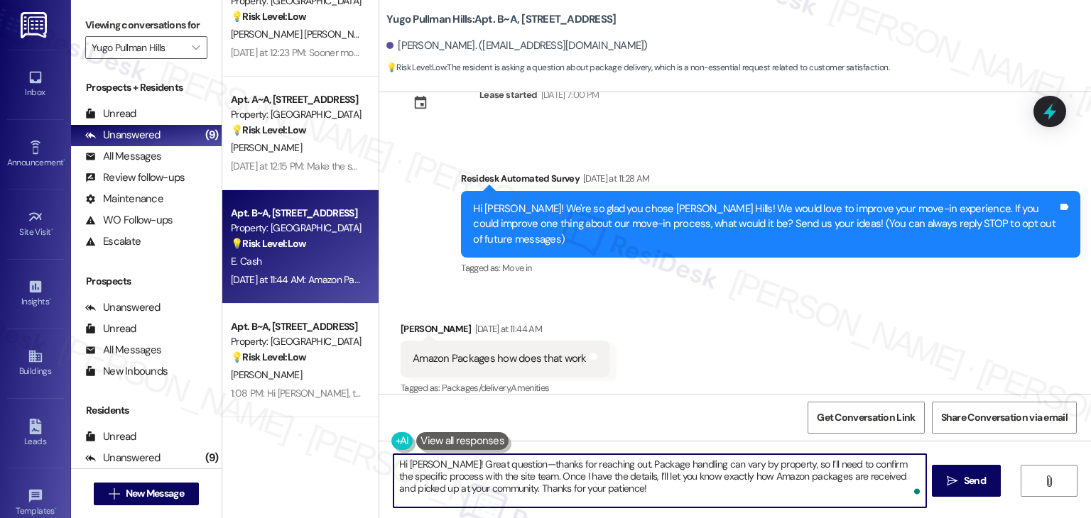
click at [596, 491] on textarea "Hi [PERSON_NAME]! Great question—thanks for reaching out. Package handling can …" at bounding box center [659, 480] width 532 height 53
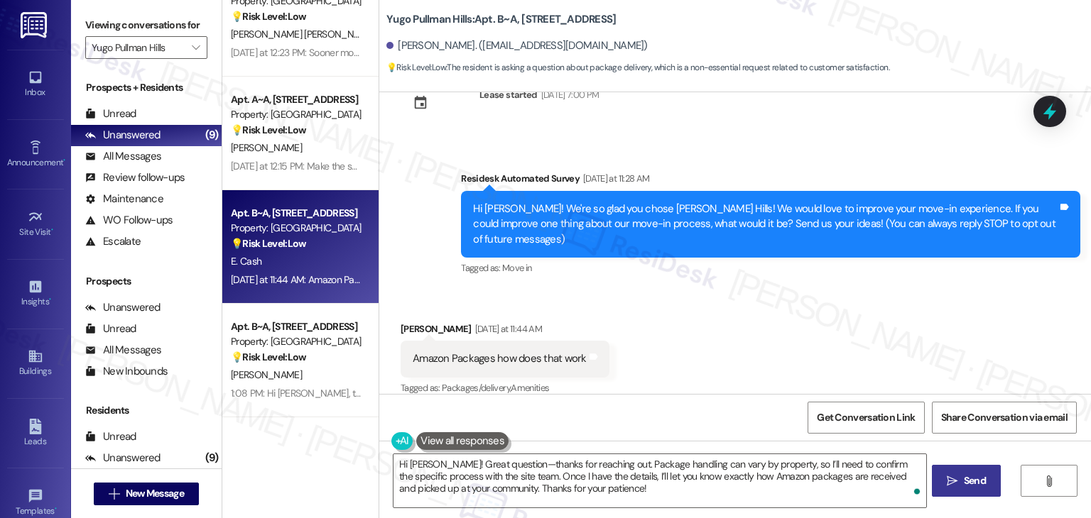
click at [965, 481] on span "Send" at bounding box center [974, 481] width 22 height 15
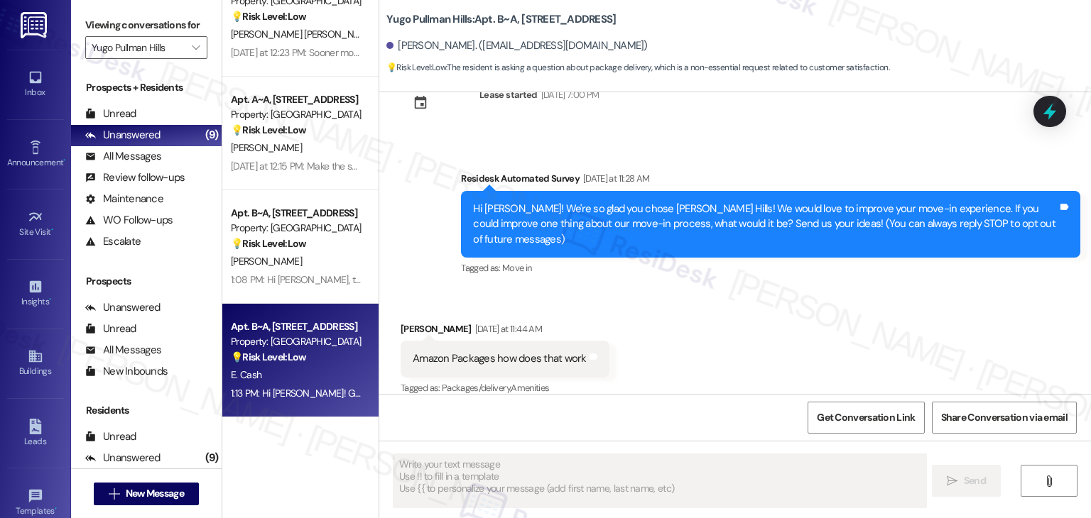
scroll to position [178, 0]
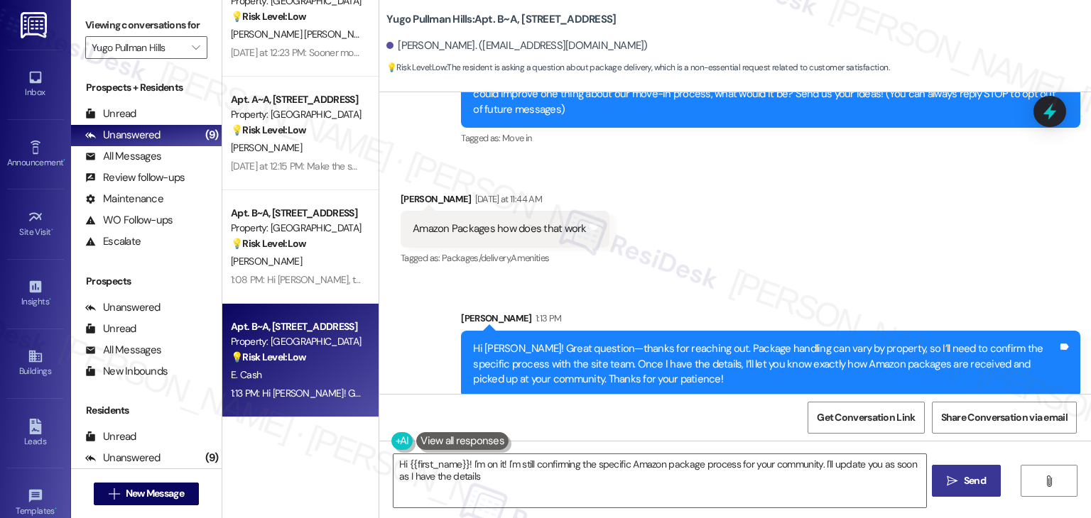
type textarea "Hi {{first_name}}! I'm on it! I'm still confirming the specific Amazon package …"
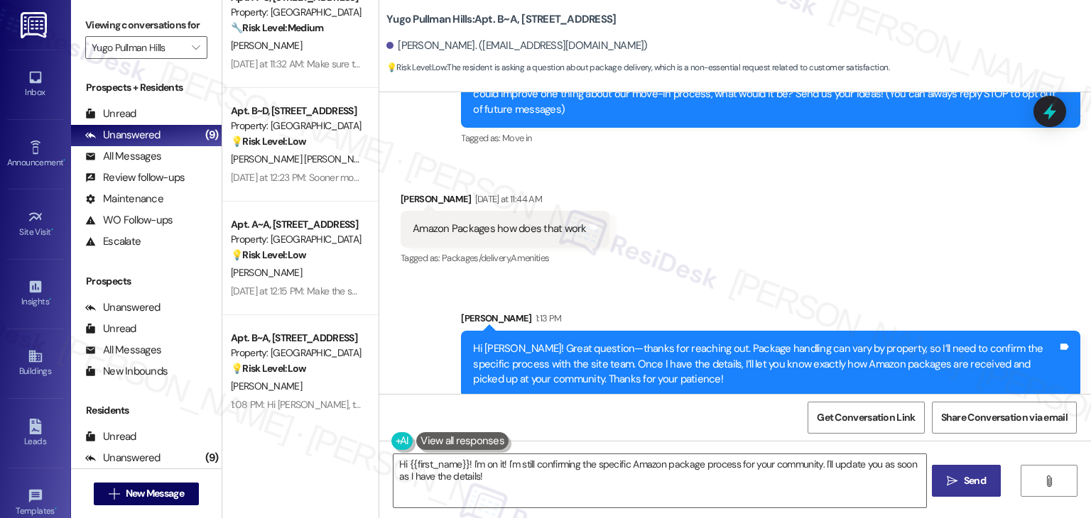
scroll to position [349, 0]
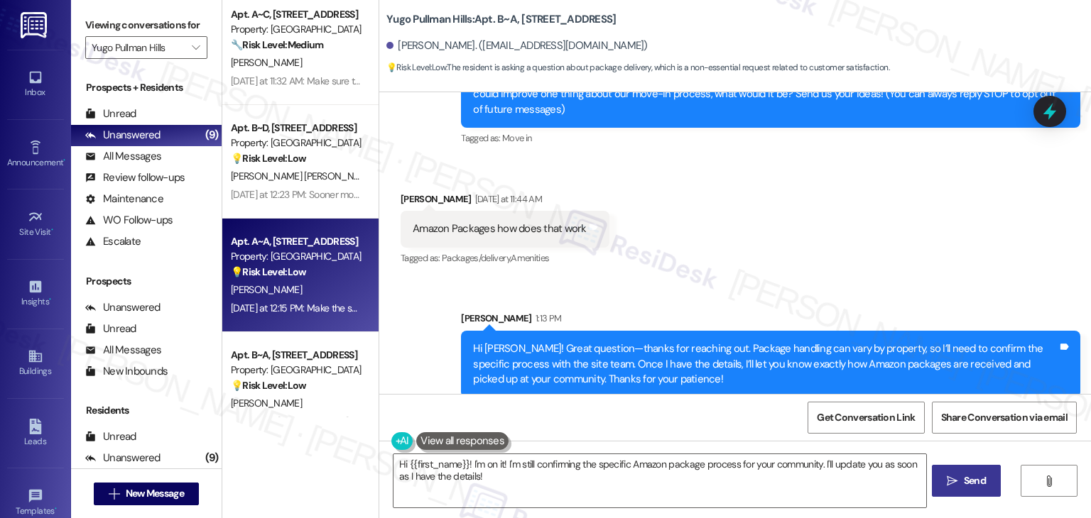
click at [297, 315] on div "[DATE] at 12:15 PM: Make the shuttle system better and bring back the party bus…" at bounding box center [296, 309] width 134 height 18
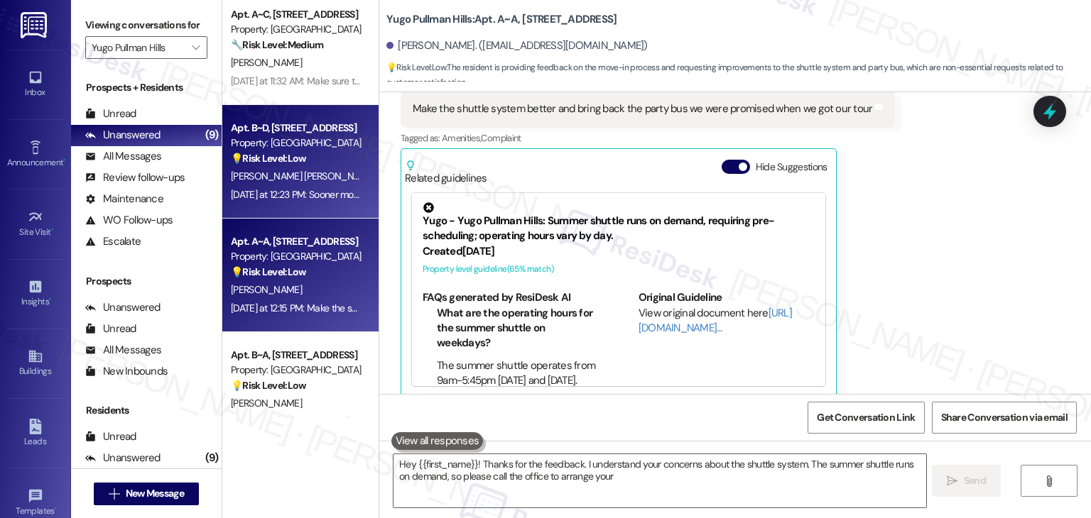
scroll to position [678, 0]
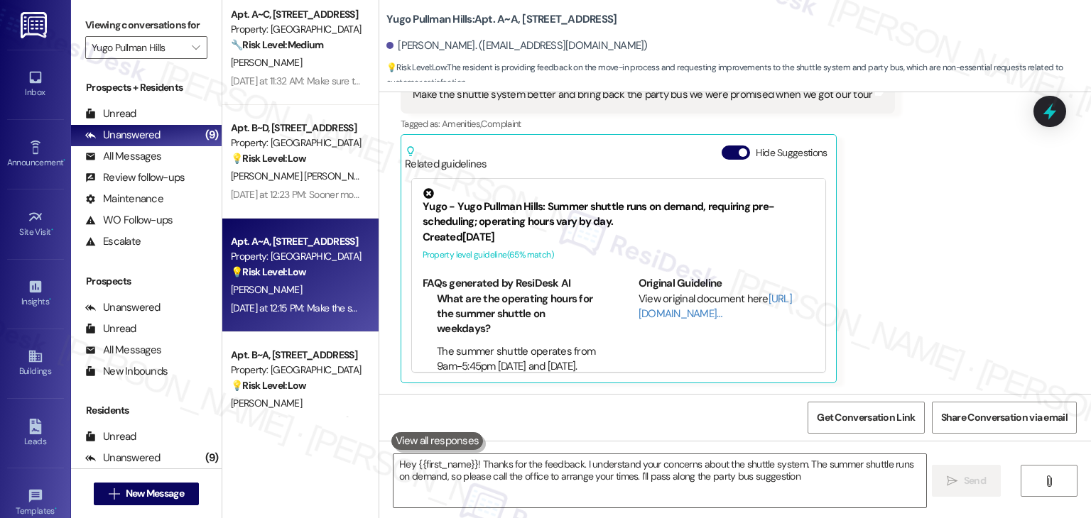
type textarea "Hey {{first_name}}! Thanks for the feedback. I understand your concerns about t…"
click at [333, 70] on div "[PERSON_NAME]" at bounding box center [296, 63] width 134 height 18
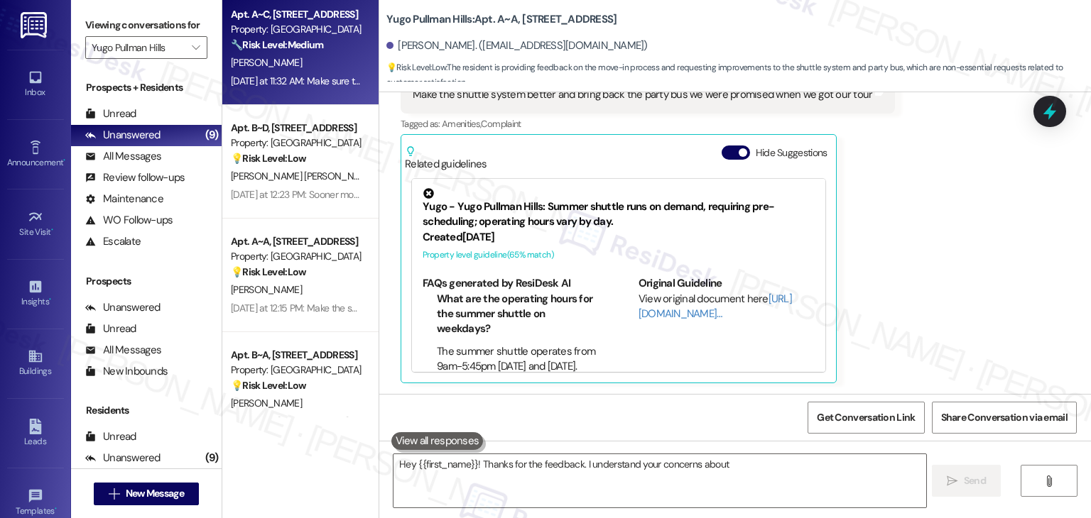
type textarea "Hey {{first_name}}! Thanks for the feedback. I understand your concerns about"
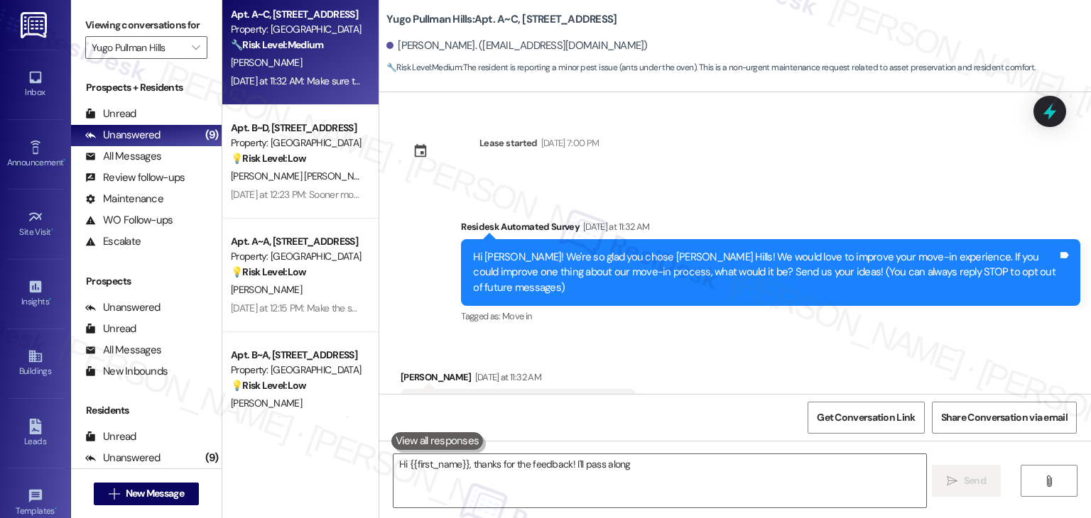
scroll to position [48, 0]
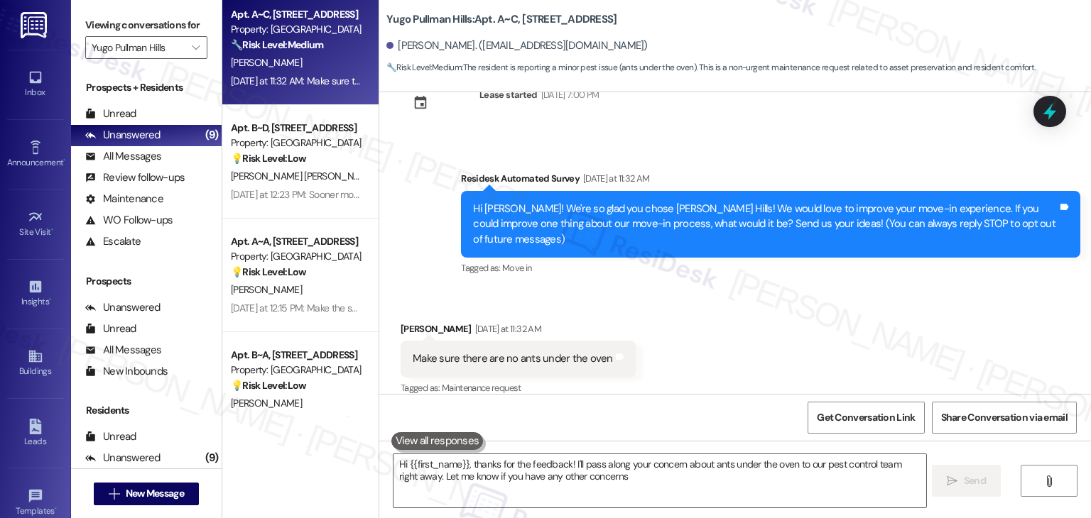
type textarea "Hi {{first_name}}, thanks for the feedback! I'll pass along your concern about …"
click at [665, 352] on div "Received via SMS [PERSON_NAME] [DATE] at 11:32 AM Make sure there are no ants u…" at bounding box center [734, 350] width 711 height 120
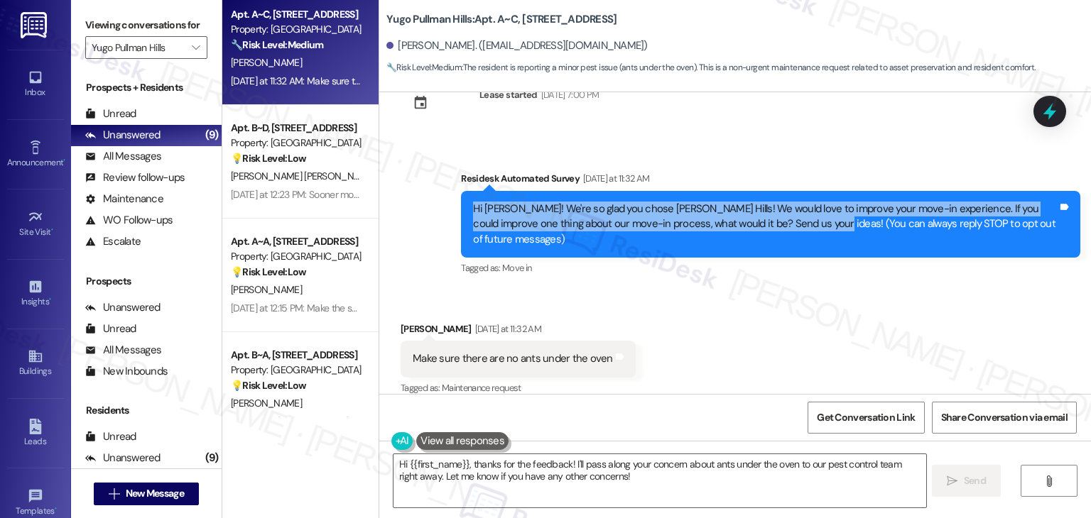
drag, startPoint x: 782, startPoint y: 222, endPoint x: 440, endPoint y: 204, distance: 342.0
click at [440, 204] on div "Survey, sent via SMS Residesk Automated Survey [DATE] at 11:32 AM Hi [PERSON_NA…" at bounding box center [734, 214] width 711 height 151
copy div "Hi [PERSON_NAME]! We're so glad you chose [PERSON_NAME] Hills! We would love to…"
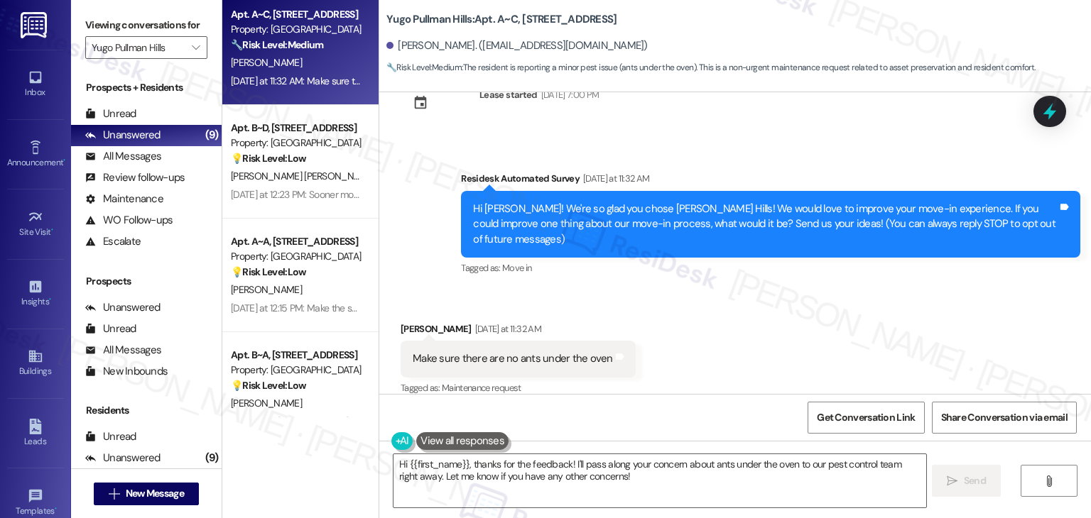
click at [528, 351] on div "Make sure there are no ants under the oven" at bounding box center [513, 358] width 200 height 15
copy div "Make sure there are no ants under the oven Tags and notes"
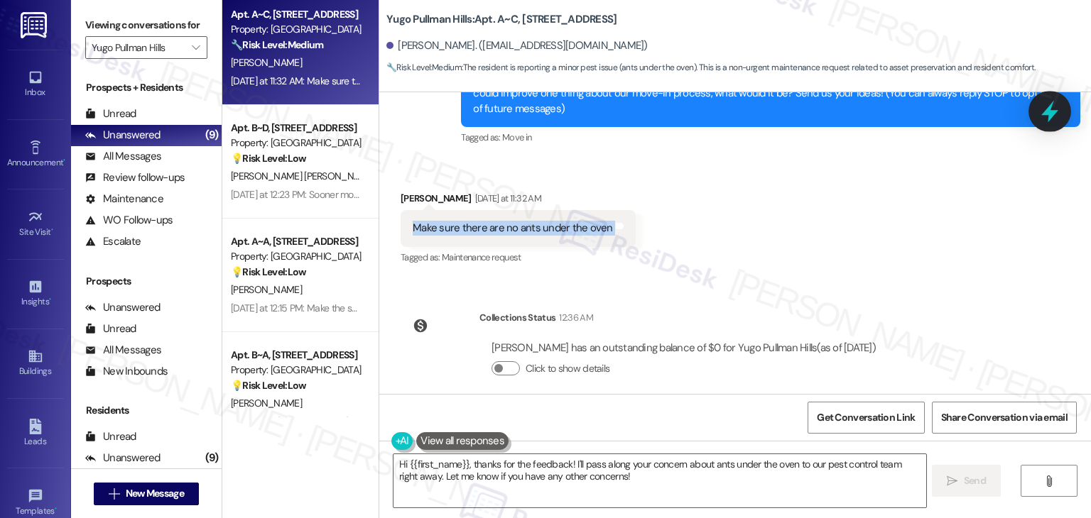
click at [1048, 116] on icon at bounding box center [1049, 112] width 17 height 22
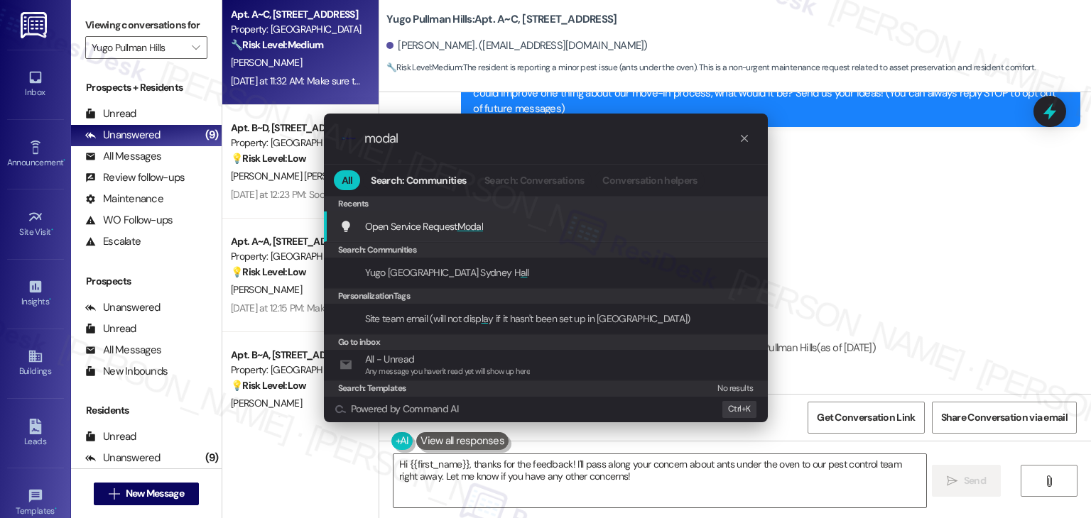
type input "modal"
click at [471, 224] on span "Modal" at bounding box center [470, 226] width 26 height 13
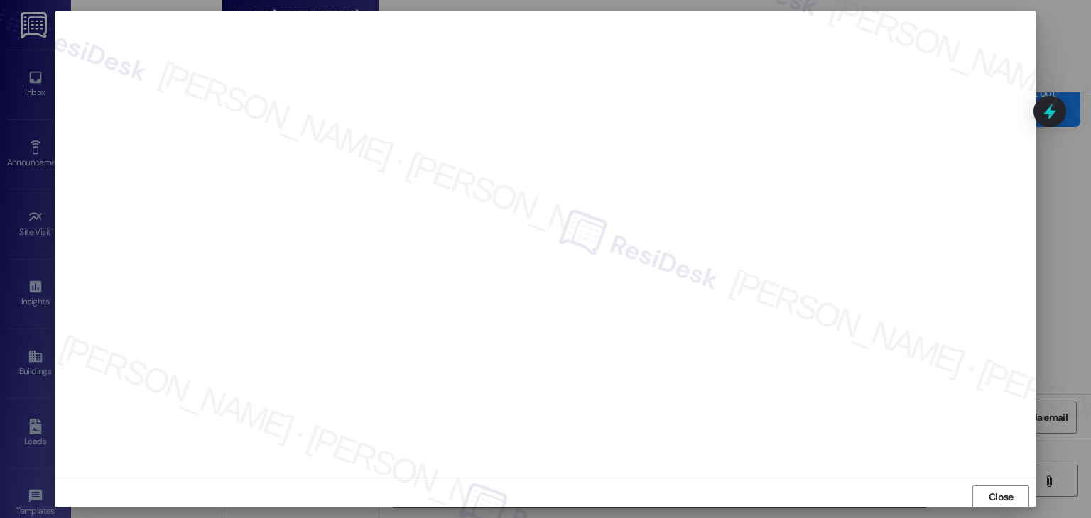
scroll to position [1, 0]
click at [985, 486] on span "Close" at bounding box center [1000, 496] width 31 height 21
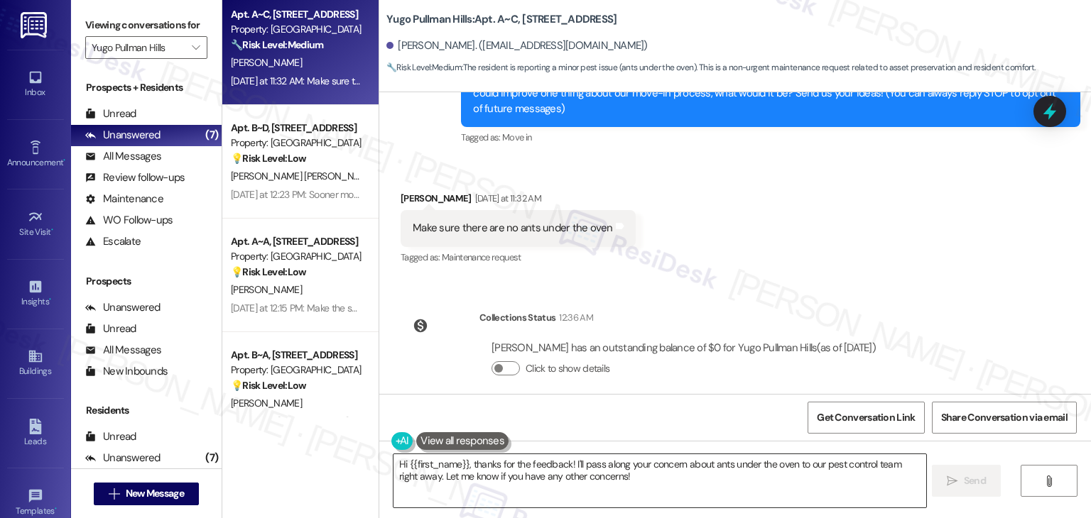
click at [476, 465] on textarea "Hi {{first_name}}, thanks for the feedback! I'll pass along your concern about …" at bounding box center [659, 480] width 532 height 53
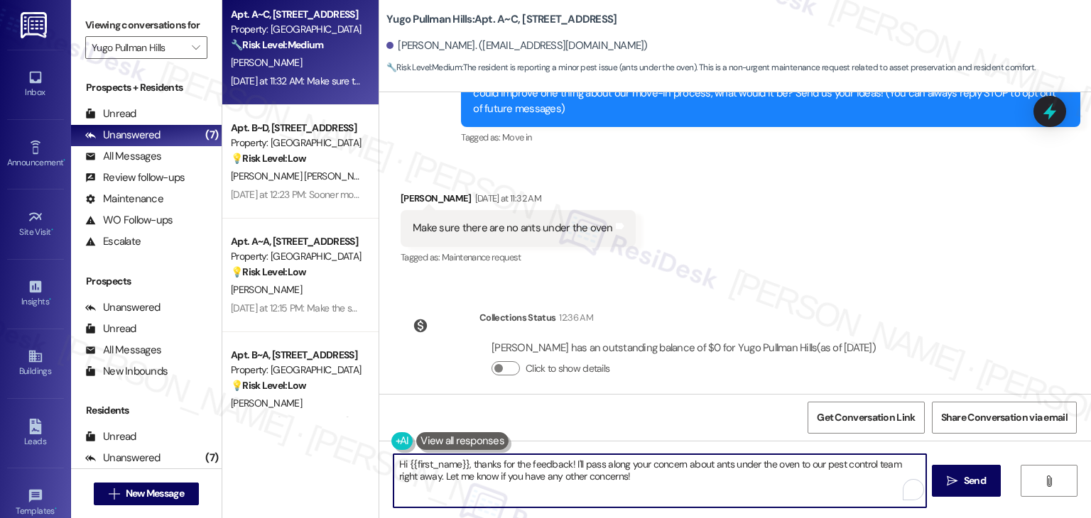
click at [476, 465] on textarea "Hi {{first_name}}, thanks for the feedback! I'll pass along your concern about …" at bounding box center [659, 480] width 532 height 53
paste textarea "[PERSON_NAME], thank you for sharing your feedback! I’m sorry to hear about the…"
click at [565, 493] on textarea "Hi [PERSON_NAME], thank you for sharing your feedback! I’m sorry to hear about …" at bounding box center [659, 480] width 532 height 53
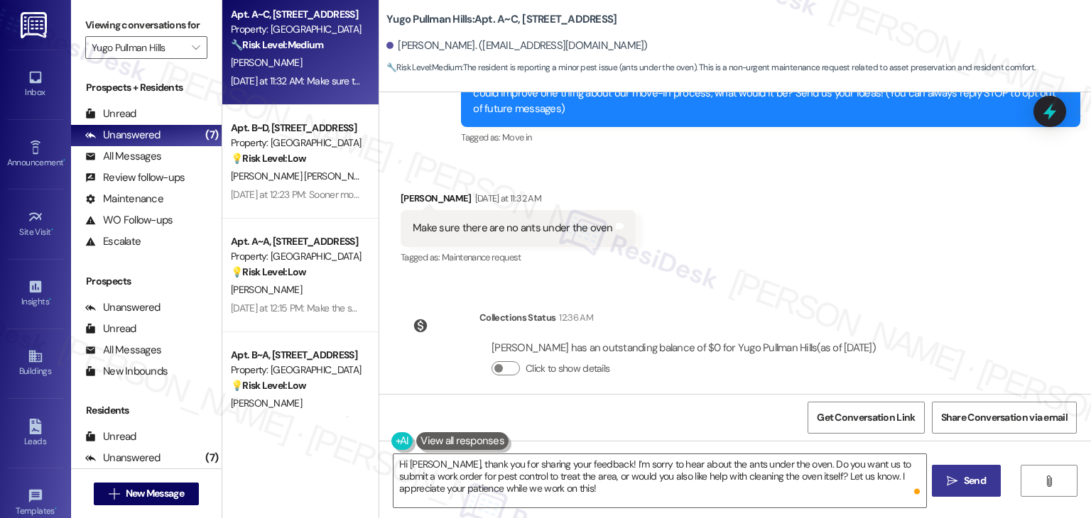
click at [963, 480] on span "Send" at bounding box center [974, 481] width 22 height 15
click at [733, 494] on textarea "Hi [PERSON_NAME], thank you for sharing your feedback! I’m sorry to hear about …" at bounding box center [661, 480] width 532 height 53
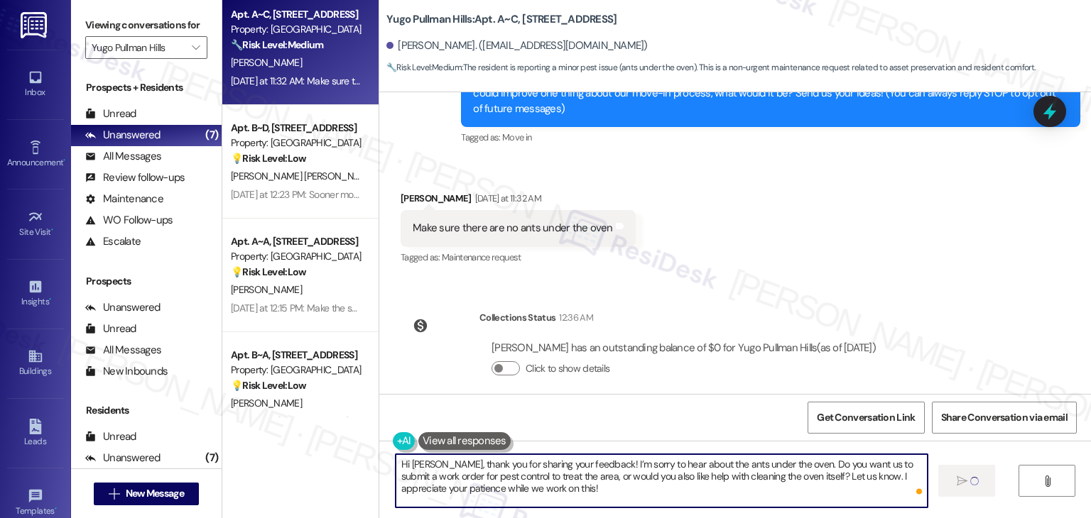
type textarea "Fetching suggested responses. Please feel free to read through the conversation…"
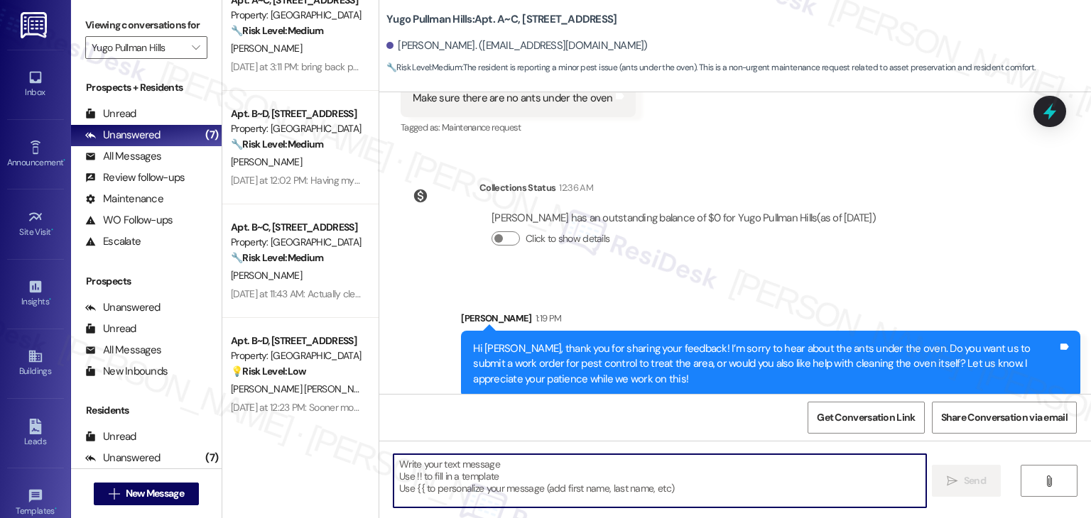
scroll to position [0, 0]
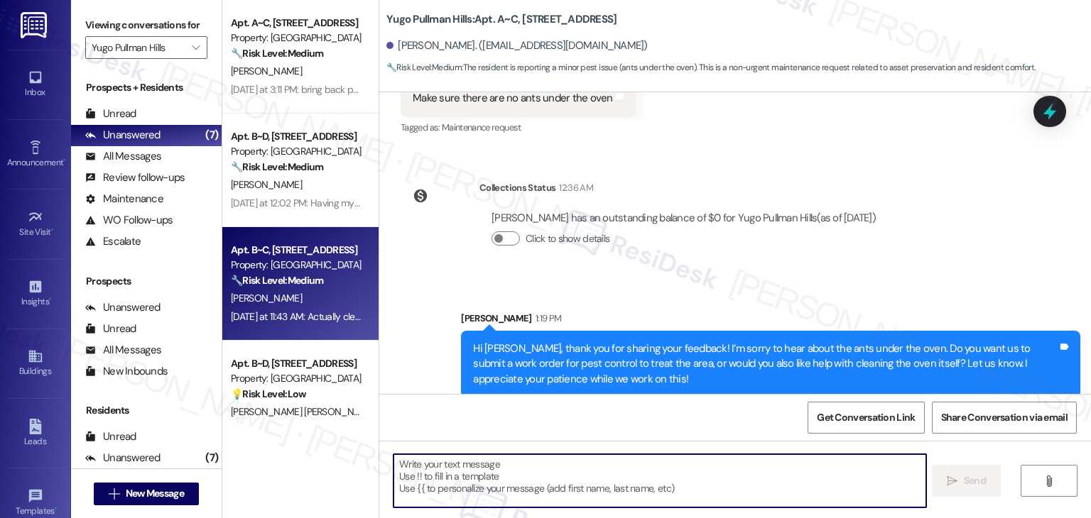
click at [307, 318] on div "[DATE] at 11:43 AM: Actually clean [DATE] at 11:43 AM: Actually clean" at bounding box center [298, 316] width 134 height 13
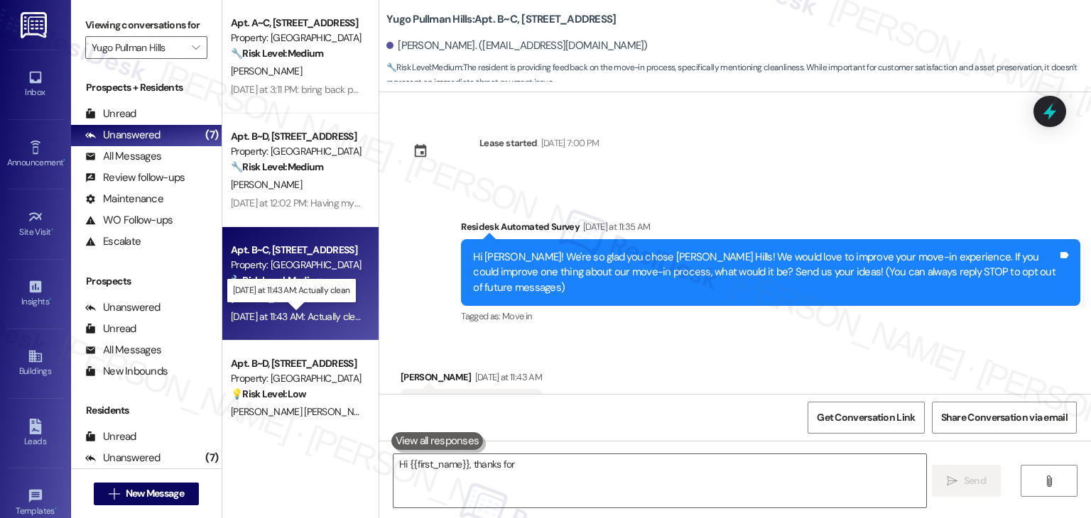
scroll to position [48, 0]
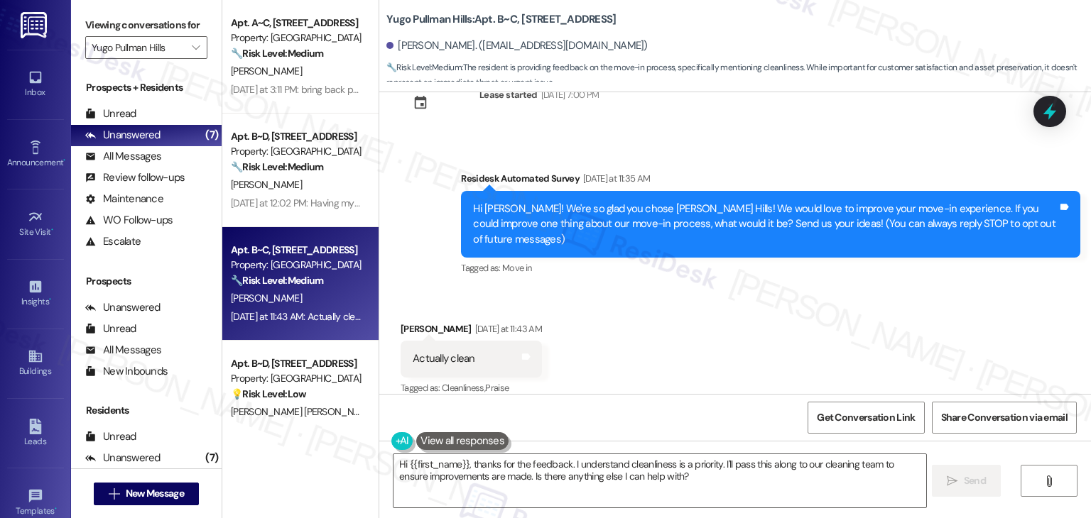
click at [659, 329] on div "Received via SMS [PERSON_NAME] [DATE] at 11:43 AM Actually clean Tags and notes…" at bounding box center [734, 350] width 711 height 120
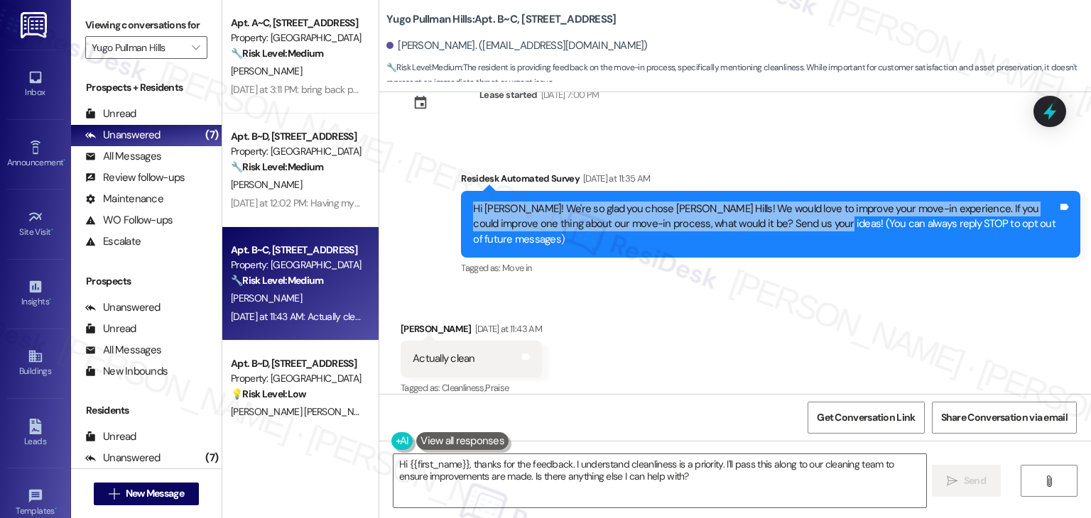
drag, startPoint x: 780, startPoint y: 224, endPoint x: 433, endPoint y: 213, distance: 347.4
click at [433, 213] on div "Survey, sent via SMS Residesk Automated Survey [DATE] at 11:35 AM Hi [PERSON_NA…" at bounding box center [734, 214] width 711 height 151
copy div "Hi [PERSON_NAME]! We're so glad you chose [PERSON_NAME] Hills! We would love to…"
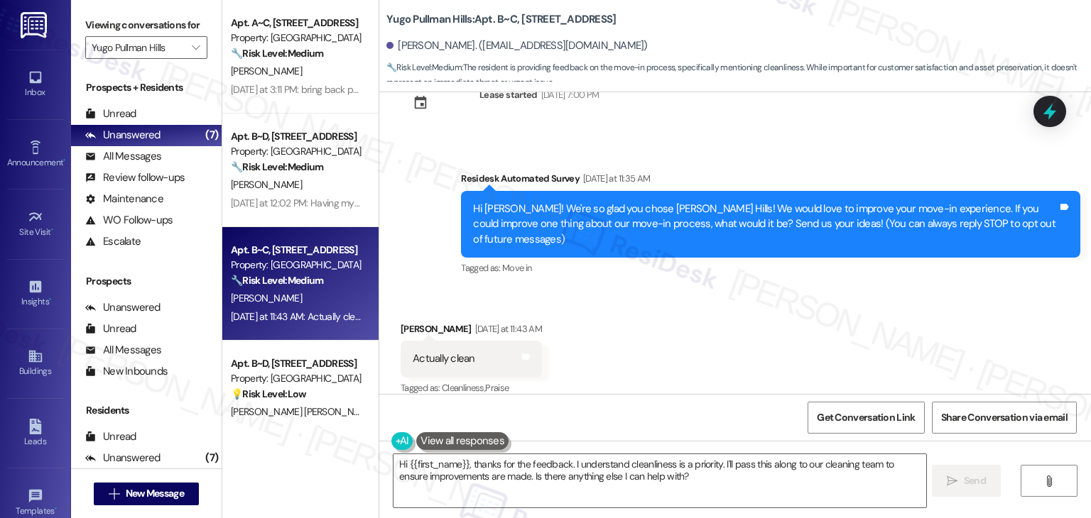
click at [472, 345] on div "Actually clean Tags and notes" at bounding box center [470, 359] width 141 height 36
click at [454, 351] on div "Actually clean" at bounding box center [444, 358] width 62 height 15
click at [562, 464] on textarea "Hi {{first_name}}, thanks for the feedback. I understand cleanliness is a prior…" at bounding box center [659, 480] width 532 height 53
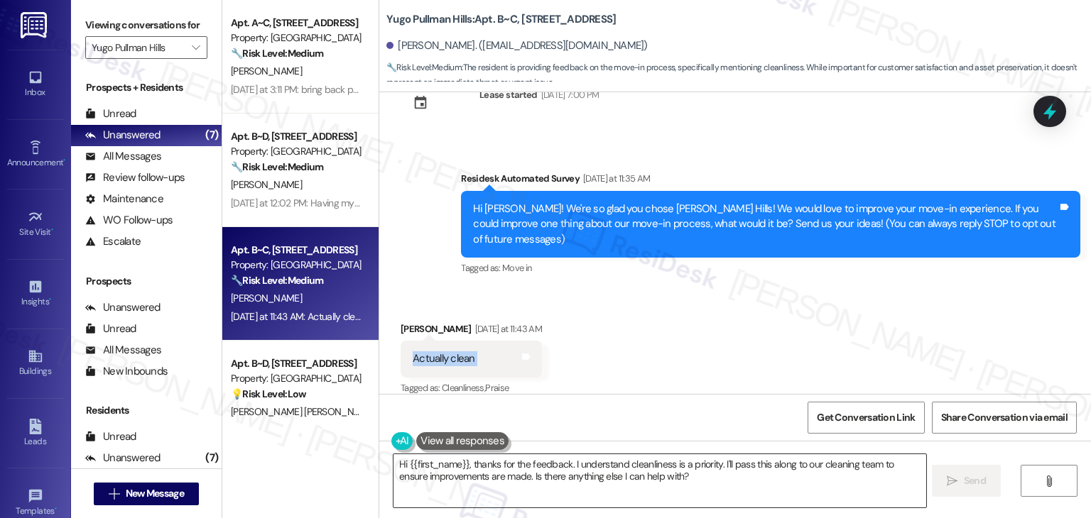
click at [562, 464] on textarea "Hi {{first_name}}, thanks for the feedback. I understand cleanliness is a prior…" at bounding box center [659, 480] width 532 height 53
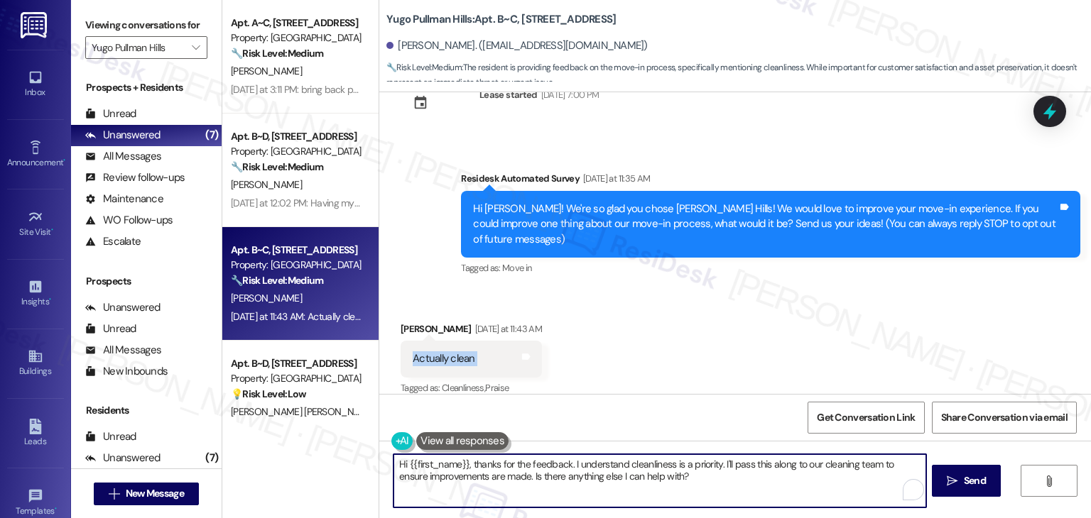
click at [562, 467] on textarea "Hi {{first_name}}, thanks for the feedback. I understand cleanliness is a prior…" at bounding box center [659, 480] width 532 height 53
paste textarea "[PERSON_NAME], thank you for your feedback. I’m sorry to hear your apartment wa…"
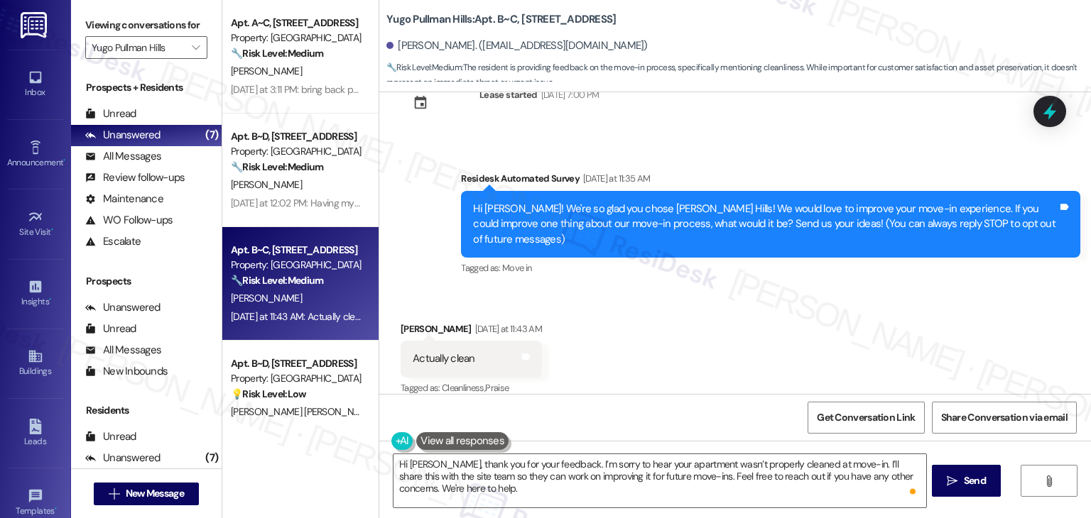
click at [678, 397] on div "Get Conversation Link Share Conversation via email" at bounding box center [734, 417] width 711 height 47
click at [698, 359] on div "Received via SMS [PERSON_NAME] [DATE] at 11:43 AM Actually clean Tags and notes…" at bounding box center [734, 350] width 711 height 120
click at [964, 479] on span "Send" at bounding box center [974, 481] width 22 height 15
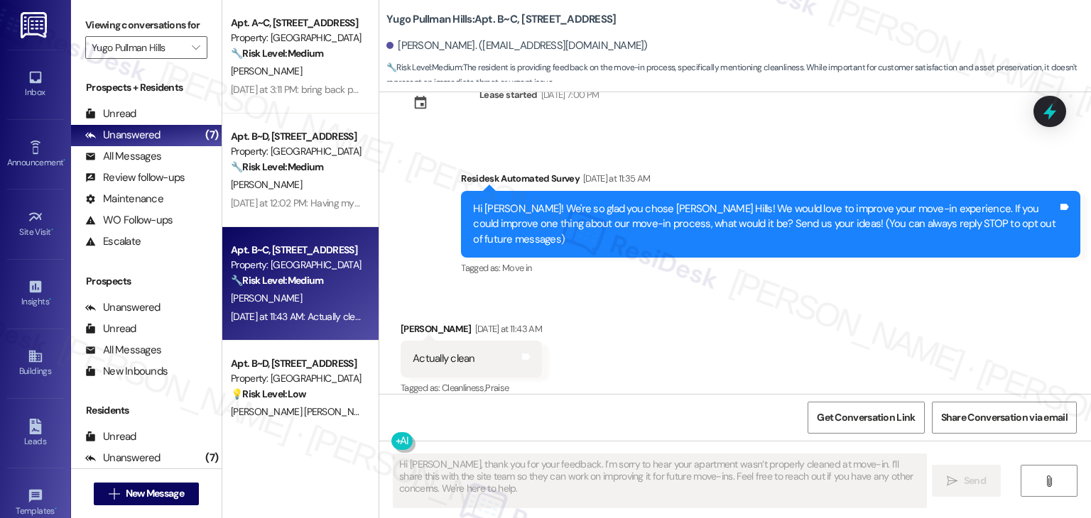
type textarea "Fetching suggested responses. Please feel free to read through the conversation…"
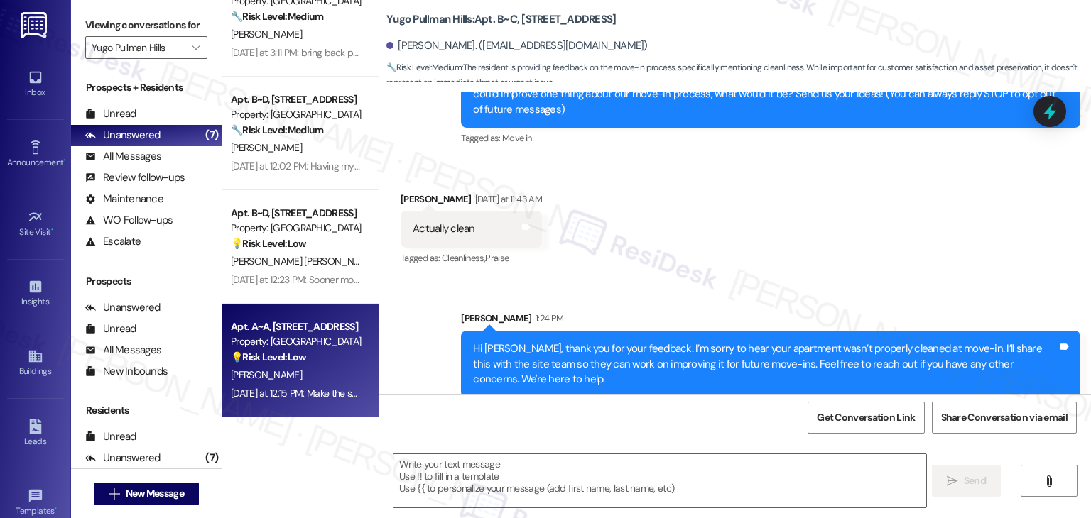
scroll to position [0, 0]
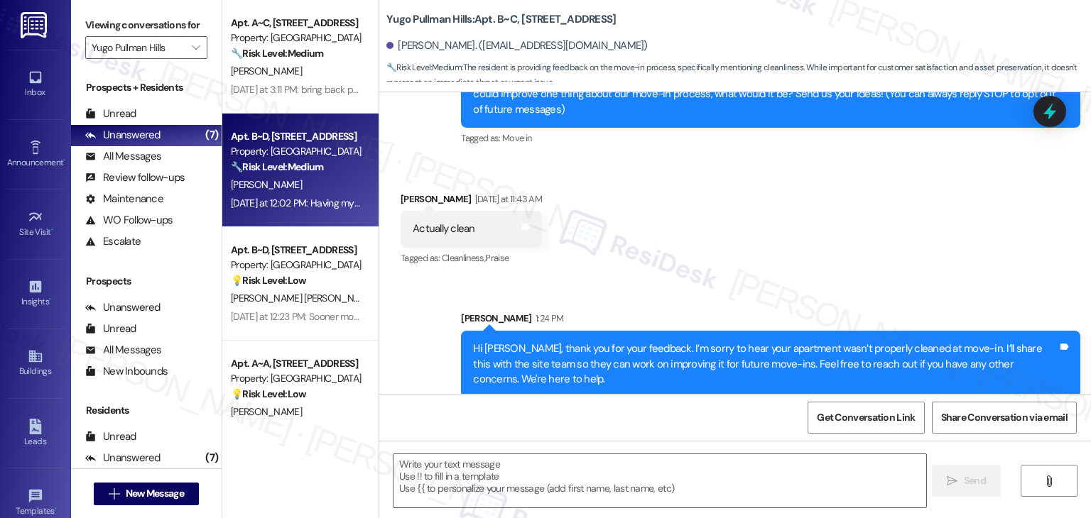
click at [307, 206] on div "[DATE] at 12:02 PM: Having my room actually cleaned! [DATE] at 12:02 PM: Having…" at bounding box center [341, 203] width 220 height 13
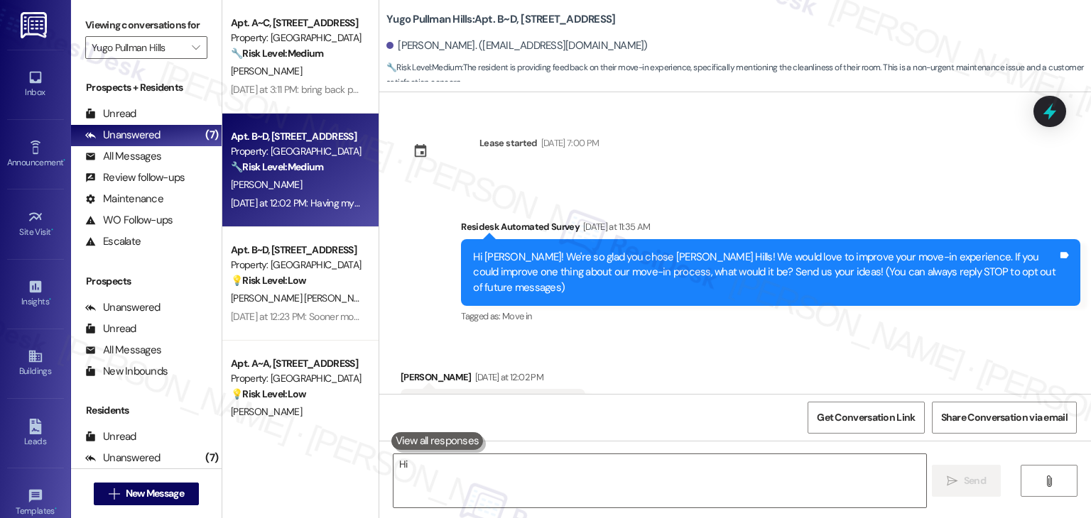
scroll to position [48, 0]
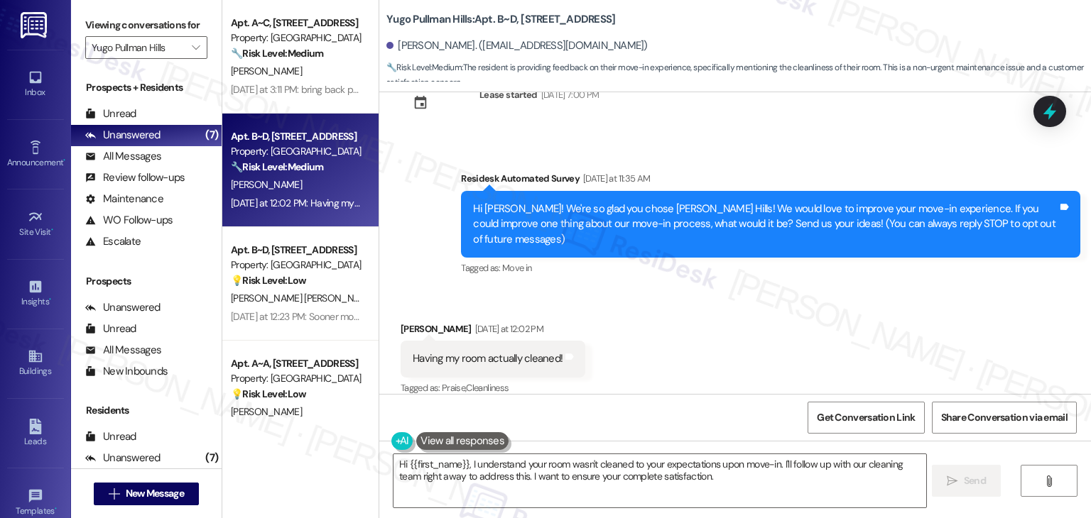
click at [736, 361] on div "Received via SMS [PERSON_NAME] [DATE] at 12:02 PM Having my room actually clean…" at bounding box center [734, 350] width 711 height 120
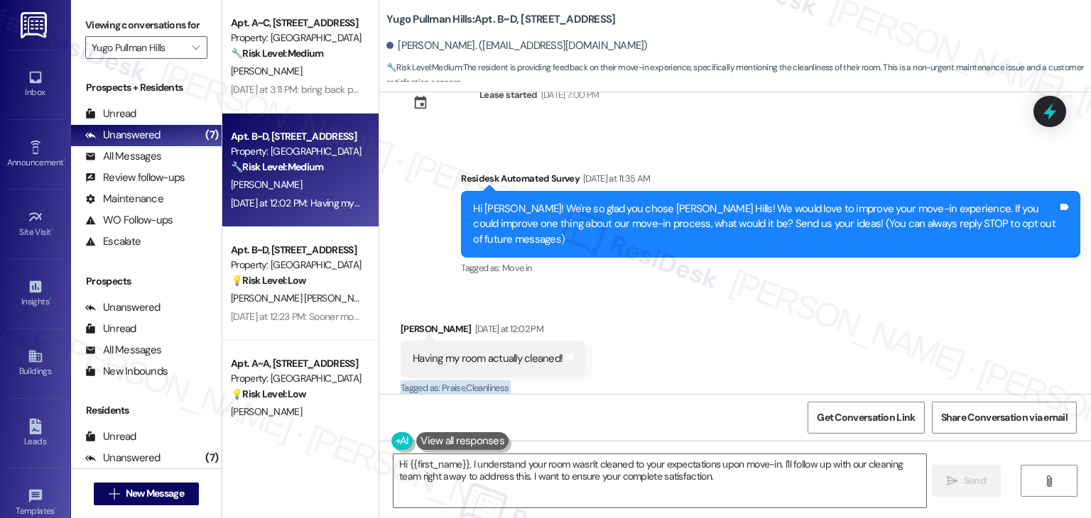
click at [736, 361] on div "Received via SMS [PERSON_NAME] [DATE] at 12:02 PM Having my room actually clean…" at bounding box center [734, 350] width 711 height 120
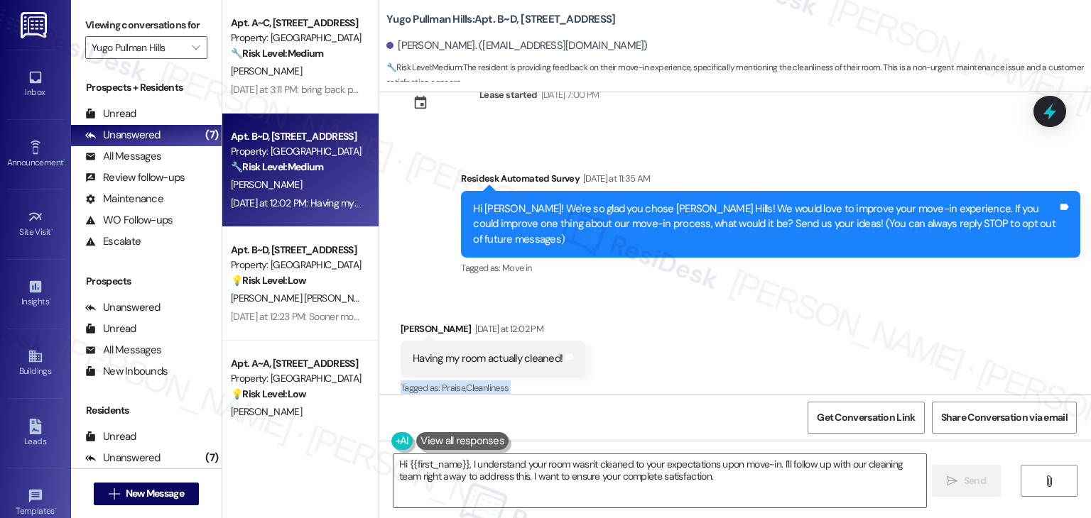
click at [736, 361] on div "Received via SMS [PERSON_NAME] [DATE] at 12:02 PM Having my room actually clean…" at bounding box center [734, 350] width 711 height 120
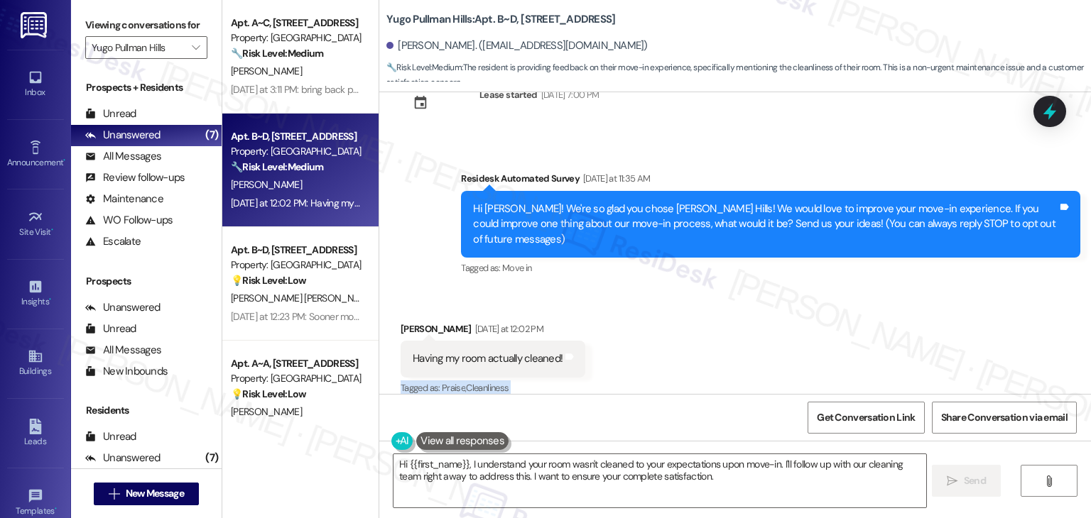
click at [736, 361] on div "Received via SMS [PERSON_NAME] [DATE] at 12:02 PM Having my room actually clean…" at bounding box center [734, 350] width 711 height 120
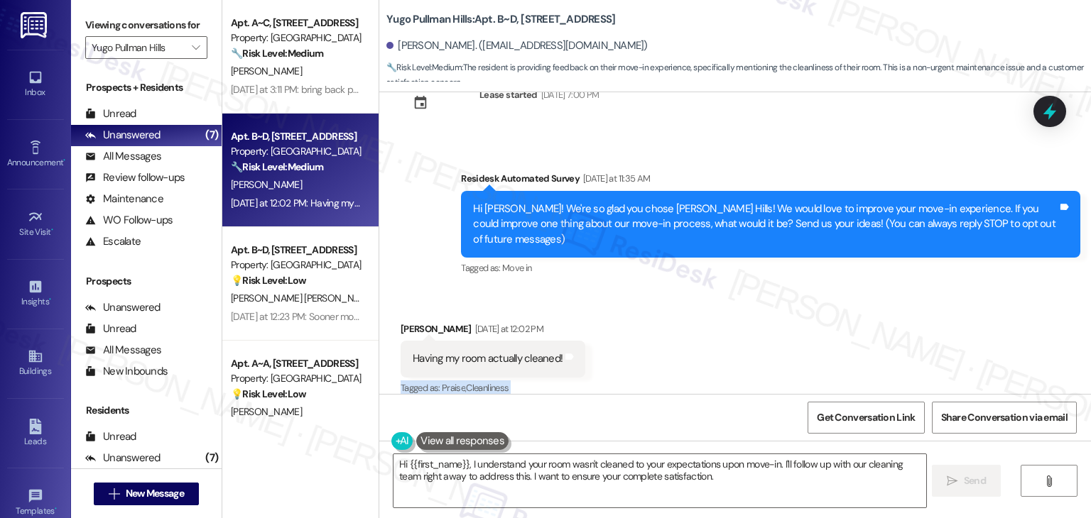
click at [736, 361] on div "Received via SMS [PERSON_NAME] [DATE] at 12:02 PM Having my room actually clean…" at bounding box center [734, 350] width 711 height 120
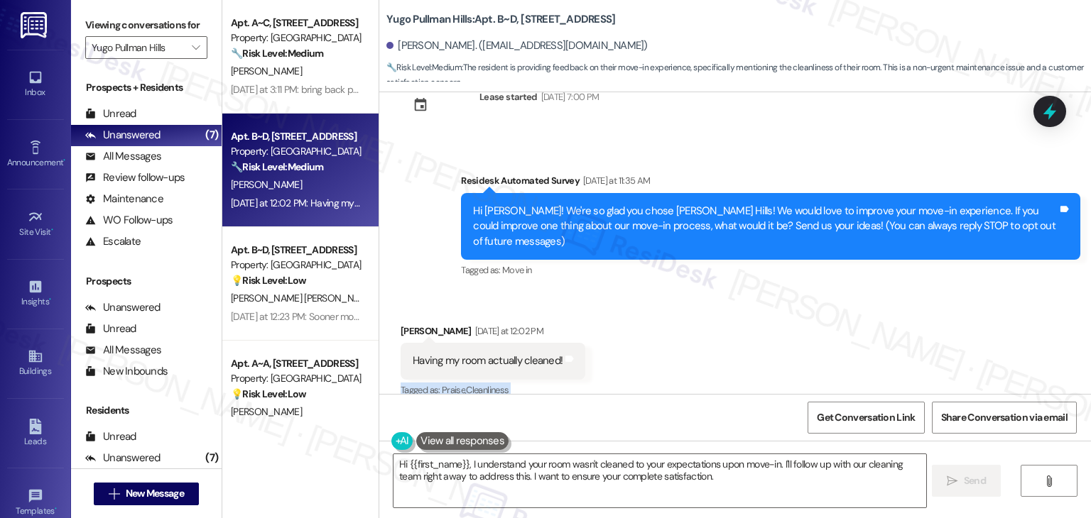
scroll to position [37, 0]
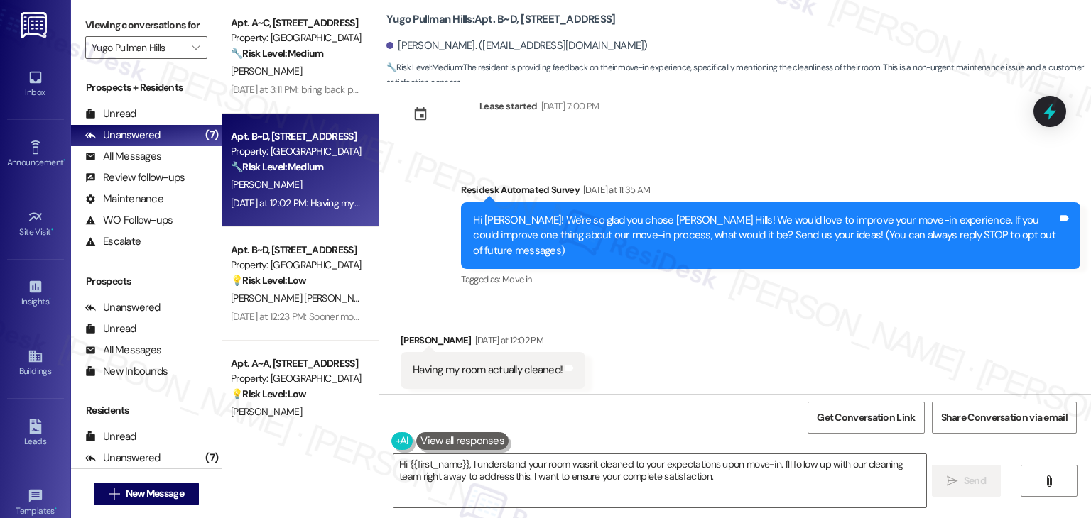
click at [736, 361] on div "Received via SMS [PERSON_NAME] [DATE] at 12:02 PM Having my room actually clean…" at bounding box center [734, 361] width 711 height 120
click at [735, 361] on div "Received via SMS [PERSON_NAME] [DATE] at 12:02 PM Having my room actually clean…" at bounding box center [734, 361] width 711 height 120
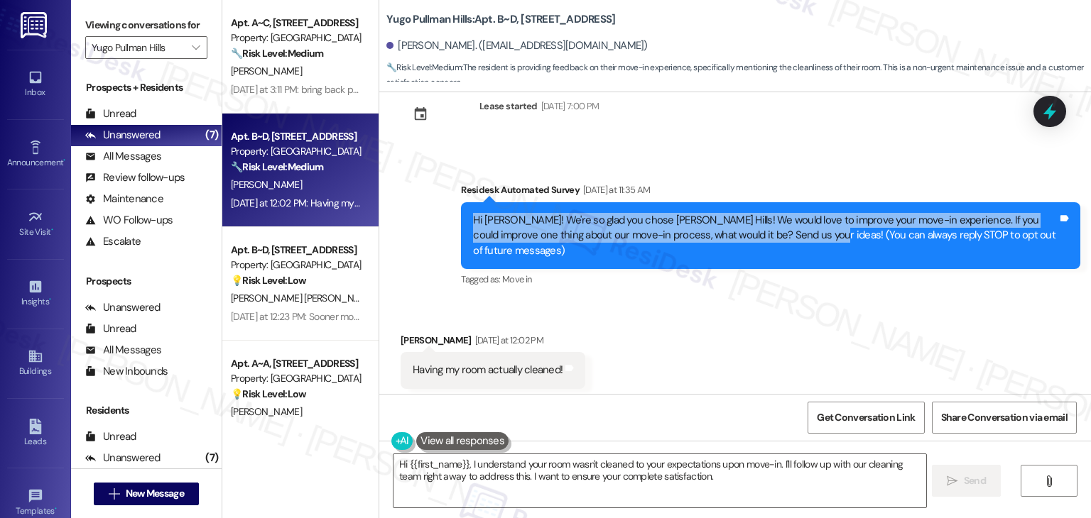
drag, startPoint x: 780, startPoint y: 236, endPoint x: 452, endPoint y: 219, distance: 328.5
click at [452, 219] on div "Survey, sent via SMS Residesk Automated Survey Yesterday at 11:35 AM Hi Kamryn!…" at bounding box center [770, 236] width 640 height 129
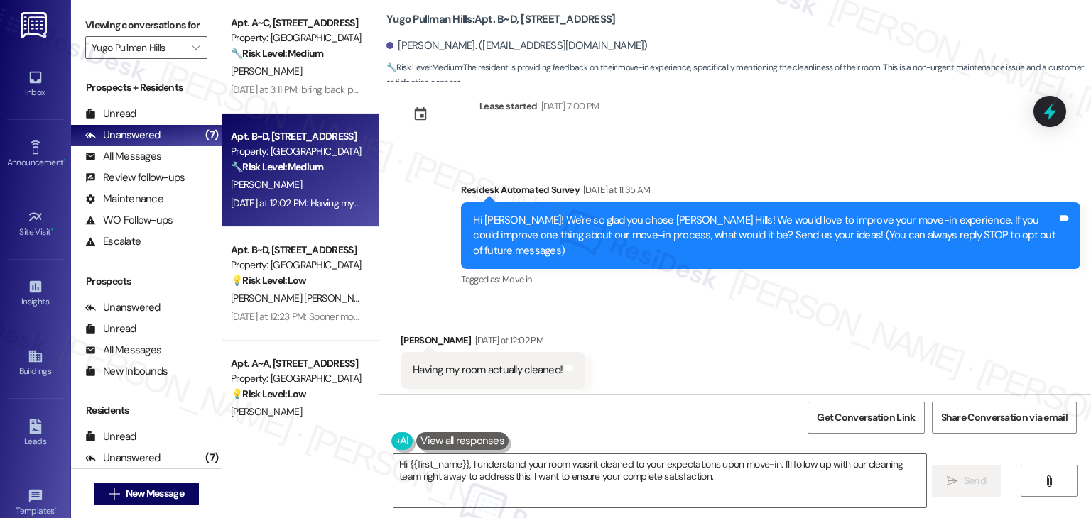
click at [491, 363] on div "Having my room actually cleaned!" at bounding box center [488, 370] width 150 height 15
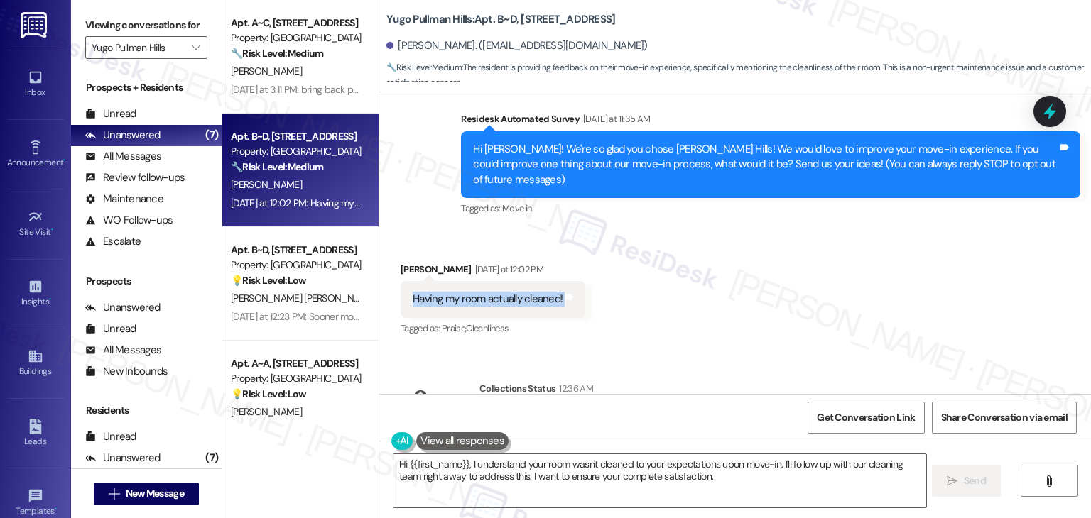
scroll to position [179, 0]
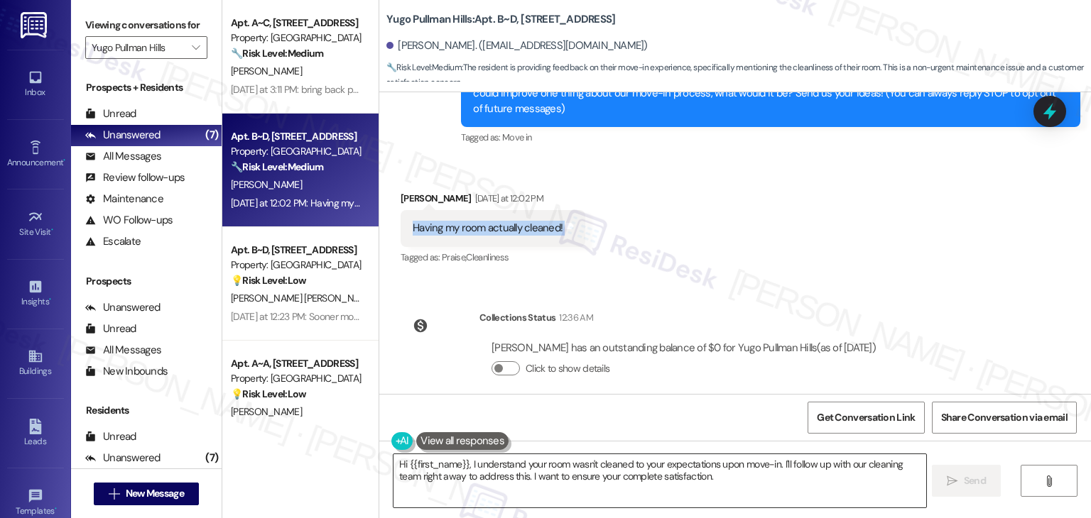
click at [641, 472] on textarea "Hi {{first_name}}, I understand your room wasn't cleaned to your expectations u…" at bounding box center [659, 480] width 532 height 53
click at [641, 471] on textarea "Hi {{first_name}}, I understand your room wasn't cleaned to your expectations u…" at bounding box center [659, 480] width 532 height 53
paste textarea "Kamryn, thank you for your feedback. I’m sorry to hear your room wasn’t cleaned…"
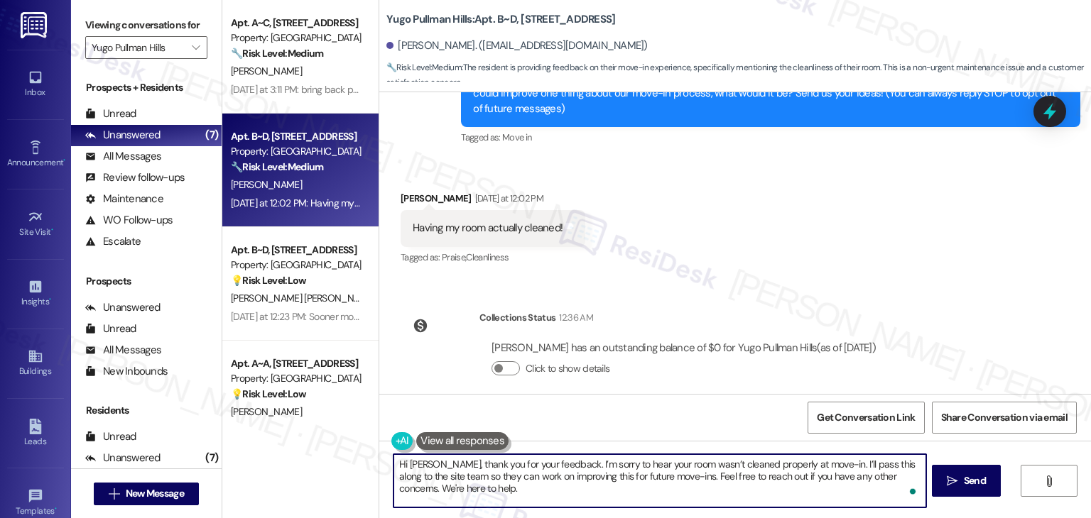
type textarea "Hi [PERSON_NAME], thank you for your feedback. I’m sorry to hear your room wasn…"
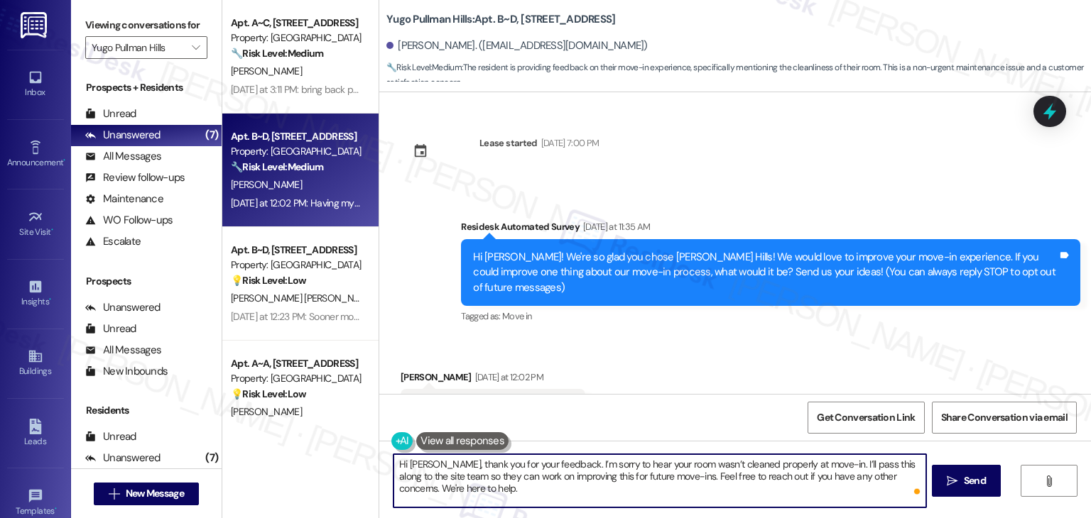
scroll to position [179, 0]
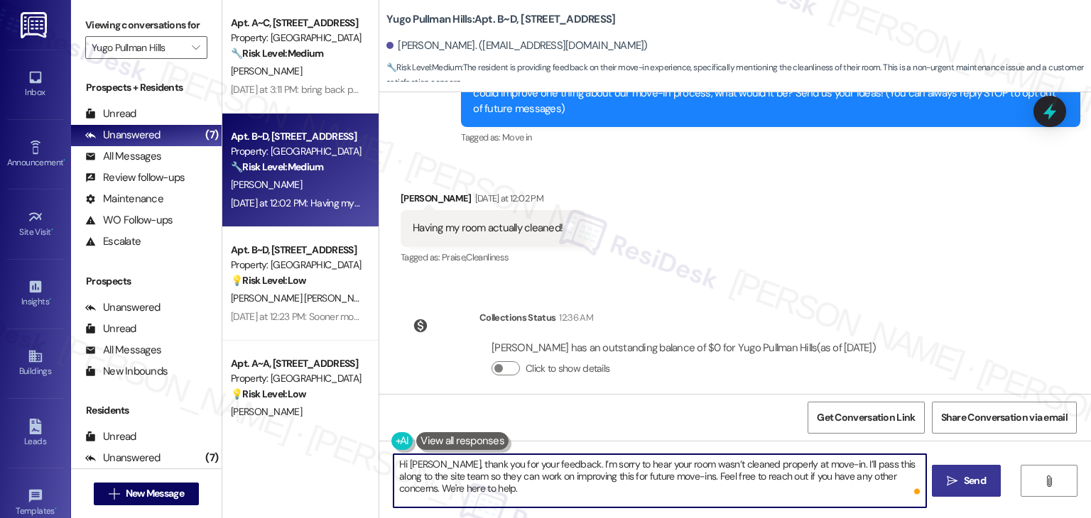
type textarea "Hi [PERSON_NAME], thank you for your feedback. I’m sorry to hear your room wasn…"
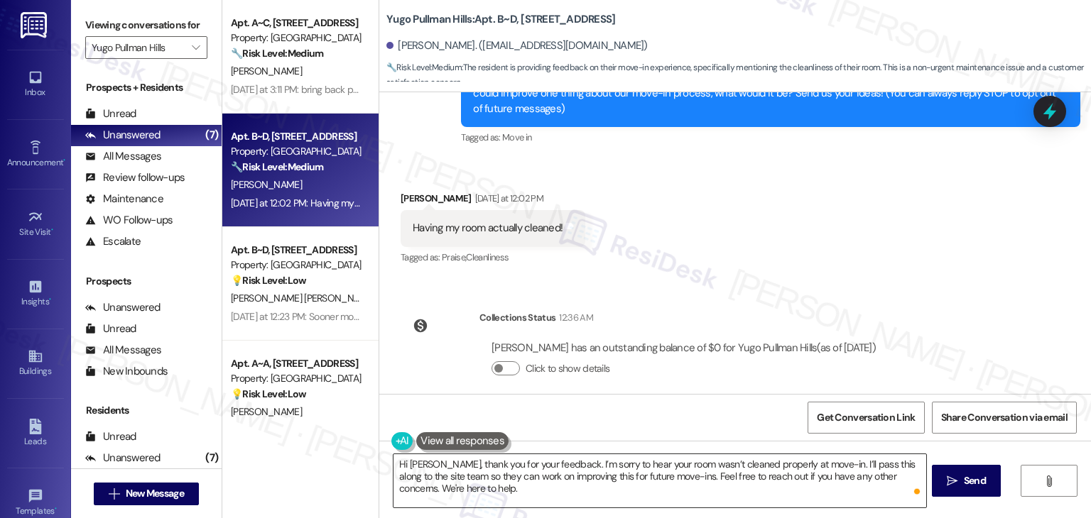
drag, startPoint x: 974, startPoint y: 484, endPoint x: 841, endPoint y: 471, distance: 133.3
click at [841, 471] on div "Hi [PERSON_NAME], thank you for your feedback. I’m sorry to hear your room wasn…" at bounding box center [734, 494] width 711 height 107
click at [903, 230] on div "Received via SMS [PERSON_NAME] [DATE] at 12:02 PM Having my room actually clean…" at bounding box center [734, 219] width 711 height 120
click at [935, 289] on div "Lease started [DATE] 7:00 PM Survey, sent via SMS Residesk Automated Survey [DA…" at bounding box center [734, 243] width 711 height 302
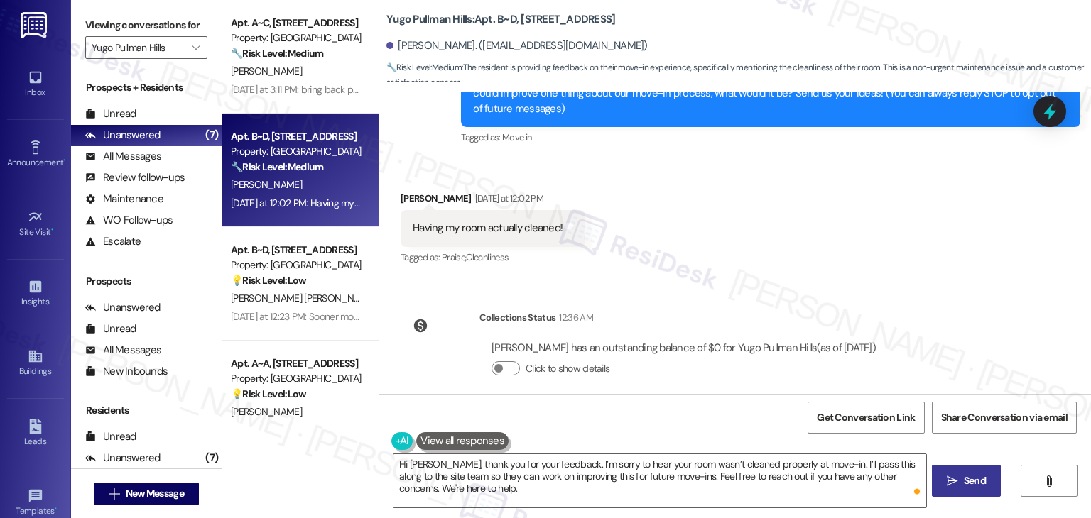
click at [978, 484] on span "Send" at bounding box center [974, 481] width 22 height 15
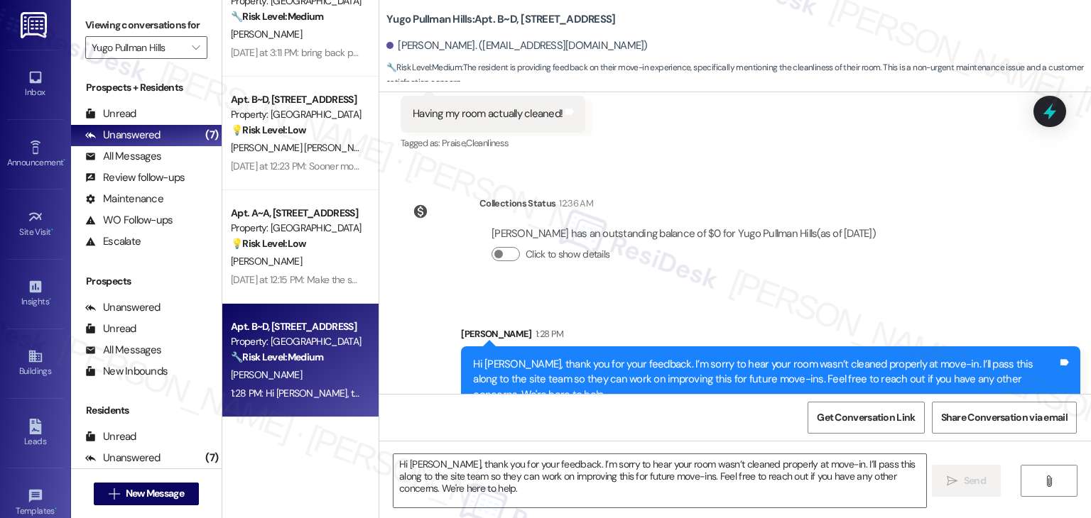
scroll to position [0, 0]
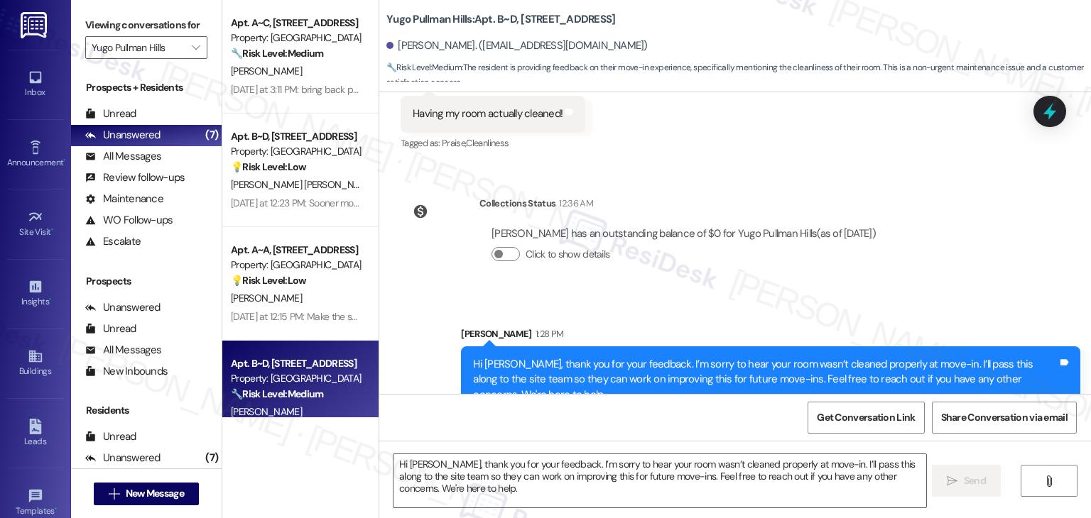
click at [320, 349] on div "Apt. B~D, [GEOGRAPHIC_DATA] Property: [GEOGRAPHIC_DATA] 🔧 Risk Level: Medium Th…" at bounding box center [300, 398] width 156 height 114
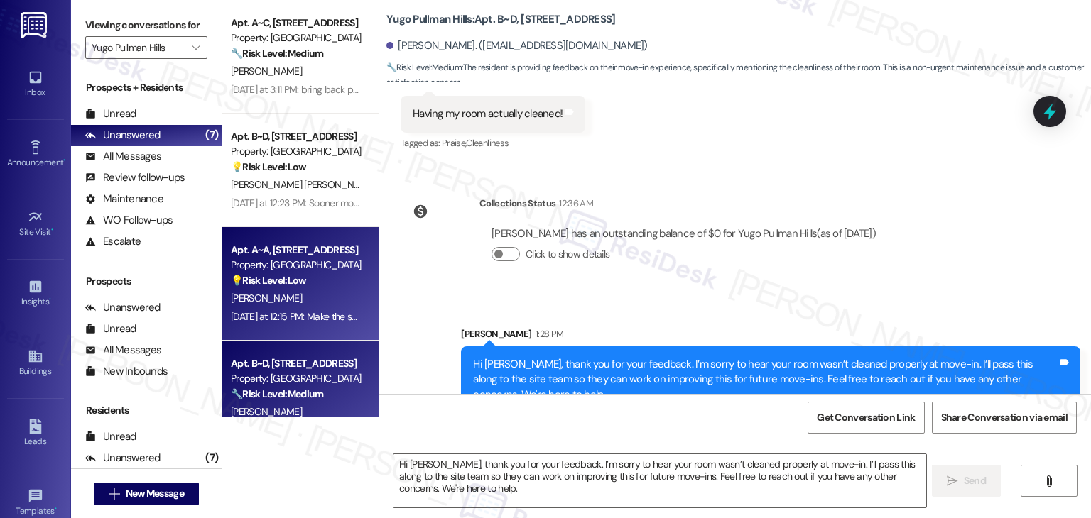
click at [324, 322] on div "[DATE] at 12:15 PM: Make the shuttle system better and bring back the party bus…" at bounding box center [480, 316] width 498 height 13
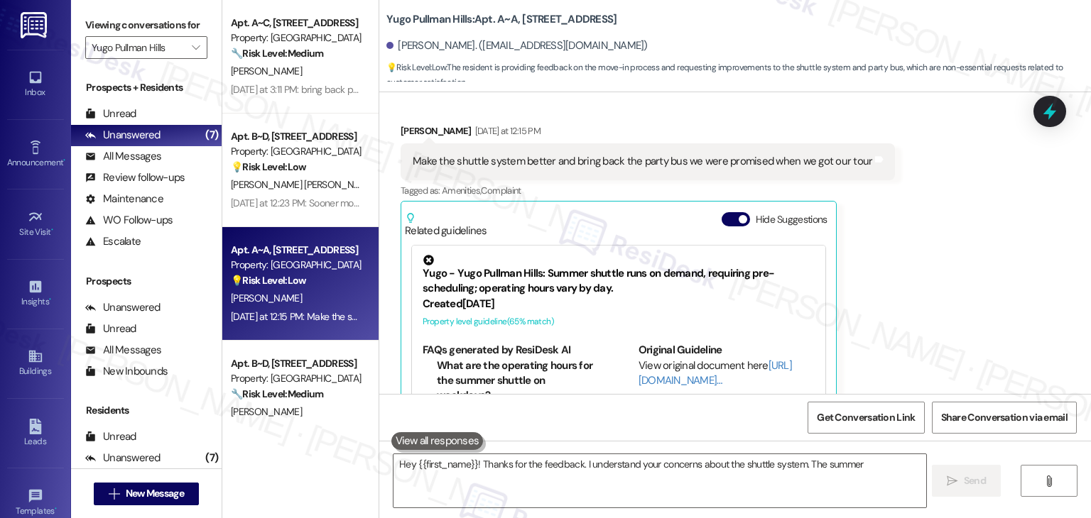
scroll to position [678, 0]
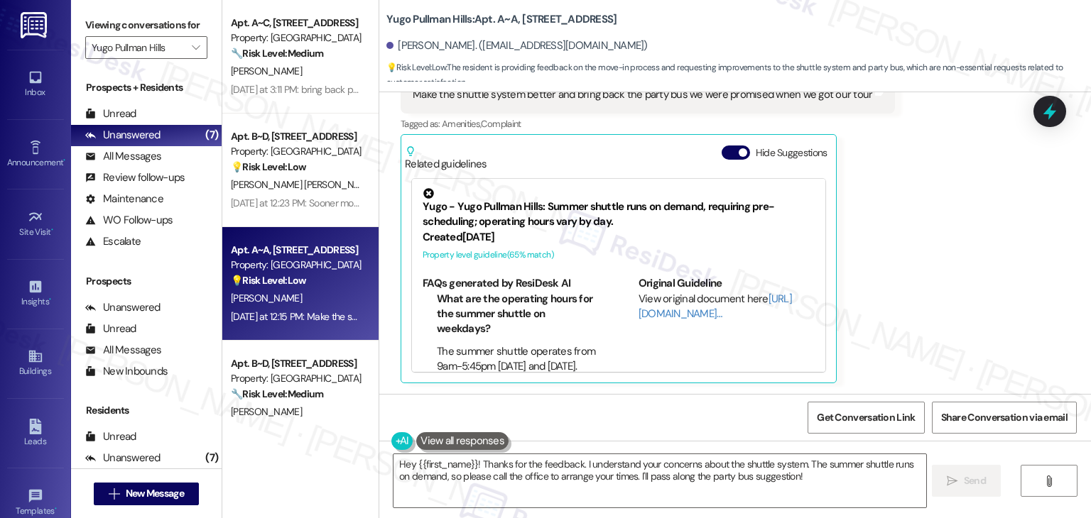
click at [888, 245] on div "Received via SMS [PERSON_NAME] [DATE] at 12:15 PM Make the shuttle system bette…" at bounding box center [734, 209] width 711 height 369
click at [726, 151] on button "Hide Suggestions" at bounding box center [735, 153] width 28 height 14
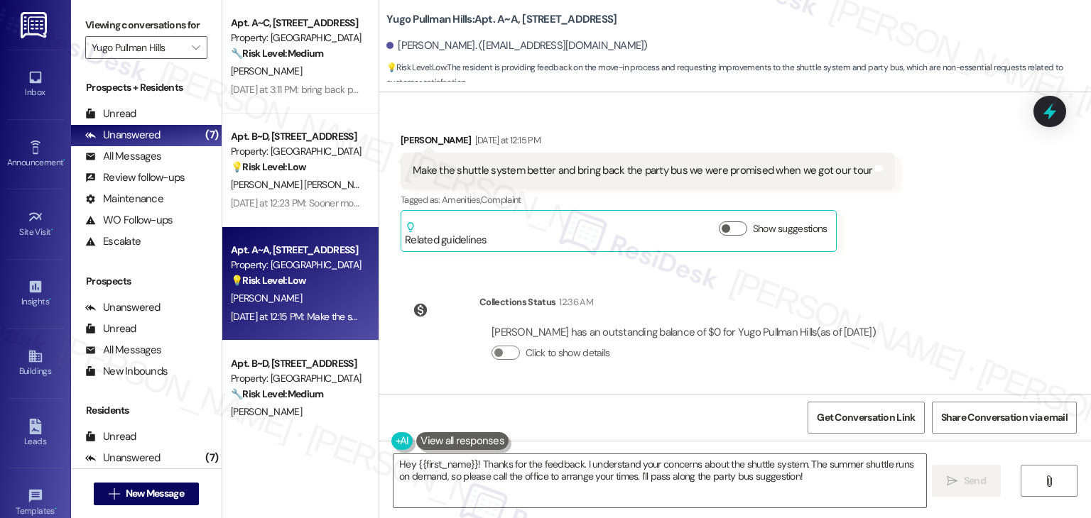
scroll to position [602, 0]
click at [978, 271] on div "Sent via SMS [PERSON_NAME] (ResiDesk) [DATE] 1:15 PM Hi Ava! We’re so excited y…" at bounding box center [734, 243] width 711 height 302
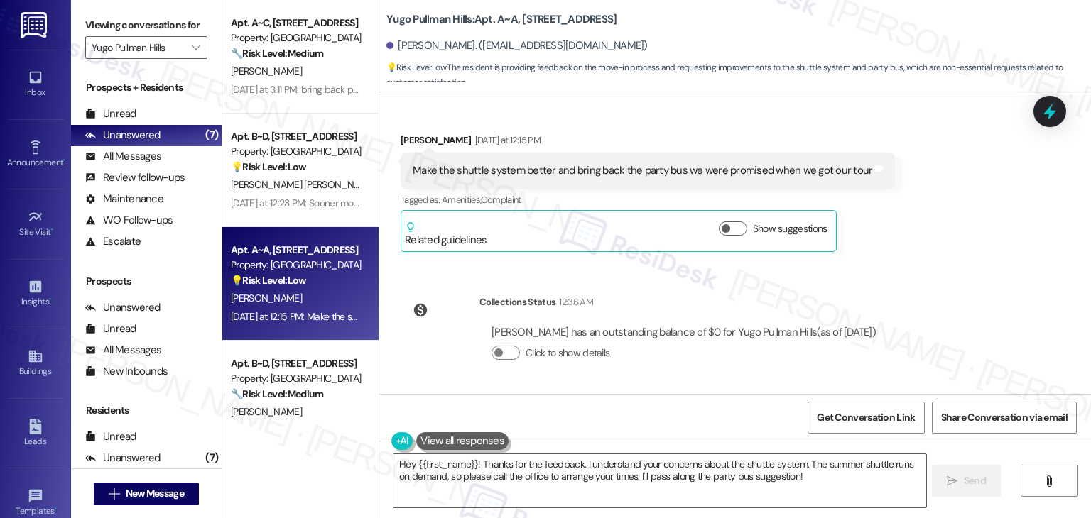
click at [978, 271] on div "Sent via SMS [PERSON_NAME] (ResiDesk) [DATE] 1:15 PM Hi Ava! We’re so excited y…" at bounding box center [734, 243] width 711 height 302
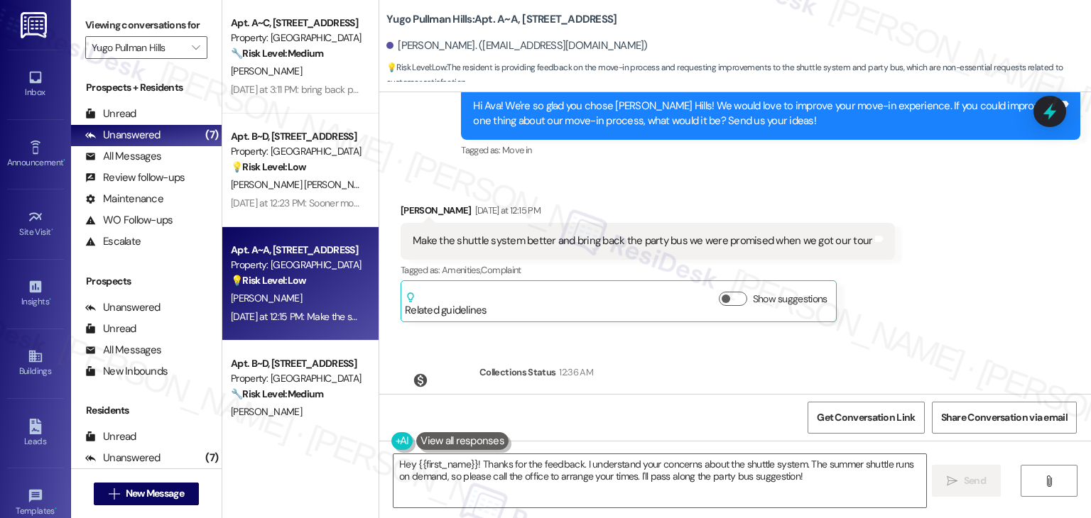
scroll to position [460, 0]
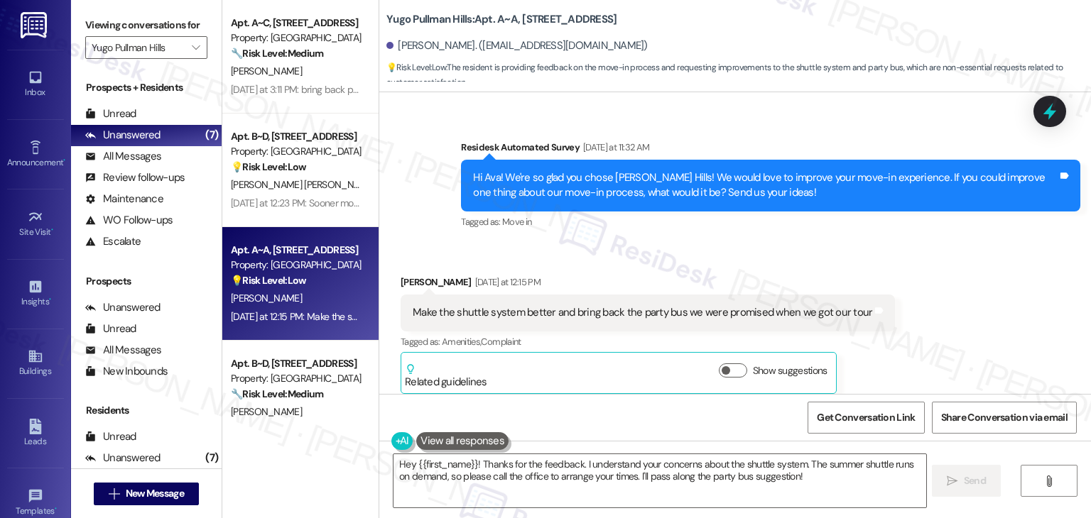
click at [978, 273] on div "Received via SMS [PERSON_NAME] [DATE] at 12:15 PM Make the shuttle system bette…" at bounding box center [734, 324] width 711 height 162
click at [733, 190] on div "Hi Ava! We're so glad you chose [PERSON_NAME] Hills! We would love to improve y…" at bounding box center [765, 185] width 584 height 31
click at [733, 191] on div "Hi Ava! We're so glad you chose [PERSON_NAME] Hills! We would love to improve y…" at bounding box center [765, 185] width 584 height 31
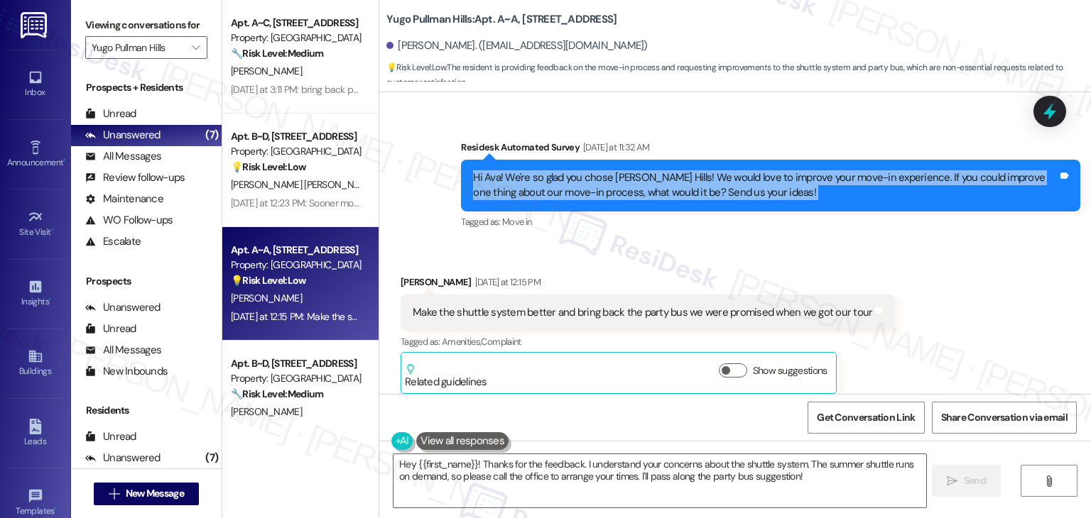
click at [733, 191] on div "Hi Ava! We're so glad you chose [PERSON_NAME] Hills! We would love to improve y…" at bounding box center [765, 185] width 584 height 31
copy div "Hi Ava! We're so glad you chose [PERSON_NAME] Hills! We would love to improve y…"
click at [545, 309] on div "Make the shuttle system better and bring back the party bus we were promised wh…" at bounding box center [642, 312] width 459 height 15
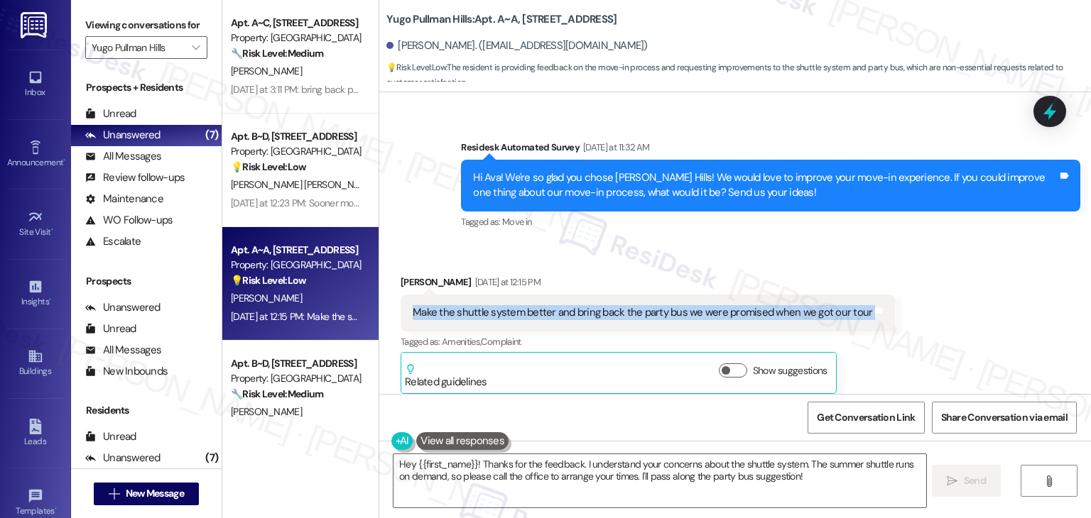
copy div "Make the shuttle system better and bring back the party bus we were promised wh…"
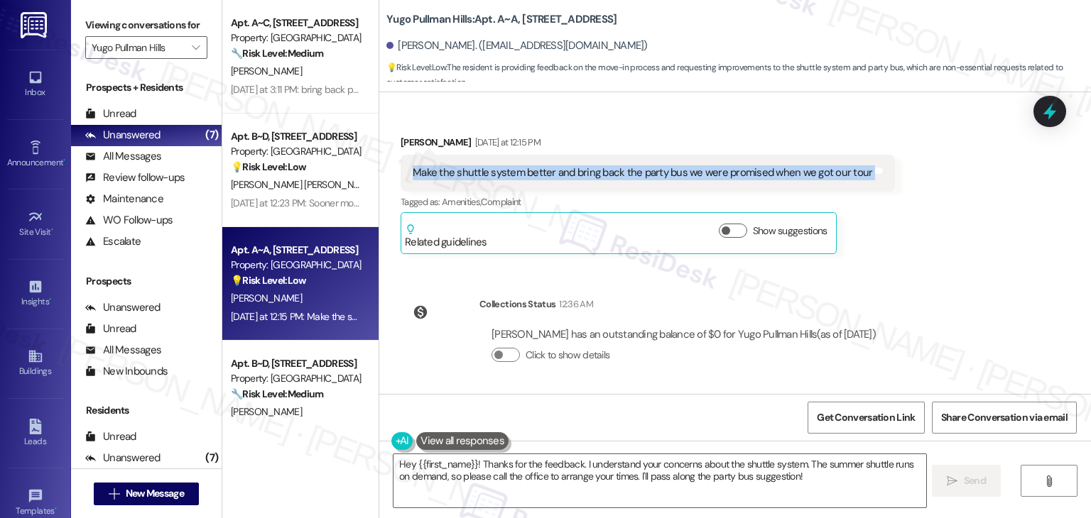
scroll to position [602, 0]
click at [606, 474] on textarea "Hey {{first_name}}! Thanks for the feedback. I understand your concerns about t…" at bounding box center [659, 480] width 532 height 53
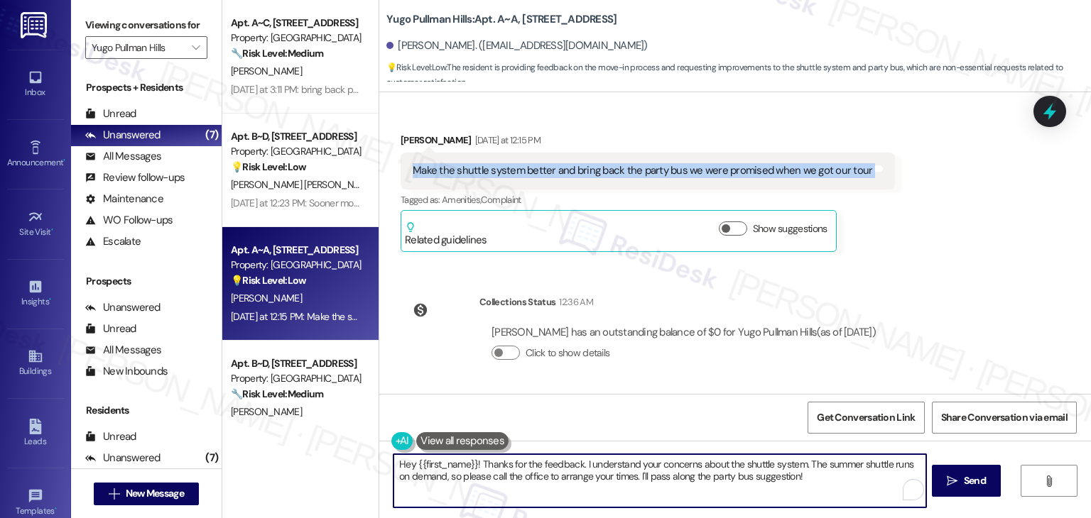
click at [606, 474] on textarea "Hey {{first_name}}! Thanks for the feedback. I understand your concerns about t…" at bounding box center [659, 480] width 532 height 53
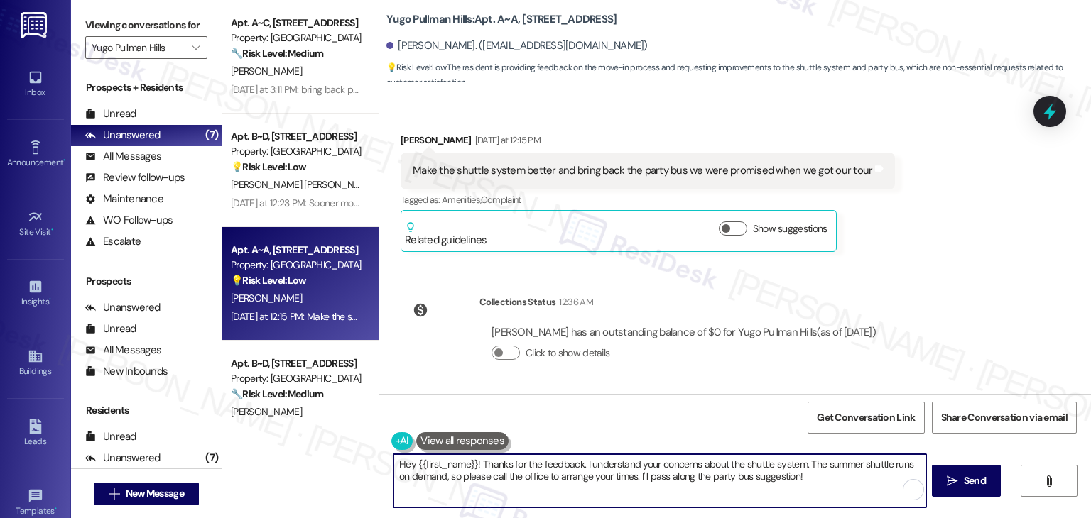
click at [606, 474] on textarea "Hey {{first_name}}! Thanks for the feedback. I understand your concerns about t…" at bounding box center [659, 480] width 532 height 53
paste textarea "i Ava, thank you for sharing your feedback! Improving the shuttle system and br…"
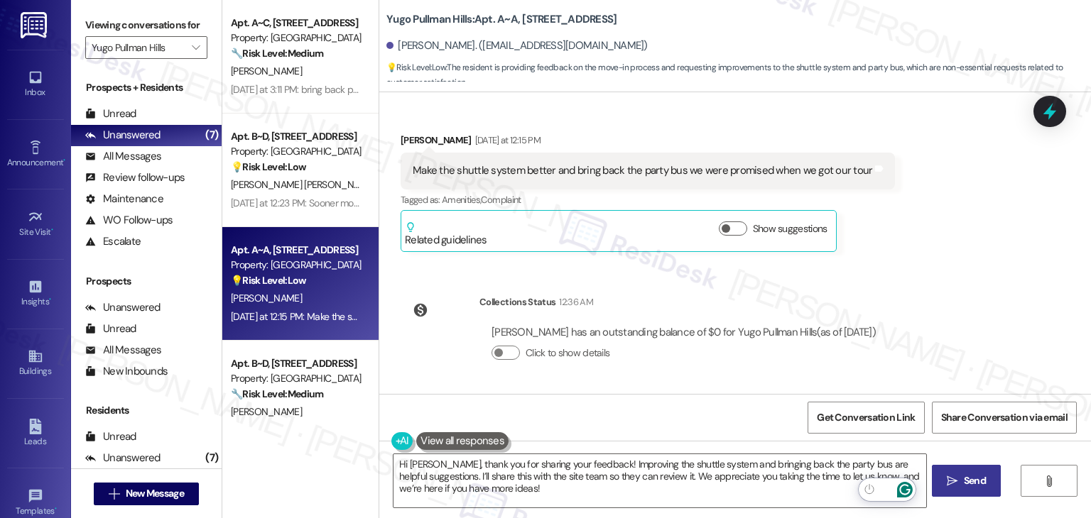
click at [971, 484] on span "Send" at bounding box center [974, 481] width 22 height 15
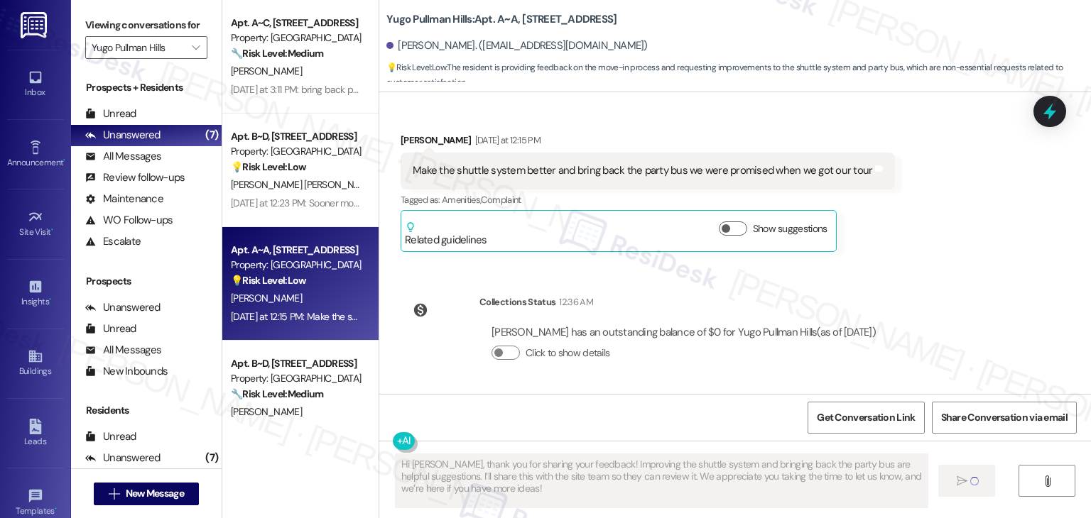
type textarea "Fetching suggested responses. Please feel free to read through the conversation…"
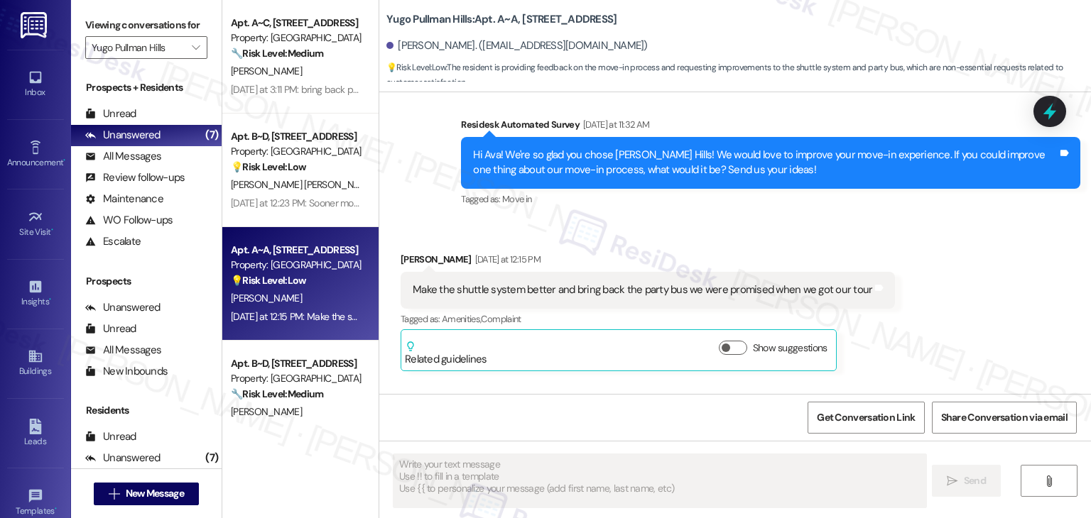
scroll to position [471, 0]
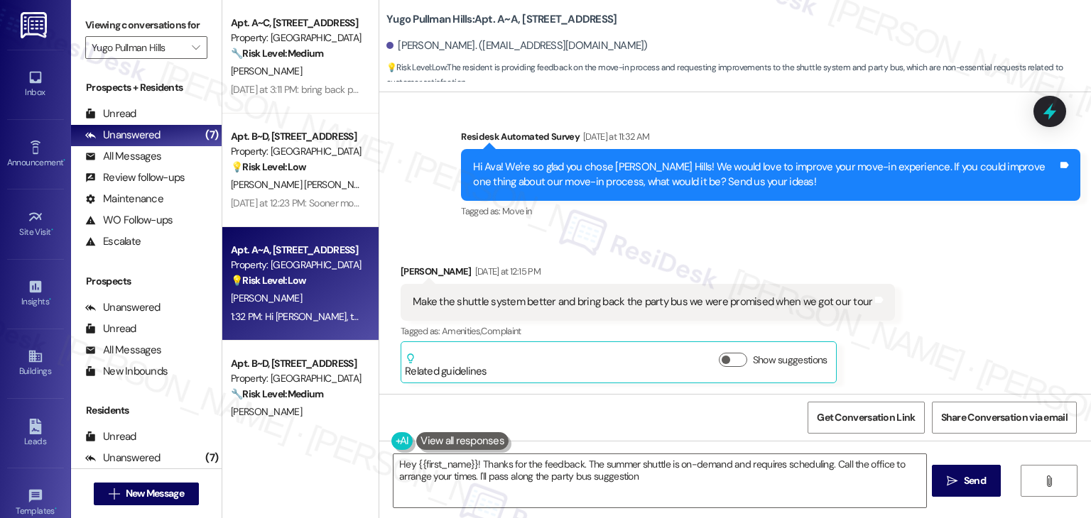
type textarea "Hey {{first_name}}! Thanks for the feedback. The summer shuttle is on-demand an…"
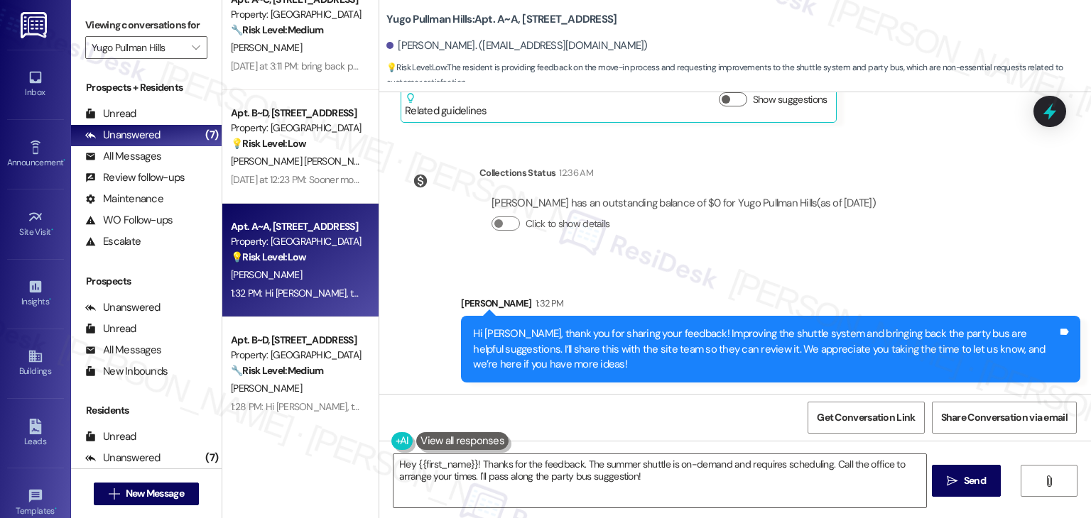
scroll to position [0, 0]
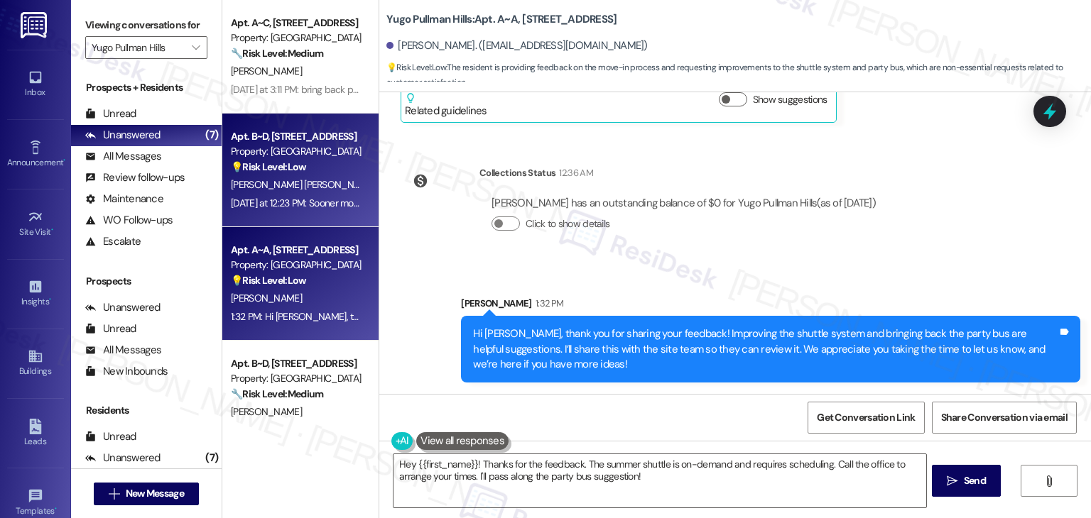
click at [310, 211] on div "[DATE] at 12:23 PM: Sooner move-in date than the weekend before the beginning o…" at bounding box center [296, 204] width 134 height 18
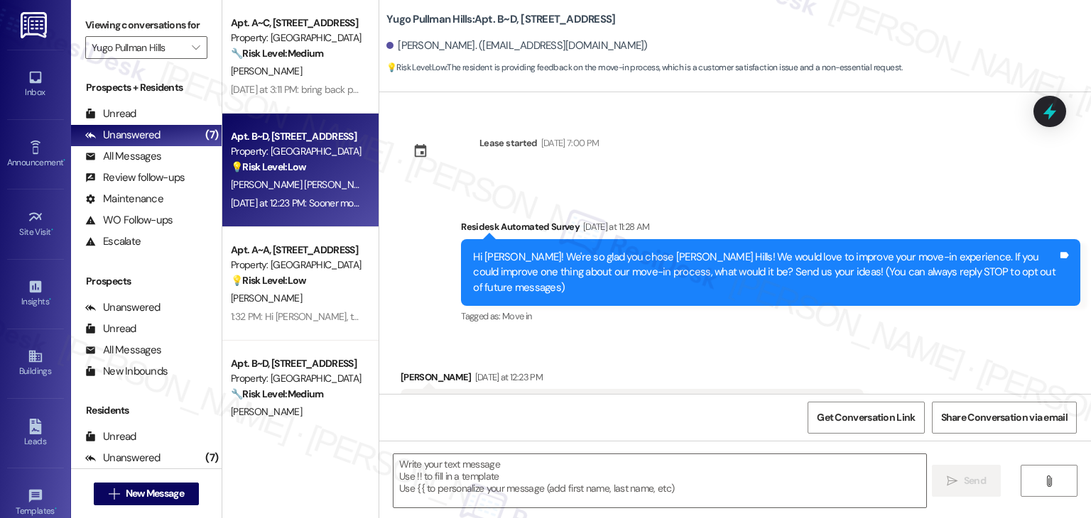
scroll to position [48, 0]
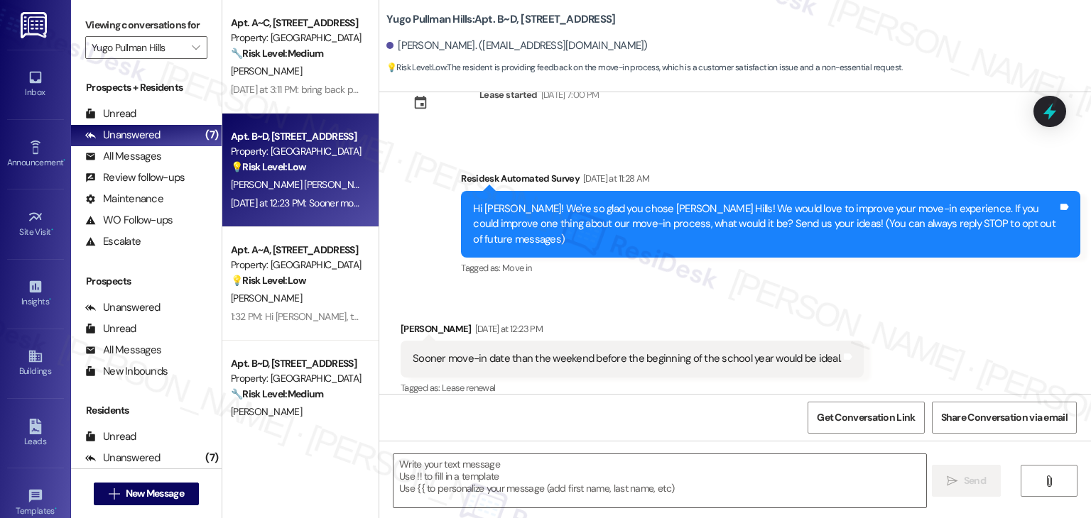
type textarea "Fetching suggested responses. Please feel free to read through the conversation…"
click at [640, 290] on div "Received via SMS [PERSON_NAME] [DATE] at 12:23 PM [PERSON_NAME] move-in date th…" at bounding box center [734, 350] width 711 height 120
click at [546, 224] on div "Hi [PERSON_NAME]! We're so glad you chose [PERSON_NAME] Hills! We would love to…" at bounding box center [765, 224] width 584 height 45
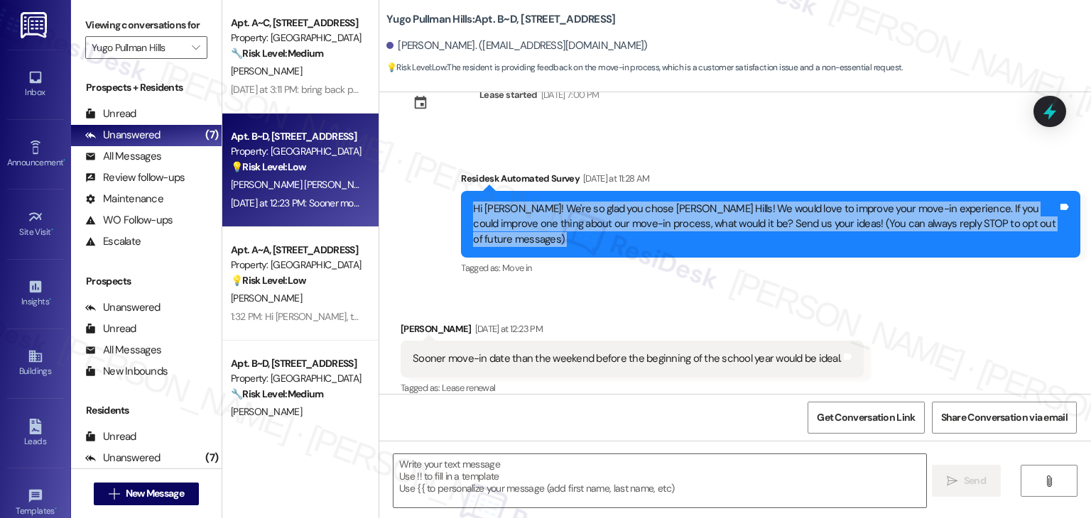
click at [546, 224] on div "Hi [PERSON_NAME]! We're so glad you chose [PERSON_NAME] Hills! We would love to…" at bounding box center [765, 224] width 584 height 45
click at [609, 225] on div "Hi [PERSON_NAME]! We're so glad you chose [PERSON_NAME] Hills! We would love to…" at bounding box center [765, 224] width 584 height 45
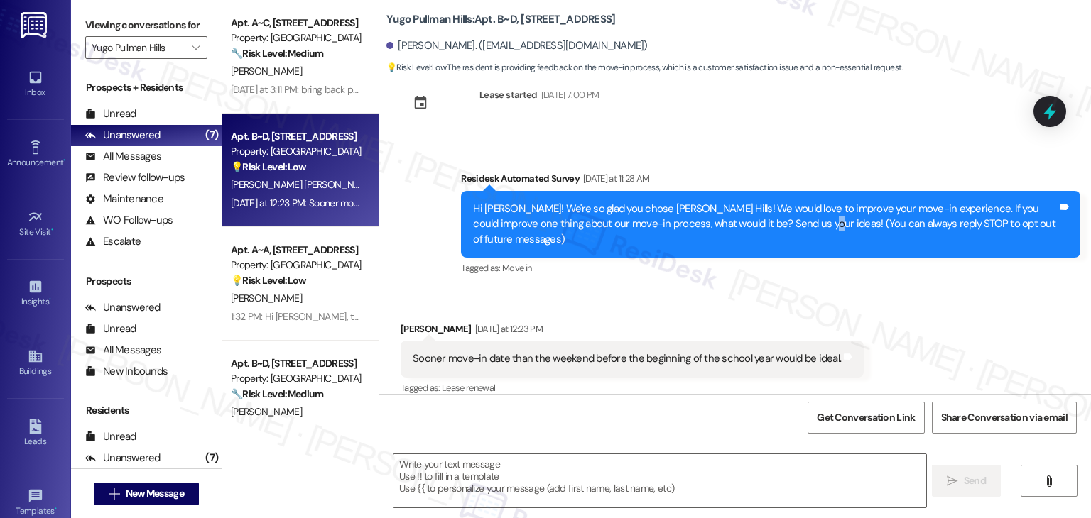
click at [775, 225] on div "Hi [PERSON_NAME]! We're so glad you chose [PERSON_NAME] Hills! We would love to…" at bounding box center [765, 224] width 584 height 45
click at [780, 226] on div "Hi [PERSON_NAME]! We're so glad you chose [PERSON_NAME] Hills! We would love to…" at bounding box center [765, 224] width 584 height 45
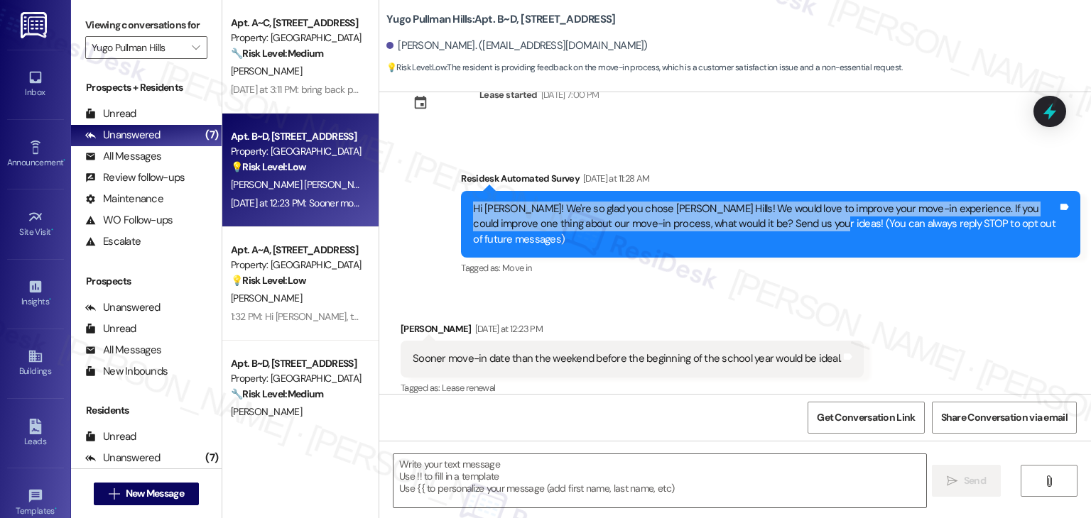
drag, startPoint x: 781, startPoint y: 225, endPoint x: 432, endPoint y: 198, distance: 349.7
click at [432, 198] on div "Survey, sent via SMS Residesk Automated Survey [DATE] at 11:28 AM Hi [PERSON_NA…" at bounding box center [734, 214] width 711 height 151
copy div "Hi [PERSON_NAME]! We're so glad you chose [PERSON_NAME] Hills! We would love to…"
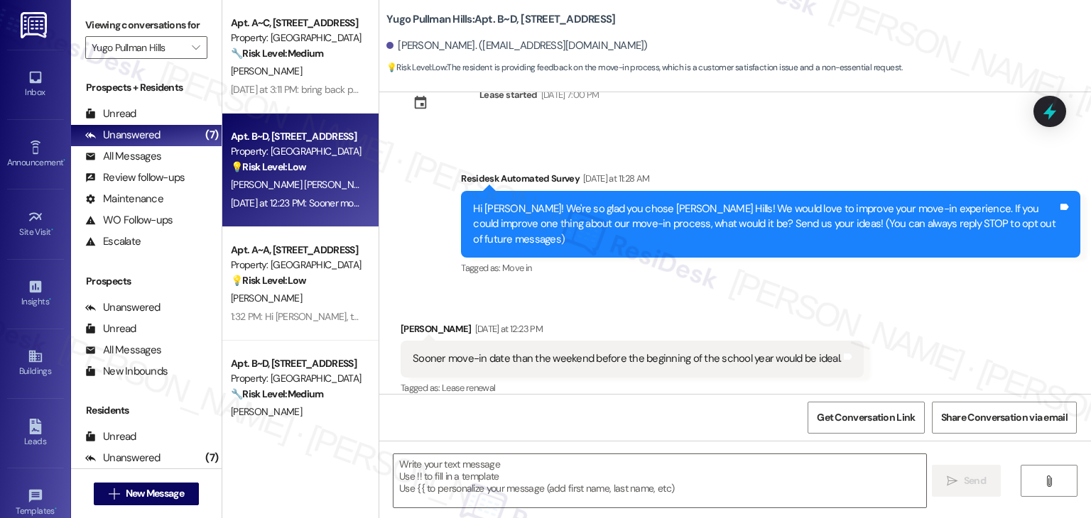
click at [611, 351] on div "Sooner move-in date than the weekend before the beginning of the school year wo…" at bounding box center [627, 358] width 428 height 15
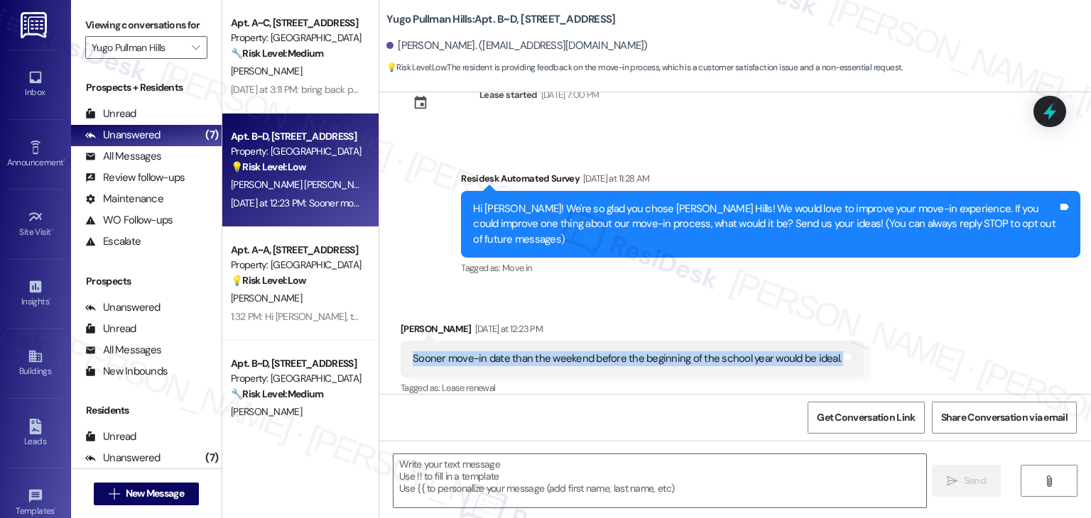
click at [611, 351] on div "Sooner move-in date than the weekend before the beginning of the school year wo…" at bounding box center [627, 358] width 428 height 15
copy div "Sooner move-in date than the weekend before the beginning of the school year wo…"
click at [924, 333] on div "Received via SMS [PERSON_NAME] [DATE] at 12:23 PM [PERSON_NAME] move-in date th…" at bounding box center [734, 350] width 711 height 120
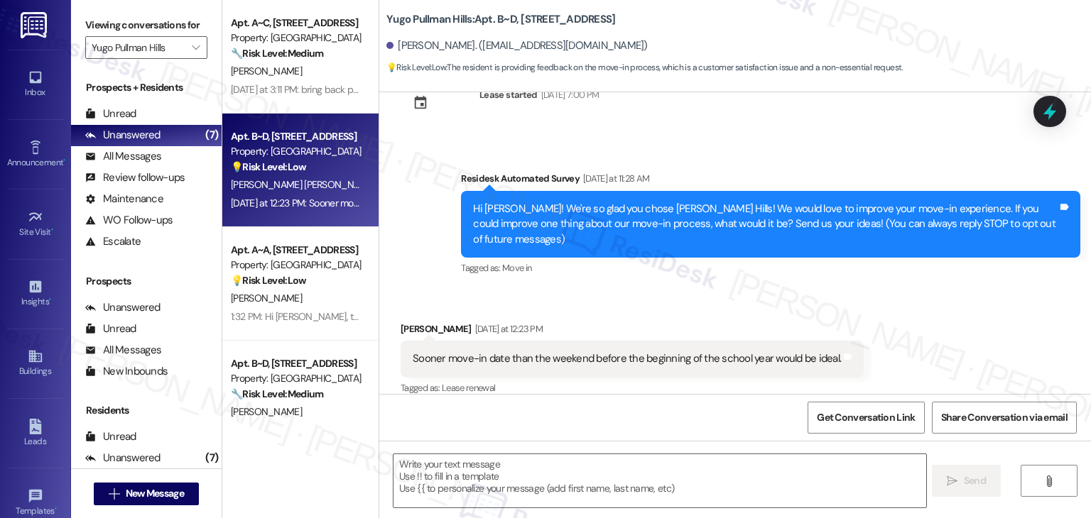
click at [930, 327] on div "Received via SMS [PERSON_NAME] [DATE] at 12:23 PM [PERSON_NAME] move-in date th…" at bounding box center [734, 350] width 711 height 120
click at [929, 327] on div "Received via SMS [PERSON_NAME] [DATE] at 12:23 PM [PERSON_NAME] move-in date th…" at bounding box center [734, 350] width 711 height 120
click at [937, 330] on div "Received via SMS [PERSON_NAME] [DATE] at 12:23 PM [PERSON_NAME] move-in date th…" at bounding box center [734, 350] width 711 height 120
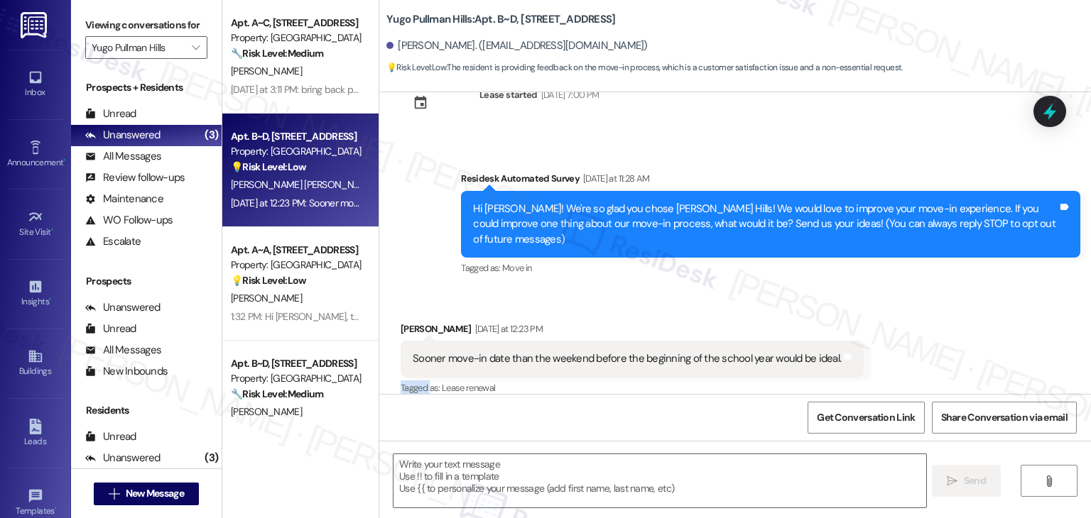
click at [937, 330] on div "Received via SMS [PERSON_NAME] [DATE] at 12:23 PM [PERSON_NAME] move-in date th…" at bounding box center [734, 350] width 711 height 120
click at [912, 337] on div "Received via SMS [PERSON_NAME] [DATE] at 12:23 PM [PERSON_NAME] move-in date th…" at bounding box center [734, 350] width 711 height 120
click at [890, 329] on div "Received via SMS [PERSON_NAME] [DATE] at 12:23 PM [PERSON_NAME] move-in date th…" at bounding box center [734, 350] width 711 height 120
click at [551, 472] on textarea at bounding box center [659, 480] width 532 height 53
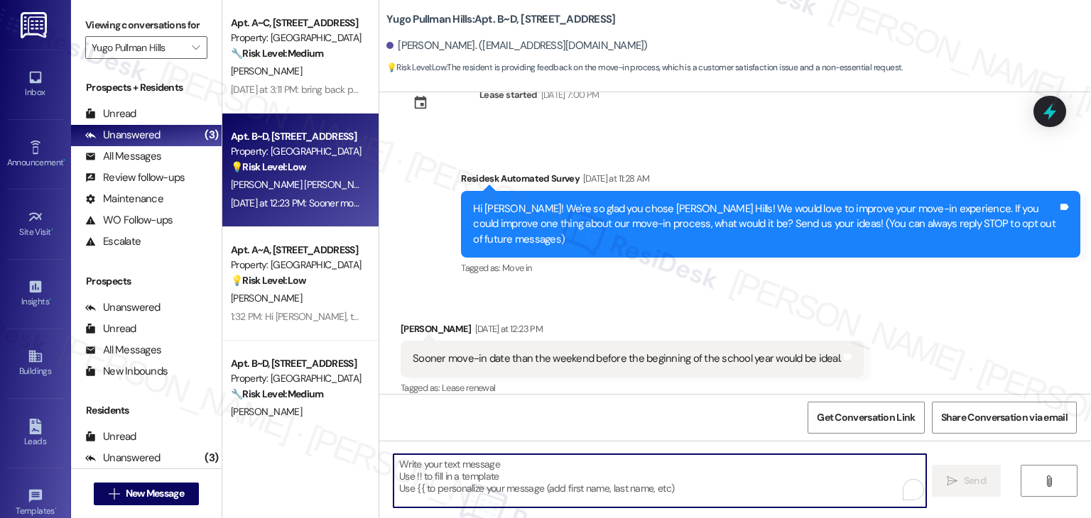
paste textarea "Hi [PERSON_NAME], thank you for your feedback! I understand how helpful it woul…"
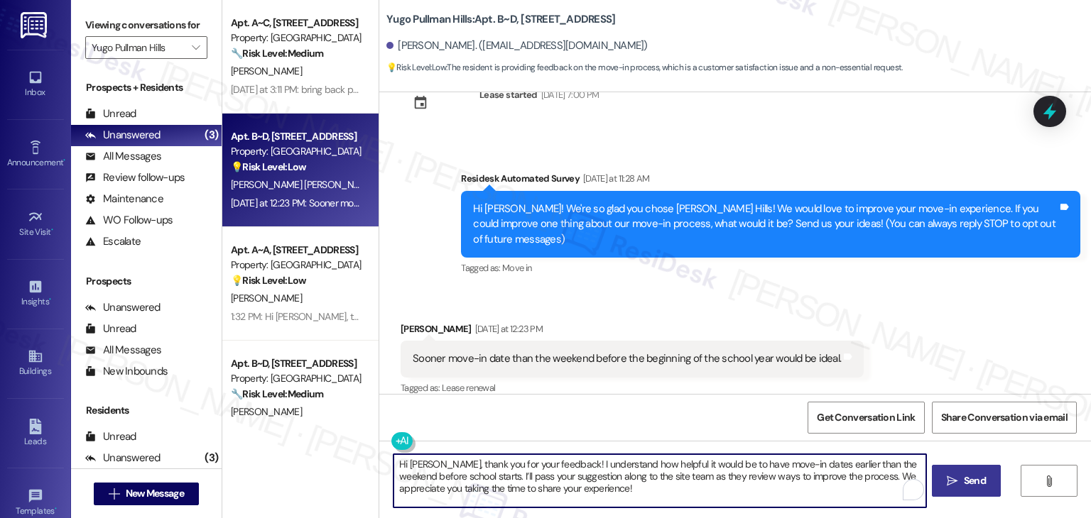
type textarea "Hi [PERSON_NAME], thank you for your feedback! I understand how helpful it woul…"
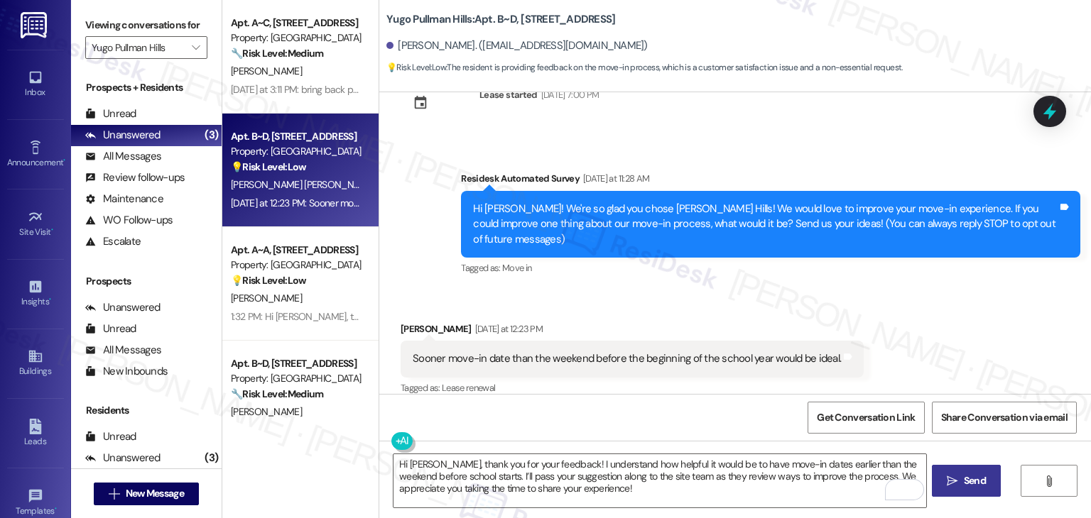
click at [971, 481] on span "Send" at bounding box center [974, 481] width 22 height 15
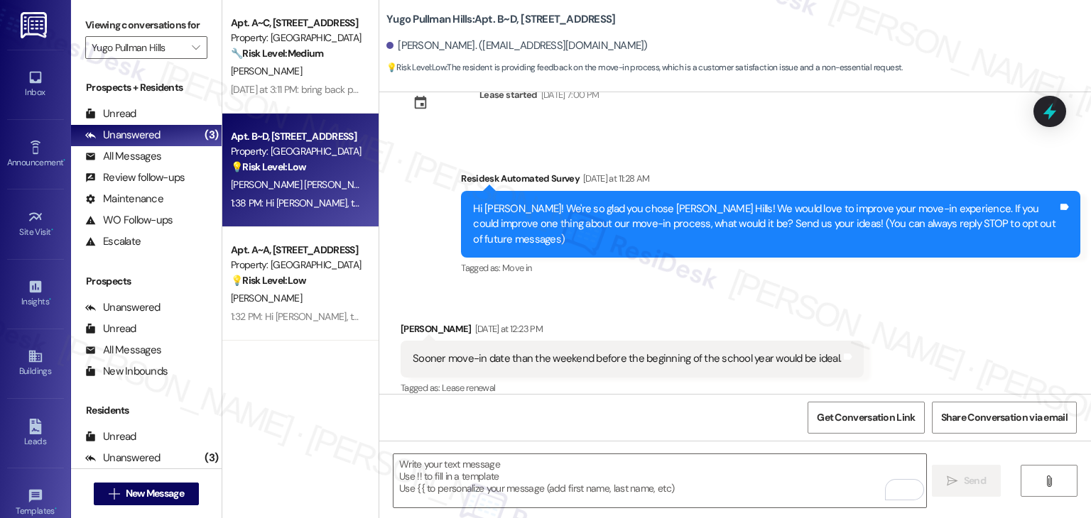
click at [882, 293] on div "Received via SMS [PERSON_NAME] [DATE] at 12:23 PM [PERSON_NAME] move-in date th…" at bounding box center [734, 350] width 711 height 120
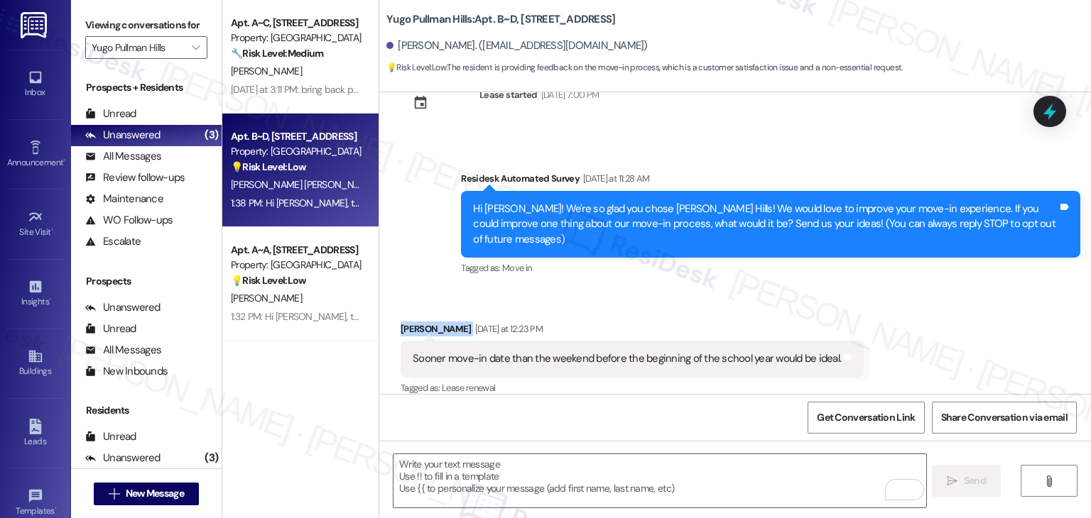
click at [882, 293] on div "Received via SMS [PERSON_NAME] [DATE] at 12:23 PM [PERSON_NAME] move-in date th…" at bounding box center [734, 350] width 711 height 120
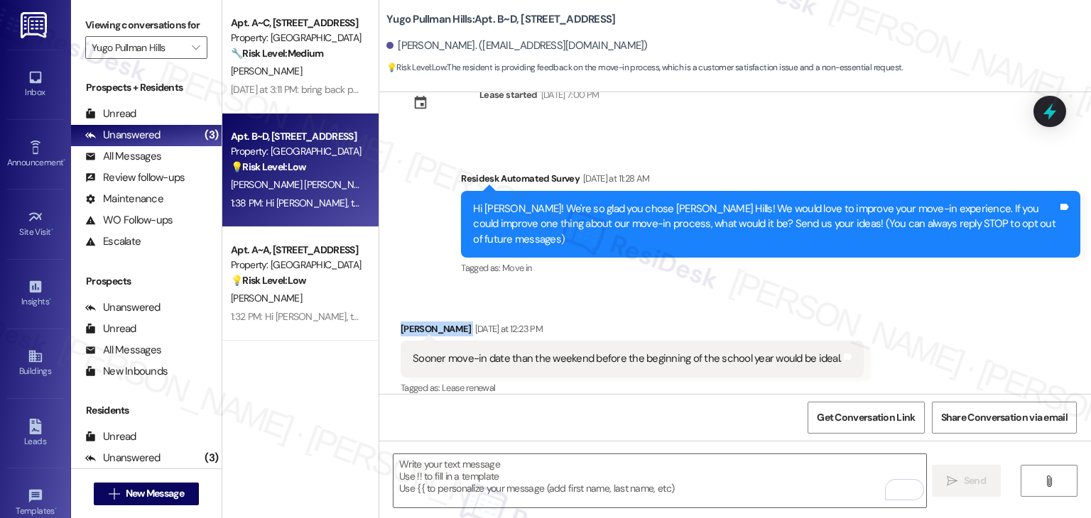
click at [882, 293] on div "Received via SMS [PERSON_NAME] [DATE] at 12:23 PM [PERSON_NAME] move-in date th…" at bounding box center [734, 350] width 711 height 120
click at [884, 303] on div "Received via SMS [PERSON_NAME] [DATE] at 12:23 PM [PERSON_NAME] move-in date th…" at bounding box center [734, 350] width 711 height 120
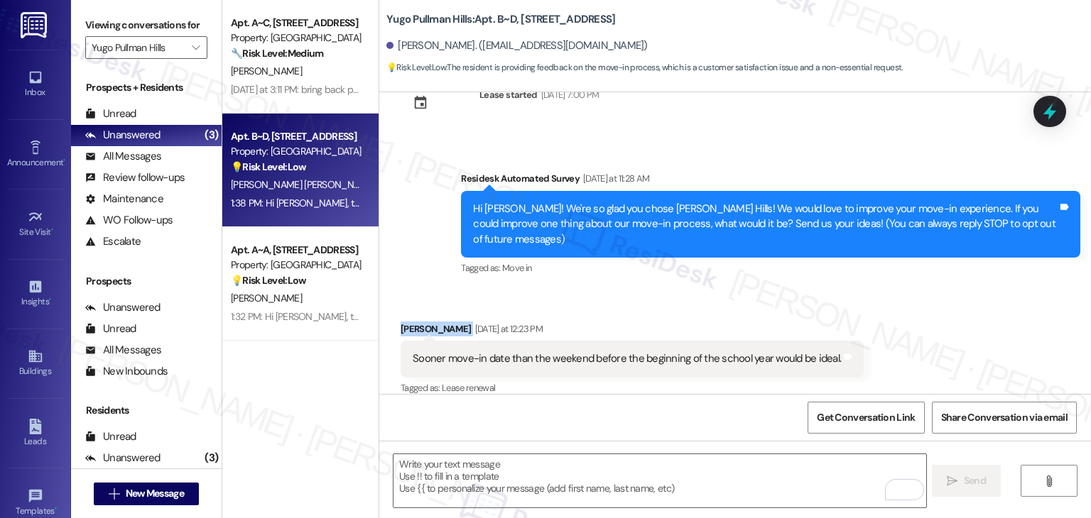
click at [884, 303] on div "Received via SMS [PERSON_NAME] [DATE] at 12:23 PM [PERSON_NAME] move-in date th…" at bounding box center [734, 350] width 711 height 120
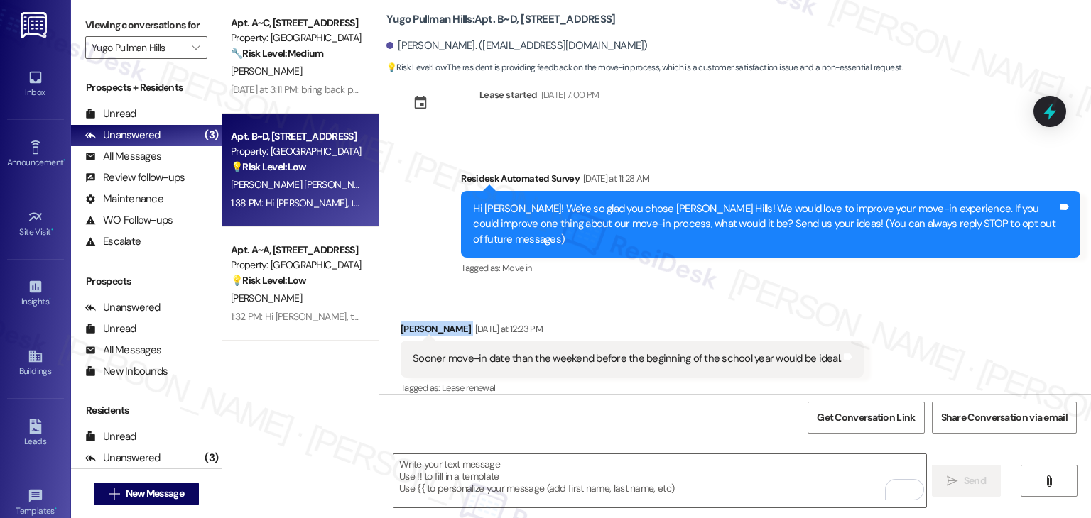
click at [884, 303] on div "Received via SMS [PERSON_NAME] [DATE] at 12:23 PM [PERSON_NAME] move-in date th…" at bounding box center [734, 350] width 711 height 120
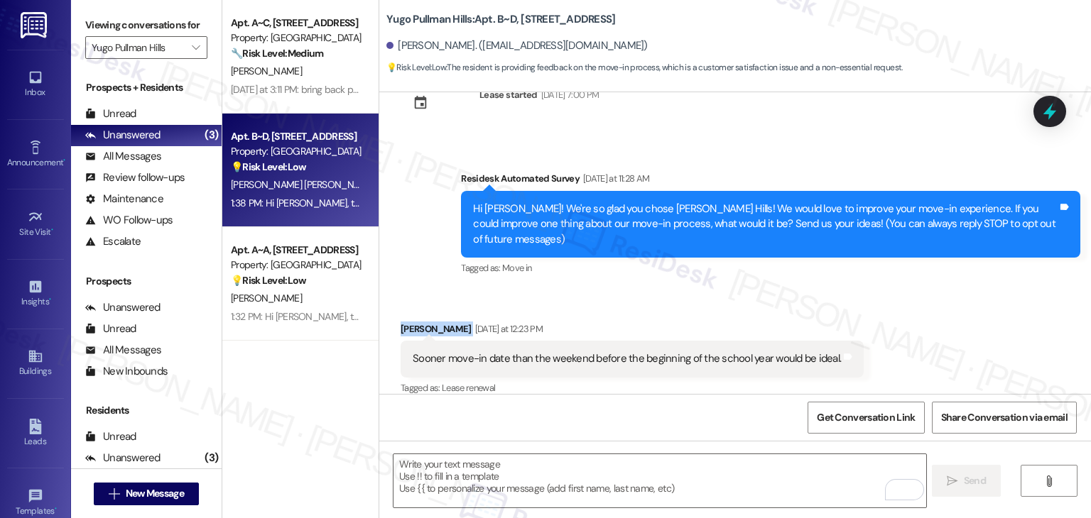
click at [884, 303] on div "Received via SMS [PERSON_NAME] [DATE] at 12:23 PM [PERSON_NAME] move-in date th…" at bounding box center [734, 350] width 711 height 120
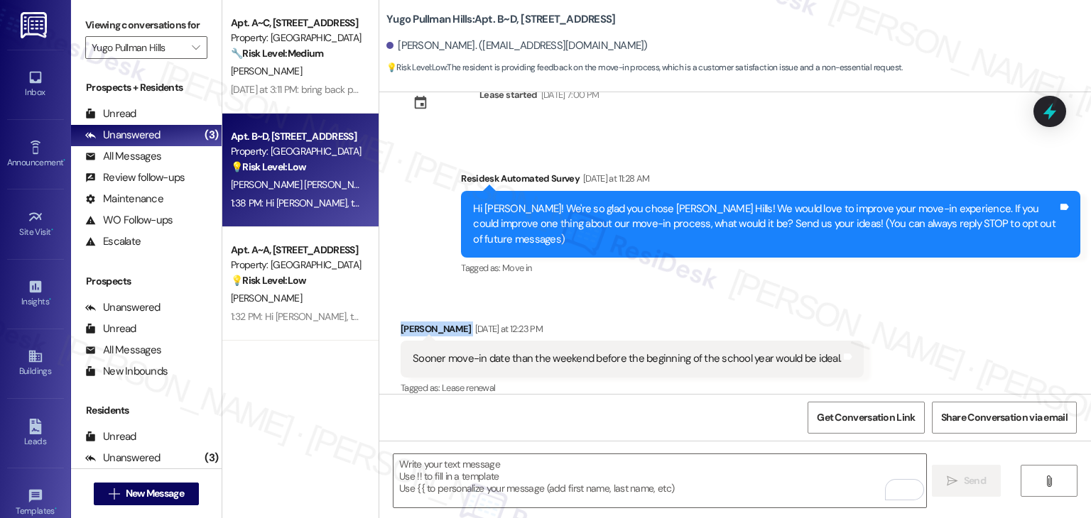
click at [884, 303] on div "Received via SMS [PERSON_NAME] [DATE] at 12:23 PM [PERSON_NAME] move-in date th…" at bounding box center [734, 350] width 711 height 120
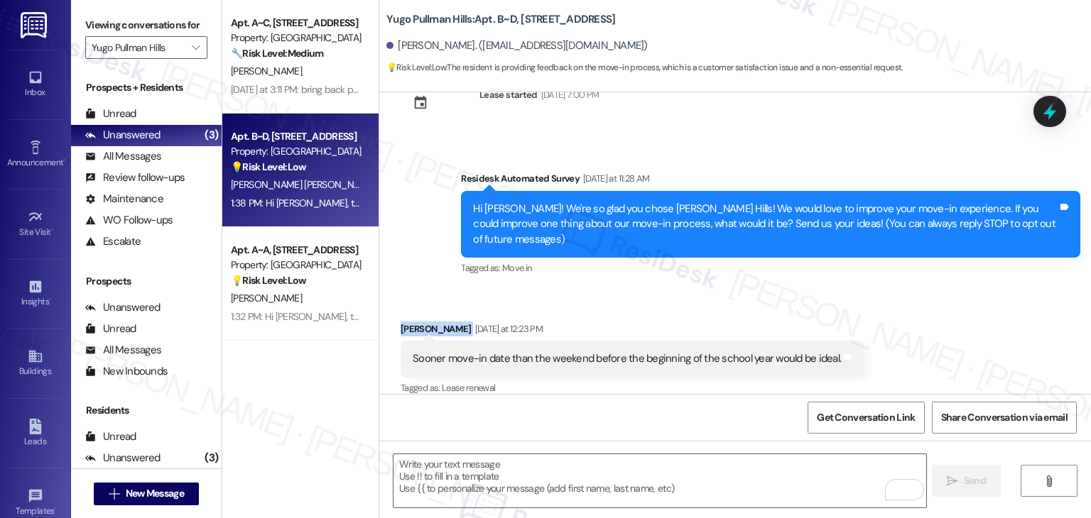
click at [884, 303] on div "Received via SMS [PERSON_NAME] [DATE] at 12:23 PM [PERSON_NAME] move-in date th…" at bounding box center [734, 350] width 711 height 120
click at [884, 304] on div "Received via SMS [PERSON_NAME] [DATE] at 12:23 PM [PERSON_NAME] move-in date th…" at bounding box center [734, 350] width 711 height 120
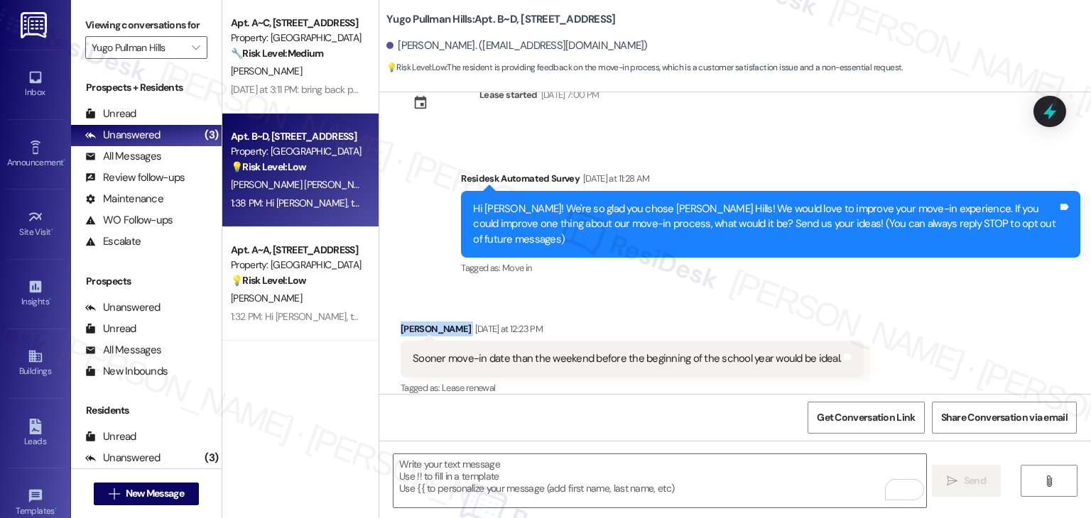
click at [884, 304] on div "Received via SMS [PERSON_NAME] [DATE] at 12:23 PM [PERSON_NAME] move-in date th…" at bounding box center [734, 350] width 711 height 120
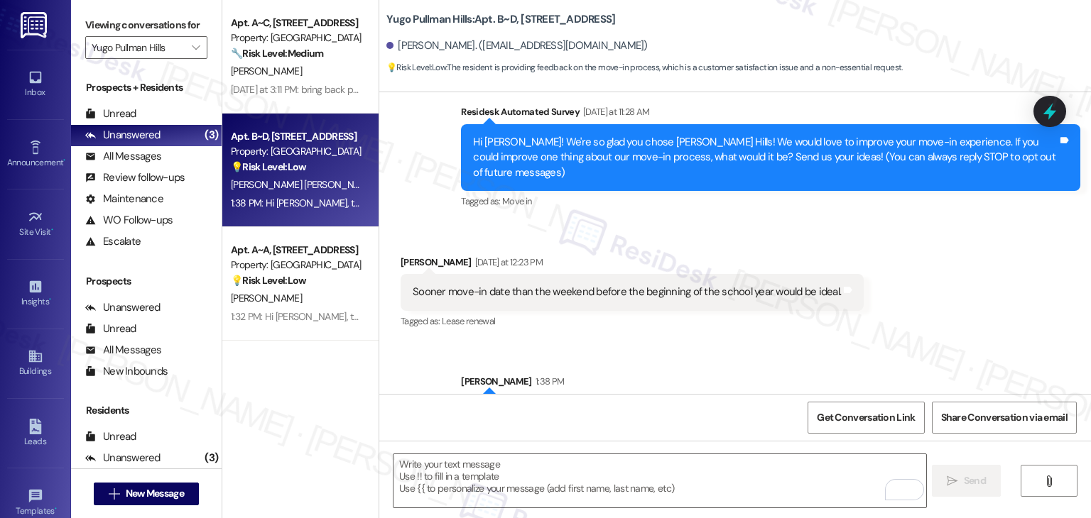
scroll to position [178, 0]
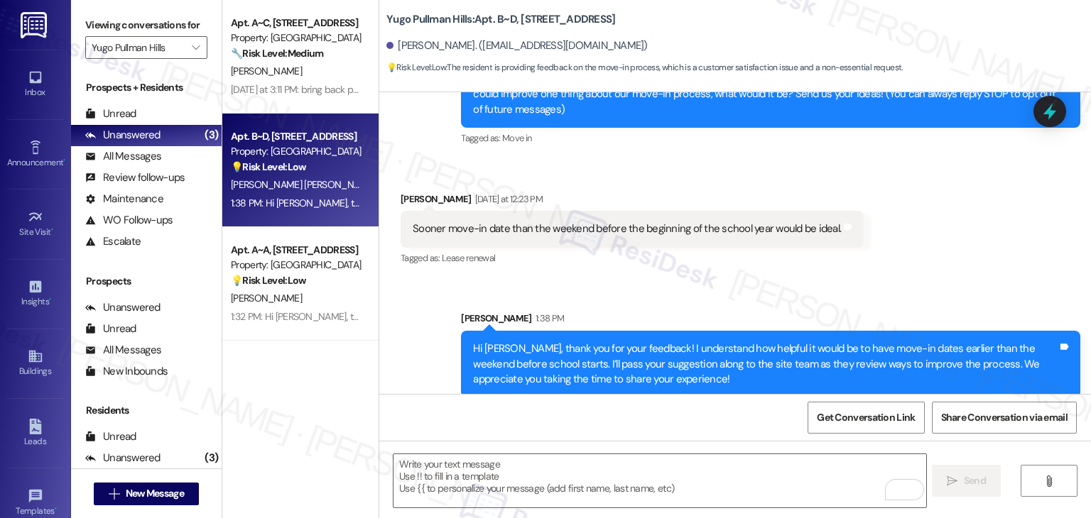
click at [304, 437] on div "Apt. A~C, [GEOGRAPHIC_DATA] Property: [GEOGRAPHIC_DATA] 🔧 Risk Level: Medium Th…" at bounding box center [300, 259] width 156 height 518
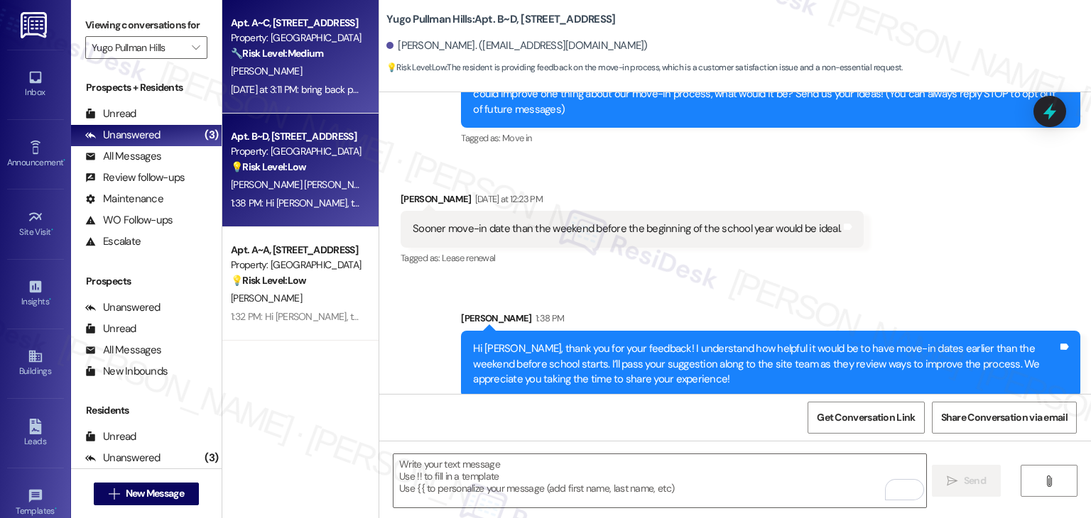
click at [288, 88] on div "[DATE] at 3:11 PM: bring back party shuttle actually clean the rooms before peo…" at bounding box center [782, 89] width 1103 height 13
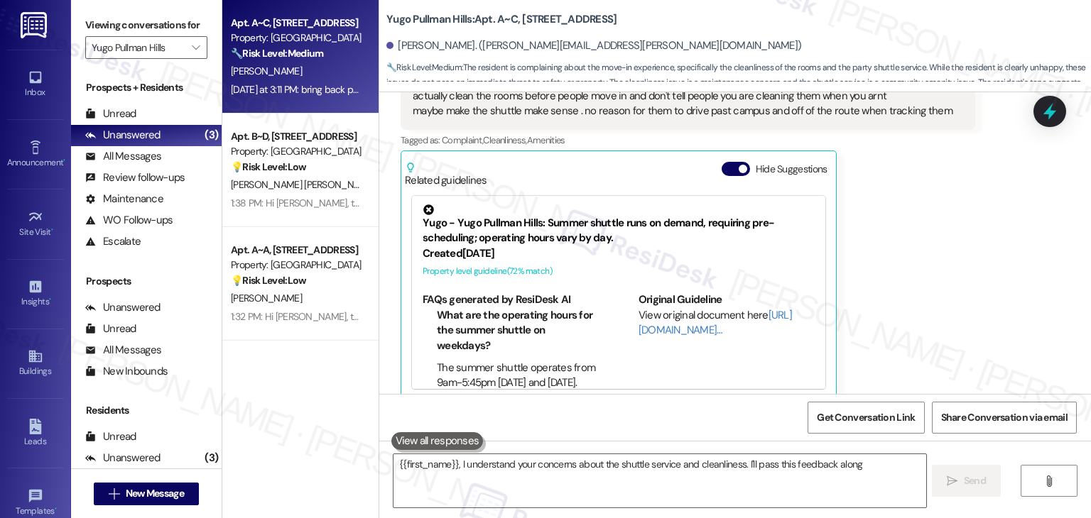
scroll to position [328, 0]
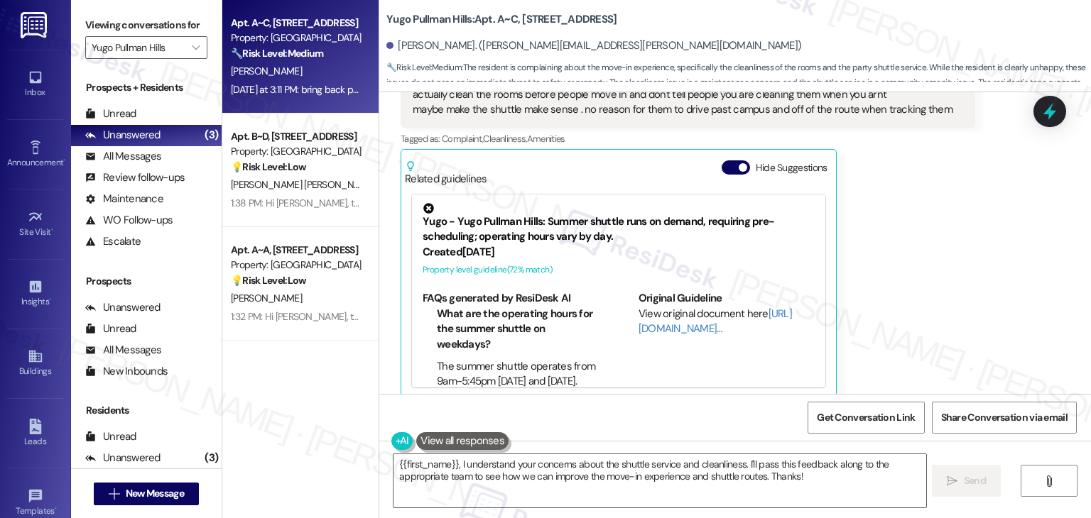
click at [709, 153] on div "Related guidelines Hide Suggestions" at bounding box center [618, 169] width 427 height 33
click at [721, 160] on button "Hide Suggestions" at bounding box center [735, 167] width 28 height 14
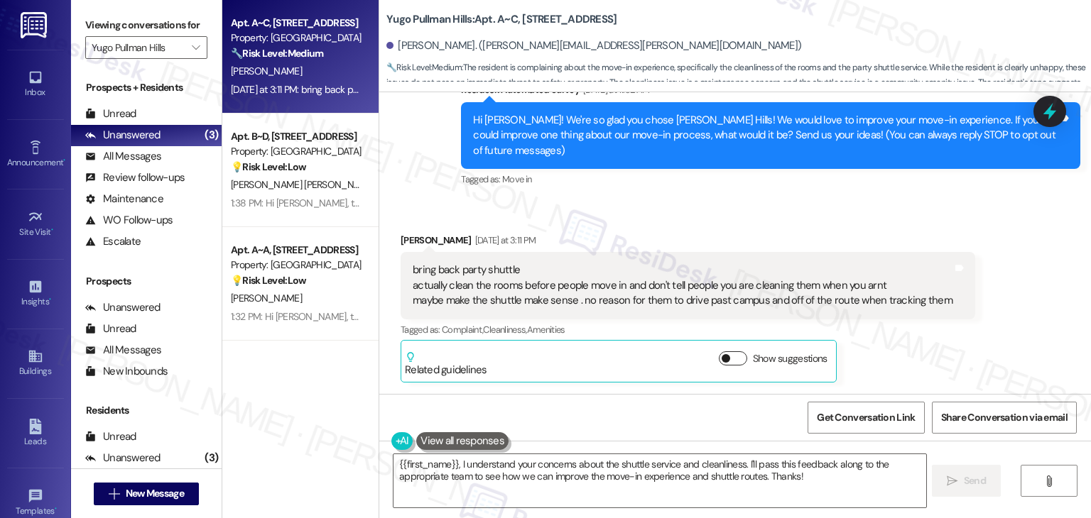
scroll to position [121, 0]
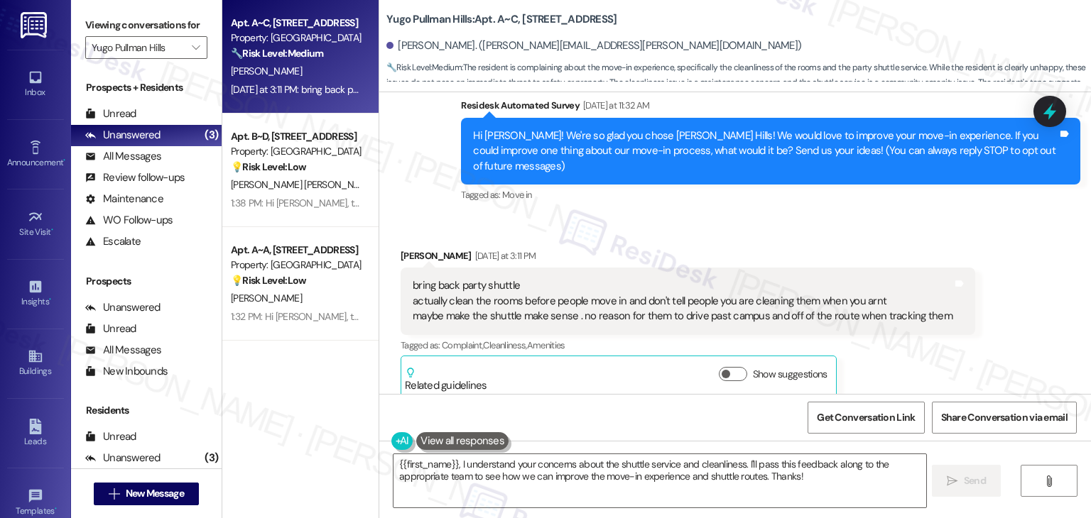
click at [1000, 280] on div "Received via SMS [PERSON_NAME] [DATE] at 3:11 PM bring back party shuttle actua…" at bounding box center [734, 313] width 711 height 192
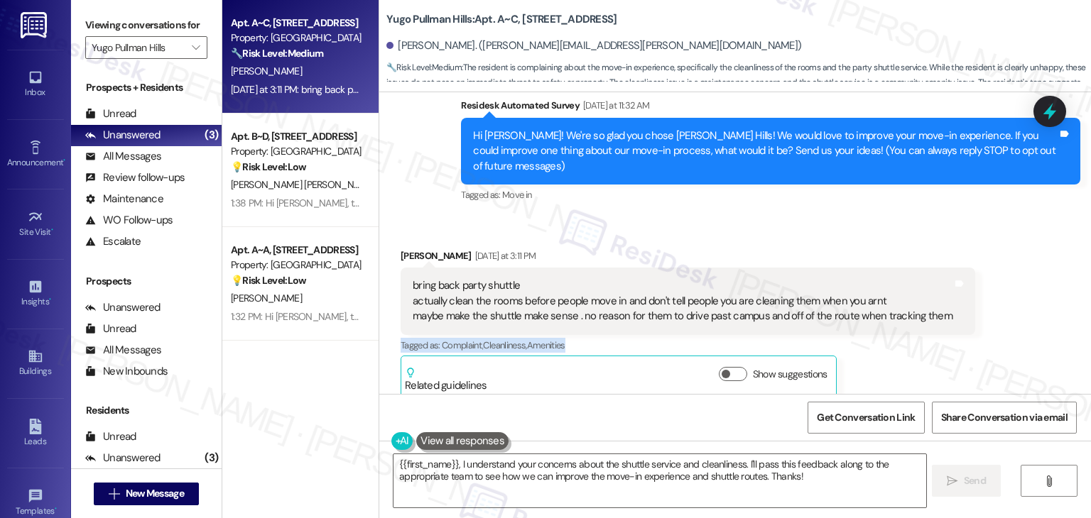
click at [1000, 280] on div "Received via SMS [PERSON_NAME] [DATE] at 3:11 PM bring back party shuttle actua…" at bounding box center [734, 313] width 711 height 192
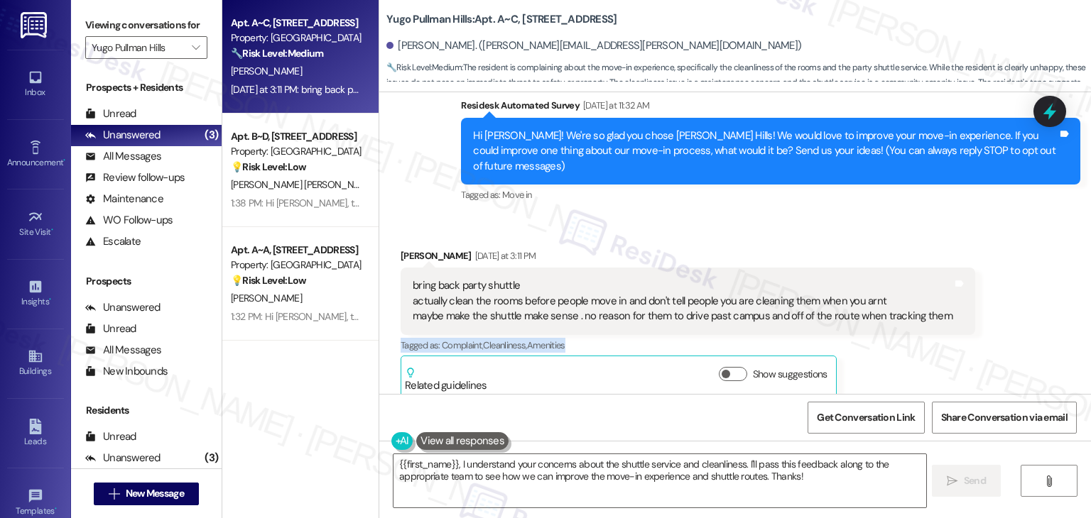
click at [1000, 280] on div "Received via SMS [PERSON_NAME] [DATE] at 3:11 PM bring back party shuttle actua…" at bounding box center [734, 313] width 711 height 192
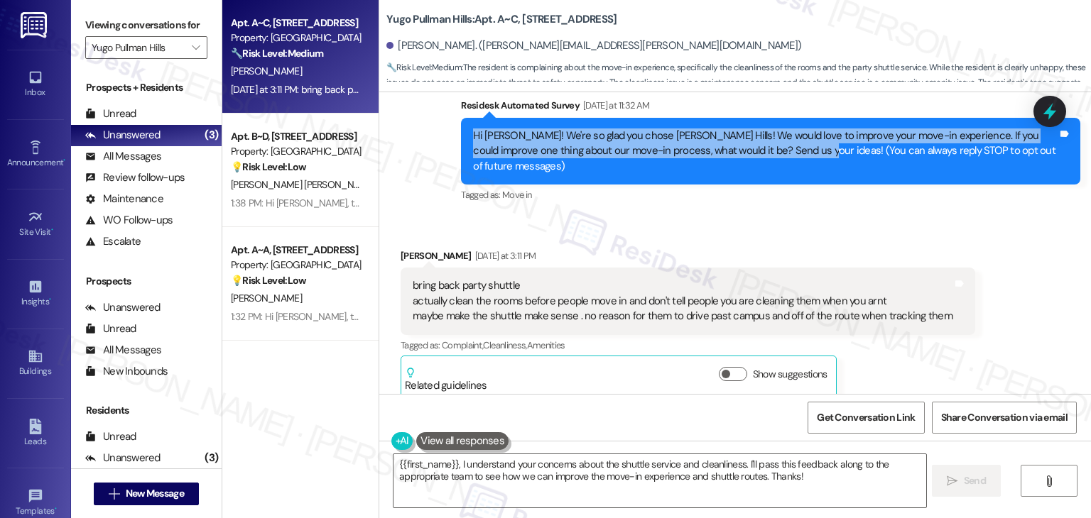
drag, startPoint x: 781, startPoint y: 152, endPoint x: 459, endPoint y: 138, distance: 321.9
click at [461, 138] on div "Hi [PERSON_NAME]! We're so glad you chose [PERSON_NAME] Hills! We would love to…" at bounding box center [770, 151] width 619 height 67
copy div "Hi [PERSON_NAME]! We're so glad you chose [PERSON_NAME] Hills! We would love to…"
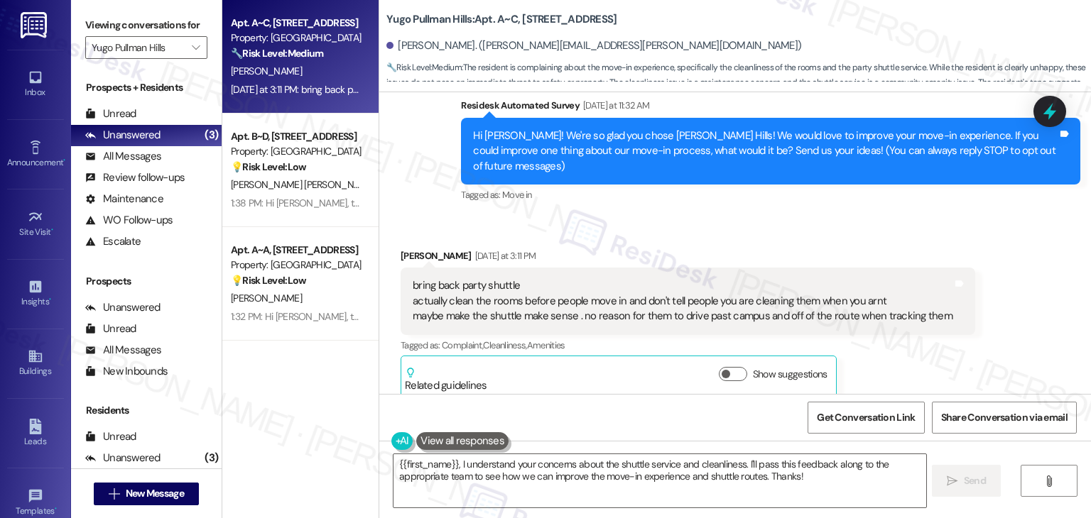
click at [625, 297] on div "bring back party shuttle actually clean the rooms before people move in and don…" at bounding box center [683, 300] width 540 height 45
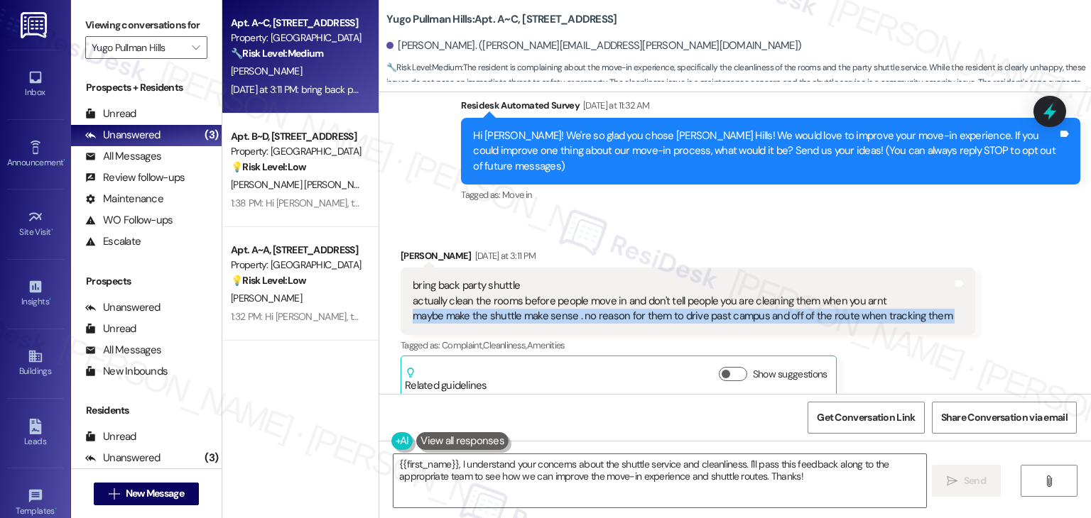
click at [625, 297] on div "bring back party shuttle actually clean the rooms before people move in and don…" at bounding box center [683, 300] width 540 height 45
click at [477, 296] on div "bring back party shuttle actually clean the rooms before people move in and don…" at bounding box center [683, 300] width 540 height 45
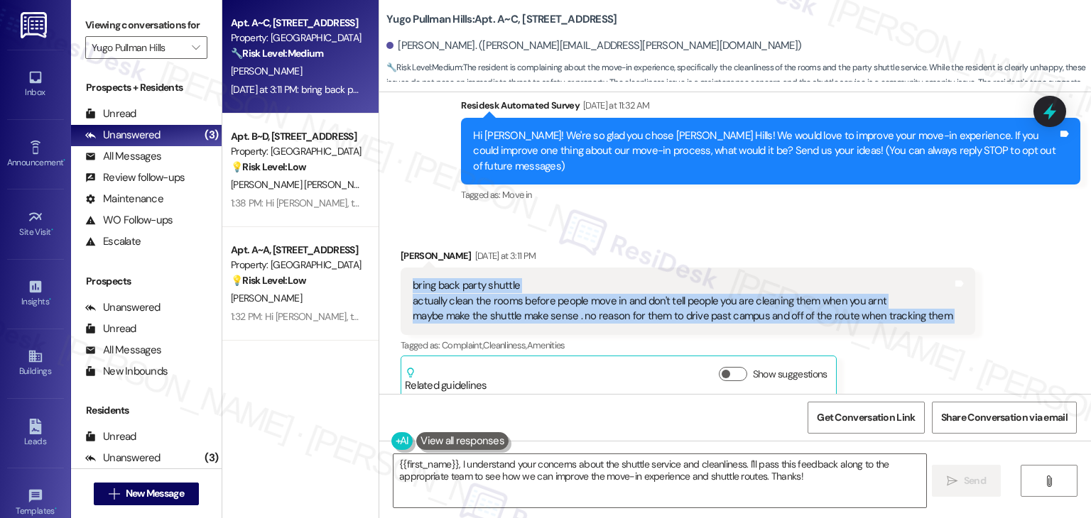
drag, startPoint x: 400, startPoint y: 271, endPoint x: 943, endPoint y: 310, distance: 543.9
click at [943, 310] on div "bring back party shuttle actually clean the rooms before people move in and don…" at bounding box center [687, 301] width 574 height 67
copy div "bring back party shuttle actually clean the rooms before people move in and don…"
click at [557, 481] on textarea "{{first_name}}, I understand your concerns about the shuttle service and cleanl…" at bounding box center [659, 480] width 532 height 53
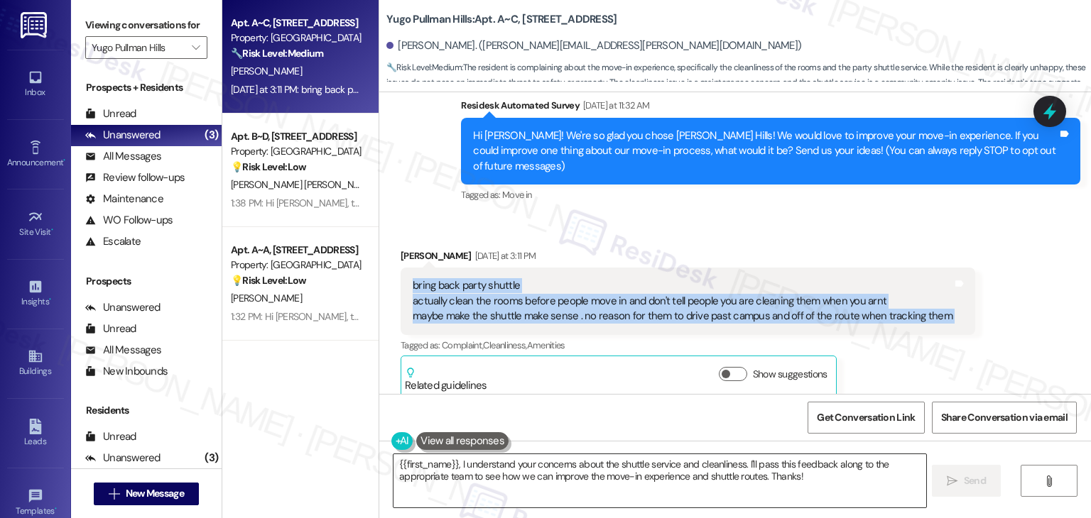
click at [557, 481] on textarea "{{first_name}}, I understand your concerns about the shuttle service and cleanl…" at bounding box center [659, 480] width 532 height 53
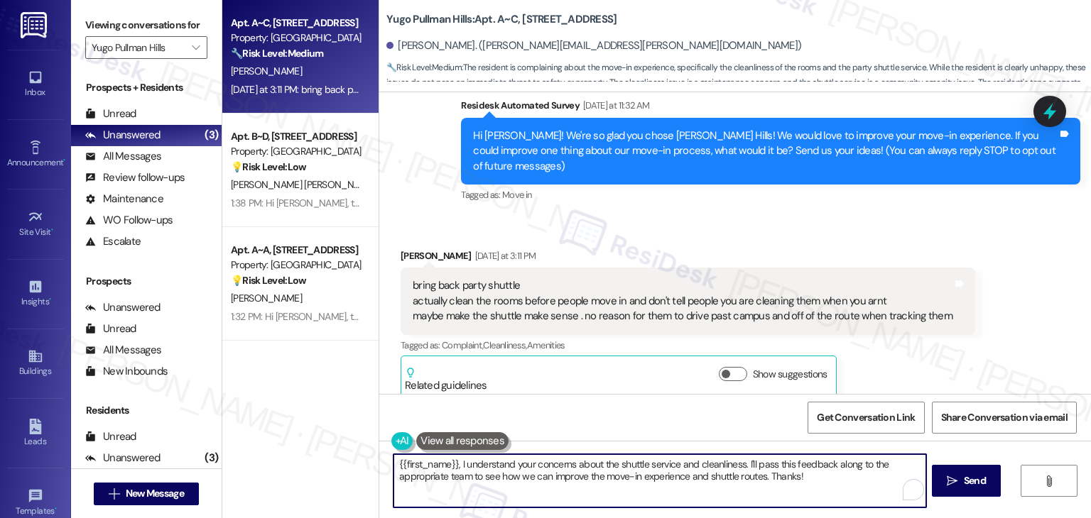
click at [557, 475] on textarea "{{first_name}}, I understand your concerns about the shuttle service and cleanl…" at bounding box center [659, 480] width 532 height 53
paste textarea "Hi [PERSON_NAME], thank you so much for your feedback. I’m sorry to hear your r…"
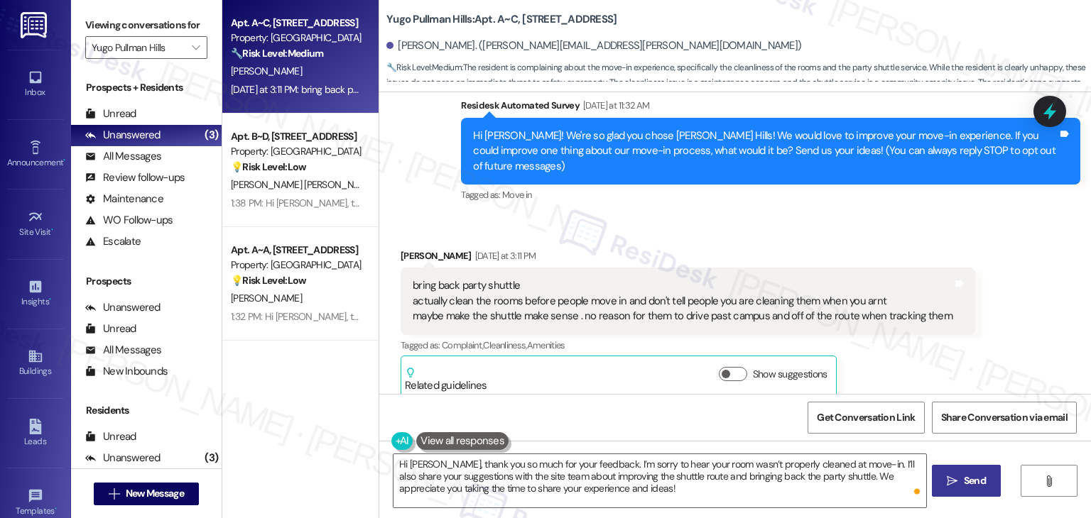
click at [968, 479] on span "Send" at bounding box center [974, 481] width 22 height 15
type textarea "Fetching suggested responses. Please feel free to read through the conversation…"
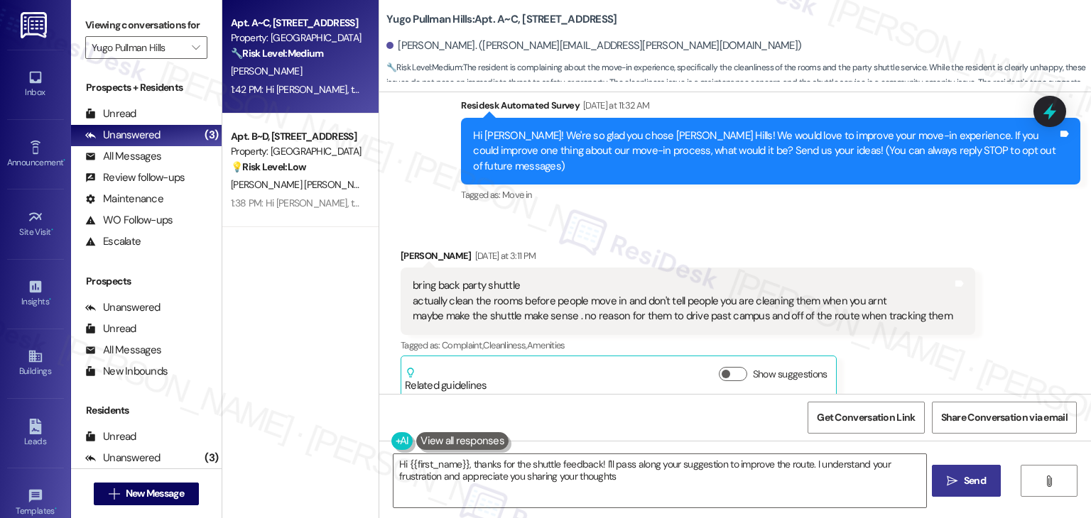
type textarea "Hi {{first_name}}, thanks for the shuttle feedback! I'll pass along your sugges…"
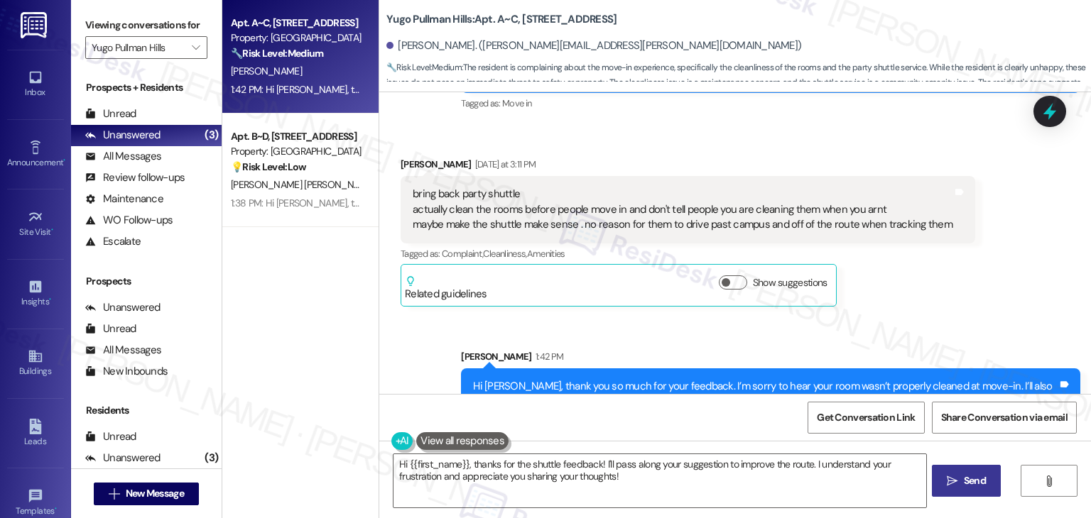
scroll to position [250, 0]
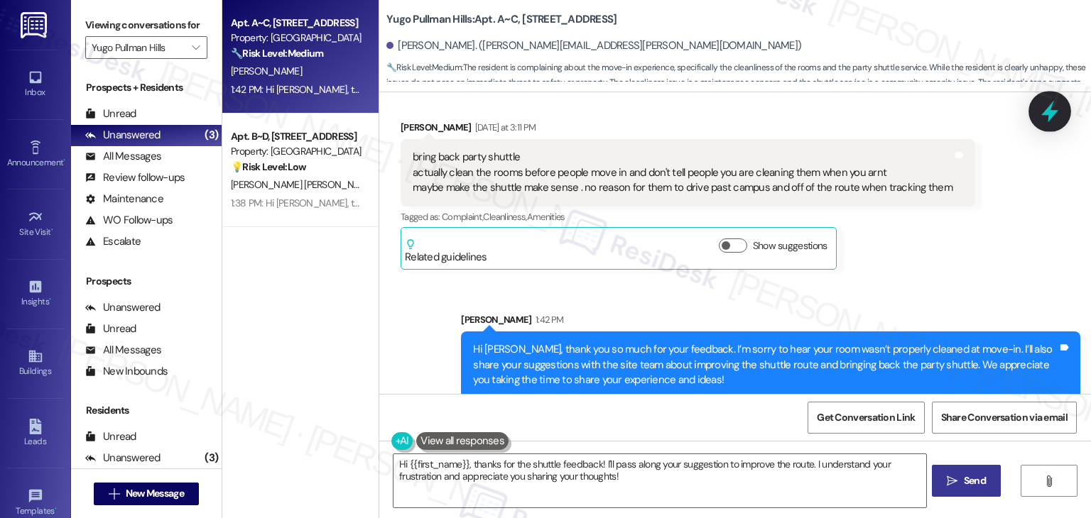
click at [1039, 116] on icon at bounding box center [1049, 111] width 24 height 24
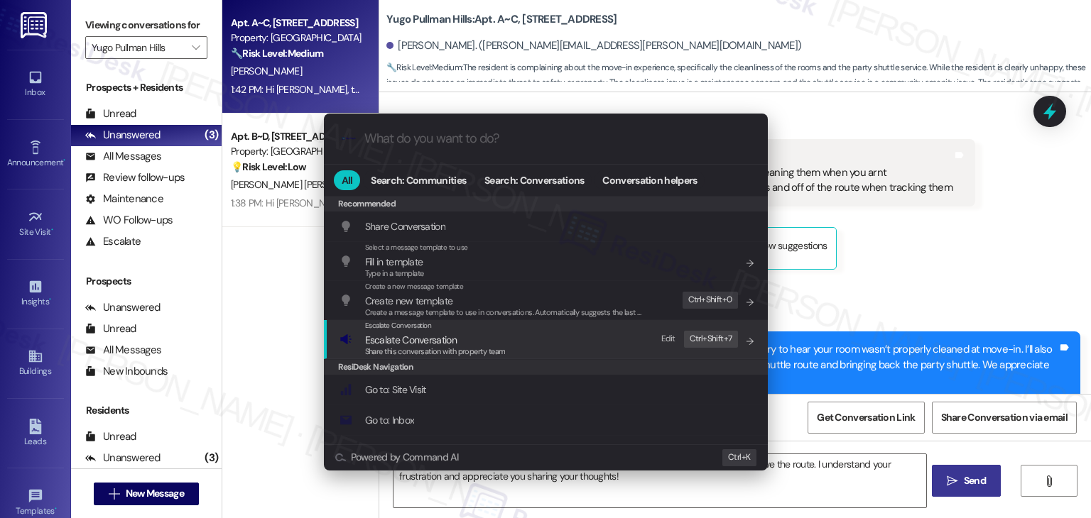
click at [464, 344] on span "Escalate Conversation" at bounding box center [435, 340] width 141 height 16
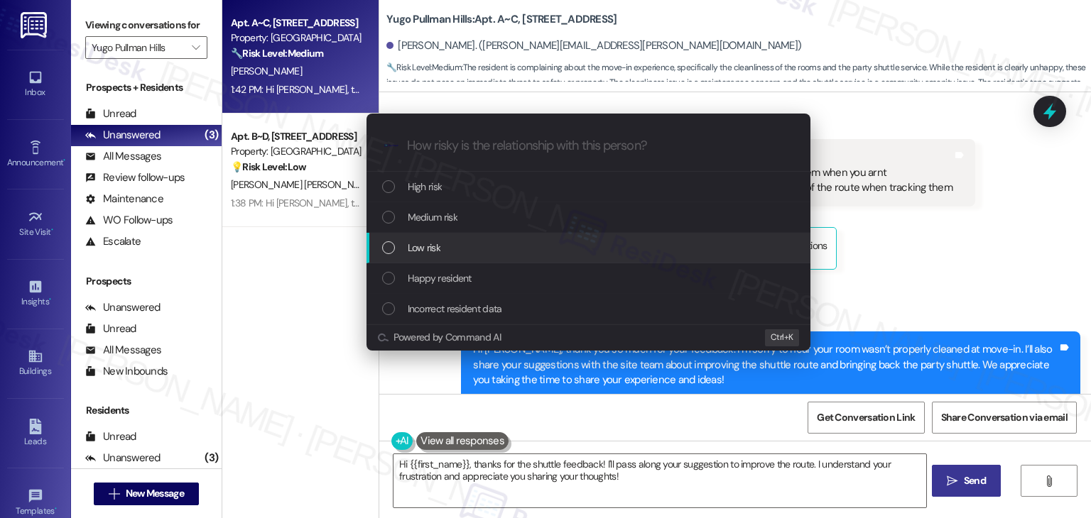
click at [392, 249] on div "List of options" at bounding box center [388, 247] width 13 height 13
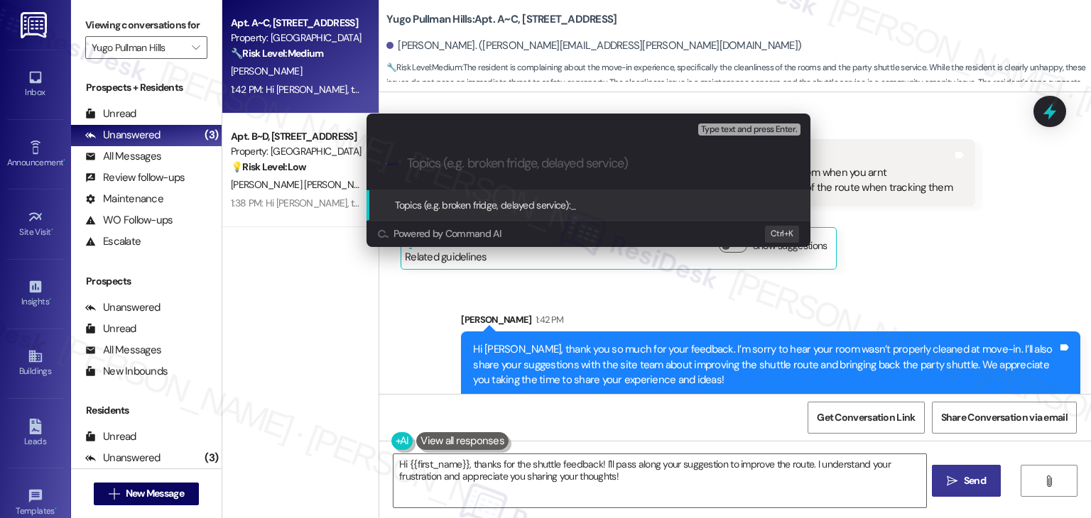
paste input "Move-In Feedback: Cleaning Concerns & Shuttle Service Suggestions"
type input "Move-In Feedback: Cleaning Concerns & Shuttle Service Suggestions"
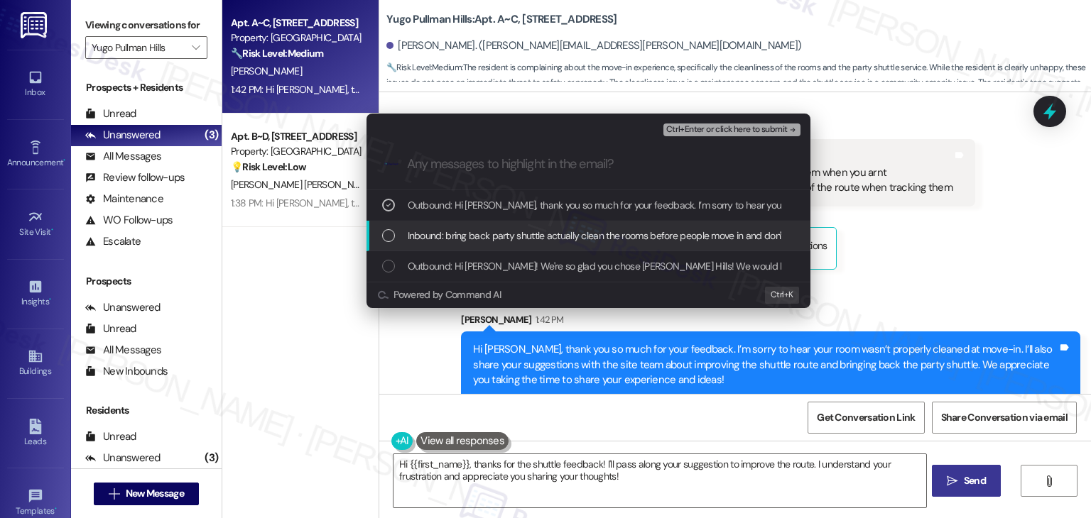
click at [382, 229] on div "List of options" at bounding box center [388, 235] width 13 height 13
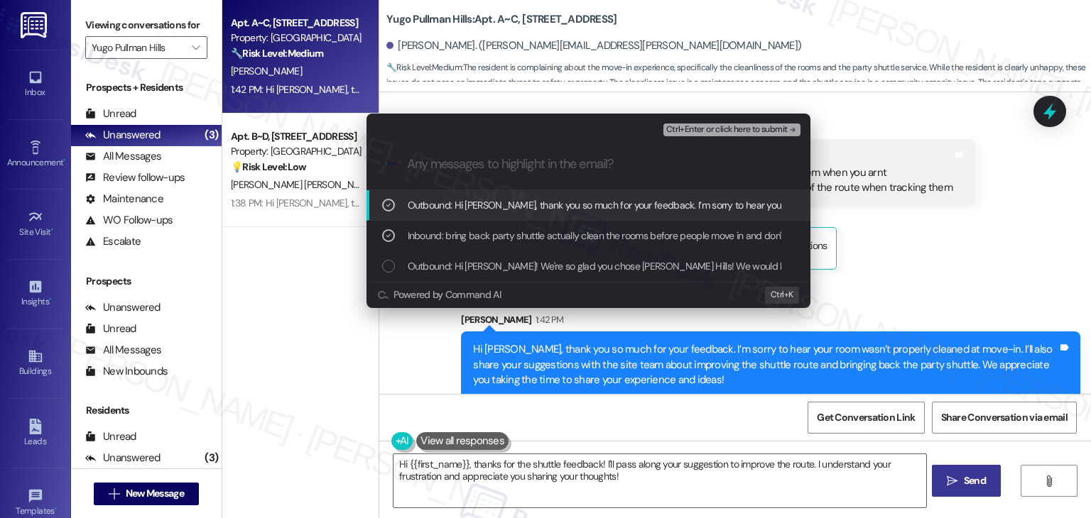
click at [386, 205] on icon "List of options" at bounding box center [388, 205] width 10 height 10
click at [702, 131] on span "Ctrl+Enter or click here to submit" at bounding box center [726, 130] width 121 height 10
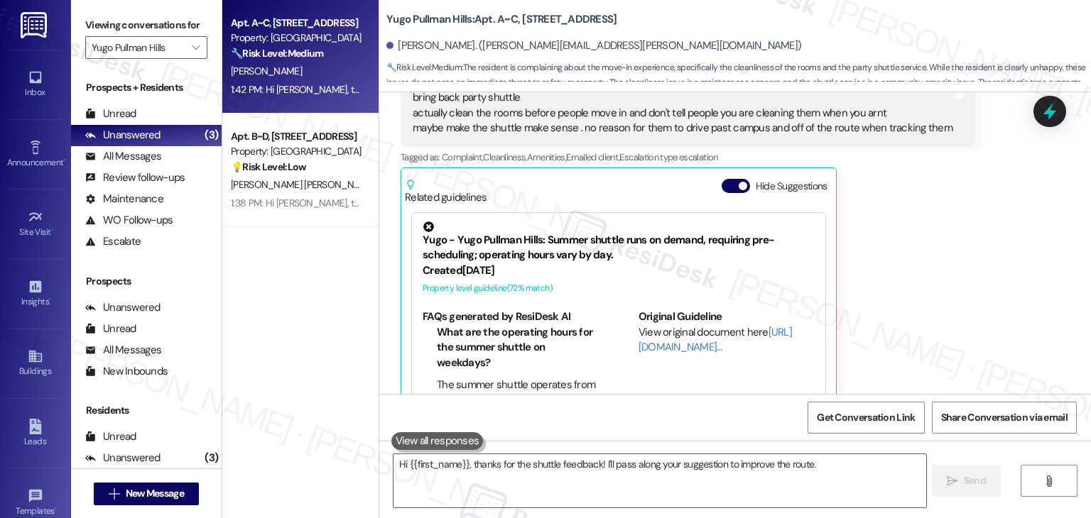
scroll to position [328, 0]
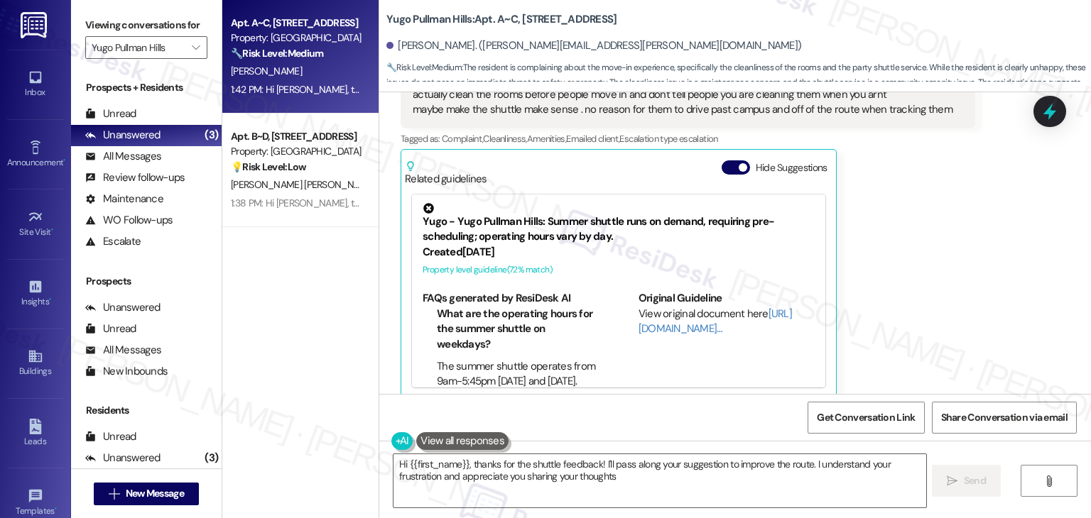
type textarea "Hi {{first_name}}, thanks for the shuttle feedback! I'll pass along your sugges…"
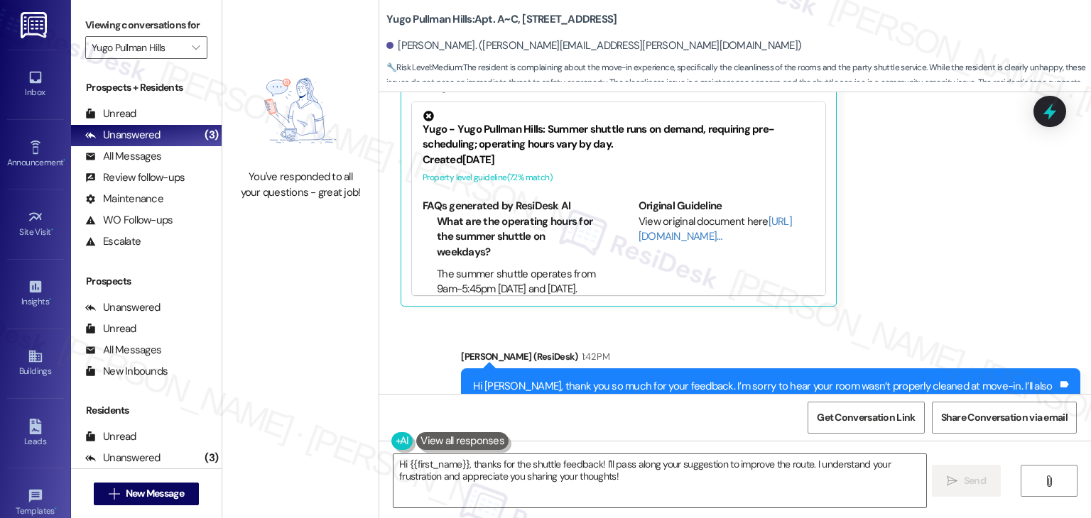
scroll to position [479, 0]
